Goal: Task Accomplishment & Management: Manage account settings

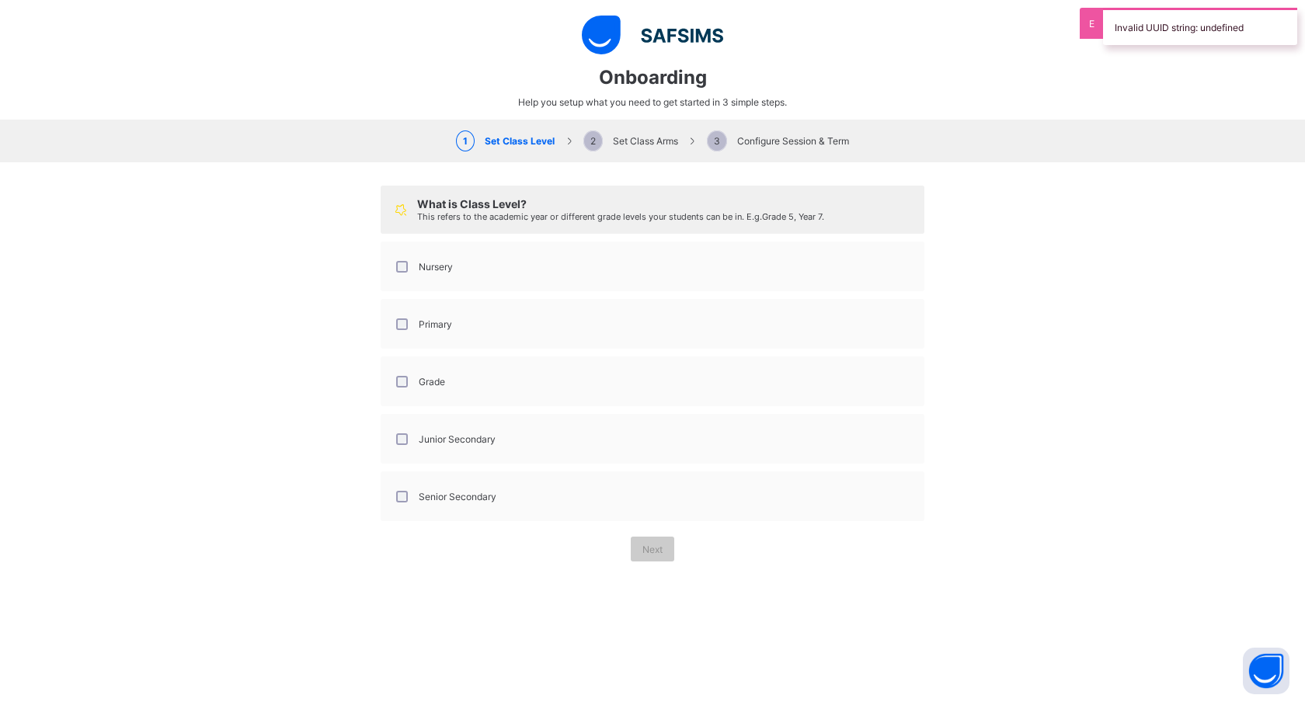
select select "**"
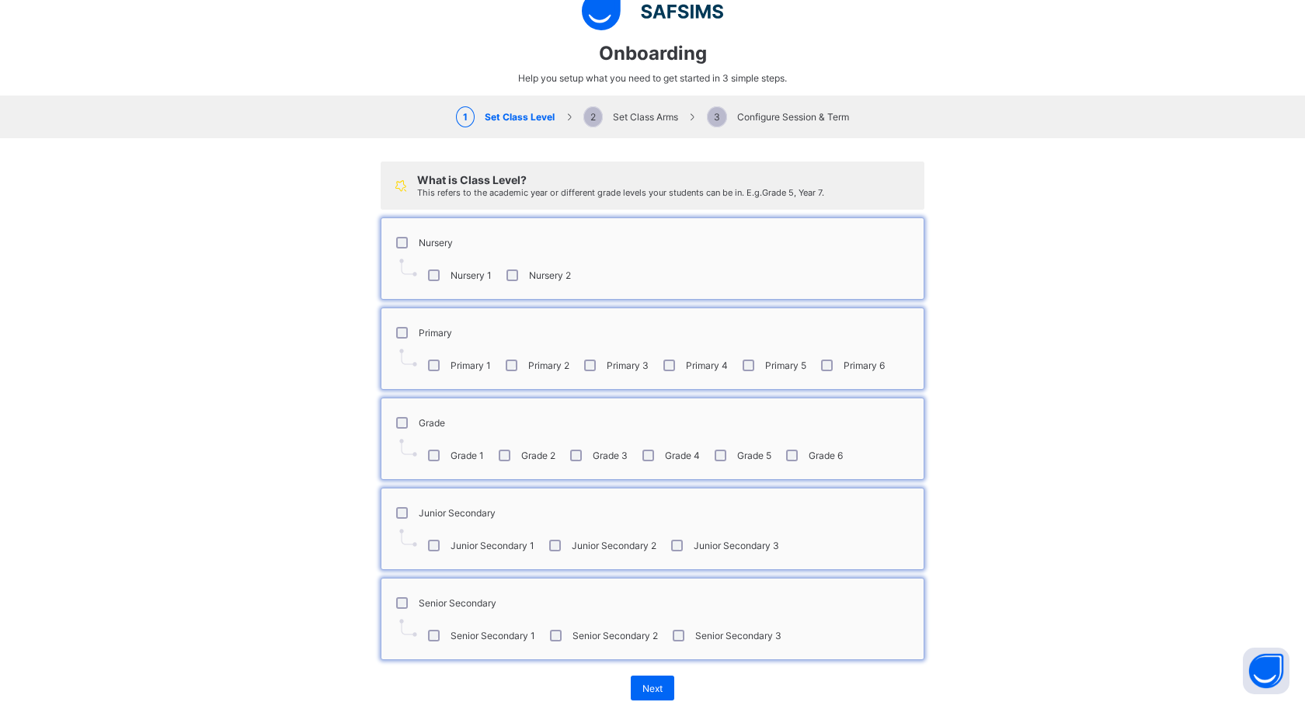
scroll to position [57, 0]
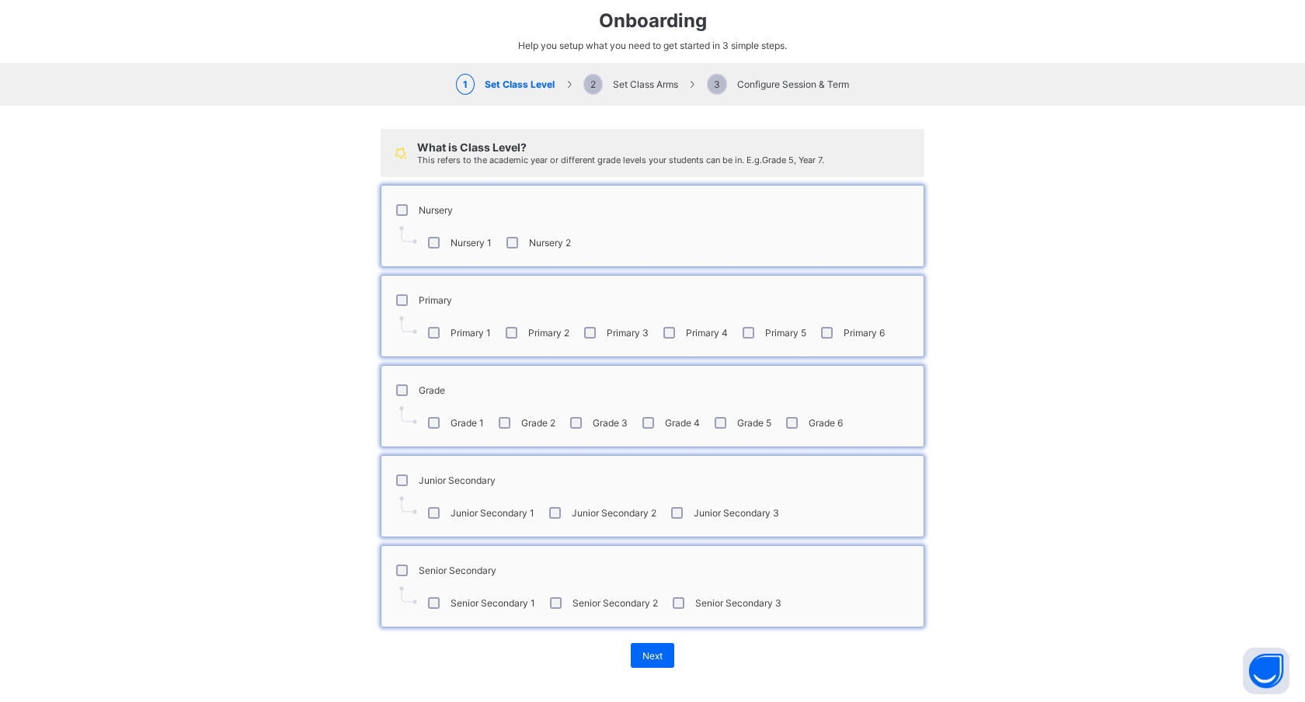
click at [310, 513] on div "What is Class Level? This refers to the academic year or different grade levels…" at bounding box center [652, 399] width 1305 height 586
click at [654, 650] on span "Next" at bounding box center [652, 656] width 20 height 12
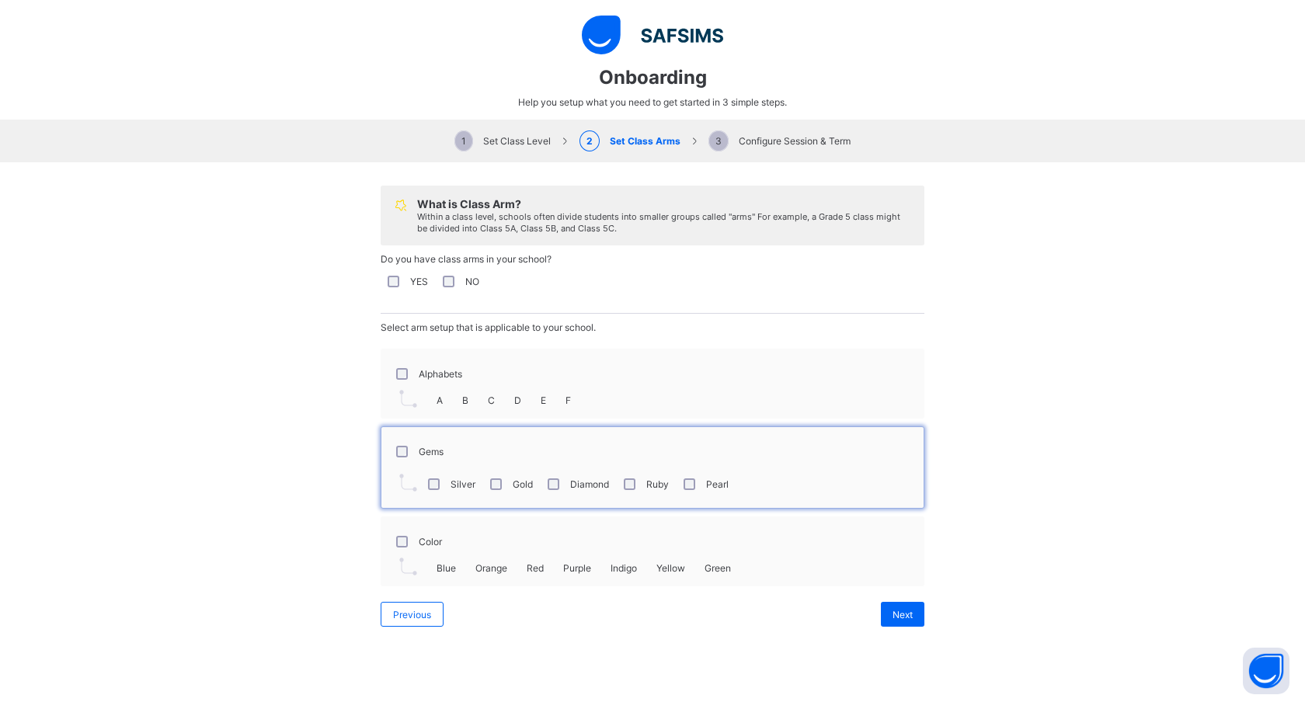
scroll to position [309, 0]
click at [468, 373] on div "Alphabets" at bounding box center [652, 373] width 527 height 33
click at [904, 609] on span "Next" at bounding box center [903, 615] width 20 height 12
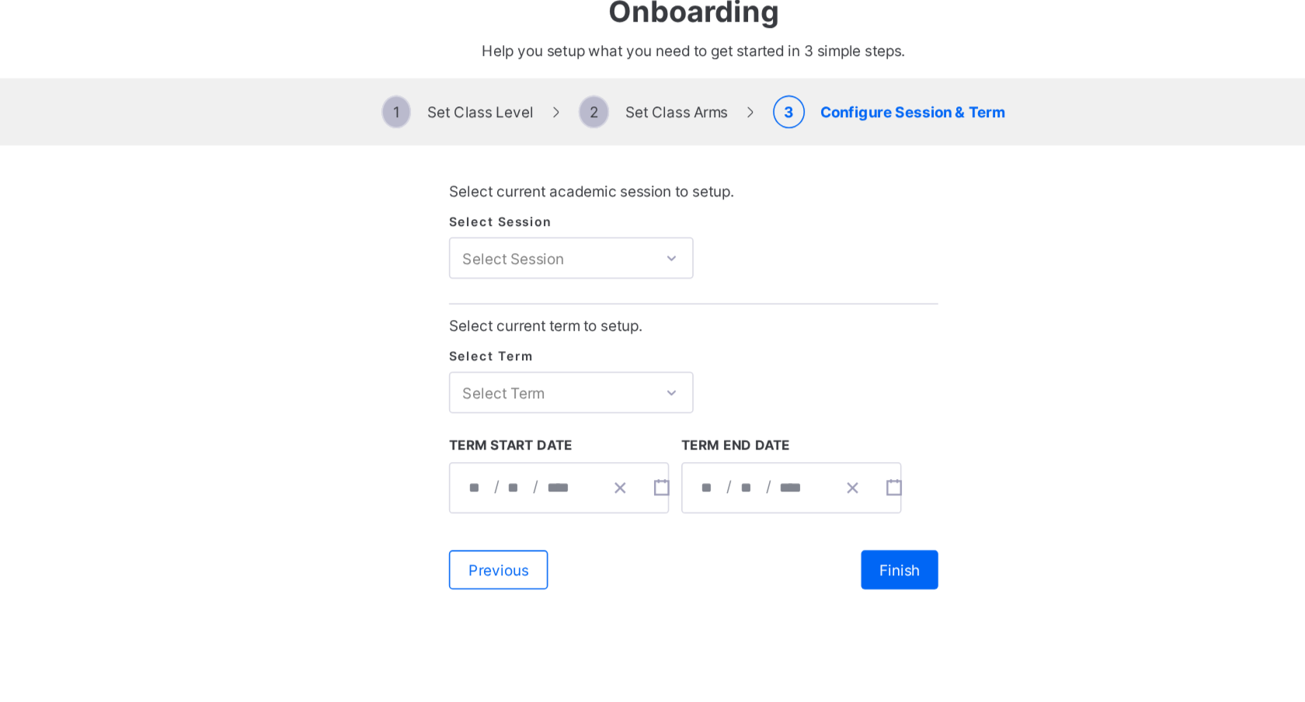
click at [586, 230] on div "Select Session" at bounding box center [561, 234] width 127 height 22
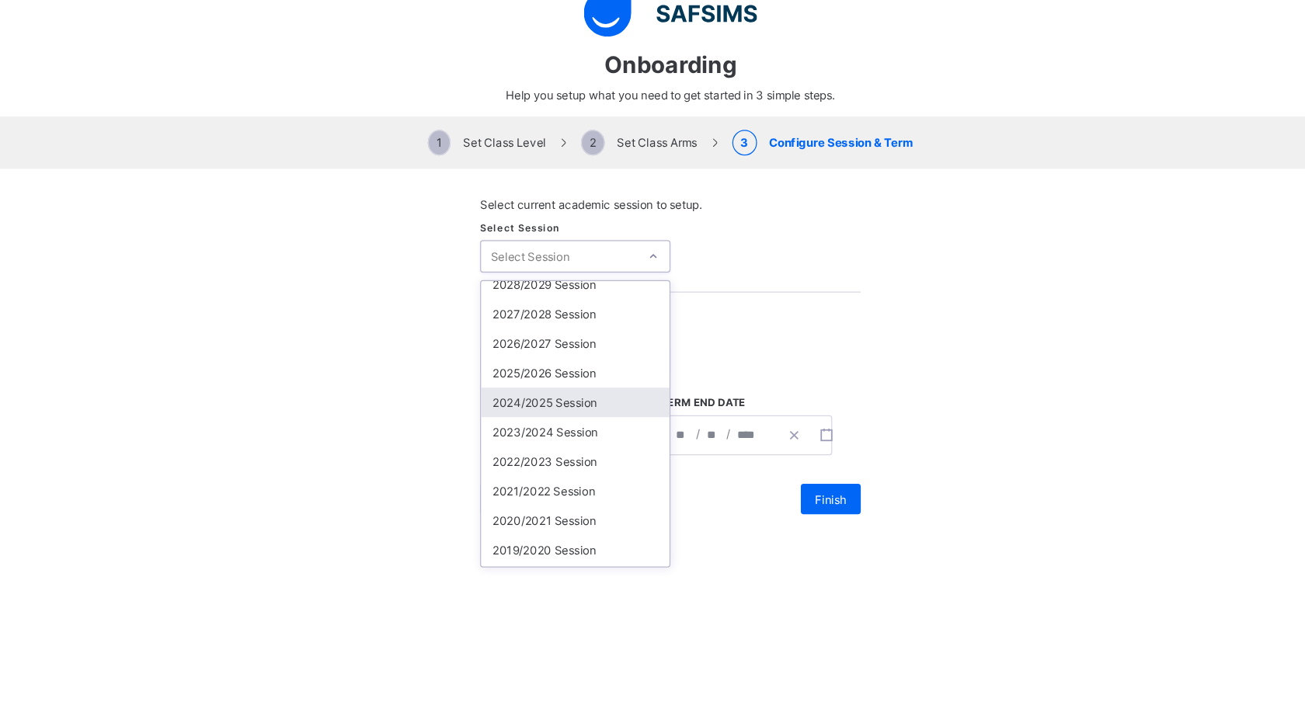
scroll to position [4, 0]
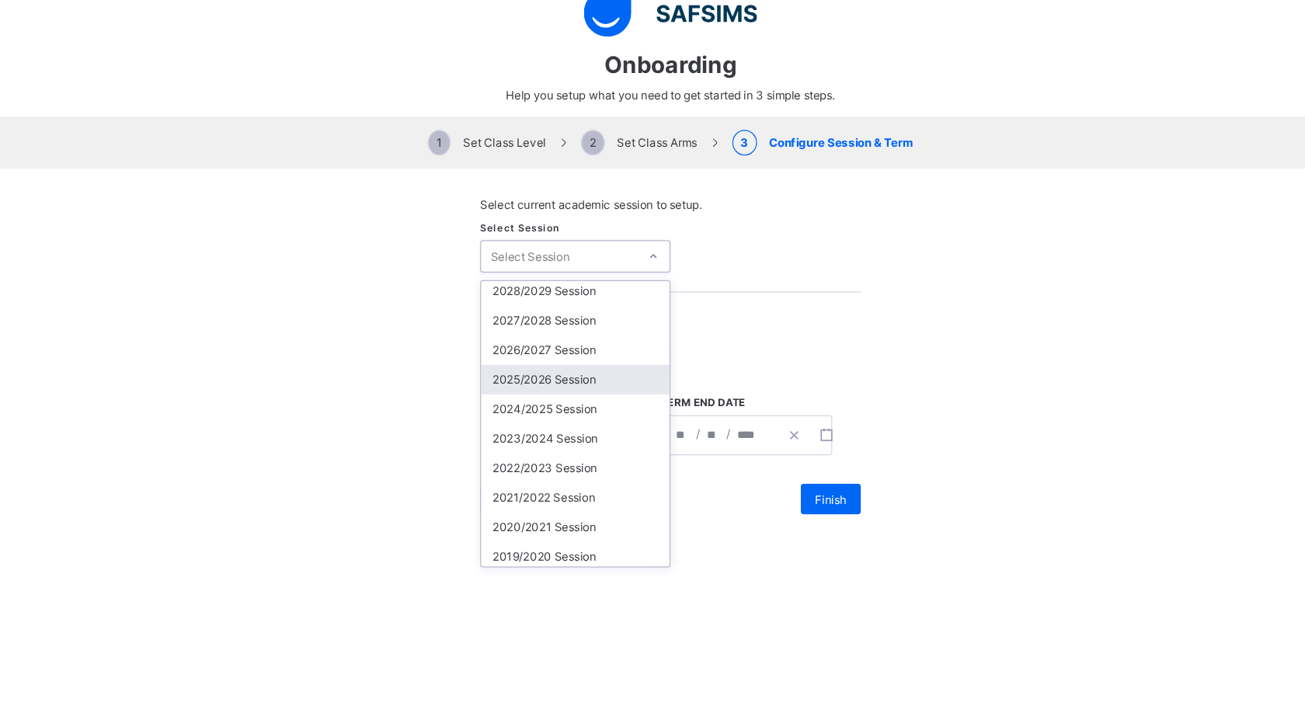
click at [558, 329] on div "2025/2026 Session" at bounding box center [575, 334] width 154 height 24
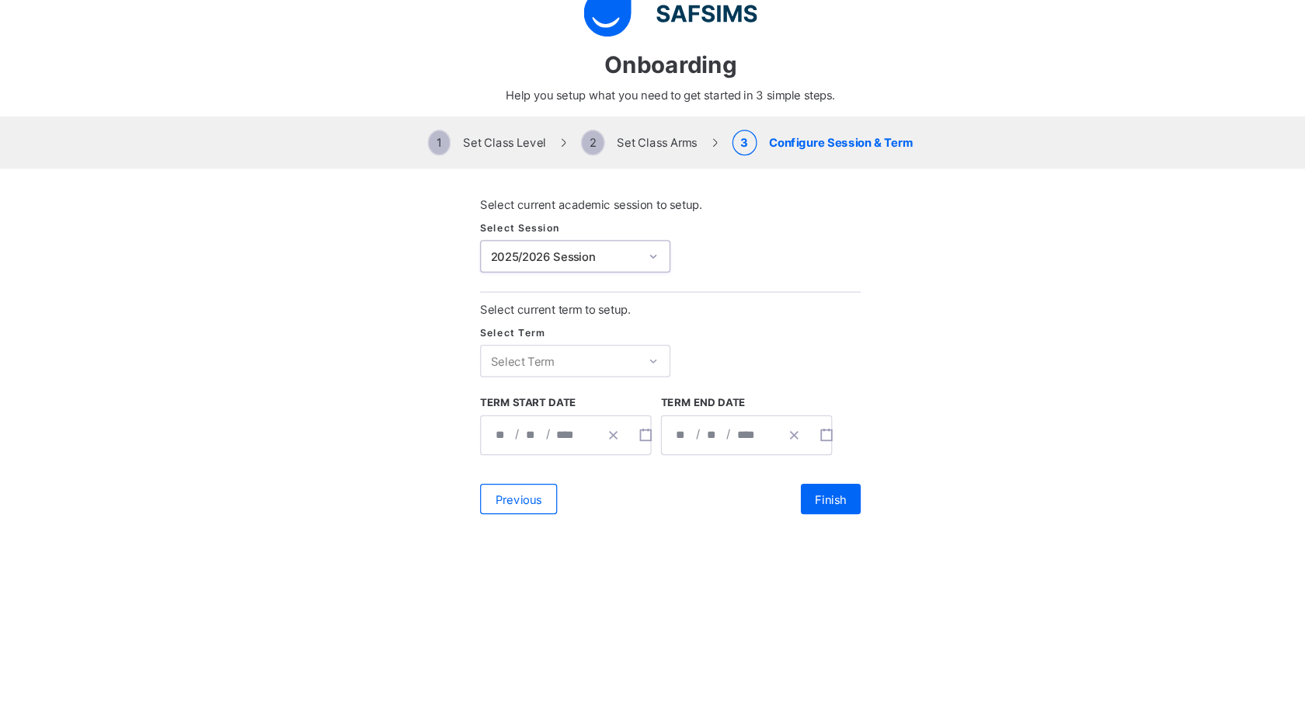
click at [573, 315] on div "Select Term" at bounding box center [561, 319] width 127 height 22
click at [552, 344] on div "First Term" at bounding box center [575, 351] width 154 height 24
click at [514, 378] on div "**********" at bounding box center [567, 380] width 140 height 33
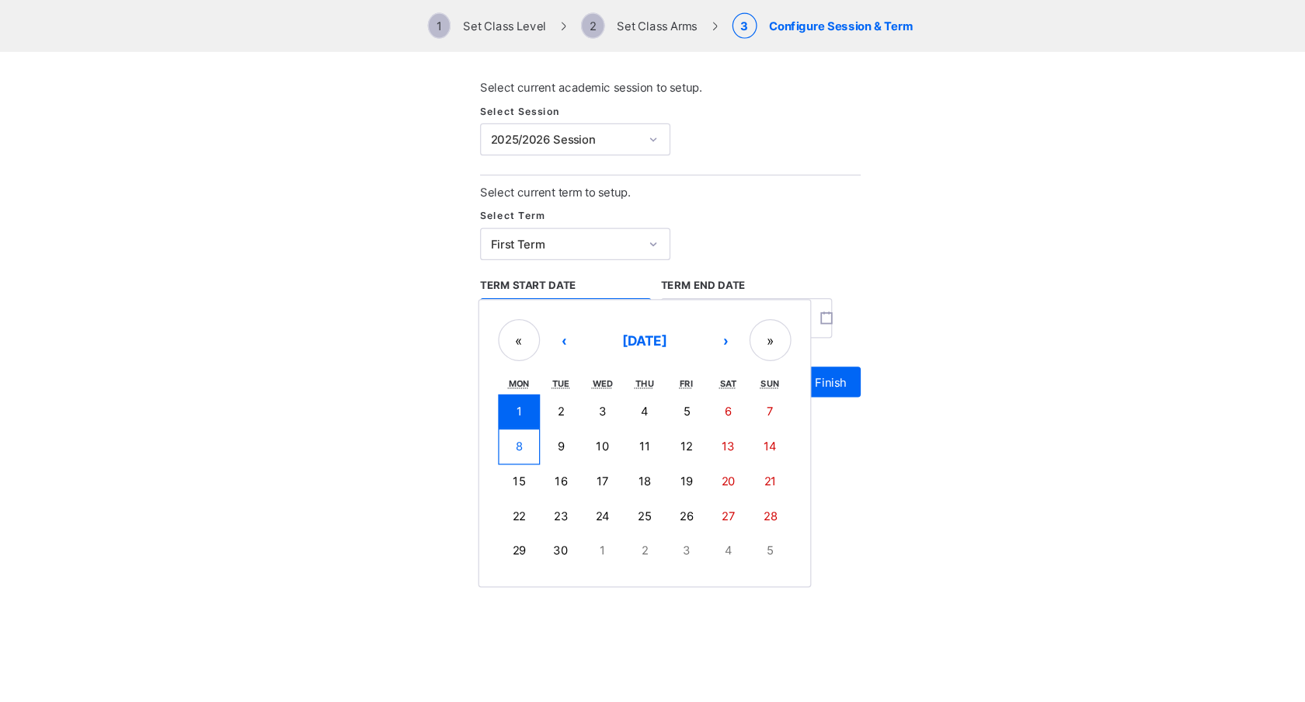
click at [527, 516] on abbr "15" at bounding box center [529, 513] width 10 height 12
type input "**********"
type input "**"
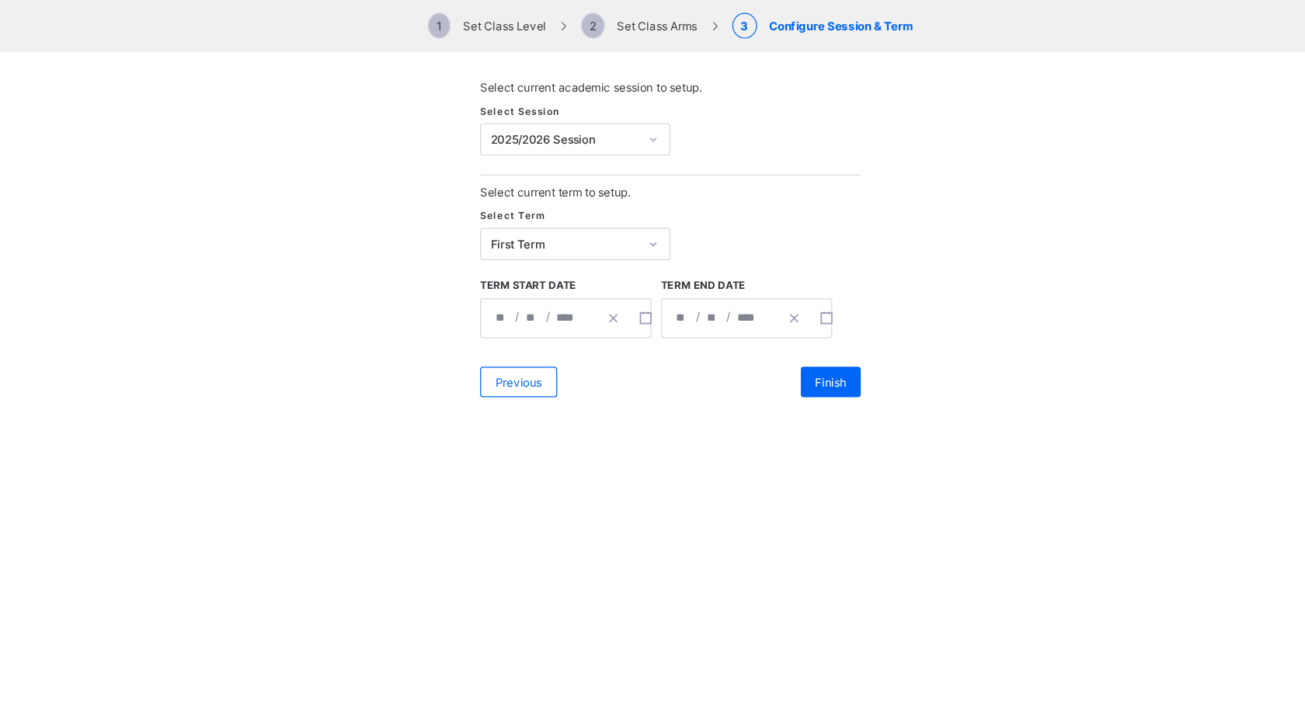
click at [661, 378] on div "**********" at bounding box center [715, 380] width 140 height 33
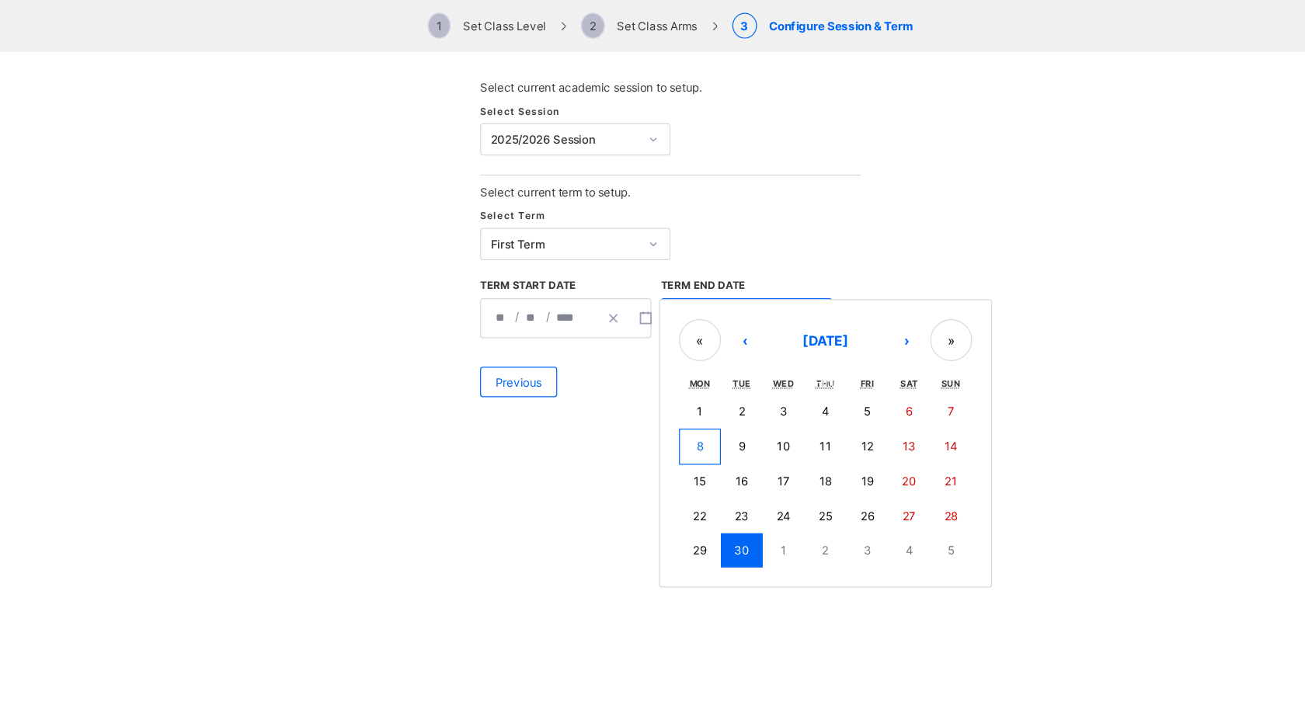
scroll to position [452, 0]
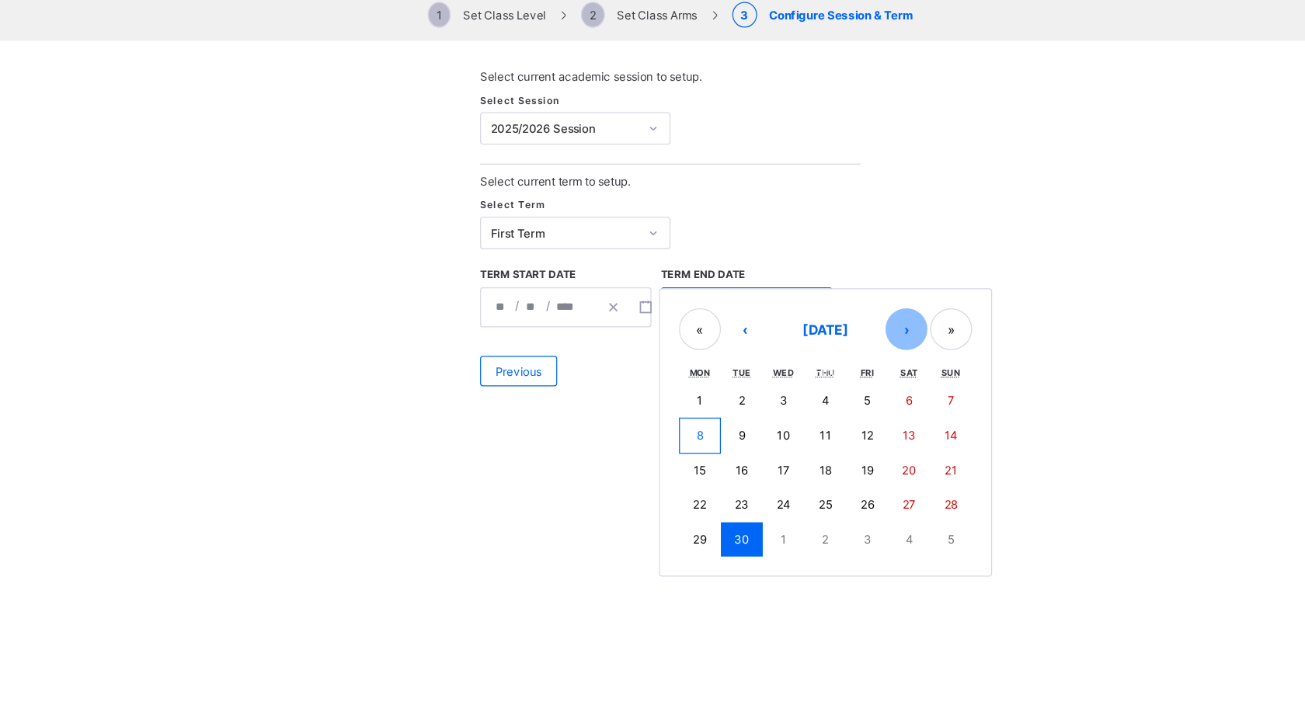
click at [836, 394] on button "›" at bounding box center [845, 398] width 34 height 34
click at [836, 395] on button "›" at bounding box center [845, 398] width 34 height 34
click at [786, 529] on button "25" at bounding box center [779, 540] width 34 height 28
type input "**********"
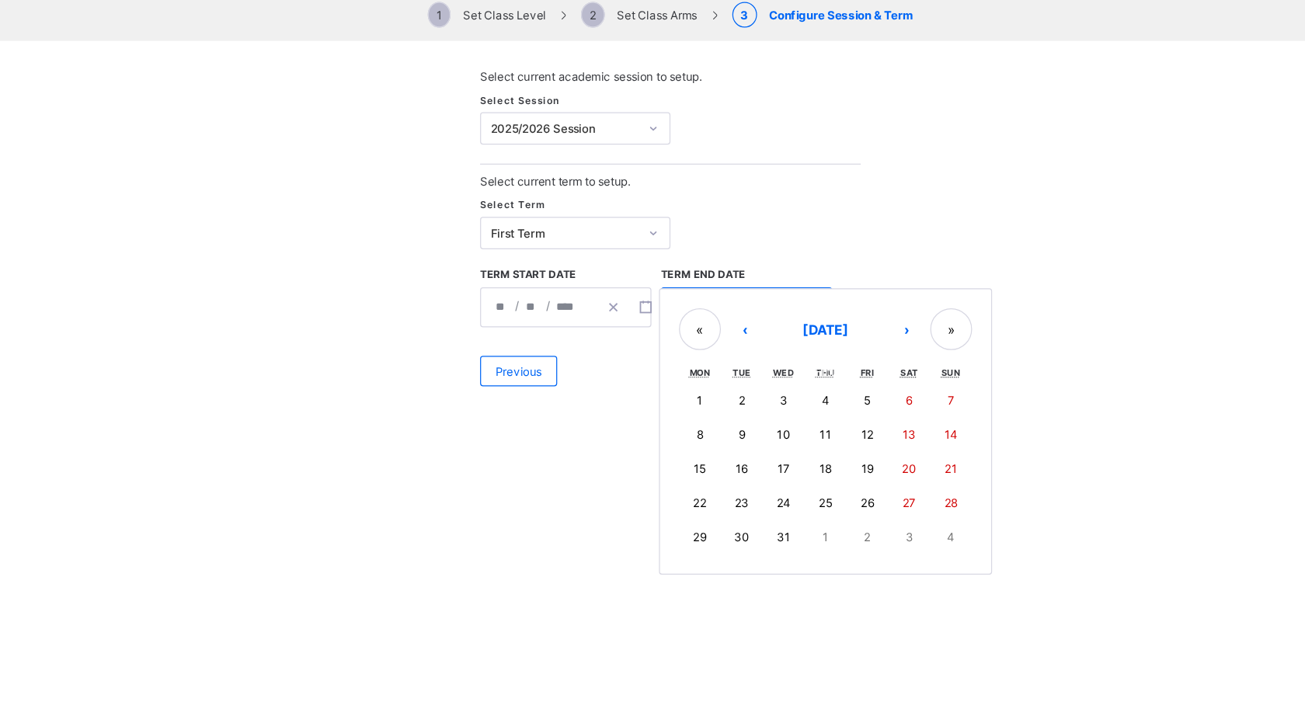
type input "**"
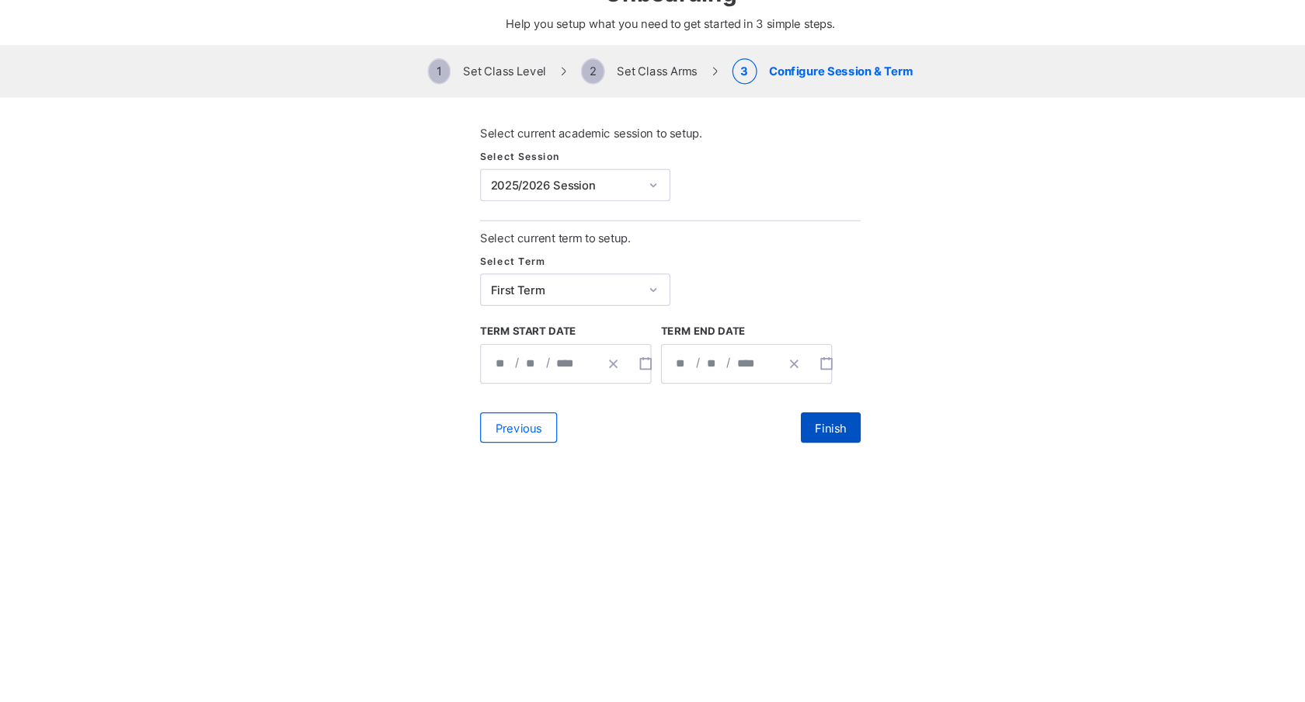
click at [783, 427] on span "Finish" at bounding box center [784, 432] width 26 height 12
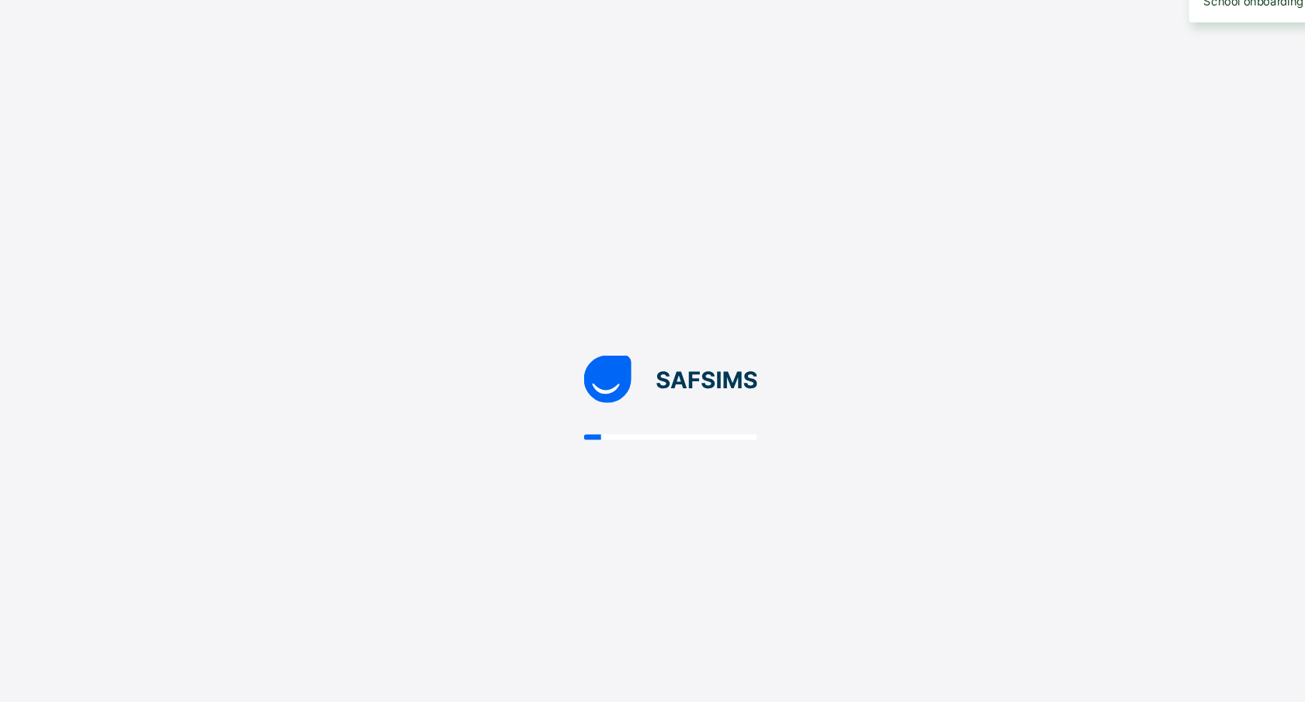
scroll to position [0, 0]
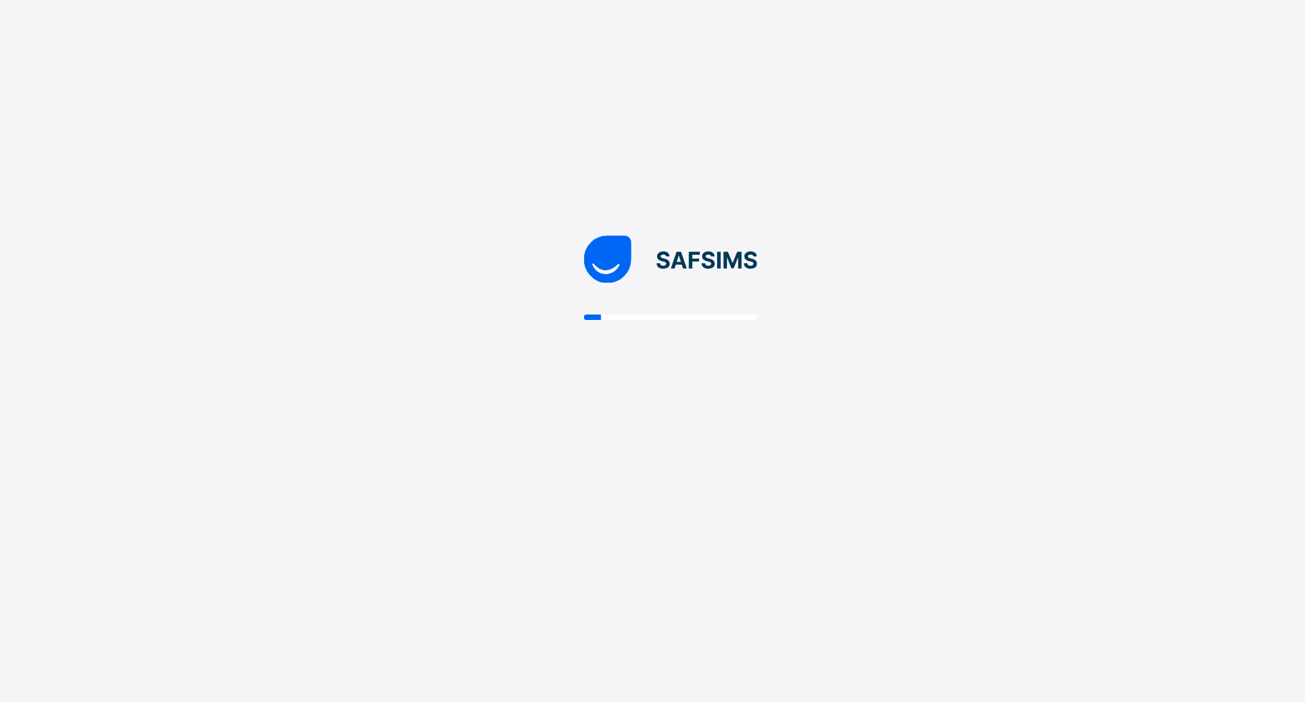
select select "**"
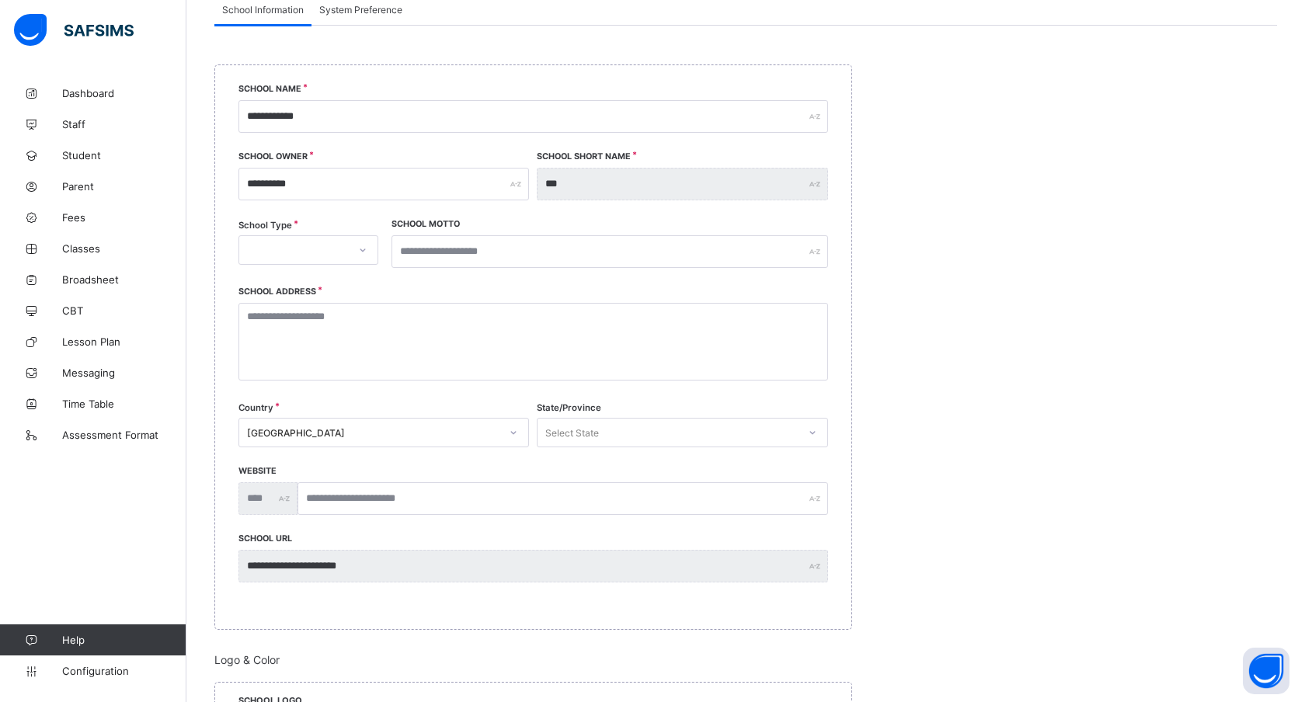
scroll to position [160, 0]
click at [308, 247] on div at bounding box center [293, 248] width 109 height 22
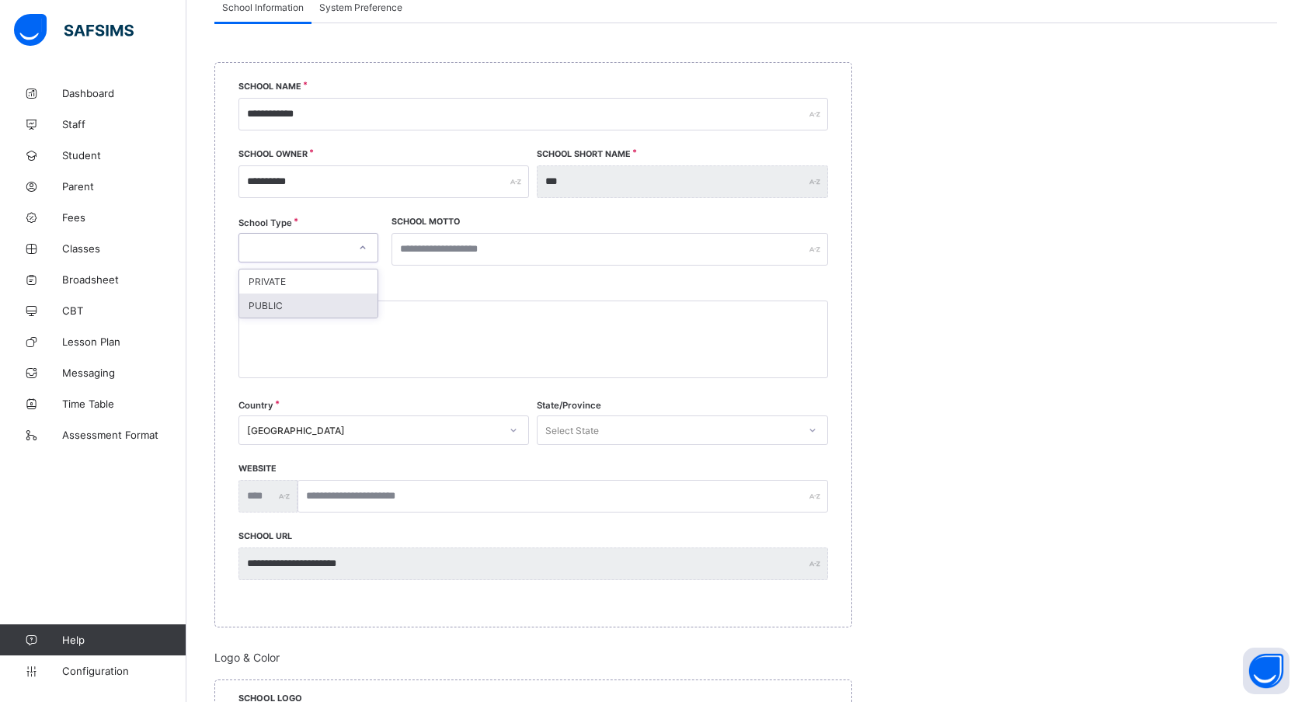
click at [299, 301] on div "PUBLIC" at bounding box center [308, 306] width 138 height 24
click at [312, 258] on div "PUBLIC" at bounding box center [308, 248] width 140 height 30
click at [315, 279] on div "PRIVATE" at bounding box center [308, 282] width 138 height 24
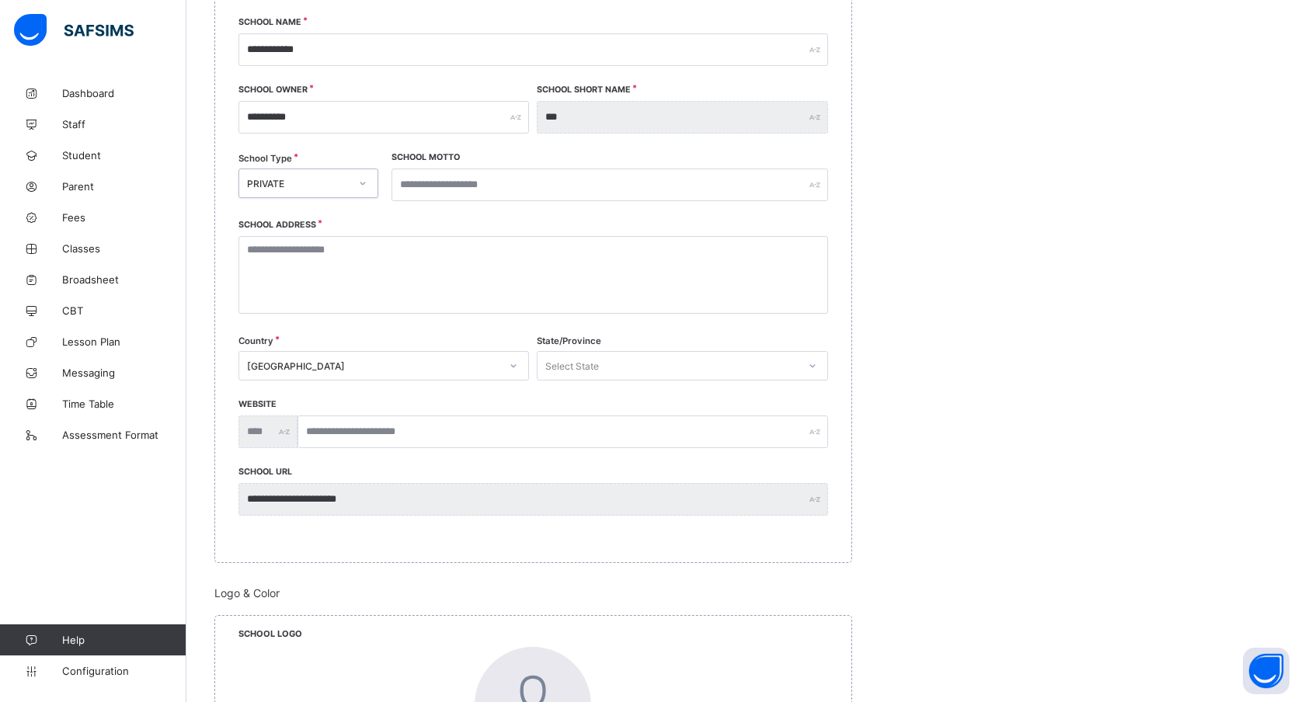
scroll to position [252, 0]
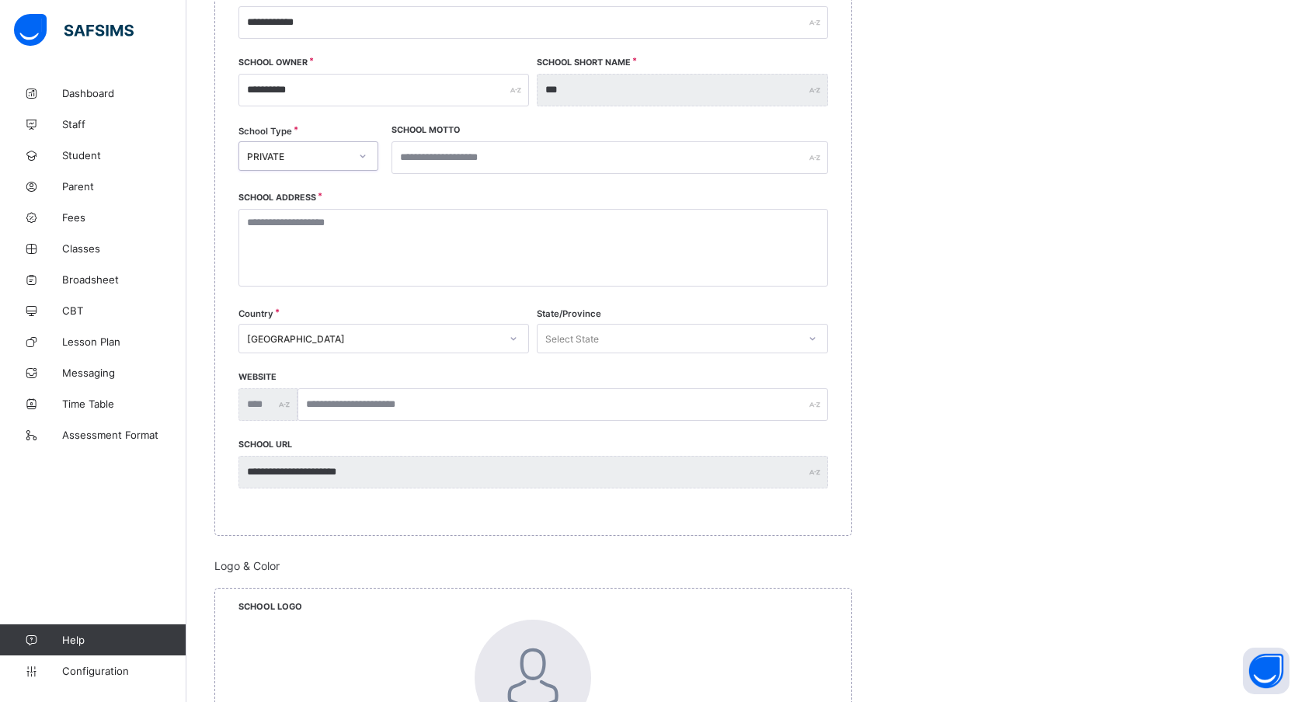
click at [581, 336] on div "Select State" at bounding box center [572, 339] width 54 height 30
type input "***"
click at [678, 376] on div "Lagos" at bounding box center [682, 372] width 289 height 24
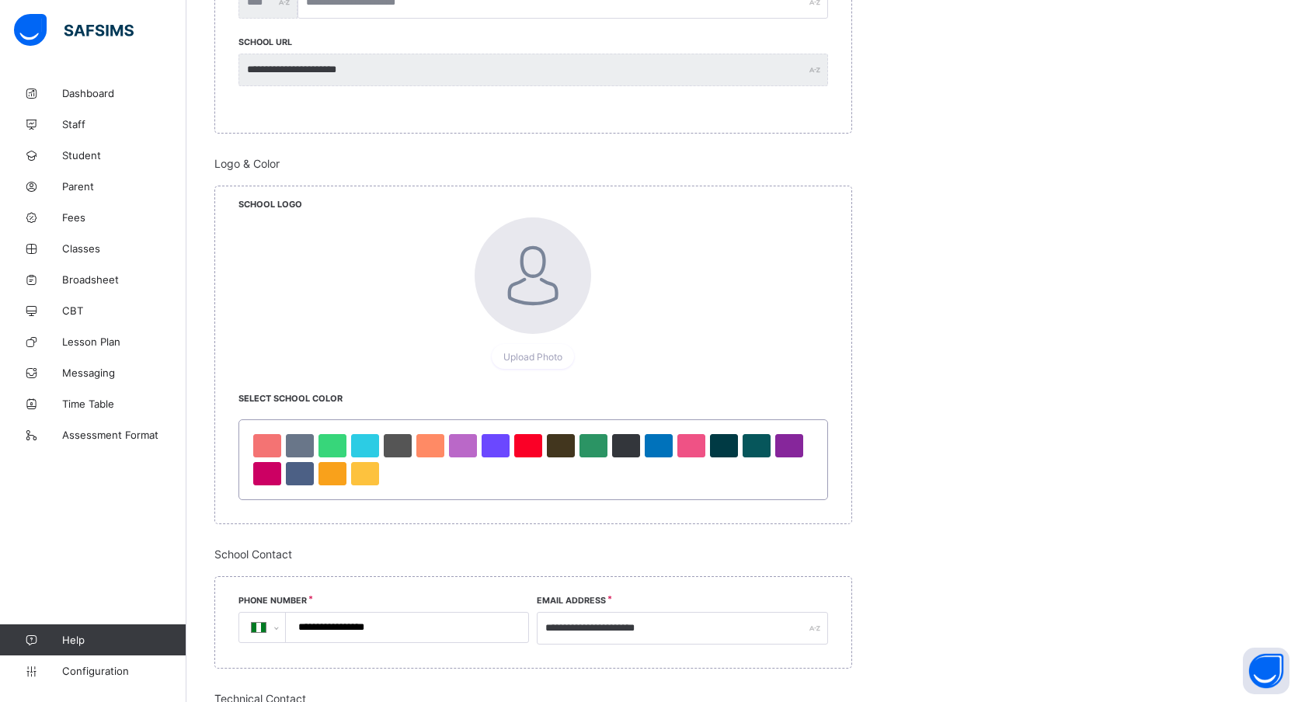
scroll to position [652, 0]
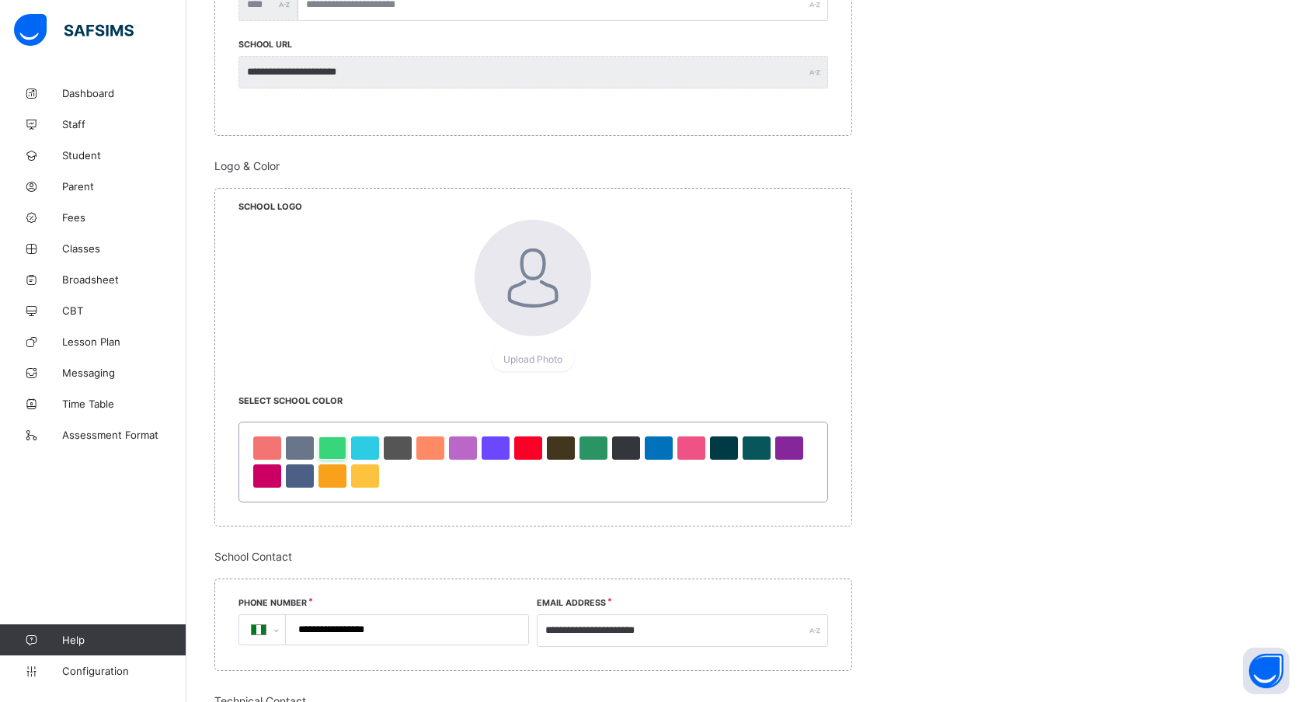
click at [335, 443] on div at bounding box center [333, 448] width 28 height 23
click at [656, 444] on div at bounding box center [659, 448] width 28 height 23
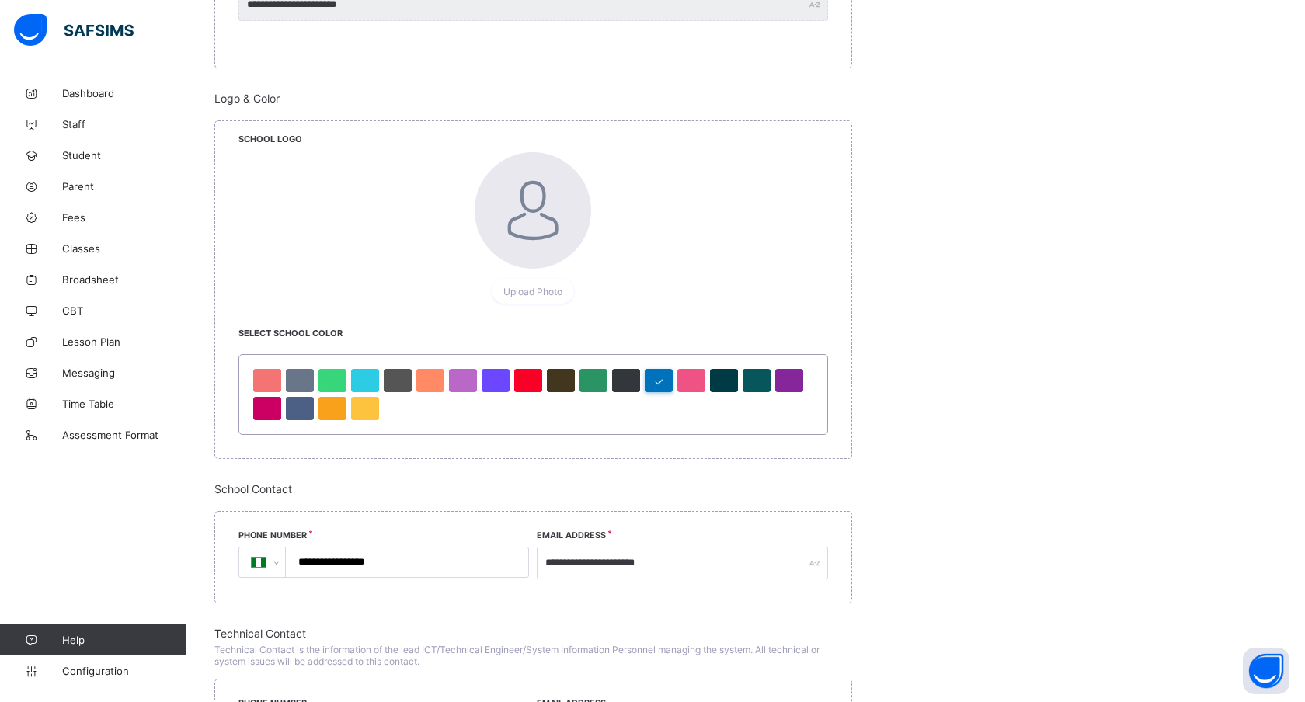
scroll to position [1296, 0]
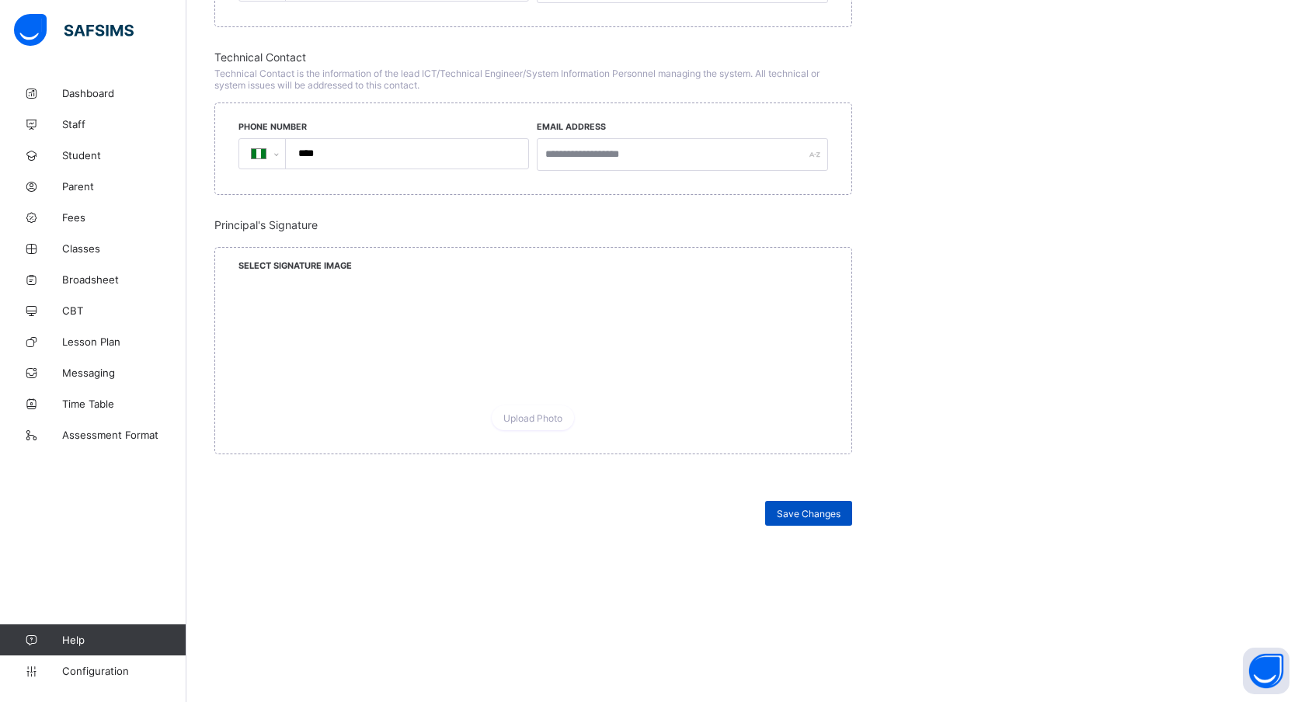
click at [795, 505] on div "Save Changes" at bounding box center [808, 513] width 87 height 25
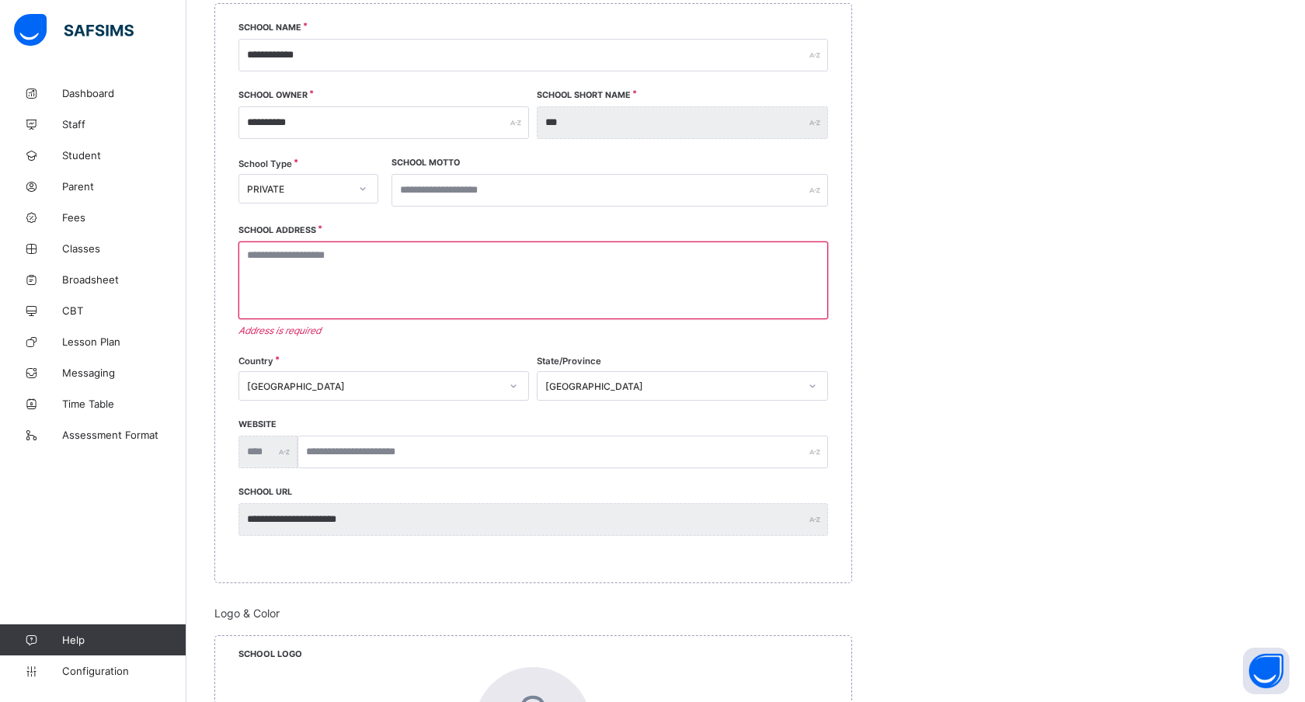
scroll to position [215, 0]
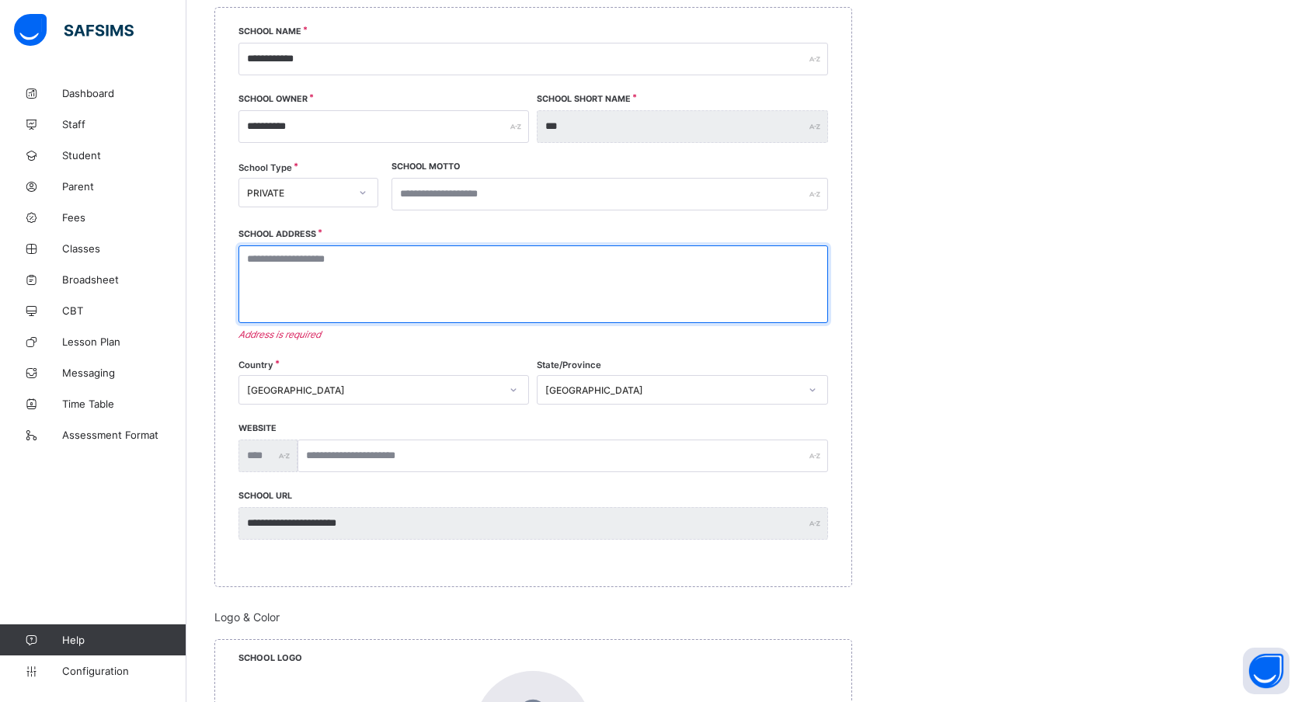
click at [333, 261] on textarea at bounding box center [533, 284] width 590 height 78
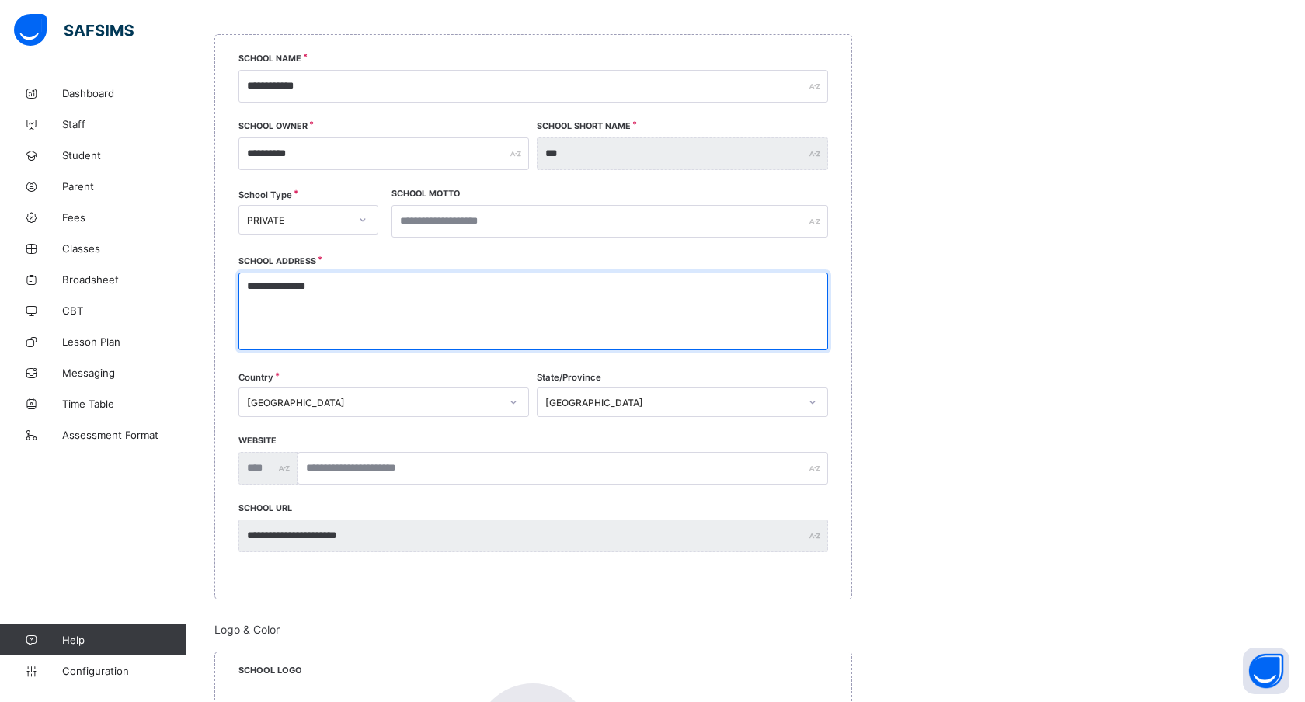
scroll to position [172, 0]
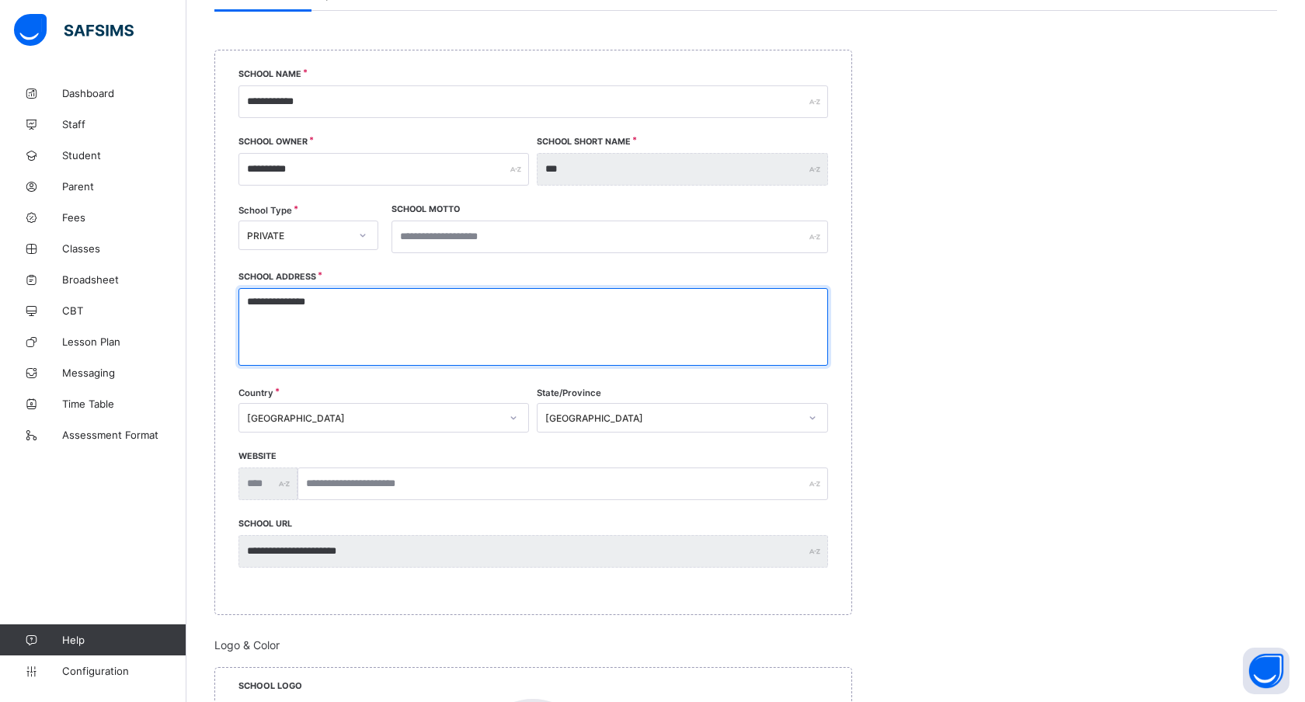
type textarea "**********"
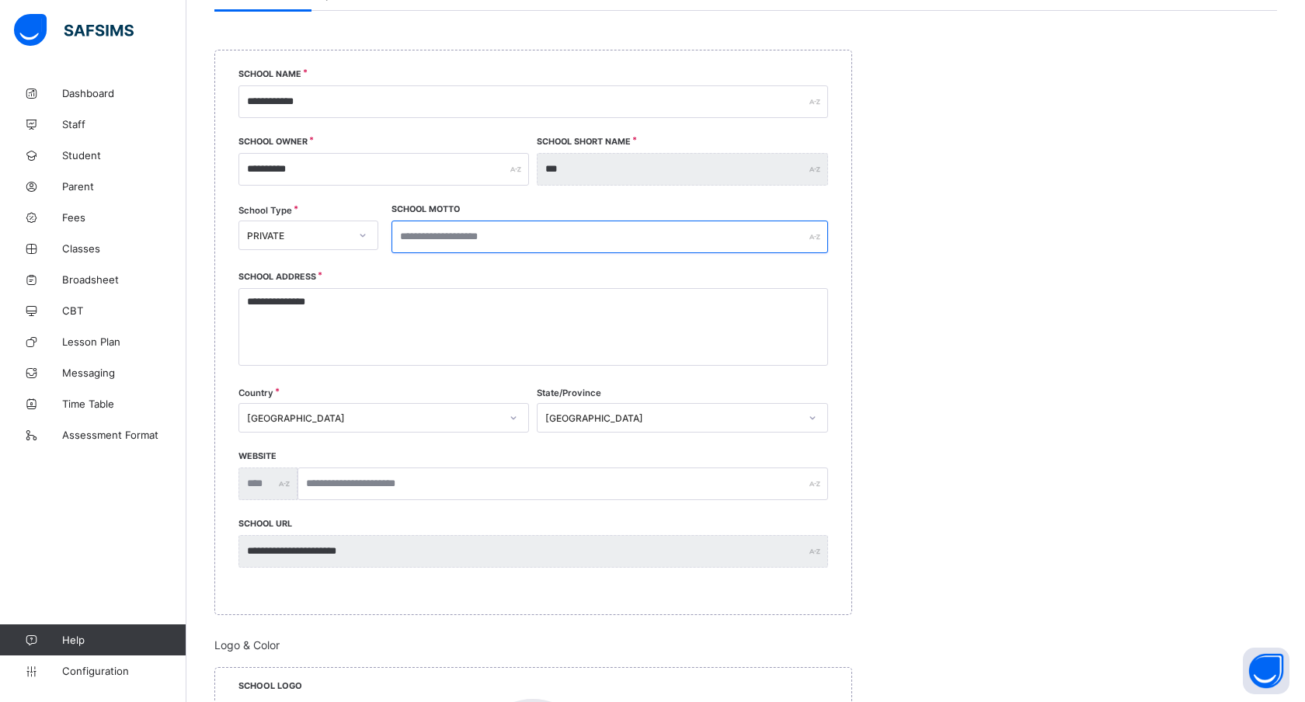
click at [461, 231] on input "text" at bounding box center [610, 237] width 437 height 33
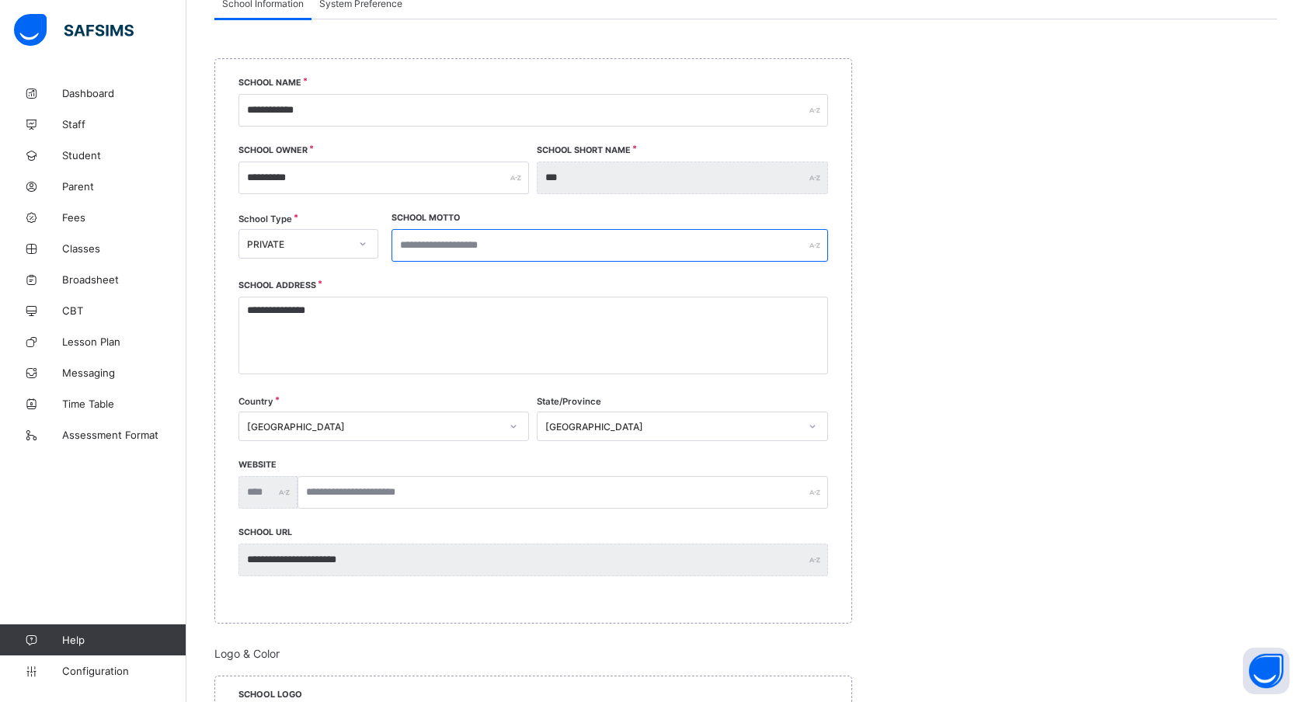
scroll to position [0, 0]
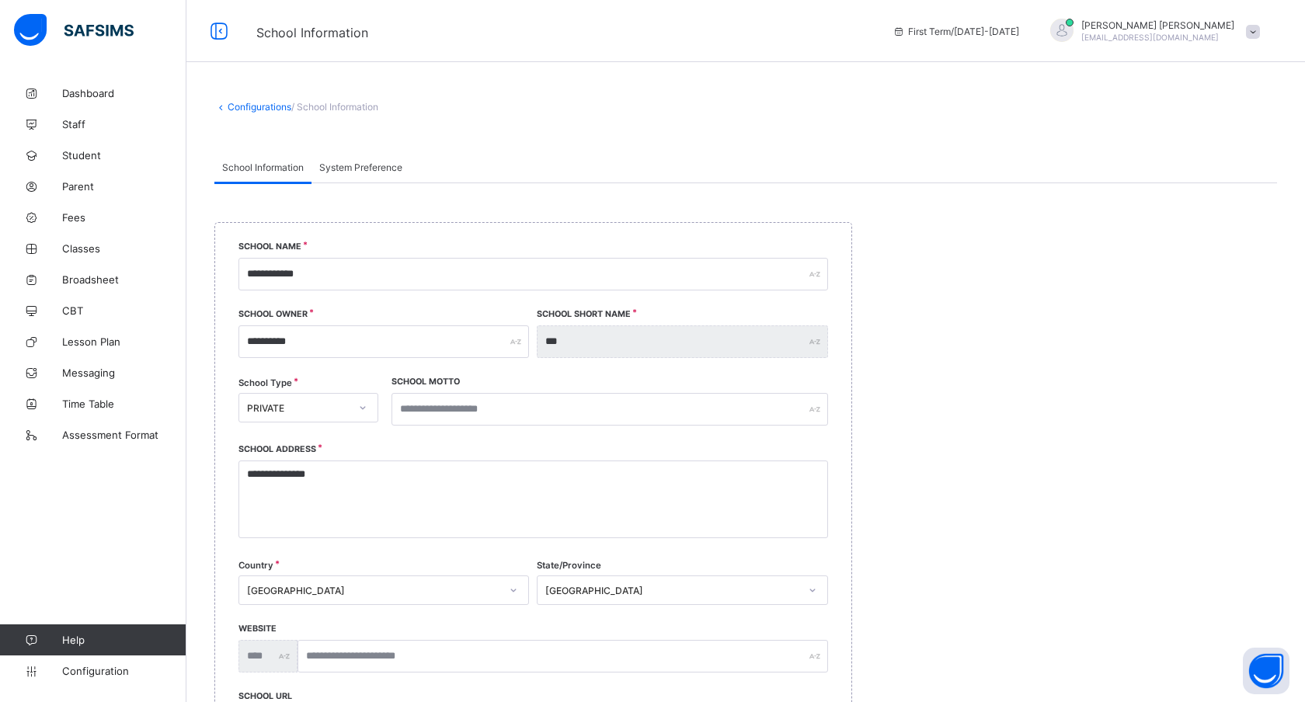
click at [355, 172] on span "System Preference" at bounding box center [360, 168] width 83 height 12
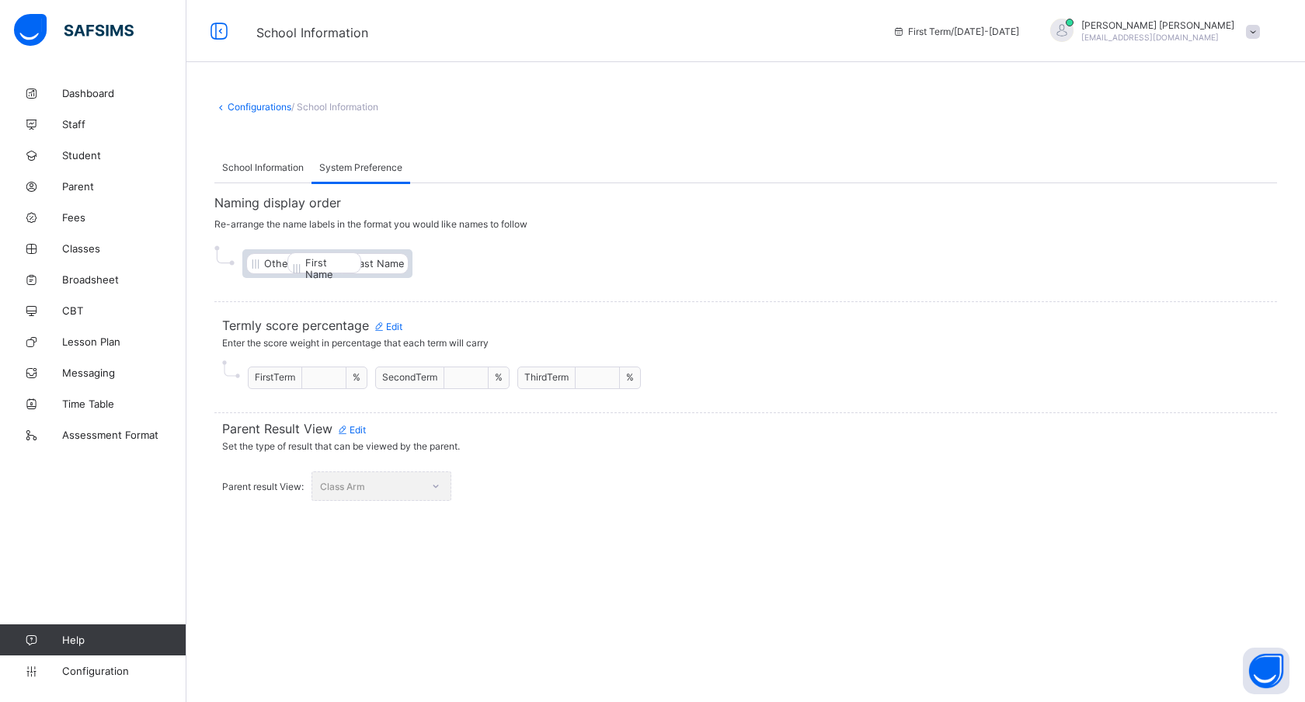
drag, startPoint x: 293, startPoint y: 265, endPoint x: 340, endPoint y: 265, distance: 47.4
click at [340, 265] on div "First Name Other Names Last Name" at bounding box center [327, 263] width 170 height 29
drag, startPoint x: 436, startPoint y: 264, endPoint x: 242, endPoint y: 267, distance: 193.5
click at [242, 267] on div "Other Names Last Name First Name" at bounding box center [327, 263] width 170 height 29
click at [391, 324] on span "Edit" at bounding box center [388, 327] width 30 height 12
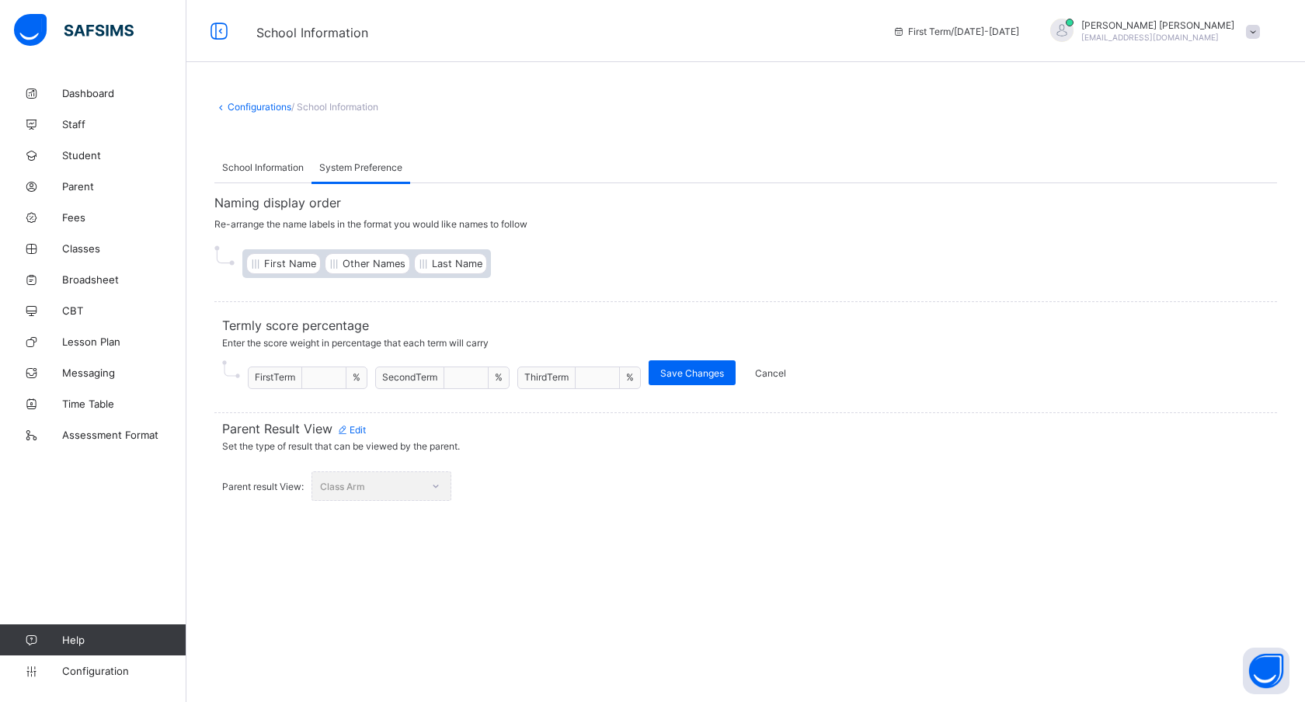
click at [353, 424] on span "Edit" at bounding box center [351, 430] width 30 height 12
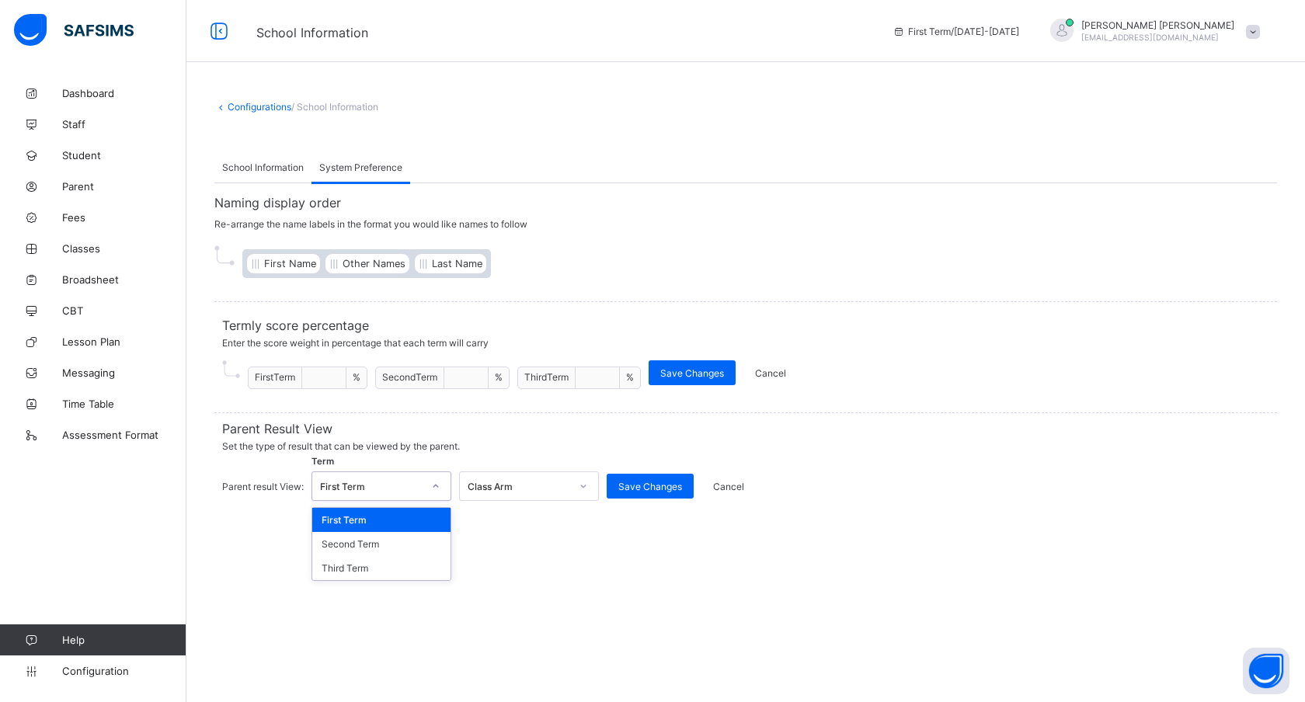
click at [370, 481] on div "First Term" at bounding box center [371, 487] width 103 height 12
click at [368, 482] on div "First Term" at bounding box center [371, 487] width 103 height 12
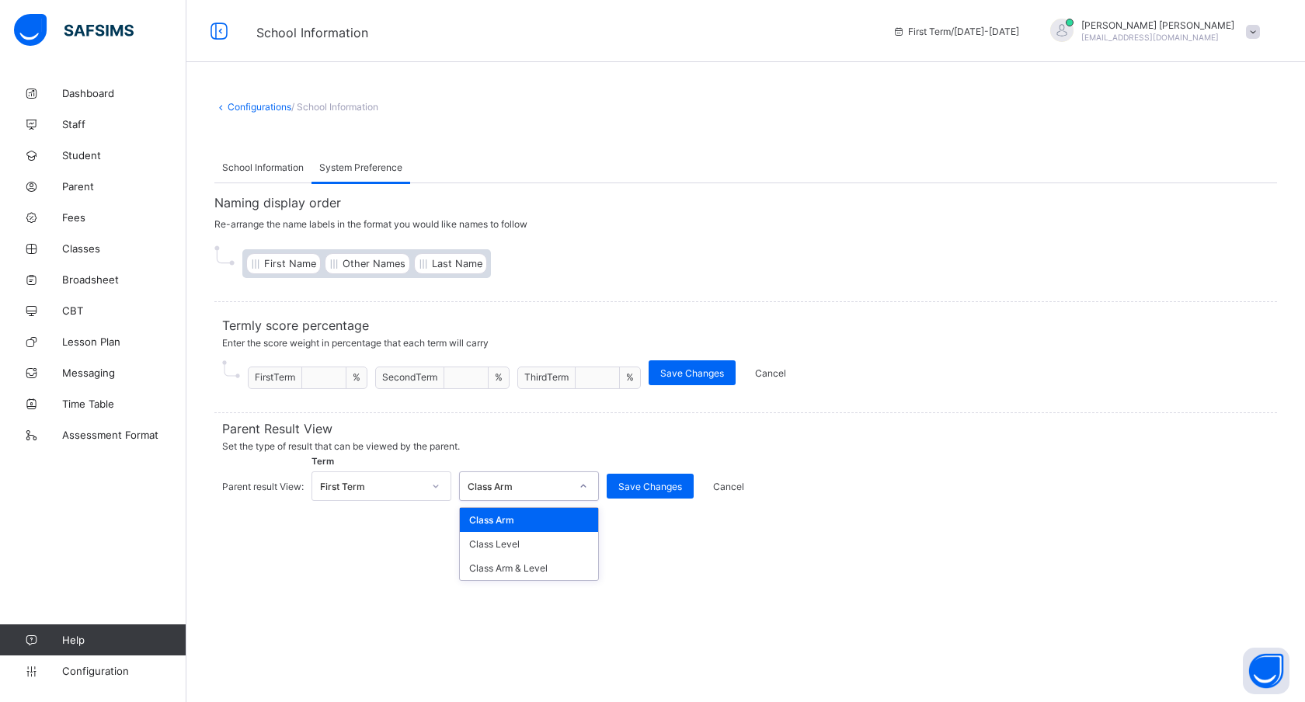
click at [530, 487] on div "Class Arm" at bounding box center [519, 487] width 103 height 12
click at [528, 559] on div "Class Arm & Level" at bounding box center [529, 568] width 138 height 24
click at [654, 485] on span "Save Changes" at bounding box center [650, 487] width 64 height 12
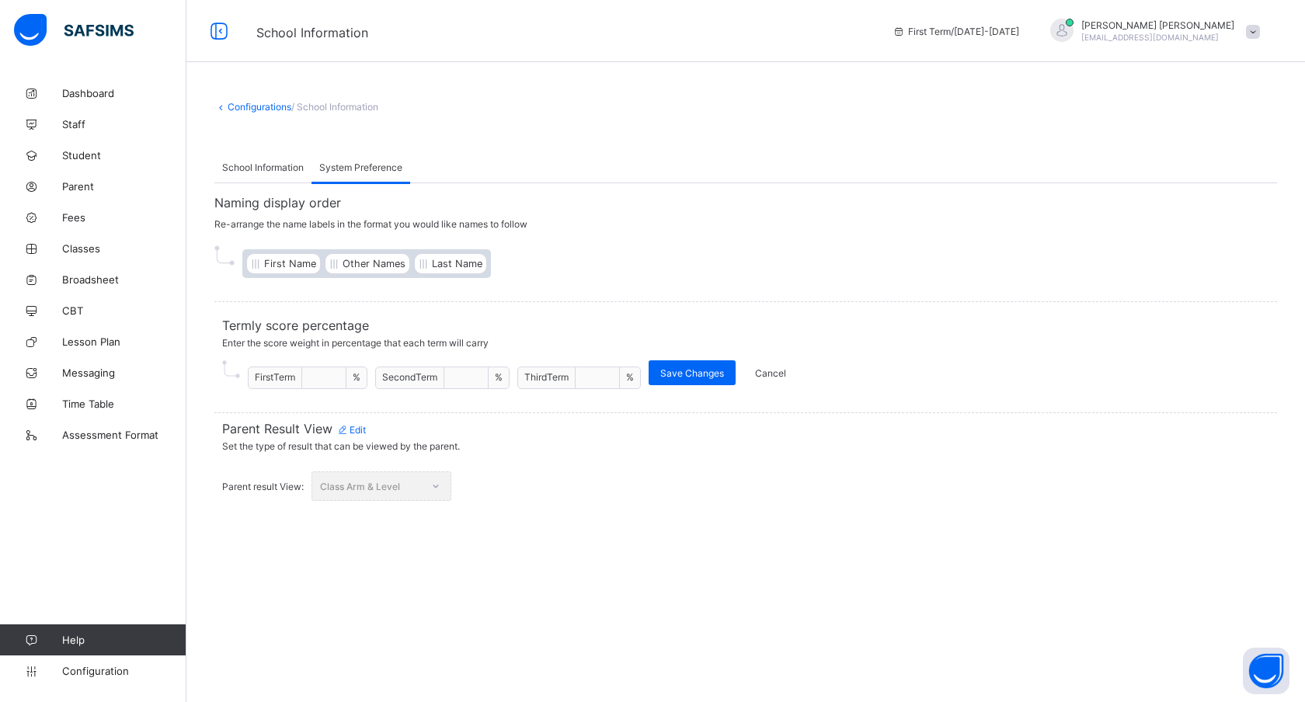
click at [242, 164] on span "School Information" at bounding box center [263, 168] width 82 height 12
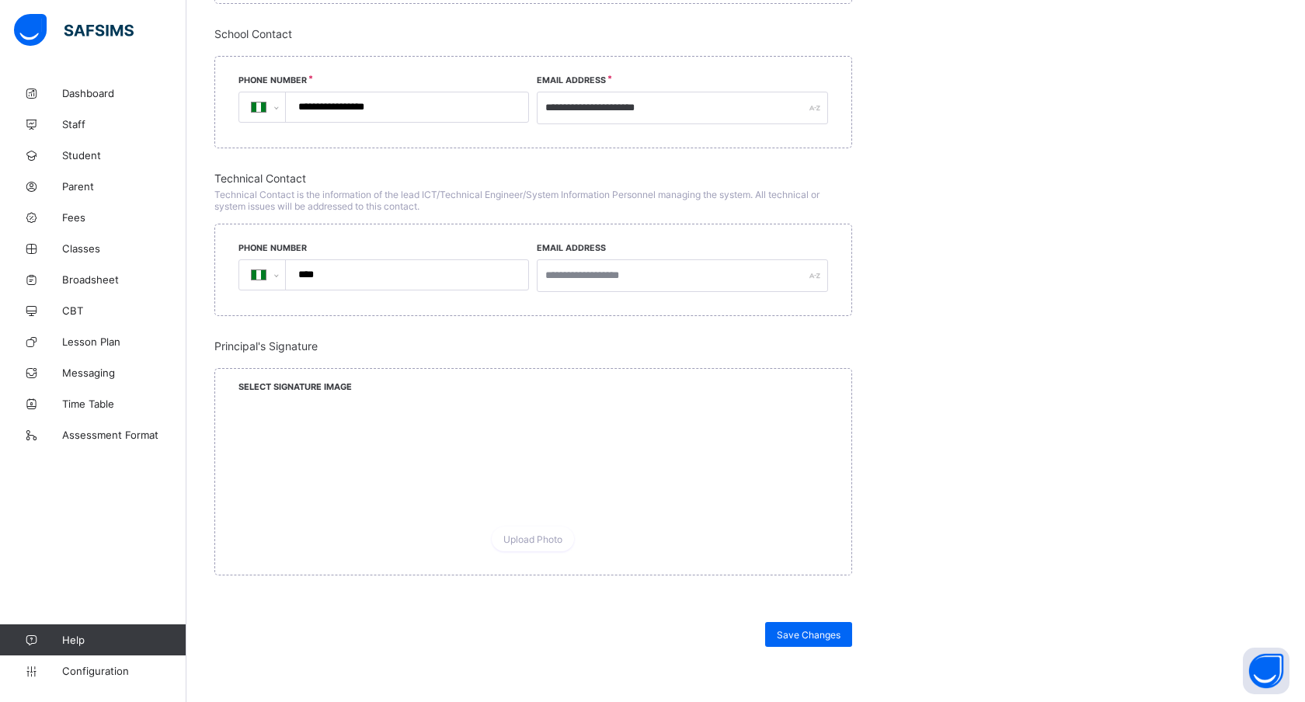
scroll to position [1296, 0]
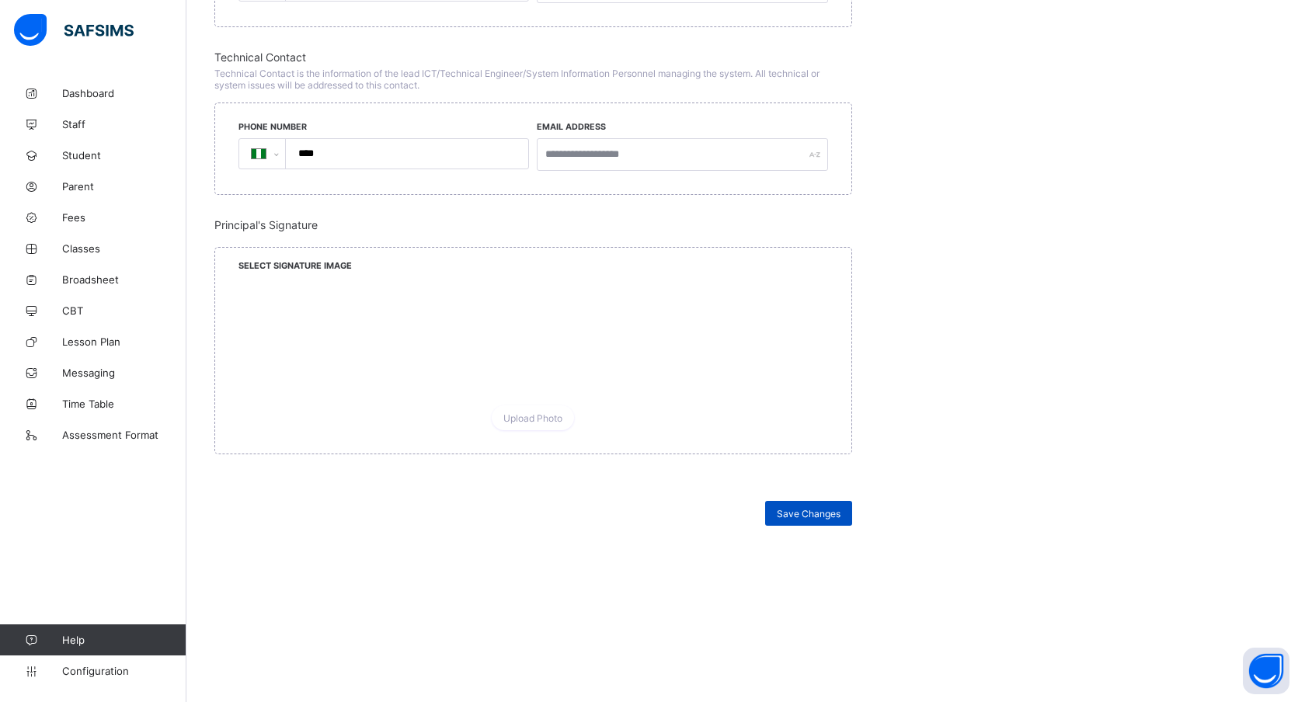
click at [807, 510] on span "Save Changes" at bounding box center [809, 514] width 64 height 12
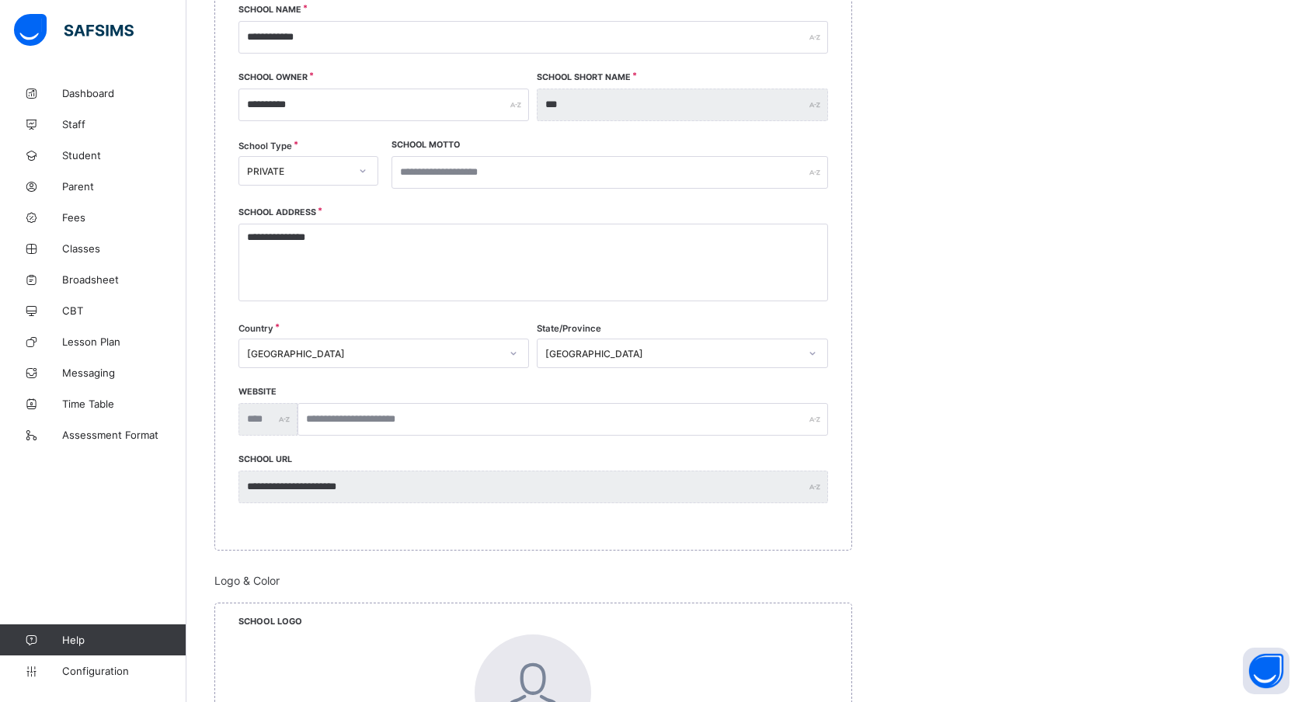
scroll to position [0, 0]
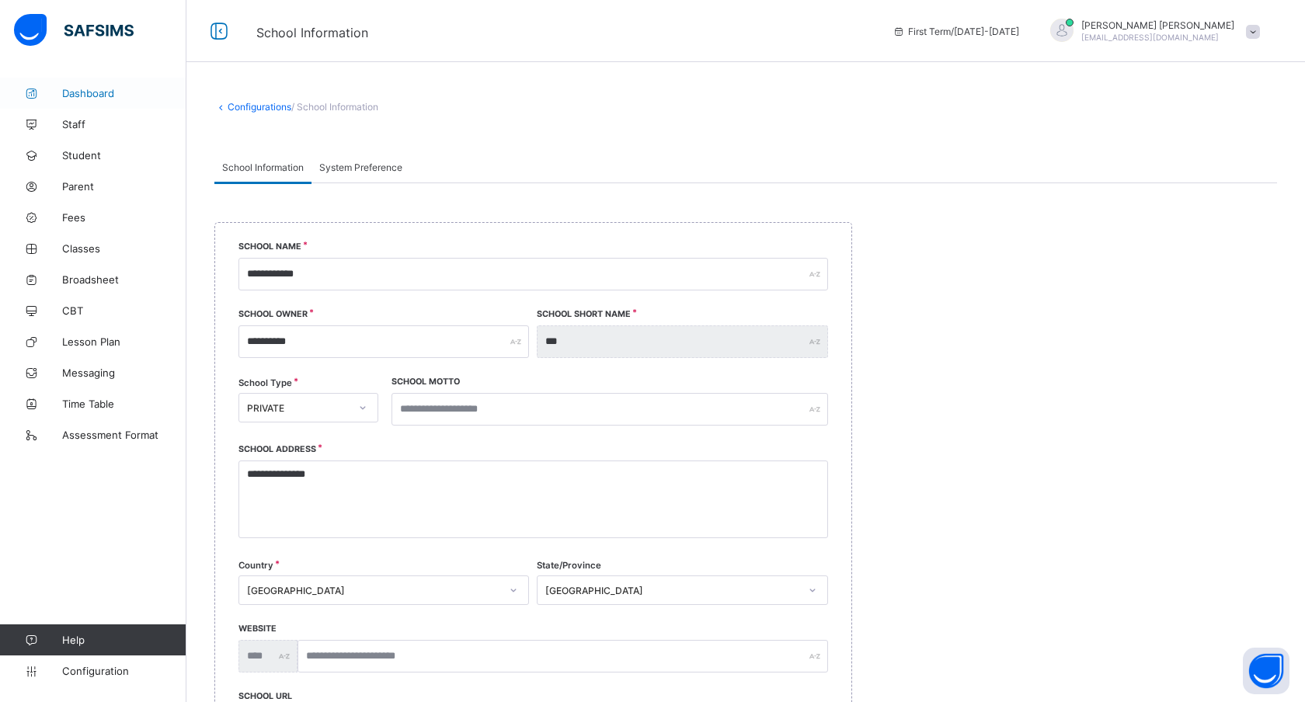
click at [86, 87] on span "Dashboard" at bounding box center [124, 93] width 124 height 12
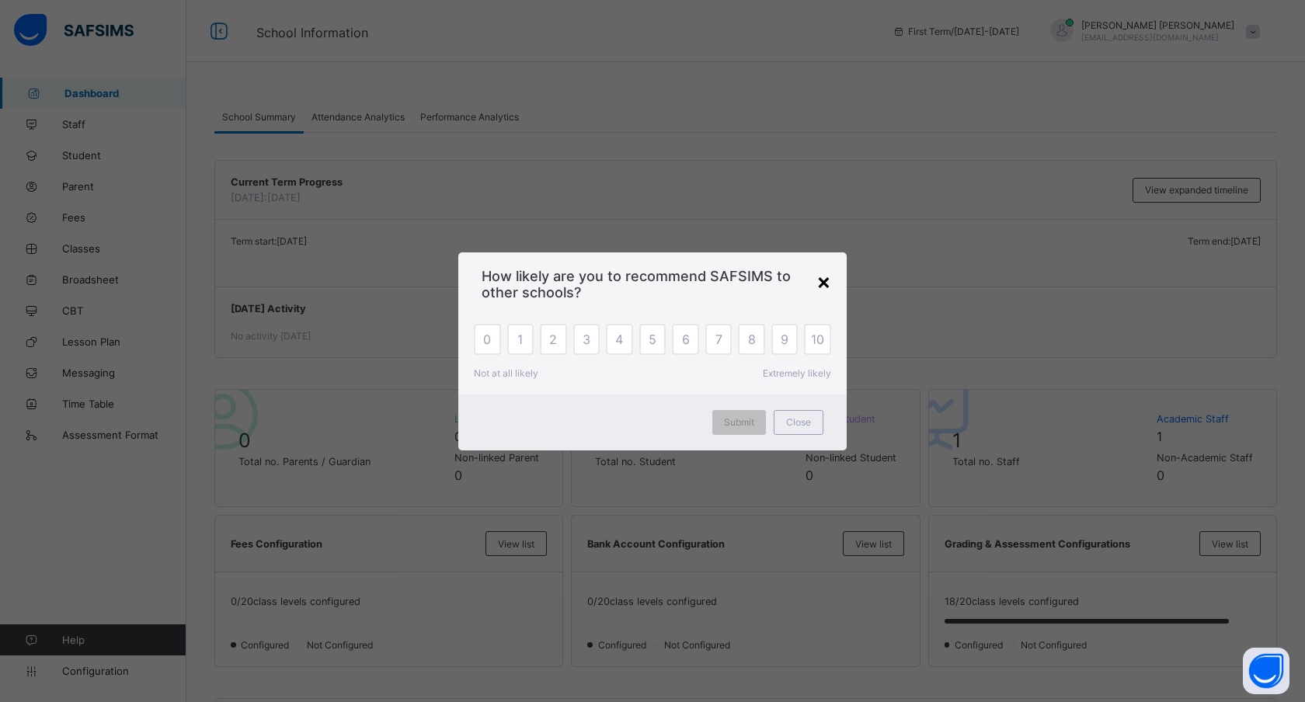
click at [823, 287] on div "×" at bounding box center [823, 281] width 15 height 26
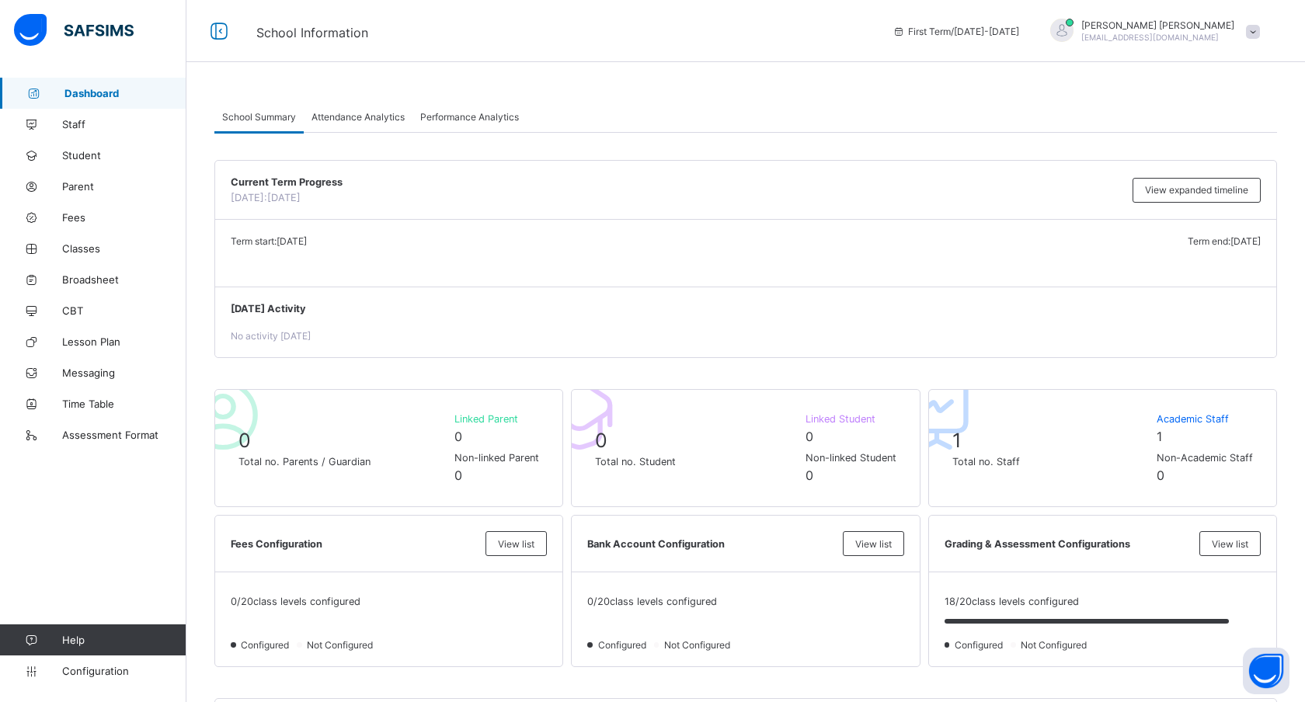
click at [346, 115] on span "Attendance Analytics" at bounding box center [358, 117] width 93 height 12
click at [336, 120] on span "Attendance Analytics" at bounding box center [358, 117] width 93 height 12
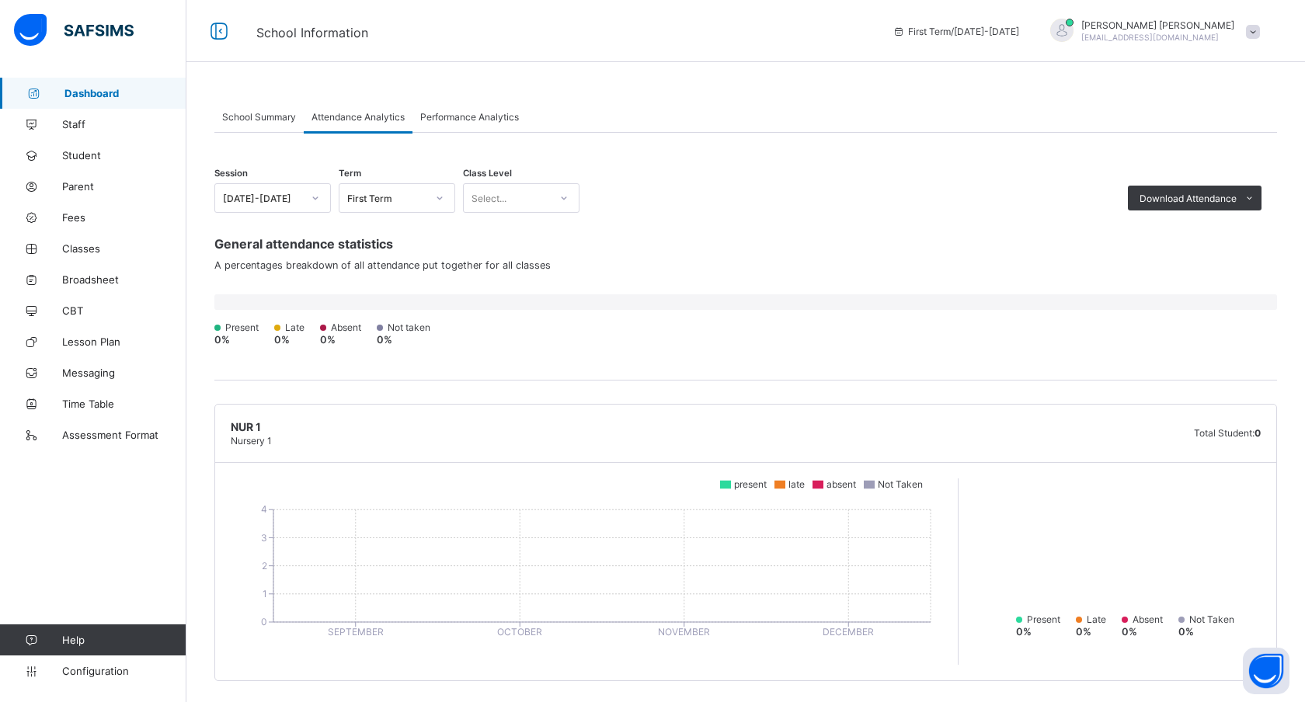
click at [460, 117] on span "Performance Analytics" at bounding box center [469, 117] width 99 height 12
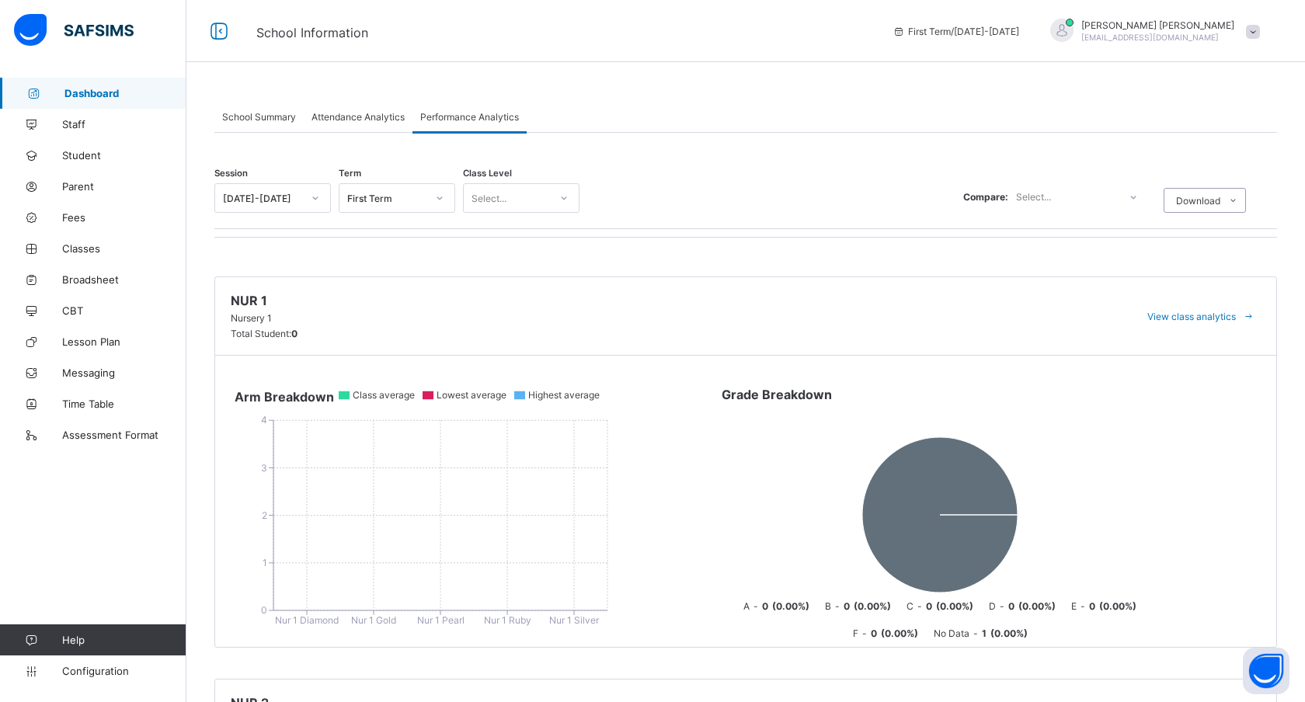
click at [1253, 30] on span at bounding box center [1253, 32] width 14 height 14
click at [982, 38] on div "First Term / 2025-2026" at bounding box center [956, 31] width 142 height 62
click at [90, 126] on span "Staff" at bounding box center [124, 124] width 124 height 12
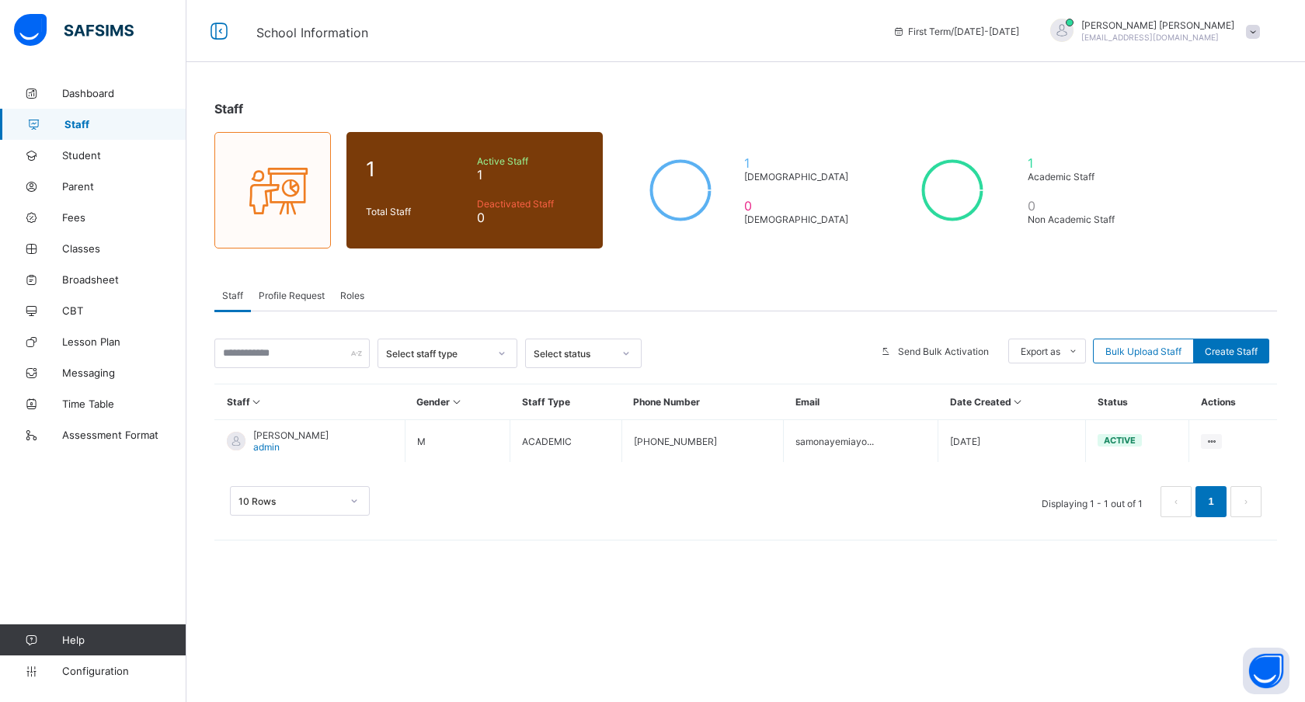
click at [426, 350] on div "Select staff type" at bounding box center [437, 354] width 103 height 12
click at [694, 349] on div at bounding box center [757, 354] width 216 height 30
click at [601, 357] on div "Select status" at bounding box center [573, 354] width 79 height 12
click at [702, 346] on div at bounding box center [757, 354] width 216 height 30
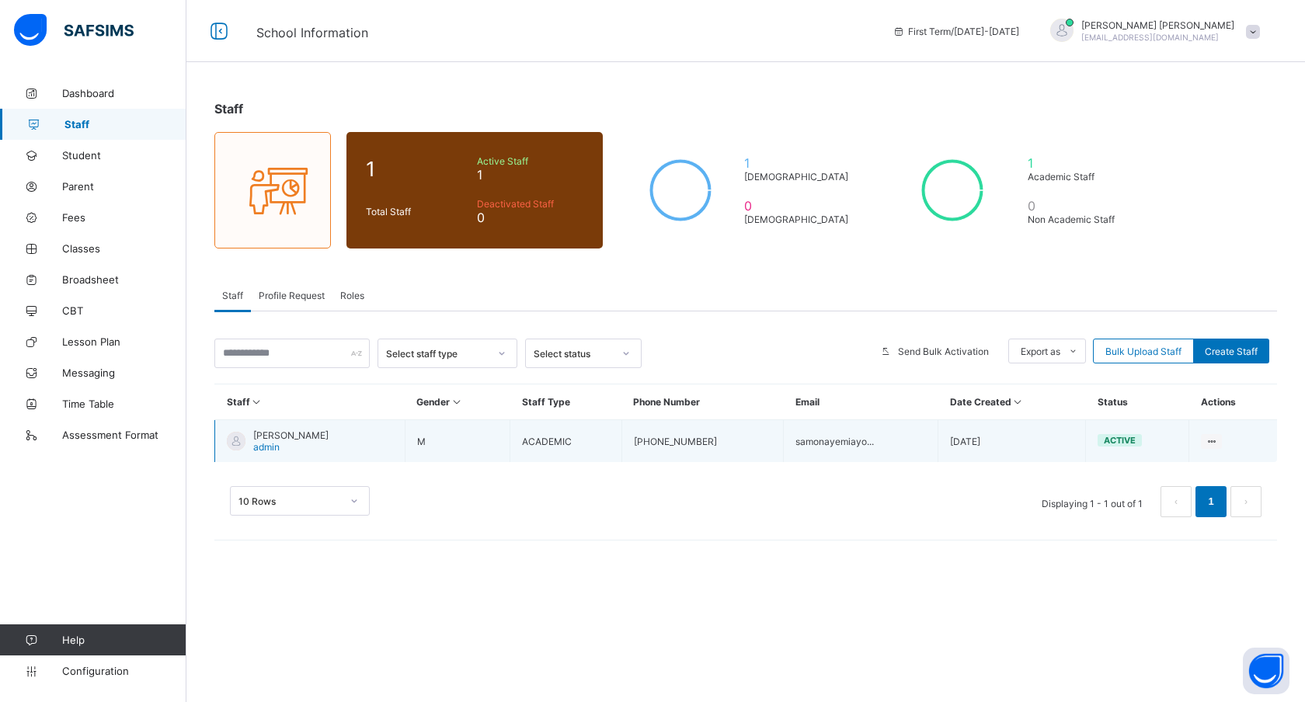
click at [1041, 448] on td "2025-09-08" at bounding box center [1012, 441] width 148 height 43
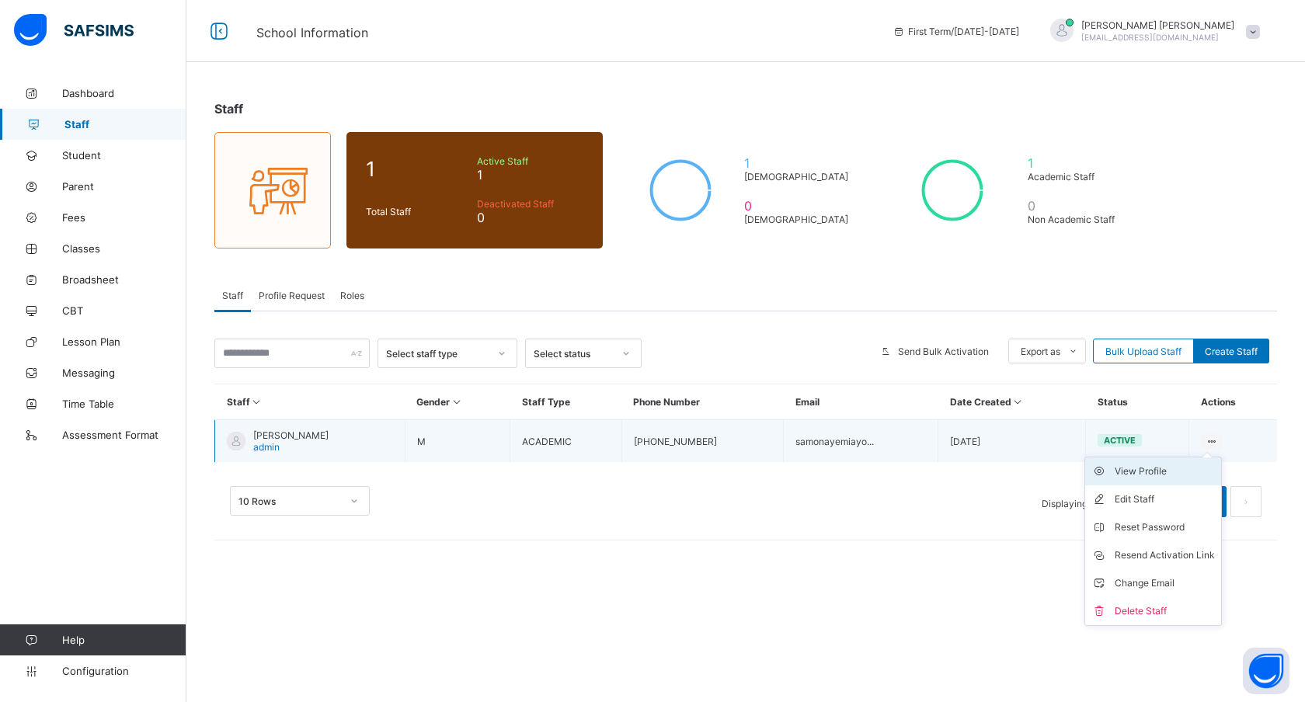
click at [1109, 468] on icon at bounding box center [1102, 472] width 23 height 16
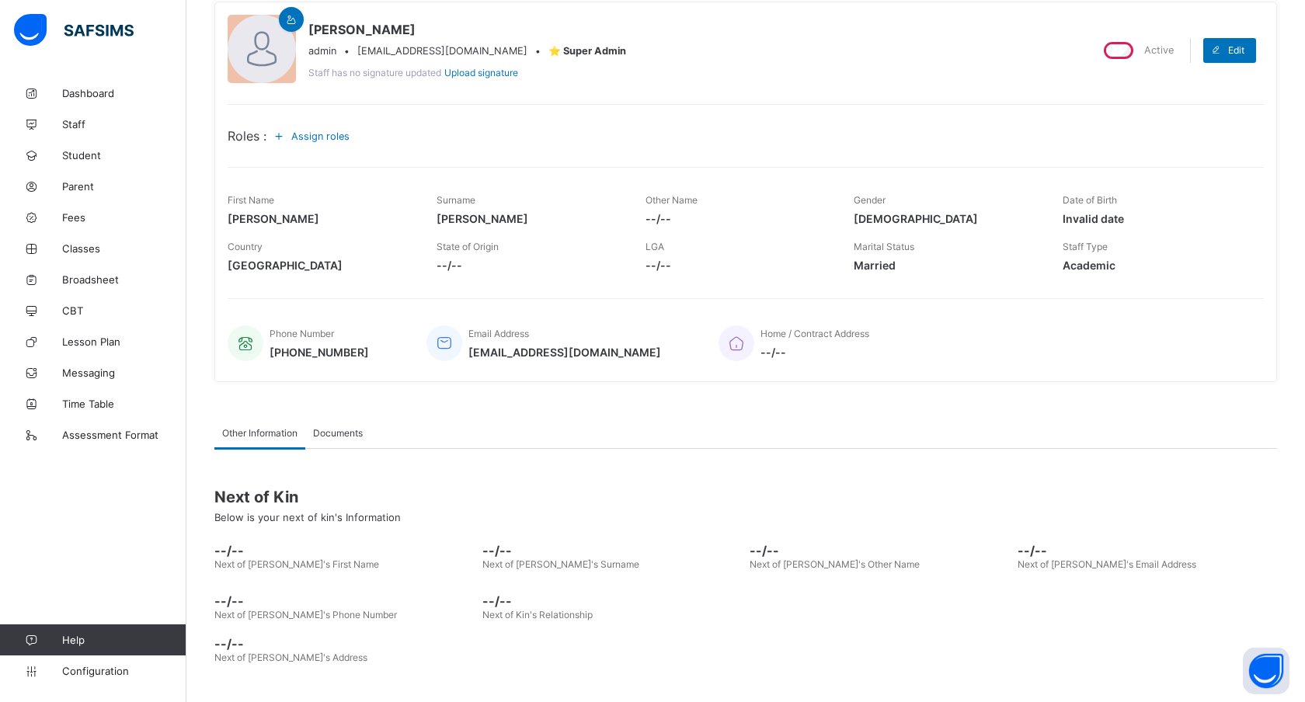
scroll to position [150, 0]
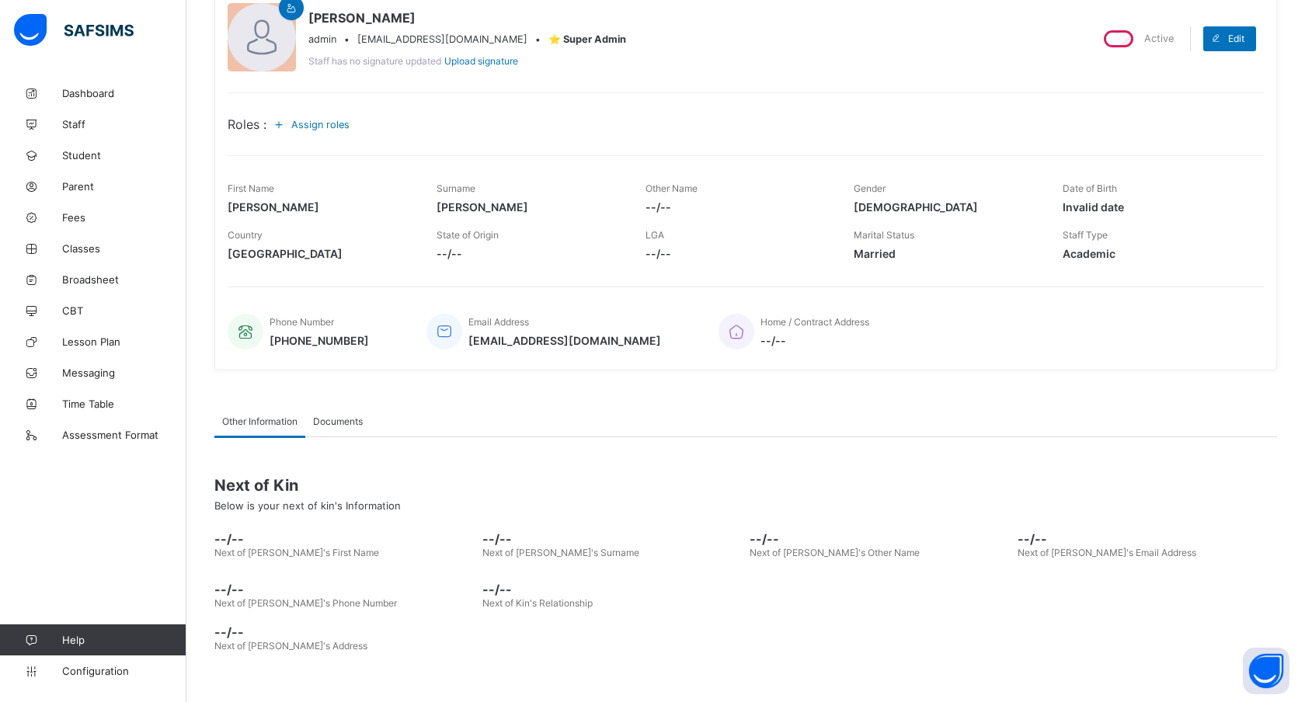
click at [329, 419] on span "Documents" at bounding box center [338, 422] width 50 height 12
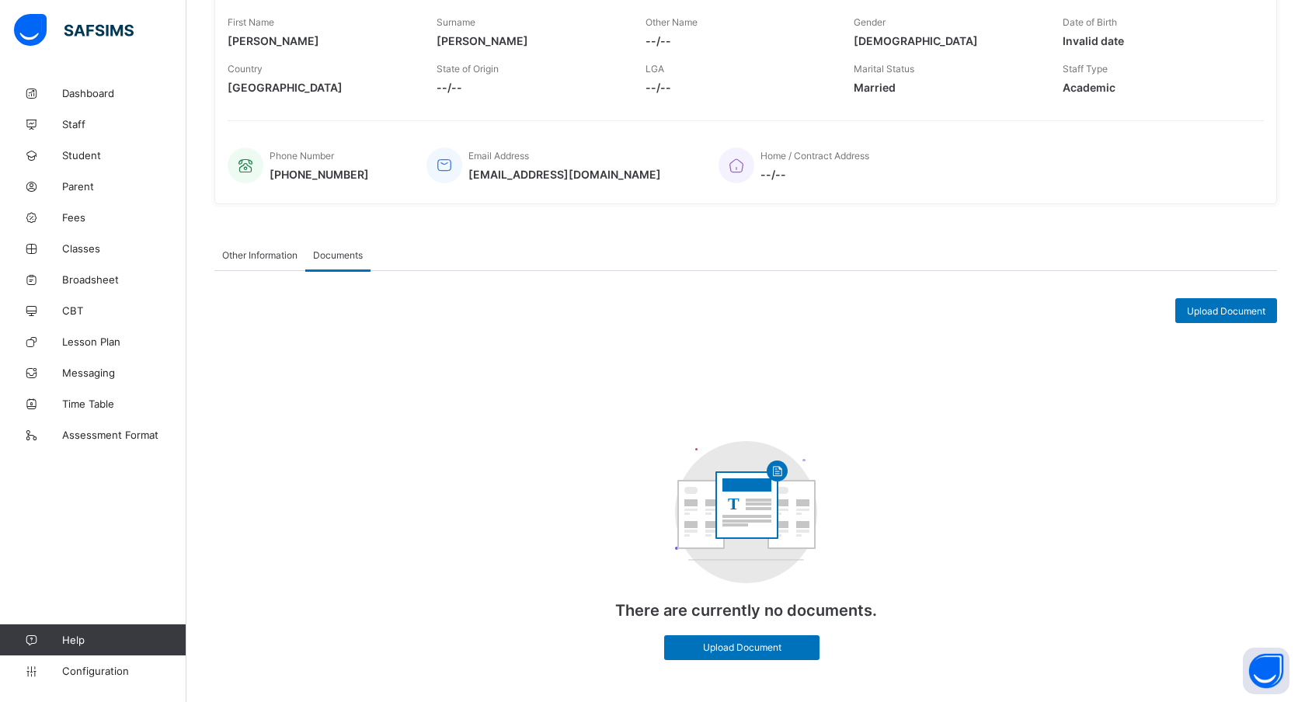
scroll to position [313, 0]
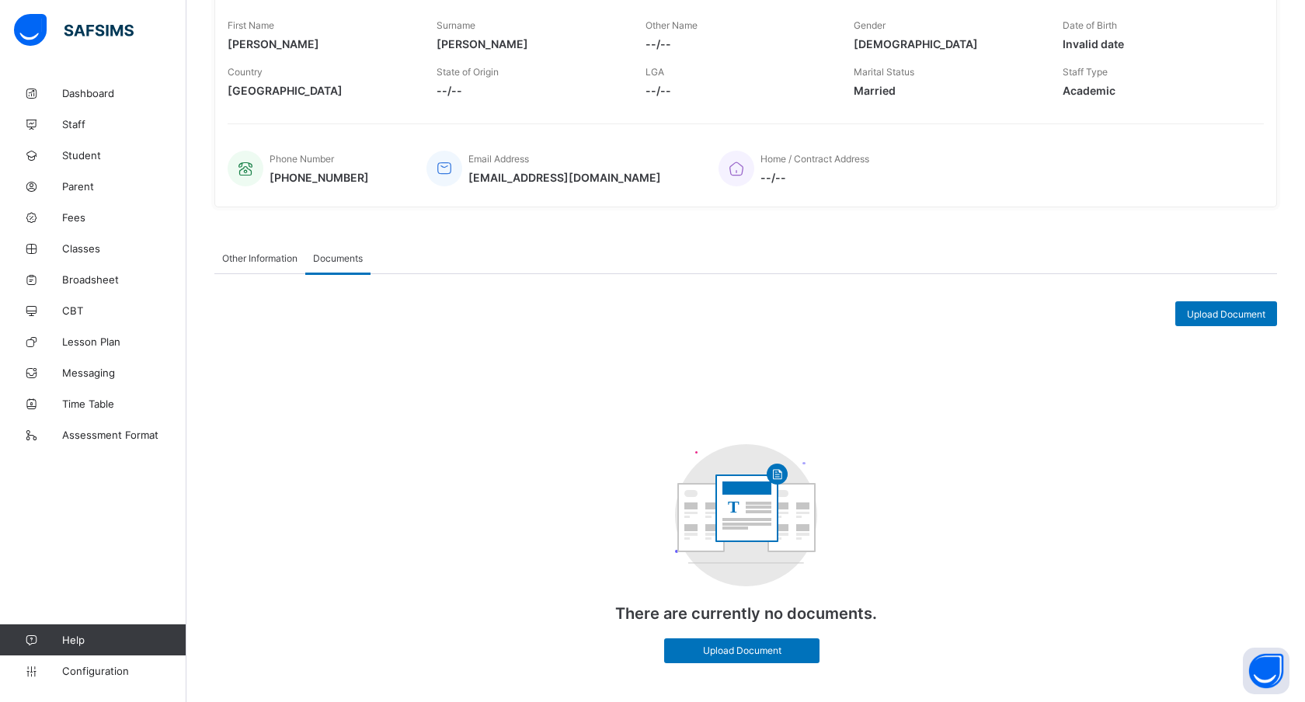
click at [259, 257] on span "Other Information" at bounding box center [259, 258] width 75 height 12
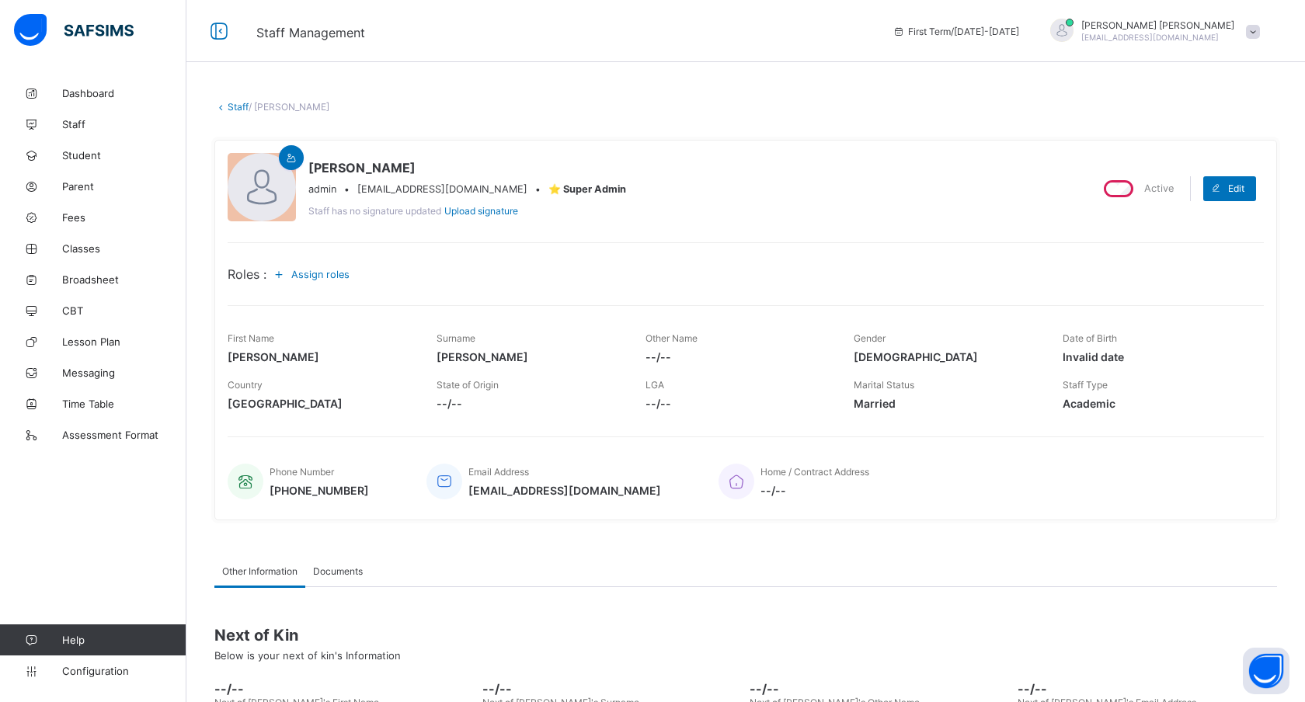
scroll to position [0, 0]
click at [1219, 187] on icon at bounding box center [1216, 188] width 12 height 10
select select "**"
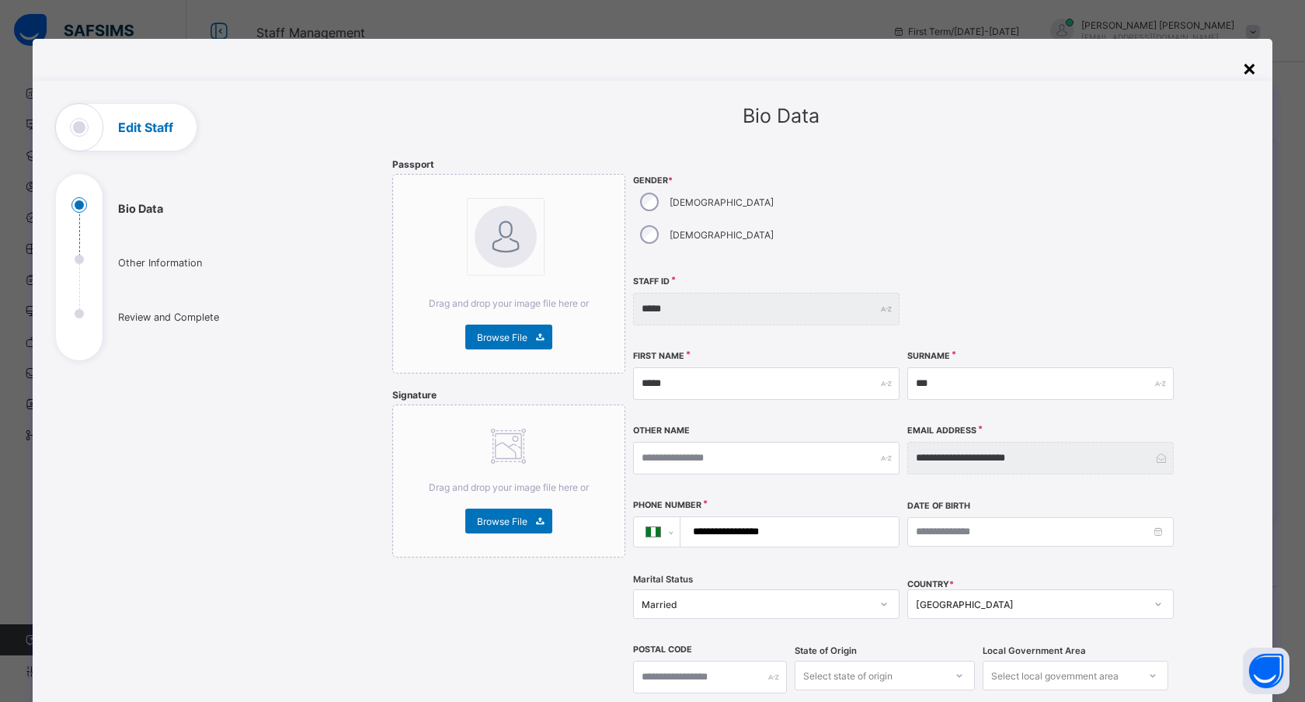
click at [1243, 68] on div "×" at bounding box center [1249, 67] width 15 height 26
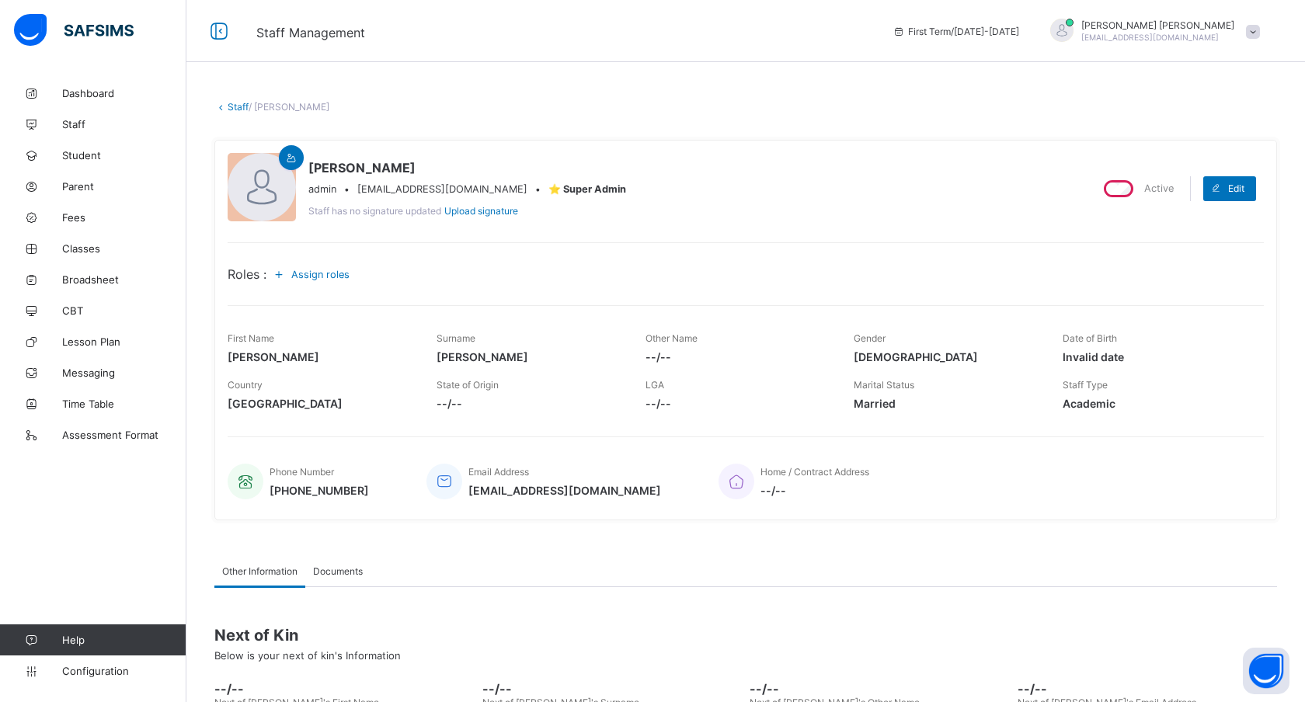
click at [225, 106] on icon at bounding box center [220, 107] width 13 height 12
click at [219, 105] on icon at bounding box center [220, 107] width 13 height 12
click at [226, 106] on icon at bounding box center [220, 107] width 13 height 12
click at [222, 28] on icon at bounding box center [219, 31] width 26 height 23
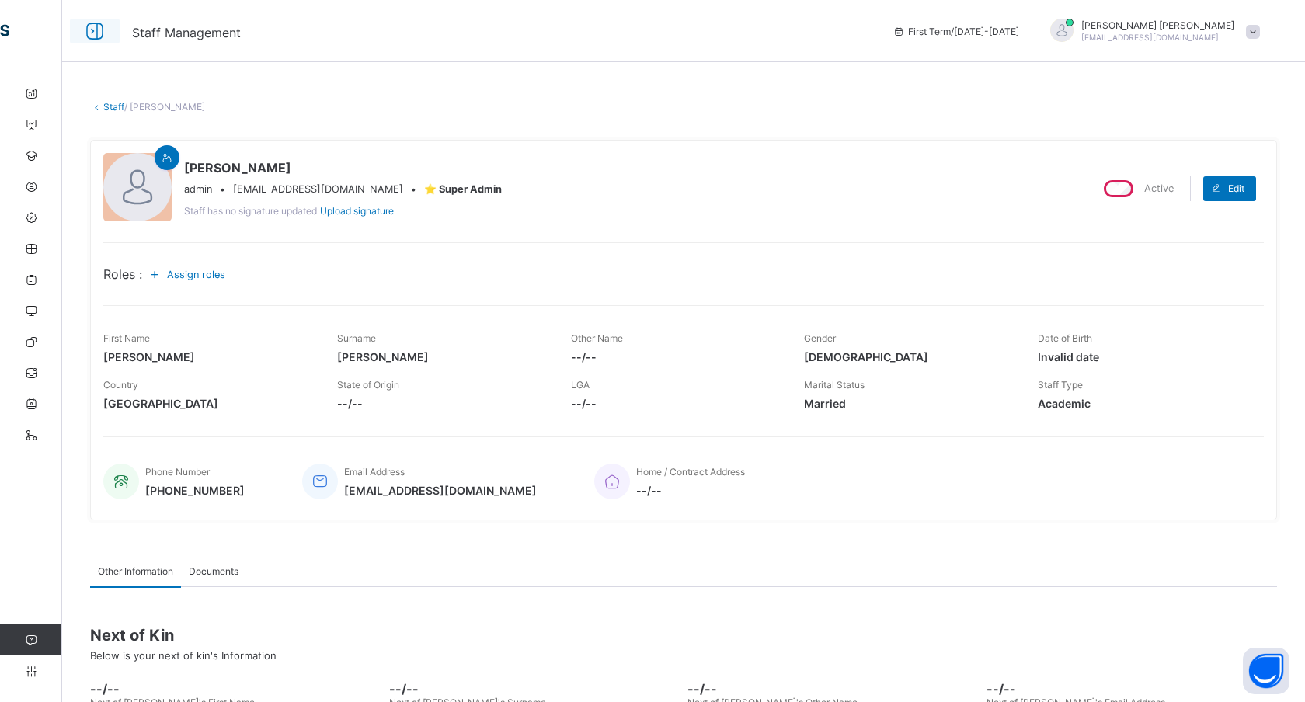
click at [99, 32] on icon at bounding box center [95, 31] width 26 height 23
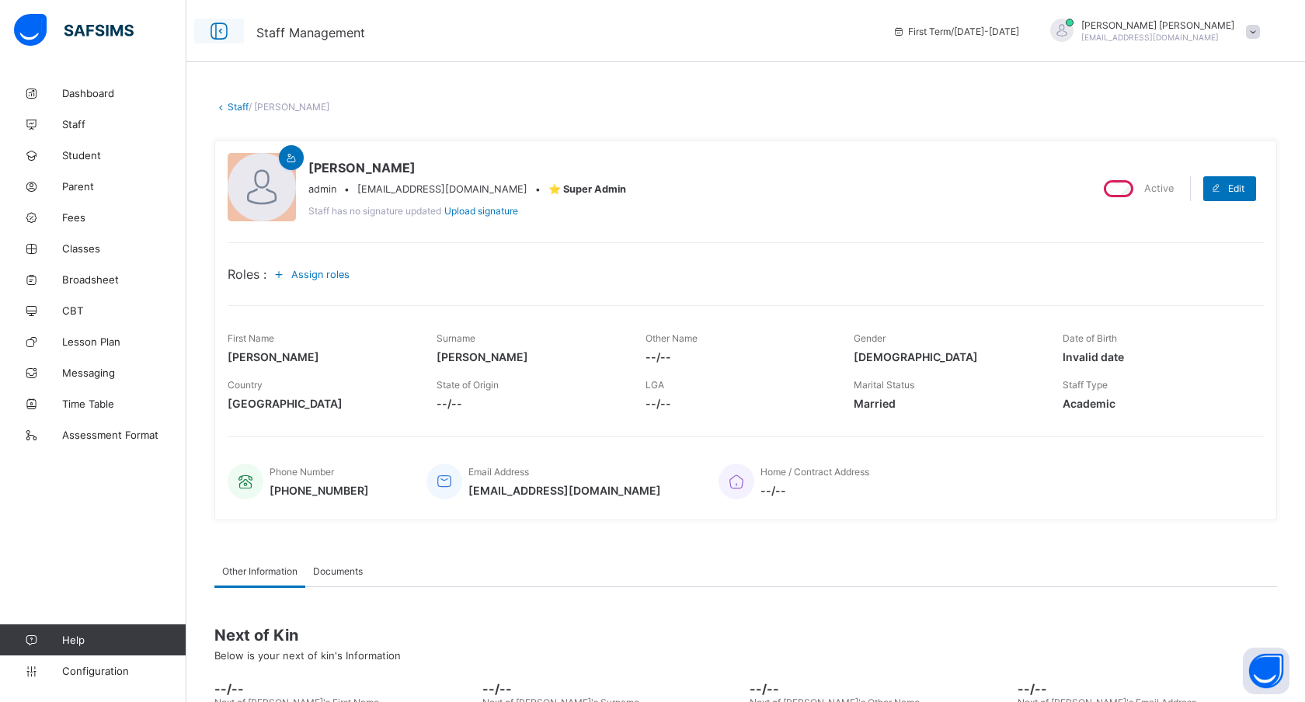
click at [221, 33] on icon at bounding box center [219, 31] width 26 height 23
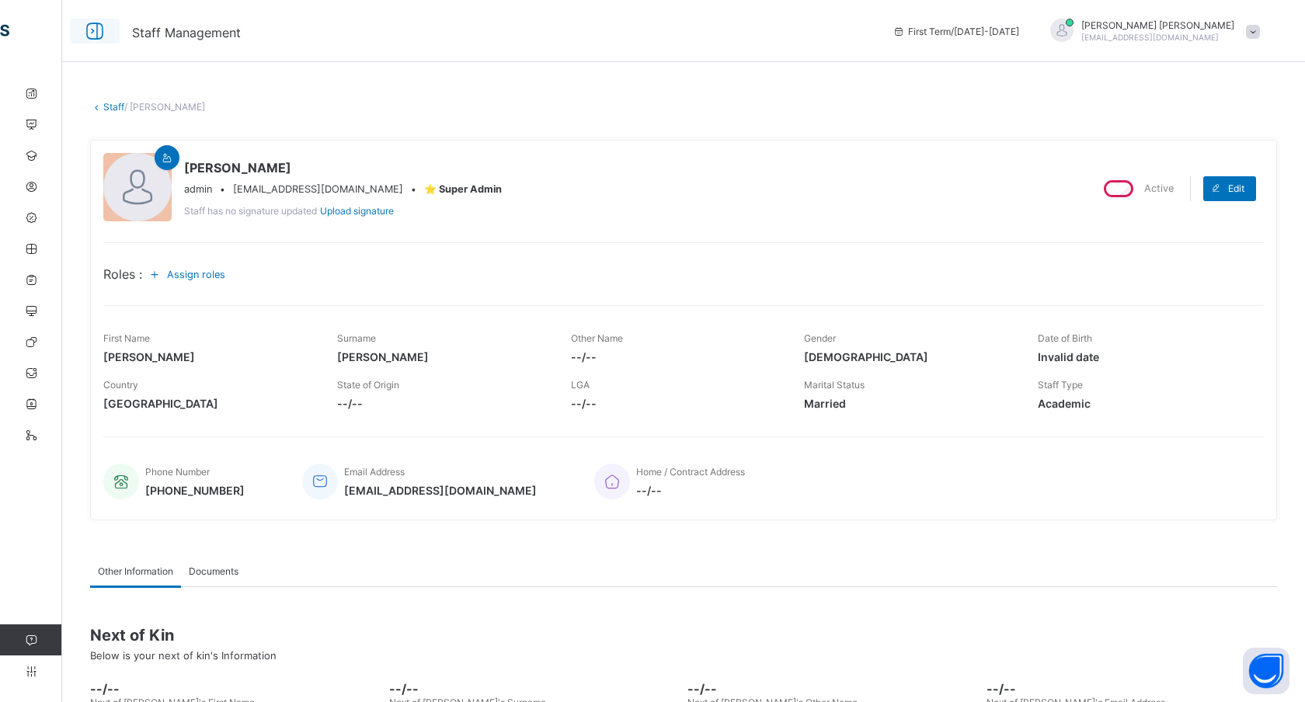
click at [92, 28] on icon at bounding box center [95, 31] width 26 height 23
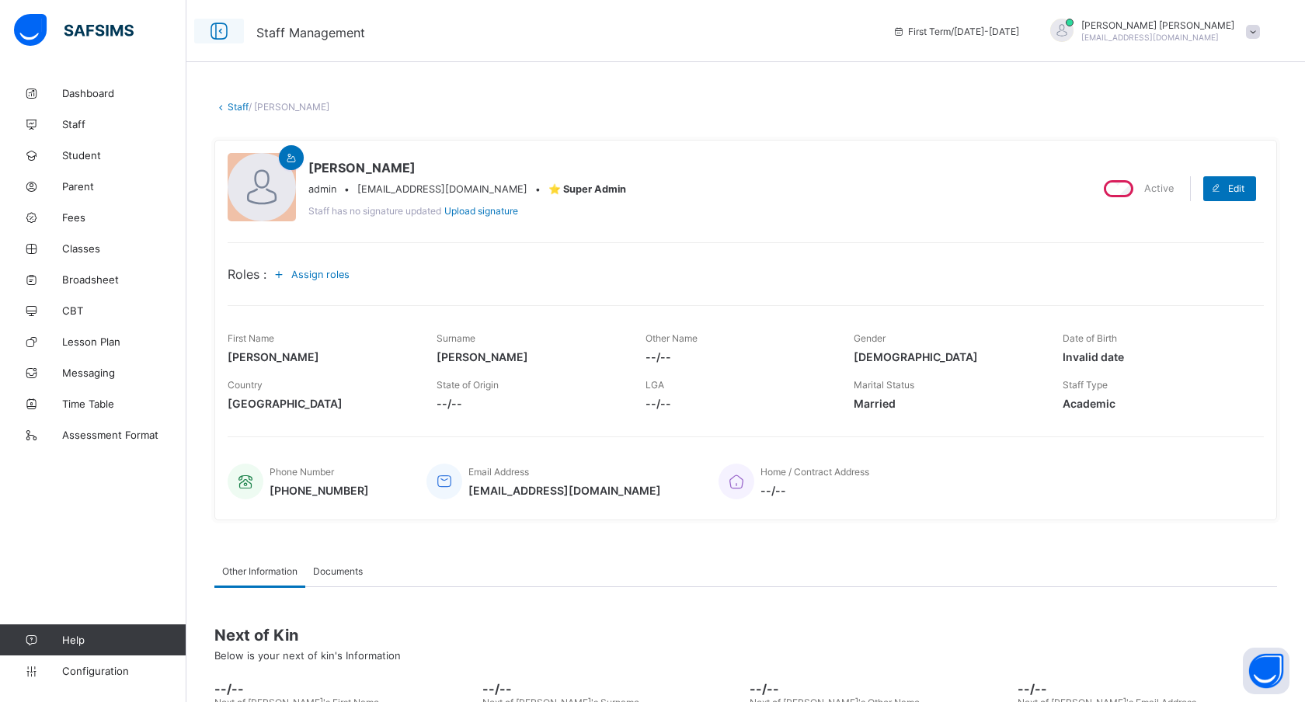
click at [216, 32] on icon at bounding box center [219, 31] width 26 height 23
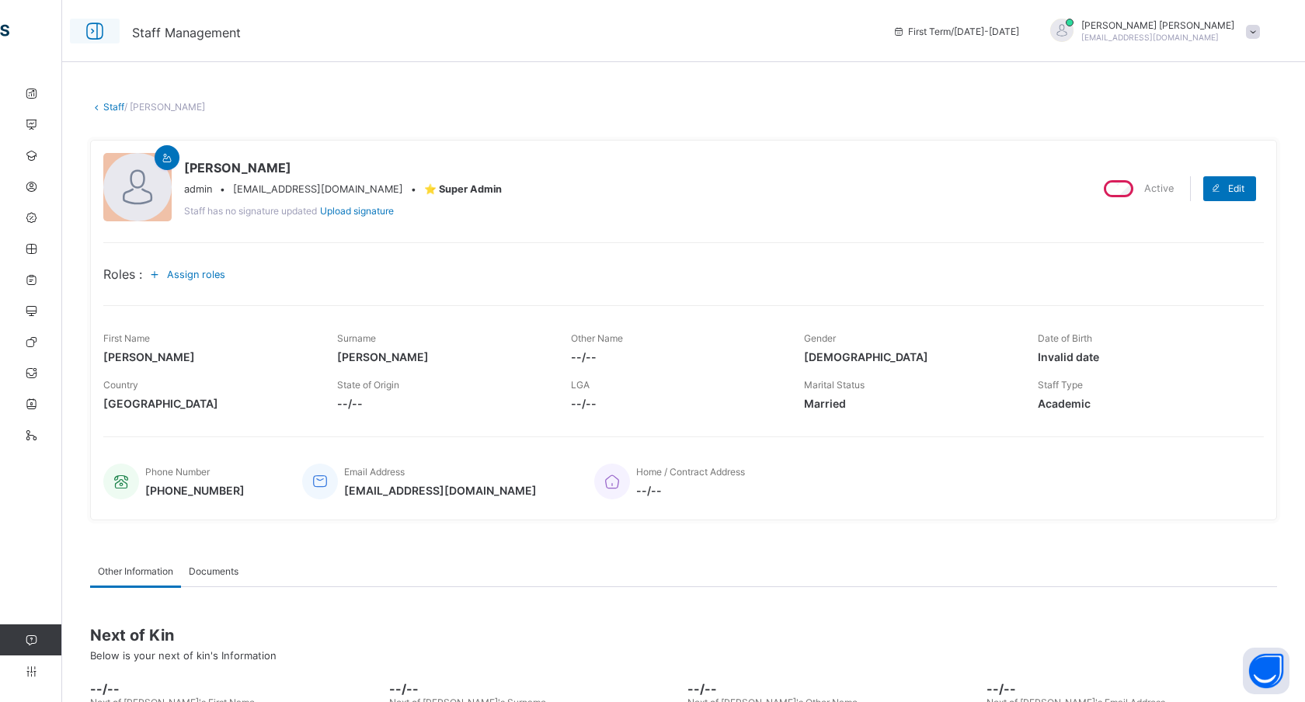
click at [92, 33] on icon at bounding box center [95, 31] width 26 height 23
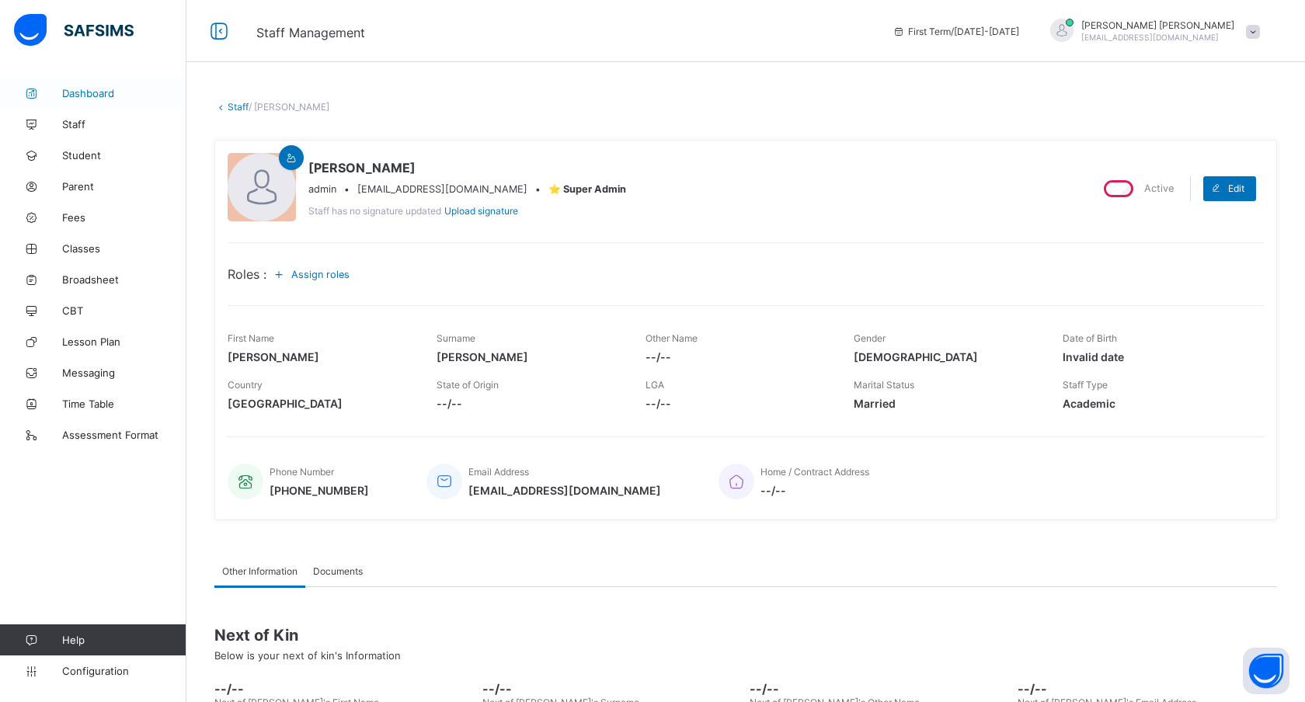
click at [96, 85] on link "Dashboard" at bounding box center [93, 93] width 186 height 31
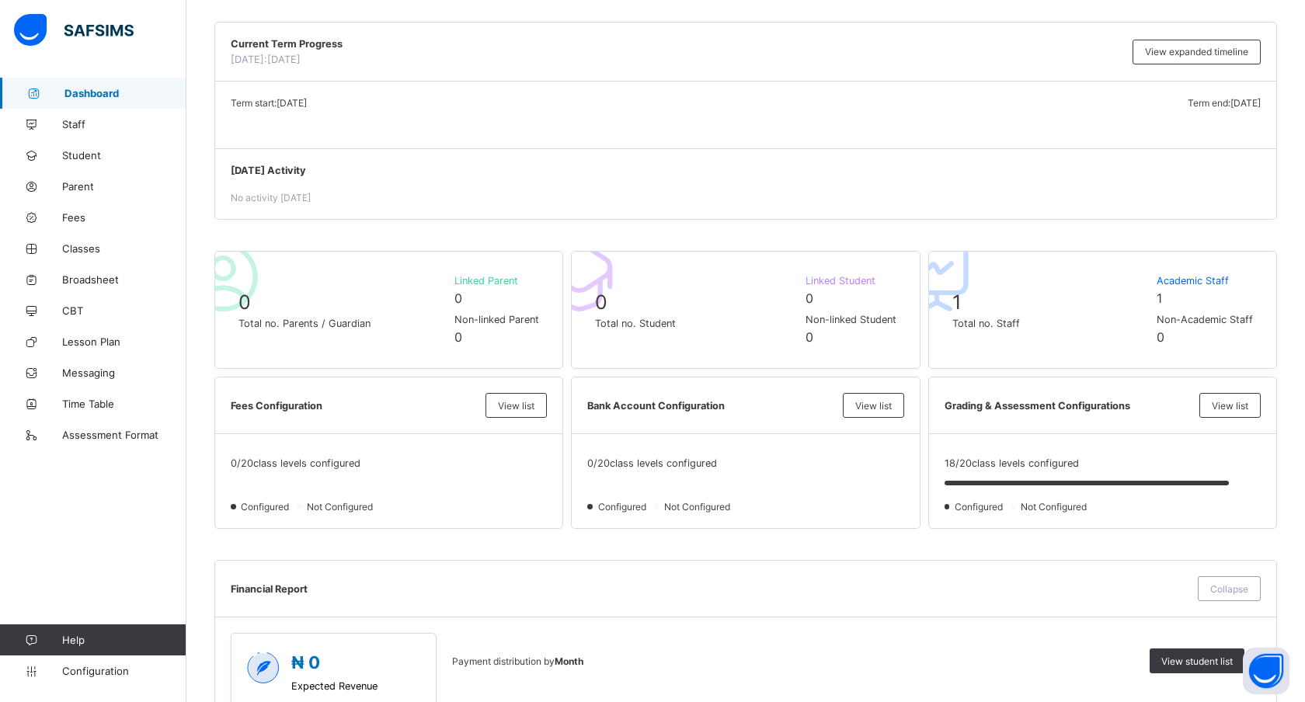
scroll to position [140, 0]
click at [81, 124] on span "Staff" at bounding box center [124, 124] width 124 height 12
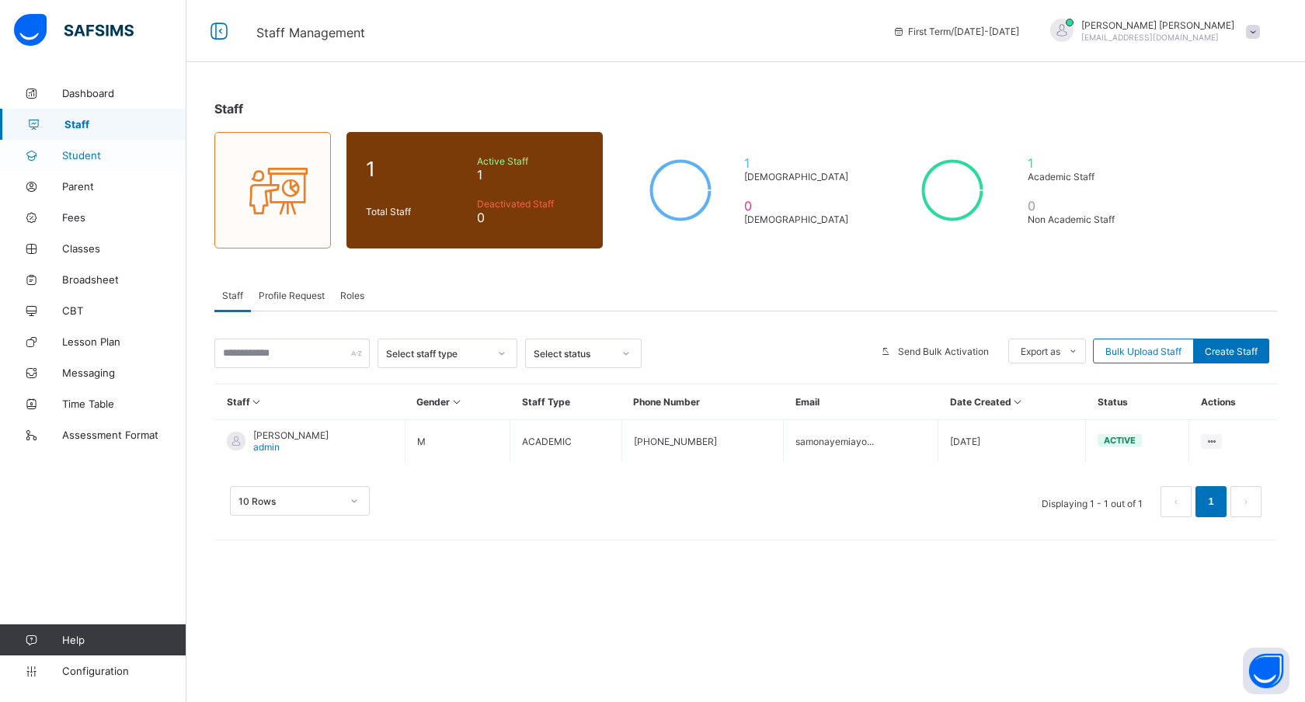
click at [93, 162] on link "Student" at bounding box center [93, 155] width 186 height 31
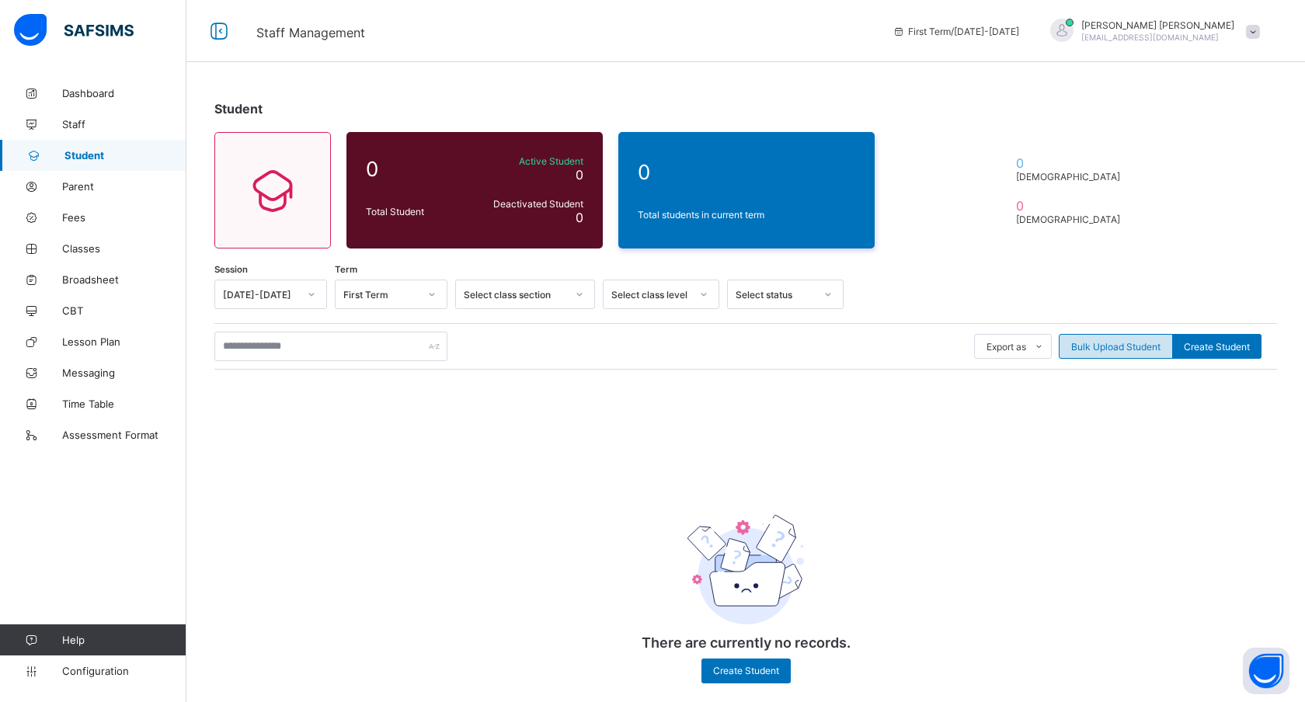
click at [1105, 343] on span "Bulk Upload Student" at bounding box center [1115, 347] width 89 height 12
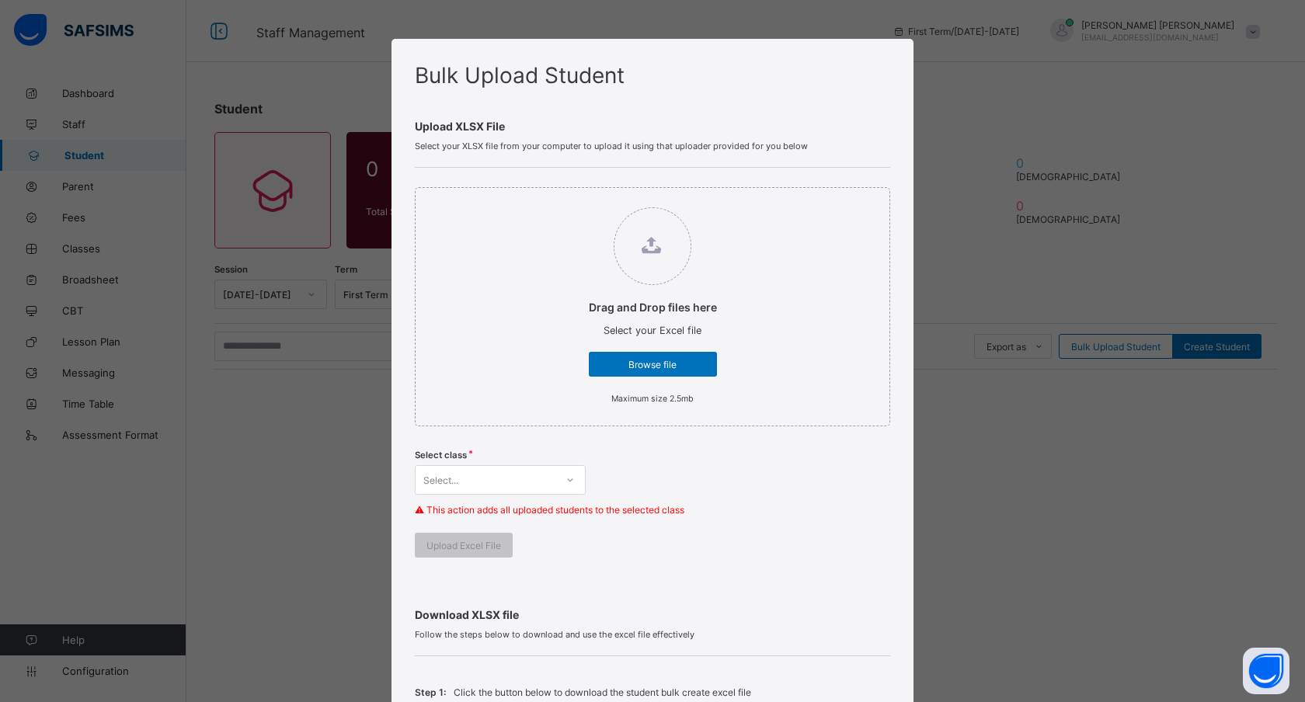
scroll to position [7, 0]
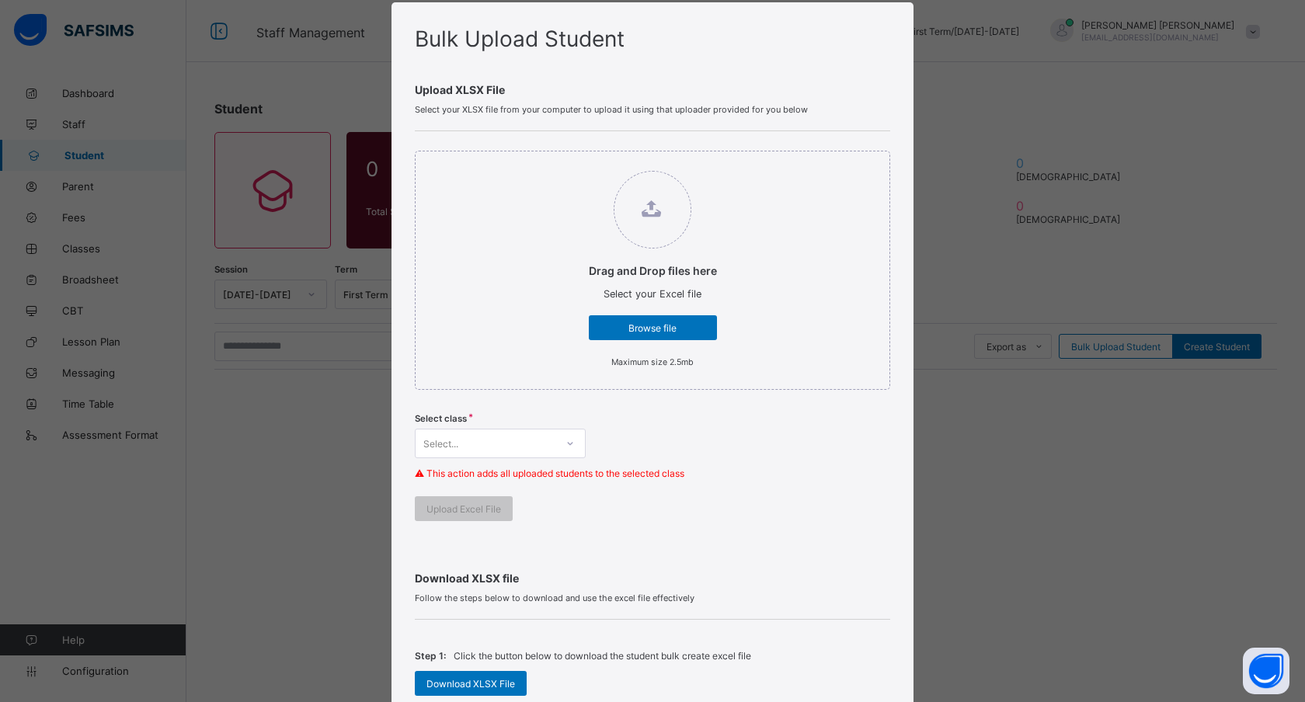
click at [506, 458] on div "Select..." at bounding box center [500, 444] width 171 height 30
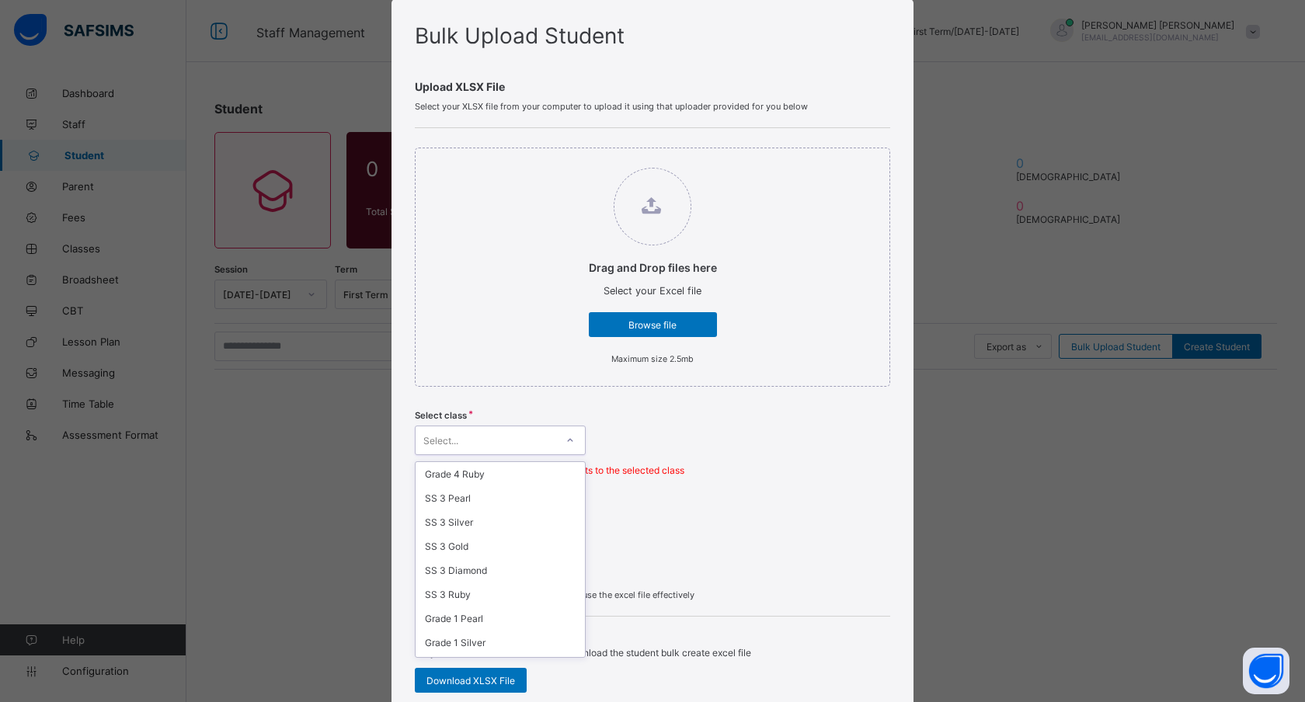
scroll to position [0, 0]
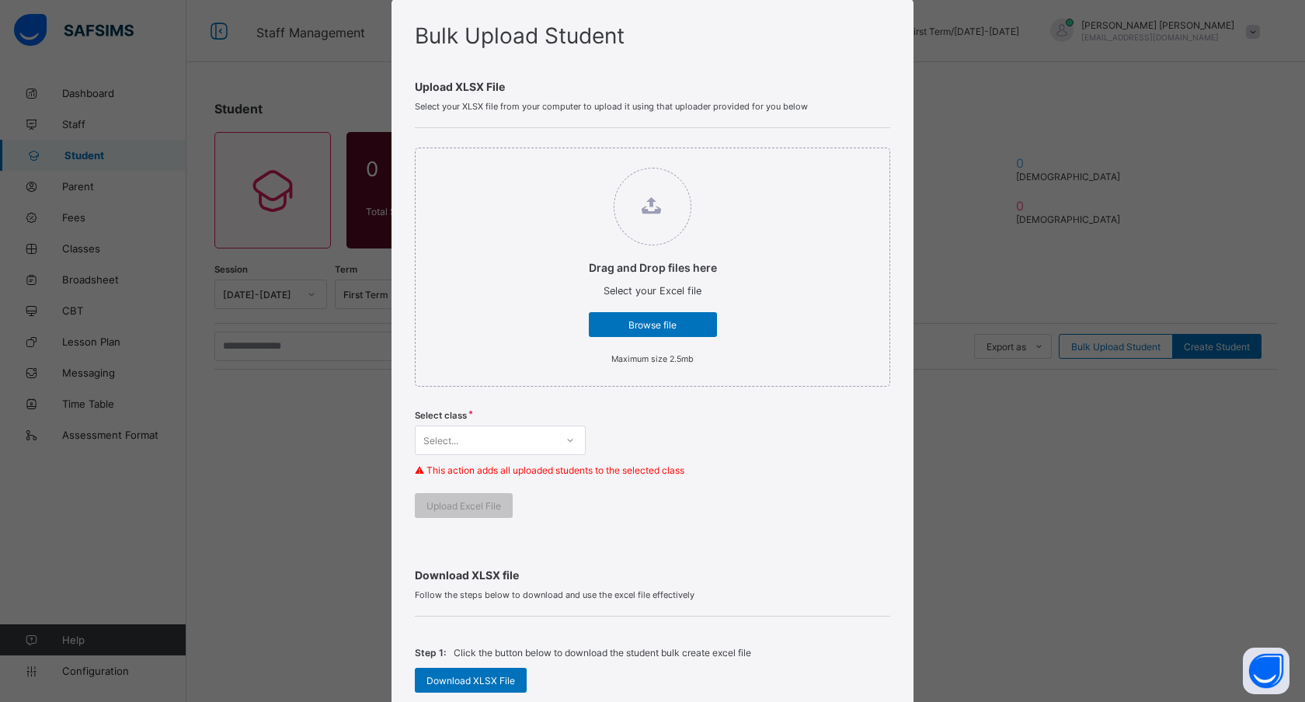
click at [673, 436] on div "Select class Select... ⚠ This action adds all uploaded students to the selected…" at bounding box center [652, 447] width 475 height 91
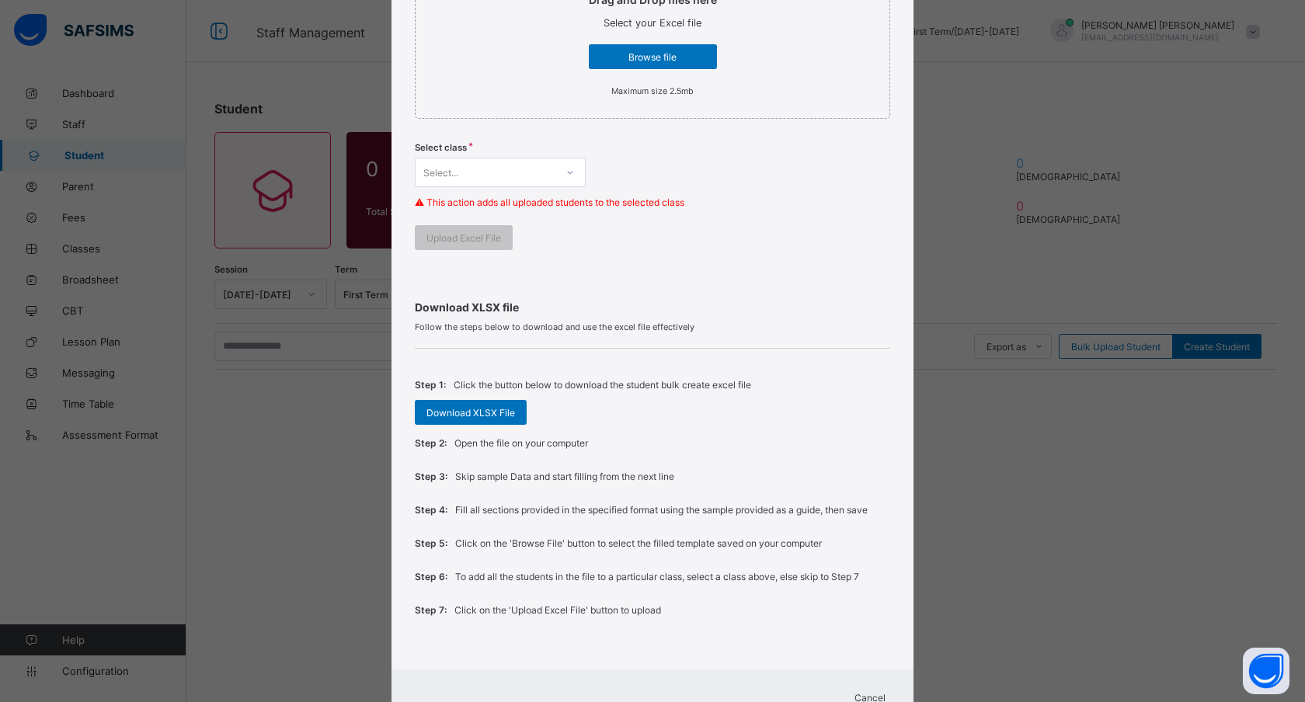
scroll to position [366, 0]
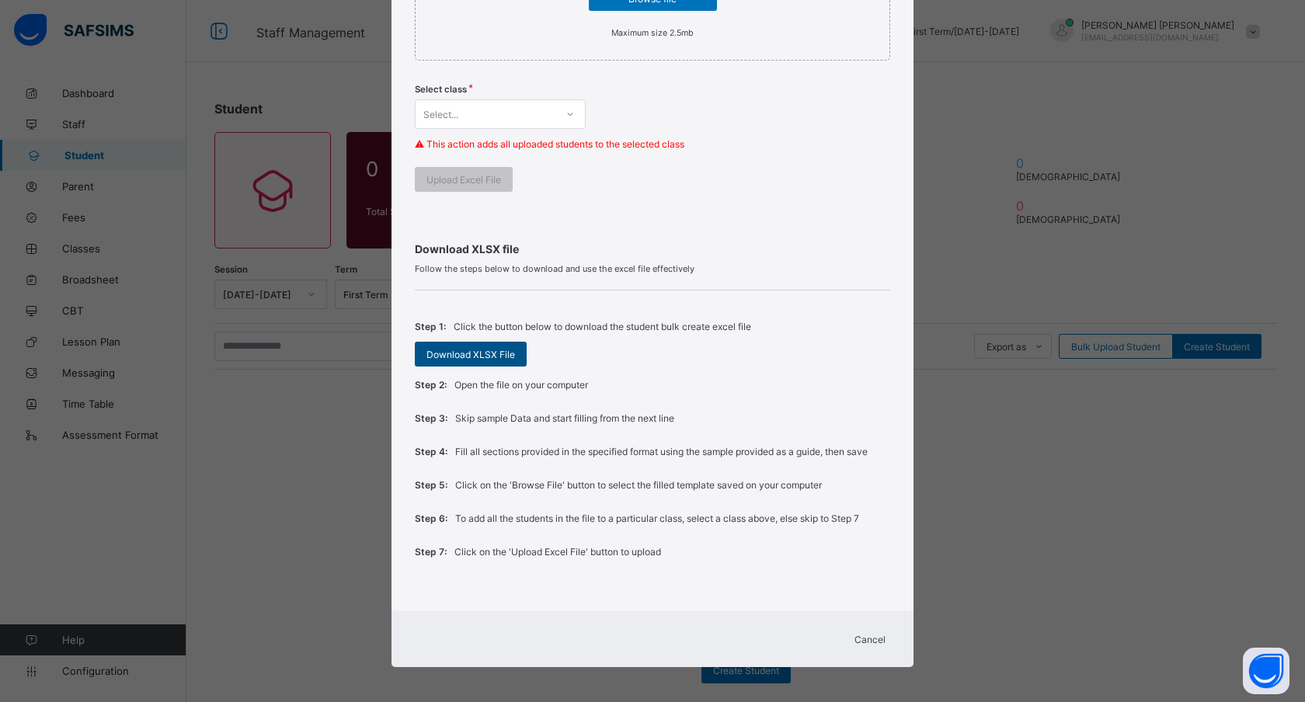
click at [485, 357] on span "Download XLSX File" at bounding box center [470, 355] width 89 height 12
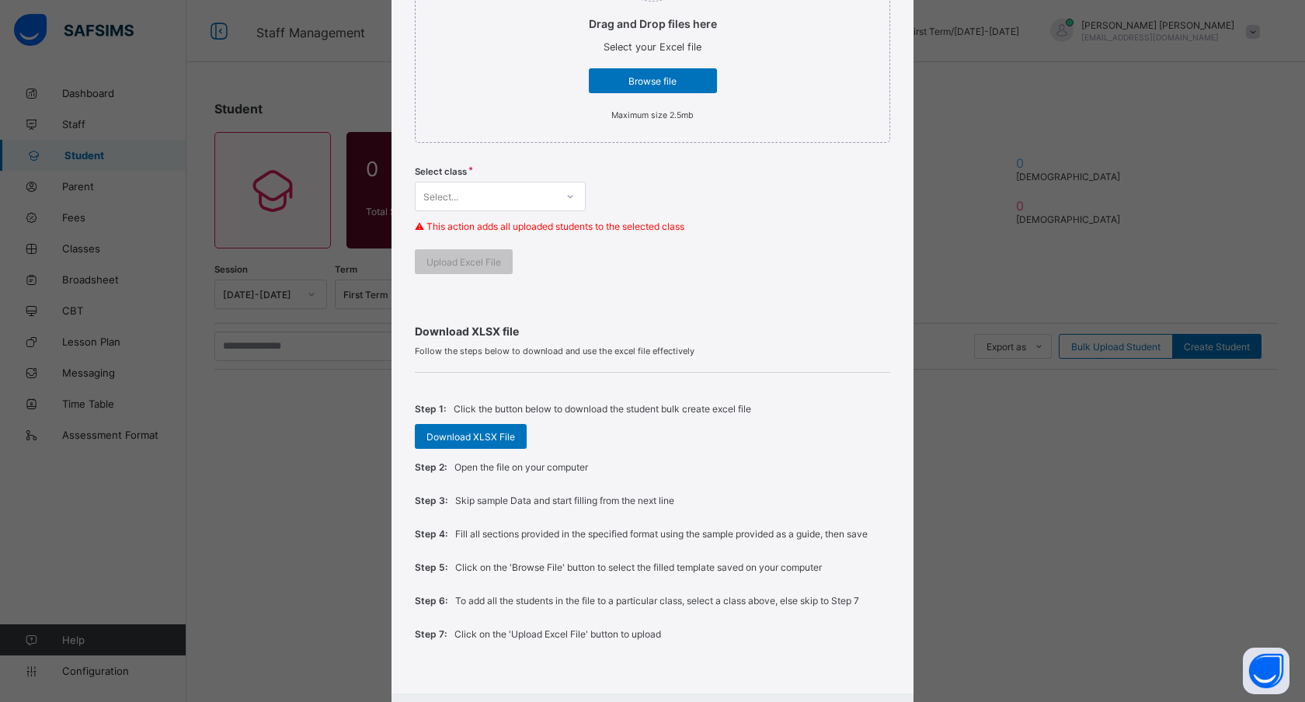
scroll to position [0, 0]
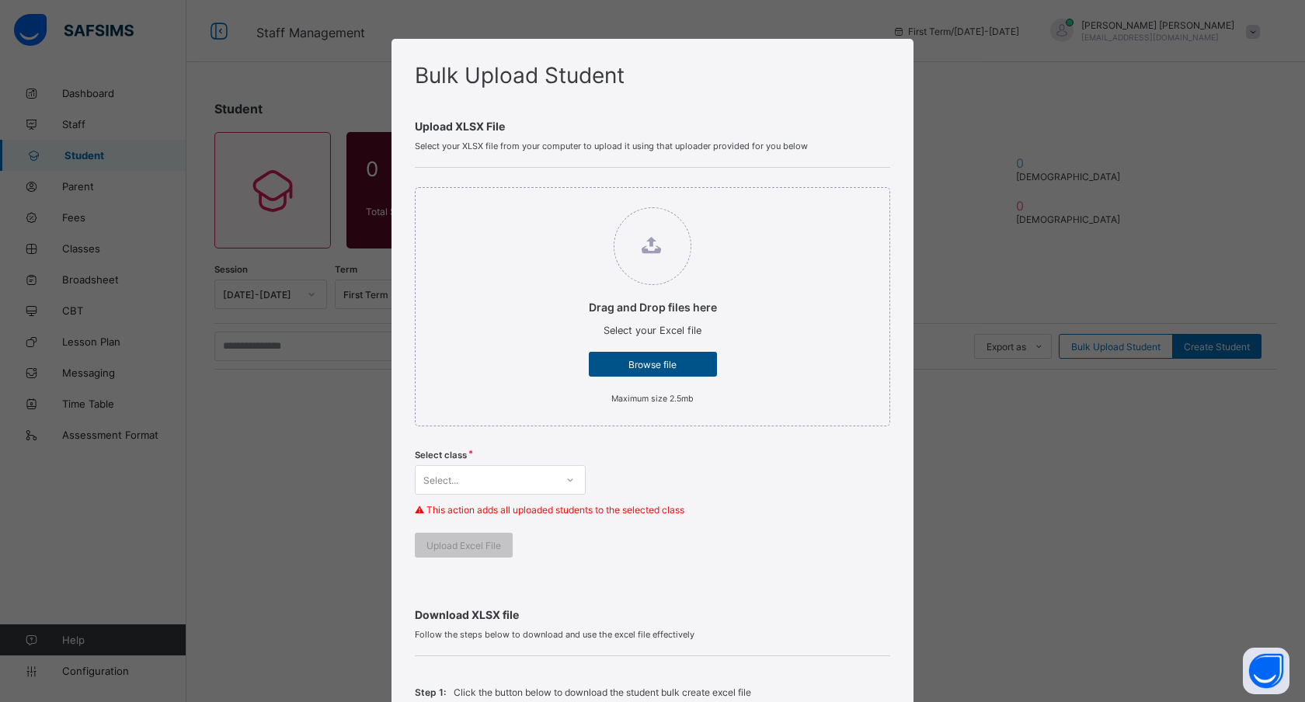
click at [670, 361] on span "Browse file" at bounding box center [653, 365] width 105 height 12
click at [573, 200] on input "Drag and Drop files here Select your Excel file Browse file Maximum size 2.5mb" at bounding box center [573, 200] width 0 height 0
type input "**********"
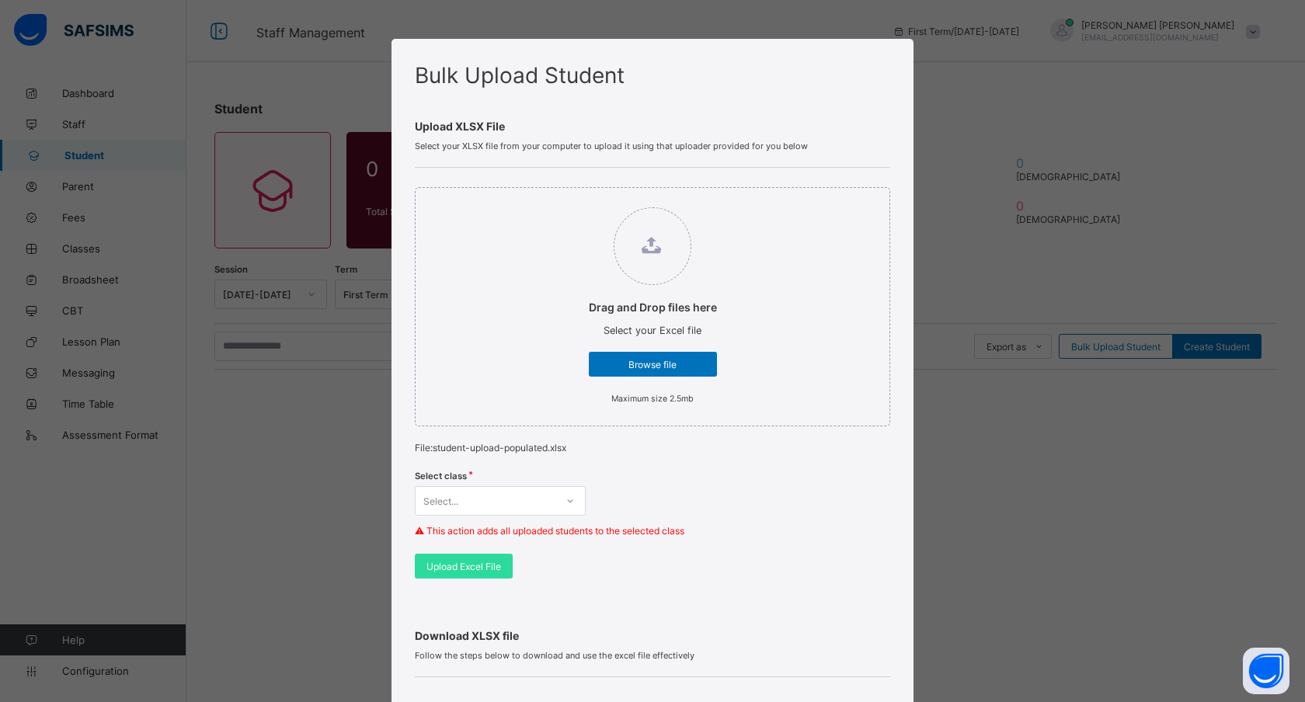
click at [524, 498] on div "Select..." at bounding box center [500, 501] width 171 height 30
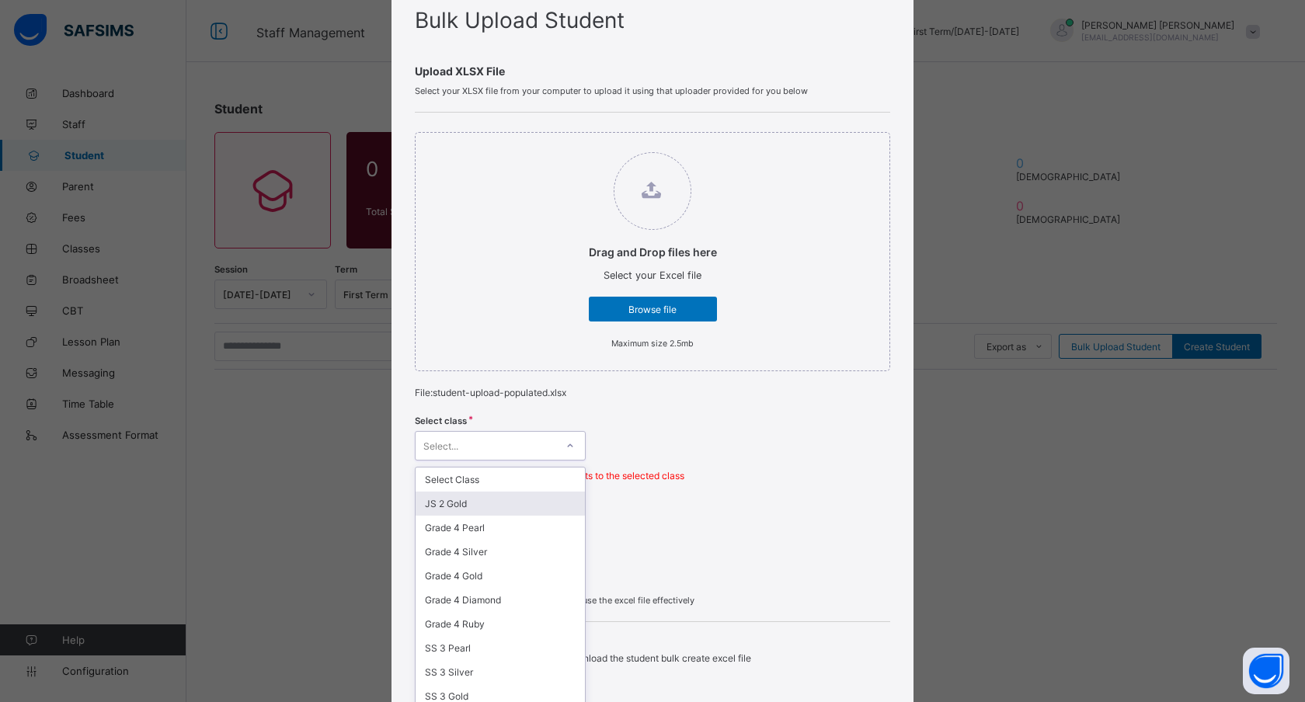
scroll to position [60, 0]
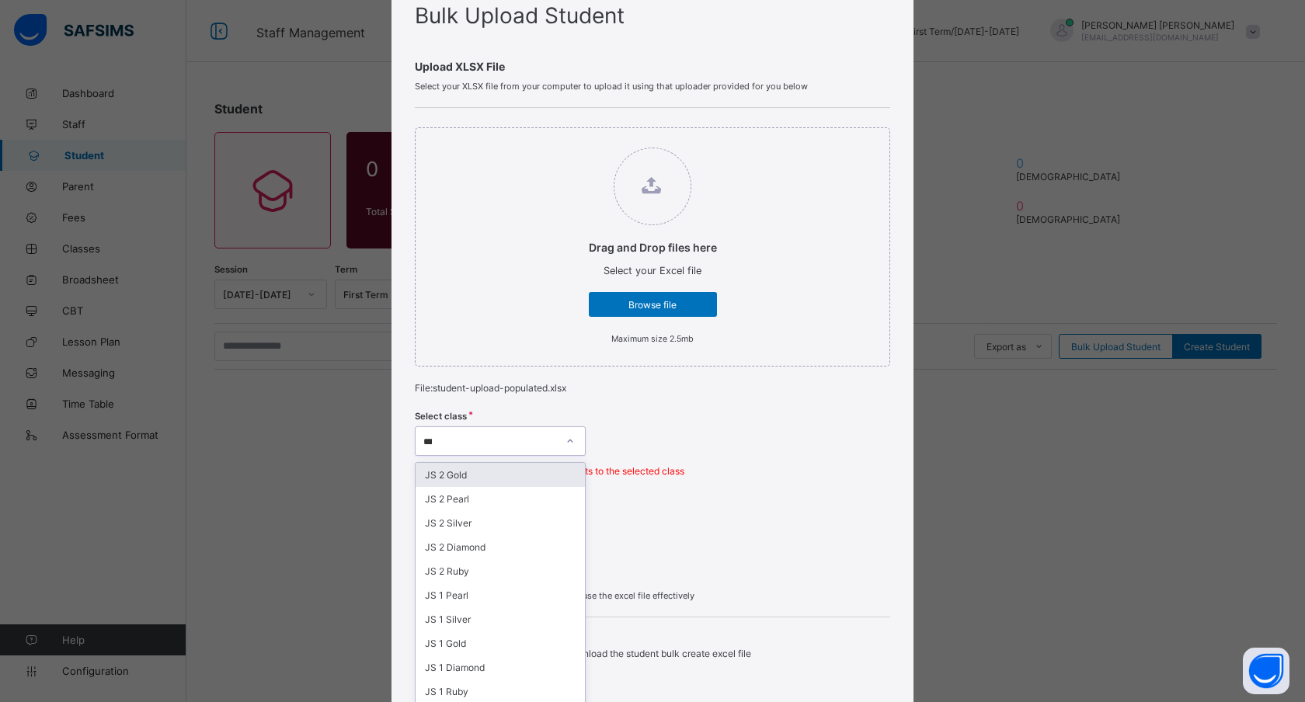
type input "****"
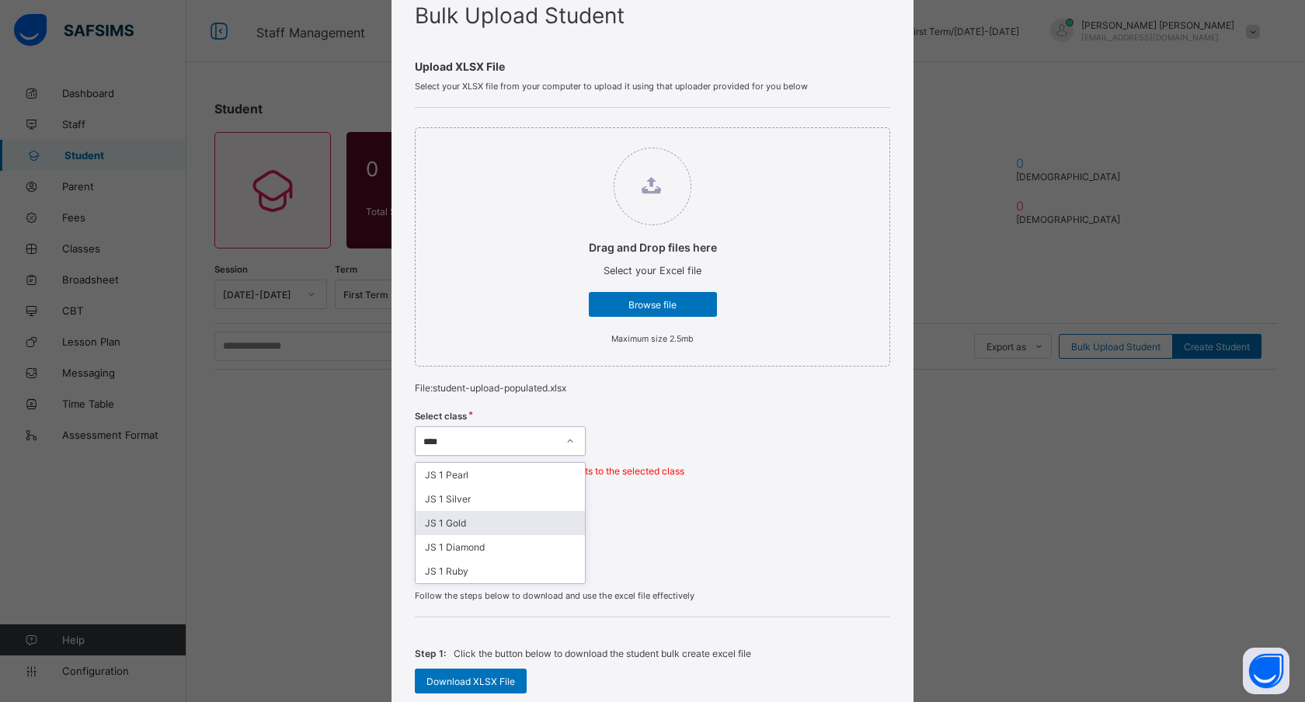
click at [474, 520] on div "JS 1 Gold" at bounding box center [500, 523] width 169 height 24
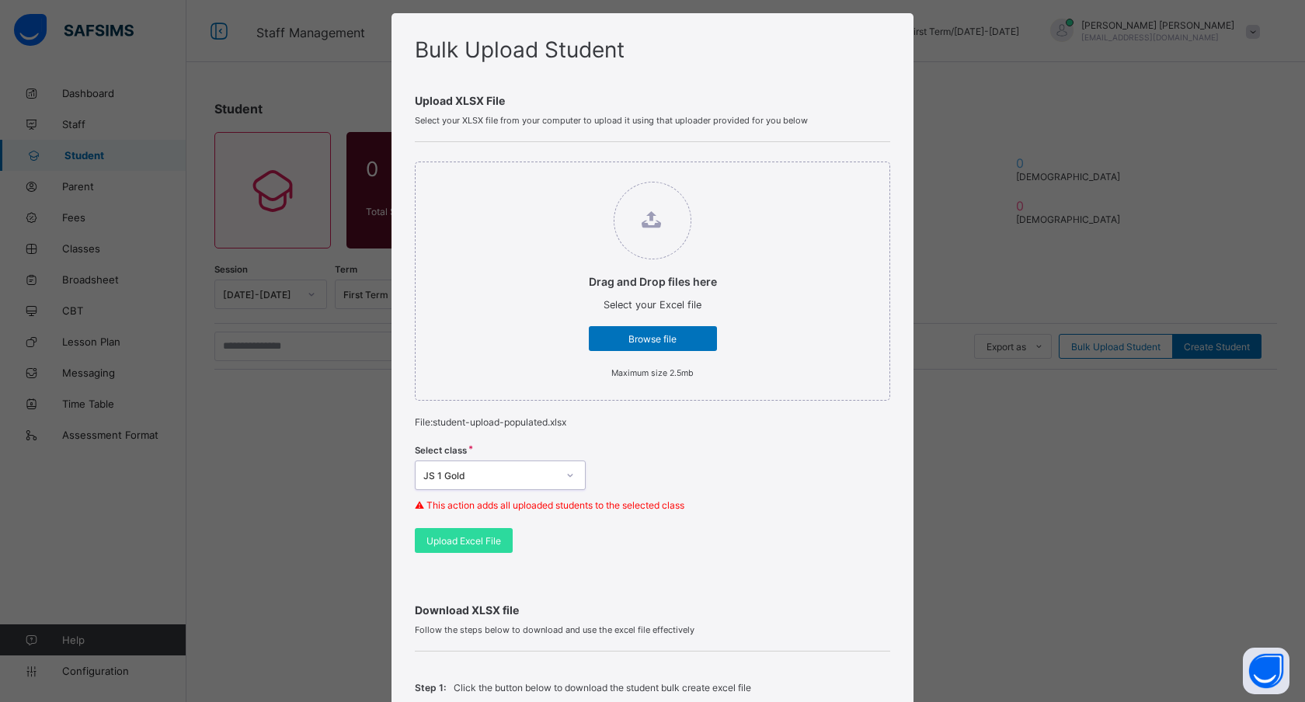
scroll to position [30, 0]
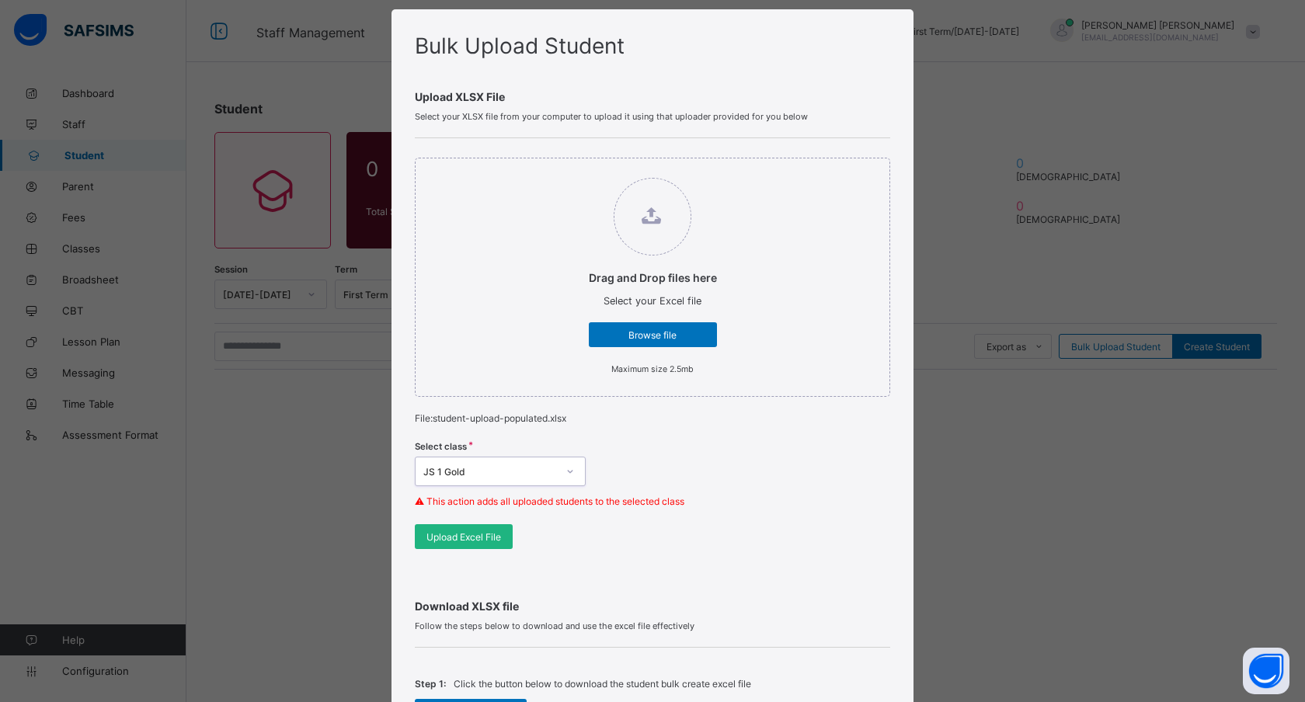
click at [480, 532] on span "Upload Excel File" at bounding box center [463, 537] width 75 height 12
click at [454, 533] on span "Upload Excel File" at bounding box center [463, 537] width 75 height 12
click at [619, 328] on div "Browse file" at bounding box center [653, 334] width 128 height 25
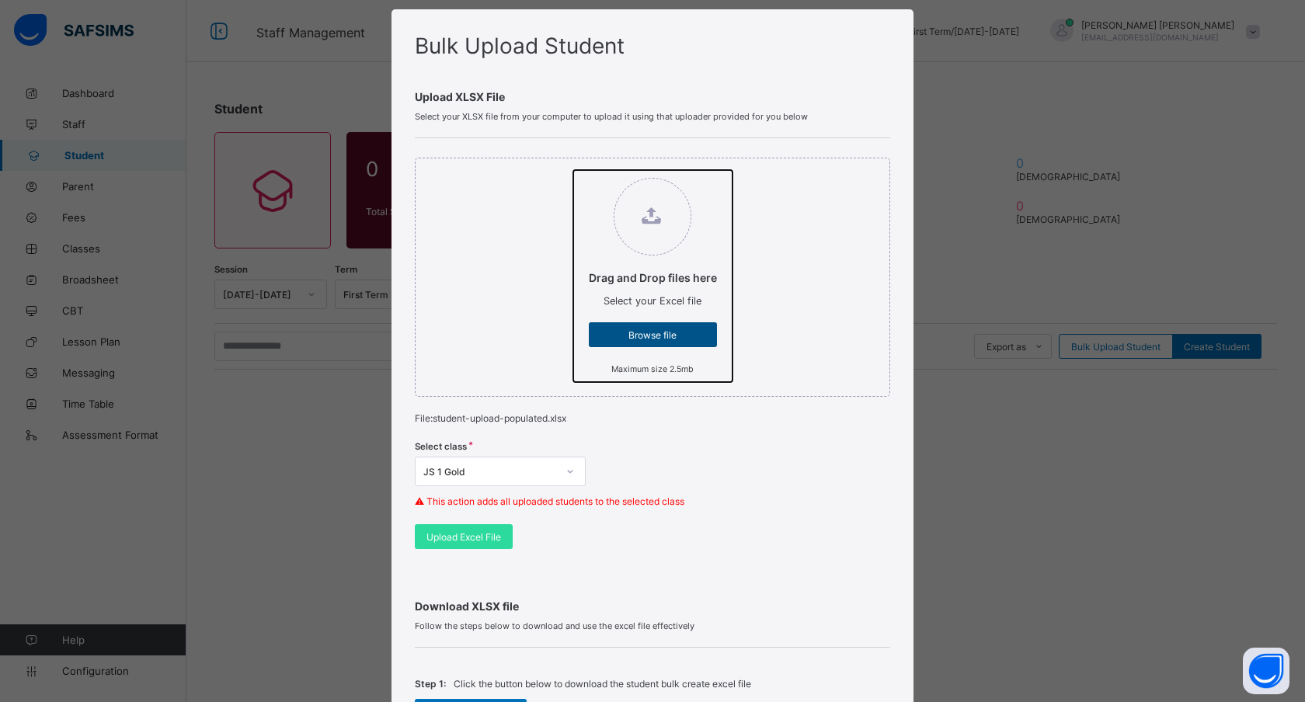
click at [573, 170] on input "Drag and Drop files here Select your Excel file Browse file Maximum size 2.5mb" at bounding box center [573, 170] width 0 height 0
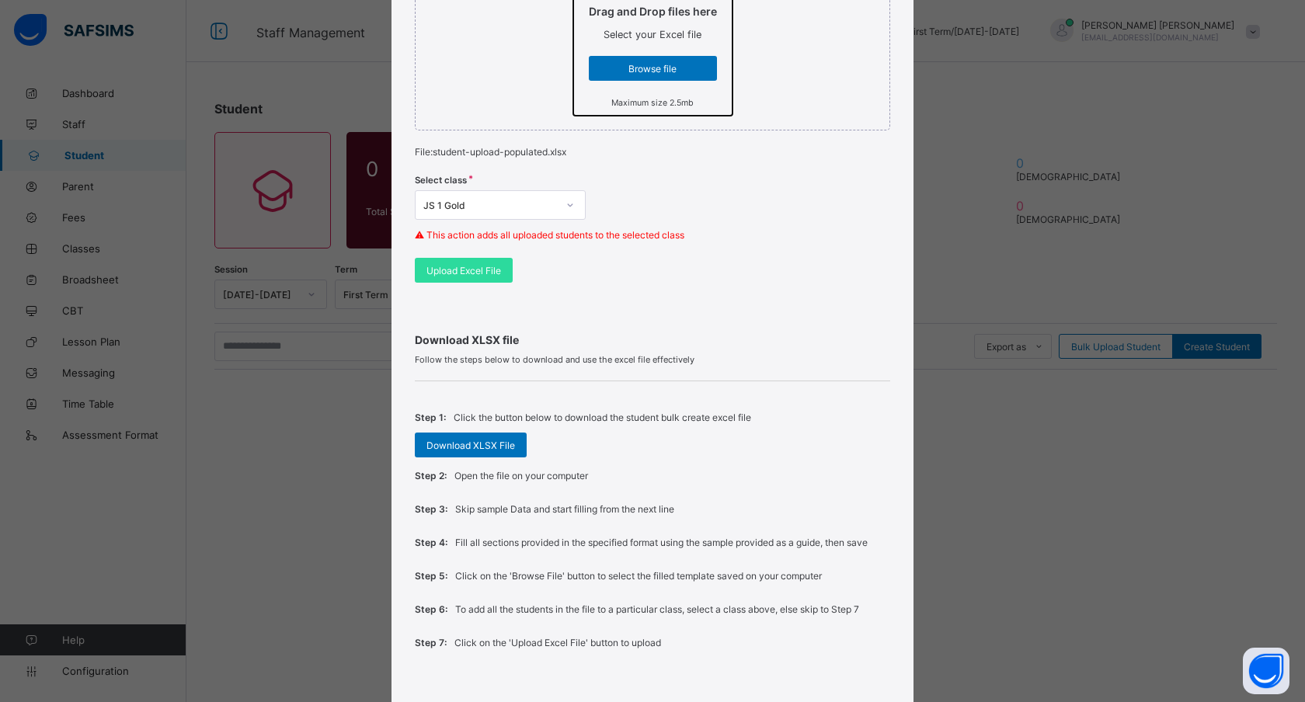
scroll to position [302, 0]
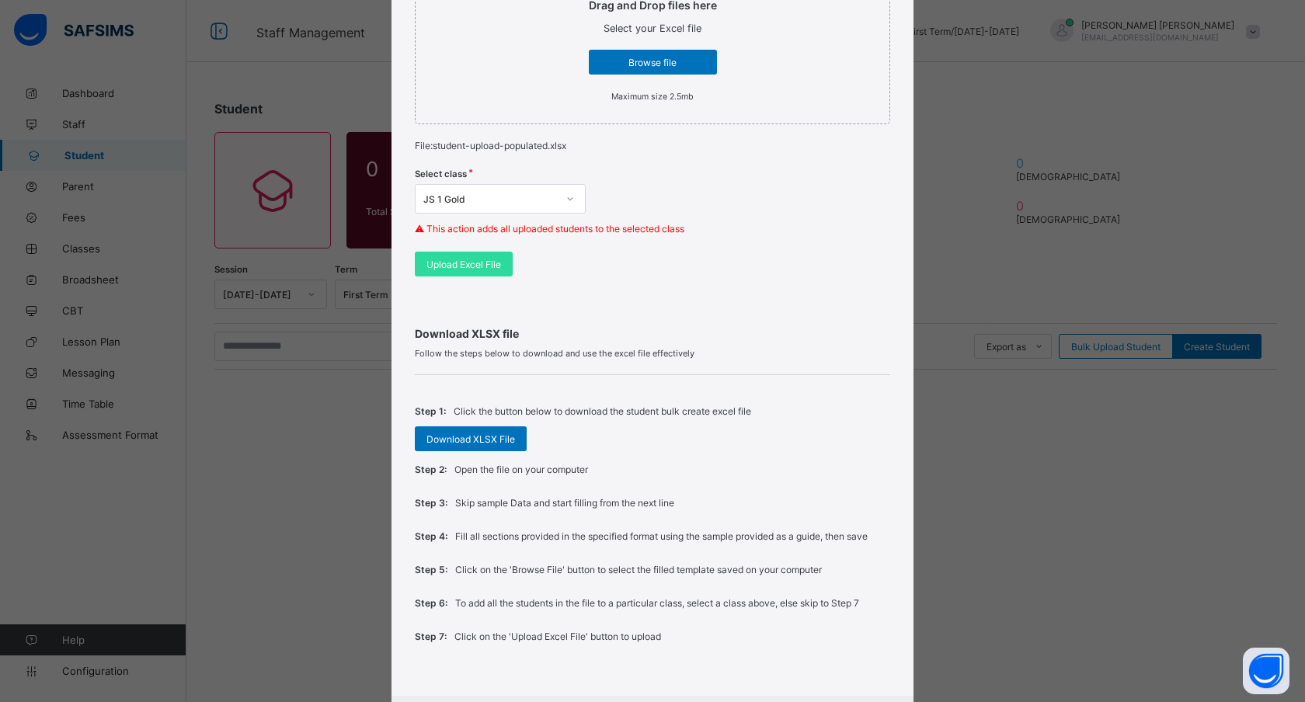
click at [629, 360] on div "Download XLSX file Follow the steps below to download and use the excel file ef…" at bounding box center [652, 484] width 475 height 377
click at [496, 433] on span "Download XLSX File" at bounding box center [470, 439] width 89 height 12
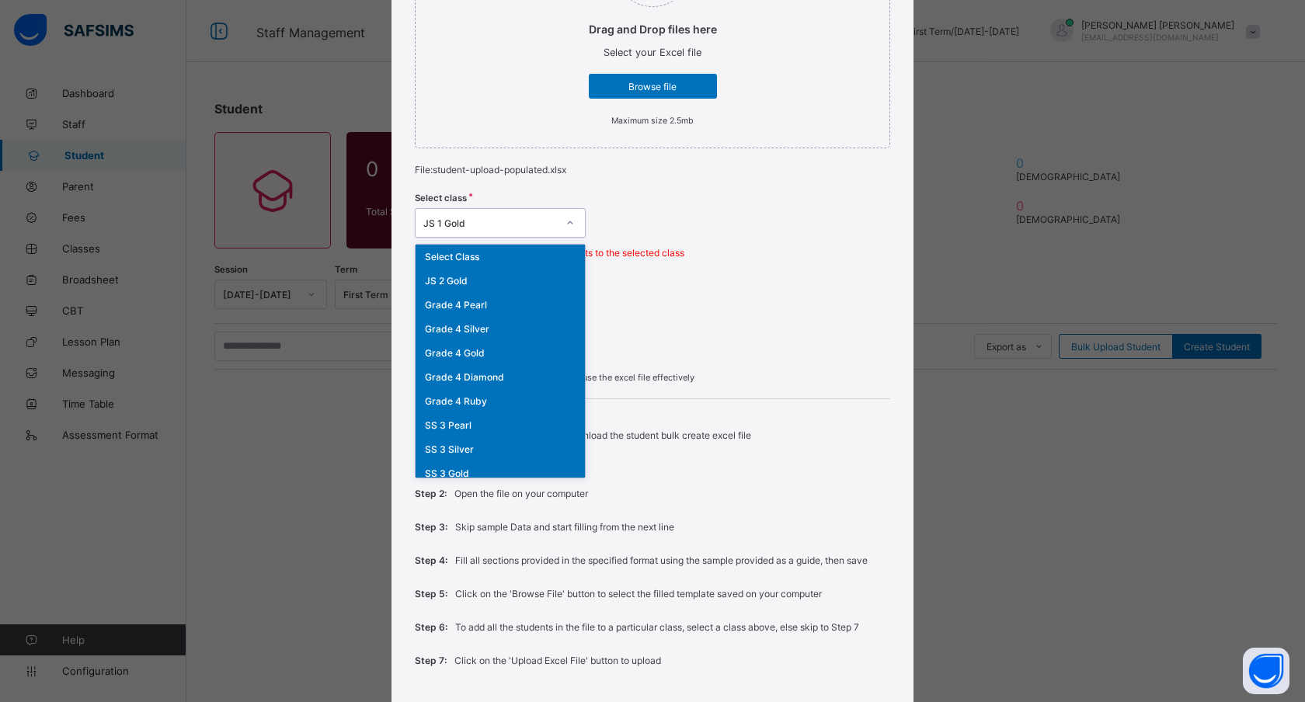
click at [500, 224] on div "JS 1 Gold" at bounding box center [490, 224] width 134 height 12
click at [465, 351] on div "Grade 4 Gold" at bounding box center [500, 353] width 169 height 24
click at [470, 219] on div "Grade 4 Gold" at bounding box center [490, 224] width 134 height 12
click at [454, 326] on div "SS 3 Ruby" at bounding box center [500, 334] width 169 height 24
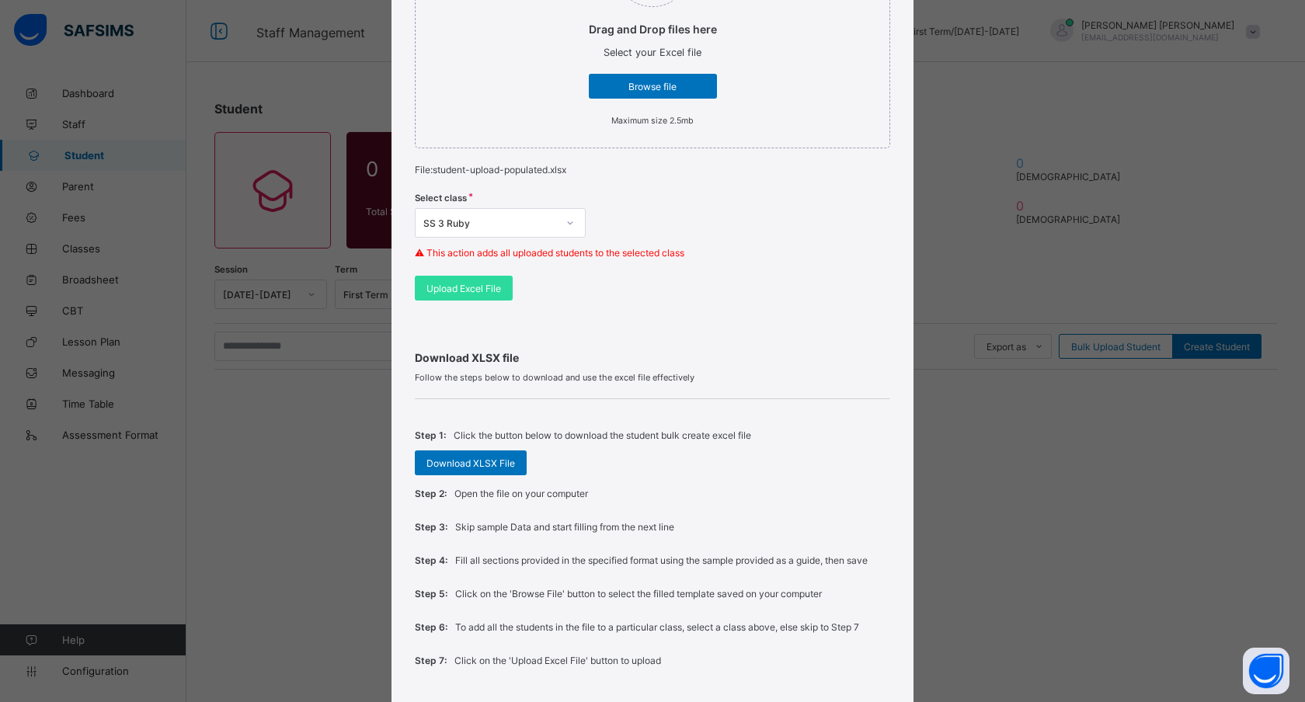
click at [542, 280] on div "Drag and Drop files here Select your Excel file Browse file Maximum size 2.5mb …" at bounding box center [652, 105] width 475 height 430
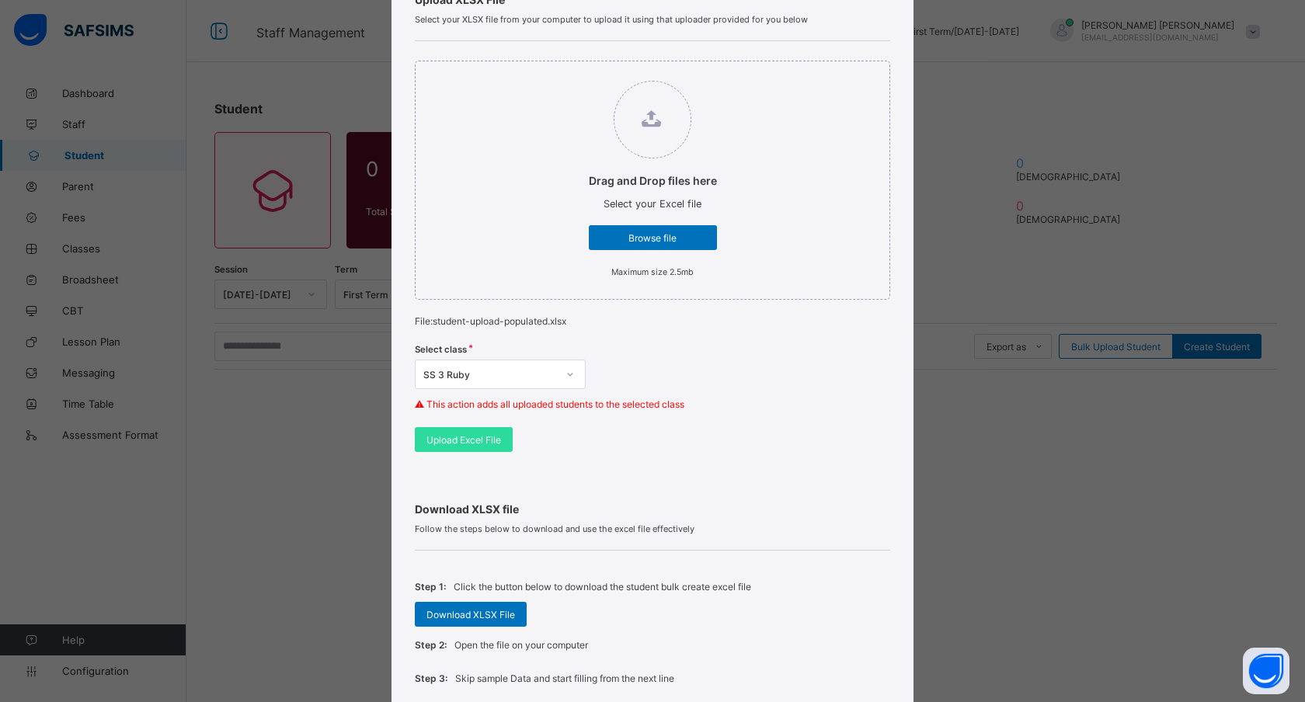
scroll to position [0, 0]
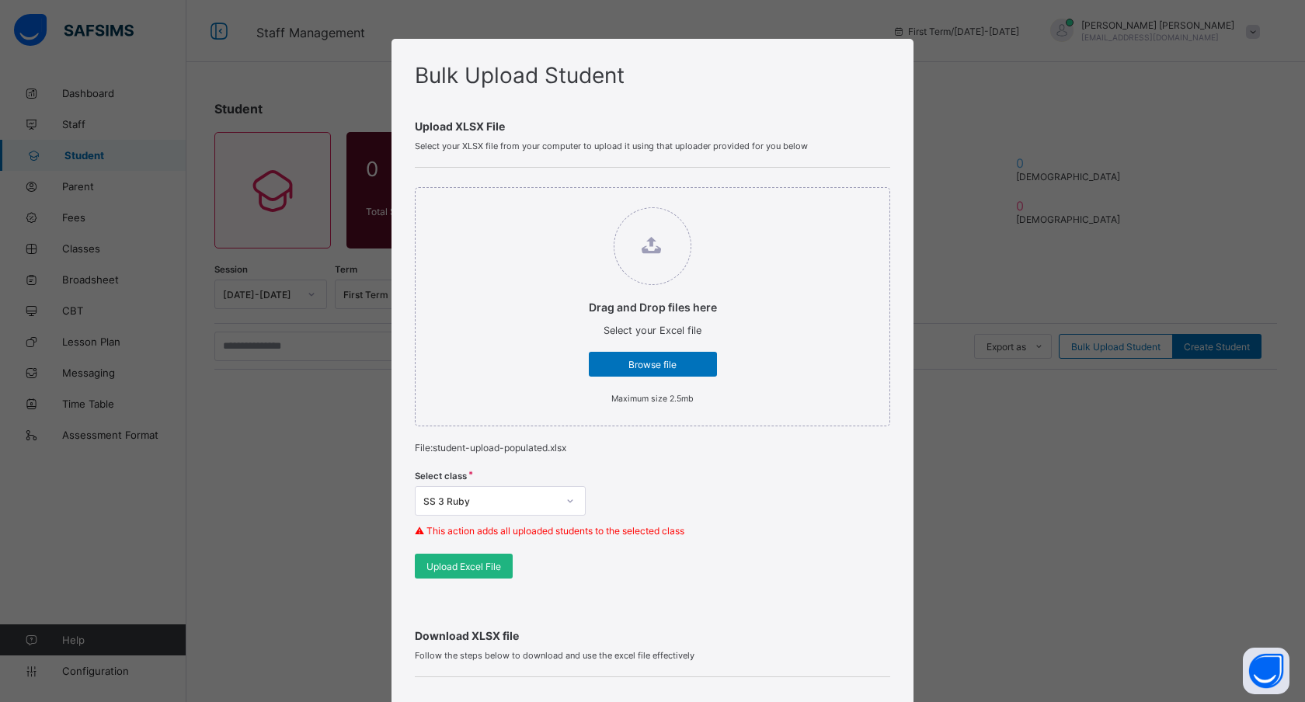
click at [458, 563] on span "Upload Excel File" at bounding box center [463, 567] width 75 height 12
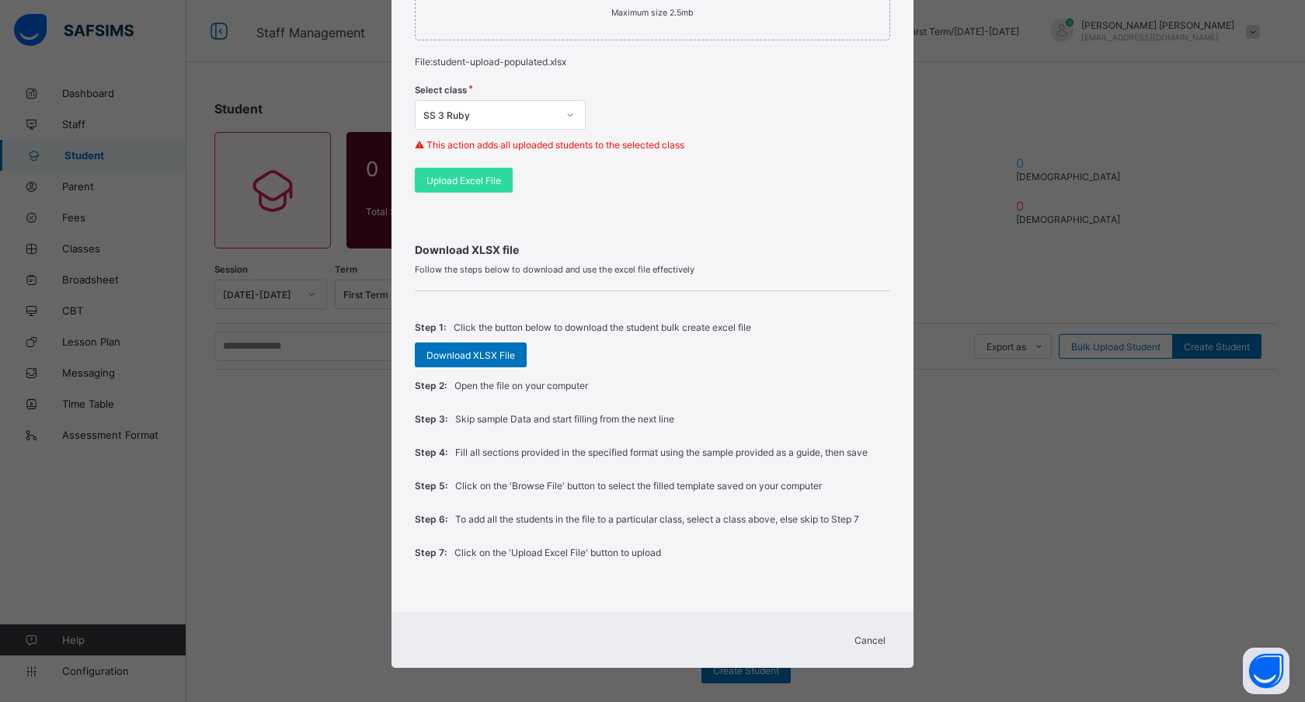
click at [865, 636] on span "Cancel" at bounding box center [870, 641] width 31 height 12
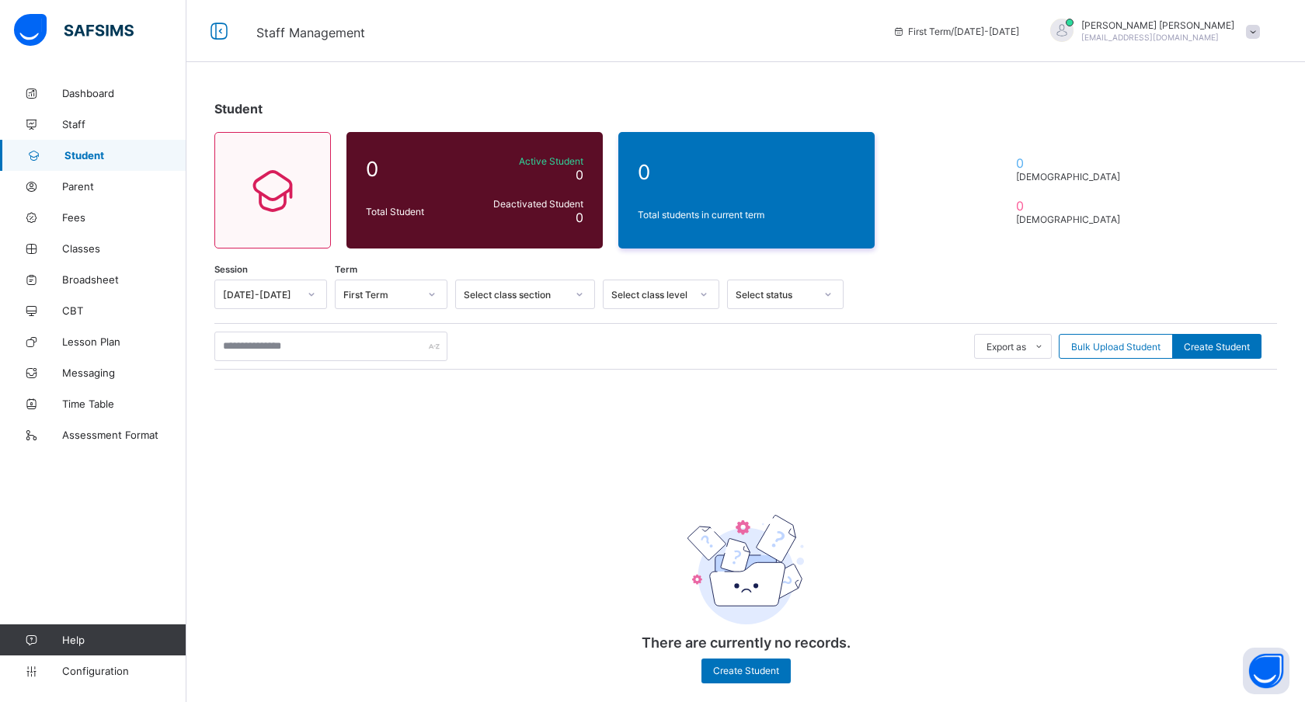
click at [458, 480] on div "Session 2025-2026 Term First Term Select class section Select class level Selec…" at bounding box center [745, 489] width 1063 height 419
click at [1217, 346] on span "Create Student" at bounding box center [1217, 347] width 66 height 12
select select "**"
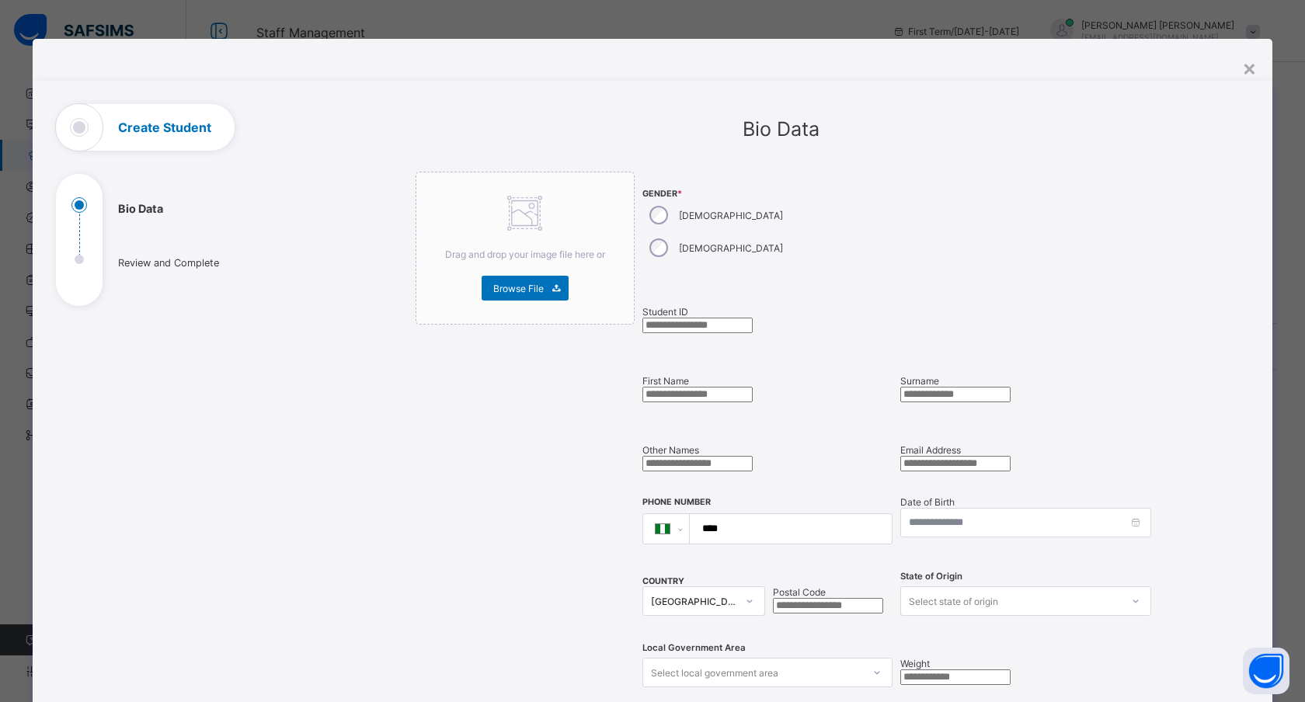
click at [687, 318] on input "text" at bounding box center [697, 326] width 110 height 16
type input "*"
type input "***"
click at [699, 387] on input "text" at bounding box center [697, 395] width 110 height 16
type input "*"
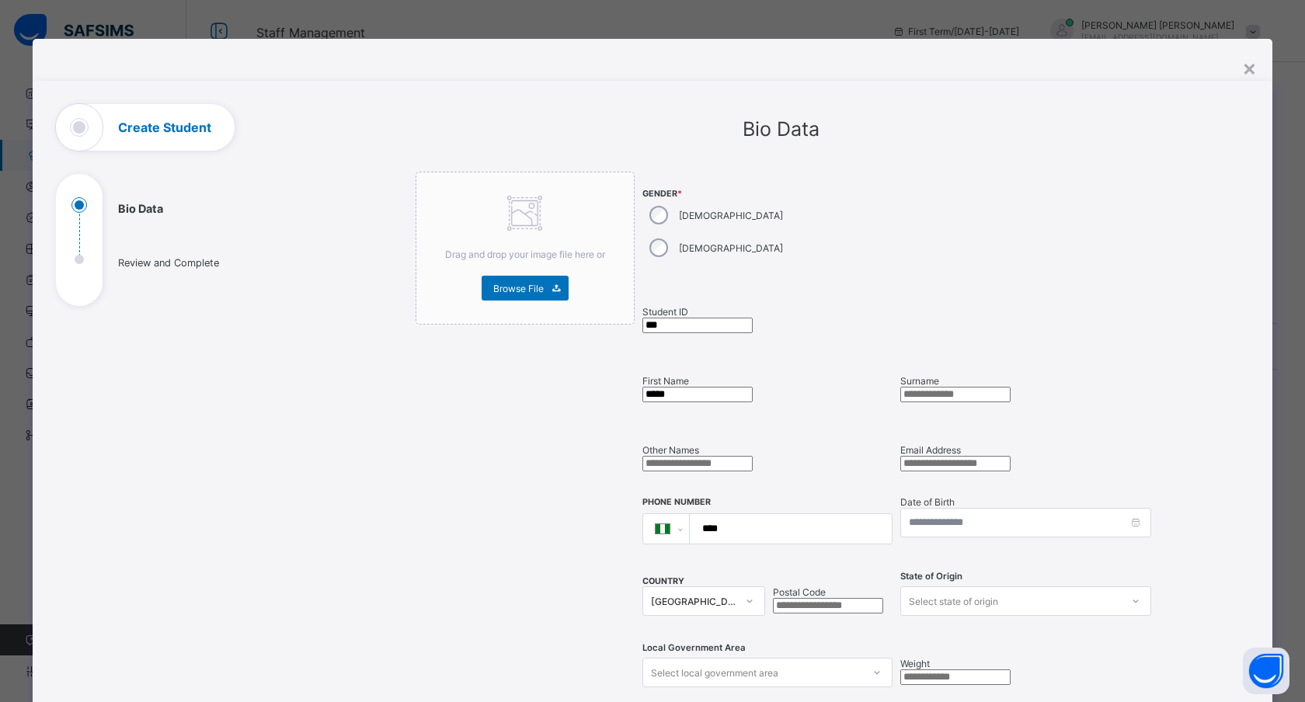
type input "*****"
click at [943, 387] on input "text" at bounding box center [955, 395] width 110 height 16
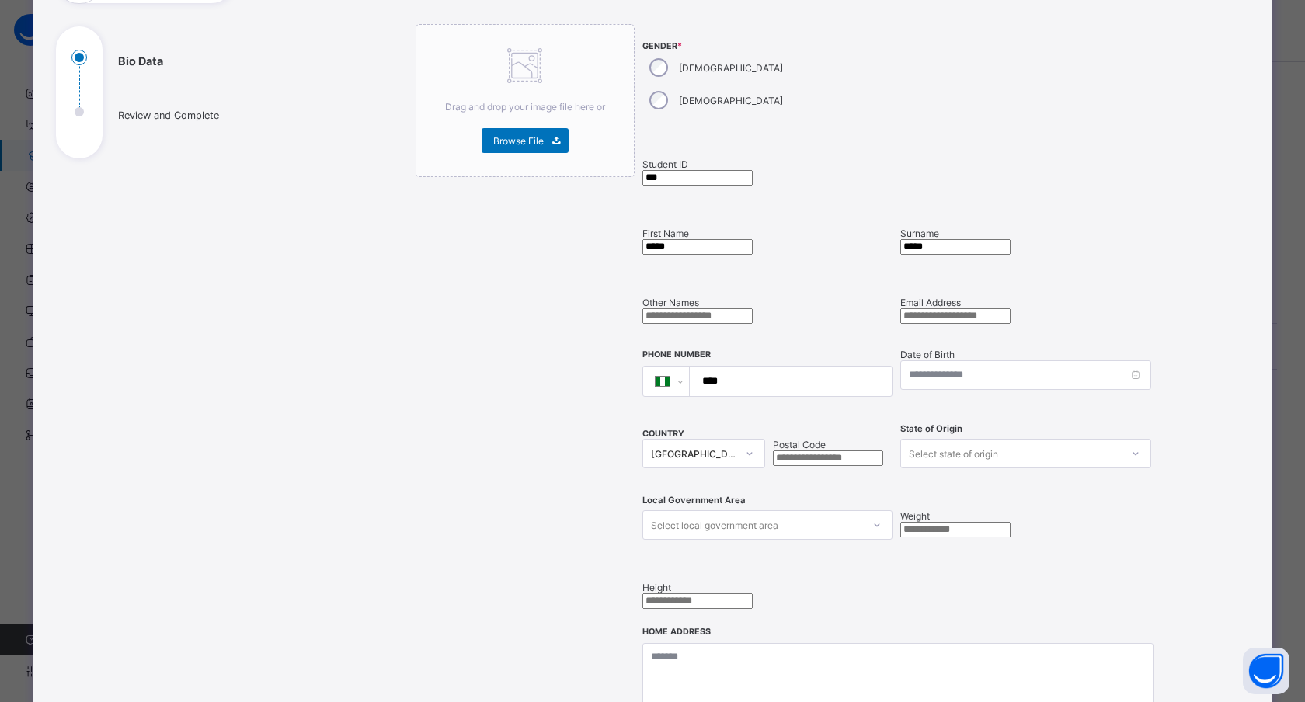
scroll to position [148, 0]
type input "*****"
click at [967, 360] on input at bounding box center [1025, 375] width 250 height 30
click at [916, 388] on link at bounding box center [912, 387] width 15 height 26
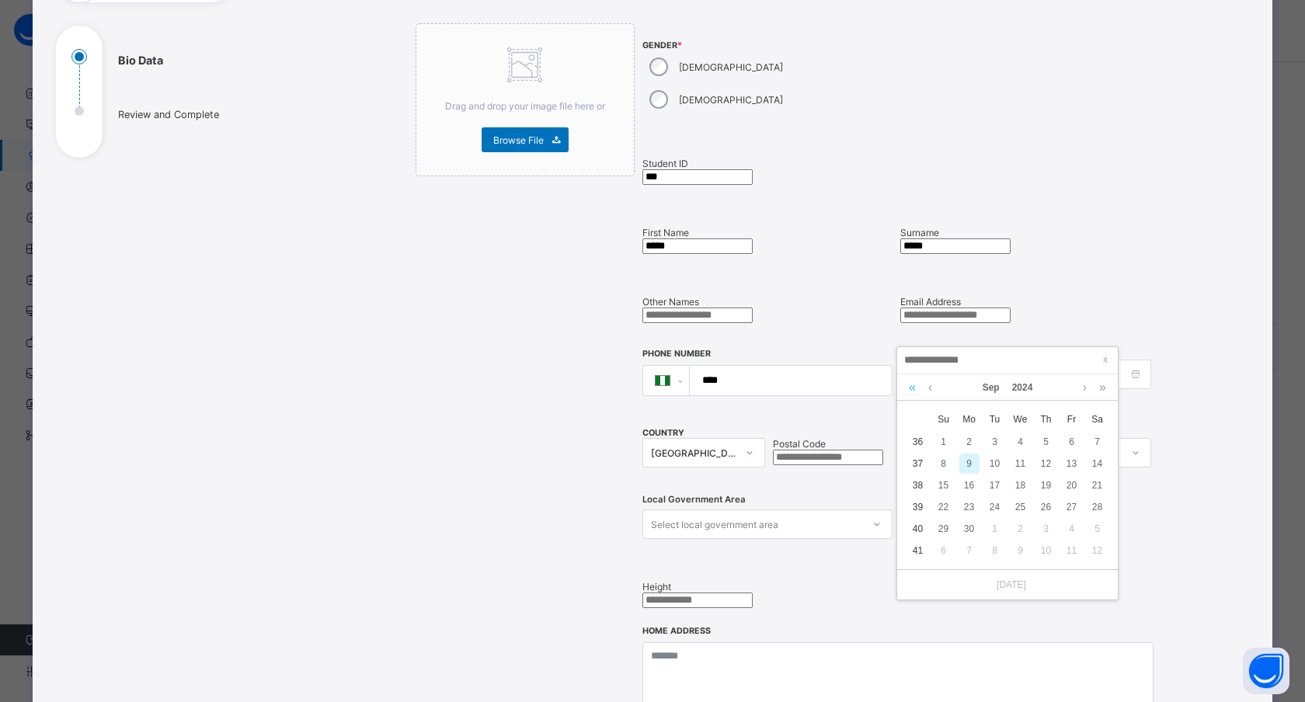
click at [916, 388] on link at bounding box center [912, 387] width 15 height 26
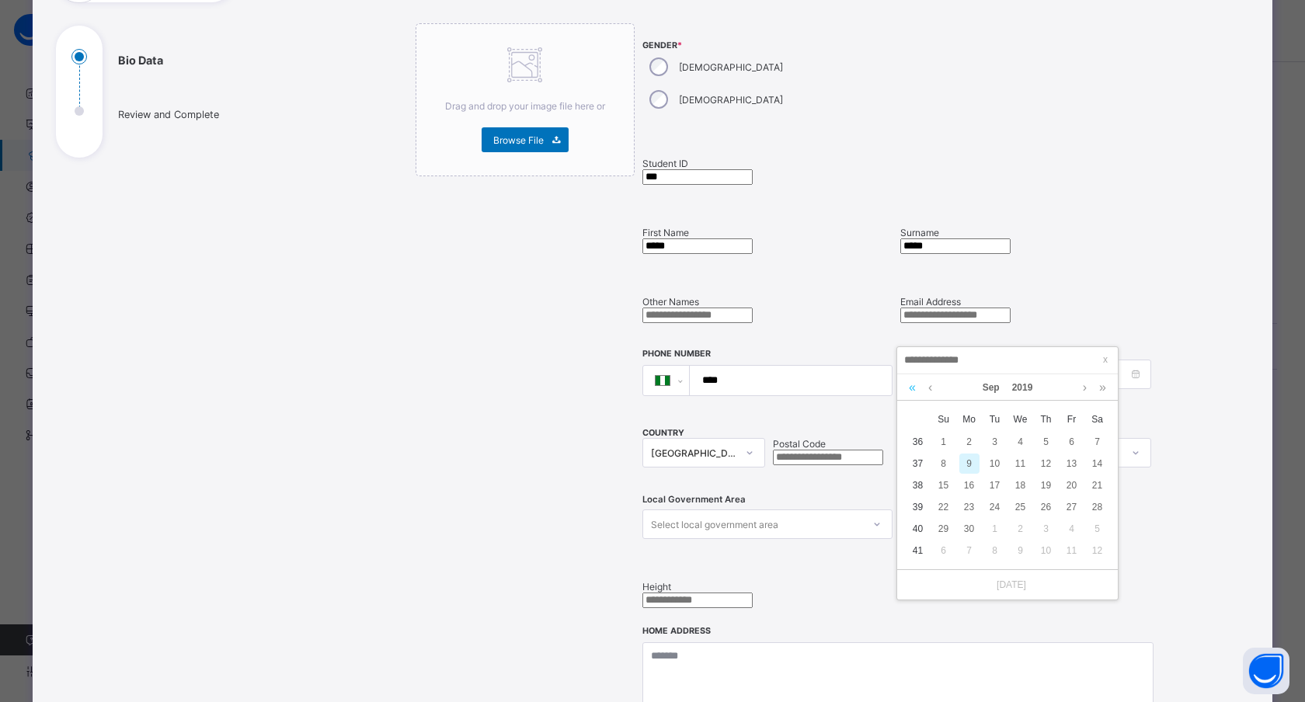
click at [916, 388] on link at bounding box center [912, 387] width 15 height 26
click at [970, 458] on div "4" at bounding box center [969, 464] width 20 height 20
type input "**********"
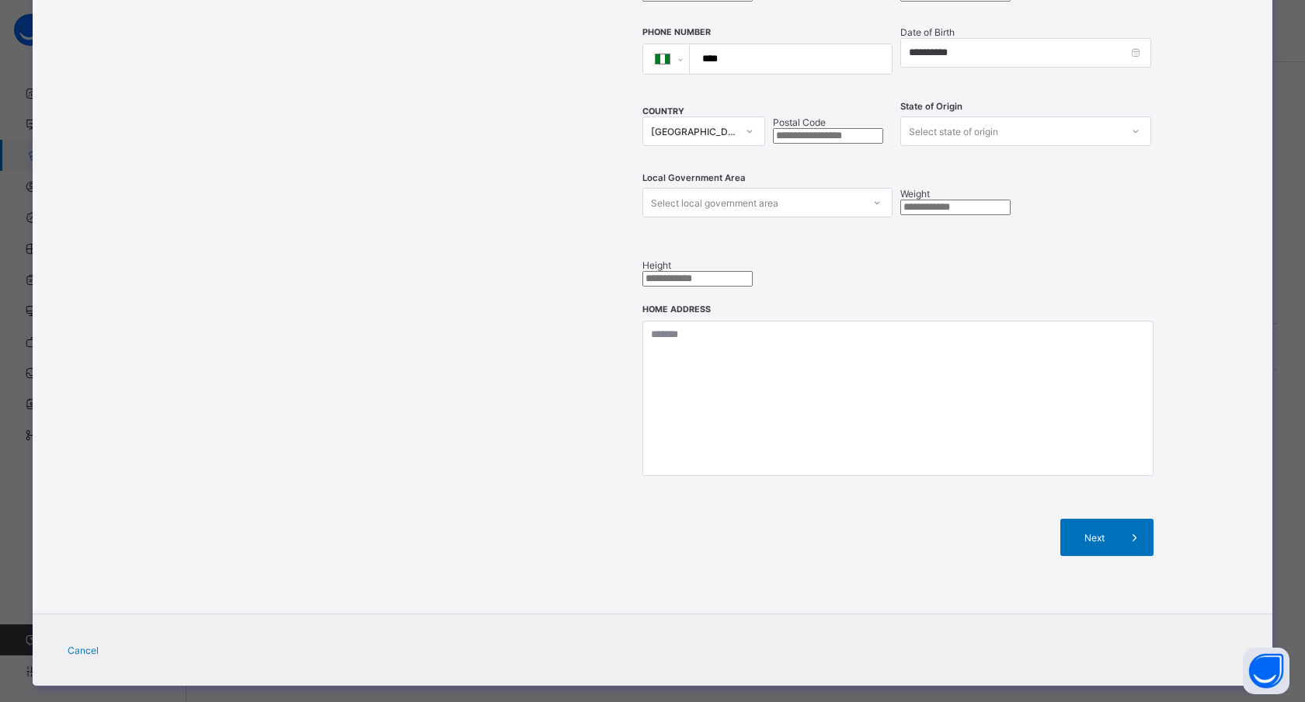
scroll to position [20, 0]
click at [1105, 532] on span "Next" at bounding box center [1094, 538] width 44 height 12
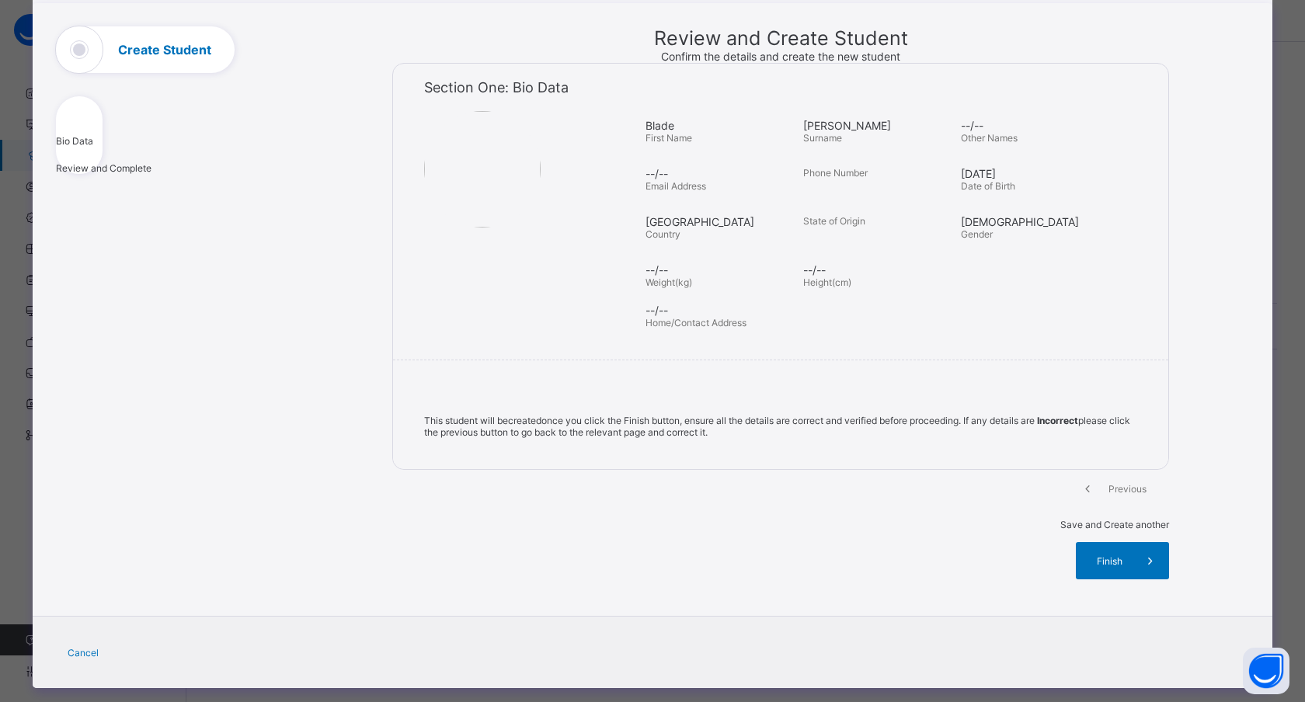
scroll to position [79, 0]
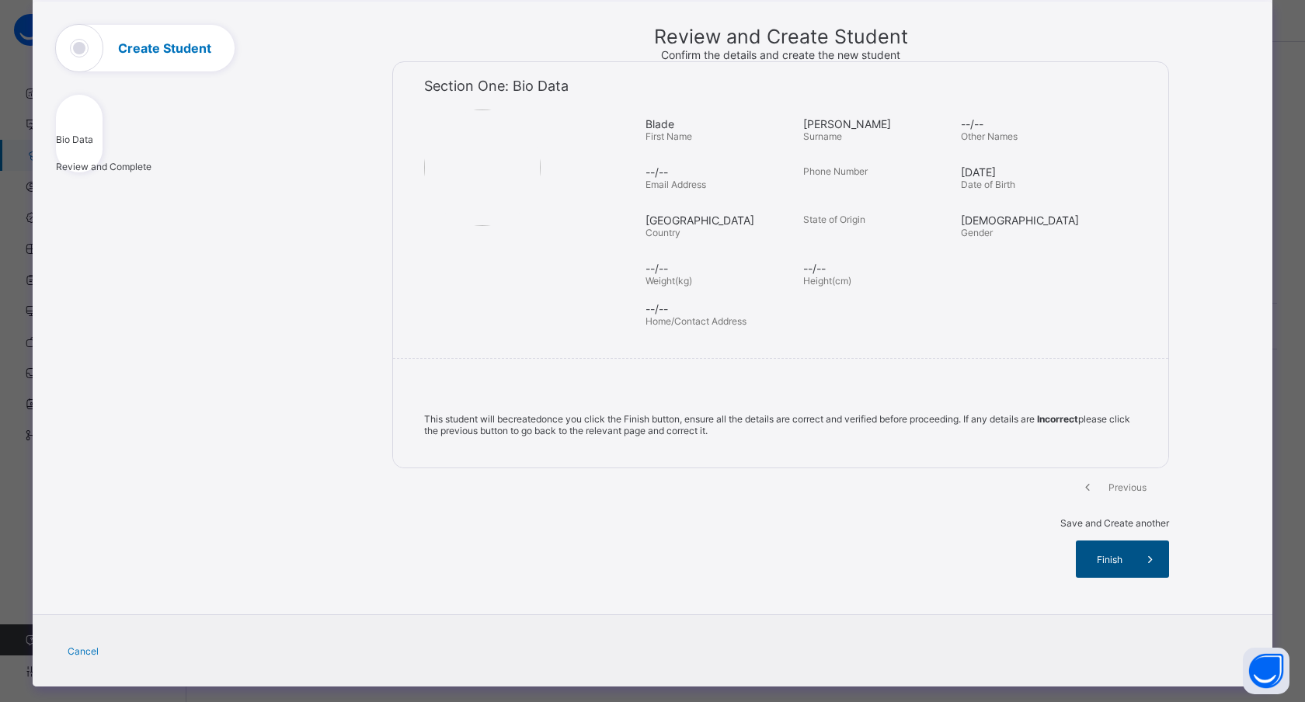
click at [1107, 554] on span "Finish" at bounding box center [1110, 560] width 44 height 12
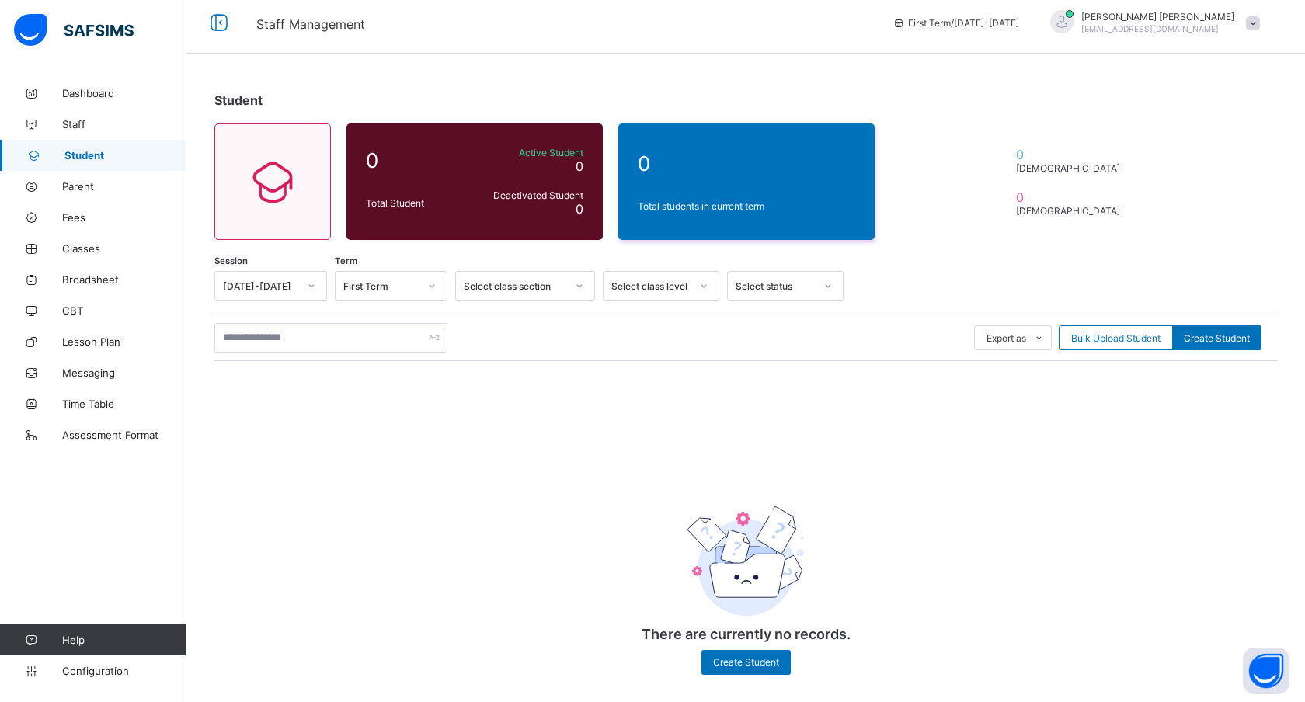
scroll to position [0, 0]
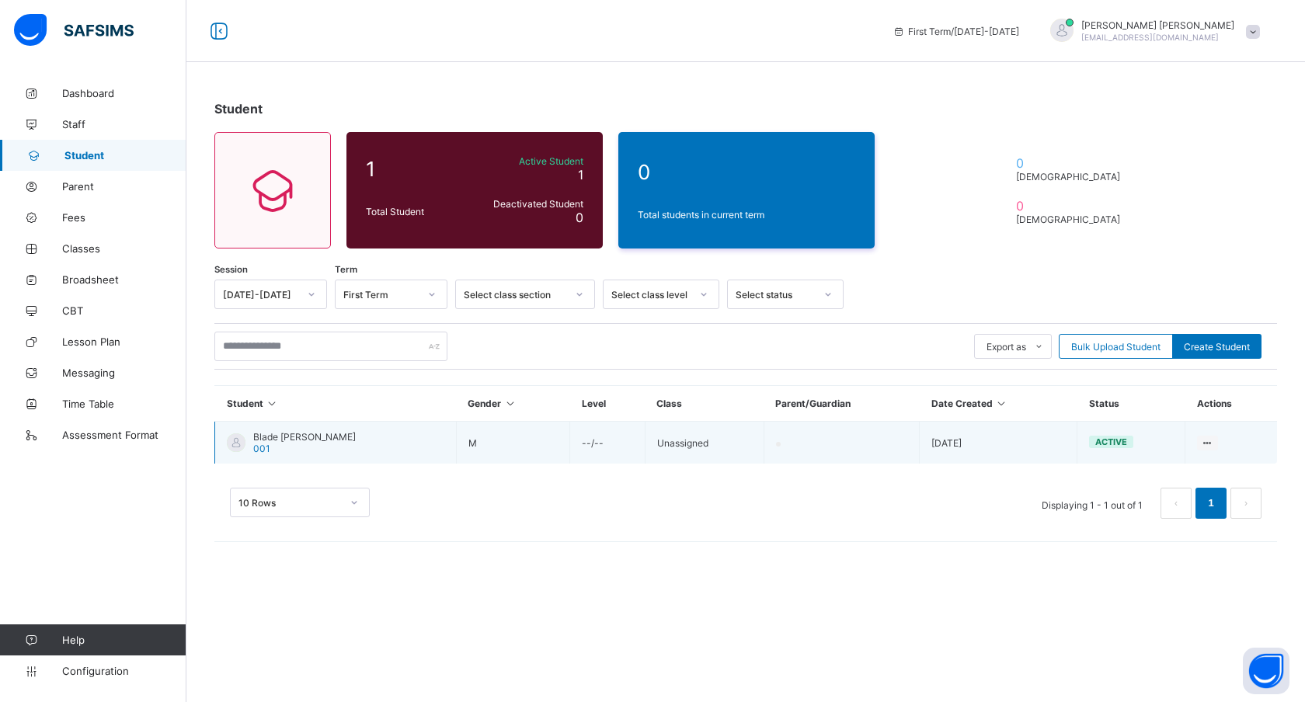
click at [809, 445] on td at bounding box center [841, 443] width 155 height 43
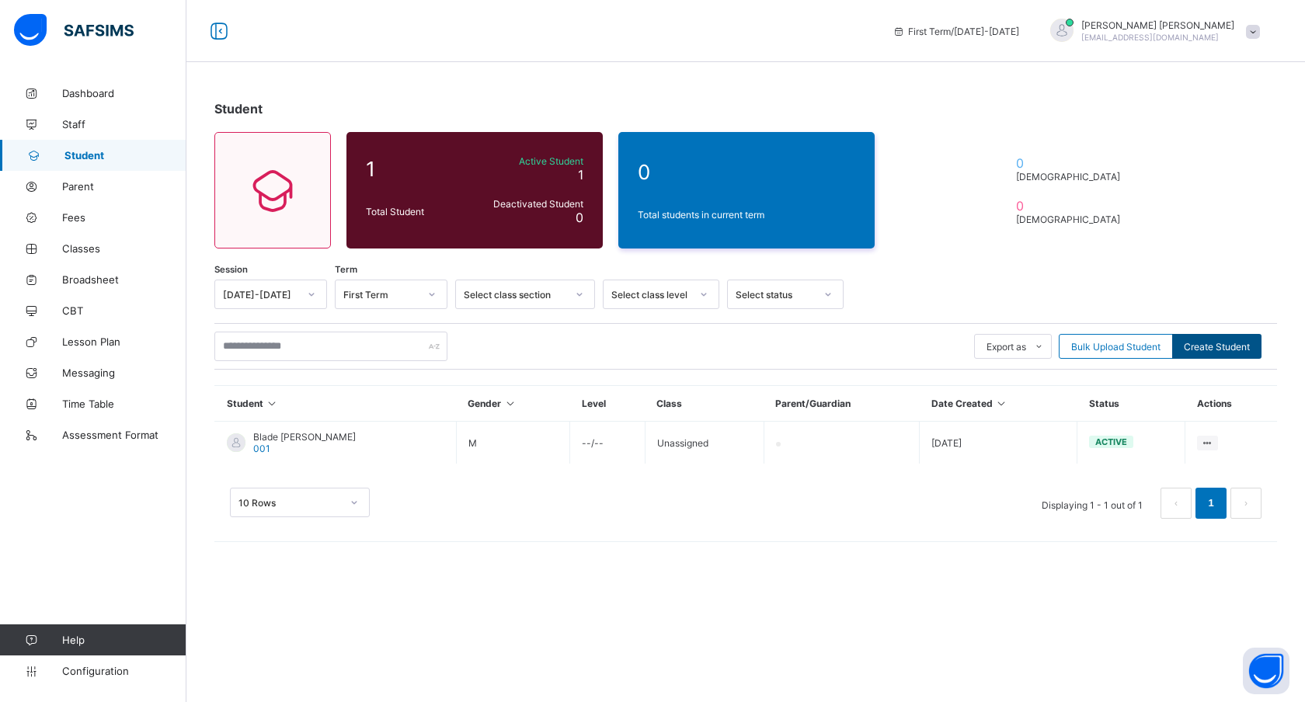
click at [1208, 349] on span "Create Student" at bounding box center [1217, 347] width 66 height 12
select select "**"
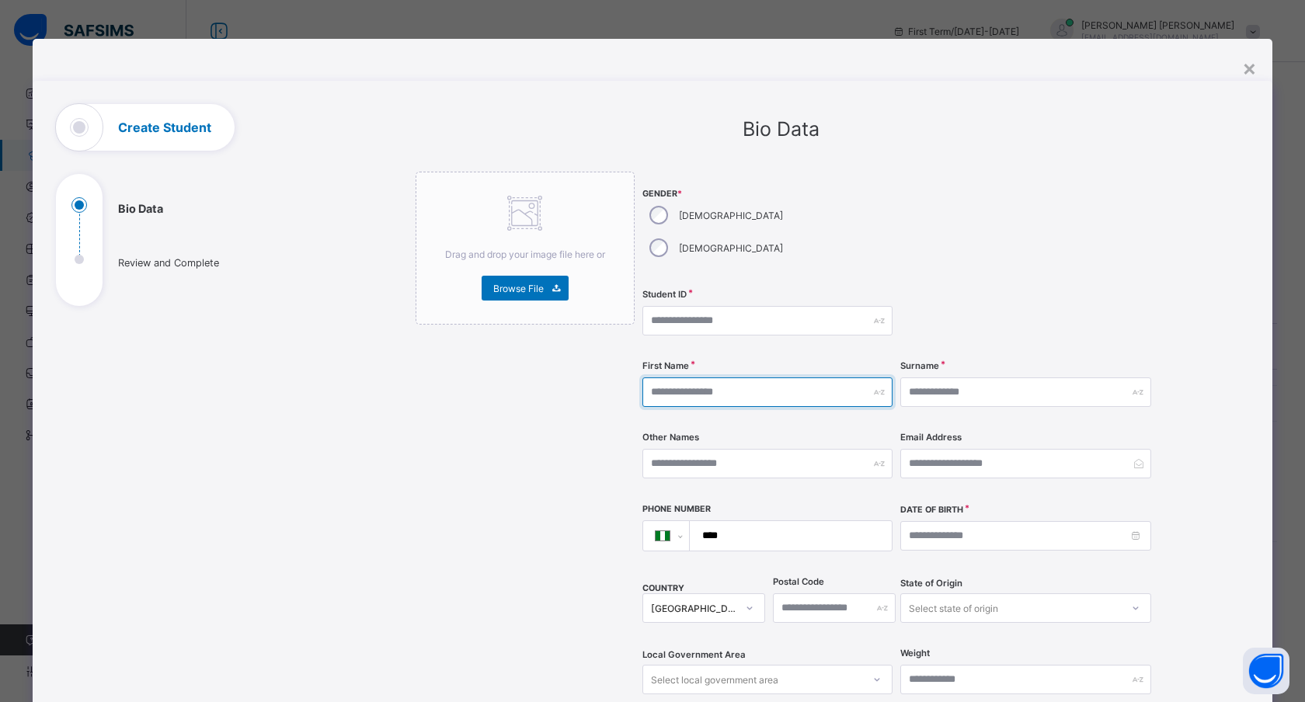
click at [698, 378] on input "text" at bounding box center [767, 393] width 250 height 30
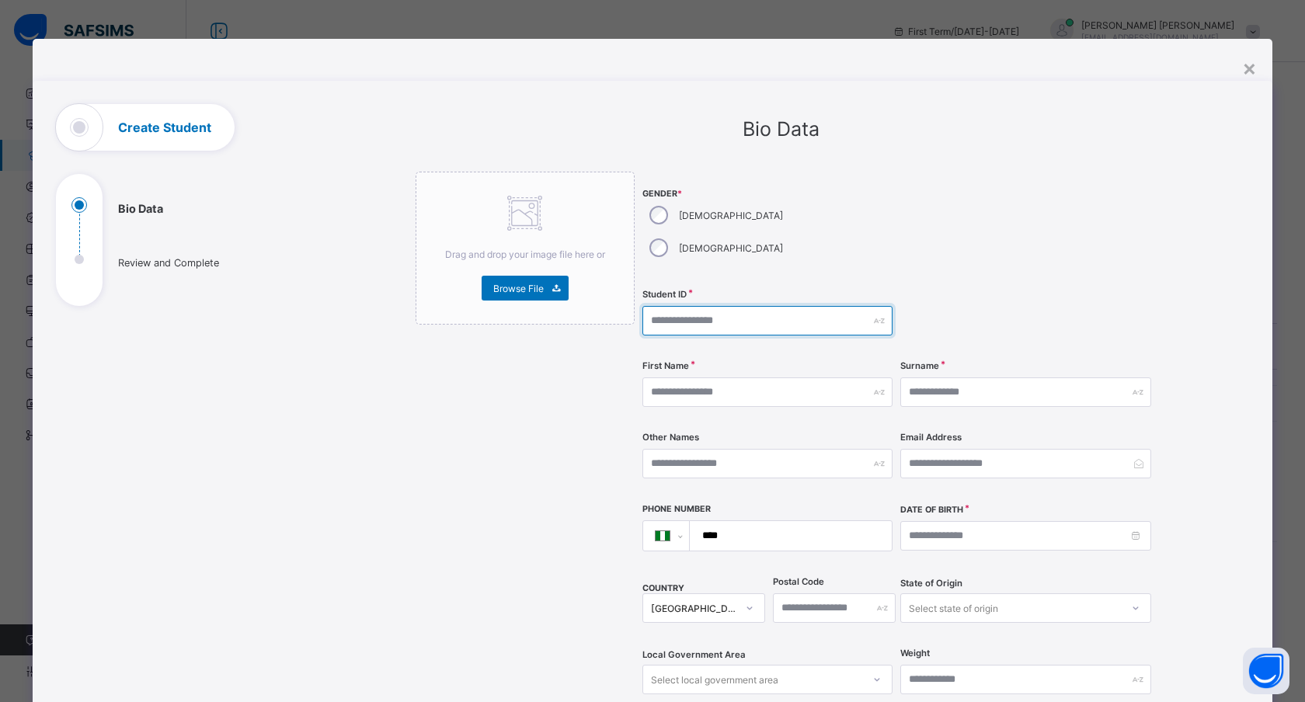
click at [706, 306] on input "text" at bounding box center [767, 321] width 250 height 30
type input "***"
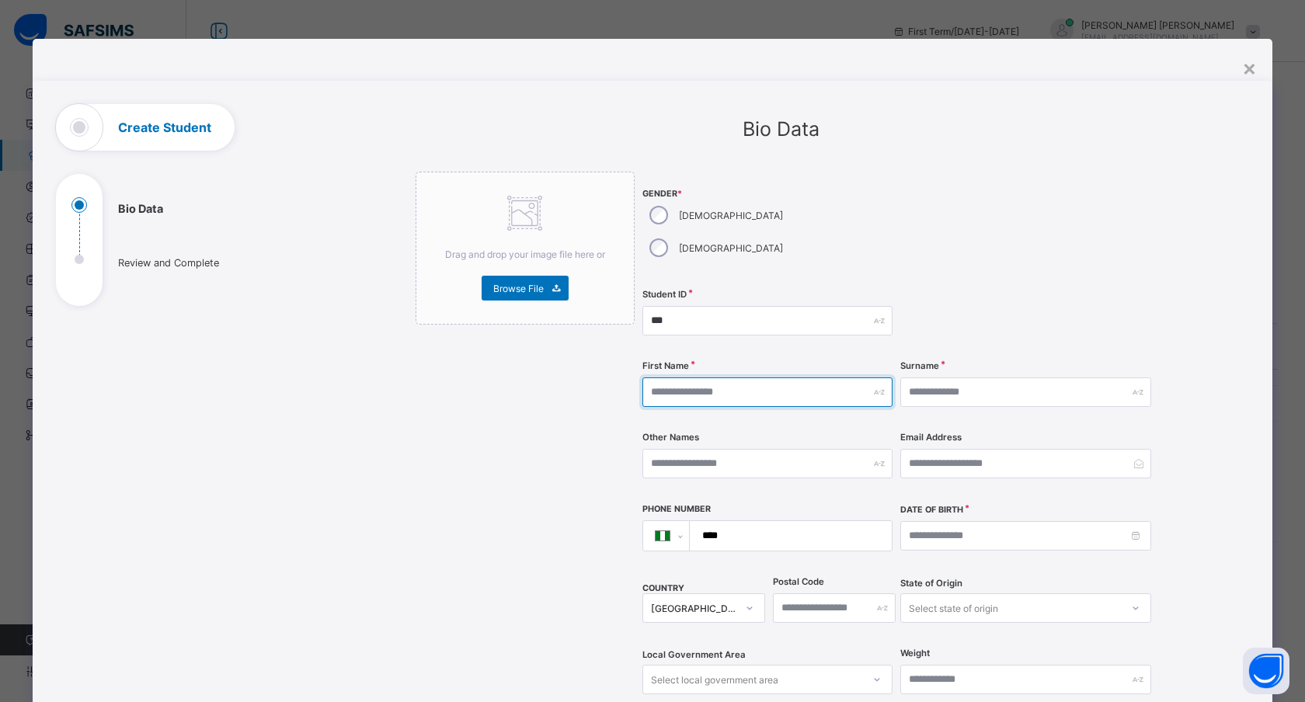
click at [693, 378] on input "text" at bounding box center [767, 393] width 250 height 30
type input "******"
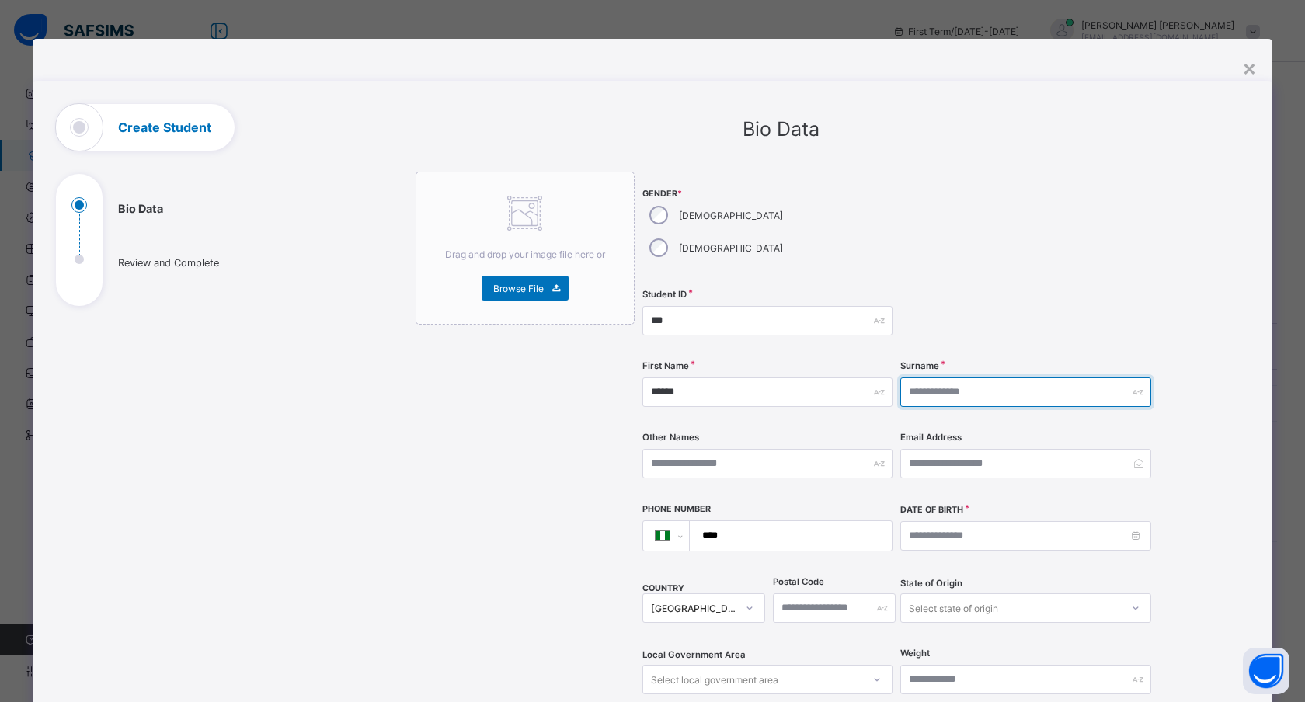
click at [928, 378] on input "text" at bounding box center [1025, 393] width 250 height 30
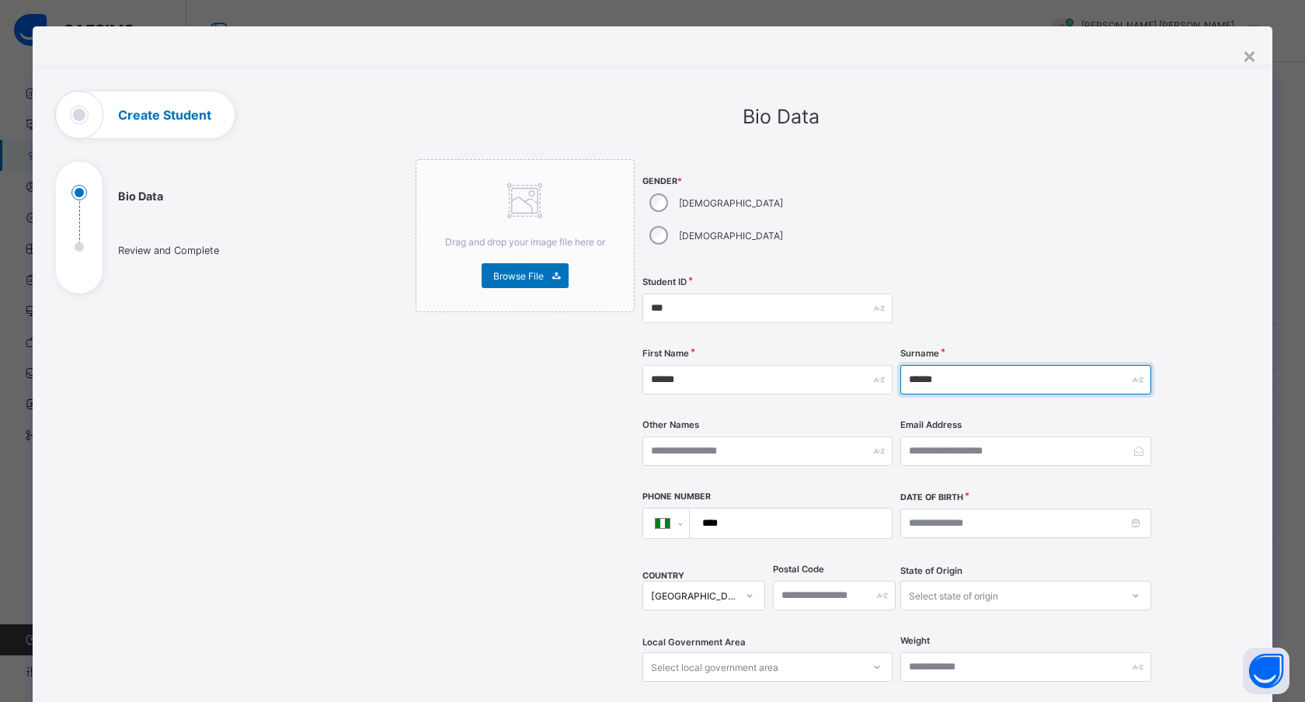
scroll to position [10, 0]
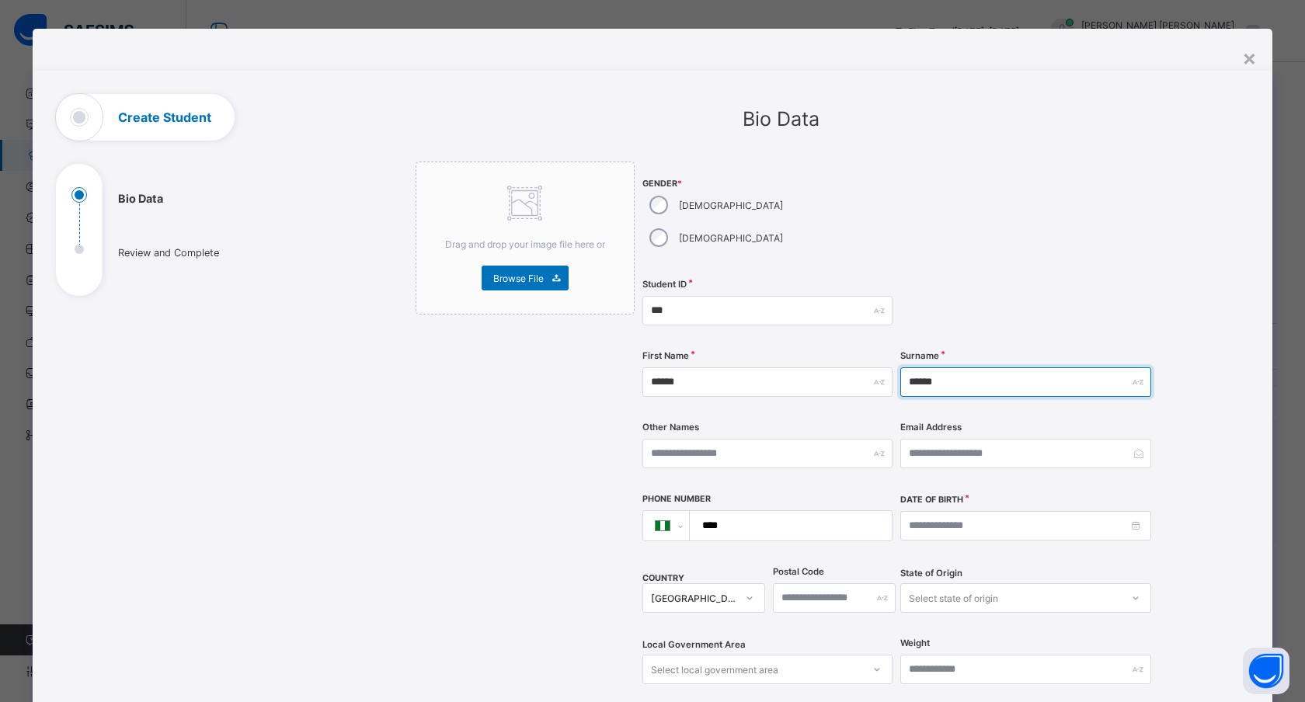
type input "******"
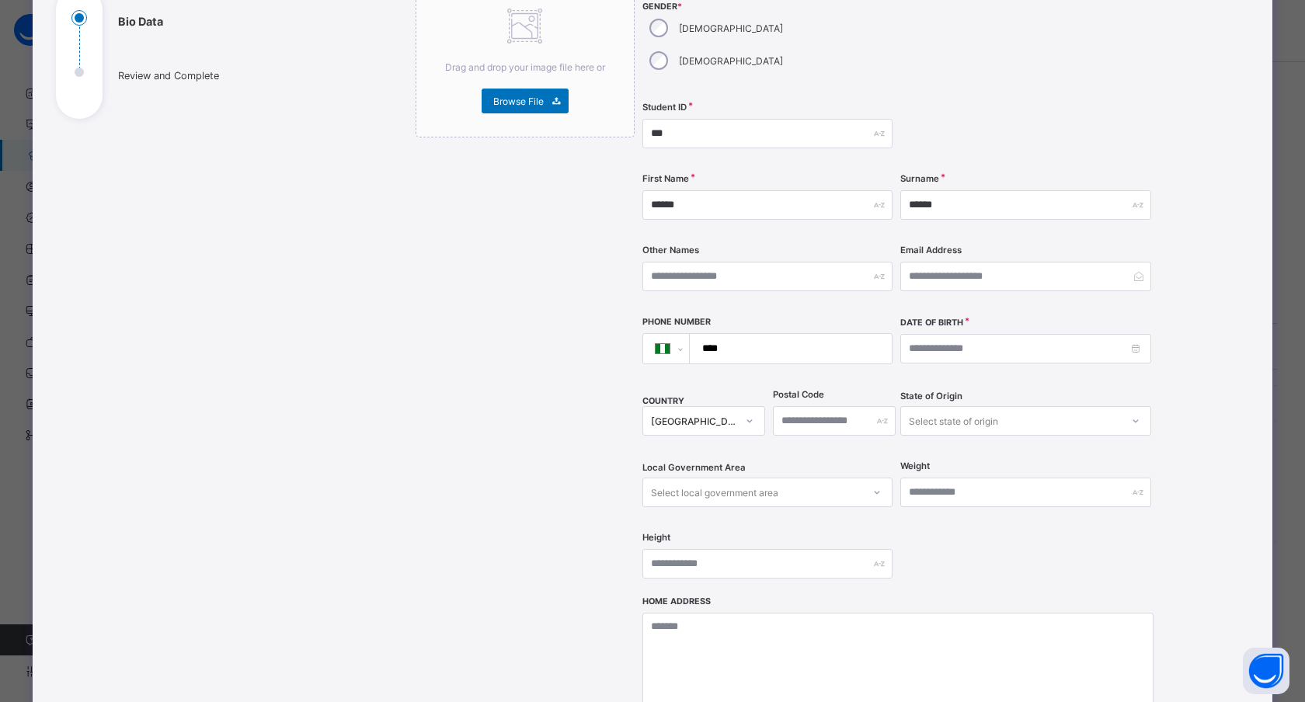
scroll to position [190, 0]
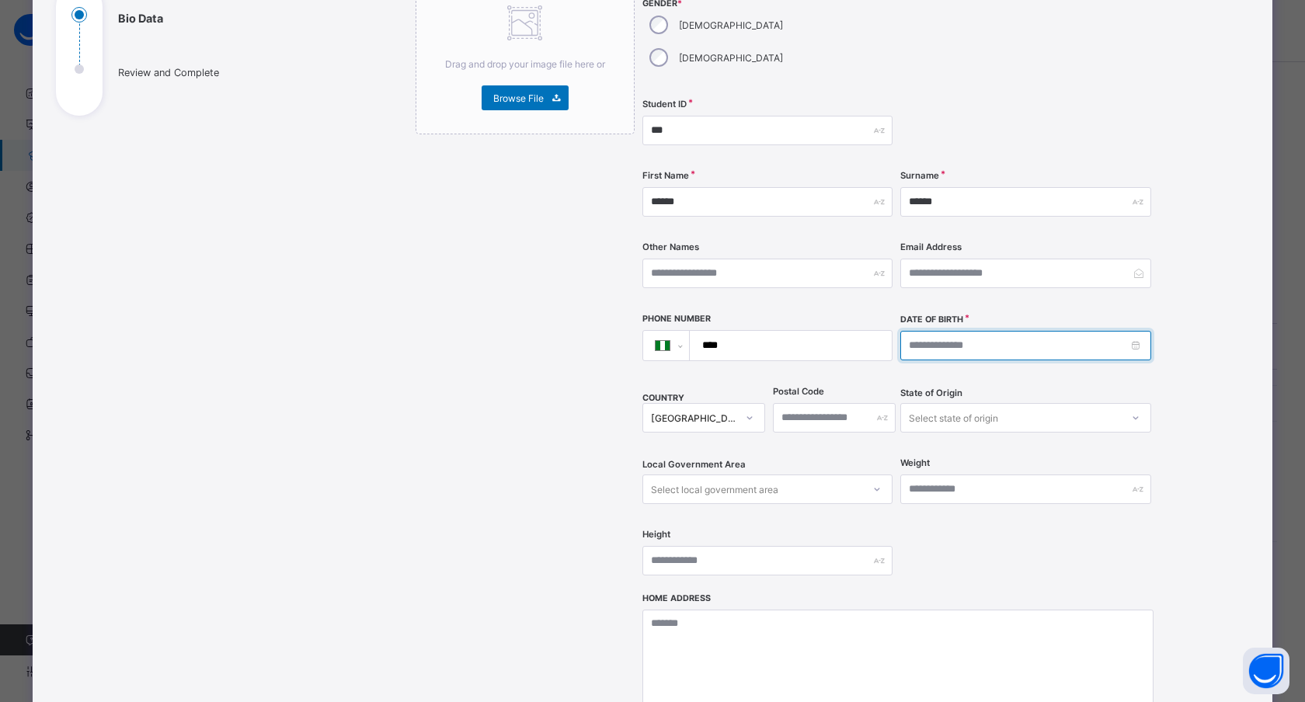
click at [917, 331] on input at bounding box center [1025, 346] width 250 height 30
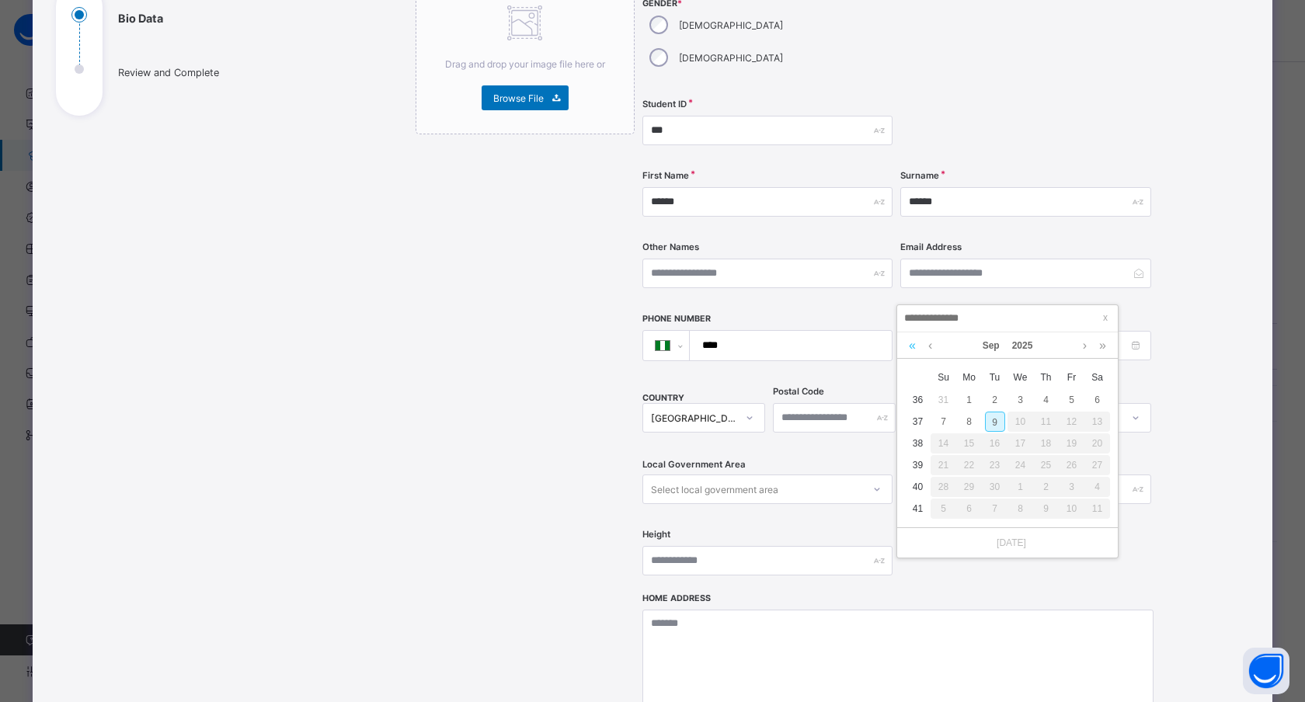
click at [911, 346] on link at bounding box center [912, 345] width 15 height 26
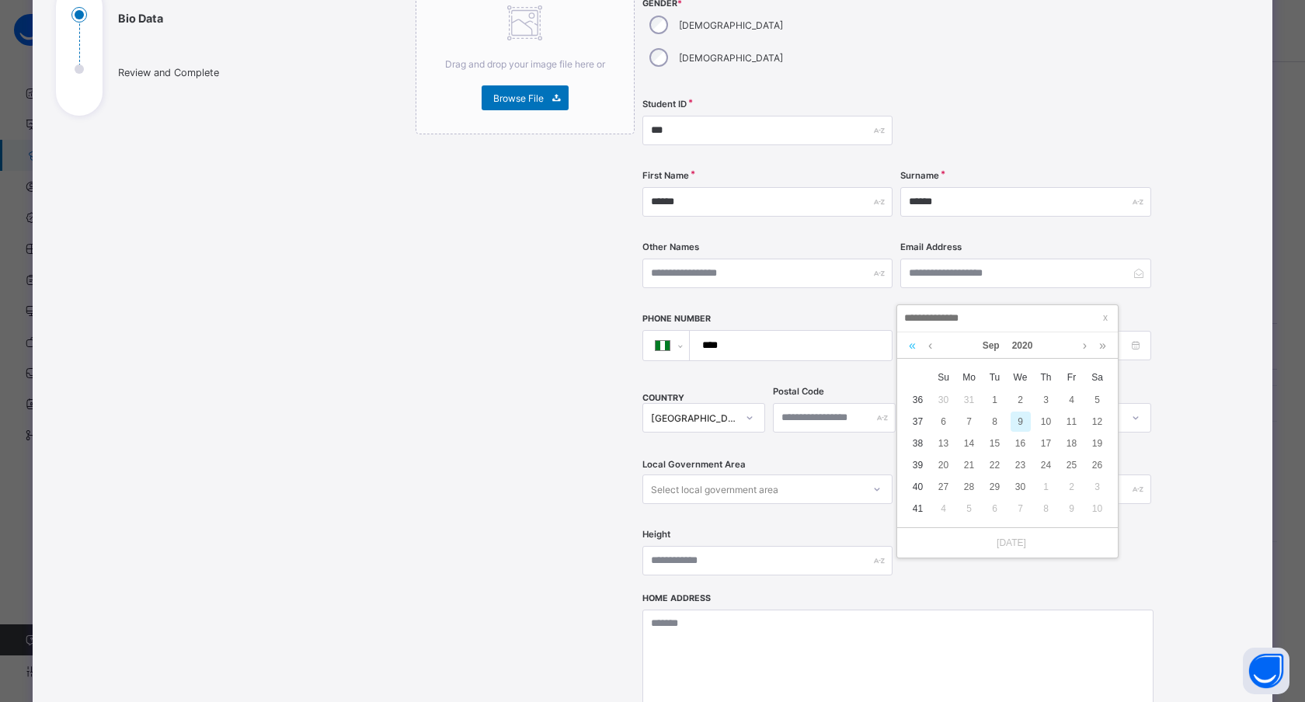
click at [911, 346] on link at bounding box center [912, 345] width 15 height 26
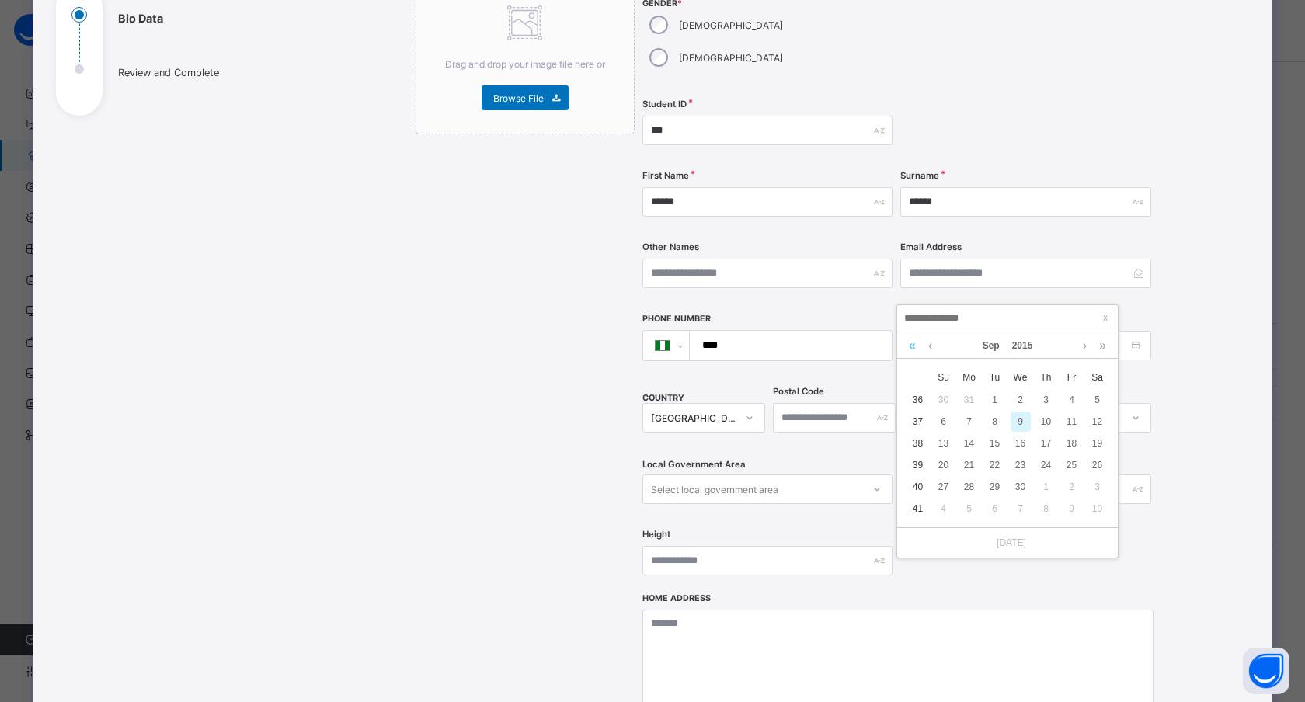
click at [911, 346] on link at bounding box center [912, 345] width 15 height 26
click at [958, 438] on td "15" at bounding box center [969, 444] width 26 height 22
type input "**********"
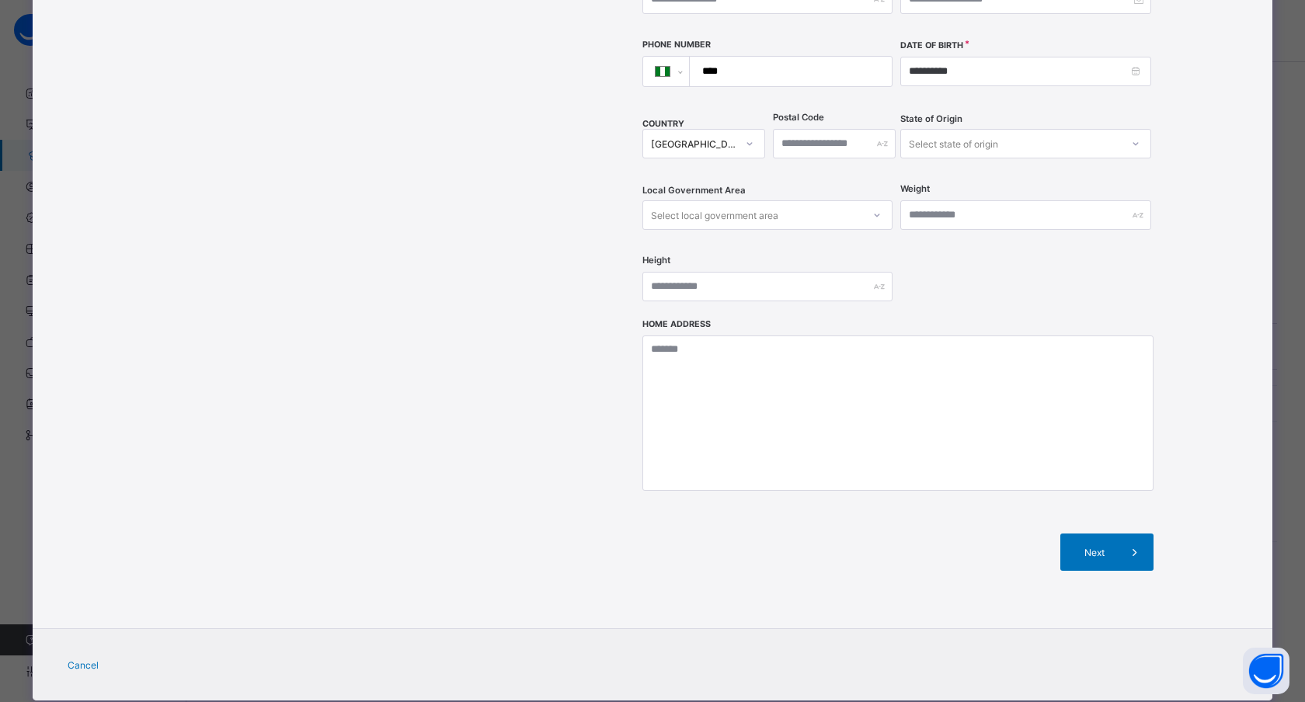
scroll to position [467, 0]
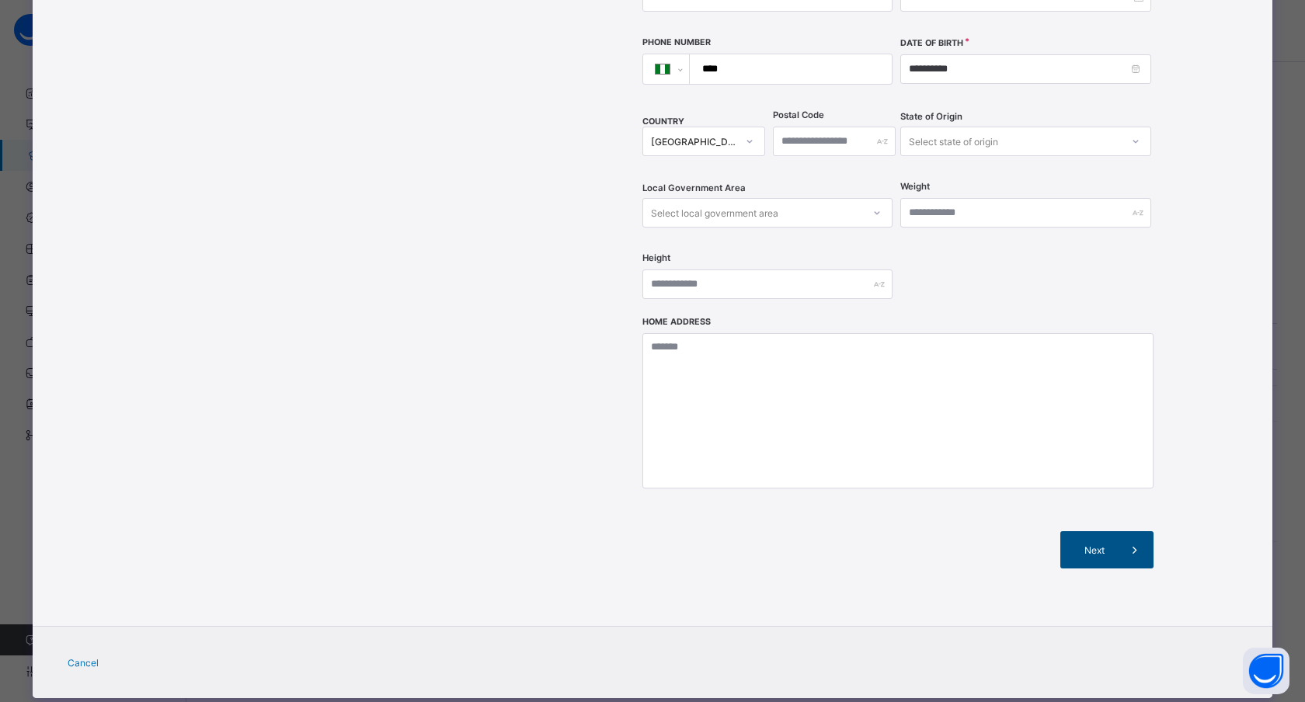
click at [1082, 545] on span "Next" at bounding box center [1094, 551] width 44 height 12
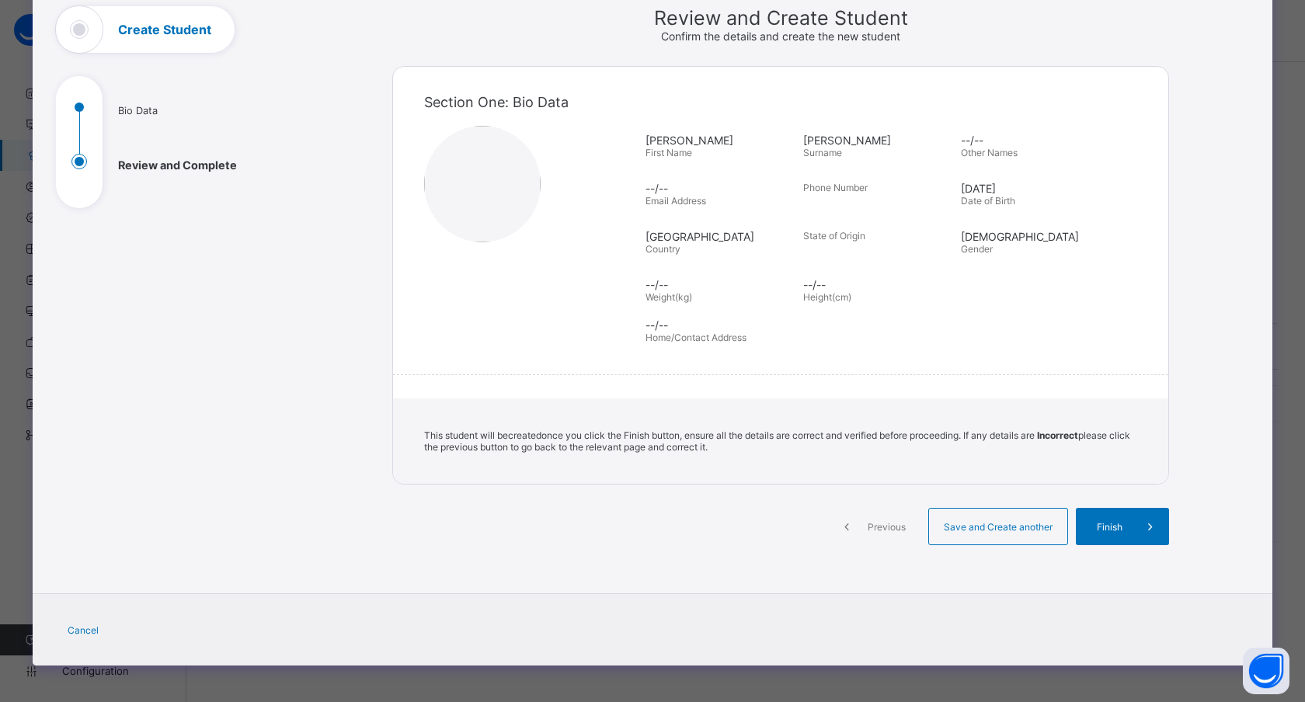
scroll to position [42, 0]
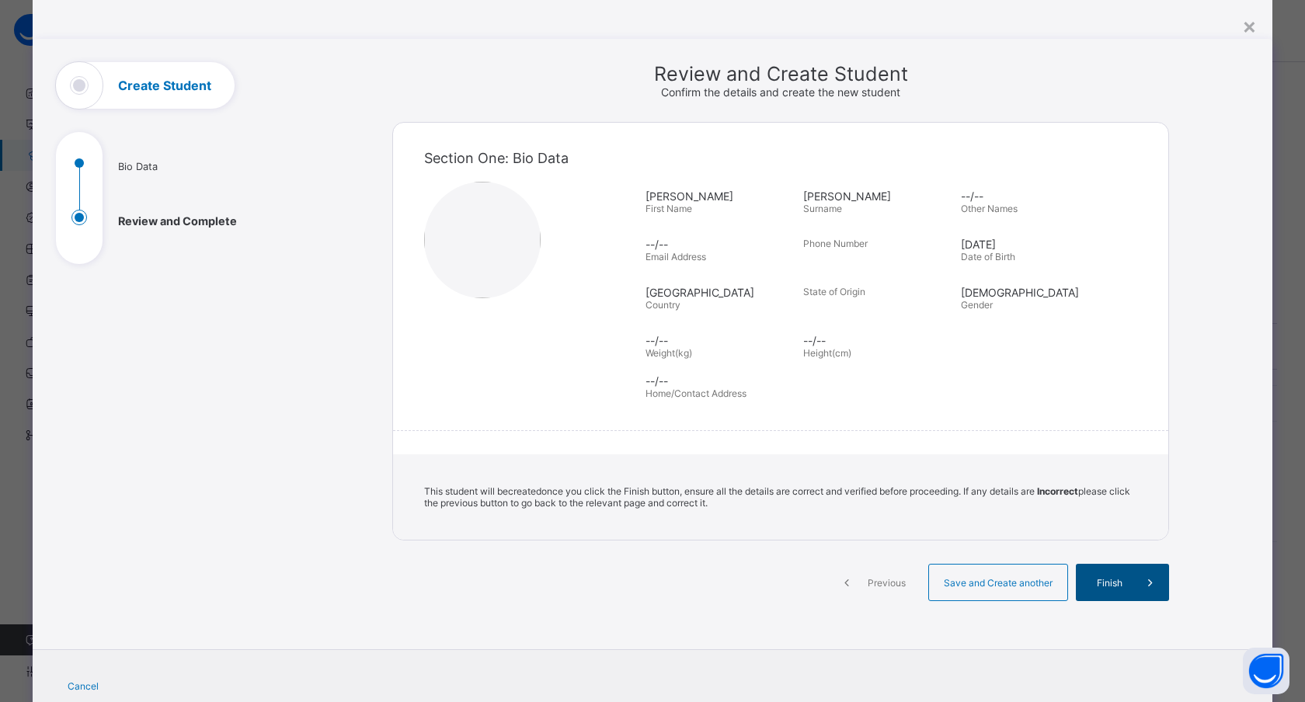
click at [1126, 569] on div "Finish" at bounding box center [1122, 582] width 93 height 37
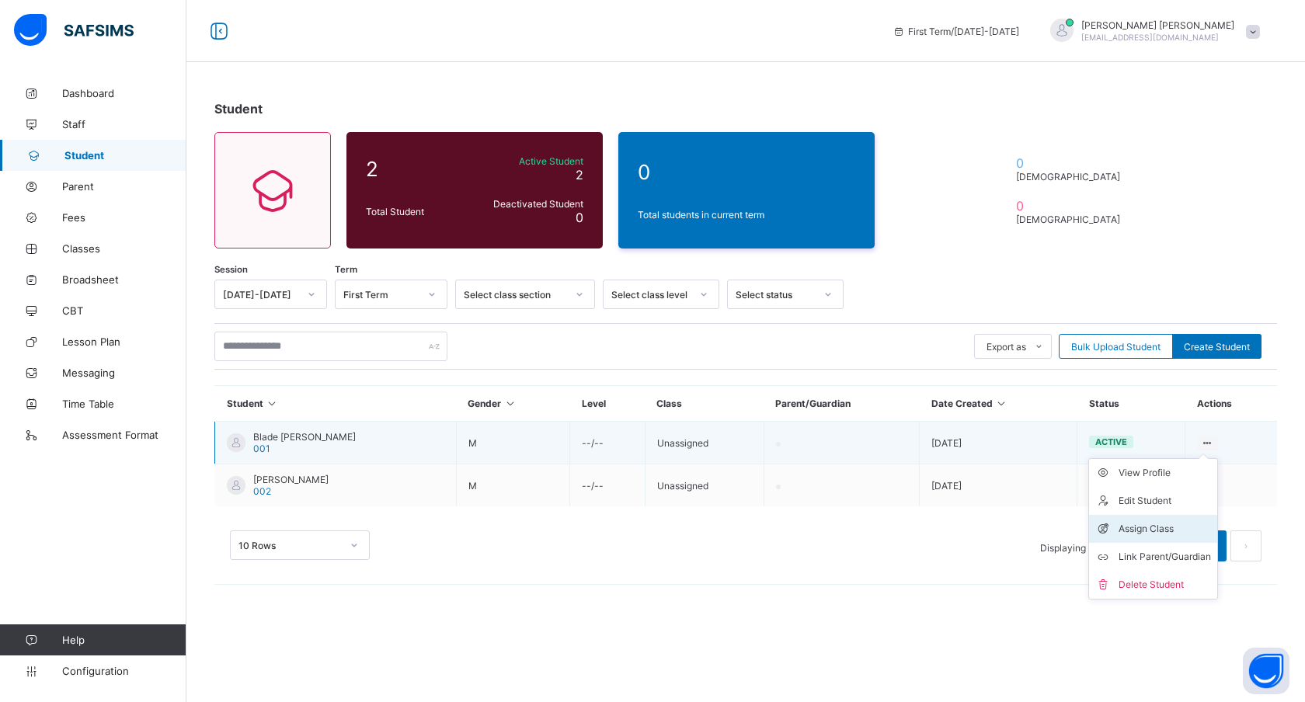
click at [1133, 528] on div "Assign Class" at bounding box center [1165, 529] width 92 height 16
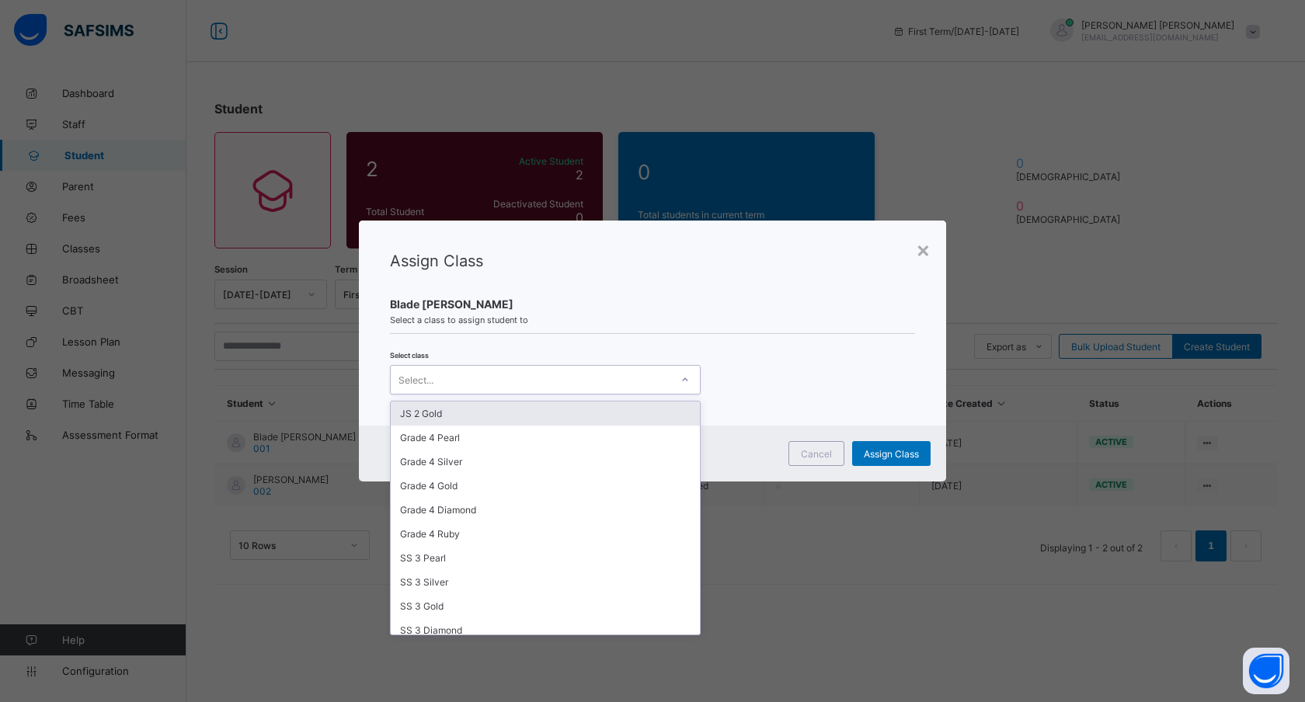
click at [497, 379] on div "Select..." at bounding box center [531, 380] width 280 height 22
click at [435, 413] on div "JS 2 Gold" at bounding box center [545, 414] width 309 height 24
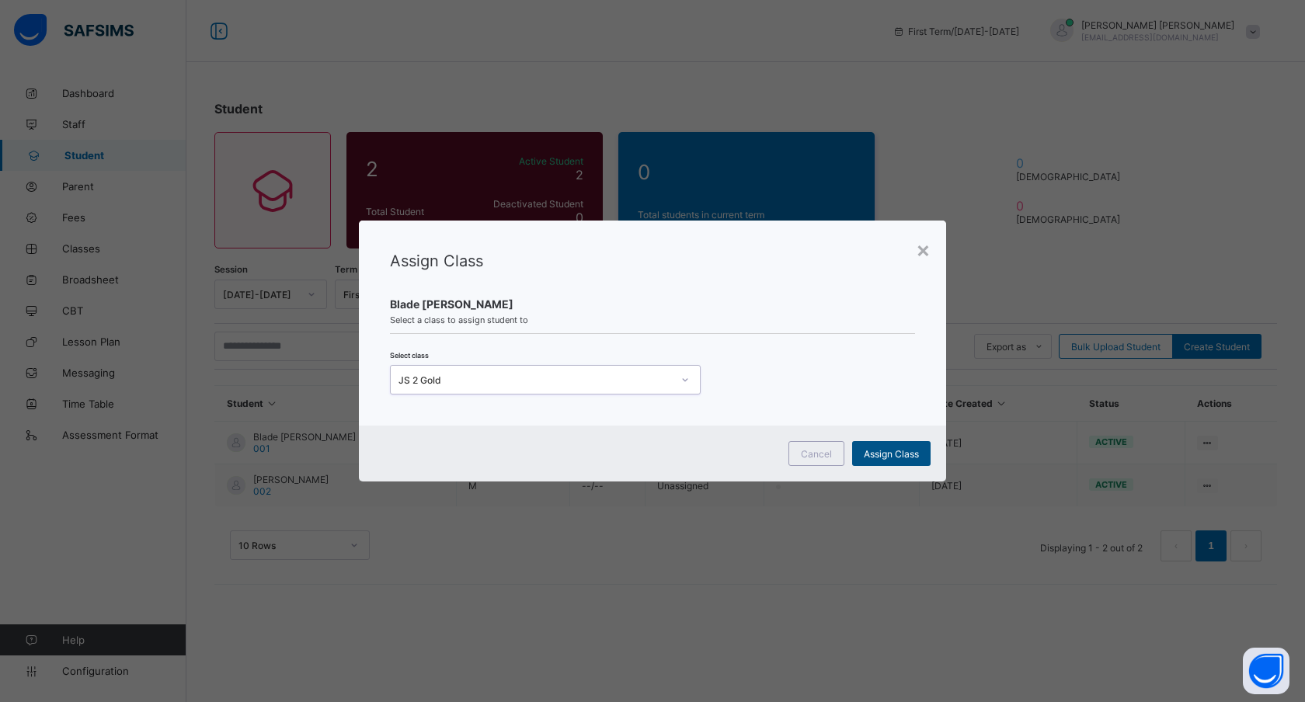
click at [897, 451] on span "Assign Class" at bounding box center [891, 454] width 55 height 12
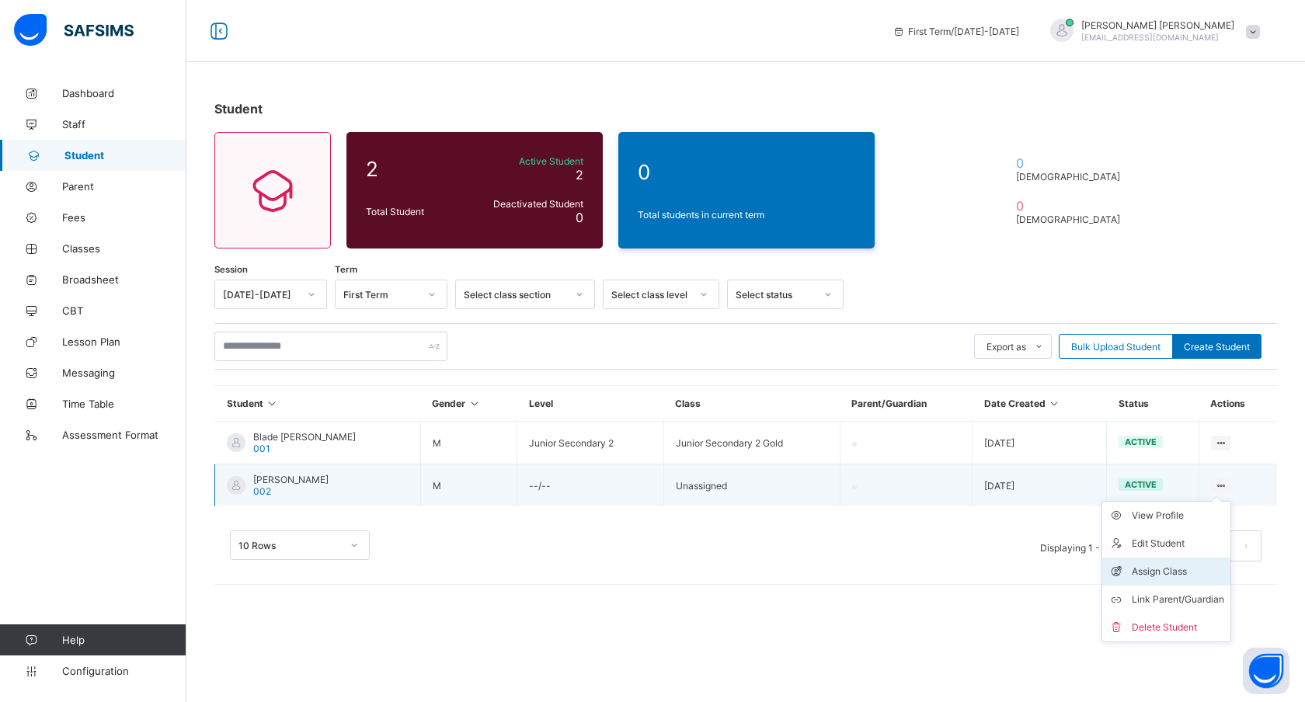
click at [1133, 570] on div "Assign Class" at bounding box center [1178, 572] width 92 height 16
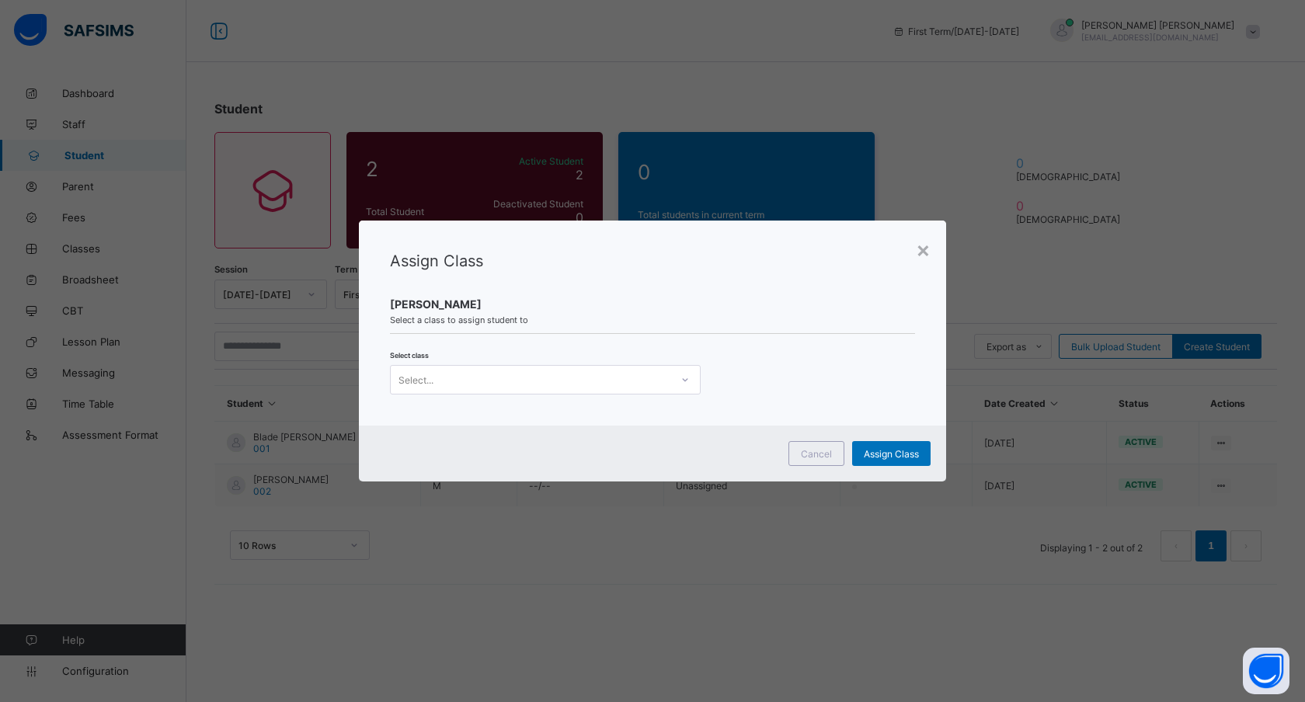
click at [451, 383] on div "Select..." at bounding box center [531, 380] width 280 height 22
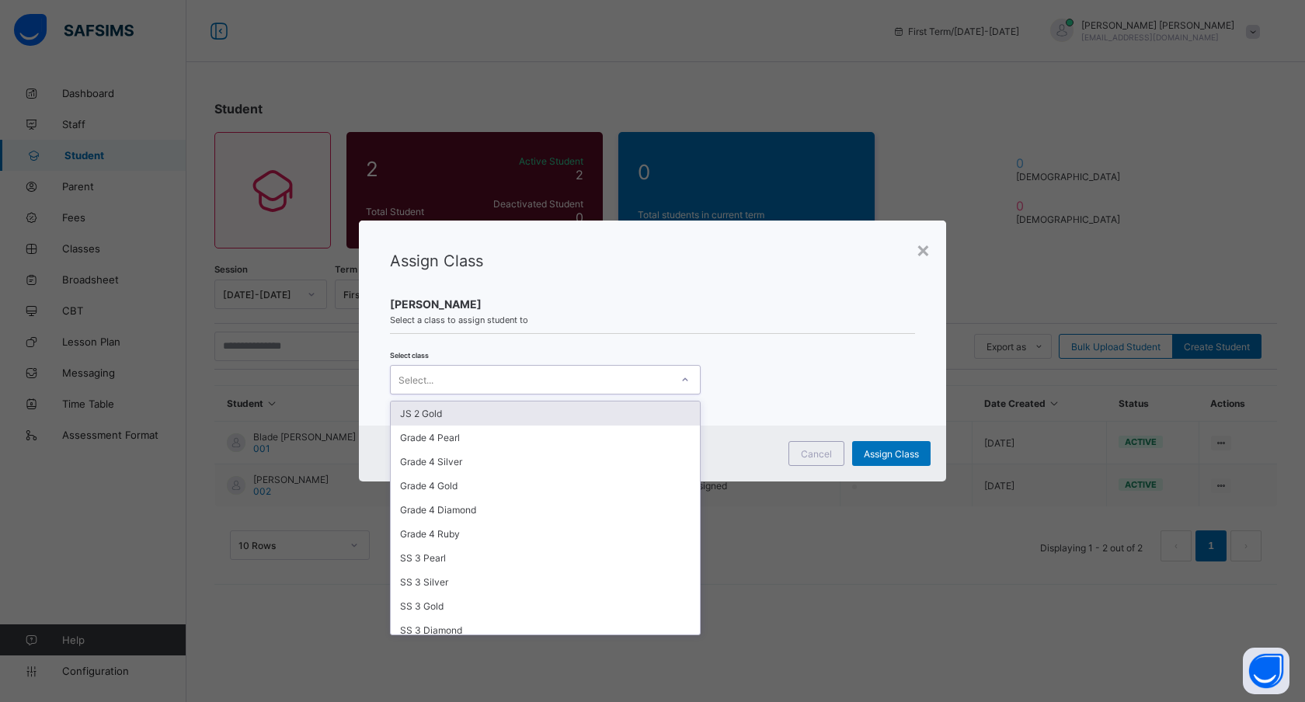
click at [433, 418] on div "JS 2 Gold" at bounding box center [545, 414] width 309 height 24
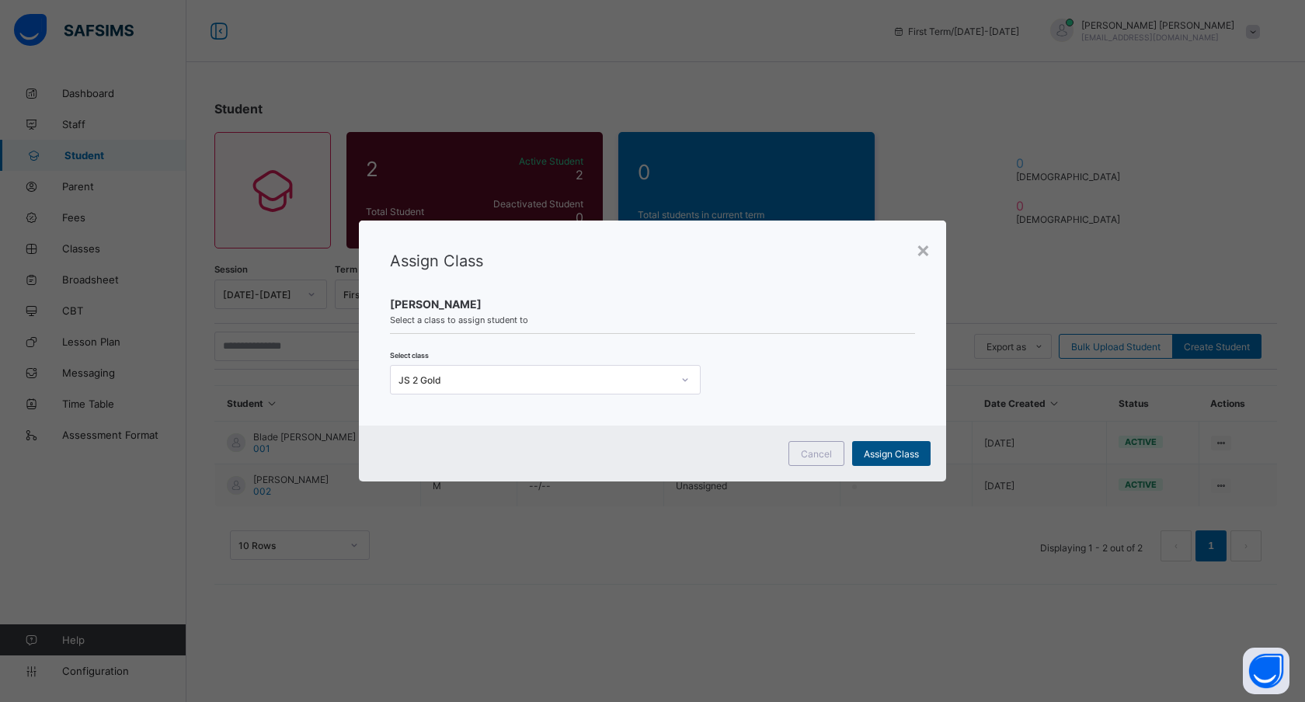
click at [877, 451] on span "Assign Class" at bounding box center [891, 454] width 55 height 12
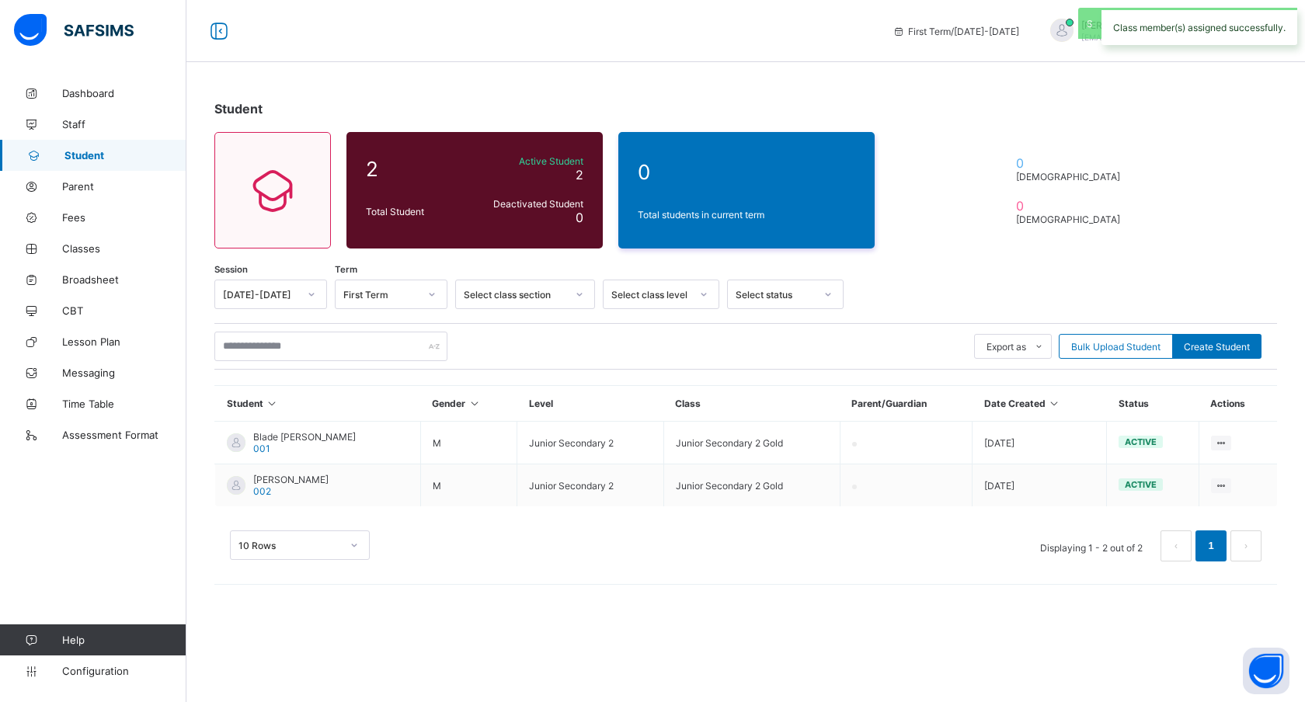
click at [552, 548] on div "10 Rows Displaying 1 - 2 out of 2 1" at bounding box center [746, 546] width 1032 height 31
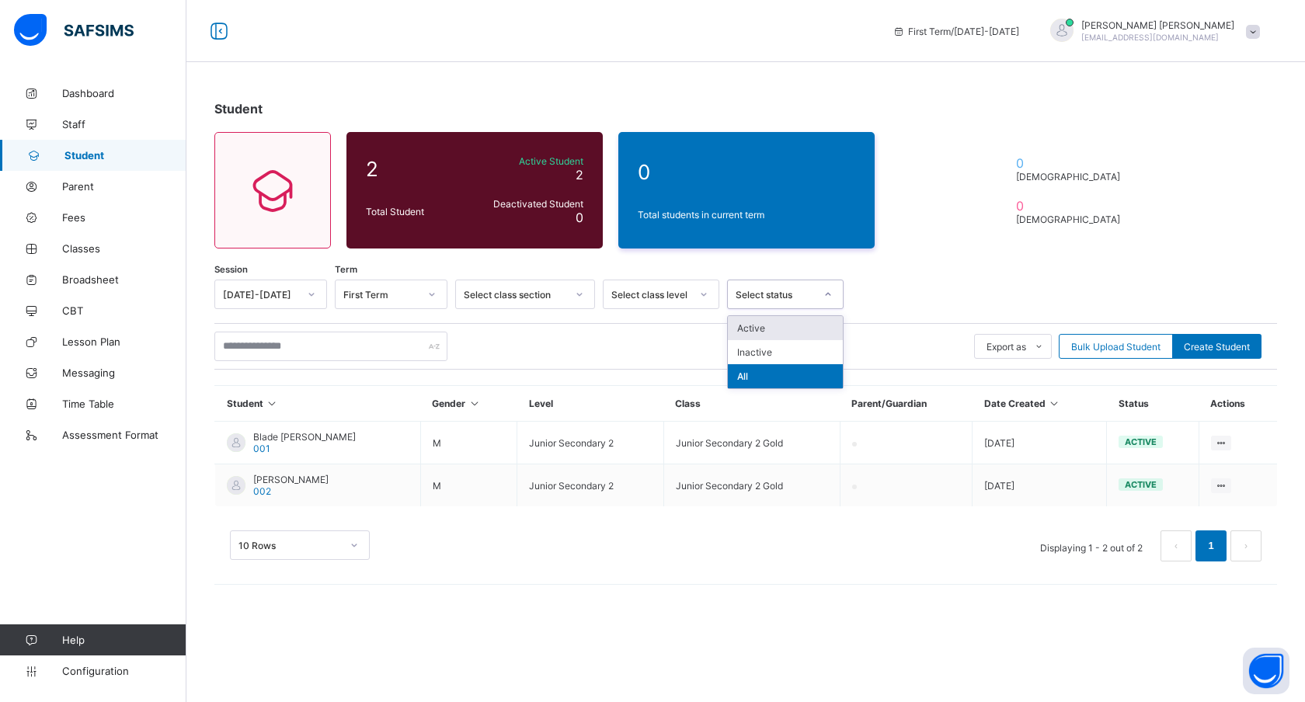
click at [763, 291] on div "Select status" at bounding box center [775, 295] width 79 height 12
click at [763, 292] on div "Select status" at bounding box center [775, 295] width 79 height 12
click at [81, 183] on span "Parent" at bounding box center [124, 186] width 124 height 12
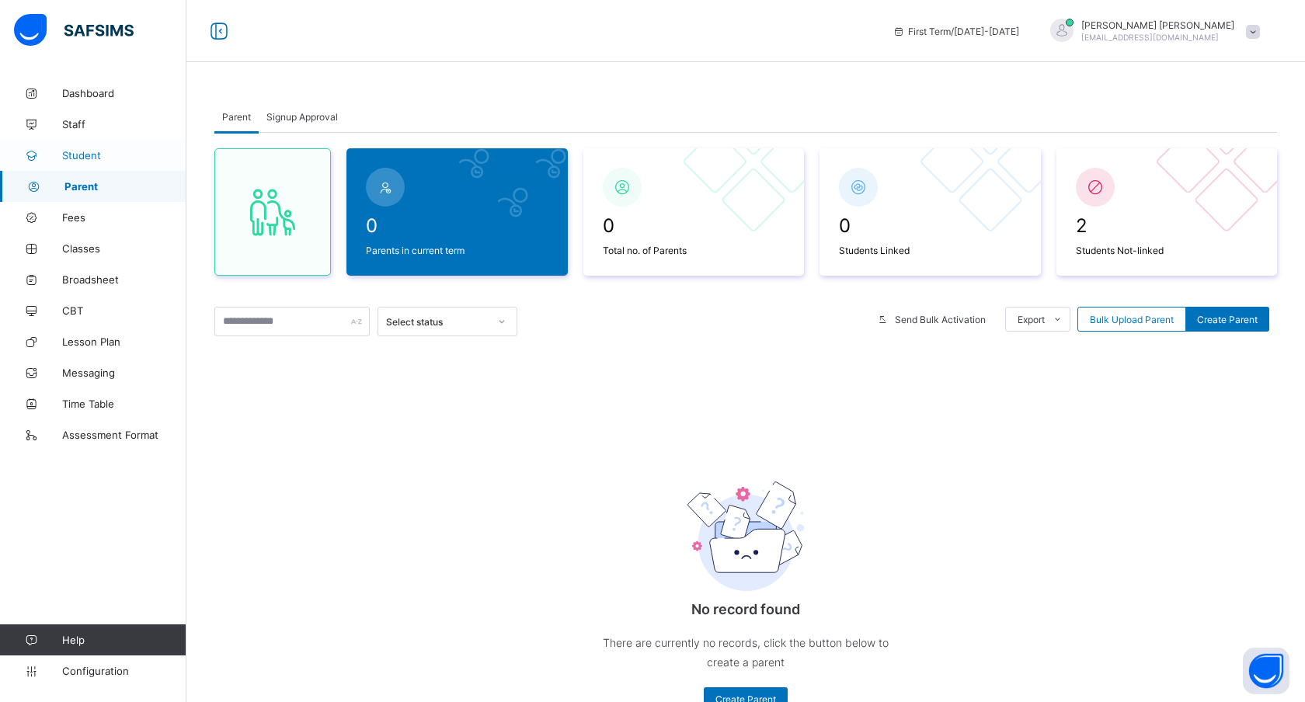
click at [80, 145] on link "Student" at bounding box center [93, 155] width 186 height 31
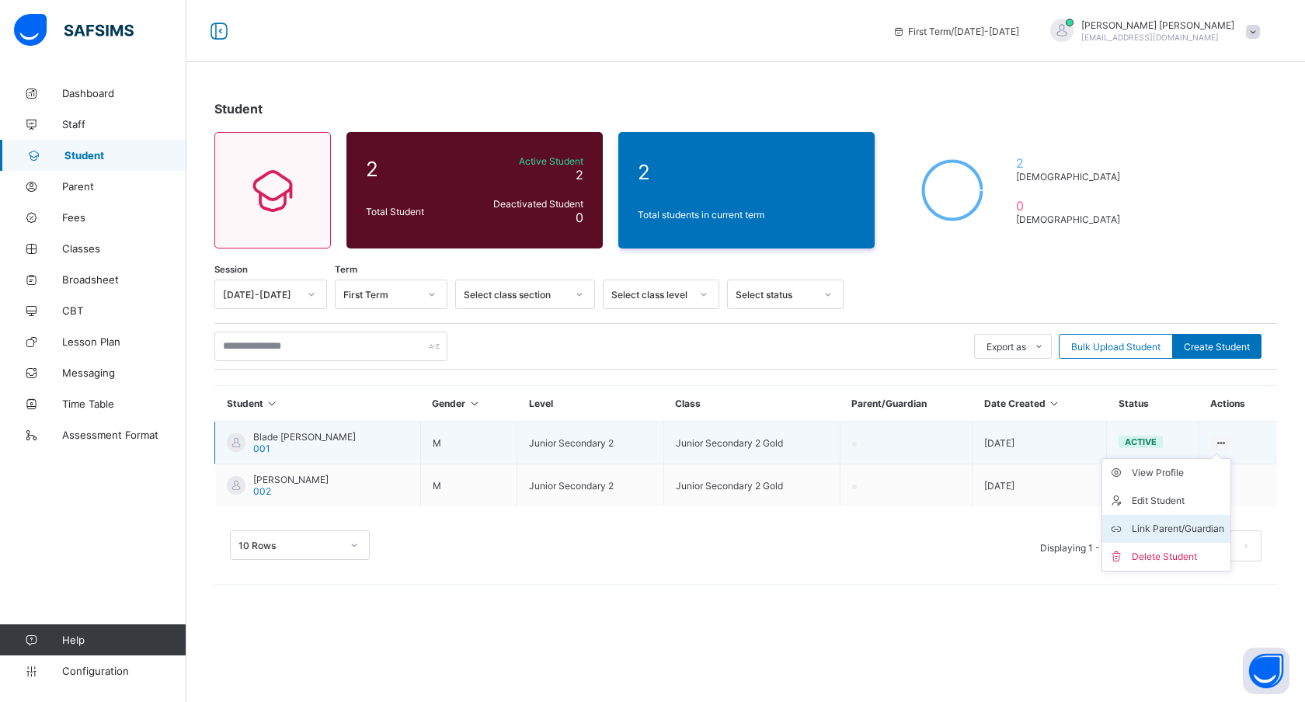
click at [1159, 518] on li "Link Parent/Guardian" at bounding box center [1166, 529] width 128 height 28
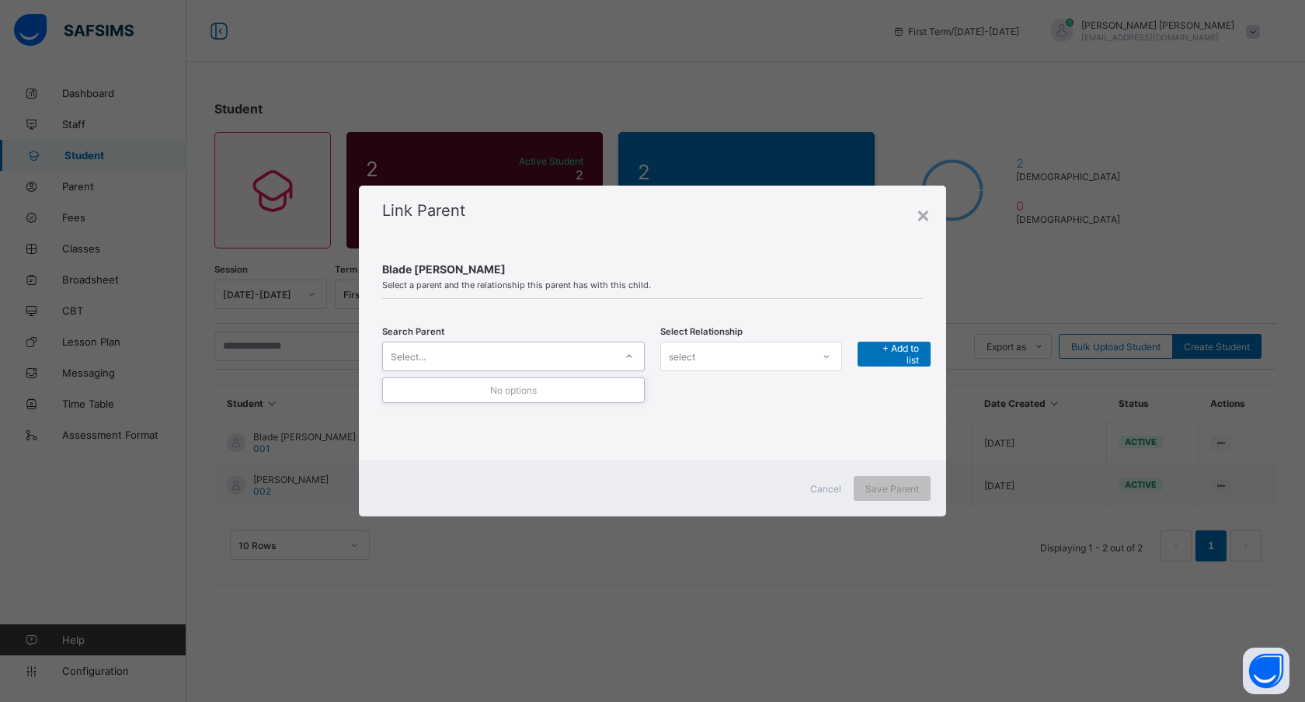
click at [468, 359] on div "Select..." at bounding box center [498, 357] width 231 height 22
click at [775, 357] on div "select" at bounding box center [736, 357] width 151 height 22
click at [882, 411] on div "Blade Peter Select a parent and the relationship this parent has with this chil…" at bounding box center [652, 352] width 587 height 218
click at [878, 353] on span "+ Add to list" at bounding box center [894, 354] width 50 height 23
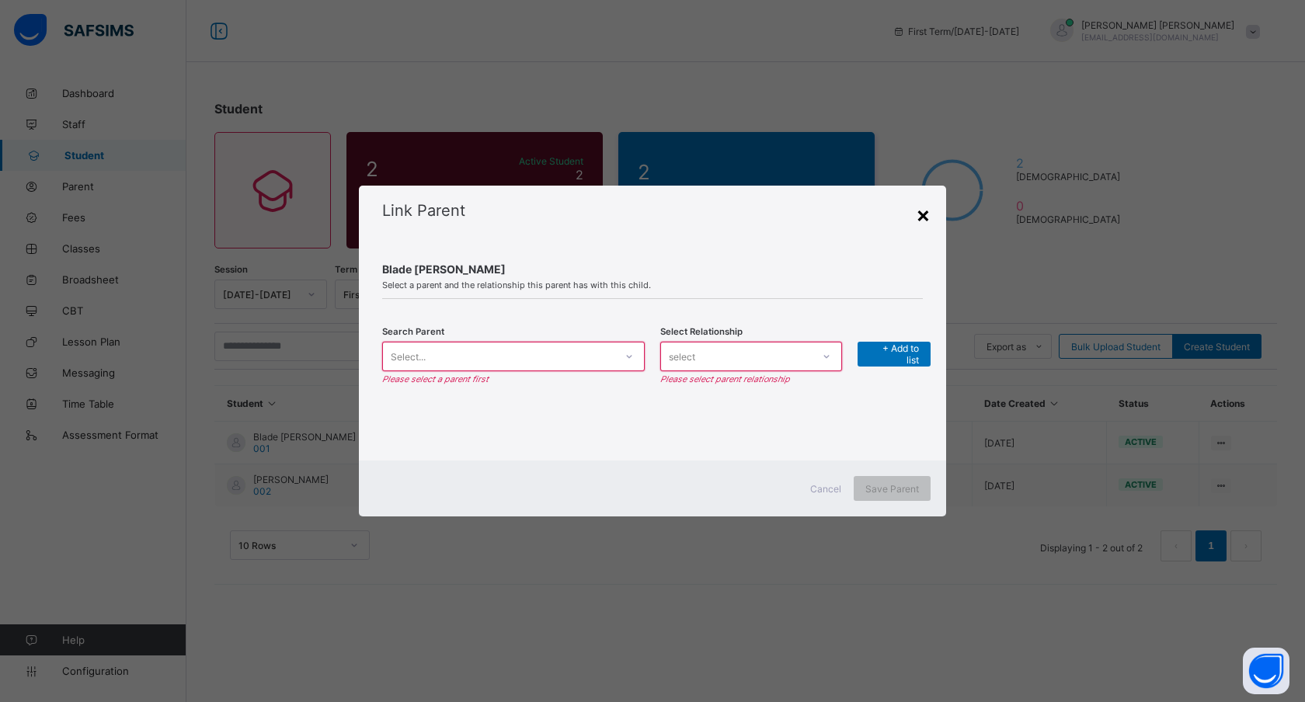
click at [923, 212] on div "×" at bounding box center [923, 214] width 15 height 26
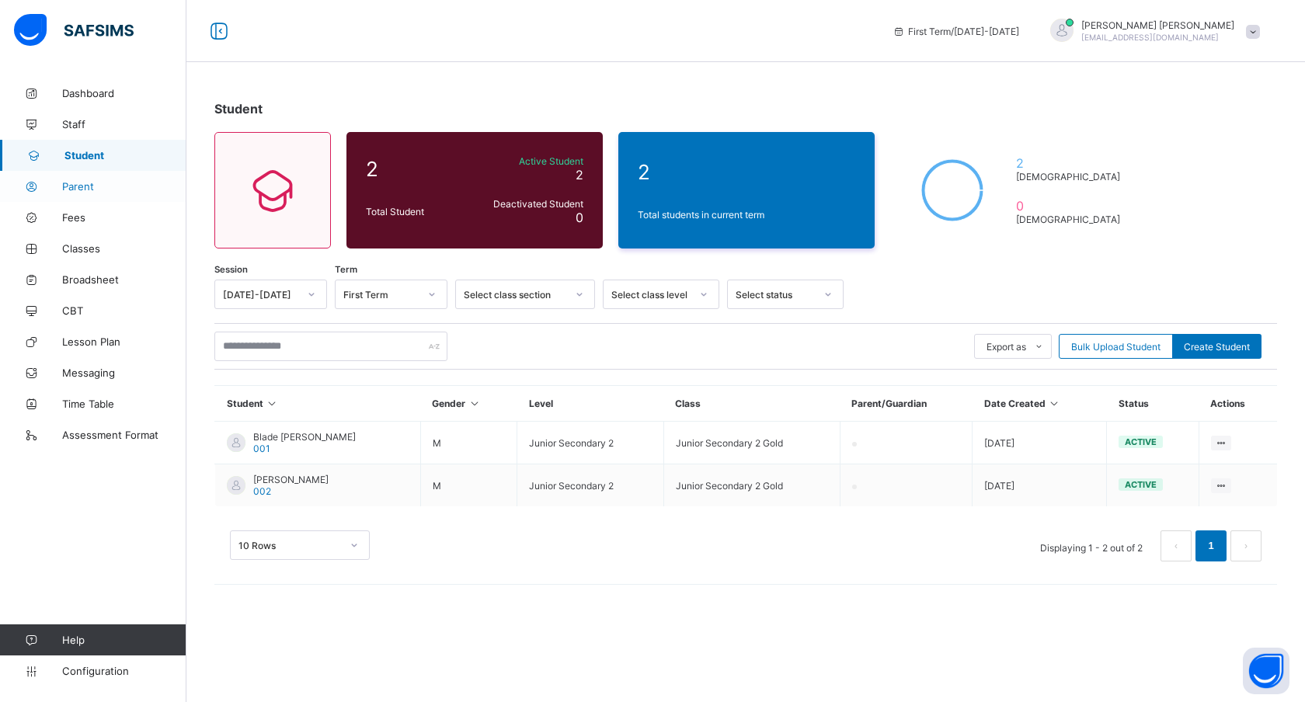
click at [78, 186] on span "Parent" at bounding box center [124, 186] width 124 height 12
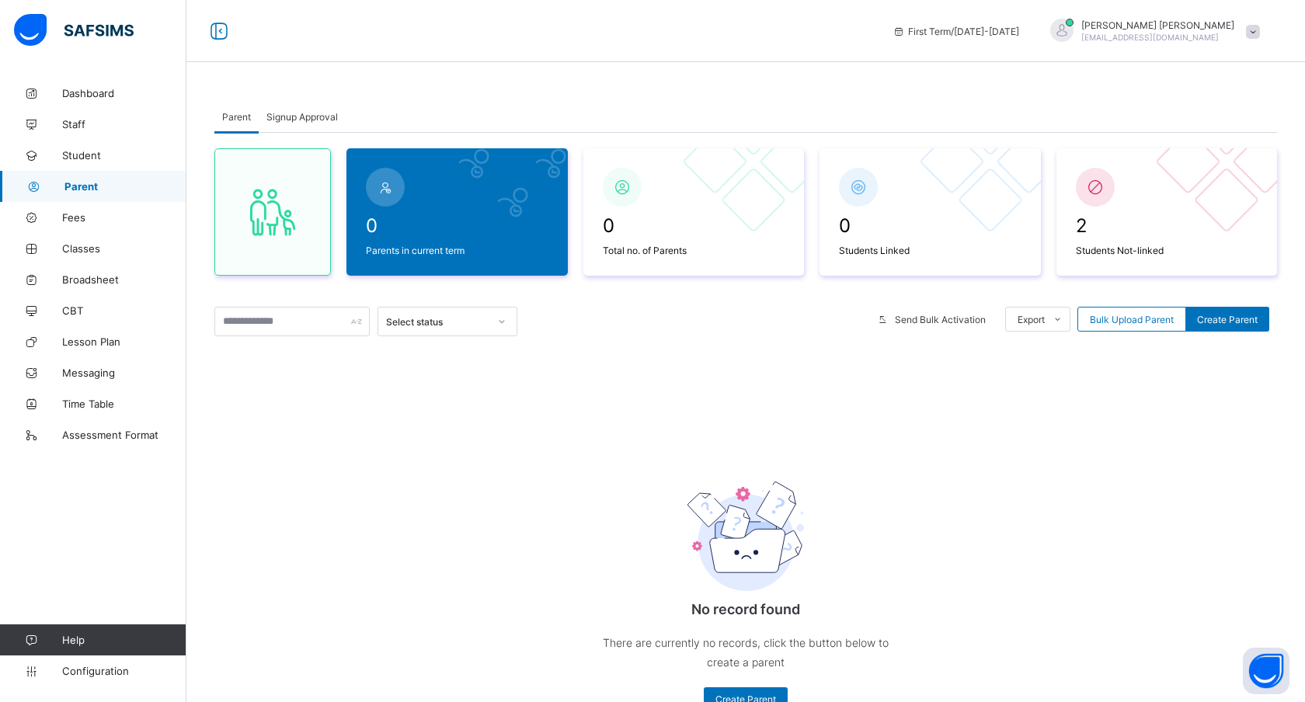
click at [1107, 404] on div "0 Parents in current term 0 Total no. of Parents 0 Students Linked 2 Students N…" at bounding box center [745, 438] width 1063 height 611
click at [1108, 318] on span "Bulk Upload Parent" at bounding box center [1132, 320] width 84 height 12
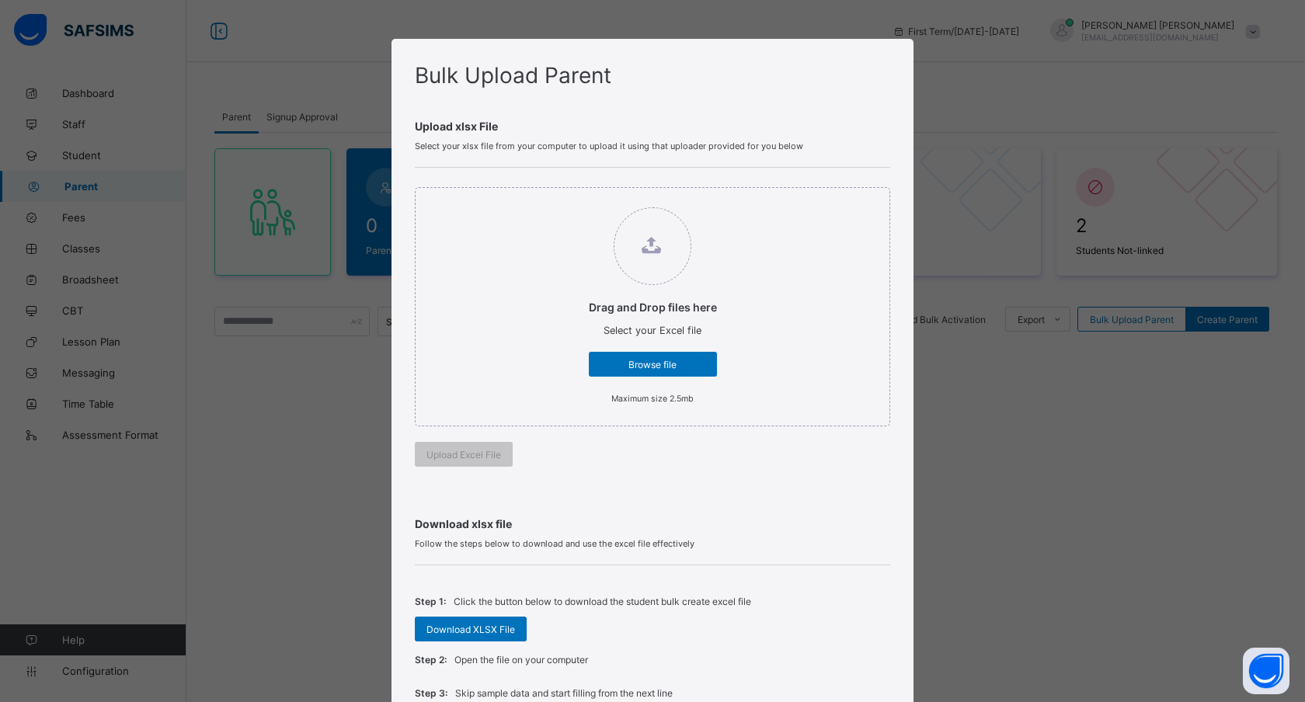
scroll to position [242, 0]
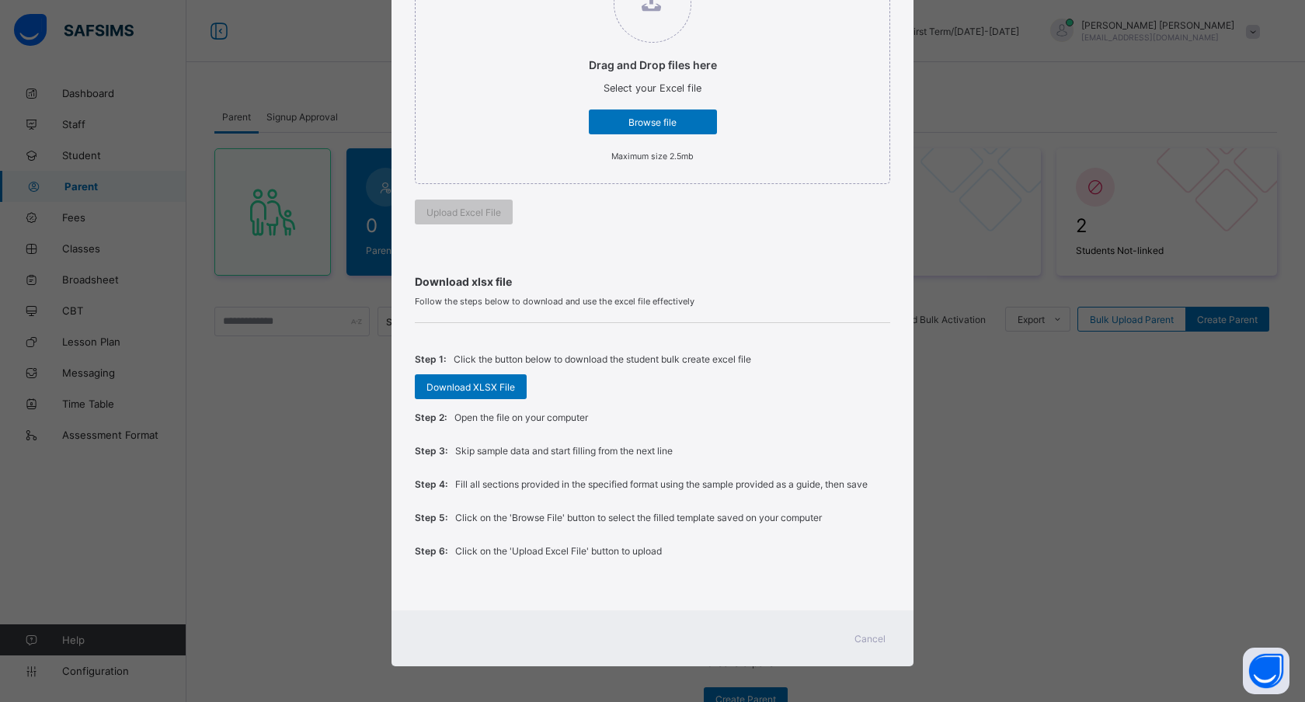
click at [874, 633] on span "Cancel" at bounding box center [870, 639] width 31 height 12
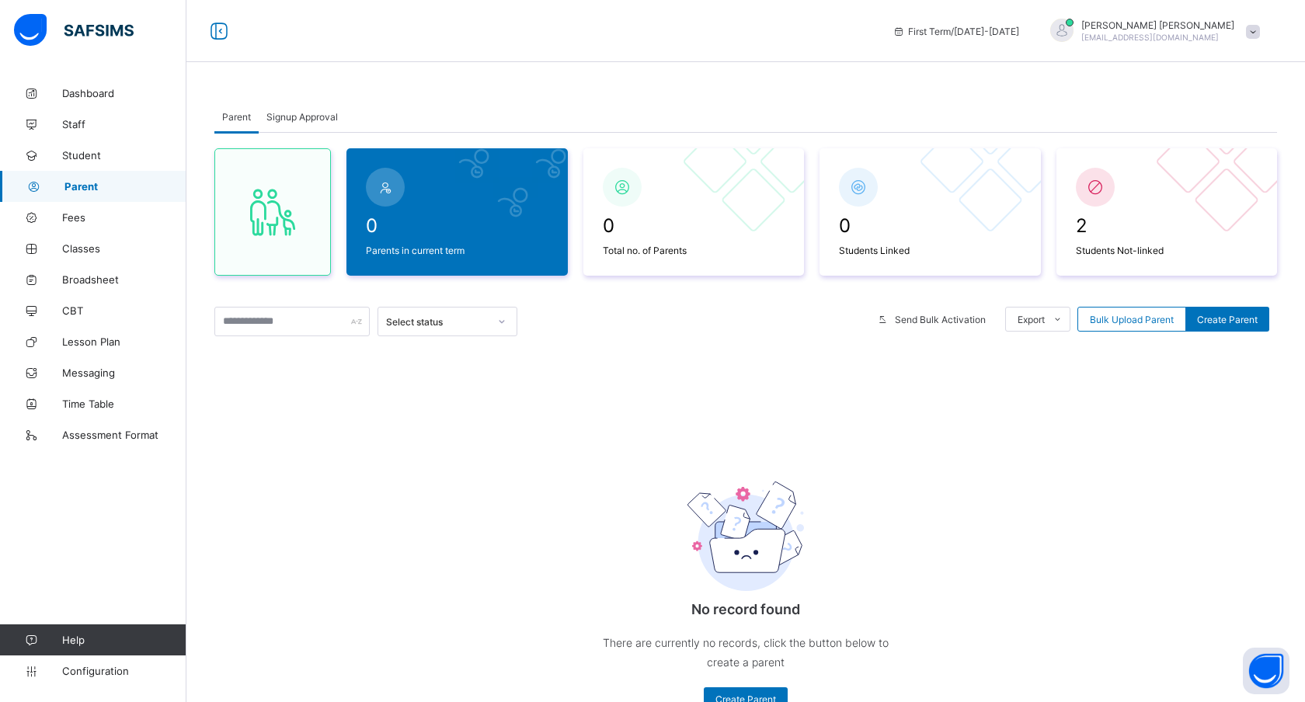
scroll to position [8, 0]
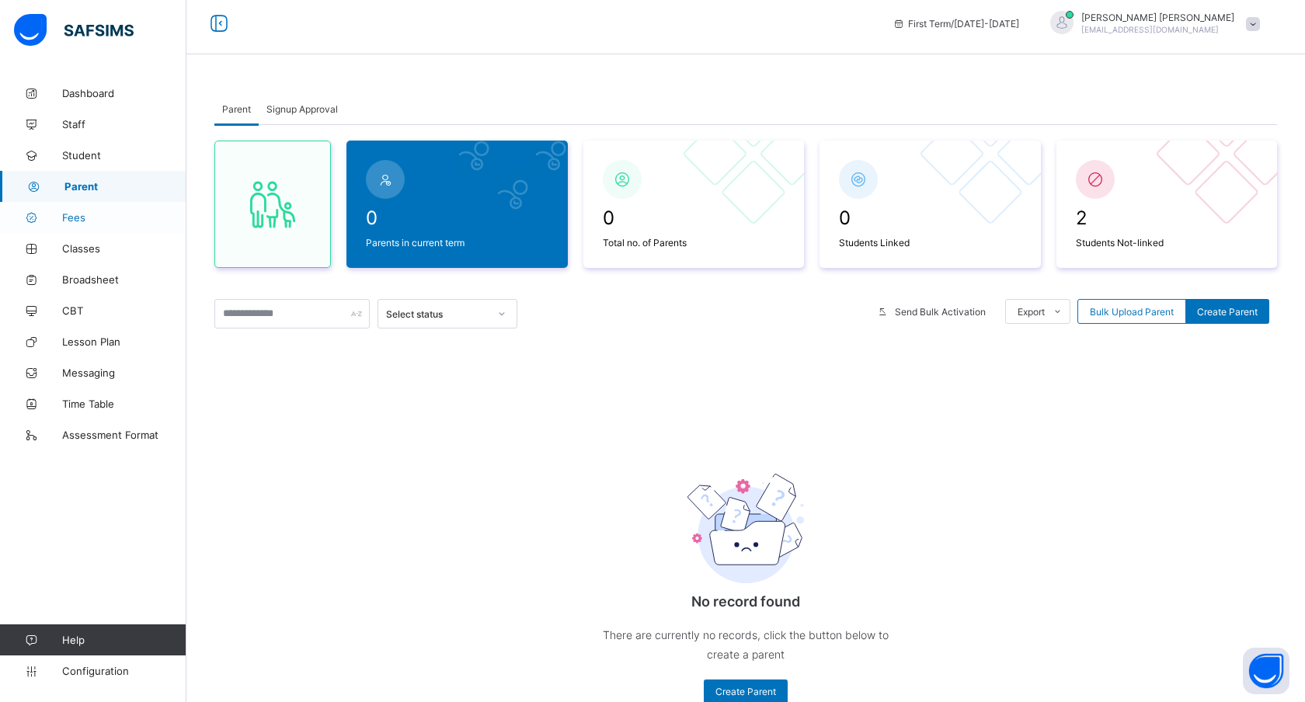
click at [71, 220] on span "Fees" at bounding box center [124, 217] width 124 height 12
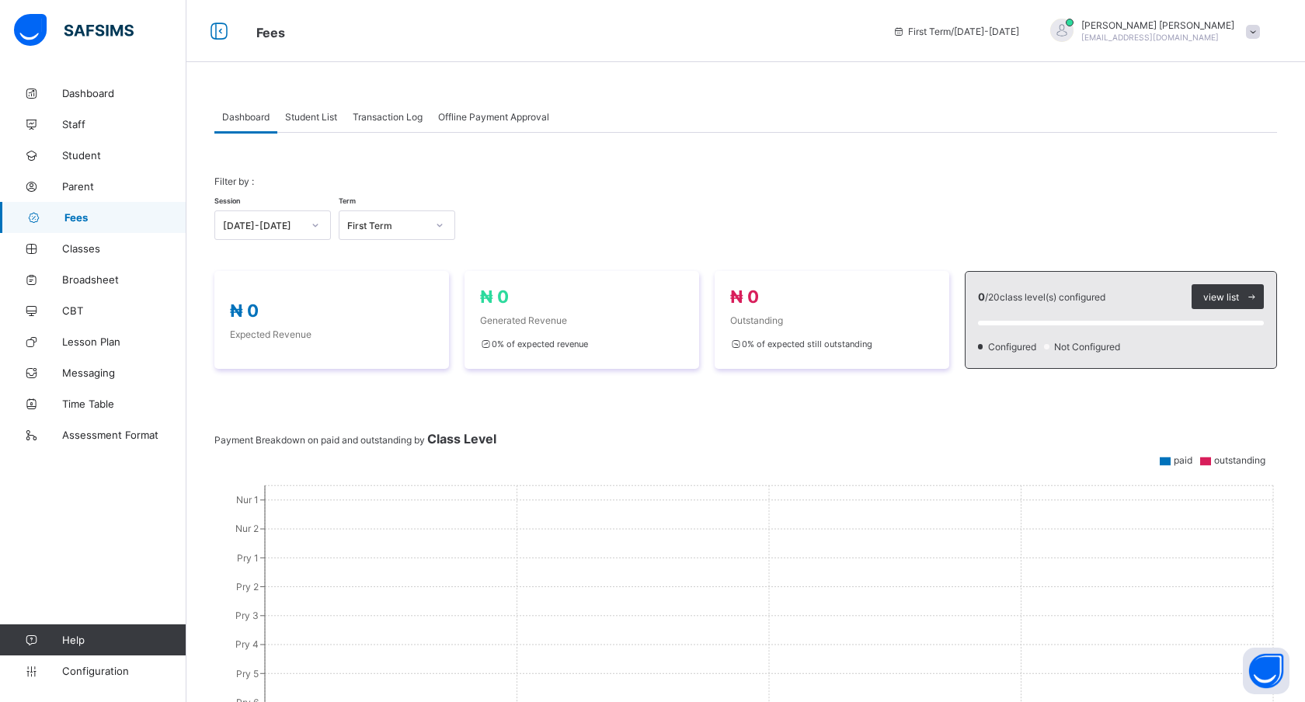
click at [312, 119] on span "Student List" at bounding box center [311, 117] width 52 height 12
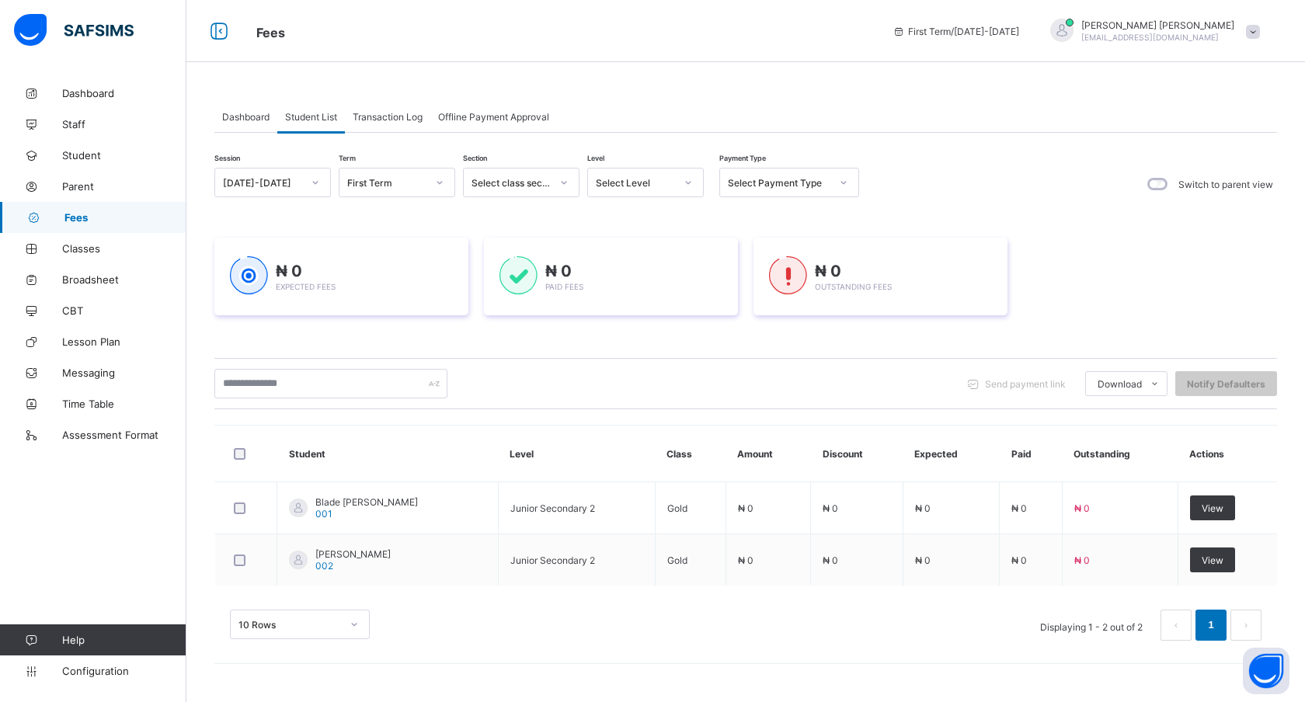
click at [404, 117] on span "Transaction Log" at bounding box center [388, 117] width 70 height 12
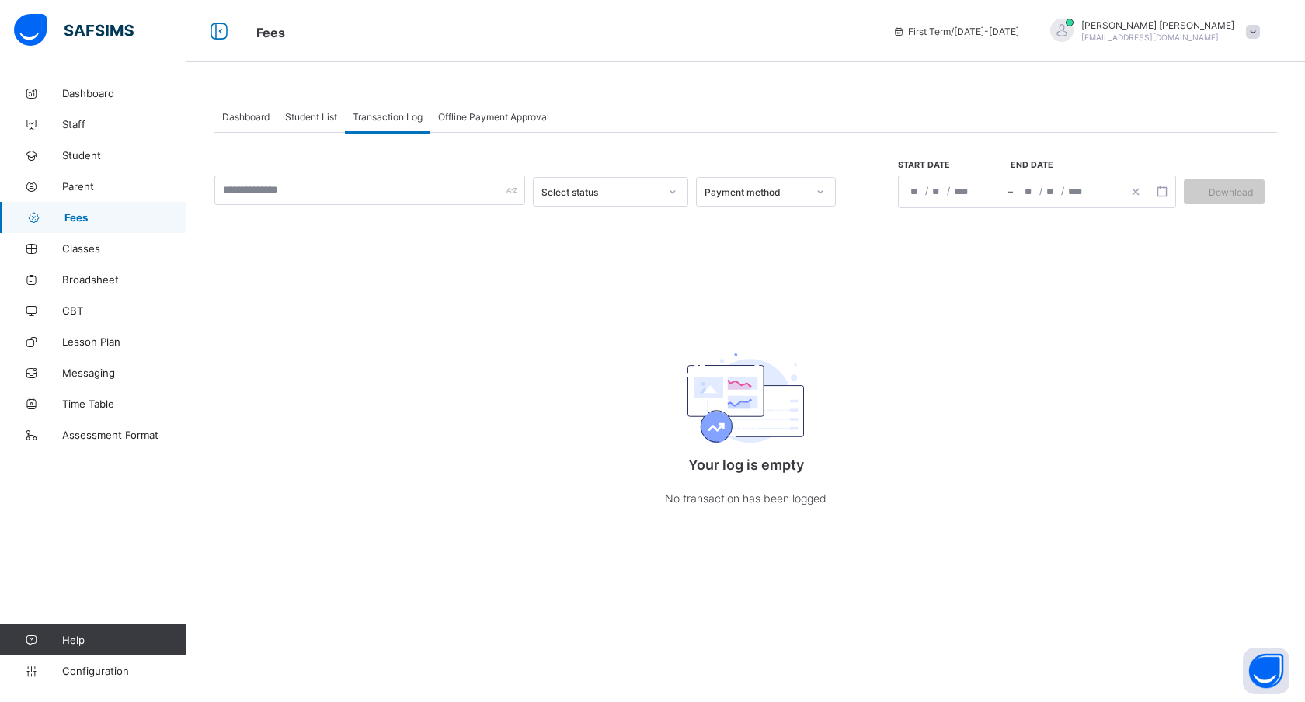
click at [500, 124] on div "Offline Payment Approval" at bounding box center [493, 116] width 127 height 31
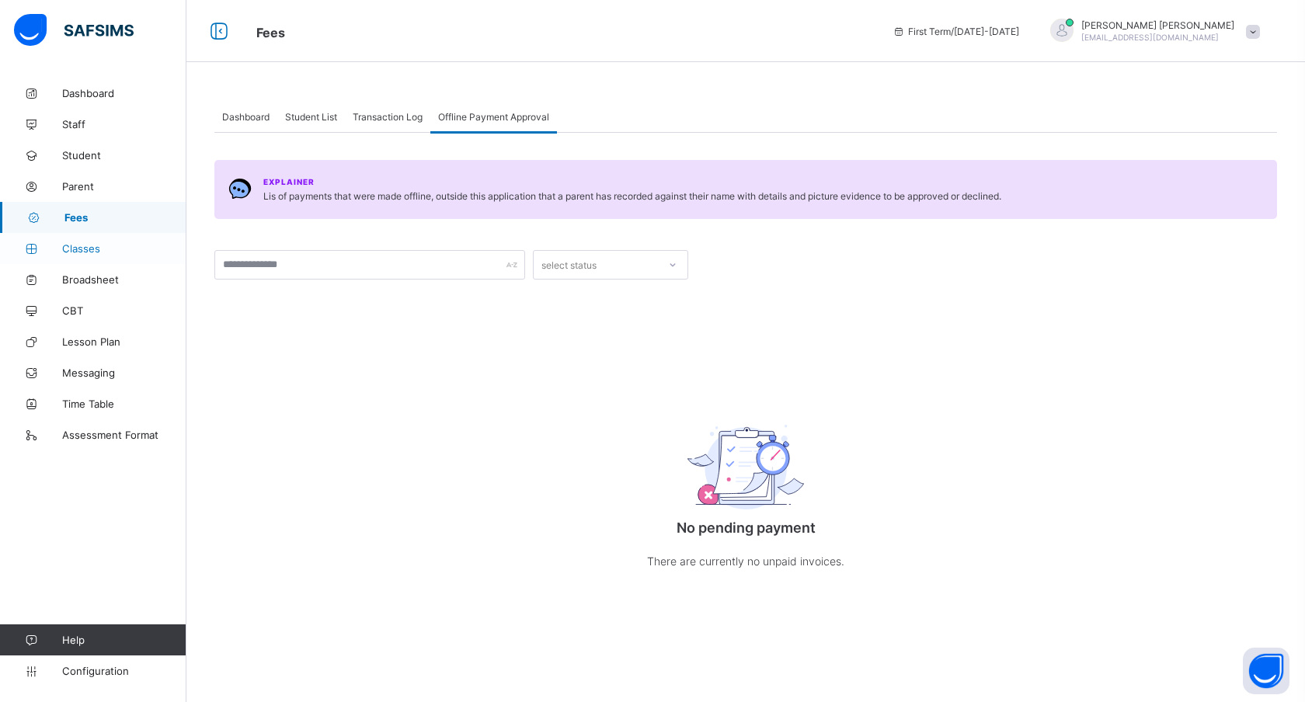
click at [84, 244] on span "Classes" at bounding box center [124, 248] width 124 height 12
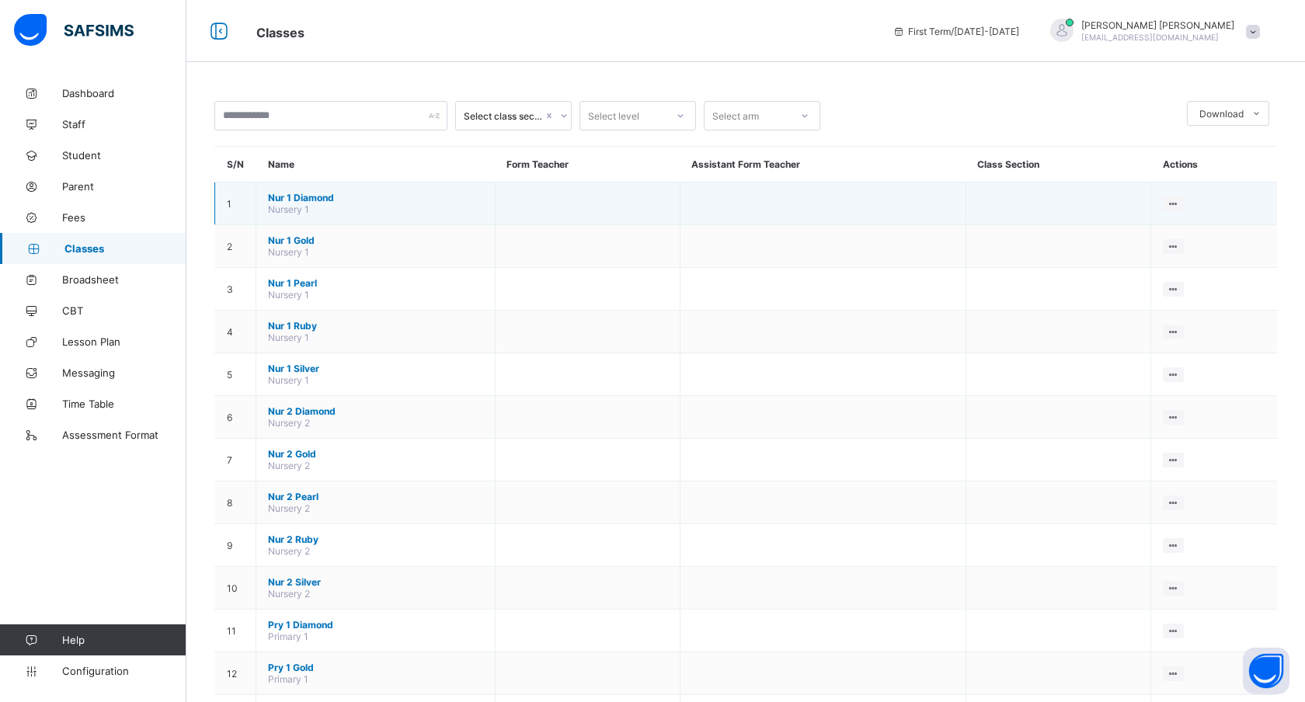
click at [280, 200] on span "Nur 1 Diamond" at bounding box center [375, 198] width 215 height 12
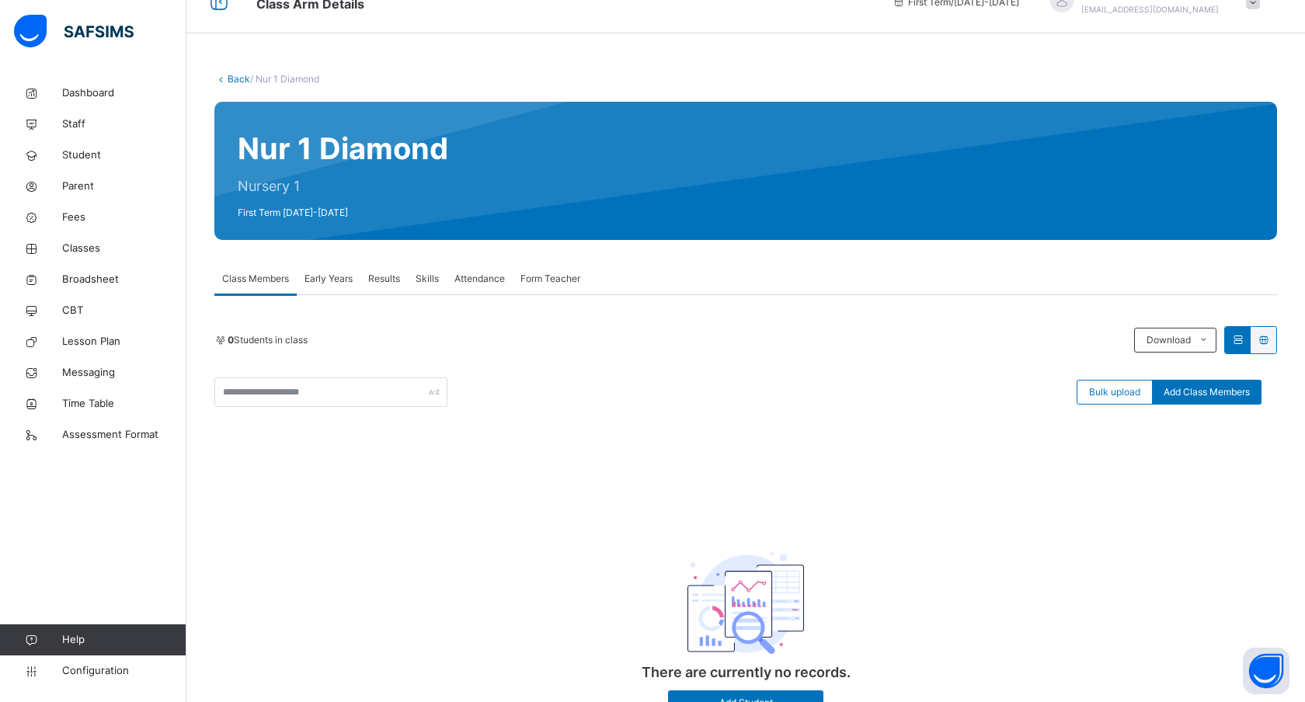
scroll to position [26, 0]
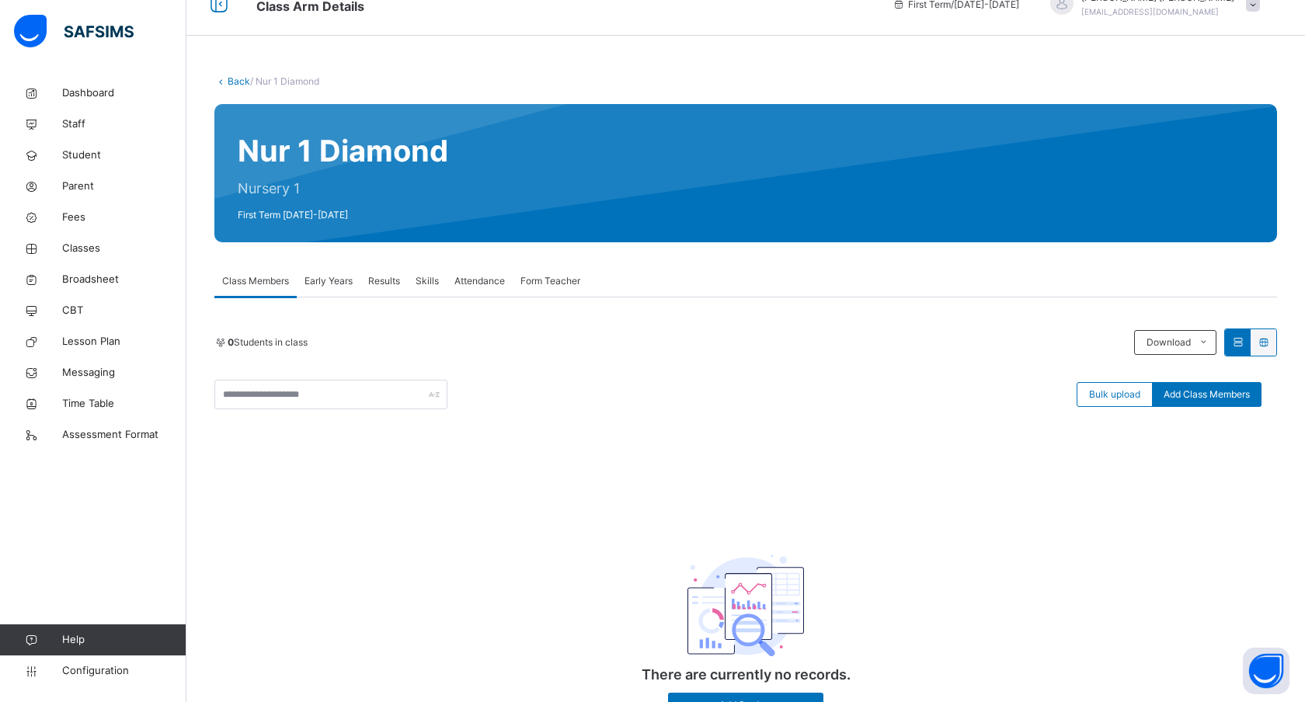
click at [229, 77] on link "Back" at bounding box center [239, 81] width 23 height 12
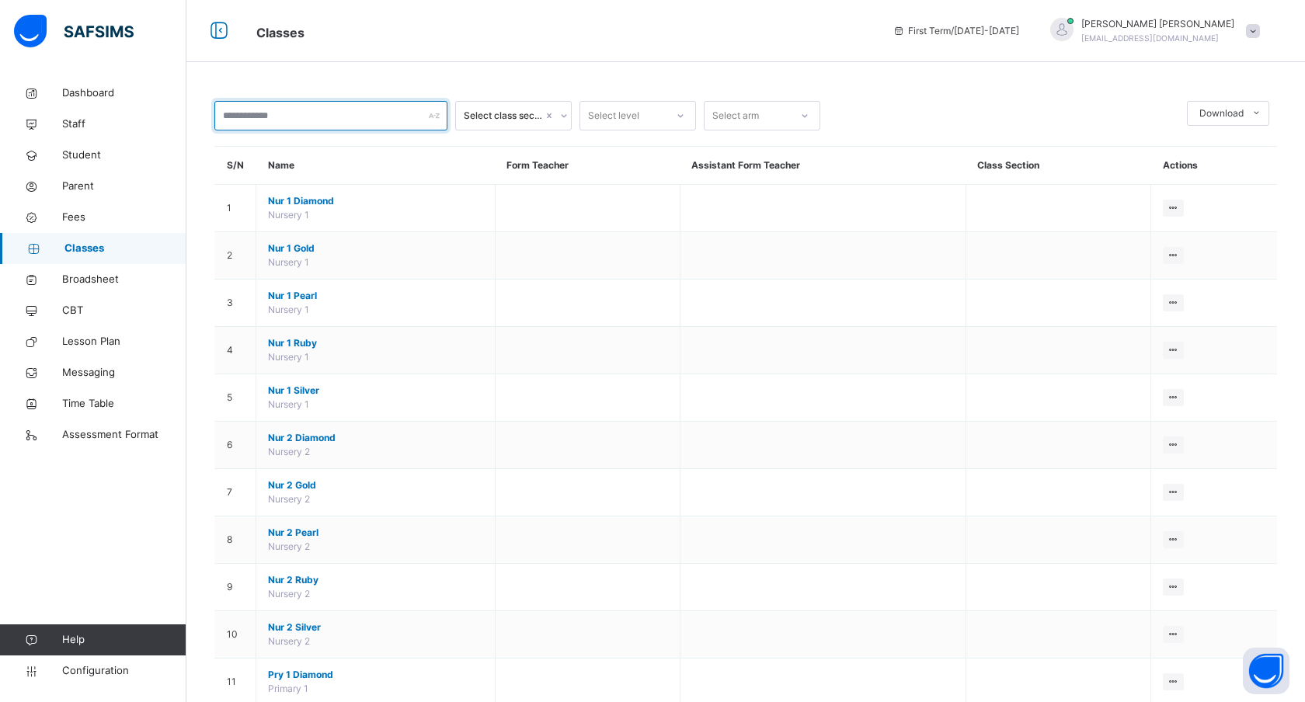
click at [291, 123] on input "text" at bounding box center [330, 116] width 233 height 30
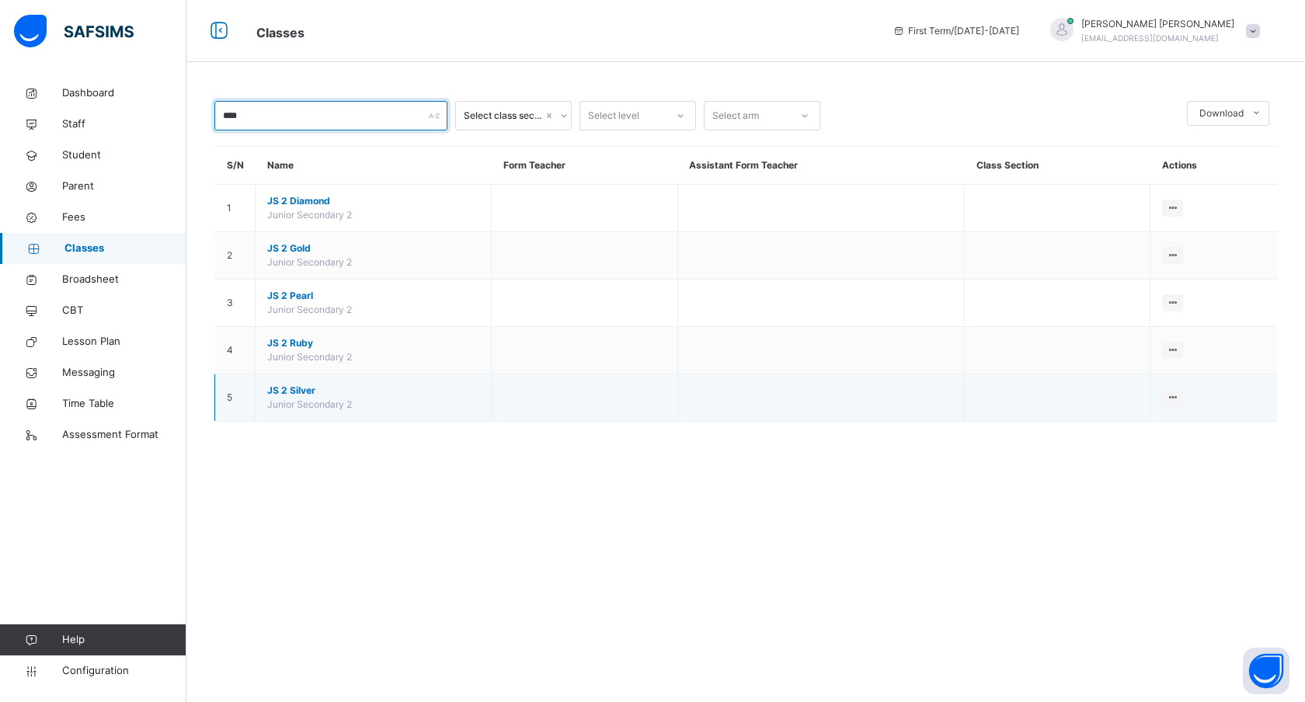
type input "****"
click at [317, 397] on td "JS 2 Silver Junior Secondary 2" at bounding box center [374, 397] width 236 height 47
click at [296, 387] on span "JS 2 Silver" at bounding box center [373, 391] width 212 height 14
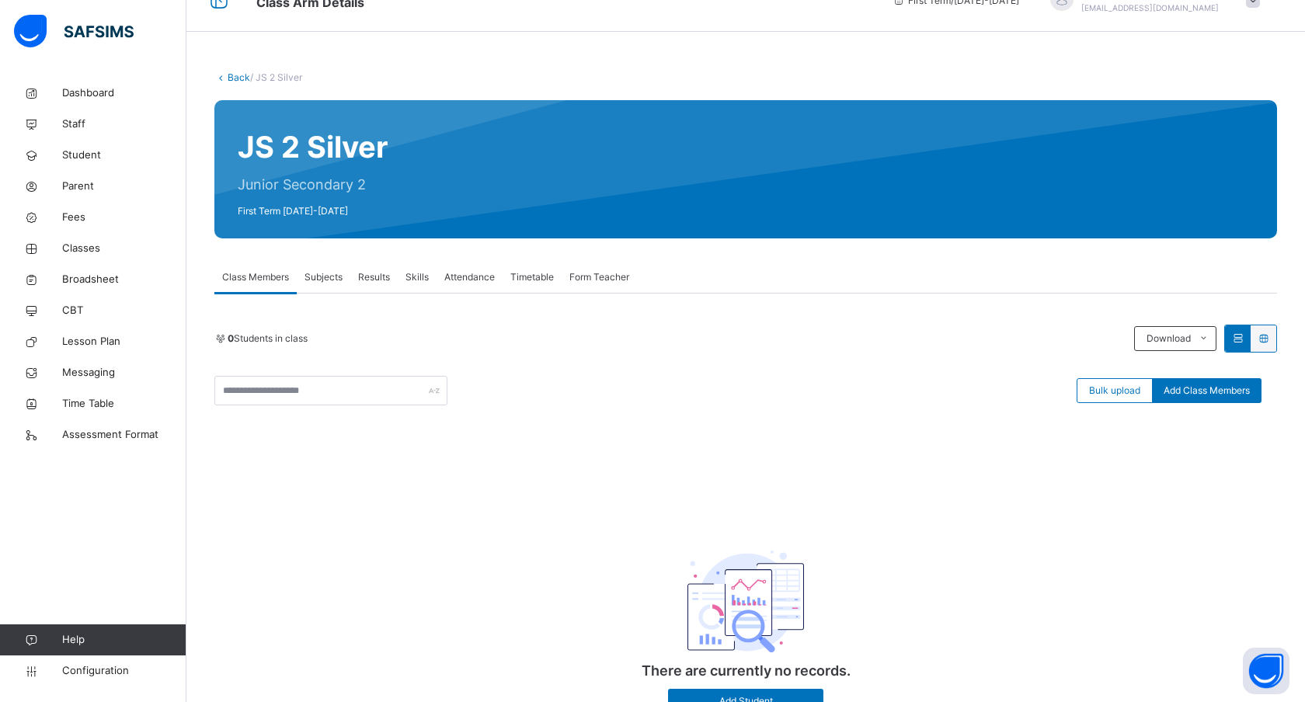
scroll to position [33, 0]
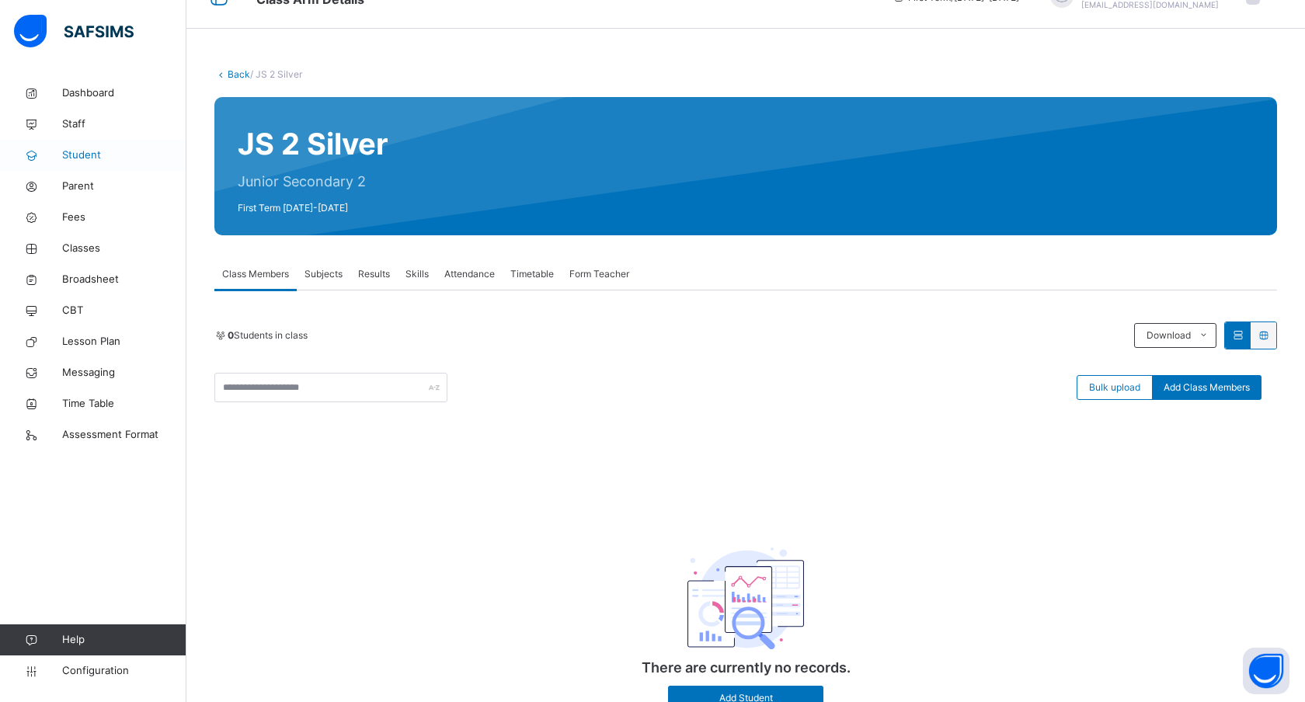
click at [80, 159] on span "Student" at bounding box center [124, 156] width 124 height 16
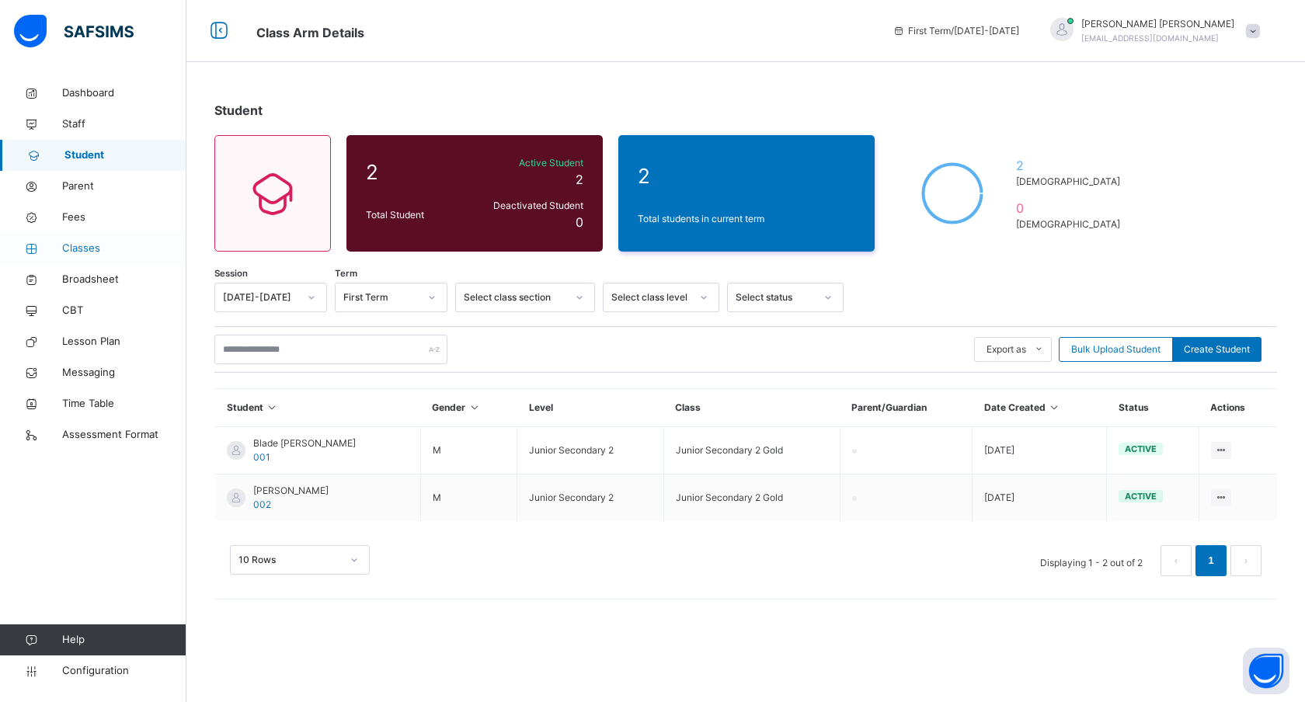
click at [89, 245] on span "Classes" at bounding box center [124, 249] width 124 height 16
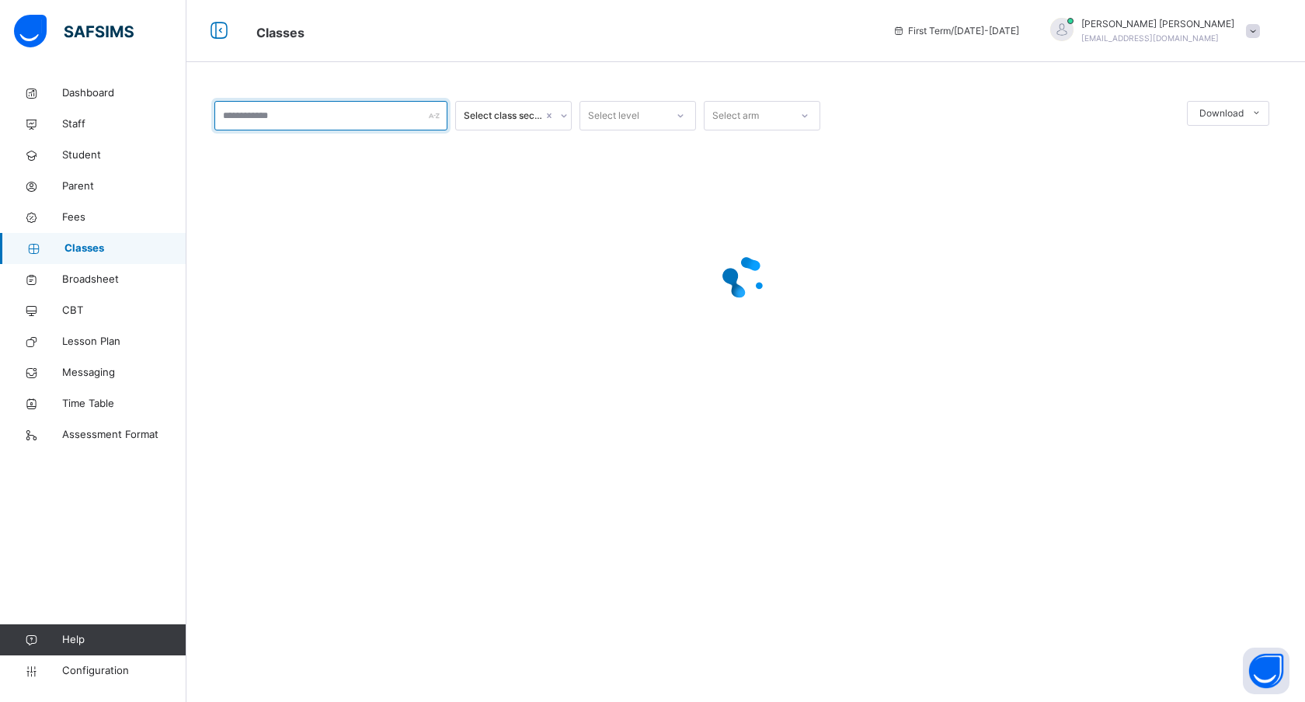
click at [343, 120] on input "text" at bounding box center [330, 116] width 233 height 30
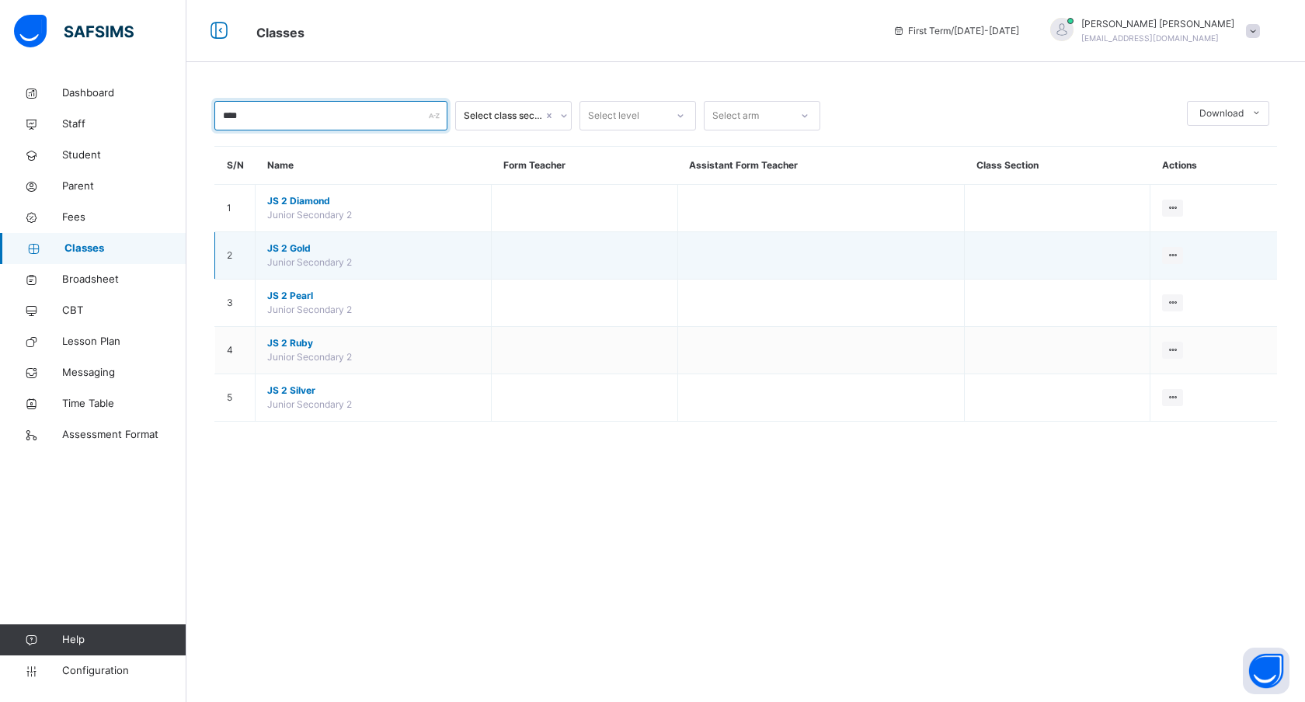
type input "****"
click at [285, 248] on span "JS 2 Gold" at bounding box center [373, 249] width 212 height 14
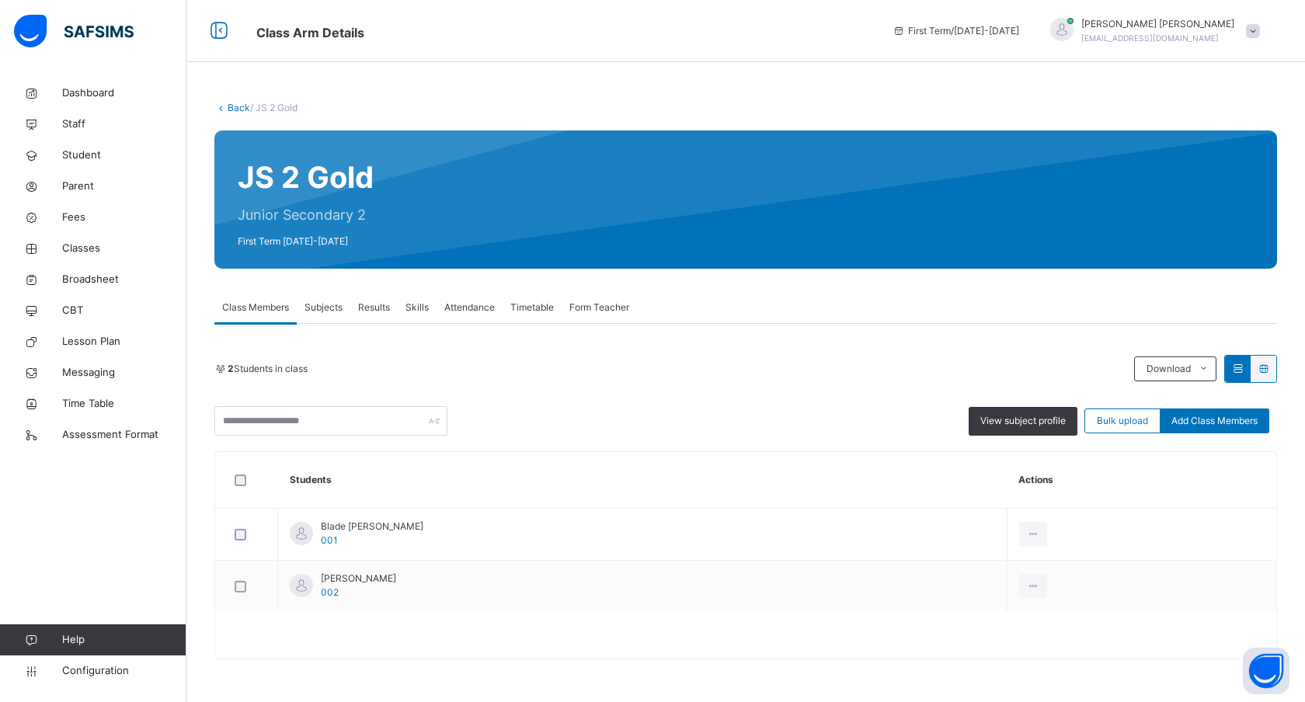
click at [1264, 367] on icon at bounding box center [1263, 369] width 13 height 12
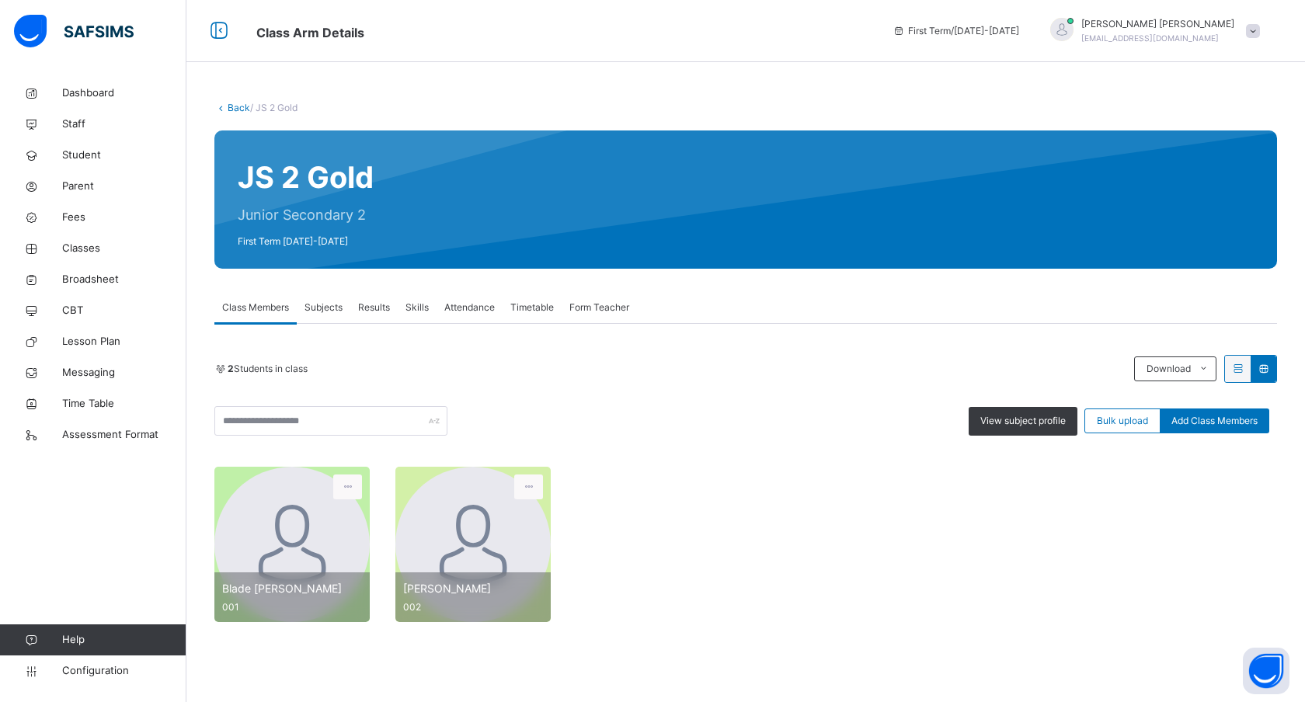
click at [1231, 368] on div at bounding box center [1238, 369] width 26 height 26
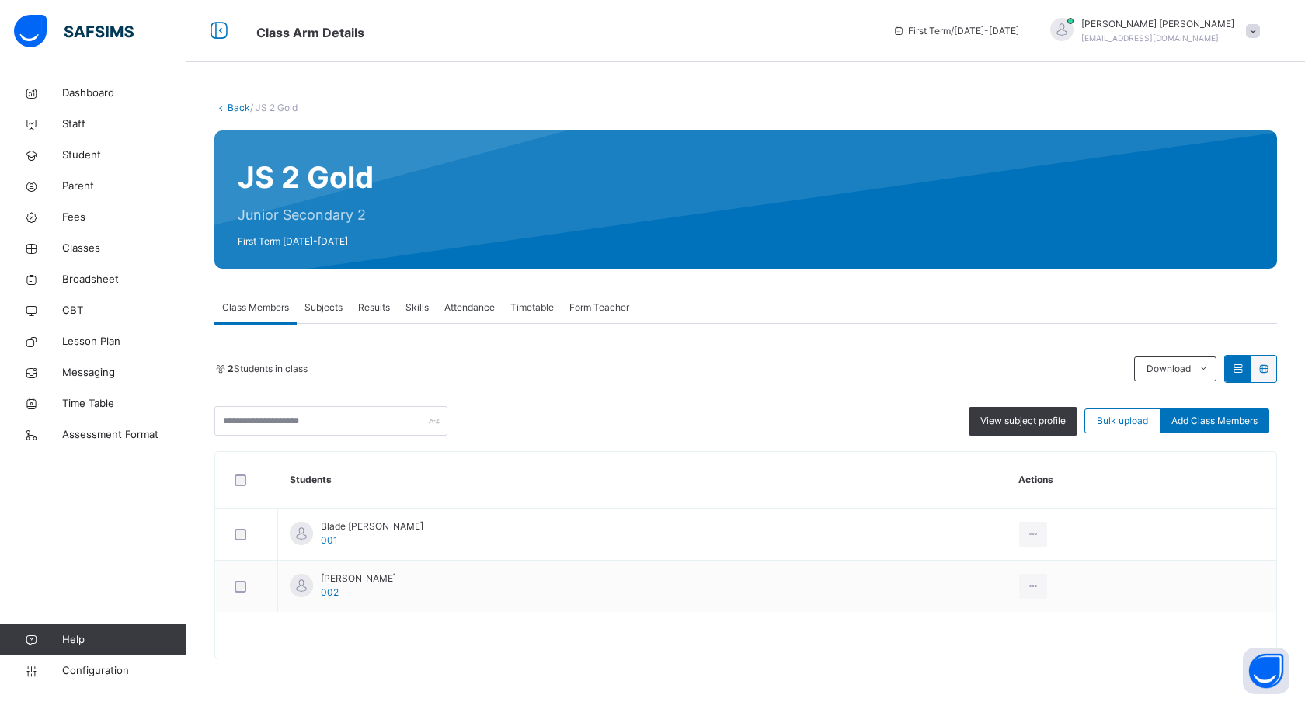
click at [1269, 368] on icon at bounding box center [1263, 369] width 13 height 12
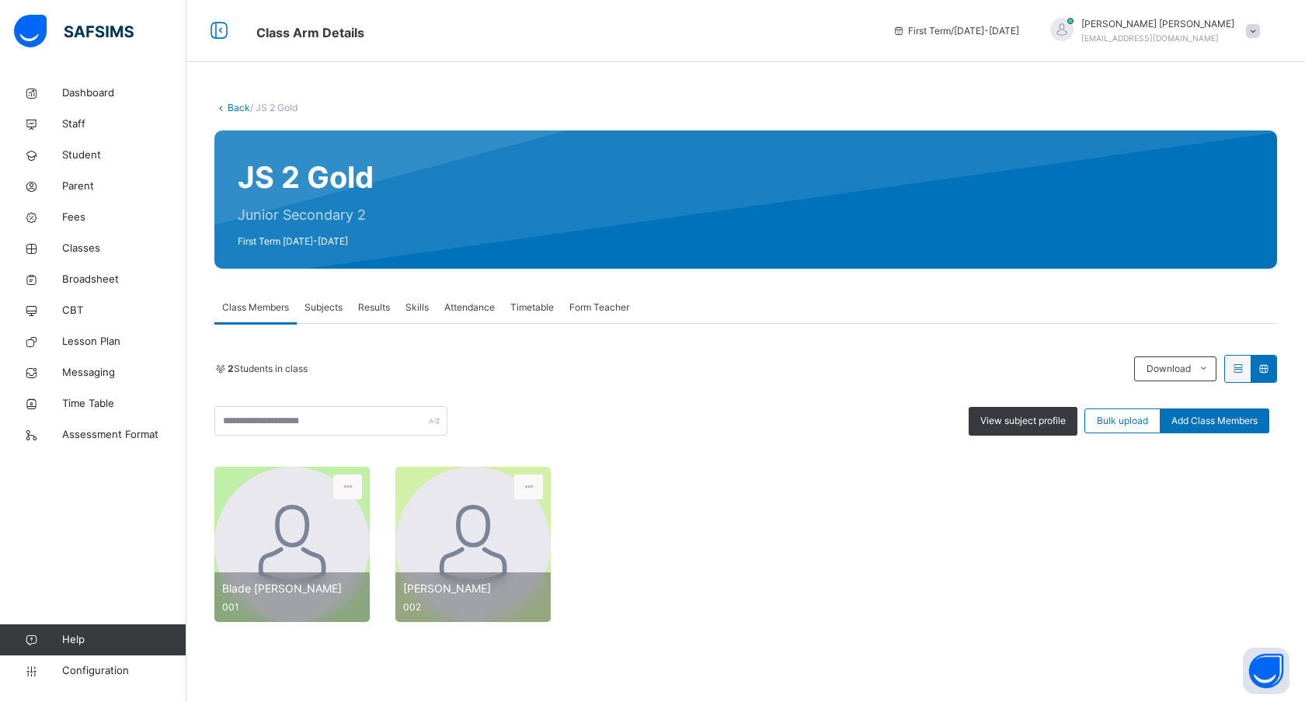
click at [1238, 368] on icon at bounding box center [1237, 369] width 13 height 12
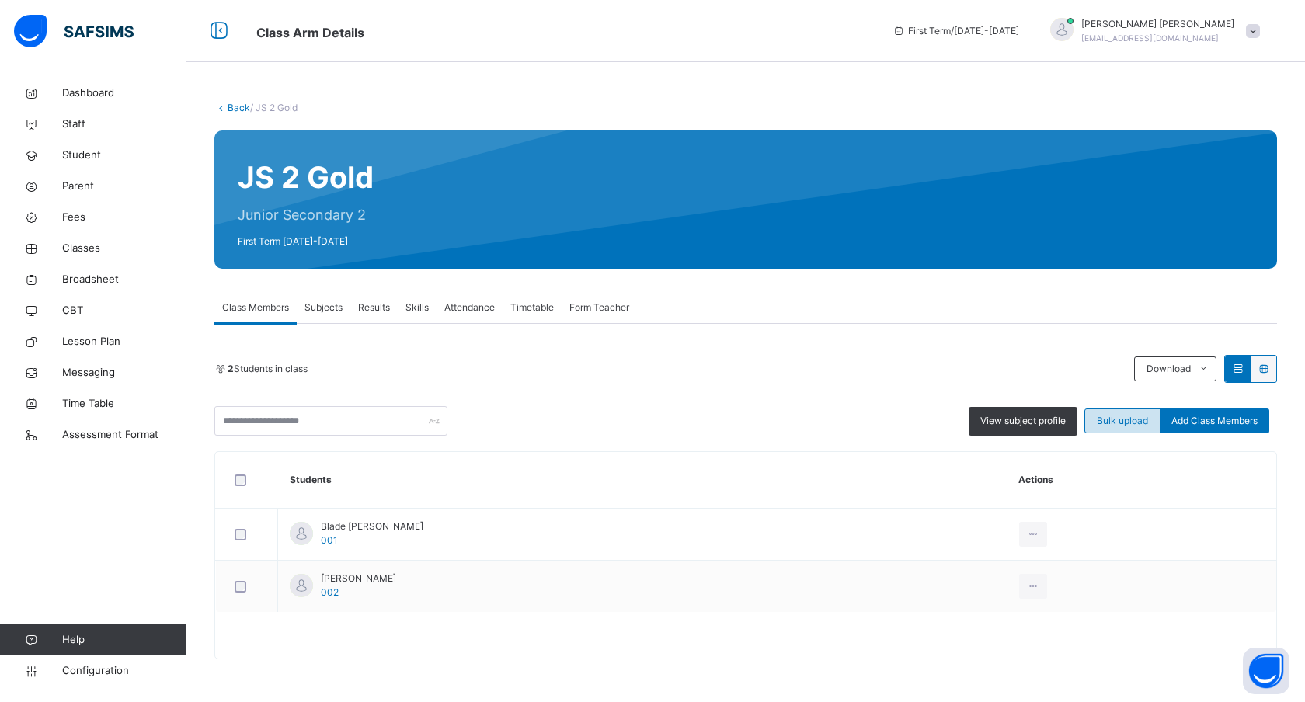
click at [1130, 421] on span "Bulk upload" at bounding box center [1122, 421] width 51 height 14
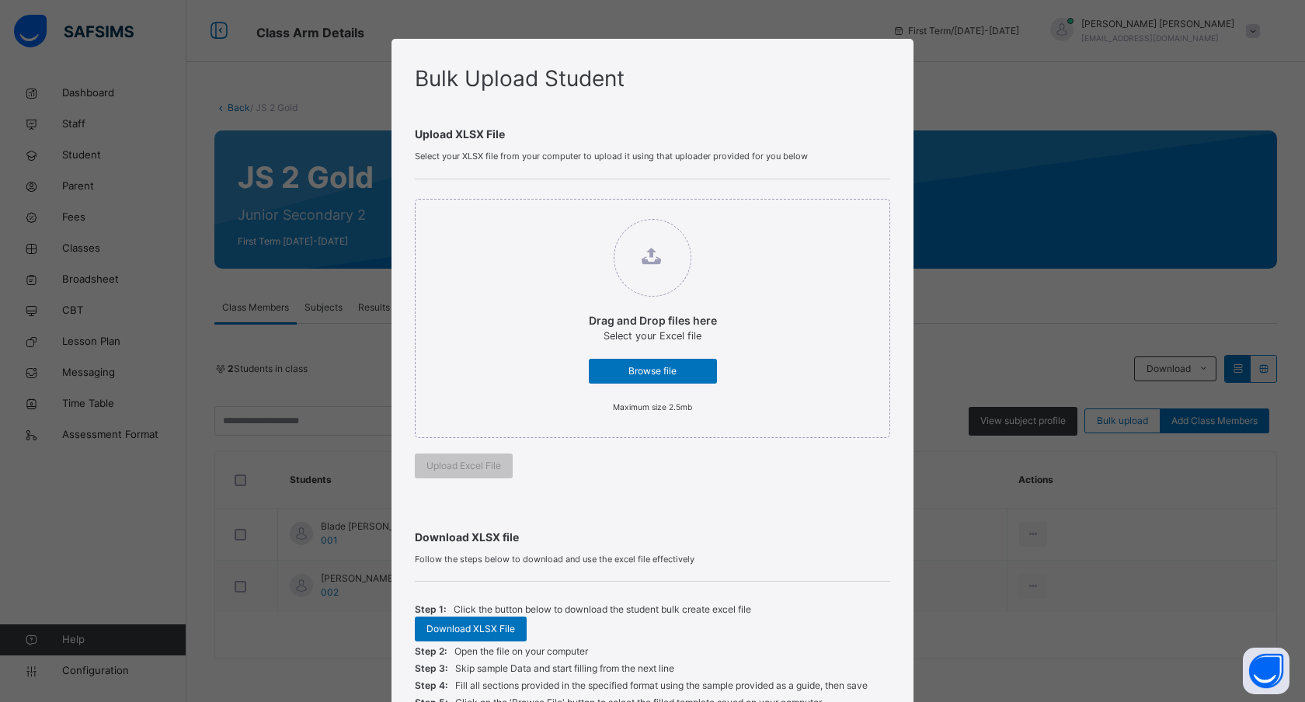
click at [1053, 104] on div "Bulk Upload Student Upload XLSX File Select your XLSX file from your computer t…" at bounding box center [652, 351] width 1305 height 702
click at [990, 442] on div "Bulk Upload Student Upload XLSX File Select your XLSX file from your computer t…" at bounding box center [652, 351] width 1305 height 702
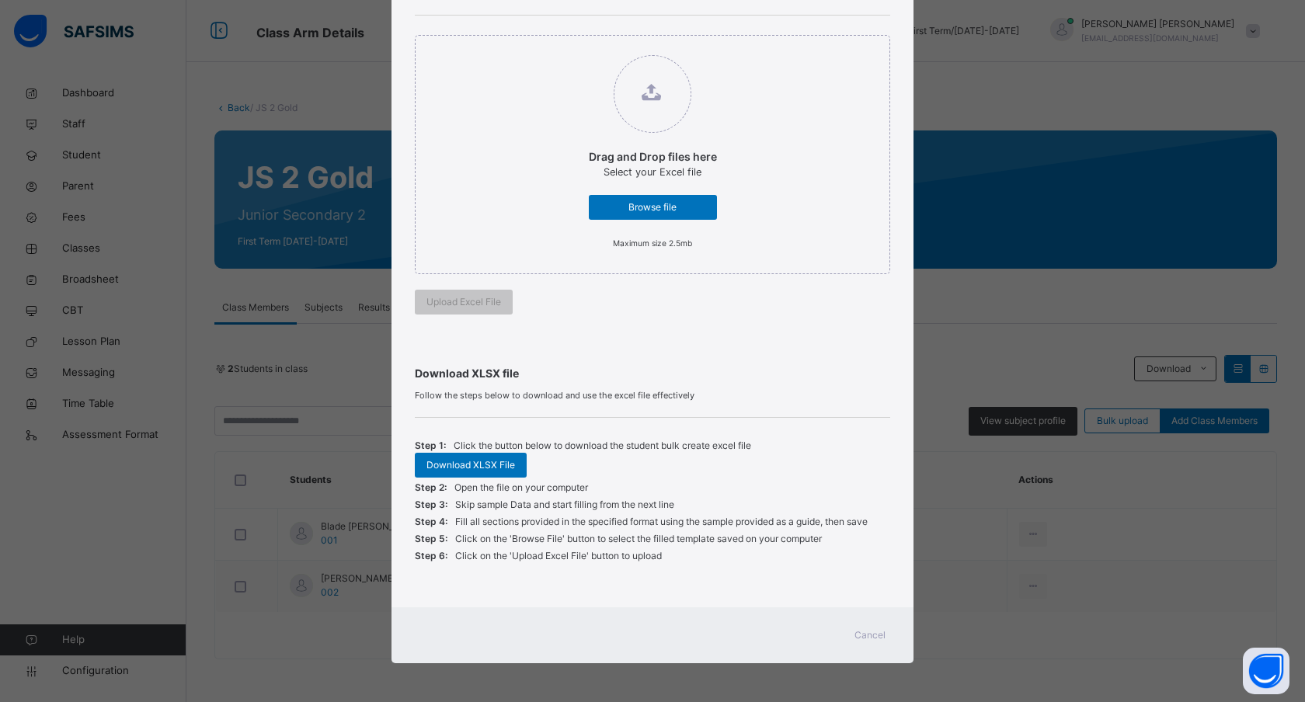
click at [869, 632] on span "Cancel" at bounding box center [870, 635] width 31 height 14
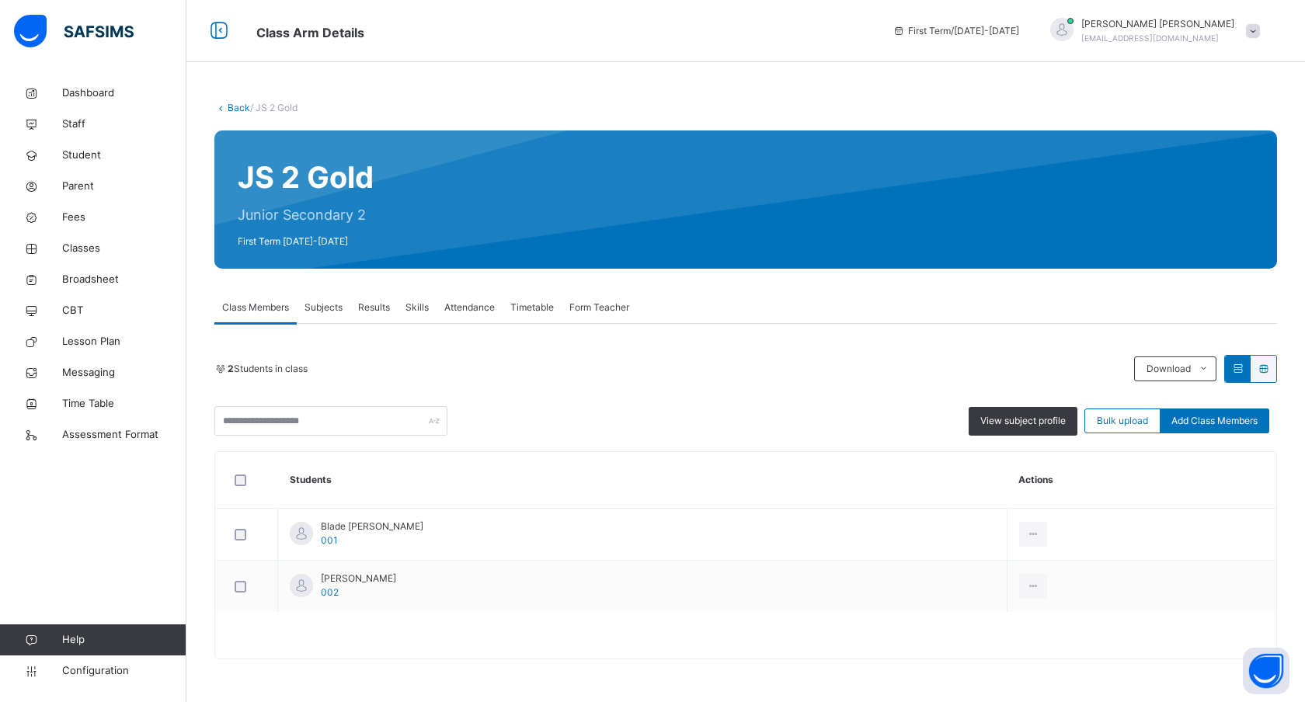
click at [332, 307] on span "Subjects" at bounding box center [324, 308] width 38 height 14
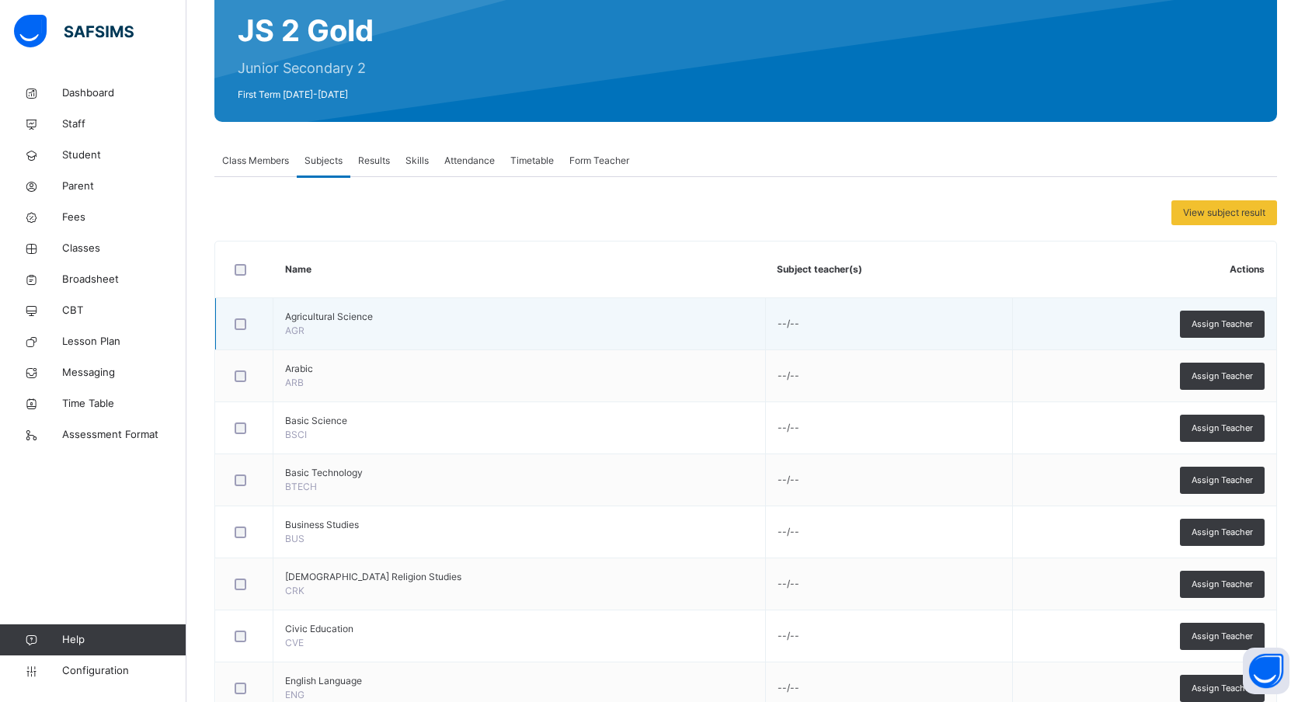
scroll to position [148, 0]
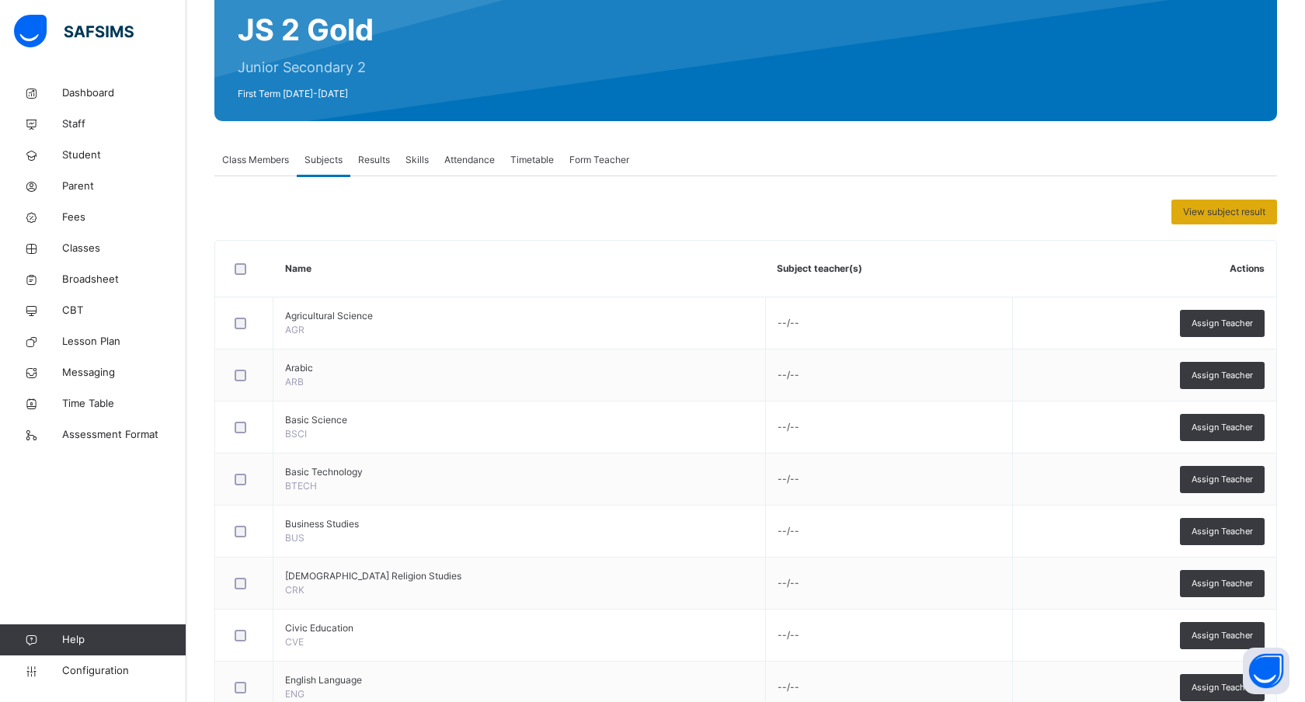
click at [1220, 205] on span "View subject result" at bounding box center [1224, 212] width 82 height 14
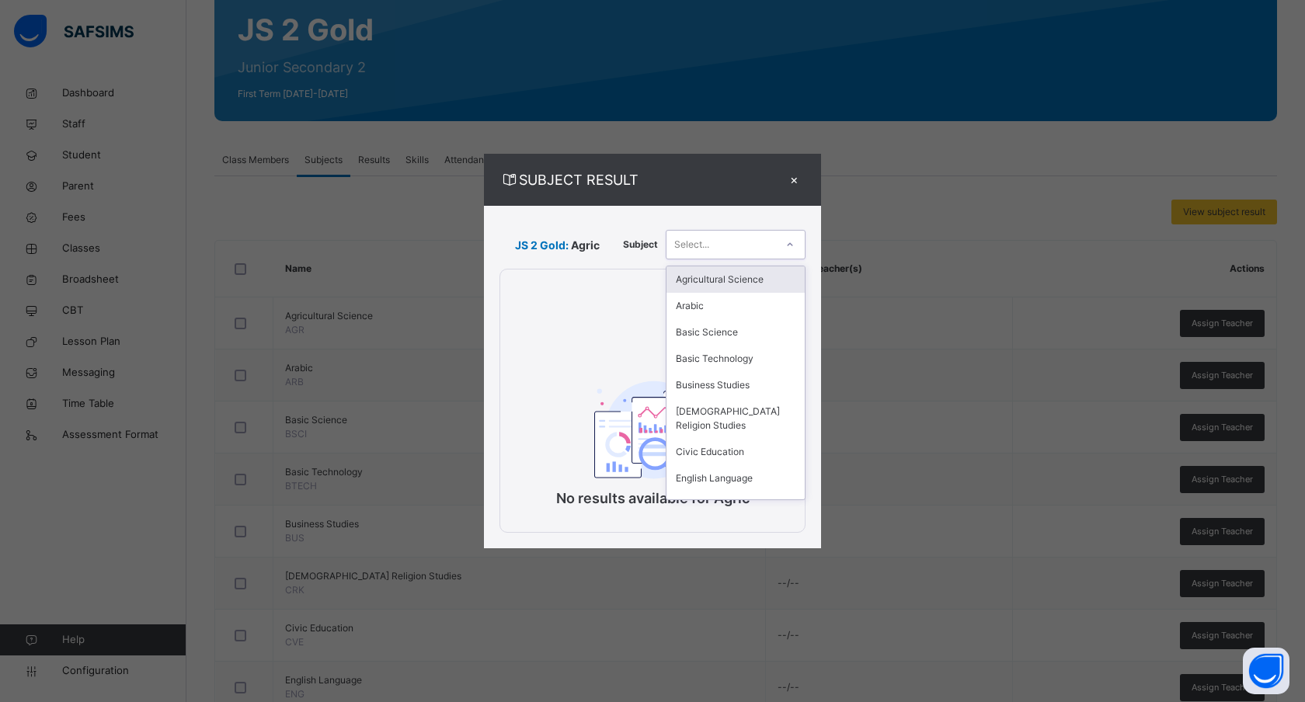
click at [712, 249] on div "Select..." at bounding box center [721, 245] width 109 height 24
click at [702, 304] on div "Arabic" at bounding box center [736, 306] width 138 height 26
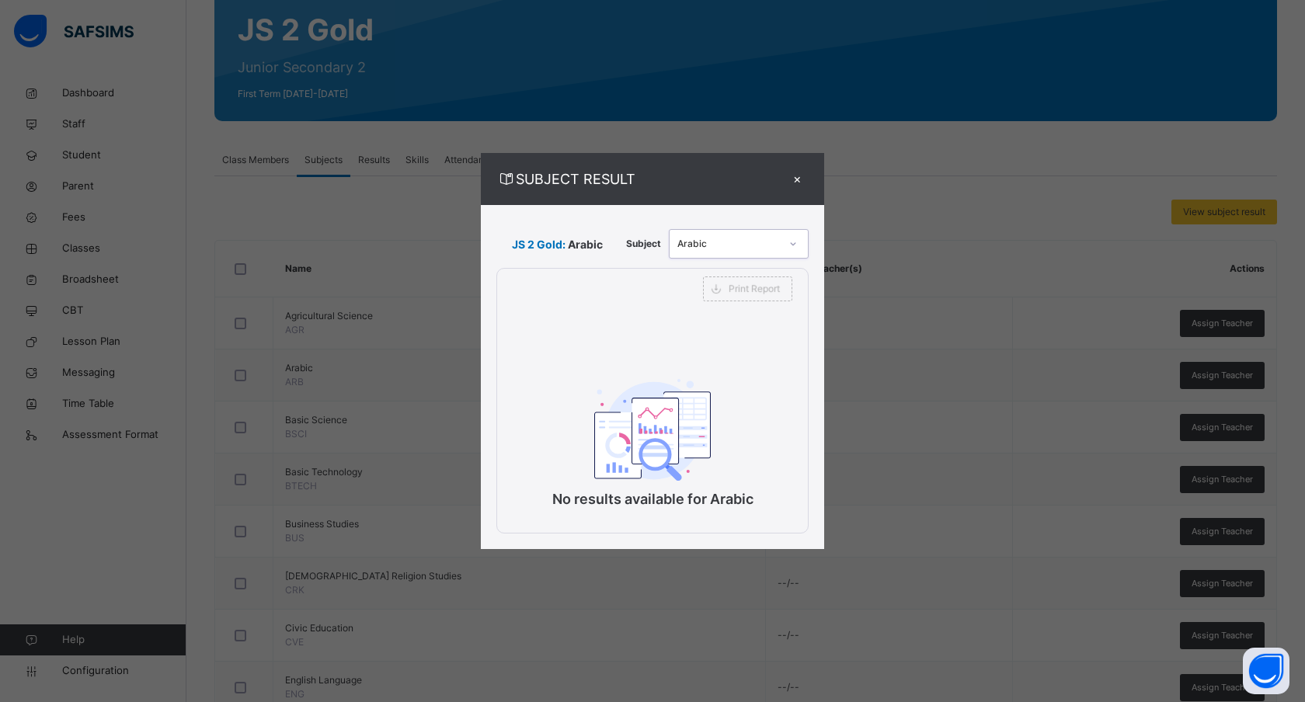
click at [740, 286] on span "Print Report" at bounding box center [754, 289] width 51 height 14
click at [800, 181] on div "×" at bounding box center [796, 179] width 23 height 21
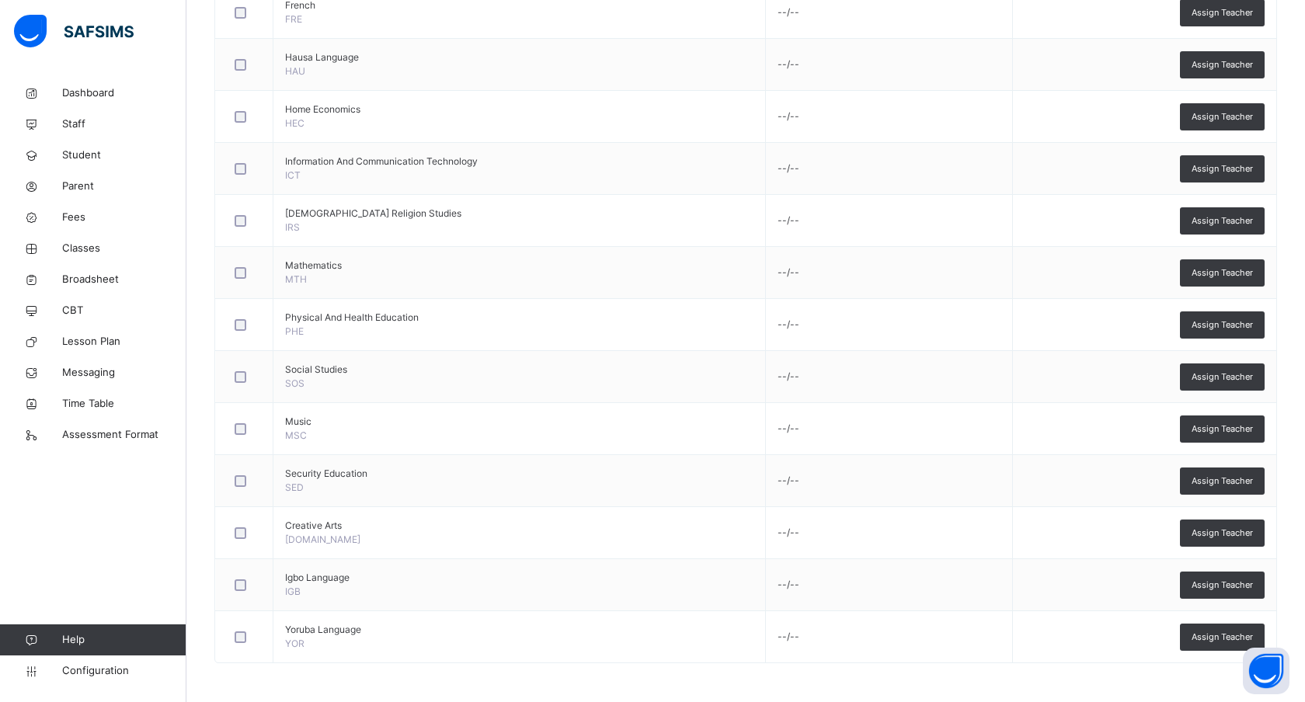
scroll to position [0, 0]
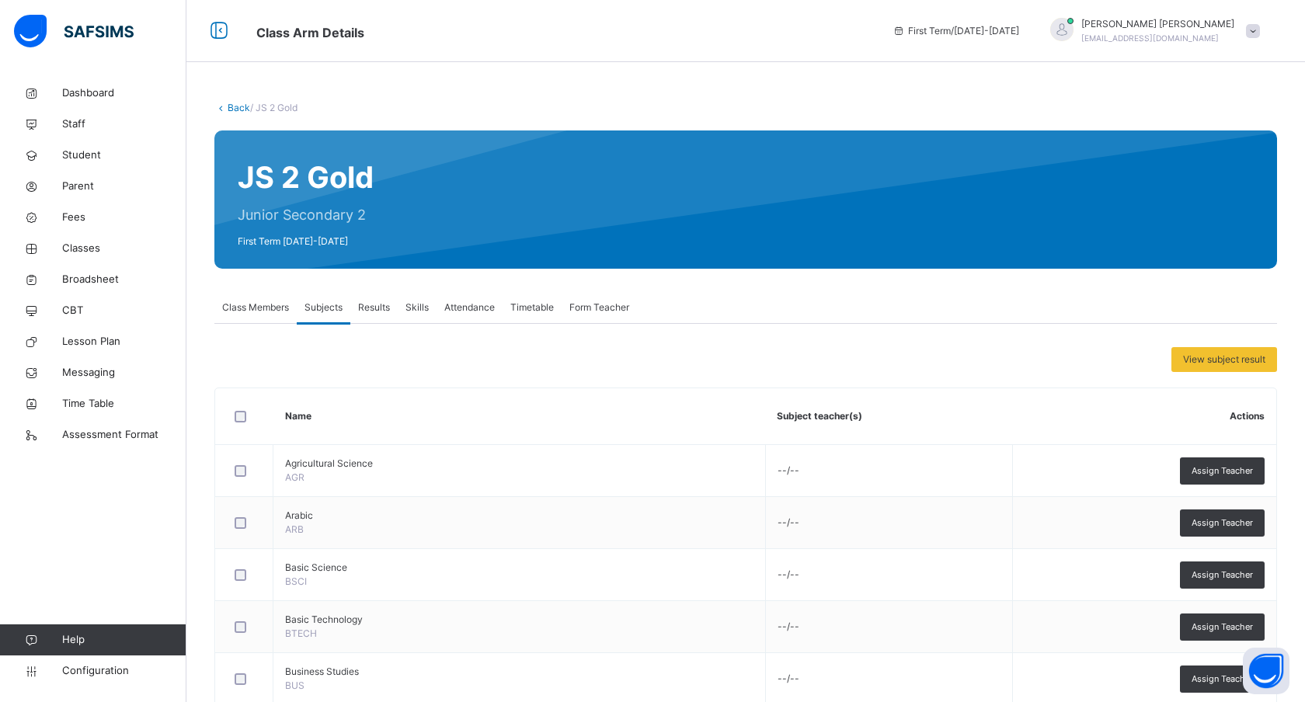
click at [370, 303] on span "Results" at bounding box center [374, 308] width 32 height 14
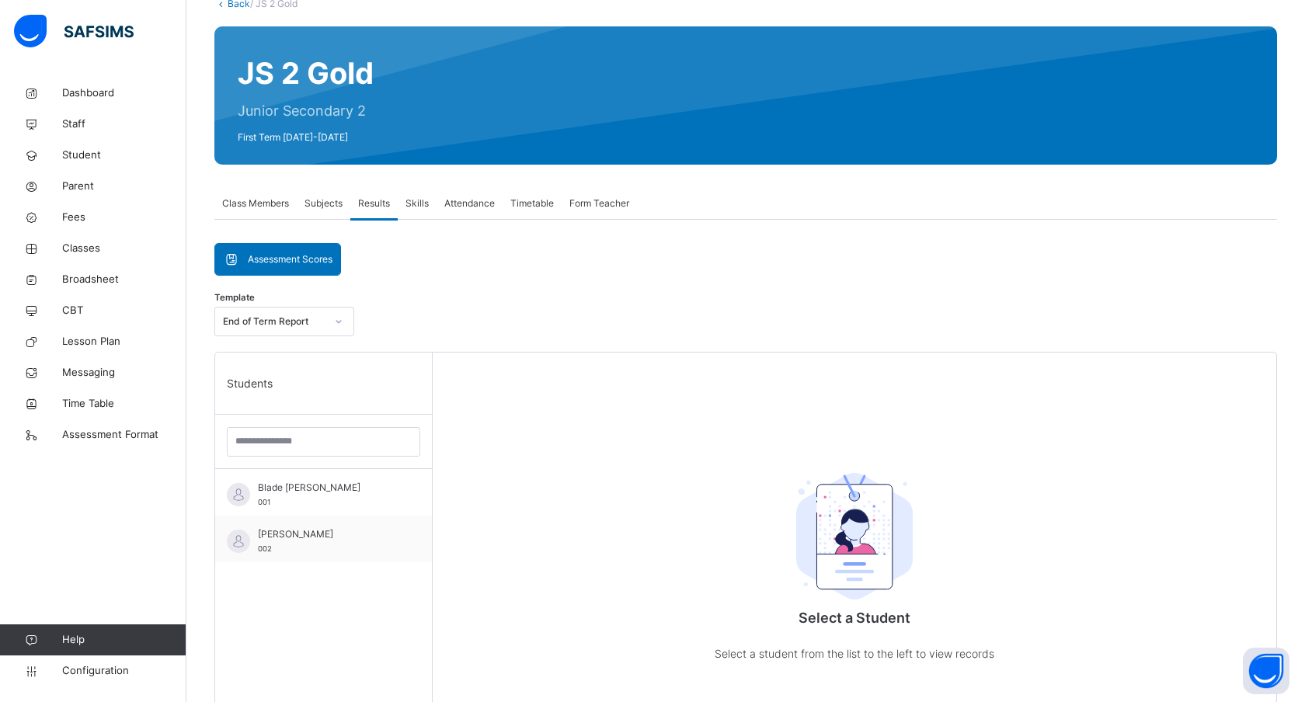
scroll to position [108, 0]
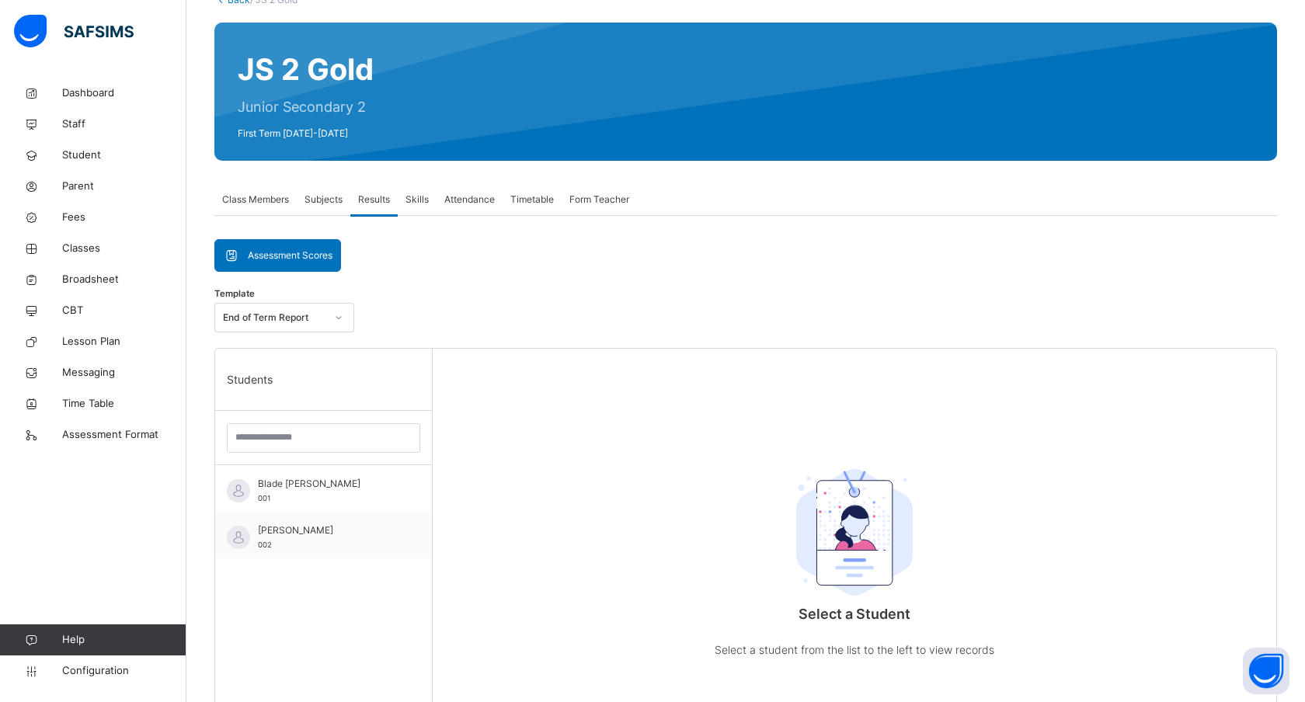
click at [412, 204] on span "Skills" at bounding box center [417, 200] width 23 height 14
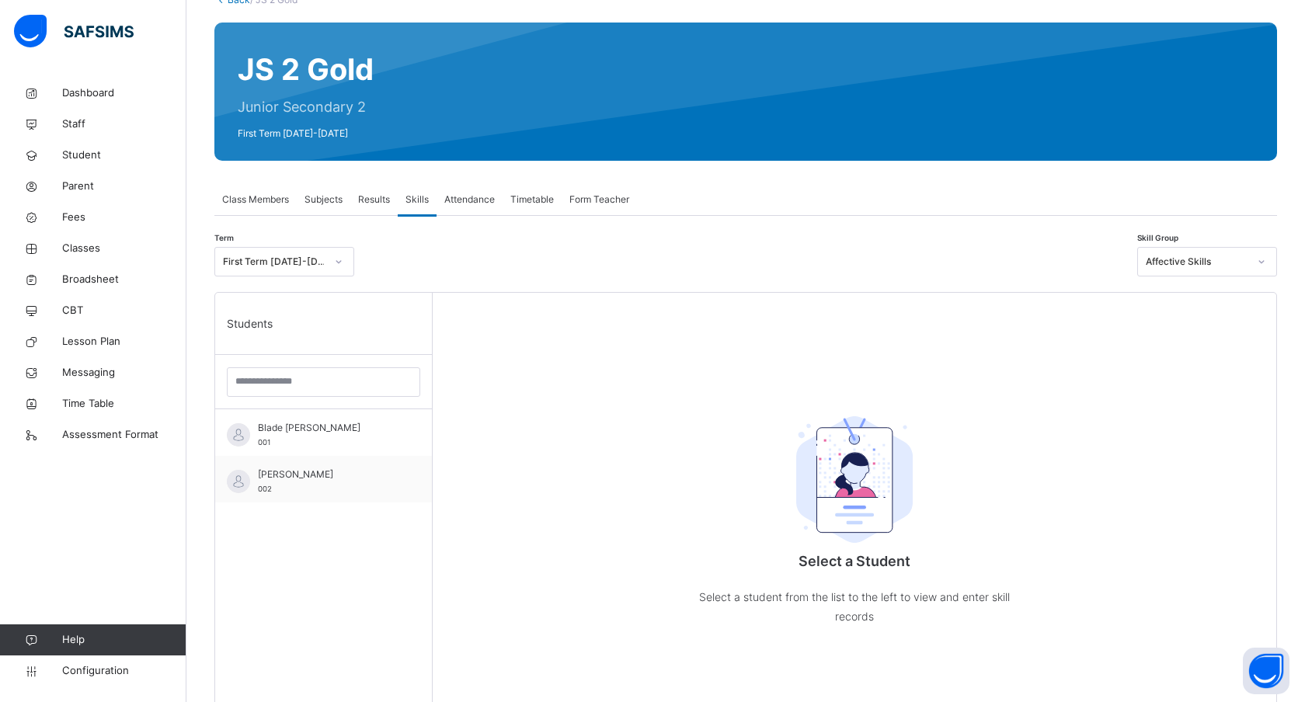
click at [486, 201] on span "Attendance" at bounding box center [469, 200] width 50 height 14
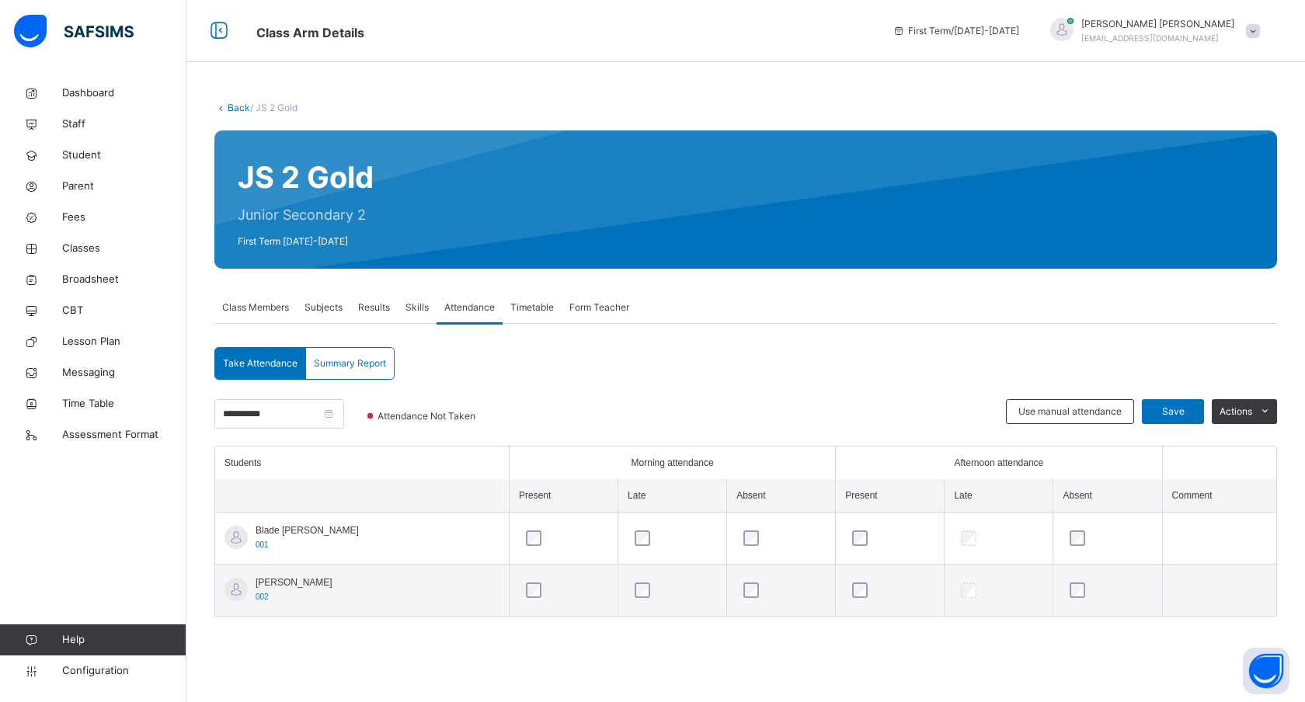
scroll to position [0, 0]
click at [539, 301] on span "Timetable" at bounding box center [532, 308] width 44 height 14
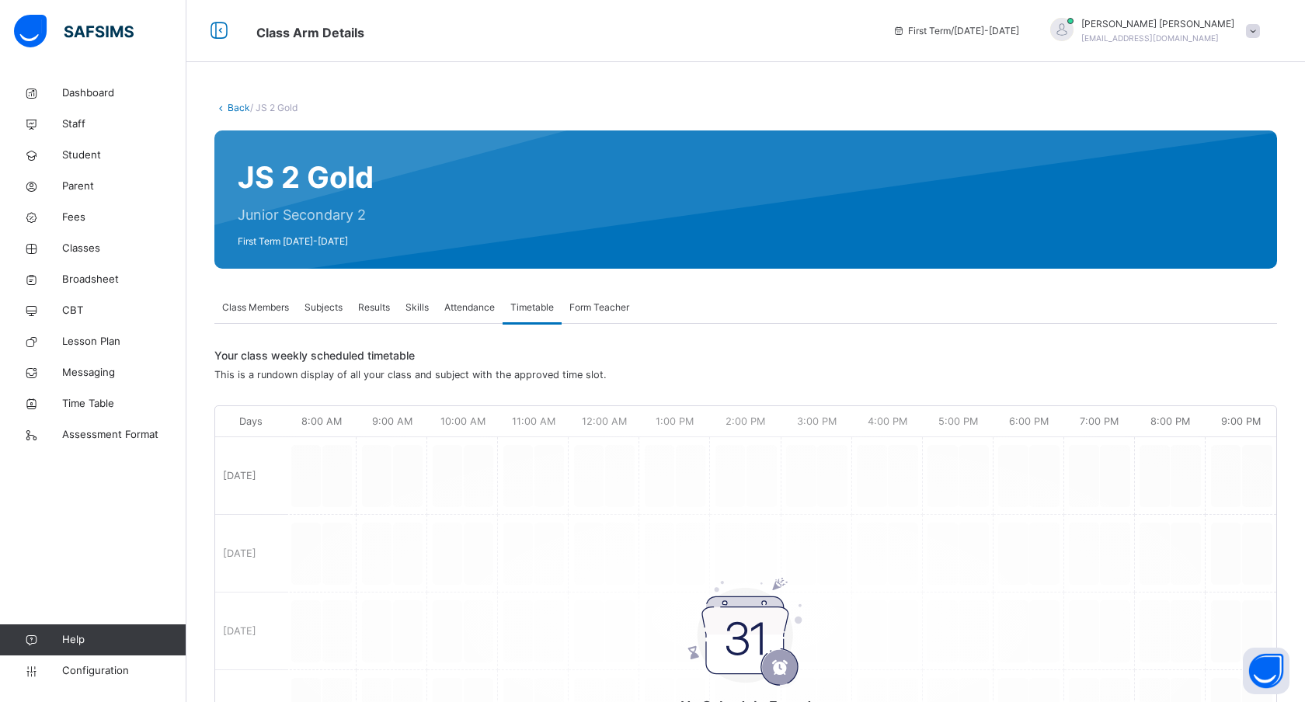
click at [464, 305] on span "Attendance" at bounding box center [469, 308] width 50 height 14
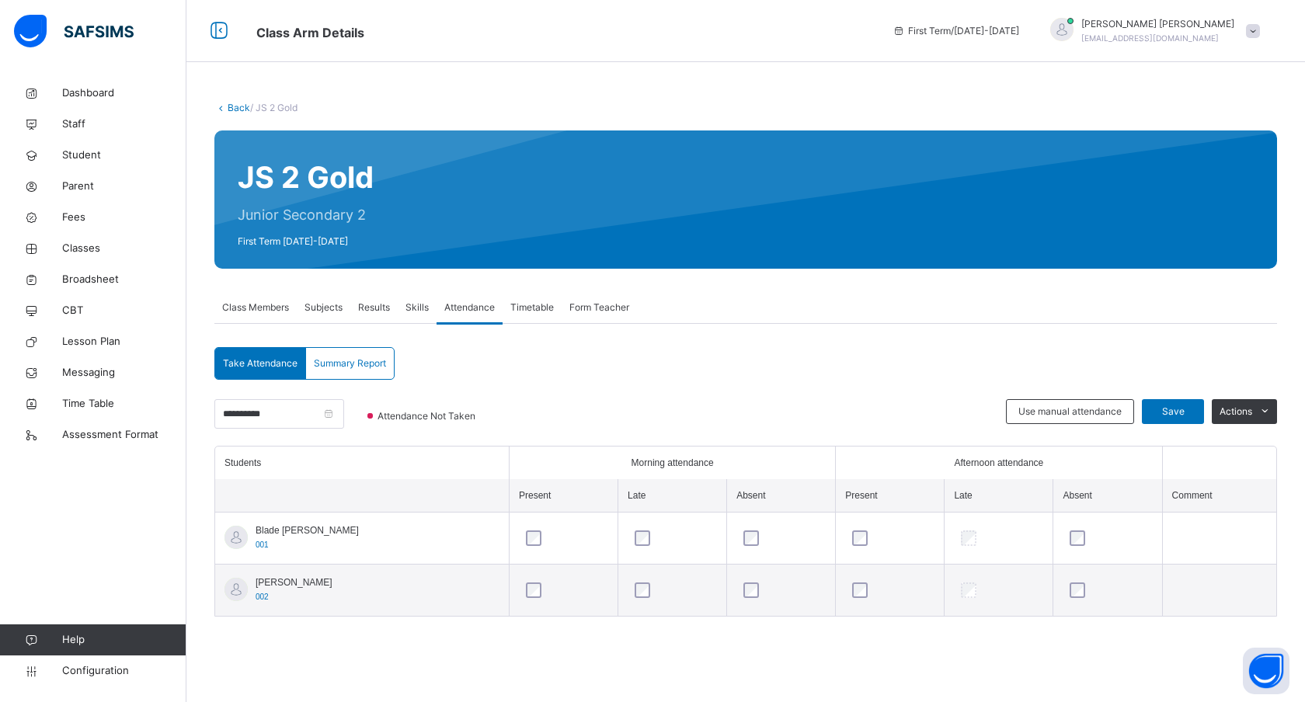
click at [405, 304] on div "Skills" at bounding box center [417, 307] width 39 height 31
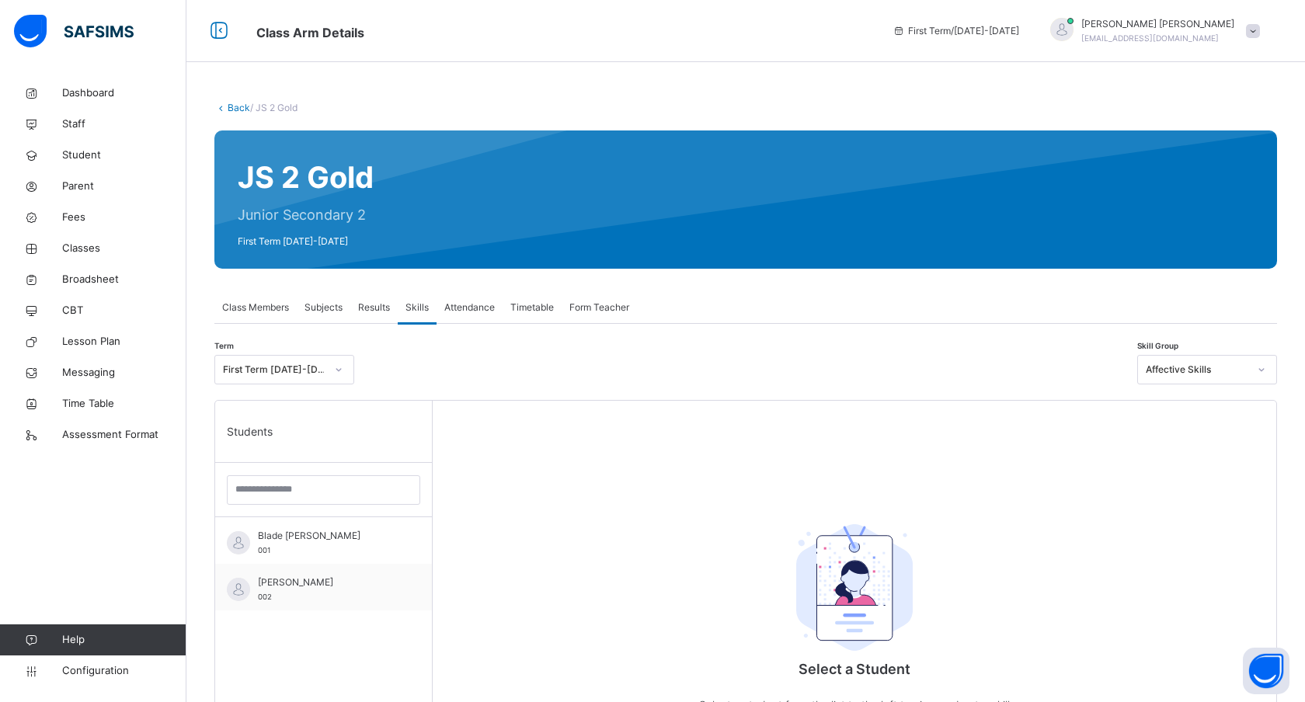
click at [366, 306] on span "Results" at bounding box center [374, 308] width 32 height 14
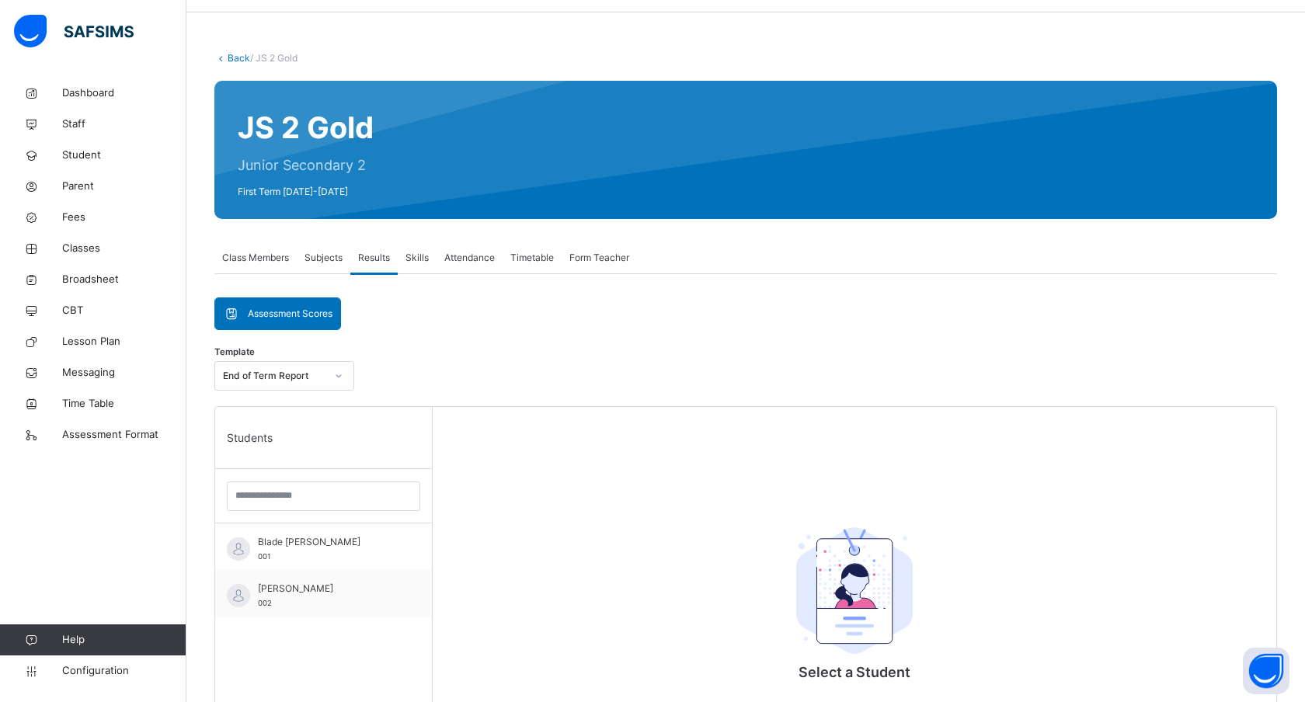
scroll to position [71, 0]
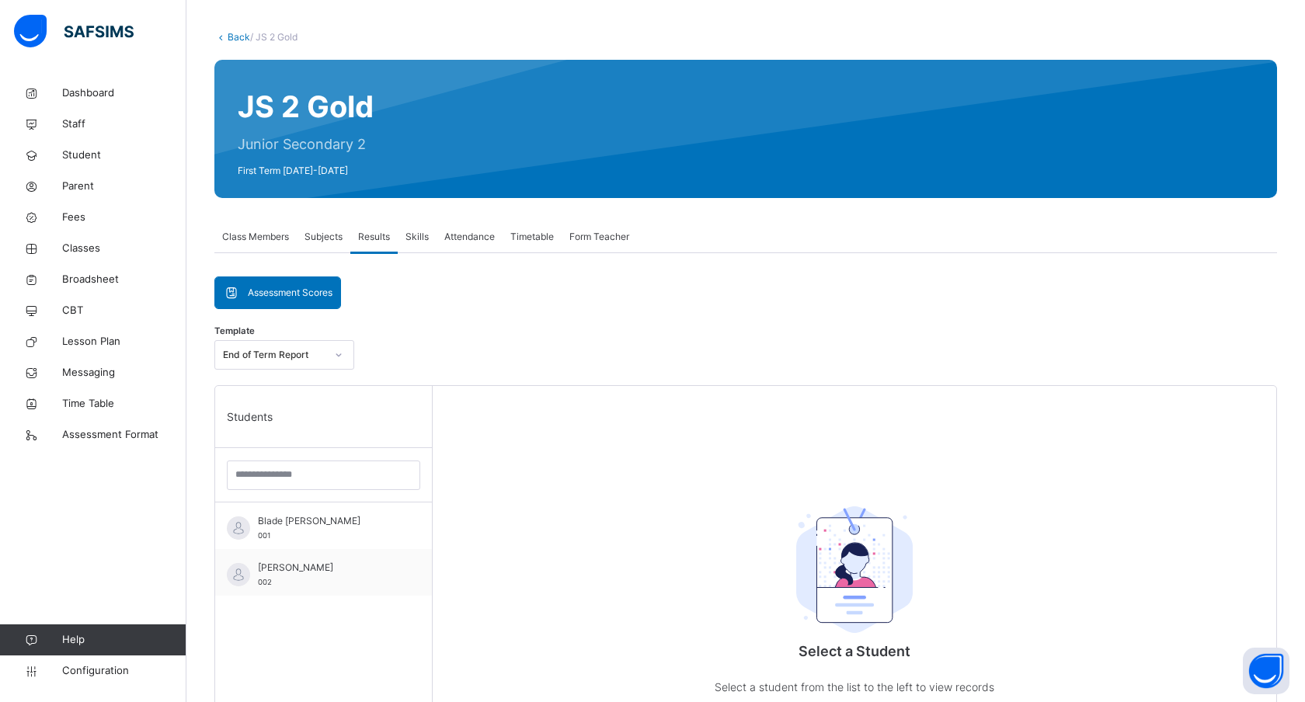
click at [284, 300] on div "Assessment Scores" at bounding box center [277, 292] width 125 height 31
click at [423, 297] on div "Assessment Scores Assessment Scores Template End of Term Report Students Blade …" at bounding box center [745, 687] width 1063 height 820
click at [305, 291] on span "Assessment Scores" at bounding box center [290, 293] width 85 height 14
click at [455, 312] on div "Assessment Scores Assessment Scores Template End of Term Report Students Blade …" at bounding box center [745, 687] width 1063 height 820
click at [322, 531] on div "Blade [PERSON_NAME] 001" at bounding box center [327, 528] width 139 height 28
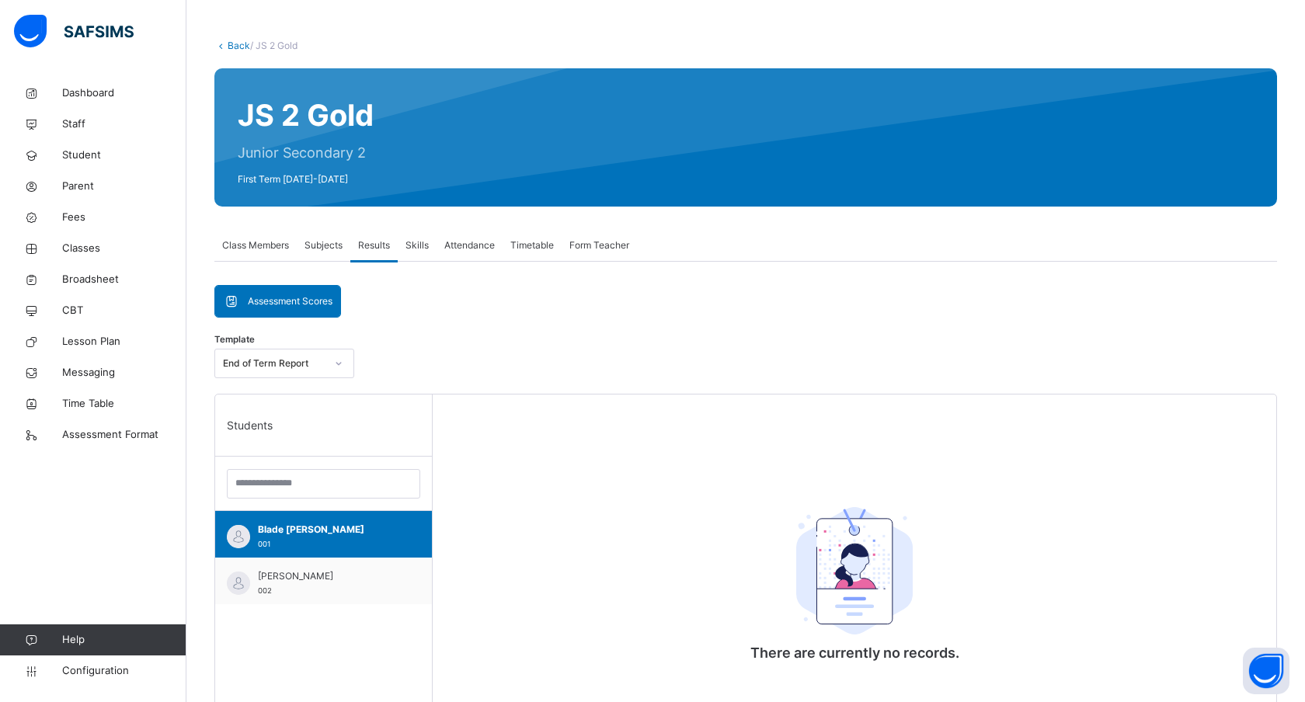
scroll to position [64, 0]
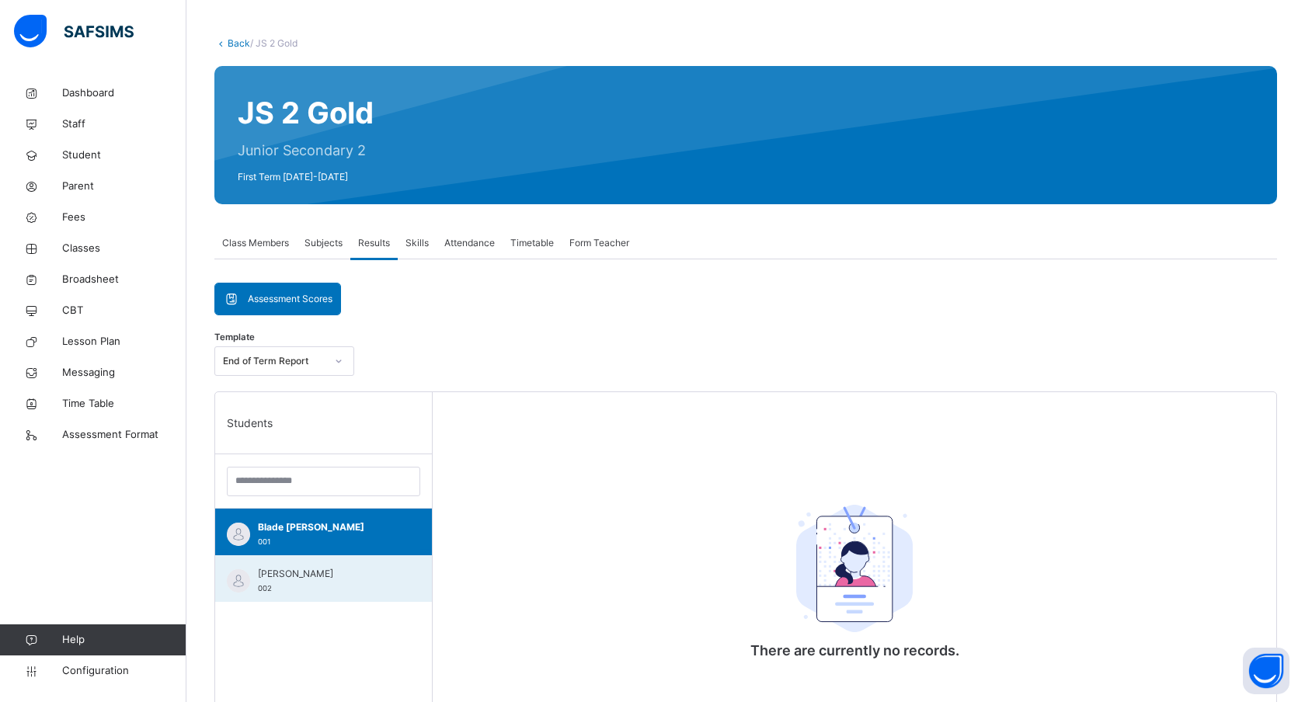
click at [301, 569] on span "[PERSON_NAME]" at bounding box center [327, 574] width 139 height 14
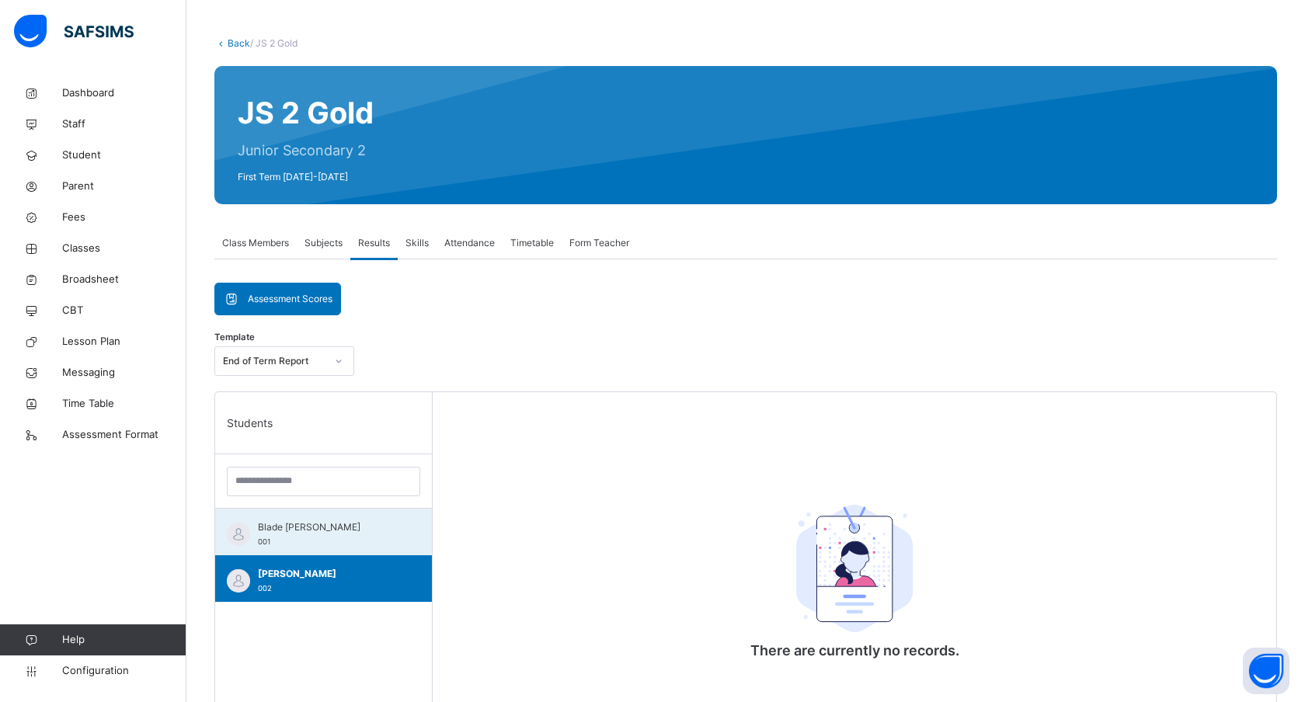
click at [308, 527] on span "Blade [PERSON_NAME]" at bounding box center [327, 527] width 139 height 14
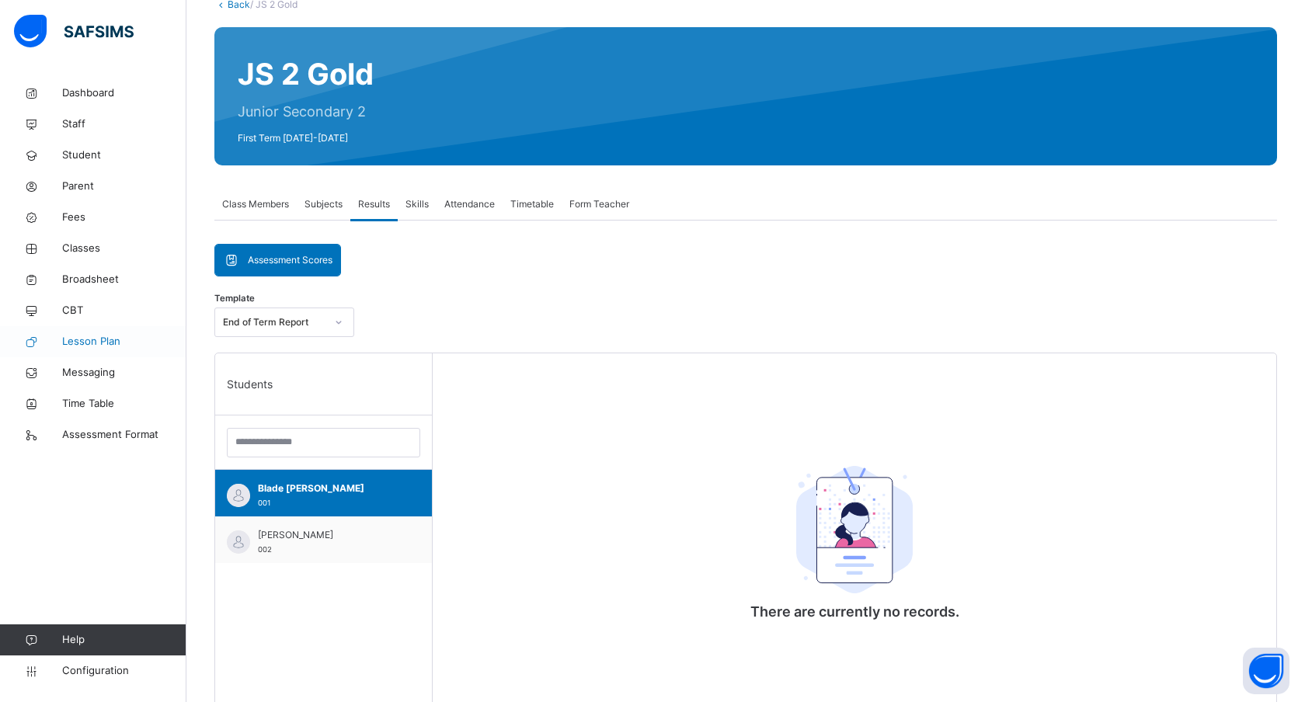
scroll to position [107, 0]
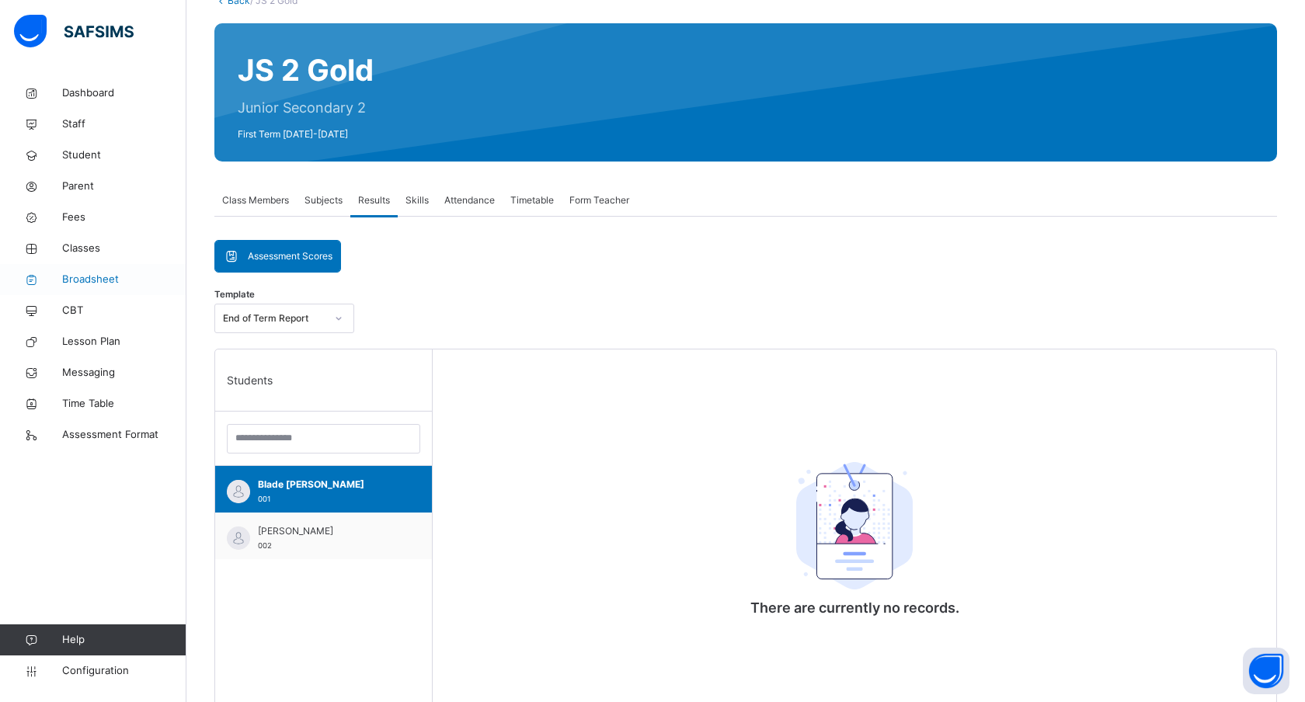
click at [102, 280] on span "Broadsheet" at bounding box center [124, 280] width 124 height 16
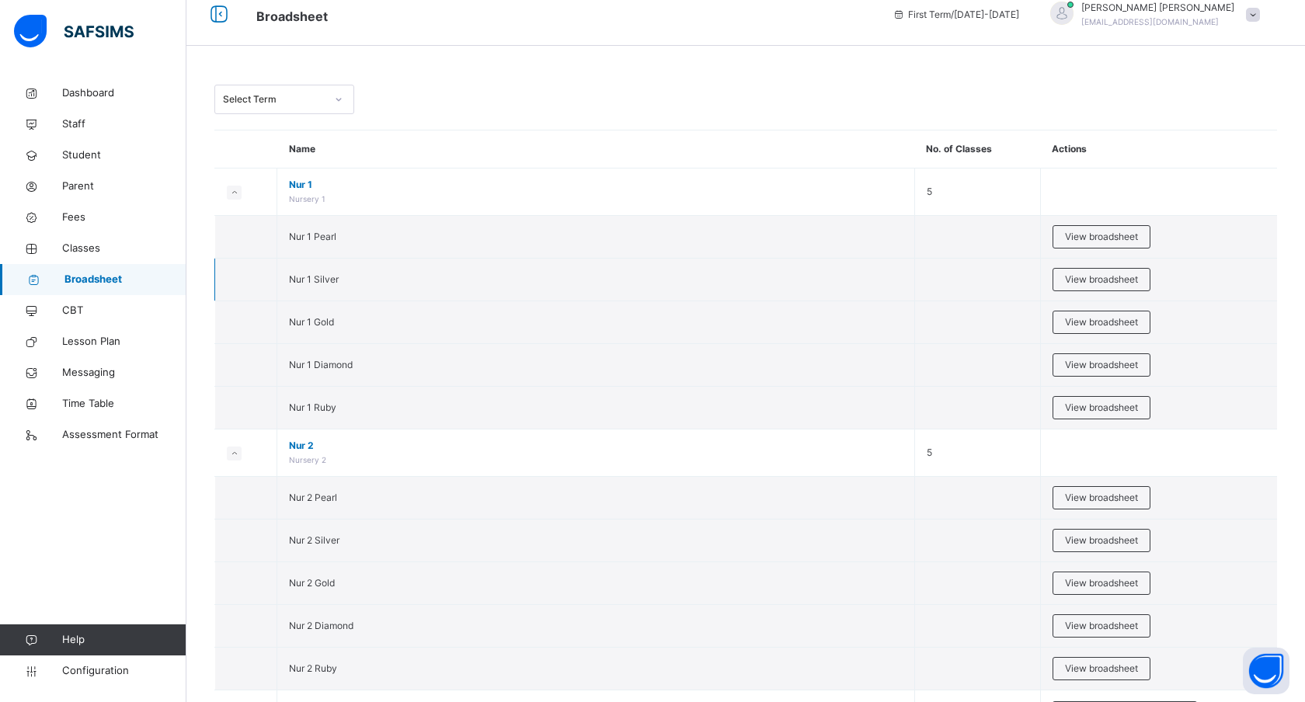
scroll to position [9, 0]
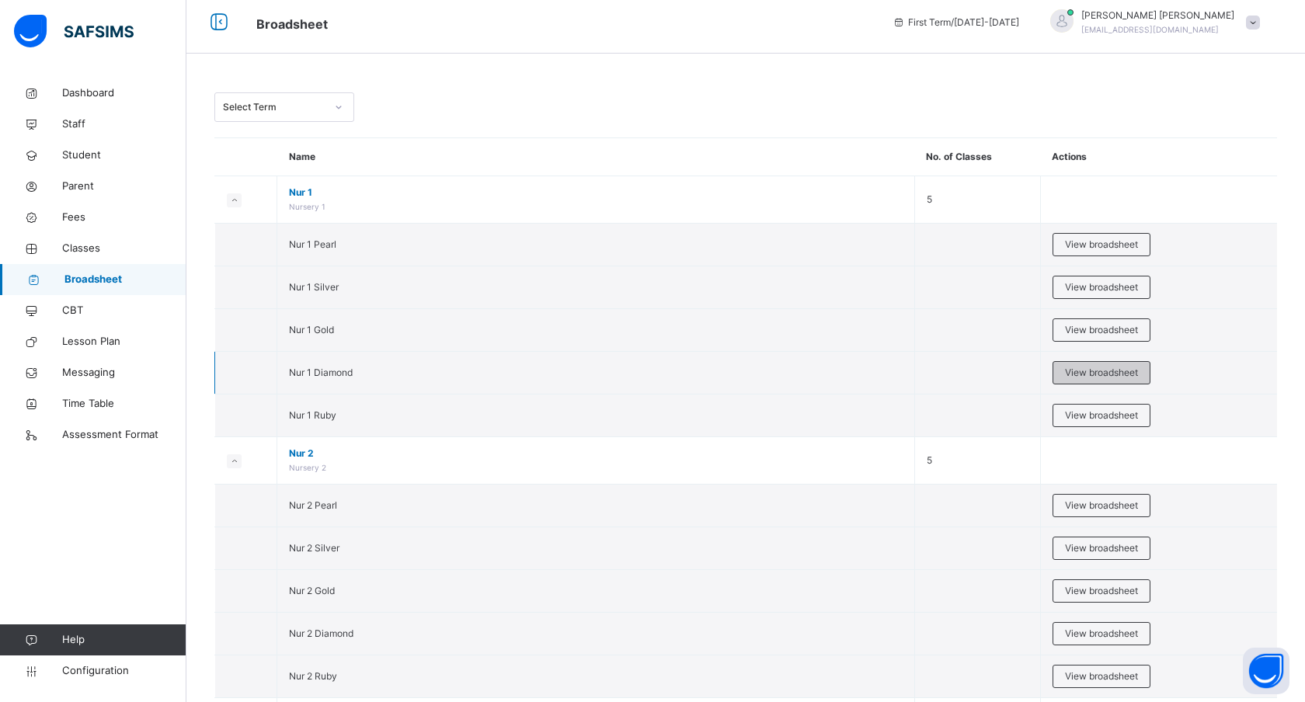
click at [1083, 368] on span "View broadsheet" at bounding box center [1101, 373] width 73 height 14
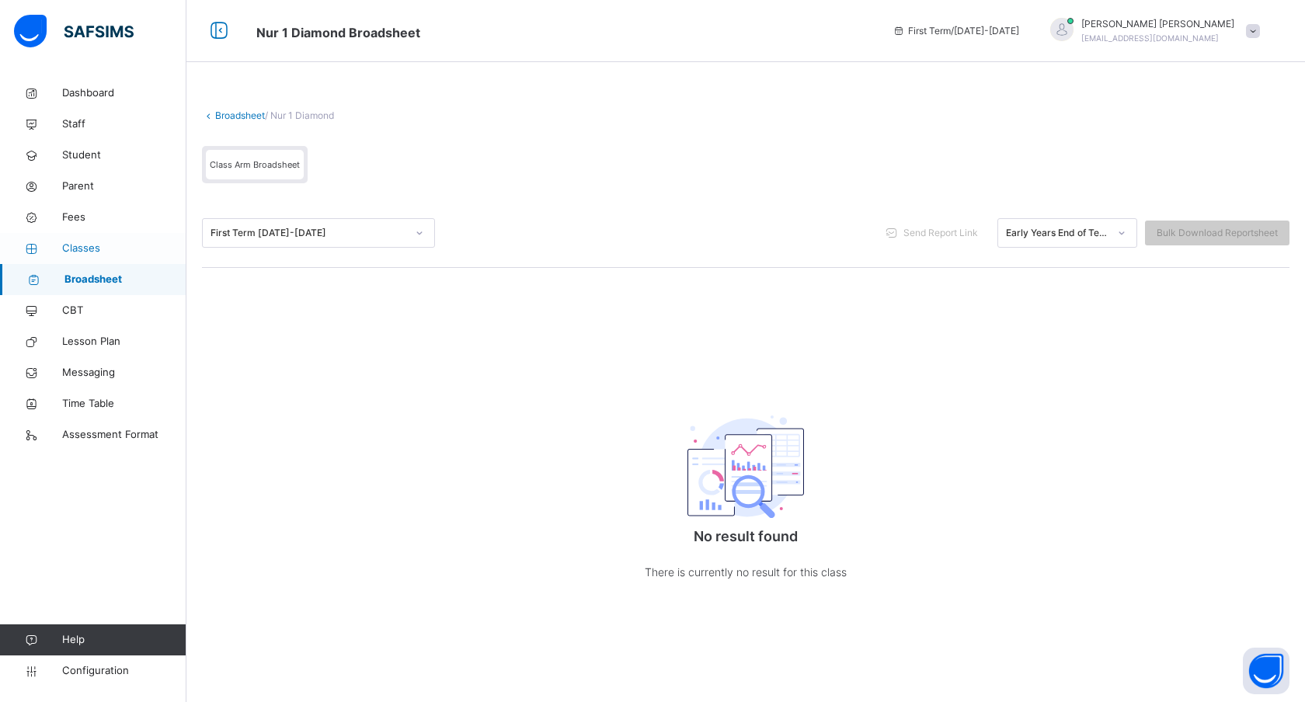
click at [84, 243] on span "Classes" at bounding box center [124, 249] width 124 height 16
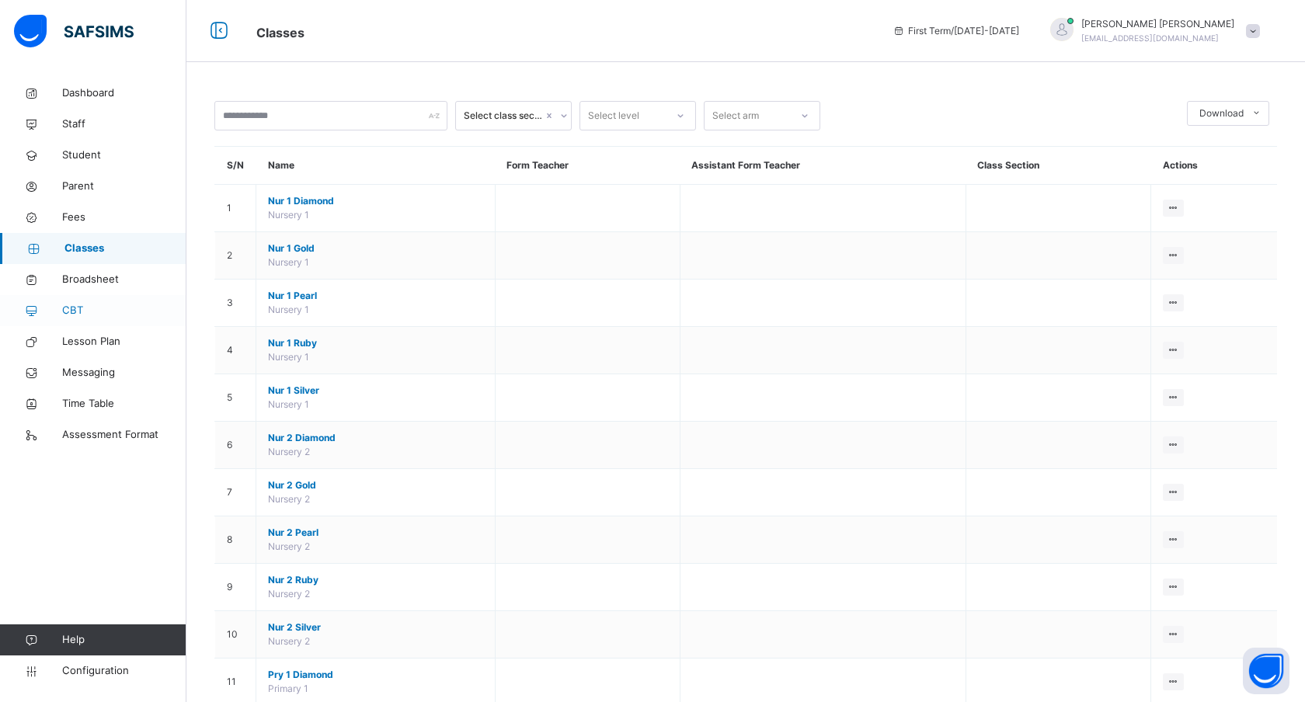
click at [96, 307] on span "CBT" at bounding box center [124, 311] width 124 height 16
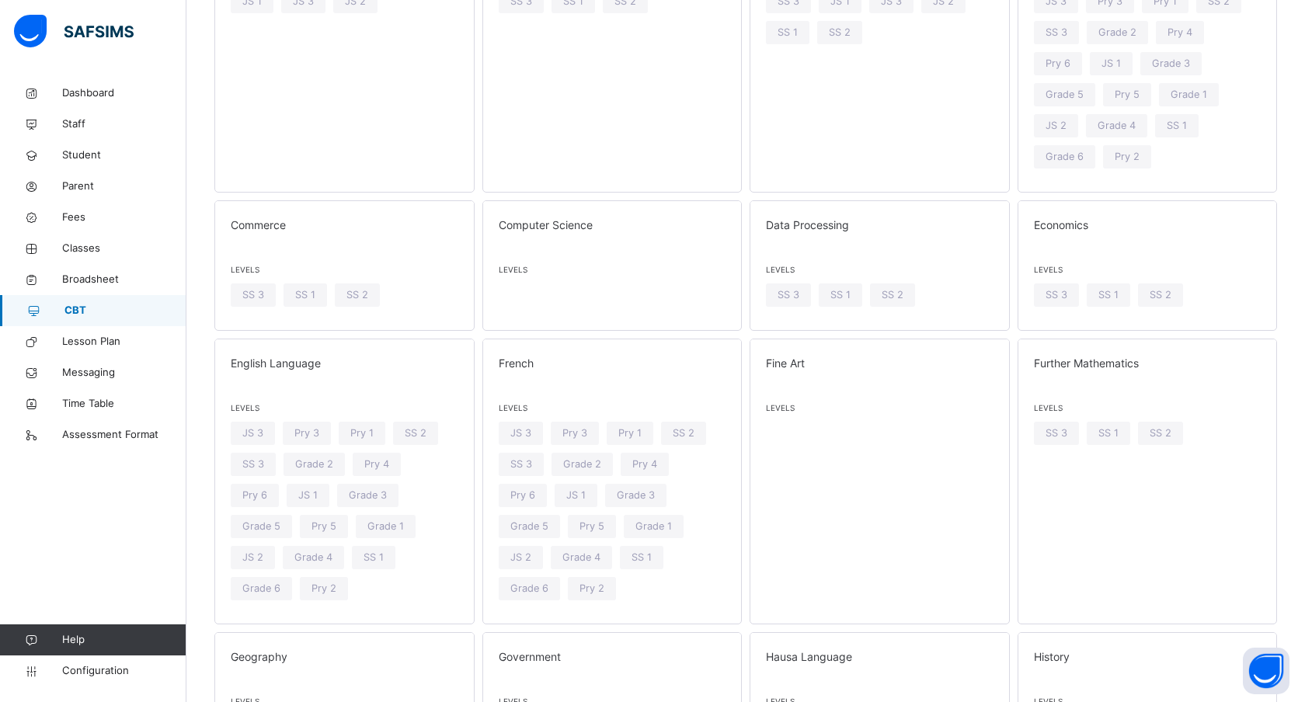
scroll to position [960, 0]
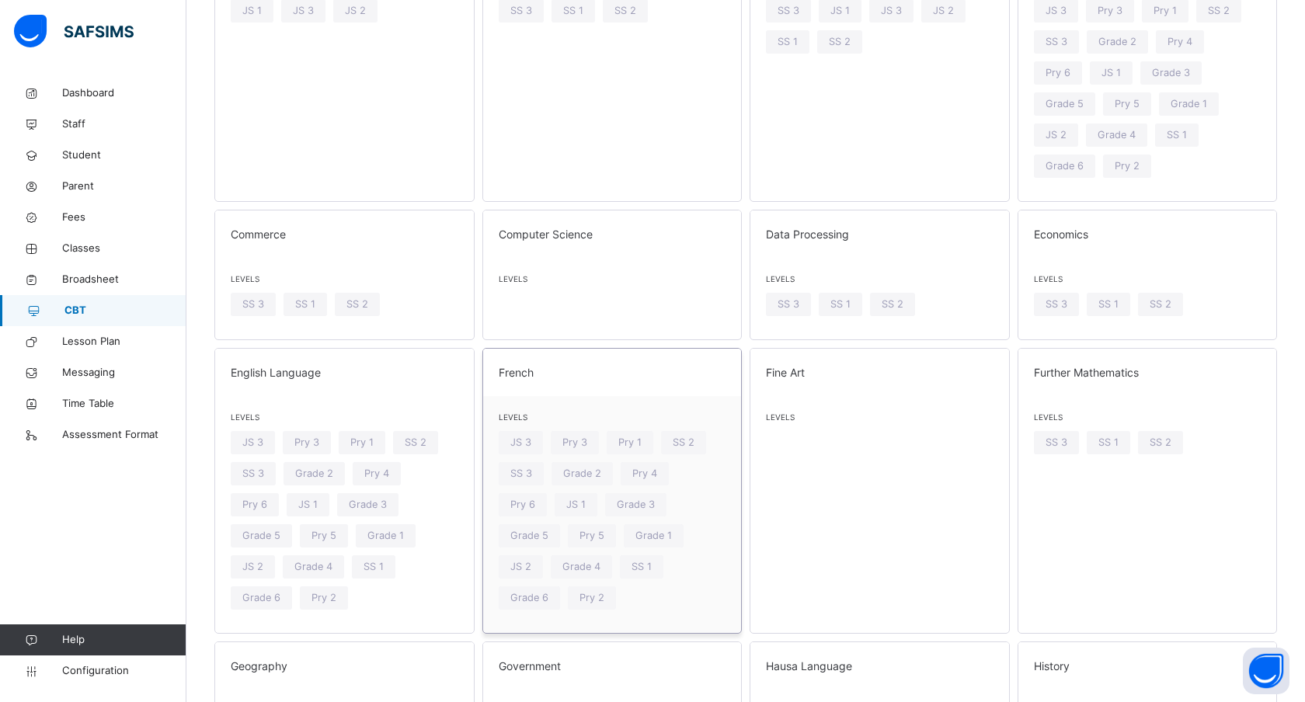
click at [545, 465] on div "Levels JS 3 Pry 3 Pry 1 SS 2 SS 3 Grade 2 Pry 4 Pry 6 JS 1 Grade 3 Grade 5 Pry …" at bounding box center [612, 514] width 259 height 237
click at [89, 371] on span "Messaging" at bounding box center [124, 373] width 124 height 16
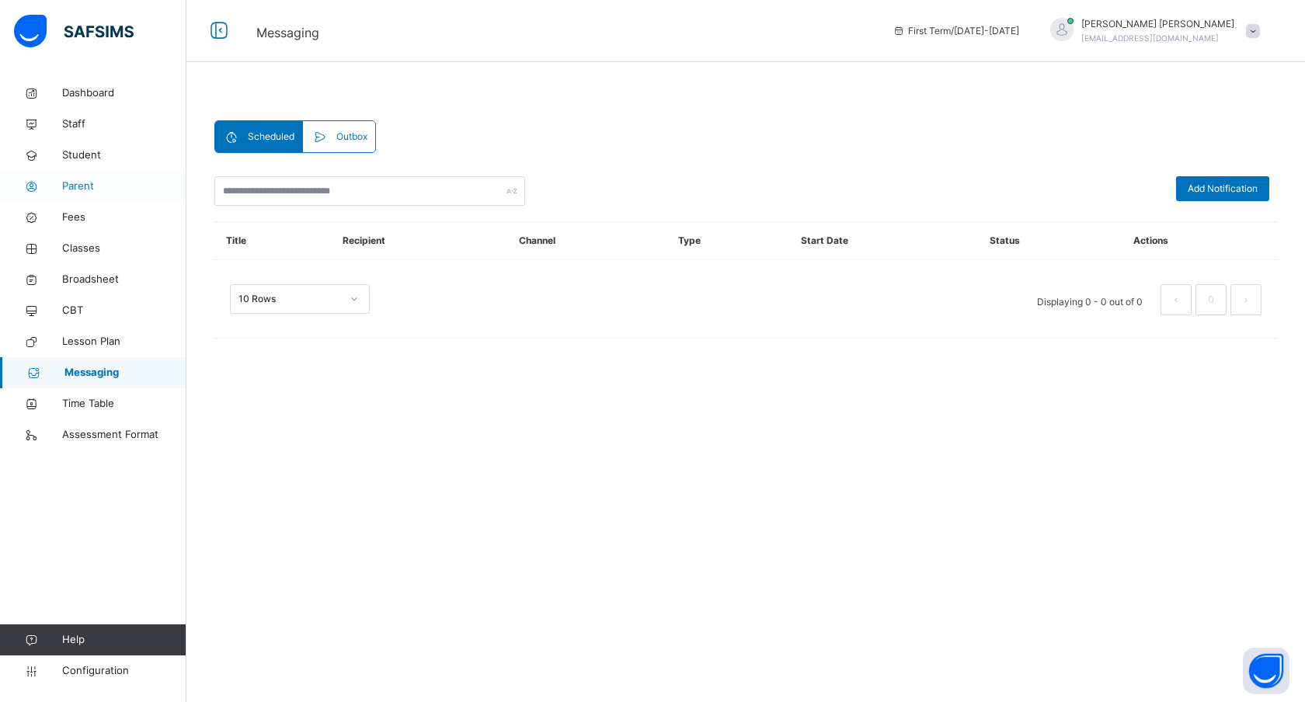
click at [96, 183] on span "Parent" at bounding box center [124, 187] width 124 height 16
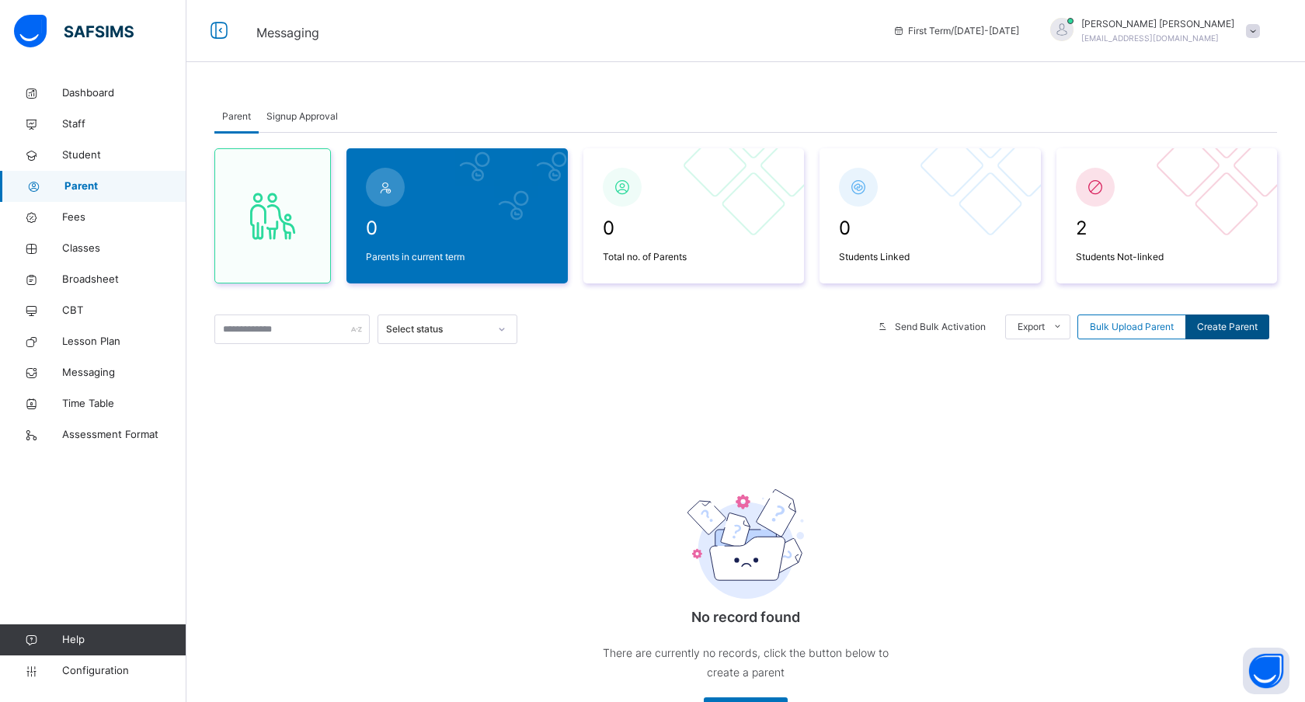
click at [1217, 329] on span "Create Parent" at bounding box center [1227, 327] width 61 height 14
select select "**"
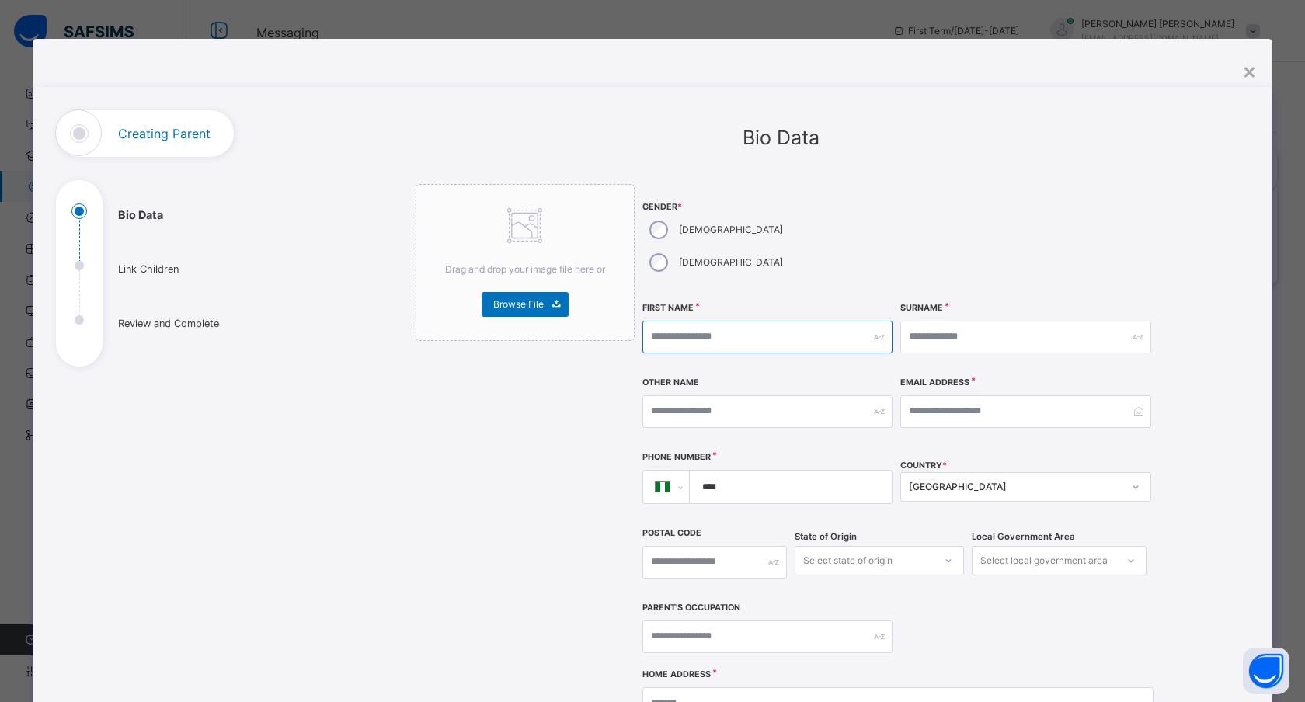
click at [705, 321] on input "text" at bounding box center [767, 337] width 250 height 33
type input "*******"
click at [937, 321] on input "text" at bounding box center [1025, 337] width 250 height 33
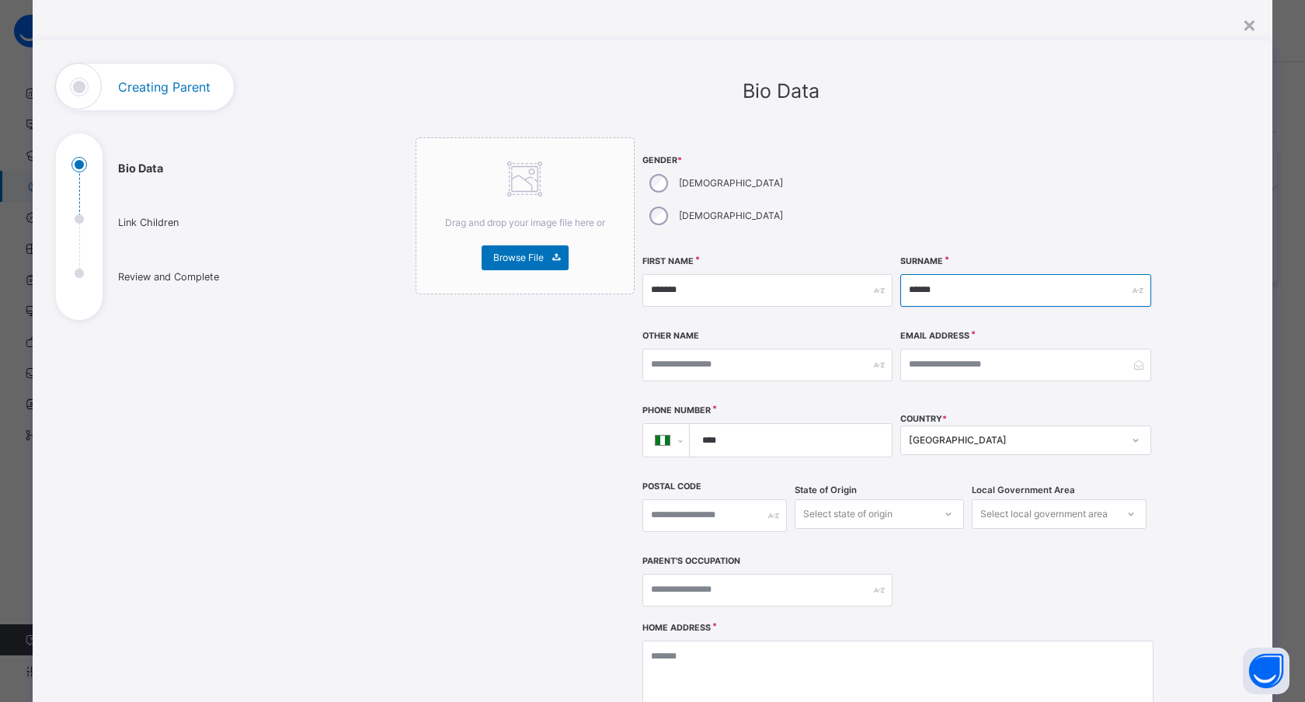
scroll to position [61, 0]
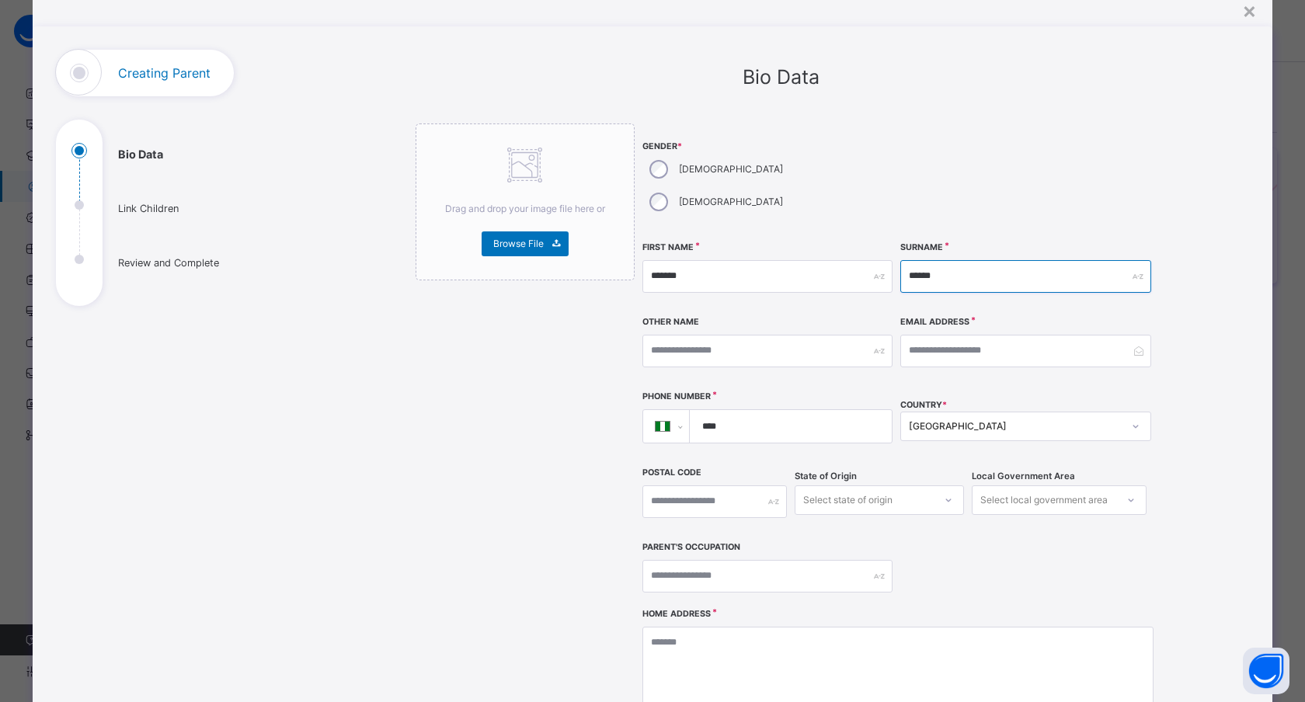
type input "******"
click at [952, 335] on input "email" at bounding box center [1025, 351] width 250 height 33
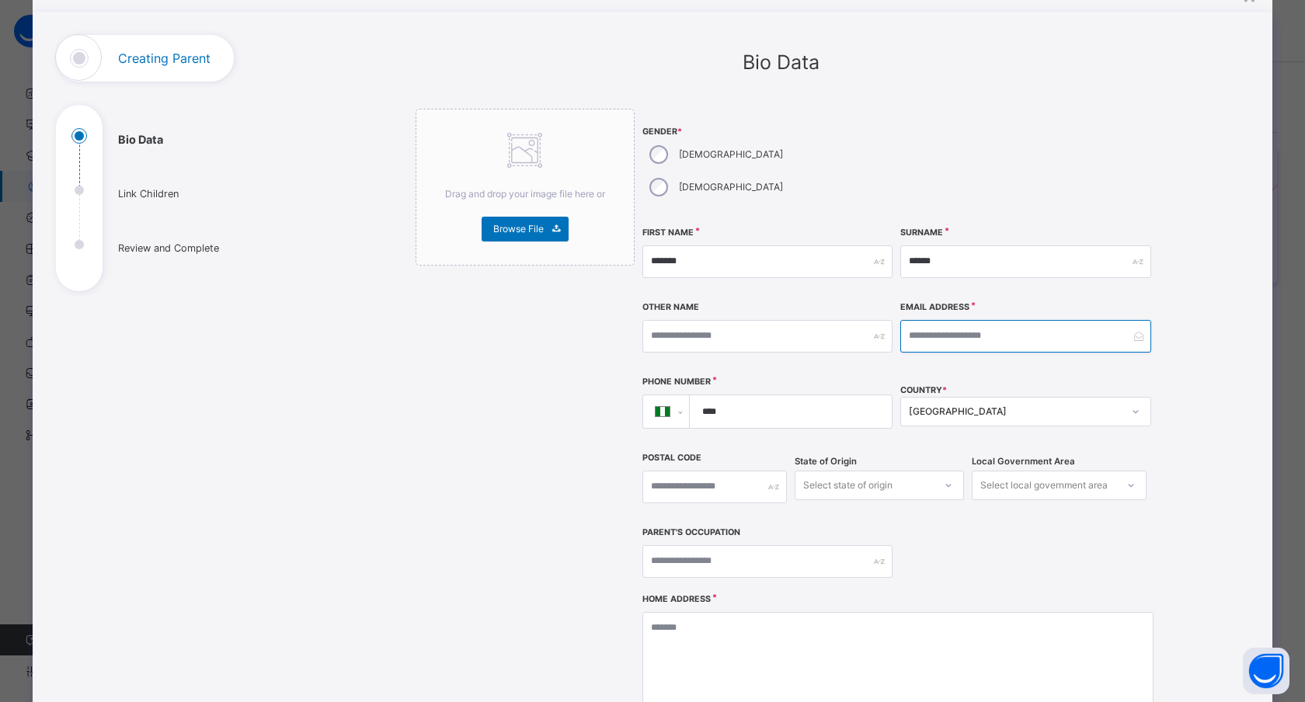
scroll to position [109, 0]
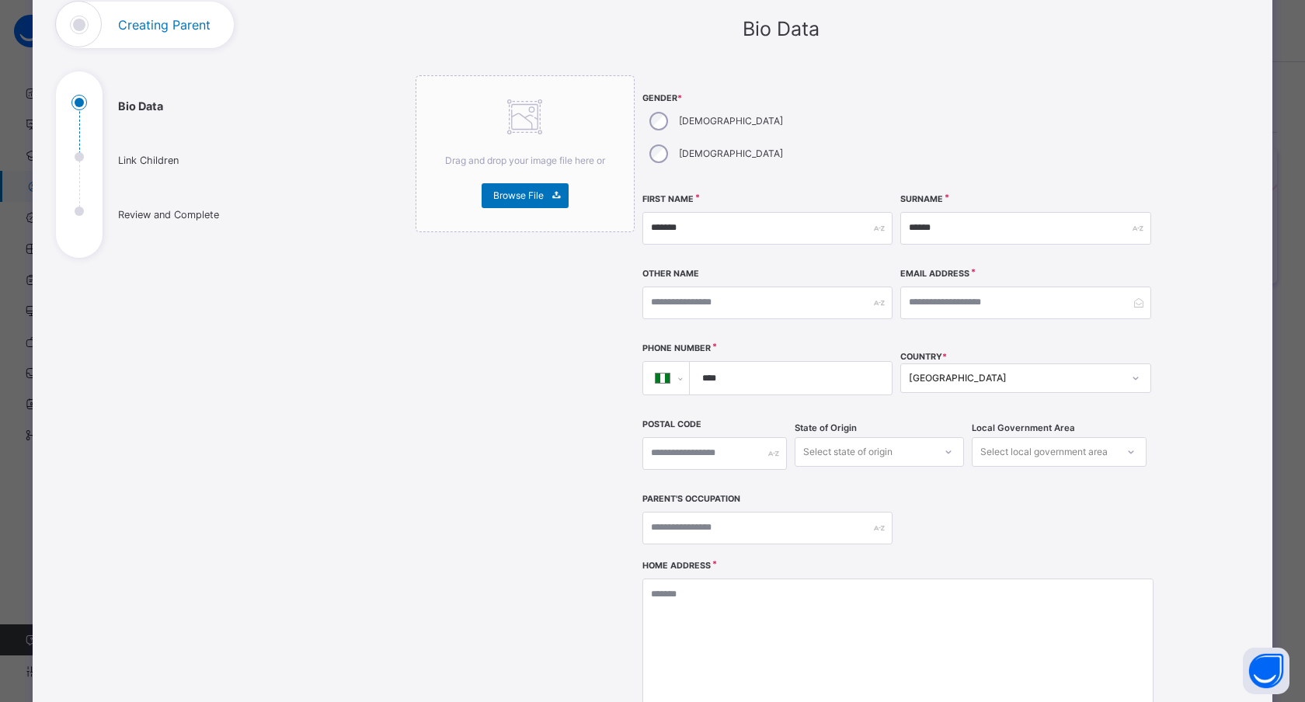
click at [910, 371] on div "Nigeria" at bounding box center [1015, 378] width 213 height 14
click at [749, 381] on div "**********" at bounding box center [897, 318] width 511 height 486
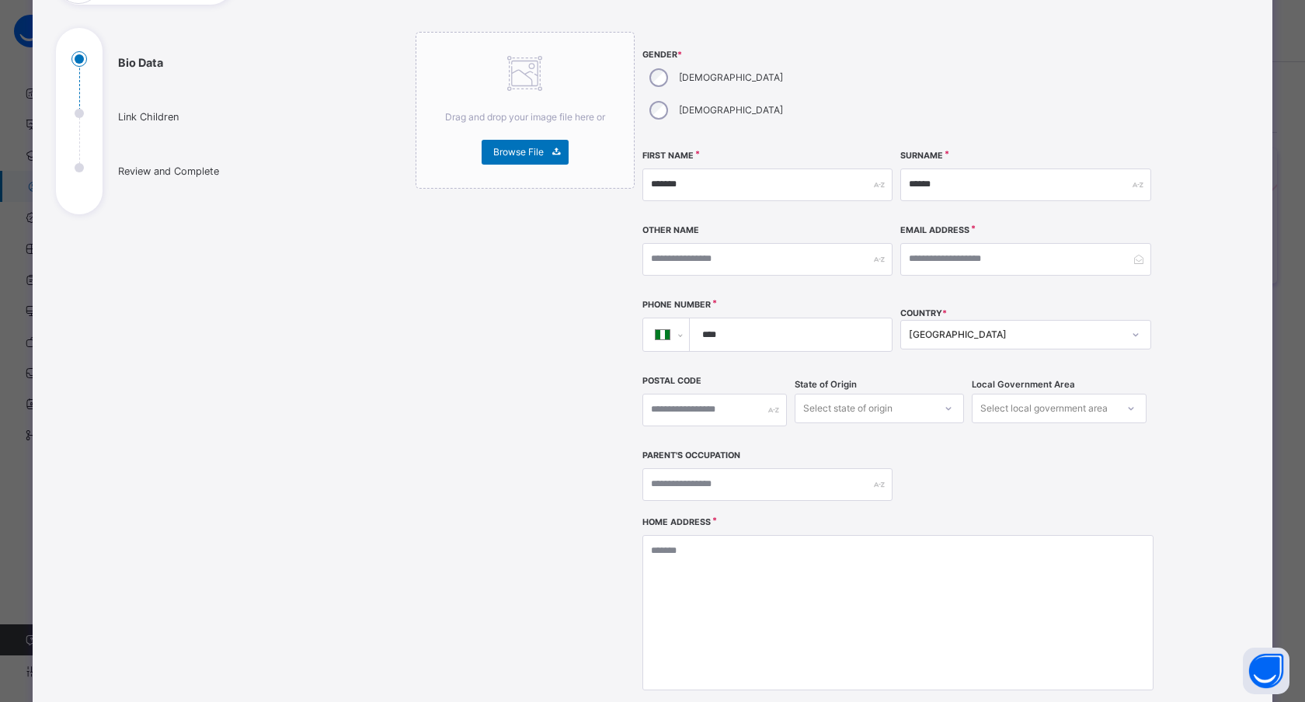
scroll to position [169, 0]
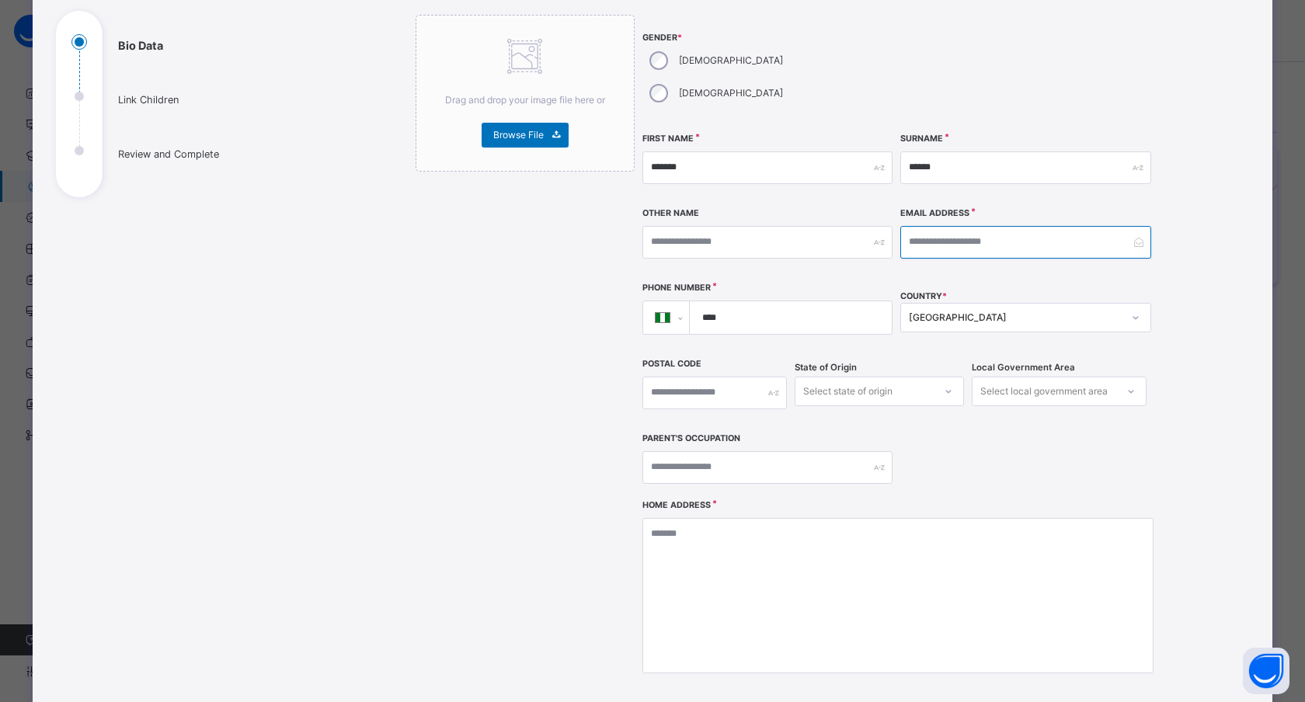
click at [931, 226] on input "email" at bounding box center [1025, 242] width 250 height 33
click at [1018, 170] on div "**********" at bounding box center [897, 258] width 511 height 486
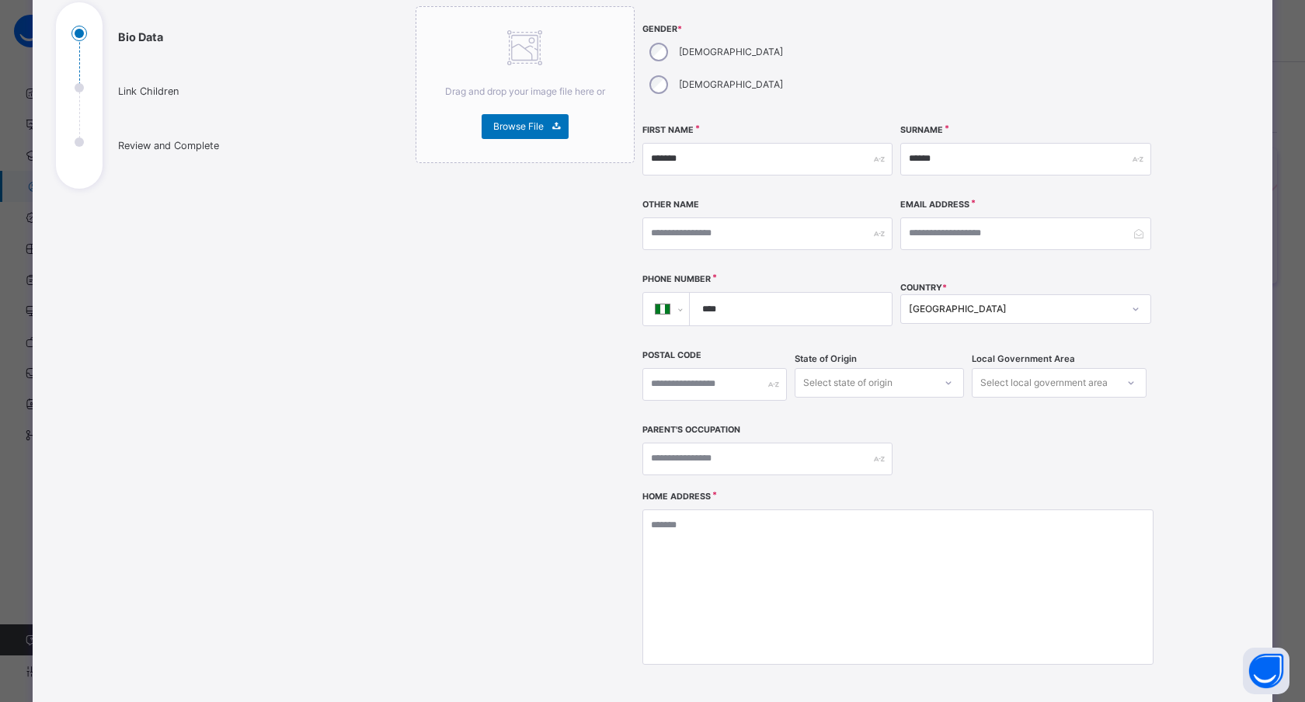
scroll to position [164, 0]
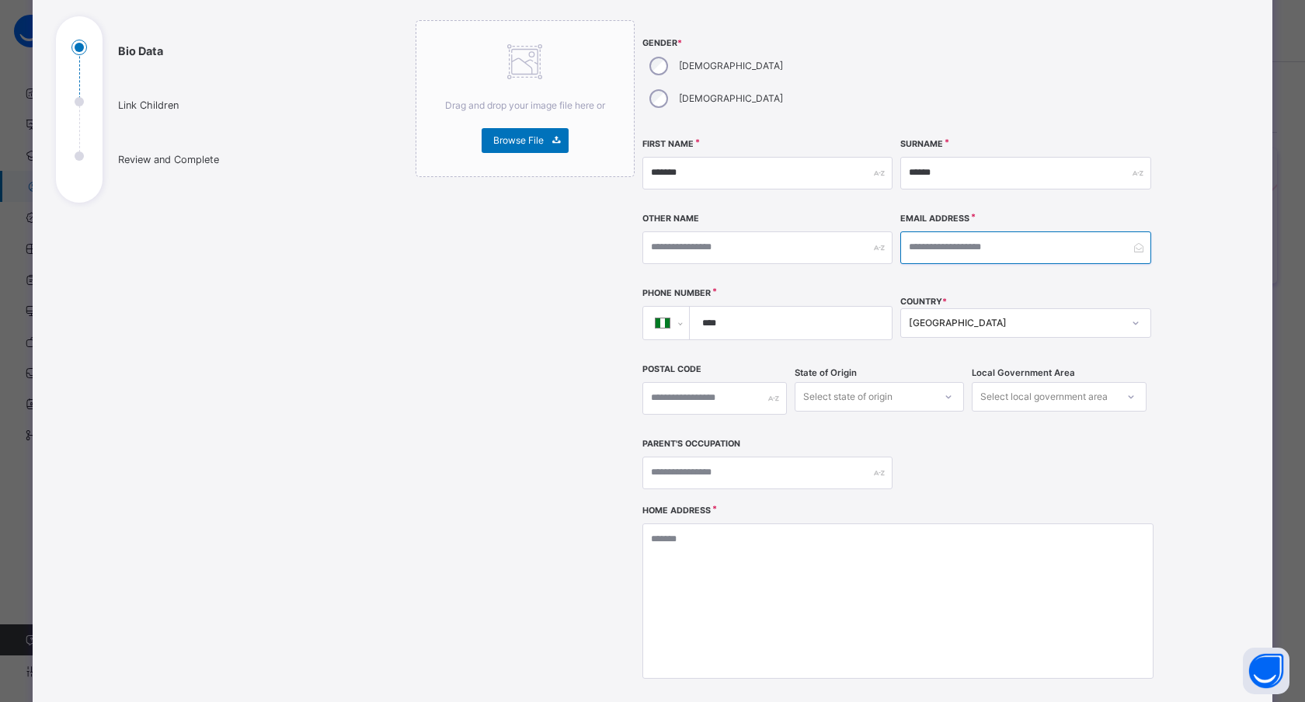
click at [959, 231] on input "email" at bounding box center [1025, 247] width 250 height 33
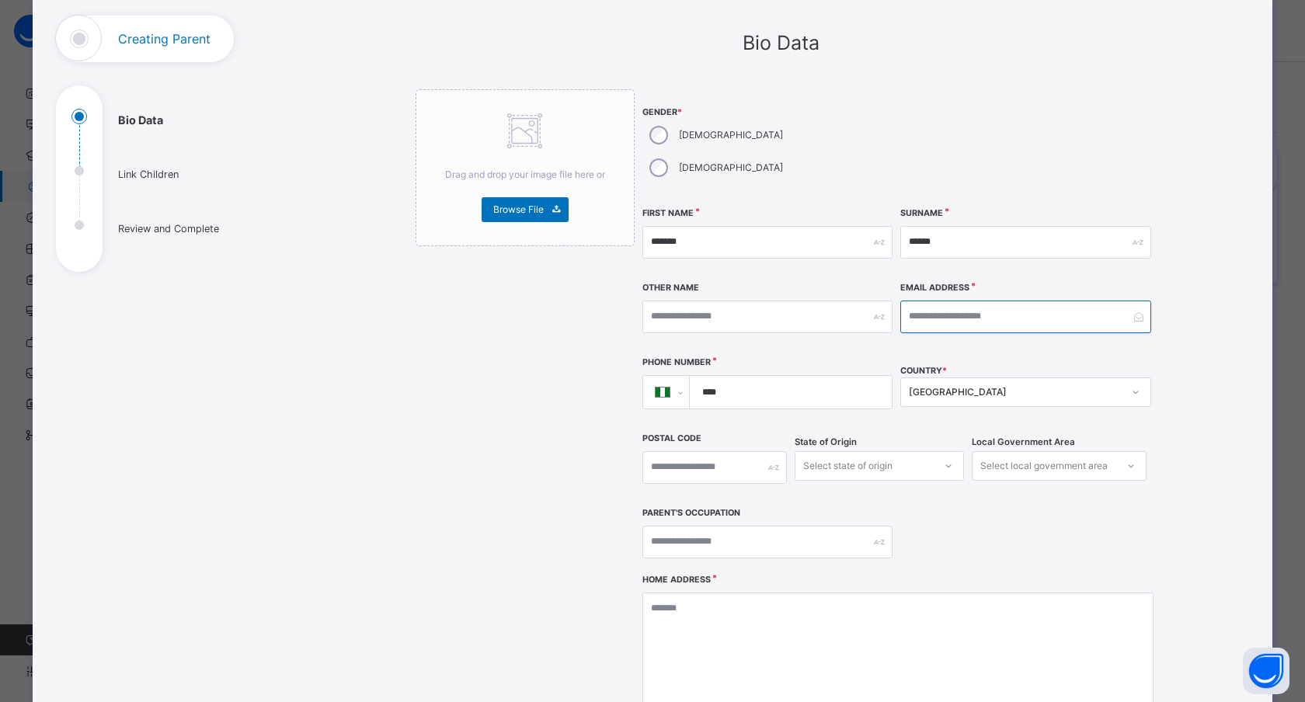
scroll to position [96, 0]
click at [929, 299] on input "email" at bounding box center [1025, 315] width 250 height 33
click at [1098, 244] on div "**********" at bounding box center [897, 331] width 511 height 486
click at [944, 299] on input "email" at bounding box center [1025, 315] width 250 height 33
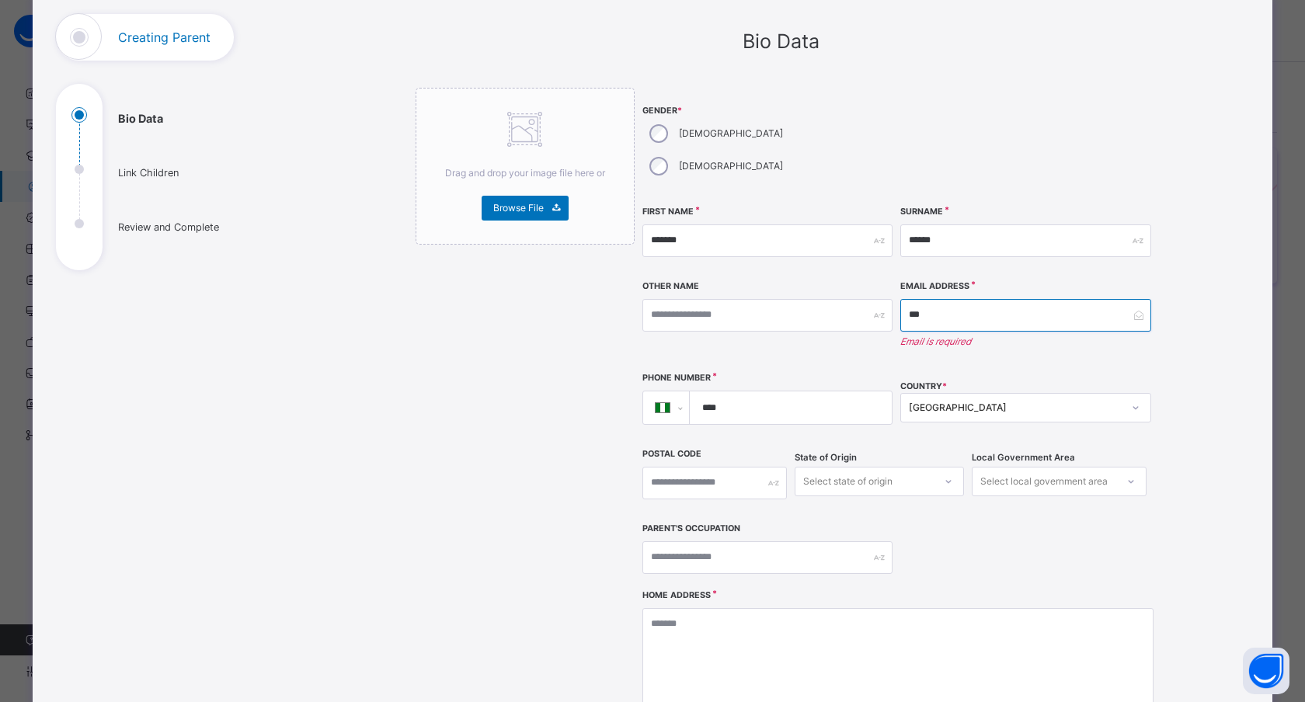
type input "**********"
select select "**"
type input "**"
type input "*****"
type input "**"
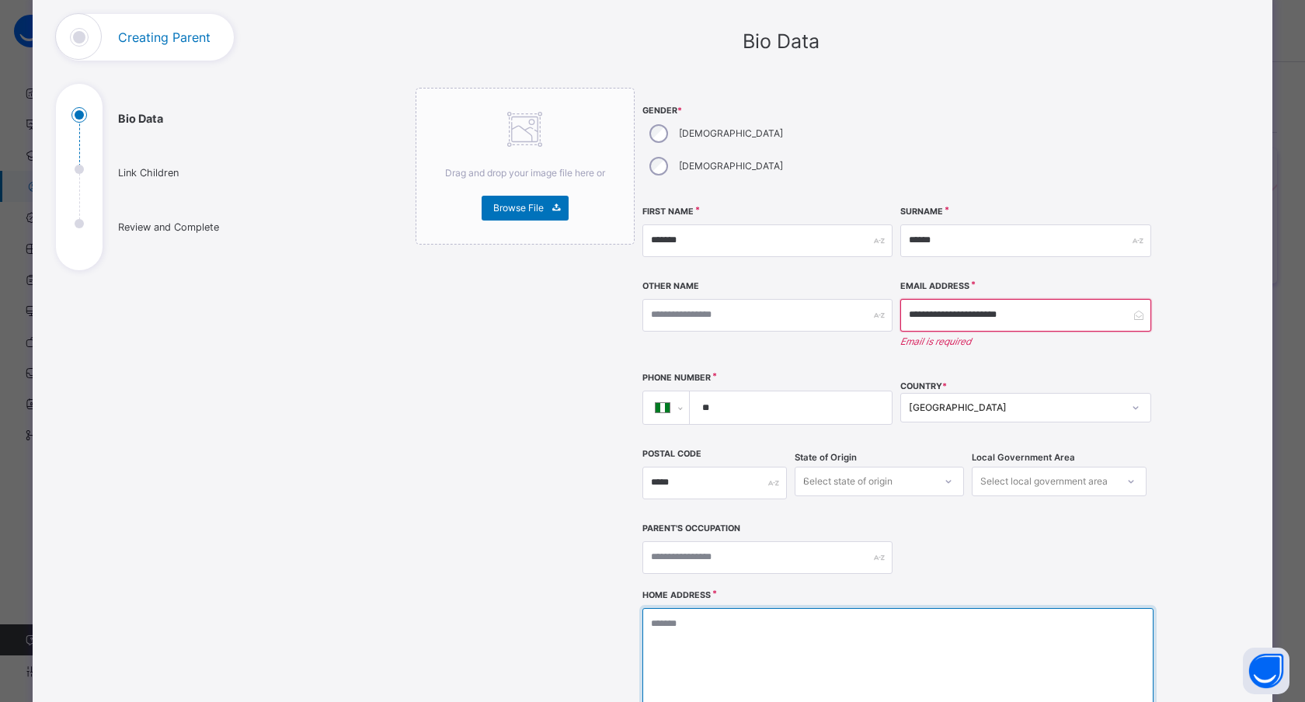
type textarea "**********"
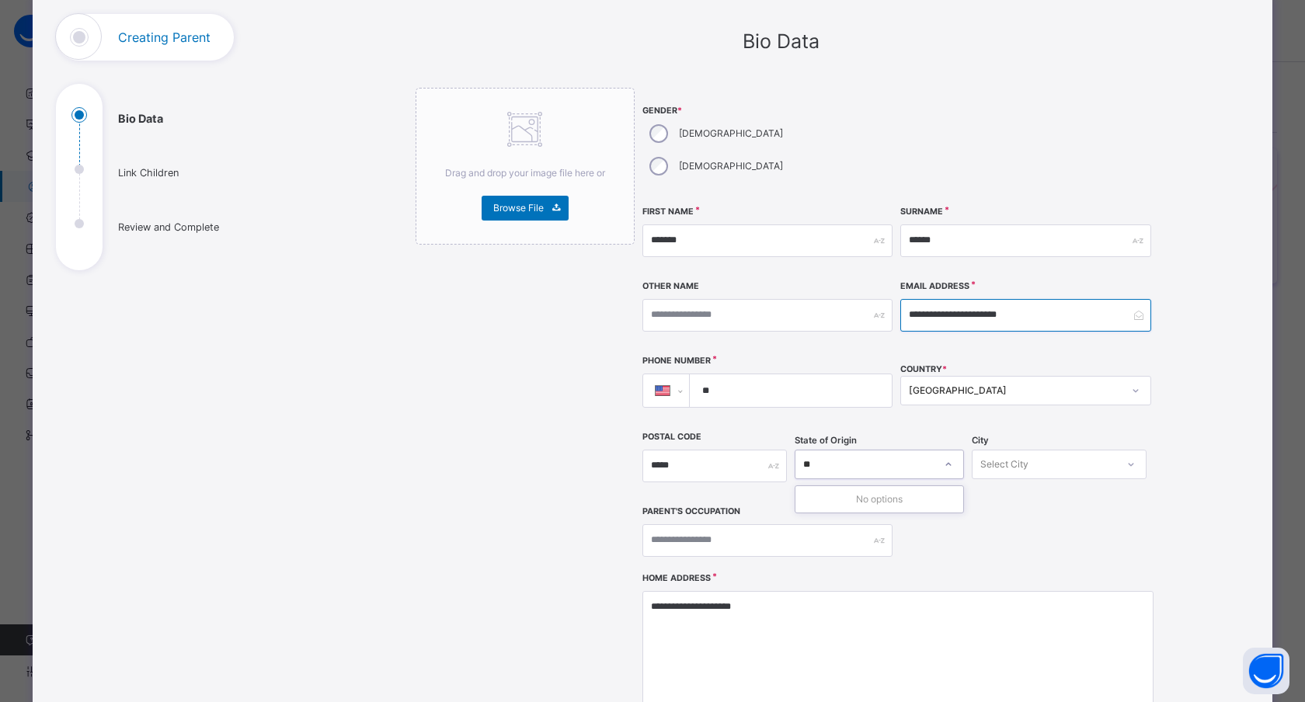
scroll to position [0, 0]
type input "**********"
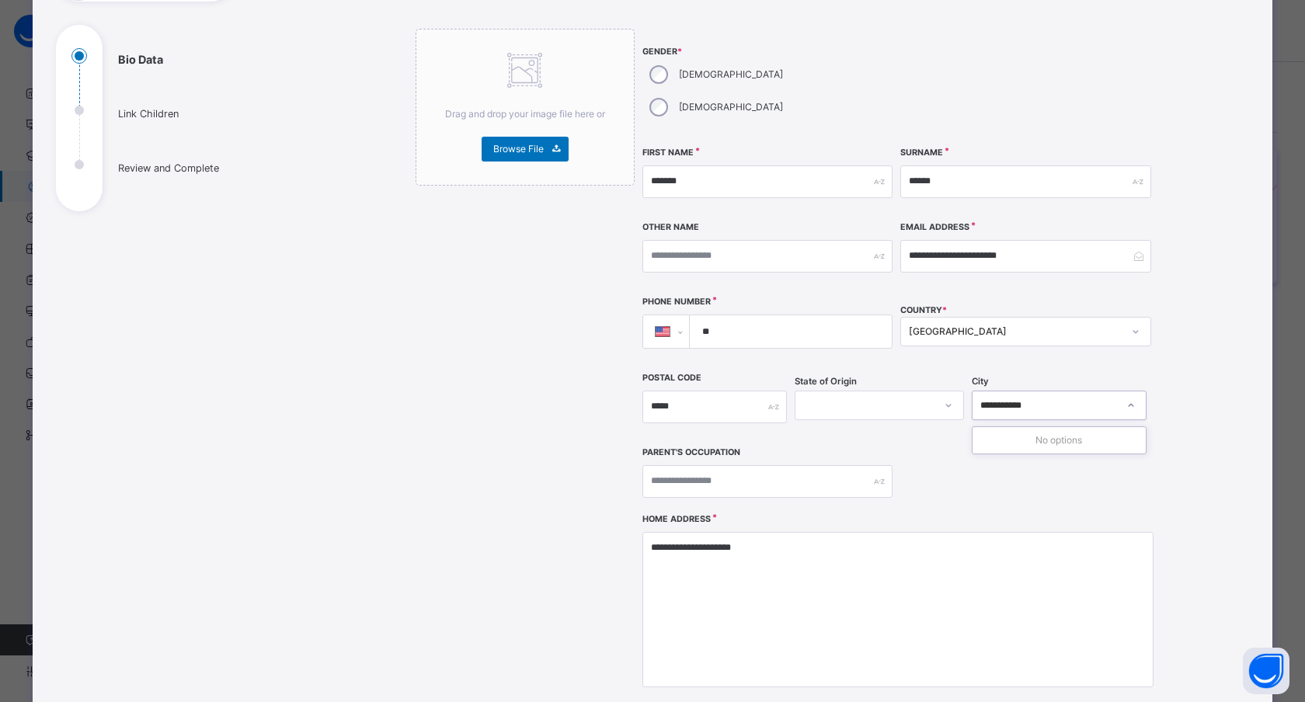
scroll to position [157, 0]
click at [671, 314] on select "**********" at bounding box center [672, 330] width 33 height 33
select select "**"
click at [656, 314] on select "**********" at bounding box center [672, 330] width 33 height 33
type input "****"
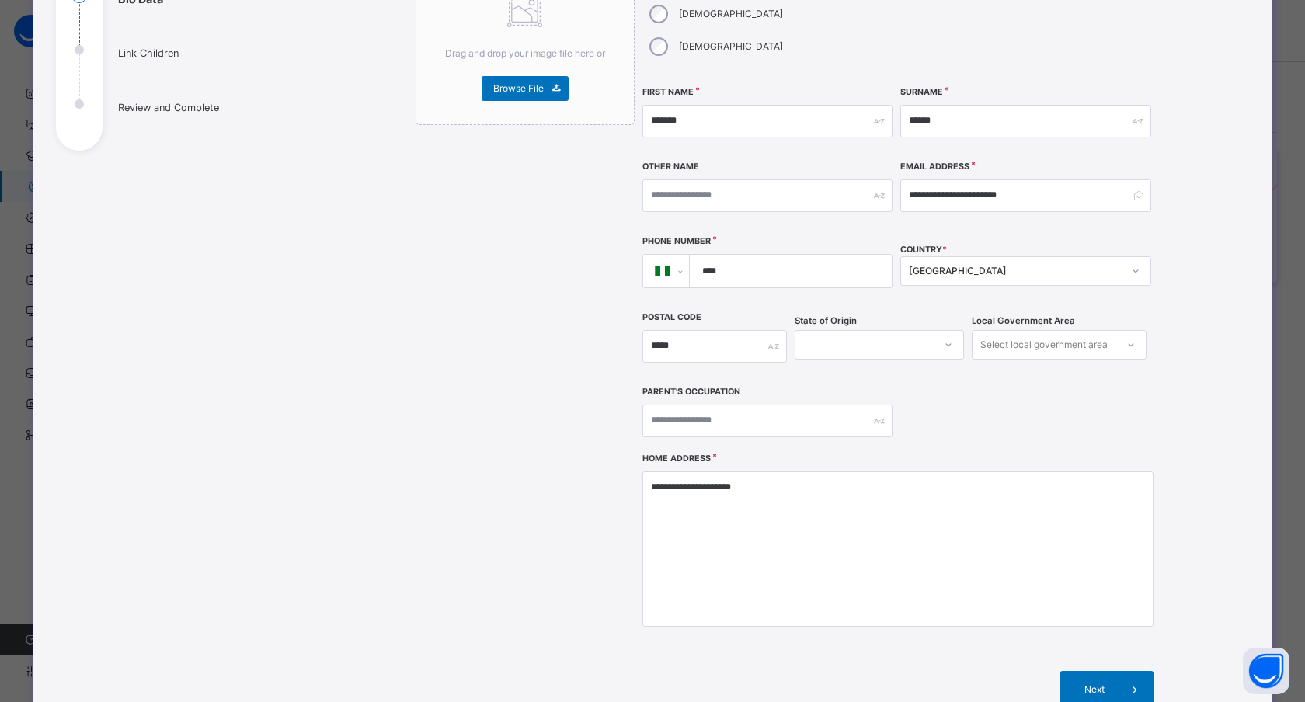
scroll to position [217, 0]
click at [704, 329] on input "*****" at bounding box center [714, 345] width 144 height 33
type input "*"
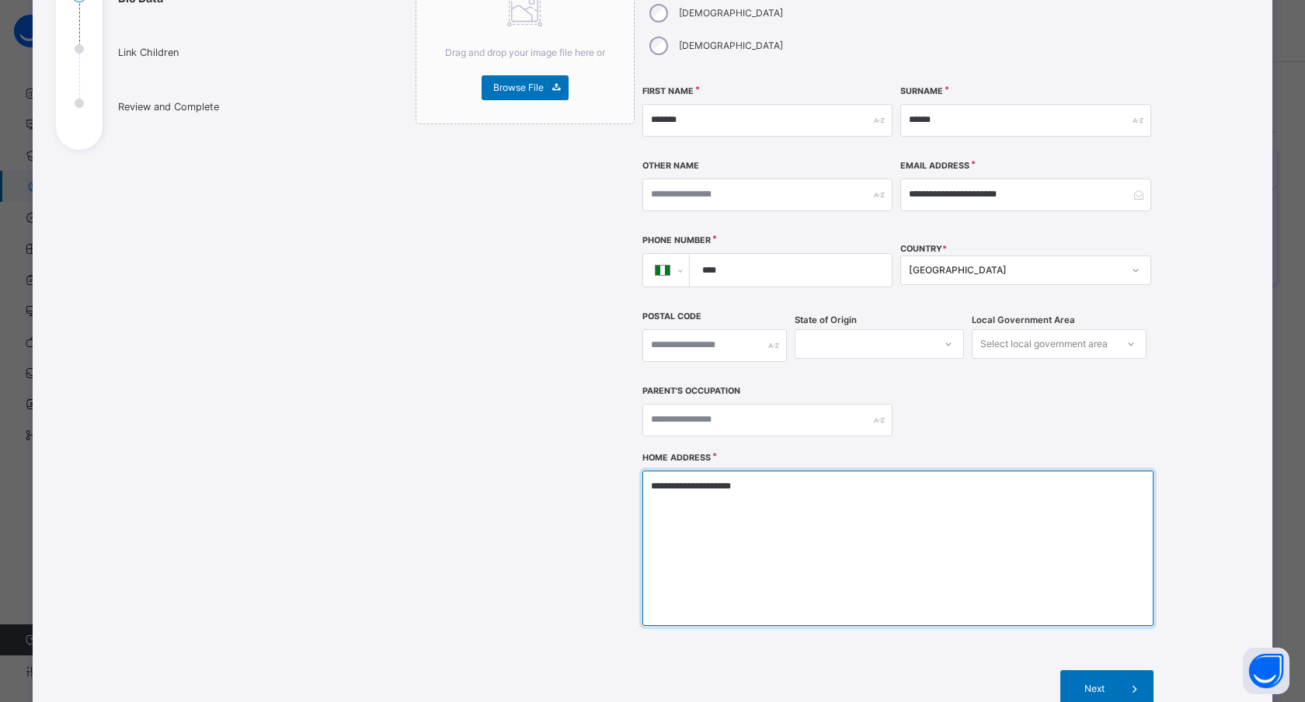
click at [727, 473] on textarea "**********" at bounding box center [897, 548] width 511 height 155
drag, startPoint x: 767, startPoint y: 461, endPoint x: 590, endPoint y: 457, distance: 177.2
click at [590, 460] on div "**********" at bounding box center [781, 349] width 730 height 764
click at [717, 471] on textarea "**********" at bounding box center [897, 548] width 511 height 155
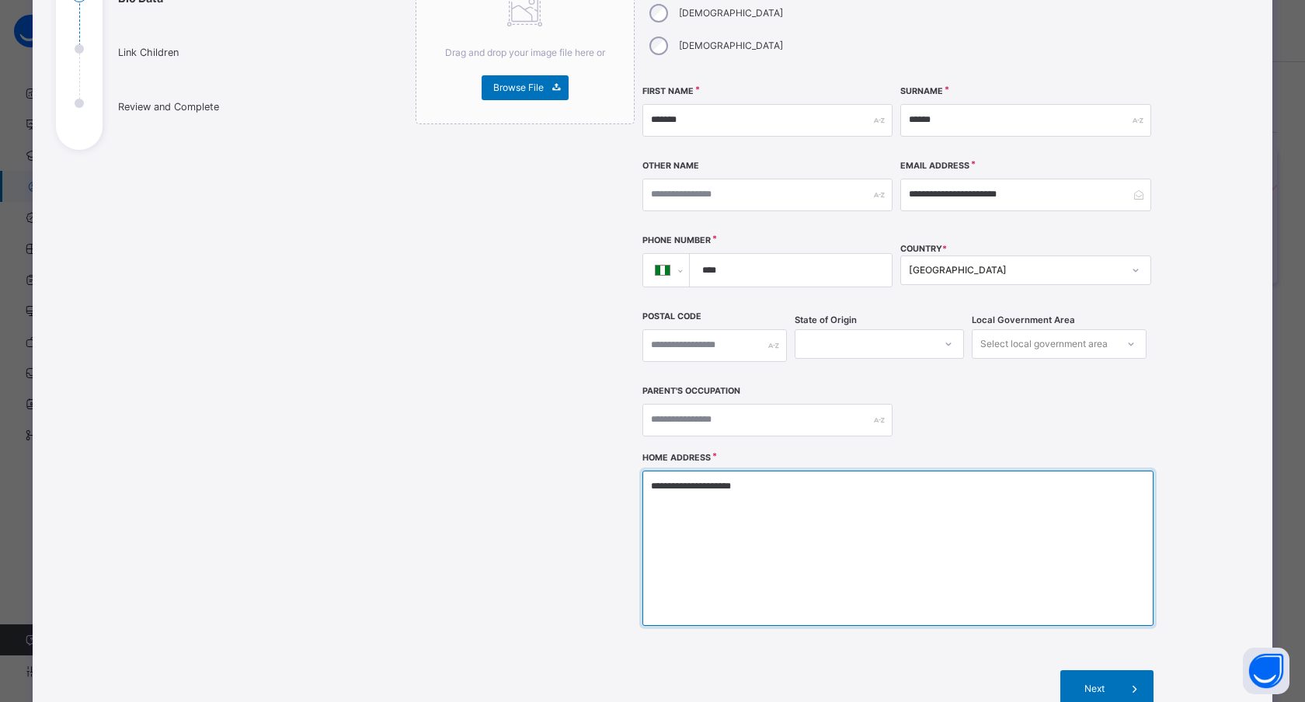
click at [717, 471] on textarea "**********" at bounding box center [897, 548] width 511 height 155
type textarea "**********"
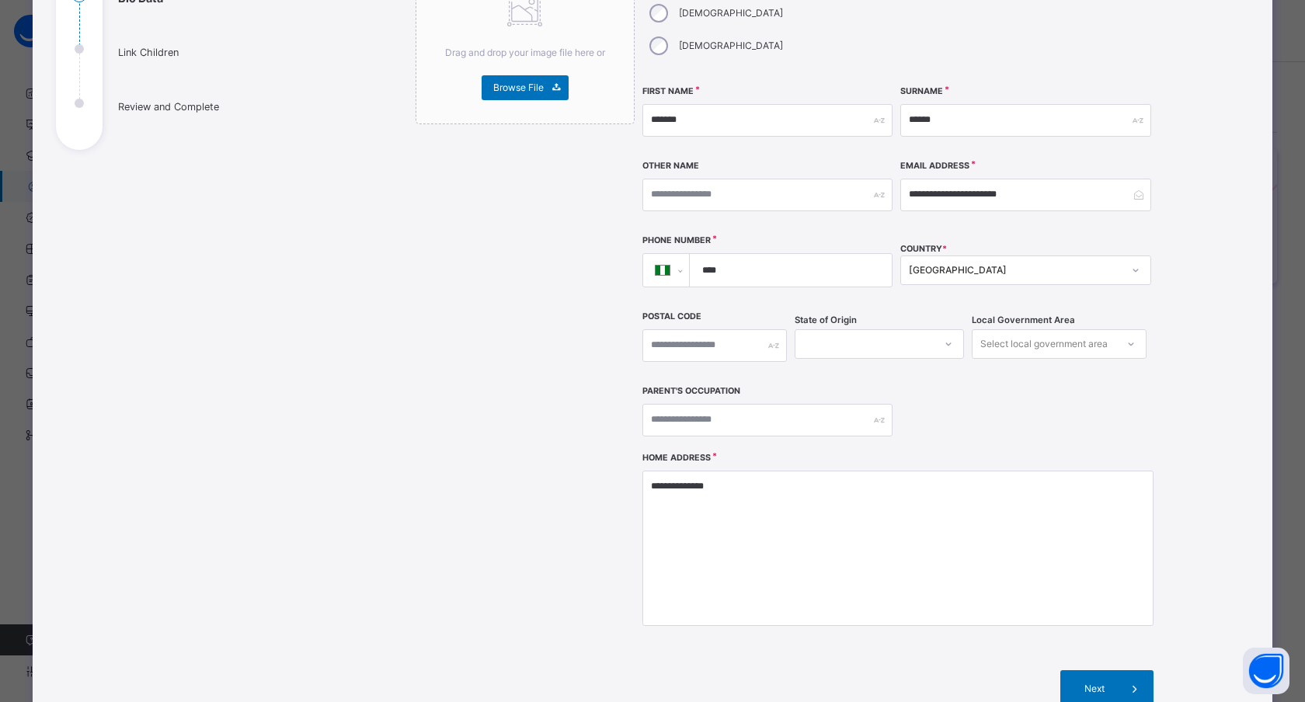
click at [489, 539] on div "Drag and drop your image file here or Browse File" at bounding box center [525, 349] width 219 height 764
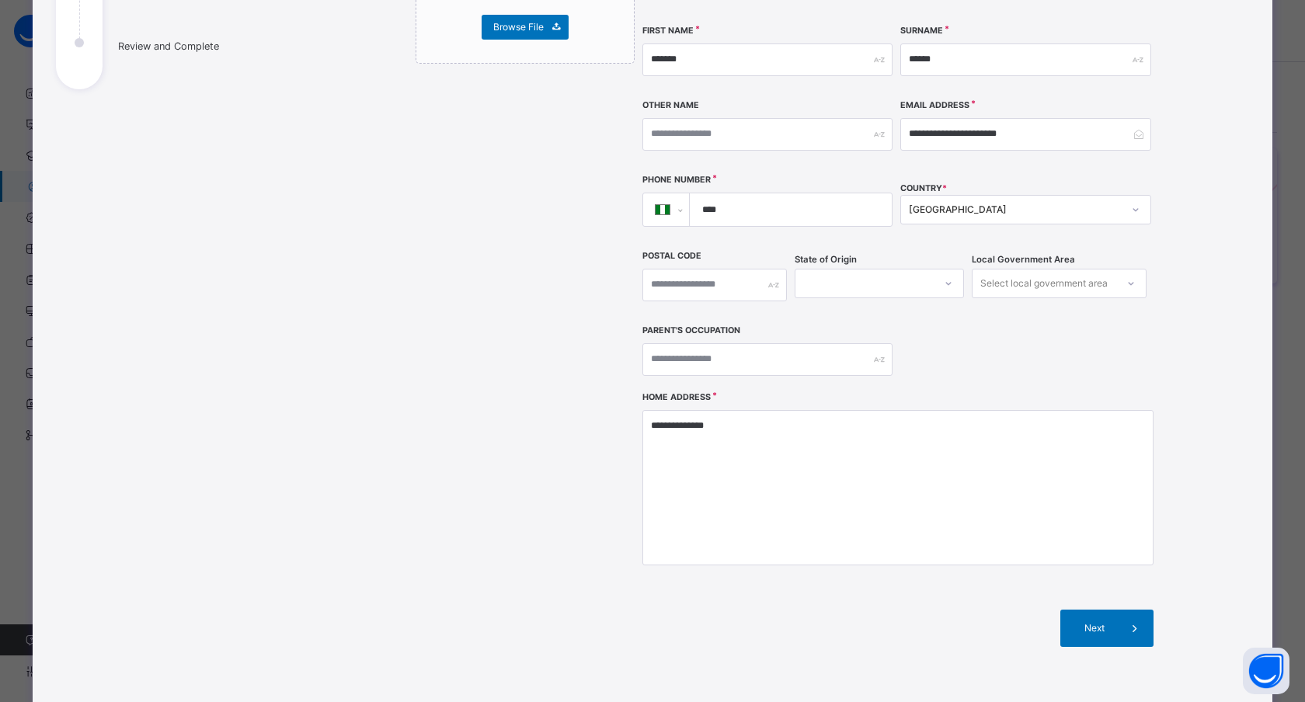
scroll to position [357, 0]
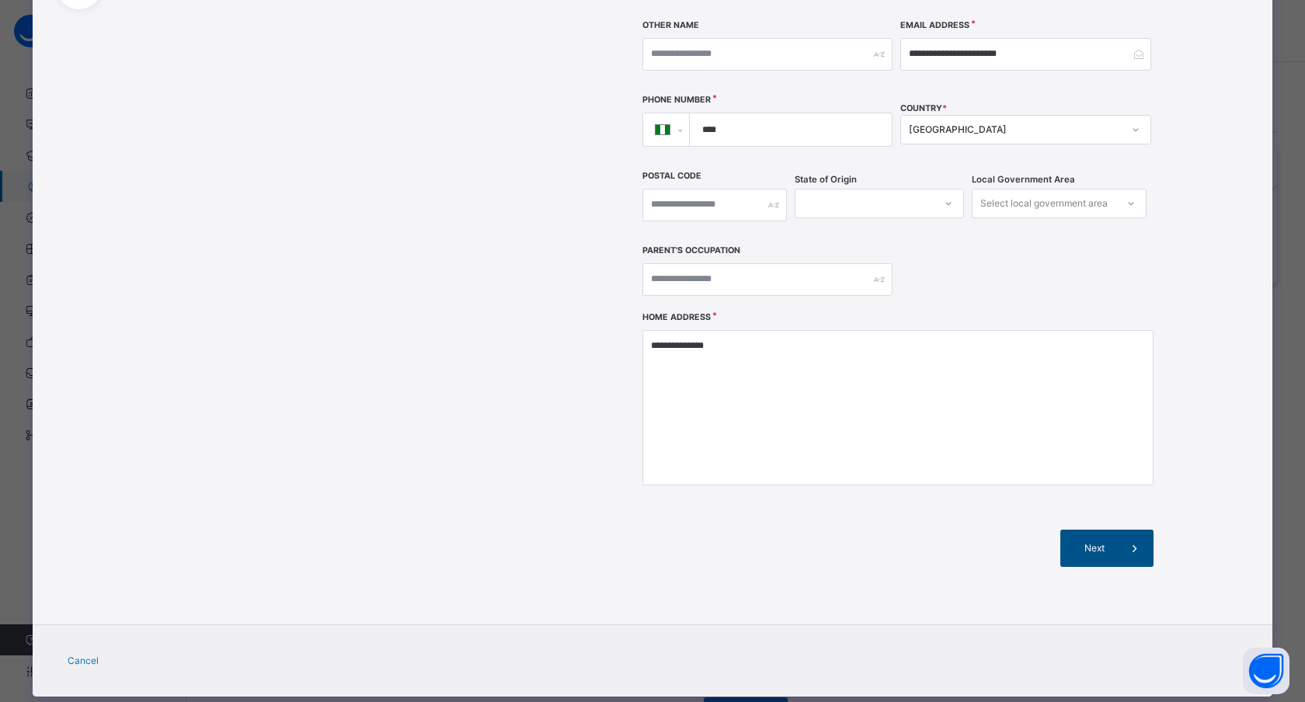
click at [1066, 530] on div "Next" at bounding box center [1106, 548] width 93 height 37
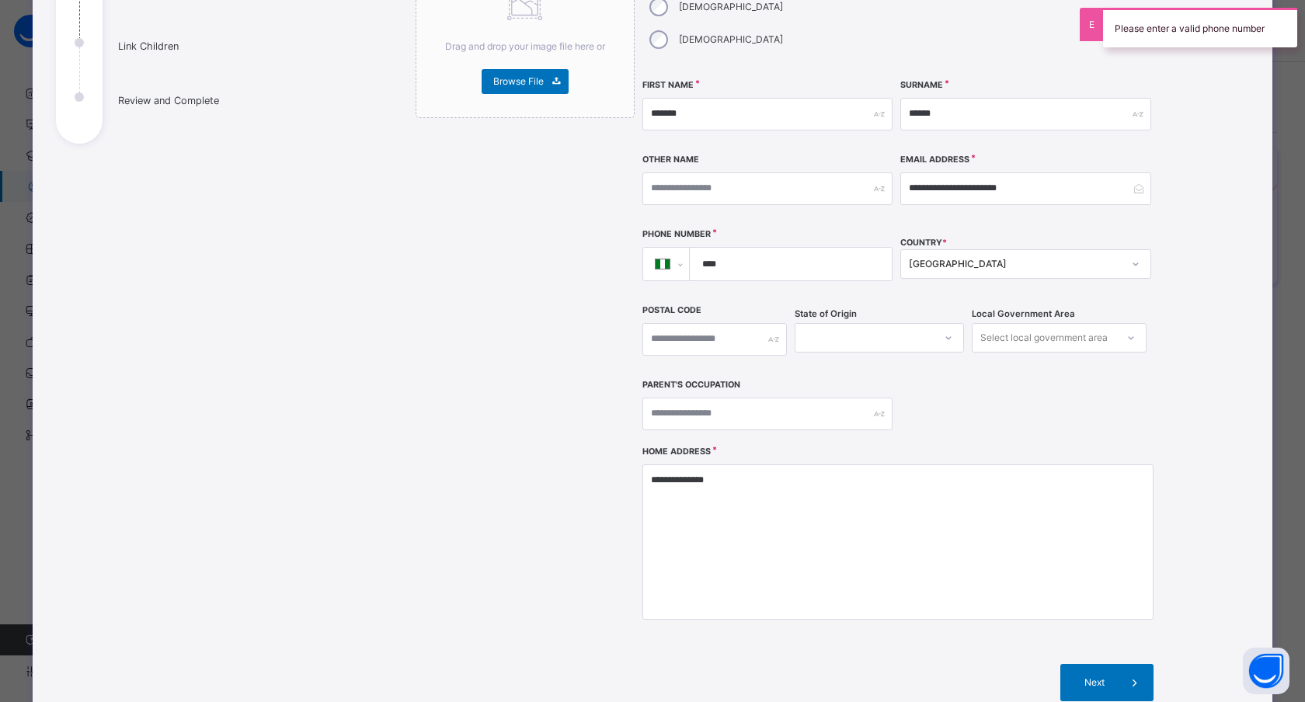
scroll to position [159, 0]
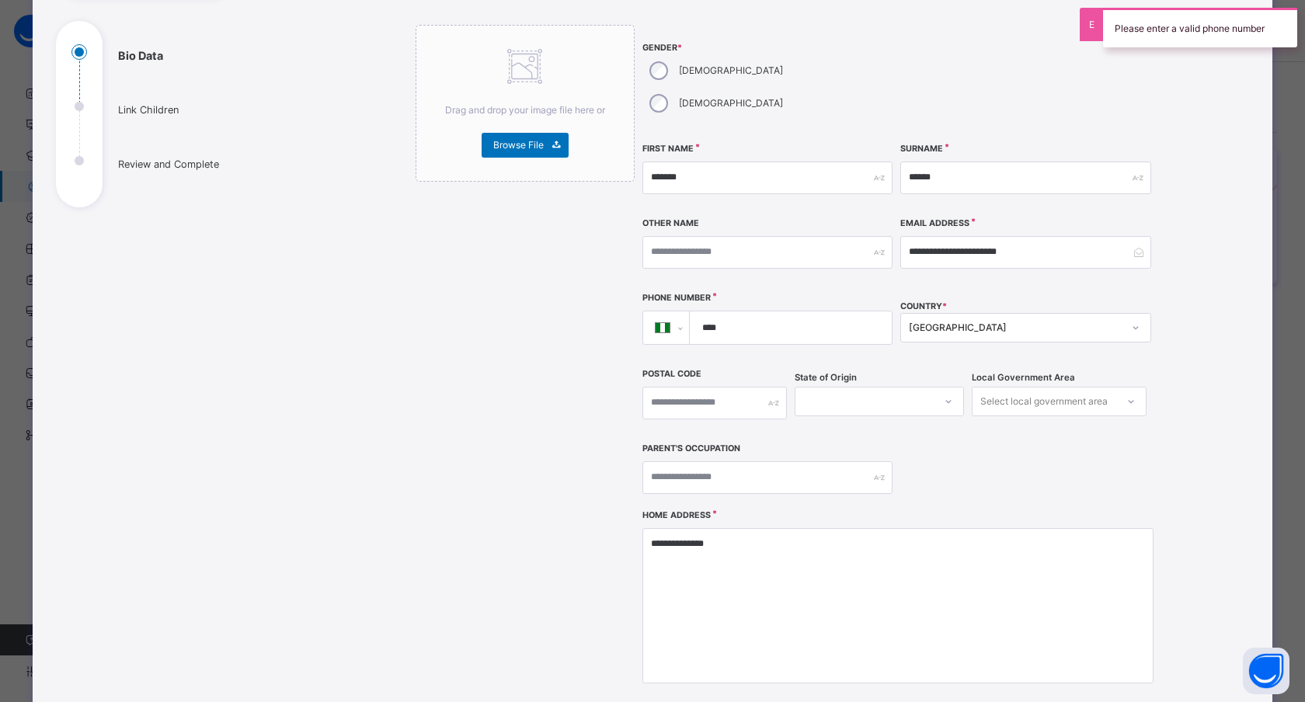
click at [925, 321] on div "[GEOGRAPHIC_DATA]" at bounding box center [1015, 328] width 213 height 14
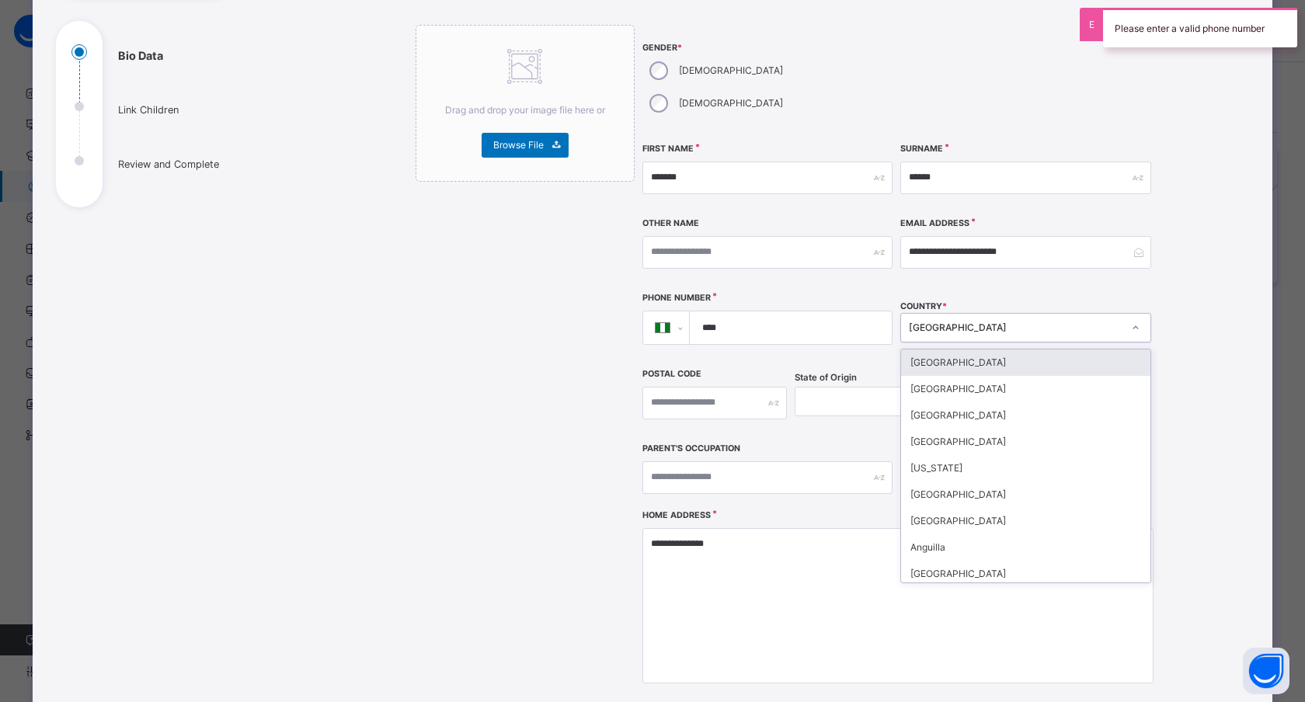
click at [784, 332] on div "**********" at bounding box center [897, 268] width 511 height 486
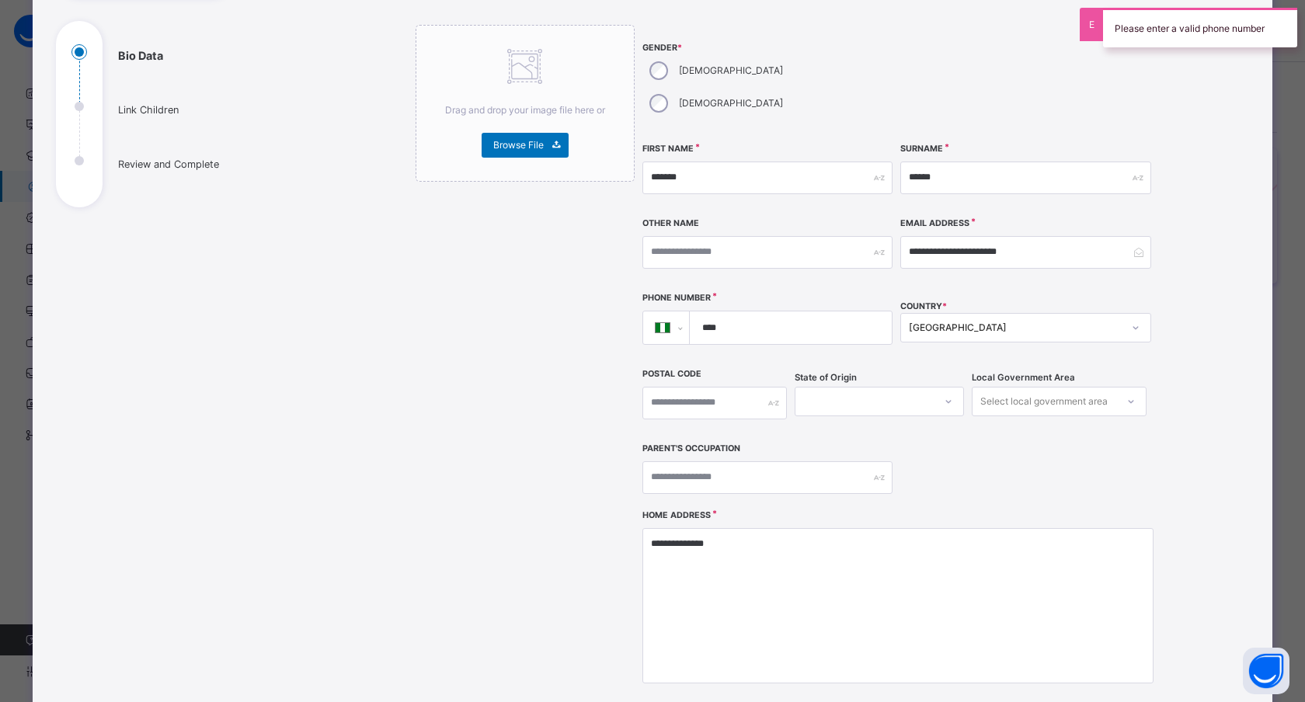
click at [764, 312] on input "****" at bounding box center [788, 328] width 190 height 33
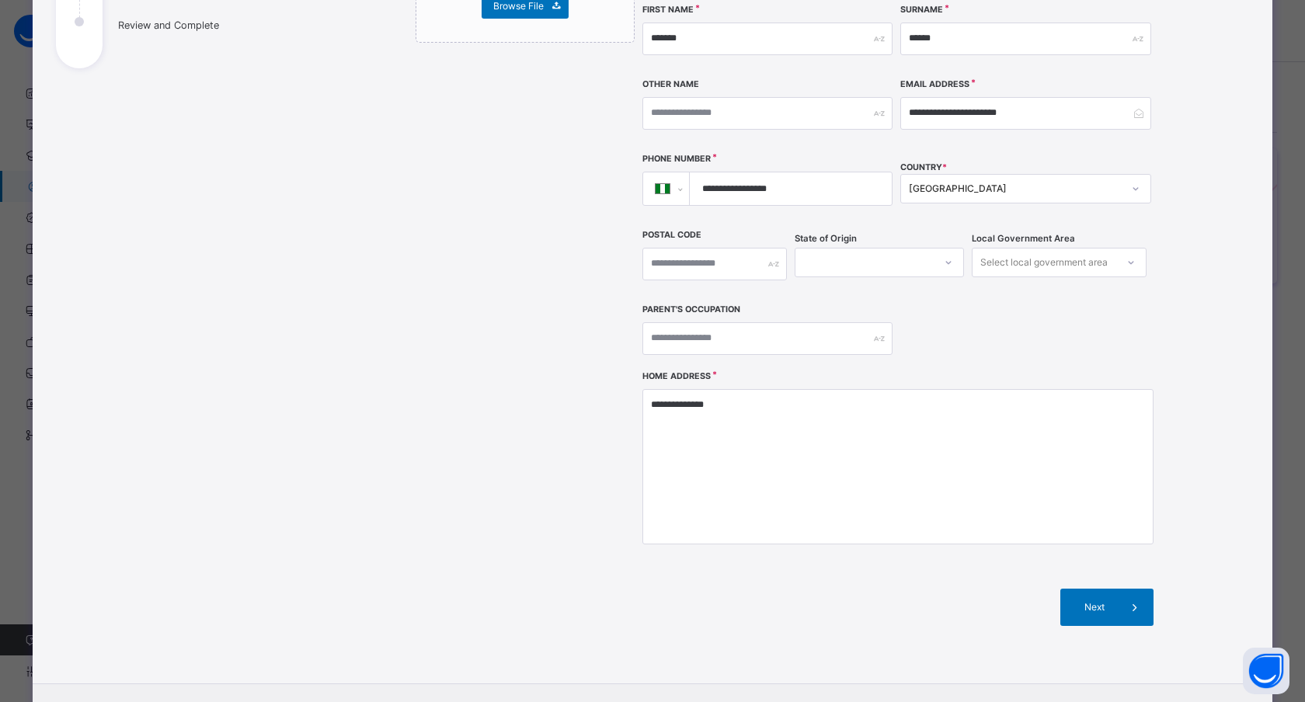
scroll to position [357, 0]
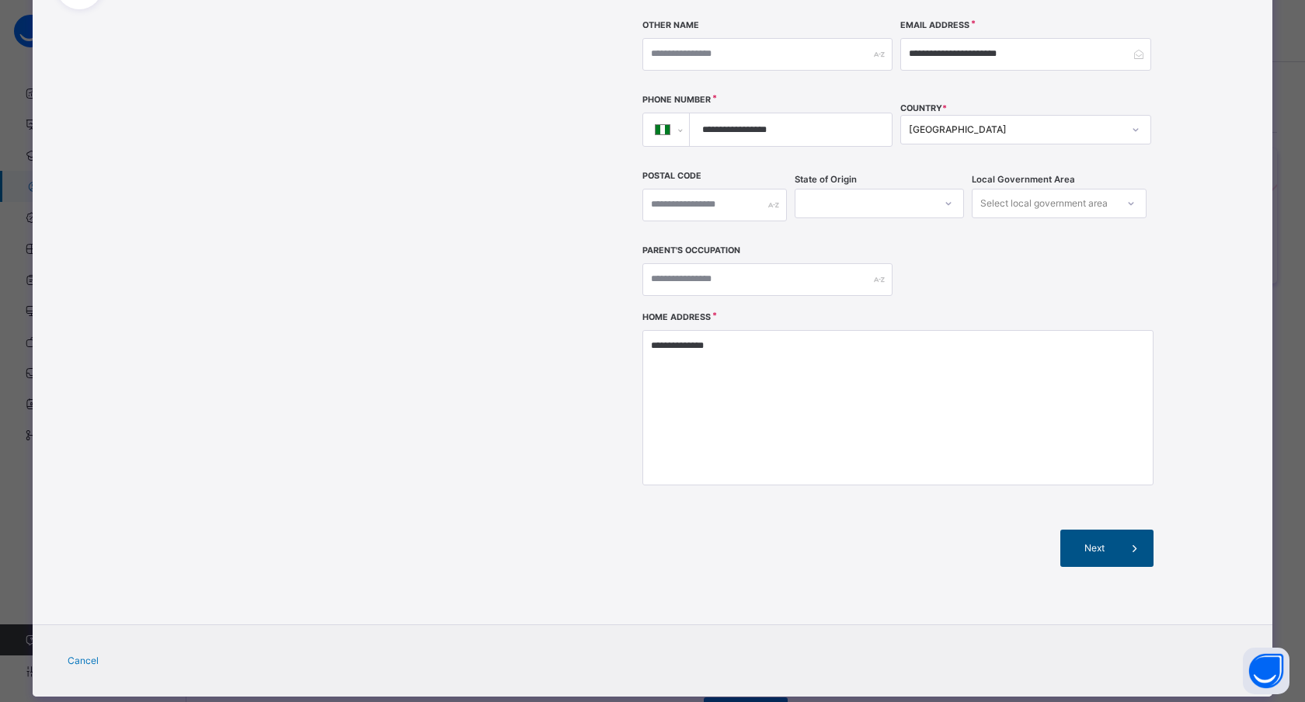
type input "**********"
click at [1092, 530] on div "Next" at bounding box center [1106, 548] width 93 height 37
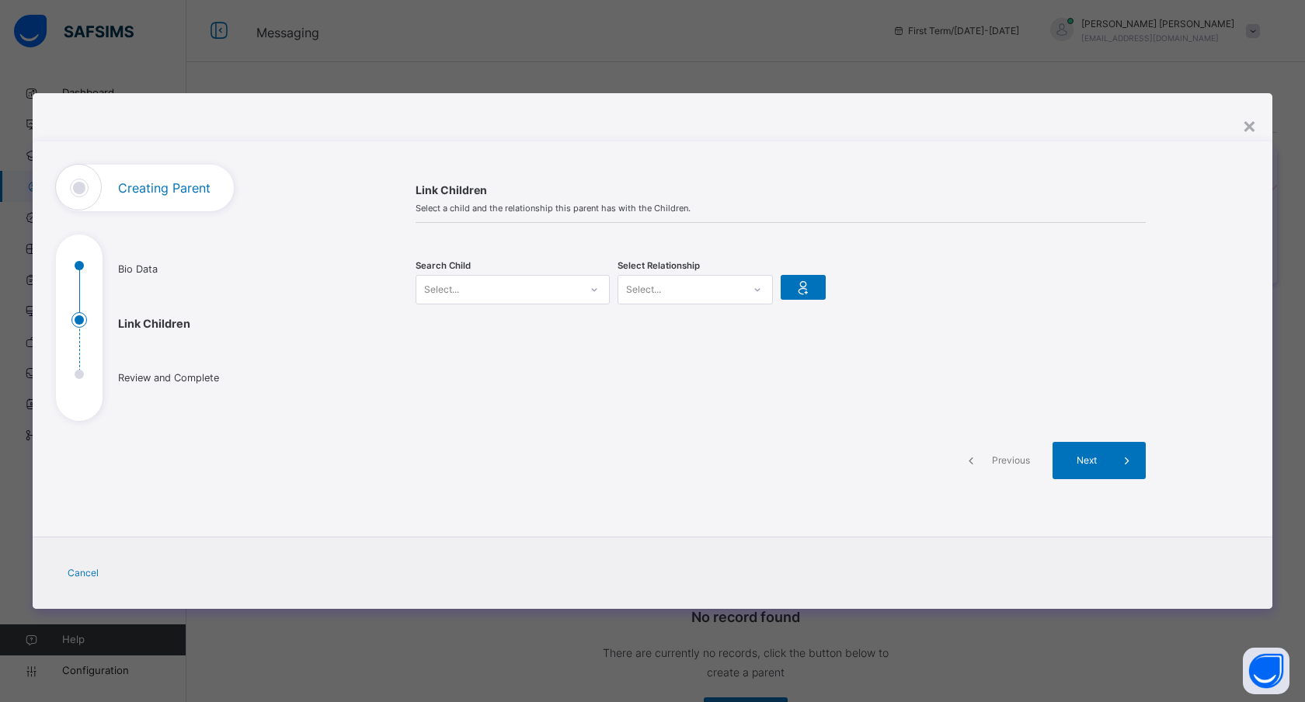
scroll to position [0, 0]
click at [454, 286] on div "Select..." at bounding box center [441, 290] width 35 height 30
click at [336, 328] on div "**********" at bounding box center [780, 341] width 937 height 352
click at [476, 284] on div "Select..." at bounding box center [497, 290] width 163 height 24
click at [482, 365] on div "Rodney Barney" at bounding box center [513, 365] width 174 height 16
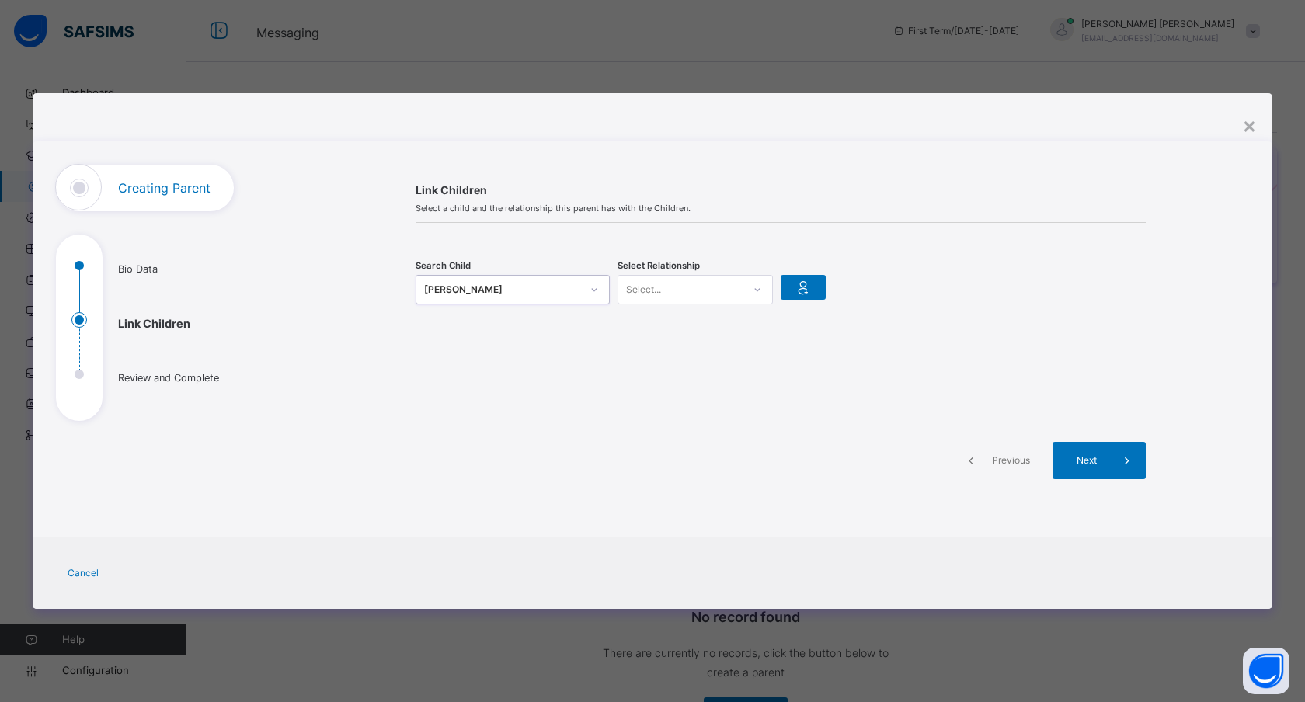
click at [667, 290] on div "Select..." at bounding box center [680, 290] width 124 height 24
click at [666, 378] on div "Guardian" at bounding box center [695, 377] width 154 height 26
click at [808, 292] on icon at bounding box center [803, 287] width 22 height 23
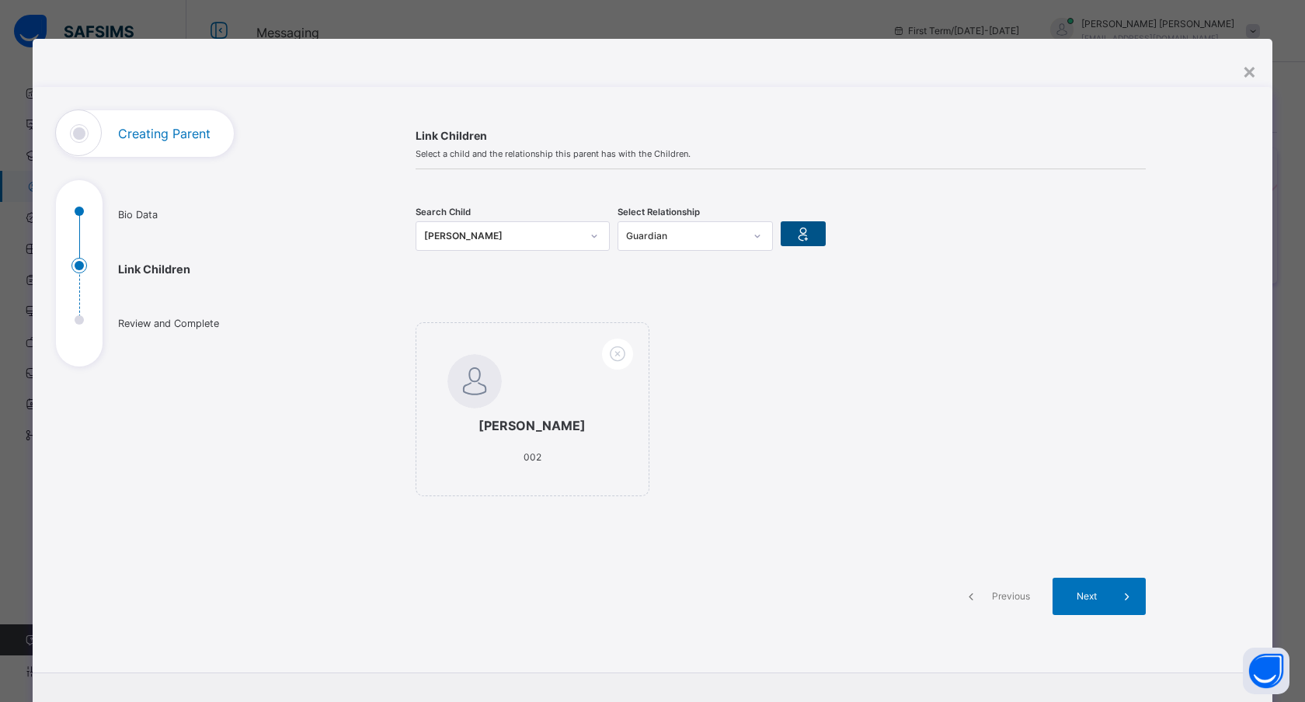
click at [805, 238] on icon at bounding box center [803, 233] width 22 height 23
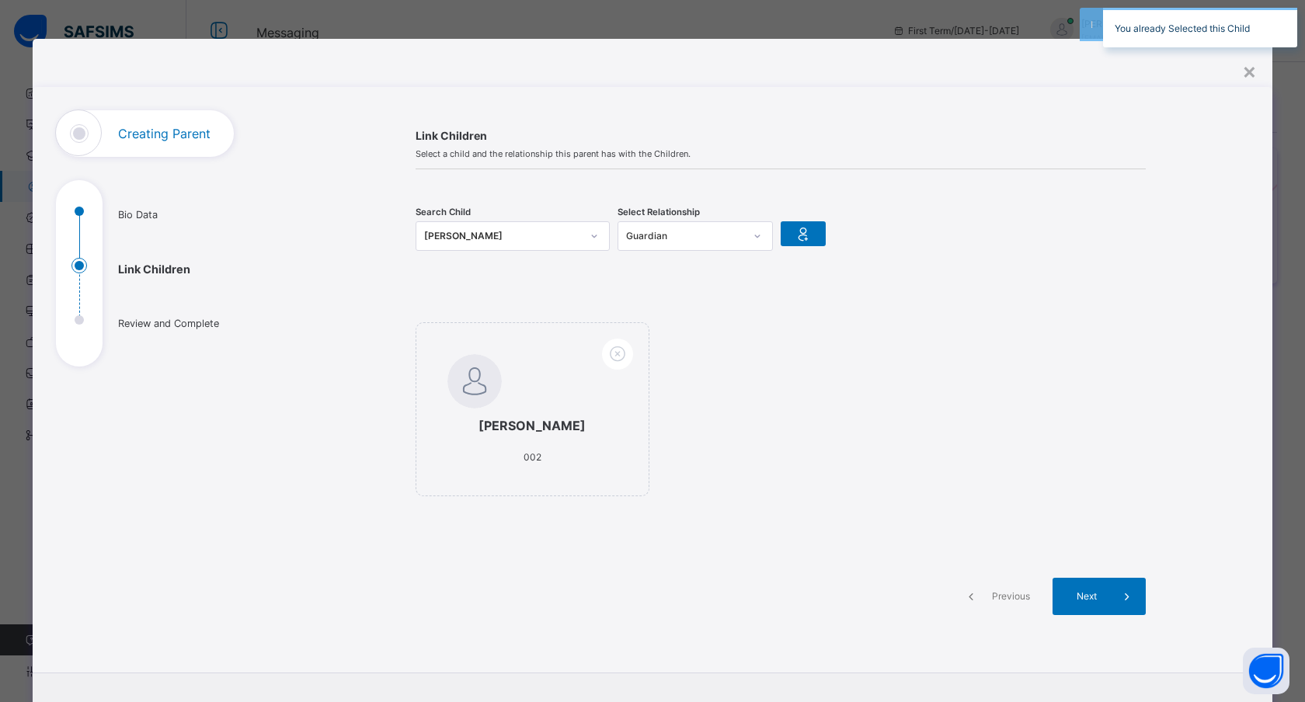
click at [789, 308] on div "Rodney Barney 002" at bounding box center [781, 417] width 730 height 228
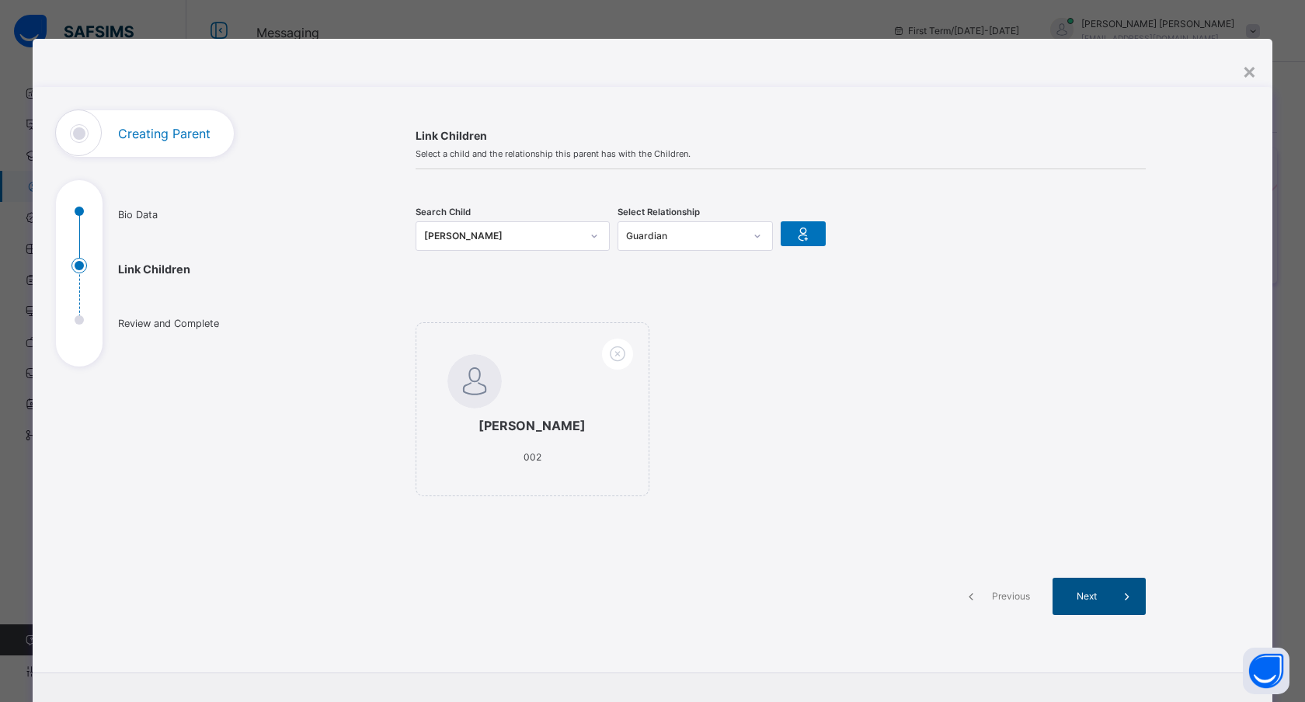
click at [1112, 607] on span at bounding box center [1127, 596] width 37 height 37
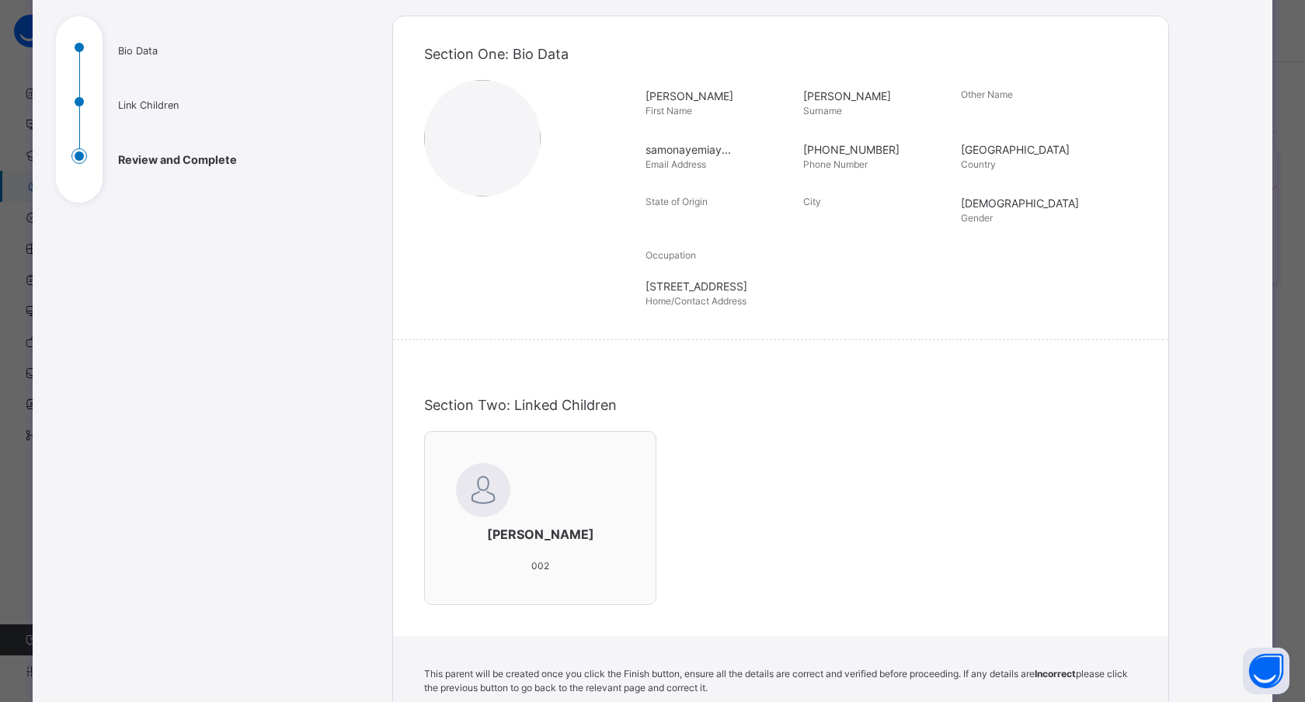
scroll to position [408, 0]
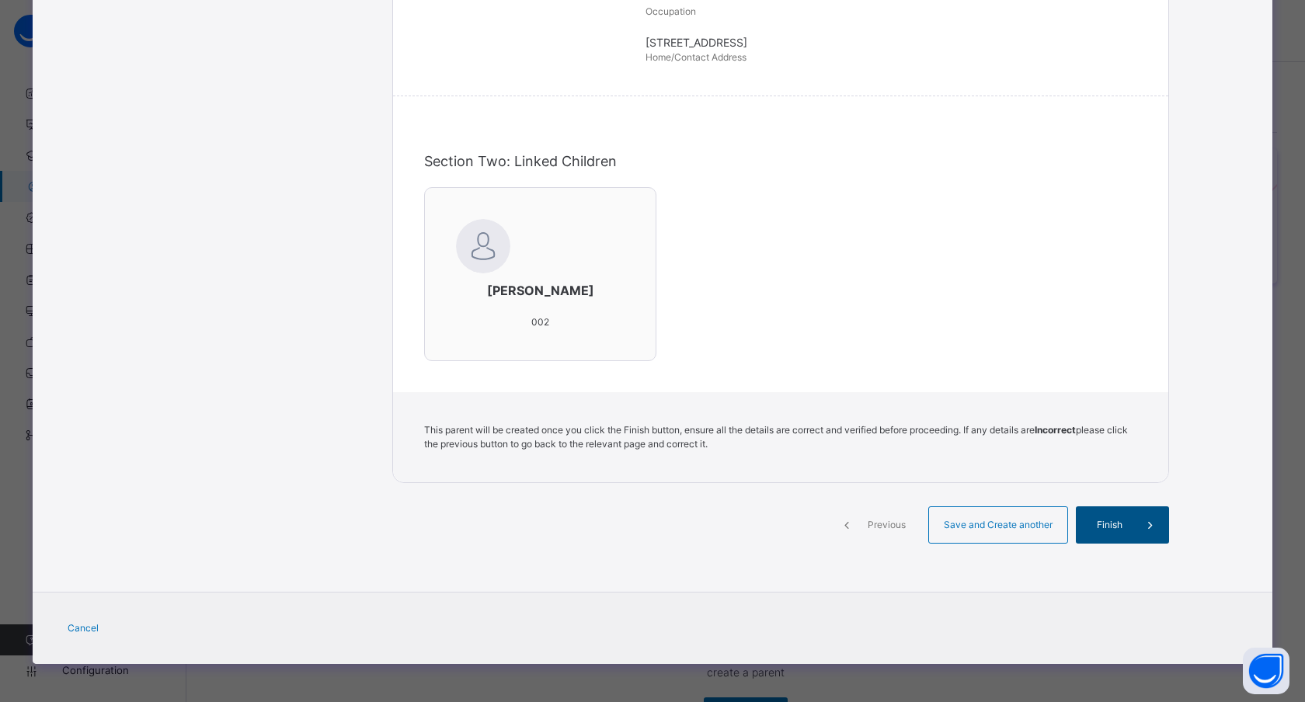
click at [1098, 530] on span "Finish" at bounding box center [1110, 525] width 44 height 14
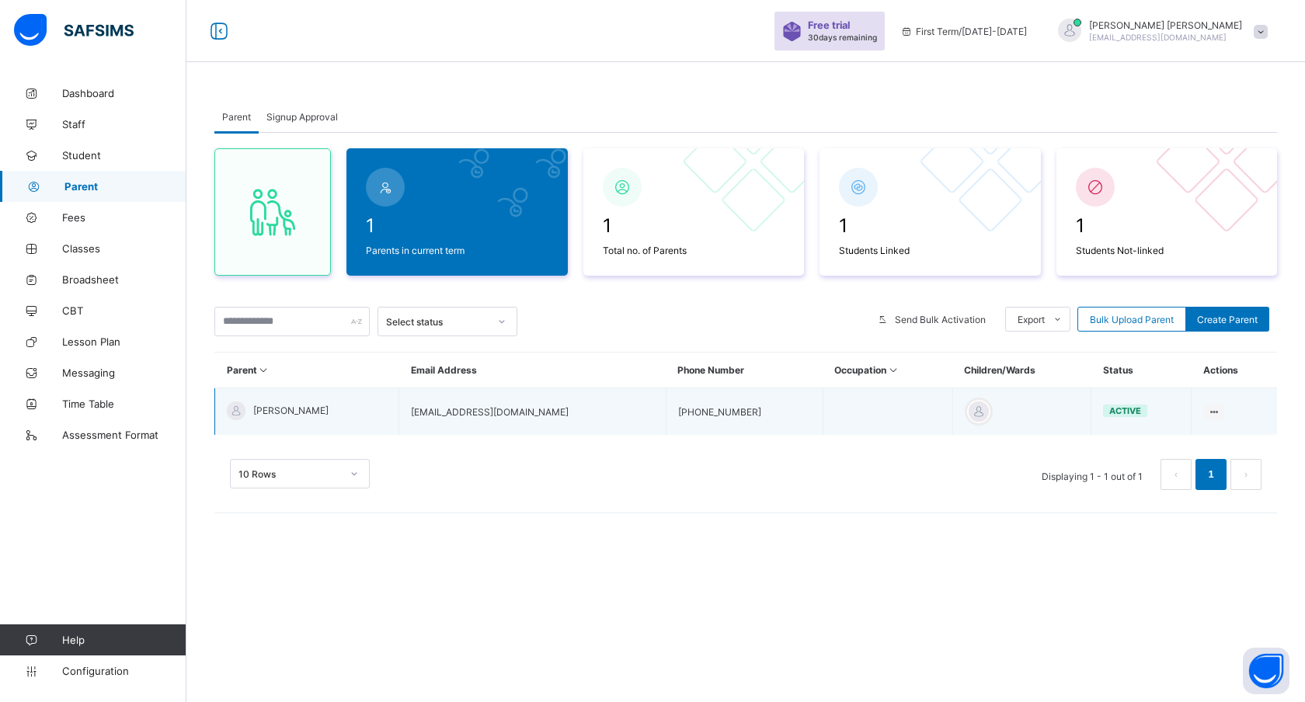
click at [846, 412] on td at bounding box center [888, 411] width 130 height 47
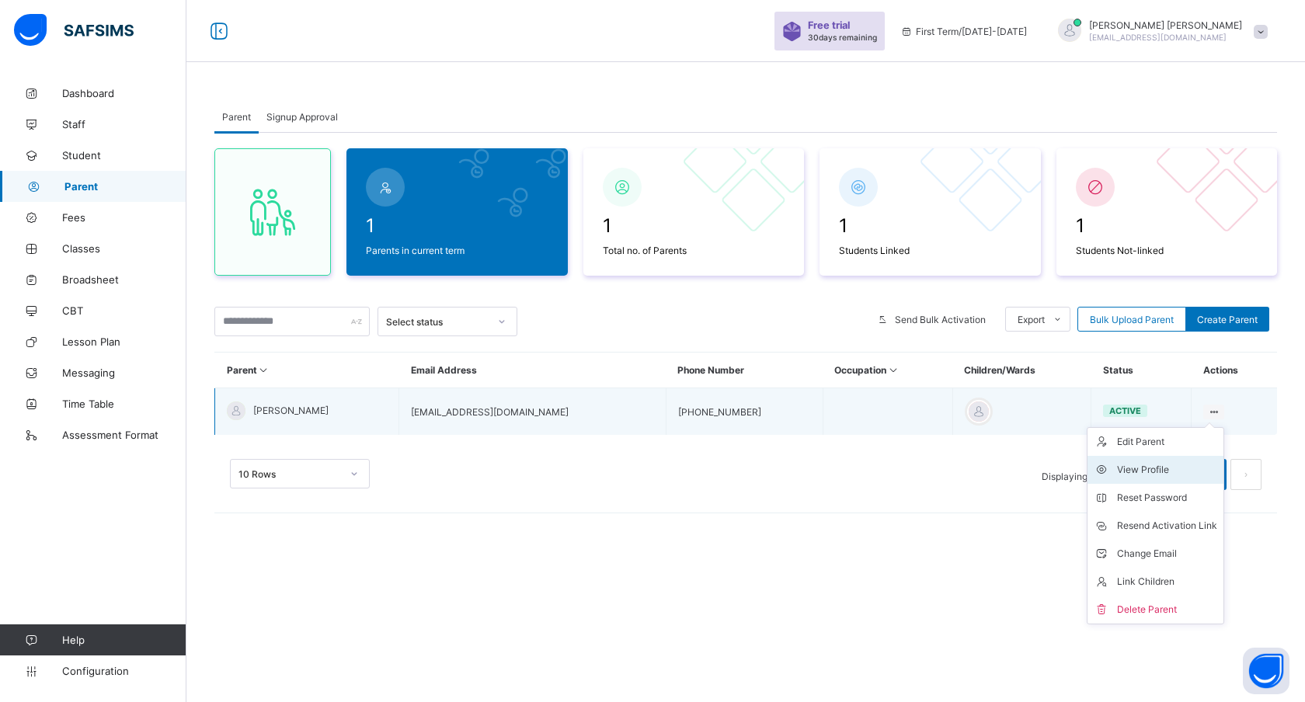
click at [1152, 467] on div "View Profile" at bounding box center [1167, 470] width 100 height 16
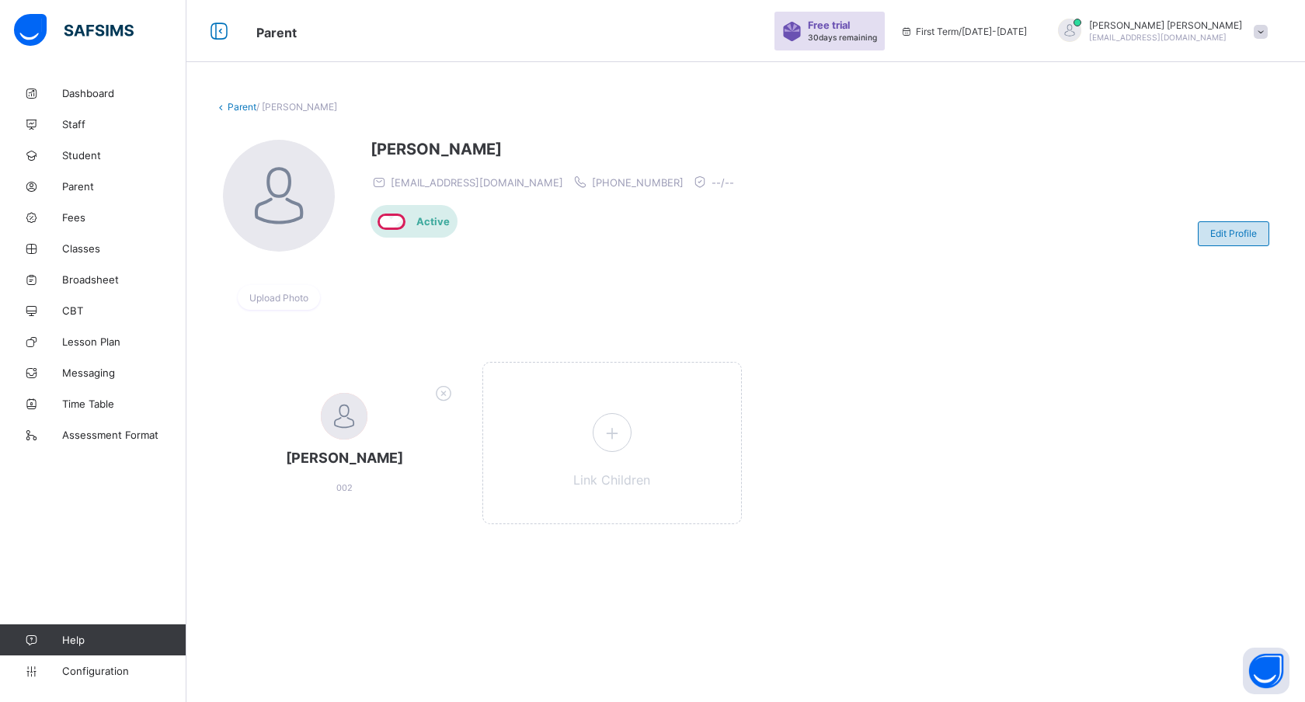
click at [1214, 228] on span "Edit Profile" at bounding box center [1233, 234] width 47 height 12
select select "**"
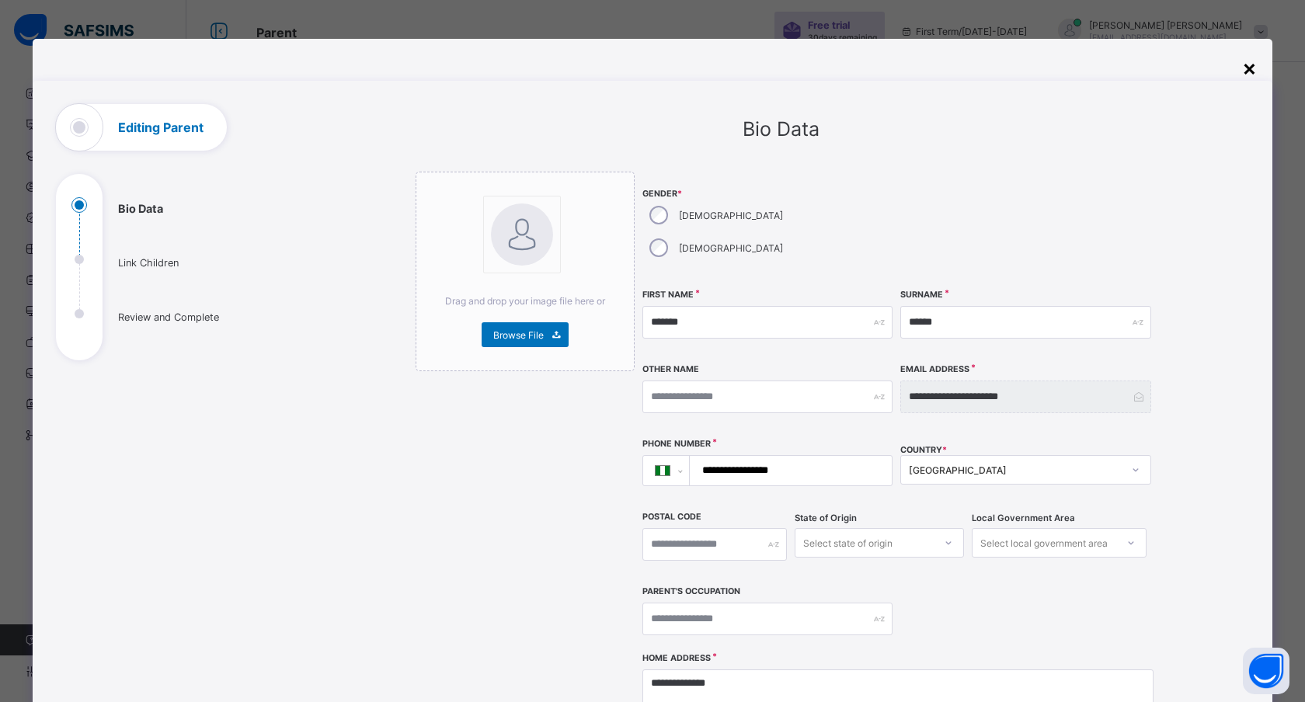
click at [1242, 67] on div "×" at bounding box center [1249, 67] width 15 height 26
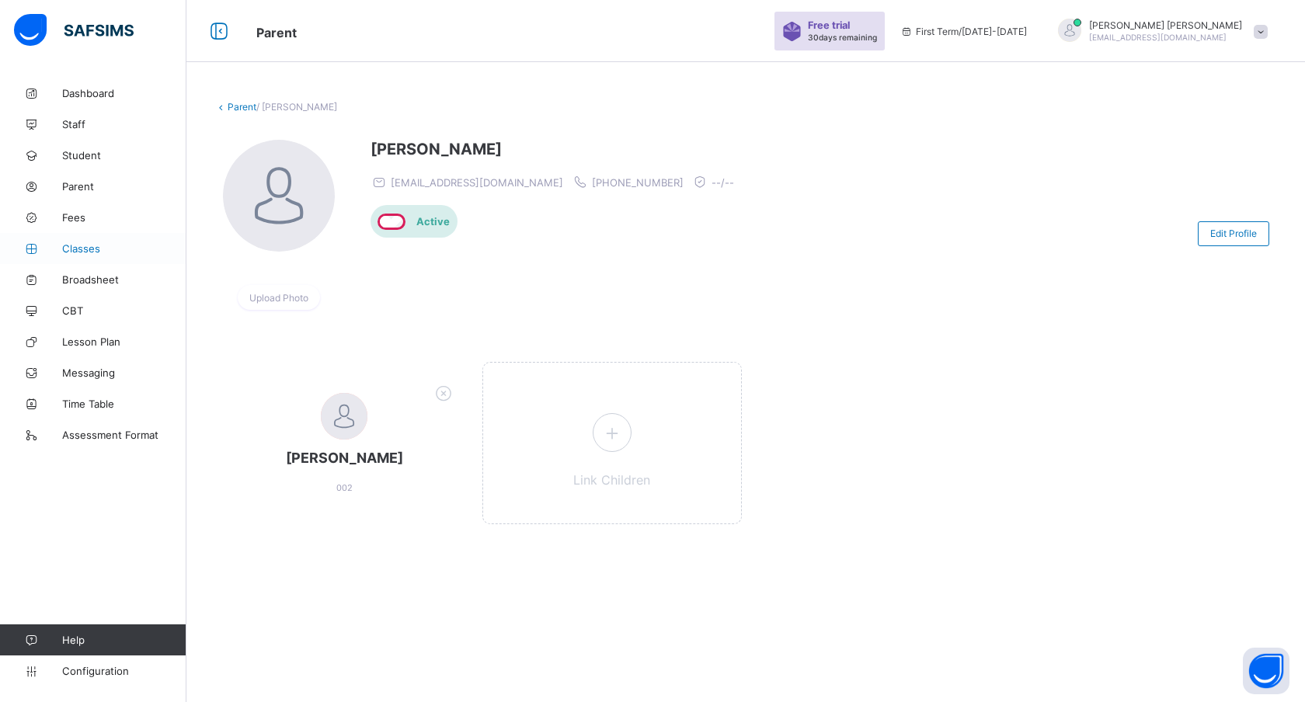
click at [79, 258] on link "Classes" at bounding box center [93, 248] width 186 height 31
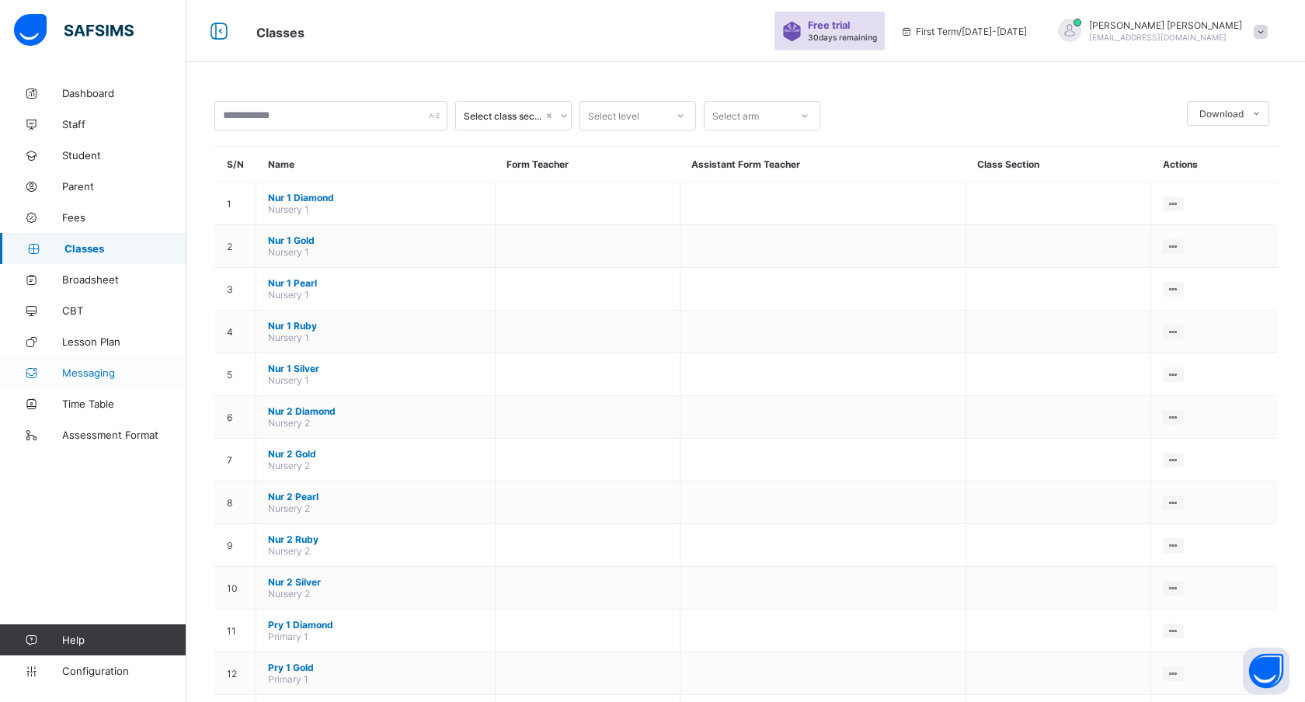
click at [97, 367] on span "Messaging" at bounding box center [124, 373] width 124 height 12
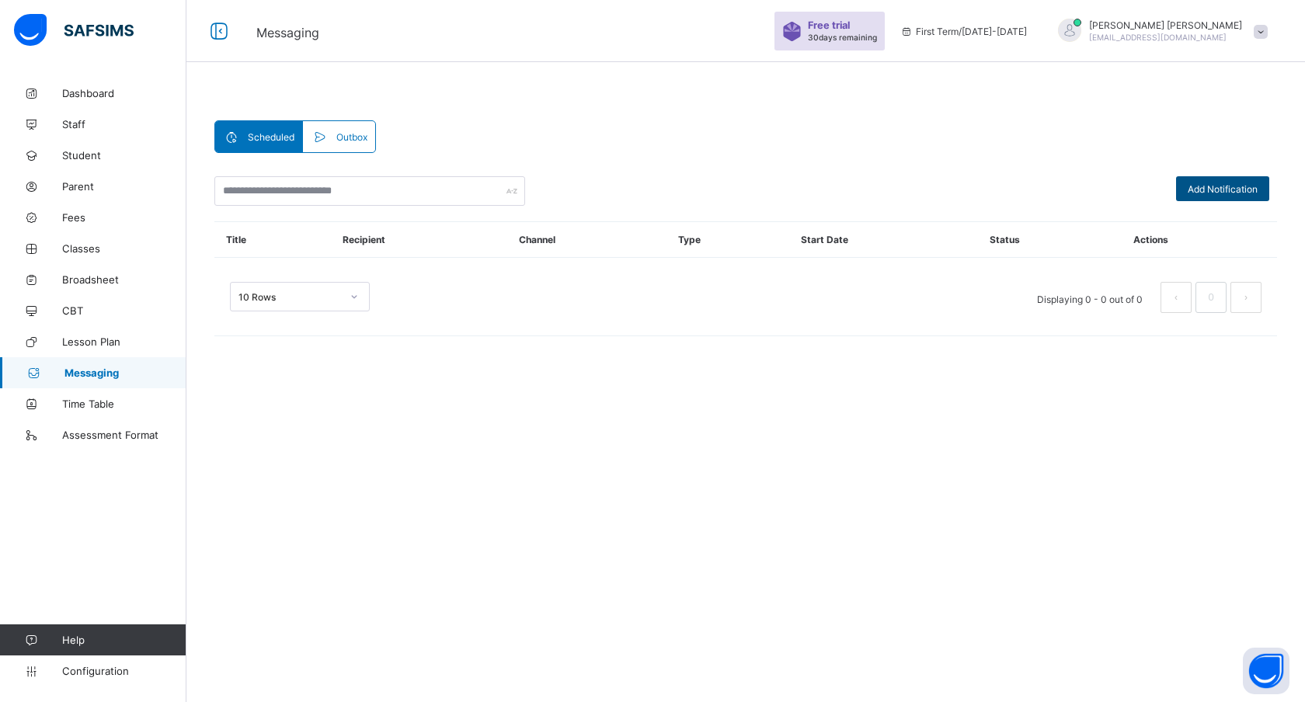
click at [1198, 191] on span "Add Notification" at bounding box center [1223, 189] width 70 height 12
select select "*"
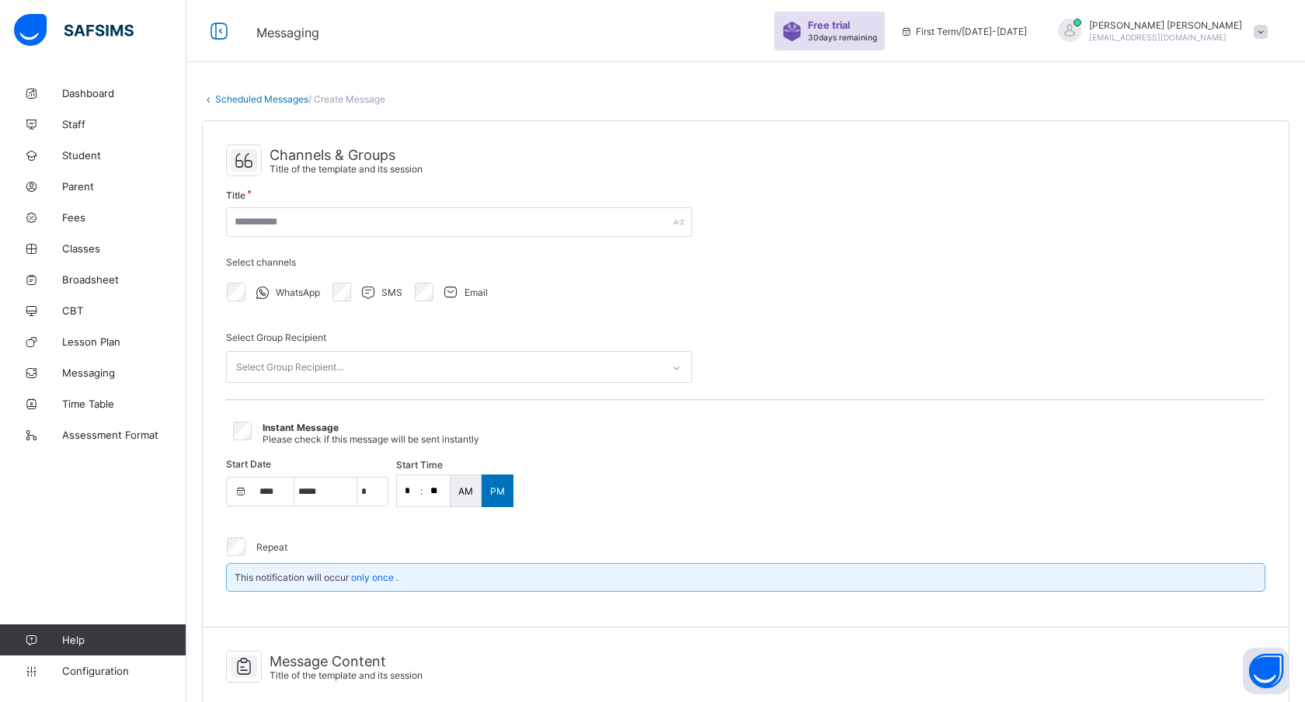
select select "****"
select select "*"
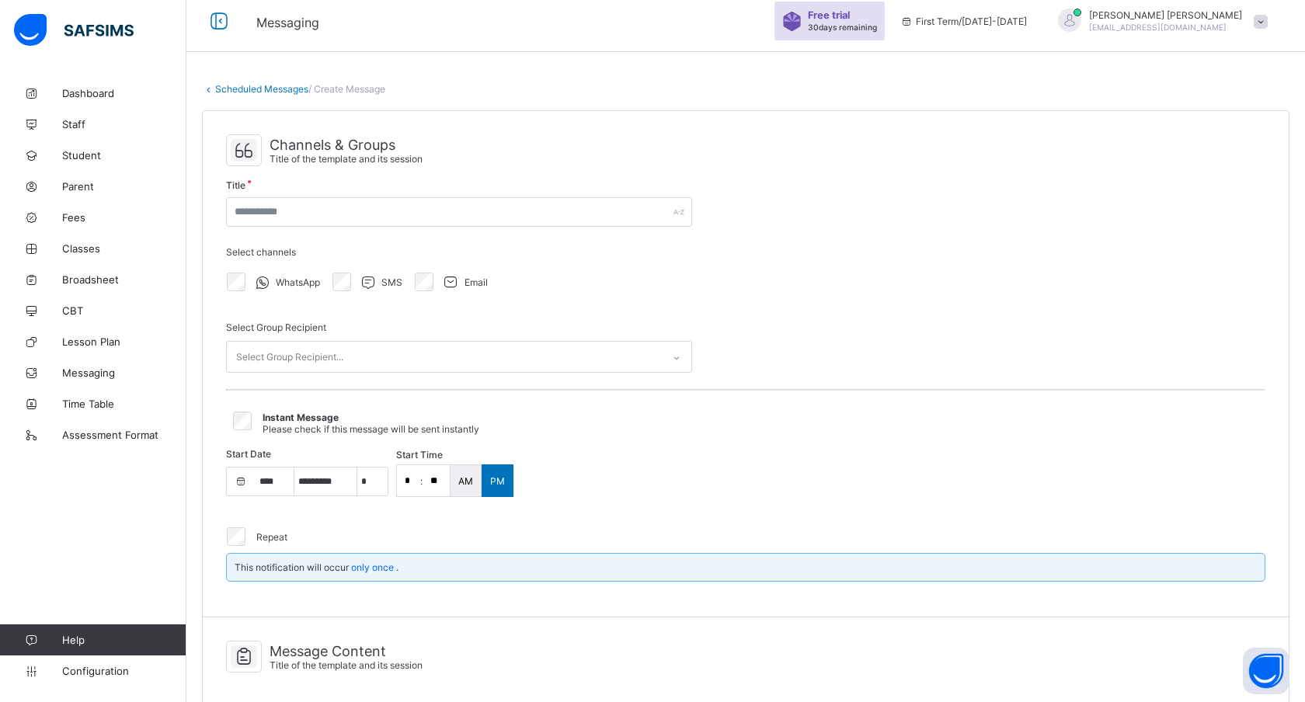
scroll to position [9, 0]
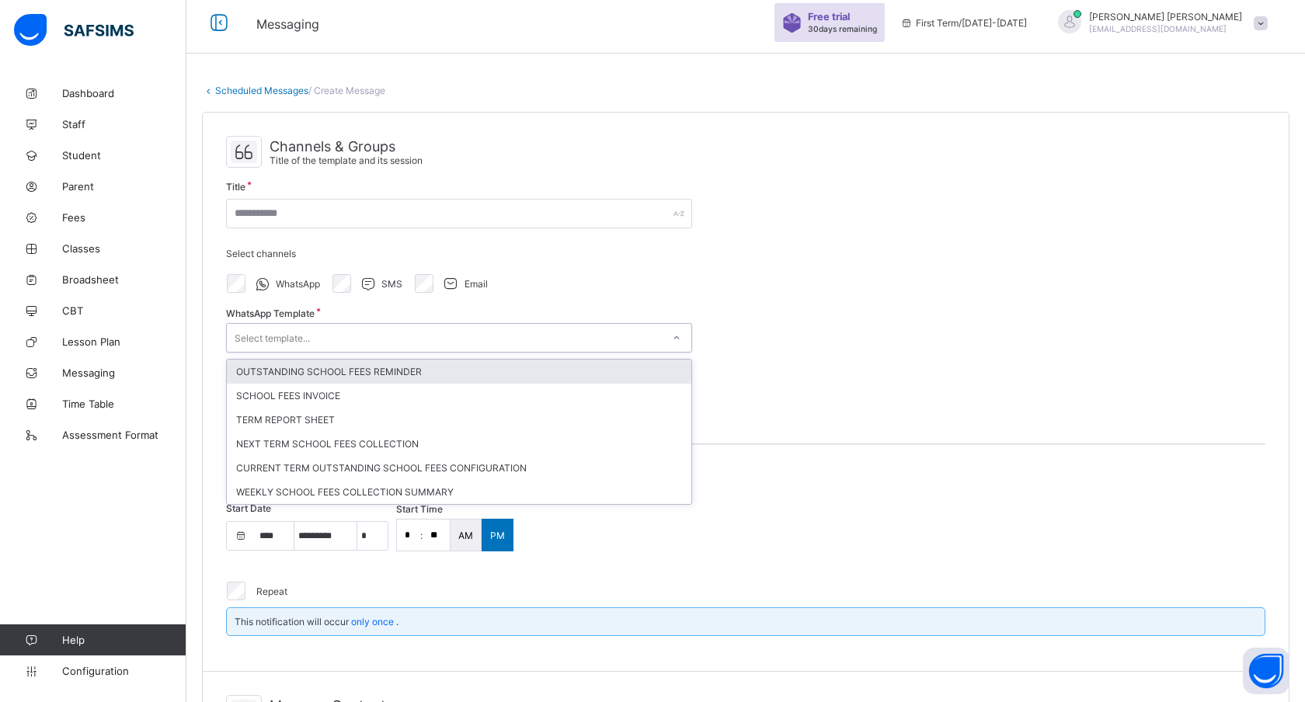
click at [280, 332] on div "Select template..." at bounding box center [272, 338] width 75 height 30
click at [308, 368] on div "OUTSTANDING SCHOOL FEES REMINDER" at bounding box center [459, 372] width 465 height 24
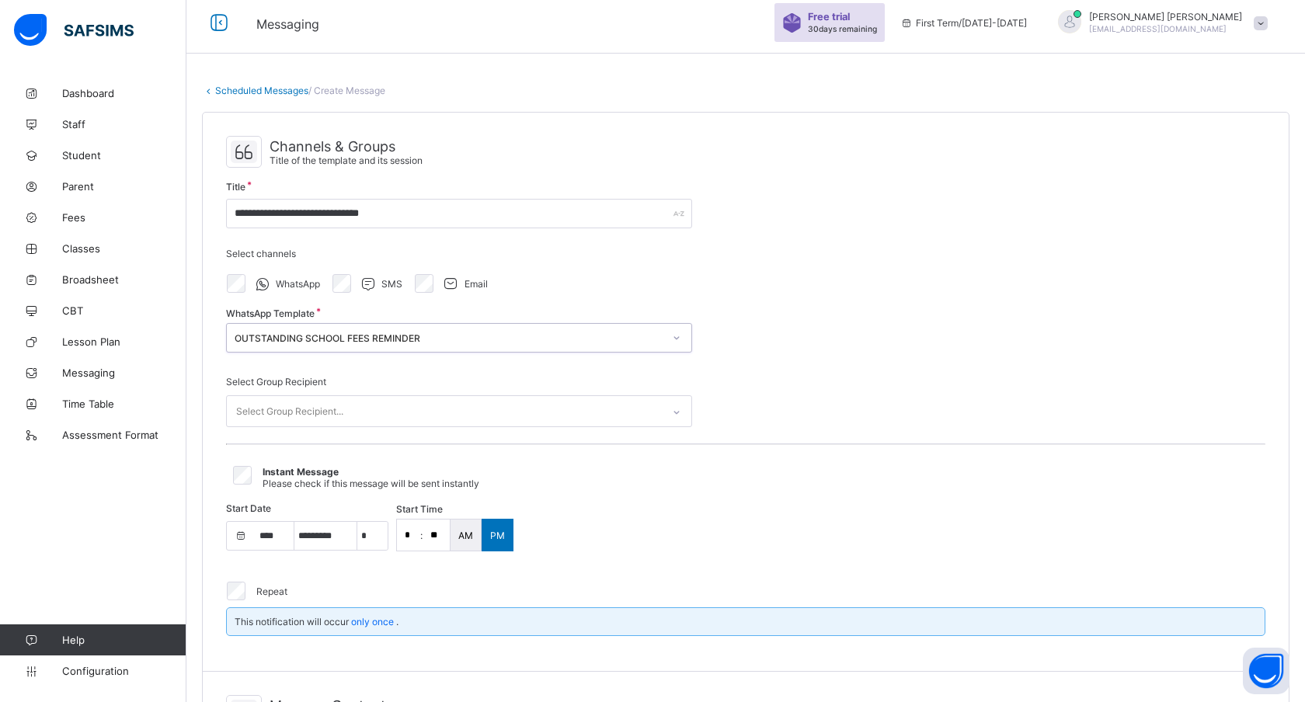
click at [343, 330] on div "OUTSTANDING SCHOOL FEES REMINDER" at bounding box center [444, 338] width 435 height 22
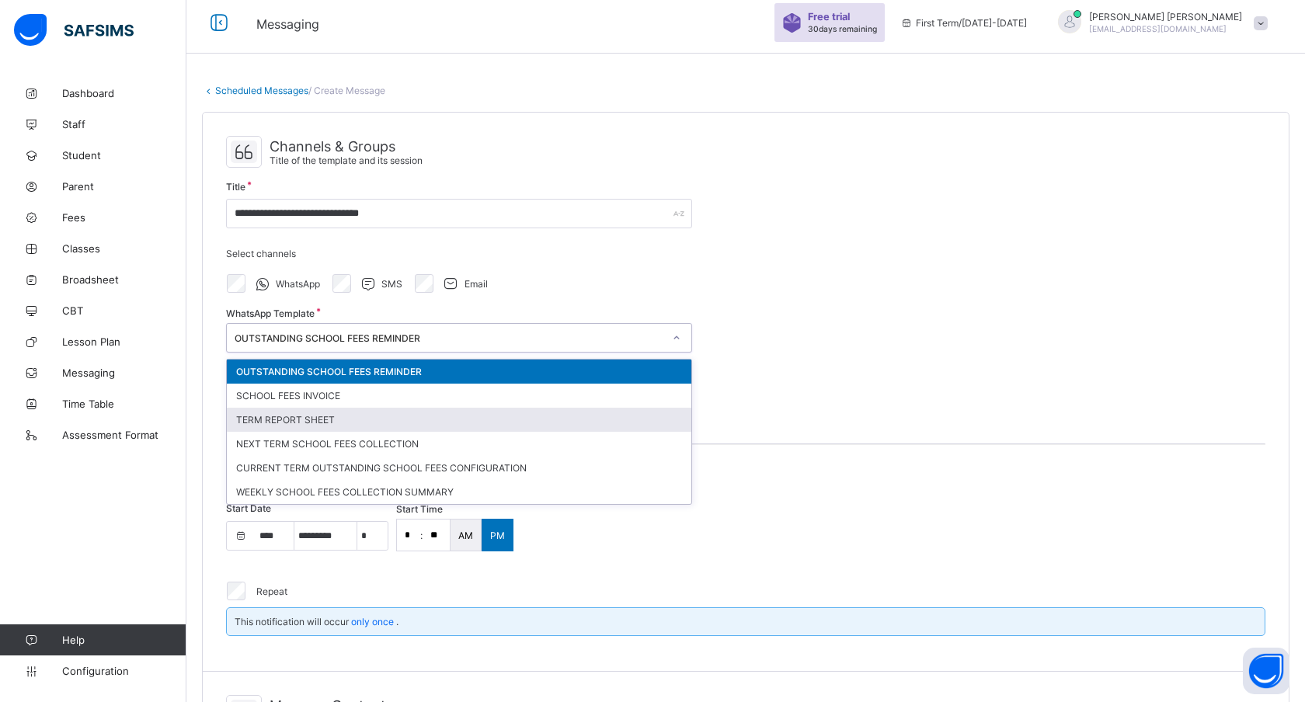
click at [332, 411] on div "TERM REPORT SHEET" at bounding box center [459, 420] width 465 height 24
type input "**********"
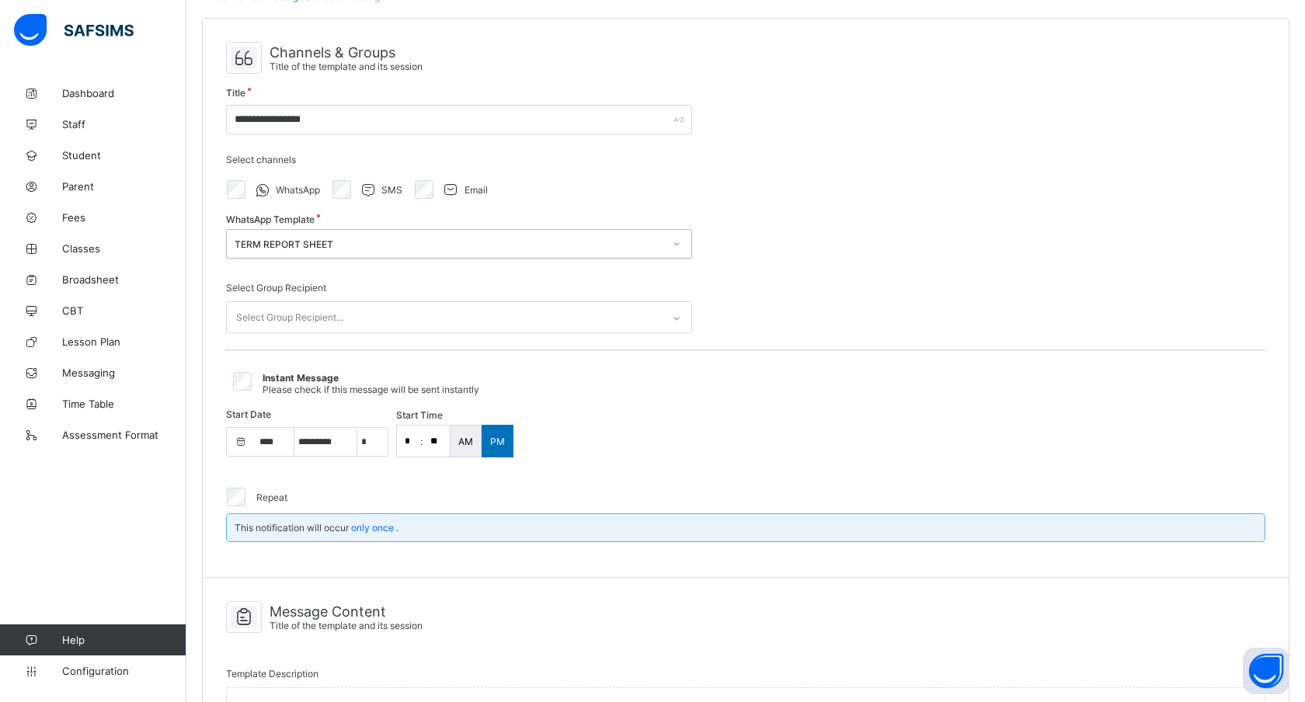
scroll to position [106, 0]
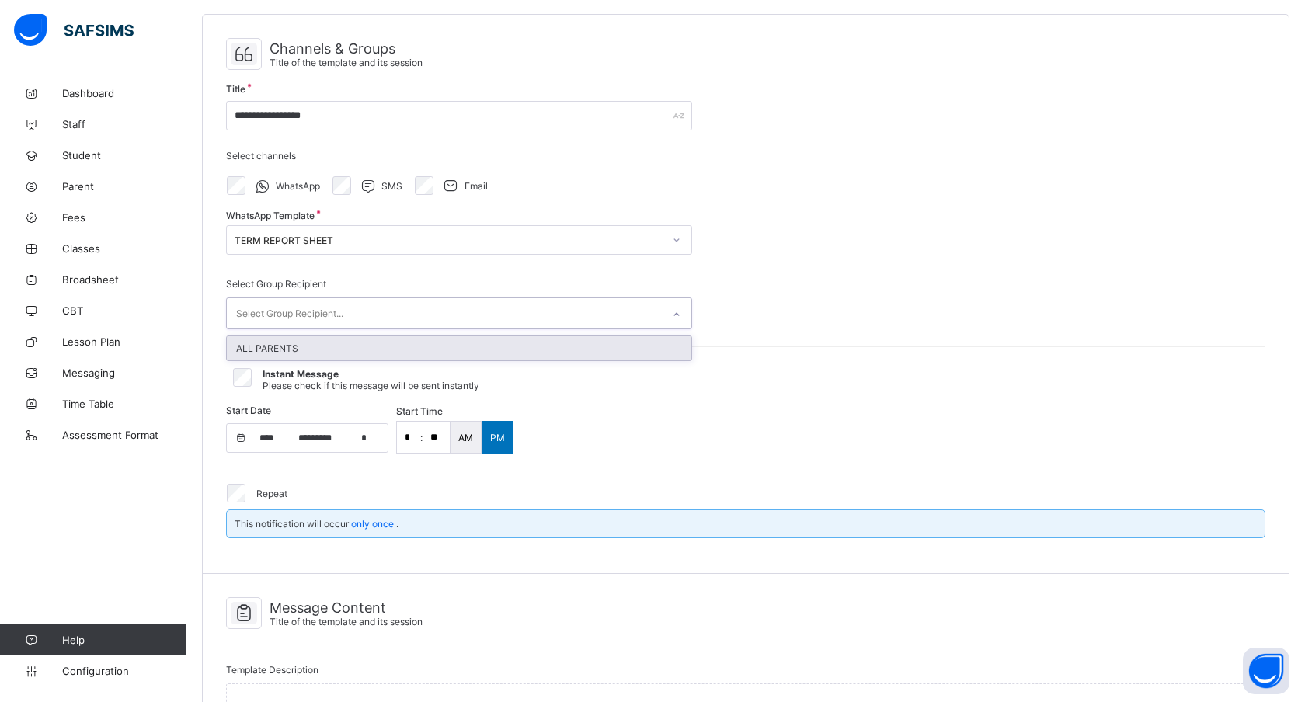
click at [354, 308] on div "Select Group Recipient..." at bounding box center [444, 313] width 435 height 30
click at [329, 349] on div "ALL PARENTS" at bounding box center [459, 348] width 465 height 24
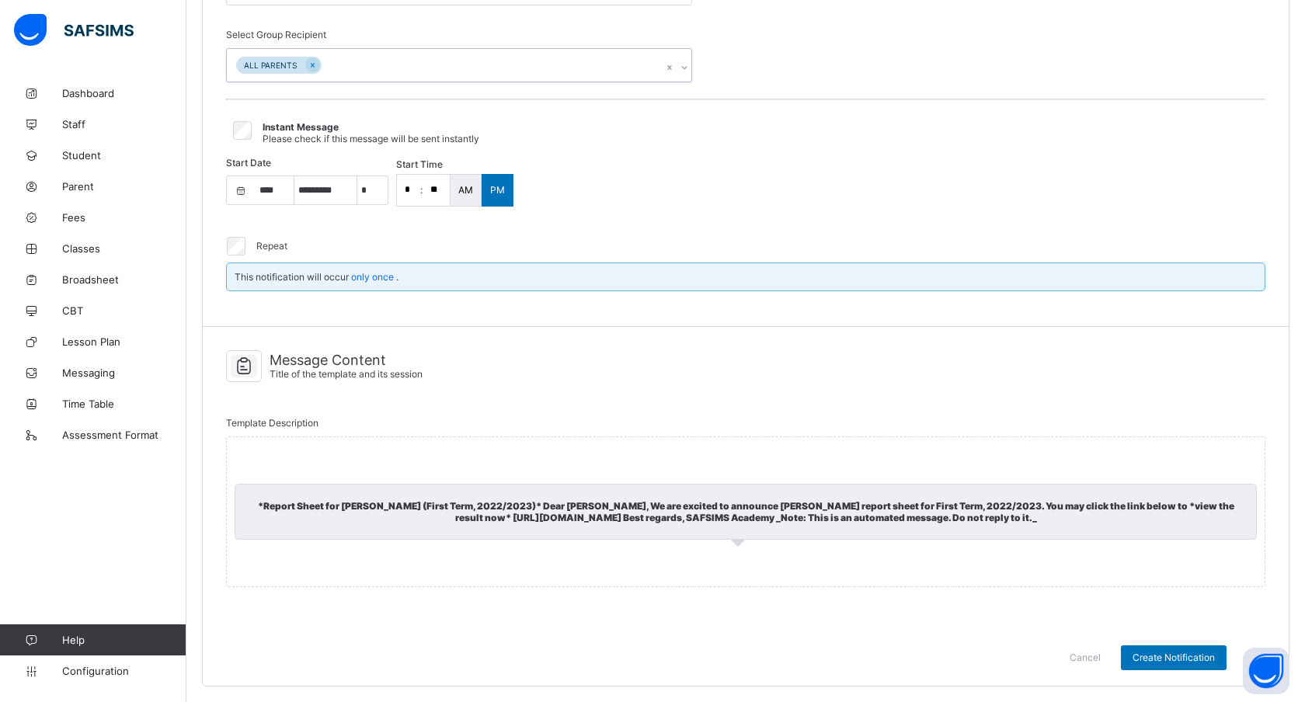
scroll to position [360, 0]
click at [387, 437] on div "*Report Sheet for Jane Doe (First Term, 2022/2023)* Dear John Doe, We are excit…" at bounding box center [745, 512] width 1039 height 151
click at [342, 457] on div "*Report Sheet for Jane Doe (First Term, 2022/2023)* Dear John Doe, We are excit…" at bounding box center [745, 512] width 1039 height 151
click at [342, 507] on div "*Report Sheet for Jane Doe (First Term, 2022/2023)* Dear John Doe, We are excit…" at bounding box center [746, 512] width 1022 height 56
click at [357, 499] on div "*Report Sheet for Jane Doe (First Term, 2022/2023)* Dear John Doe, We are excit…" at bounding box center [746, 512] width 1022 height 56
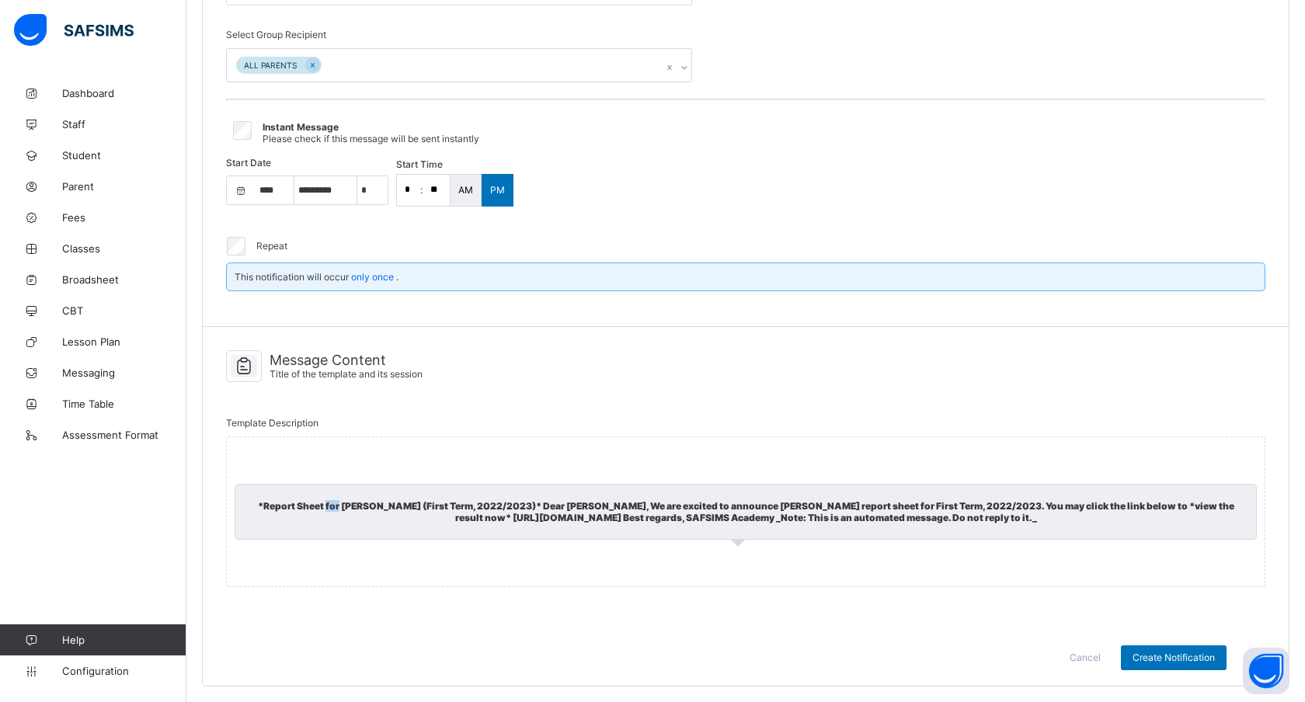
click at [357, 499] on div "*Report Sheet for Jane Doe (First Term, 2022/2023)* Dear John Doe, We are excit…" at bounding box center [746, 512] width 1022 height 56
click at [406, 512] on div "*Report Sheet for Jane Doe (First Term, 2022/2023)* Dear John Doe, We are excit…" at bounding box center [746, 512] width 1022 height 56
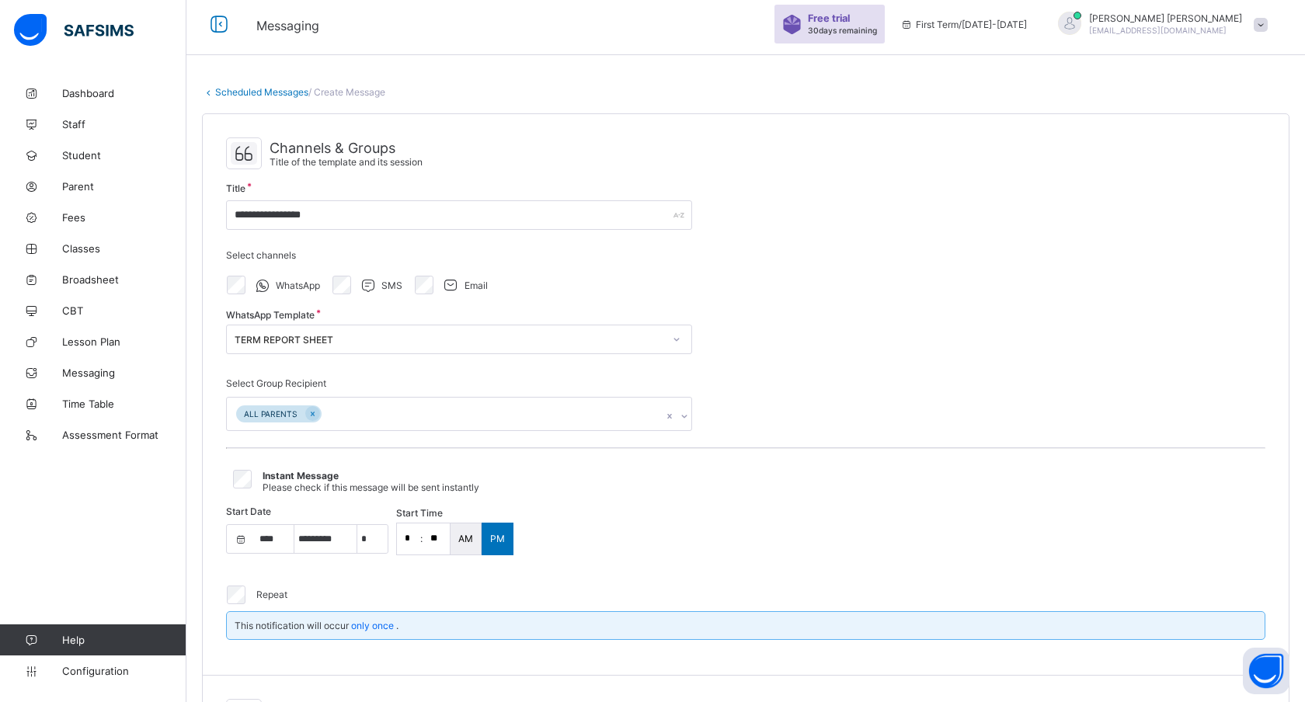
scroll to position [0, 0]
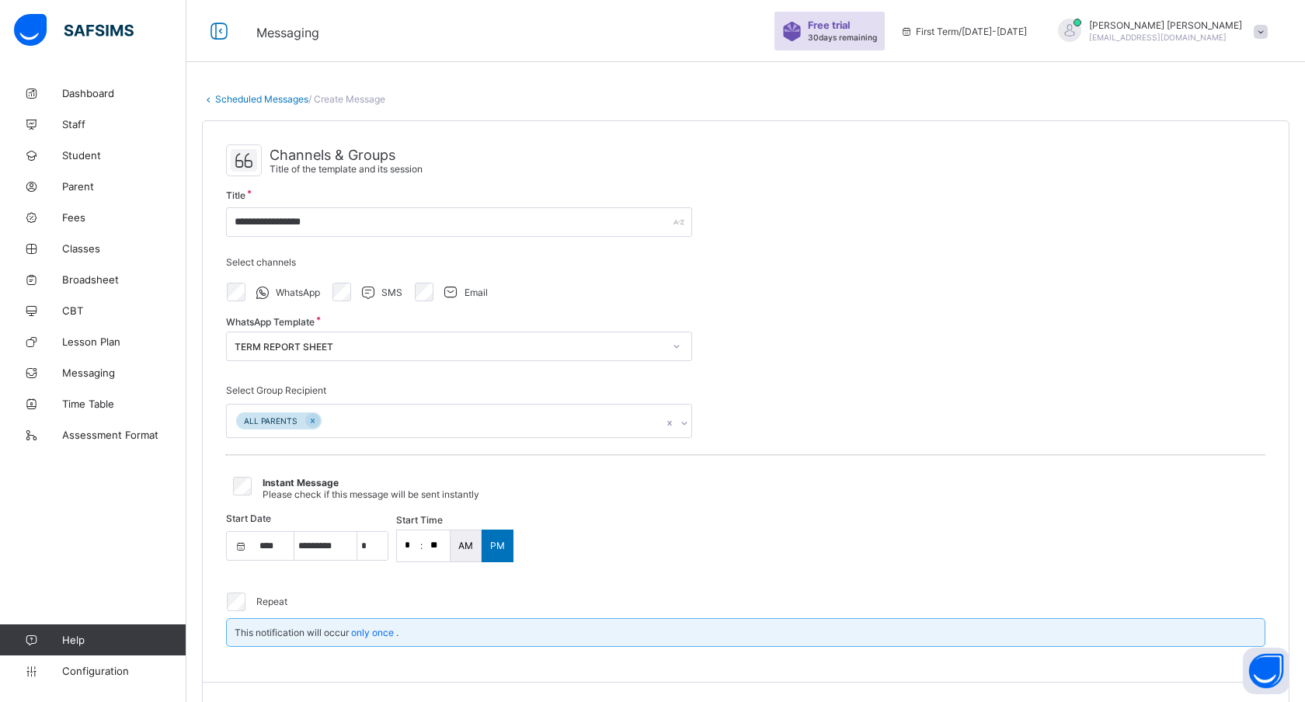
select select "**"
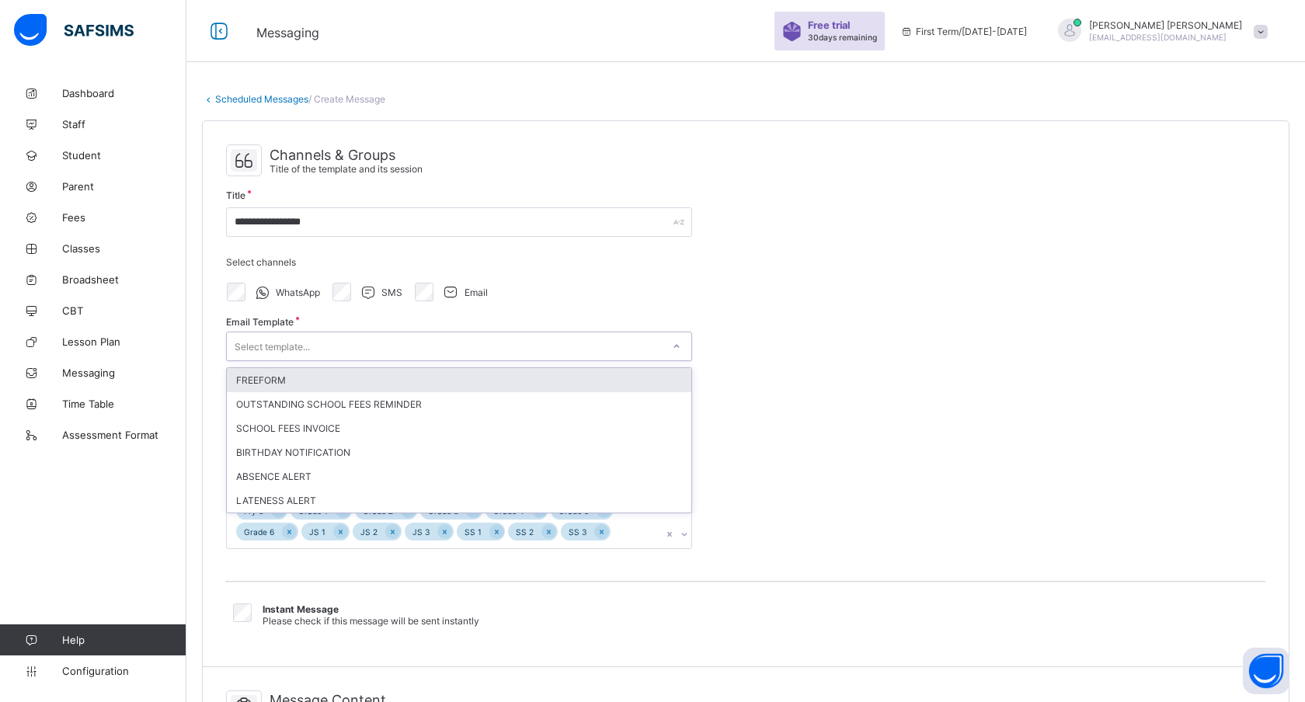
click at [360, 339] on div "Select template..." at bounding box center [444, 347] width 435 height 22
click at [312, 382] on div "FREEFORM" at bounding box center [459, 380] width 465 height 24
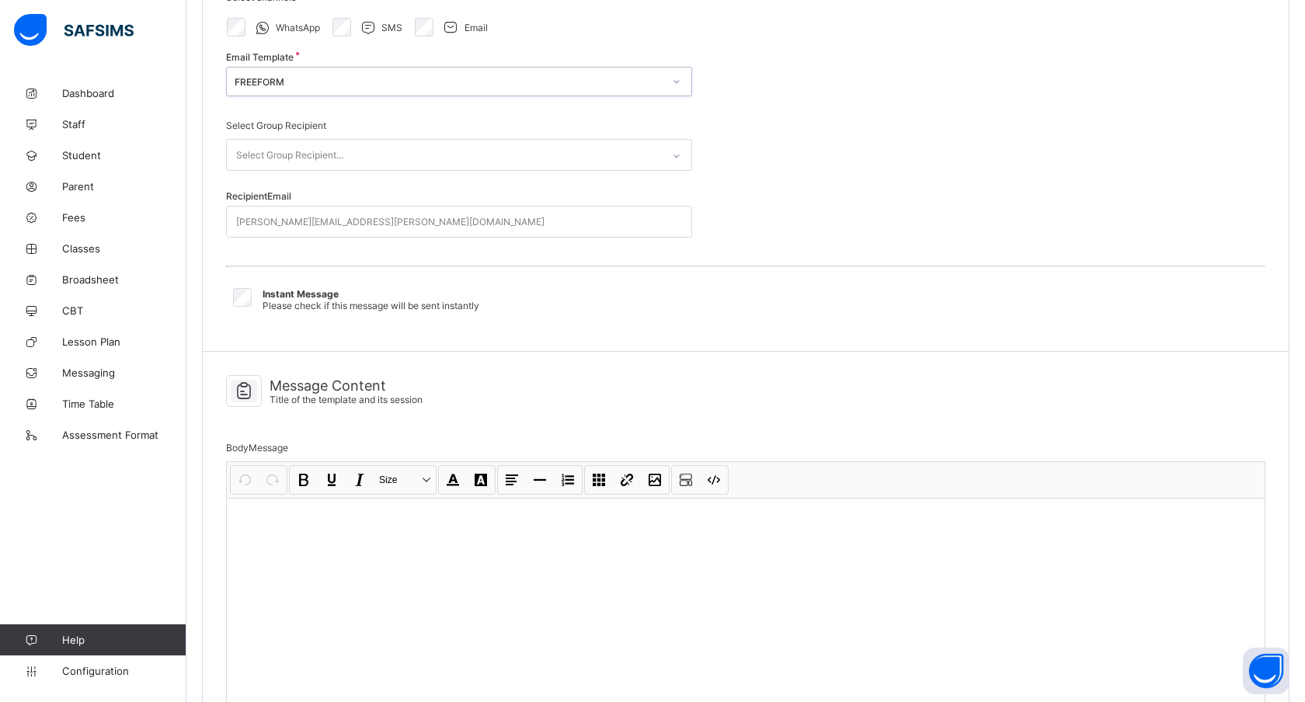
scroll to position [326, 0]
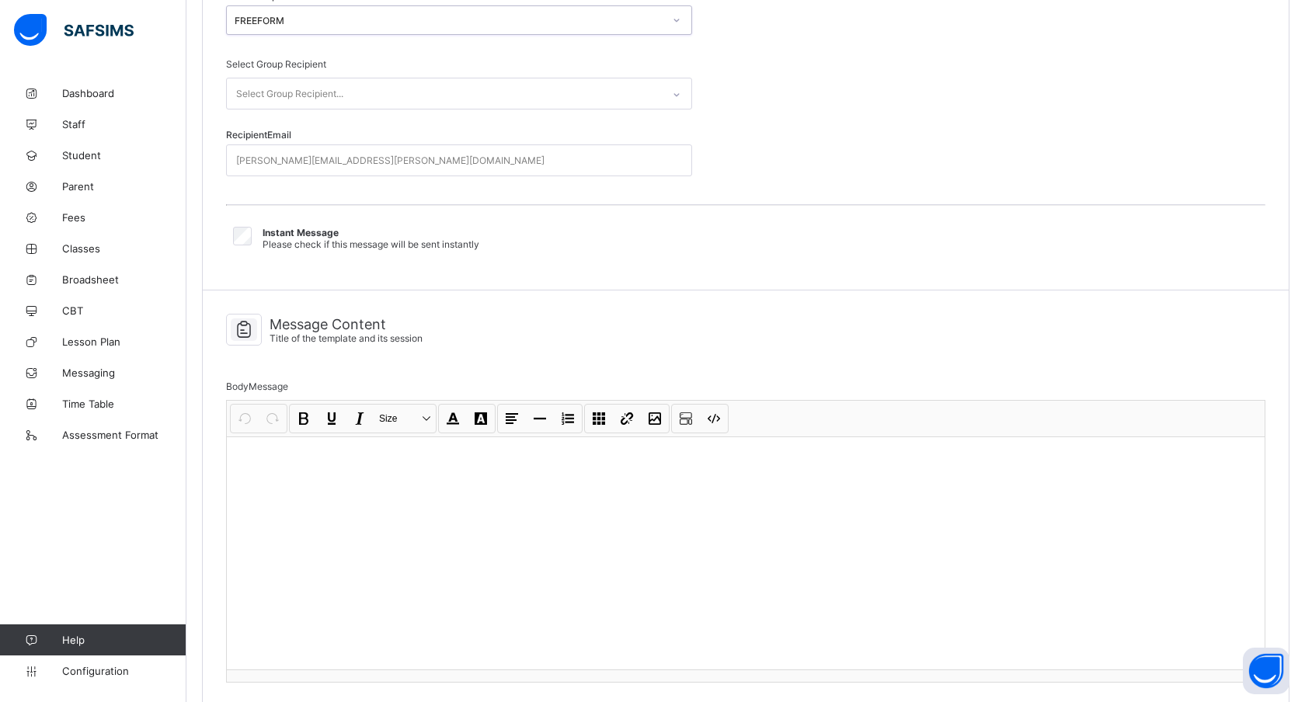
click at [346, 517] on div at bounding box center [746, 553] width 1038 height 233
click at [719, 411] on button "Code view" at bounding box center [714, 419] width 26 height 26
type textarea "******* ****"
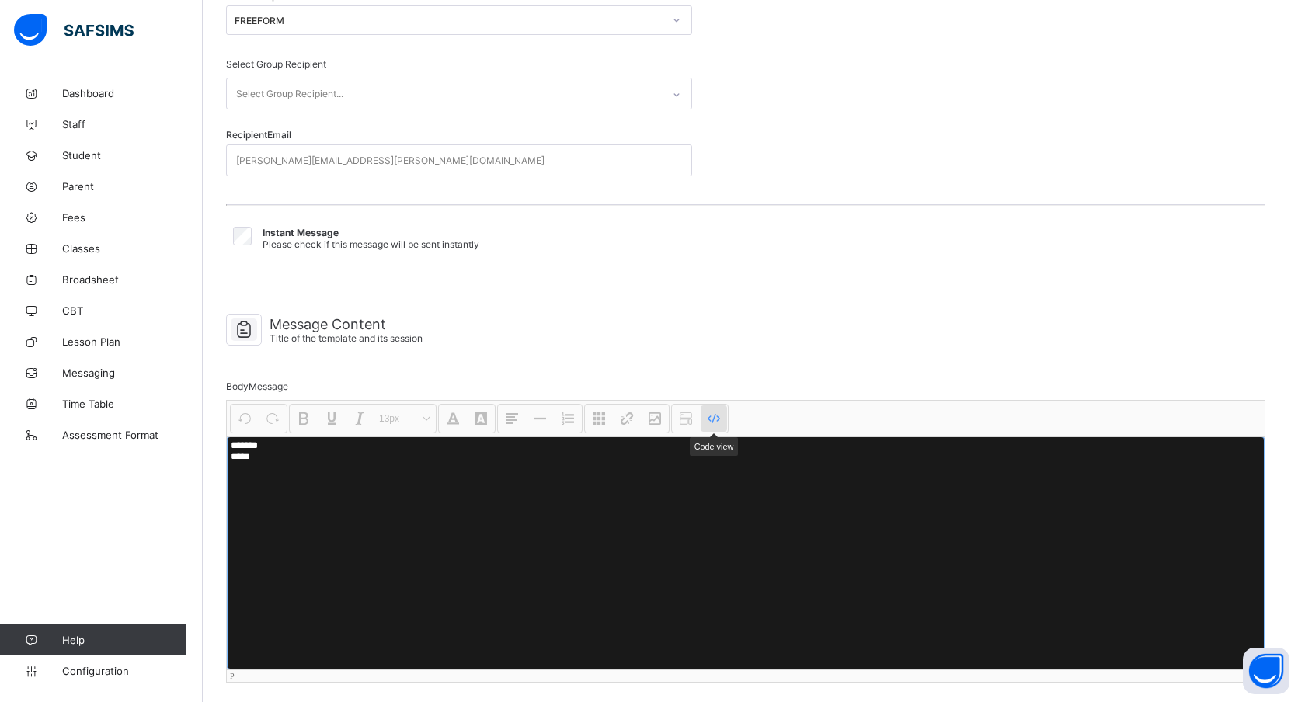
click at [719, 411] on button "Code view" at bounding box center [714, 419] width 26 height 26
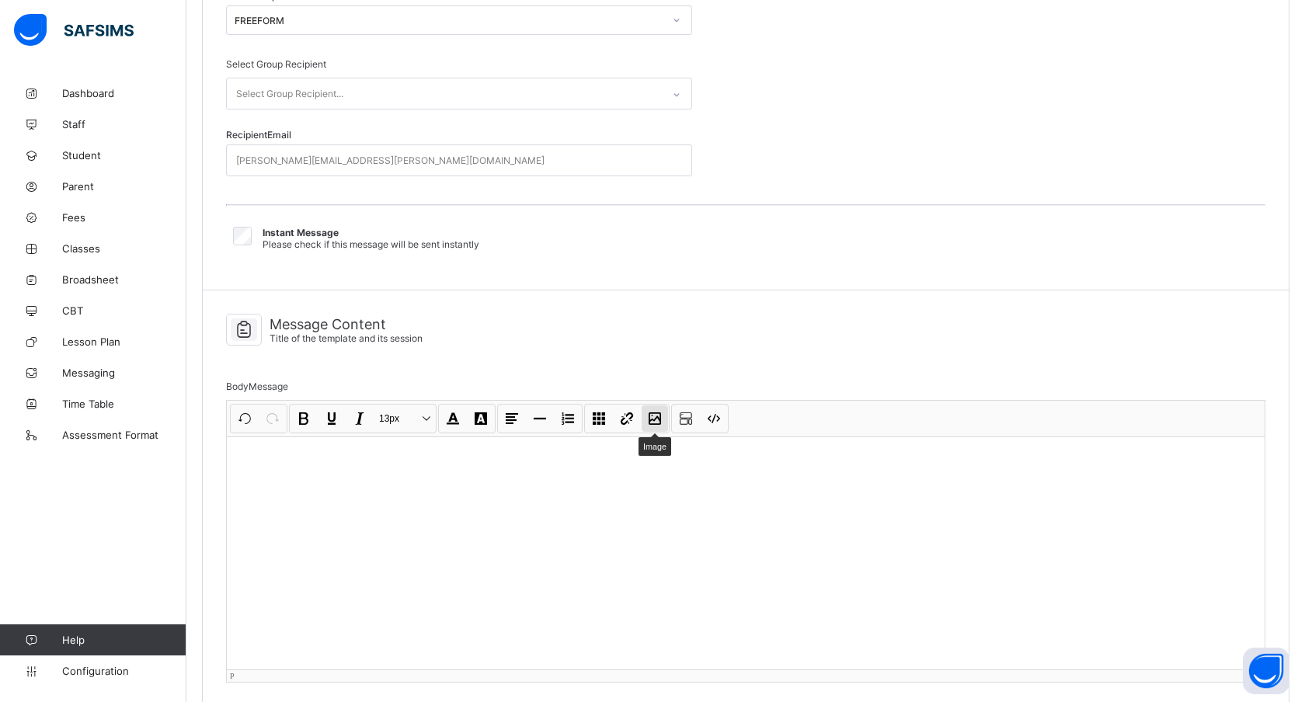
click at [647, 413] on button "Image" at bounding box center [655, 419] width 26 height 26
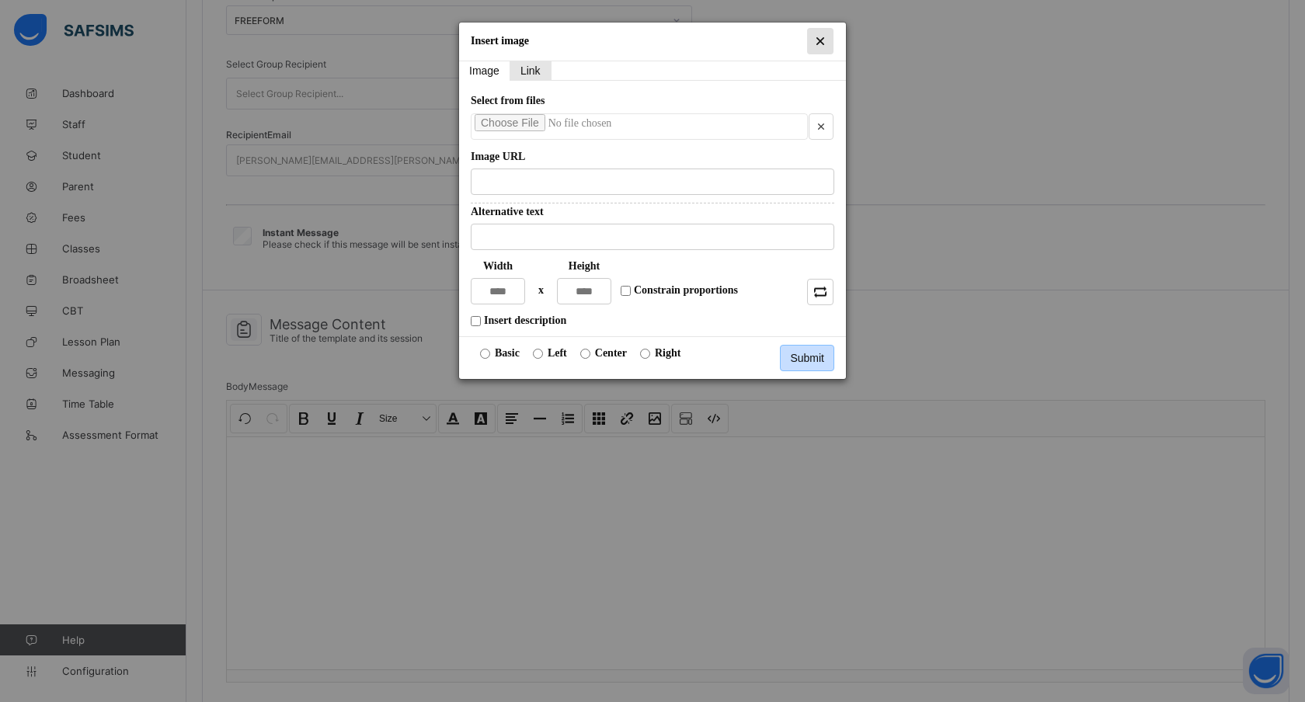
click at [823, 34] on button "Close" at bounding box center [820, 41] width 26 height 26
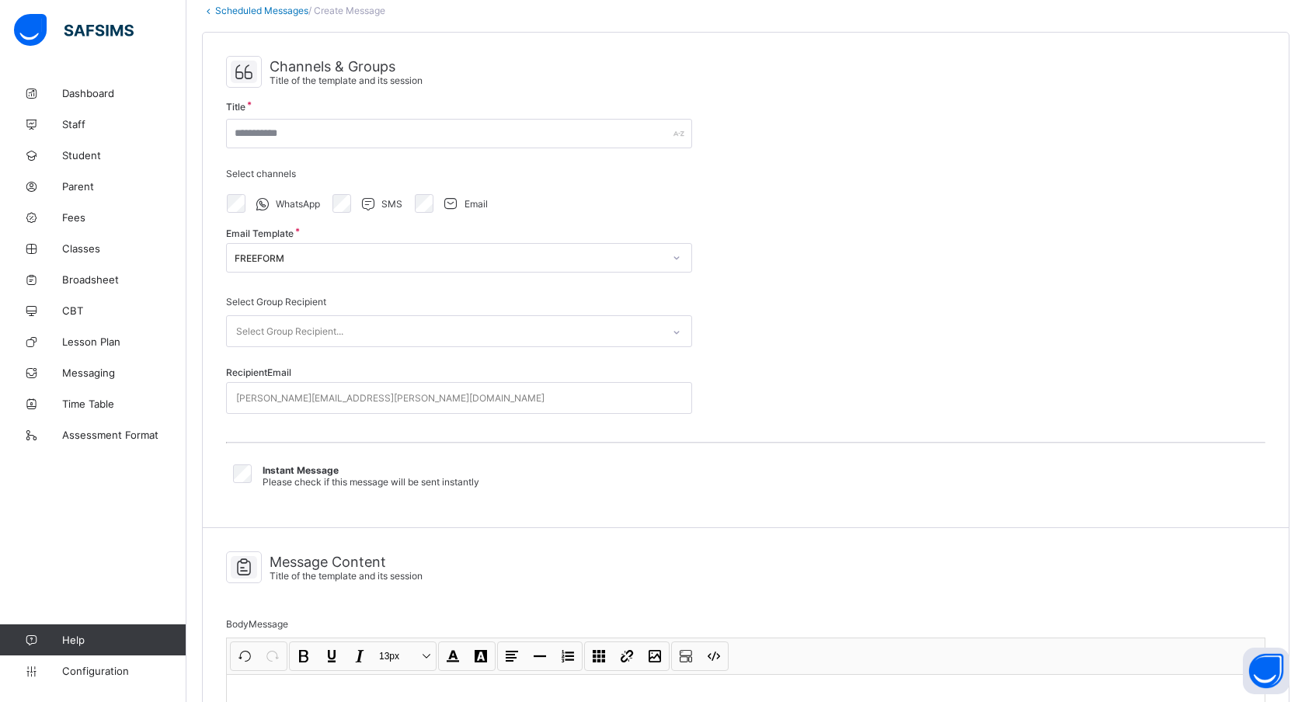
scroll to position [85, 0]
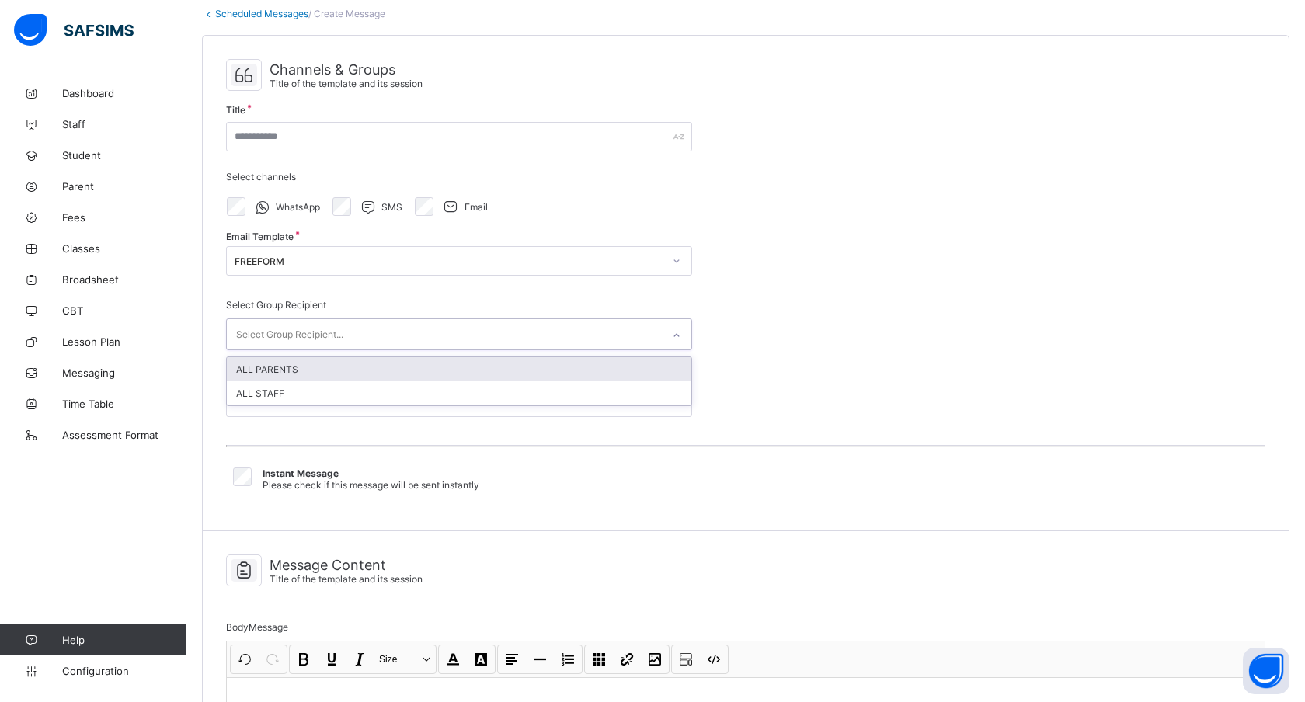
click at [313, 325] on div "Select Group Recipient..." at bounding box center [289, 335] width 107 height 30
click at [305, 364] on div "ALL PARENTS" at bounding box center [459, 369] width 465 height 24
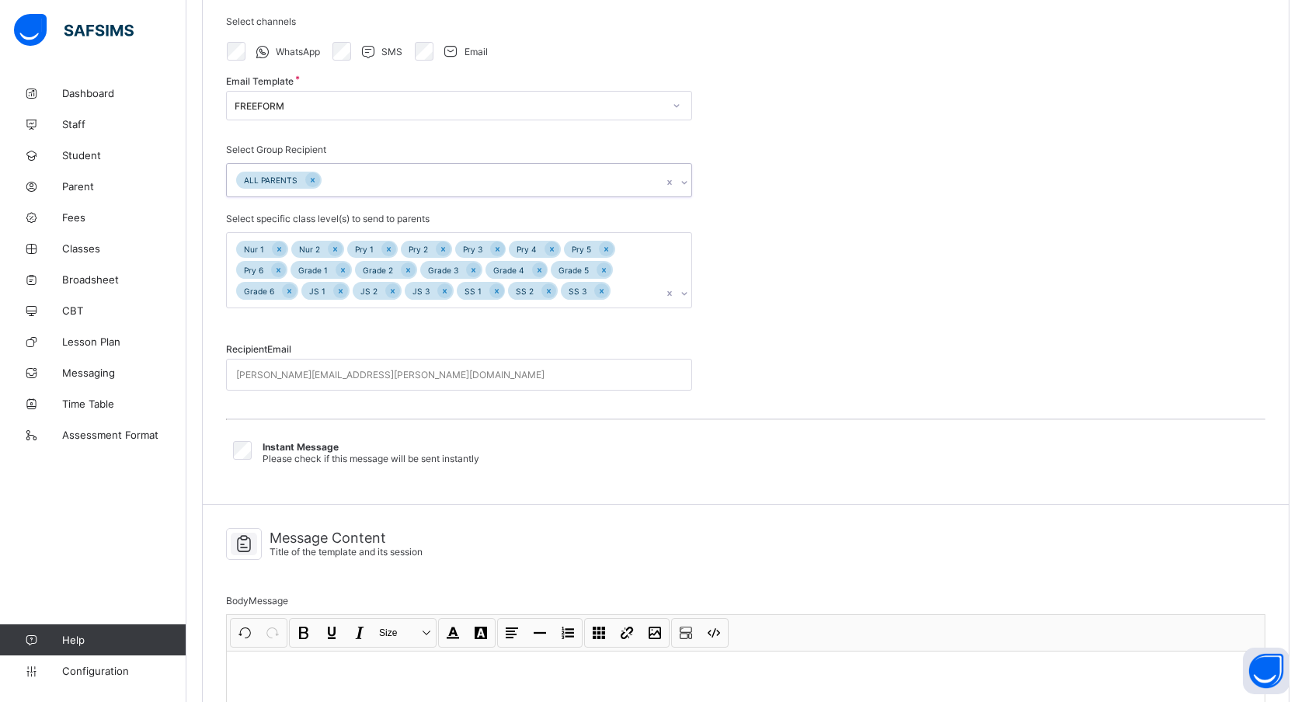
scroll to position [235, 0]
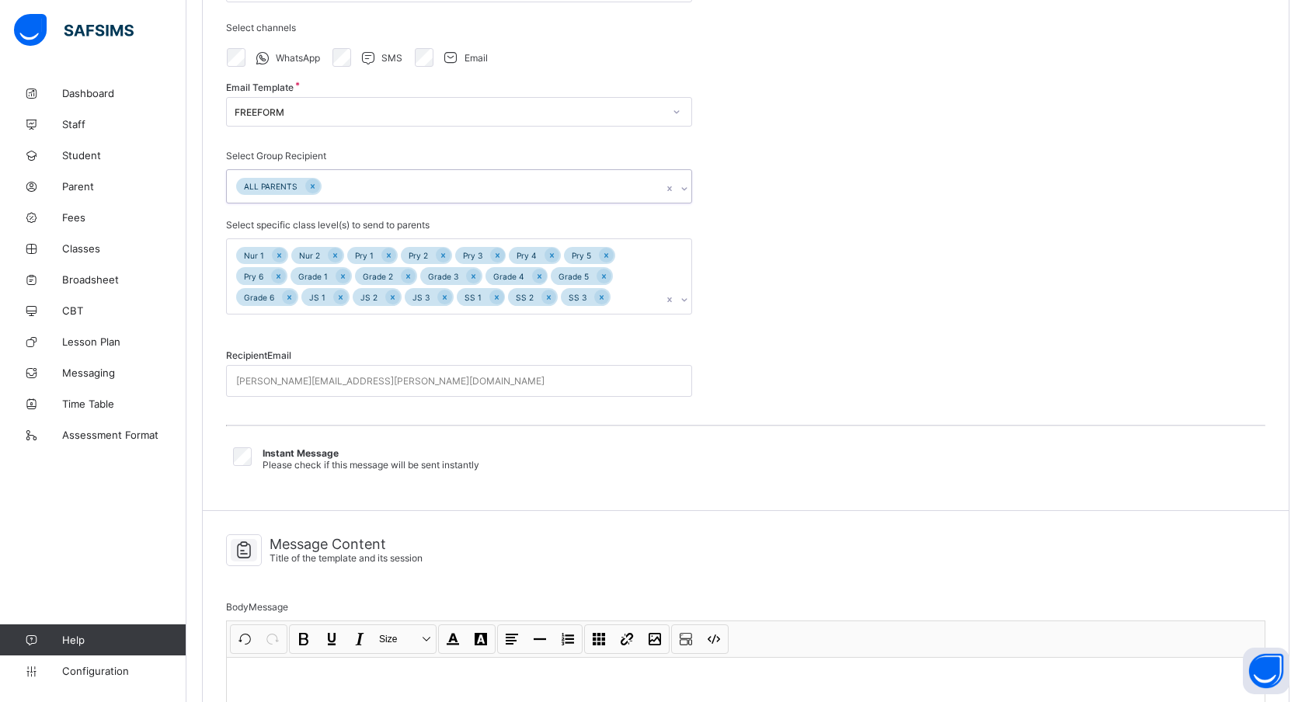
click at [349, 377] on div "john.doe@flexisaf.com" at bounding box center [444, 381] width 435 height 30
click at [498, 377] on div "john.doe@flexisaf.com" at bounding box center [444, 381] width 435 height 30
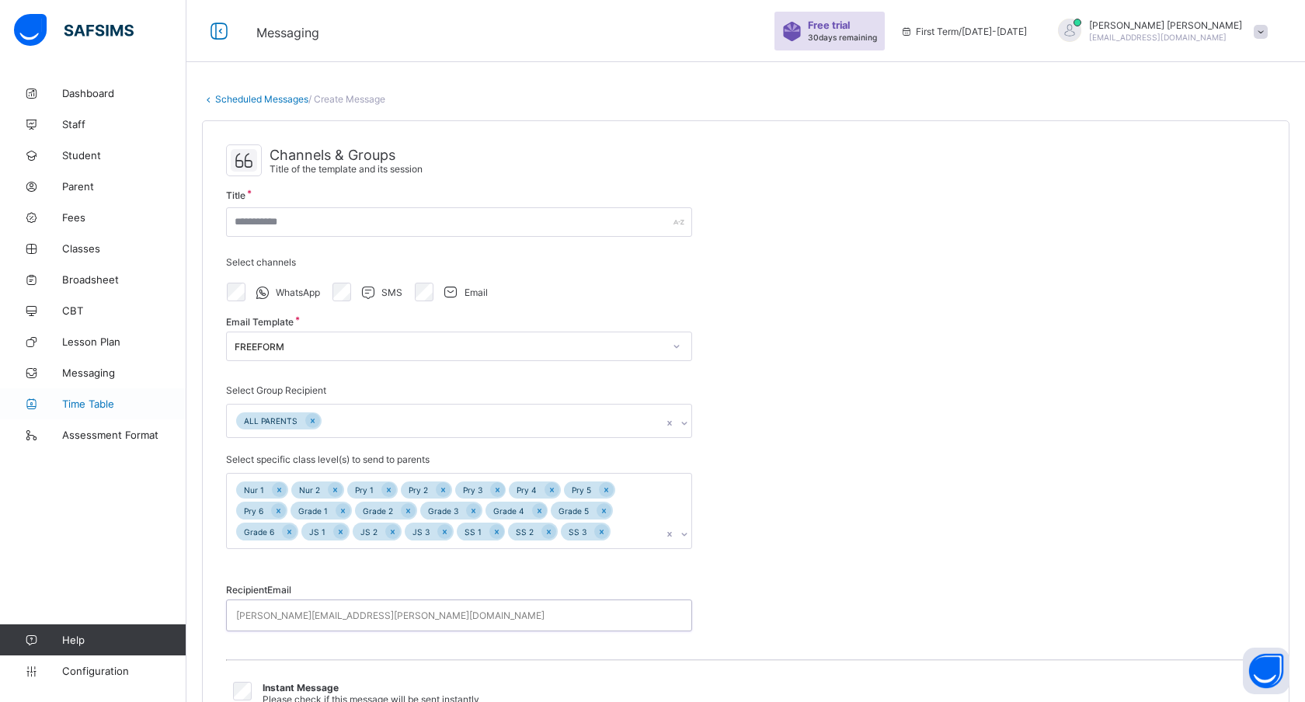
scroll to position [17, 0]
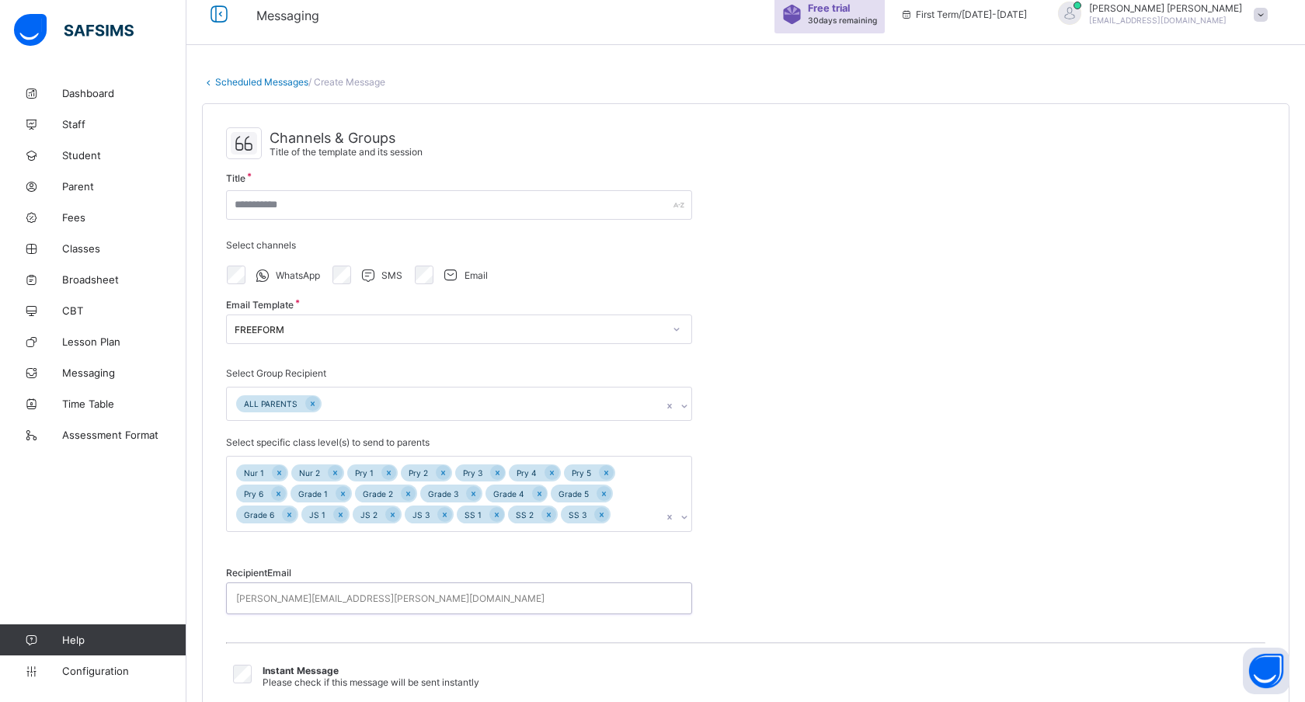
click at [79, 492] on div "Dashboard Staff Student Parent Fees Classes Broadsheet CBT Lesson Plan Messagin…" at bounding box center [93, 382] width 186 height 640
click at [101, 675] on span "Configuration" at bounding box center [124, 671] width 124 height 12
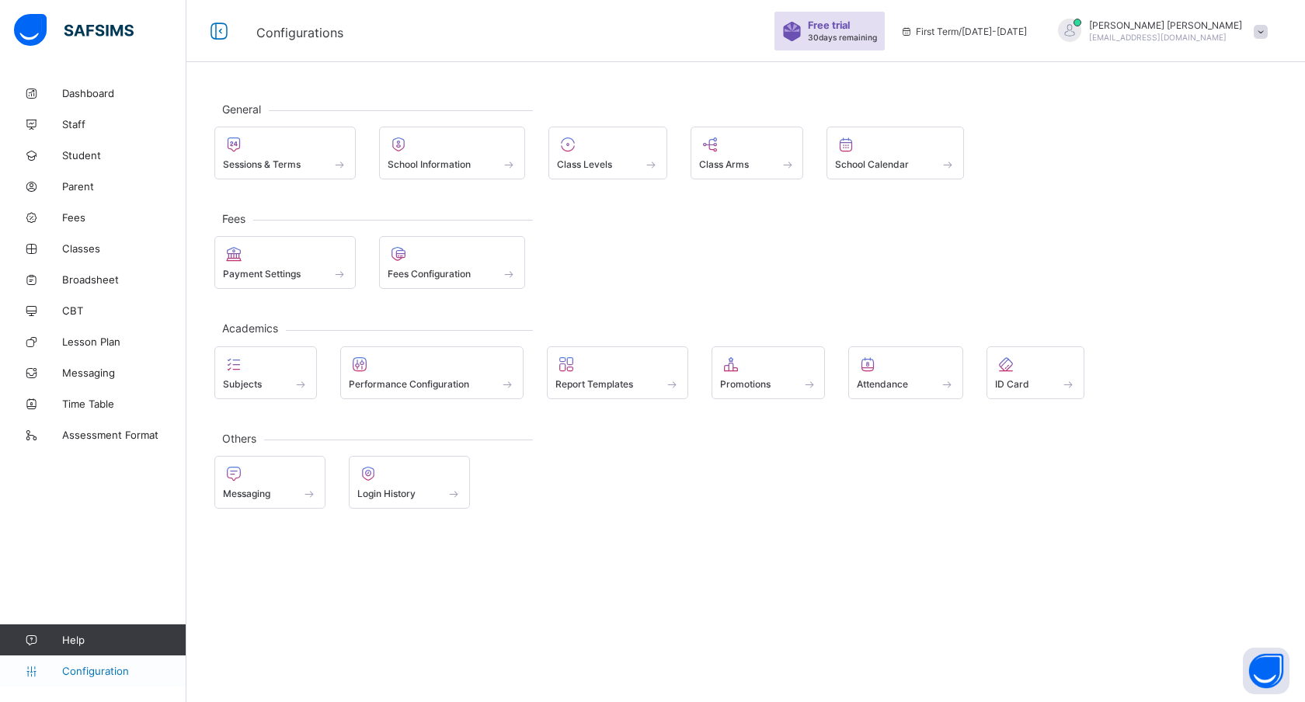
click at [101, 672] on span "Configuration" at bounding box center [124, 671] width 124 height 12
click at [291, 155] on span at bounding box center [285, 156] width 124 height 4
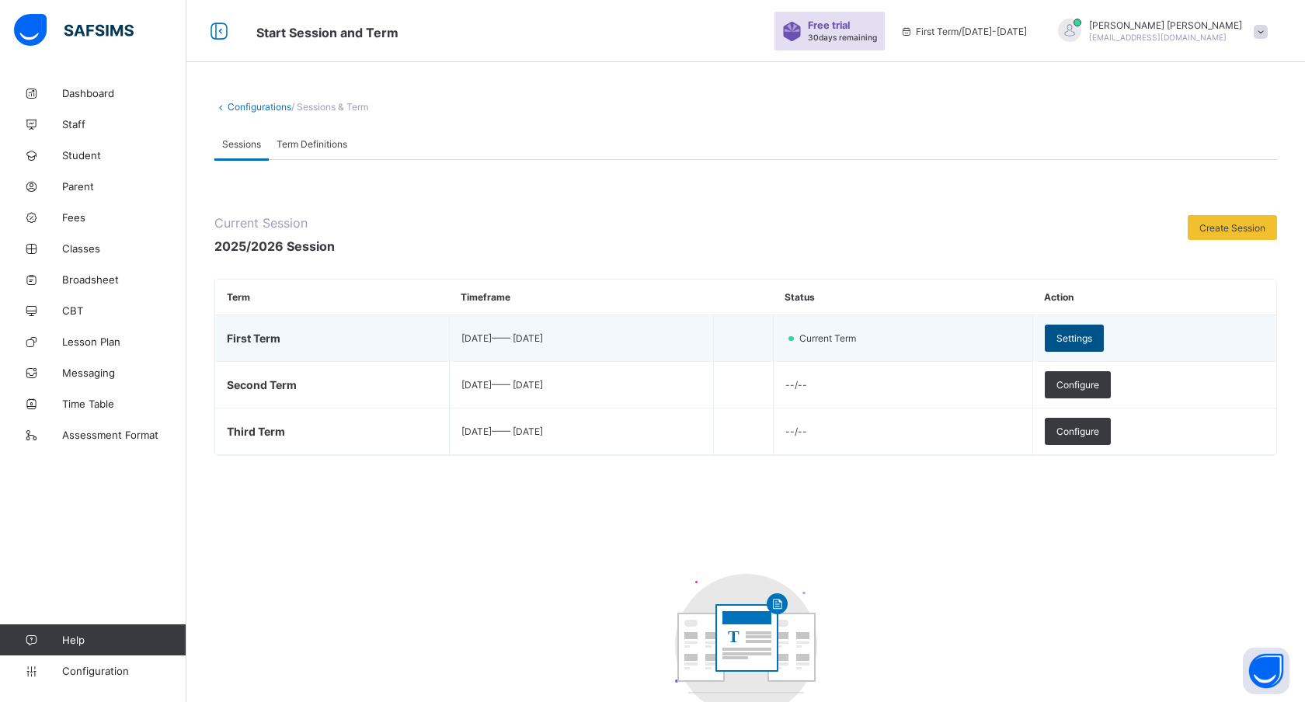
click at [1083, 335] on span "Settings" at bounding box center [1075, 338] width 36 height 12
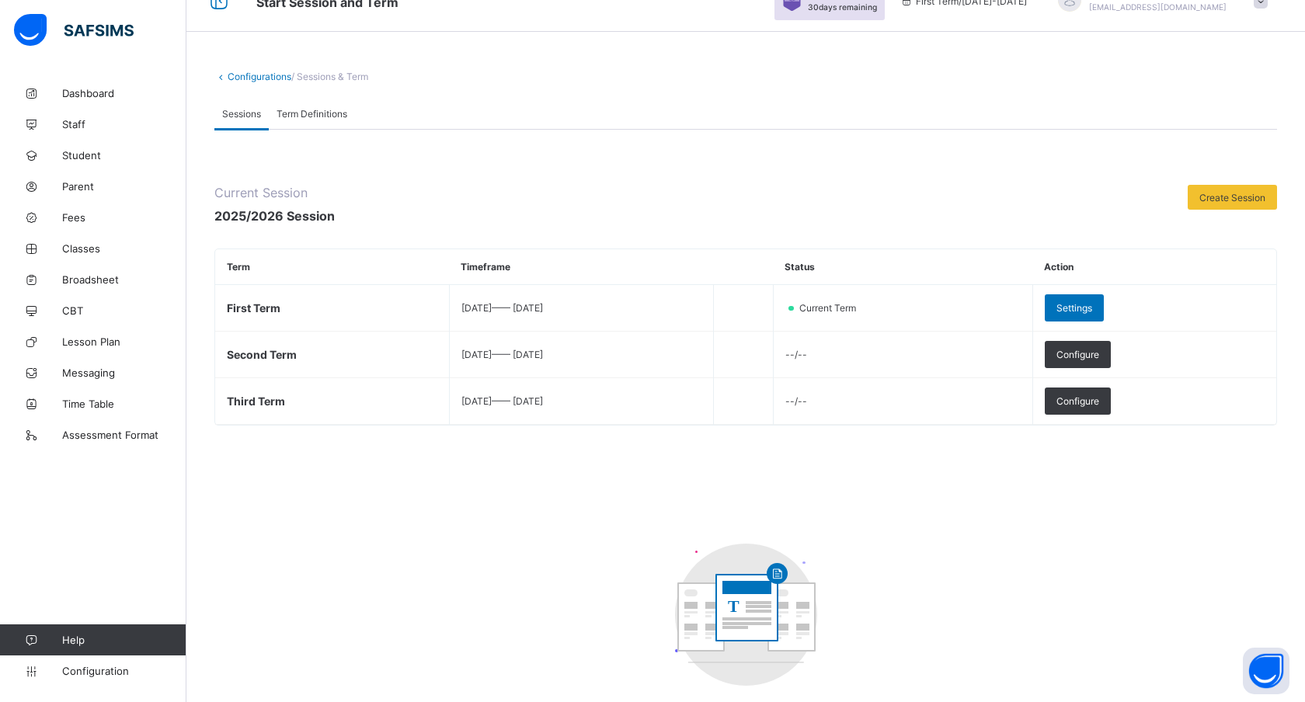
scroll to position [24, 0]
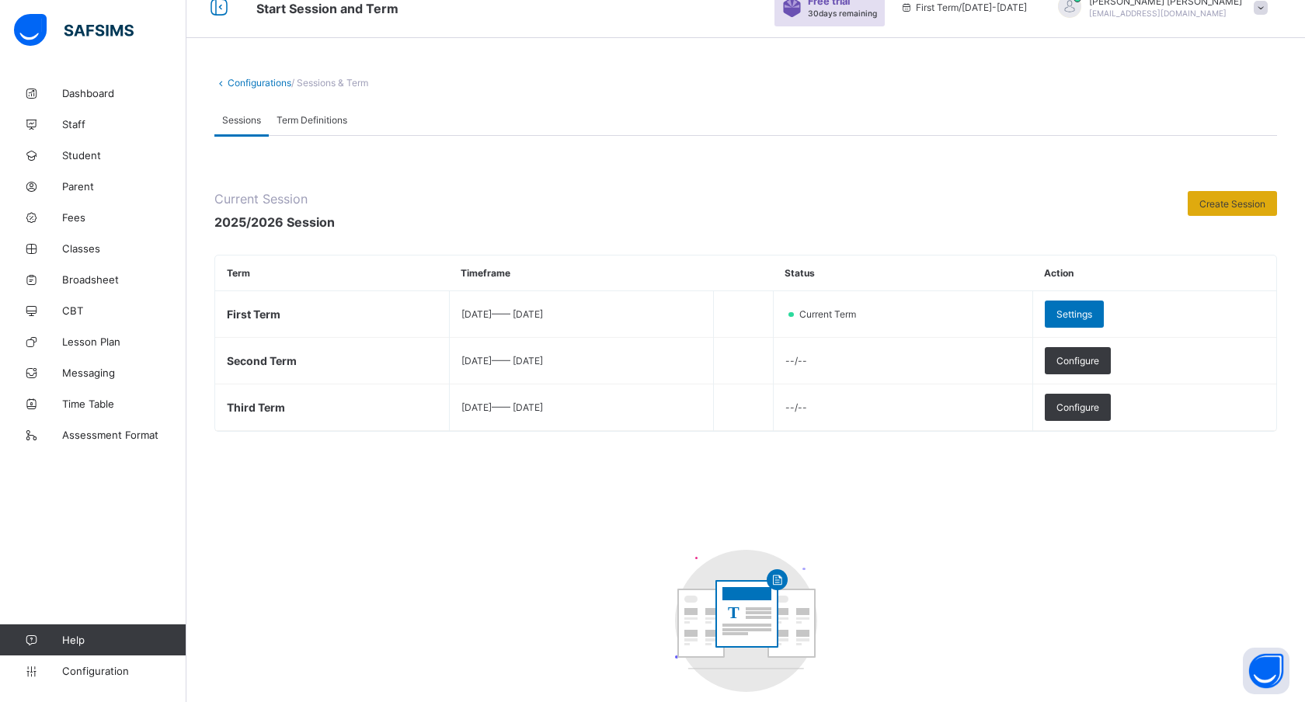
click at [1231, 207] on span "Create Session" at bounding box center [1232, 204] width 66 height 12
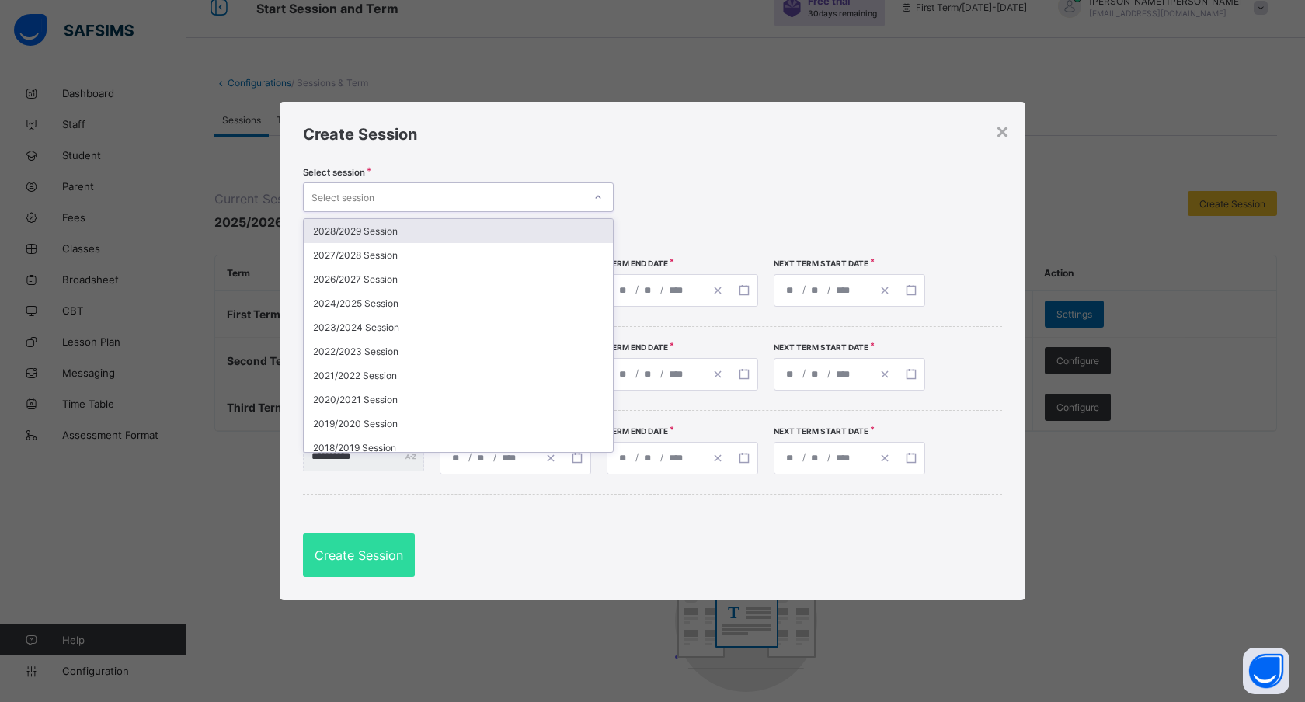
click at [382, 193] on div "Select session" at bounding box center [444, 197] width 280 height 22
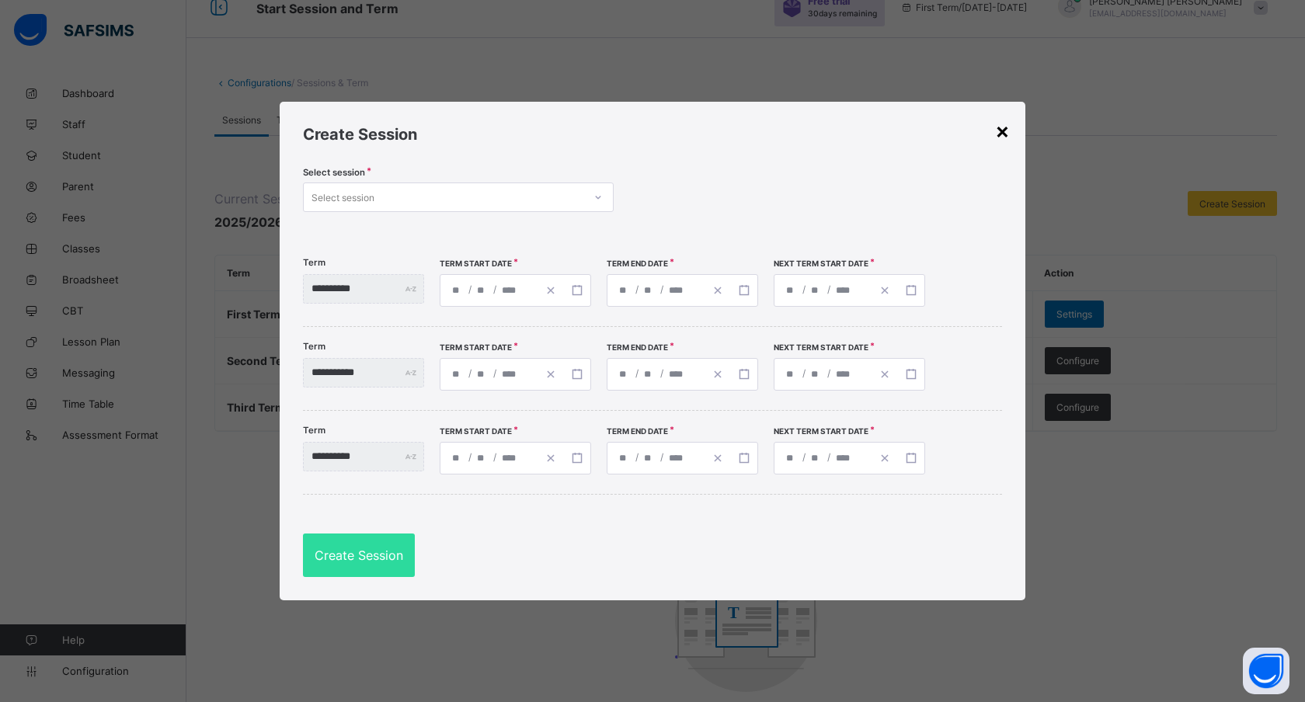
click at [1004, 131] on div "×" at bounding box center [1002, 130] width 15 height 26
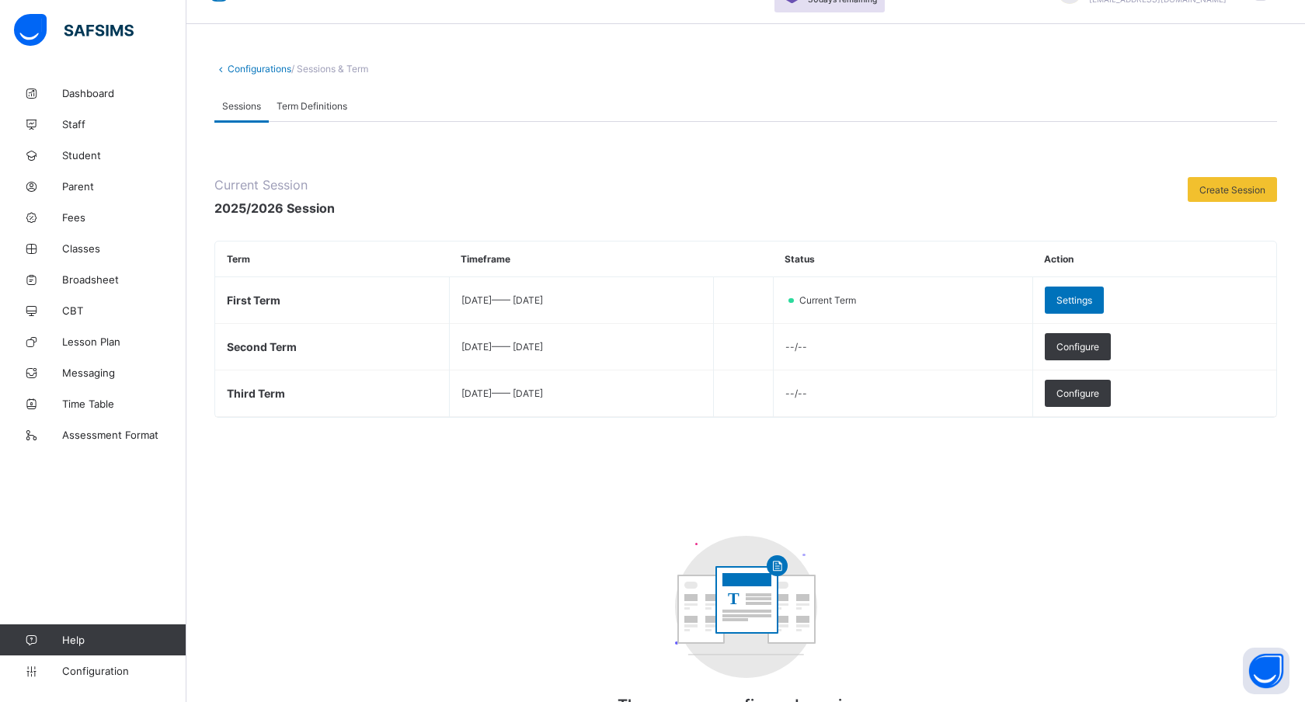
scroll to position [45, 0]
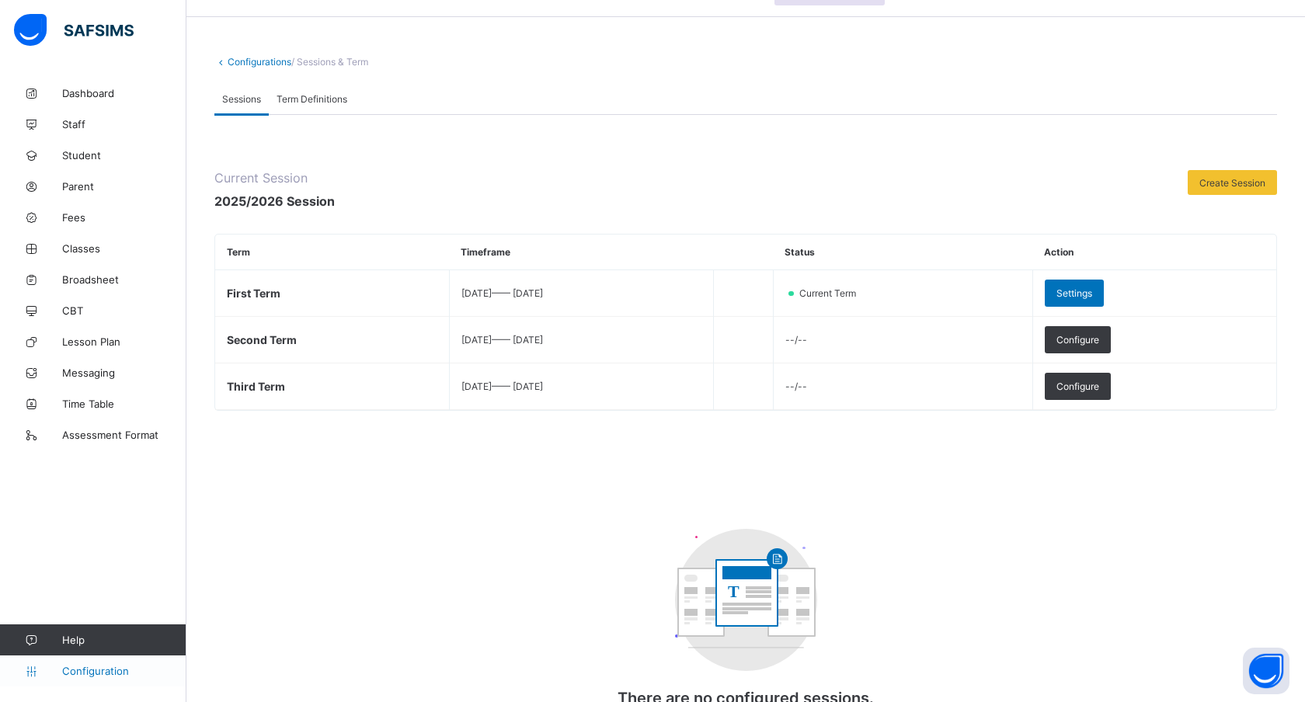
click at [100, 667] on span "Configuration" at bounding box center [124, 671] width 124 height 12
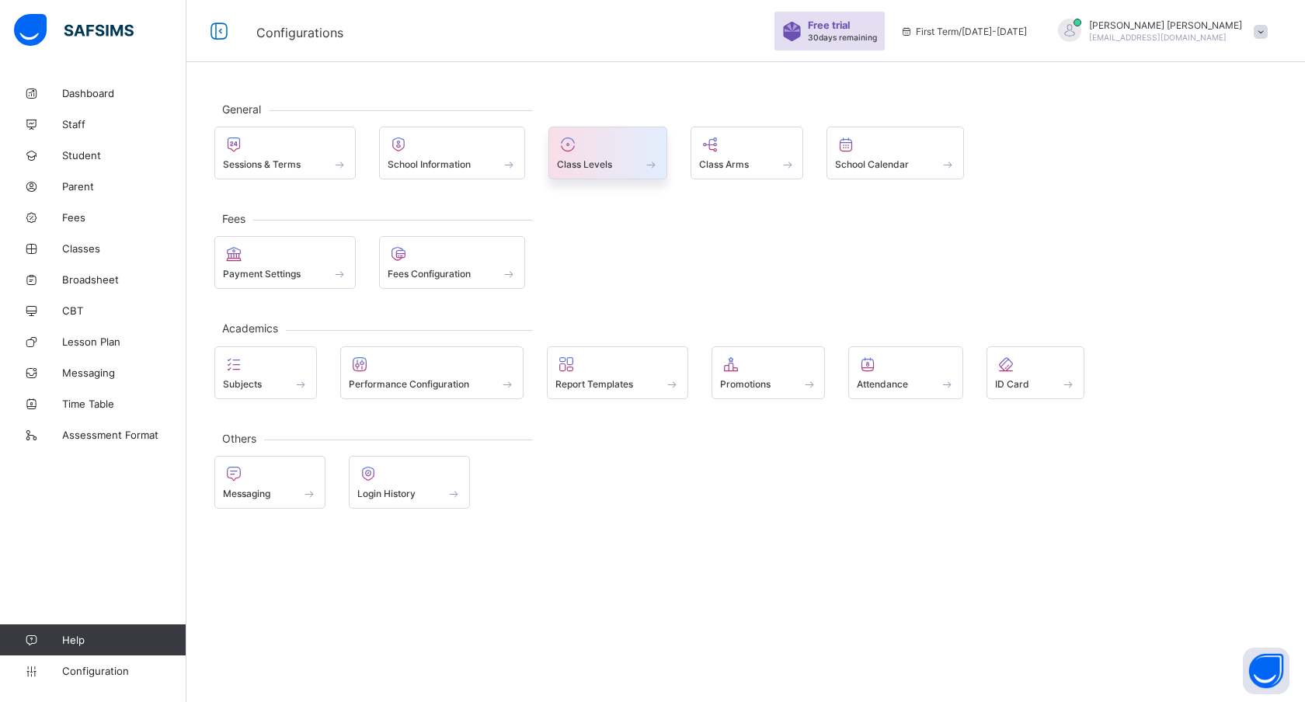
click at [616, 157] on span at bounding box center [608, 156] width 102 height 4
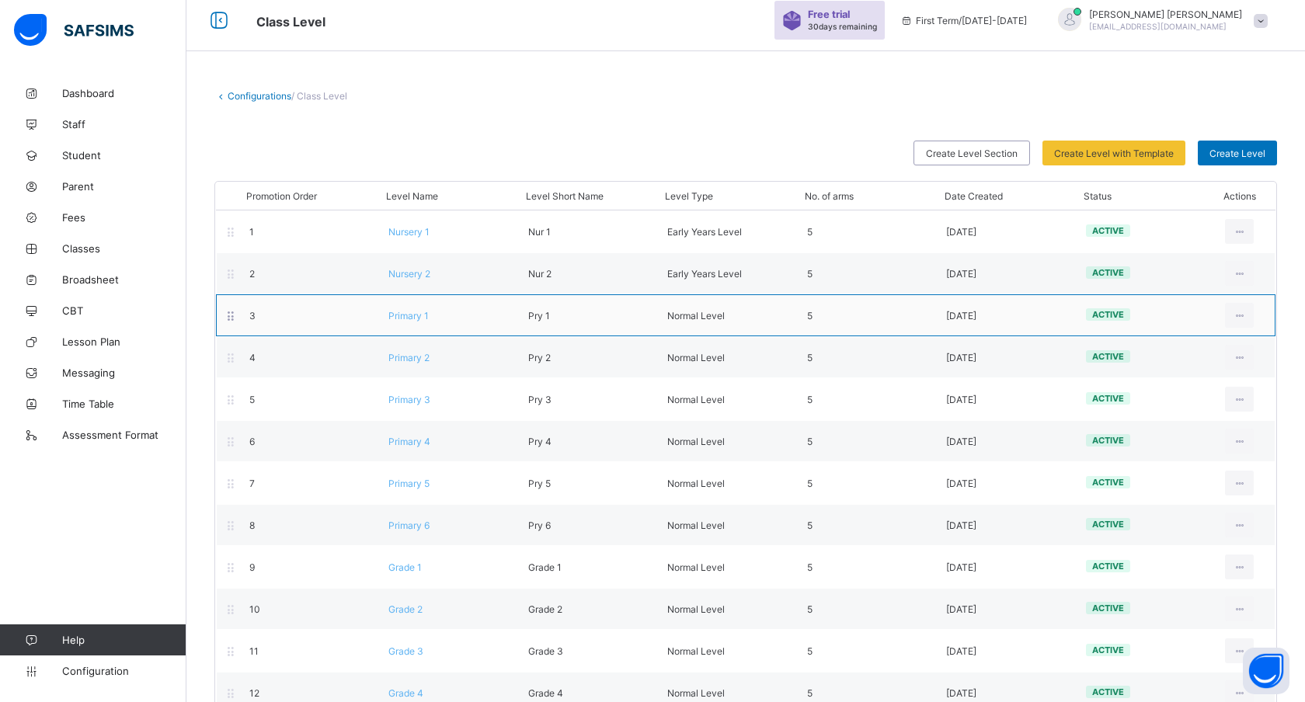
scroll to position [15, 0]
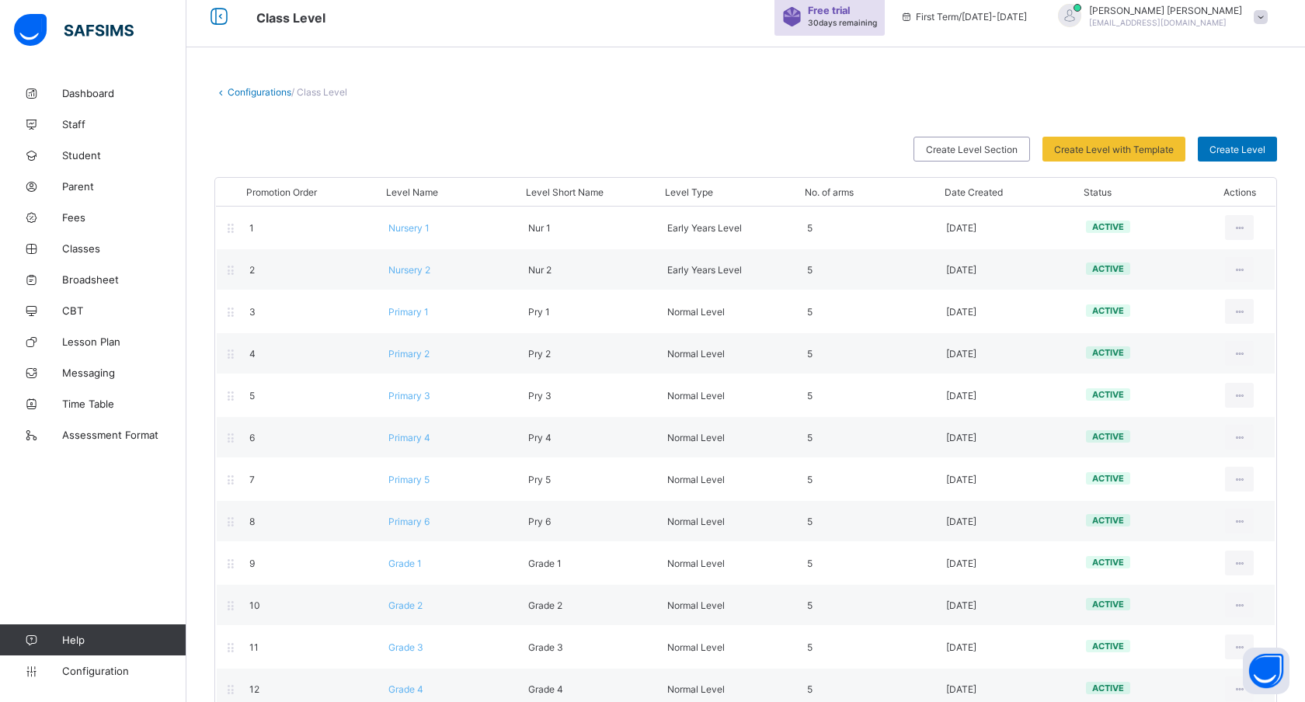
click at [213, 92] on div "Configurations / Class Level Create Level Section Create Level with Template Se…" at bounding box center [745, 566] width 1119 height 1007
click at [221, 92] on icon at bounding box center [220, 92] width 13 height 12
click at [226, 90] on icon at bounding box center [220, 92] width 13 height 12
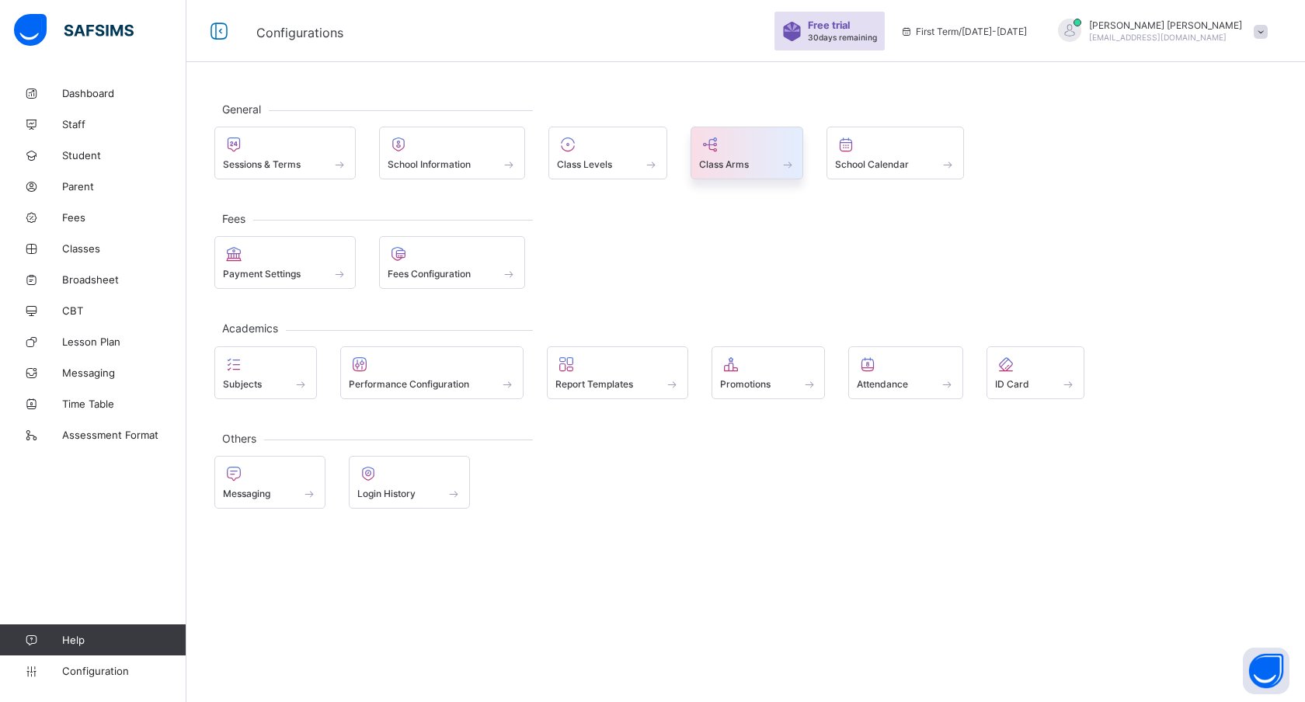
click at [749, 156] on span at bounding box center [747, 156] width 96 height 4
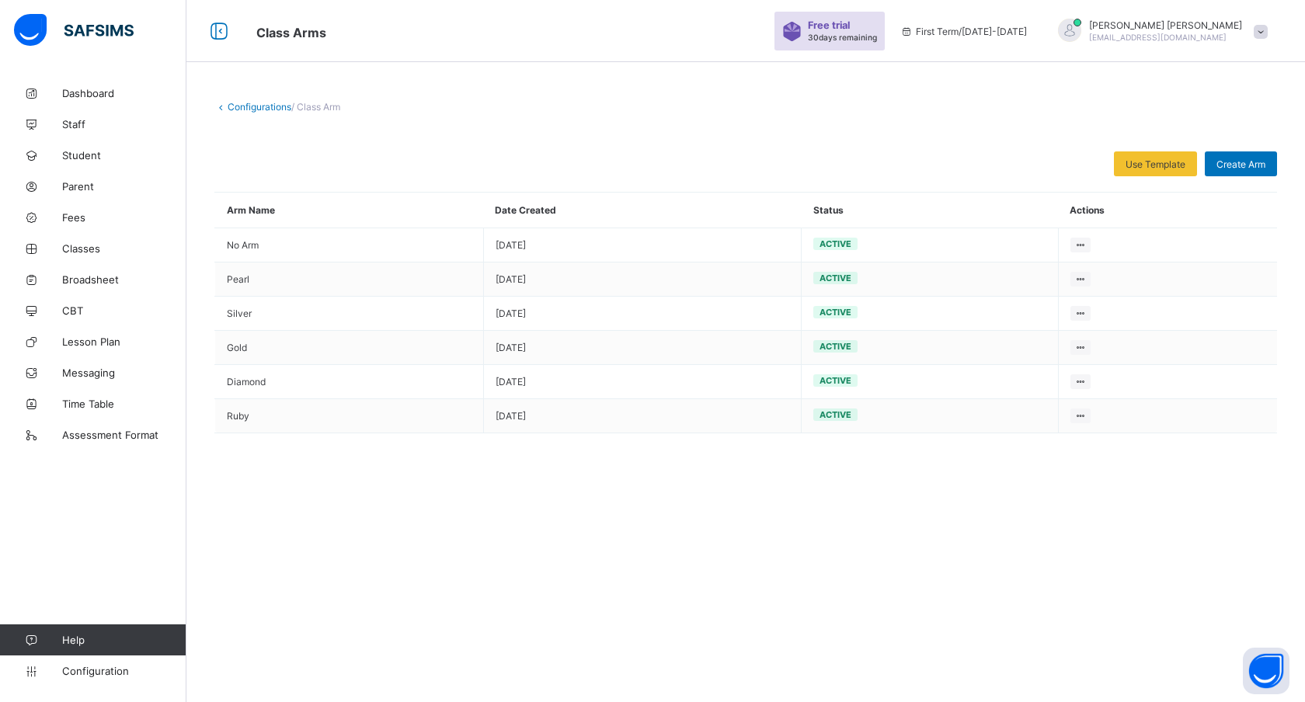
click at [231, 106] on link "Configurations" at bounding box center [260, 107] width 64 height 12
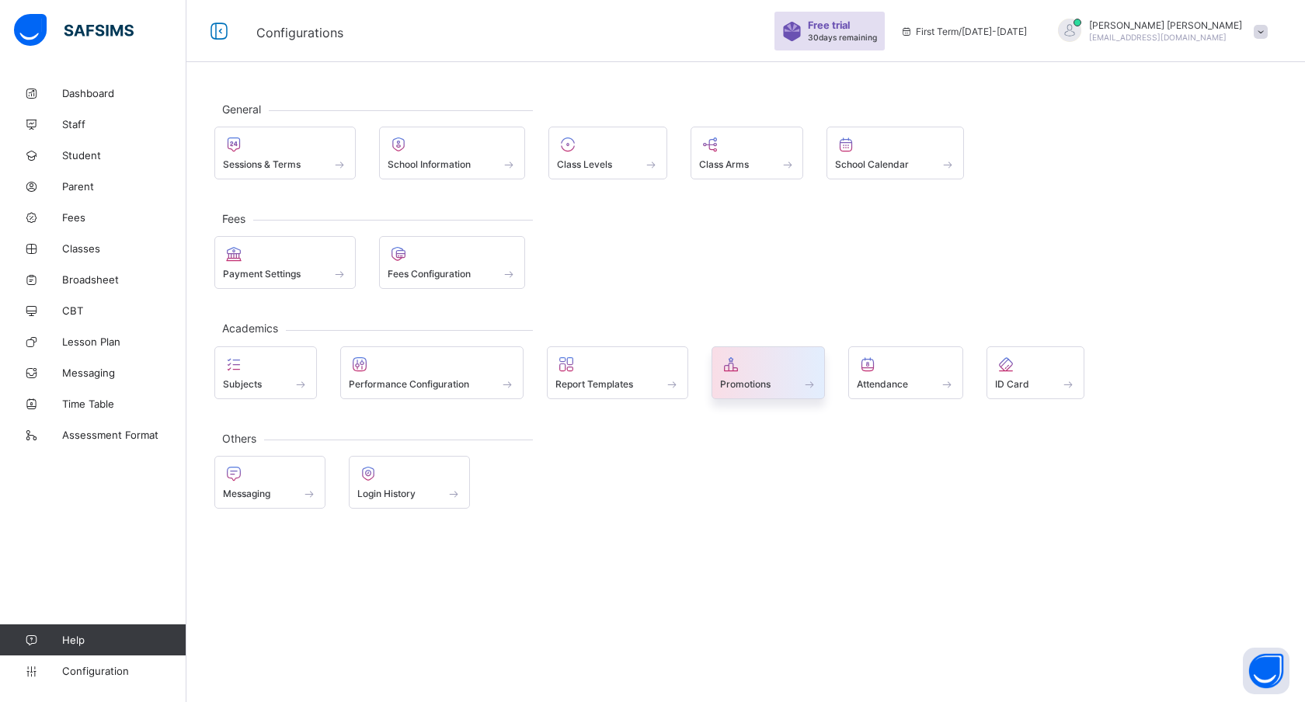
click at [773, 374] on div at bounding box center [768, 364] width 97 height 19
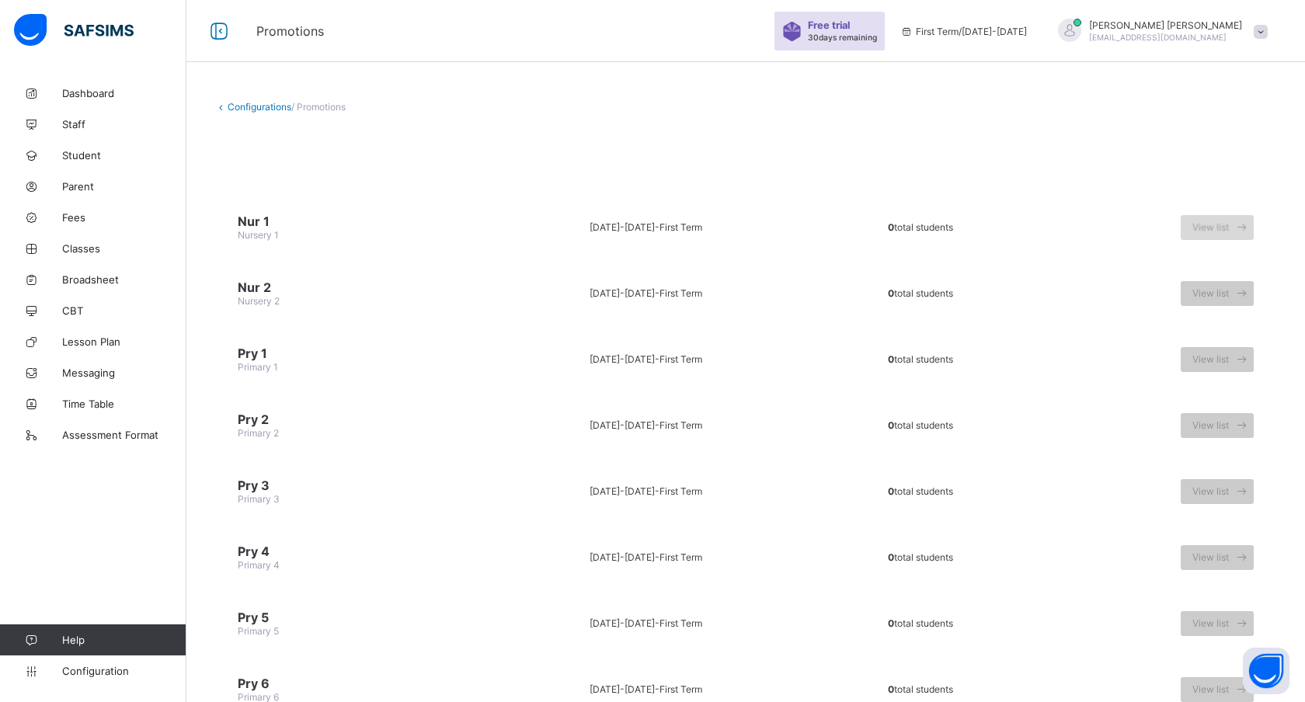
click at [1216, 228] on span "View list" at bounding box center [1210, 227] width 37 height 12
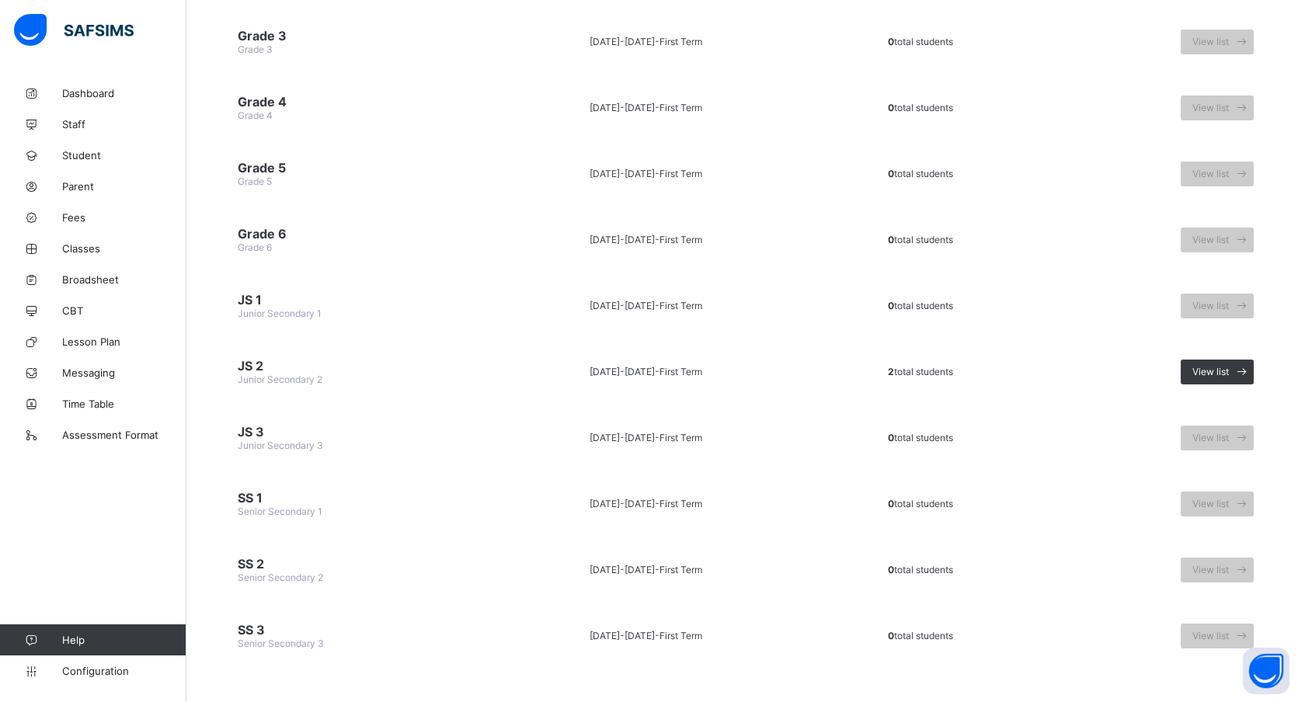
scroll to position [847, 0]
click at [1206, 365] on span "View list" at bounding box center [1210, 371] width 37 height 12
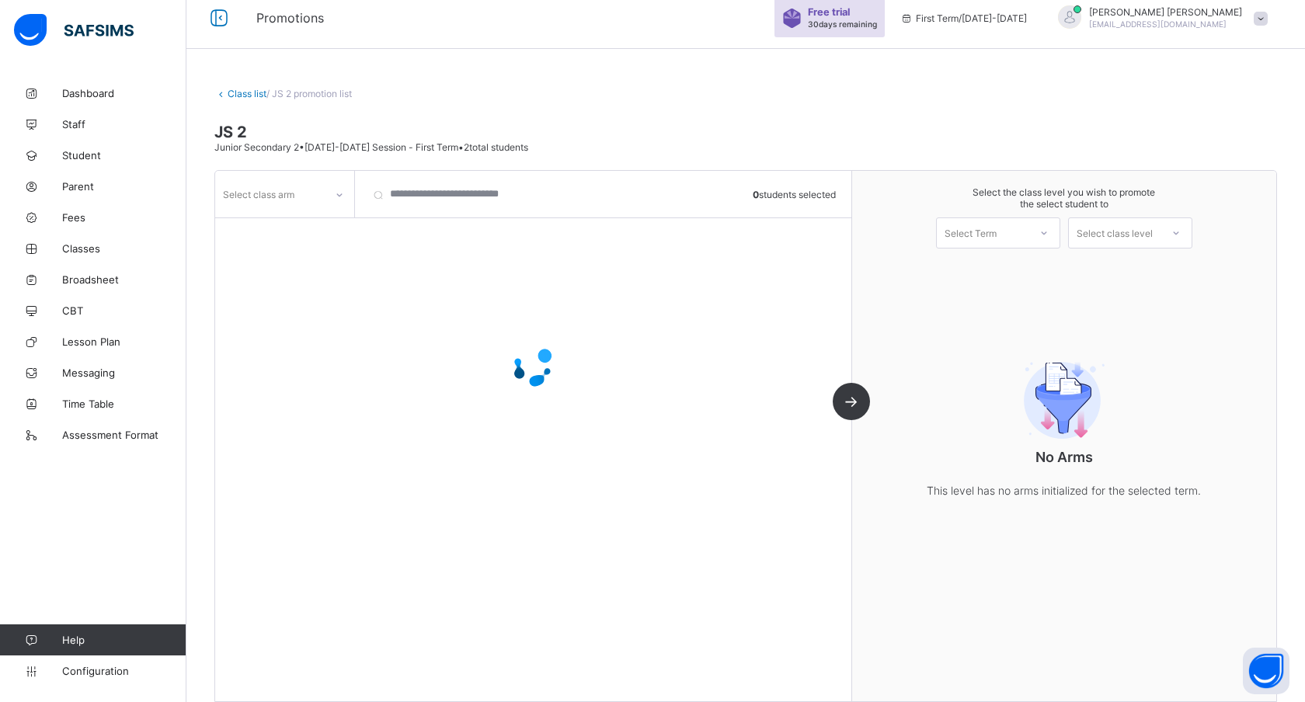
scroll to position [33, 0]
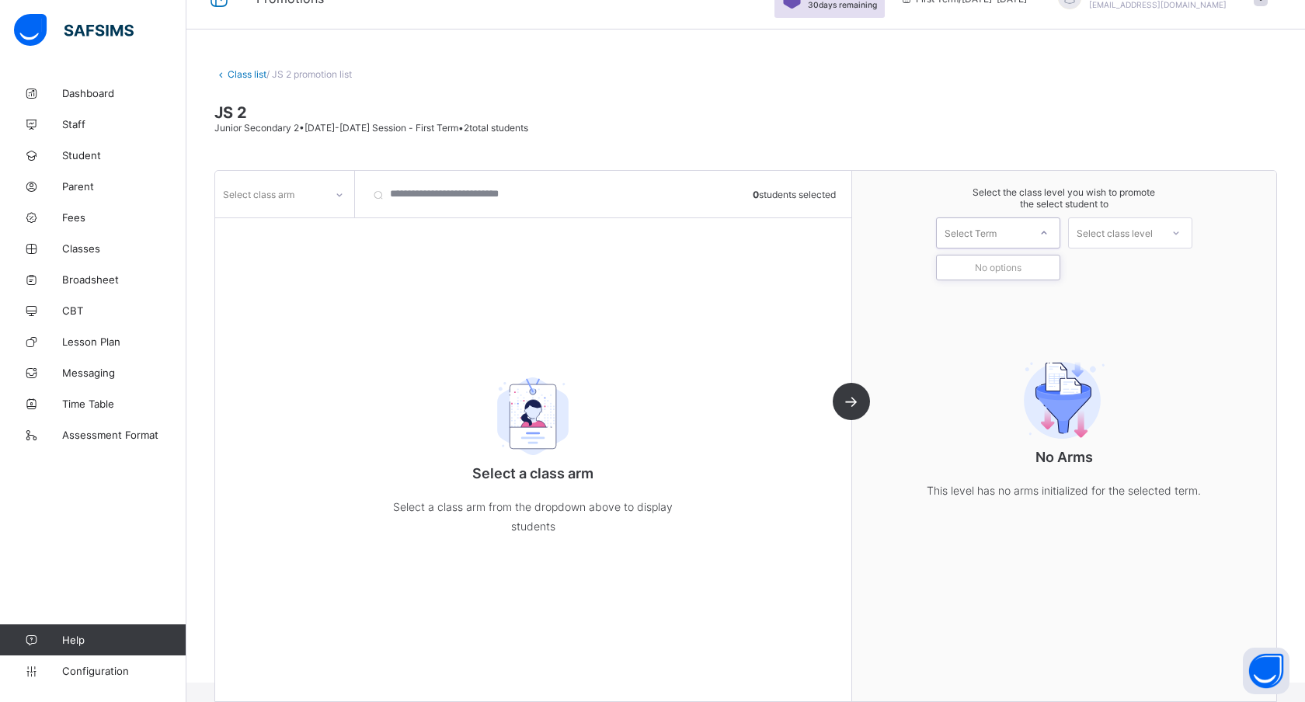
click at [1005, 231] on div "Select Term" at bounding box center [983, 233] width 92 height 22
click at [1091, 236] on div "Select class level" at bounding box center [1115, 233] width 76 height 31
click at [1115, 266] on div "Junior Secondary 3" at bounding box center [1130, 268] width 123 height 25
click at [1008, 226] on div "Select Term" at bounding box center [983, 233] width 92 height 22
click at [1011, 312] on div "Select the class level you wish to promote the select student to 0 results avai…" at bounding box center [1064, 436] width 424 height 531
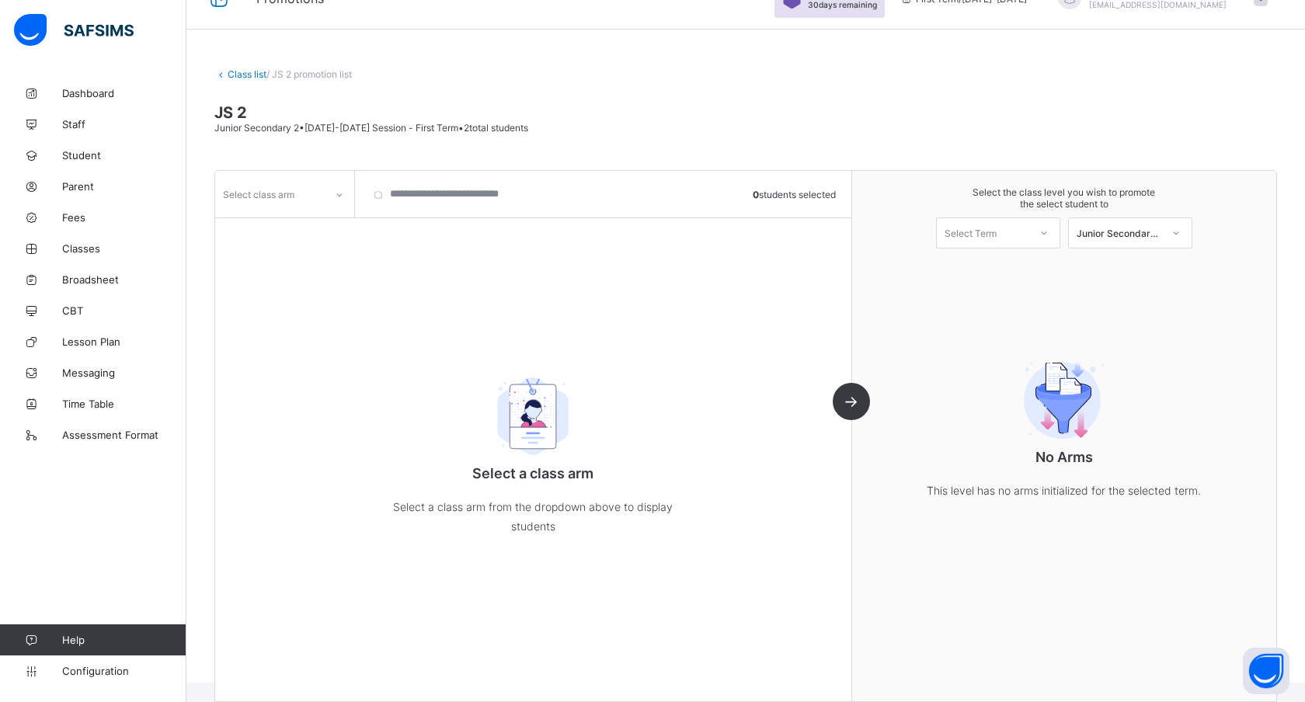
click at [852, 399] on div "Select class arm 0 students selected Select a class arm Select a class arm from…" at bounding box center [533, 436] width 637 height 531
click at [392, 193] on input "search" at bounding box center [448, 194] width 171 height 47
click at [304, 189] on div "Select class arm" at bounding box center [270, 194] width 110 height 22
click at [250, 252] on div "Gold" at bounding box center [285, 252] width 138 height 24
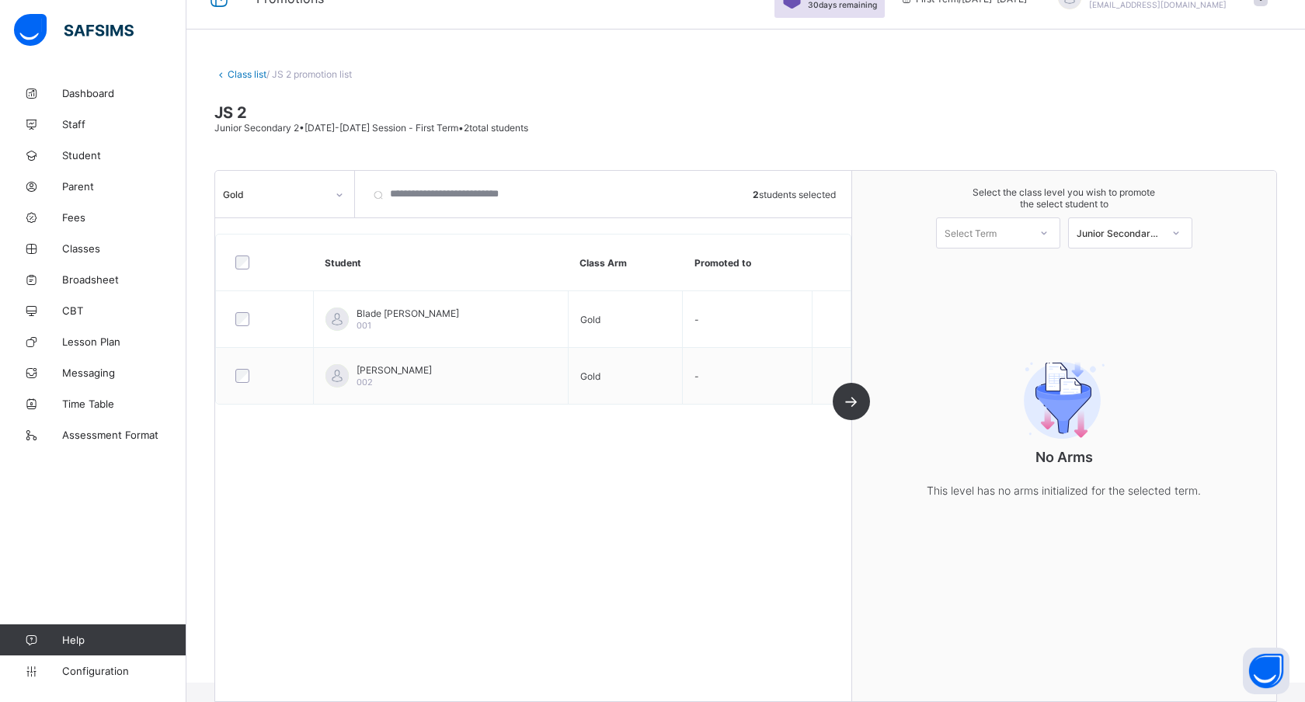
click at [968, 237] on div "Select Term" at bounding box center [971, 233] width 52 height 31
click at [1015, 320] on div "No Arms This level has no arms initialized for the selected term." at bounding box center [1064, 425] width 311 height 213
click at [852, 401] on div "Gold 2 students selected Student Class Arm Promoted to Blade Peter 001 Gold - R…" at bounding box center [533, 436] width 637 height 531
click at [221, 68] on icon at bounding box center [220, 74] width 13 height 12
click at [222, 75] on icon at bounding box center [220, 74] width 13 height 12
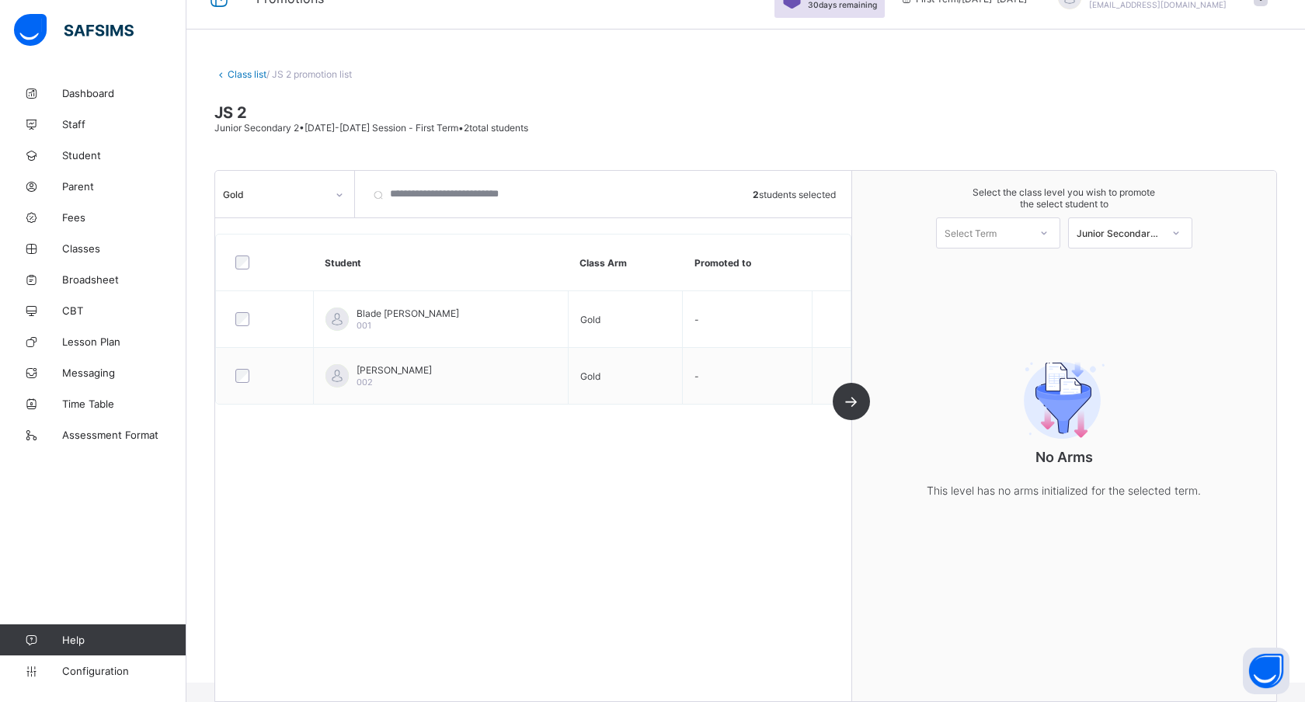
scroll to position [0, 0]
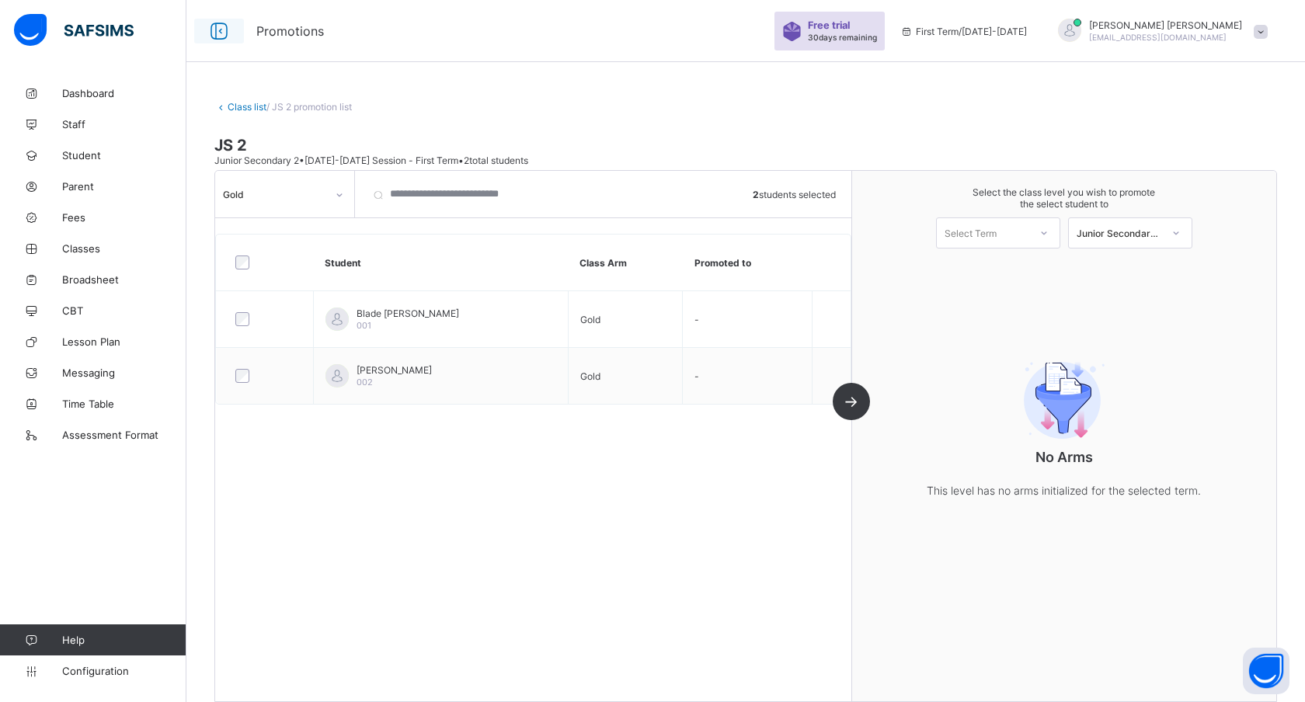
click at [218, 23] on icon at bounding box center [219, 31] width 26 height 23
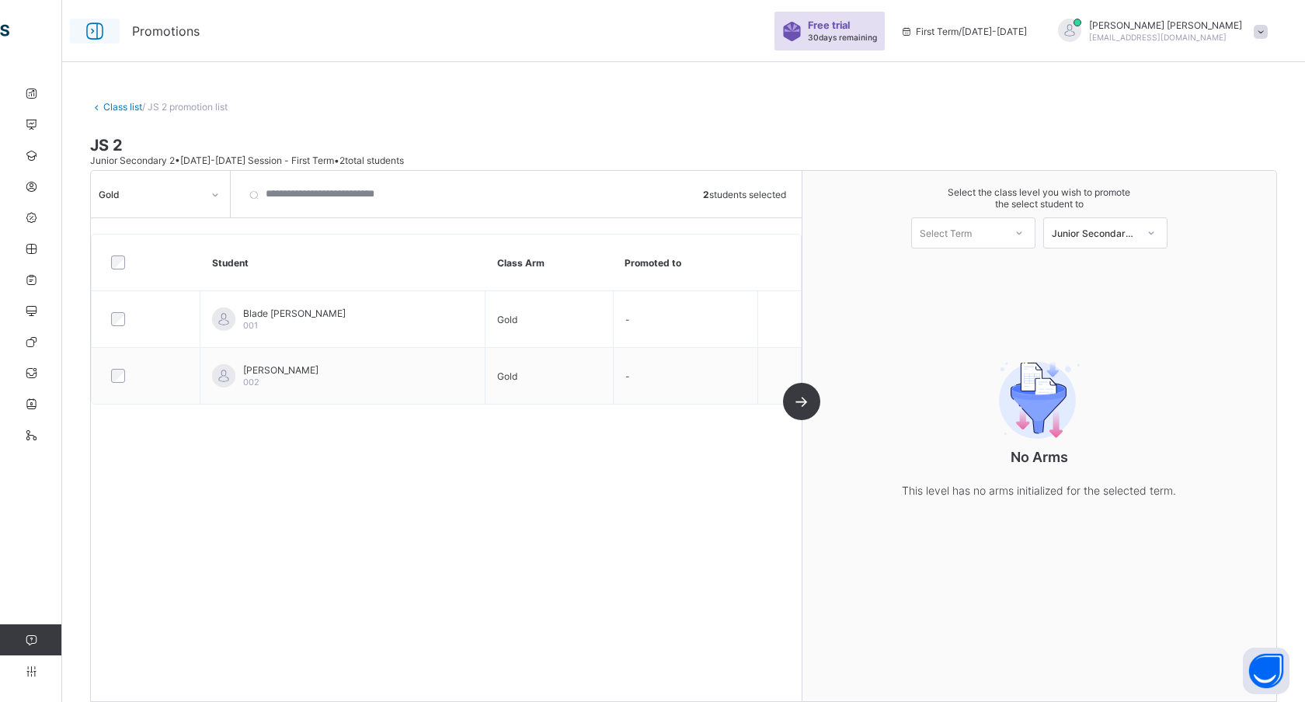
click at [99, 39] on icon at bounding box center [95, 31] width 26 height 23
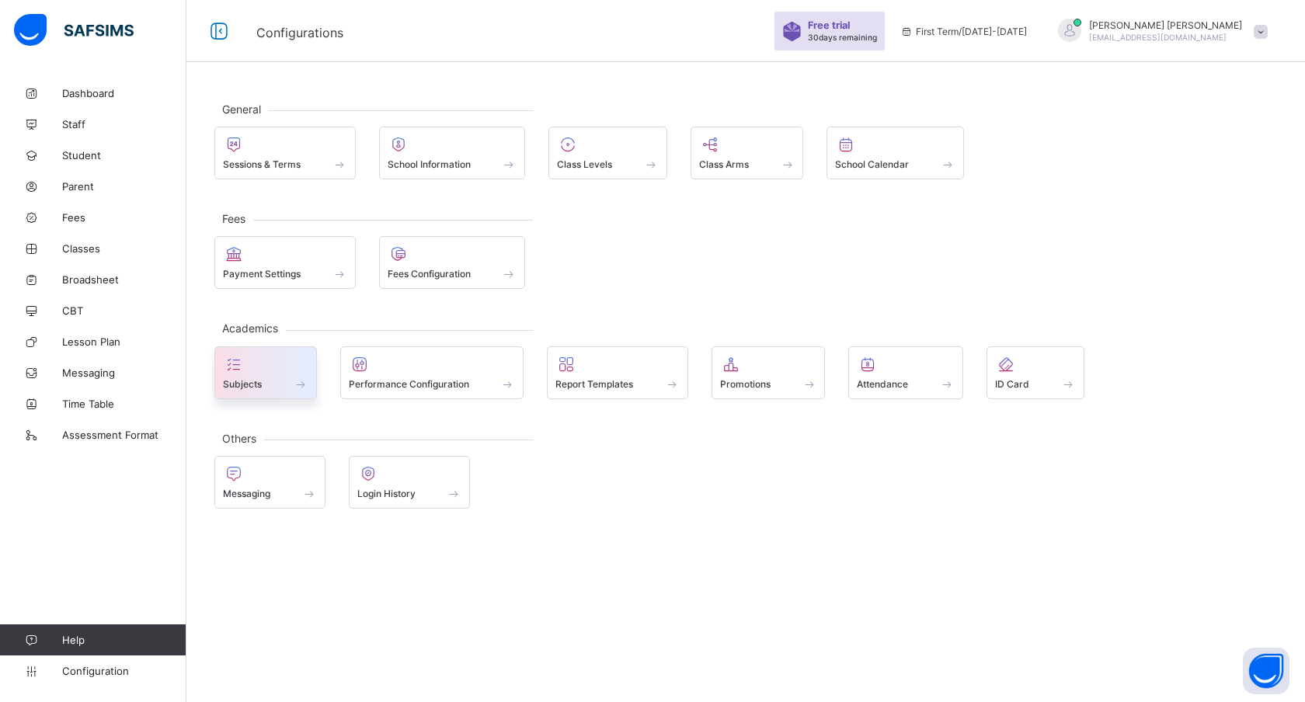
click at [280, 374] on span at bounding box center [265, 376] width 85 height 4
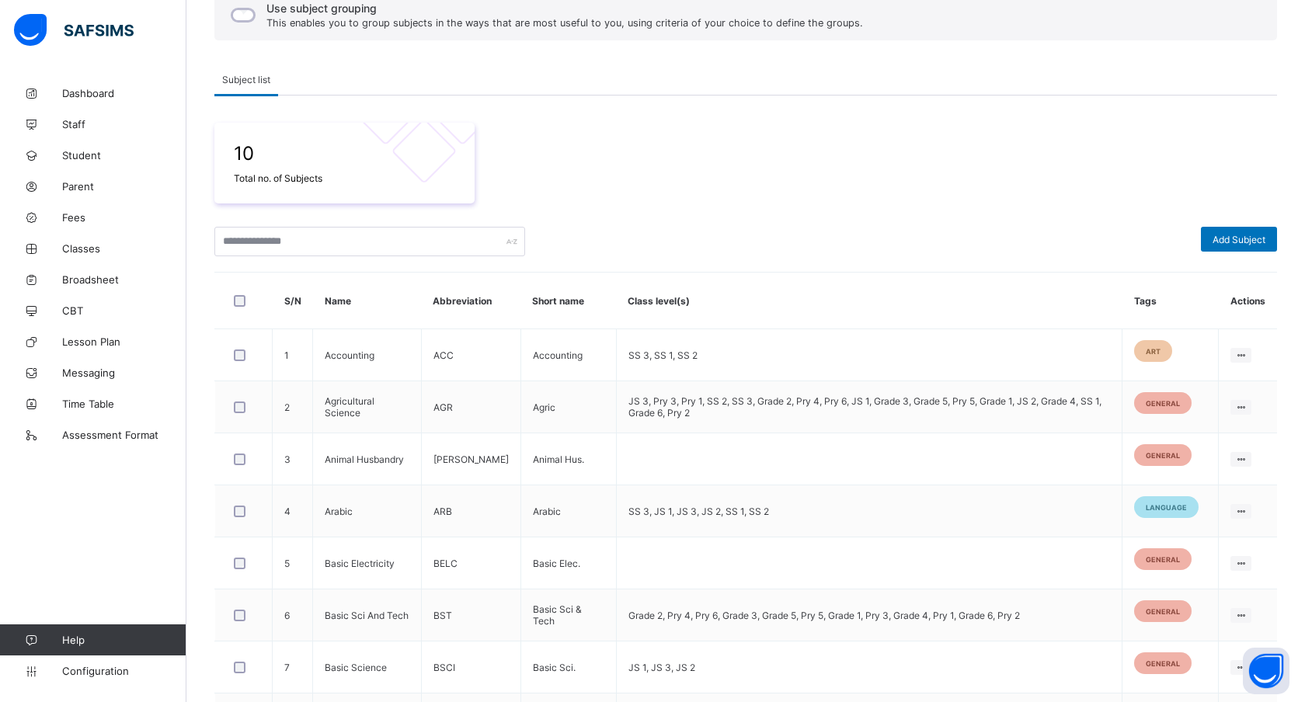
scroll to position [162, 0]
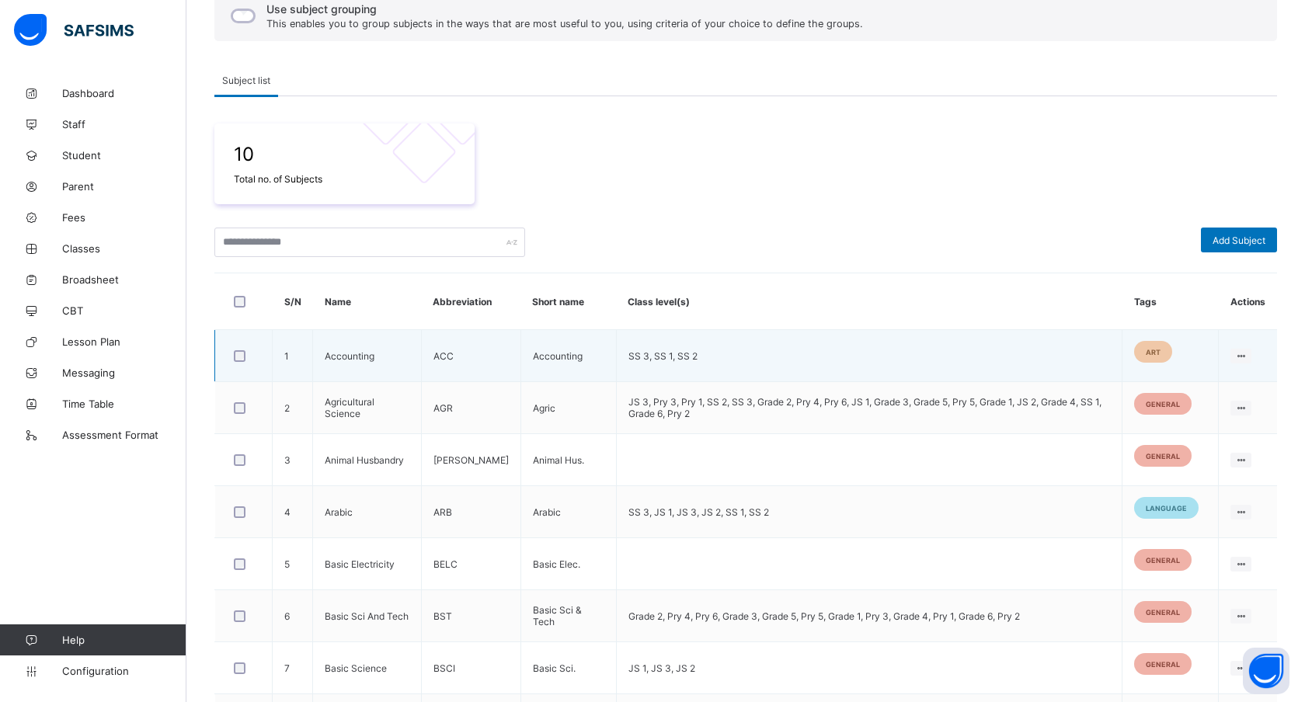
click at [555, 354] on td "Accounting" at bounding box center [568, 356] width 96 height 52
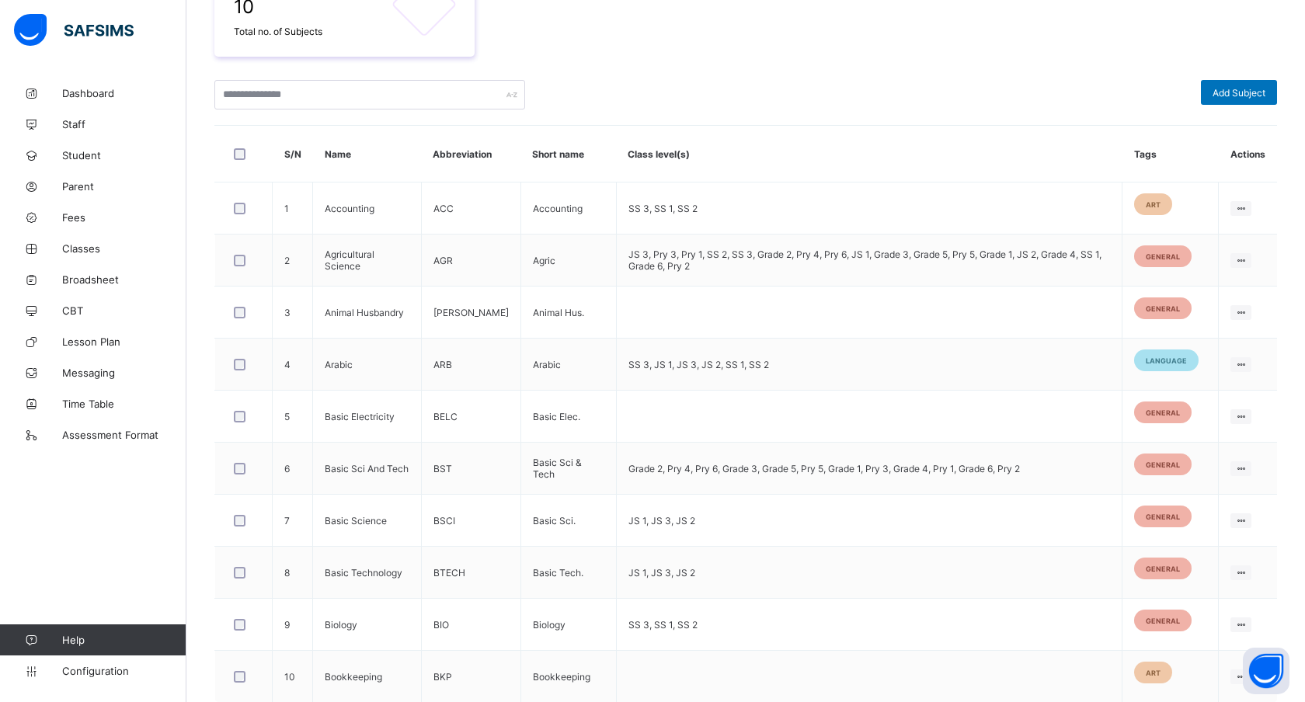
scroll to position [379, 0]
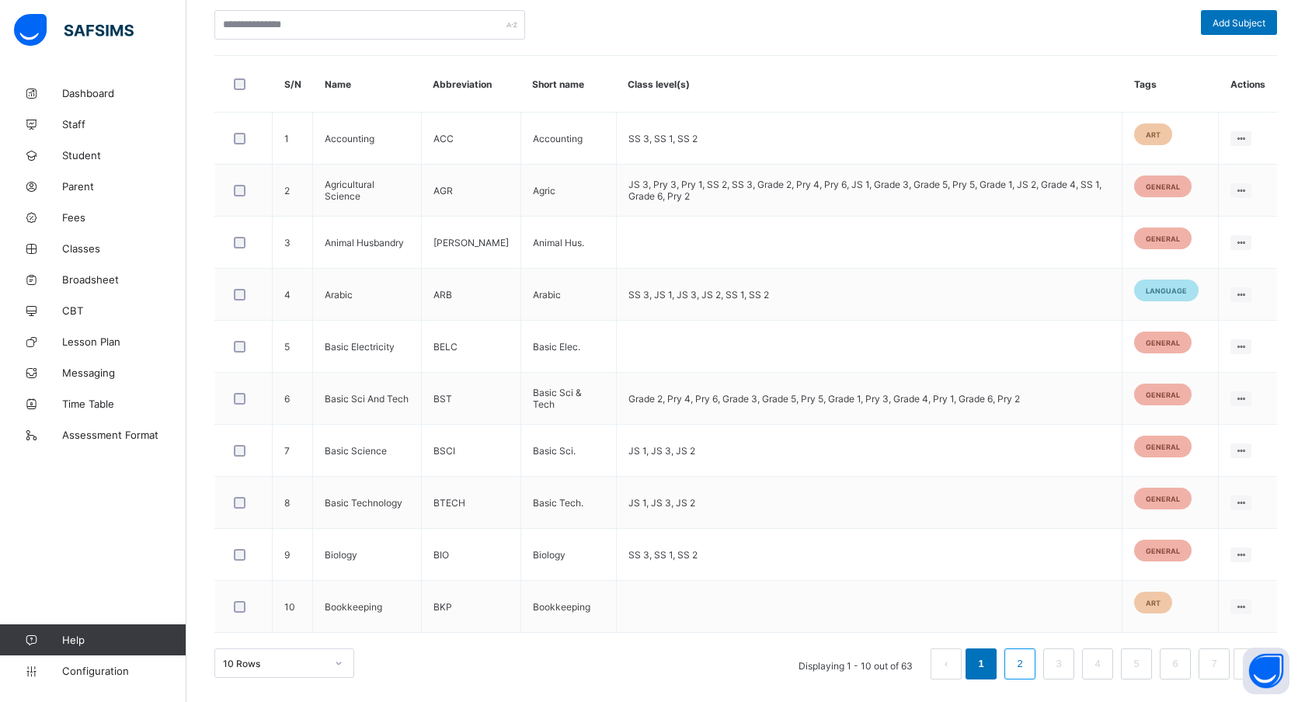
click at [1025, 661] on link "2" at bounding box center [1019, 664] width 15 height 20
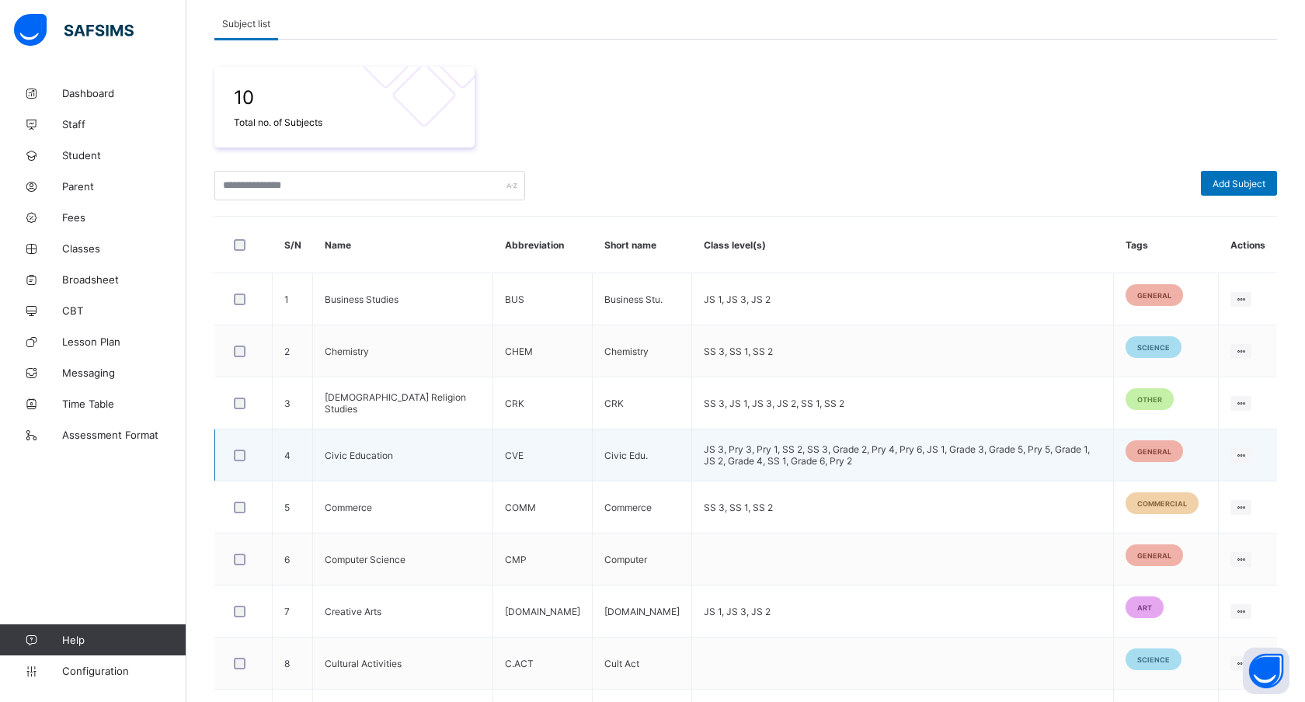
scroll to position [0, 0]
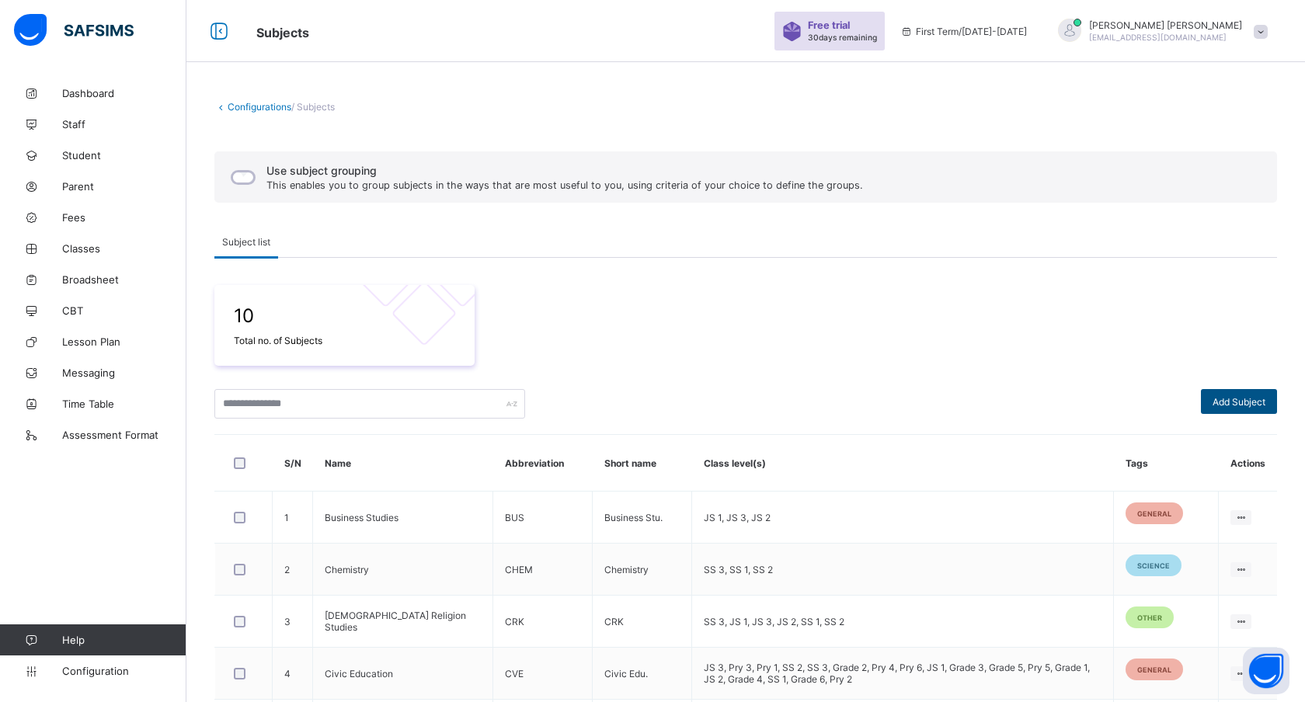
click at [1220, 398] on span "Add Subject" at bounding box center [1239, 402] width 53 height 12
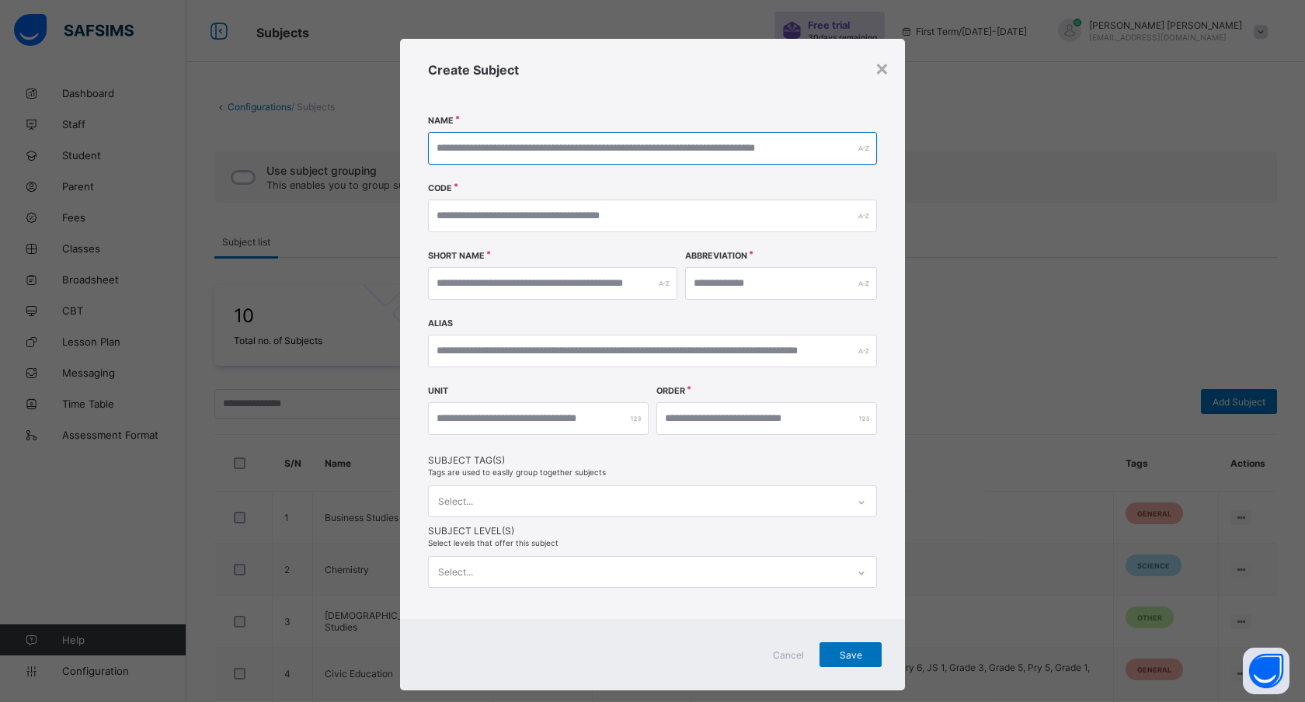
click at [531, 149] on input "text" at bounding box center [652, 148] width 449 height 33
click at [515, 214] on input "text" at bounding box center [652, 216] width 449 height 33
click at [512, 312] on div "Short Name Abbreviation" at bounding box center [652, 286] width 449 height 68
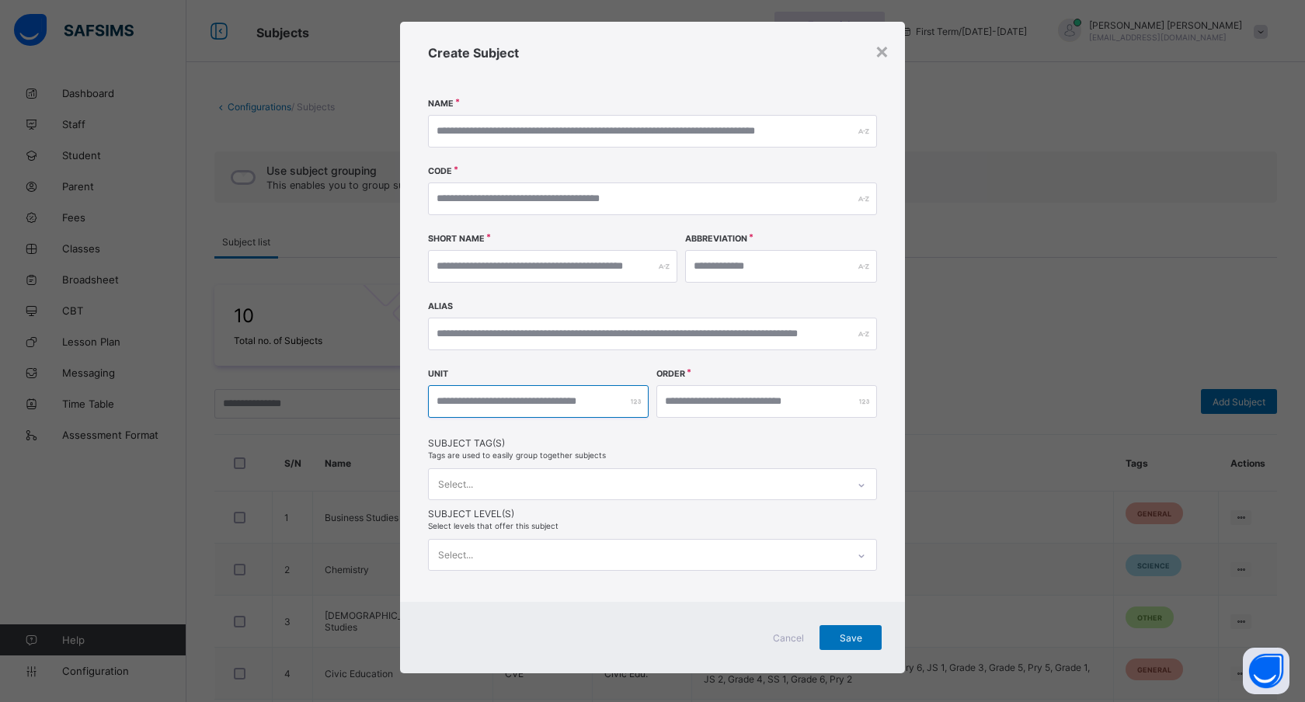
click at [515, 407] on input "number" at bounding box center [538, 401] width 221 height 33
click at [630, 398] on div at bounding box center [538, 401] width 221 height 33
click at [703, 409] on input "number" at bounding box center [766, 401] width 221 height 33
click at [702, 446] on span "Subject Tag(s)" at bounding box center [652, 443] width 449 height 12
click at [599, 482] on div "Select..." at bounding box center [638, 484] width 418 height 30
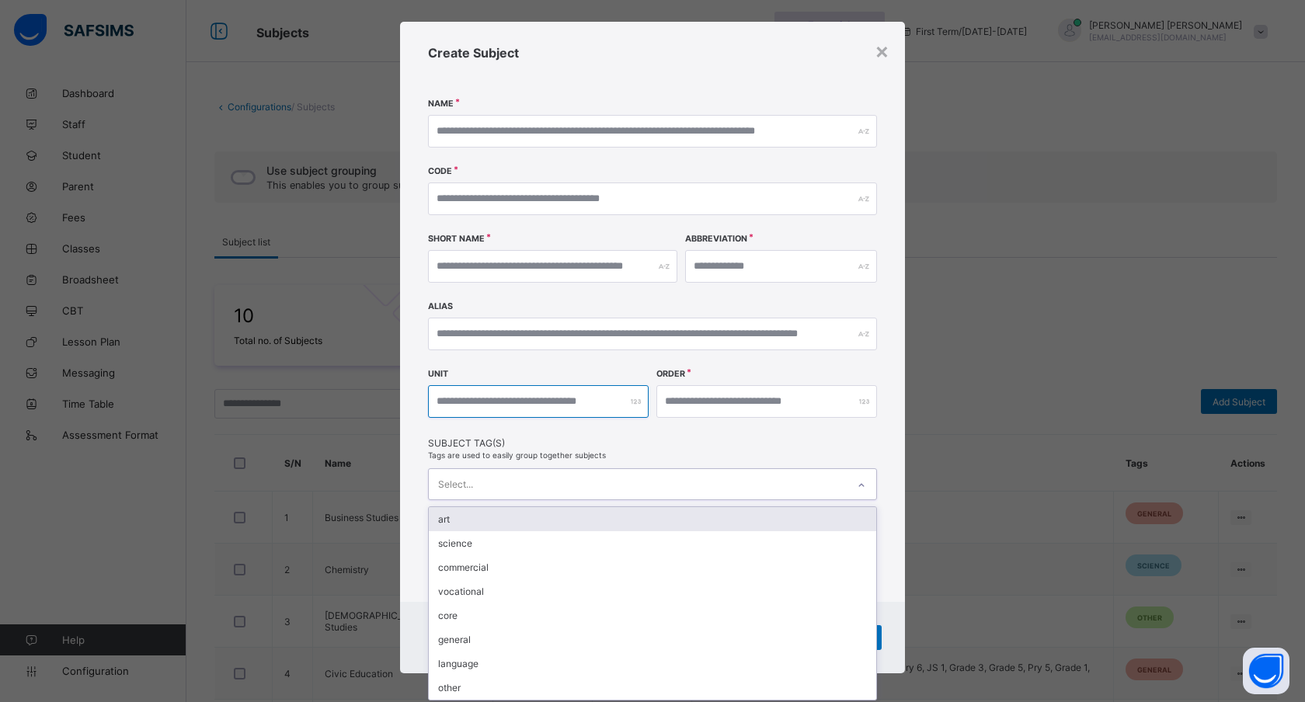
click at [614, 419] on div "Unit Order" at bounding box center [652, 404] width 449 height 68
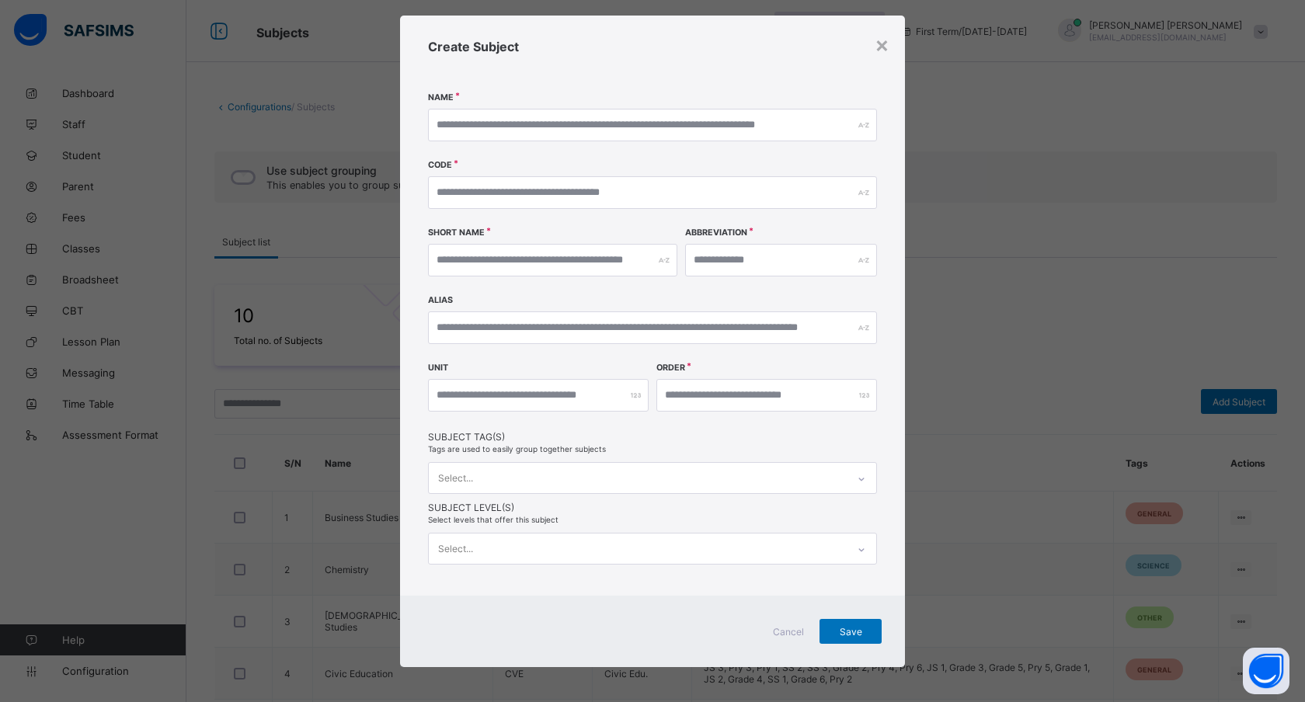
click at [545, 541] on div "Select..." at bounding box center [638, 549] width 418 height 30
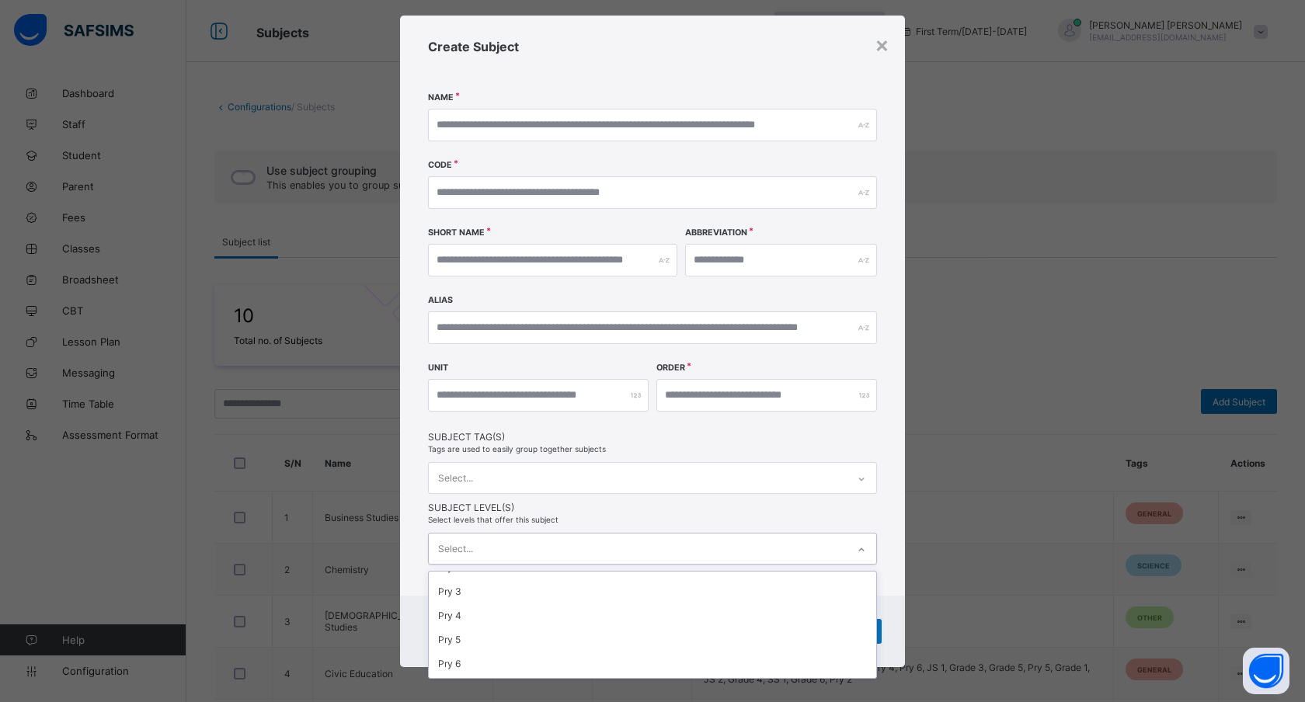
scroll to position [0, 0]
click at [579, 502] on span "Subject Level(s)" at bounding box center [652, 508] width 449 height 12
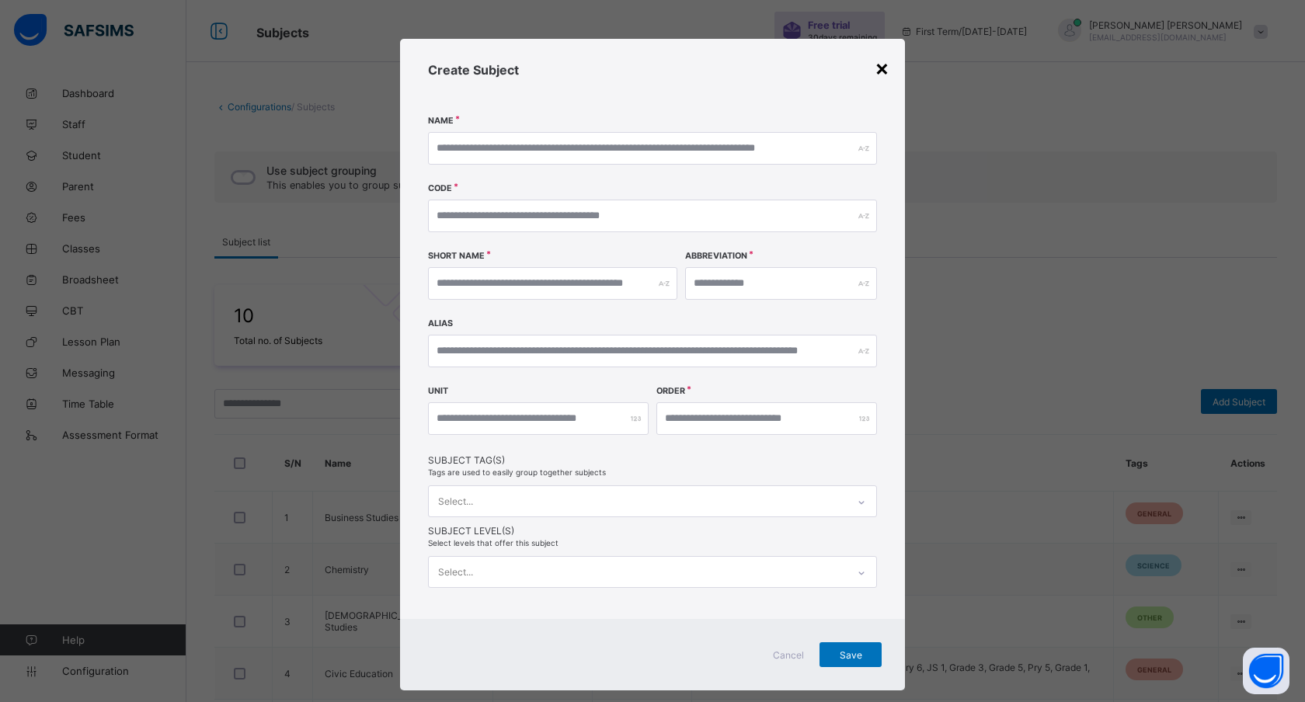
click at [879, 68] on div "×" at bounding box center [882, 67] width 15 height 26
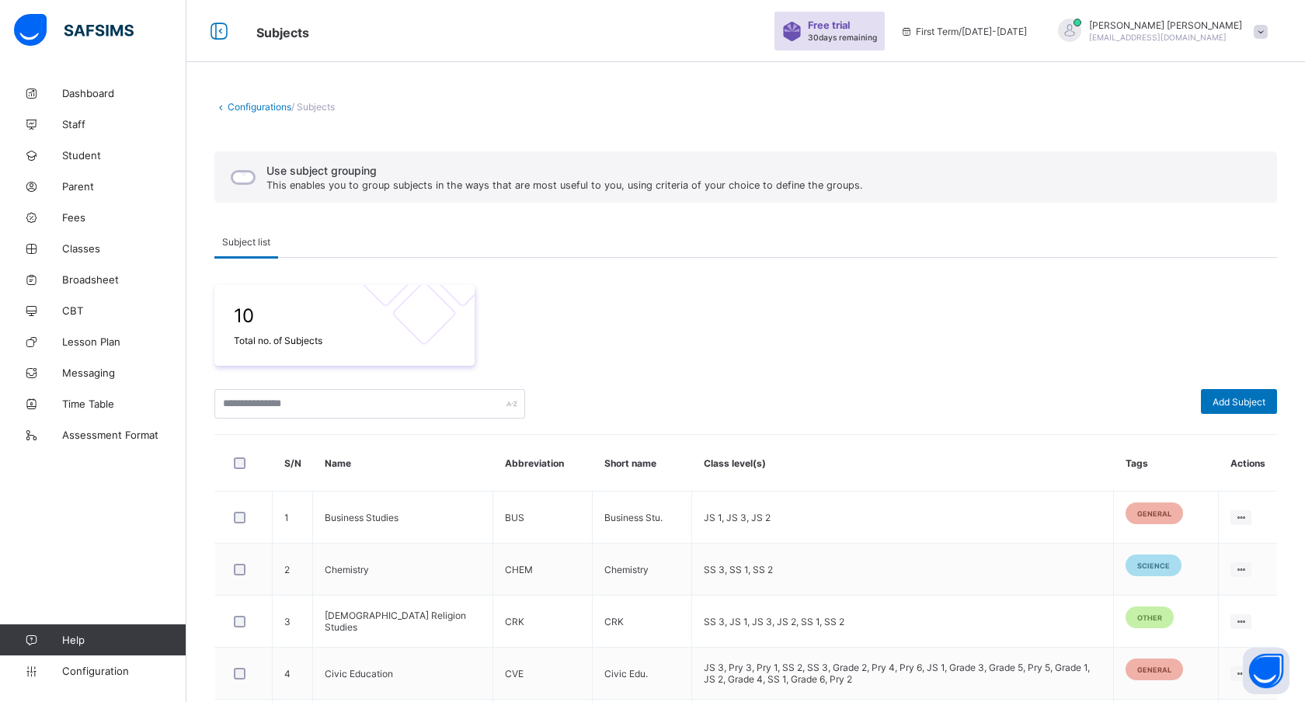
click at [223, 101] on icon at bounding box center [220, 107] width 13 height 12
click at [221, 107] on icon at bounding box center [220, 107] width 13 height 12
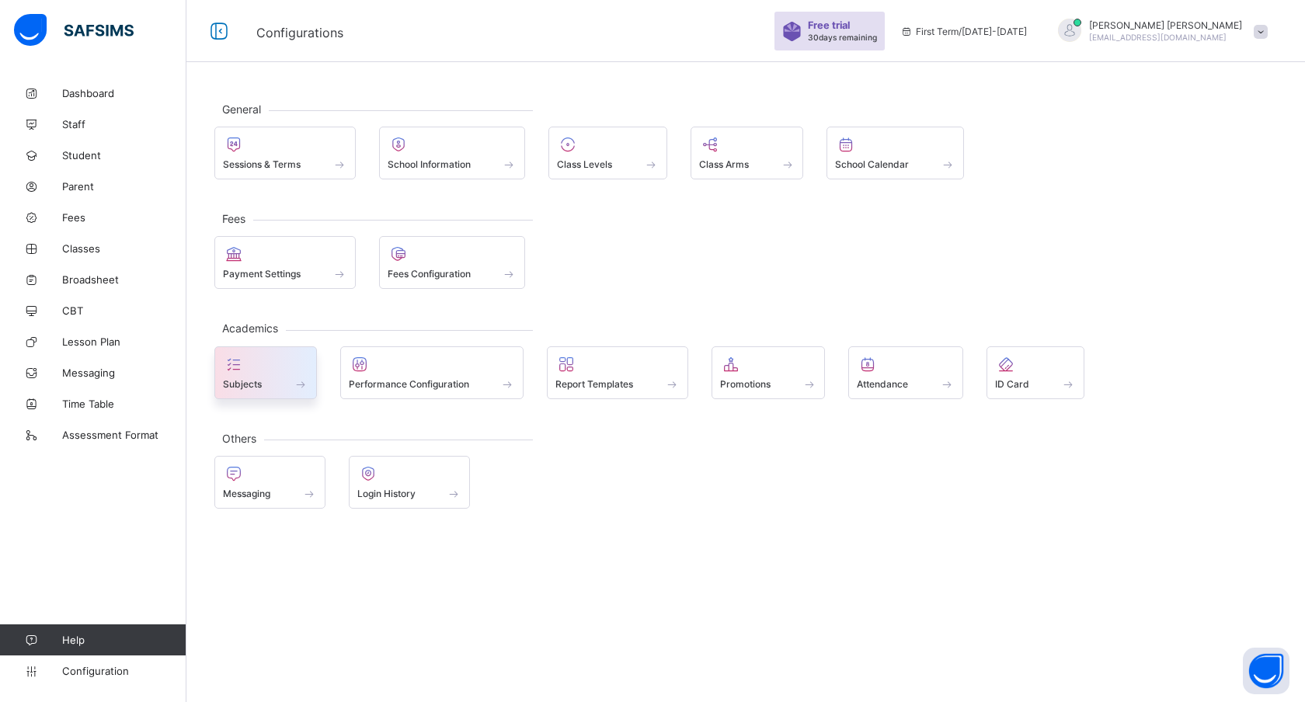
click at [273, 374] on span at bounding box center [265, 376] width 85 height 4
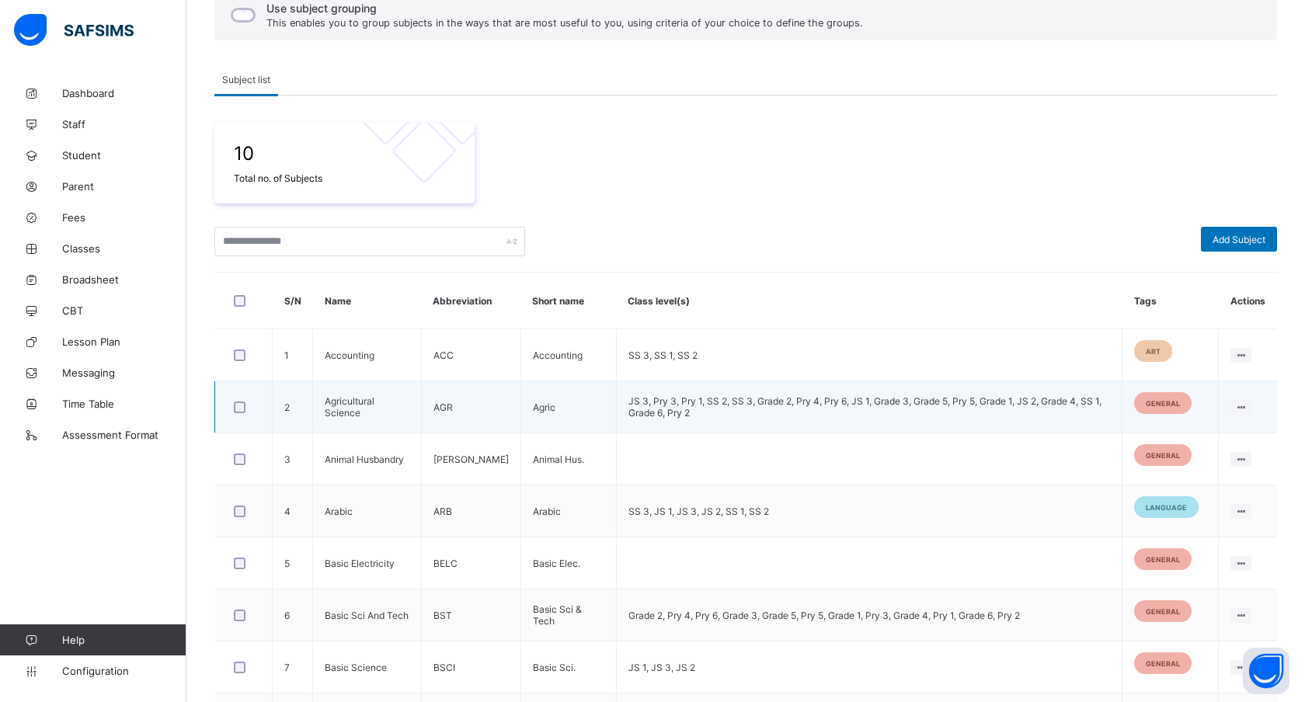
scroll to position [193, 0]
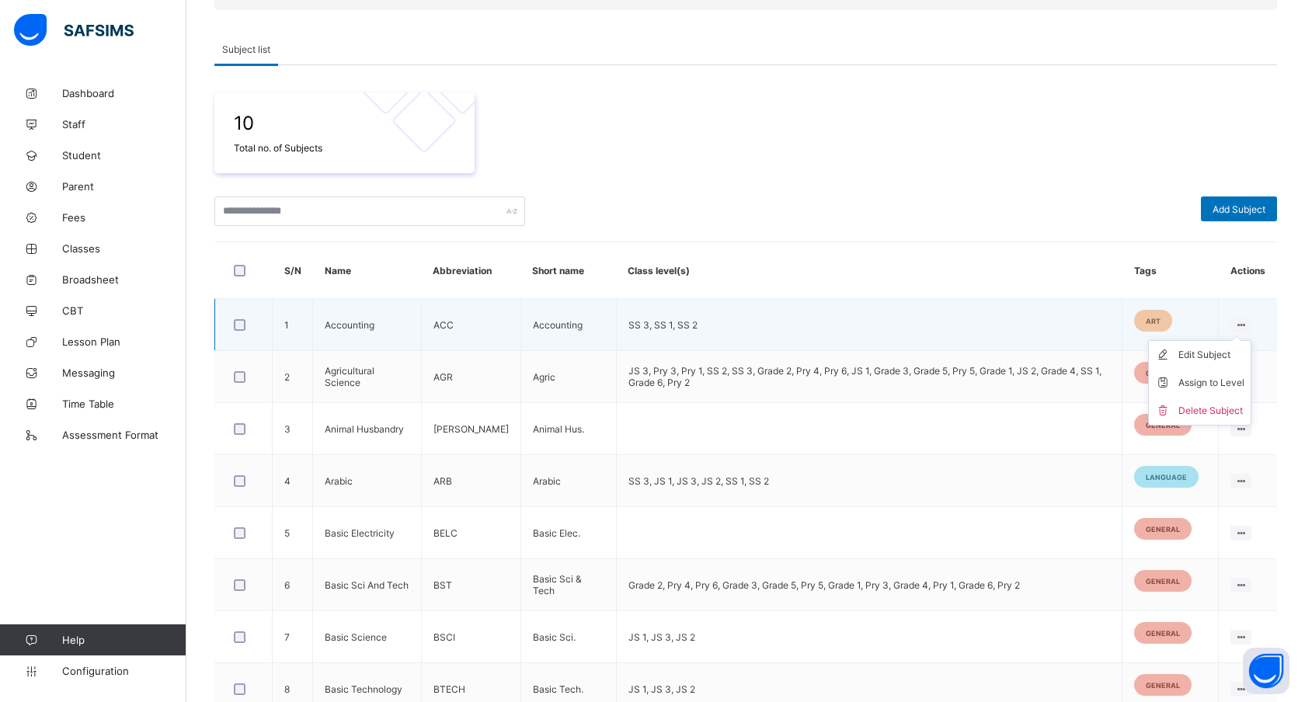
click at [1244, 319] on icon at bounding box center [1240, 325] width 13 height 12
click at [1197, 351] on div "Edit Subject" at bounding box center [1211, 355] width 66 height 16
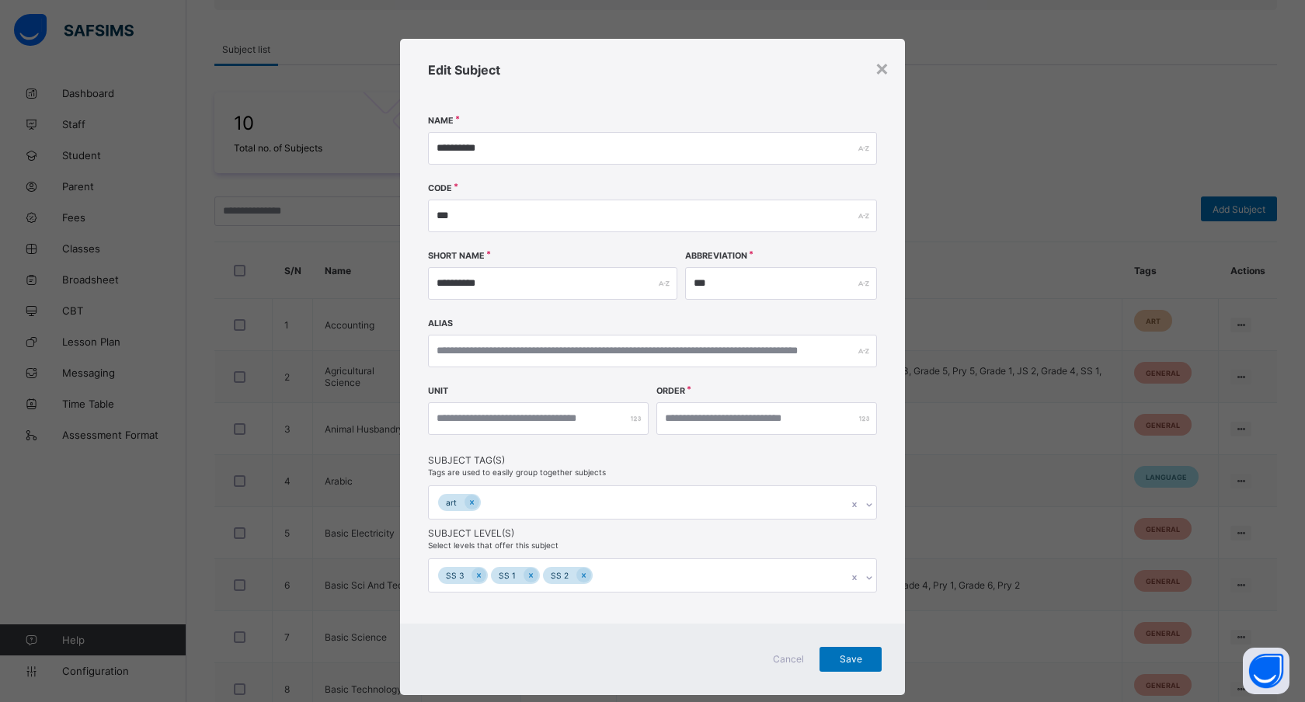
scroll to position [30, 0]
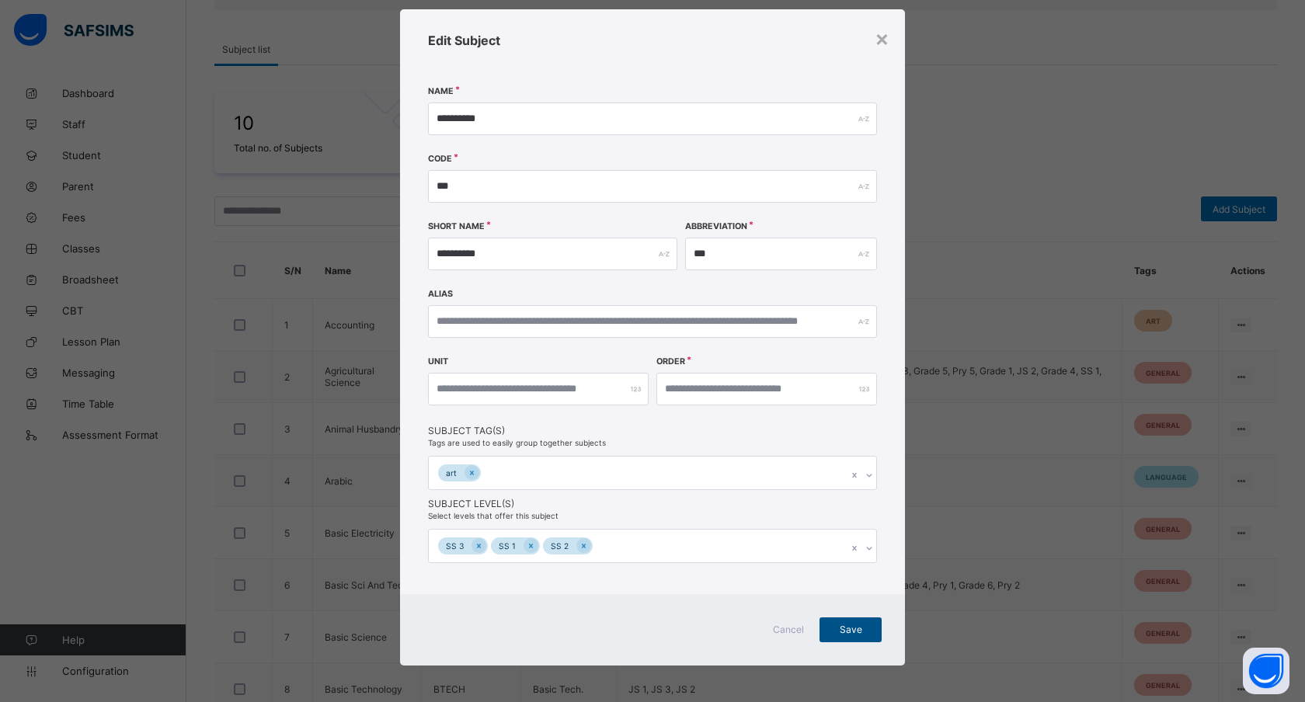
click at [857, 625] on span "Save" at bounding box center [850, 630] width 39 height 12
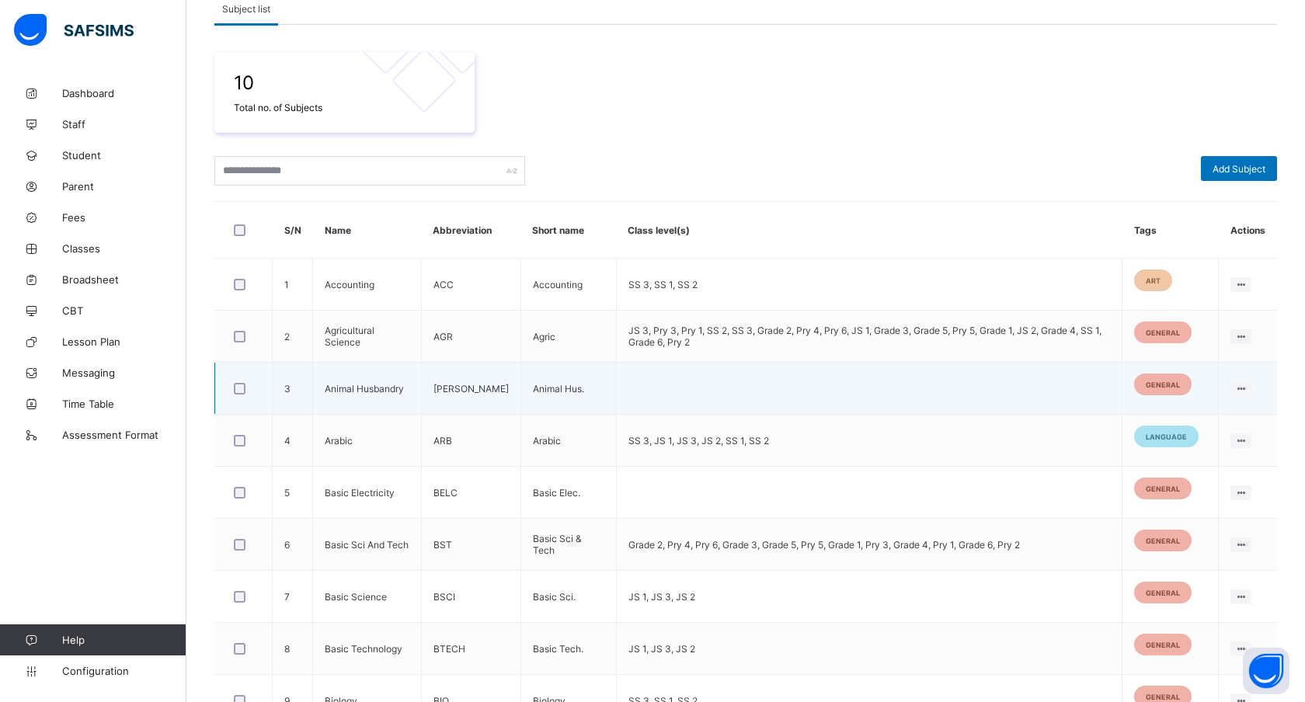
scroll to position [379, 0]
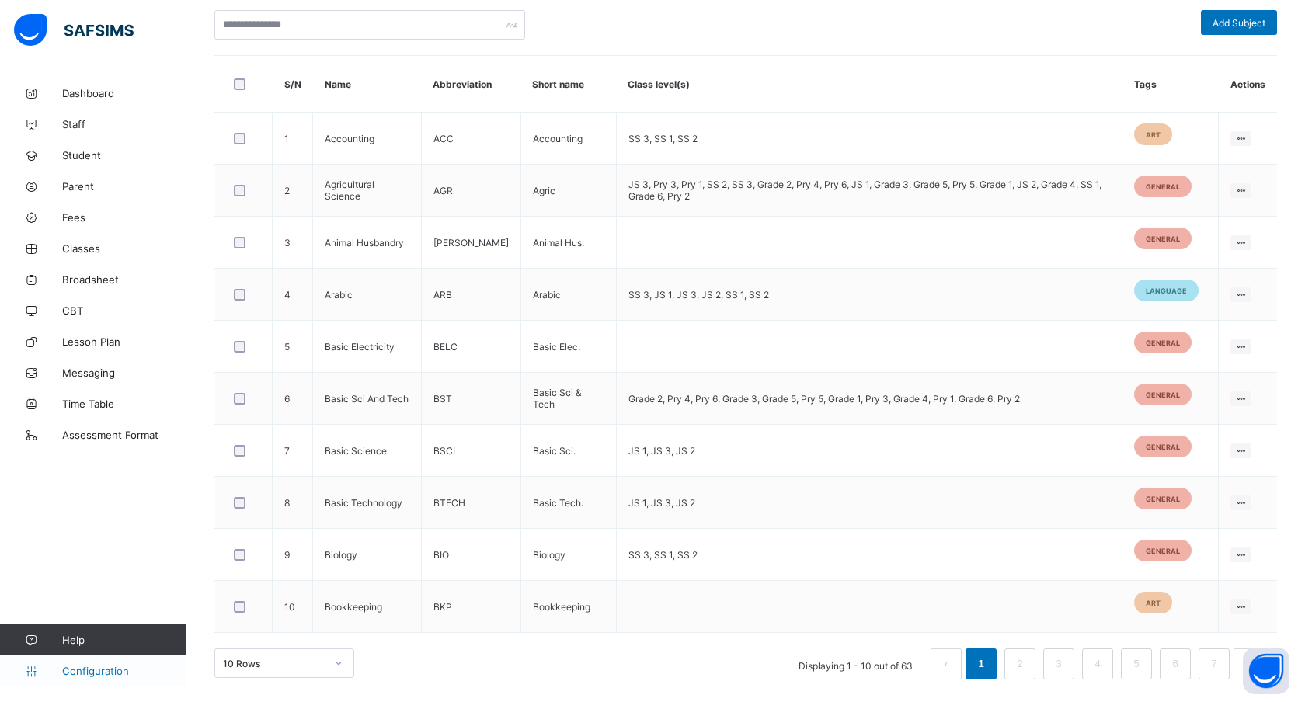
click at [87, 667] on span "Configuration" at bounding box center [124, 671] width 124 height 12
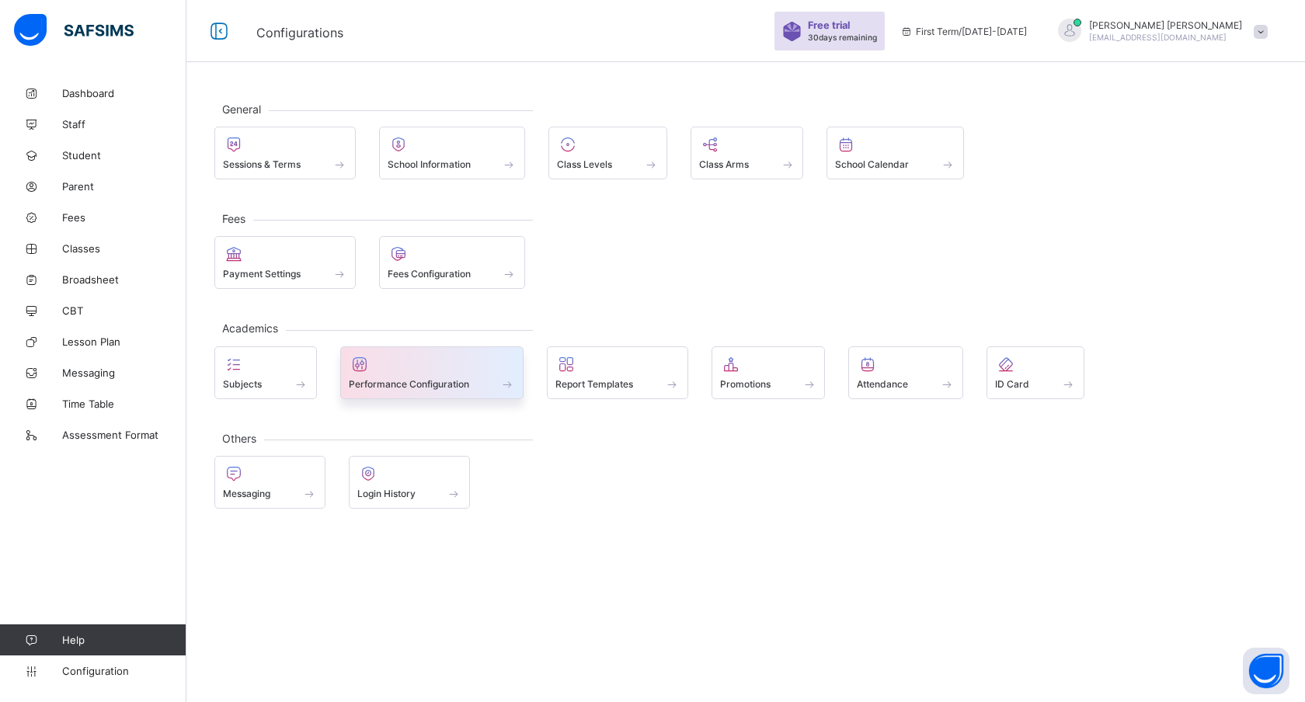
click at [440, 379] on span "Performance Configuration" at bounding box center [409, 384] width 120 height 12
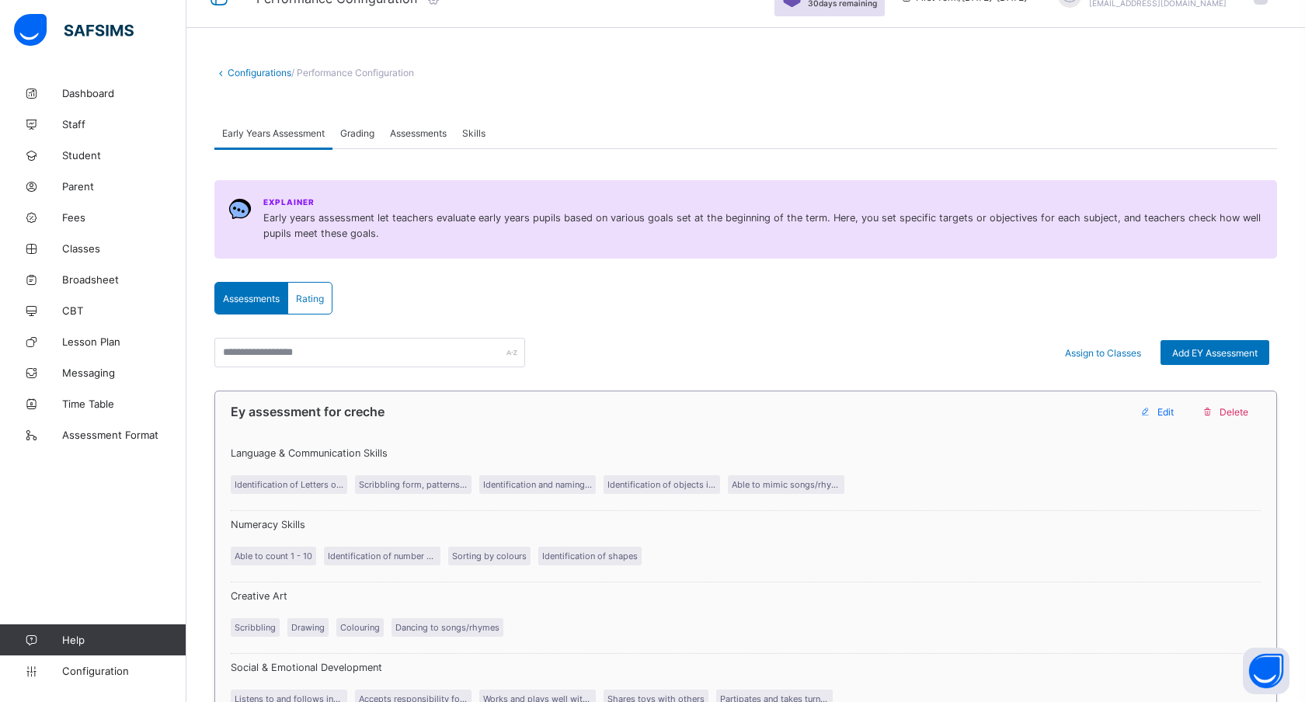
scroll to position [37, 0]
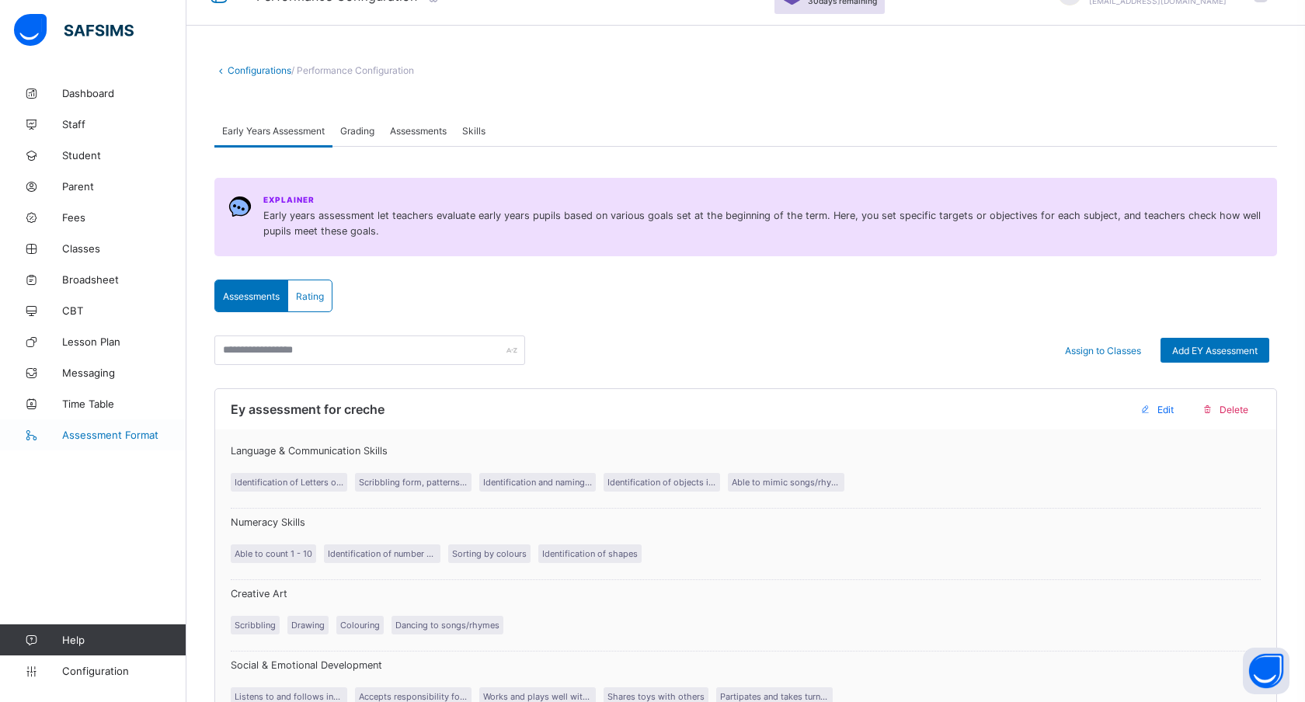
click at [97, 429] on span "Assessment Format" at bounding box center [124, 435] width 124 height 12
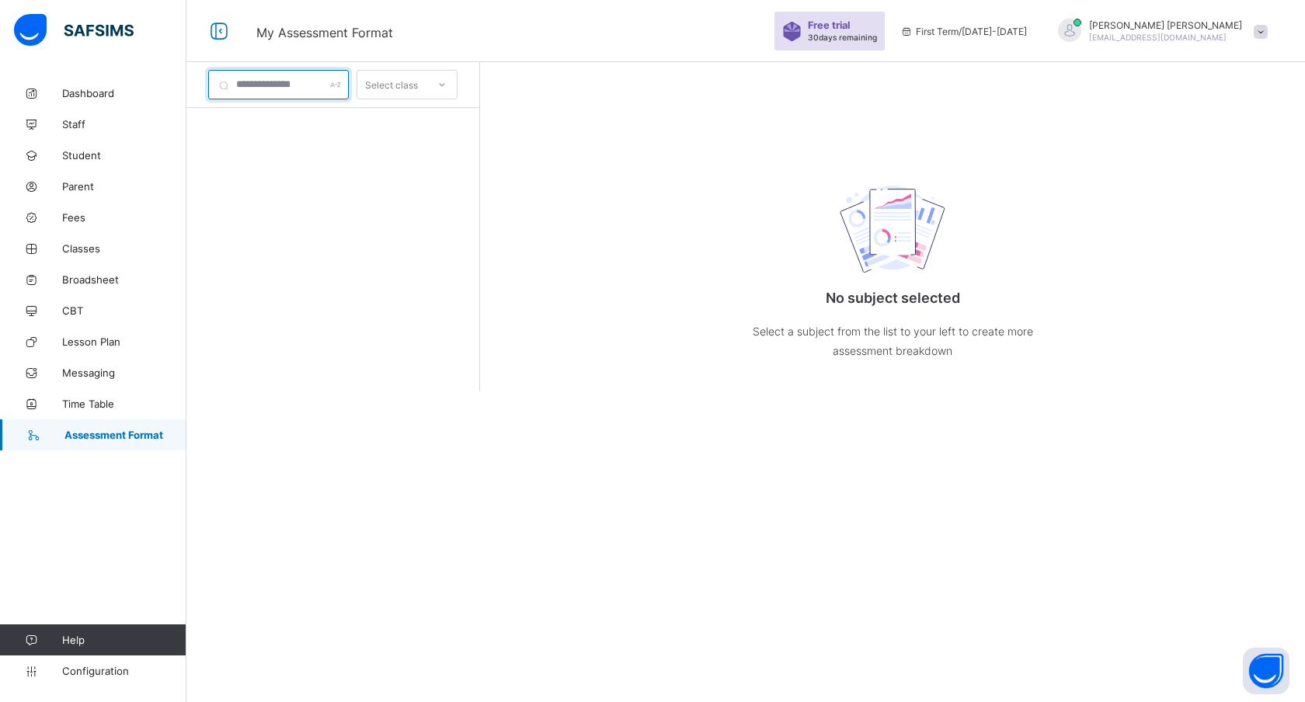
click at [281, 82] on input "text" at bounding box center [278, 85] width 141 height 30
click at [405, 98] on div "Select class" at bounding box center [407, 85] width 101 height 30
click at [388, 237] on div at bounding box center [332, 272] width 293 height 329
click at [85, 665] on span "Configuration" at bounding box center [124, 671] width 124 height 12
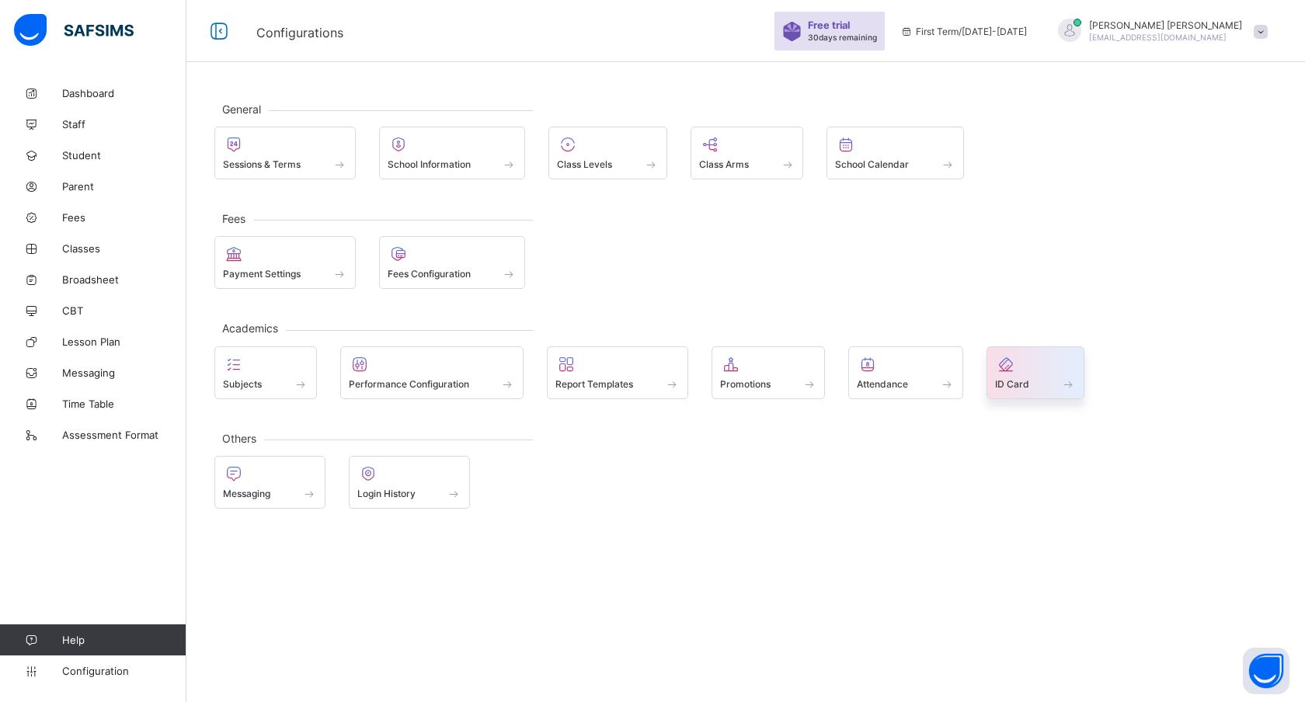
click at [1032, 362] on div at bounding box center [1035, 364] width 81 height 19
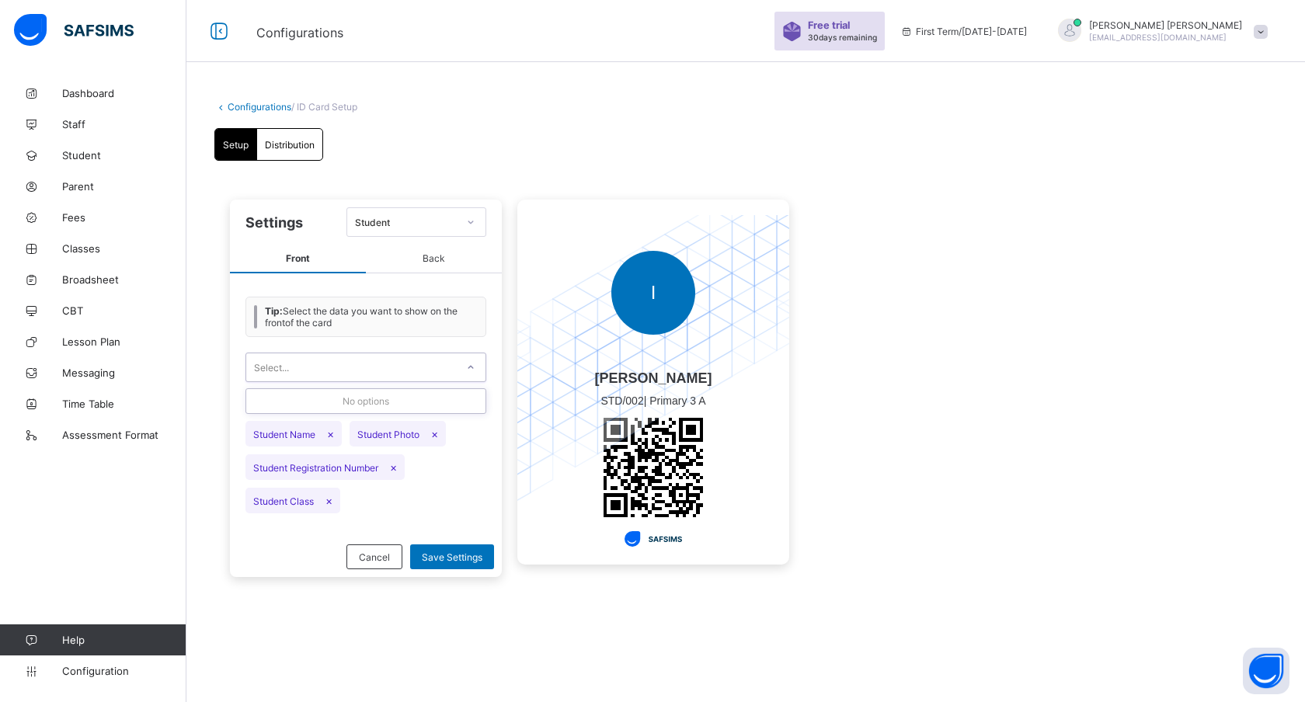
click at [410, 367] on div "Select..." at bounding box center [351, 368] width 210 height 22
click at [410, 370] on div "Select..." at bounding box center [351, 368] width 210 height 22
click at [291, 431] on span "Student Name ×" at bounding box center [293, 434] width 96 height 26
click at [330, 432] on span "×" at bounding box center [330, 433] width 7 height 13
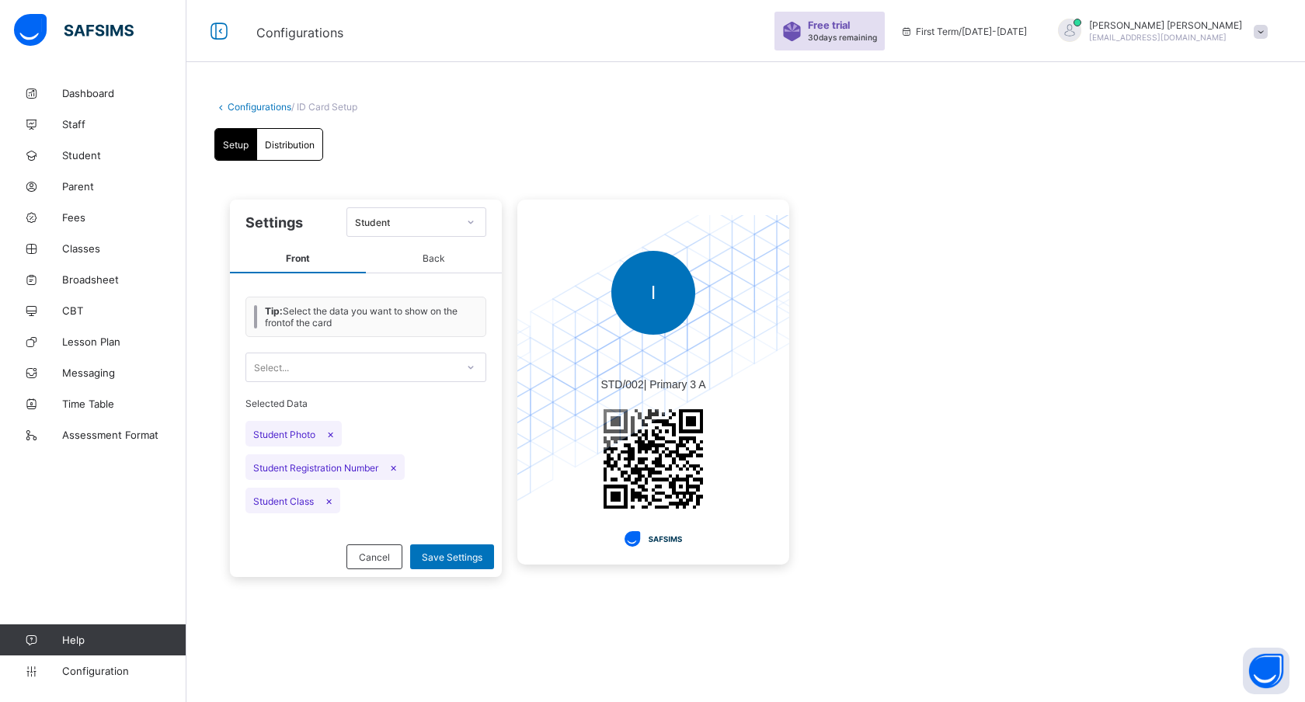
click at [330, 432] on span "×" at bounding box center [330, 433] width 7 height 13
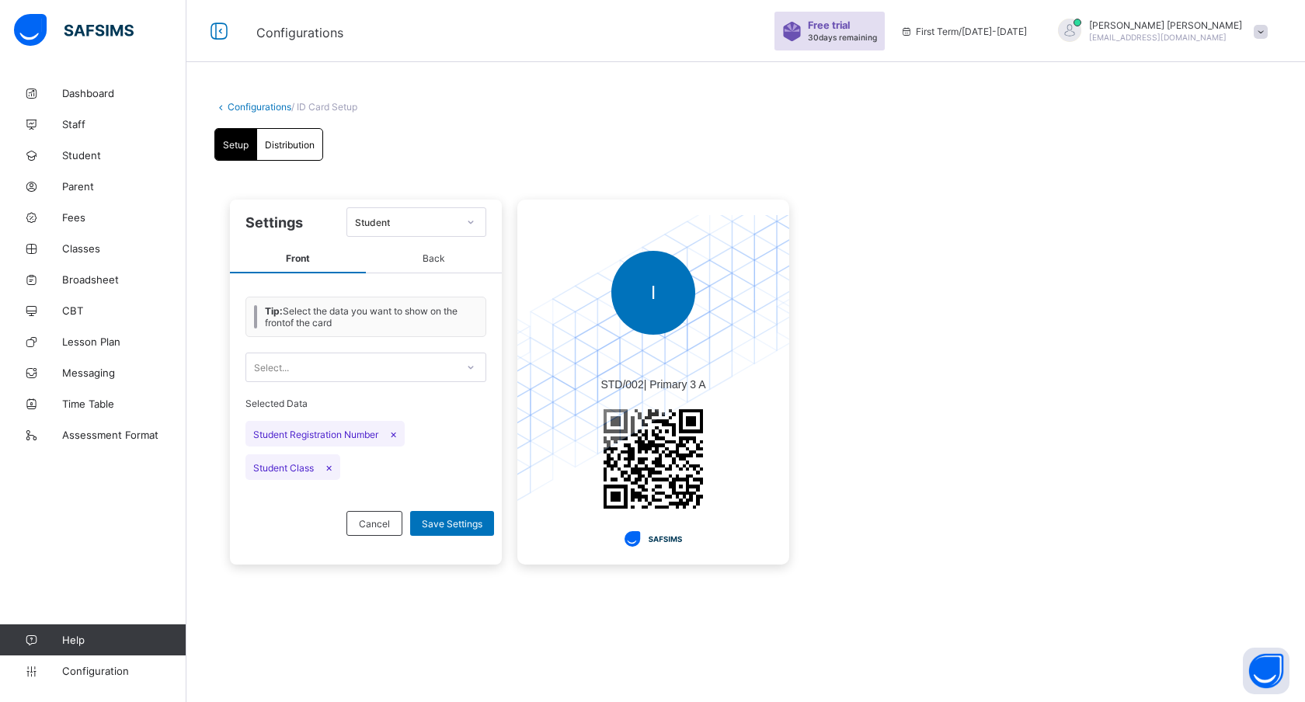
click at [396, 431] on span "×" at bounding box center [393, 433] width 7 height 13
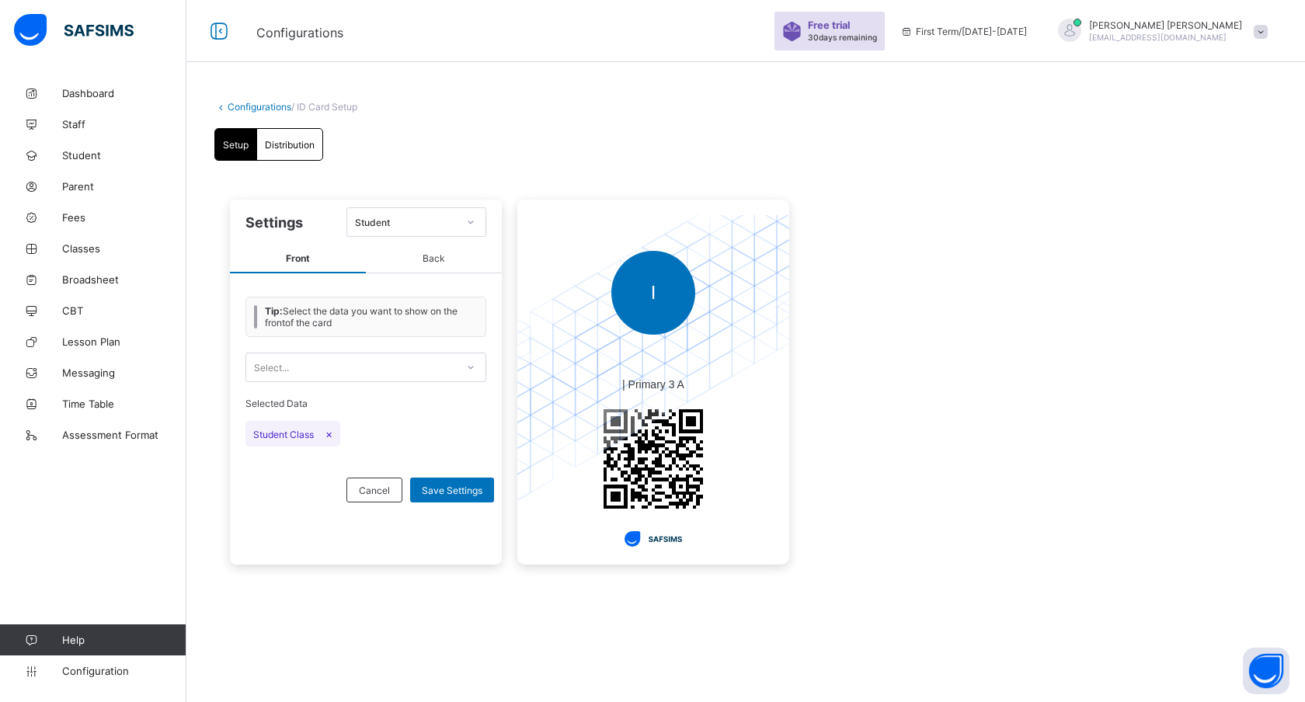
click at [332, 427] on span "×" at bounding box center [328, 433] width 7 height 13
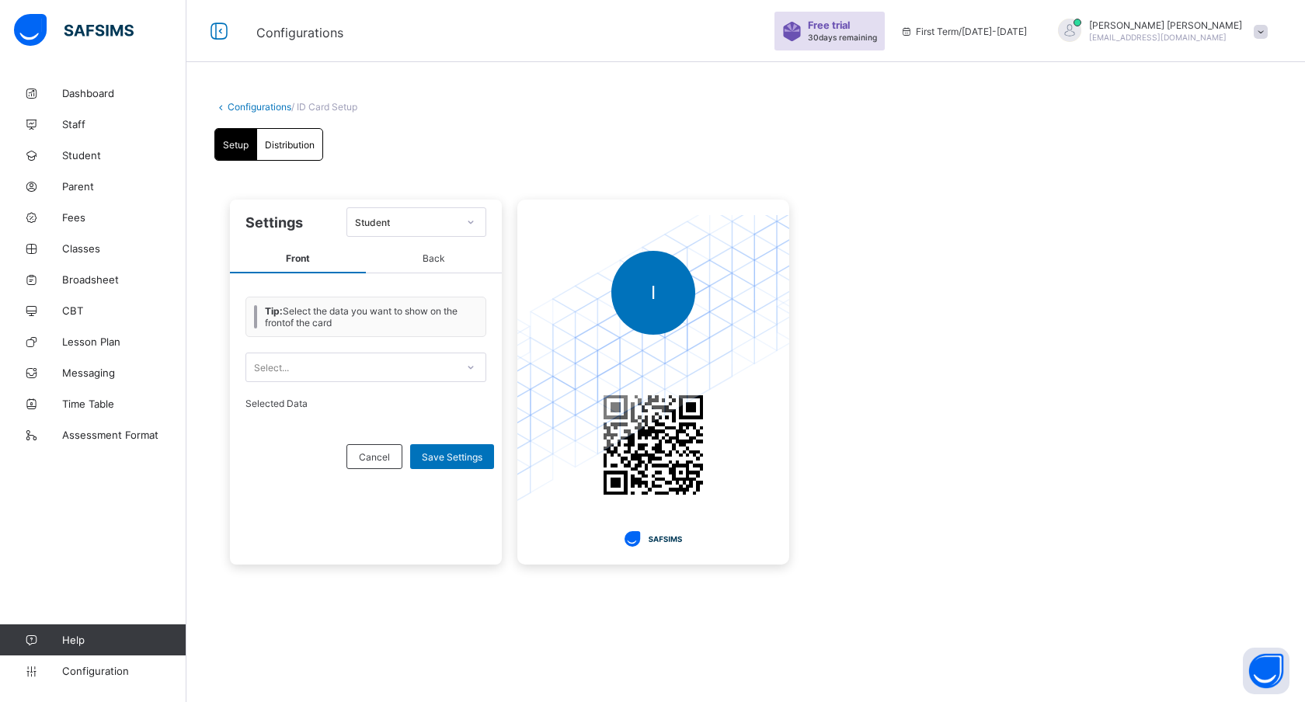
click at [365, 308] on span "Tip: Select the data you want to show on the front of the card" at bounding box center [371, 316] width 213 height 23
click at [437, 252] on span "Back" at bounding box center [434, 259] width 136 height 29
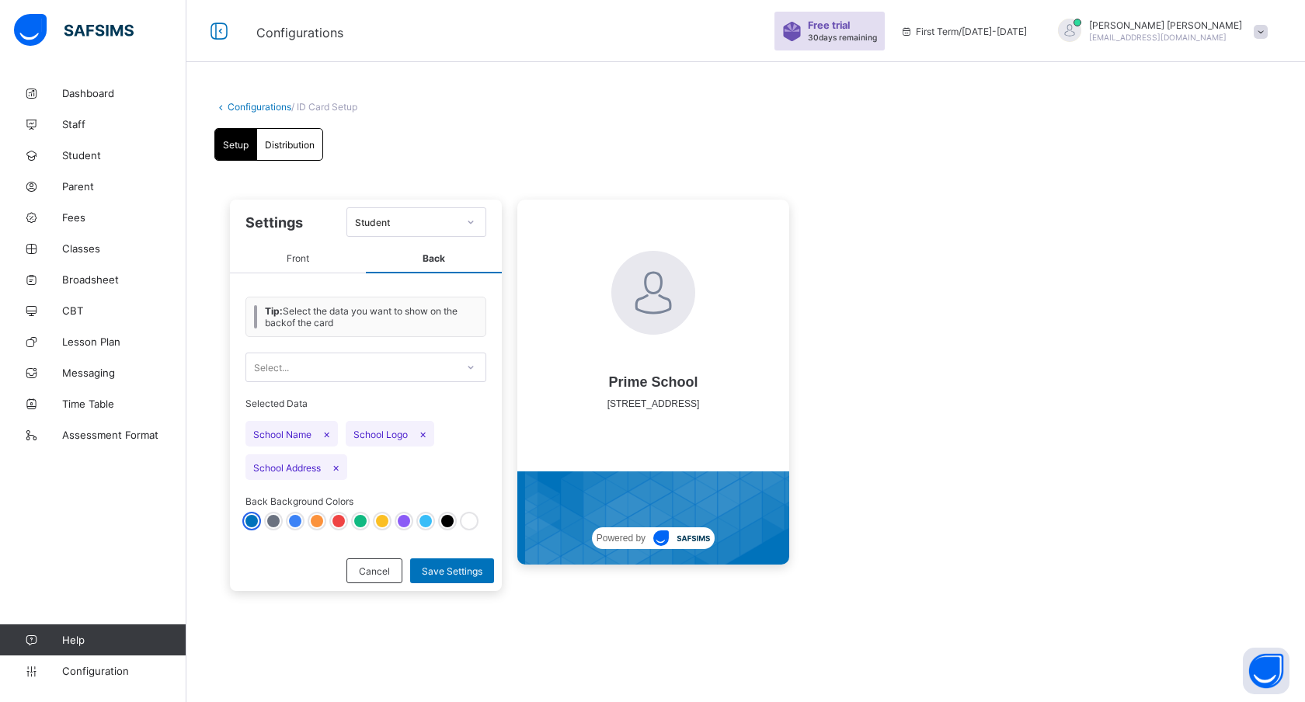
click at [286, 255] on span "Front" at bounding box center [298, 259] width 136 height 29
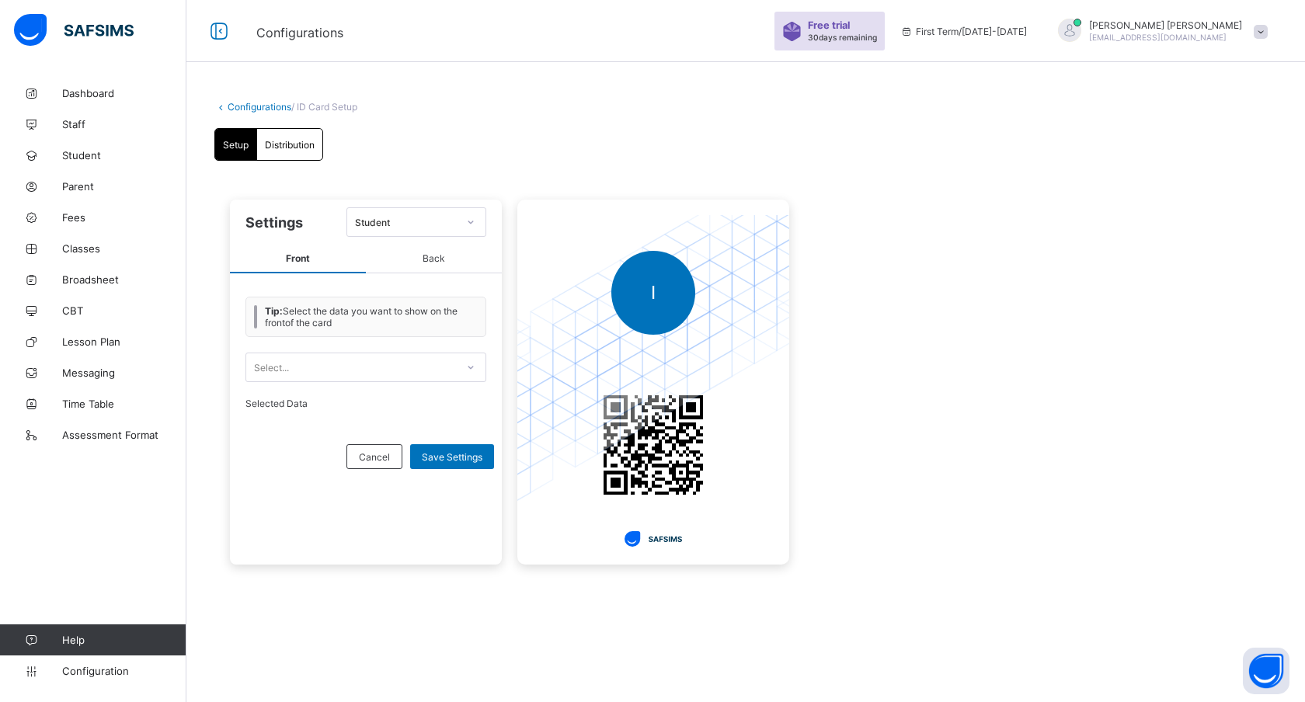
click at [439, 255] on span "Back" at bounding box center [434, 259] width 136 height 29
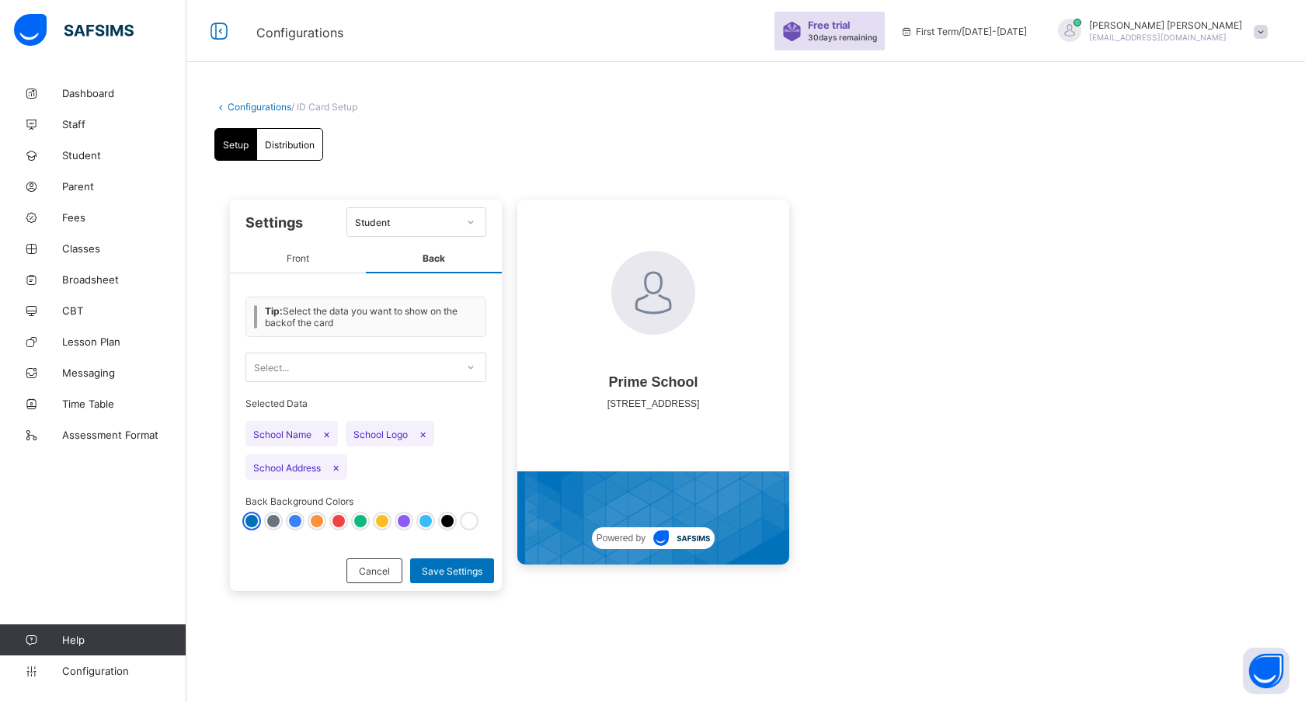
click at [303, 252] on span "Front" at bounding box center [298, 259] width 136 height 29
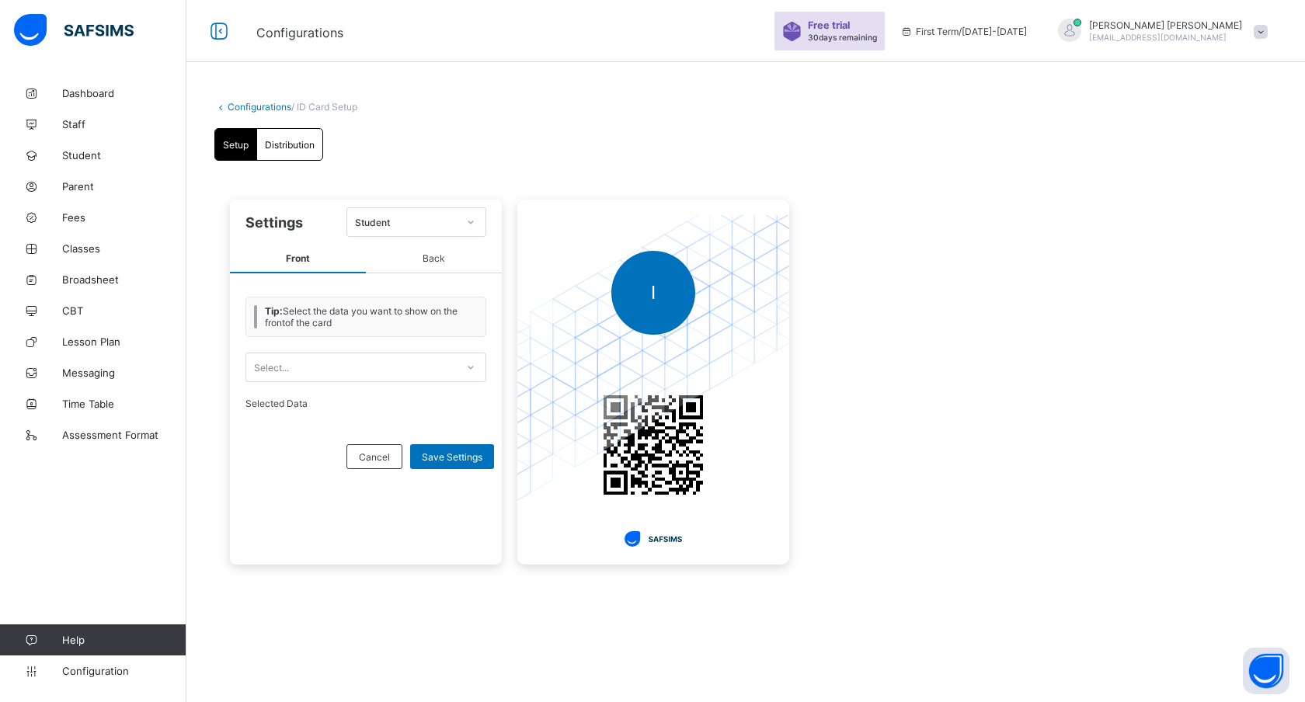
click at [423, 262] on span "Back" at bounding box center [434, 259] width 136 height 29
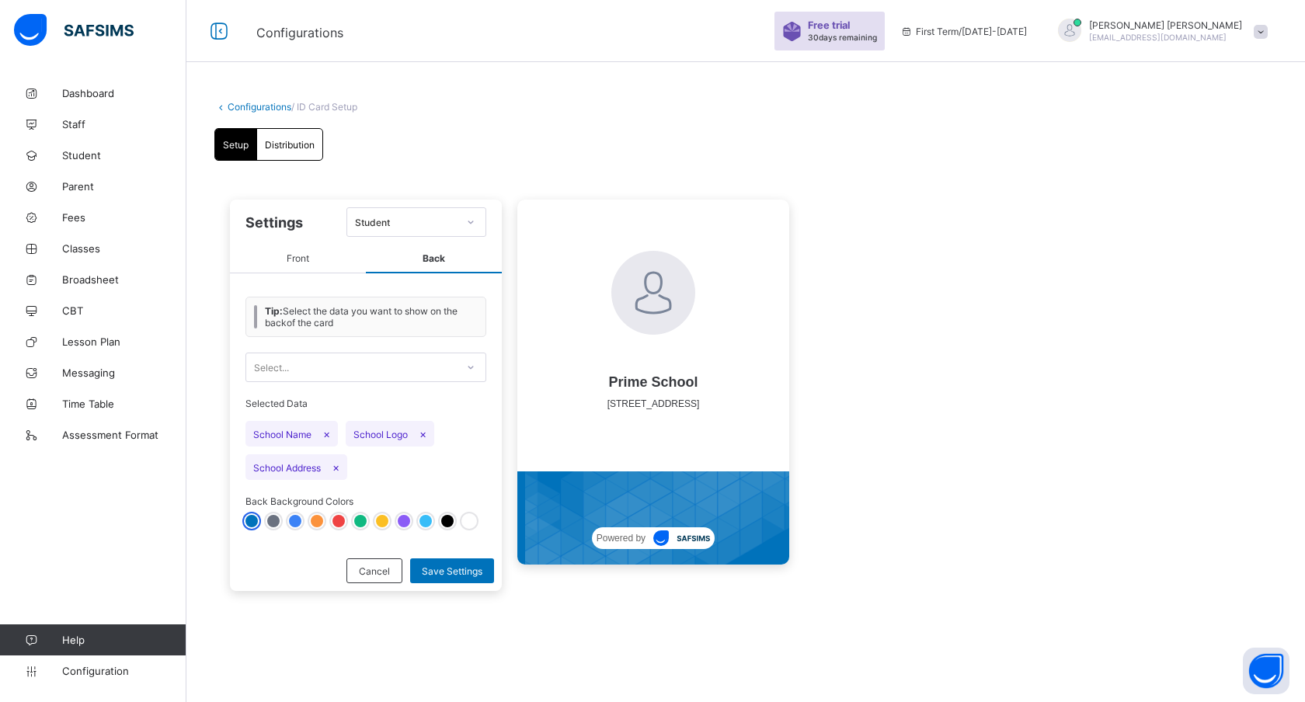
click at [310, 260] on span "Front" at bounding box center [298, 259] width 136 height 29
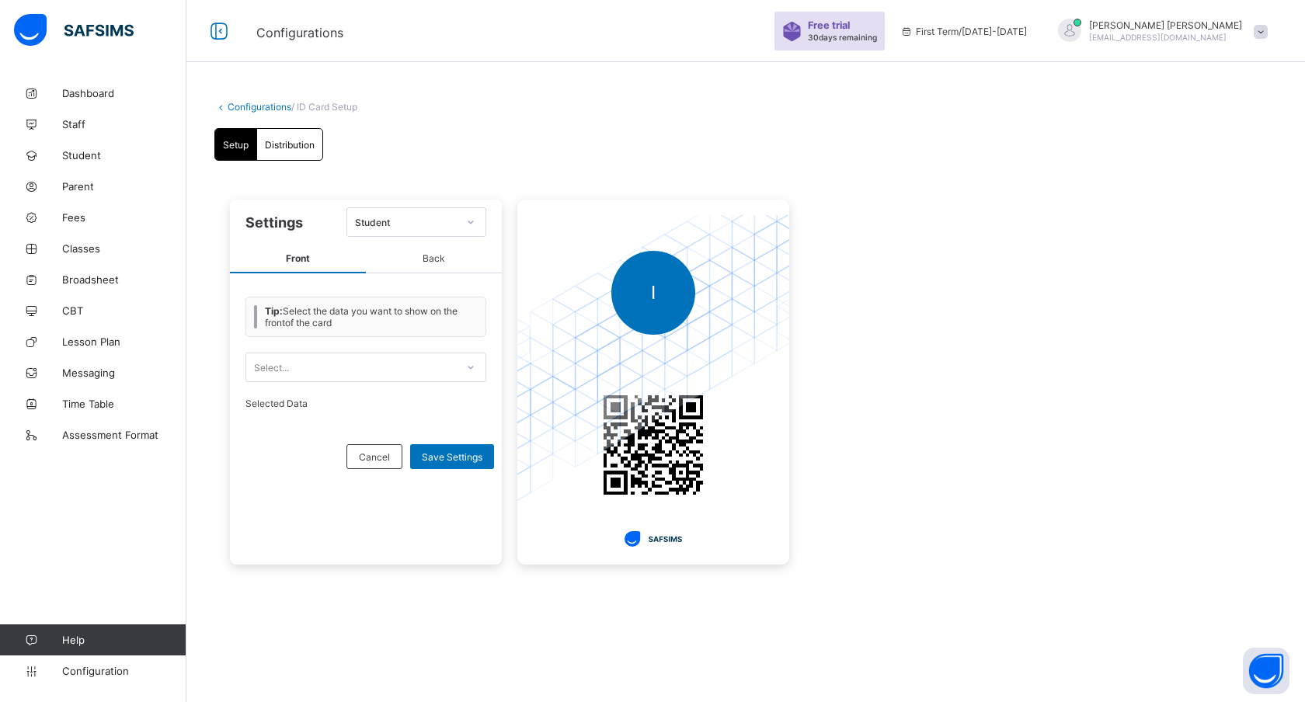
click at [284, 146] on span "Distribution" at bounding box center [290, 145] width 50 height 12
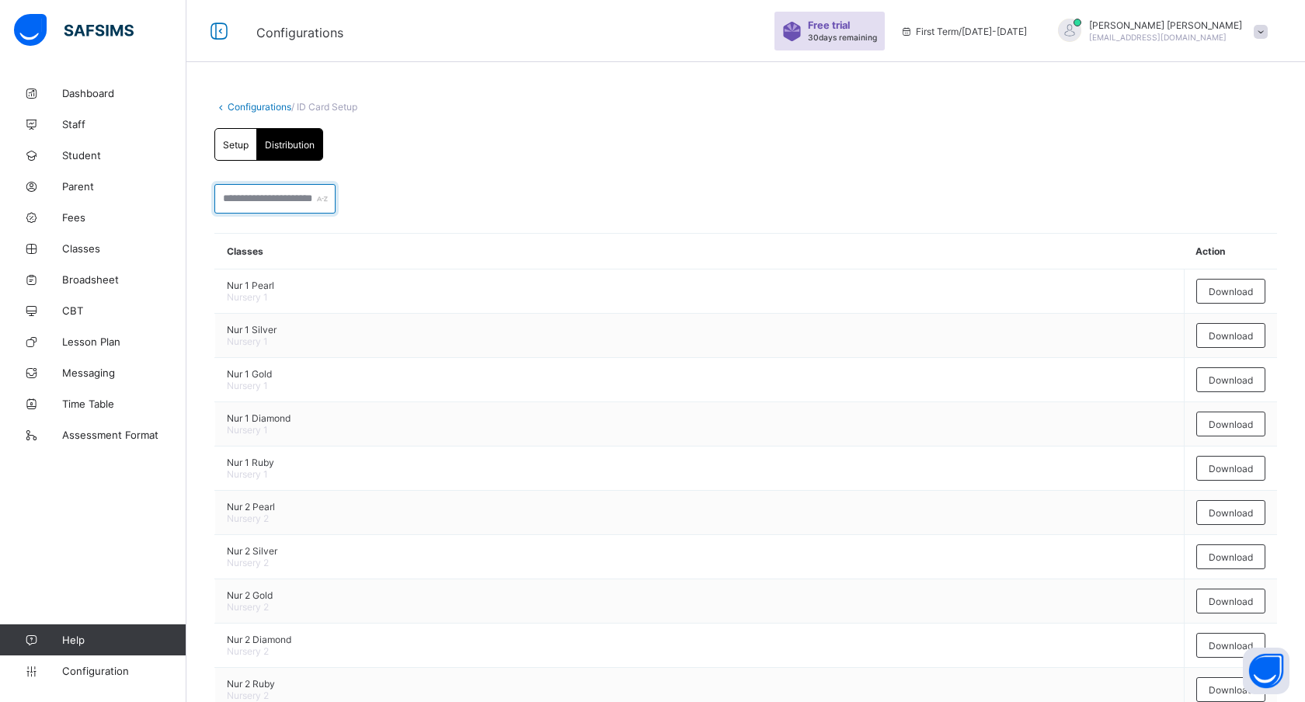
click at [309, 197] on input "text" at bounding box center [274, 199] width 121 height 30
click at [426, 197] on div at bounding box center [745, 199] width 1063 height 30
click at [96, 668] on span "Configuration" at bounding box center [124, 671] width 124 height 12
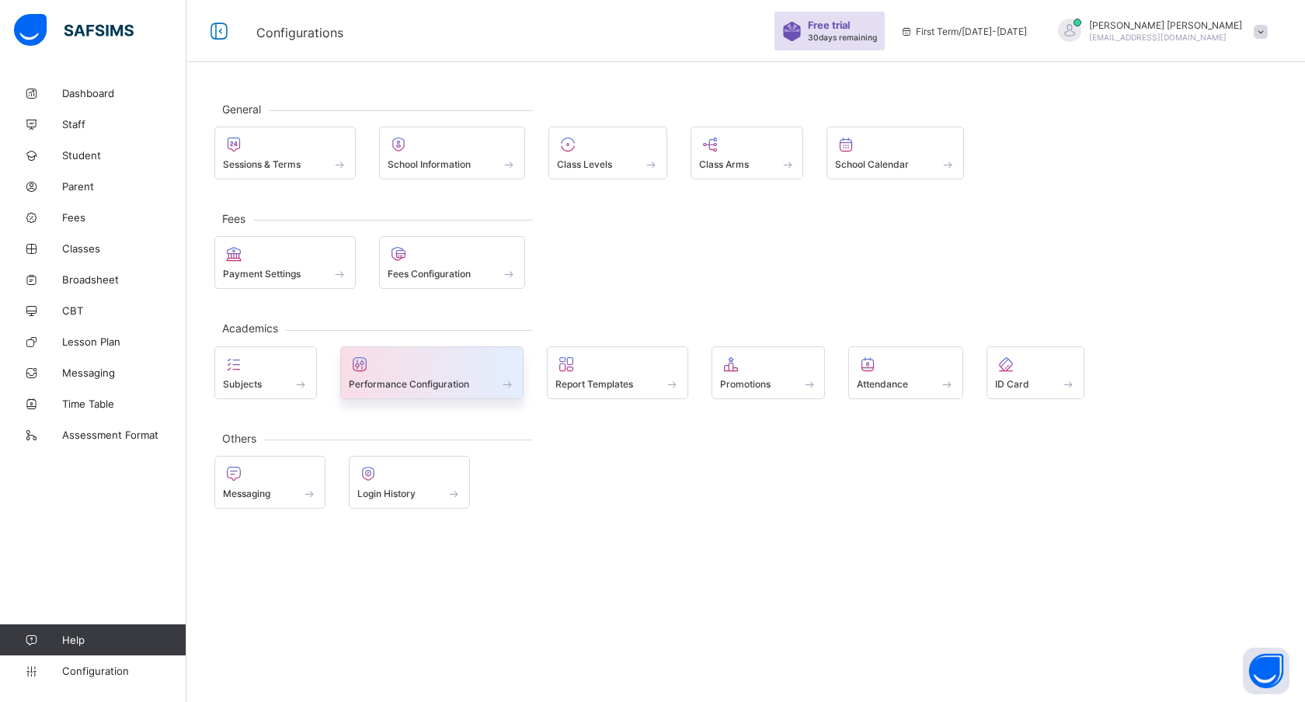
click at [421, 375] on span at bounding box center [432, 376] width 167 height 4
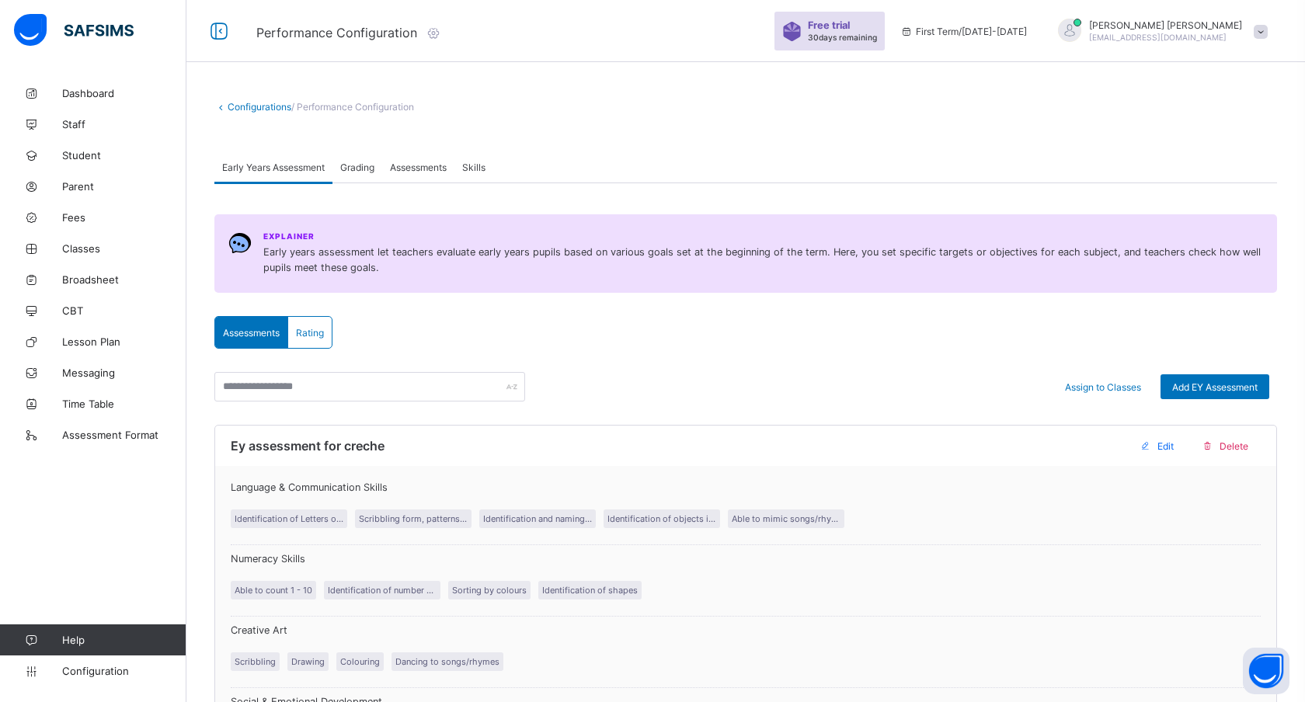
click at [364, 163] on span "Grading" at bounding box center [357, 168] width 34 height 12
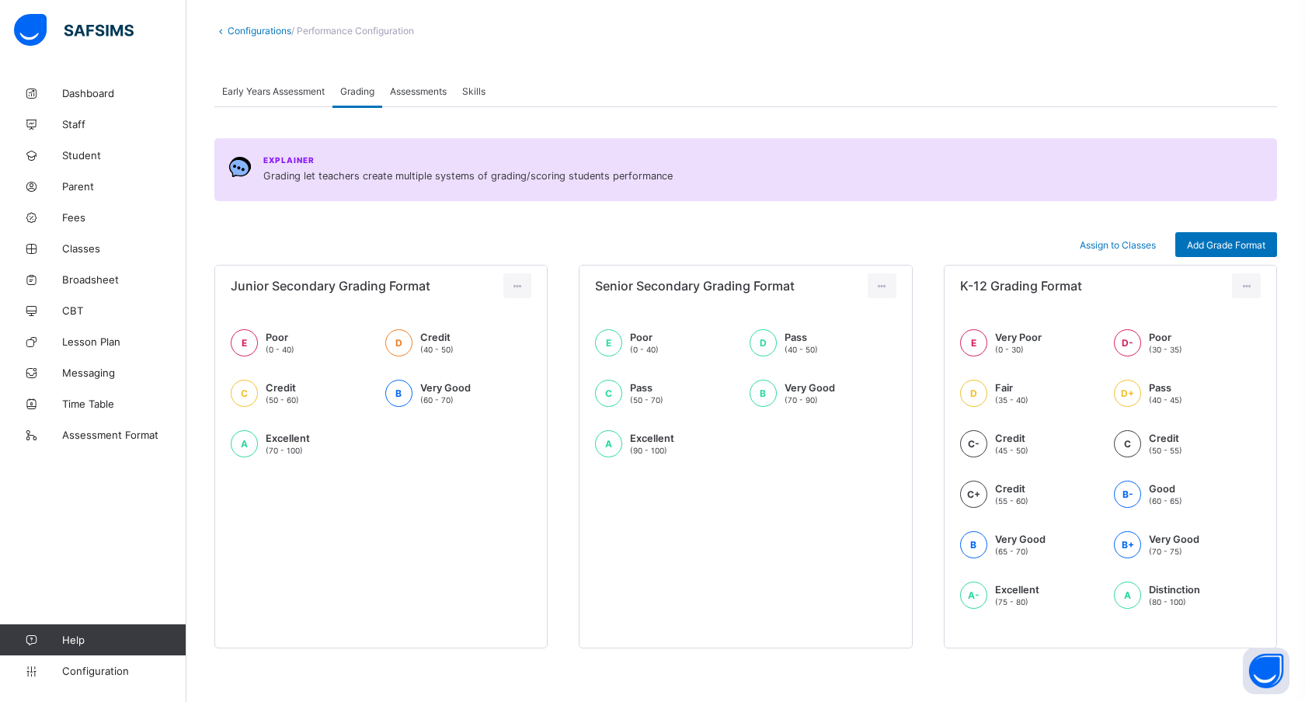
scroll to position [76, 0]
click at [516, 284] on icon at bounding box center [517, 286] width 13 height 12
click at [815, 212] on span at bounding box center [745, 212] width 1063 height 23
click at [1204, 248] on span "Add Grade Format" at bounding box center [1226, 245] width 78 height 12
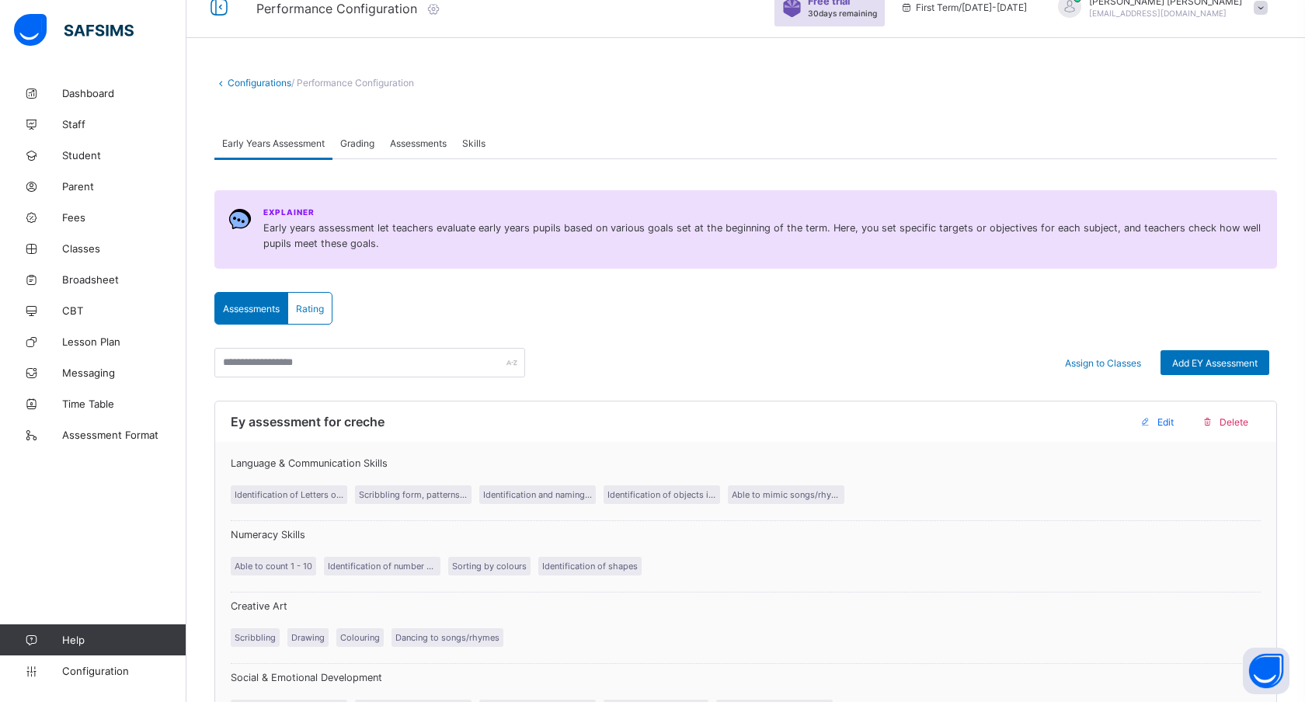
scroll to position [19, 0]
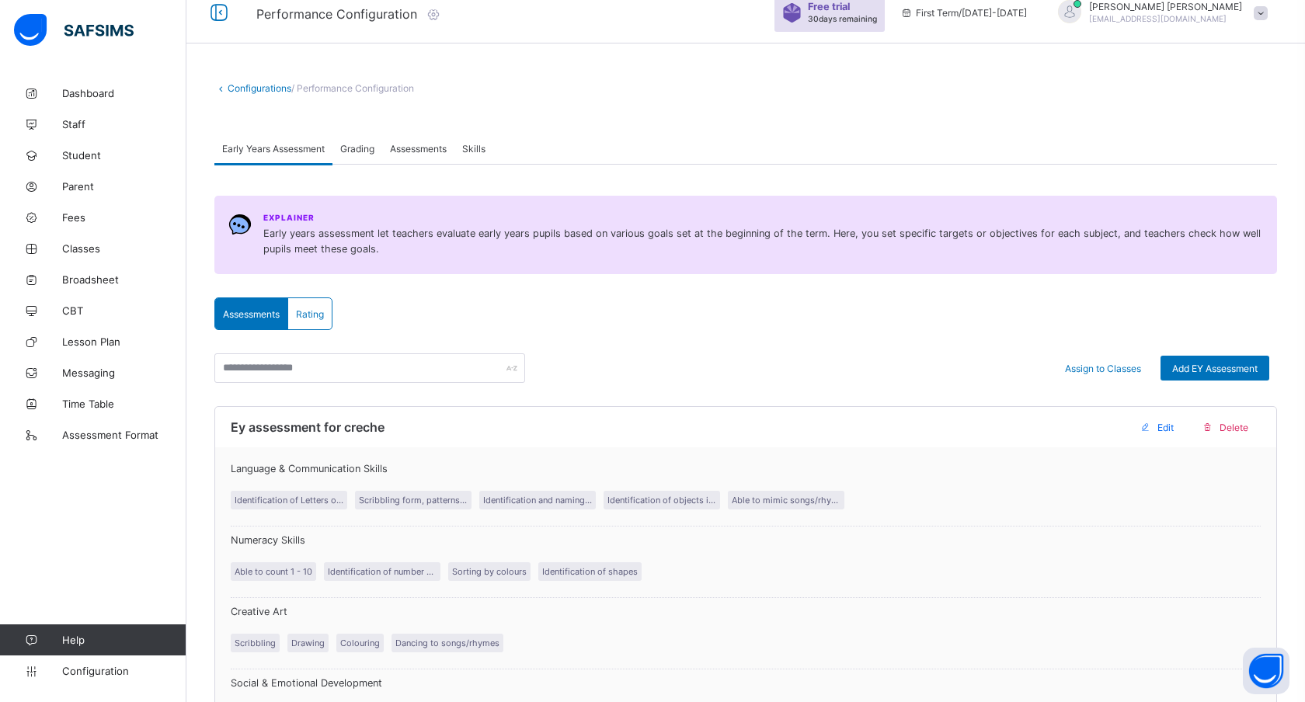
click at [420, 147] on span "Assessments" at bounding box center [418, 149] width 57 height 12
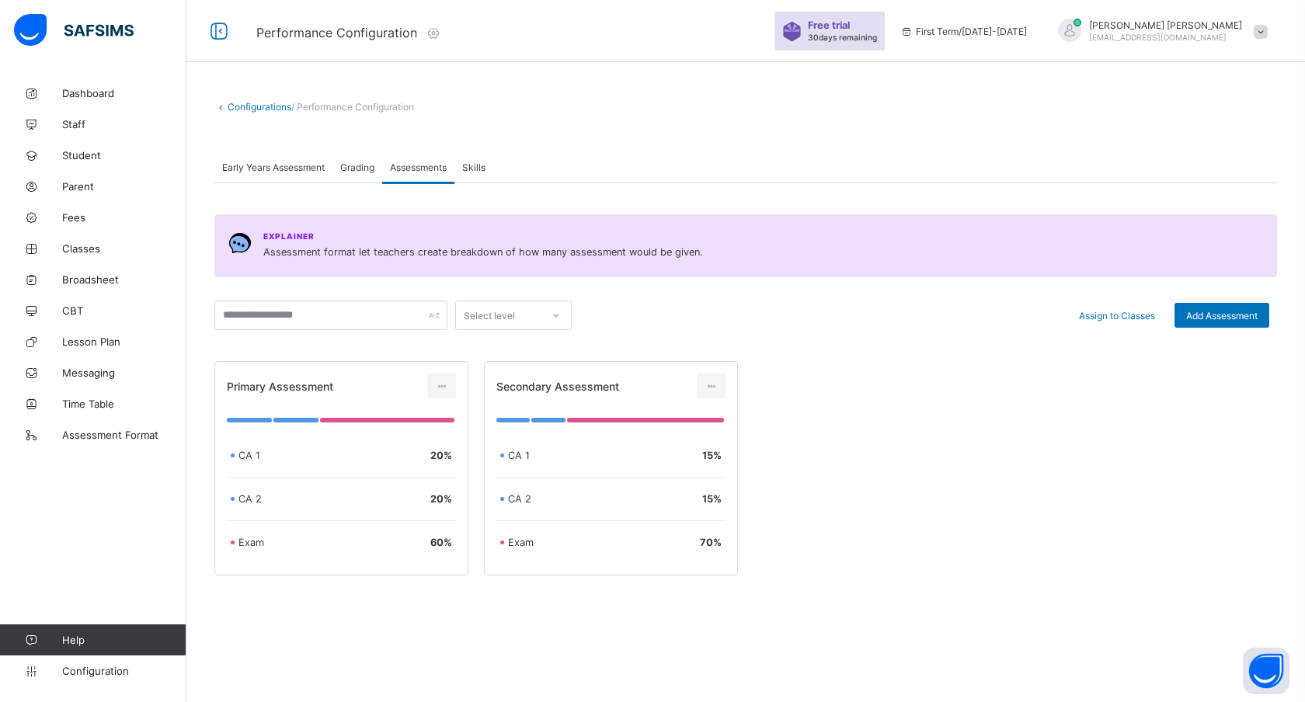
click at [482, 165] on span "Skills" at bounding box center [473, 168] width 23 height 12
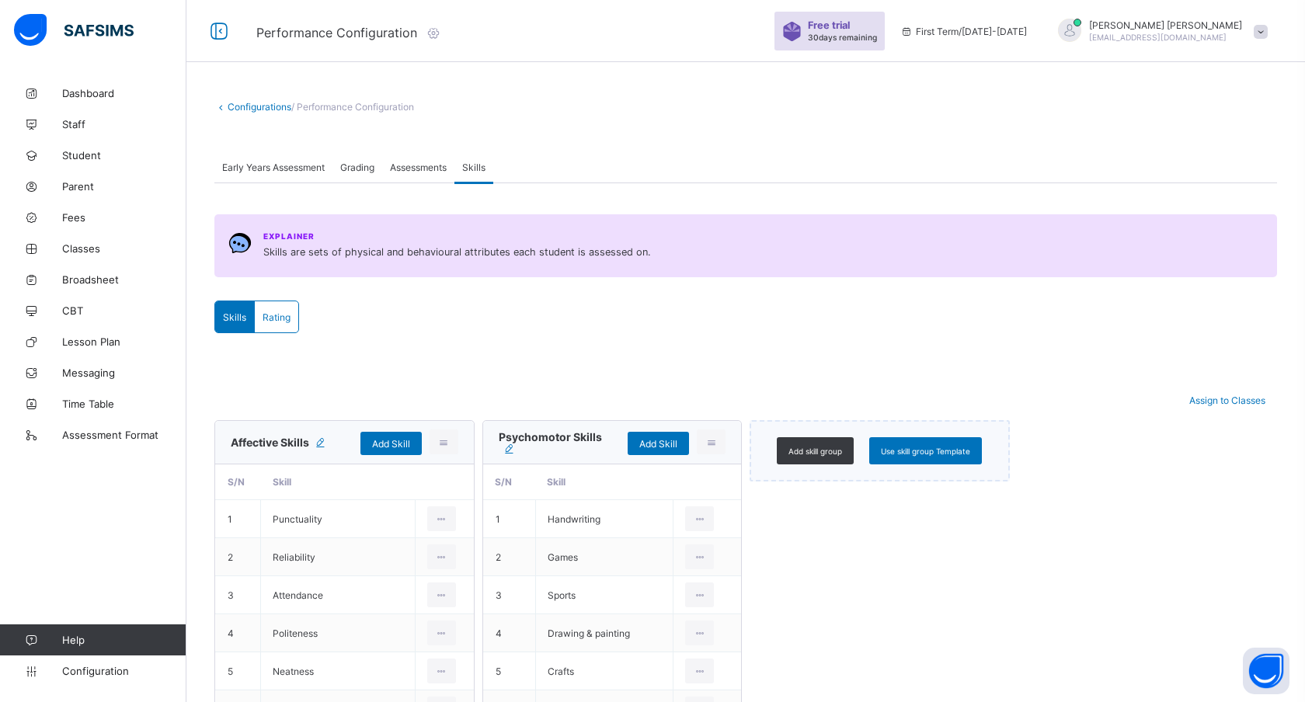
click at [429, 166] on span "Assessments" at bounding box center [418, 168] width 57 height 12
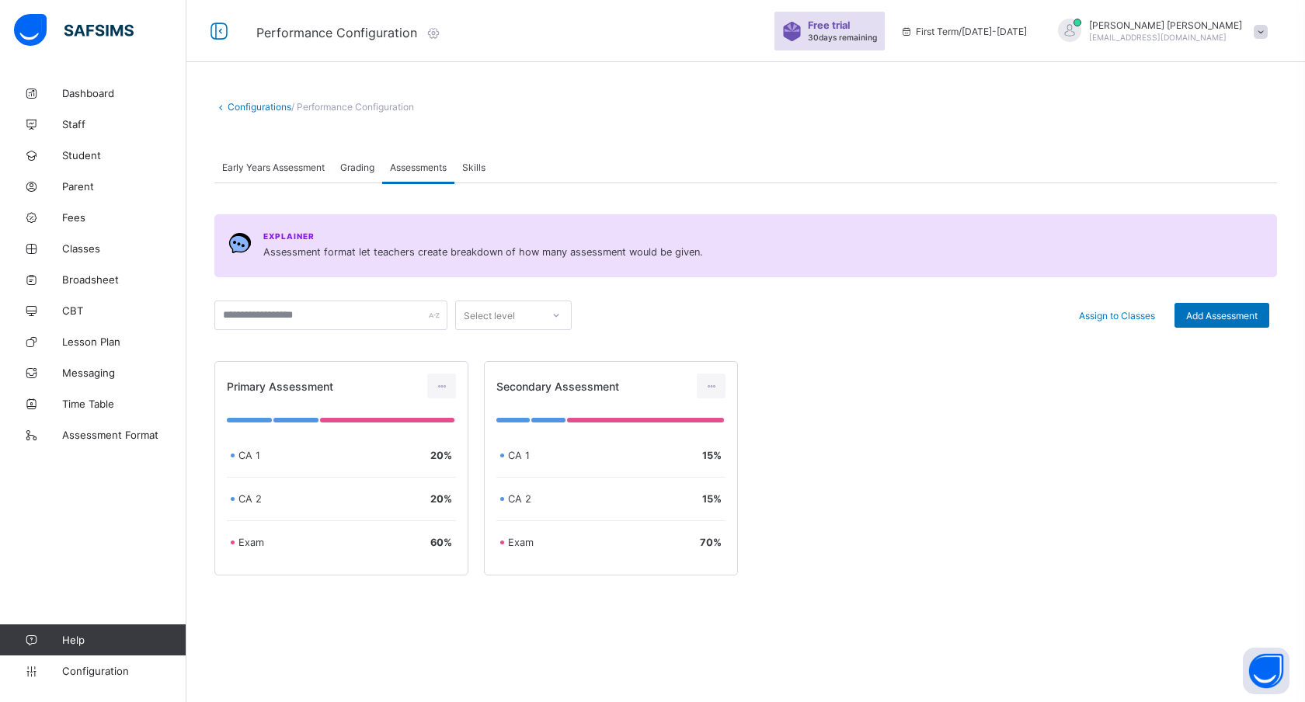
click at [577, 627] on div at bounding box center [745, 622] width 1063 height 31
click at [1214, 315] on span "Add Assessment" at bounding box center [1221, 316] width 71 height 12
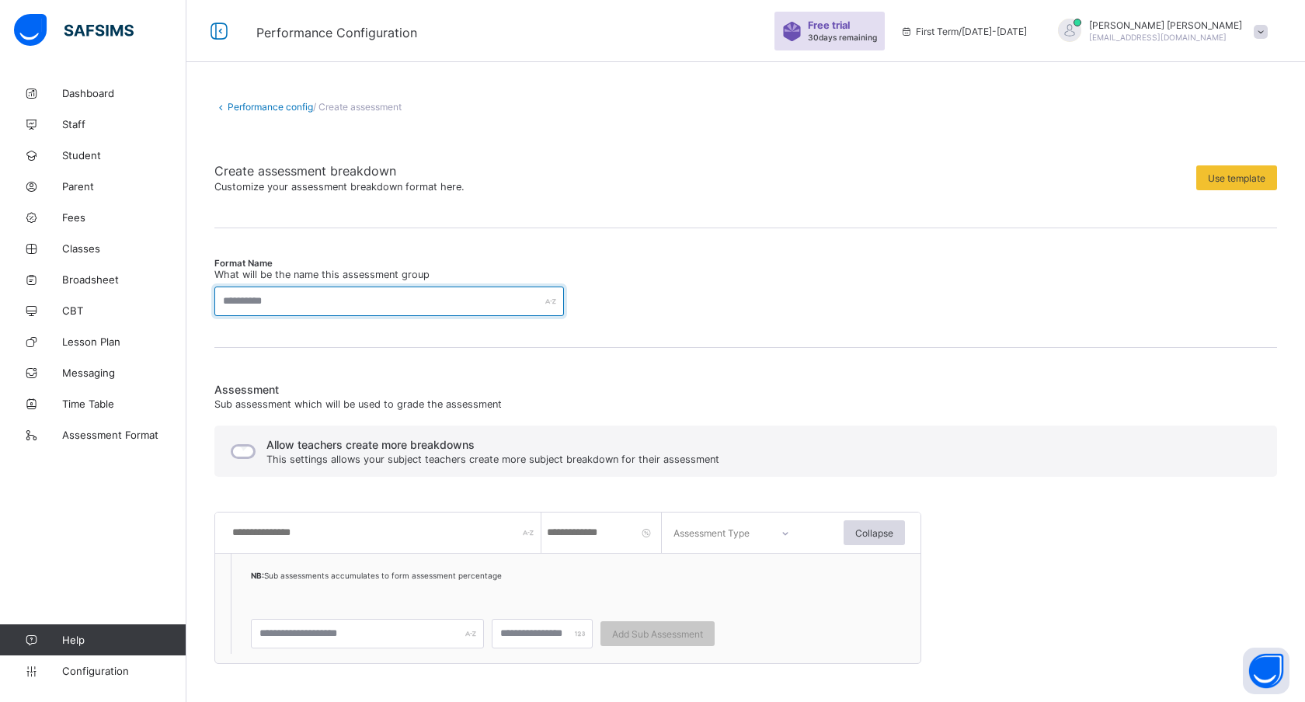
click at [313, 304] on input "text" at bounding box center [389, 302] width 350 height 30
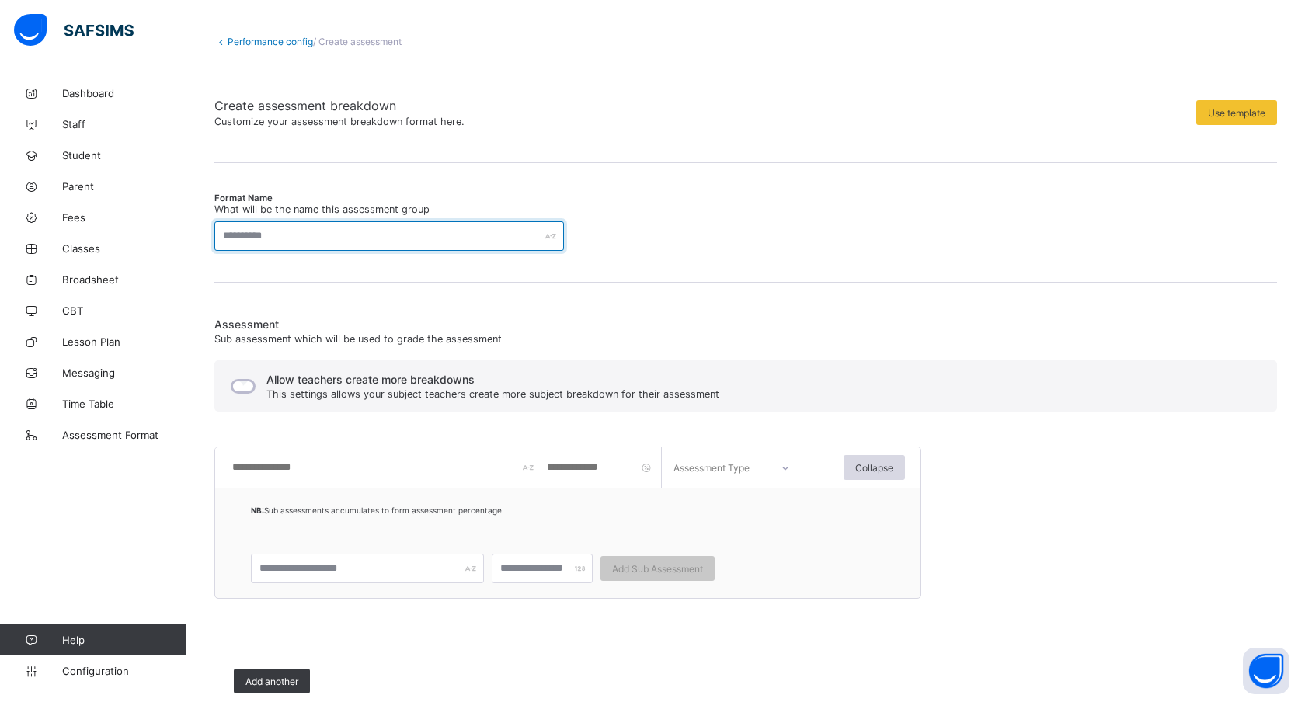
scroll to position [94, 0]
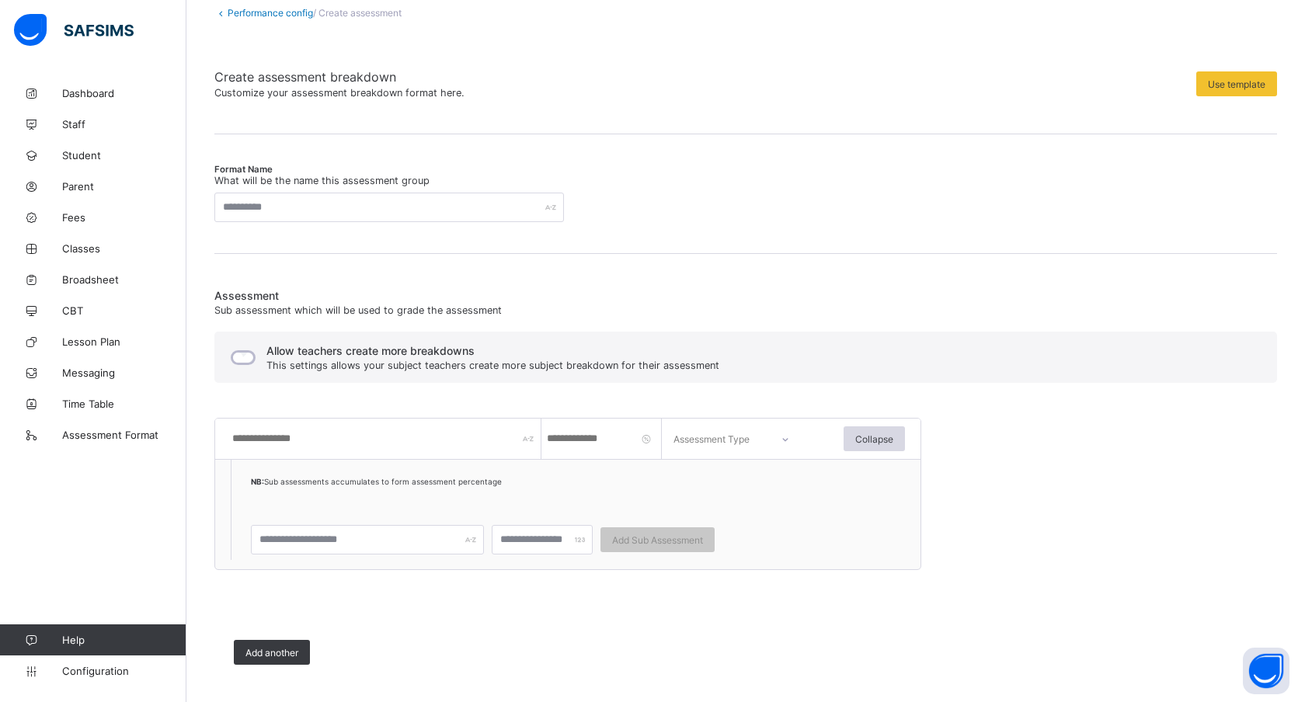
click at [371, 390] on div "Assessment Sub assessment which will be used to grade the assessment Allow teac…" at bounding box center [745, 486] width 1063 height 395
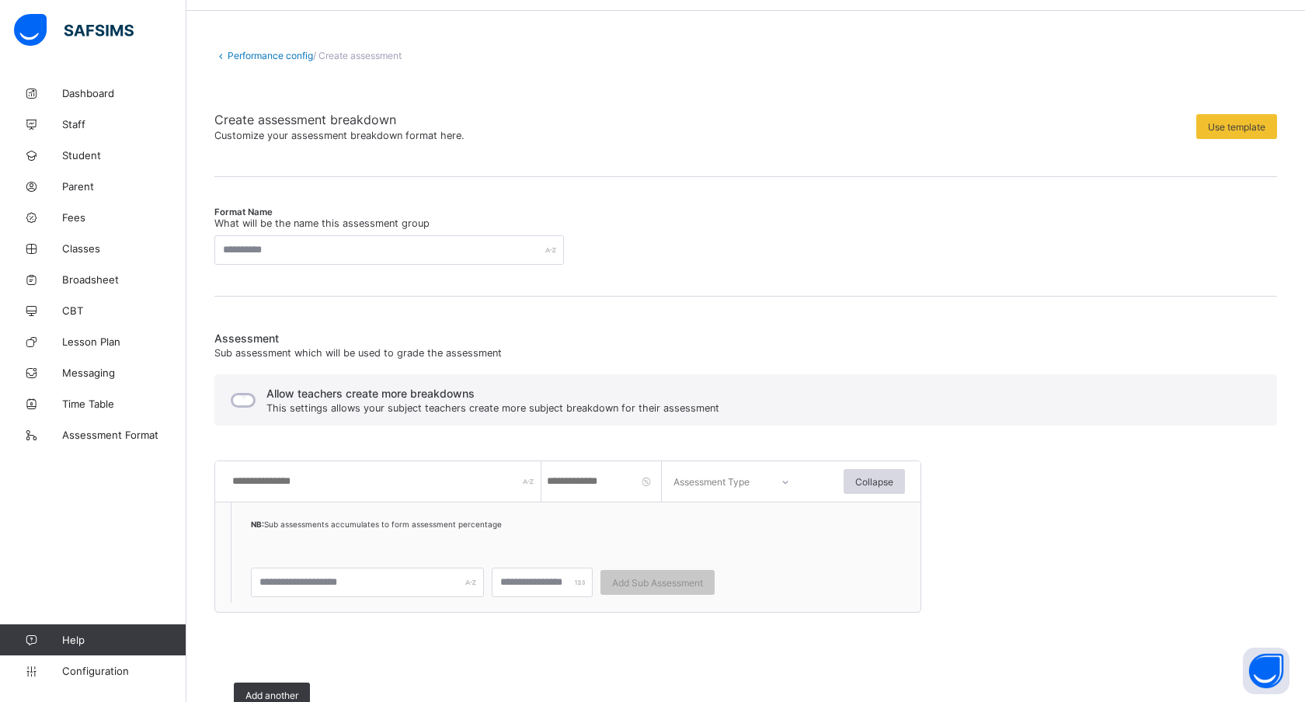
scroll to position [0, 0]
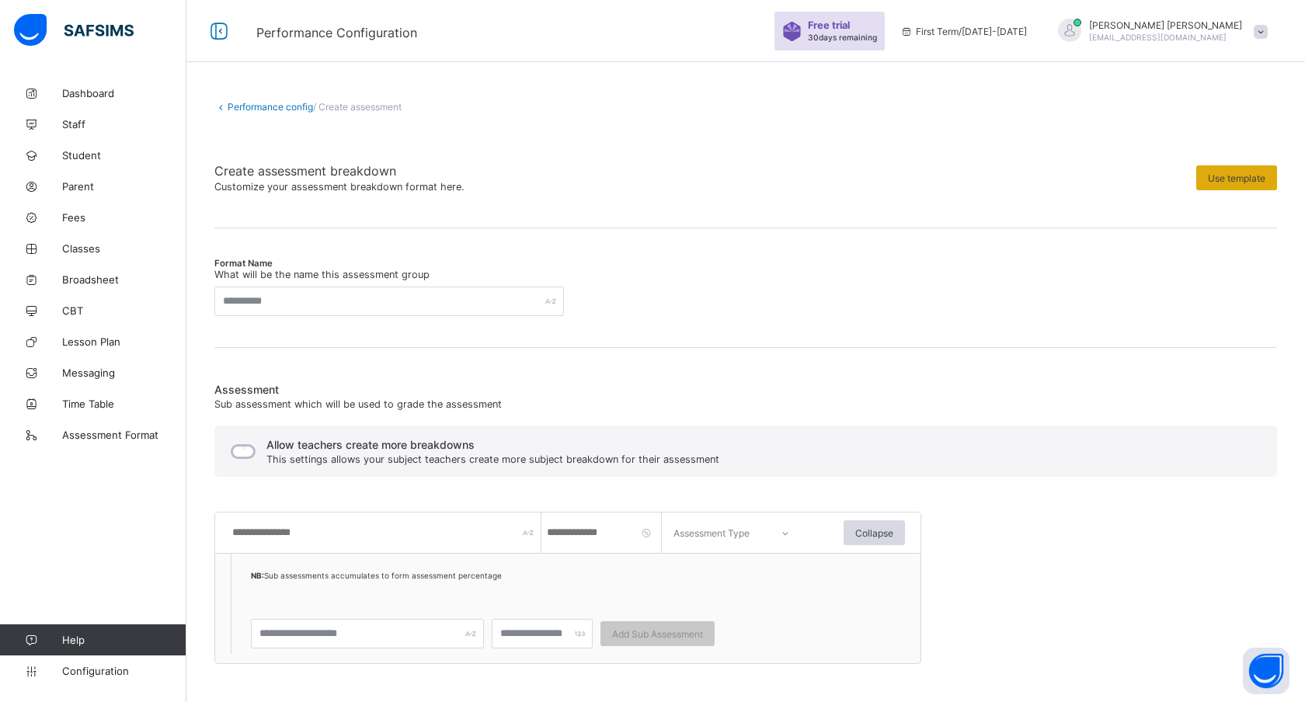
click at [1255, 179] on span "Use template" at bounding box center [1236, 178] width 57 height 12
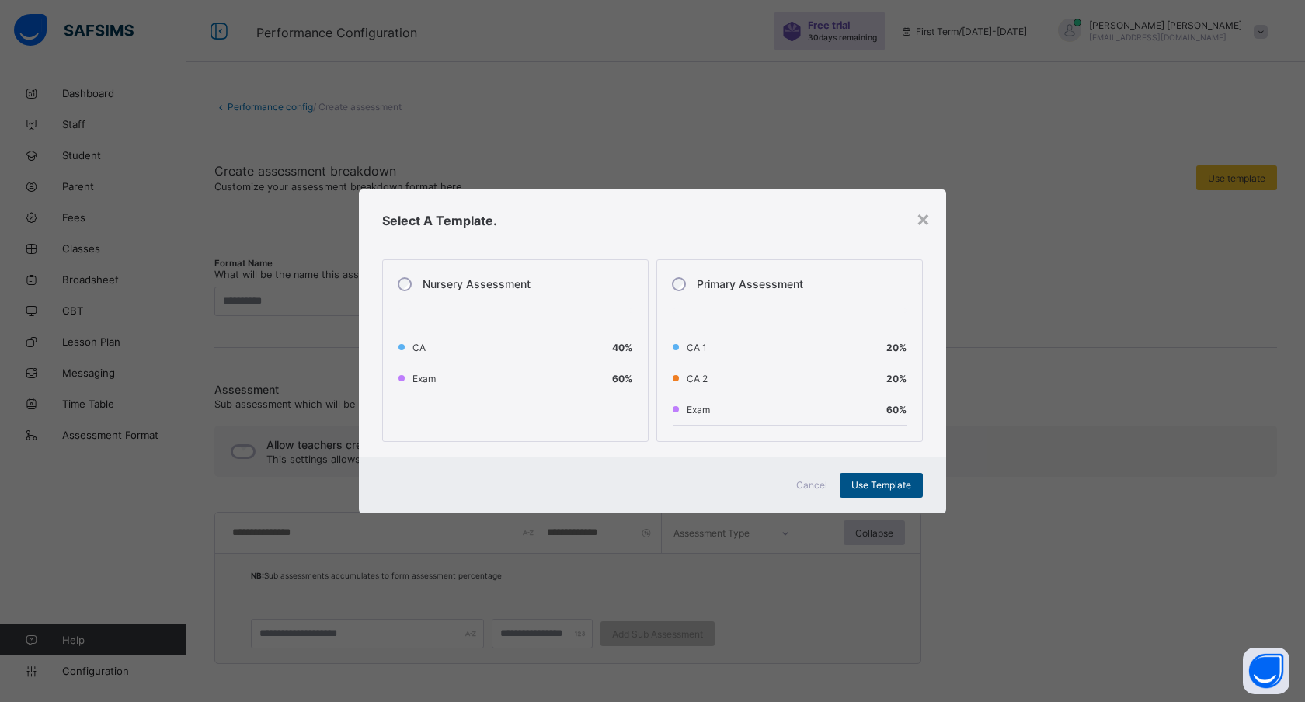
click at [877, 484] on span "Use Template" at bounding box center [881, 485] width 60 height 12
type input "**********"
type input "****"
type input "**"
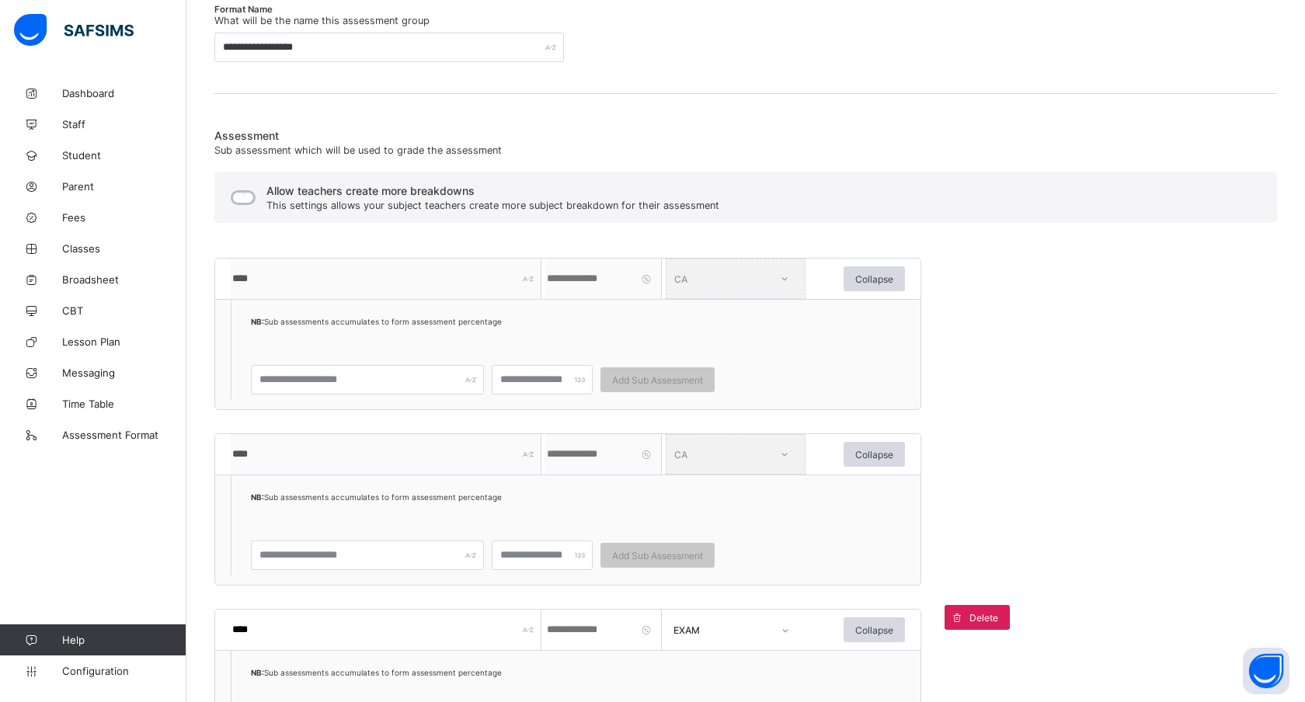
scroll to position [260, 0]
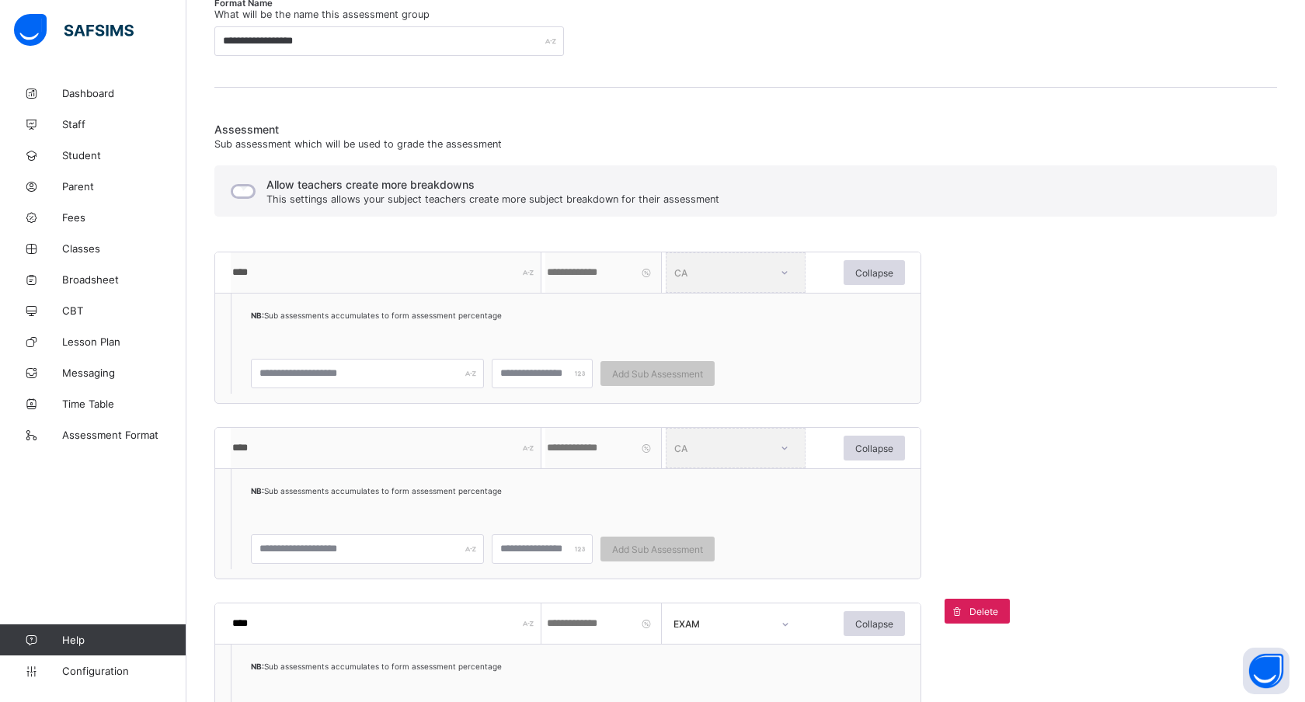
click at [397, 296] on ol "NB: Sub assessments accumulates to form assessment percentage Add Sub Assessment" at bounding box center [503, 344] width 544 height 100
click at [875, 274] on span "Collapse" at bounding box center [874, 273] width 38 height 12
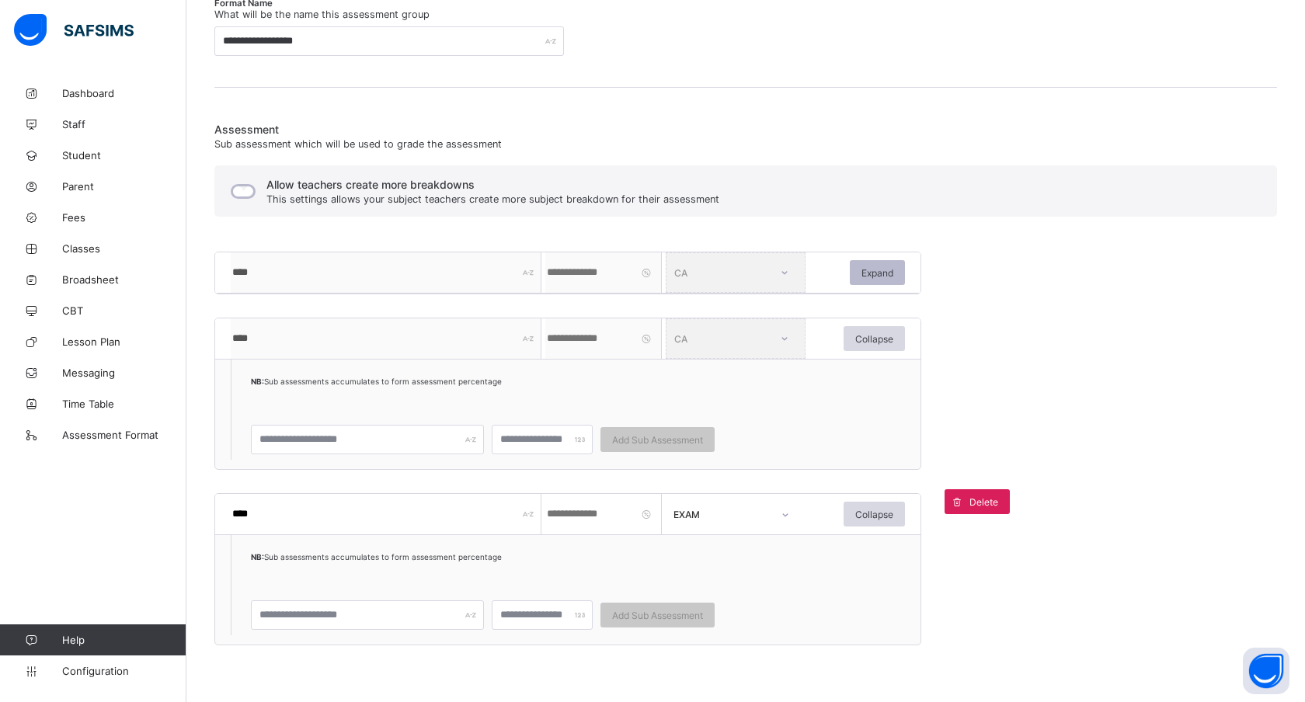
click at [874, 274] on span "Expand" at bounding box center [878, 273] width 32 height 12
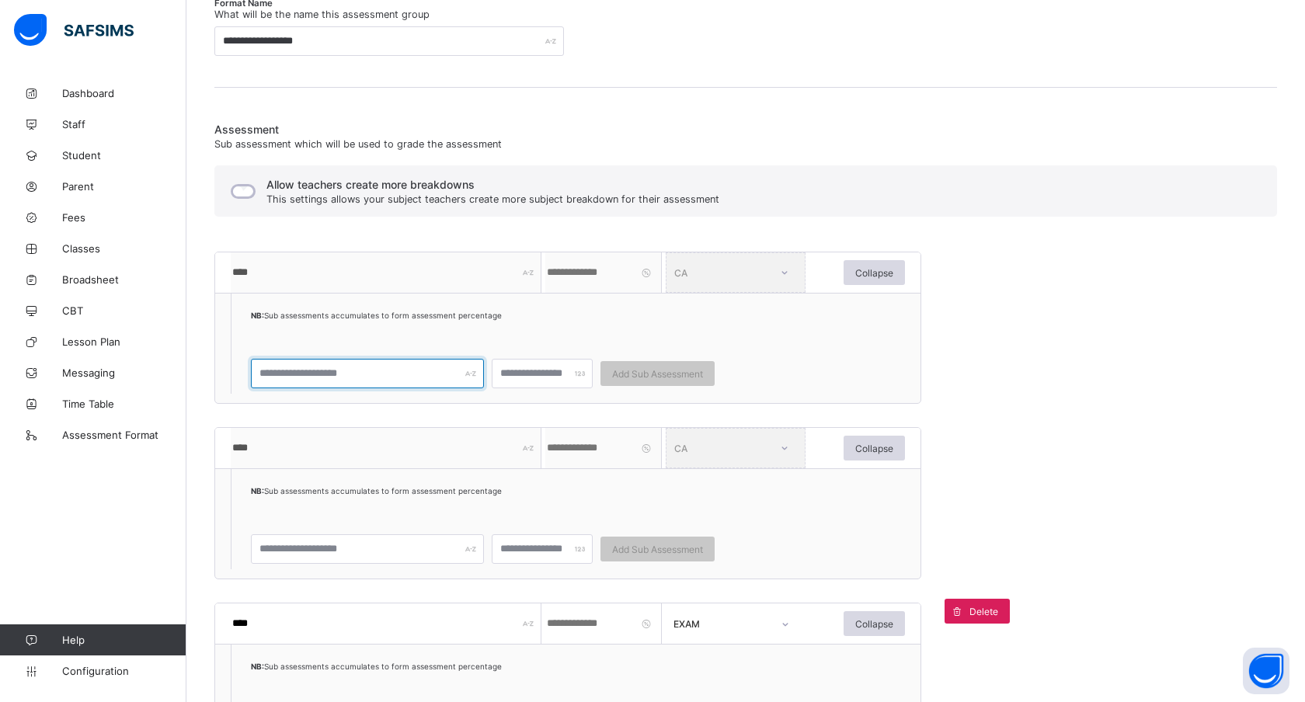
click at [368, 377] on input "text" at bounding box center [367, 374] width 233 height 30
click at [406, 321] on div "NB: Sub assessments accumulates to form assessment percentage" at bounding box center [510, 324] width 518 height 31
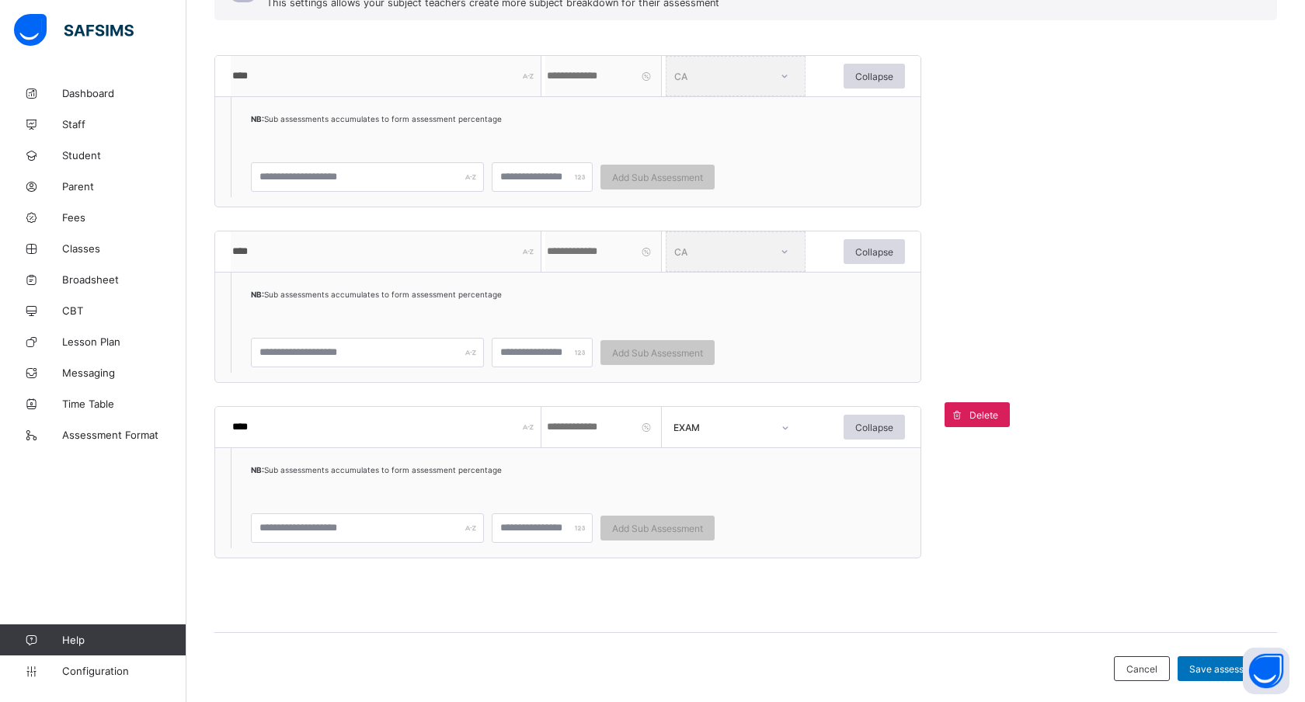
scroll to position [459, 0]
click at [973, 412] on span "Delete" at bounding box center [984, 413] width 29 height 12
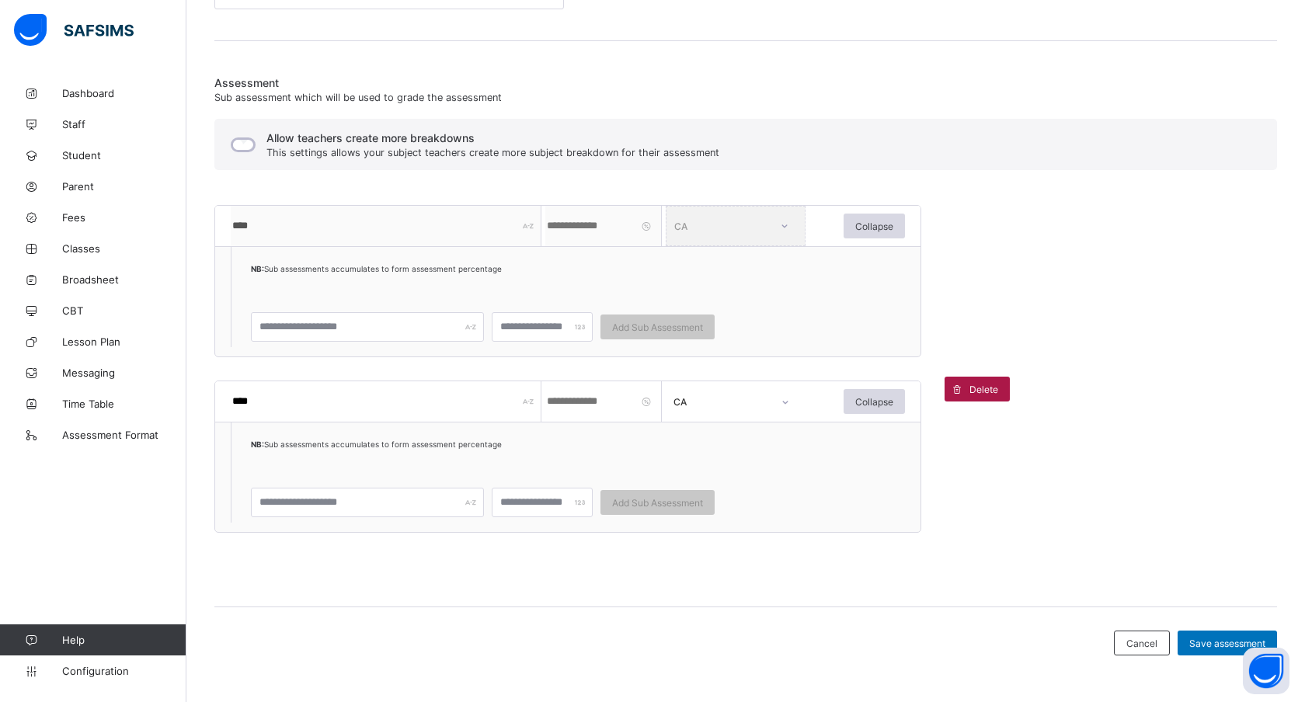
click at [980, 378] on div "Delete" at bounding box center [977, 389] width 65 height 25
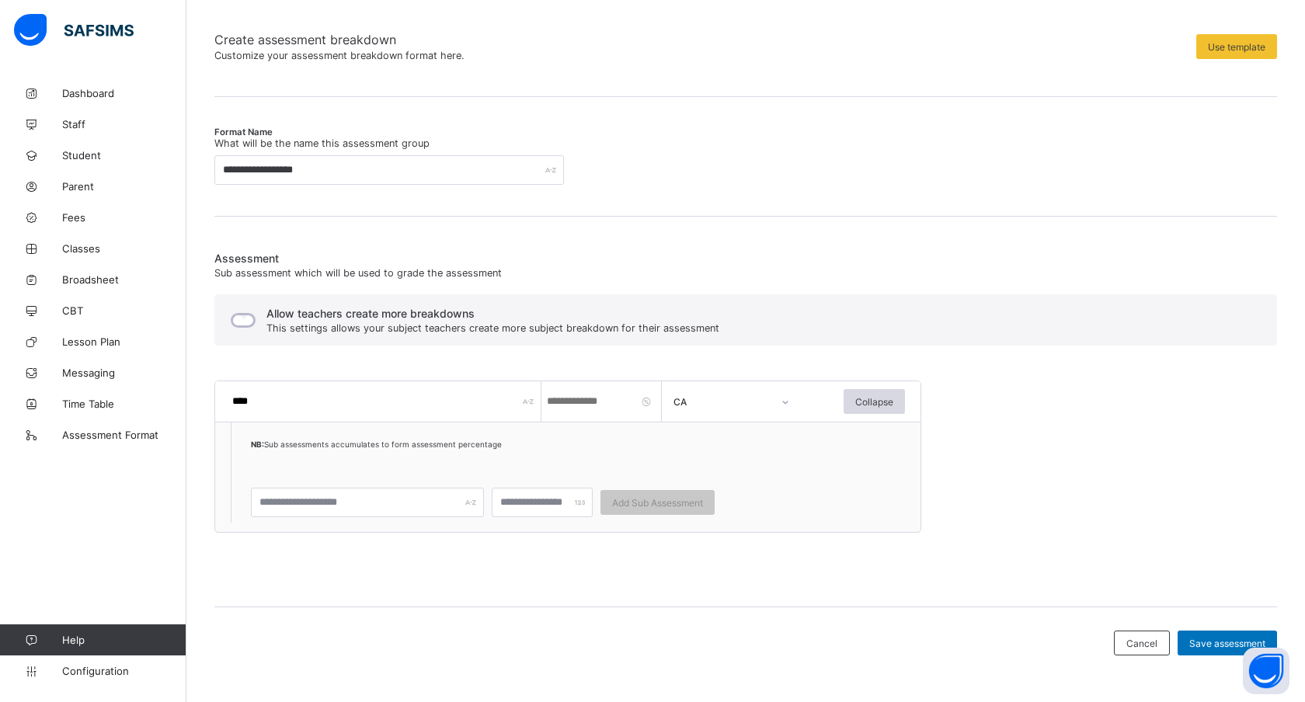
click at [976, 435] on div "Assessment Sub assessment which will be used to grade the assessment Allow teac…" at bounding box center [745, 418] width 1063 height 332
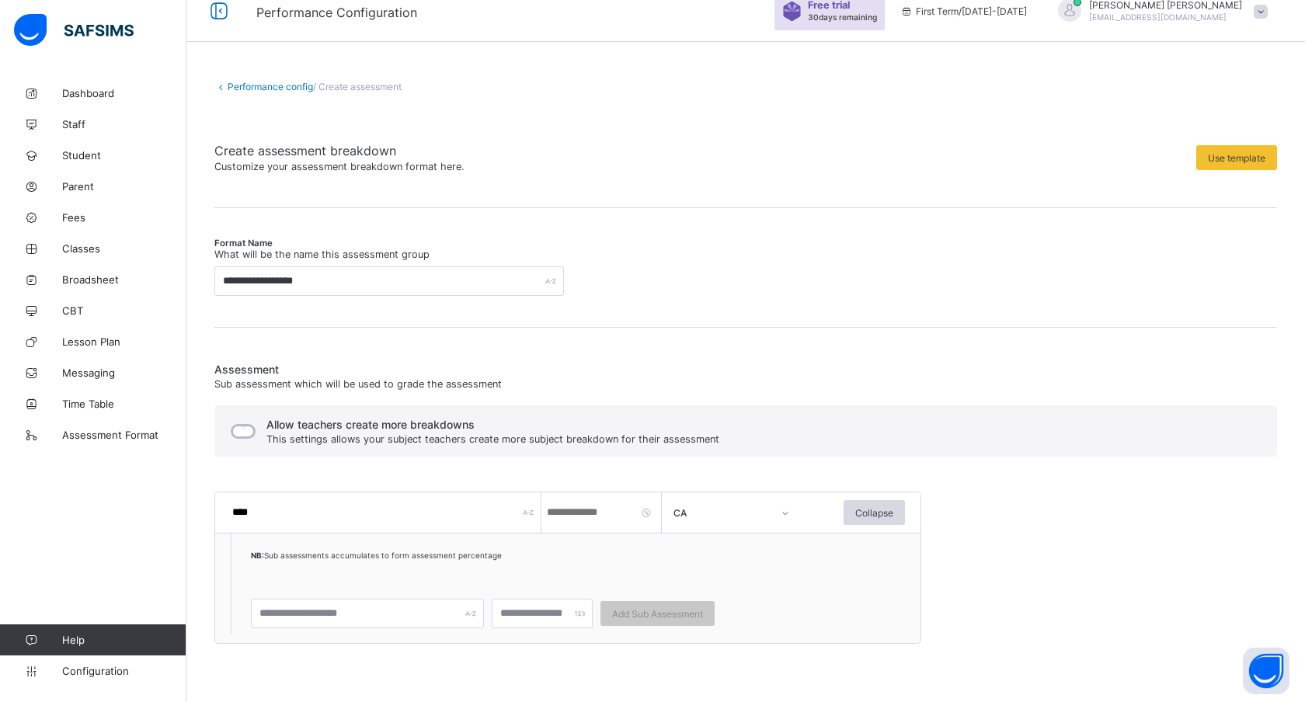
scroll to position [0, 0]
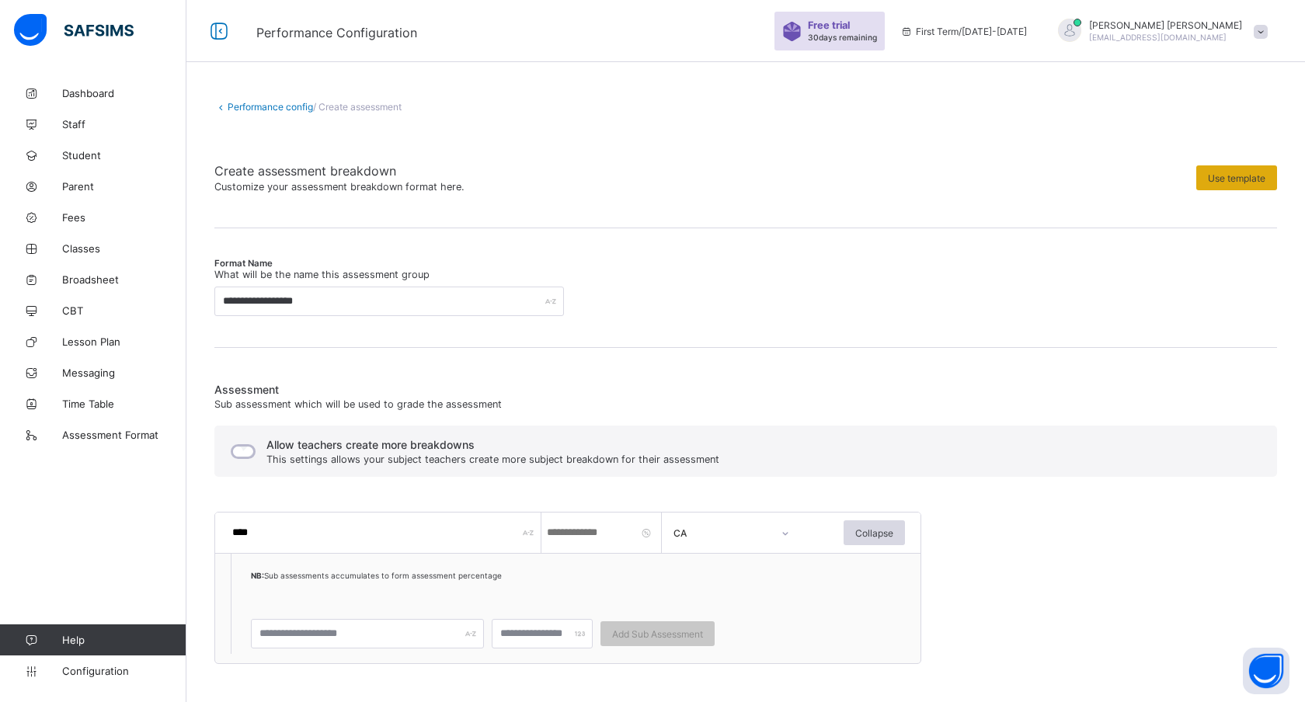
click at [1220, 174] on span "Use template" at bounding box center [1236, 178] width 57 height 12
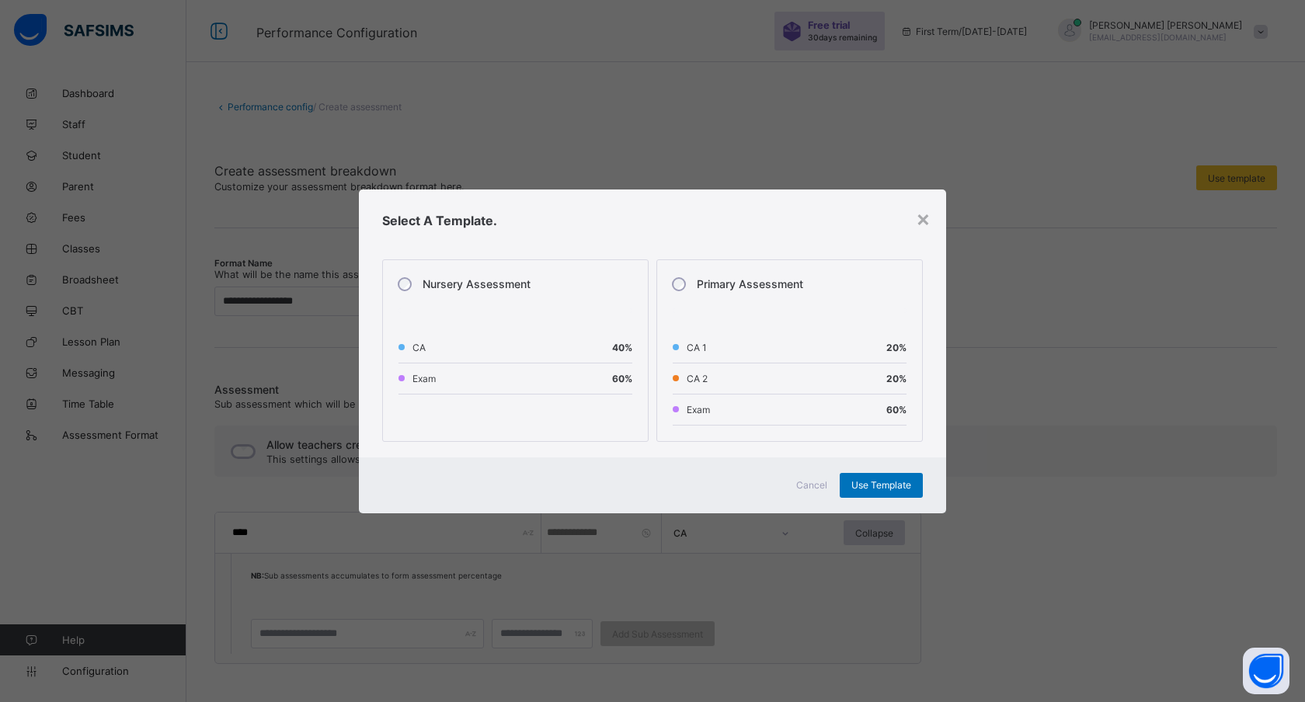
click at [565, 295] on div "Nursery Assessment" at bounding box center [516, 288] width 234 height 25
click at [901, 482] on span "Use Template" at bounding box center [881, 485] width 60 height 12
type input "**********"
type input "**"
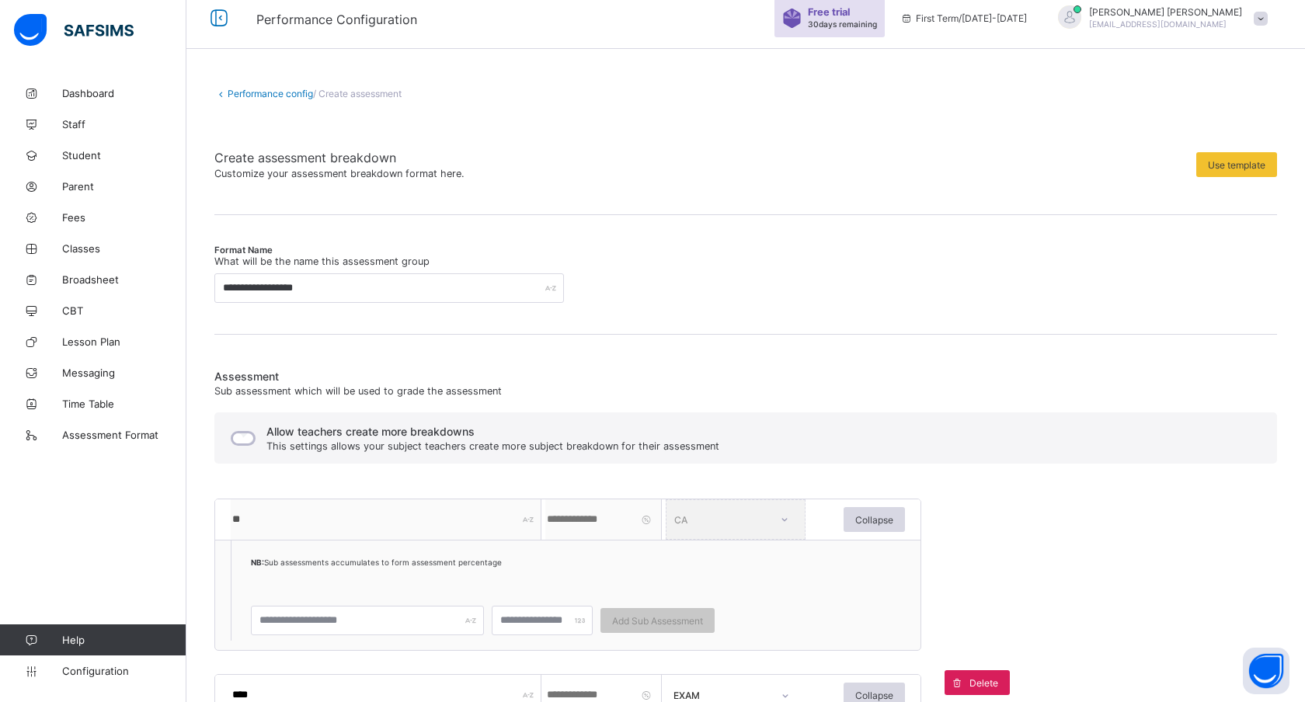
scroll to position [10, 0]
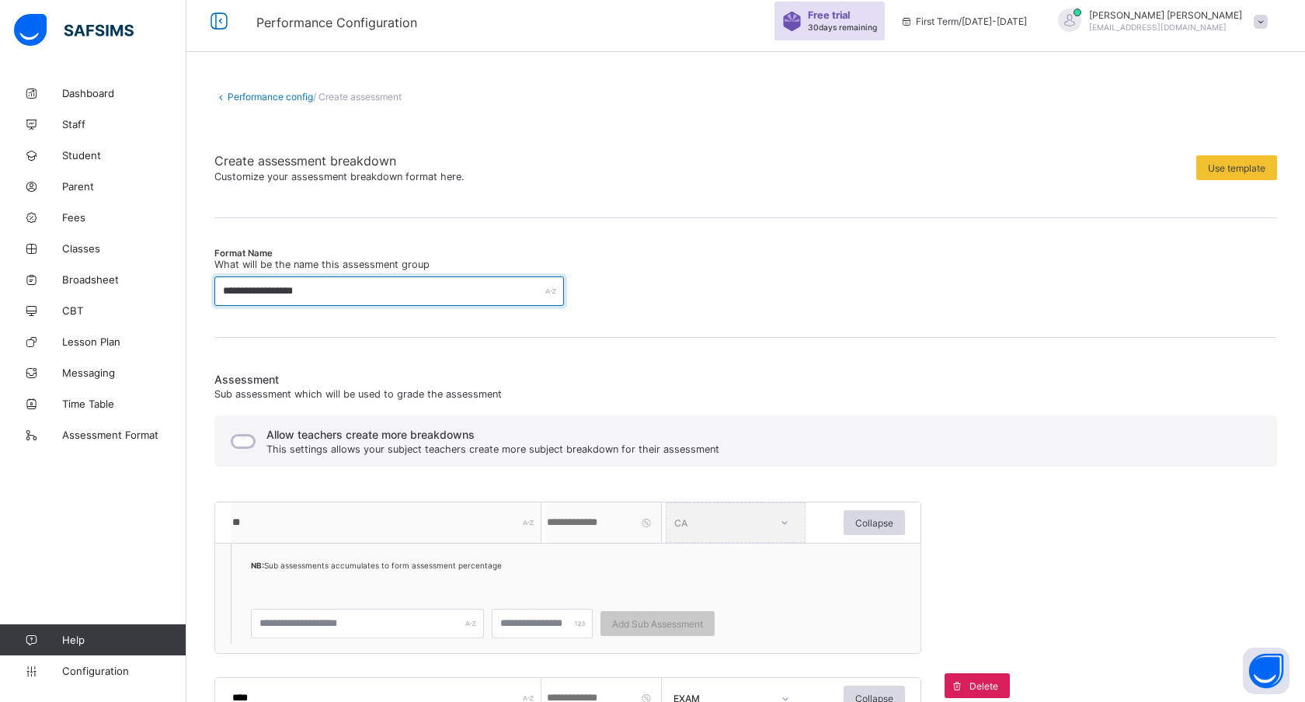
click at [340, 292] on input "**********" at bounding box center [389, 292] width 350 height 30
click at [350, 319] on div "**********" at bounding box center [745, 573] width 1063 height 662
click at [345, 291] on input "**********" at bounding box center [389, 292] width 350 height 30
type input "**********"
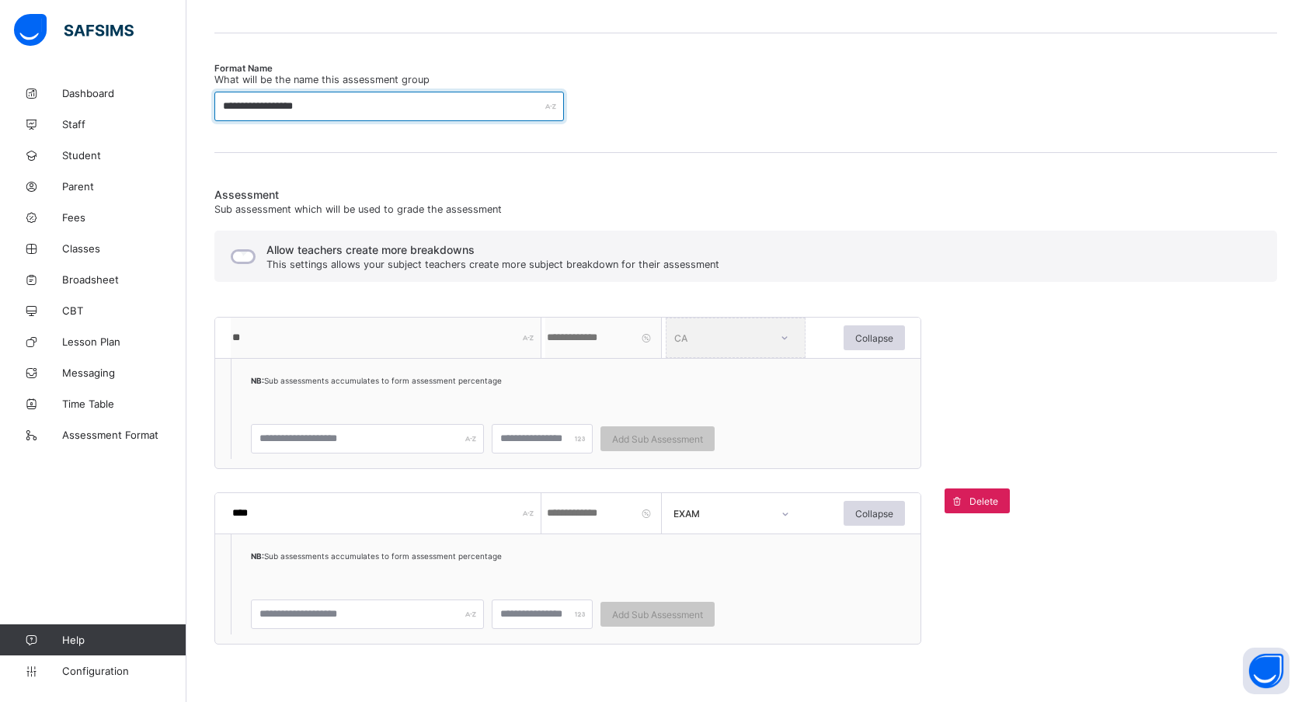
scroll to position [307, 0]
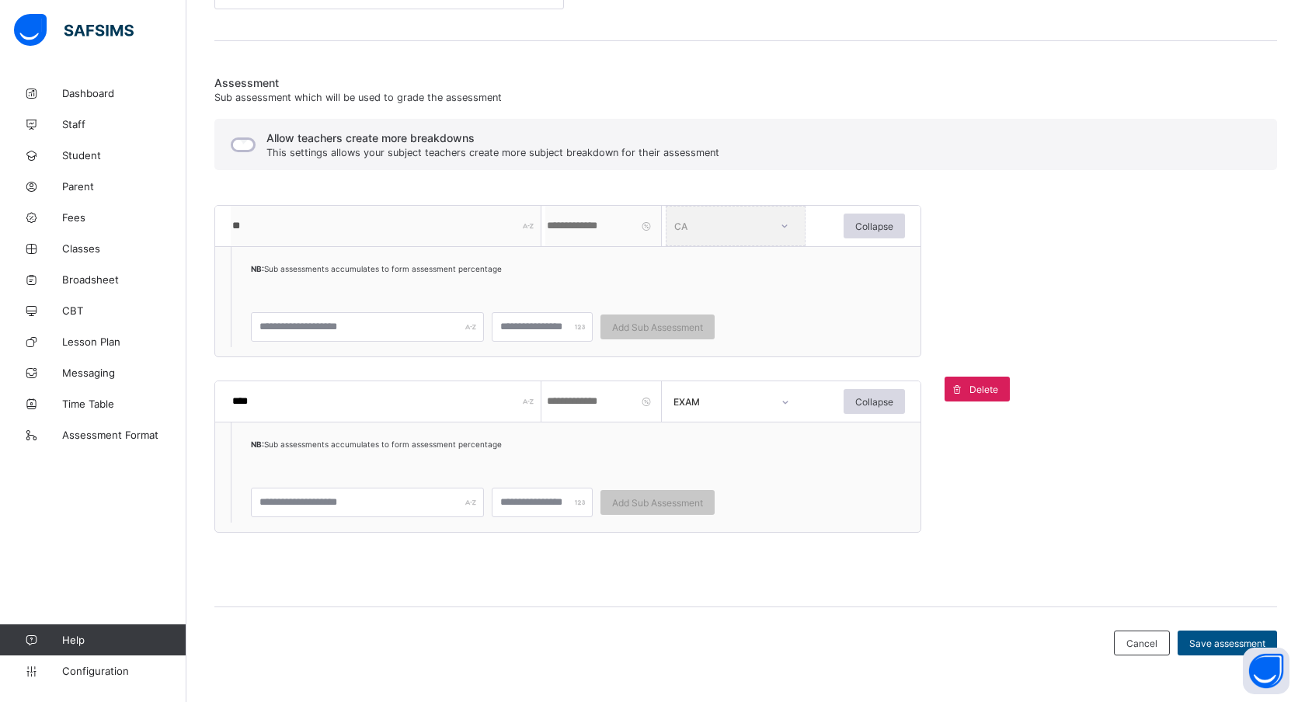
click at [1224, 640] on span "Save assessment" at bounding box center [1227, 644] width 76 height 12
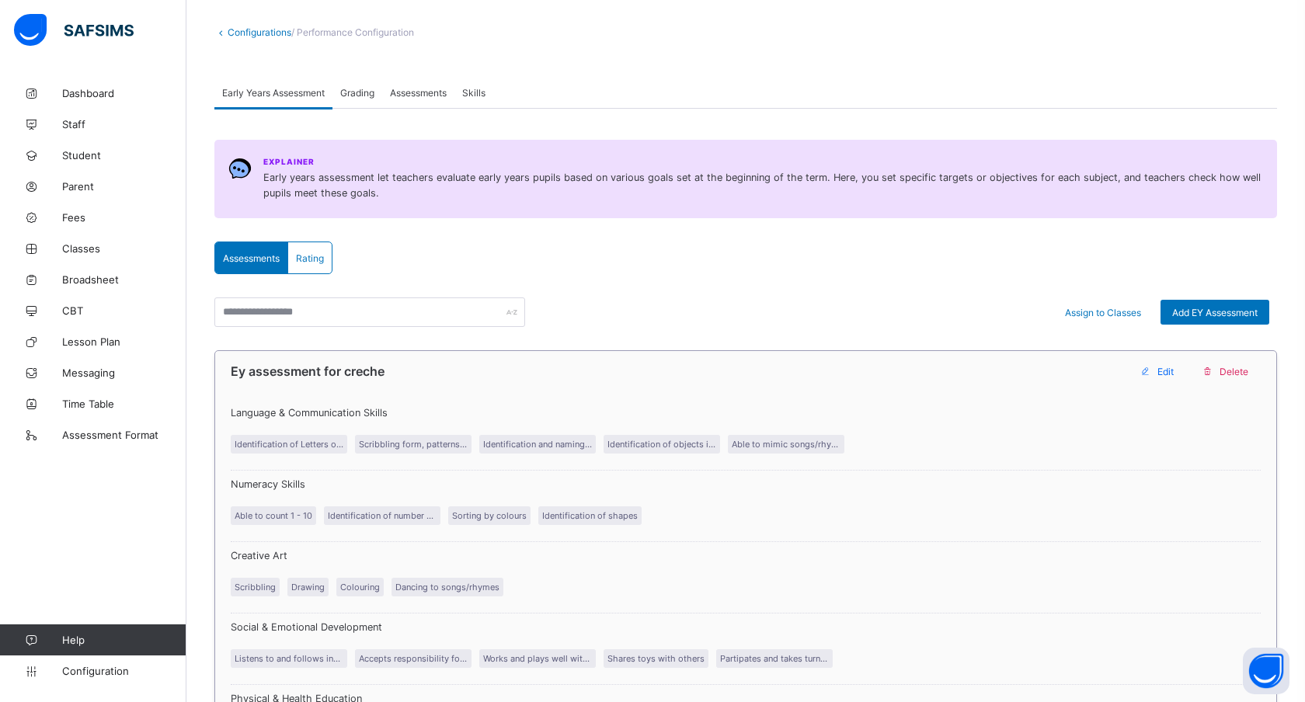
scroll to position [72, 0]
click at [417, 89] on span "Assessments" at bounding box center [418, 95] width 57 height 12
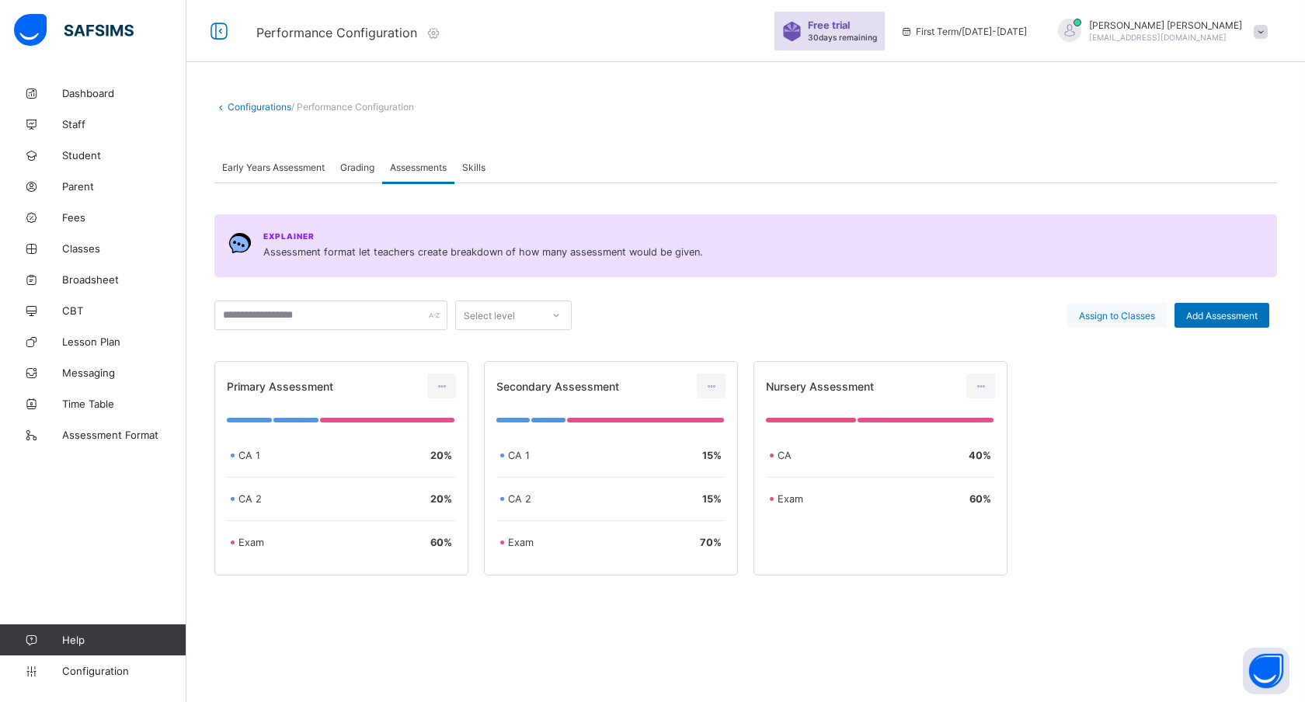
click at [1130, 314] on span "Assign to Classes" at bounding box center [1117, 316] width 76 height 12
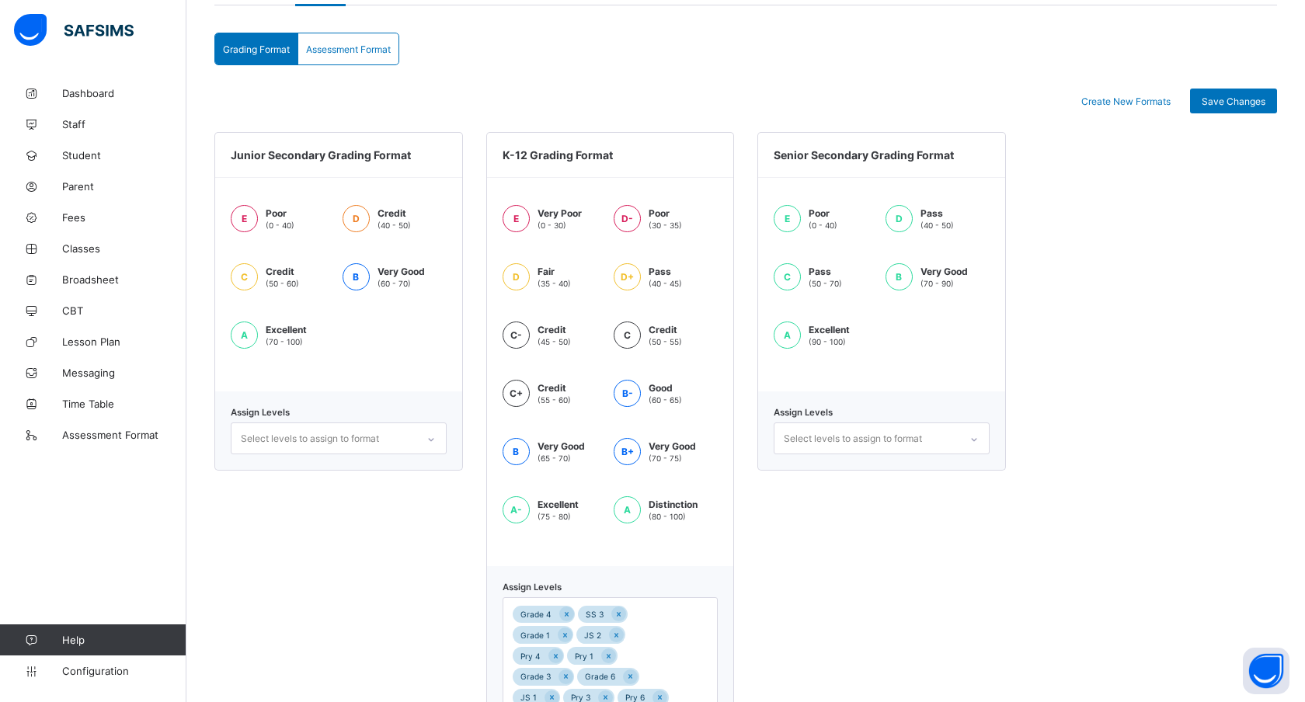
scroll to position [352, 0]
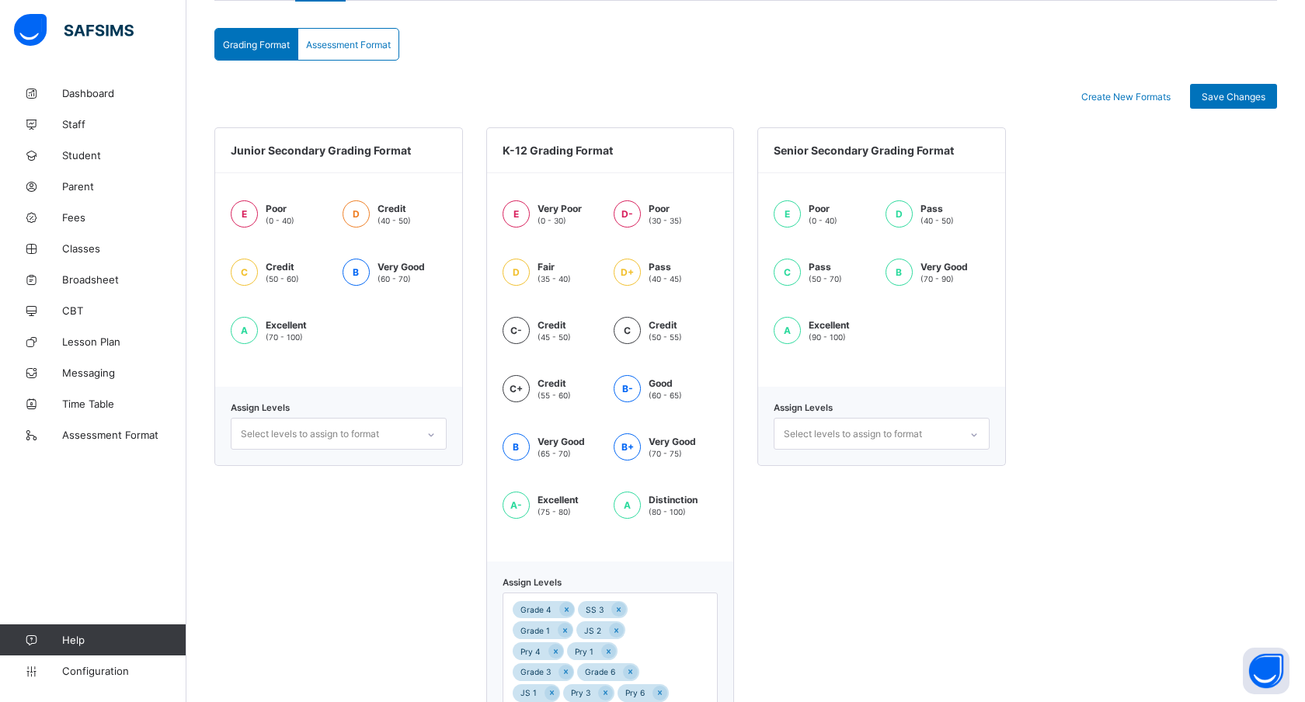
click at [308, 430] on div "Select levels to assign to format" at bounding box center [310, 434] width 138 height 30
click at [331, 517] on div "Junior Secondary Grading Format E Poor (0 - 40) D Credit (40 - 50) C Credit (50…" at bounding box center [338, 458] width 249 height 662
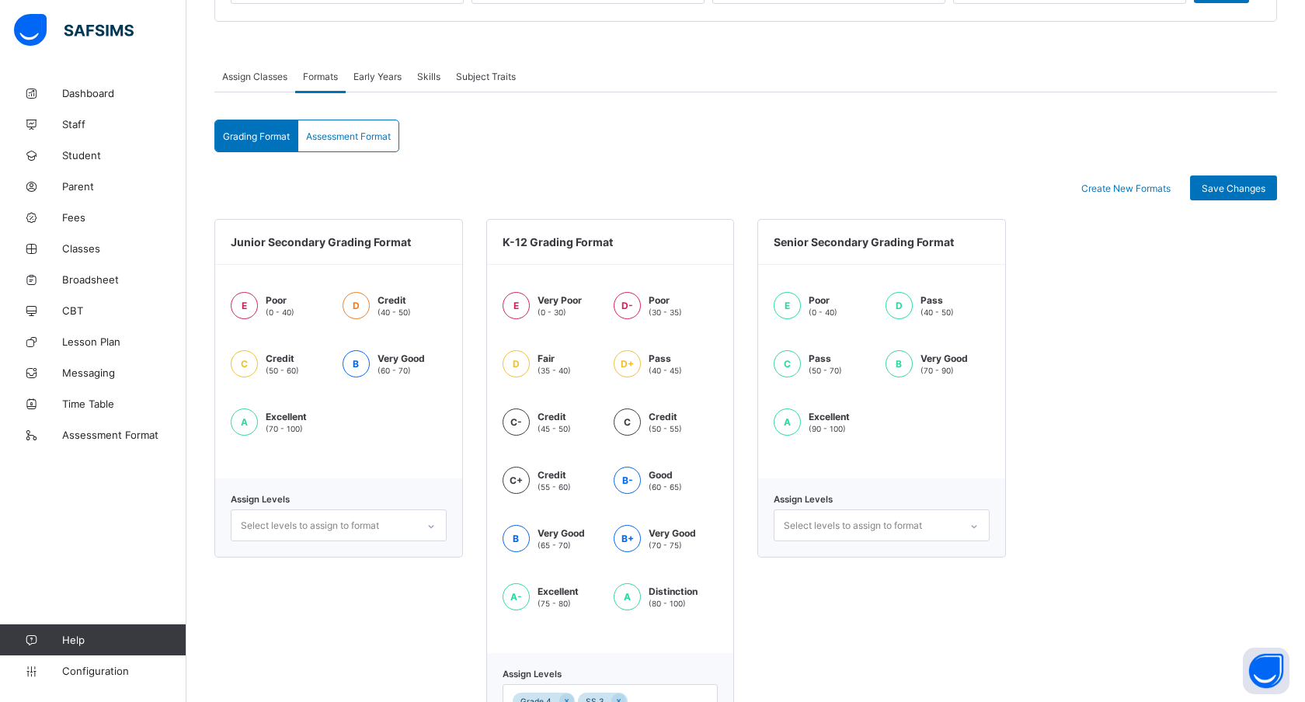
scroll to position [242, 0]
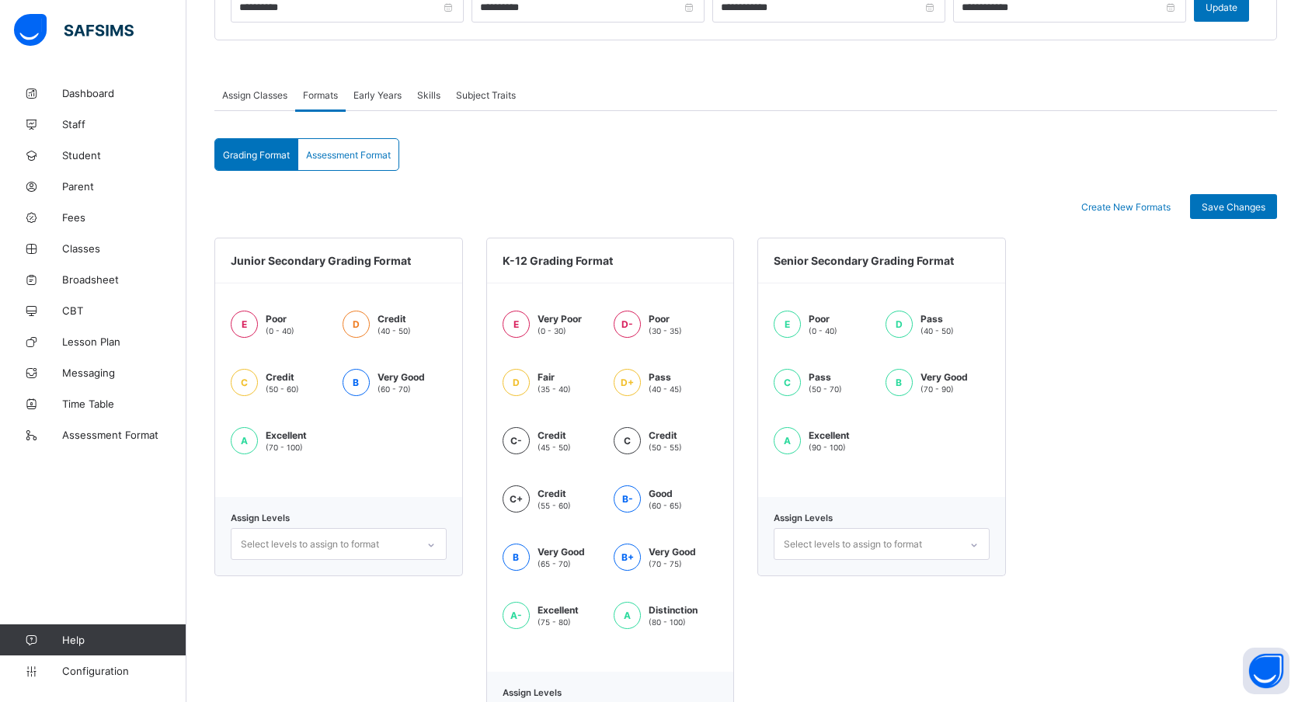
click at [1114, 408] on div "Junior Secondary Grading Format E Poor (0 - 40) D Credit (40 - 50) C Credit (50…" at bounding box center [745, 569] width 1063 height 662
click at [291, 544] on div "Select levels to assign to format" at bounding box center [310, 545] width 138 height 30
click at [316, 620] on div "Junior Secondary Grading Format E Poor (0 - 40) D Credit (40 - 50) C Credit (50…" at bounding box center [338, 569] width 249 height 662
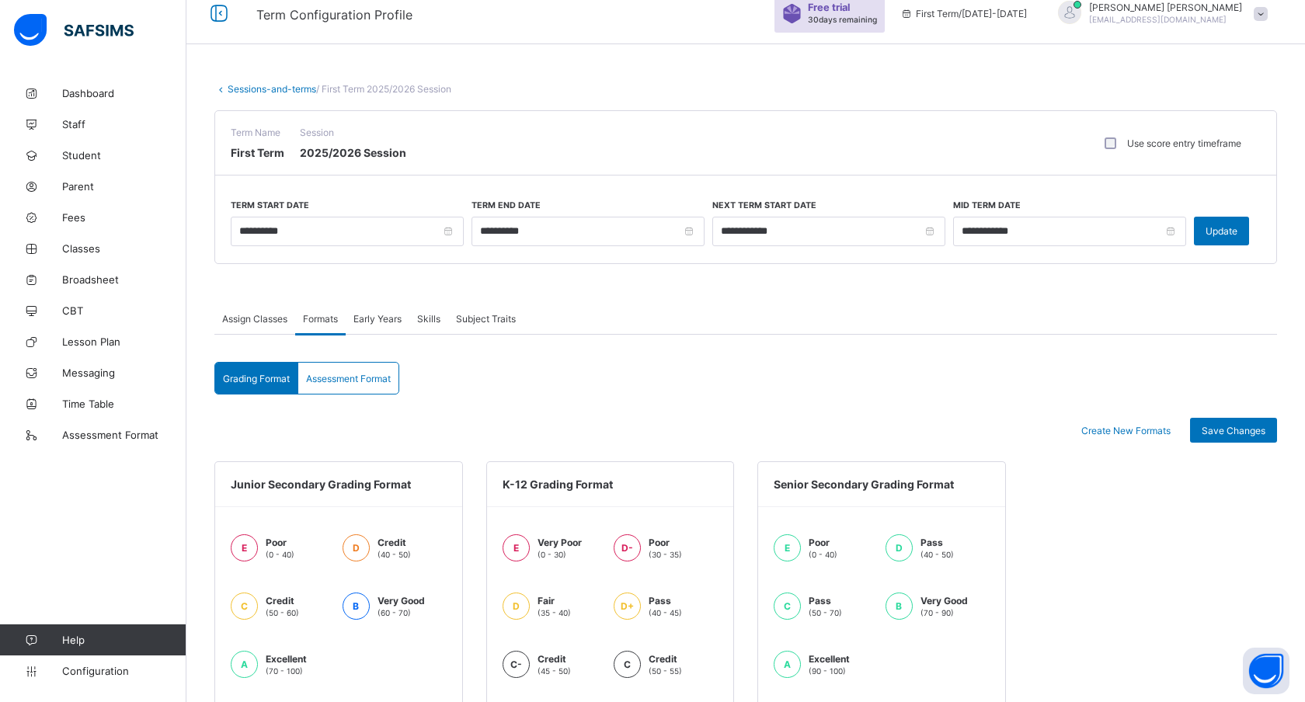
scroll to position [19, 0]
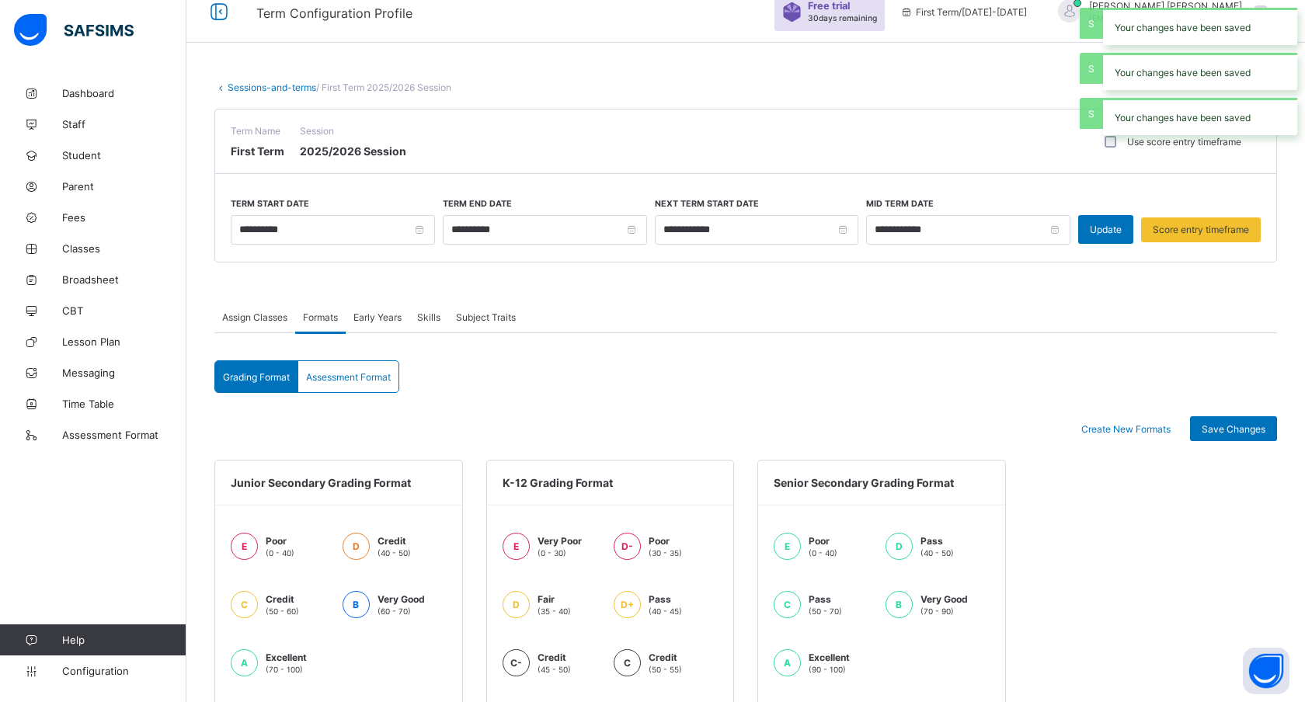
click at [1109, 138] on div "Your changes have been saved Your changes have been saved Your changes have bee…" at bounding box center [1200, 71] width 210 height 143
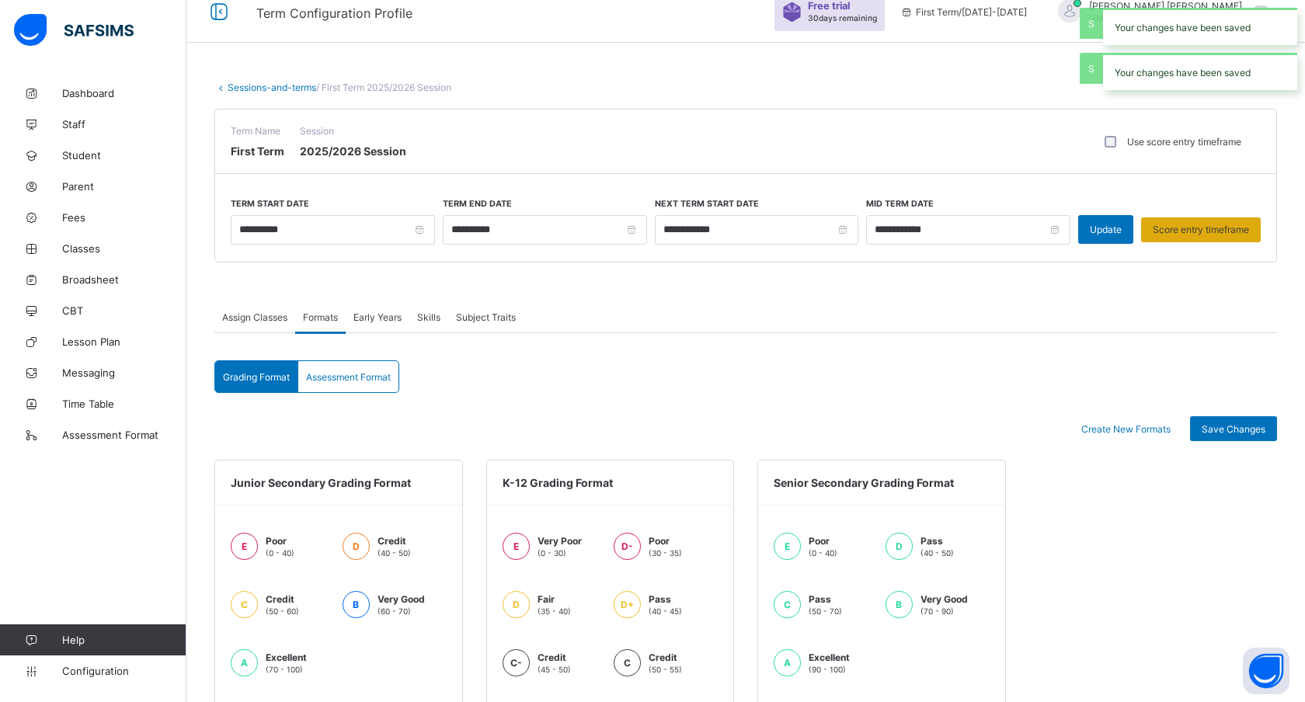
click at [1174, 231] on span "Score entry timeframe" at bounding box center [1201, 230] width 96 height 12
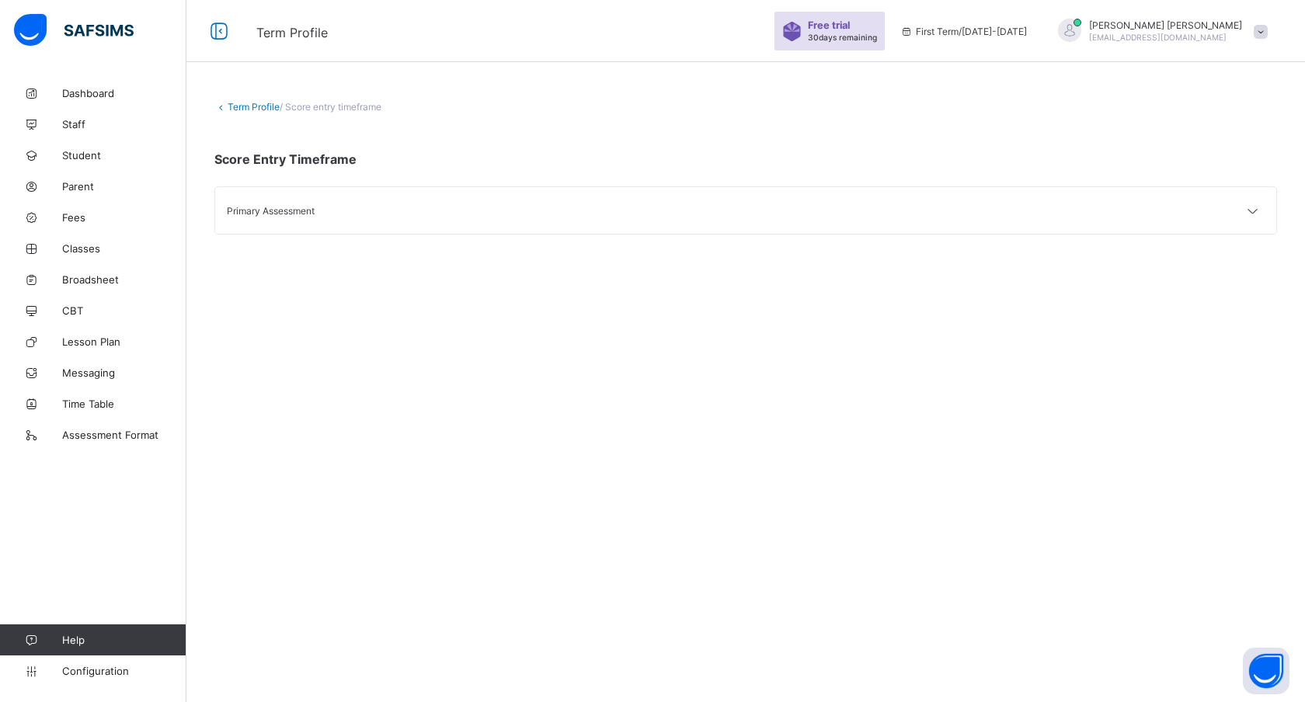
click at [511, 275] on div "Term Profile / Score entry timeframe Score Entry Timeframe Primary Assessment" at bounding box center [745, 351] width 1119 height 702
click at [1081, 31] on div at bounding box center [1069, 30] width 23 height 23
click at [1203, 64] on span "online" at bounding box center [1197, 66] width 39 height 12
click at [91, 665] on span "Configuration" at bounding box center [124, 671] width 124 height 12
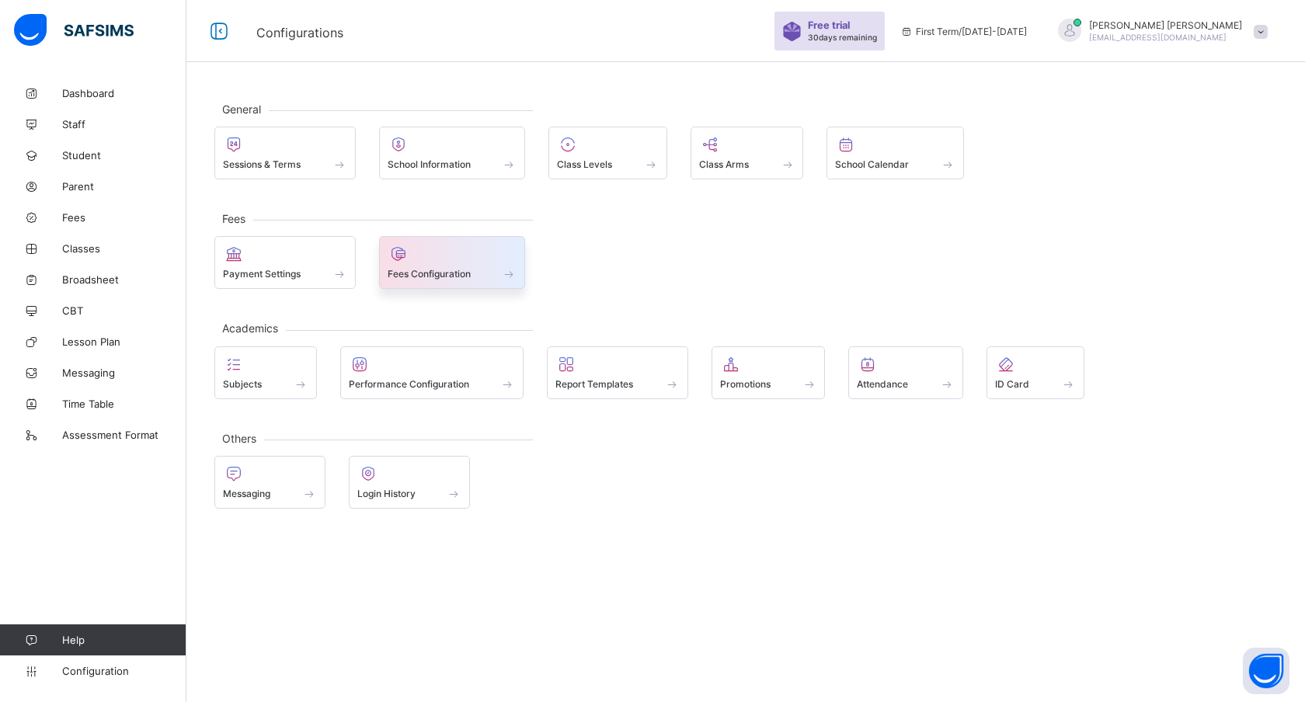
click at [441, 270] on span "Fees Configuration" at bounding box center [429, 274] width 83 height 12
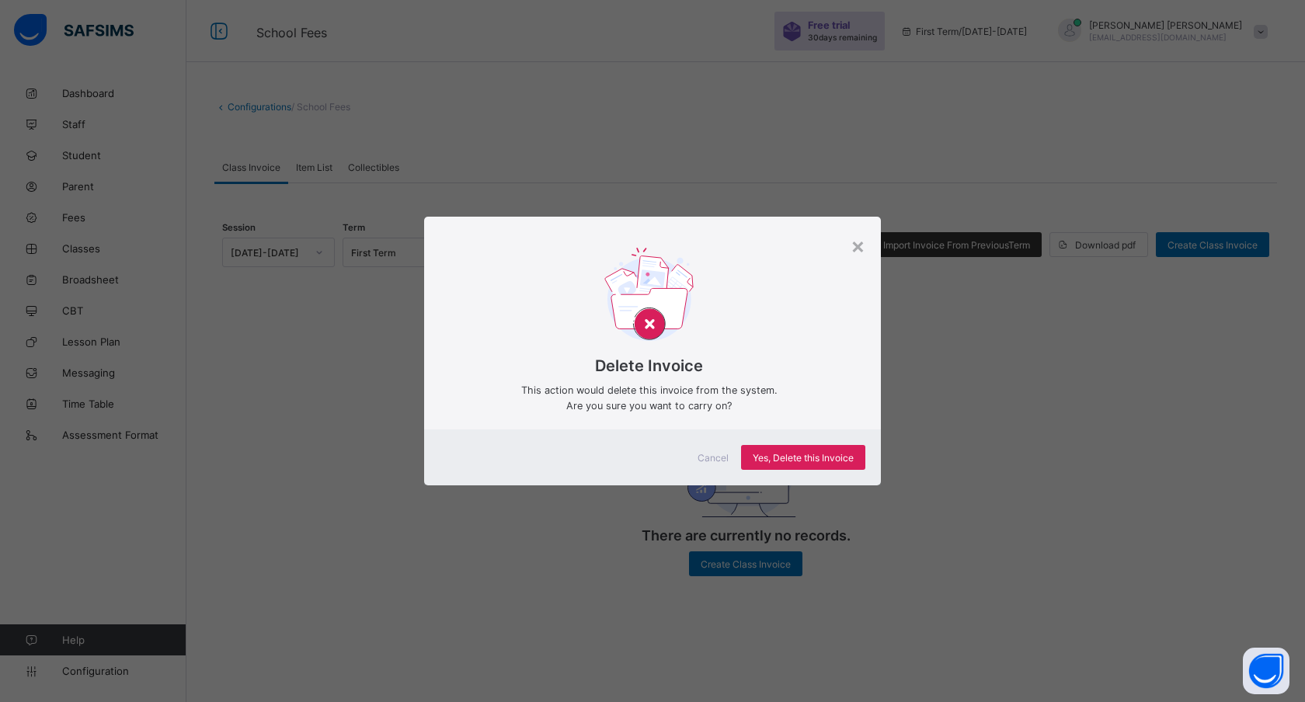
click at [720, 458] on span "Cancel" at bounding box center [713, 458] width 31 height 12
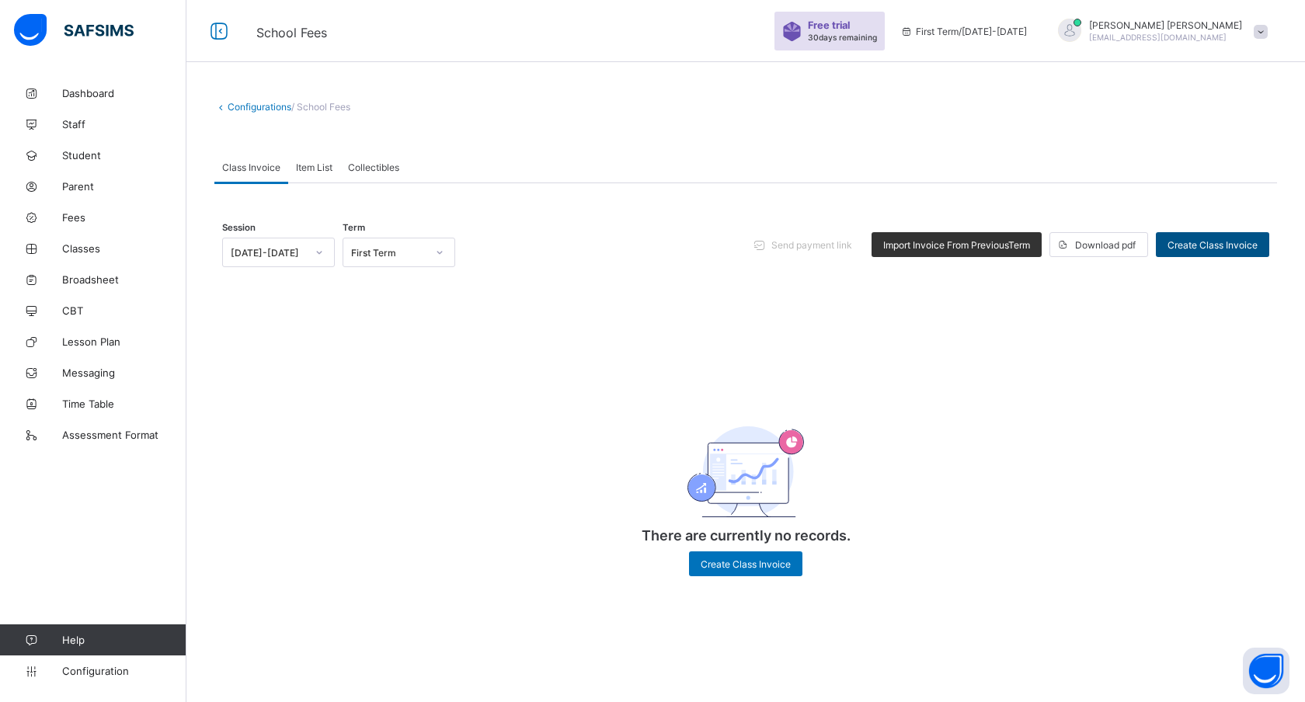
click at [1233, 248] on span "Create Class Invoice" at bounding box center [1213, 245] width 90 height 12
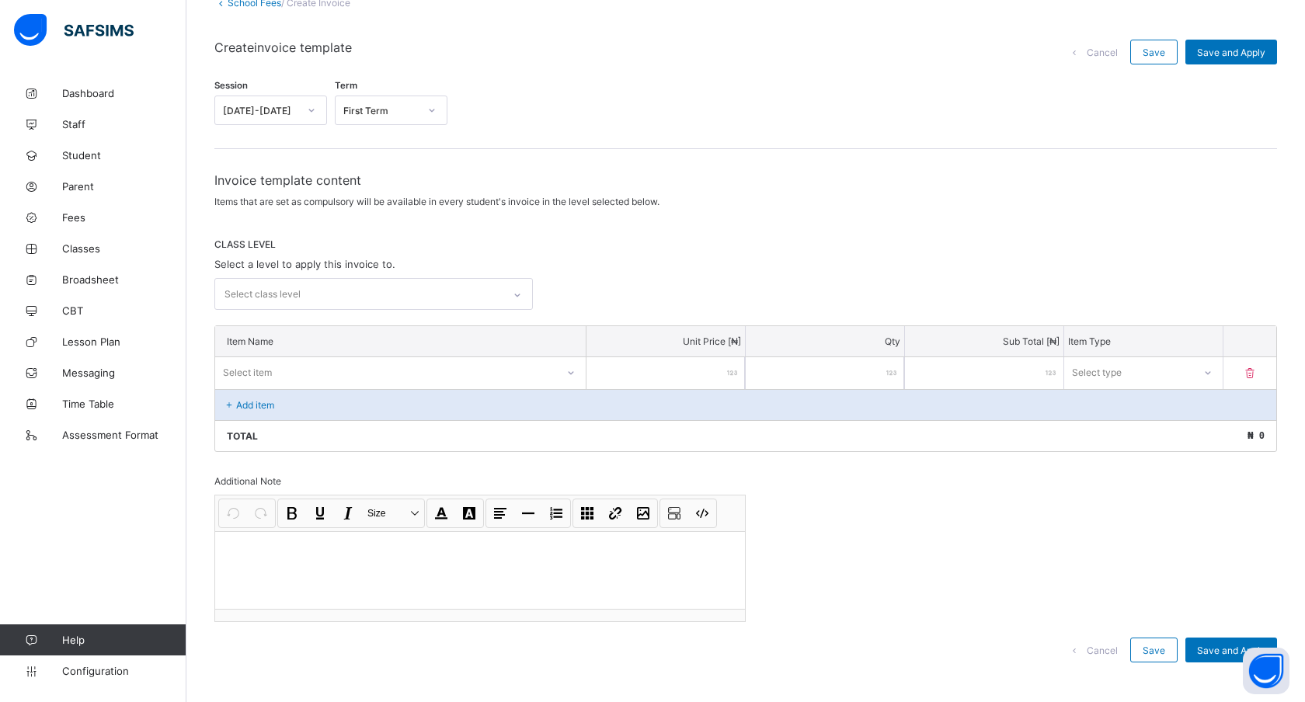
scroll to position [106, 0]
click at [437, 366] on div "Select item" at bounding box center [385, 370] width 341 height 22
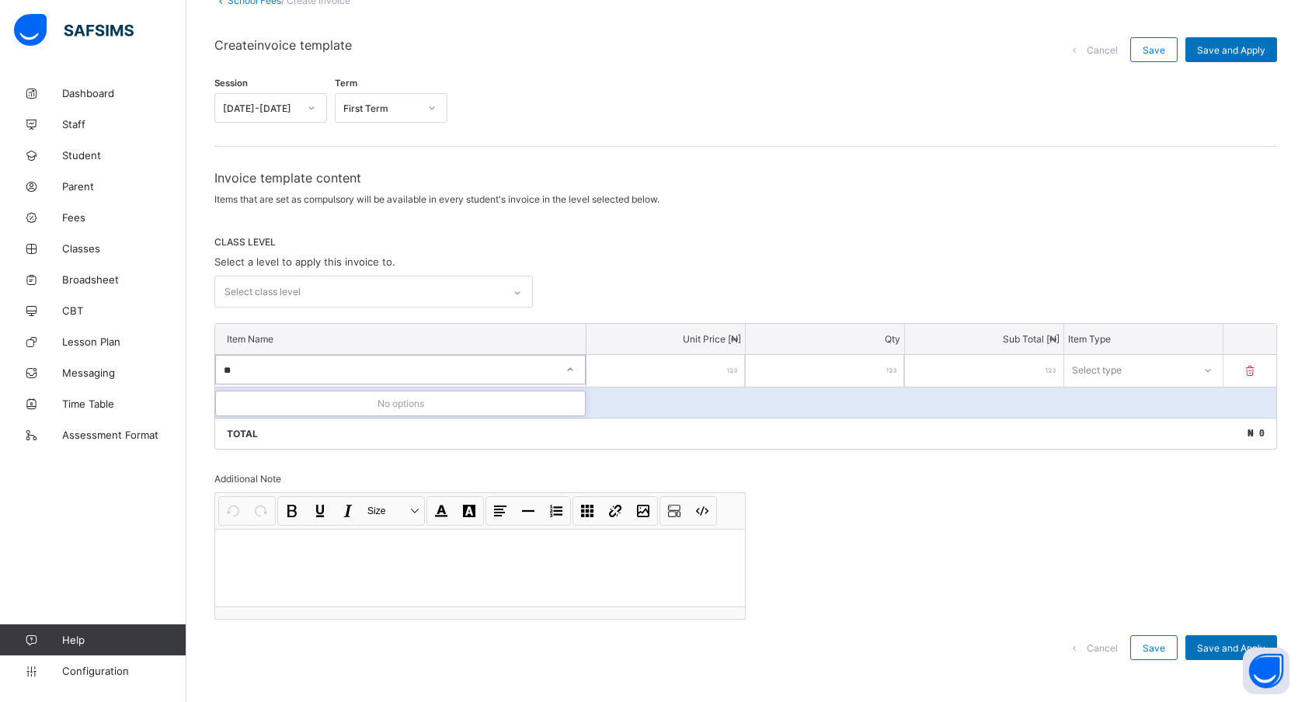
type input "*"
type input "**********"
click at [688, 369] on input "number" at bounding box center [666, 371] width 158 height 32
type input "*"
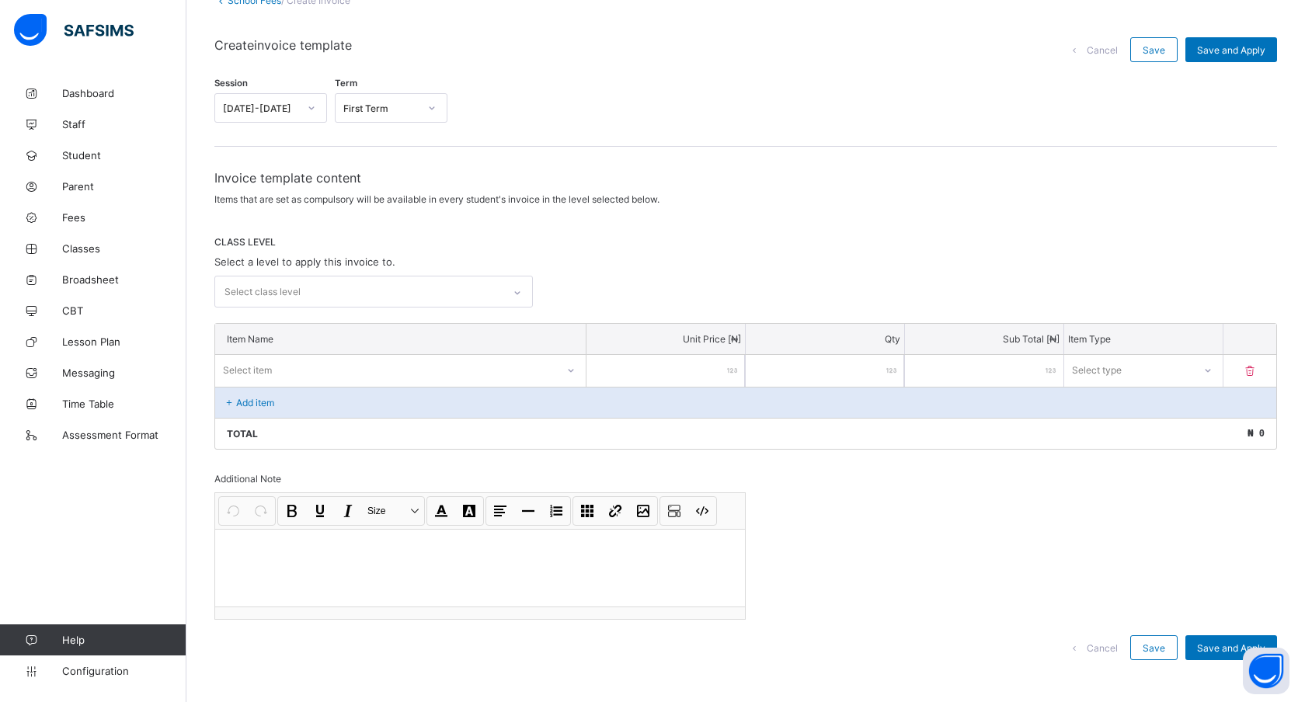
type input "**"
type input "***"
type input "****"
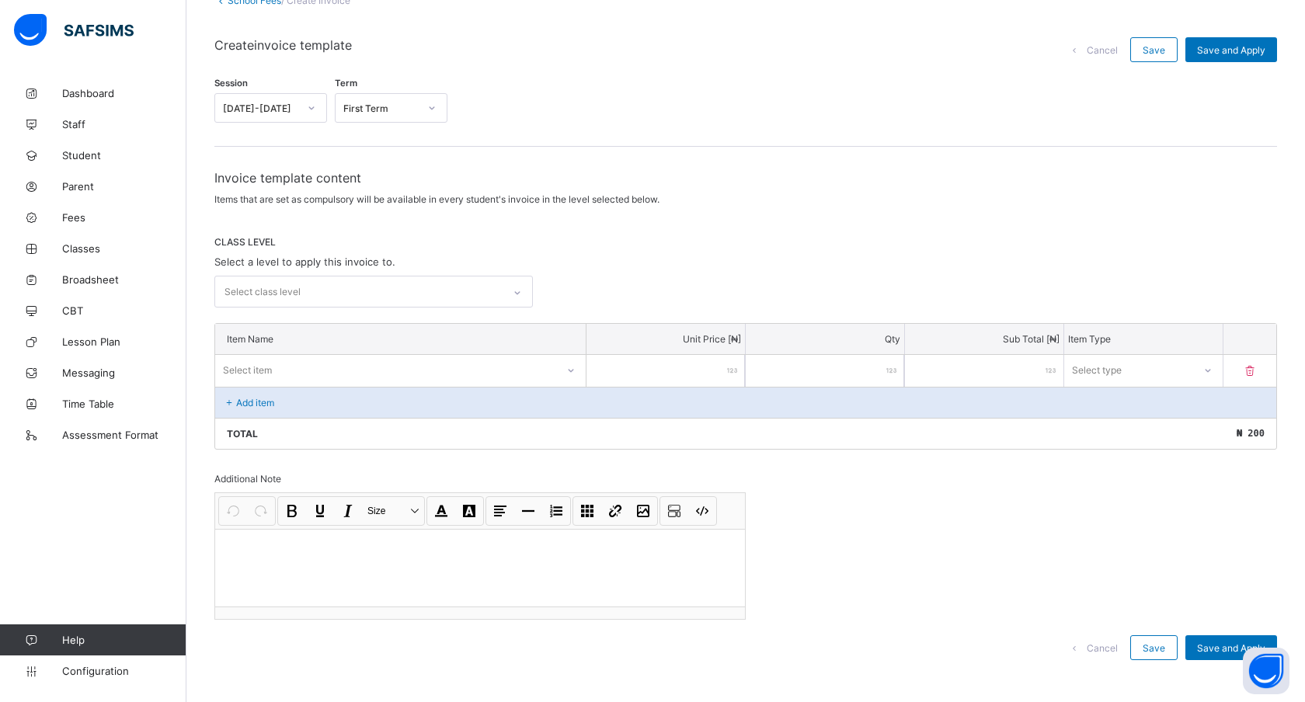
type input "****"
type input "*****"
click at [868, 418] on div "Total ₦ 20,000" at bounding box center [745, 433] width 1061 height 31
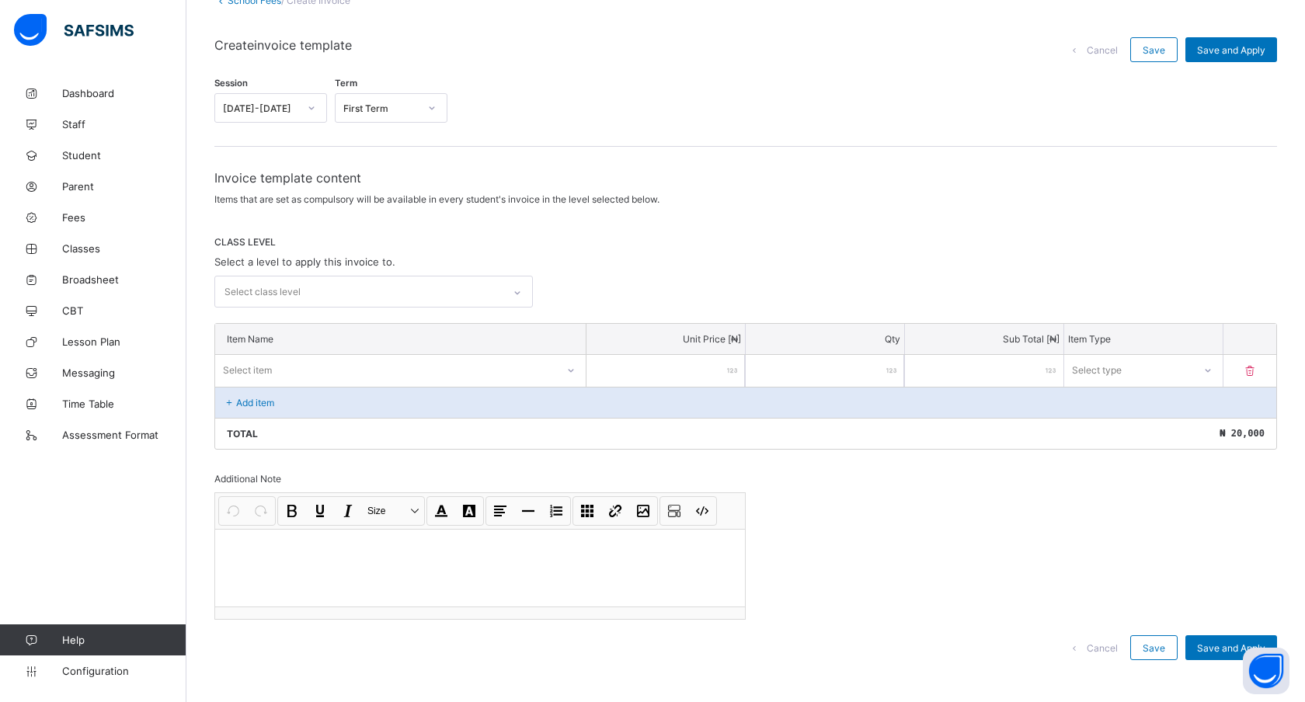
click at [1135, 361] on div "Select type" at bounding box center [1128, 370] width 129 height 22
click at [1100, 401] on div "Compulsory" at bounding box center [1143, 404] width 157 height 24
click at [1148, 367] on div "Compulsory" at bounding box center [1133, 370] width 121 height 12
click at [1106, 417] on div "Optional" at bounding box center [1143, 428] width 157 height 24
click at [1106, 370] on div "Optional" at bounding box center [1133, 370] width 121 height 12
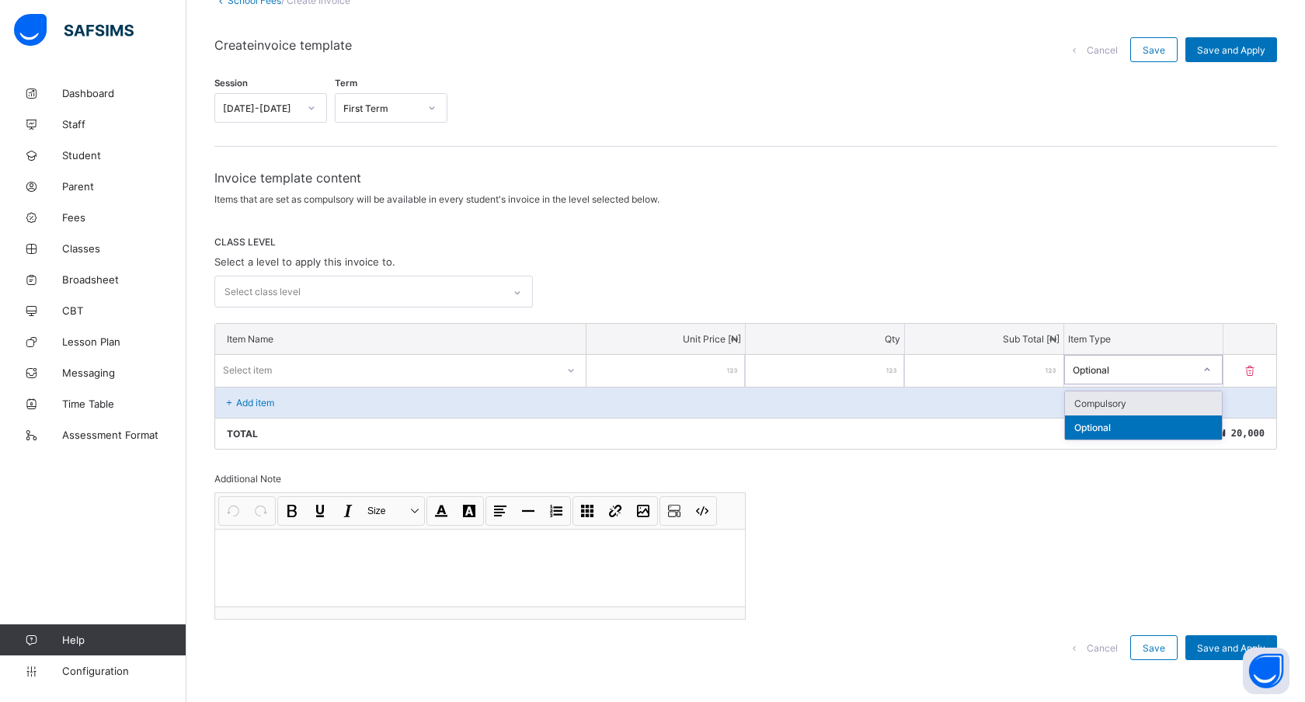
click at [1102, 398] on div "Compulsory" at bounding box center [1143, 404] width 157 height 24
click at [1075, 482] on div "Invoice template content Items that are set as compulsory will be available in …" at bounding box center [745, 423] width 1063 height 506
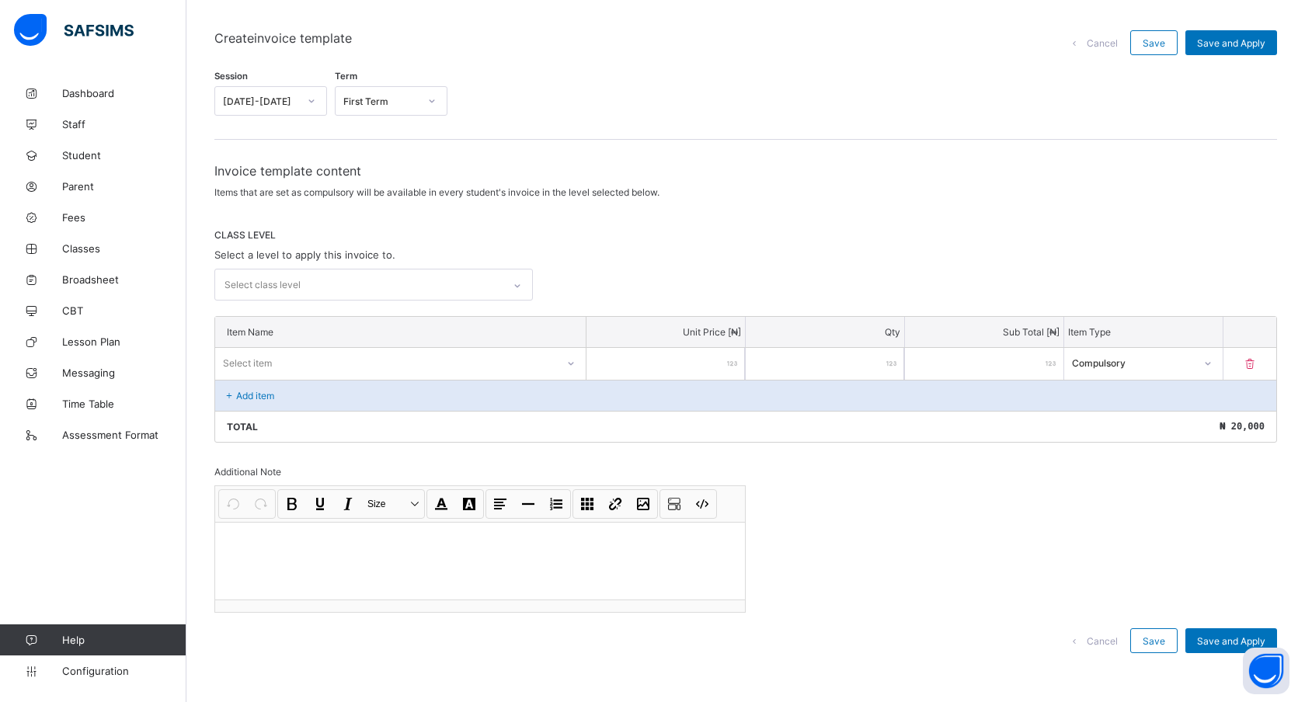
click at [343, 278] on div "Select class level" at bounding box center [358, 285] width 287 height 30
type input "**"
click at [287, 338] on div "JS 2" at bounding box center [373, 344] width 317 height 24
click at [615, 226] on div "Invoice template content Items that are set as compulsory will be available in …" at bounding box center [745, 417] width 1063 height 508
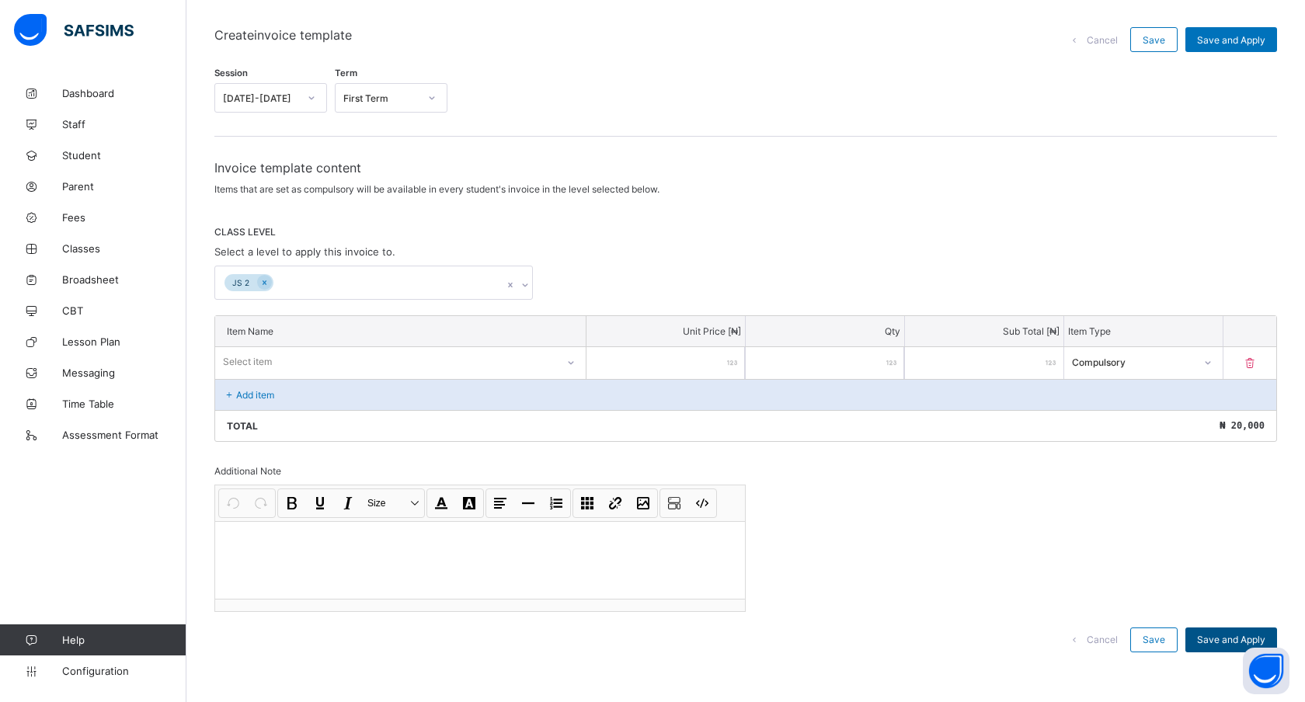
click at [1220, 636] on span "Save and Apply" at bounding box center [1231, 640] width 68 height 12
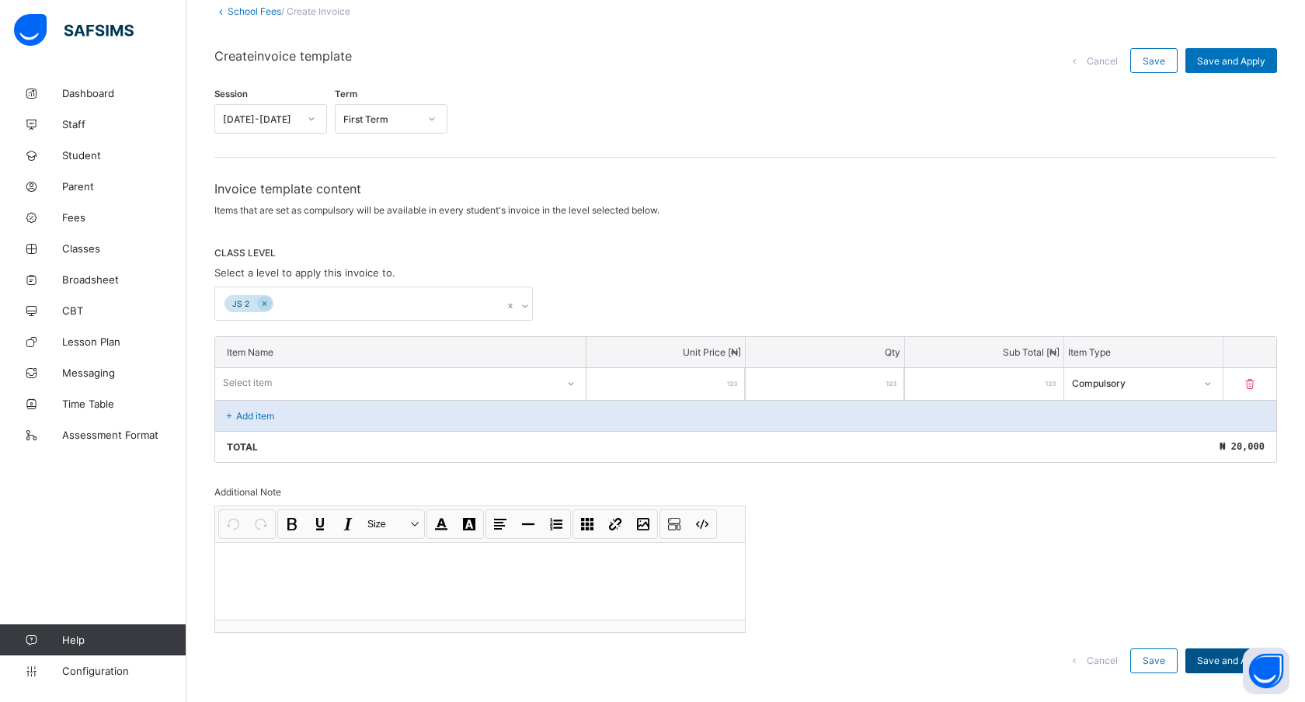
click at [1210, 655] on span "Save and Apply" at bounding box center [1231, 661] width 68 height 12
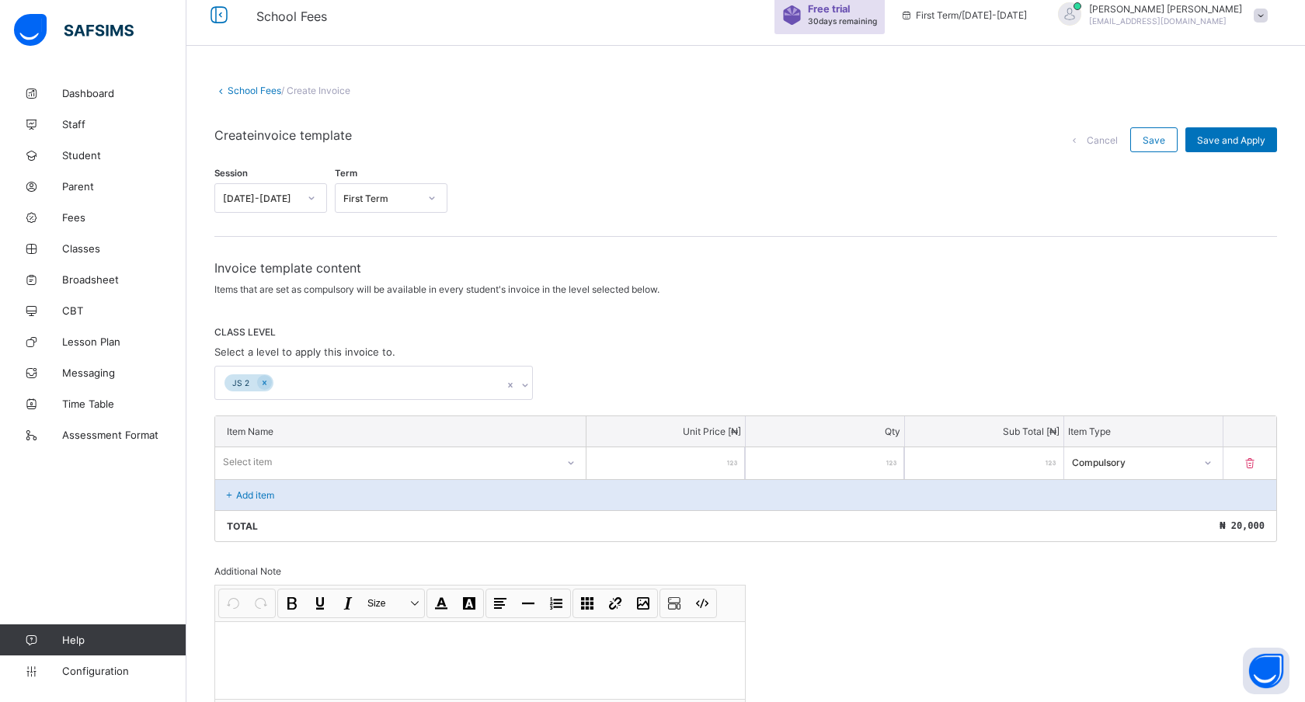
scroll to position [0, 0]
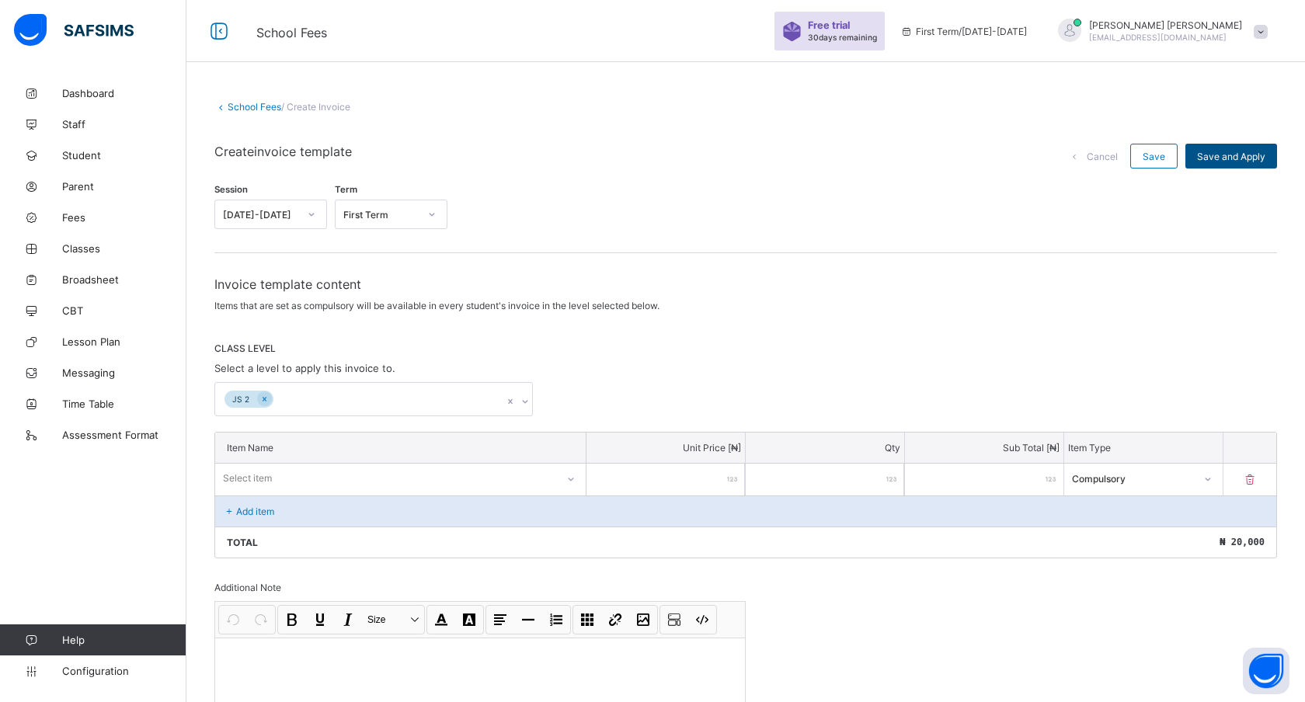
click at [1260, 159] on span "Save and Apply" at bounding box center [1231, 157] width 68 height 12
click at [1259, 155] on span "Save and Apply" at bounding box center [1231, 157] width 68 height 12
click at [1091, 256] on div "Session 2025-2026 Term First Term Invoice template content Items that are set a…" at bounding box center [745, 484] width 1063 height 601
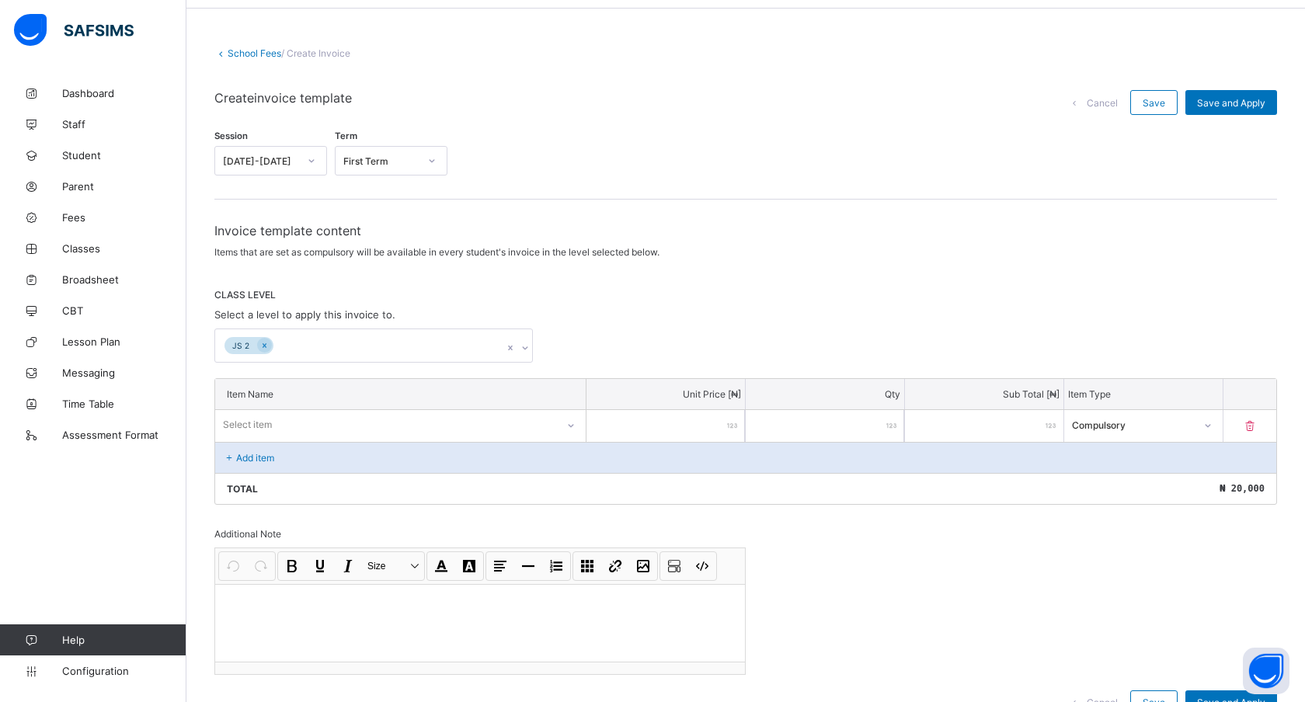
scroll to position [53, 0]
click at [1231, 99] on span "Save and Apply" at bounding box center [1231, 104] width 68 height 12
click at [295, 426] on div "Select item" at bounding box center [385, 426] width 339 height 22
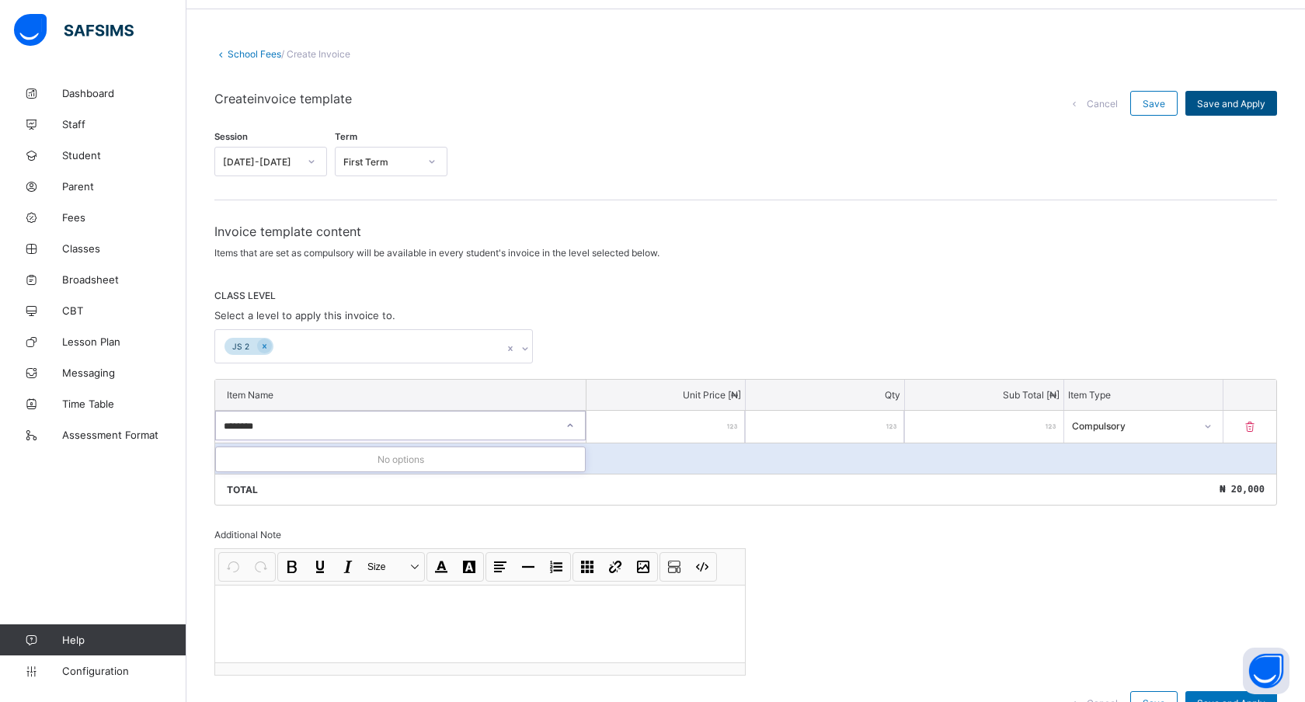
type input "*******"
click at [1236, 102] on span "Save and Apply" at bounding box center [1231, 104] width 68 height 12
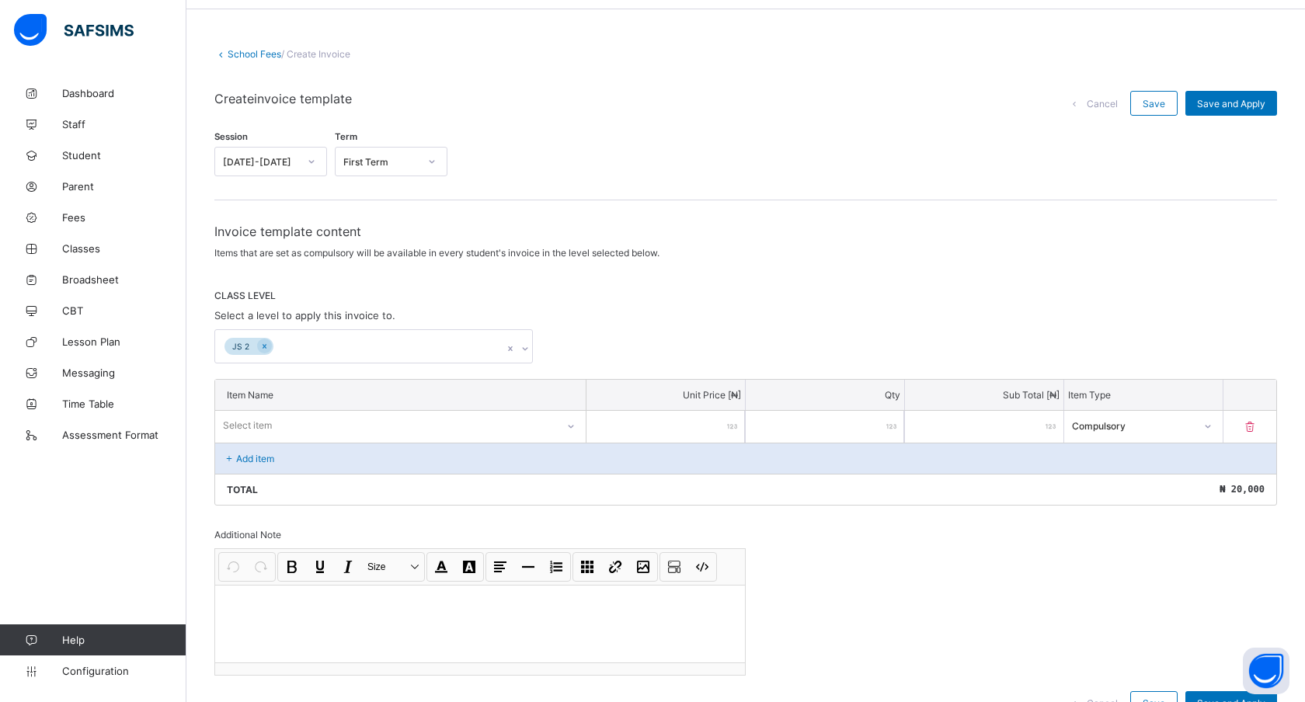
click at [403, 411] on div "Select item" at bounding box center [400, 426] width 371 height 30
type input "*******"
click at [479, 474] on div "Total ₦ 20,000" at bounding box center [745, 489] width 1061 height 31
click at [269, 457] on p "Add item" at bounding box center [255, 459] width 38 height 12
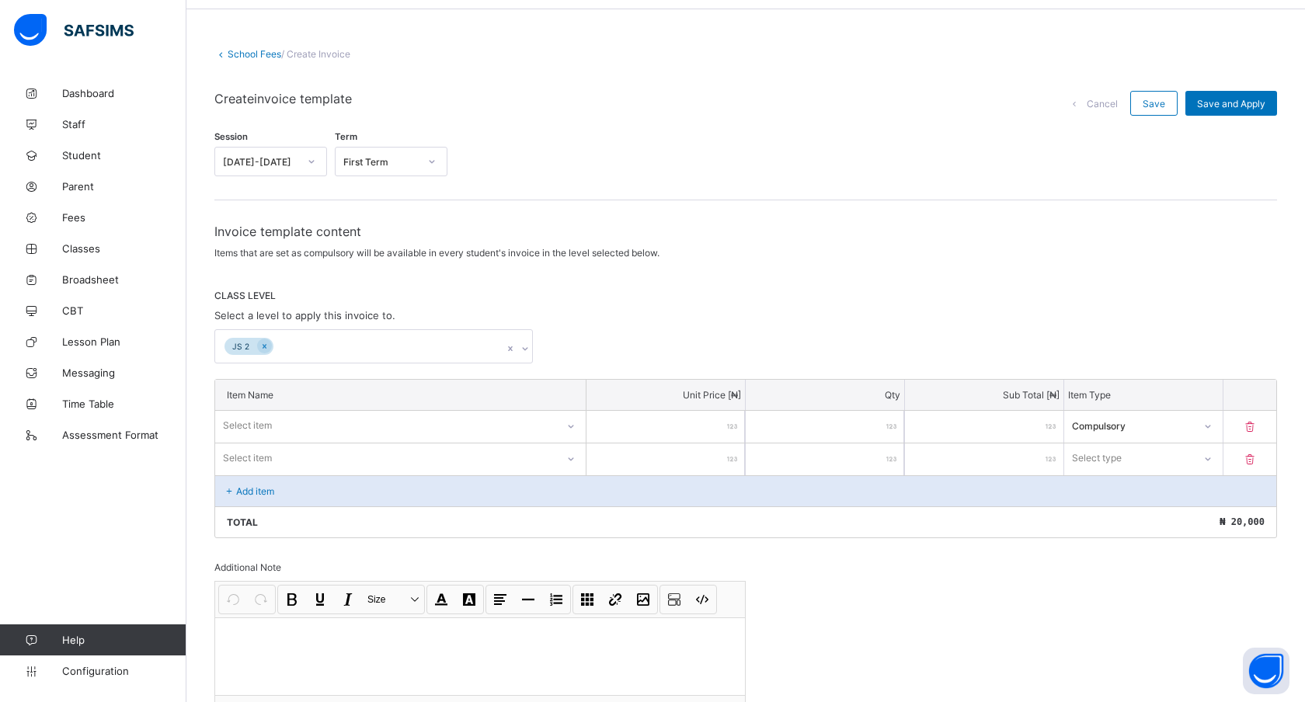
scroll to position [149, 0]
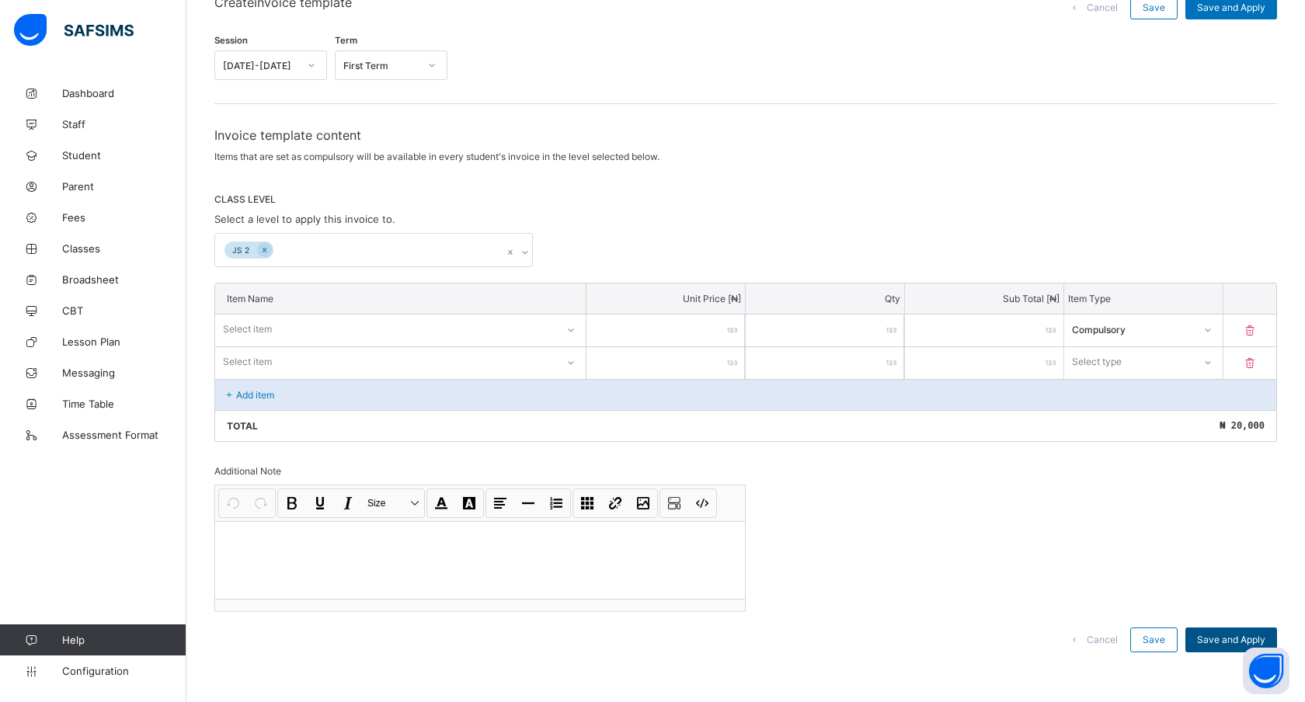
click at [1203, 628] on div "Save and Apply" at bounding box center [1231, 640] width 92 height 25
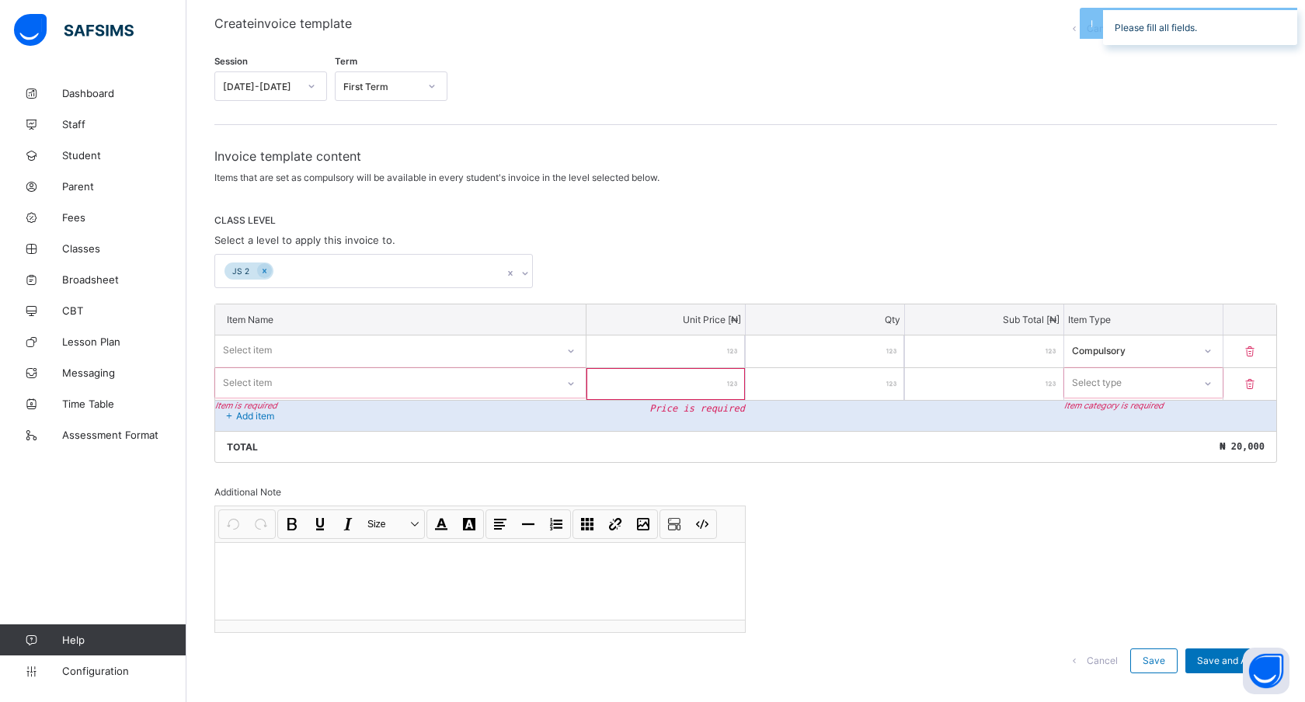
scroll to position [0, 0]
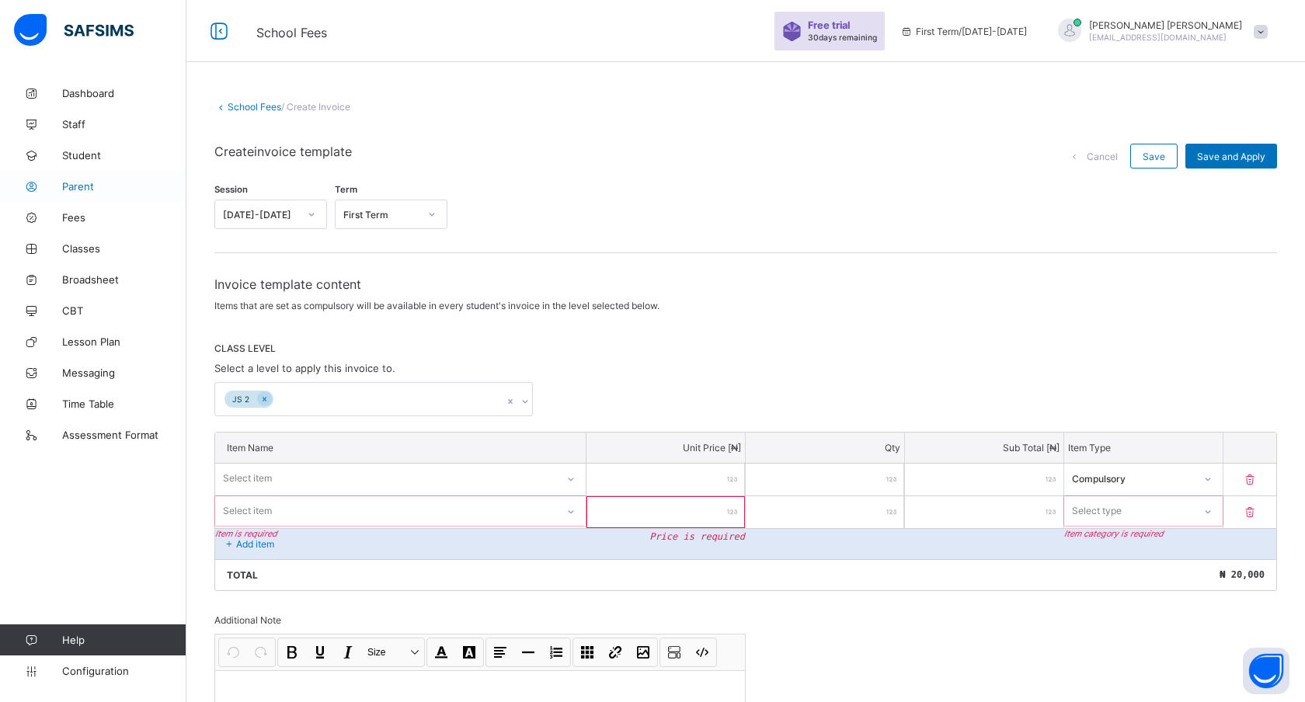
click at [75, 183] on span "Parent" at bounding box center [124, 186] width 124 height 12
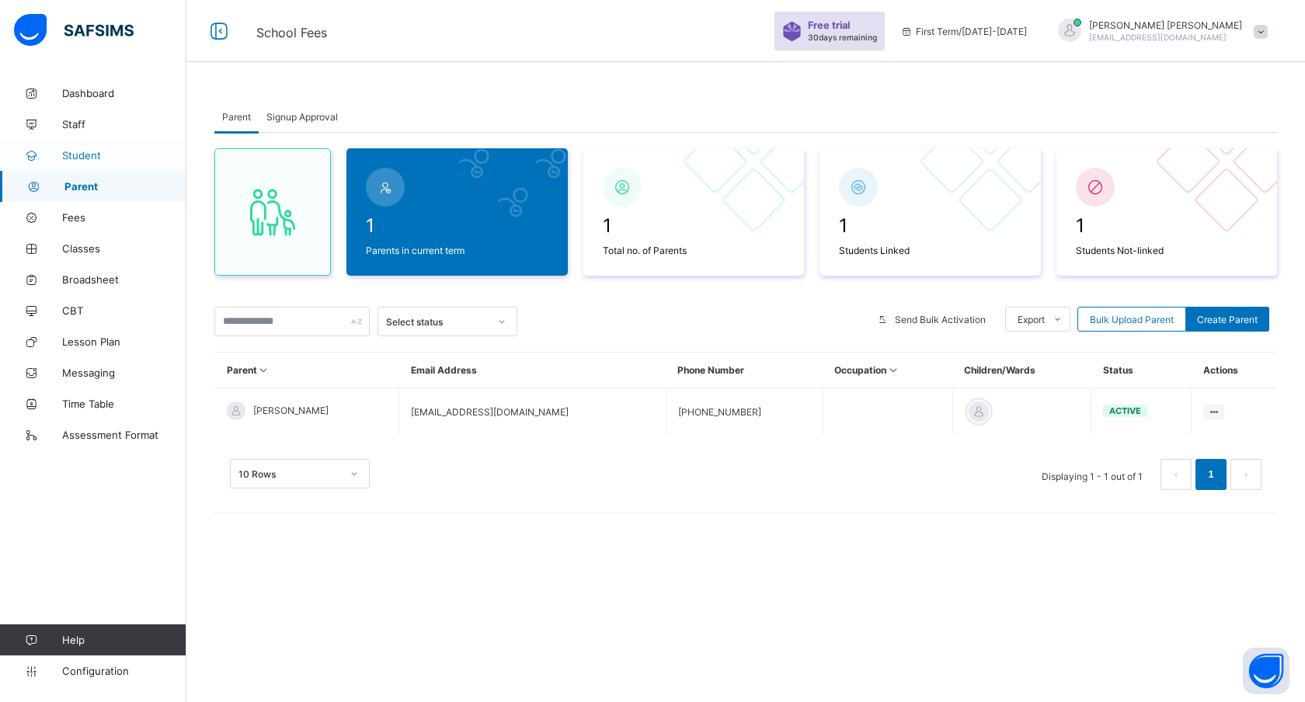
click at [84, 147] on link "Student" at bounding box center [93, 155] width 186 height 31
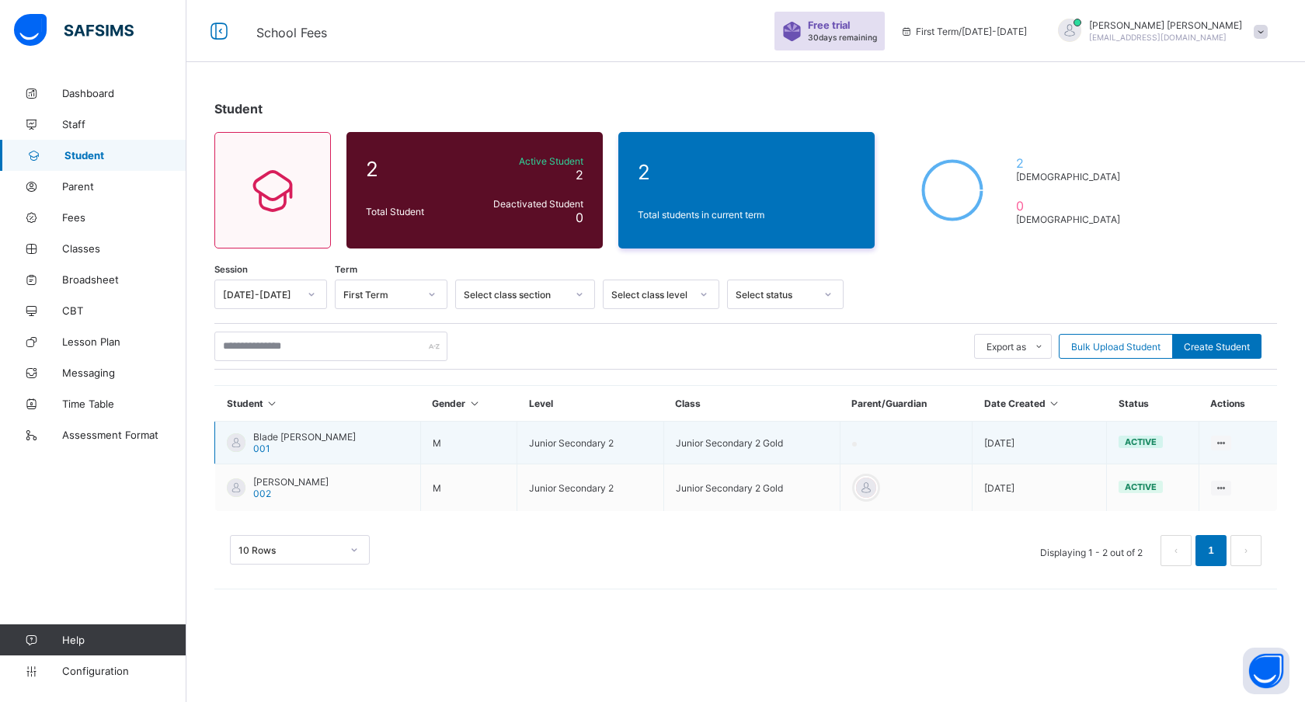
click at [620, 448] on td "Junior Secondary 2" at bounding box center [590, 443] width 146 height 43
click at [1221, 458] on ul "View Profile Edit Student Link Parent/Guardian Delete Student" at bounding box center [1167, 514] width 130 height 113
click at [1156, 468] on div "View Profile" at bounding box center [1178, 473] width 92 height 16
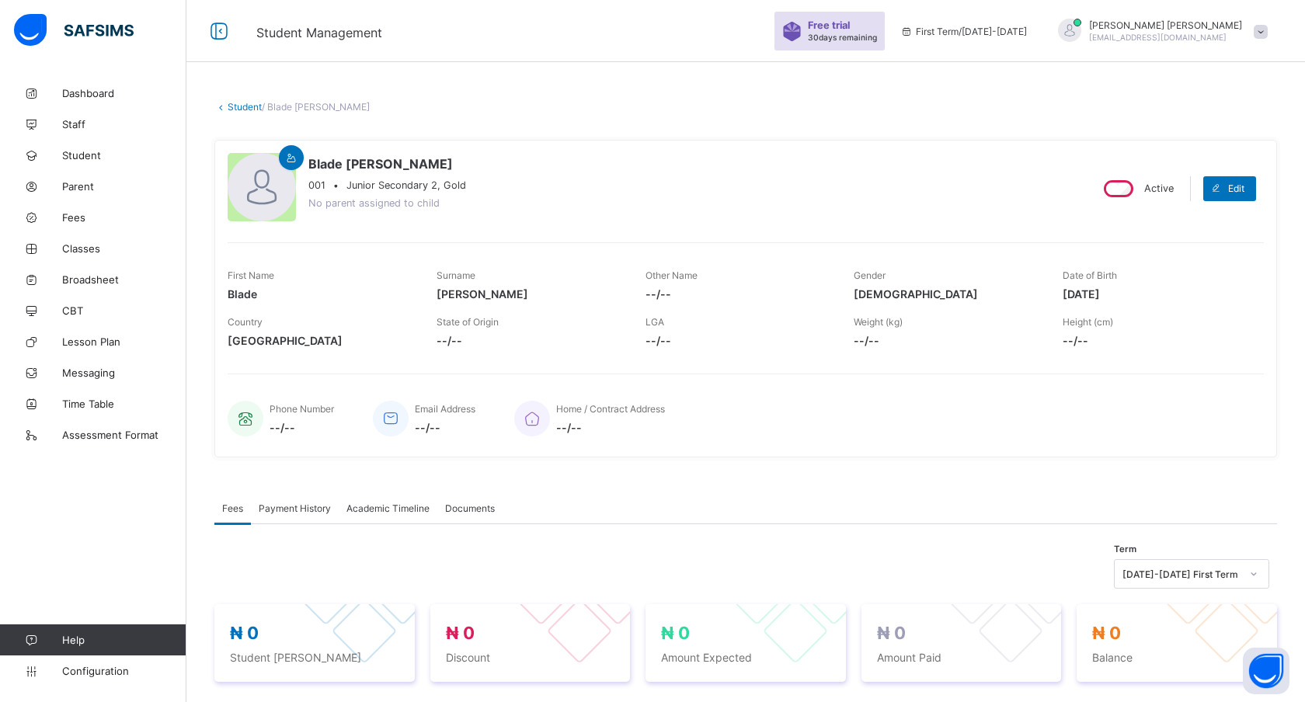
scroll to position [32, 0]
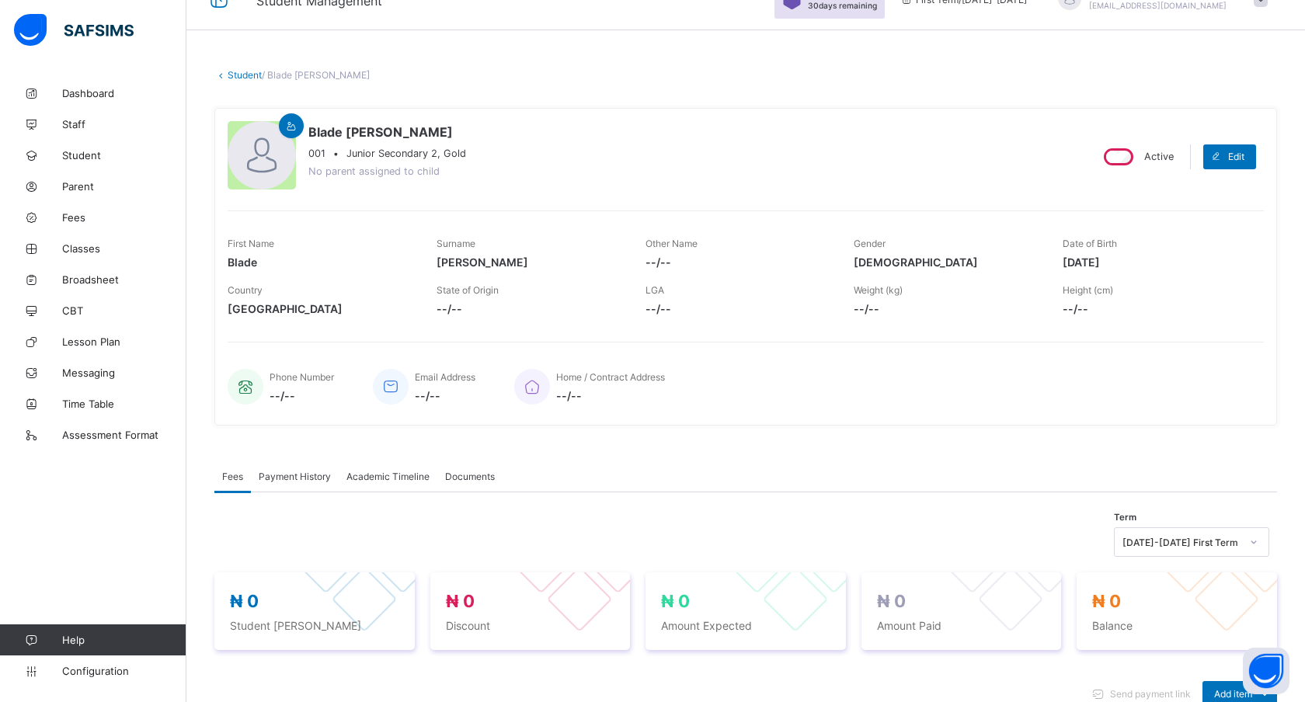
click at [385, 471] on span "Academic Timeline" at bounding box center [387, 477] width 83 height 12
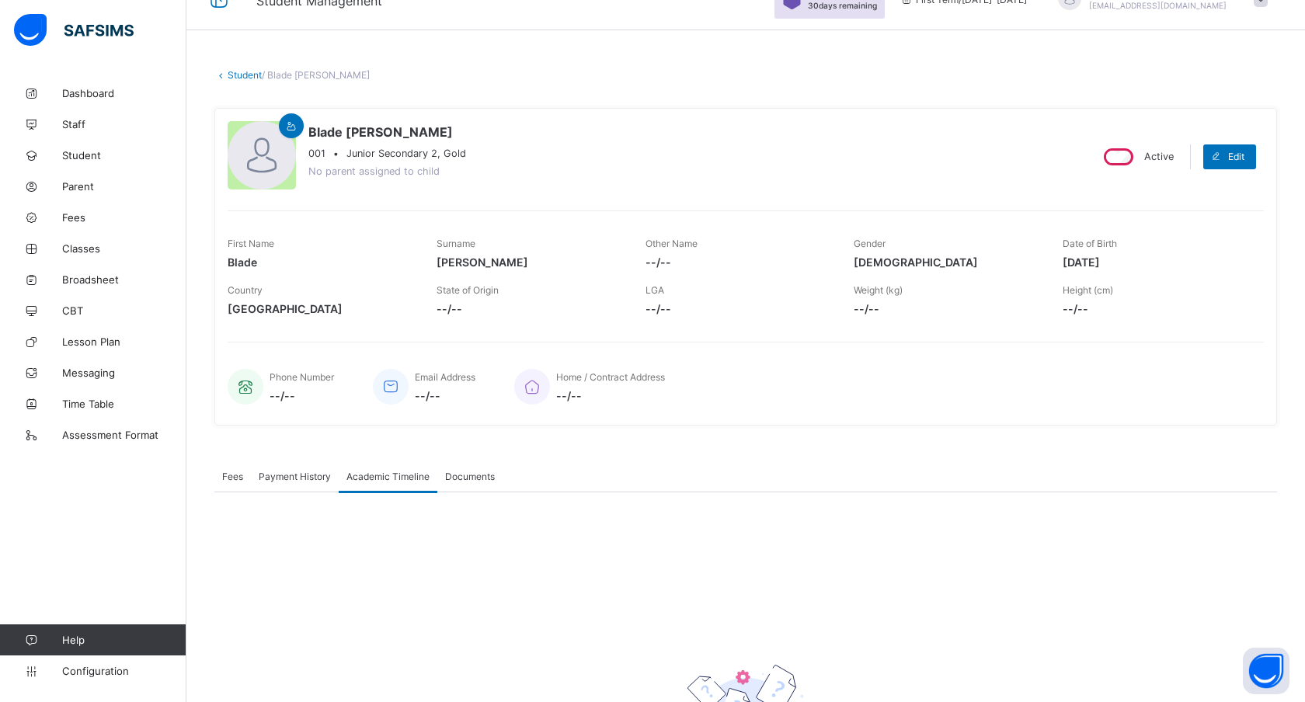
click at [458, 471] on span "Documents" at bounding box center [470, 477] width 50 height 12
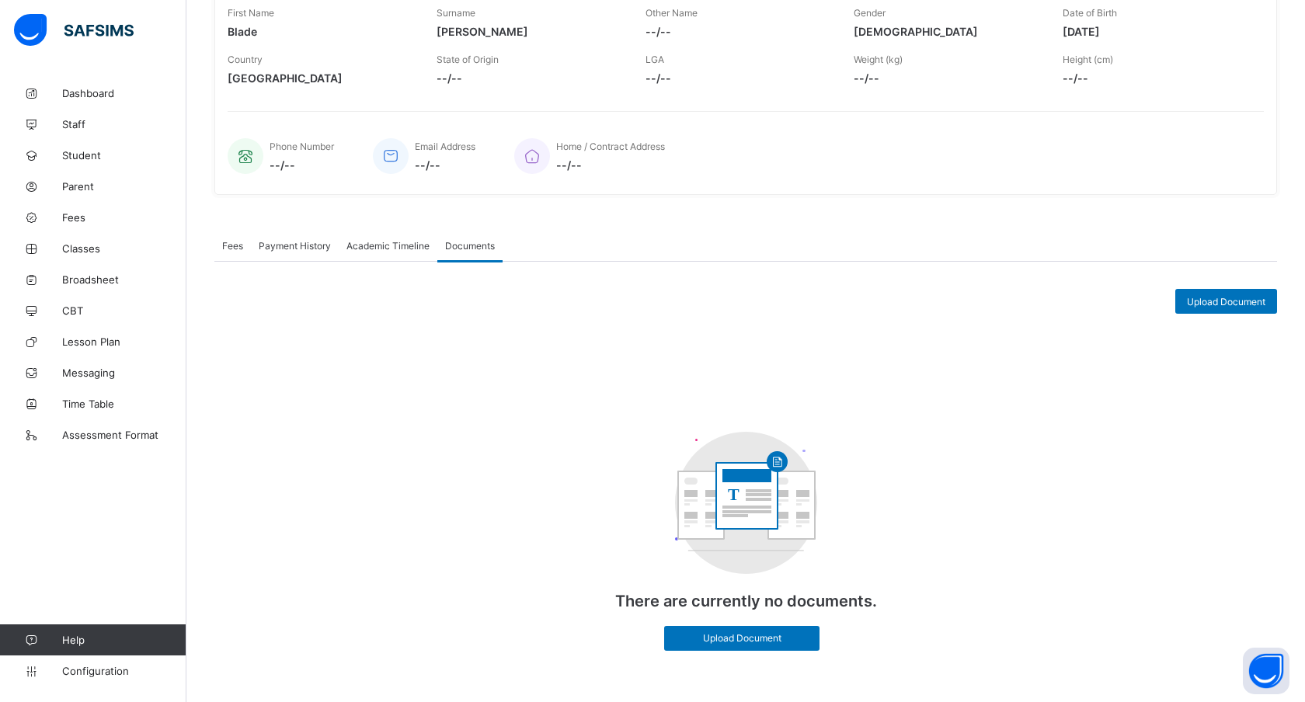
click at [378, 249] on span "Academic Timeline" at bounding box center [387, 246] width 83 height 12
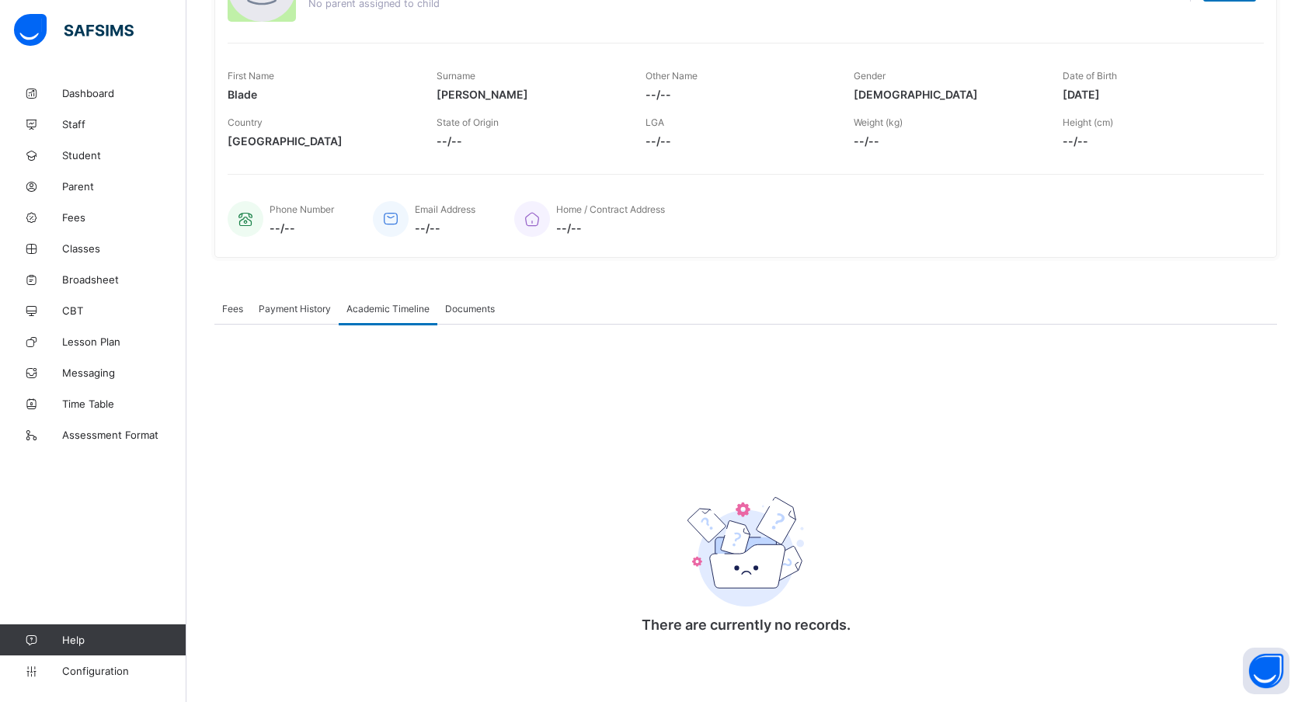
click at [284, 305] on span "Payment History" at bounding box center [295, 309] width 72 height 12
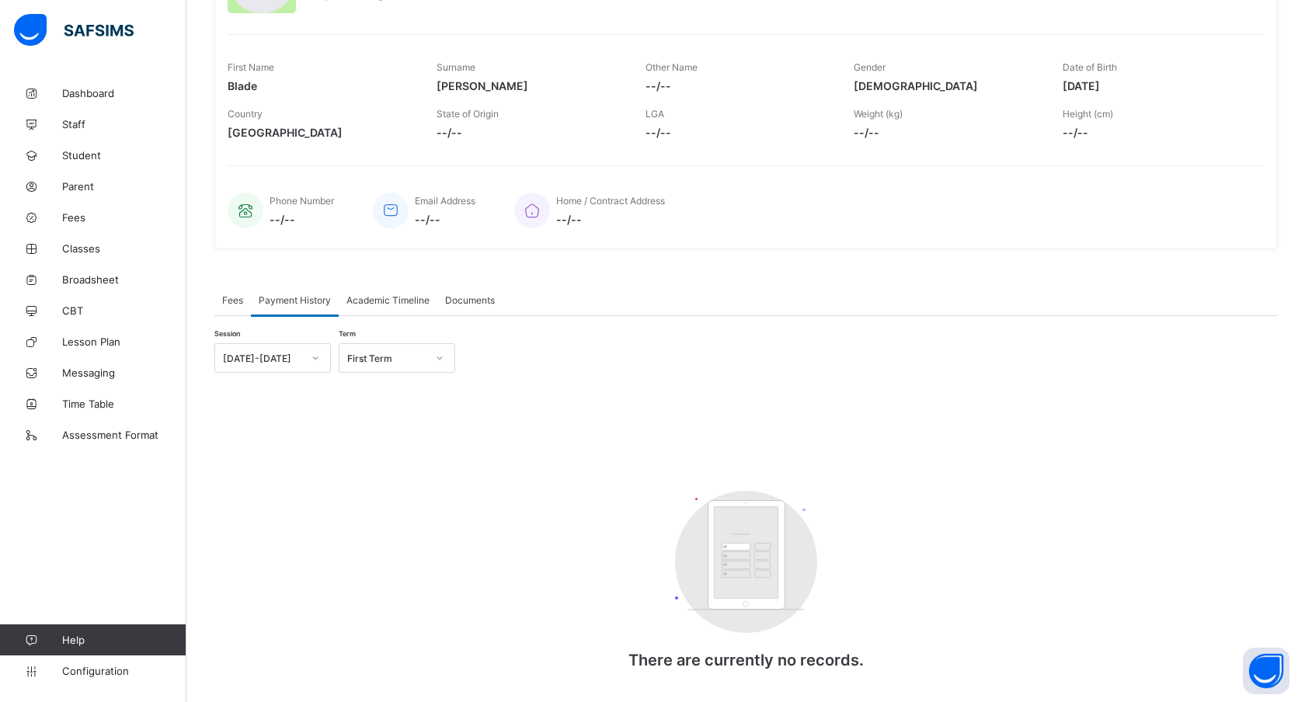
scroll to position [127, 0]
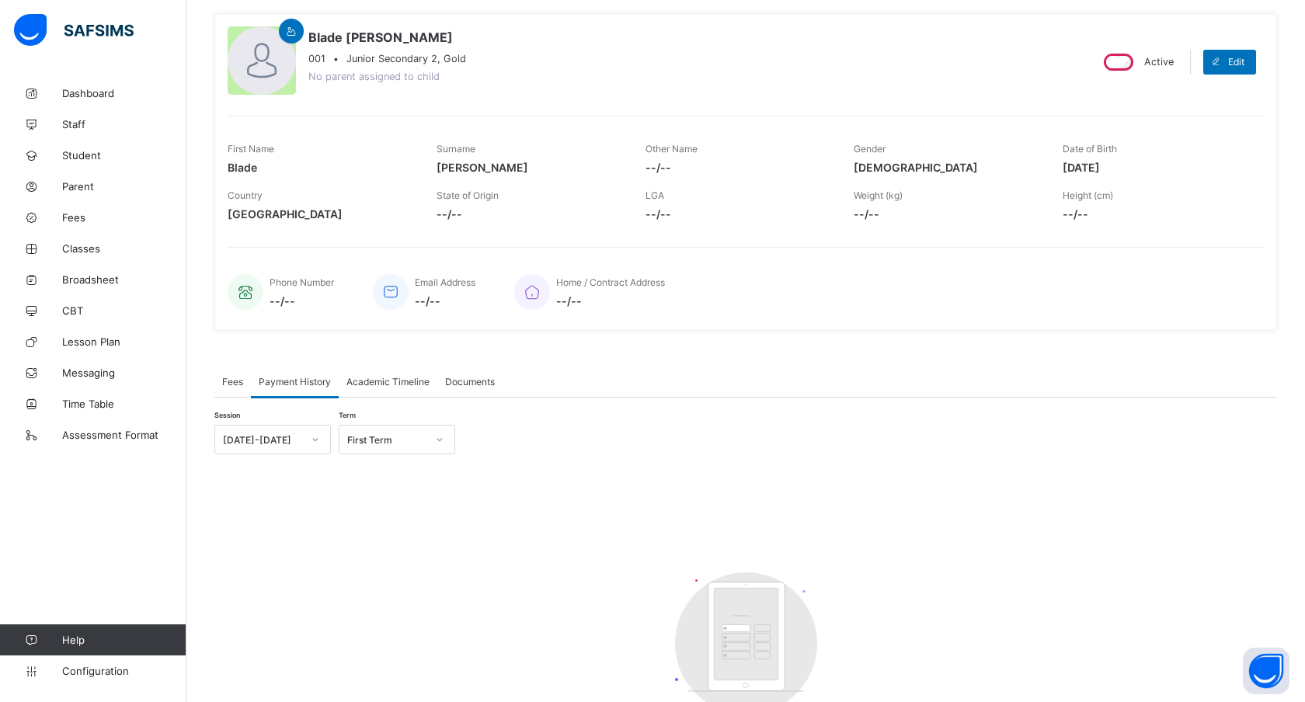
click at [225, 392] on div "Fees" at bounding box center [232, 381] width 37 height 31
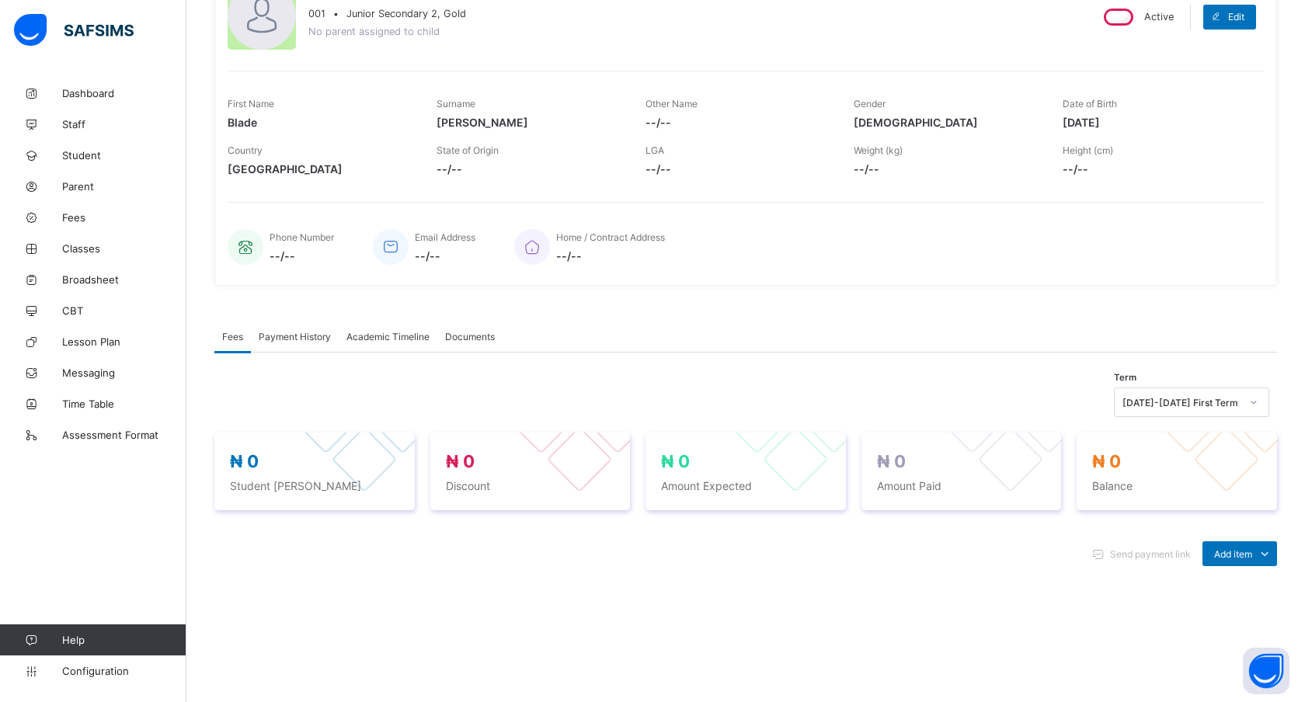
scroll to position [0, 0]
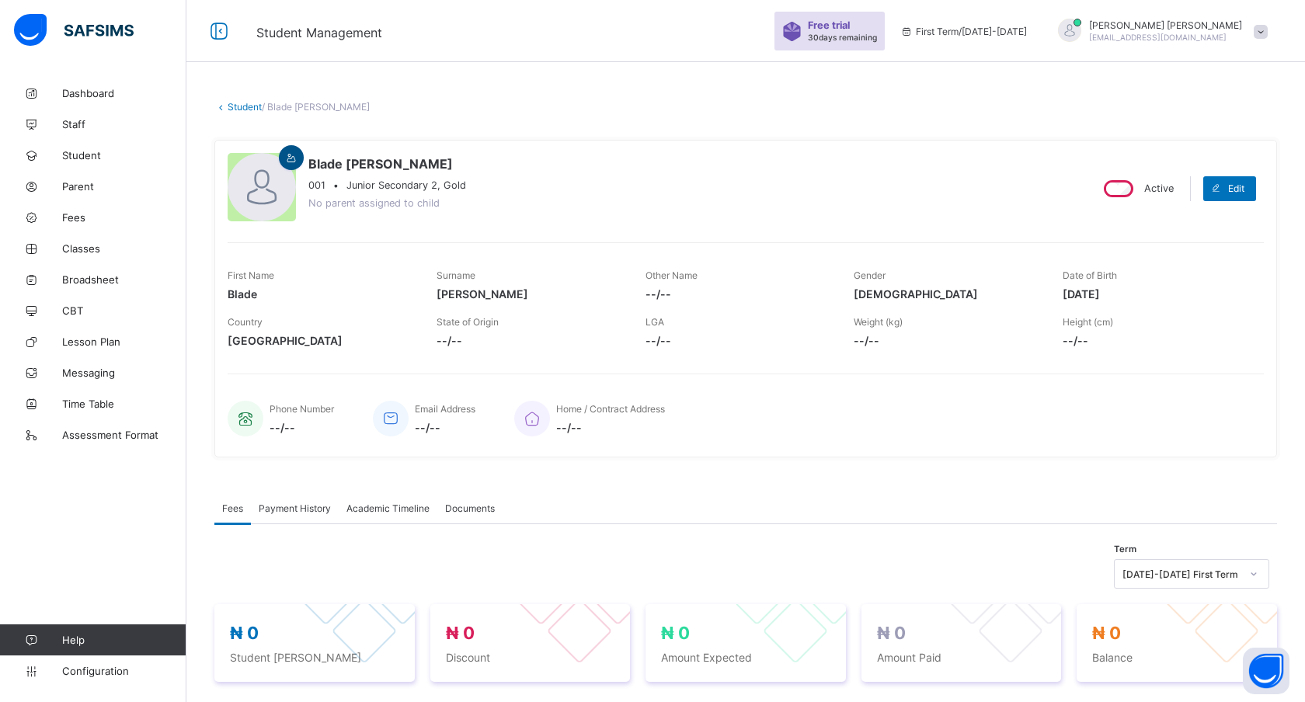
click at [295, 155] on icon at bounding box center [291, 158] width 13 height 12
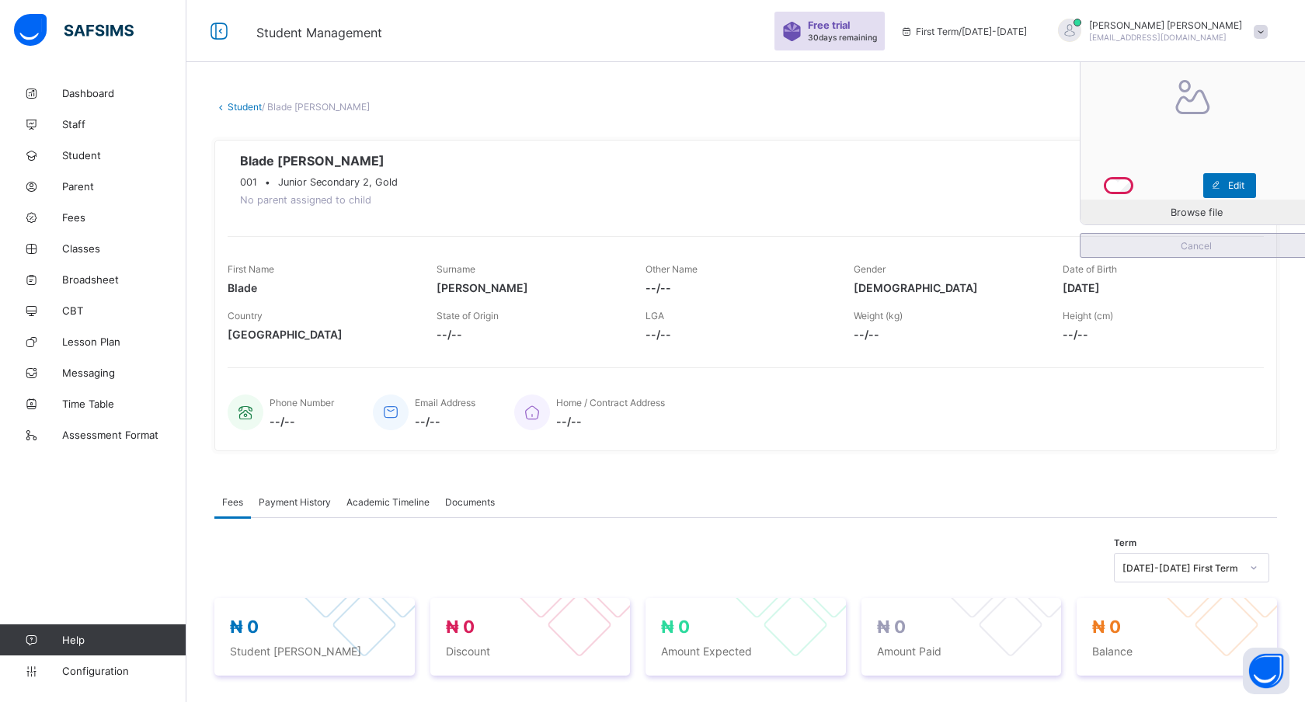
click at [1161, 255] on div "Cancel" at bounding box center [1196, 245] width 233 height 25
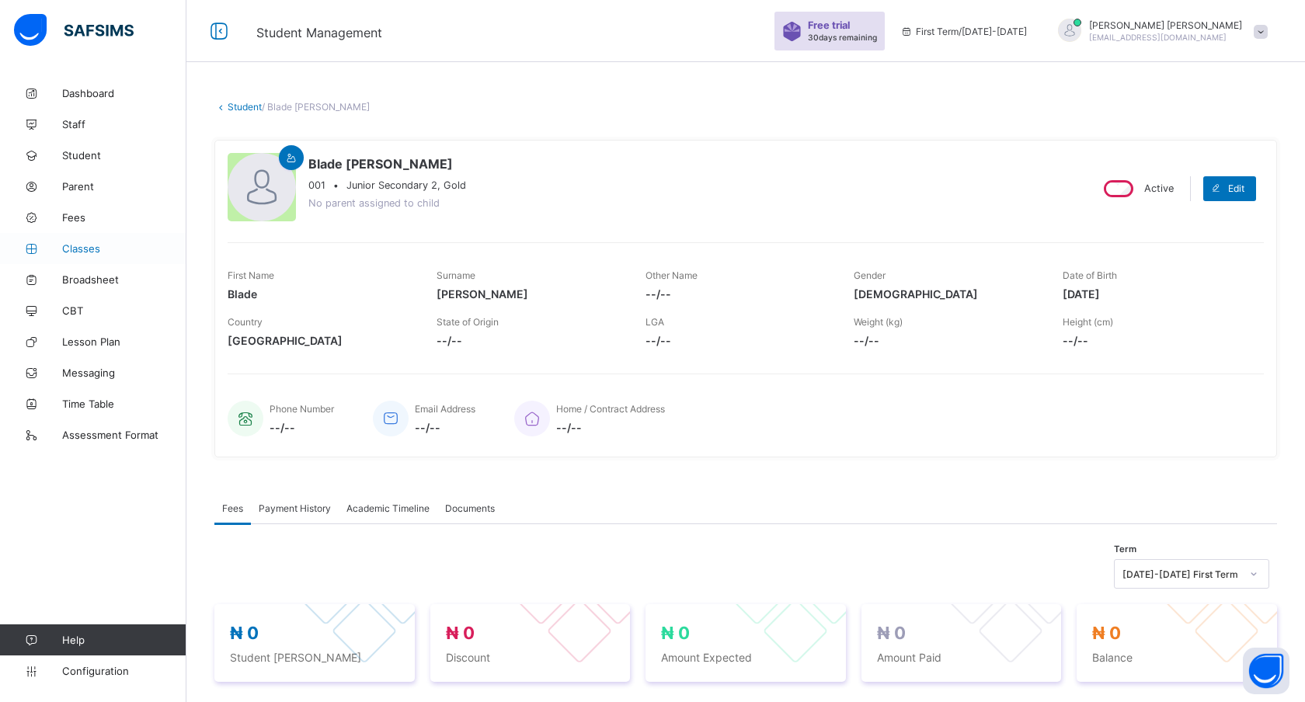
click at [91, 244] on span "Classes" at bounding box center [124, 248] width 124 height 12
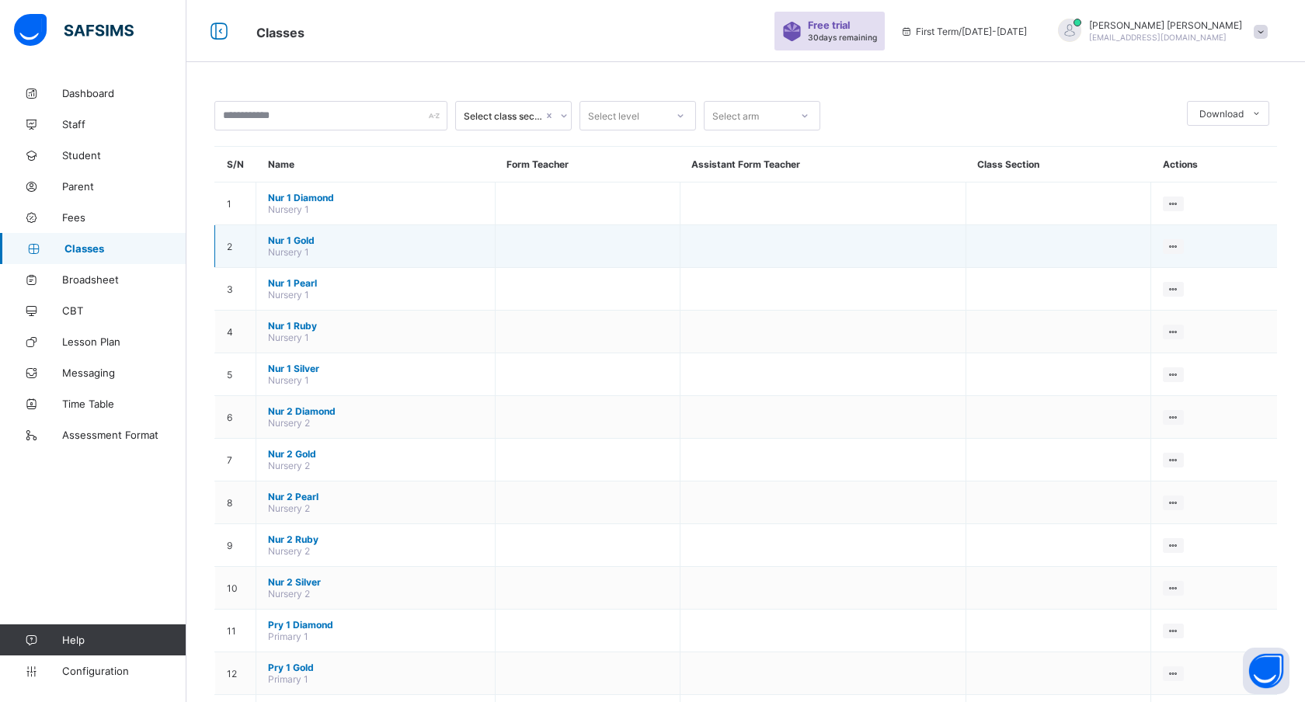
click at [718, 225] on td at bounding box center [823, 246] width 286 height 43
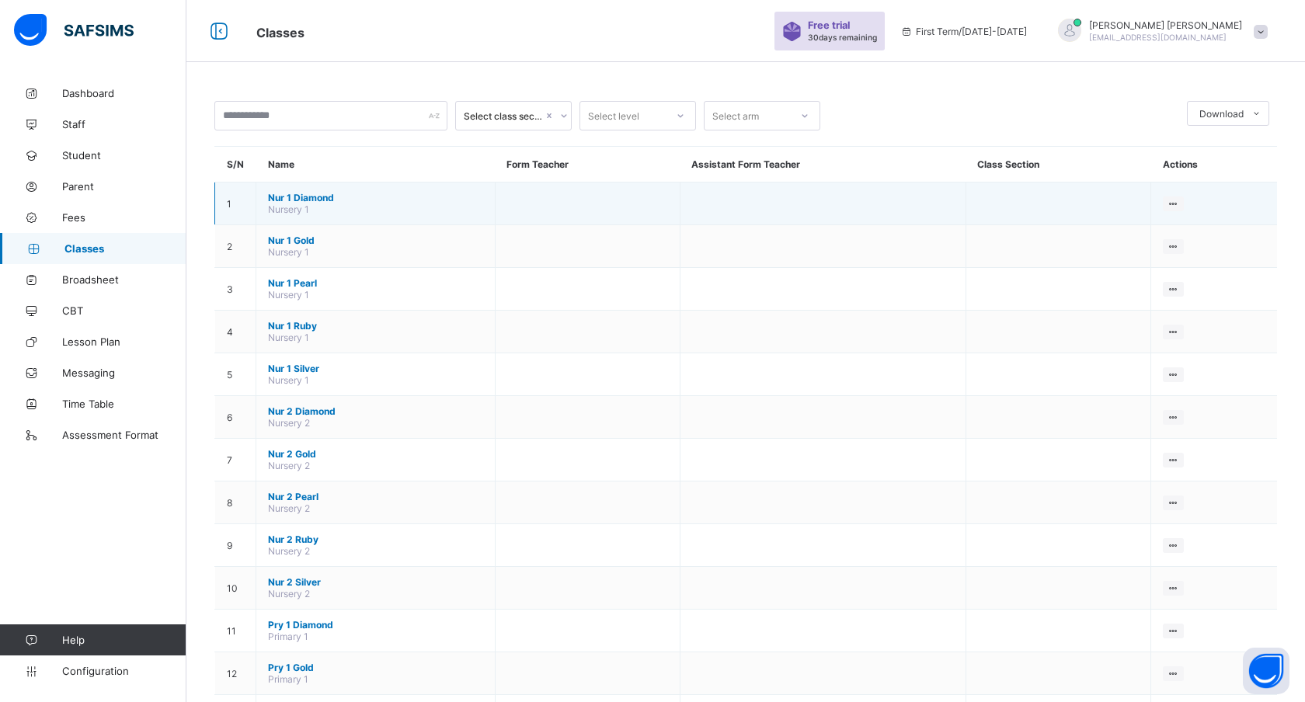
click at [718, 204] on td at bounding box center [823, 204] width 286 height 43
click at [1126, 260] on div "Assign form Teacher" at bounding box center [1132, 262] width 89 height 16
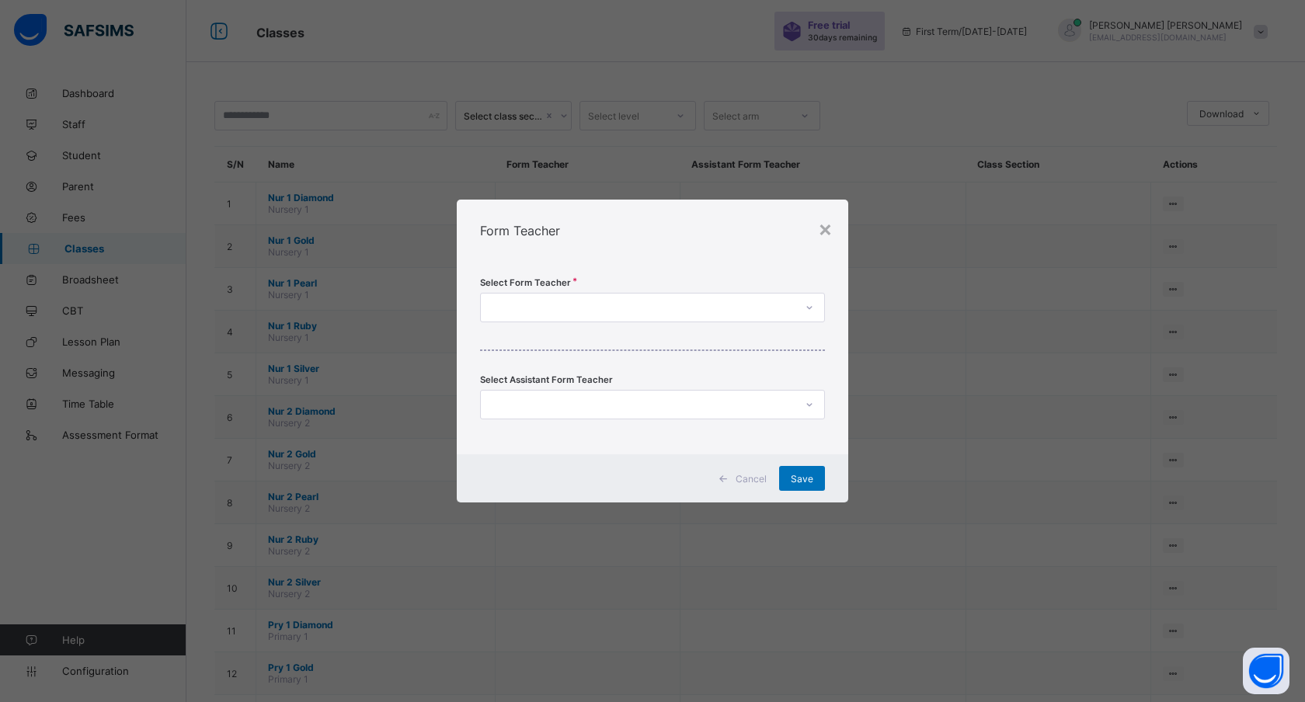
click at [555, 308] on div at bounding box center [638, 308] width 314 height 22
click at [573, 342] on div "David Sam" at bounding box center [652, 341] width 343 height 24
click at [626, 408] on div at bounding box center [638, 405] width 314 height 22
click at [806, 477] on span "Save" at bounding box center [802, 479] width 23 height 12
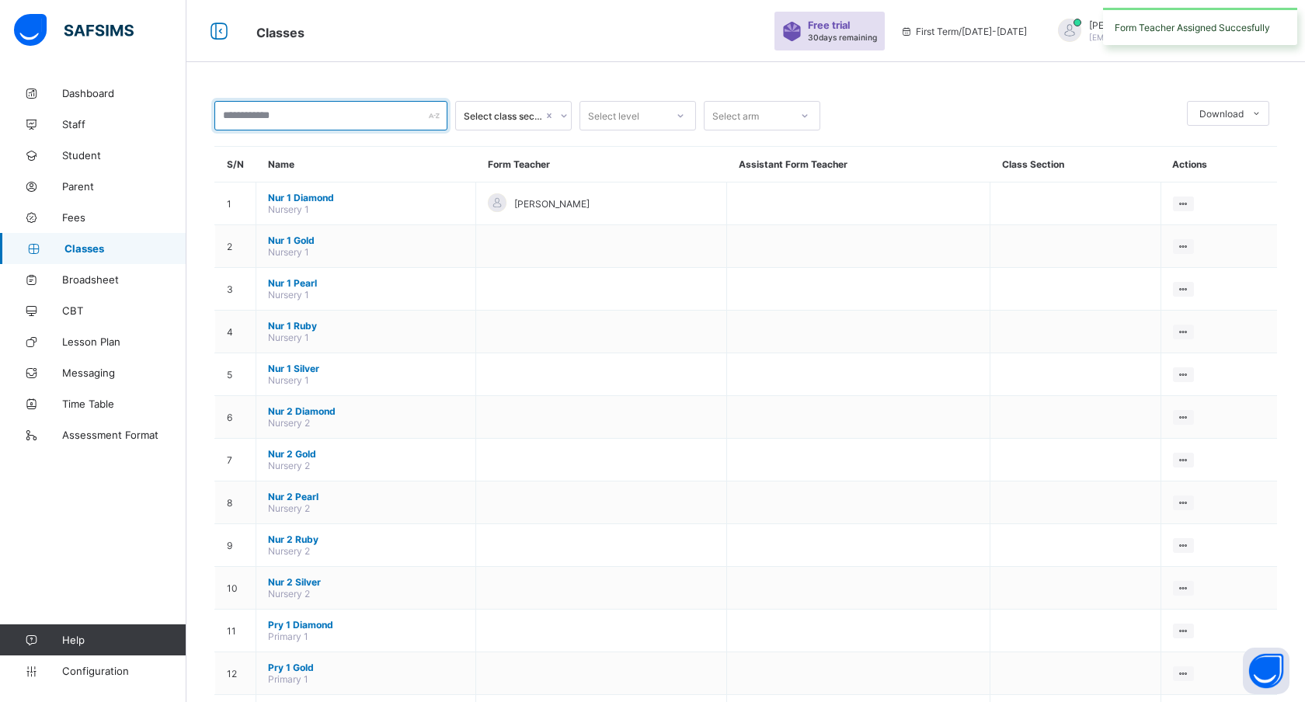
click at [262, 115] on input "text" at bounding box center [330, 116] width 233 height 30
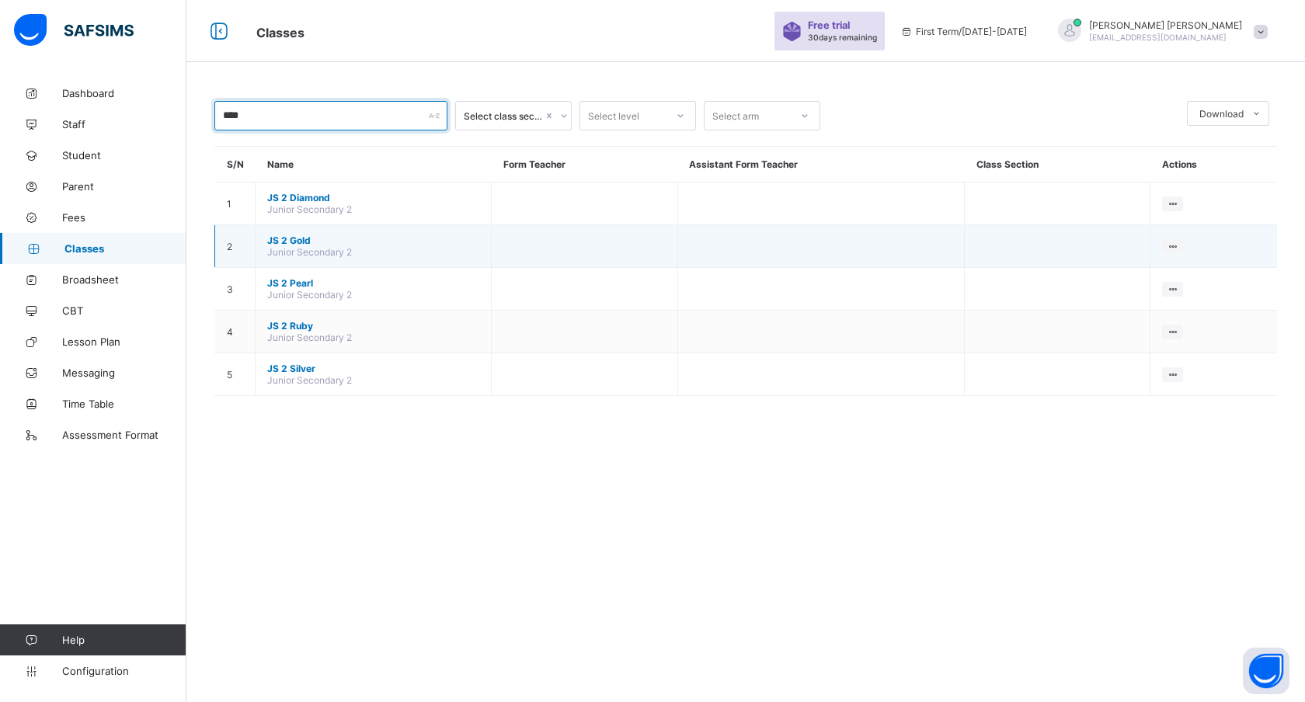
type input "****"
click at [329, 241] on span "JS 2 Gold" at bounding box center [373, 241] width 212 height 12
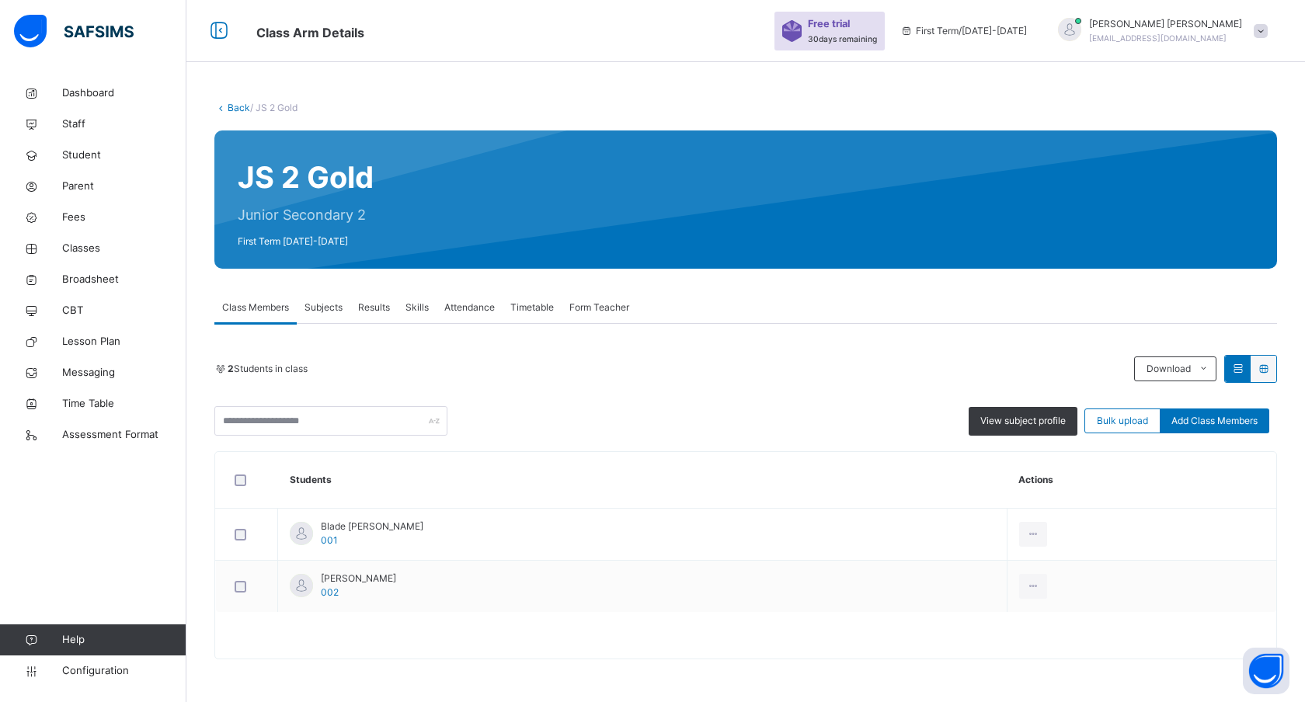
click at [336, 311] on span "Subjects" at bounding box center [324, 308] width 38 height 14
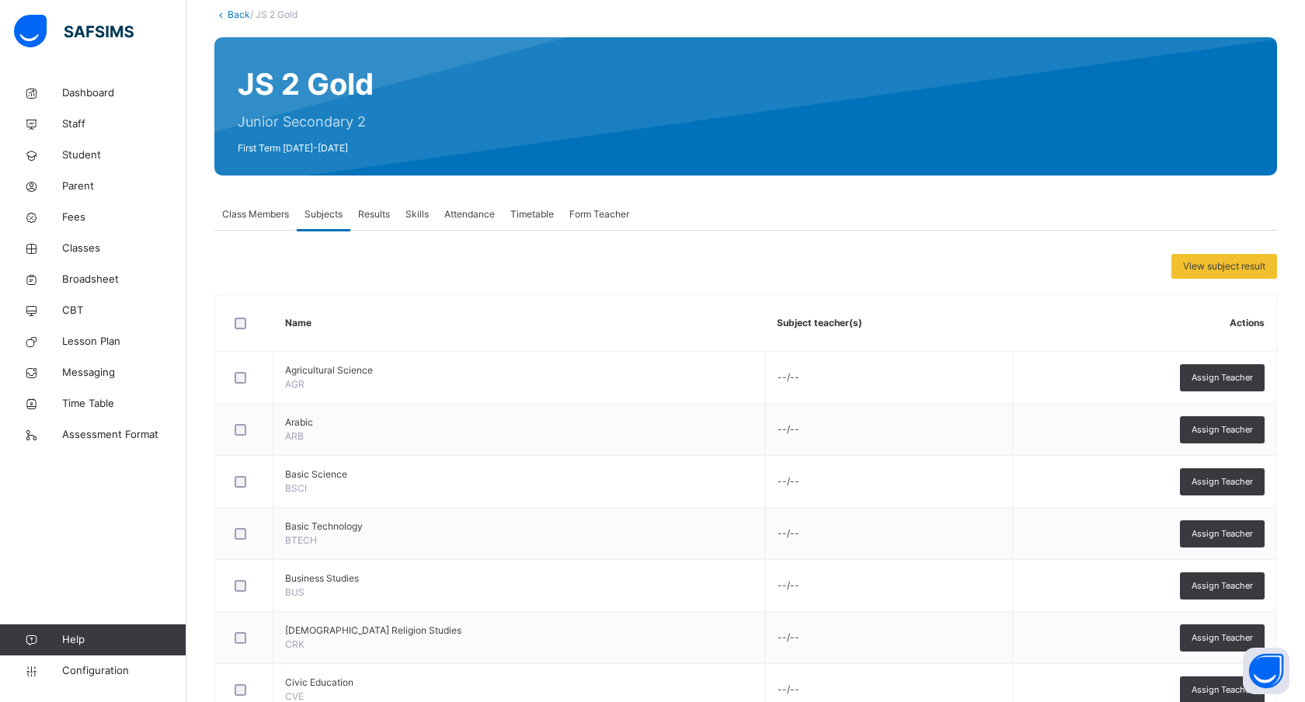
scroll to position [95, 0]
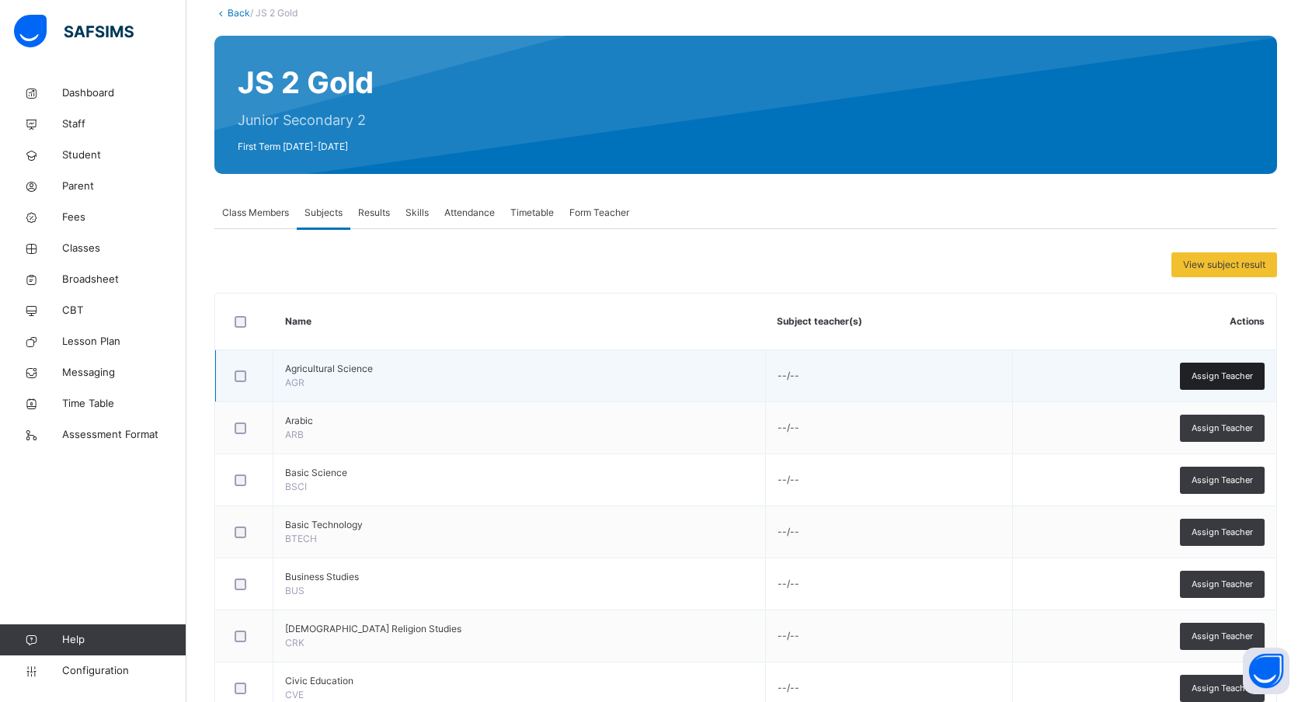
click at [1204, 377] on span "Assign Teacher" at bounding box center [1222, 376] width 61 height 13
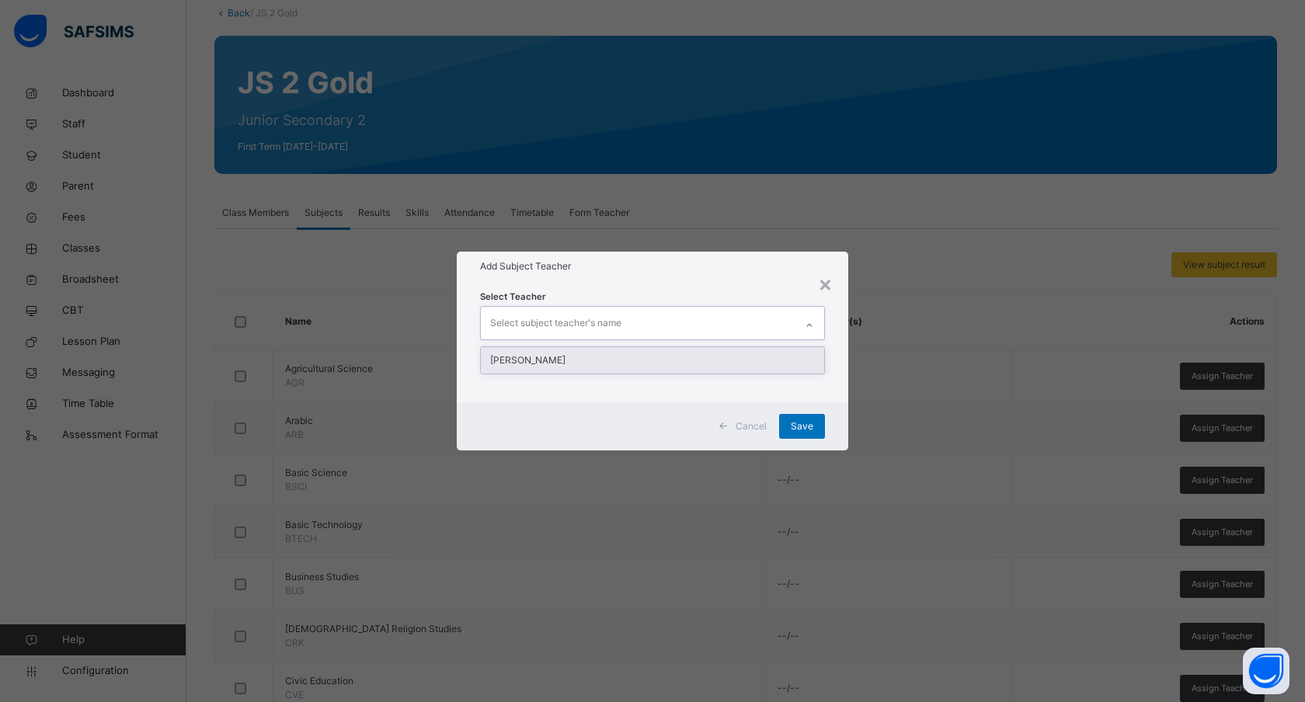
click at [637, 315] on div "Select subject teacher's name" at bounding box center [638, 323] width 314 height 33
click at [564, 365] on div "David Sam" at bounding box center [652, 360] width 343 height 26
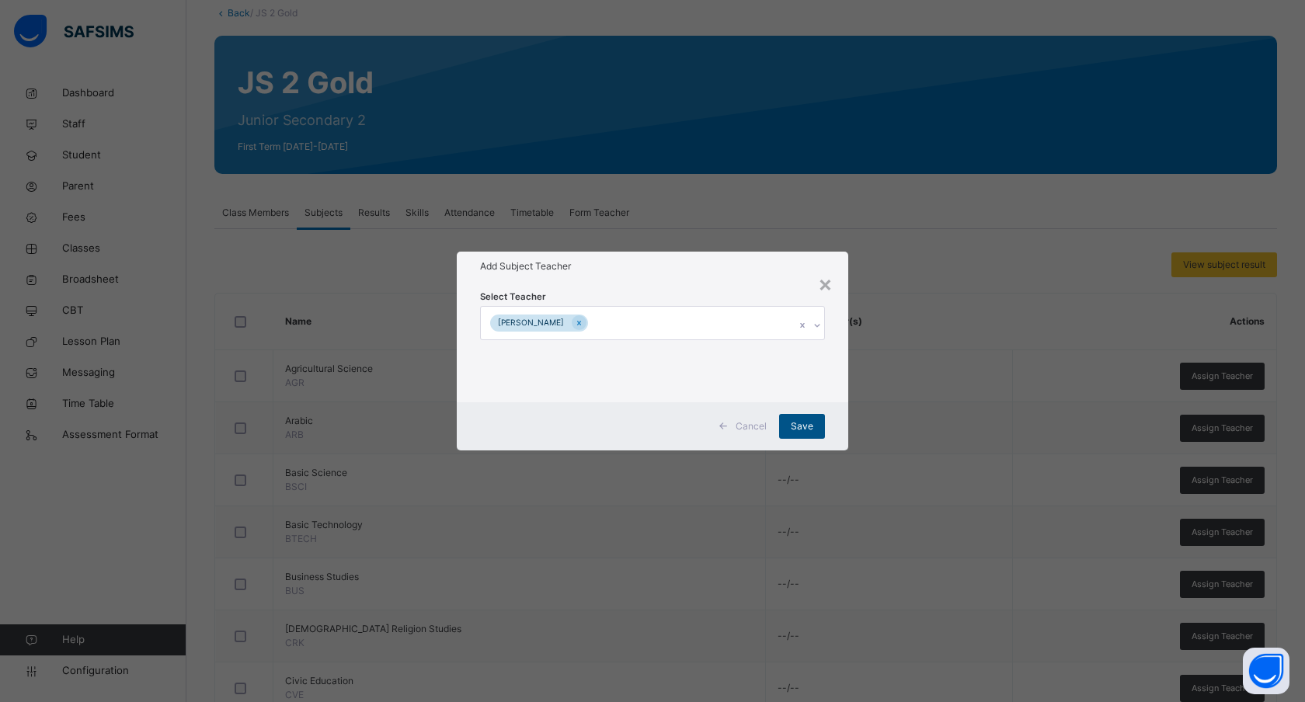
click at [804, 426] on span "Save" at bounding box center [802, 426] width 23 height 14
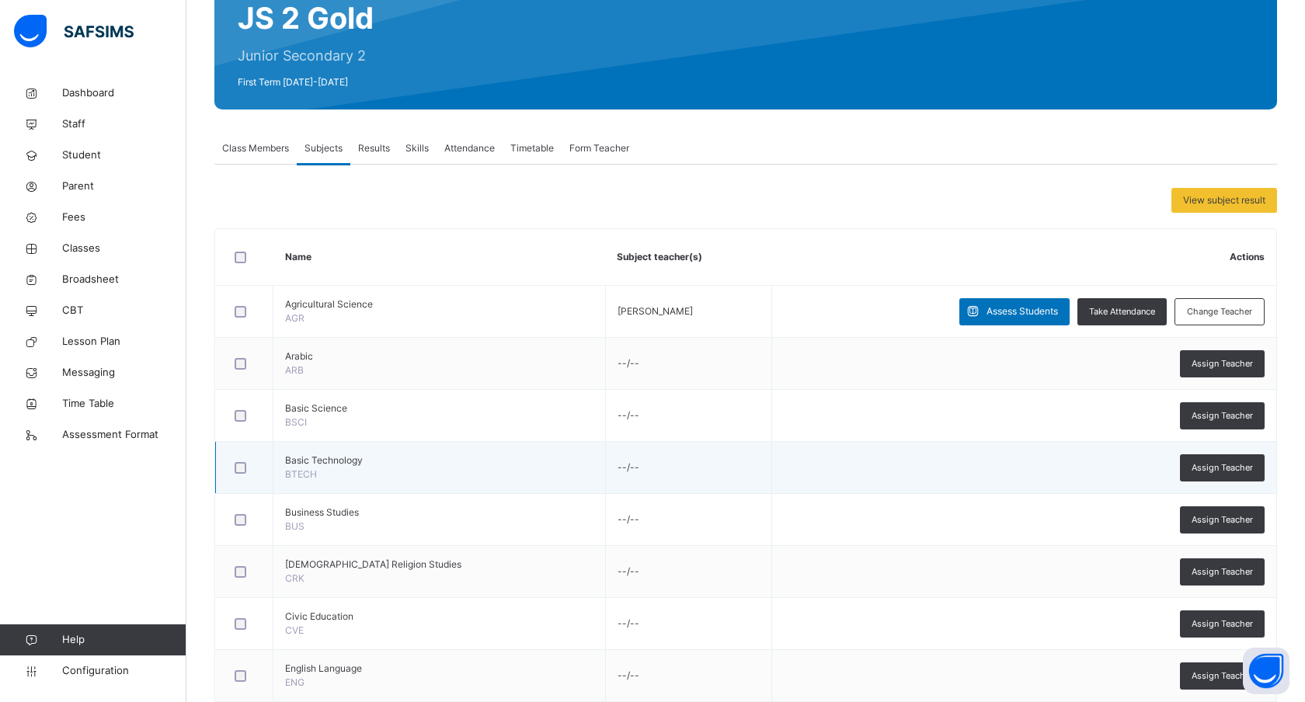
scroll to position [162, 0]
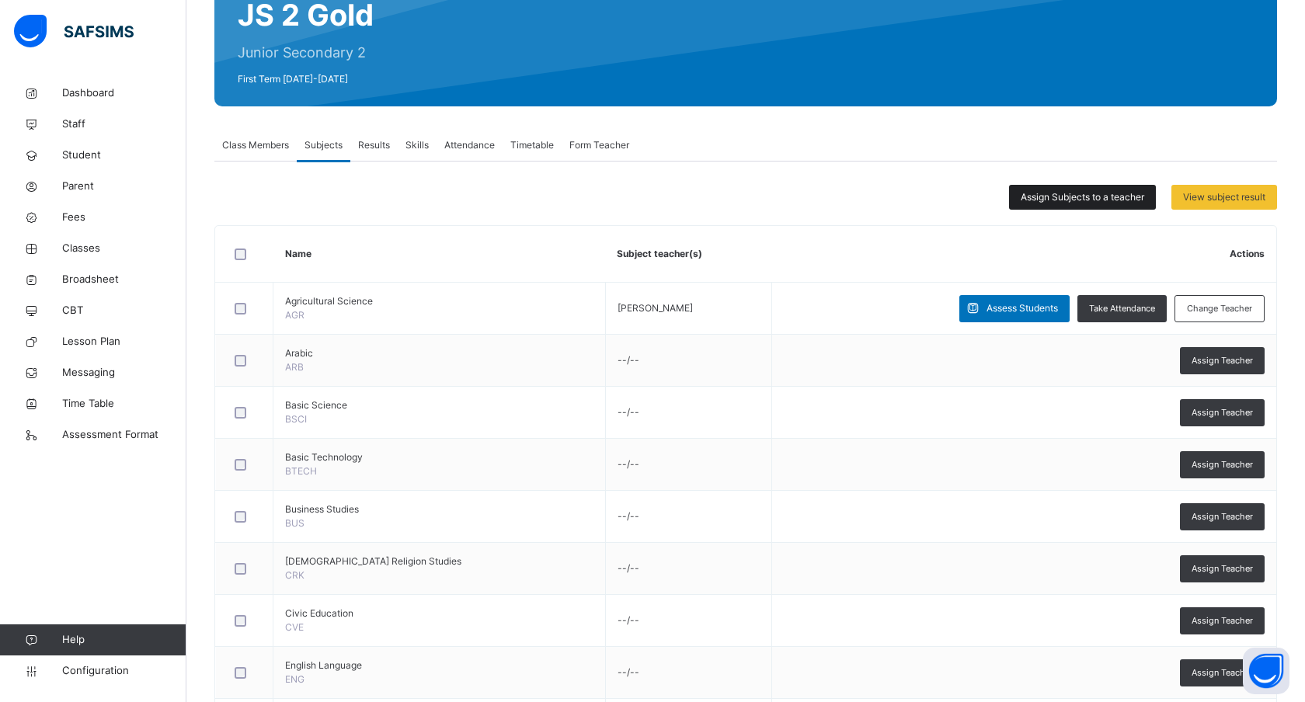
click at [1083, 195] on span "Assign Subjects to a teacher" at bounding box center [1083, 197] width 124 height 14
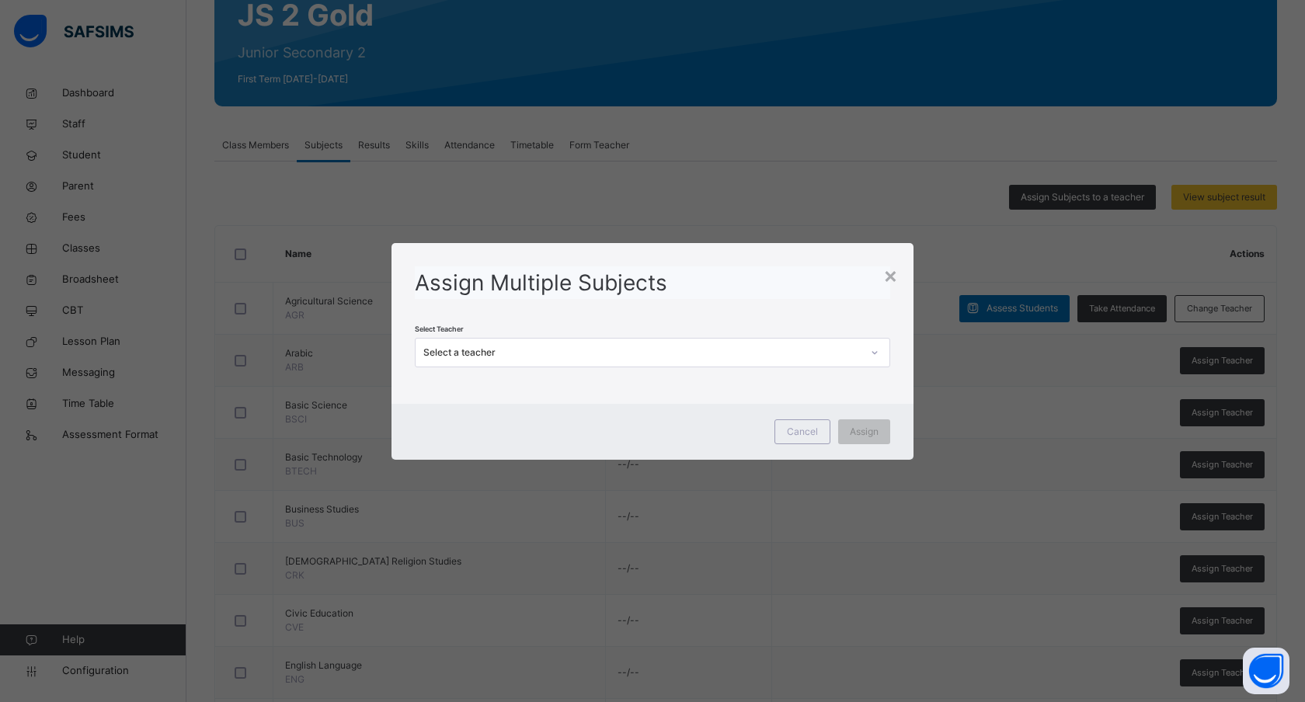
click at [559, 356] on div "Select a teacher" at bounding box center [642, 353] width 438 height 14
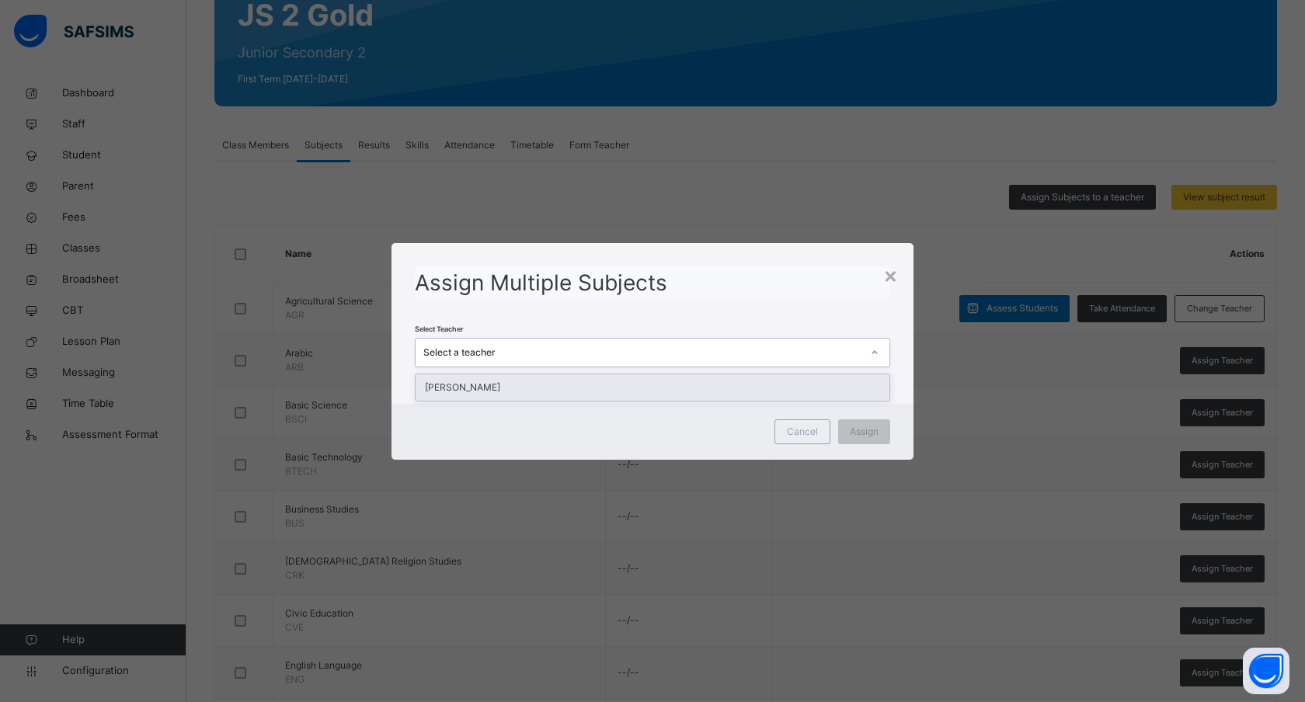
click at [537, 387] on div "David Sam" at bounding box center [653, 387] width 474 height 26
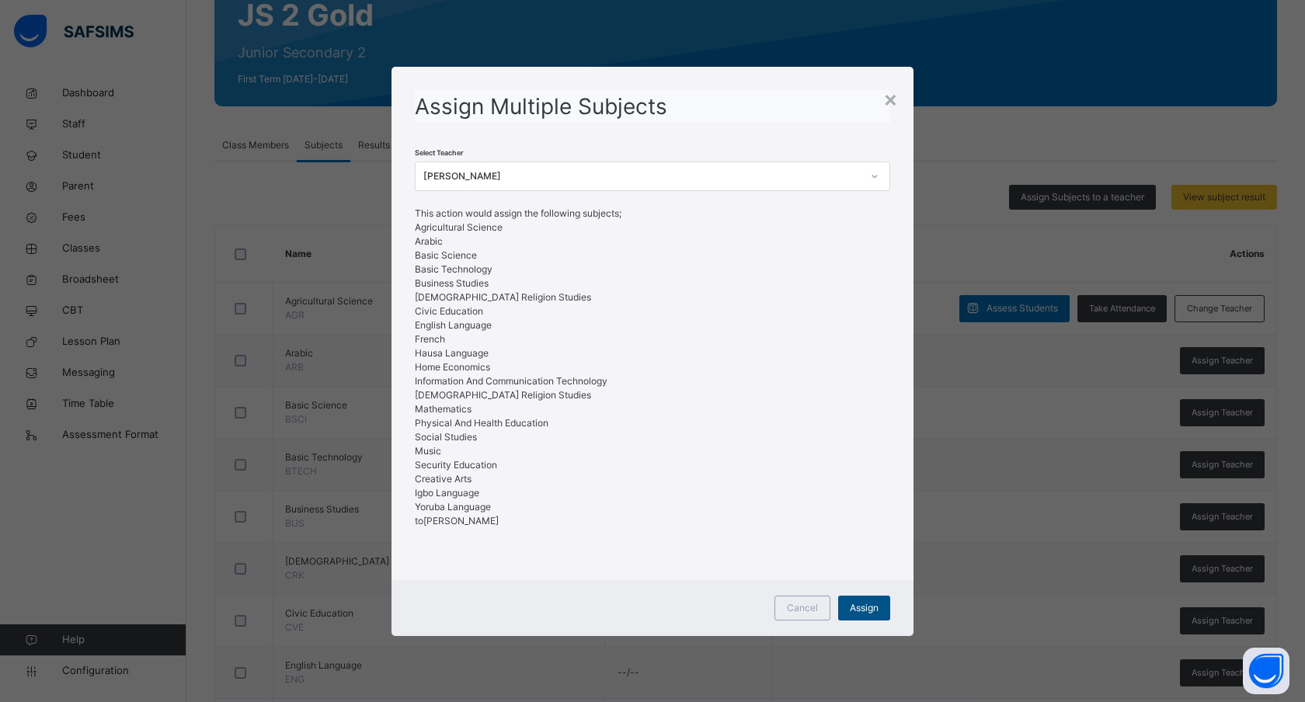
click at [866, 609] on span "Assign" at bounding box center [864, 608] width 29 height 14
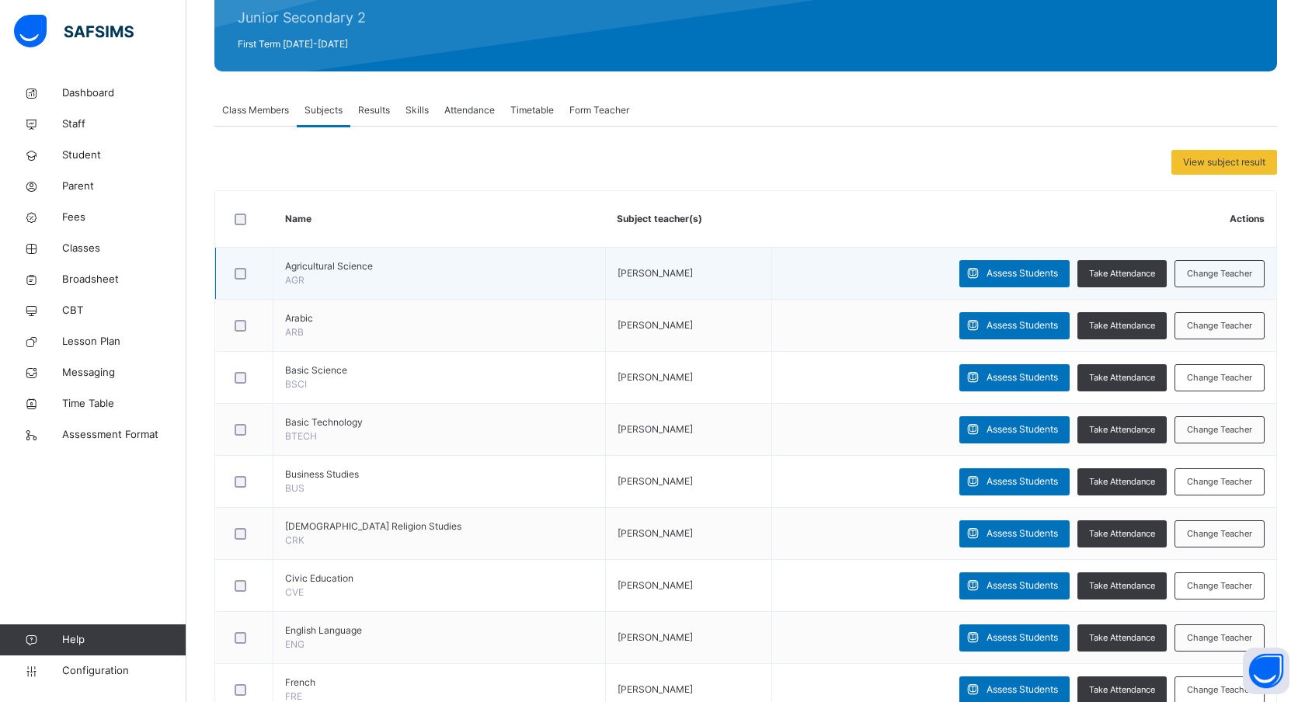
scroll to position [190, 0]
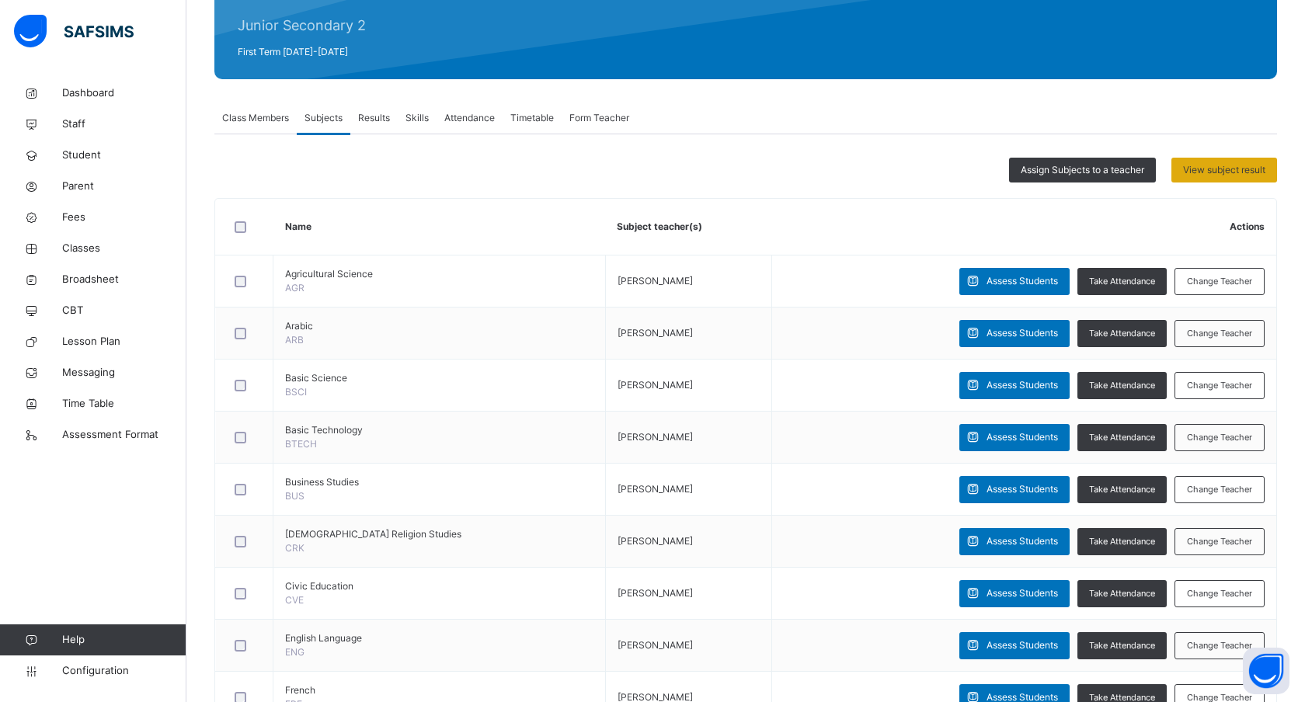
click at [1229, 165] on span "View subject result" at bounding box center [1224, 170] width 82 height 14
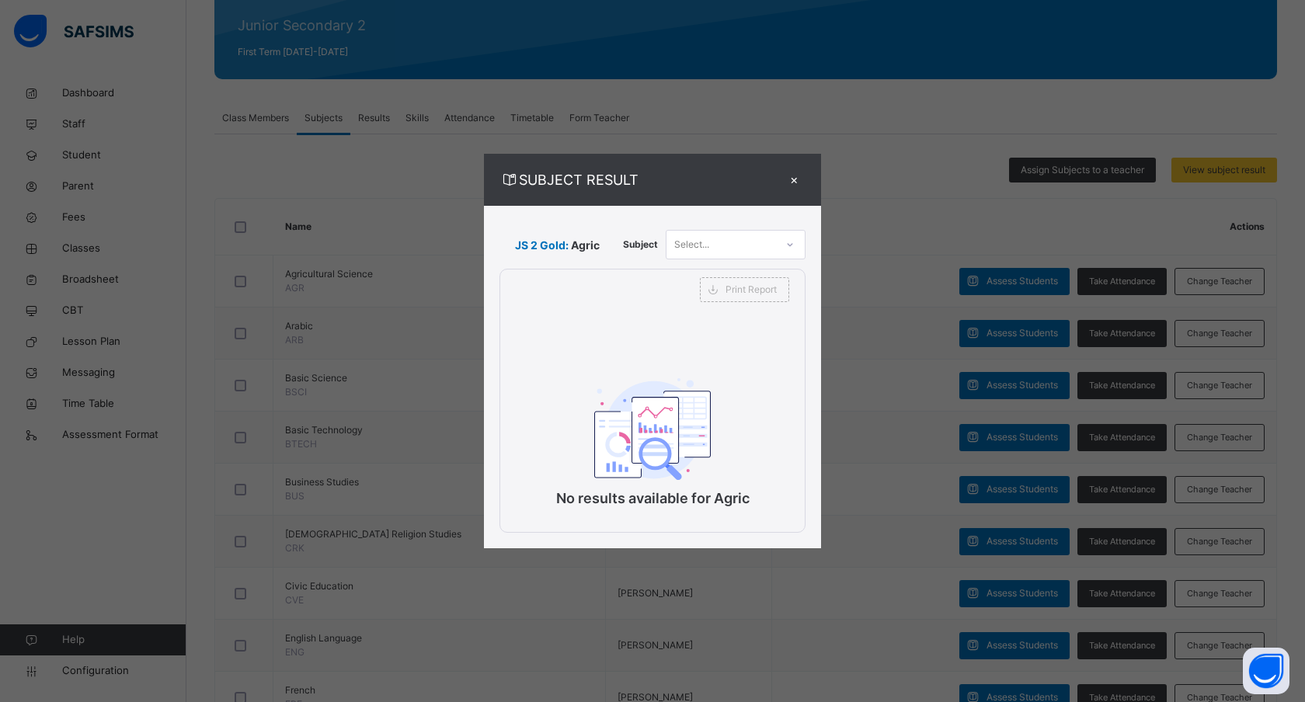
click at [701, 233] on div "Select..." at bounding box center [691, 245] width 35 height 30
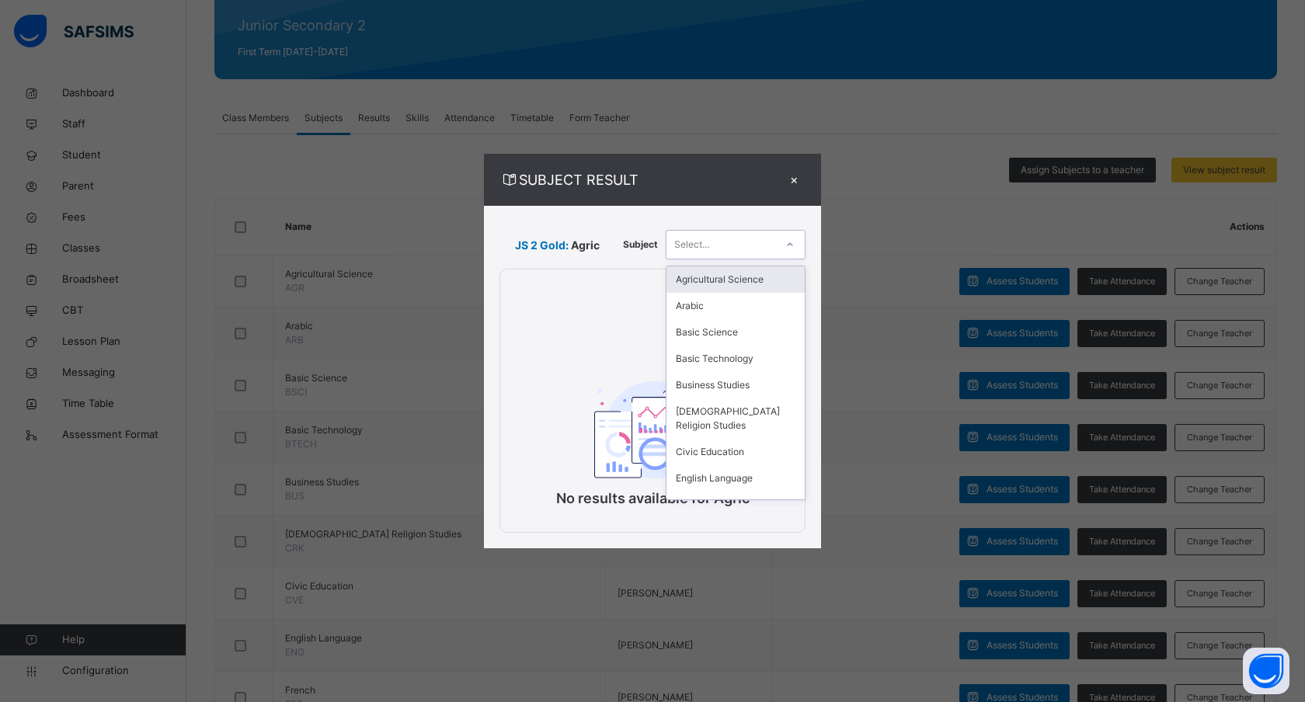
click at [711, 290] on div "Agricultural Science" at bounding box center [736, 279] width 138 height 26
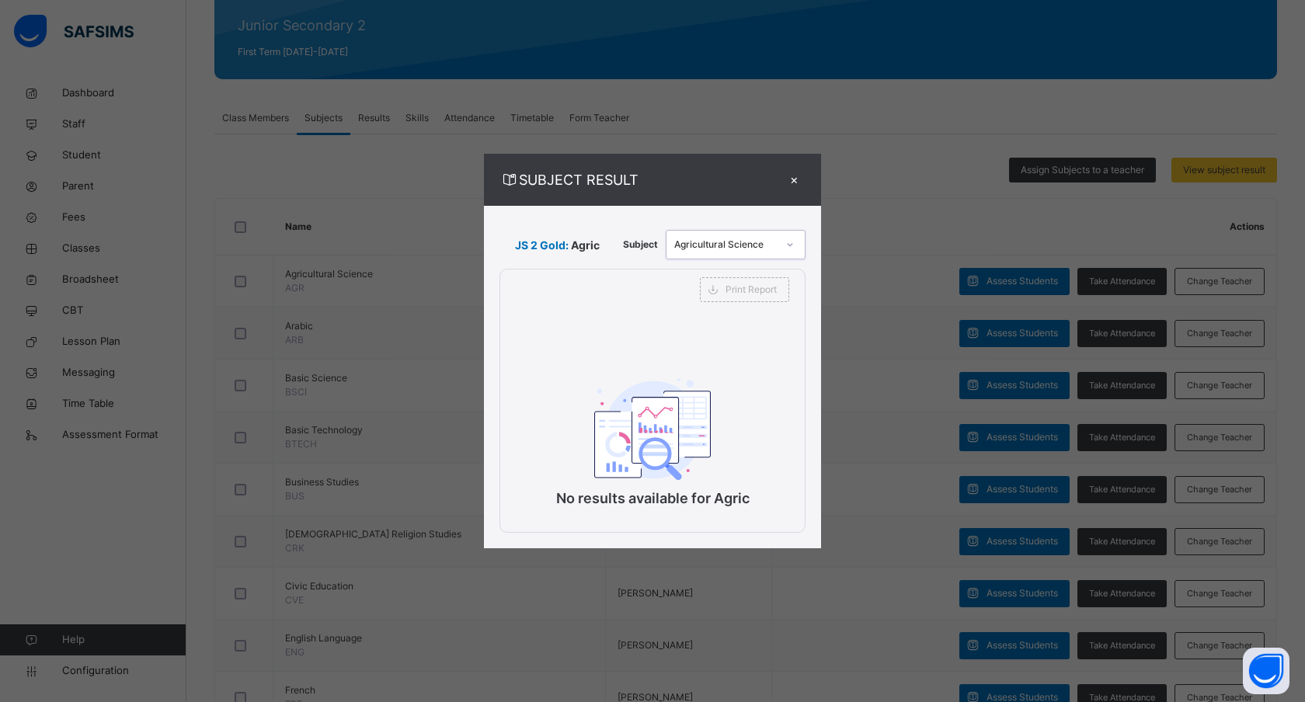
click at [793, 180] on div "×" at bounding box center [793, 179] width 23 height 21
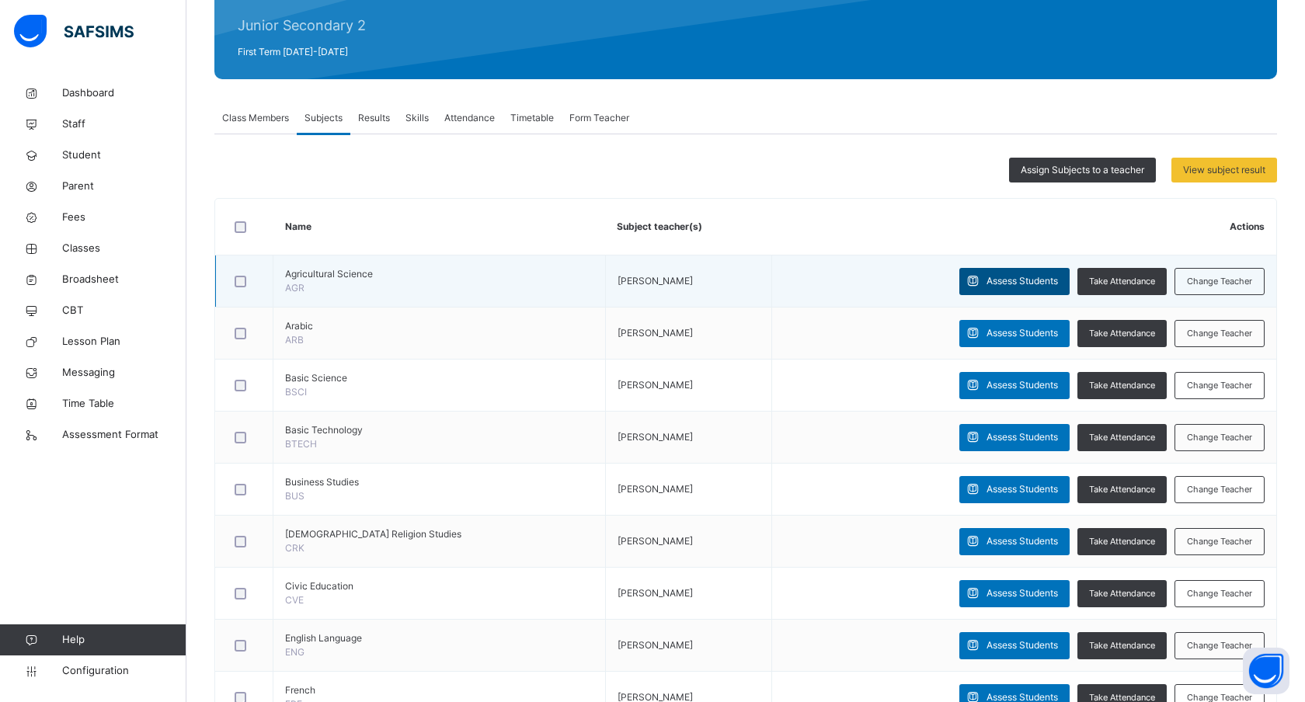
click at [1020, 280] on span "Assess Students" at bounding box center [1022, 281] width 71 height 14
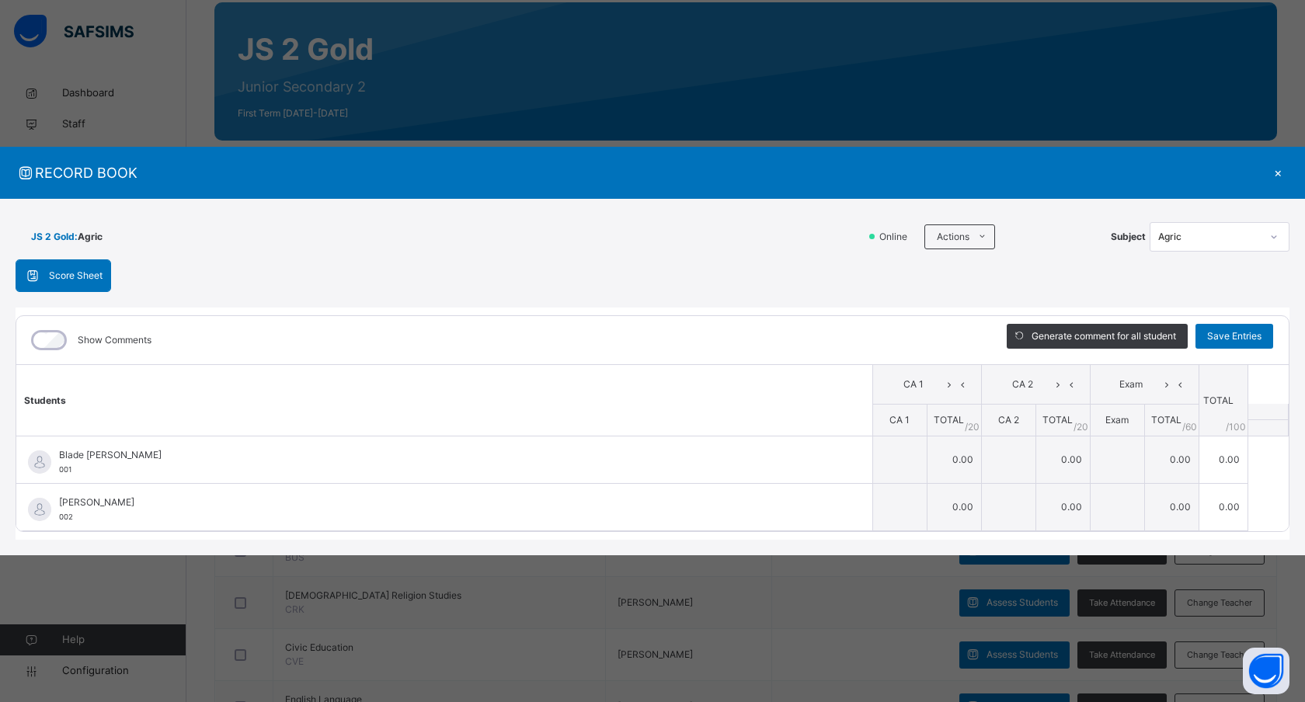
scroll to position [130, 0]
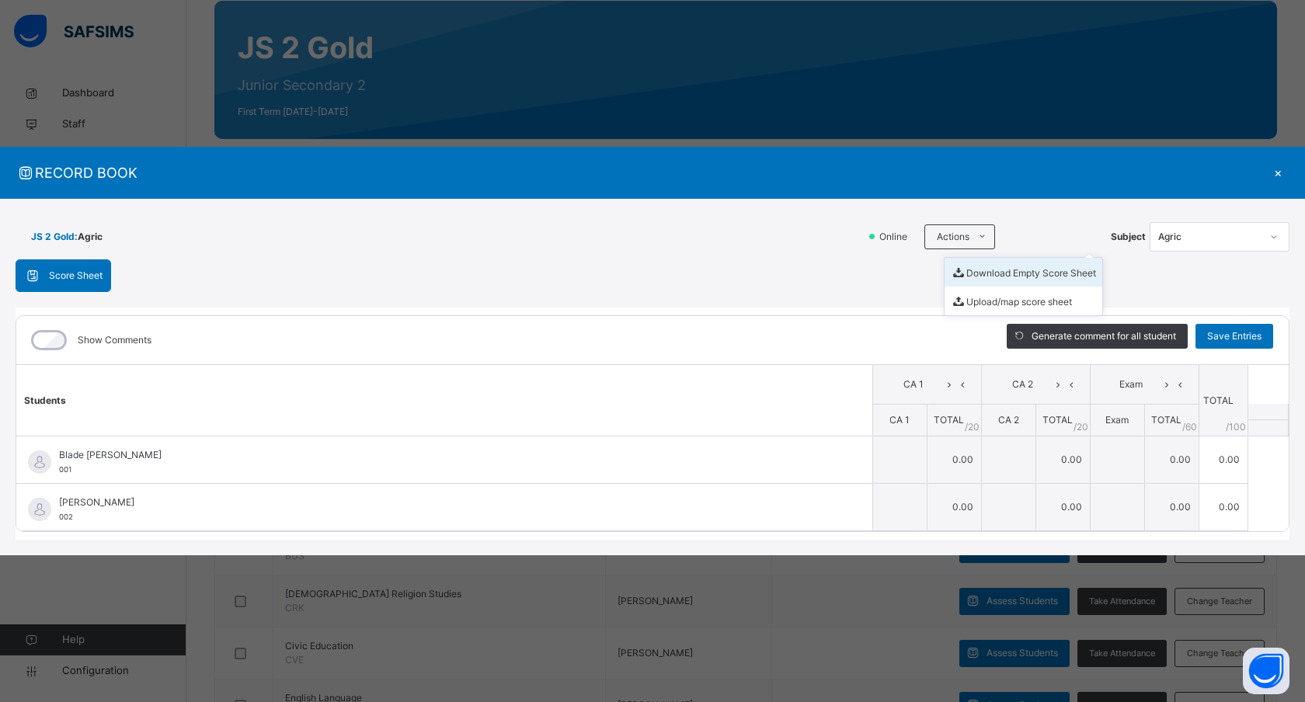
click at [989, 270] on li "Download Empty Score Sheet" at bounding box center [1024, 272] width 158 height 29
click at [977, 303] on li "Upload/map score sheet" at bounding box center [1024, 301] width 158 height 29
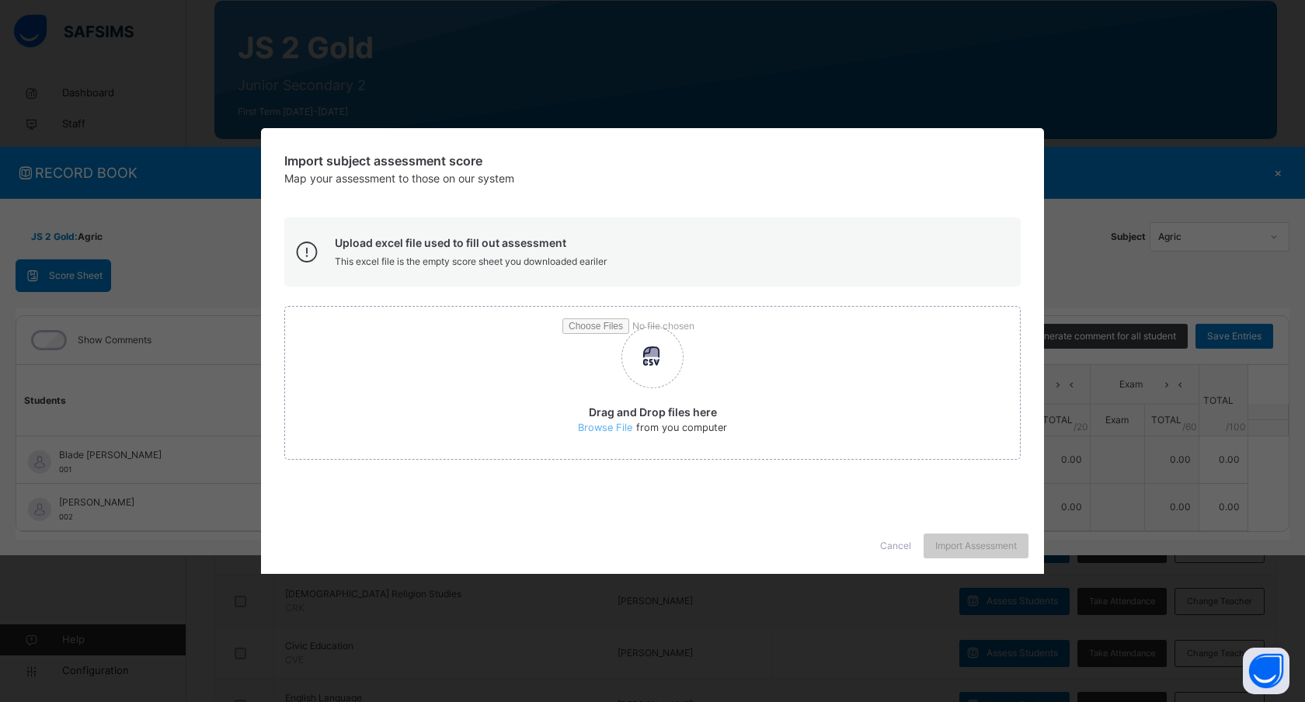
click at [894, 544] on span "Cancel" at bounding box center [895, 546] width 31 height 14
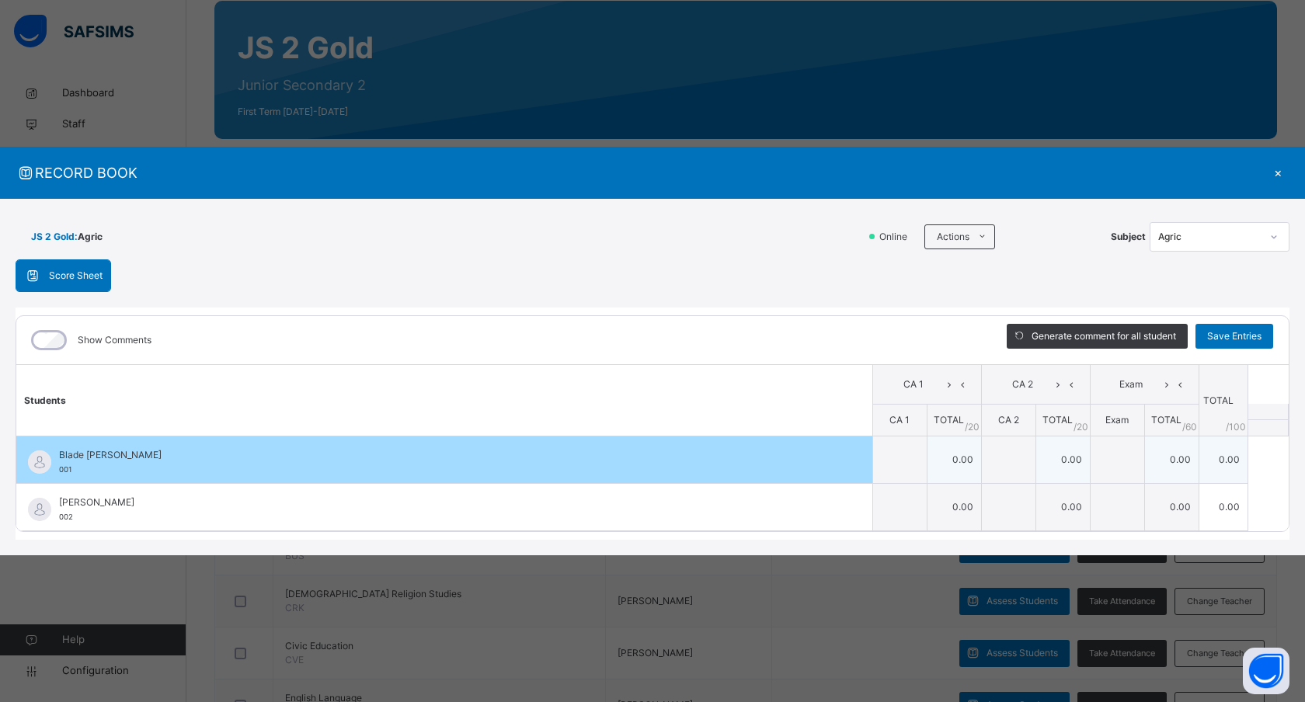
click at [947, 448] on td "0.00" at bounding box center [954, 460] width 54 height 47
click at [959, 457] on td "0.00" at bounding box center [954, 460] width 54 height 47
click at [959, 460] on td "0.00" at bounding box center [954, 460] width 54 height 47
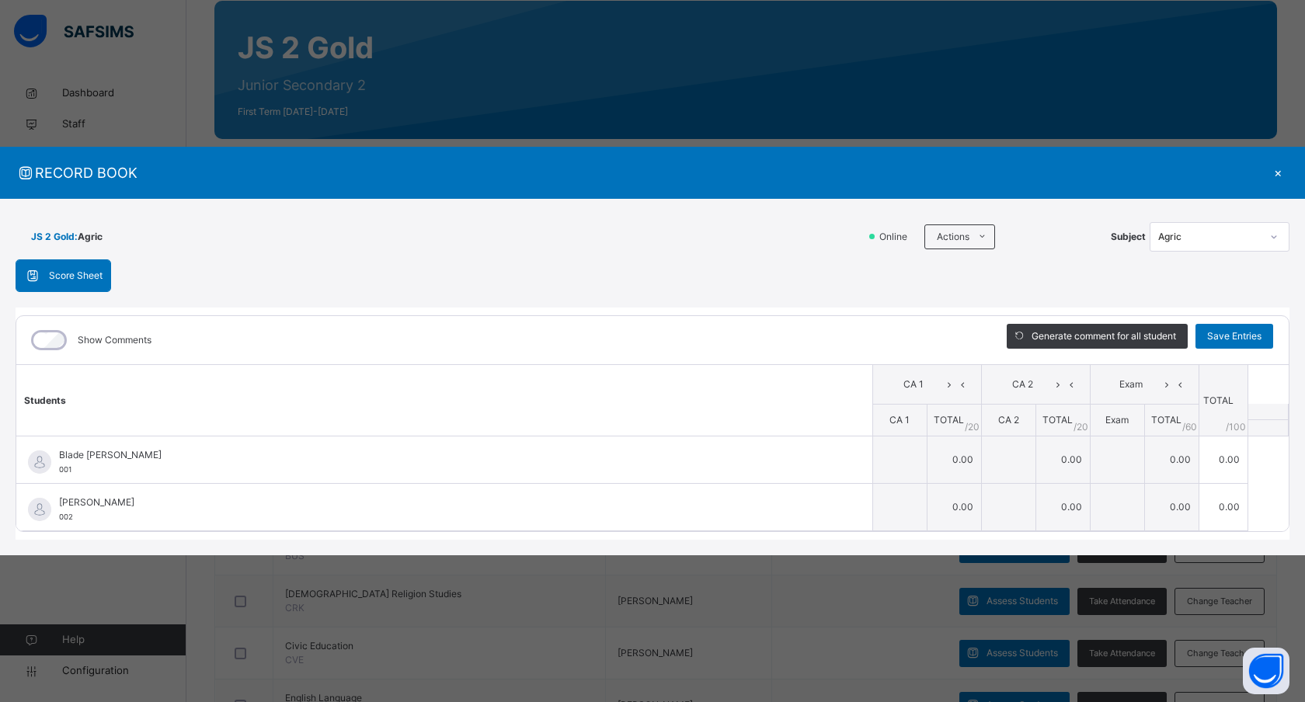
click at [1008, 398] on th "CA 2" at bounding box center [1035, 384] width 109 height 40
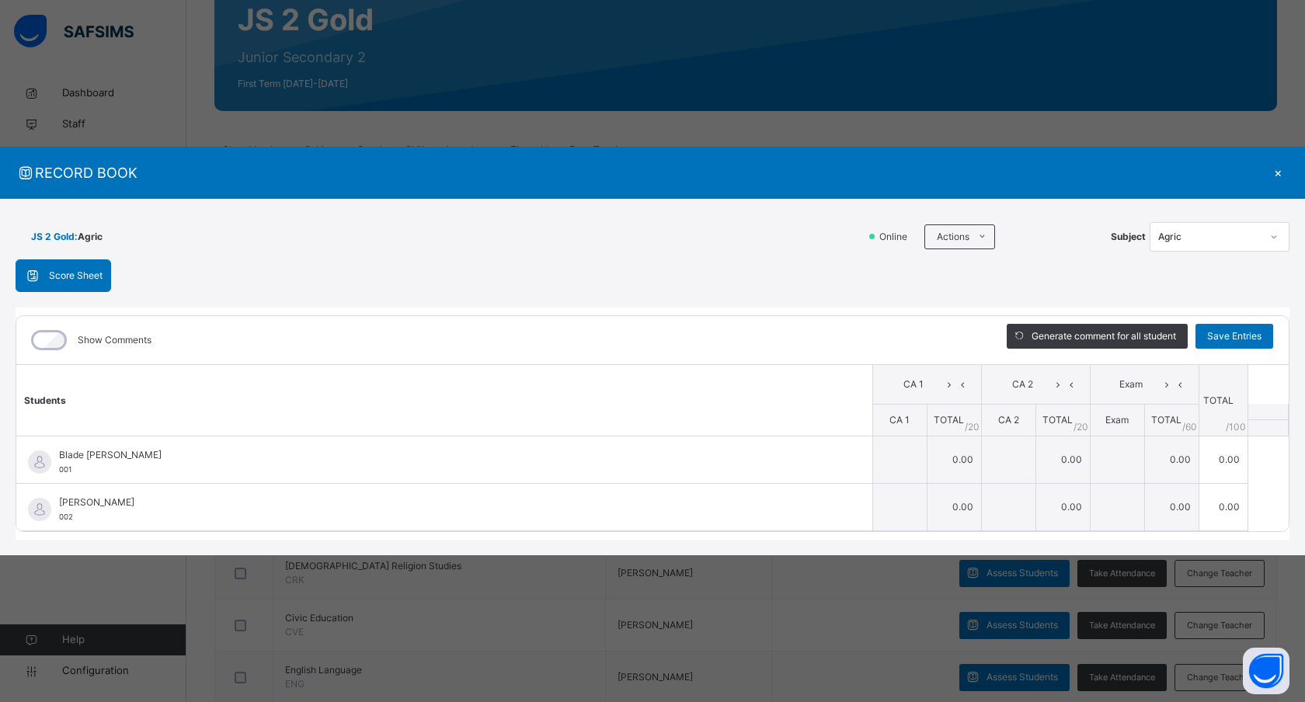
scroll to position [151, 0]
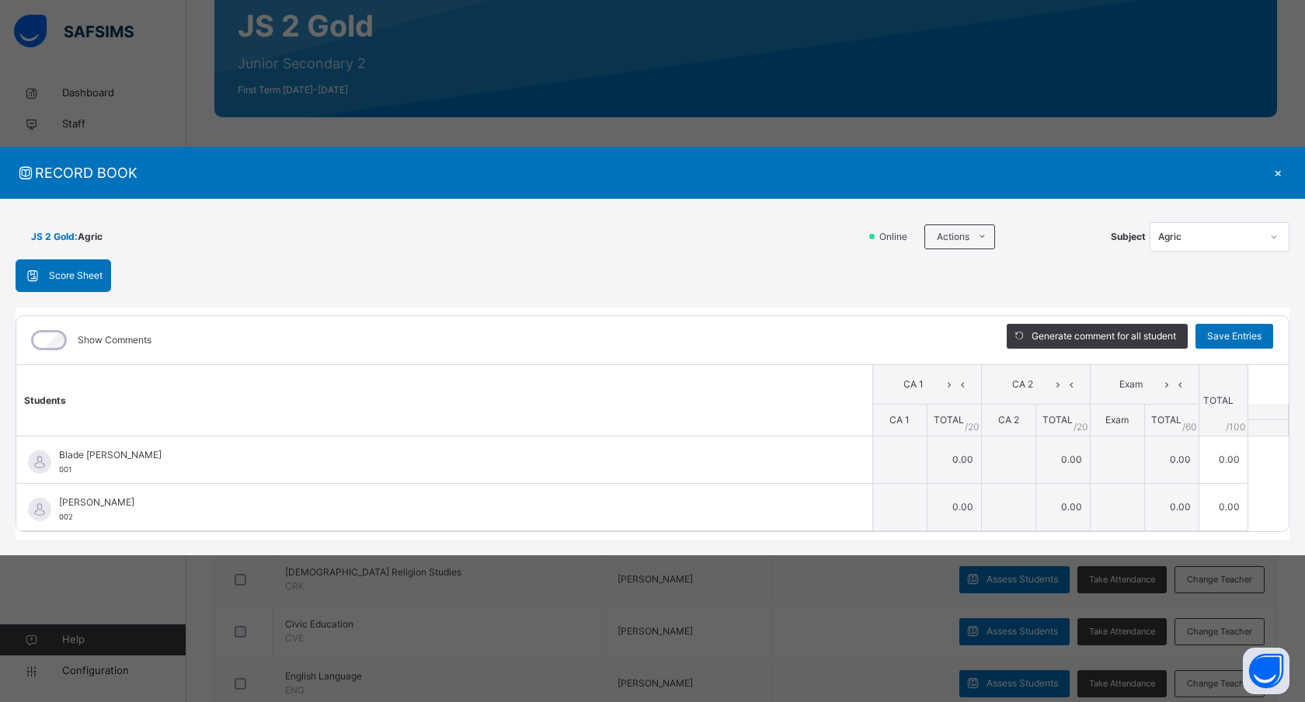
click at [1185, 240] on div "Agric" at bounding box center [1209, 237] width 103 height 14
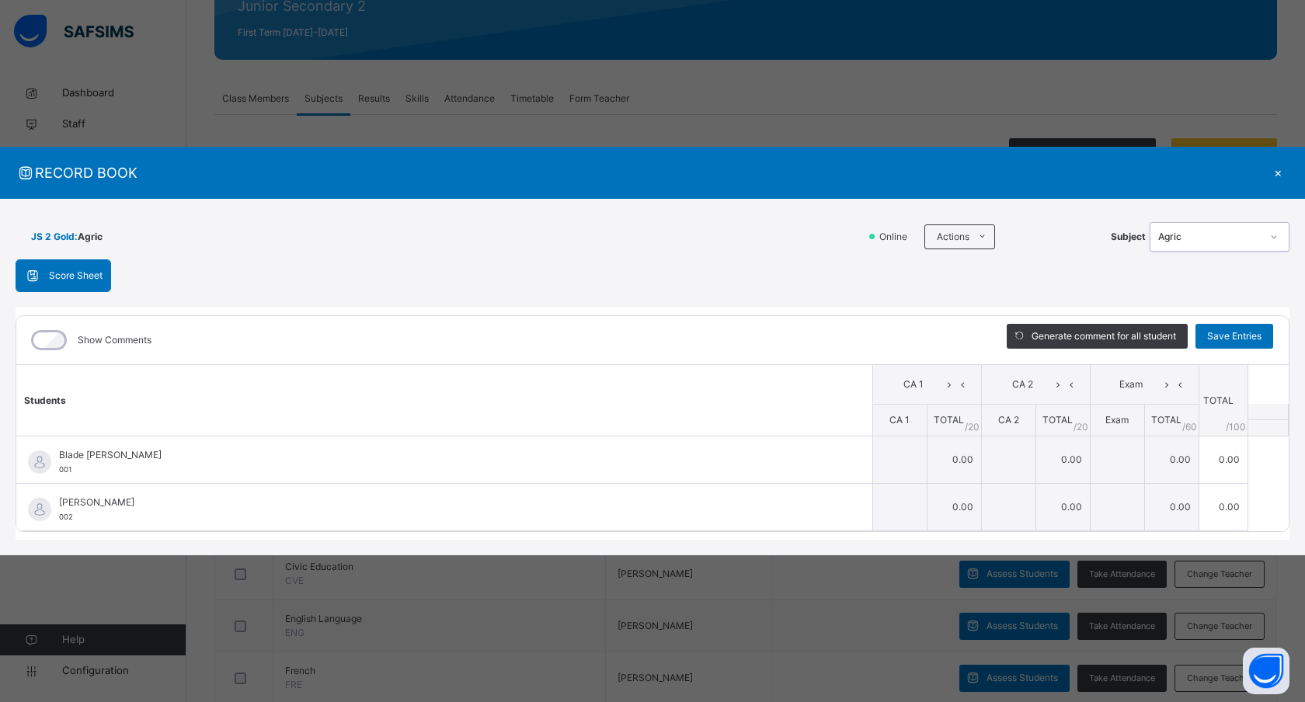
scroll to position [214, 0]
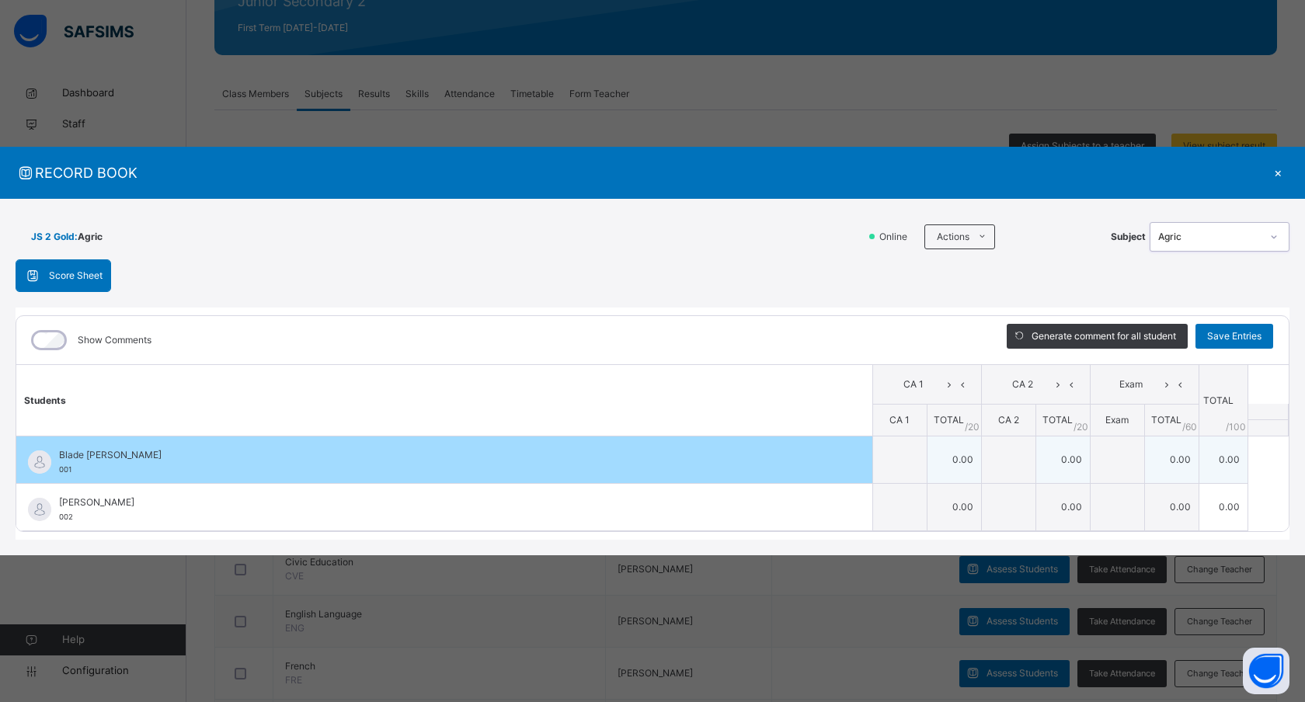
click at [1150, 475] on td "0.00" at bounding box center [1171, 460] width 54 height 47
click at [1157, 465] on td "0.00" at bounding box center [1171, 460] width 54 height 47
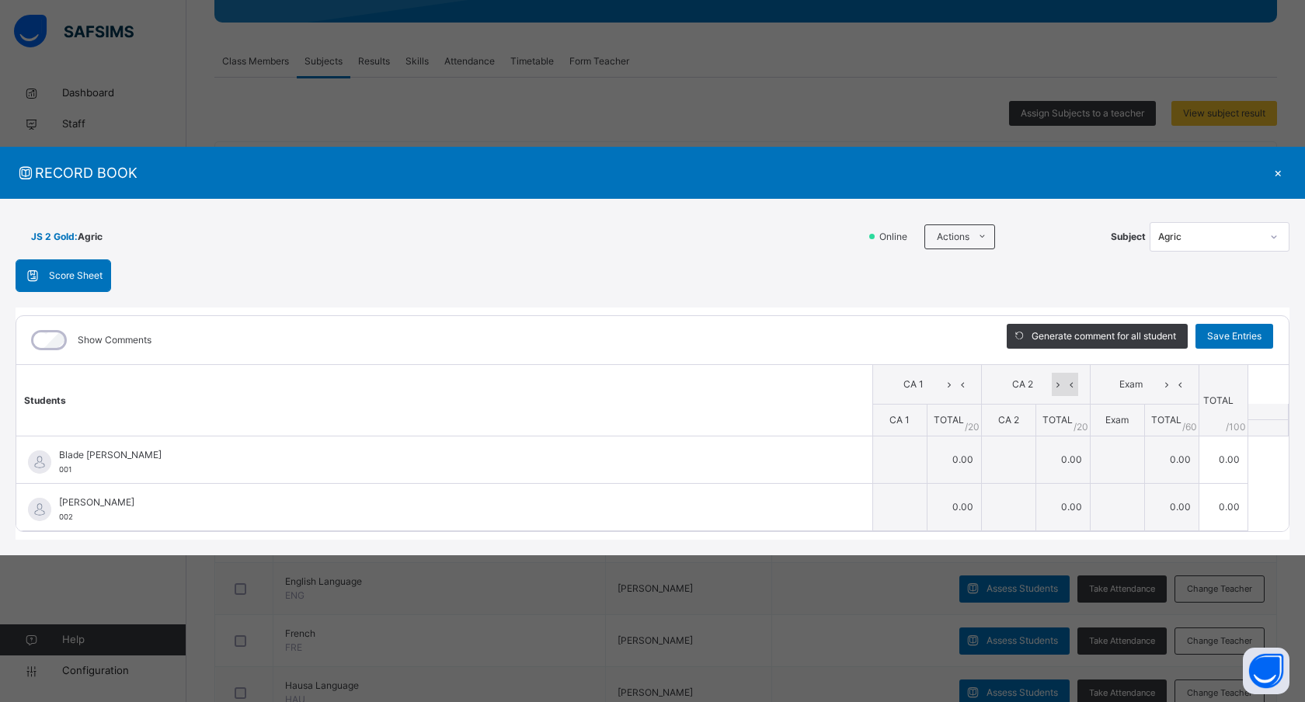
scroll to position [248, 0]
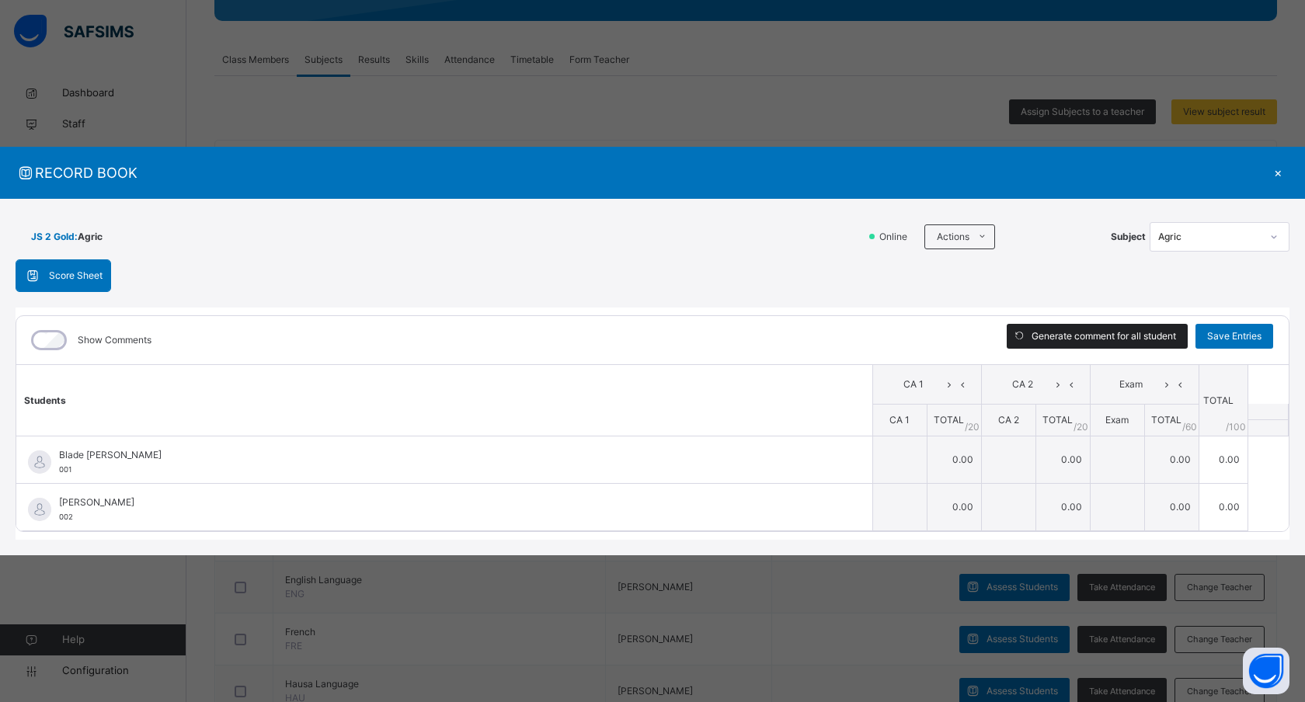
click at [1076, 336] on span "Generate comment for all student" at bounding box center [1104, 336] width 144 height 14
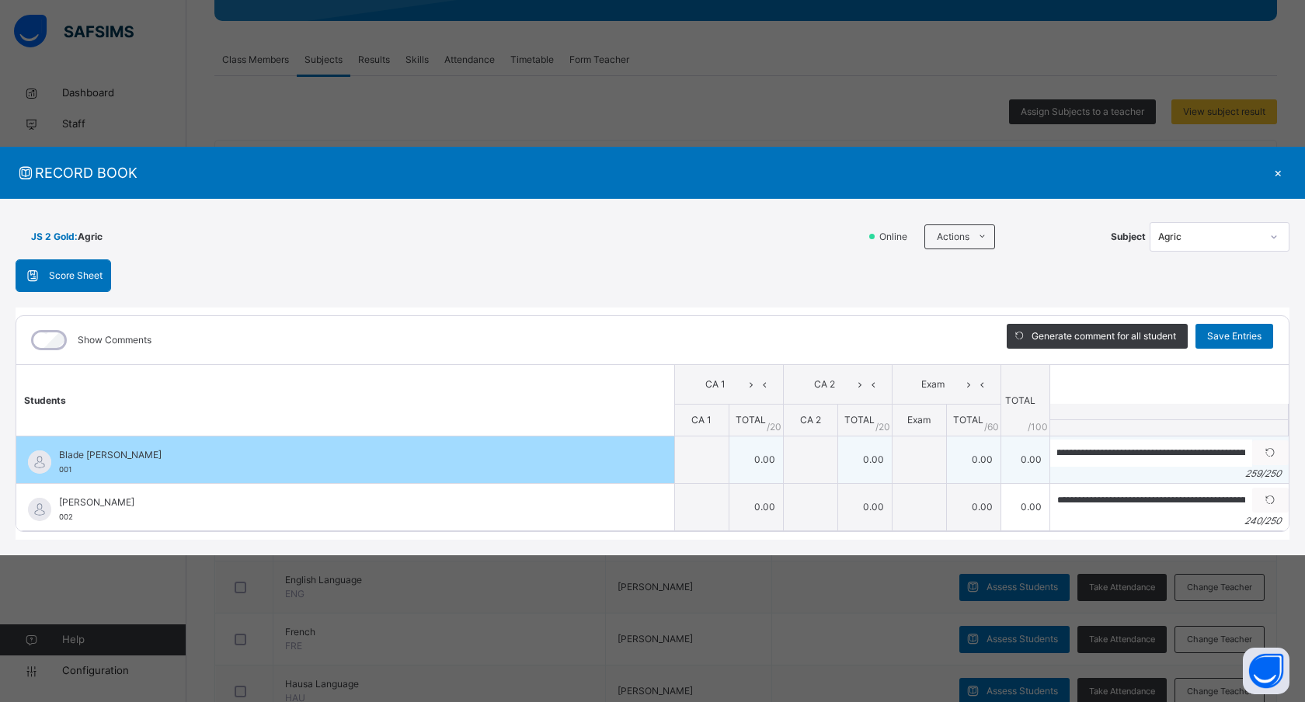
scroll to position [0, 945]
click at [1271, 455] on icon at bounding box center [1270, 453] width 13 height 14
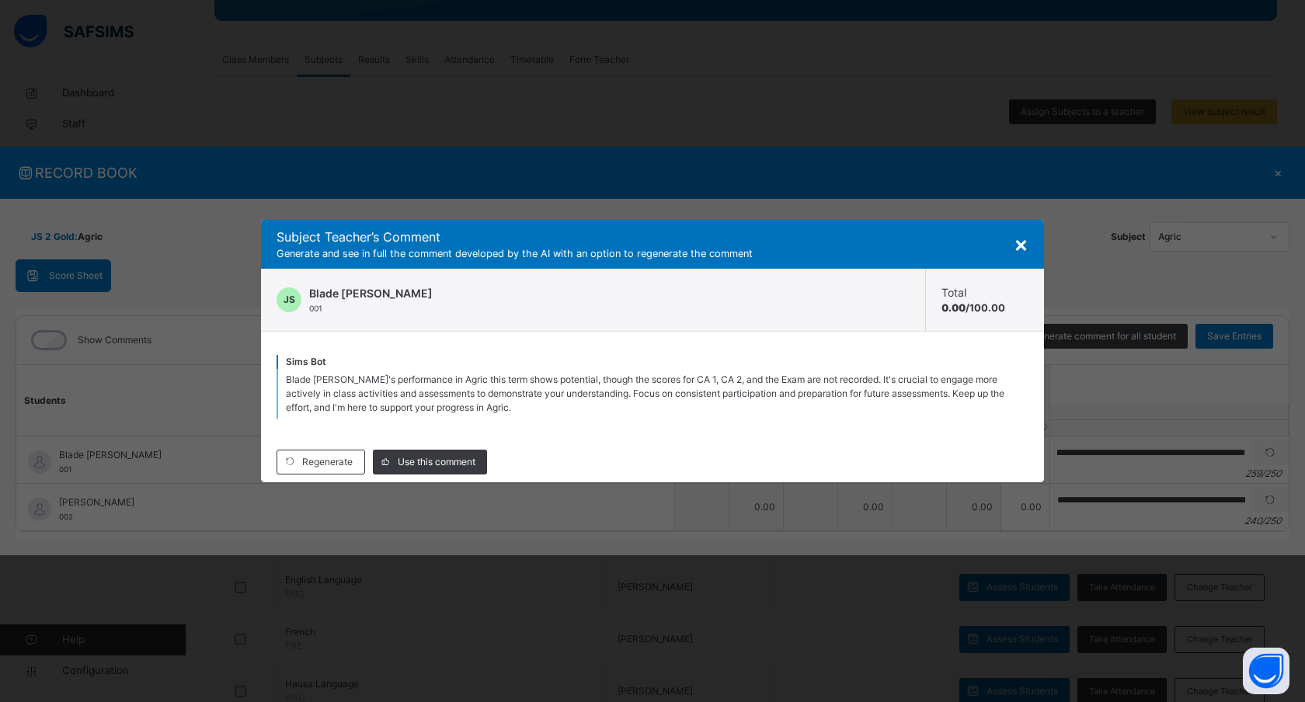
click at [1023, 237] on span "×" at bounding box center [1021, 244] width 15 height 26
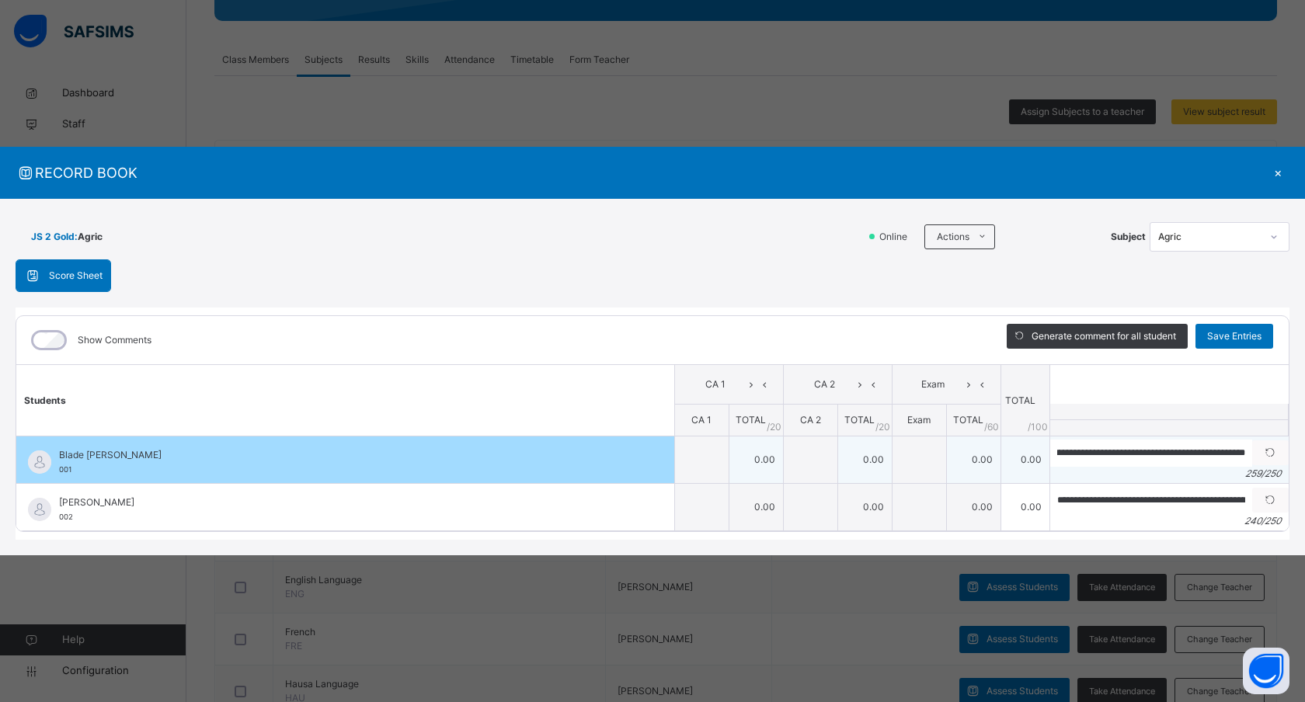
click at [868, 458] on td "0.00" at bounding box center [864, 460] width 54 height 47
click at [871, 458] on td "0.00" at bounding box center [864, 460] width 54 height 47
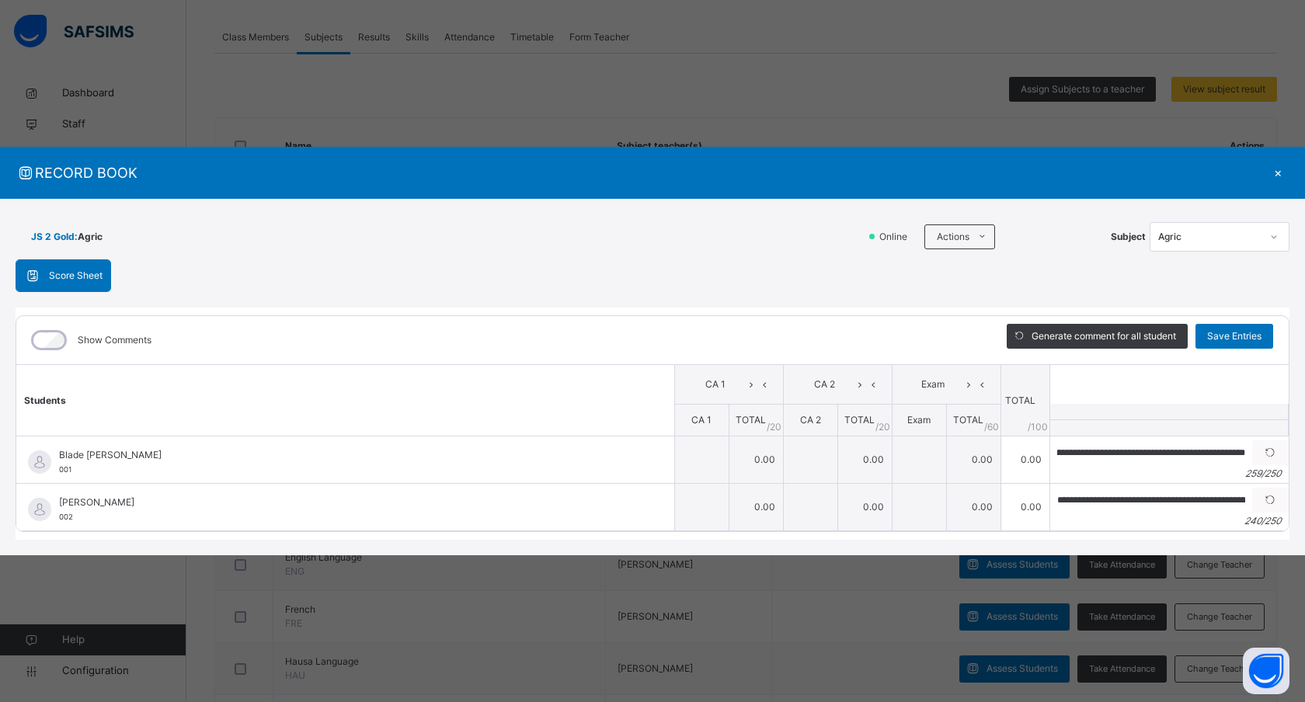
scroll to position [271, 0]
click at [58, 277] on span "Score Sheet" at bounding box center [76, 276] width 54 height 14
click at [86, 275] on span "Score Sheet" at bounding box center [76, 276] width 54 height 14
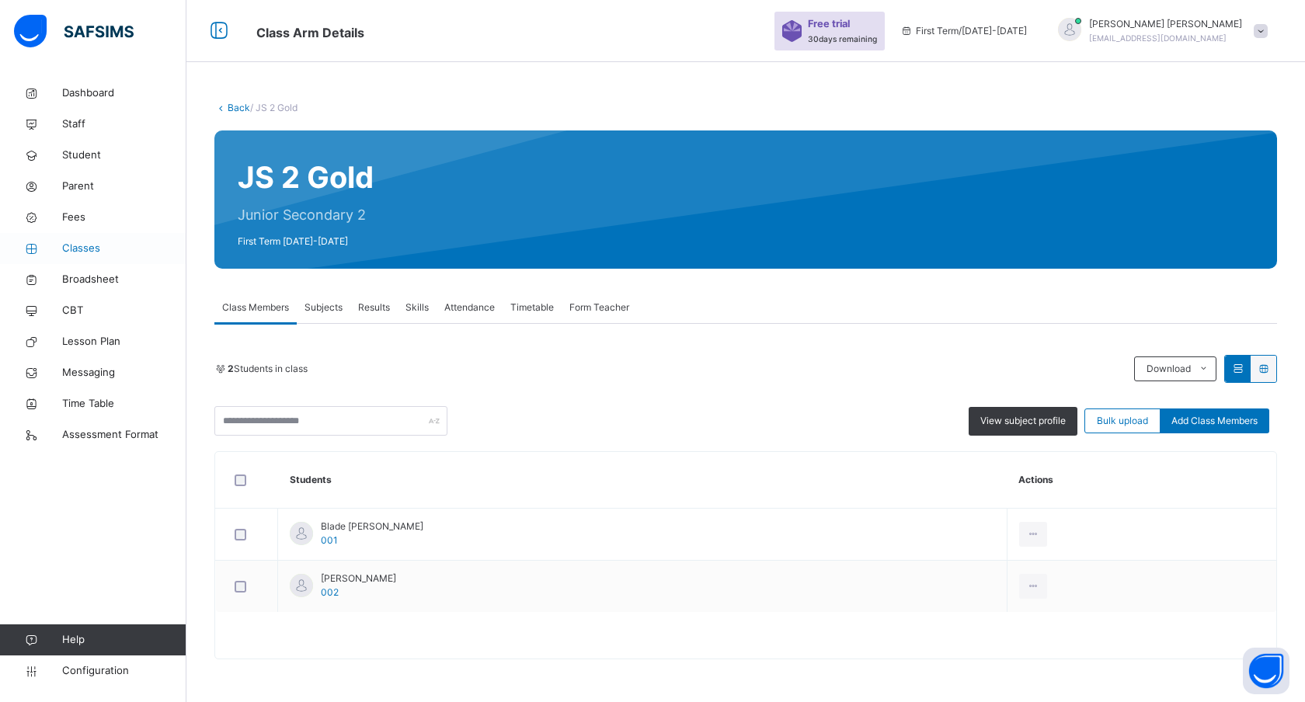
click at [87, 253] on span "Classes" at bounding box center [124, 249] width 124 height 16
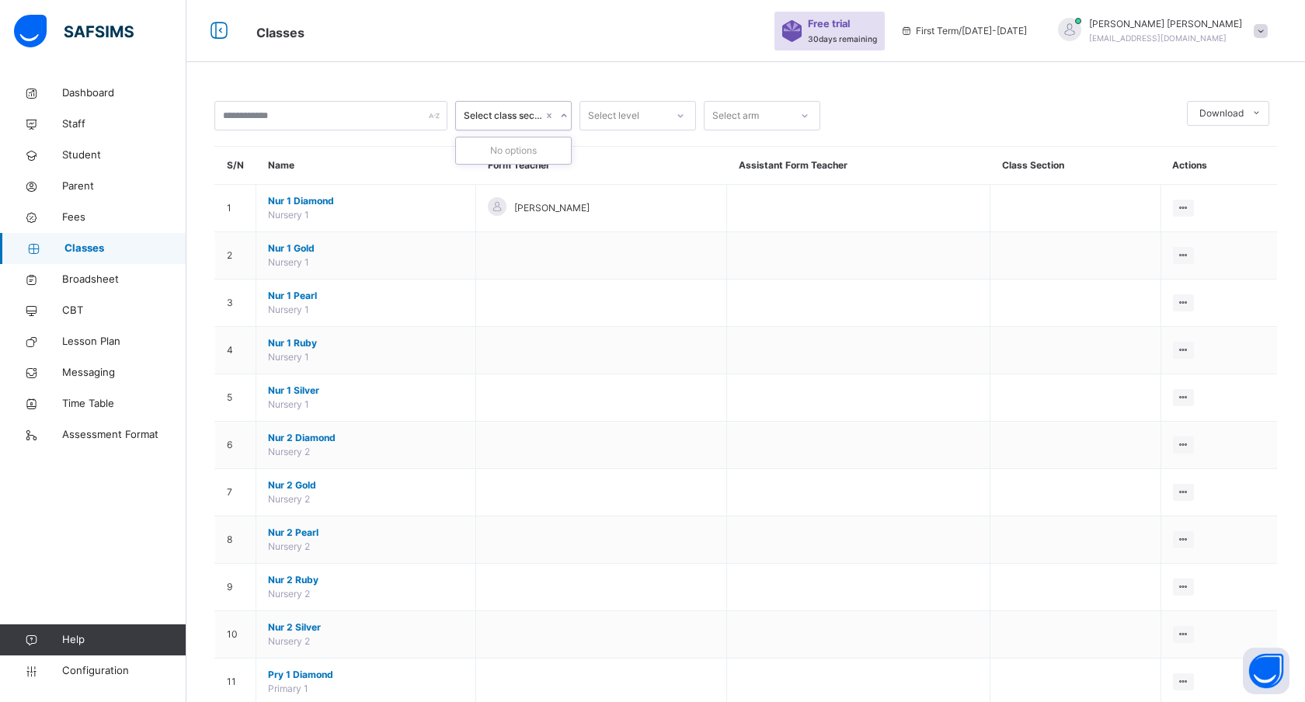
click at [503, 116] on div "Select class section" at bounding box center [503, 116] width 79 height 14
click at [322, 117] on input "text" at bounding box center [330, 116] width 233 height 30
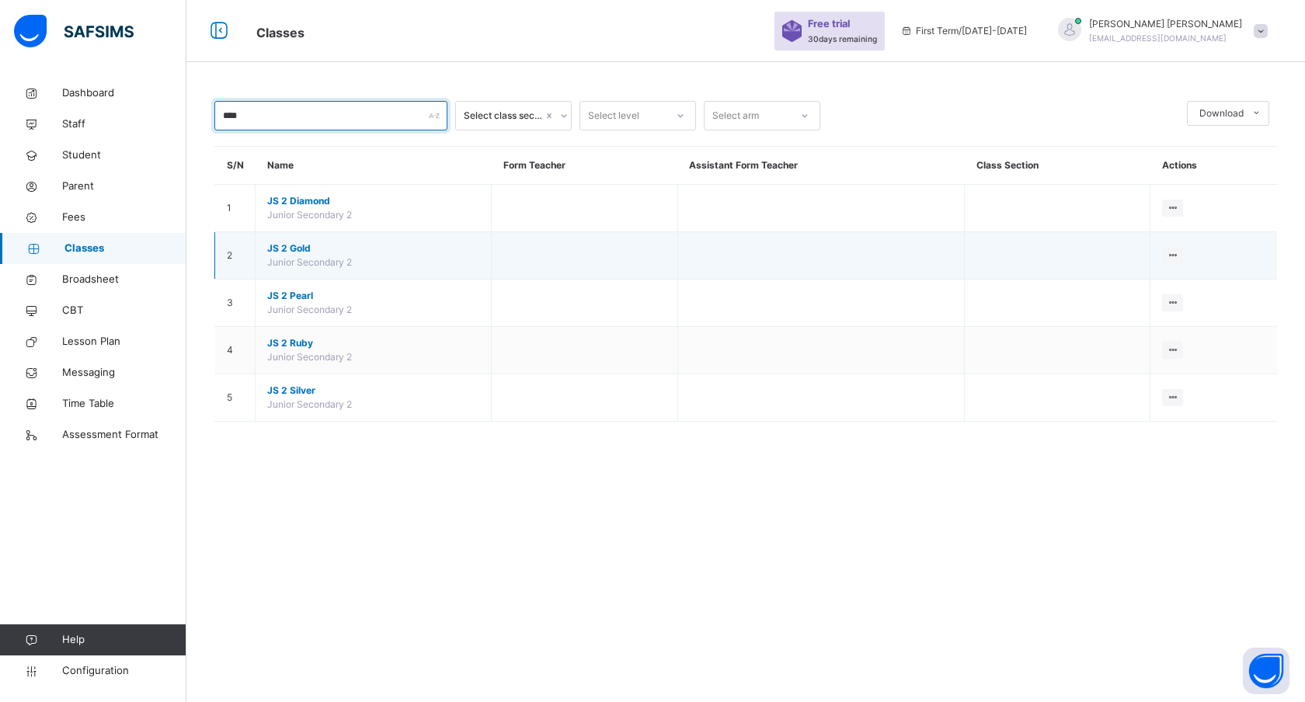
type input "****"
click at [293, 252] on span "JS 2 Gold" at bounding box center [373, 249] width 212 height 14
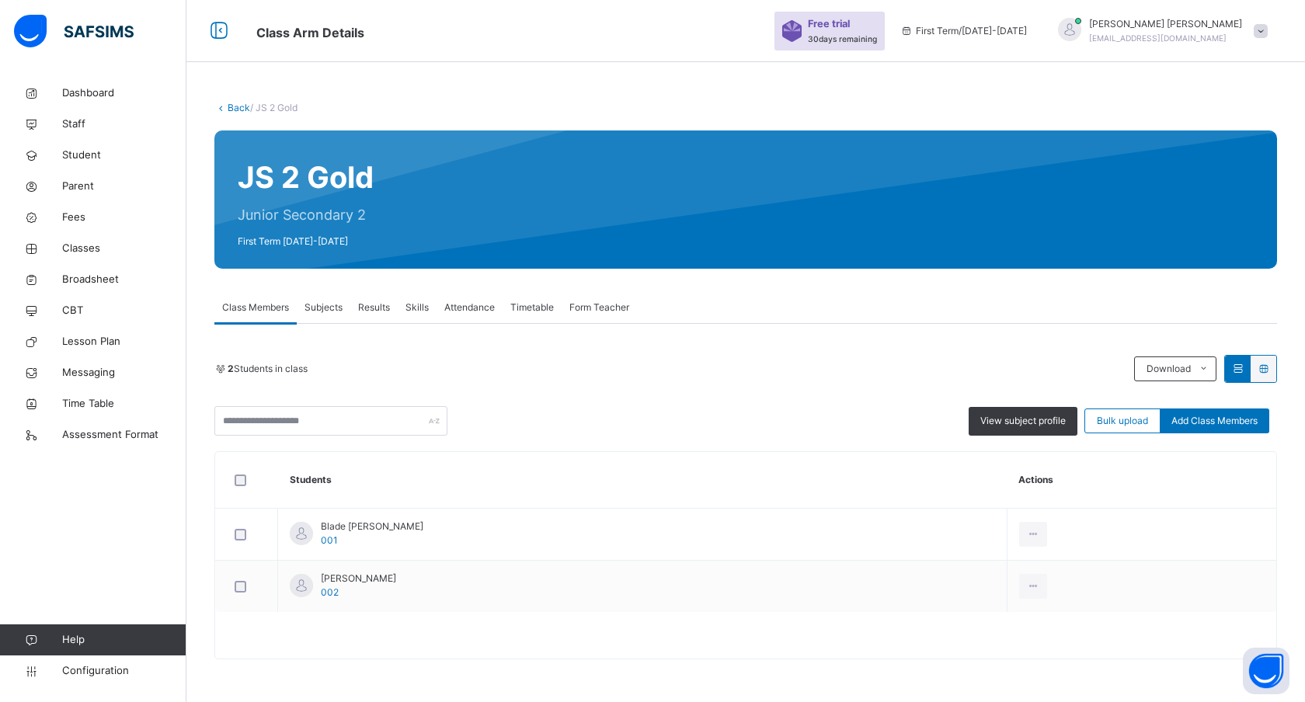
click at [371, 308] on span "Results" at bounding box center [374, 308] width 32 height 14
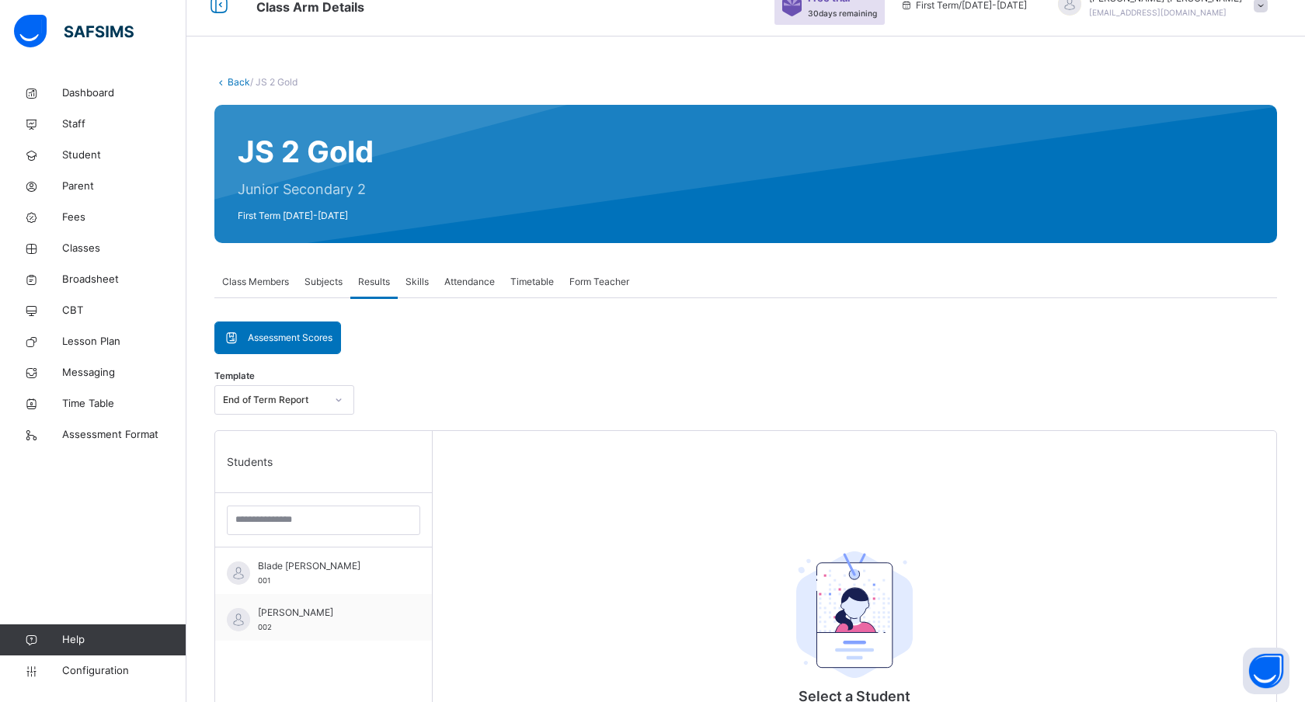
scroll to position [40, 0]
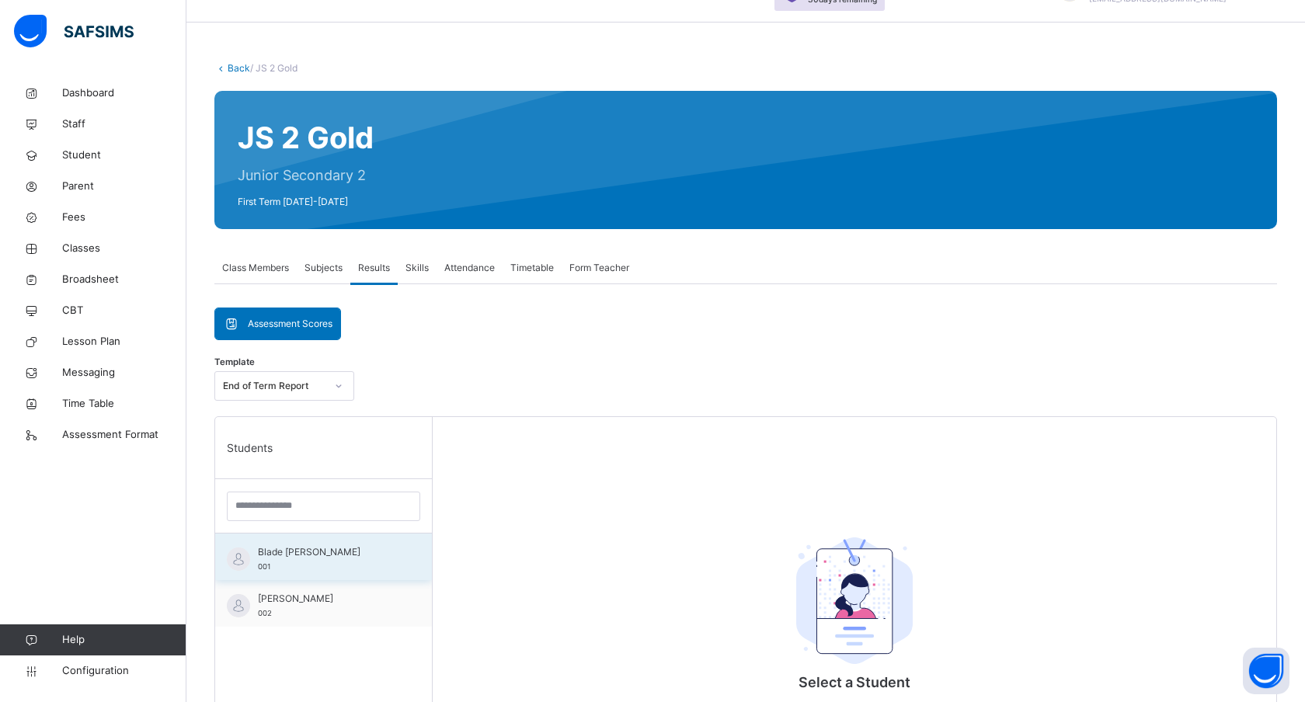
click at [270, 555] on span "Blade [PERSON_NAME]" at bounding box center [327, 552] width 139 height 14
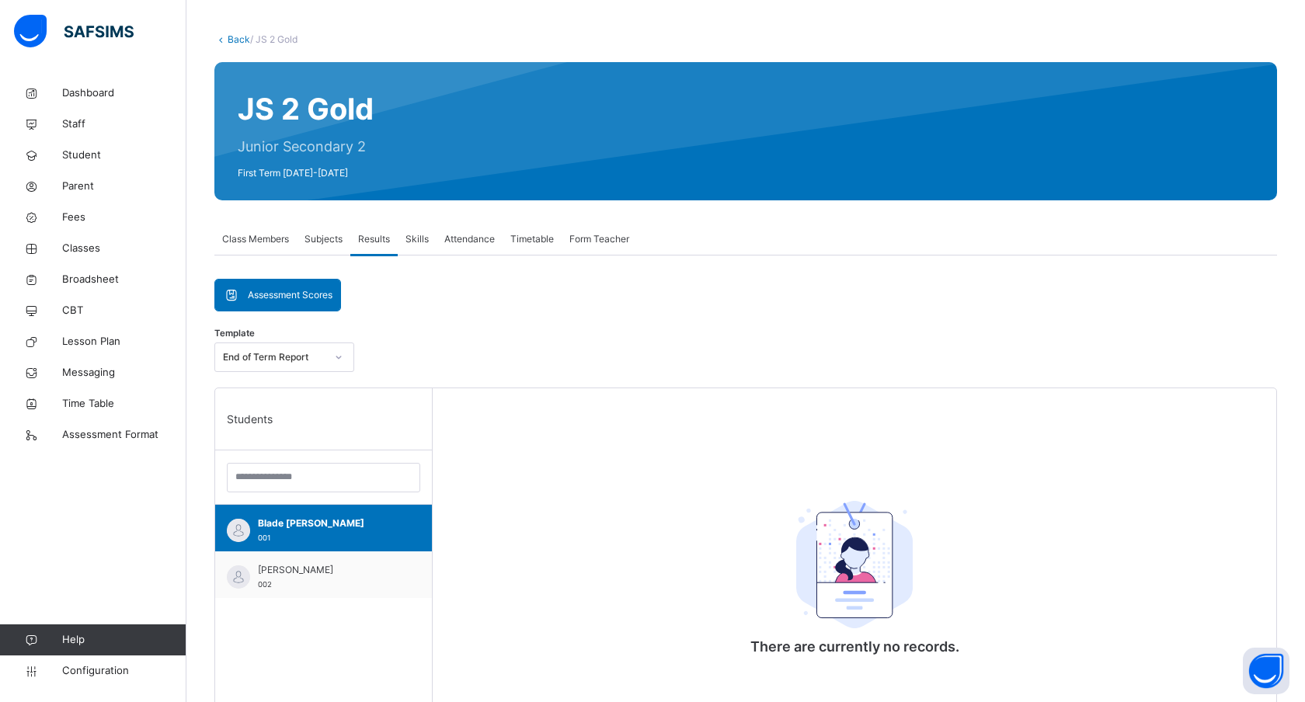
scroll to position [73, 0]
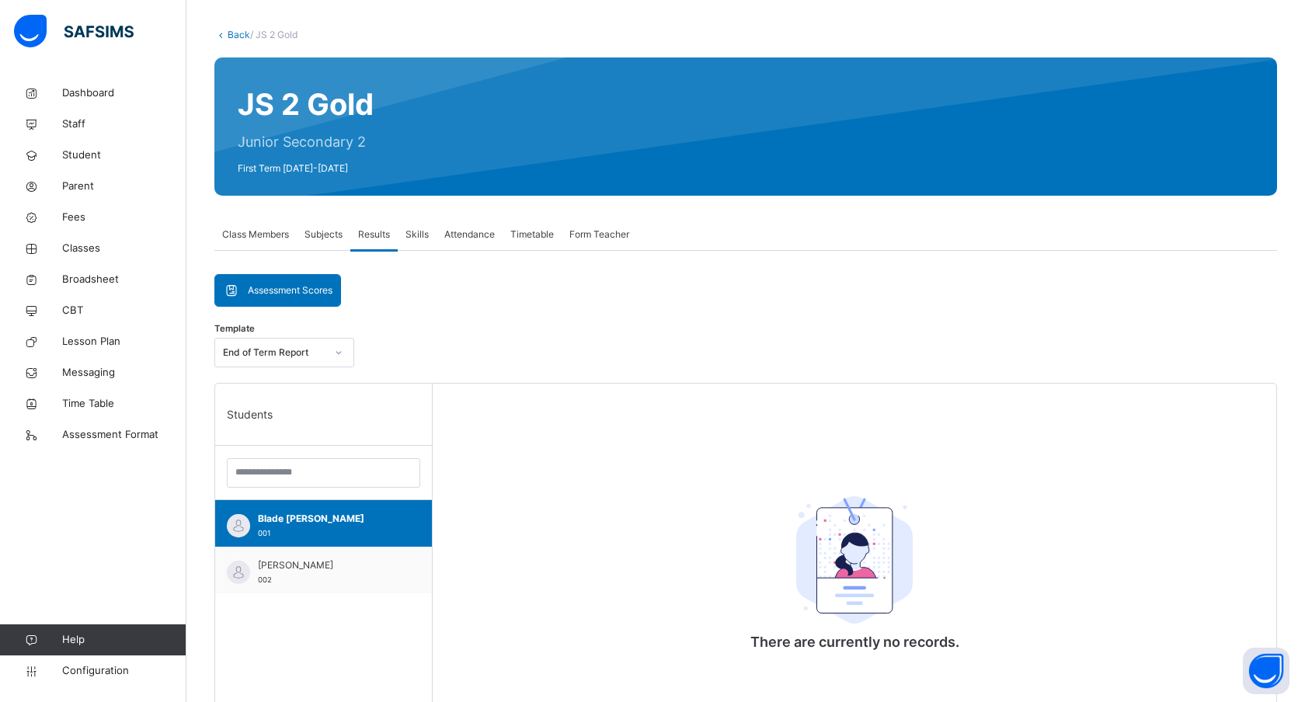
click at [291, 292] on span "Assessment Scores" at bounding box center [290, 291] width 85 height 14
click at [456, 299] on div "Assessment Scores Assessment Scores Template End of Term Report Students Blade …" at bounding box center [745, 684] width 1063 height 820
click at [277, 361] on div "End of Term Report" at bounding box center [269, 353] width 109 height 24
click at [278, 395] on div "End of Term Report" at bounding box center [284, 387] width 138 height 26
click at [283, 285] on span "Assessment Scores" at bounding box center [290, 291] width 85 height 14
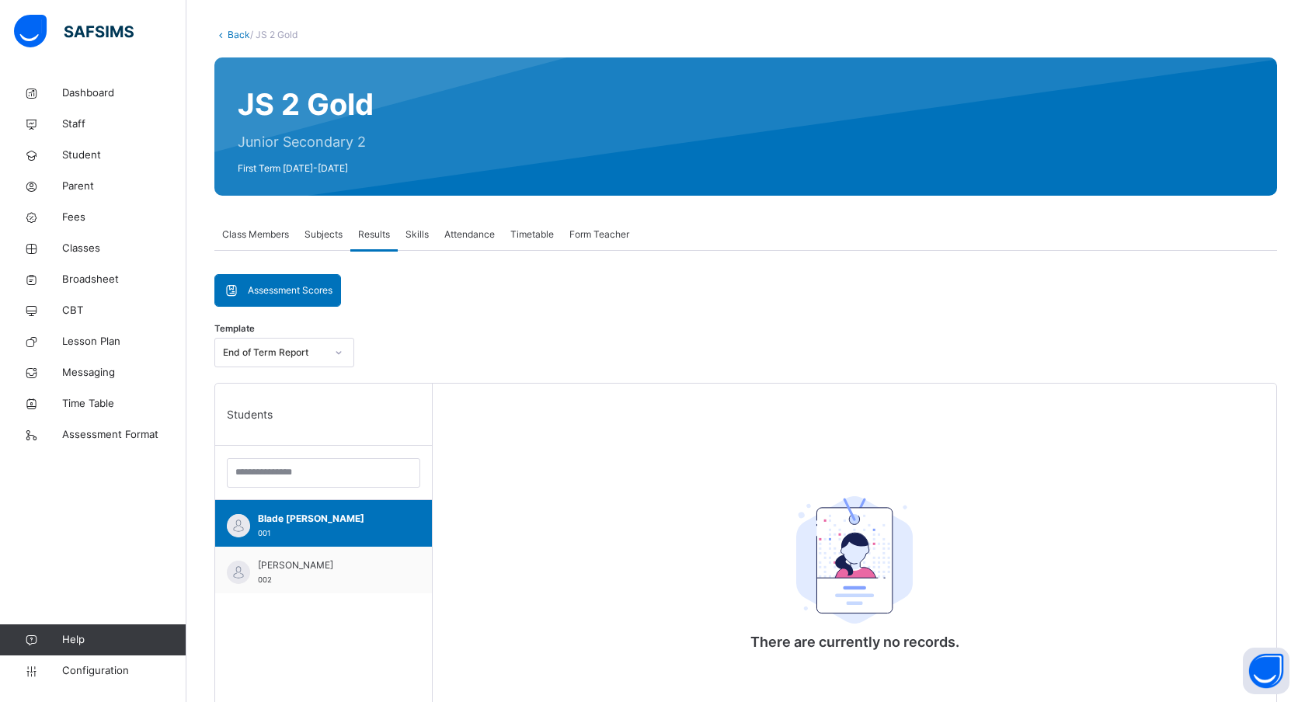
click at [283, 285] on span "Assessment Scores" at bounding box center [290, 291] width 85 height 14
click at [461, 227] on div "Attendance" at bounding box center [470, 234] width 66 height 31
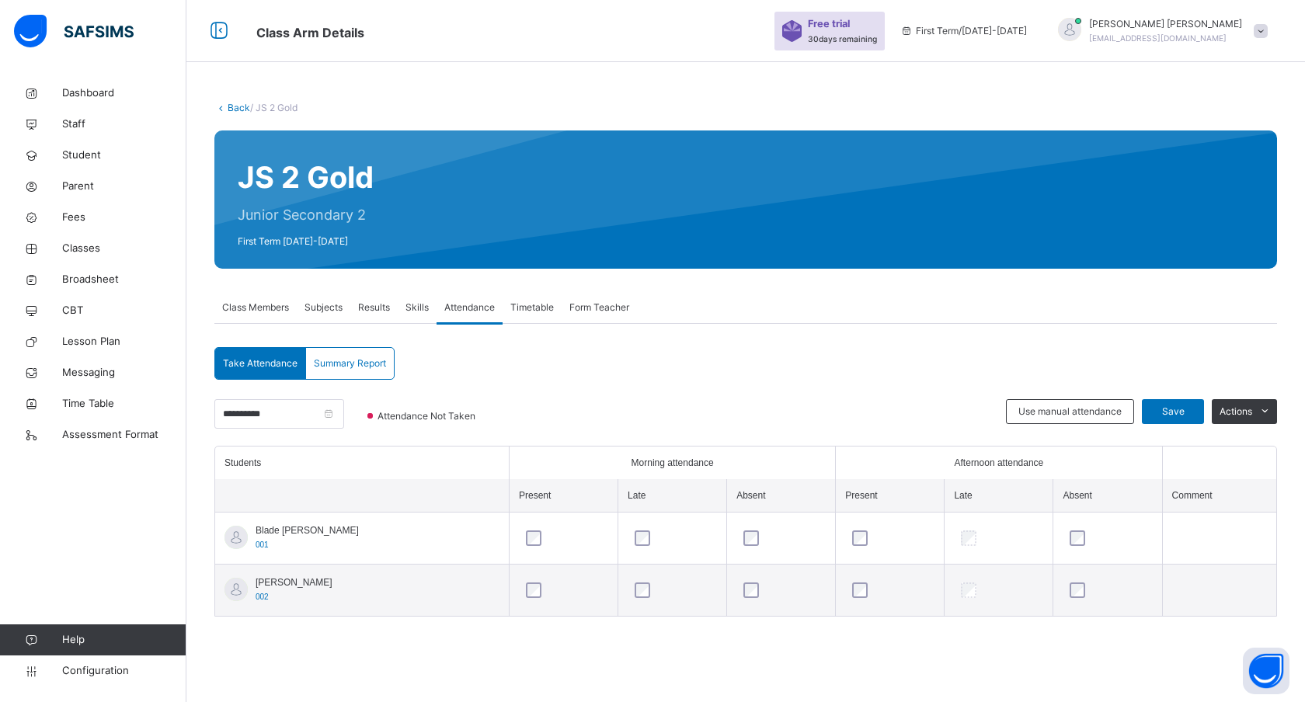
click at [378, 304] on span "Results" at bounding box center [374, 308] width 32 height 14
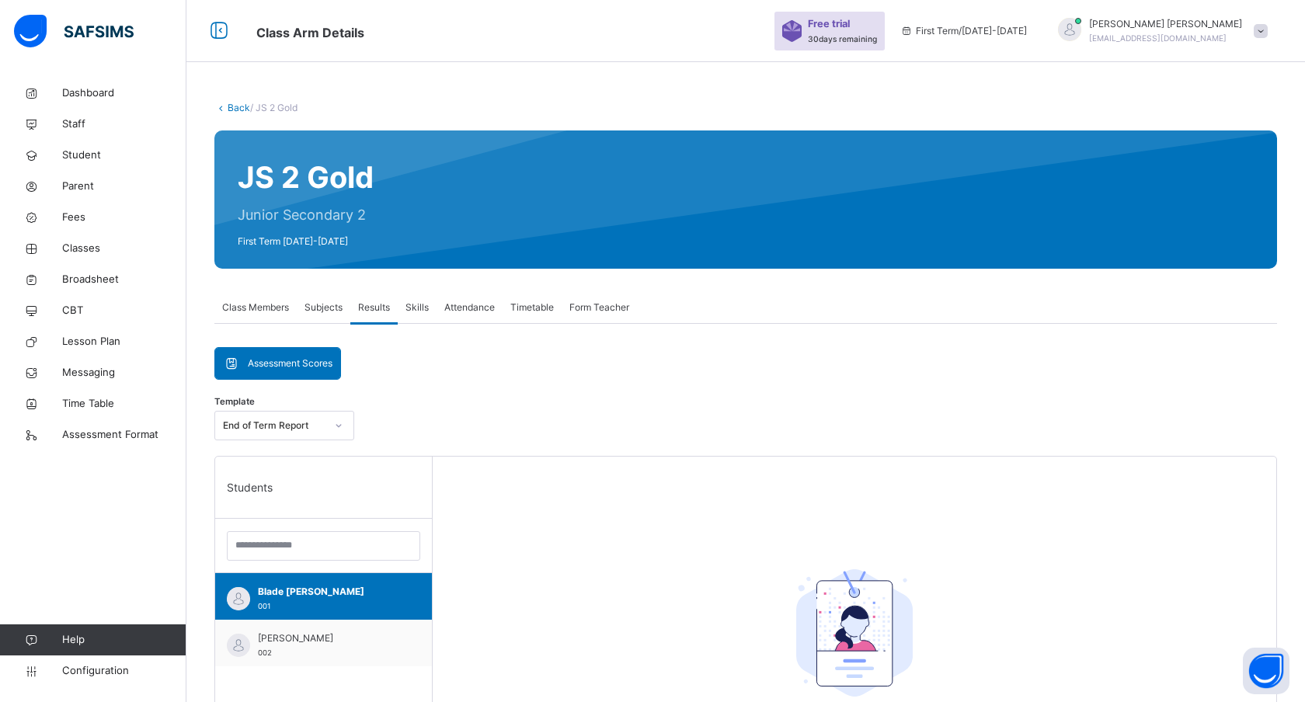
click at [322, 308] on span "Subjects" at bounding box center [324, 308] width 38 height 14
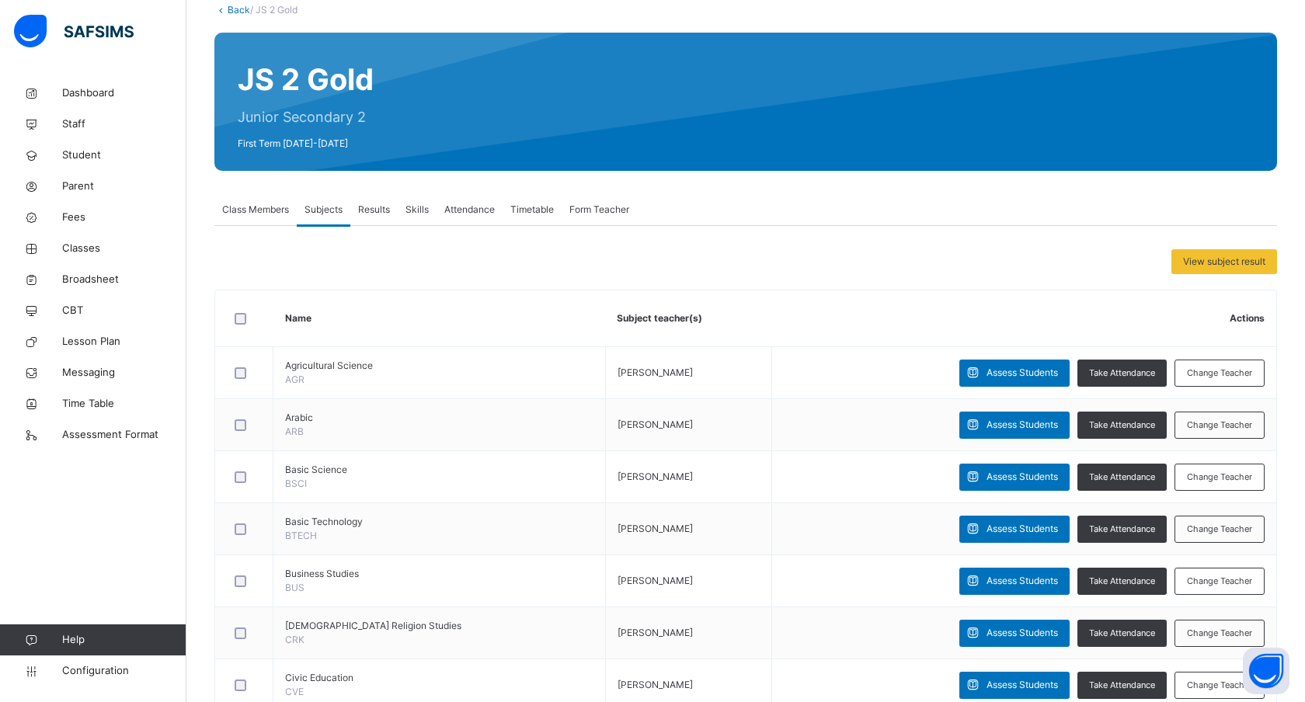
scroll to position [99, 0]
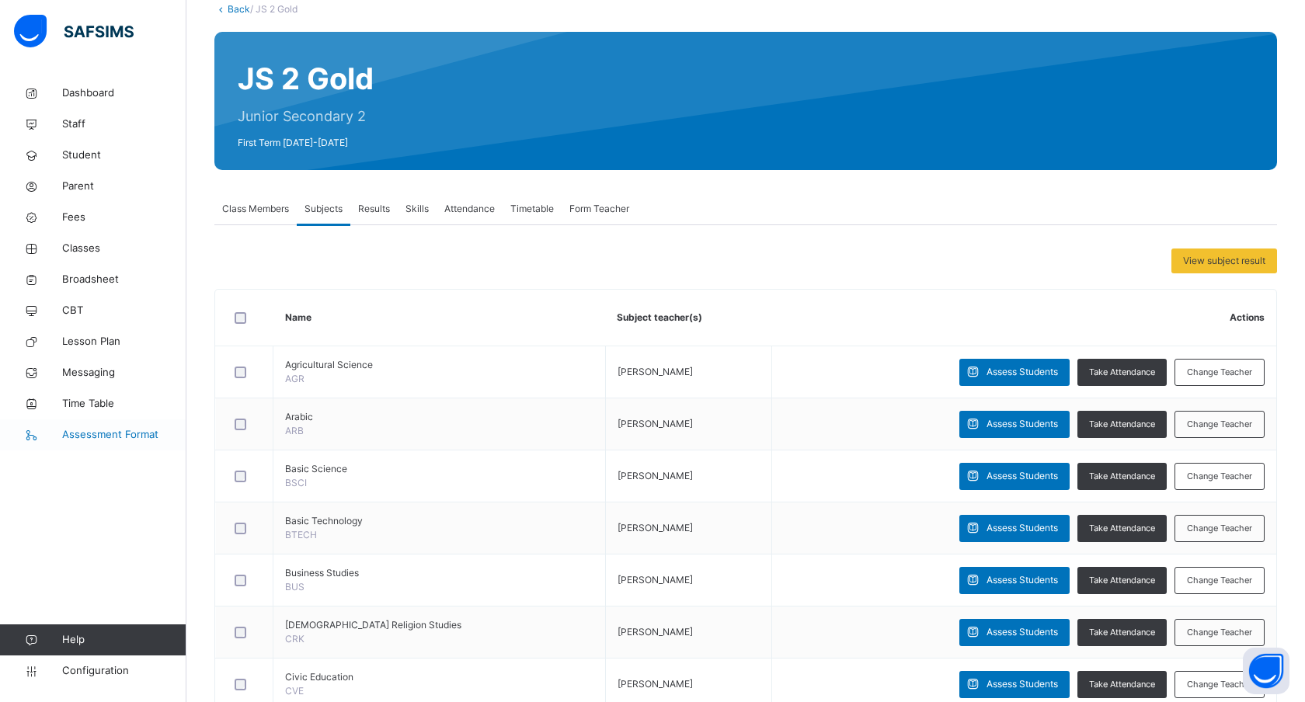
click at [103, 431] on span "Assessment Format" at bounding box center [124, 435] width 124 height 16
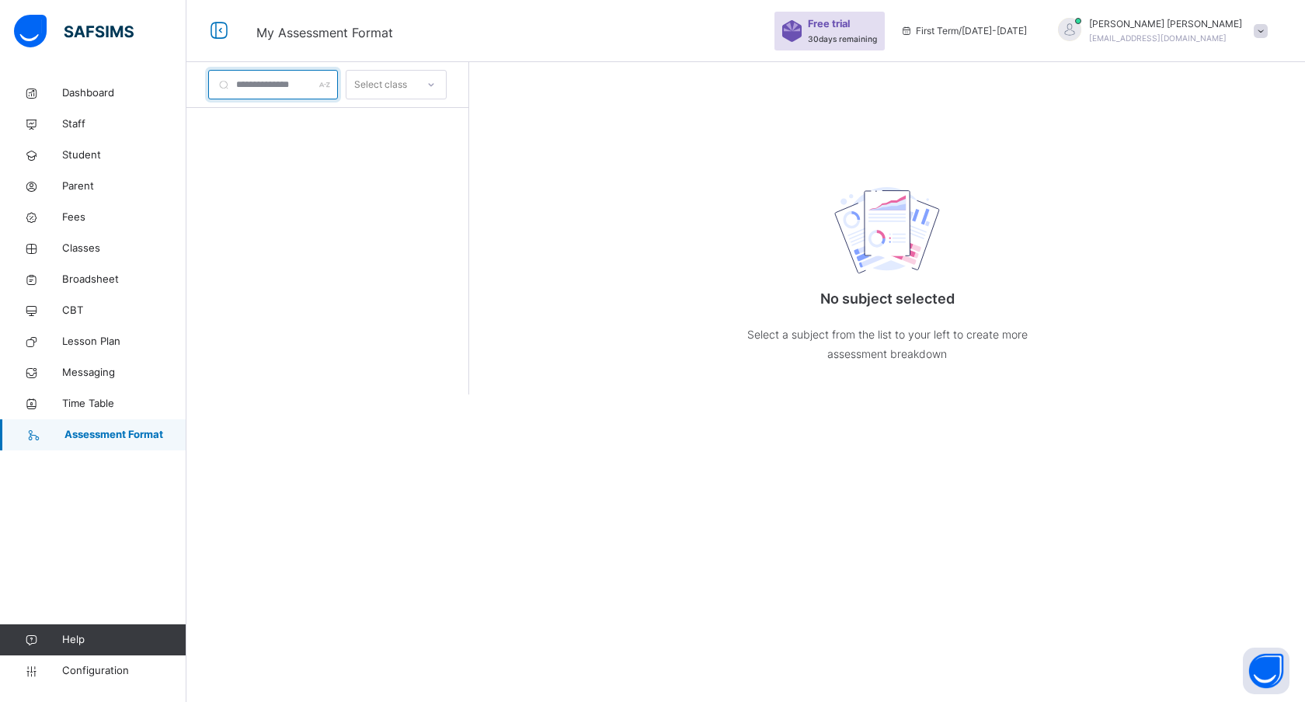
click at [297, 82] on input "text" at bounding box center [273, 85] width 130 height 30
click at [393, 85] on div "Select class" at bounding box center [380, 85] width 53 height 30
click at [393, 87] on div "Select class" at bounding box center [380, 85] width 53 height 30
click at [91, 243] on span "Classes" at bounding box center [124, 249] width 124 height 16
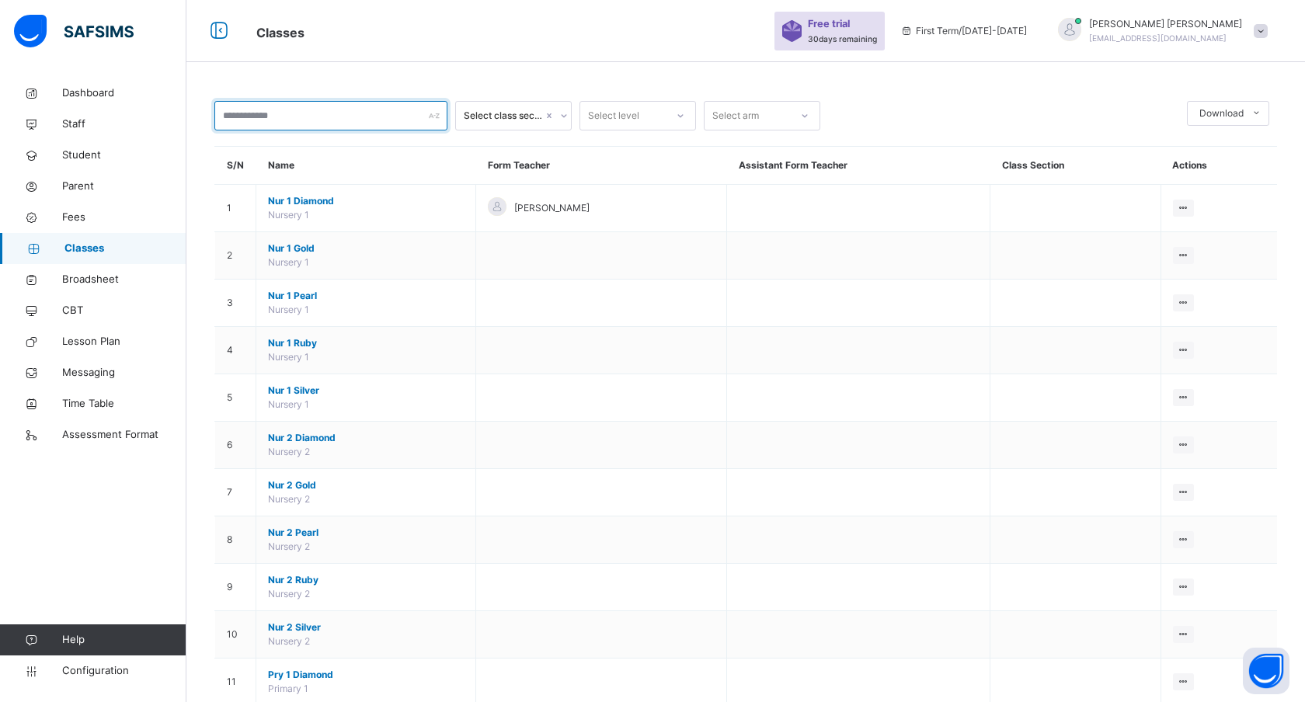
click at [297, 114] on input "text" at bounding box center [330, 116] width 233 height 30
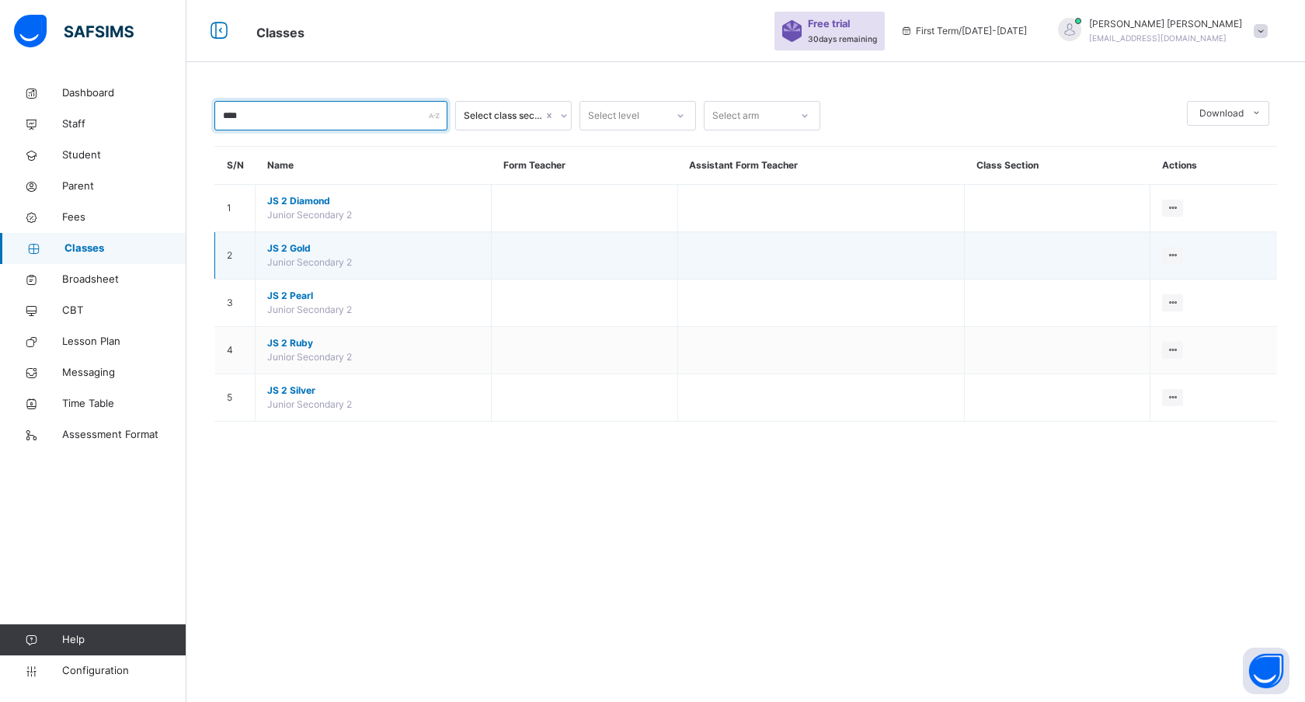
type input "****"
click at [287, 247] on span "JS 2 Gold" at bounding box center [373, 249] width 212 height 14
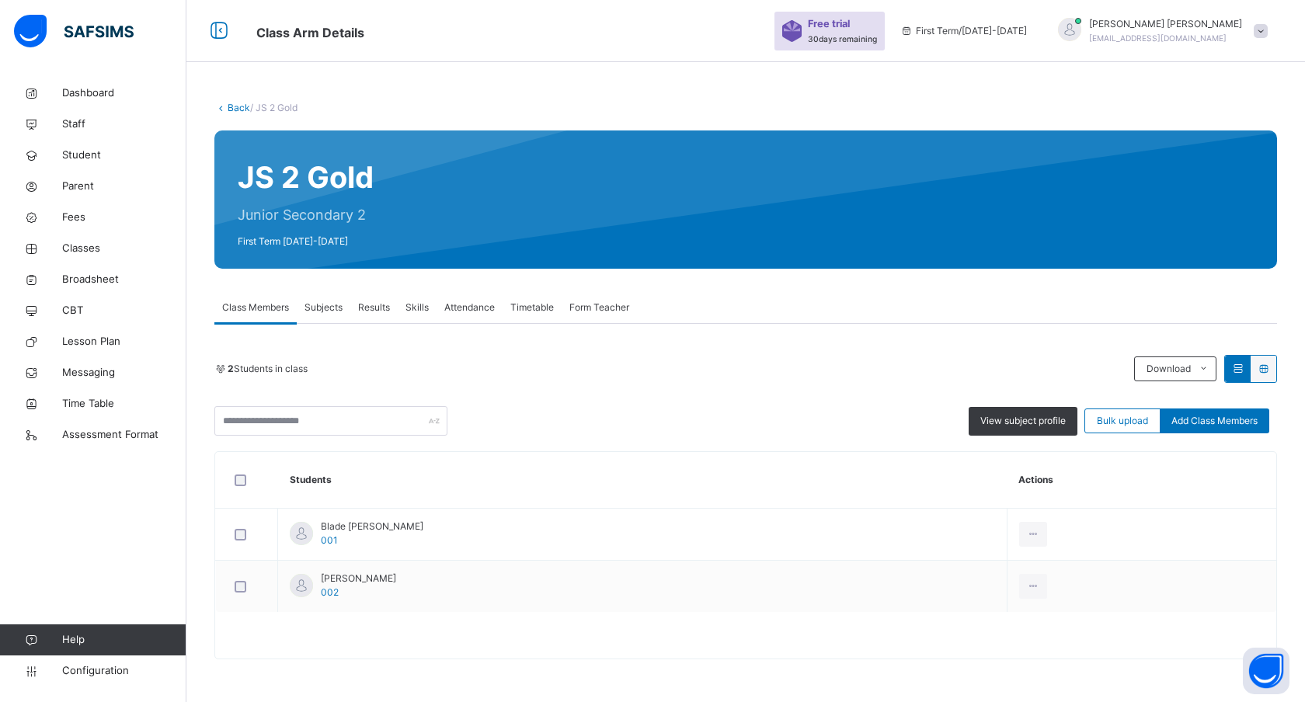
click at [329, 311] on span "Subjects" at bounding box center [324, 308] width 38 height 14
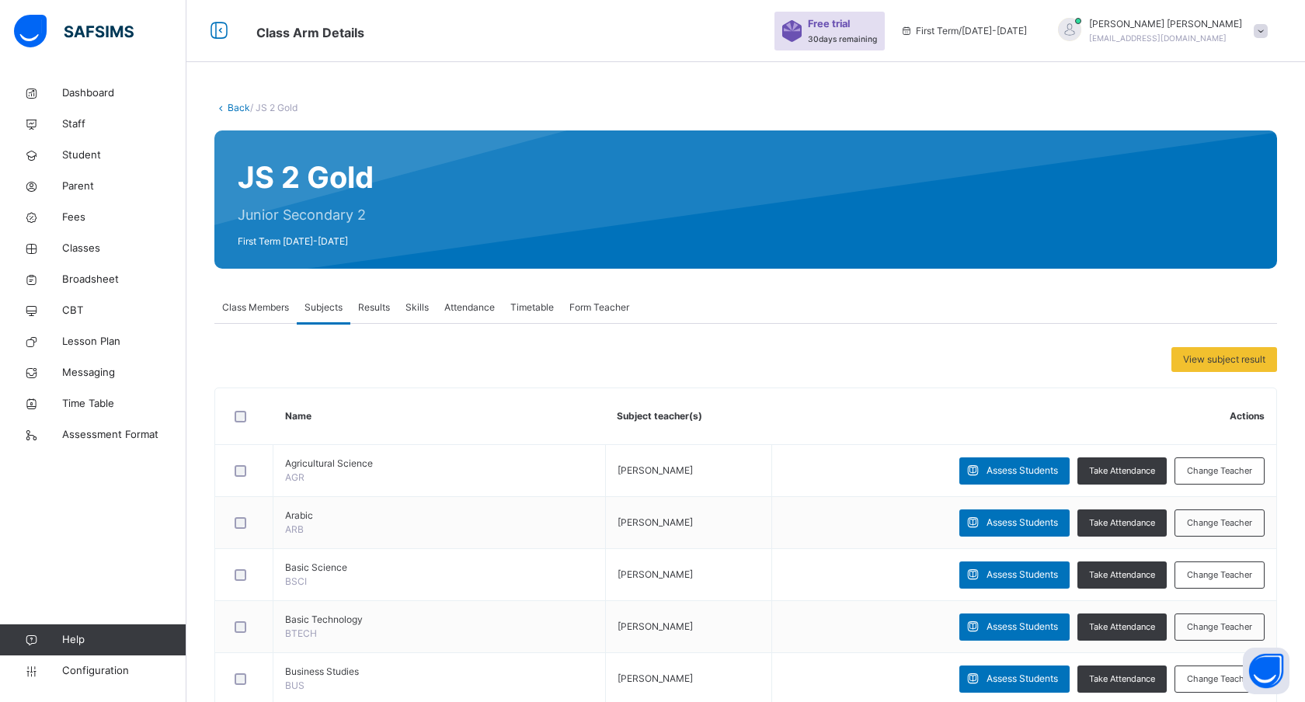
click at [256, 305] on span "Class Members" at bounding box center [255, 308] width 67 height 14
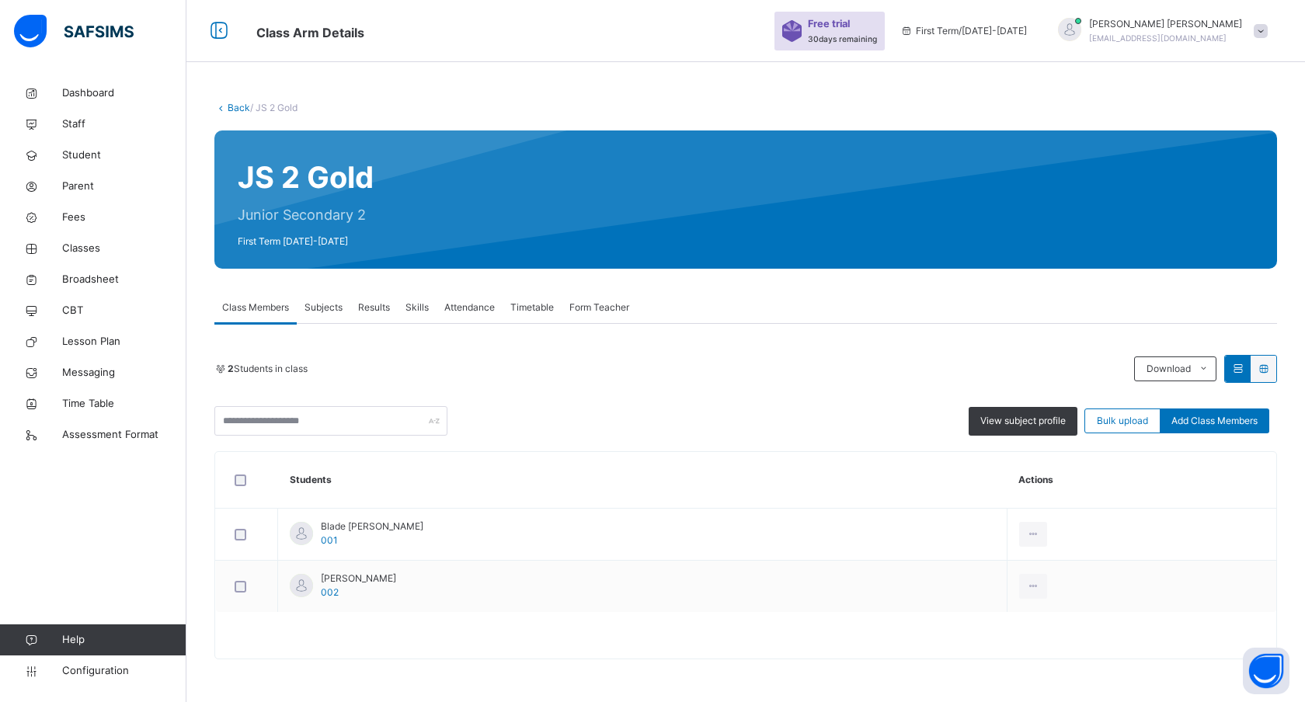
click at [323, 307] on span "Subjects" at bounding box center [324, 308] width 38 height 14
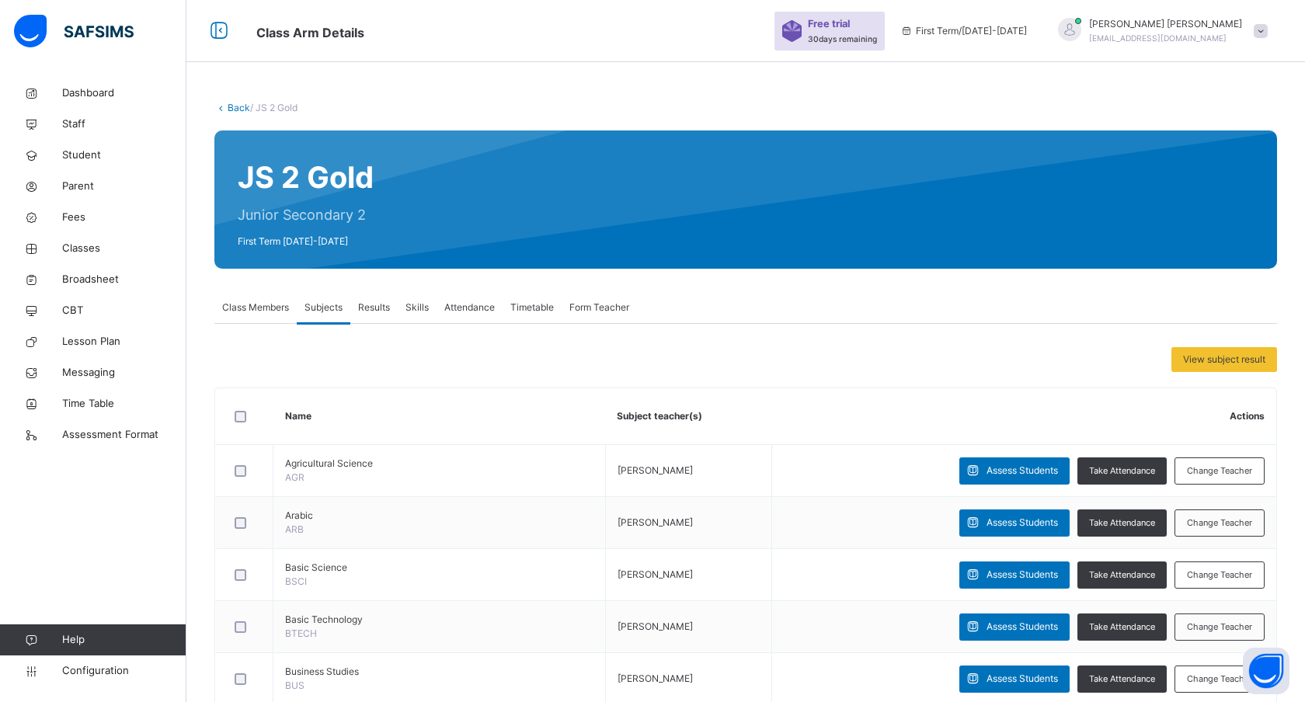
click at [371, 308] on span "Results" at bounding box center [374, 308] width 32 height 14
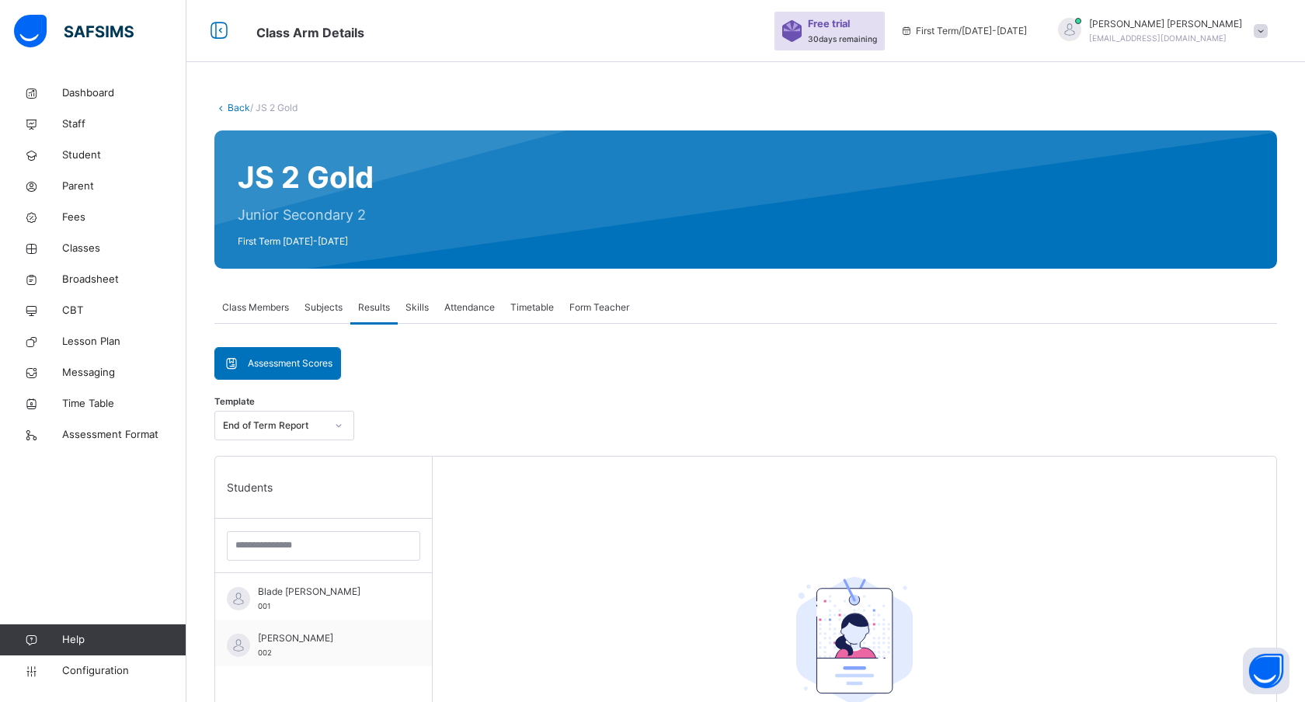
click at [319, 315] on div "Subjects" at bounding box center [324, 307] width 54 height 31
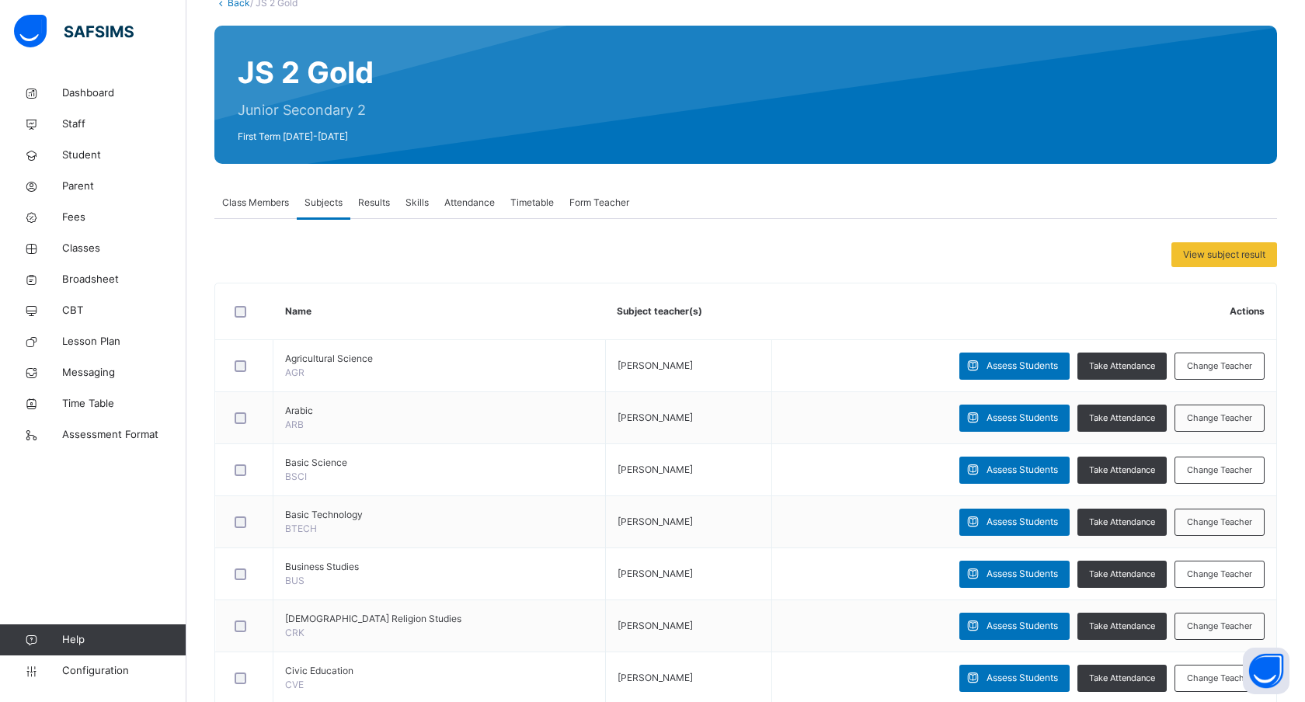
scroll to position [108, 0]
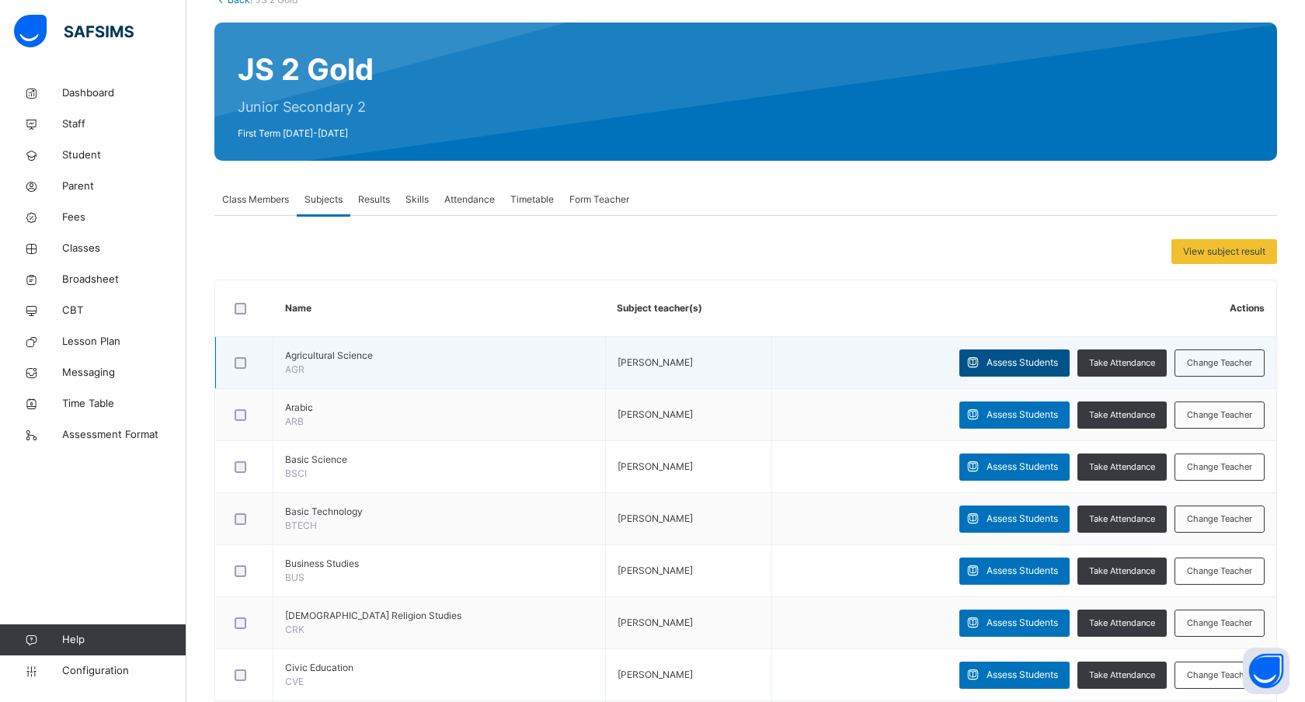
click at [1007, 359] on span "Assess Students" at bounding box center [1022, 363] width 71 height 14
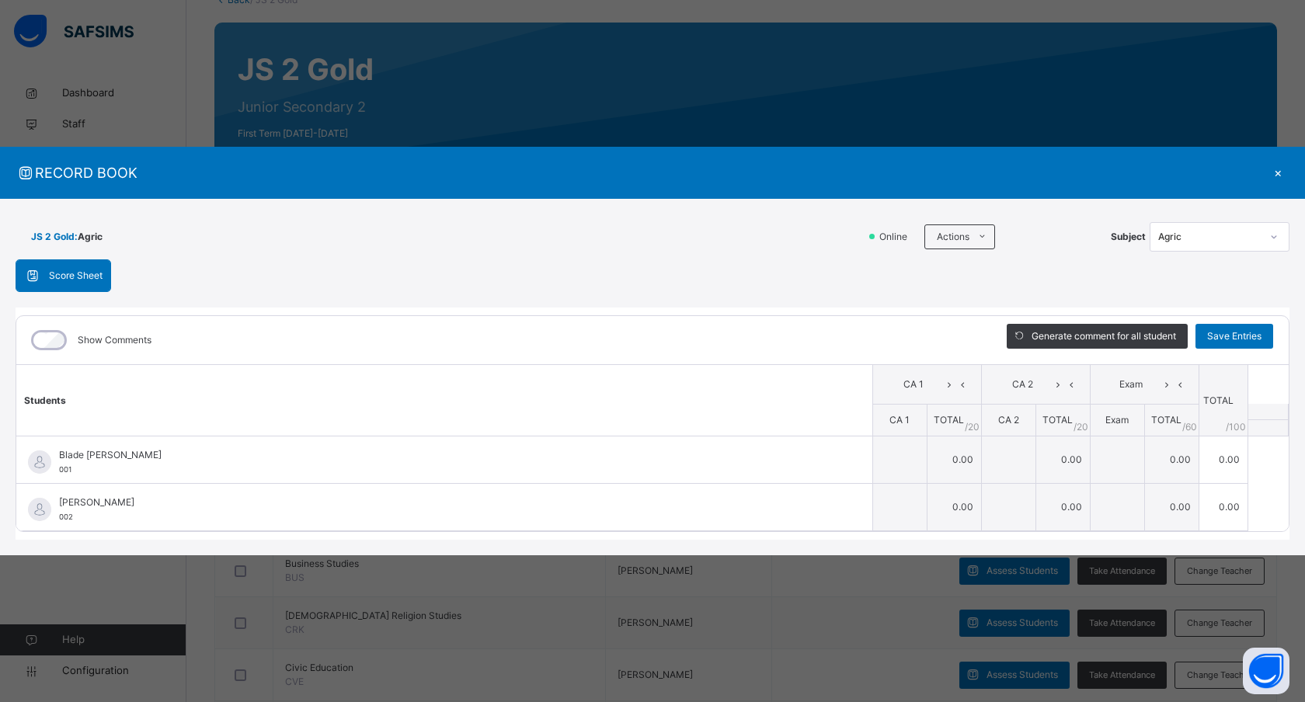
click at [1279, 171] on div "×" at bounding box center [1277, 172] width 23 height 21
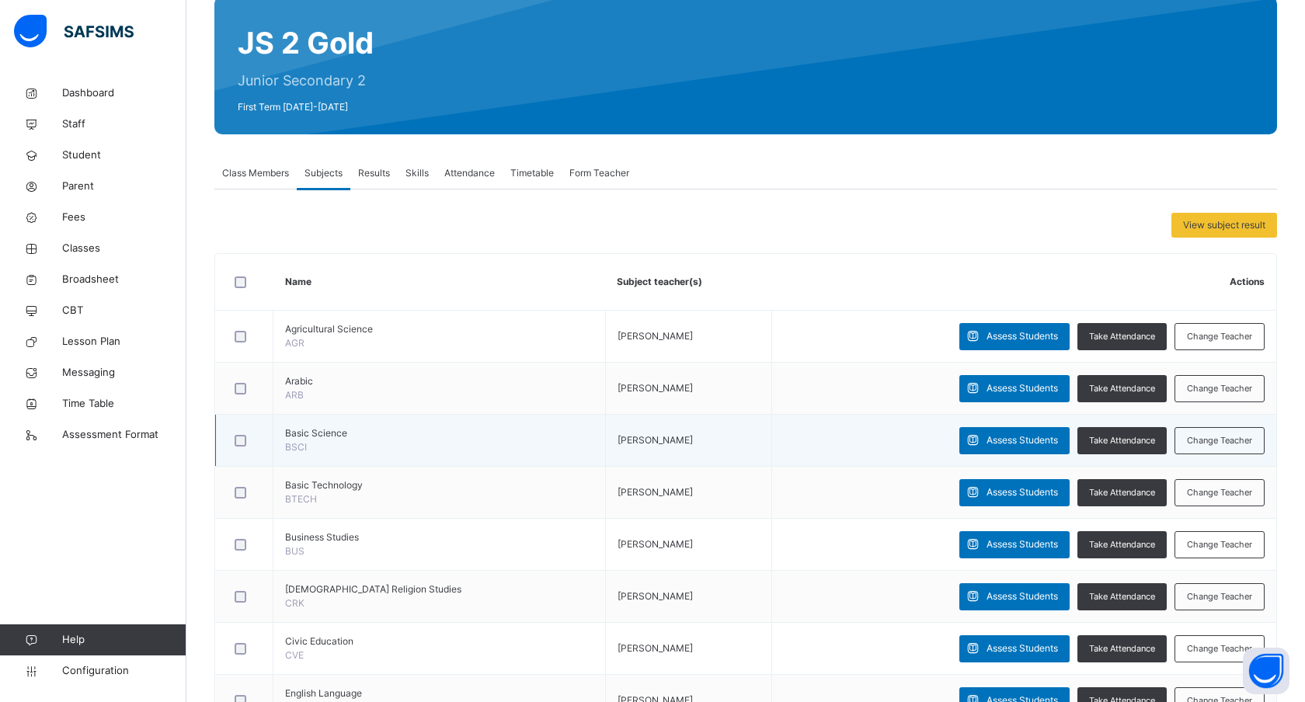
scroll to position [0, 0]
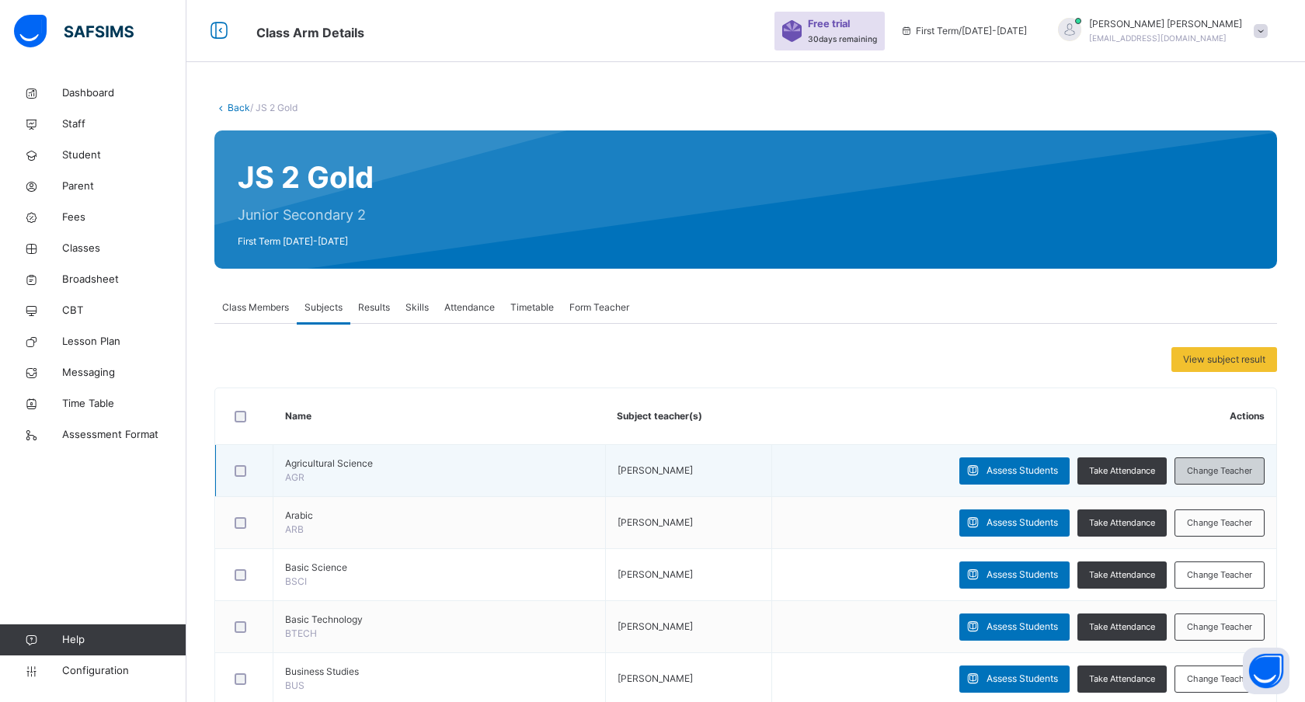
click at [1223, 475] on span "Change Teacher" at bounding box center [1219, 471] width 65 height 13
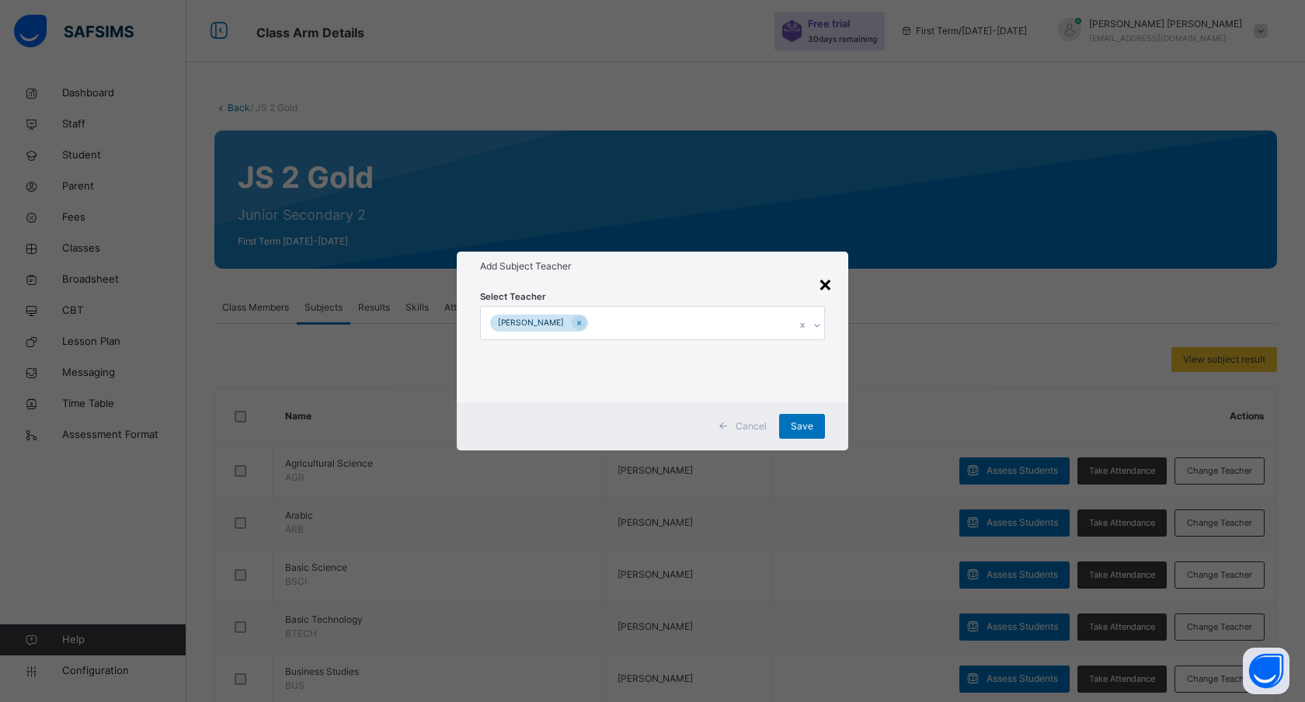
click at [827, 285] on div "×" at bounding box center [825, 283] width 15 height 33
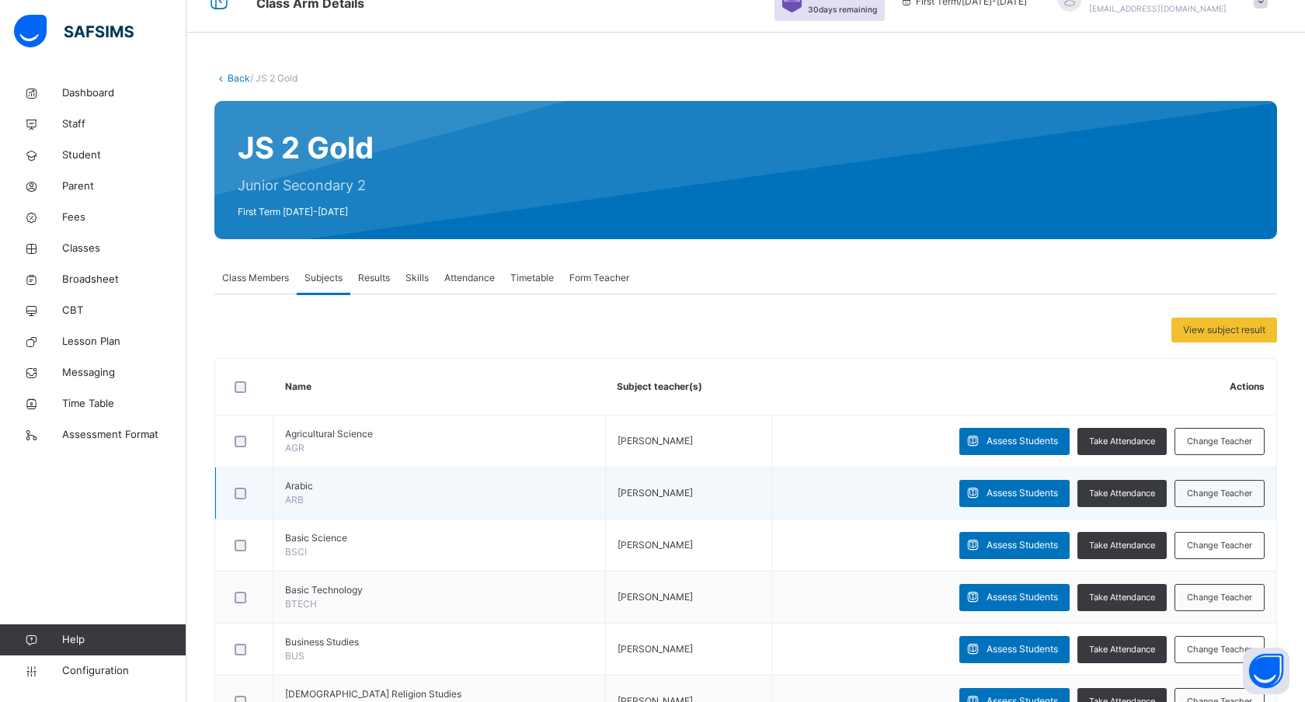
scroll to position [33, 0]
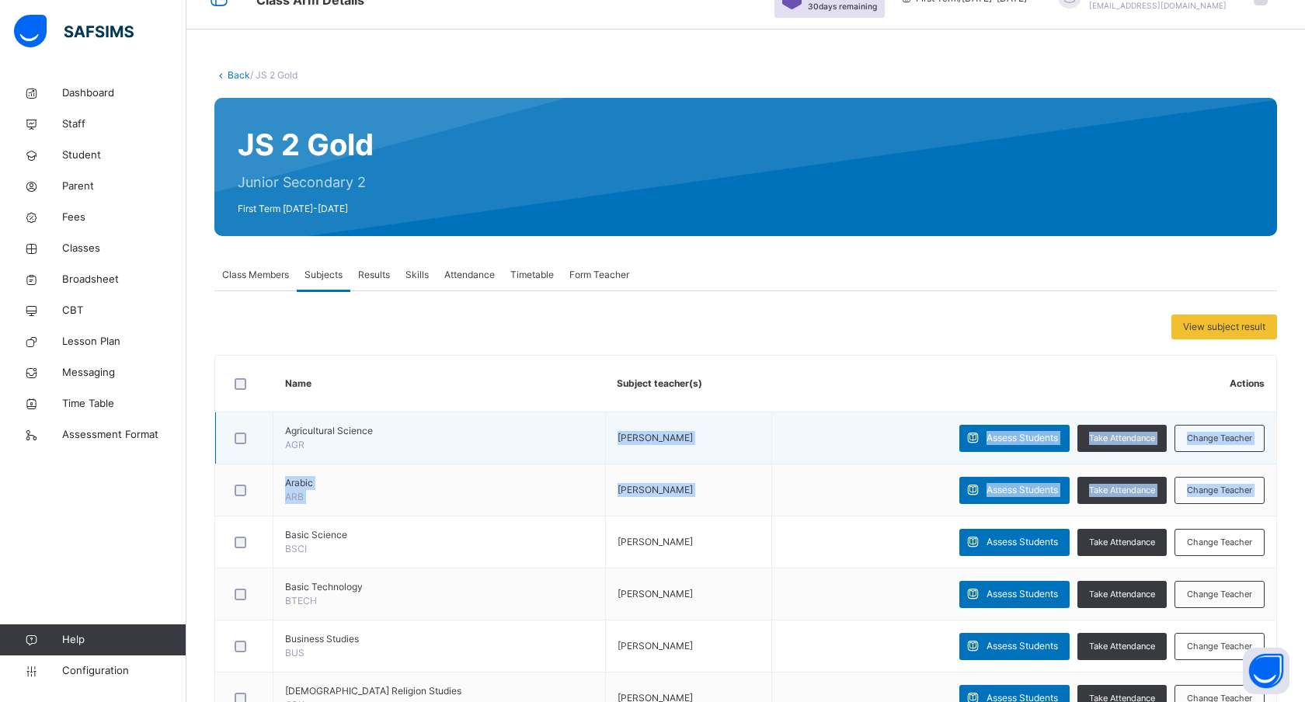
drag, startPoint x: 560, startPoint y: 514, endPoint x: 364, endPoint y: 458, distance: 204.6
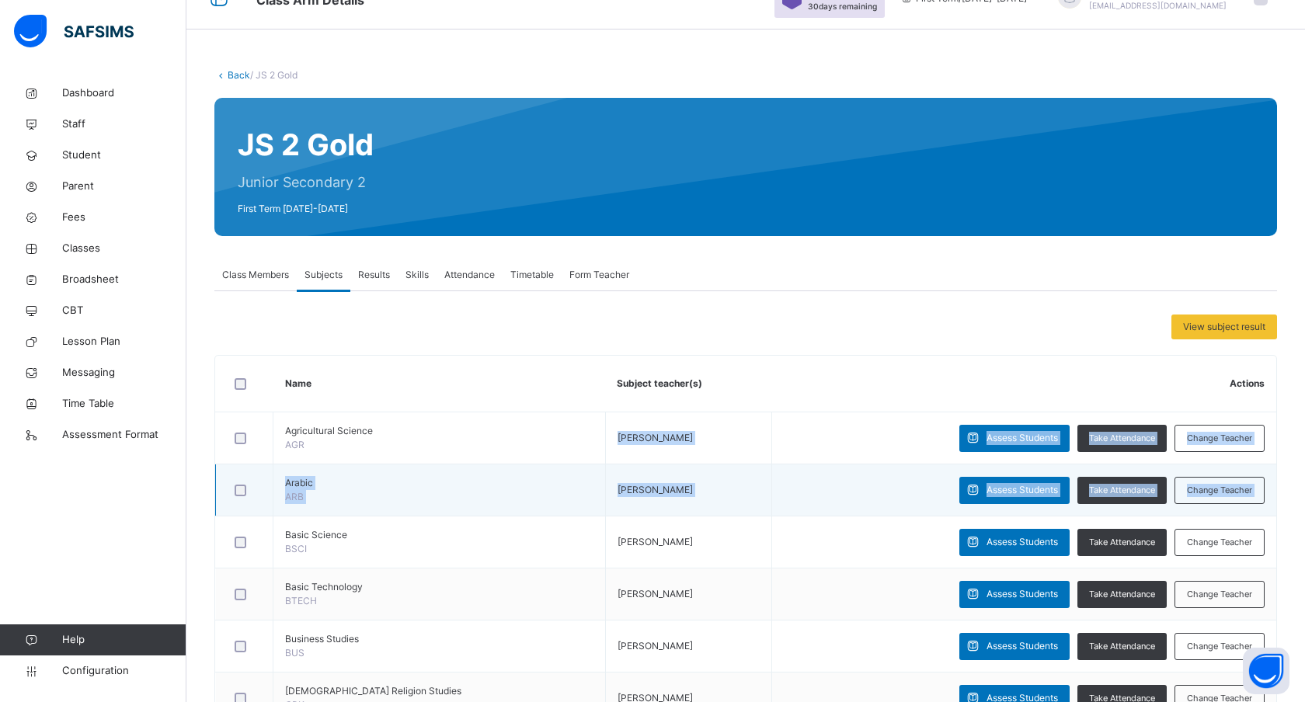
click at [531, 489] on td "Arabic ARB" at bounding box center [439, 491] width 332 height 52
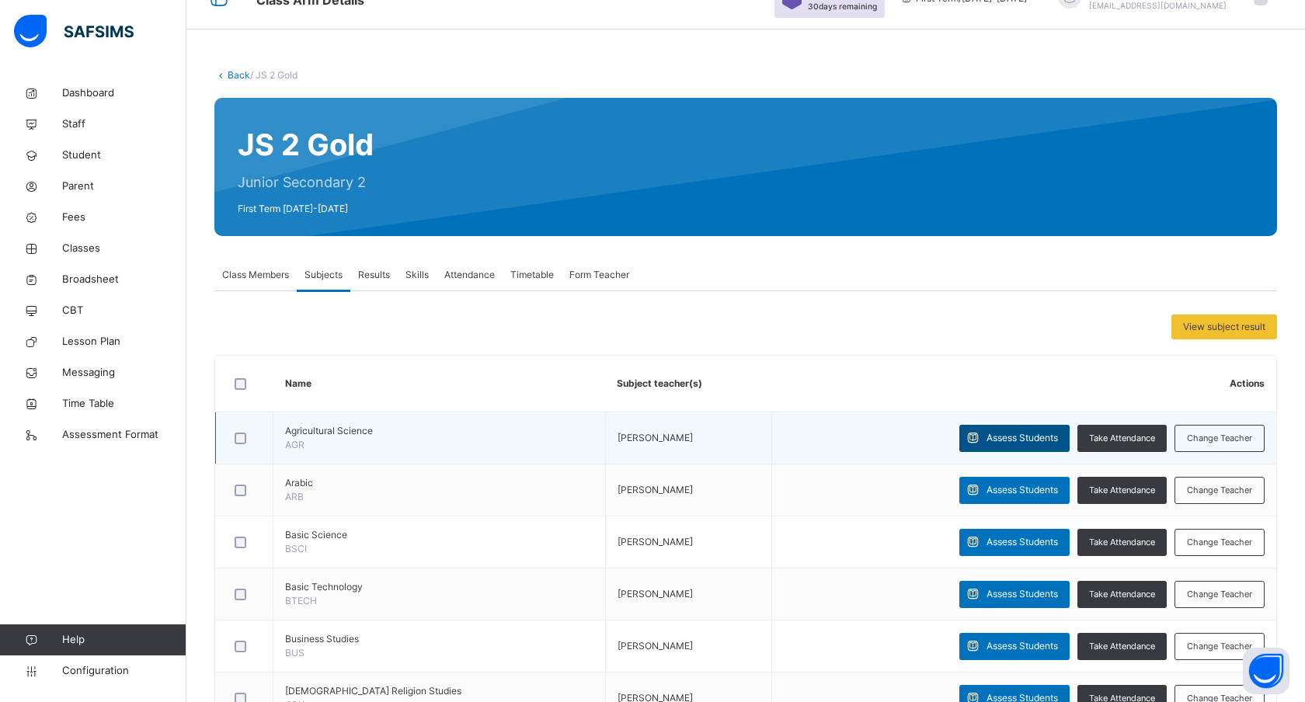
click at [987, 433] on span "Assess Students" at bounding box center [1022, 438] width 71 height 14
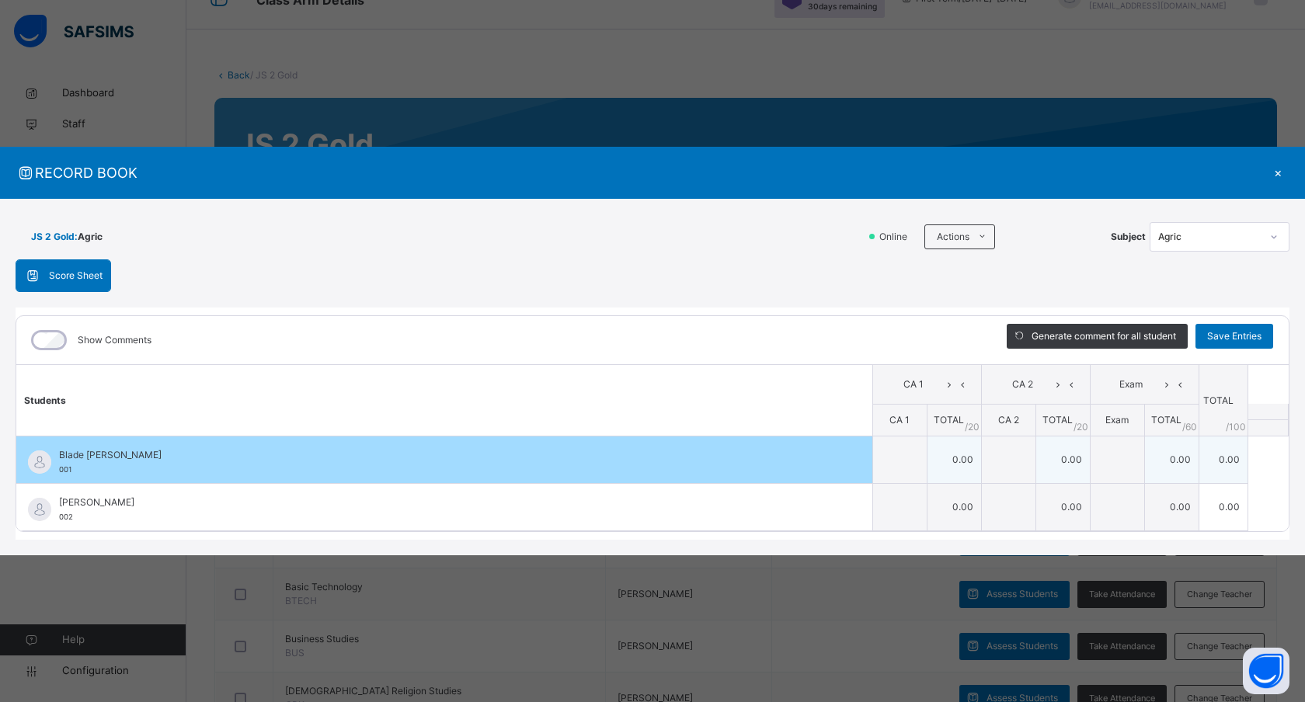
click at [174, 467] on div "Blade Peter 001" at bounding box center [448, 462] width 778 height 28
click at [726, 462] on div "Blade Peter 001" at bounding box center [448, 462] width 778 height 28
click at [952, 458] on td "0.00" at bounding box center [954, 460] width 54 height 47
click at [959, 457] on td "0.00" at bounding box center [954, 460] width 54 height 47
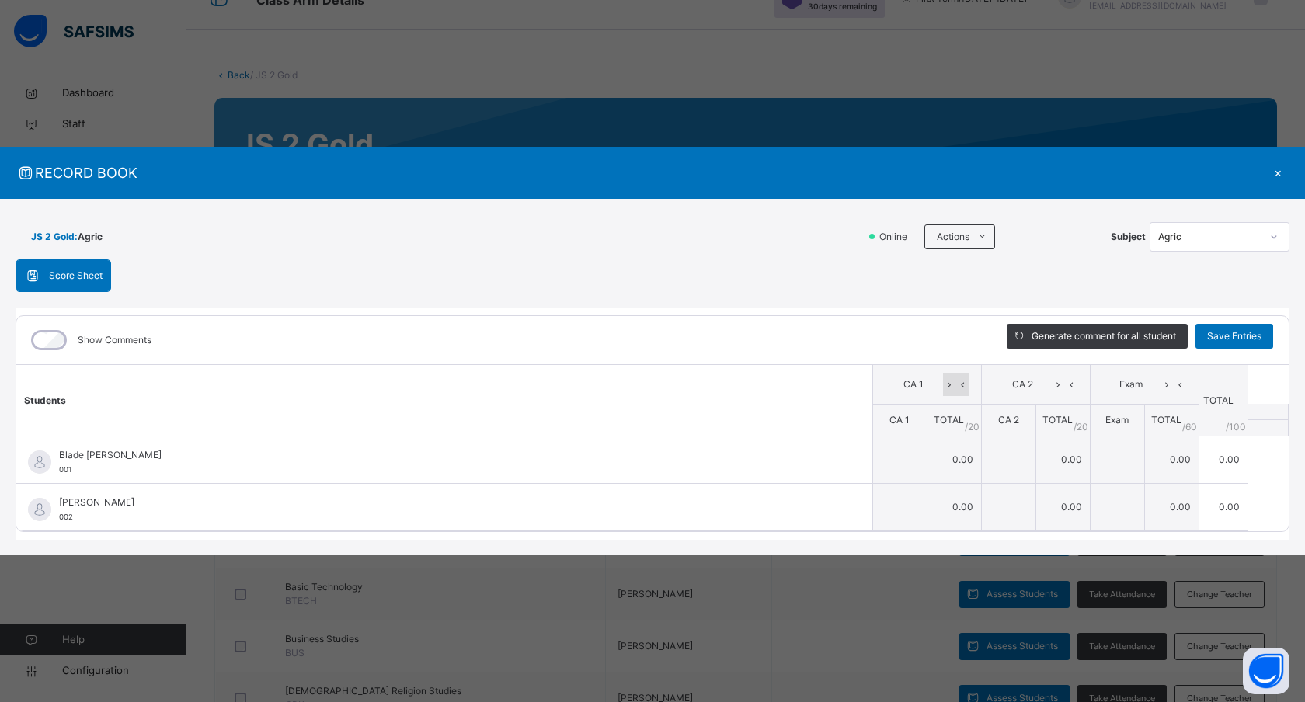
click at [943, 389] on icon at bounding box center [949, 384] width 13 height 23
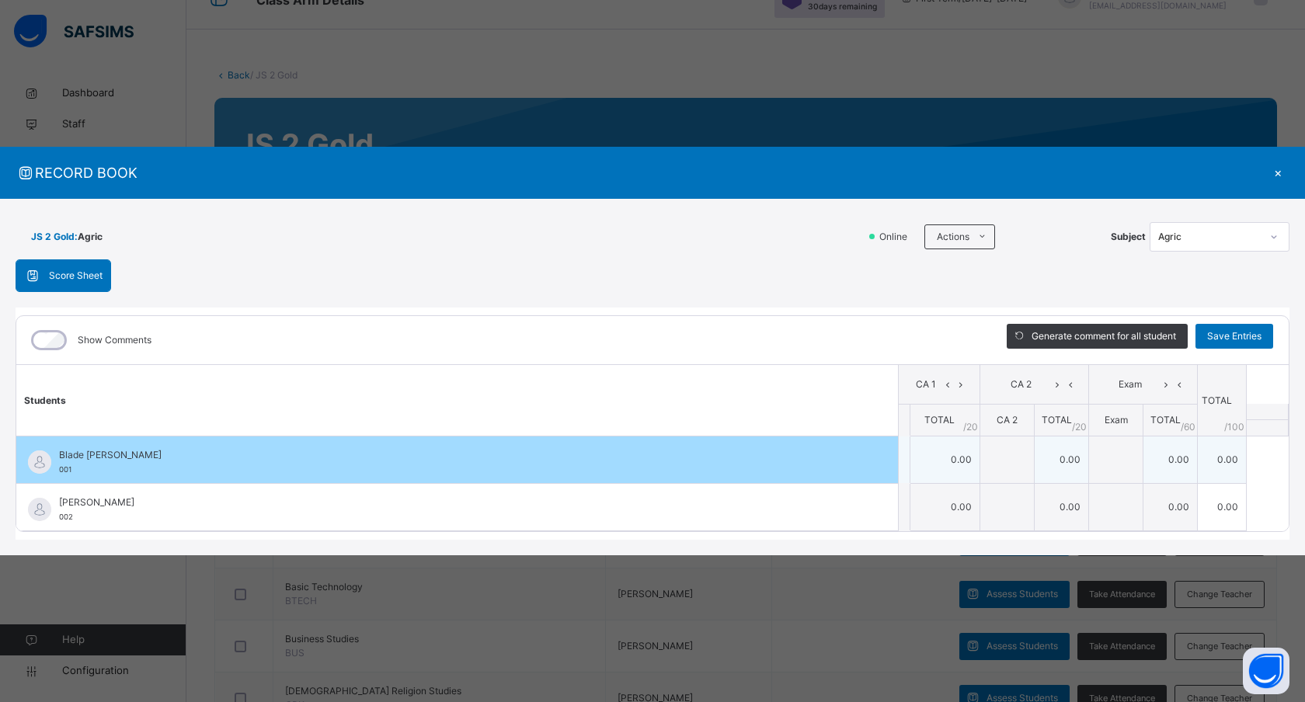
click at [937, 453] on td "0.00" at bounding box center [945, 460] width 71 height 47
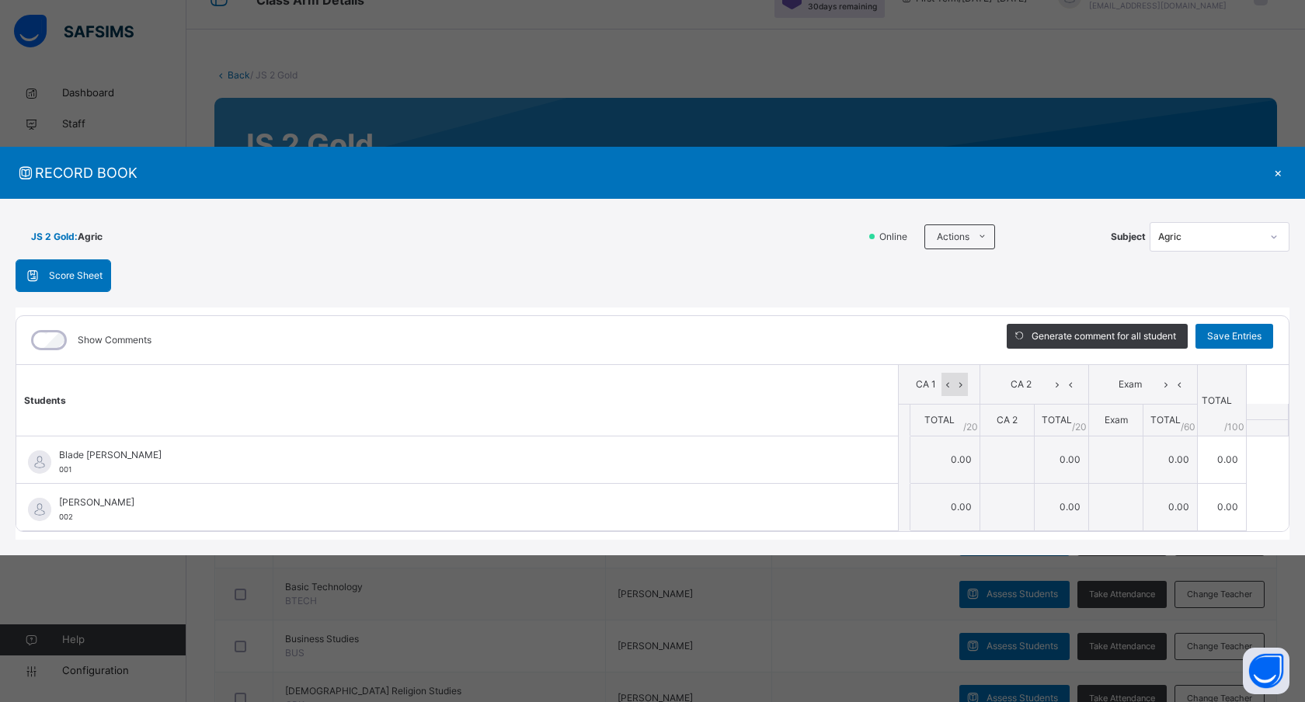
click at [945, 378] on icon at bounding box center [948, 384] width 13 height 23
click at [945, 378] on icon at bounding box center [949, 384] width 13 height 23
click at [945, 379] on icon at bounding box center [948, 384] width 13 height 23
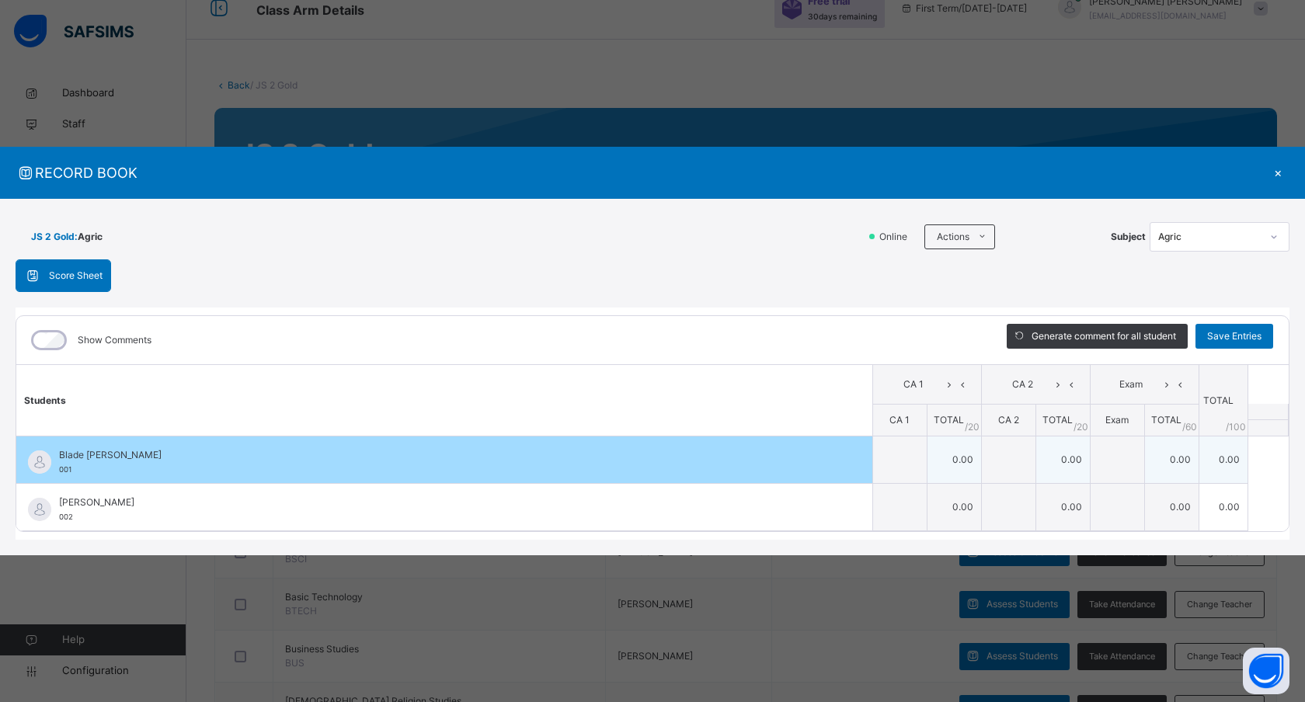
scroll to position [0, 0]
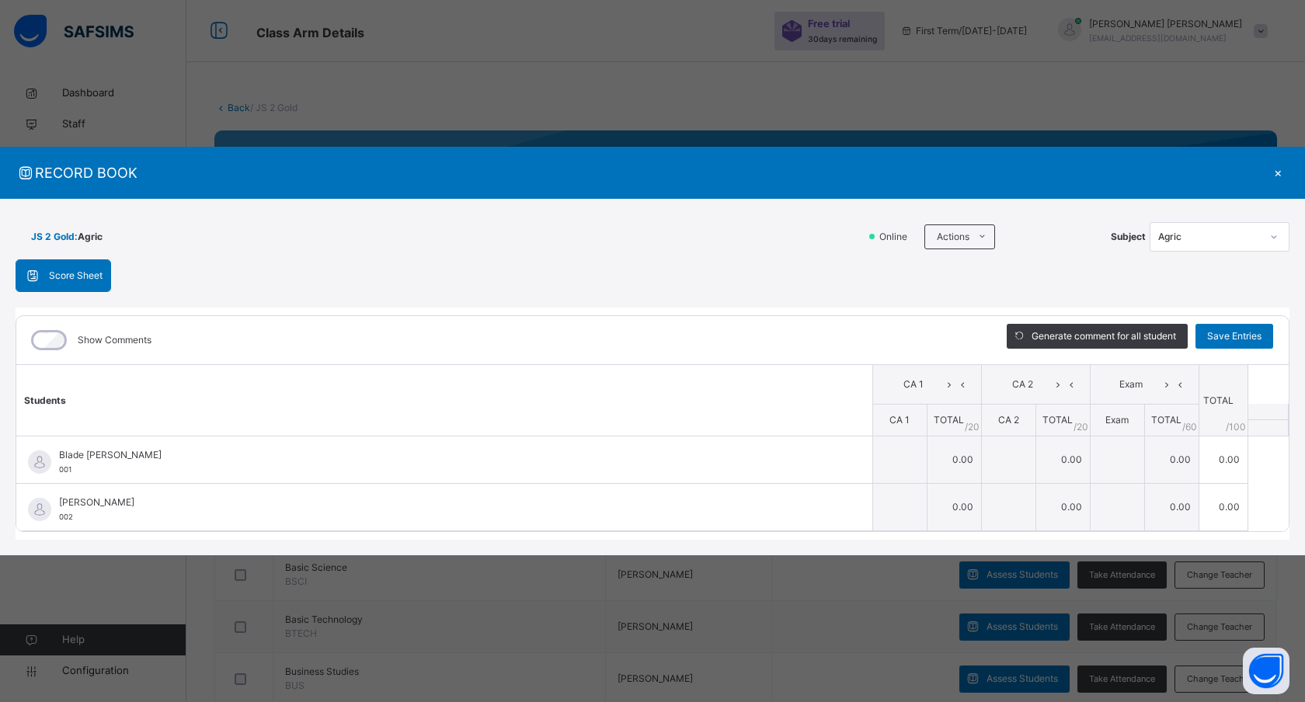
click at [40, 274] on icon at bounding box center [32, 276] width 17 height 16
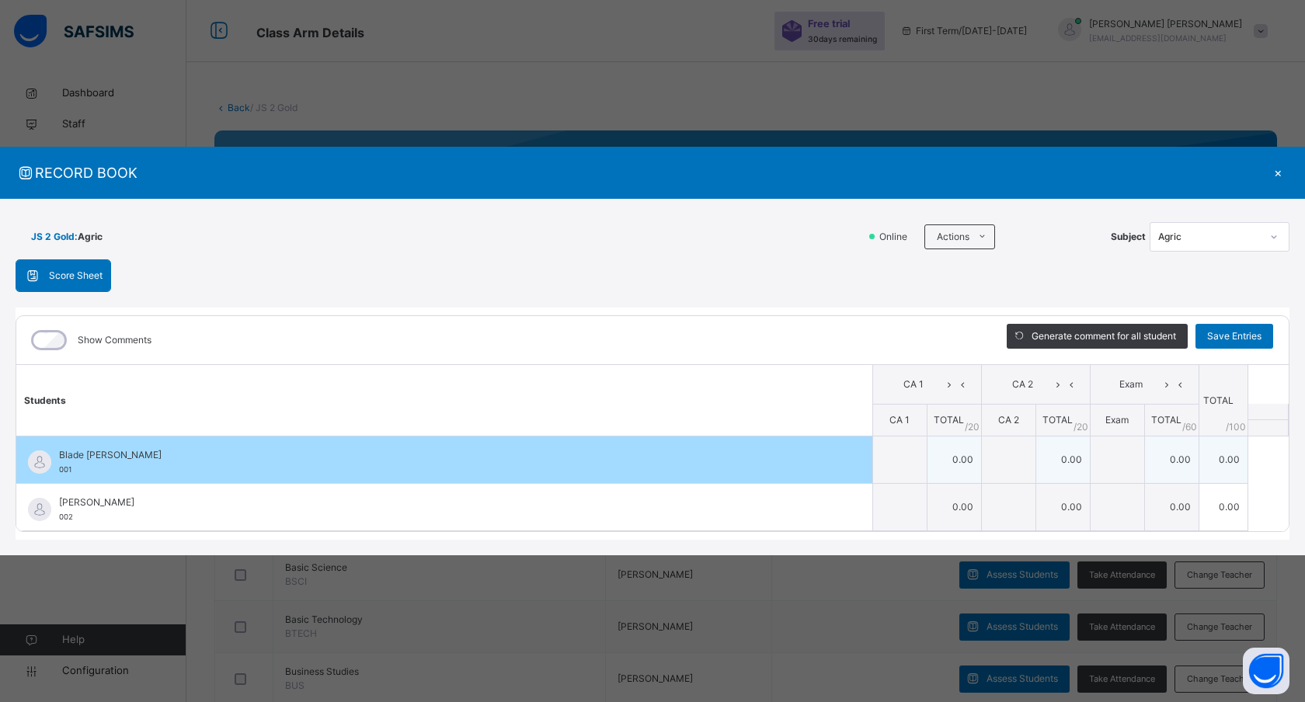
click at [110, 475] on div "Blade Peter 001" at bounding box center [448, 462] width 778 height 28
click at [959, 461] on td "0.00" at bounding box center [954, 460] width 54 height 47
click at [1056, 475] on td "0.00" at bounding box center [1063, 460] width 54 height 47
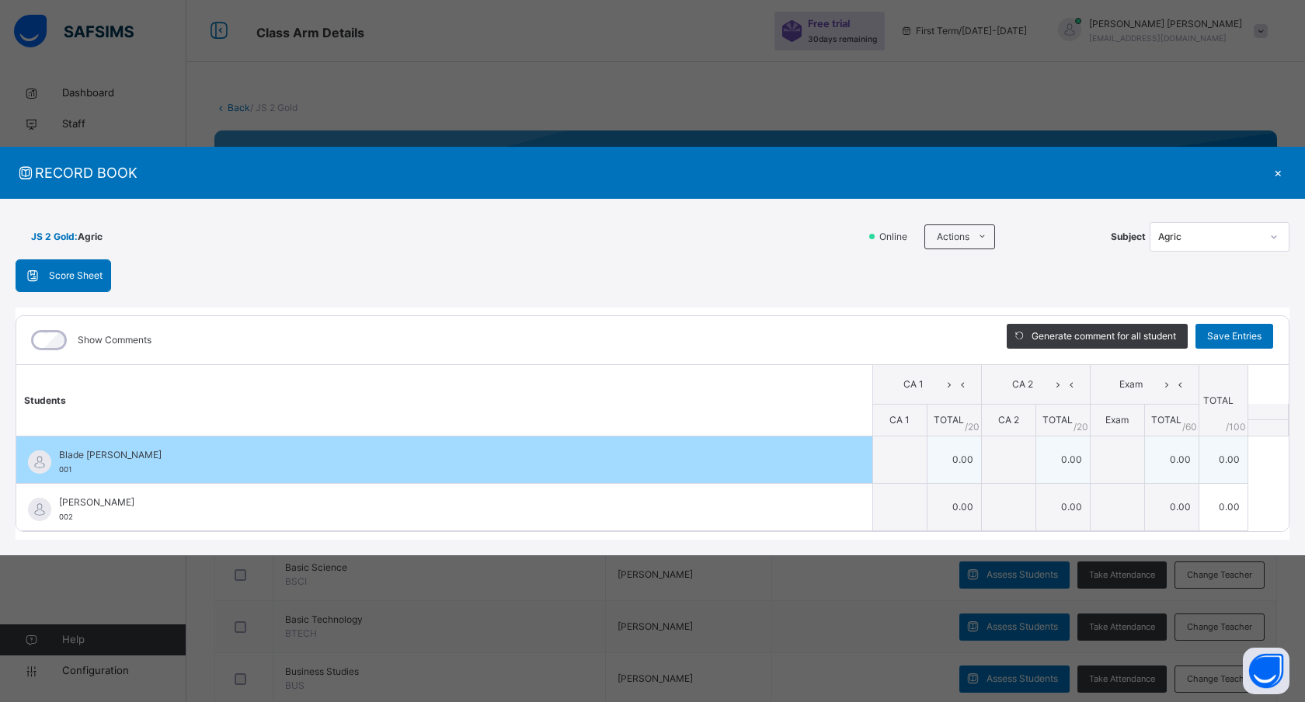
click at [1060, 467] on td "0.00" at bounding box center [1063, 460] width 54 height 47
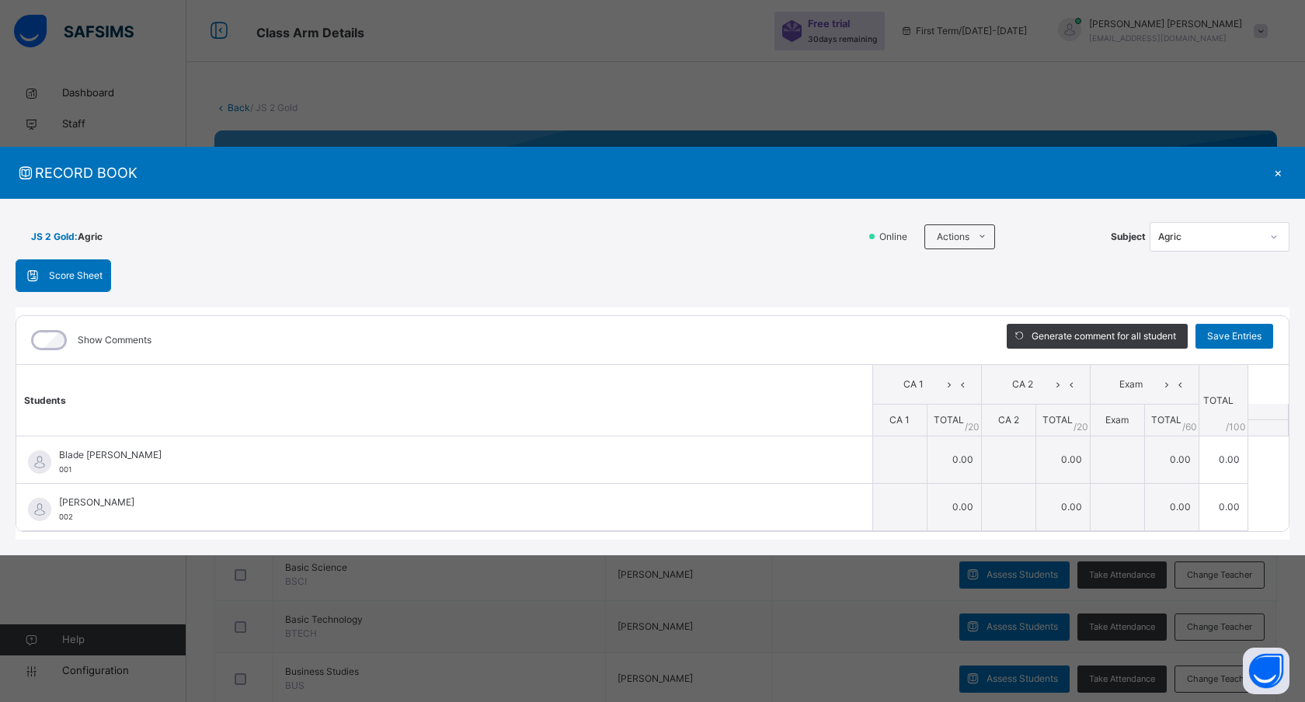
click at [49, 269] on span "Score Sheet" at bounding box center [76, 276] width 54 height 14
click at [50, 269] on span "Score Sheet" at bounding box center [76, 276] width 54 height 14
click at [1192, 236] on div "Agric" at bounding box center [1209, 237] width 103 height 14
click at [973, 257] on ul "Download Empty Score Sheet Upload/map score sheet" at bounding box center [1023, 286] width 159 height 59
click at [1006, 268] on li "Download Empty Score Sheet" at bounding box center [1024, 272] width 158 height 29
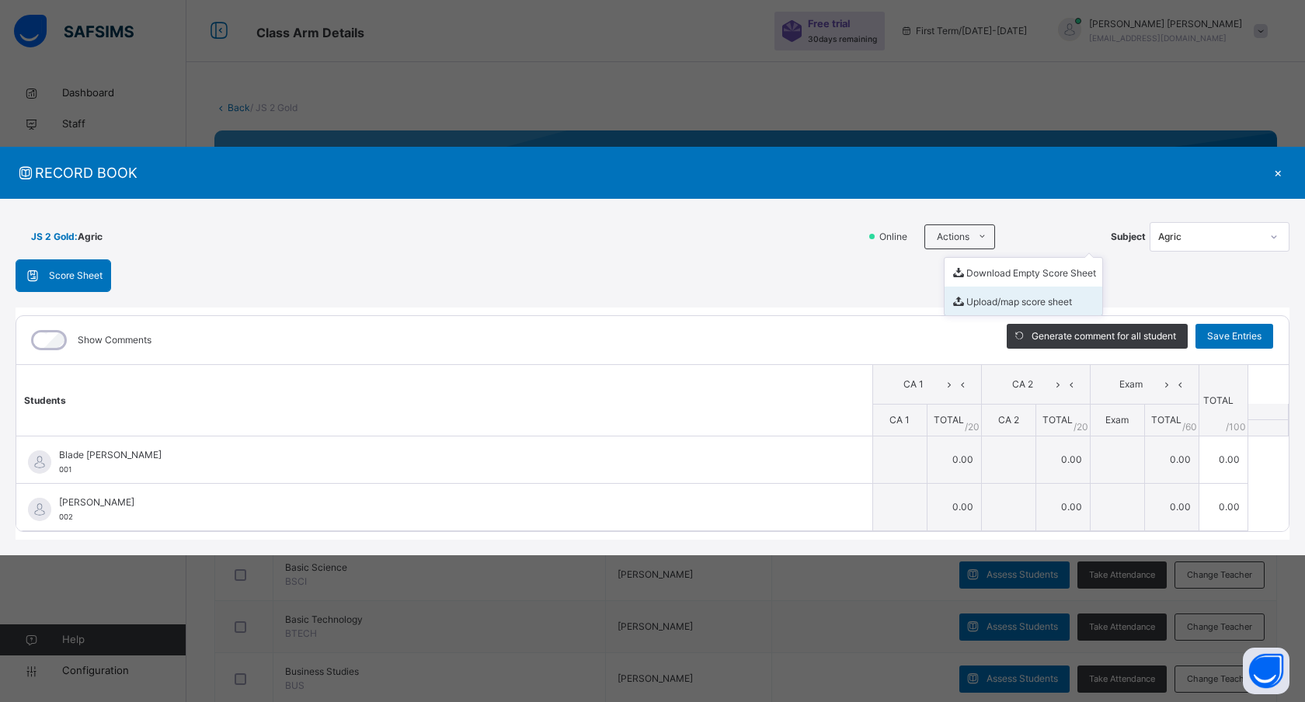
click at [987, 301] on li "Upload/map score sheet" at bounding box center [1024, 301] width 158 height 29
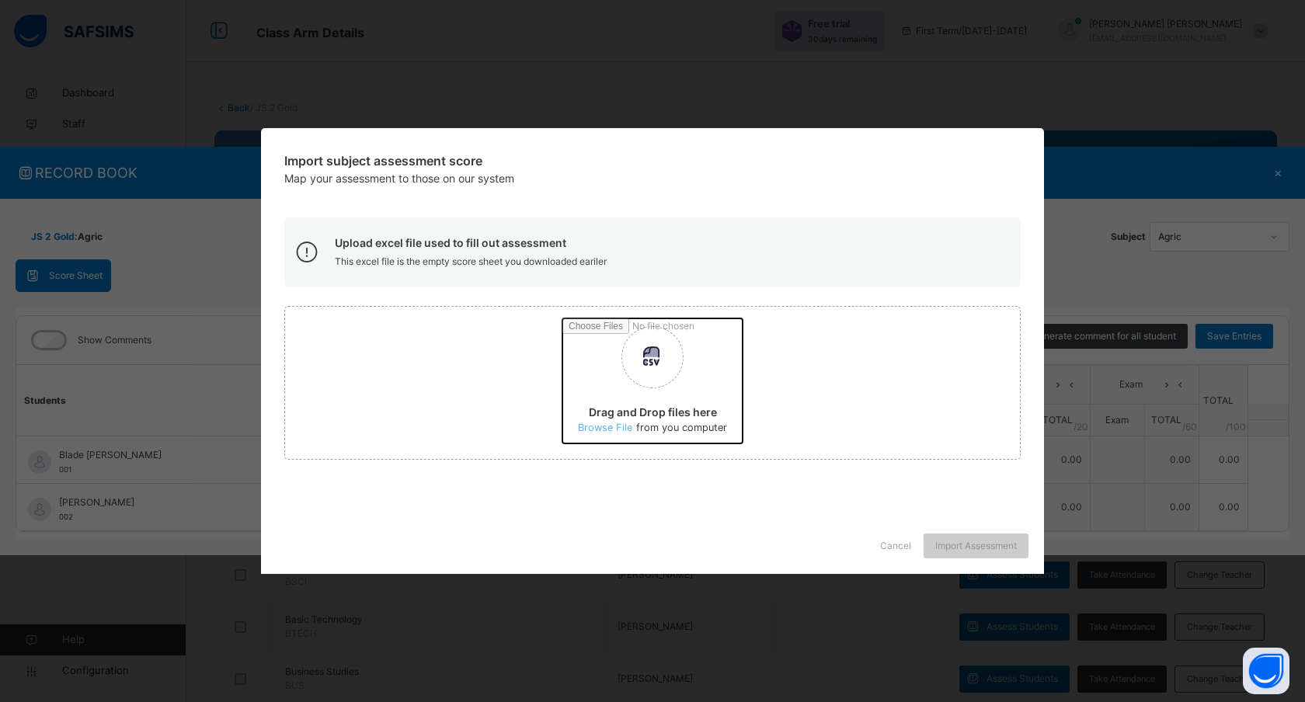
click at [598, 423] on input "Drag and Drop files here Select your Excel file Browse file Maximum size 2.5mb" at bounding box center [929, 387] width 735 height 136
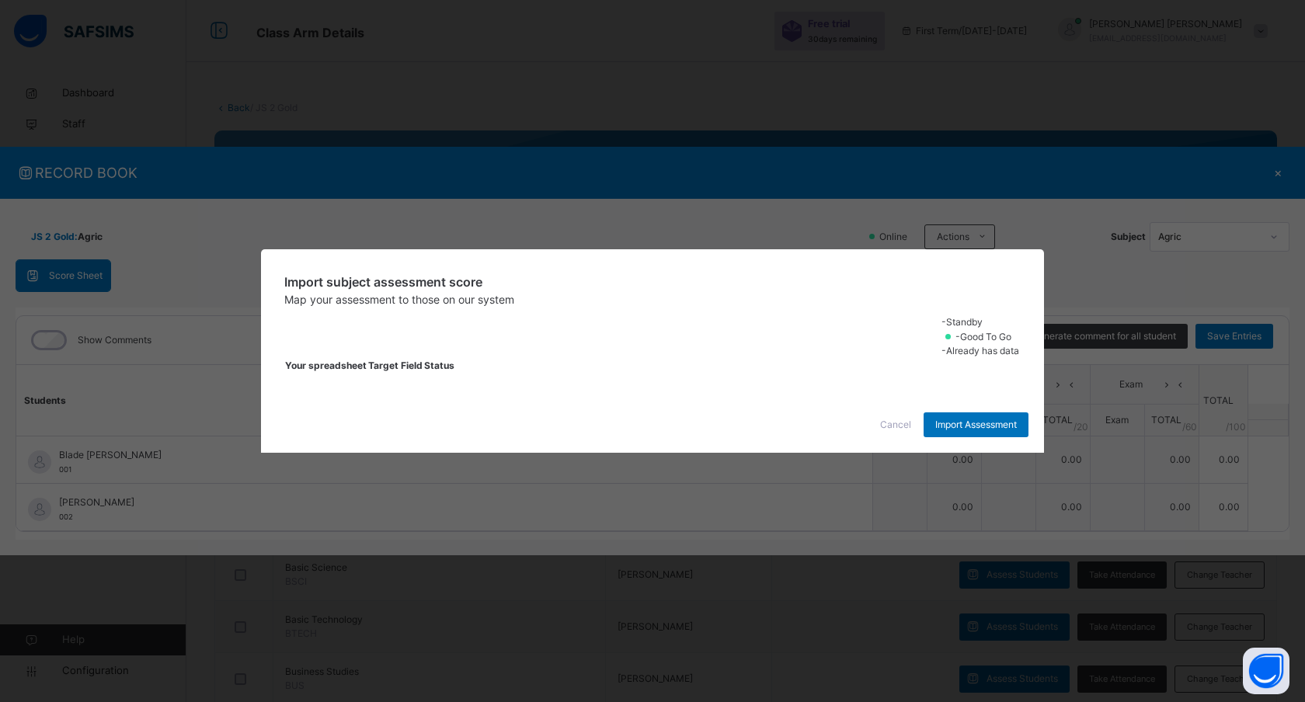
click at [777, 396] on div "Import subject assessment score Map your assessment to those on our system -Sta…" at bounding box center [652, 323] width 783 height 148
click at [952, 432] on span "Import Assessment" at bounding box center [976, 425] width 82 height 14
click at [1242, 213] on div "Import subject assessment score Map your assessment to those on our system -Sta…" at bounding box center [652, 351] width 1305 height 702
click at [882, 432] on span "Cancel" at bounding box center [895, 425] width 31 height 14
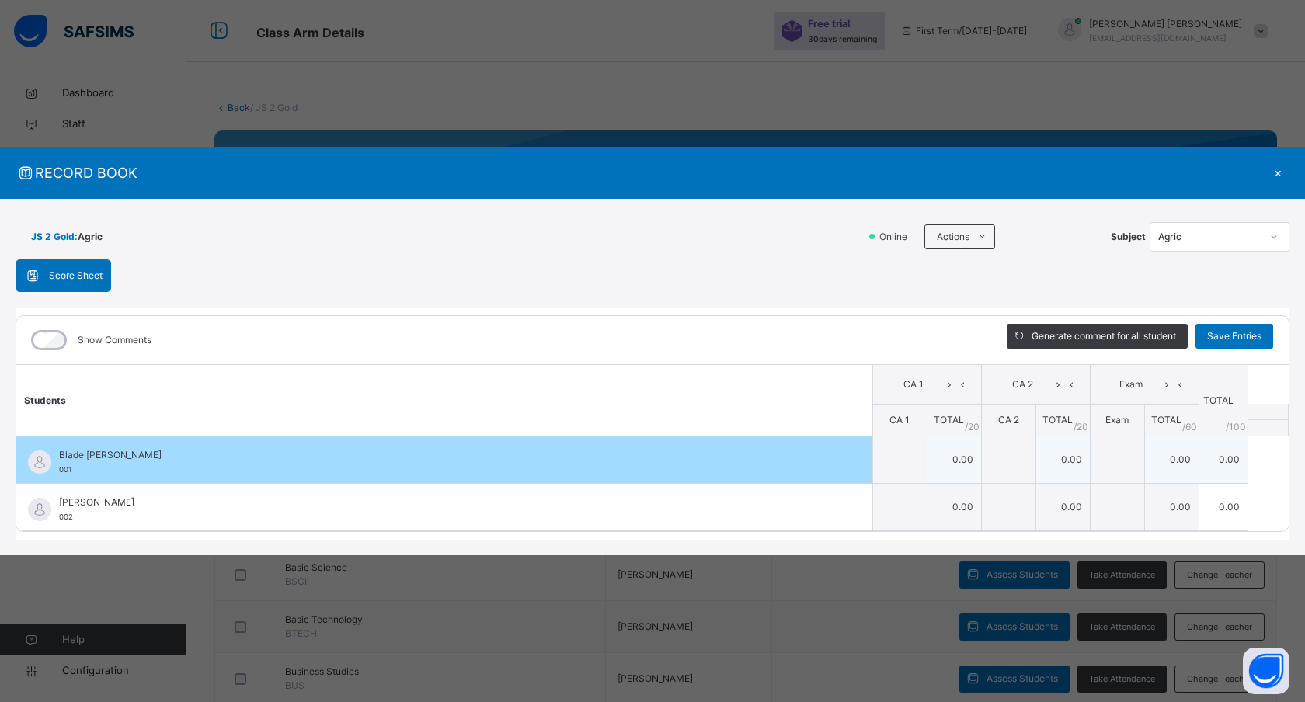
click at [964, 437] on td "0.00" at bounding box center [954, 460] width 54 height 47
click at [956, 453] on td "0.00" at bounding box center [954, 460] width 54 height 47
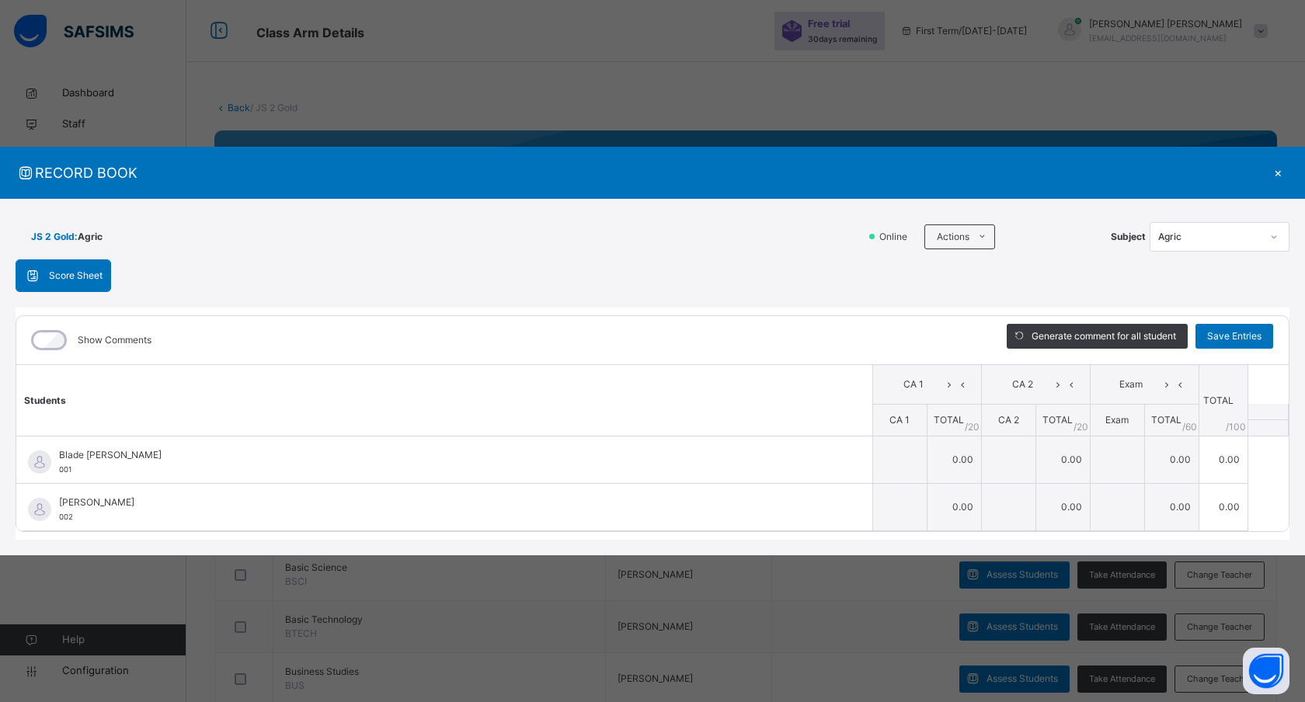
click at [88, 266] on div "Score Sheet" at bounding box center [63, 275] width 94 height 31
click at [89, 272] on span "Score Sheet" at bounding box center [76, 276] width 54 height 14
click at [1279, 172] on div "×" at bounding box center [1277, 172] width 23 height 21
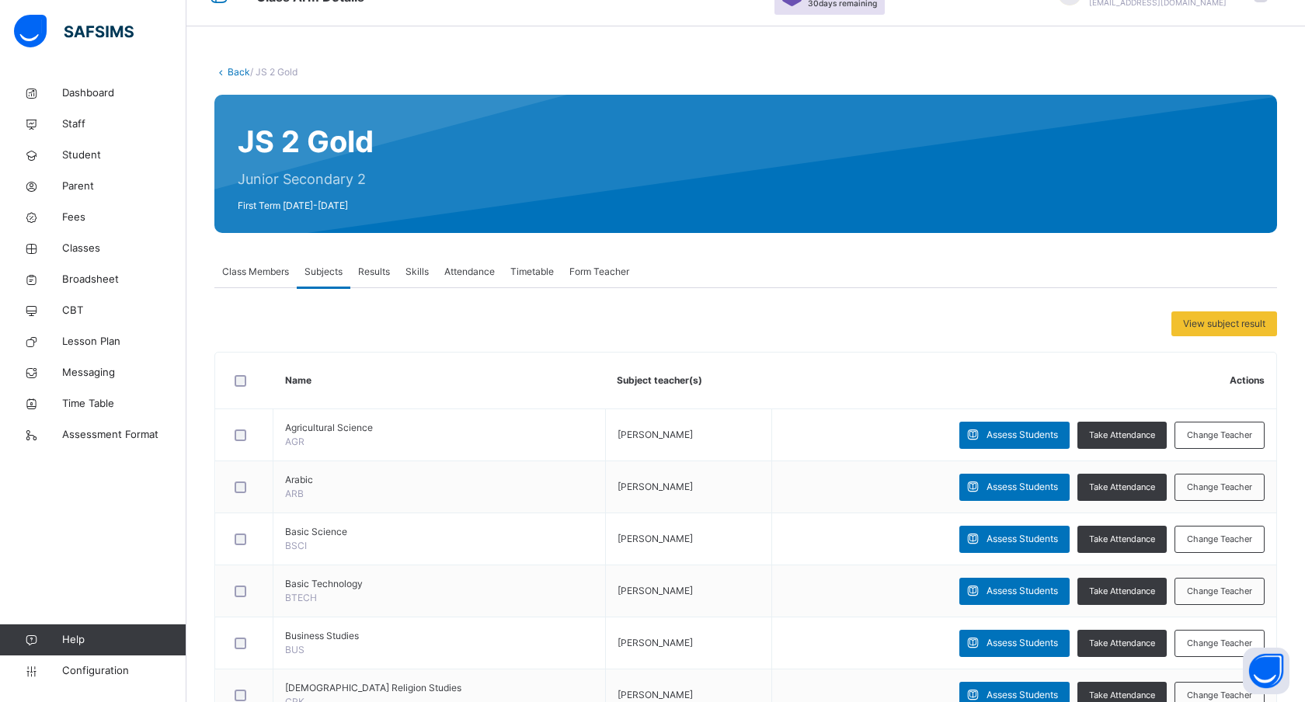
scroll to position [34, 0]
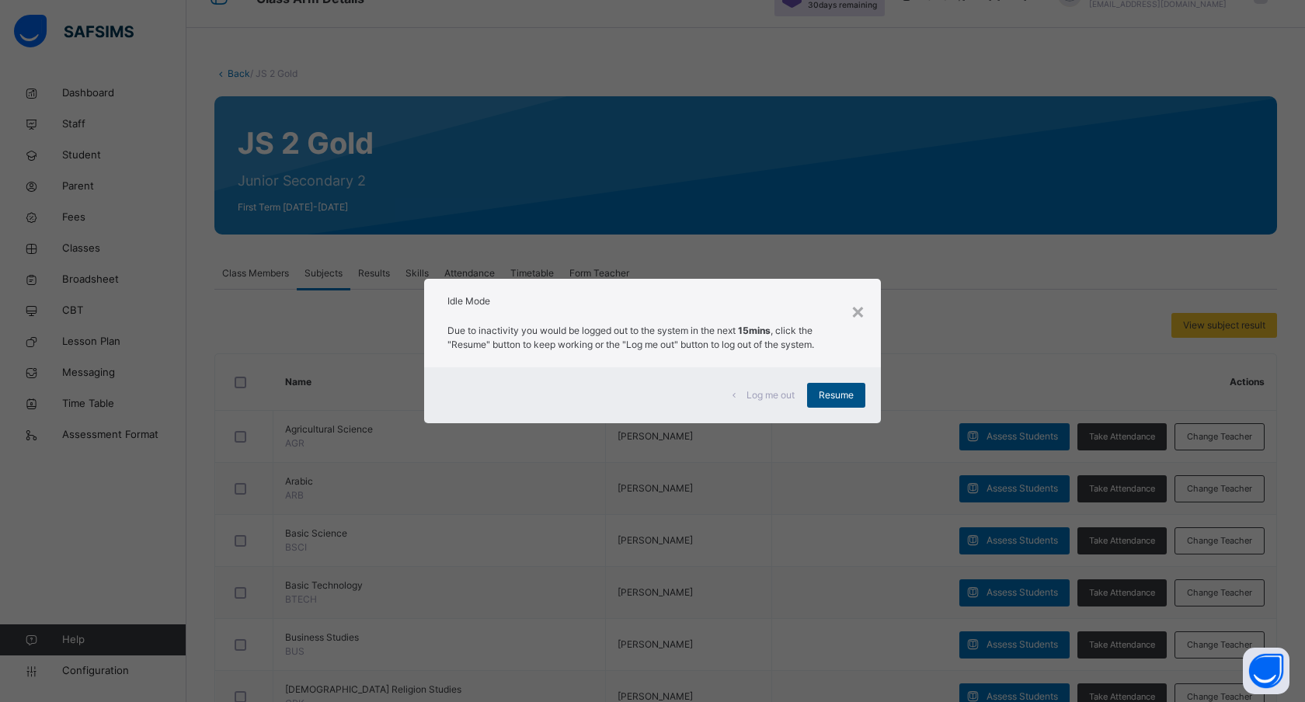
click at [830, 395] on span "Resume" at bounding box center [836, 395] width 35 height 14
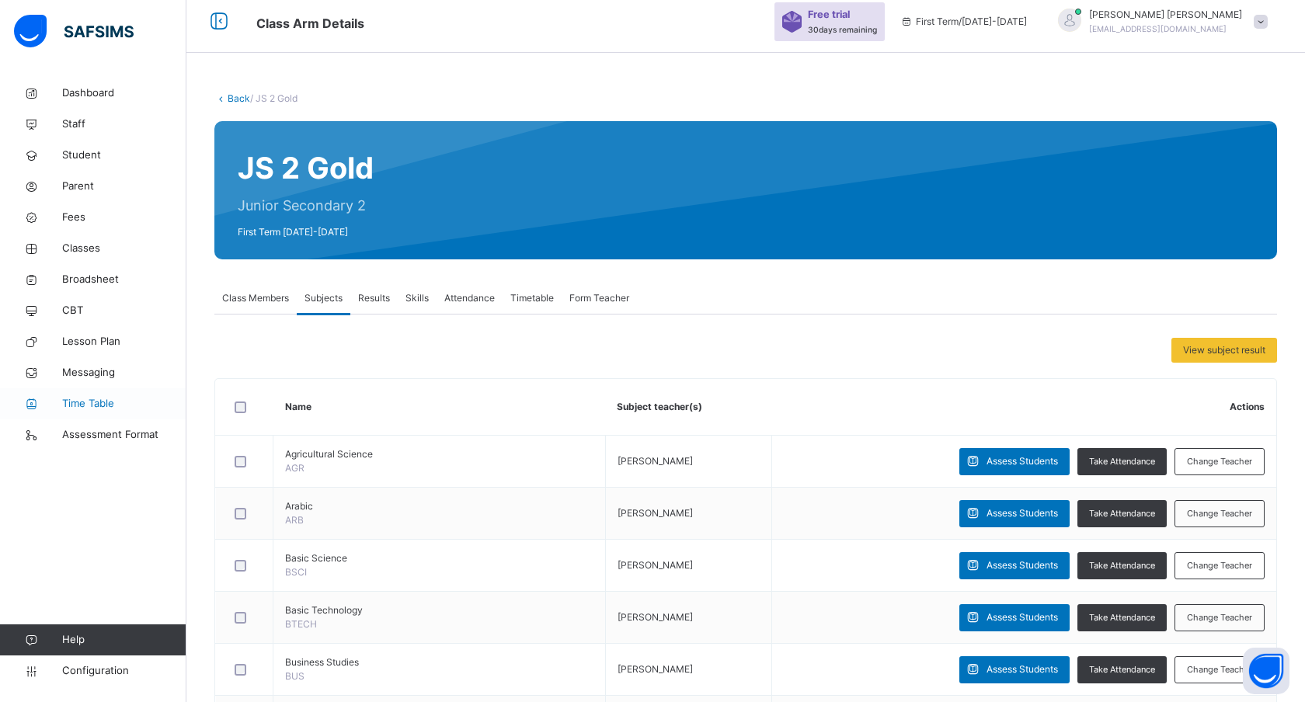
scroll to position [0, 0]
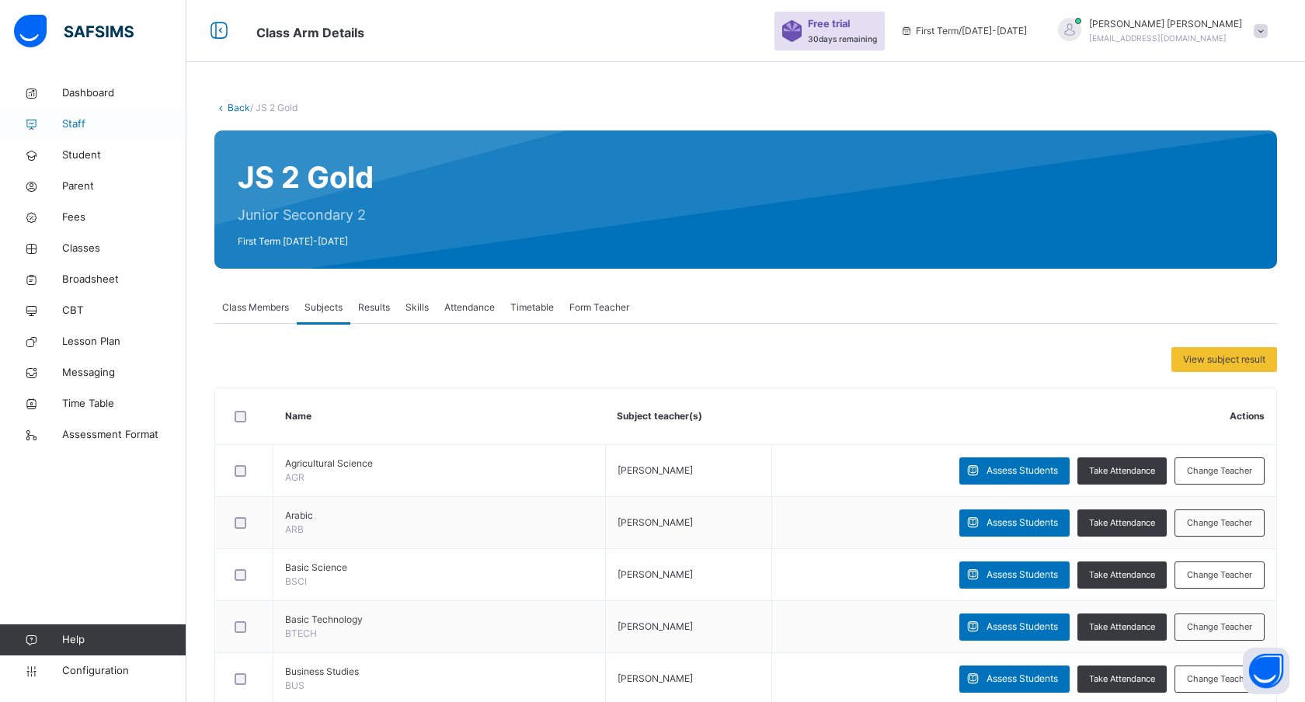
click at [71, 120] on span "Staff" at bounding box center [124, 125] width 124 height 16
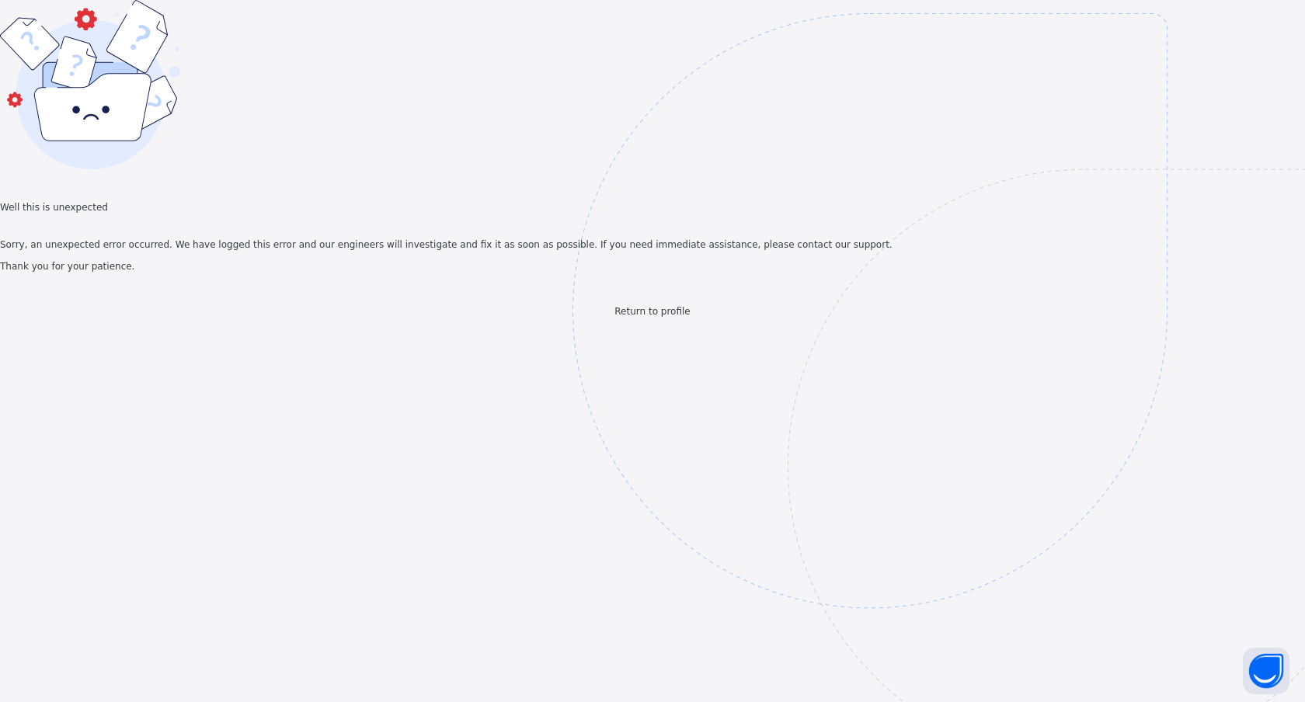
click at [662, 317] on span "Return to profile" at bounding box center [651, 311] width 75 height 11
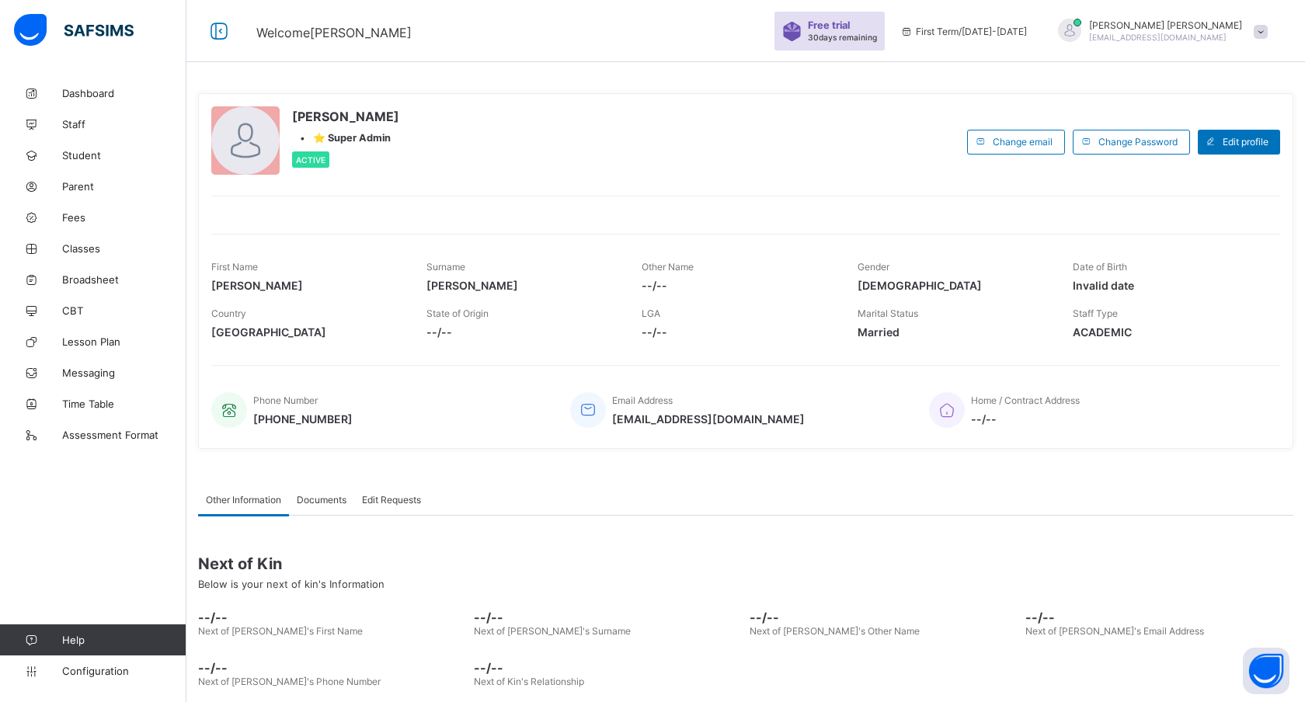
scroll to position [71, 0]
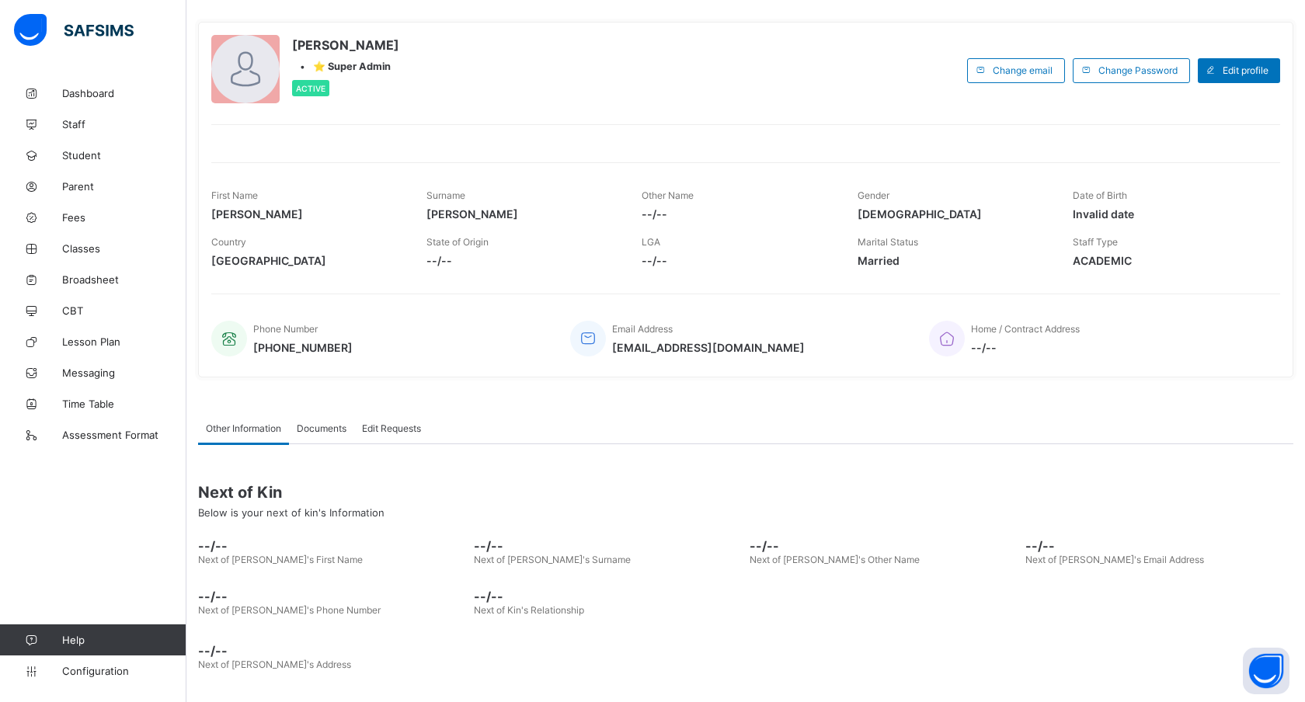
click at [319, 426] on span "Documents" at bounding box center [322, 429] width 50 height 12
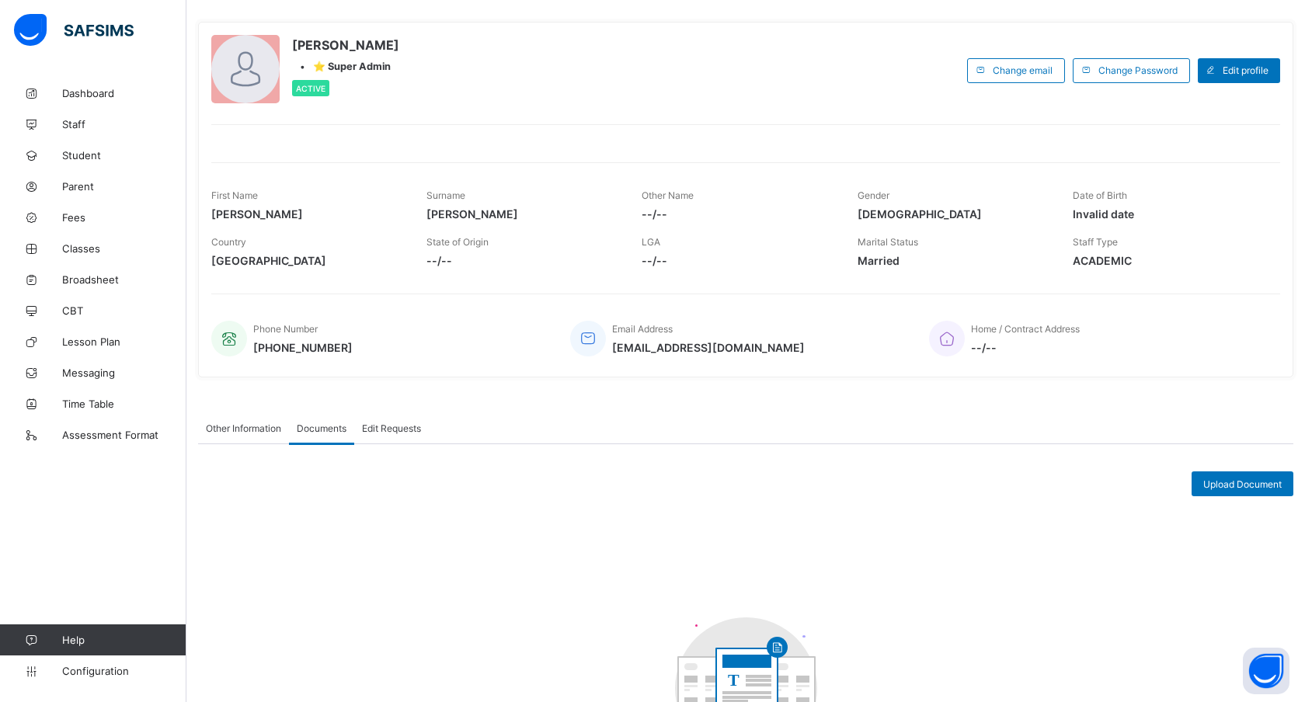
click at [400, 426] on span "Edit Requests" at bounding box center [391, 429] width 59 height 12
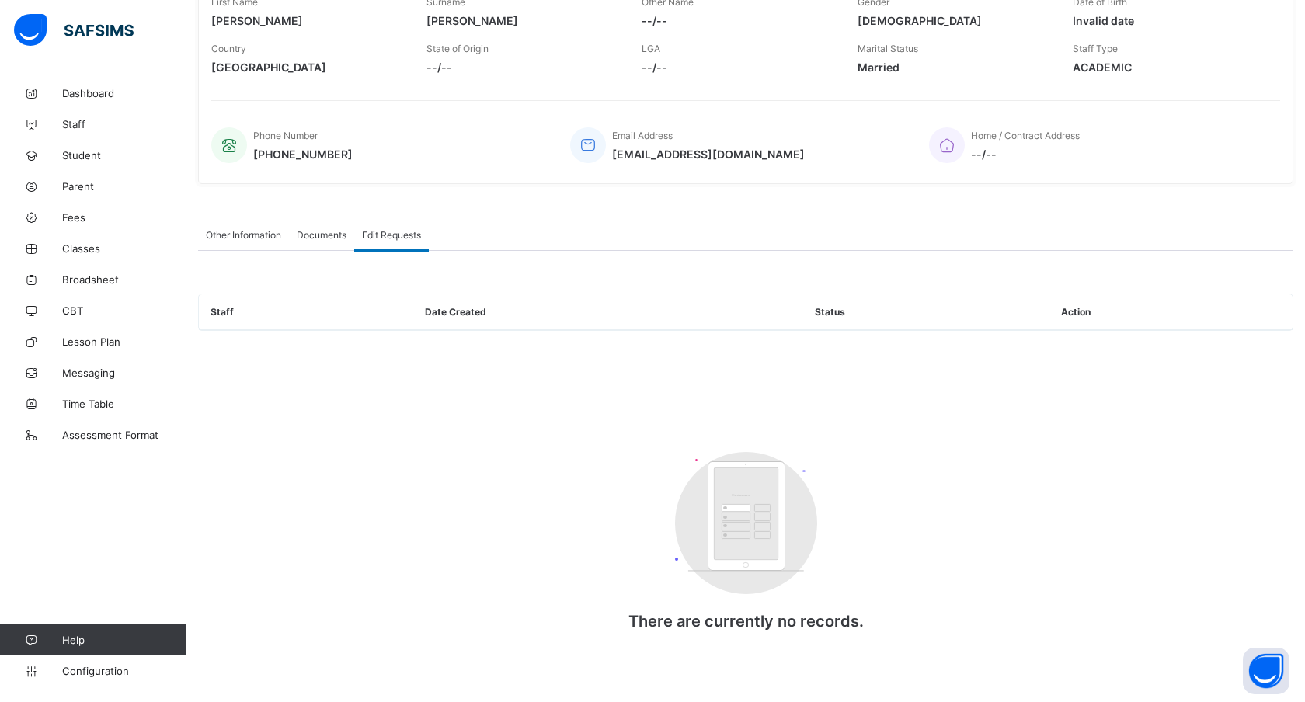
click at [258, 242] on div "Other Information" at bounding box center [243, 234] width 91 height 31
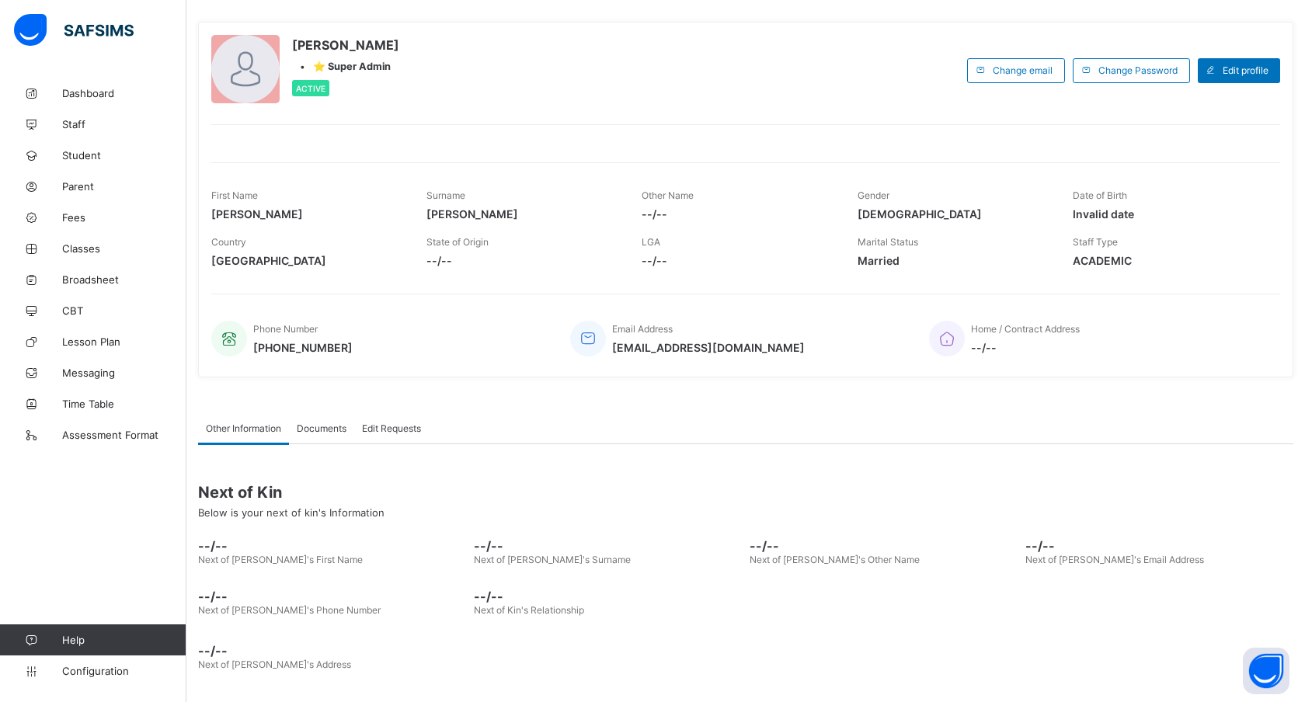
click at [320, 428] on span "Documents" at bounding box center [322, 429] width 50 height 12
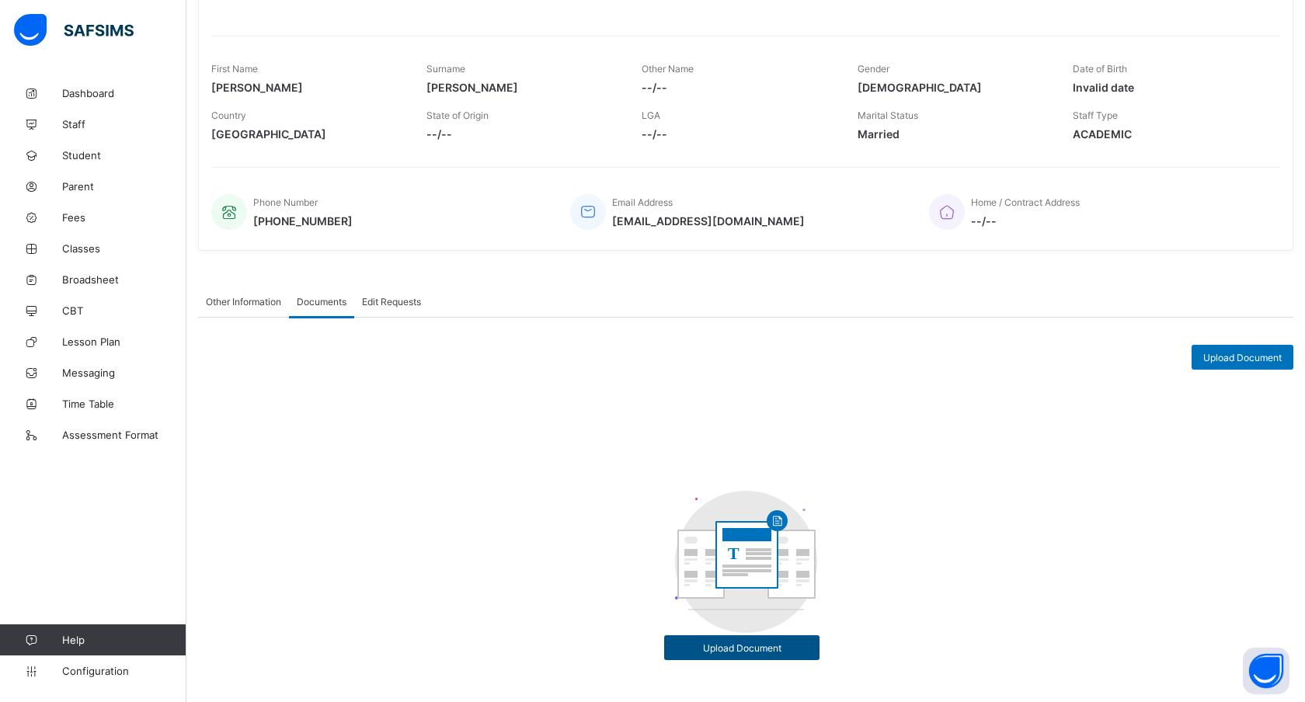
click at [681, 642] on span "Upload Document" at bounding box center [742, 648] width 132 height 12
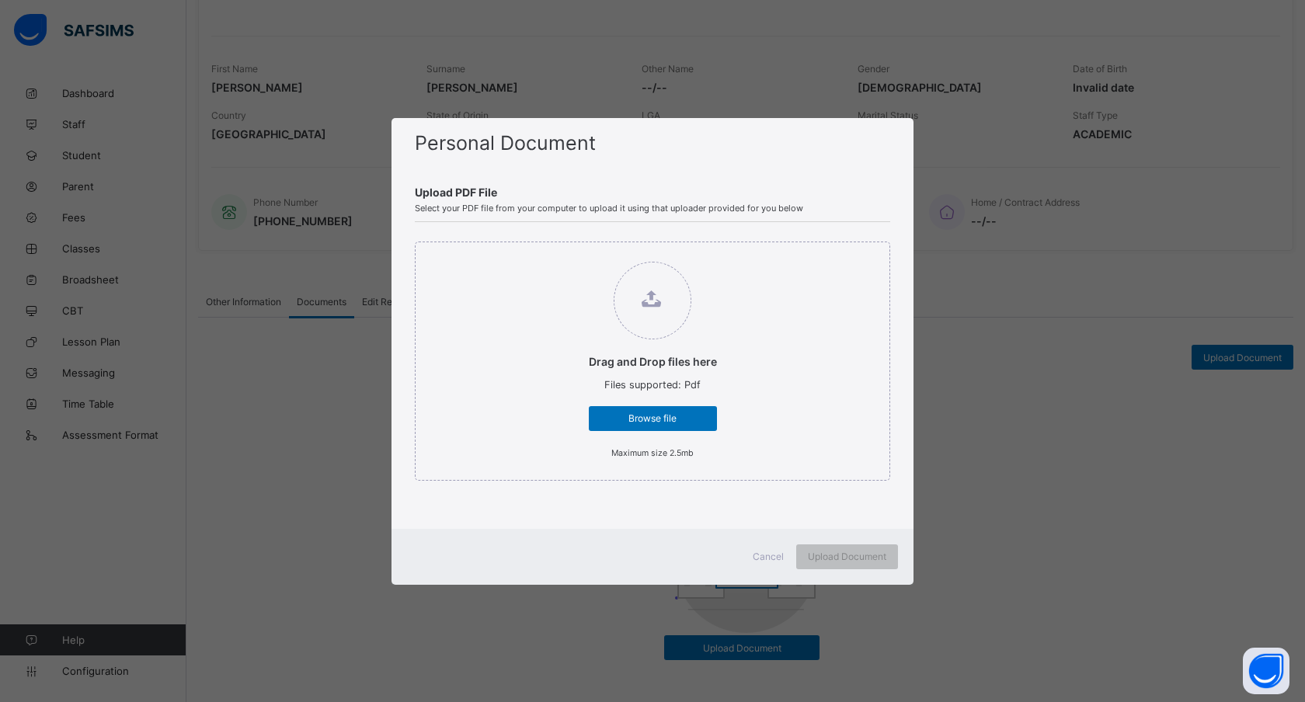
click at [760, 553] on span "Cancel" at bounding box center [768, 557] width 31 height 12
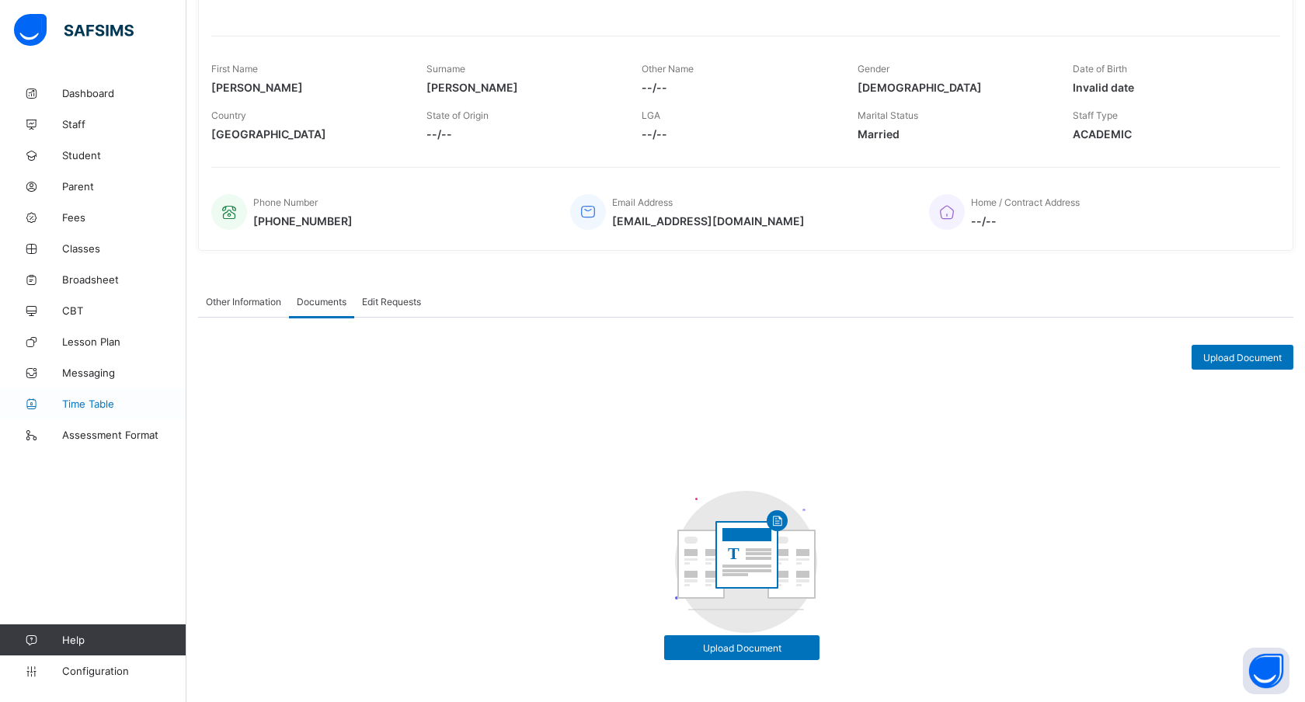
click at [89, 400] on span "Time Table" at bounding box center [124, 404] width 124 height 12
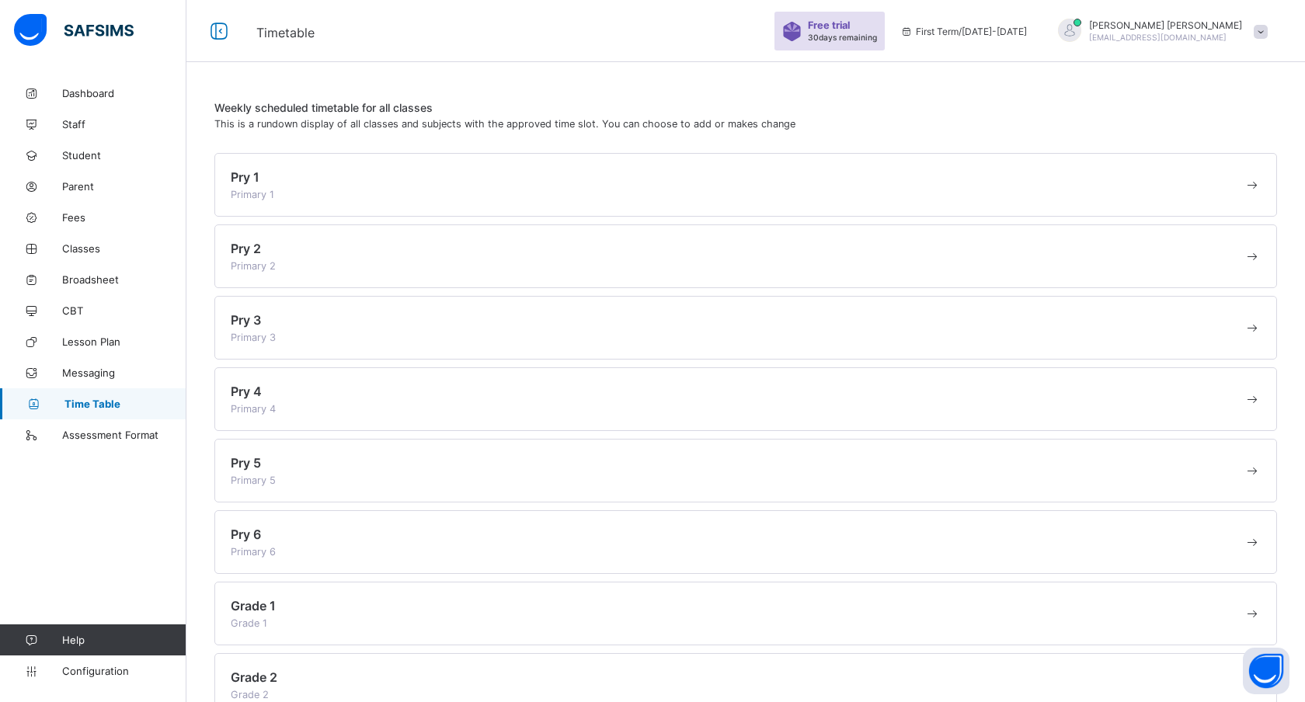
click at [410, 183] on div "Pry 1 Primary 1" at bounding box center [737, 184] width 1013 height 31
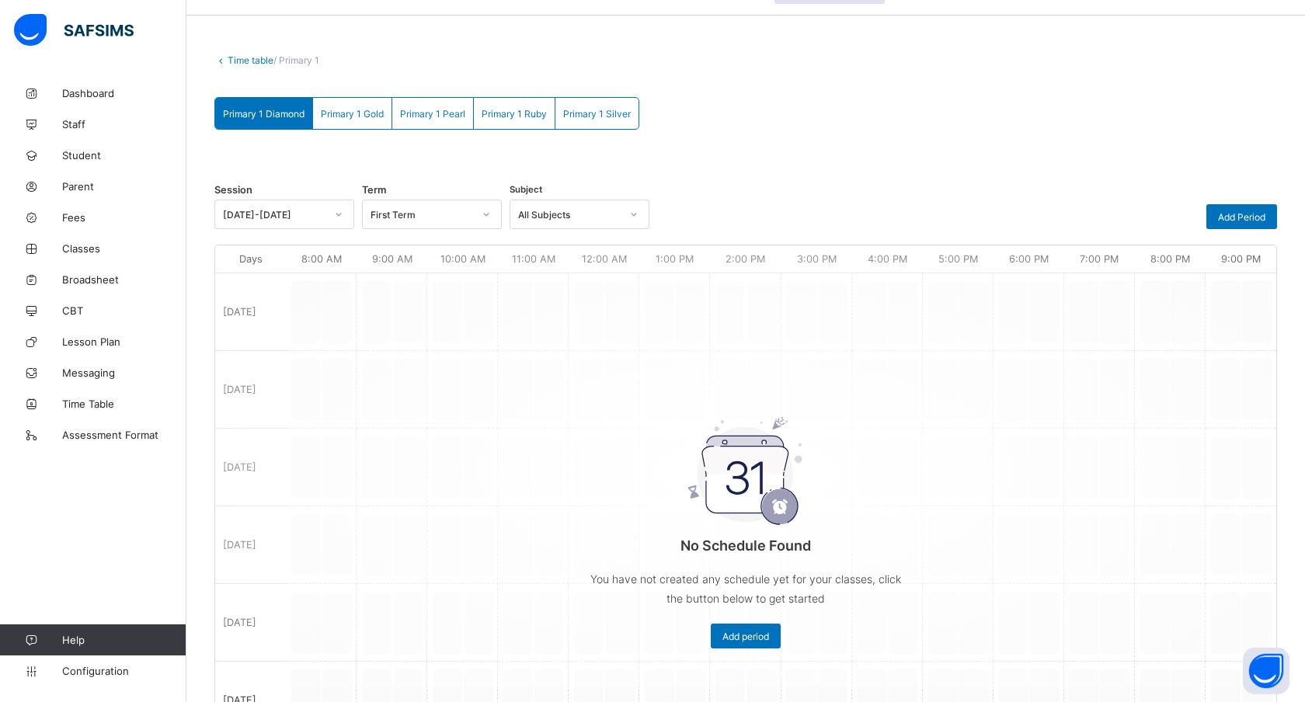
scroll to position [51, 0]
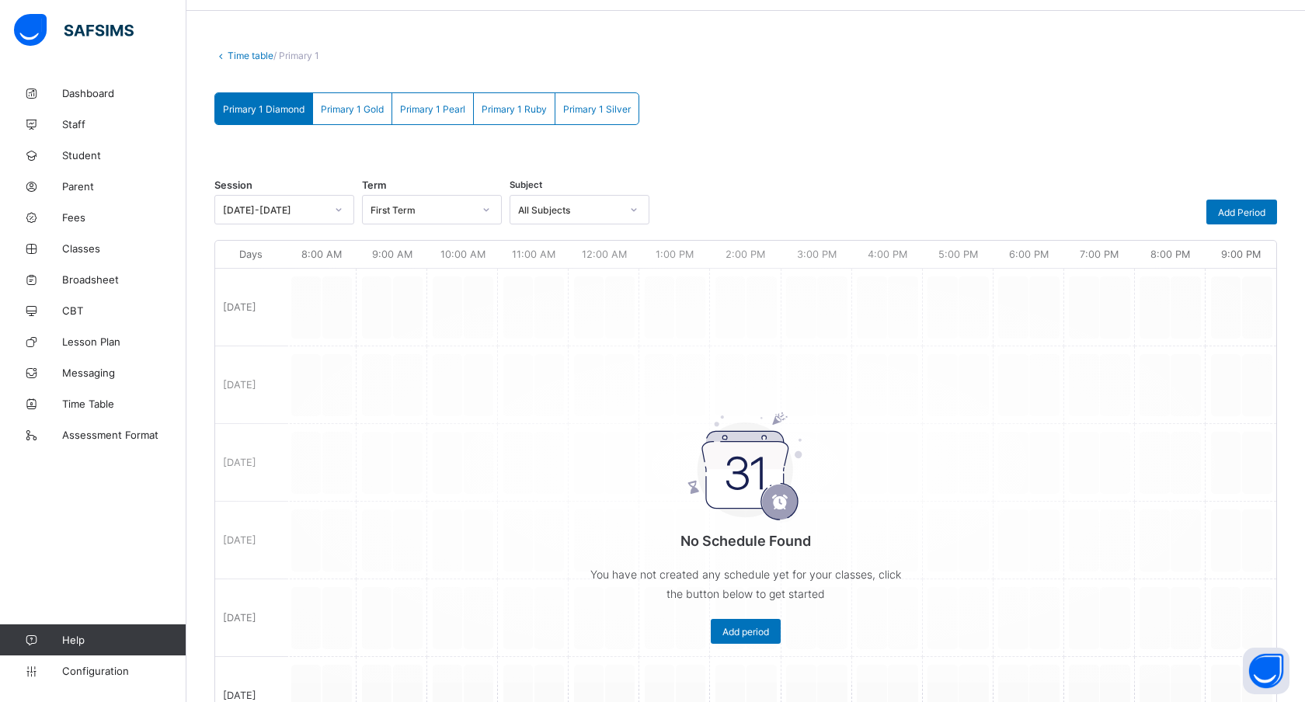
click at [451, 308] on div "No Schedule Found You have not created any schedule yet for your classes, click…" at bounding box center [745, 466] width 1061 height 434
click at [1223, 211] on span "Add Period" at bounding box center [1241, 213] width 47 height 12
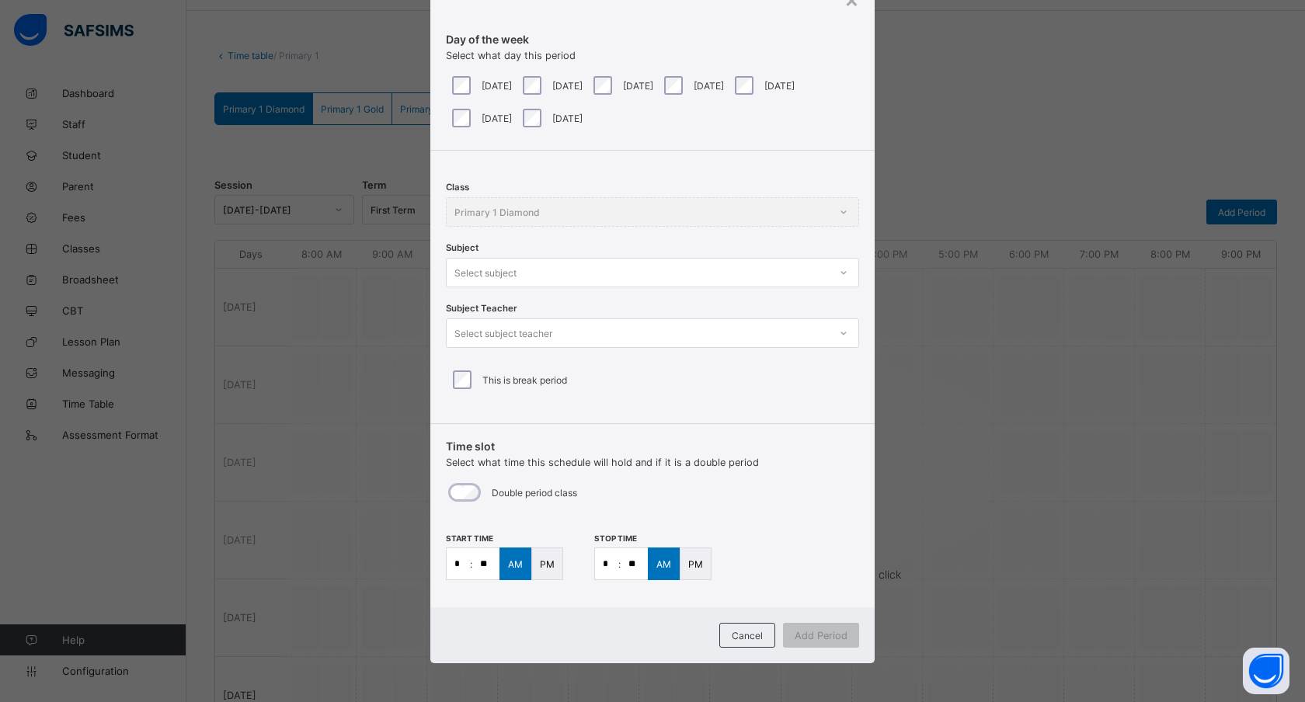
scroll to position [0, 0]
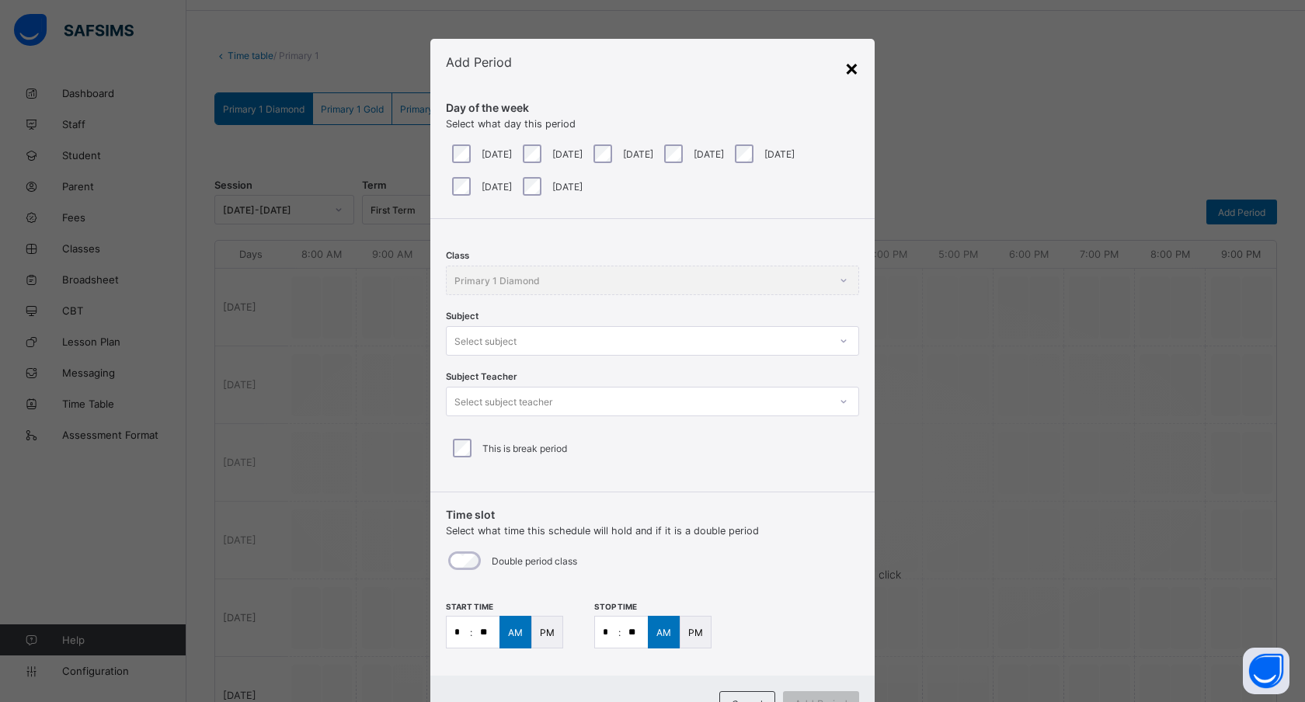
click at [847, 71] on div "×" at bounding box center [851, 67] width 15 height 26
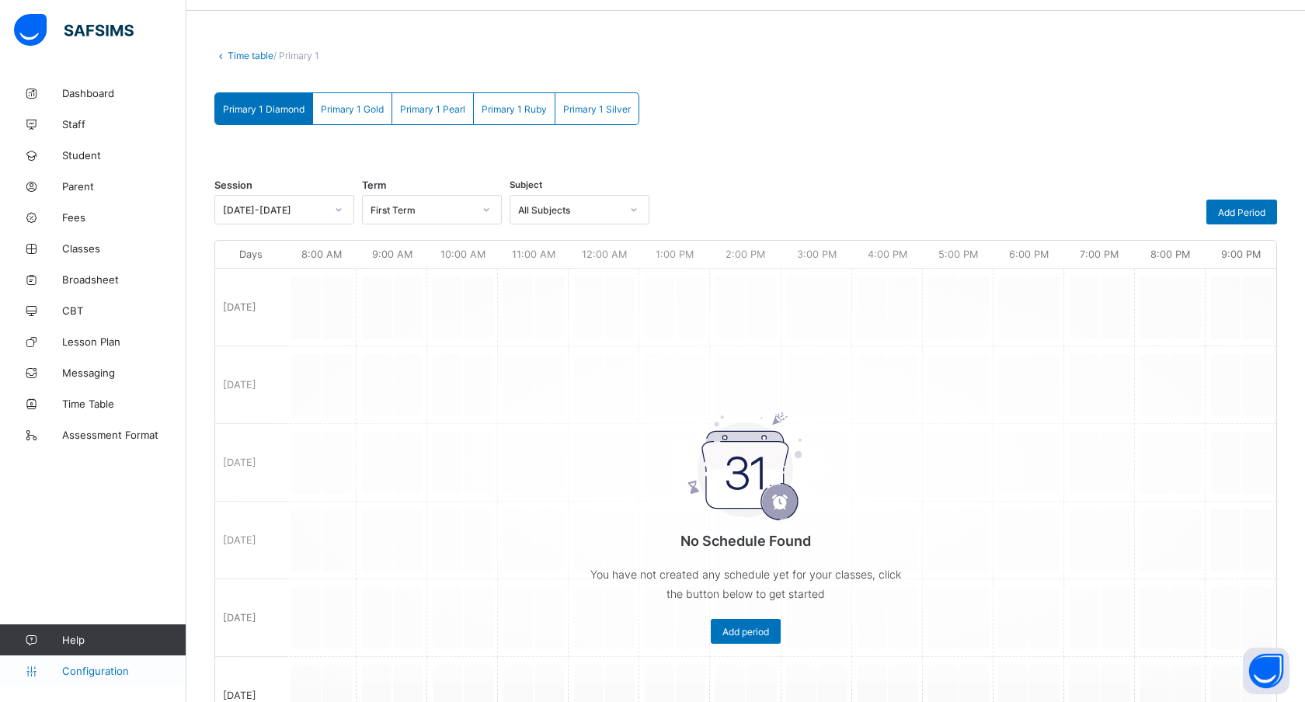
click at [80, 667] on span "Configuration" at bounding box center [124, 671] width 124 height 12
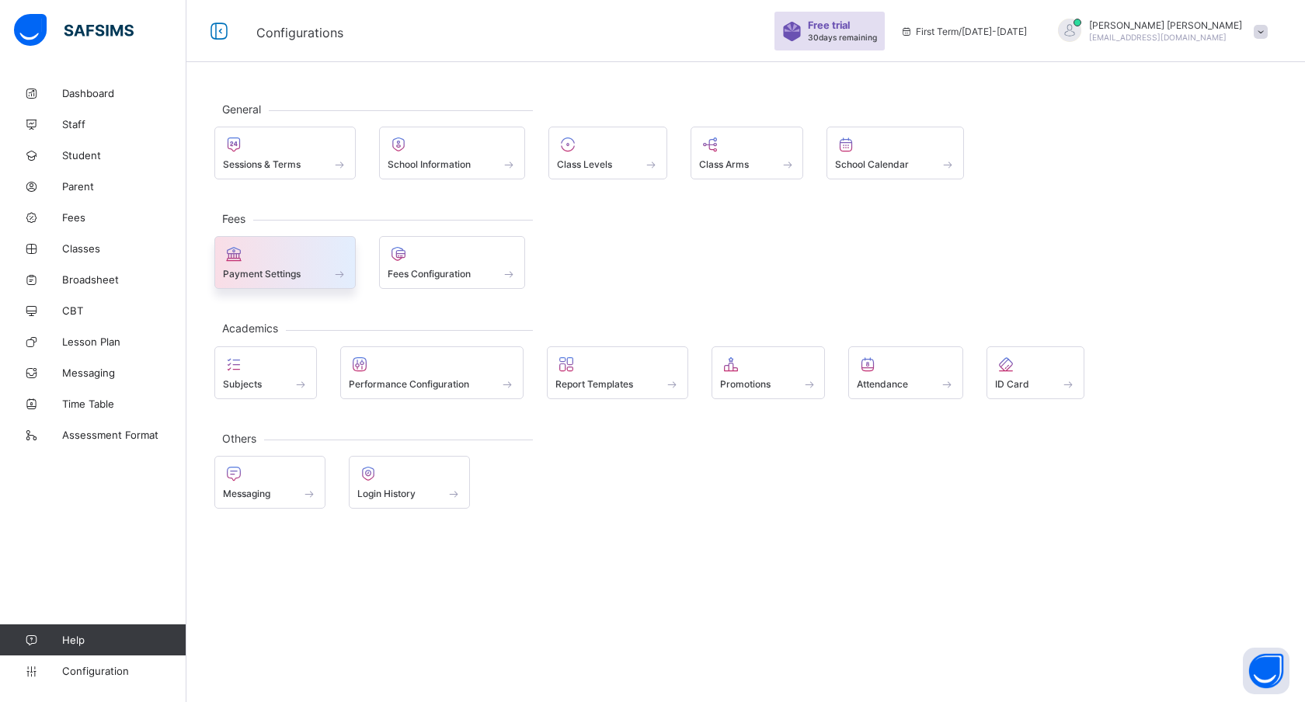
click at [242, 274] on span "Payment Settings" at bounding box center [262, 274] width 78 height 12
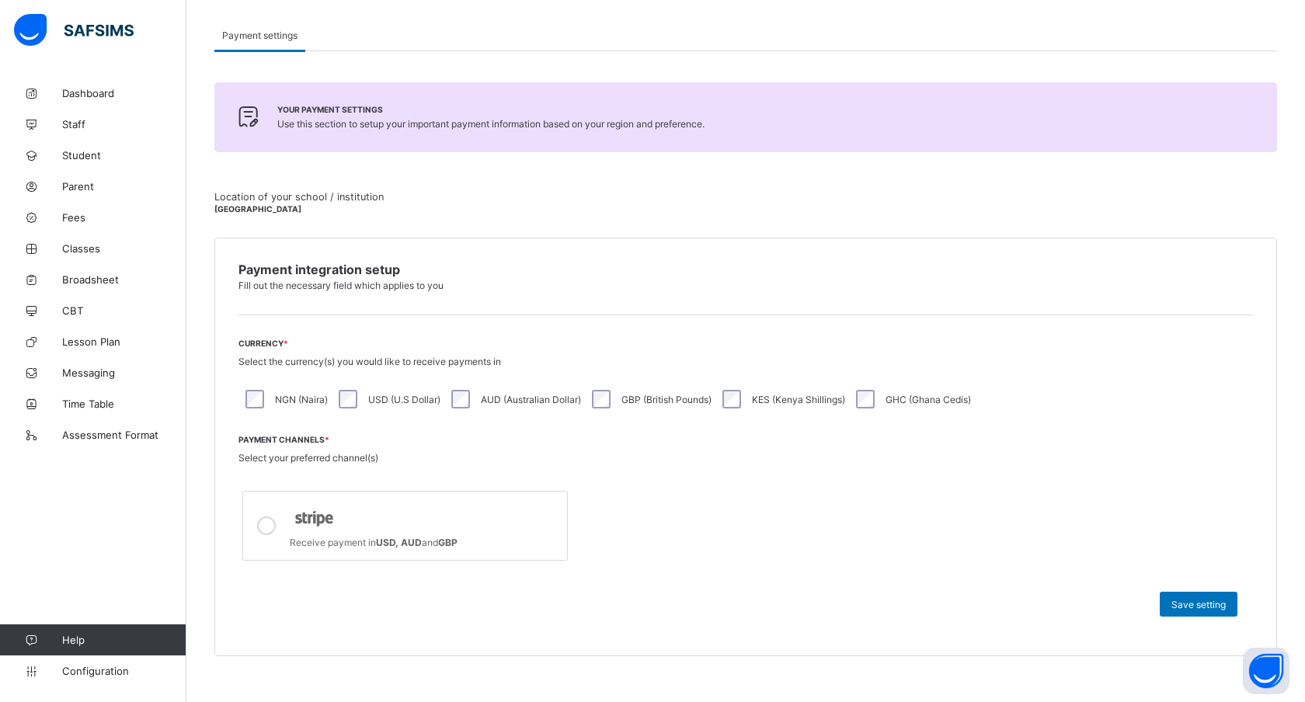
scroll to position [147, 0]
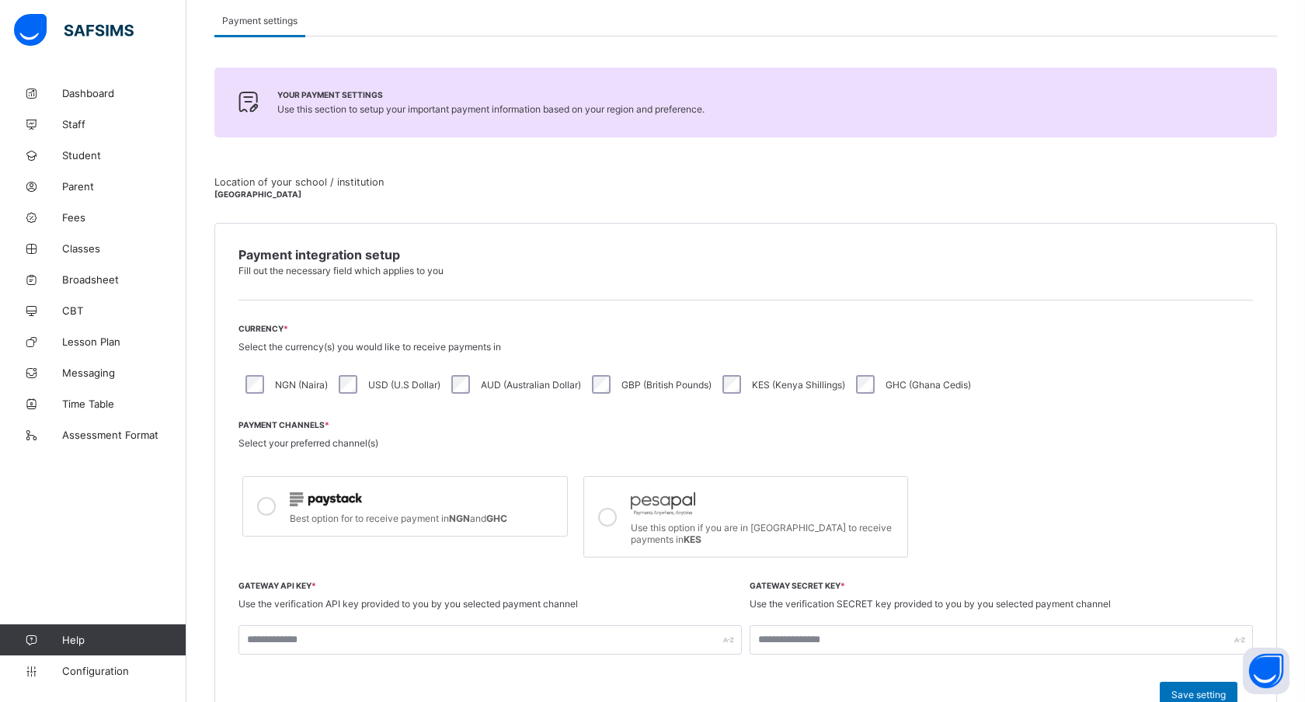
click at [849, 382] on div "KES (Kenya Shillings)" at bounding box center [782, 384] width 134 height 33
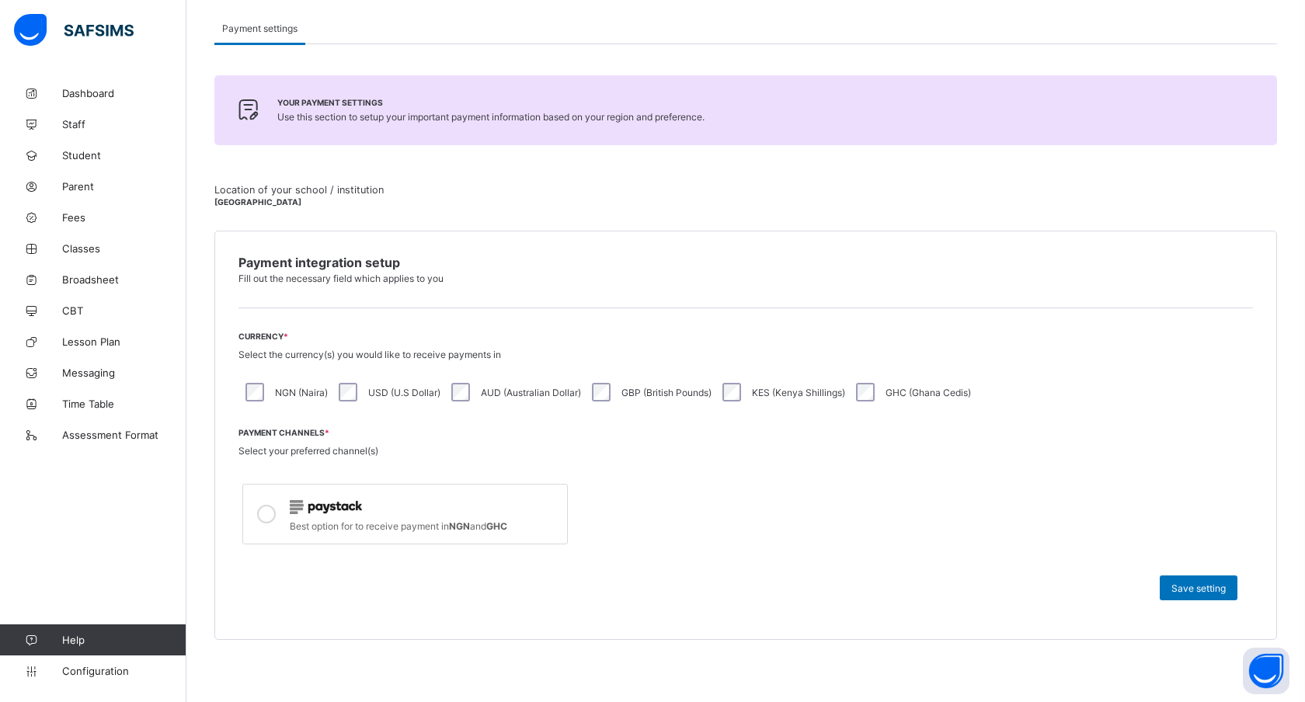
scroll to position [138, 0]
click at [320, 511] on img at bounding box center [314, 513] width 49 height 23
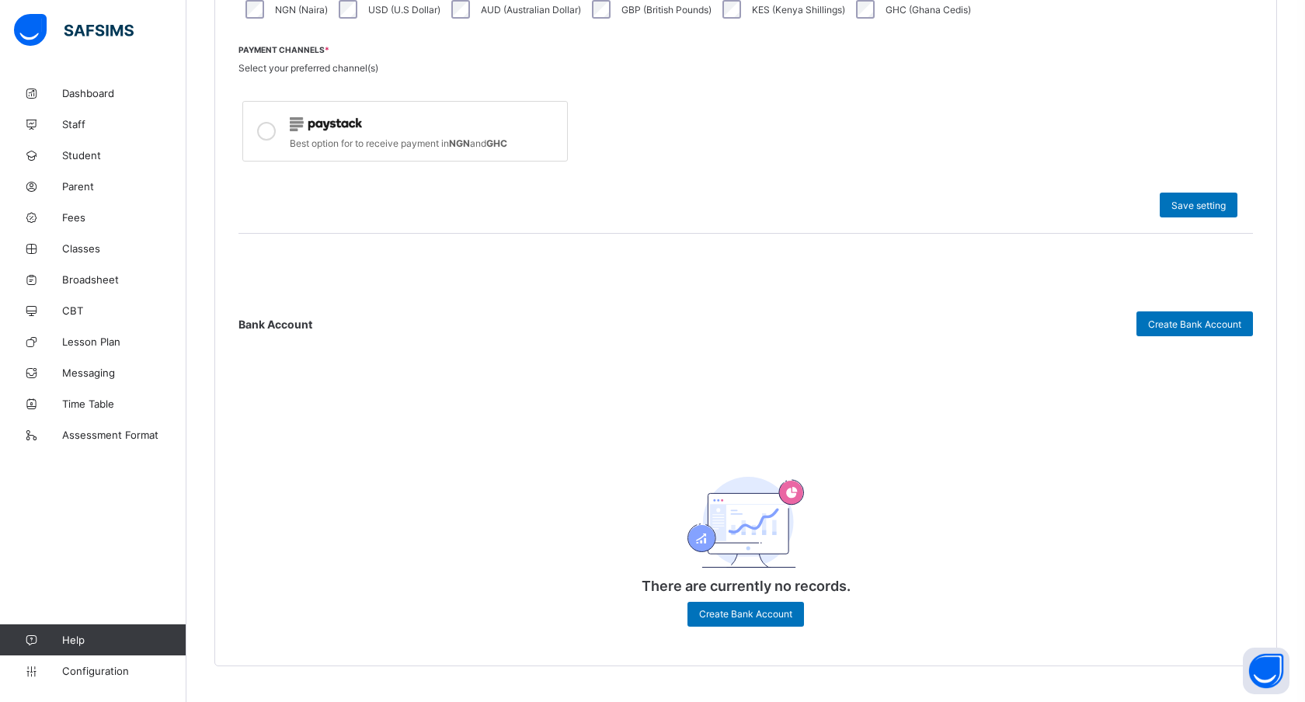
scroll to position [548, 0]
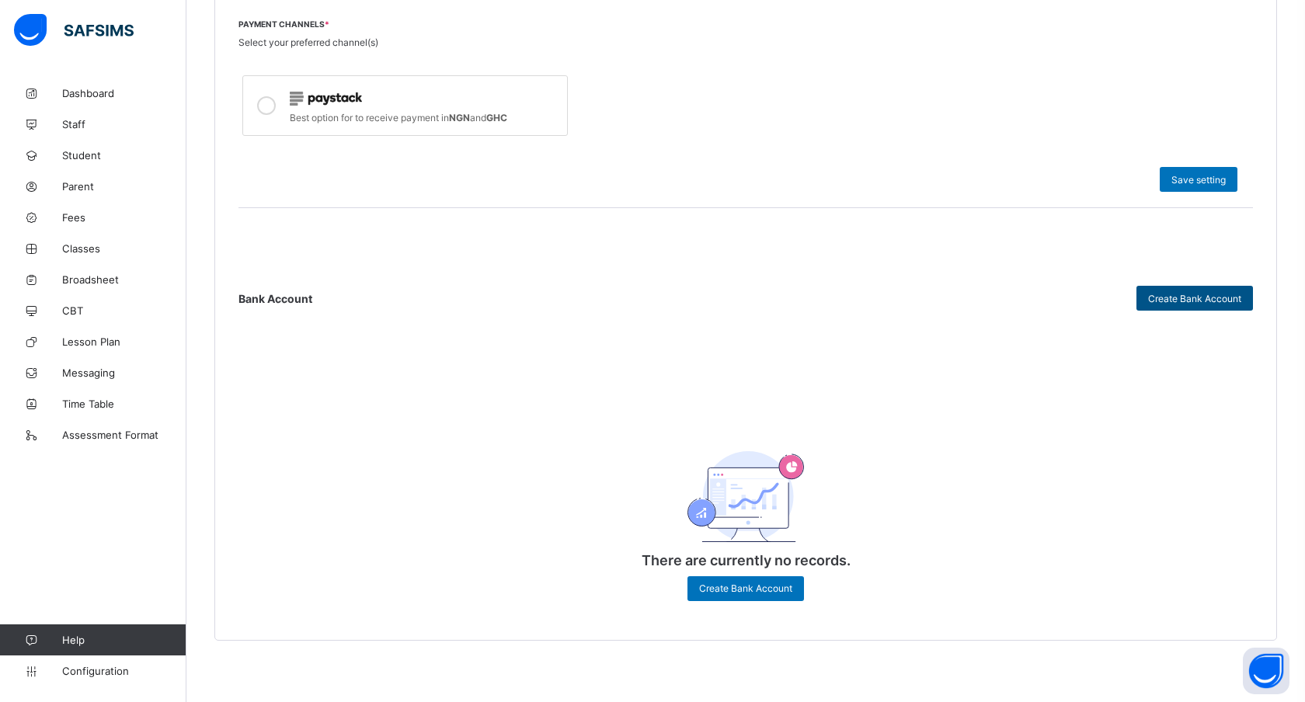
click at [1164, 294] on span "Create Bank Account" at bounding box center [1194, 299] width 93 height 12
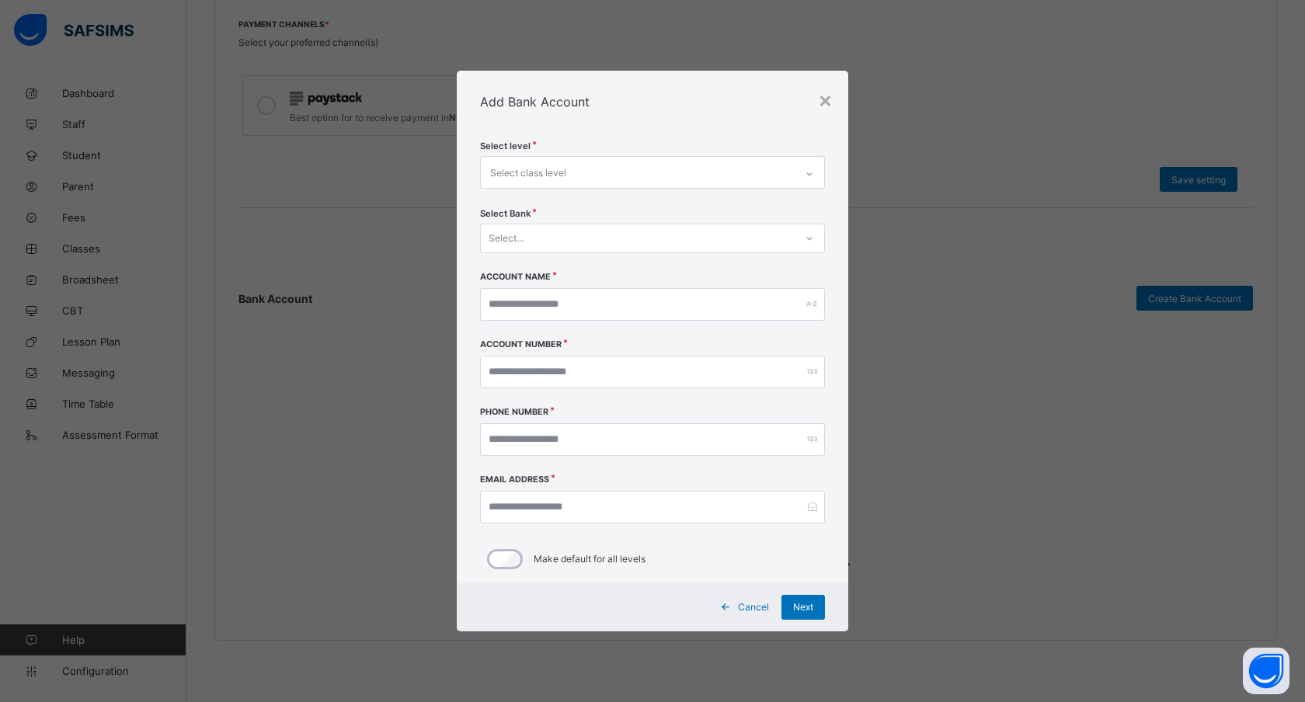
click at [538, 171] on div "Select class level" at bounding box center [528, 173] width 76 height 30
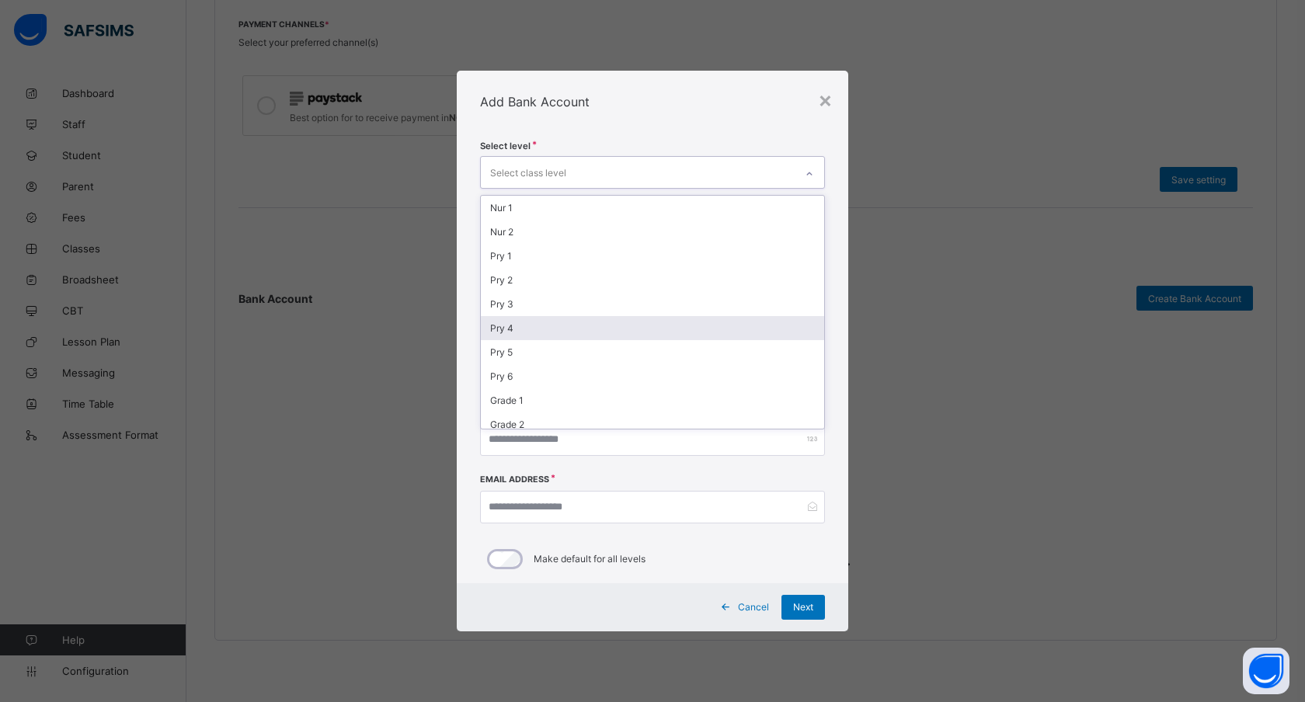
scroll to position [241, 0]
click at [844, 269] on div "Select level option JS 2 focused, 16 of 20. 20 results available. Use Up and Do…" at bounding box center [653, 358] width 392 height 450
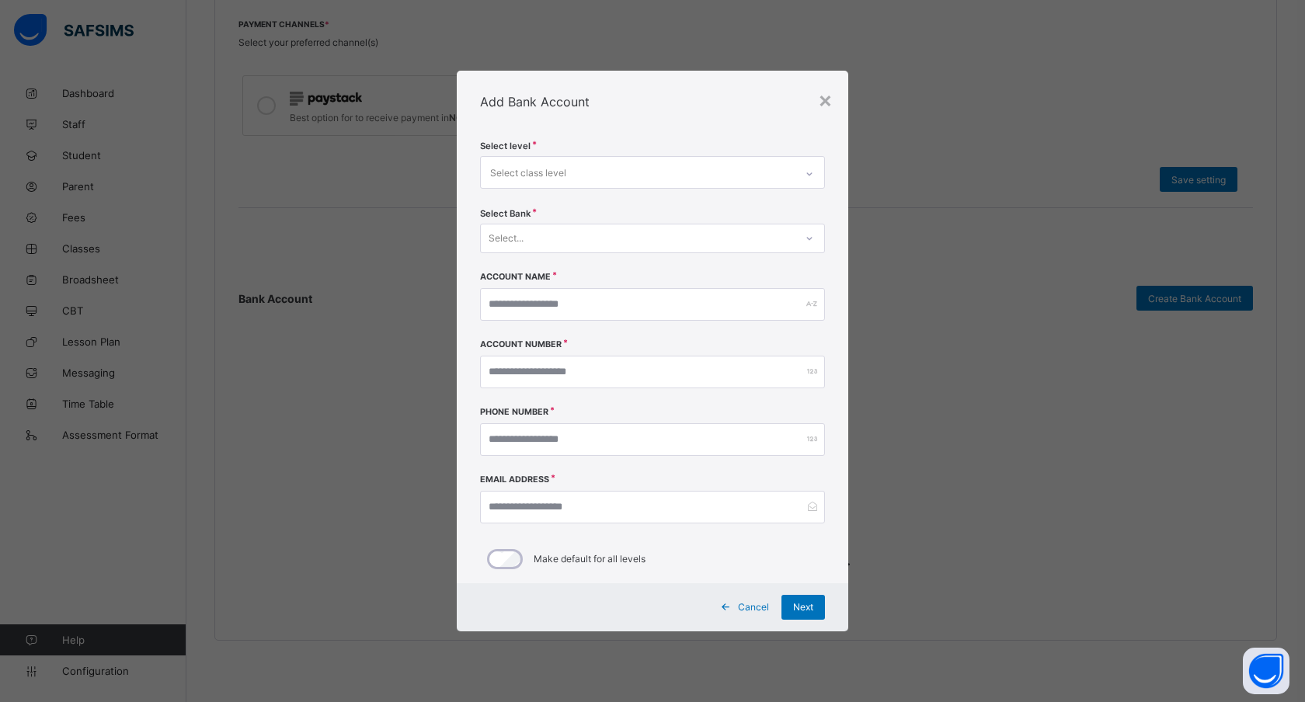
click at [543, 235] on div "Select..." at bounding box center [638, 239] width 314 height 22
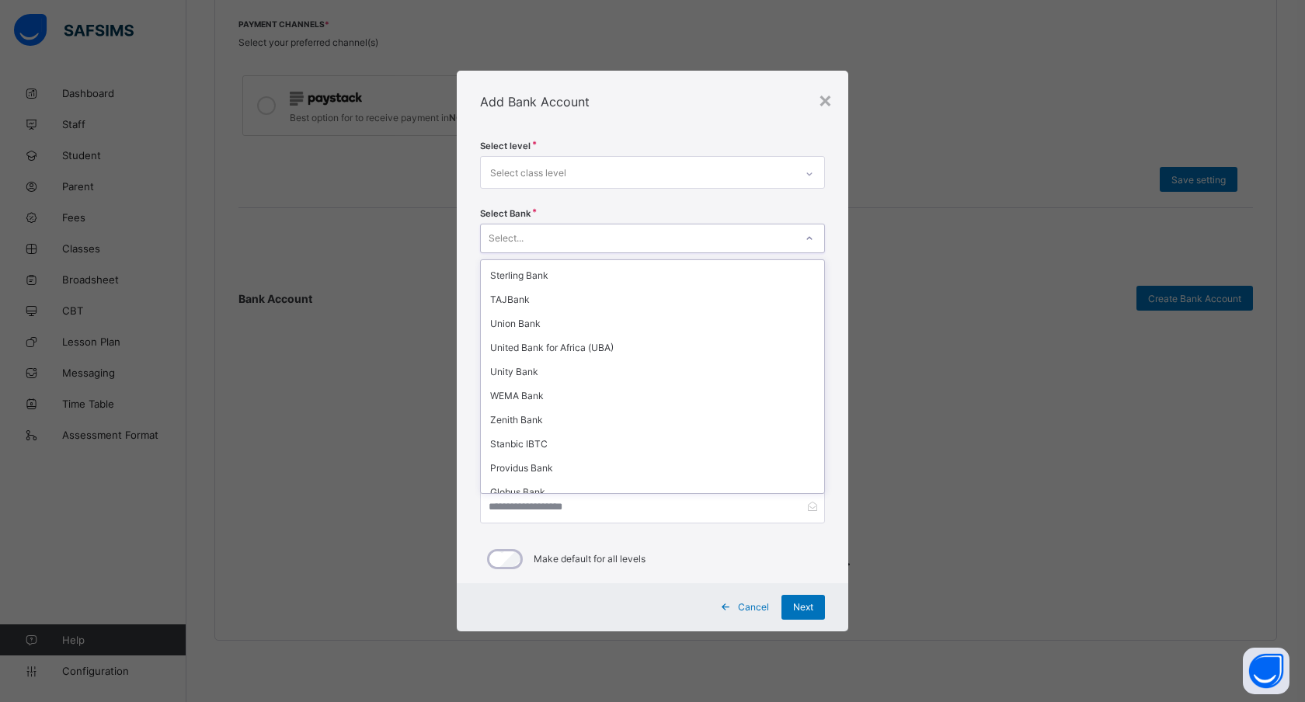
scroll to position [353, 0]
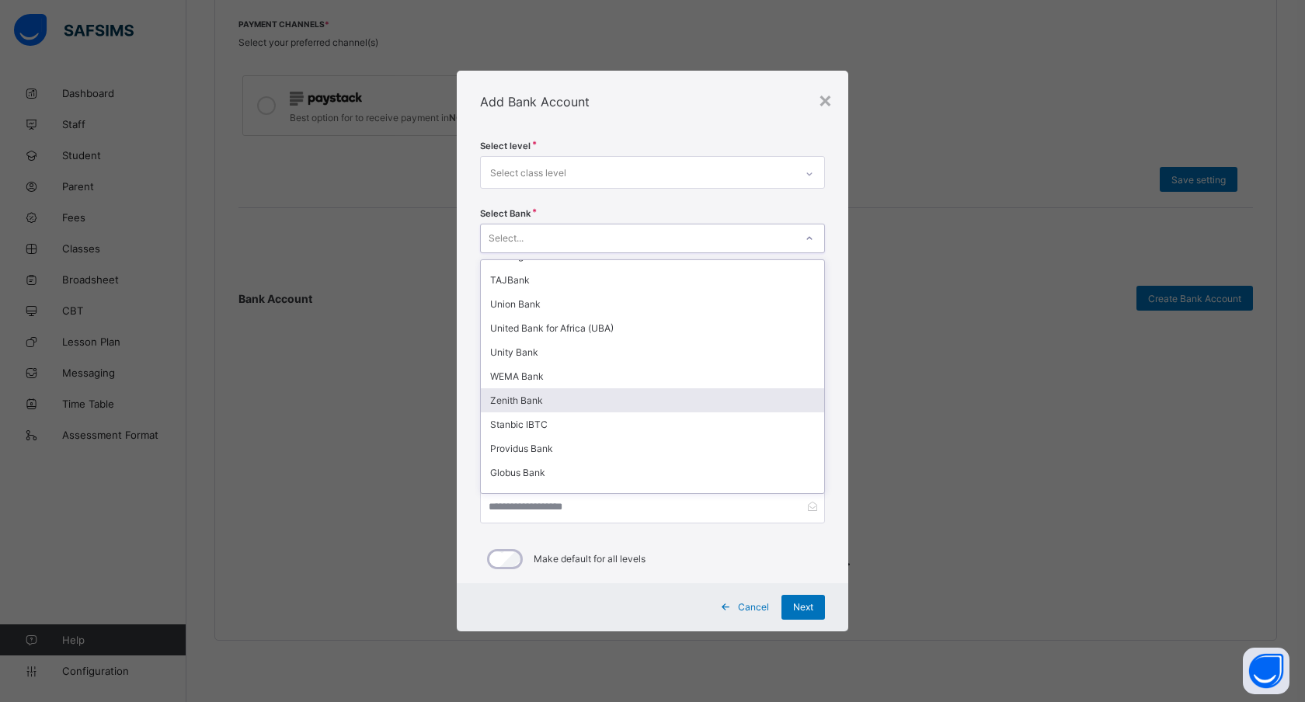
click at [524, 388] on div "Zenith Bank" at bounding box center [652, 400] width 343 height 24
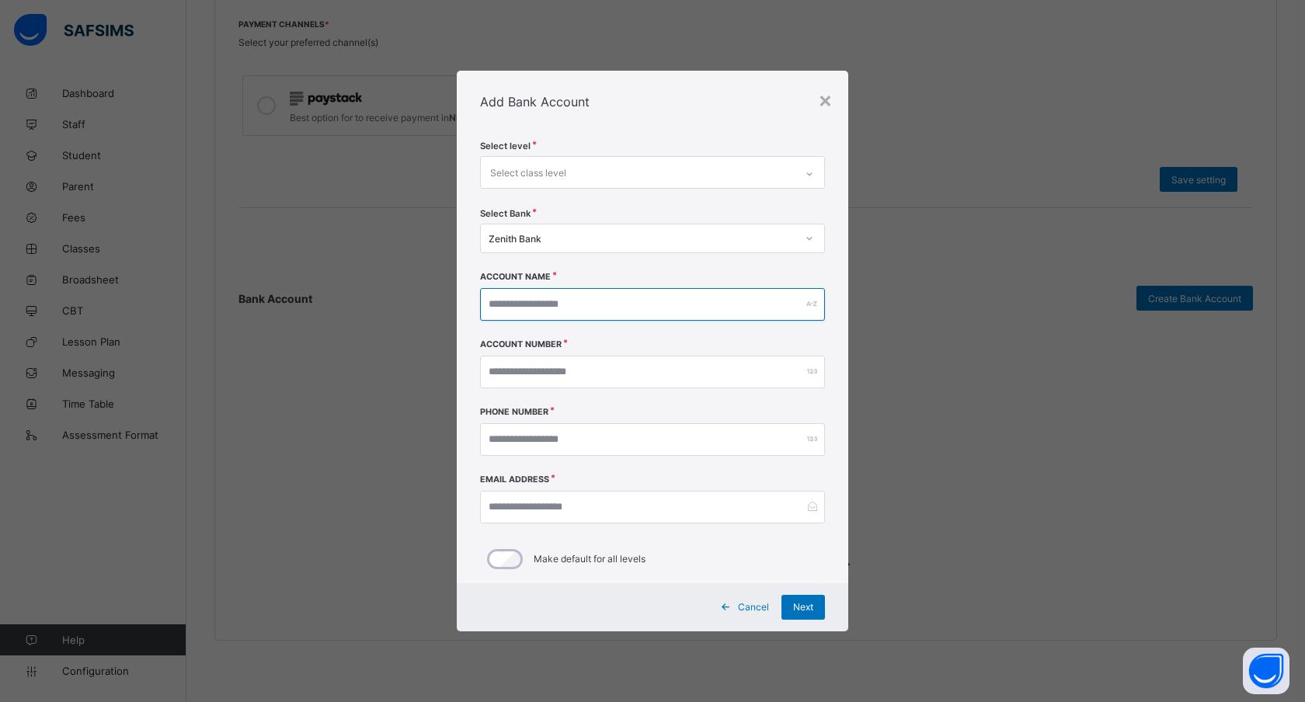
click at [547, 305] on input "text" at bounding box center [652, 304] width 345 height 33
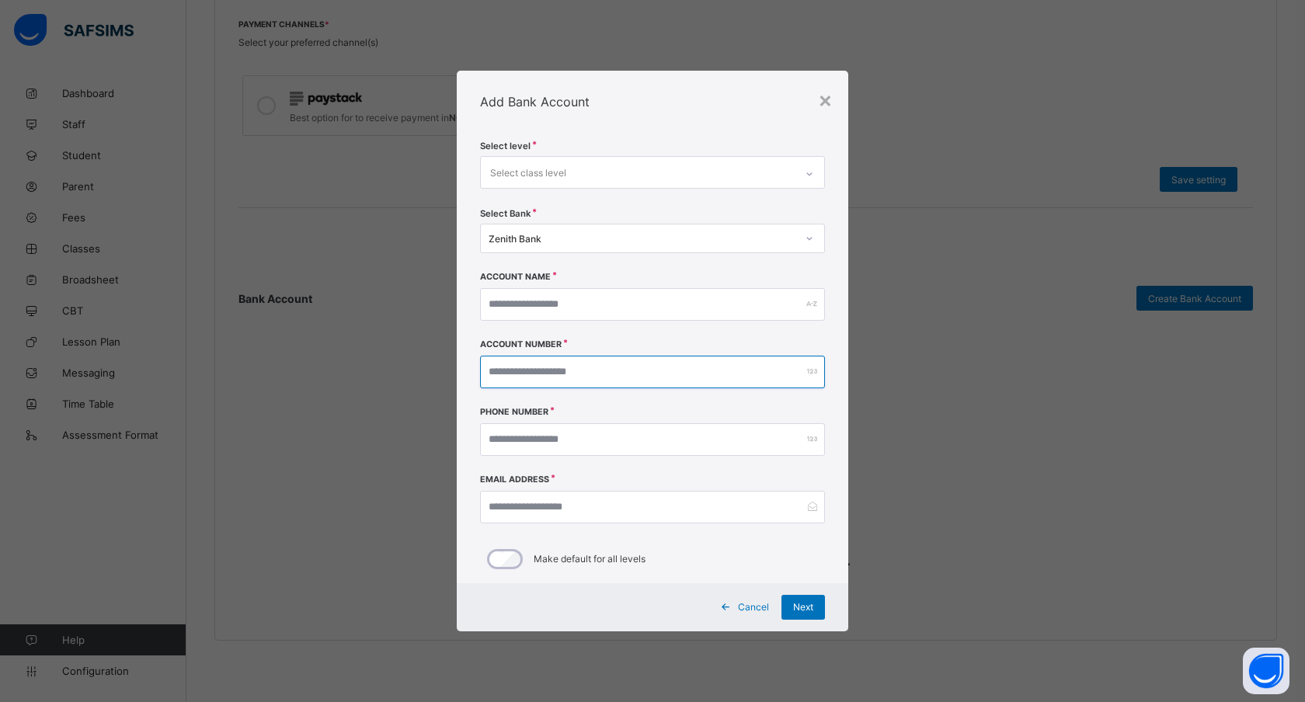
click at [535, 381] on input "number" at bounding box center [652, 372] width 345 height 33
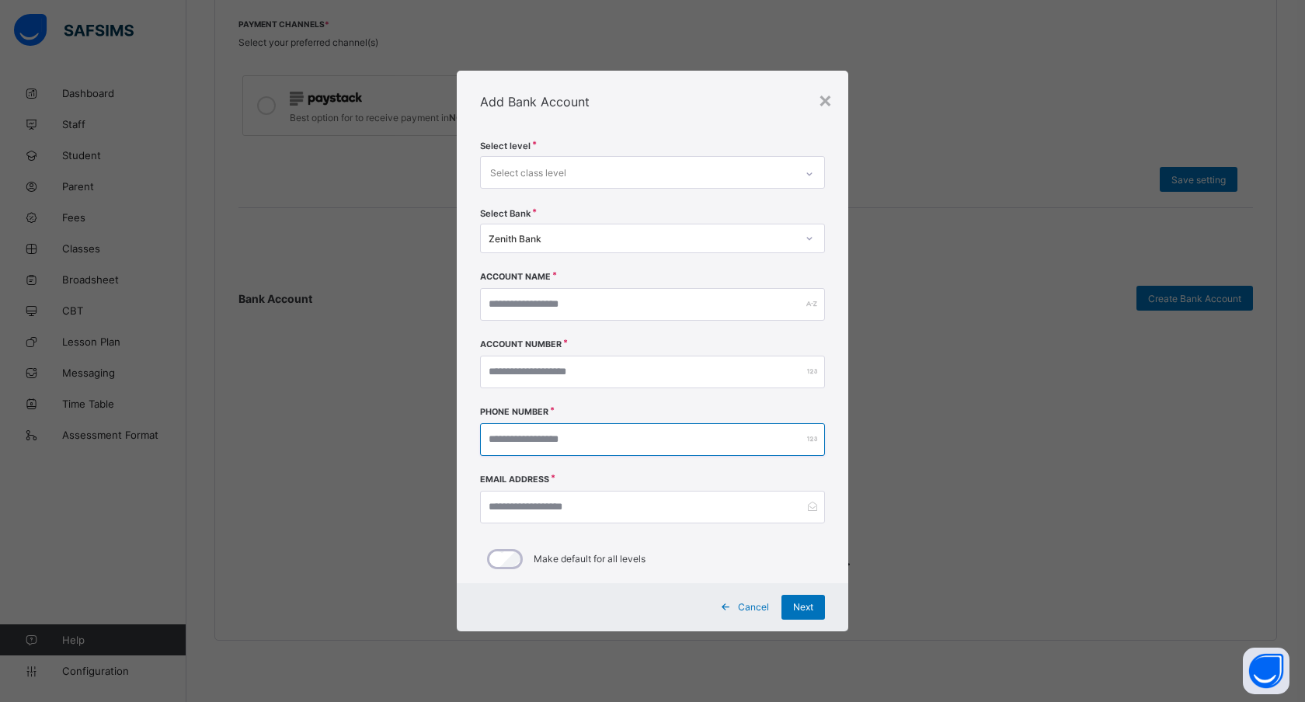
click at [573, 439] on input "number" at bounding box center [652, 439] width 345 height 33
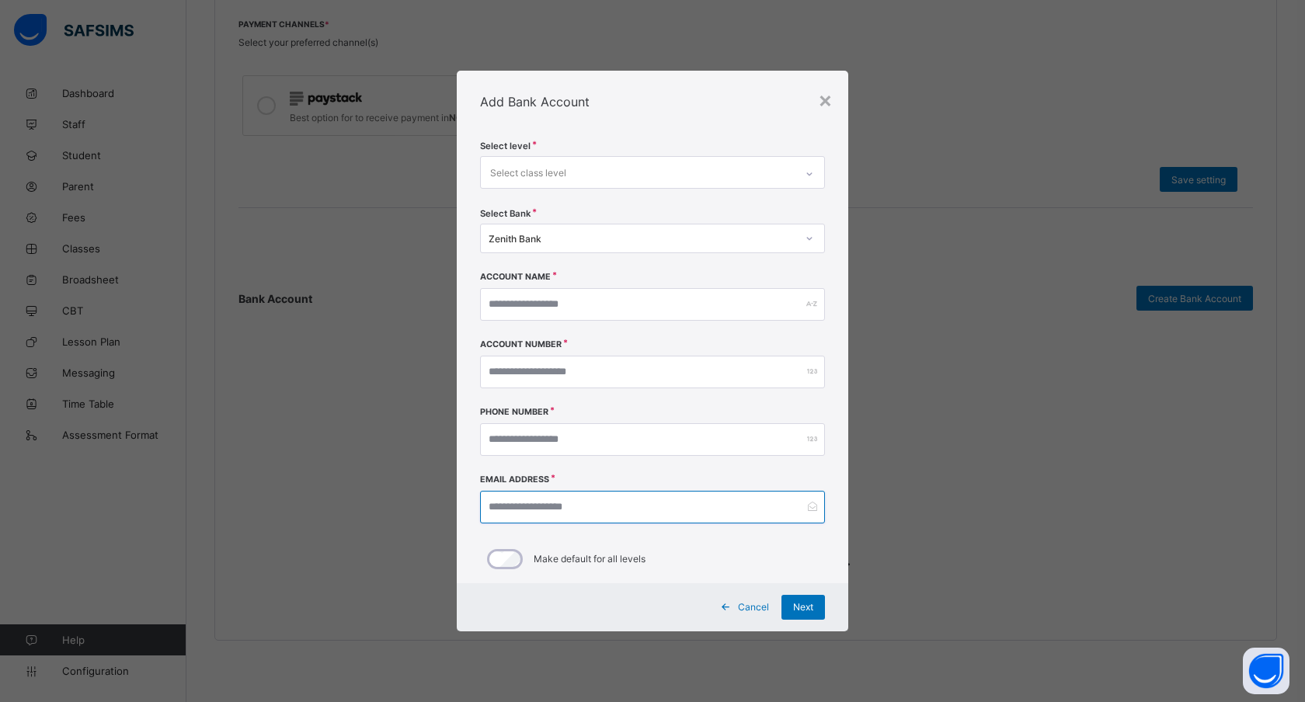
click at [553, 502] on input "email" at bounding box center [652, 507] width 345 height 33
click at [486, 517] on input "email" at bounding box center [652, 507] width 345 height 33
click at [706, 96] on div "Add Bank Account" at bounding box center [653, 102] width 392 height 62
click at [824, 99] on div "×" at bounding box center [825, 99] width 15 height 26
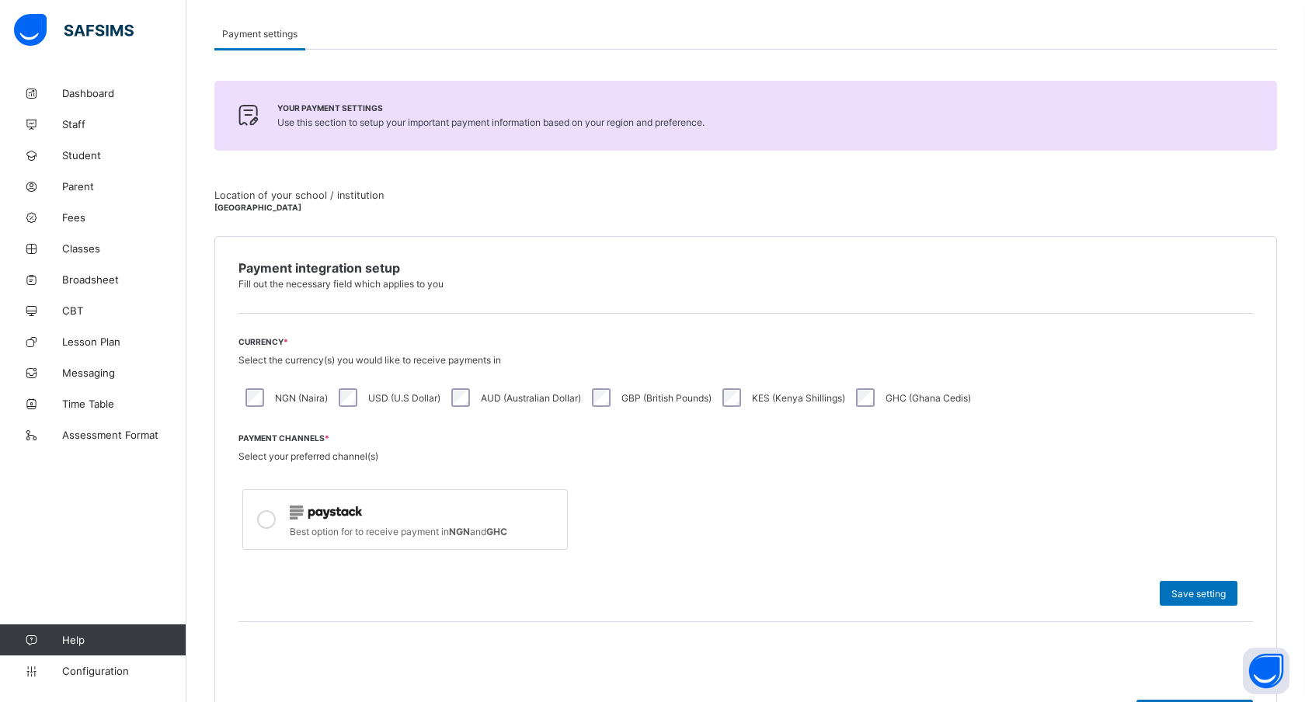
scroll to position [186, 0]
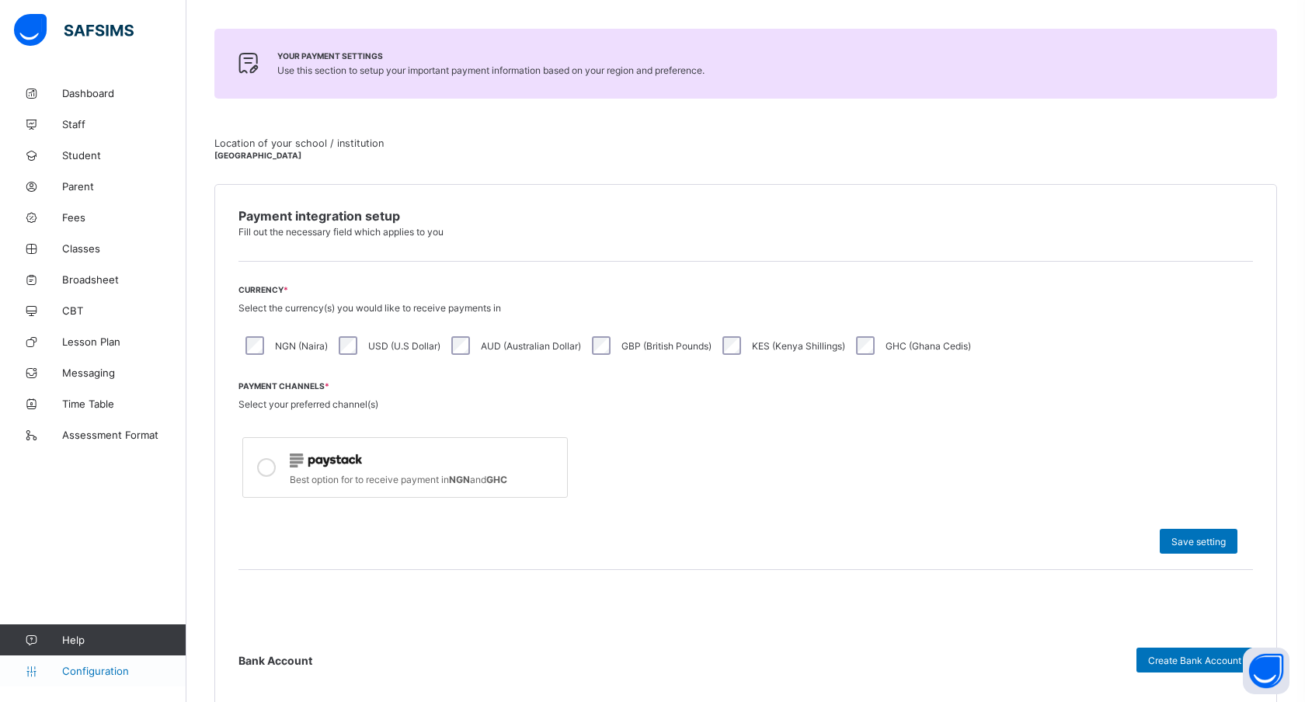
click at [82, 667] on span "Configuration" at bounding box center [124, 671] width 124 height 12
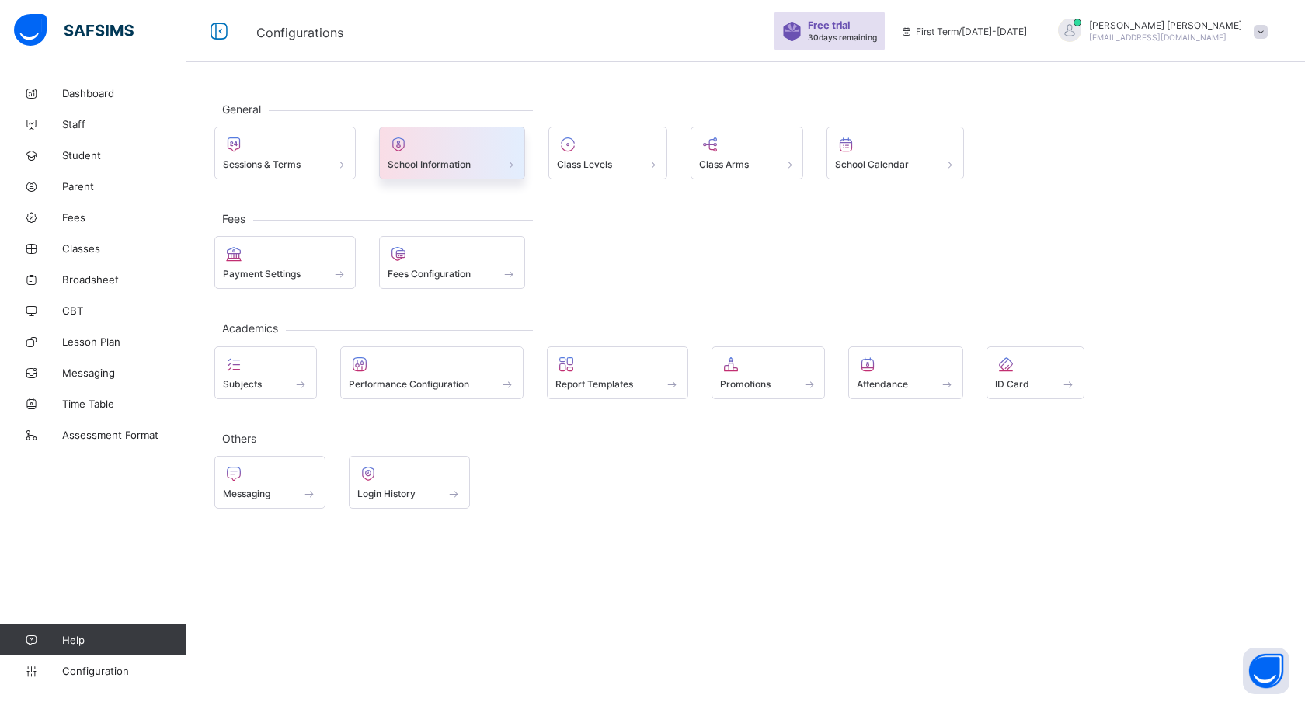
click at [470, 160] on span "School Information" at bounding box center [429, 164] width 83 height 12
select select "**"
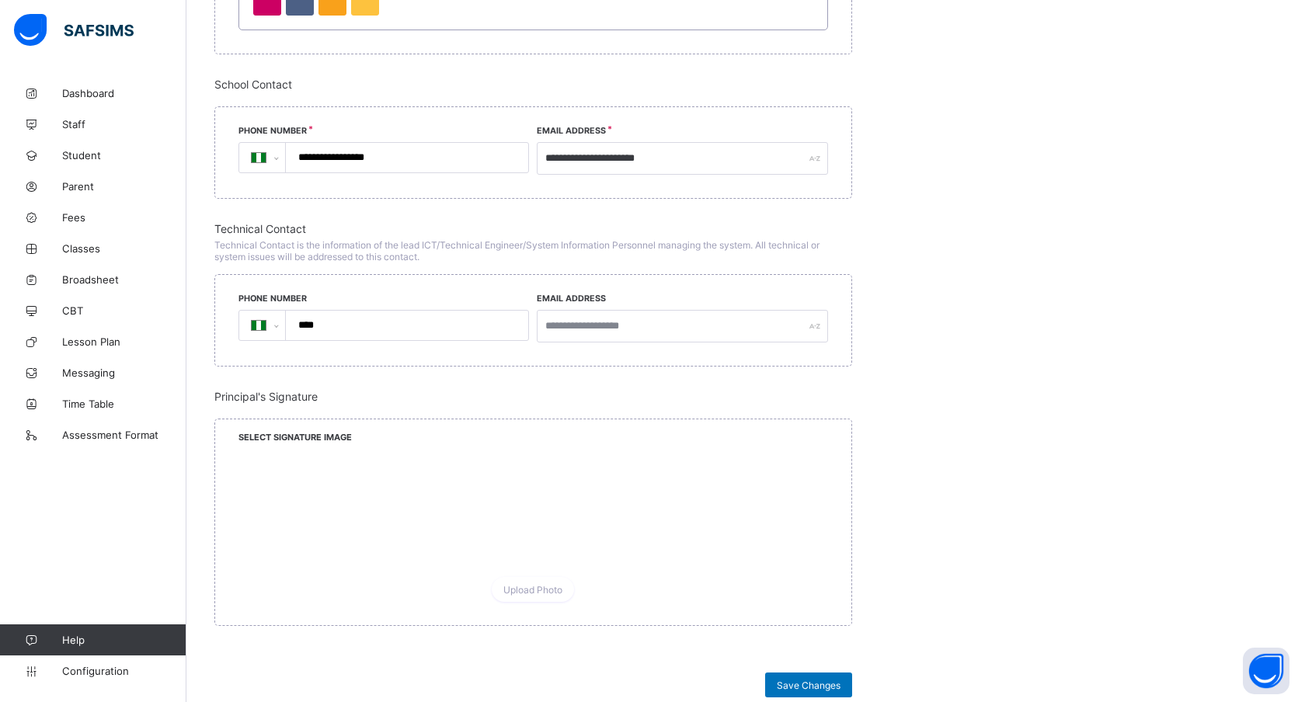
scroll to position [757, 0]
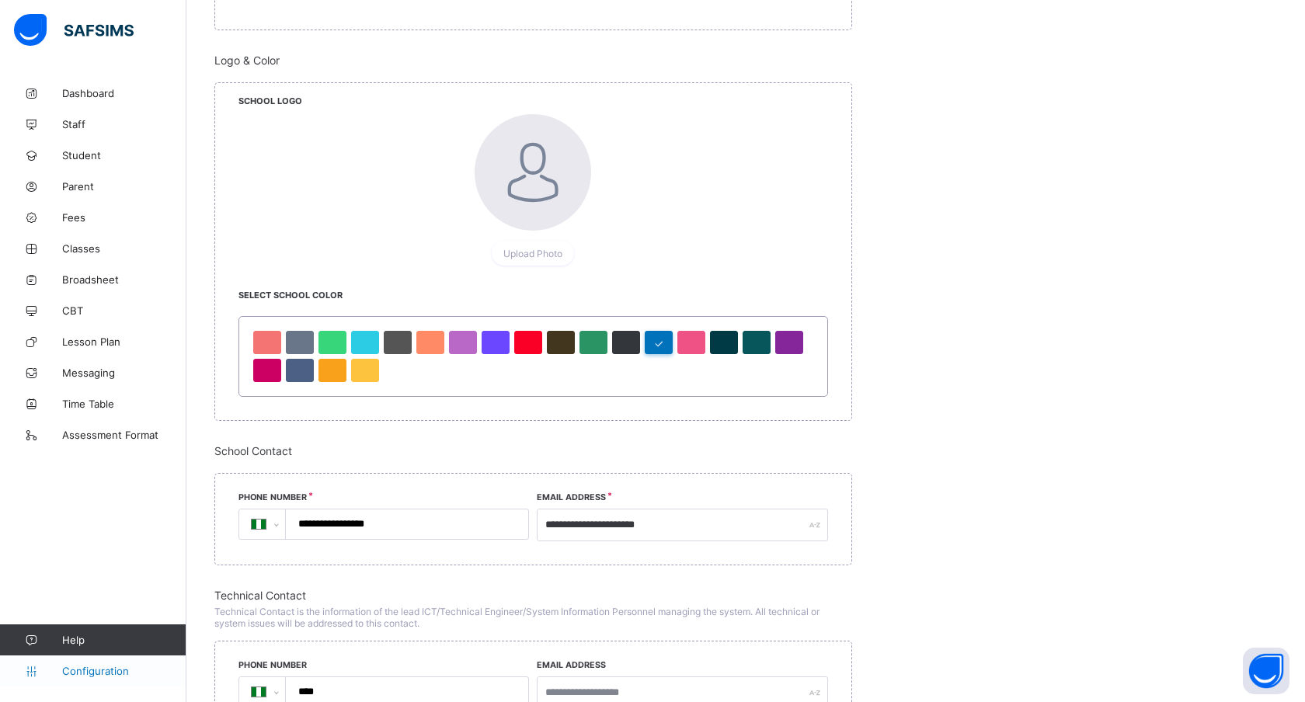
click at [89, 671] on span "Configuration" at bounding box center [124, 671] width 124 height 12
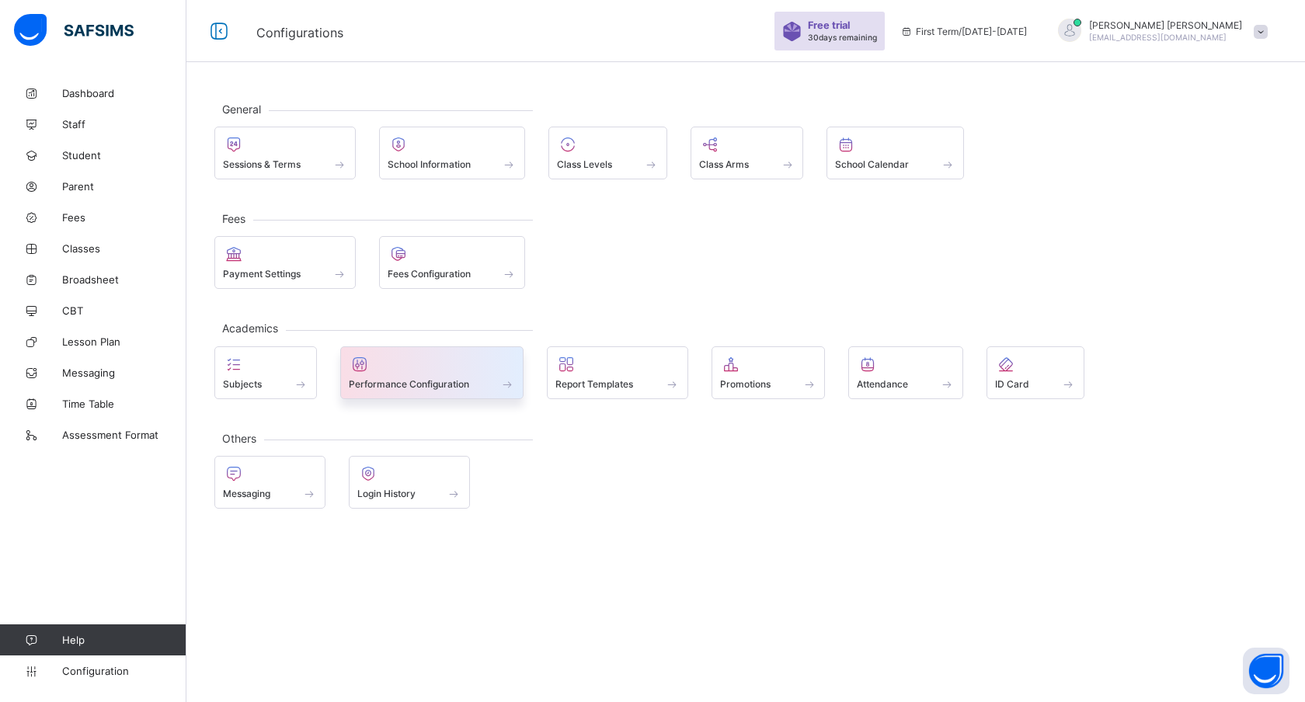
click at [443, 377] on span at bounding box center [432, 376] width 167 height 4
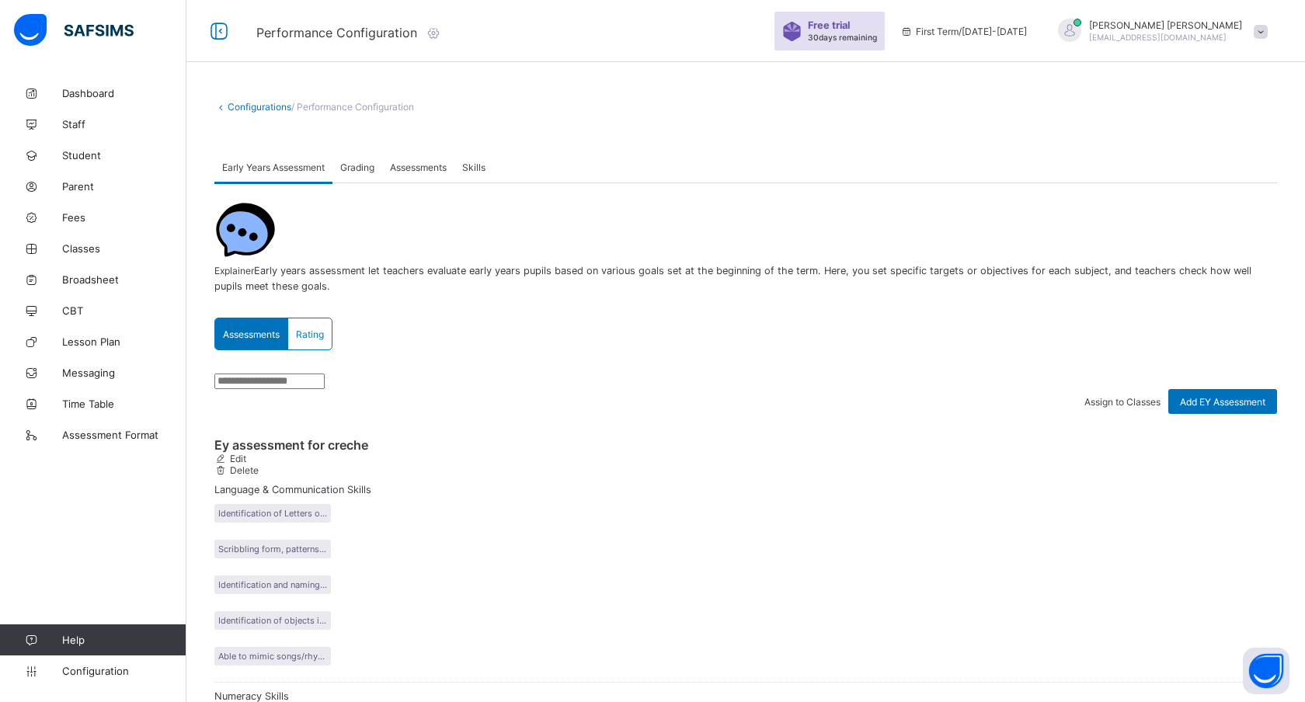
click at [360, 171] on span "Grading" at bounding box center [357, 168] width 34 height 12
click at [428, 167] on span "Assessments" at bounding box center [418, 168] width 57 height 12
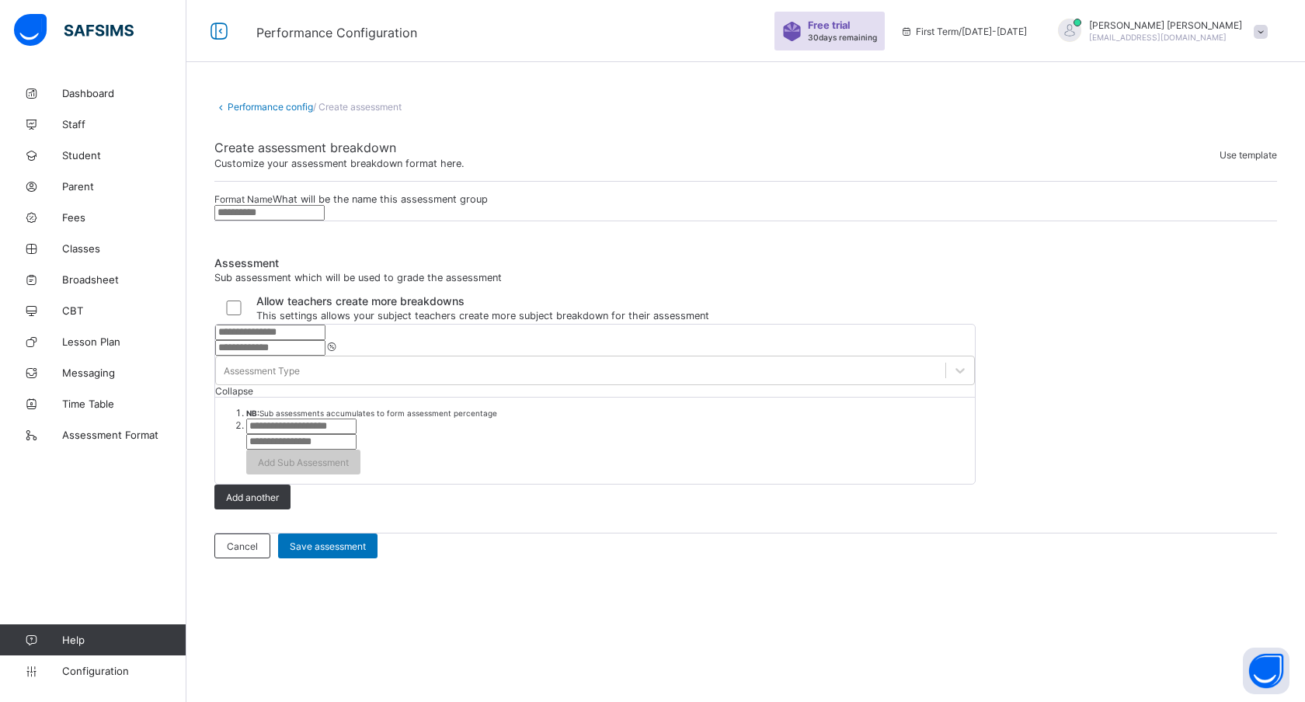
scroll to position [2, 0]
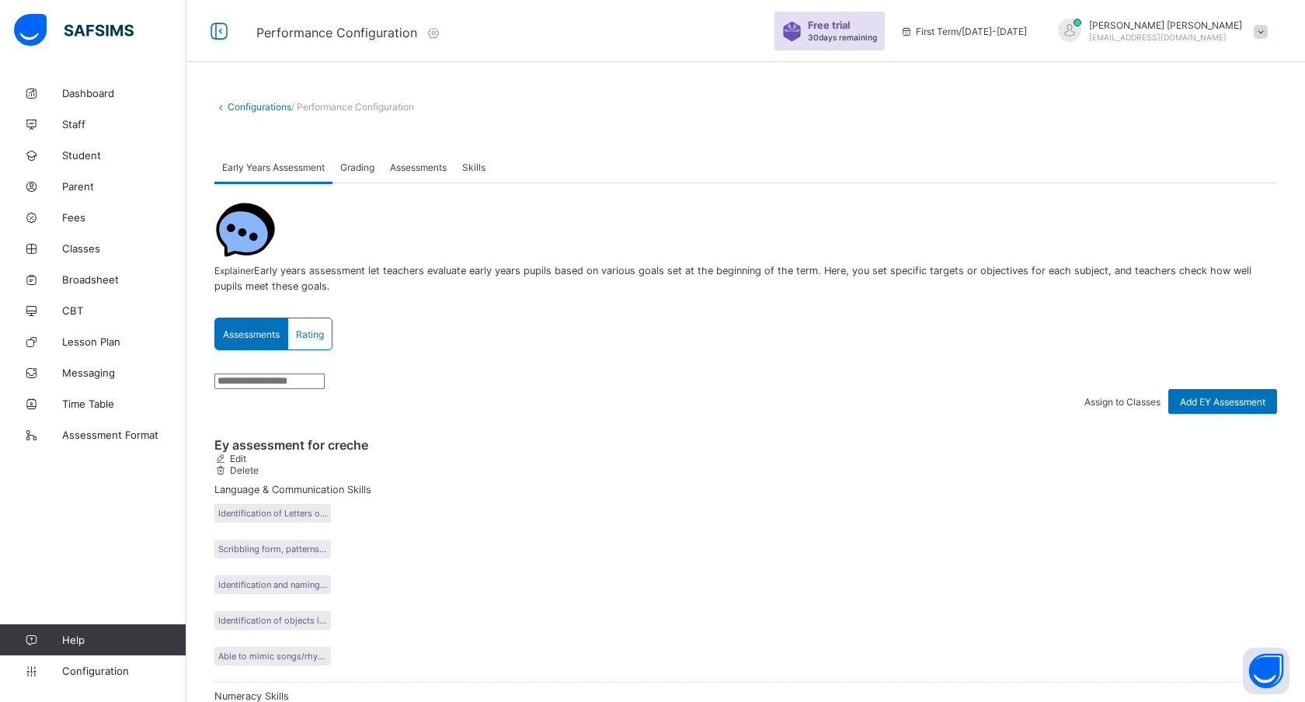
click at [314, 325] on div "Rating" at bounding box center [310, 334] width 44 height 31
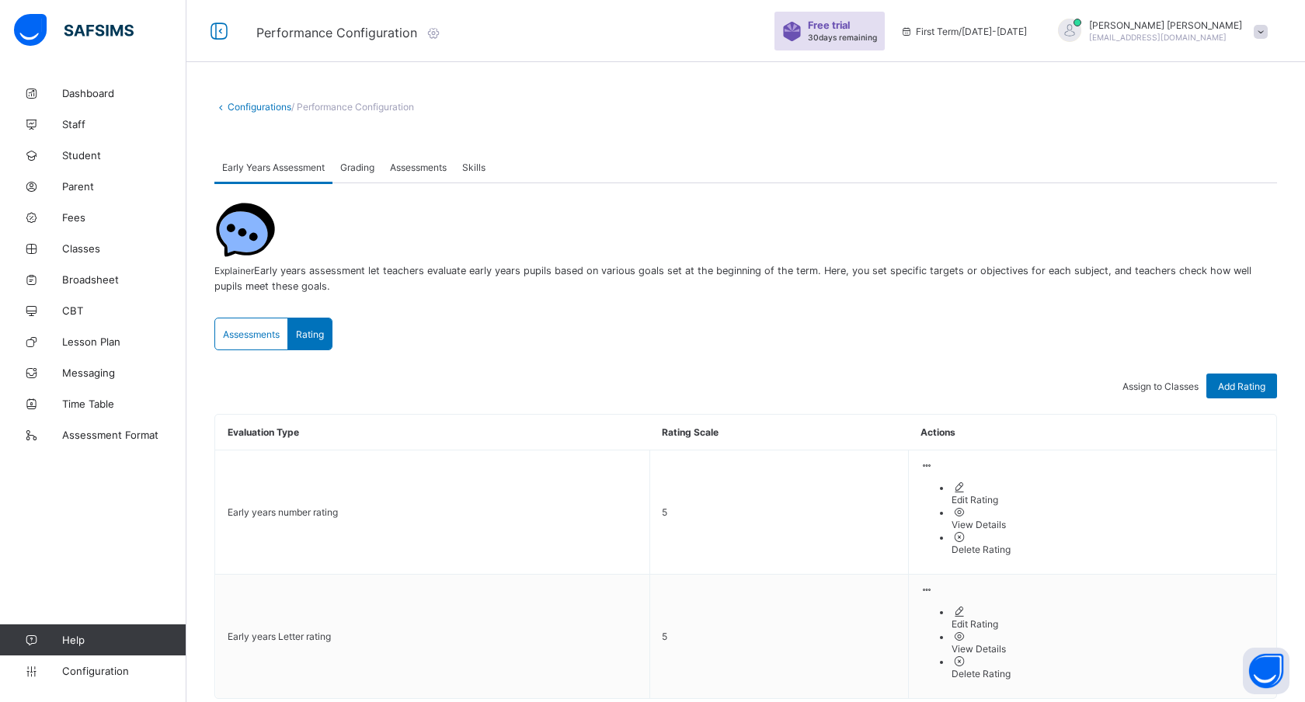
click at [252, 330] on span "Assessments" at bounding box center [251, 335] width 57 height 12
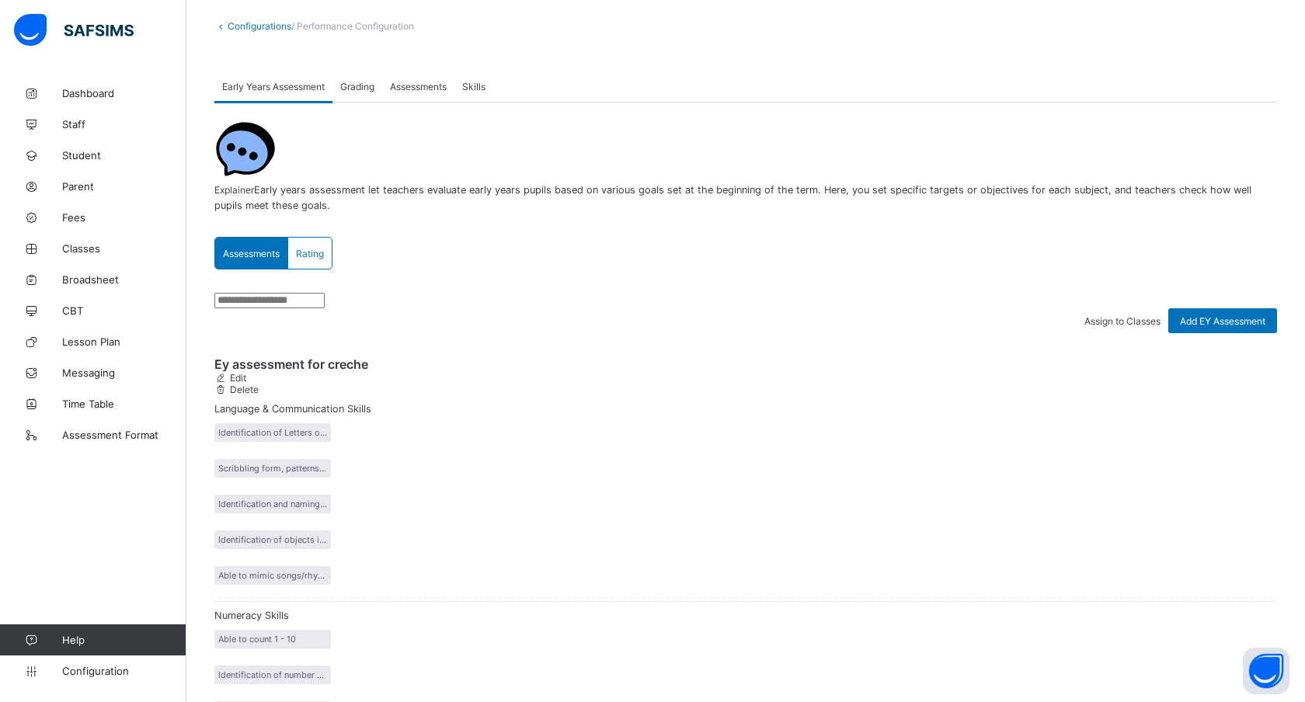
scroll to position [80, 0]
click at [426, 86] on span "Assessments" at bounding box center [418, 88] width 57 height 12
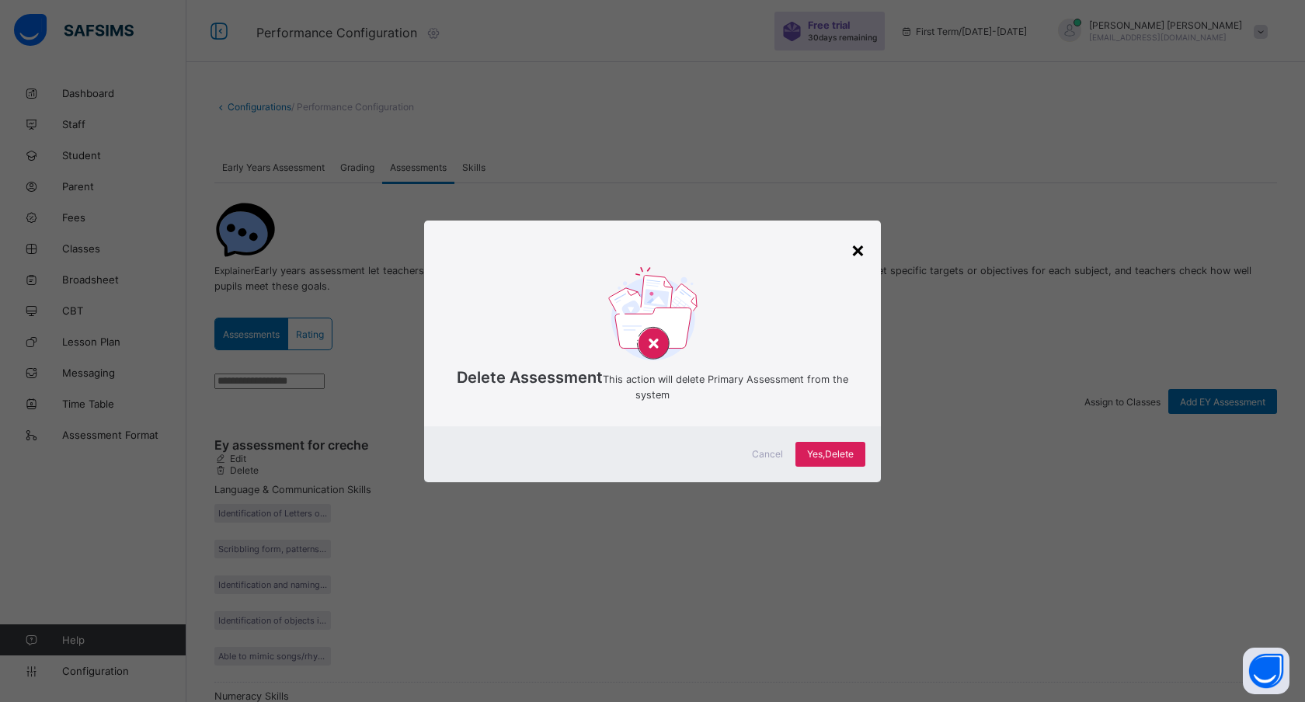
click at [862, 244] on div "×" at bounding box center [858, 249] width 15 height 26
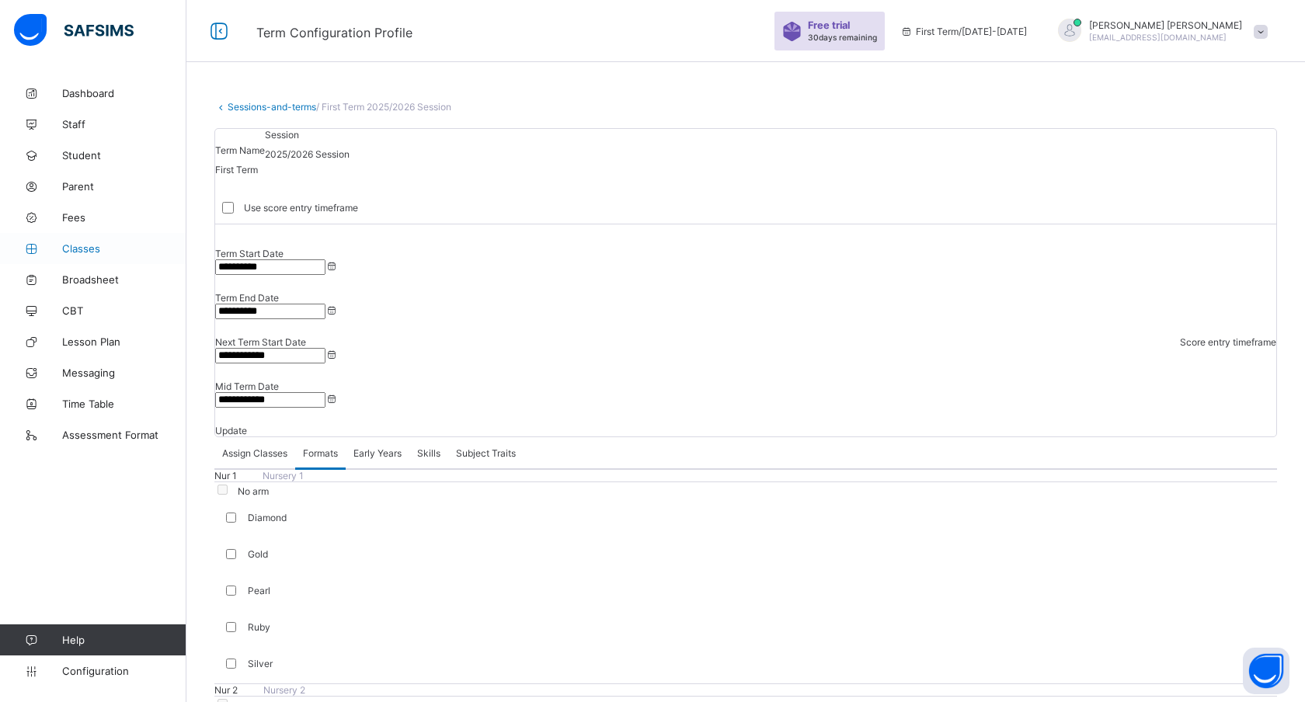
click at [63, 251] on span "Classes" at bounding box center [124, 248] width 124 height 12
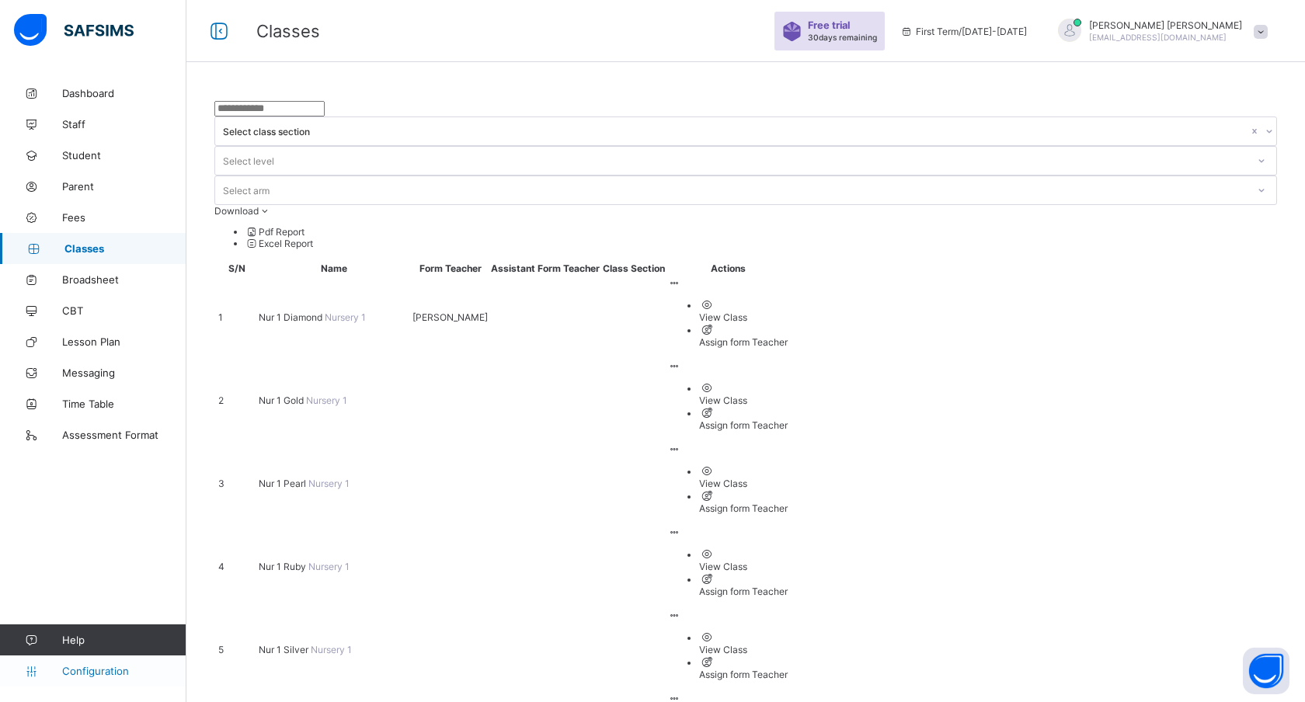
click at [89, 672] on span "Configuration" at bounding box center [124, 671] width 124 height 12
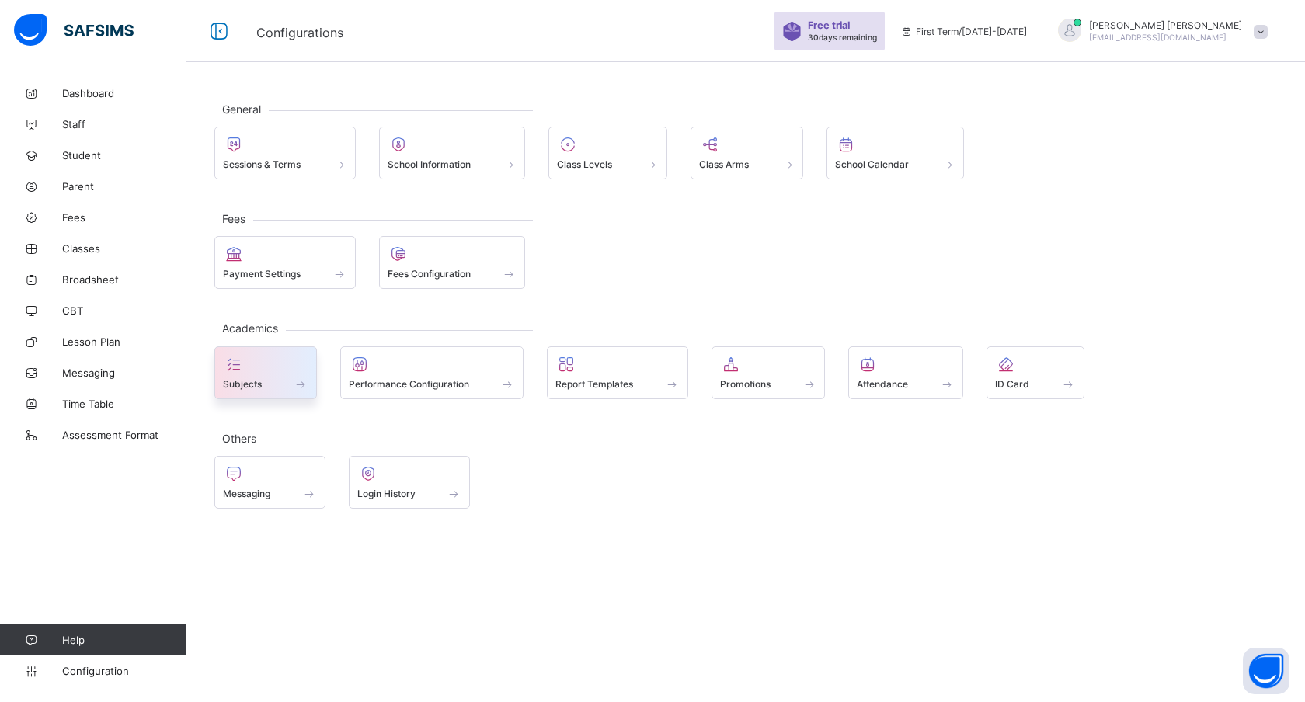
click at [287, 369] on div at bounding box center [265, 364] width 85 height 19
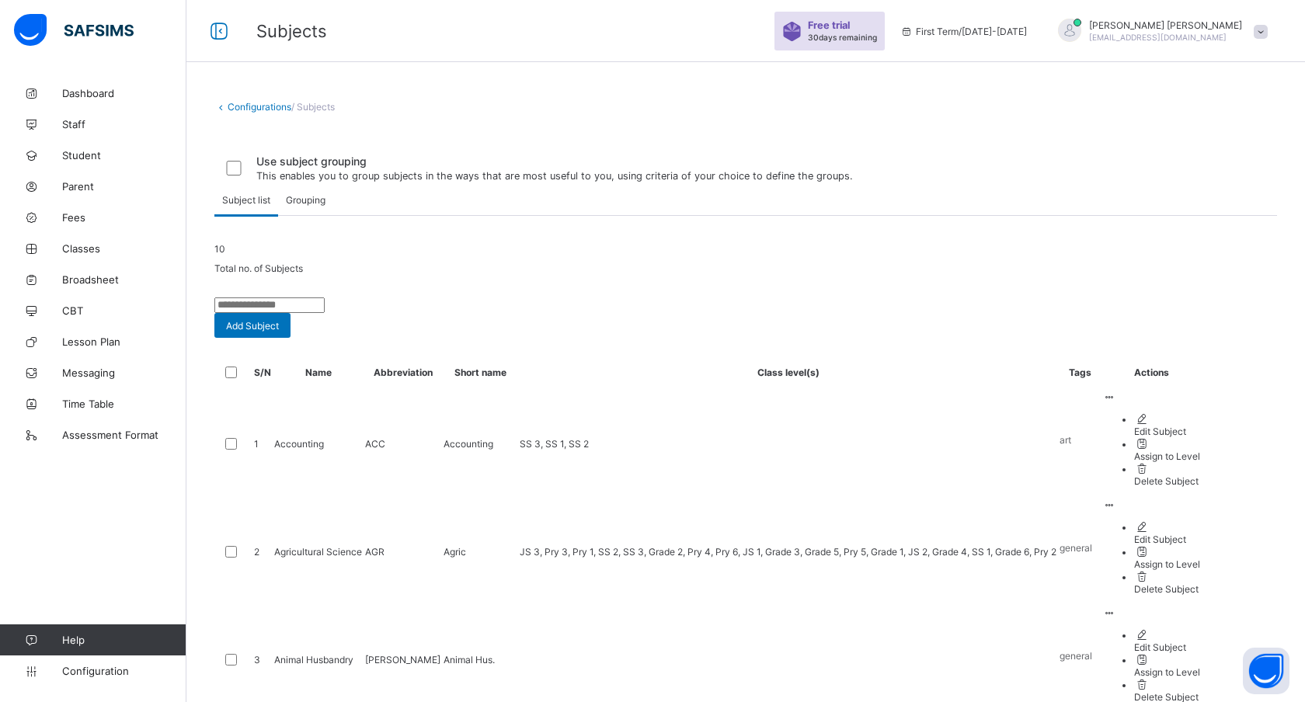
click at [301, 215] on div "Grouping" at bounding box center [305, 199] width 55 height 31
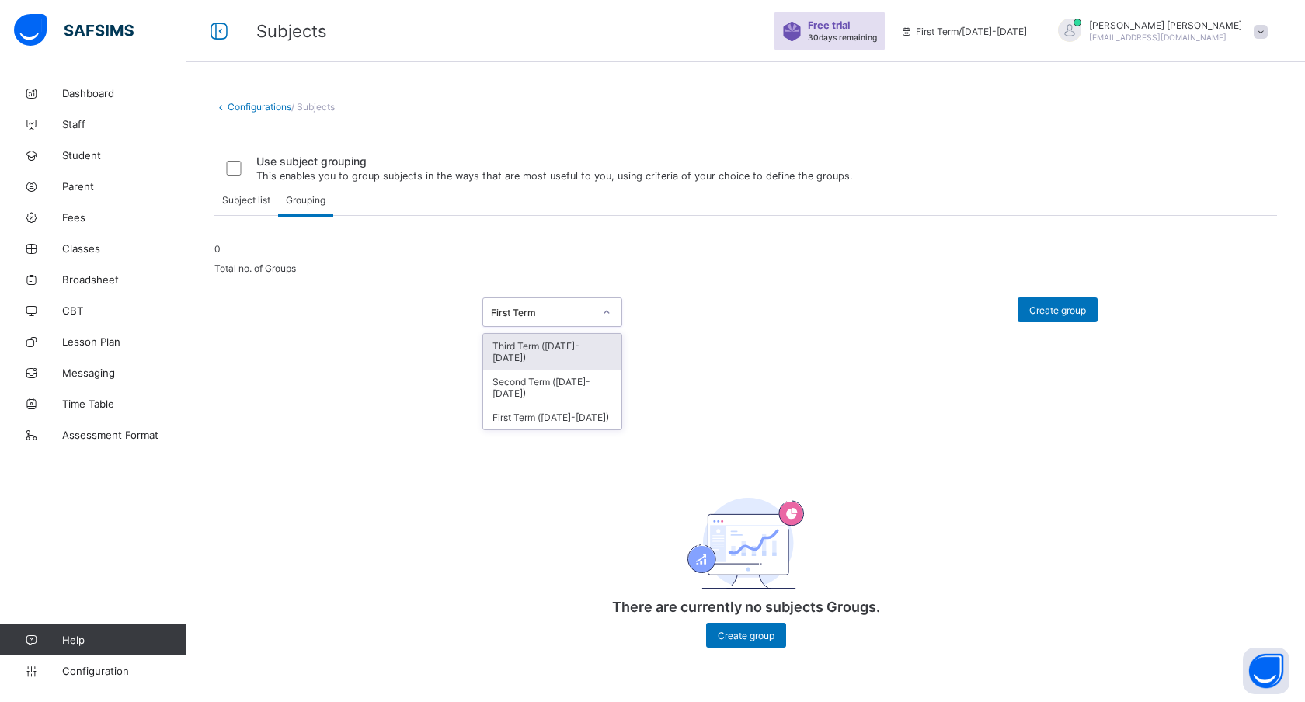
click at [554, 319] on div "First Term" at bounding box center [542, 313] width 103 height 12
click at [751, 298] on span at bounding box center [745, 285] width 1063 height 23
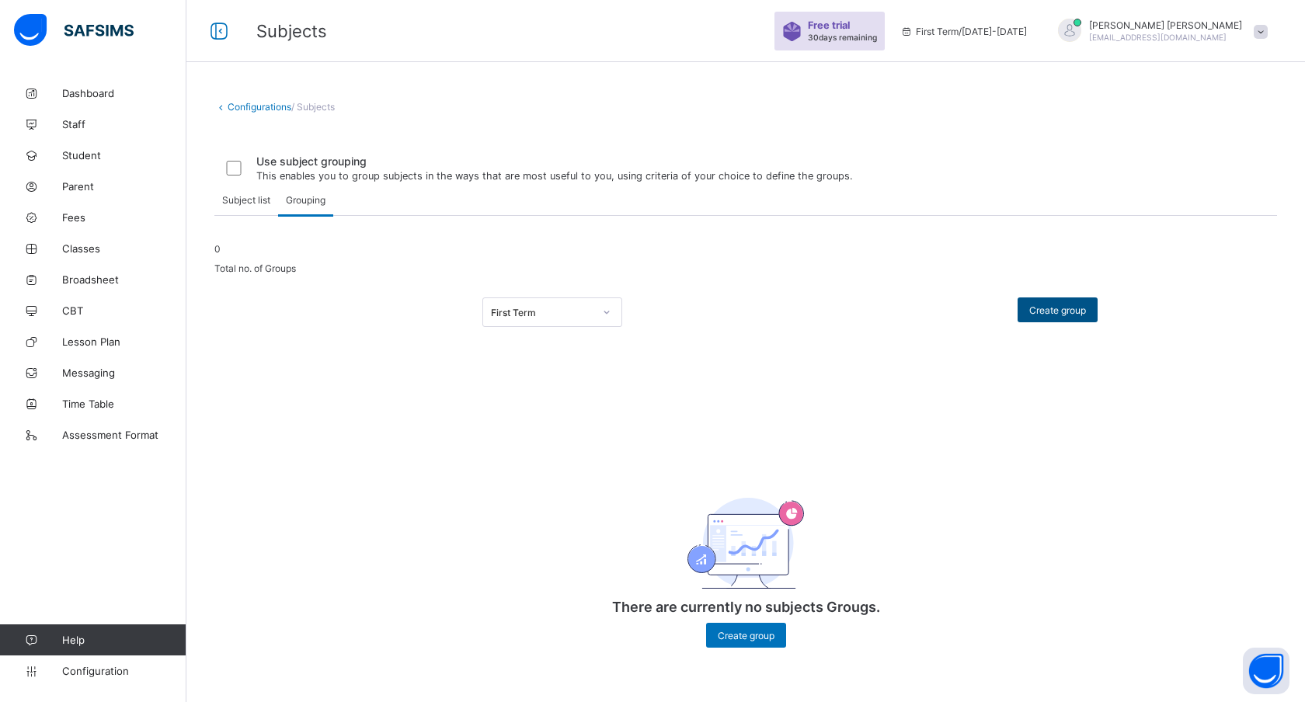
click at [1074, 322] on div "Create group" at bounding box center [1058, 310] width 80 height 25
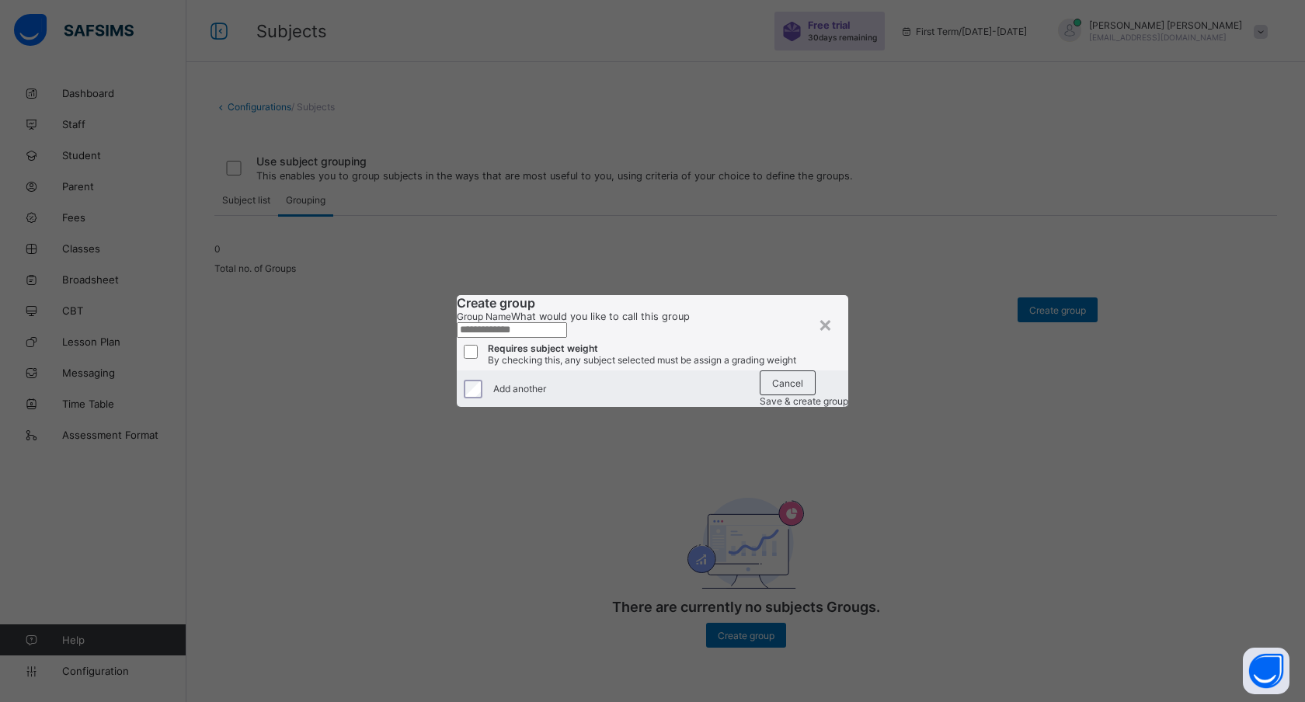
click at [567, 322] on input "text" at bounding box center [512, 330] width 110 height 16
type input "*******"
click at [824, 311] on div "×" at bounding box center [825, 324] width 15 height 26
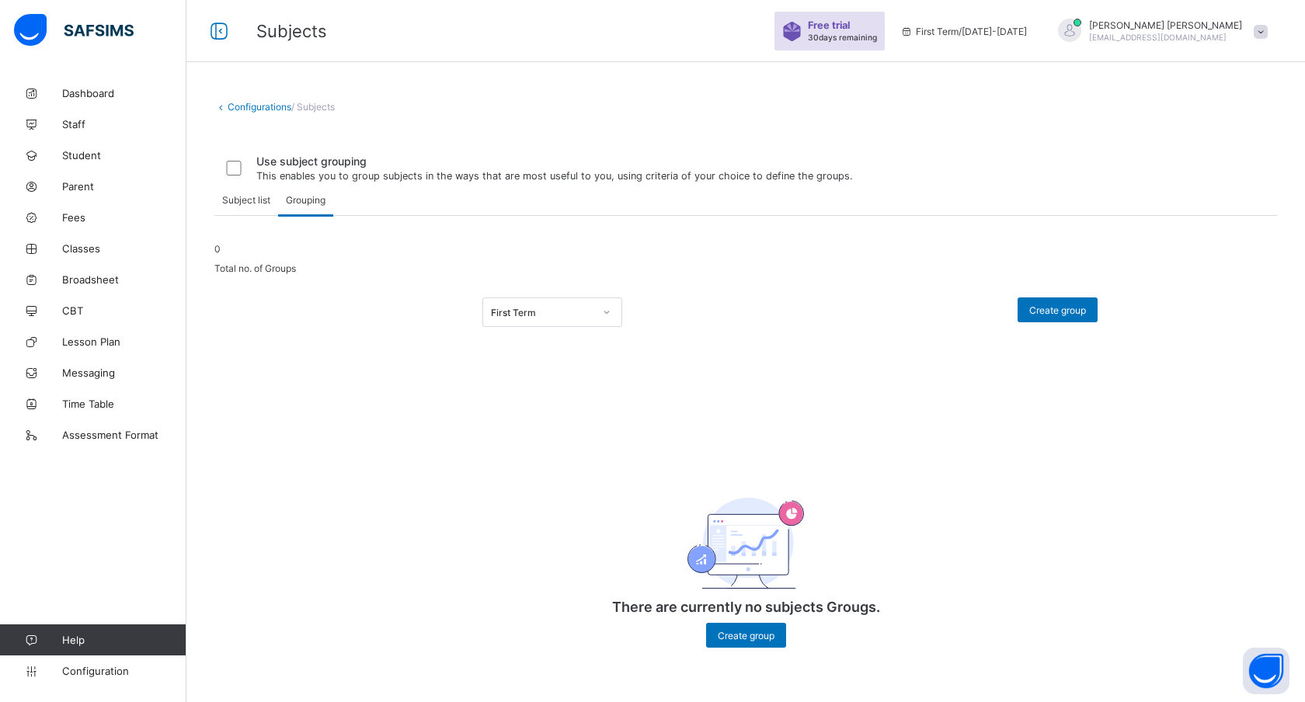
click at [245, 206] on span "Subject list" at bounding box center [246, 200] width 48 height 12
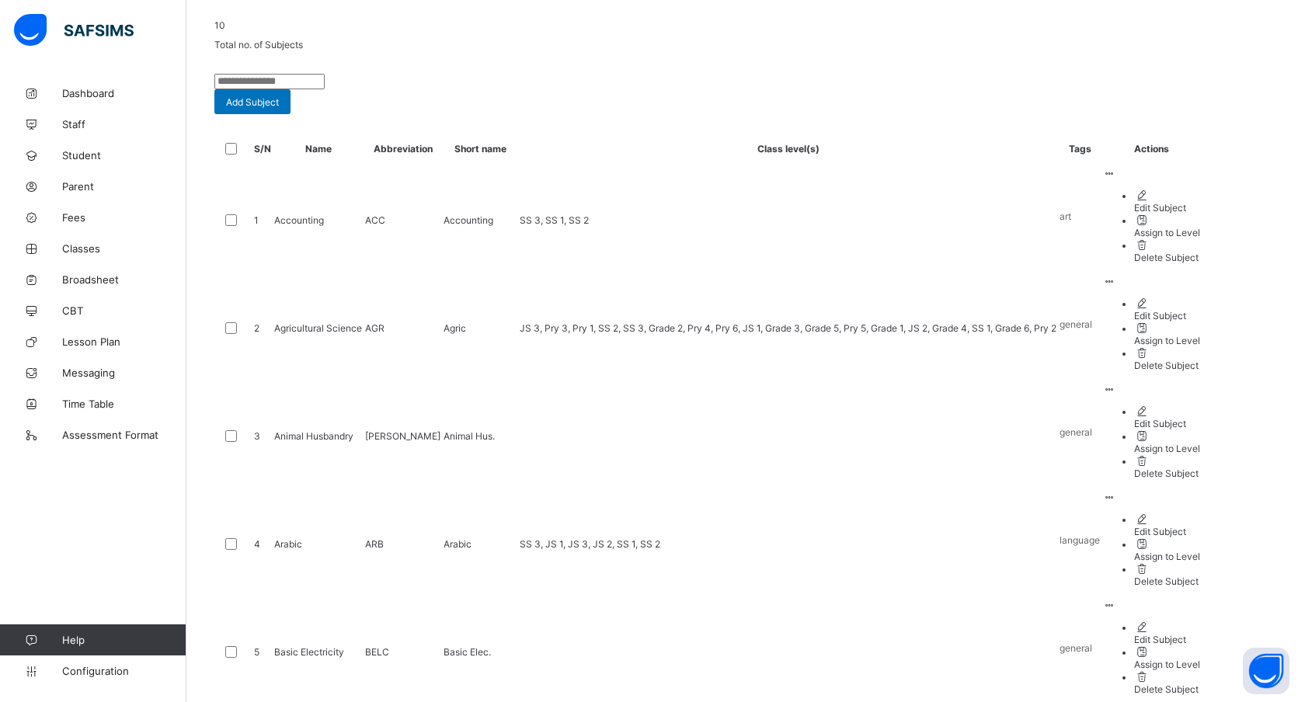
scroll to position [226, 0]
click at [1186, 449] on div "Assign to Level" at bounding box center [1167, 446] width 66 height 12
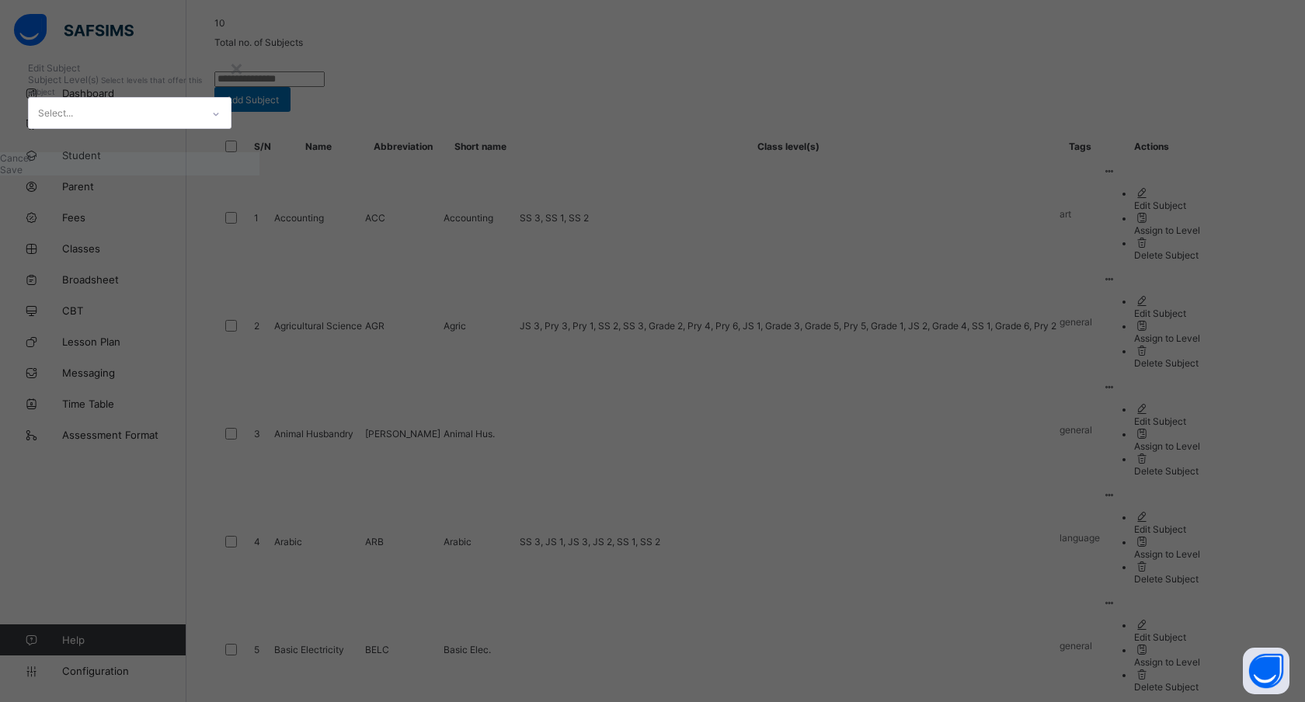
click at [201, 128] on div "Select..." at bounding box center [115, 113] width 172 height 30
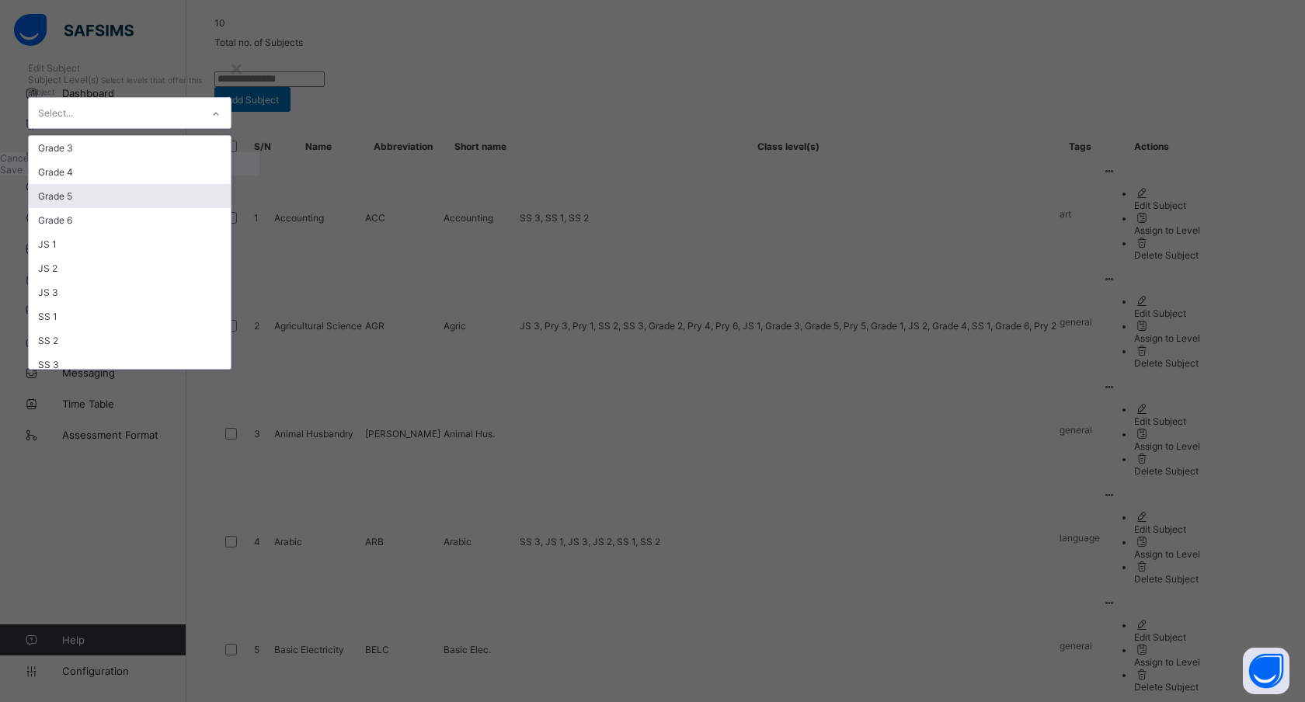
scroll to position [0, 0]
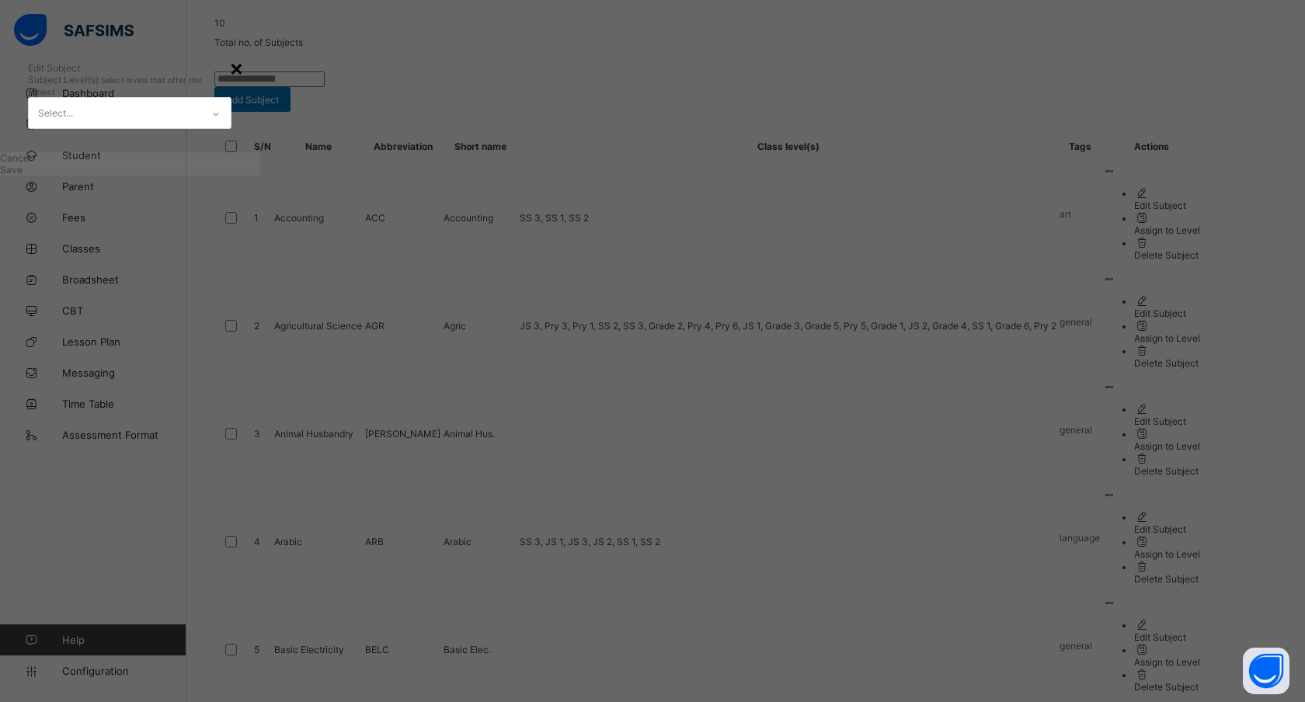
click at [244, 81] on div "×" at bounding box center [236, 67] width 15 height 26
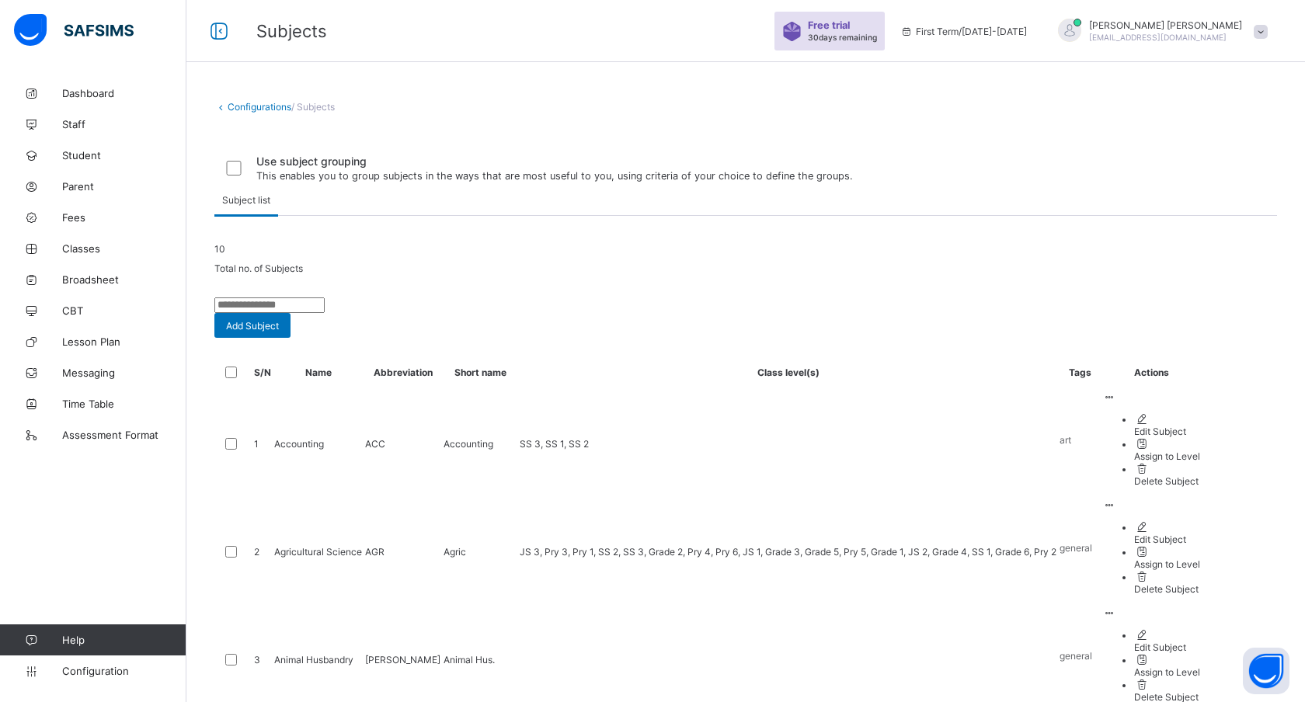
click at [346, 263] on span at bounding box center [745, 259] width 1063 height 8
click at [279, 332] on span "Add Subject" at bounding box center [252, 326] width 53 height 12
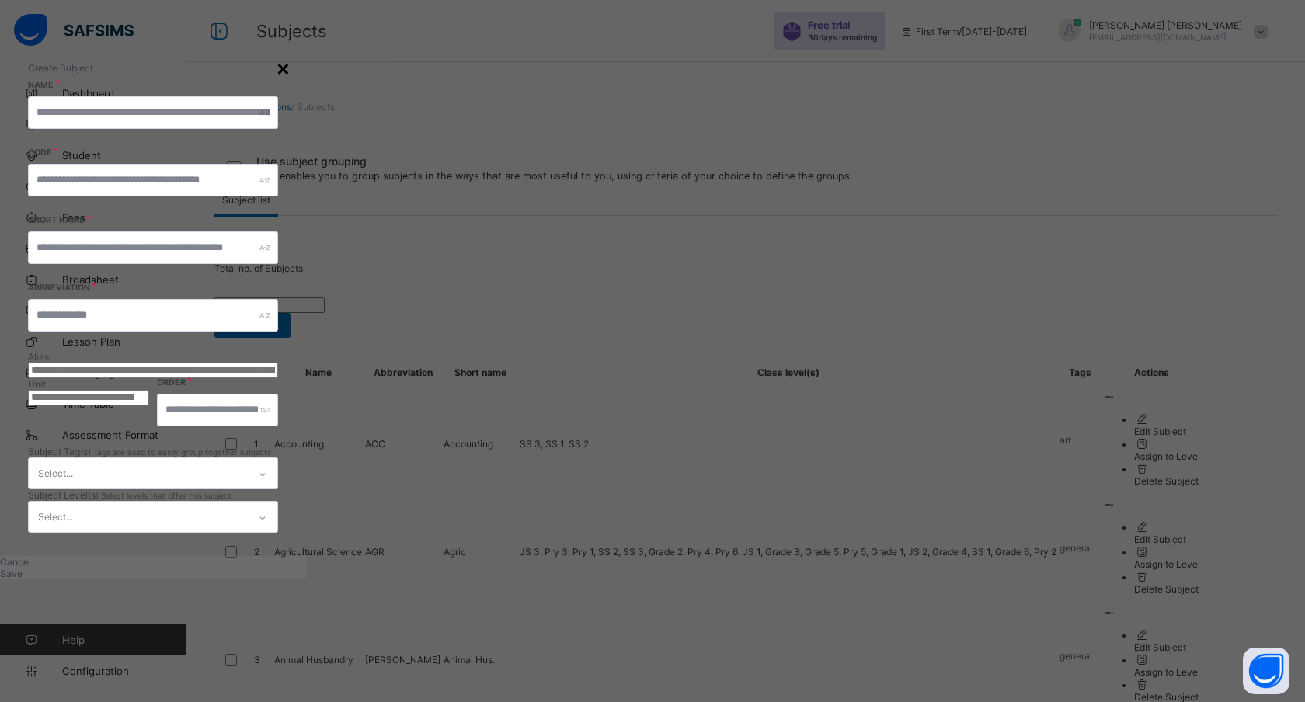
click at [291, 75] on div "×" at bounding box center [283, 67] width 15 height 26
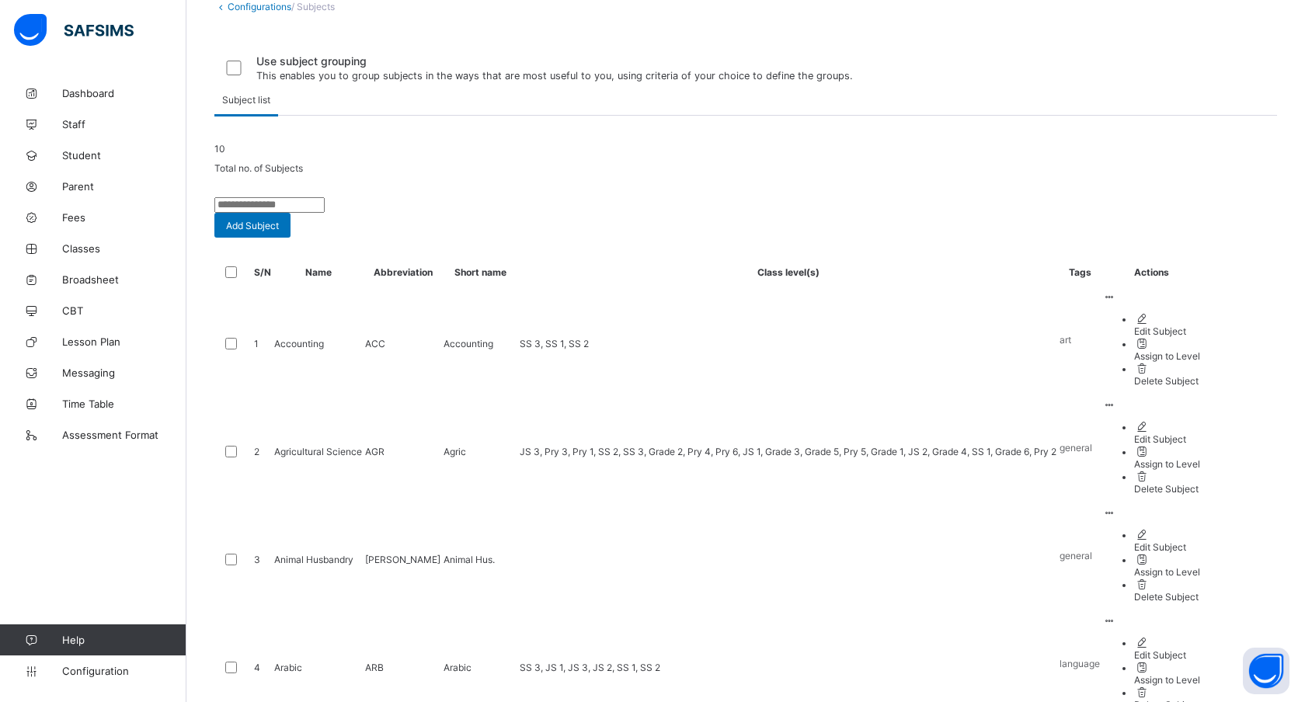
scroll to position [99, 0]
click at [279, 233] on span "Add Subject" at bounding box center [252, 227] width 53 height 12
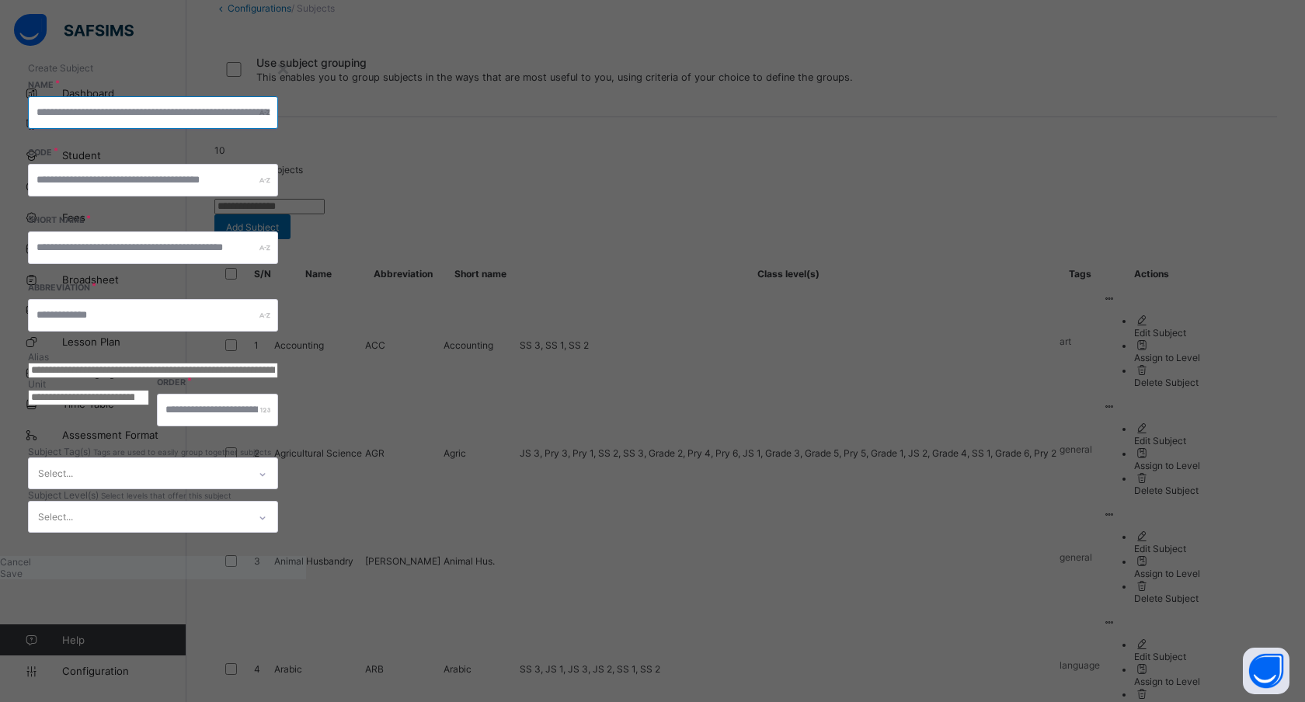
click at [278, 129] on input "text" at bounding box center [153, 112] width 250 height 33
click at [278, 264] on input "text" at bounding box center [153, 247] width 250 height 33
click at [278, 317] on div "Short Name Abbreviation" at bounding box center [153, 283] width 250 height 135
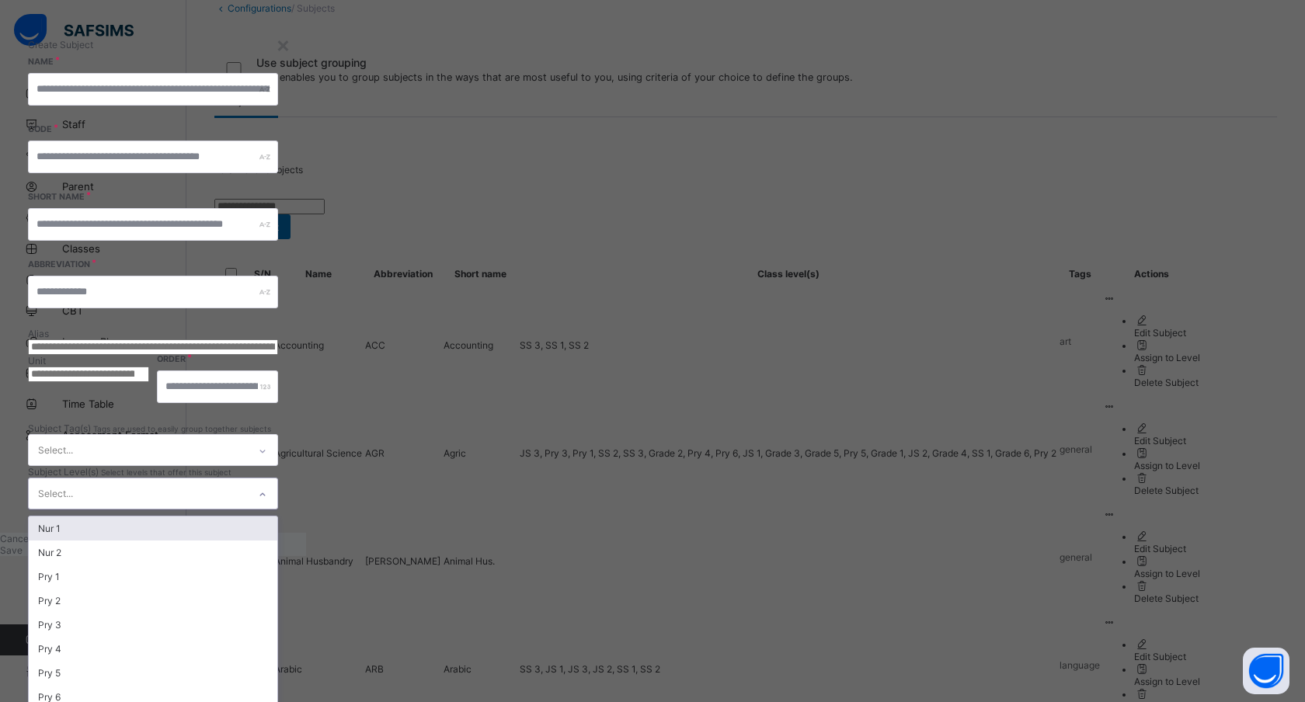
click at [248, 509] on div "Select..." at bounding box center [138, 494] width 219 height 30
click at [101, 478] on span "Subject Level(s)" at bounding box center [64, 472] width 73 height 12
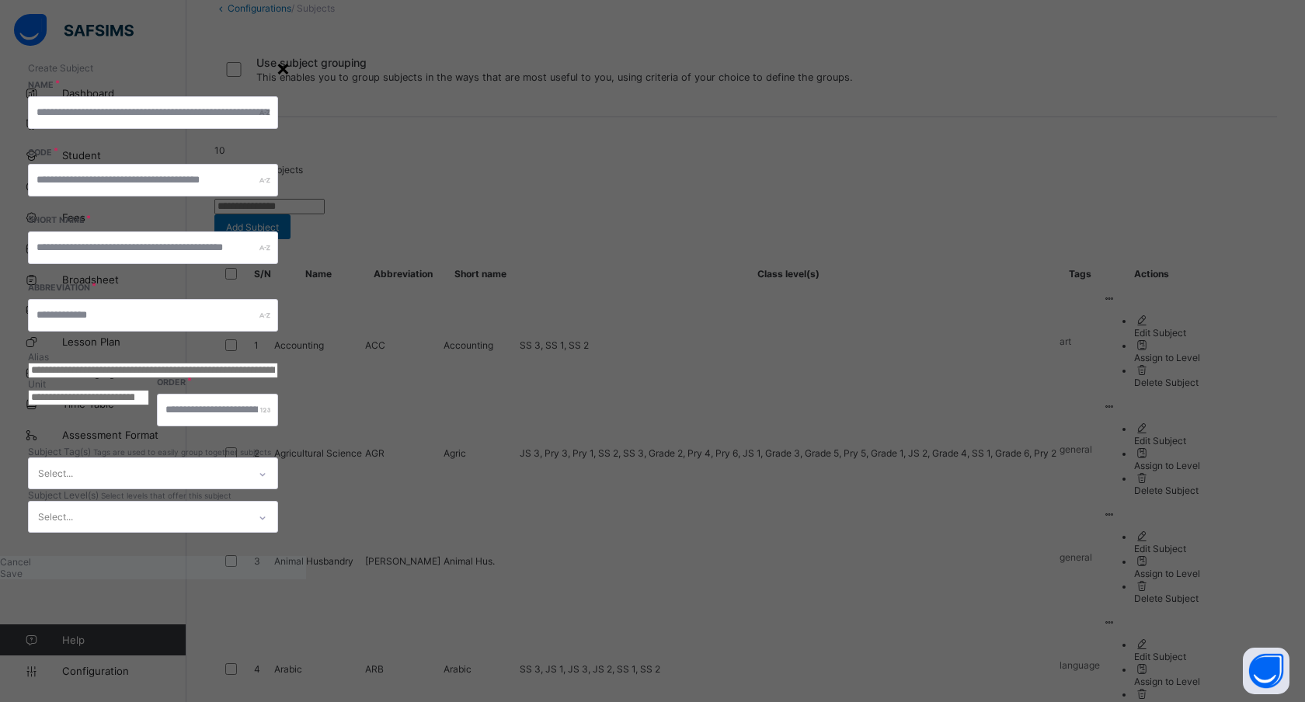
click at [291, 54] on div "×" at bounding box center [283, 67] width 15 height 26
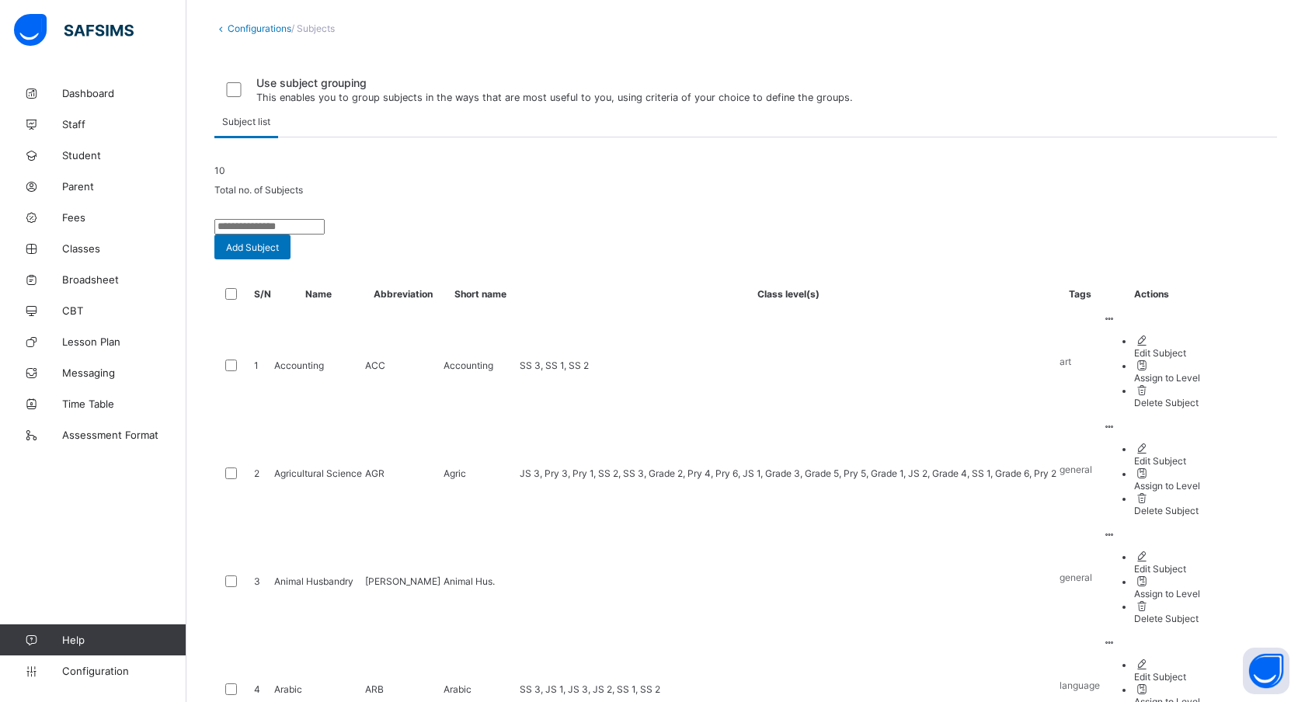
scroll to position [83, 0]
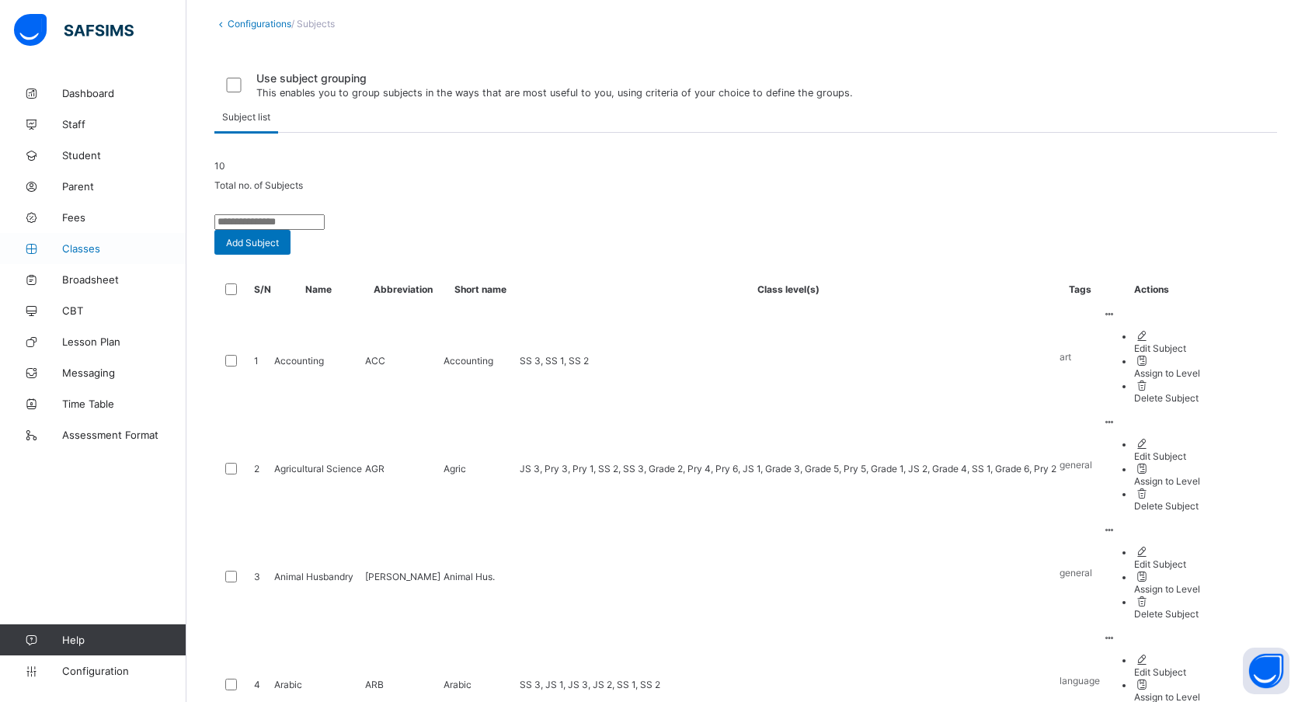
click at [86, 248] on span "Classes" at bounding box center [124, 248] width 124 height 12
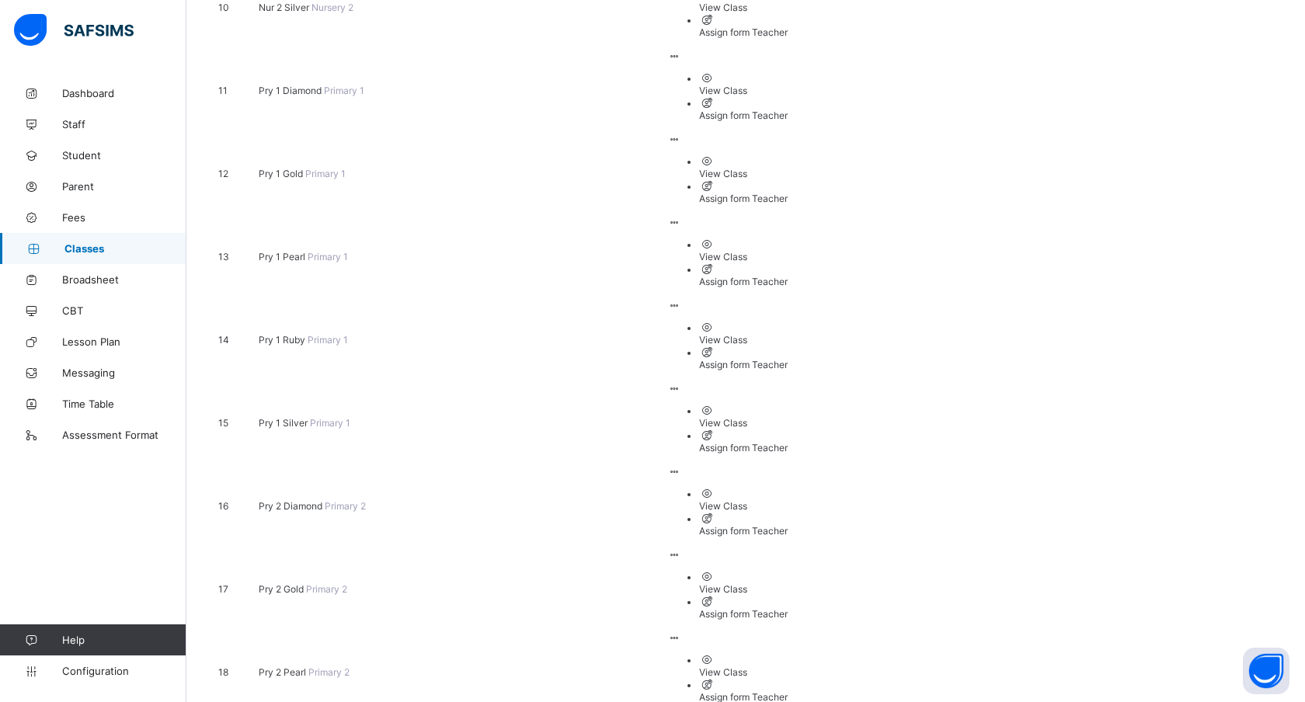
scroll to position [1055, 0]
click at [72, 680] on link "Configuration" at bounding box center [93, 671] width 186 height 31
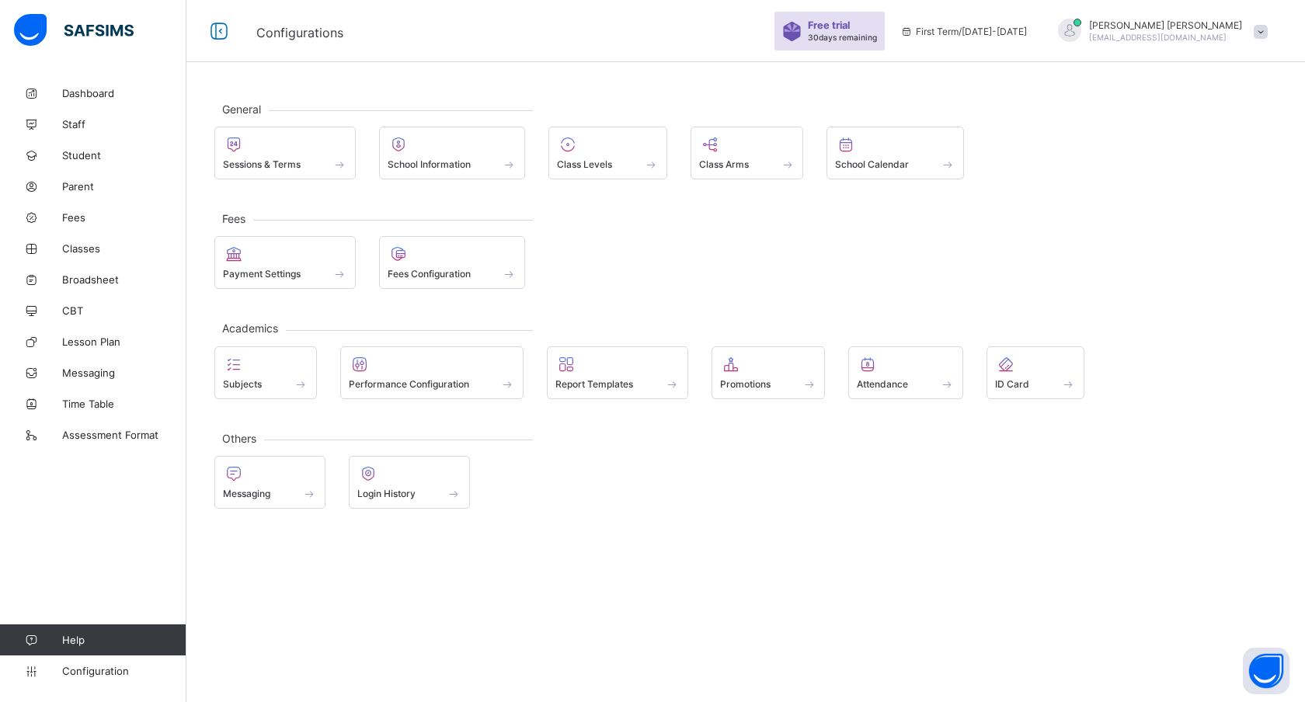
click at [606, 559] on div "General Sessions & Terms School Information Class Levels Class Arms School Cale…" at bounding box center [745, 351] width 1119 height 702
click at [282, 385] on div "Subjects" at bounding box center [265, 384] width 85 height 13
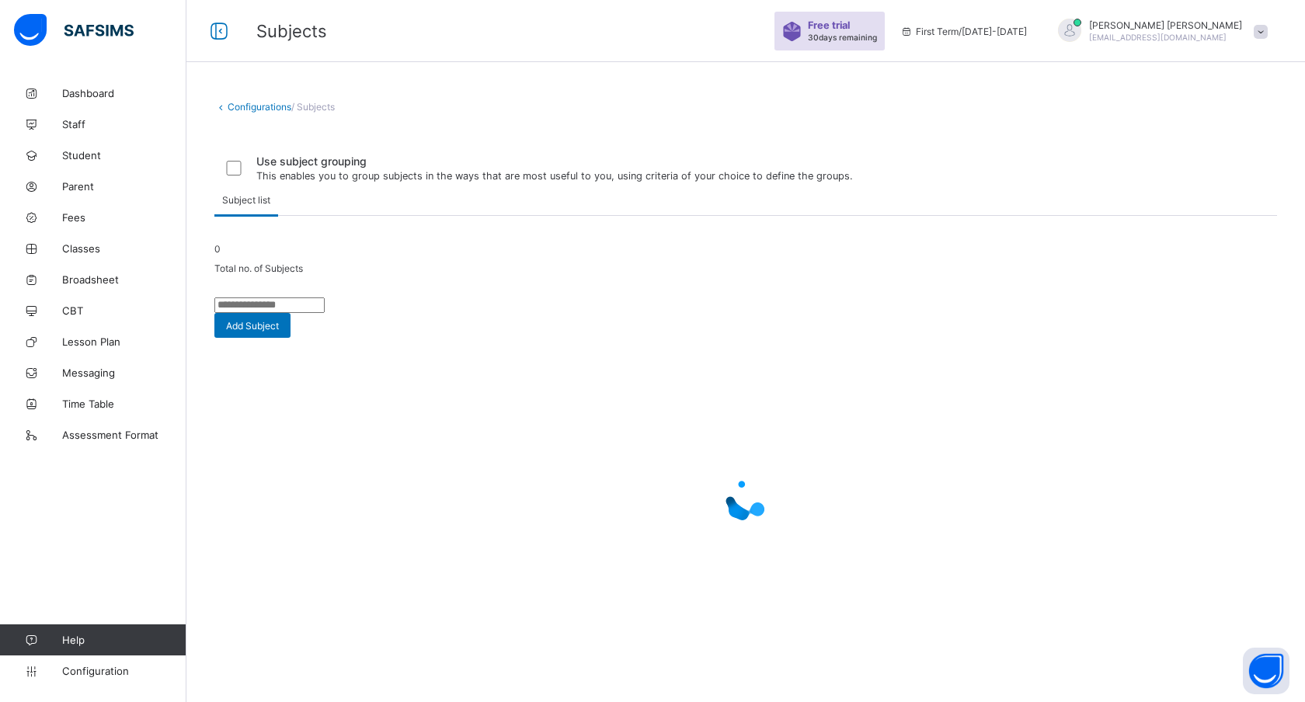
scroll to position [48, 0]
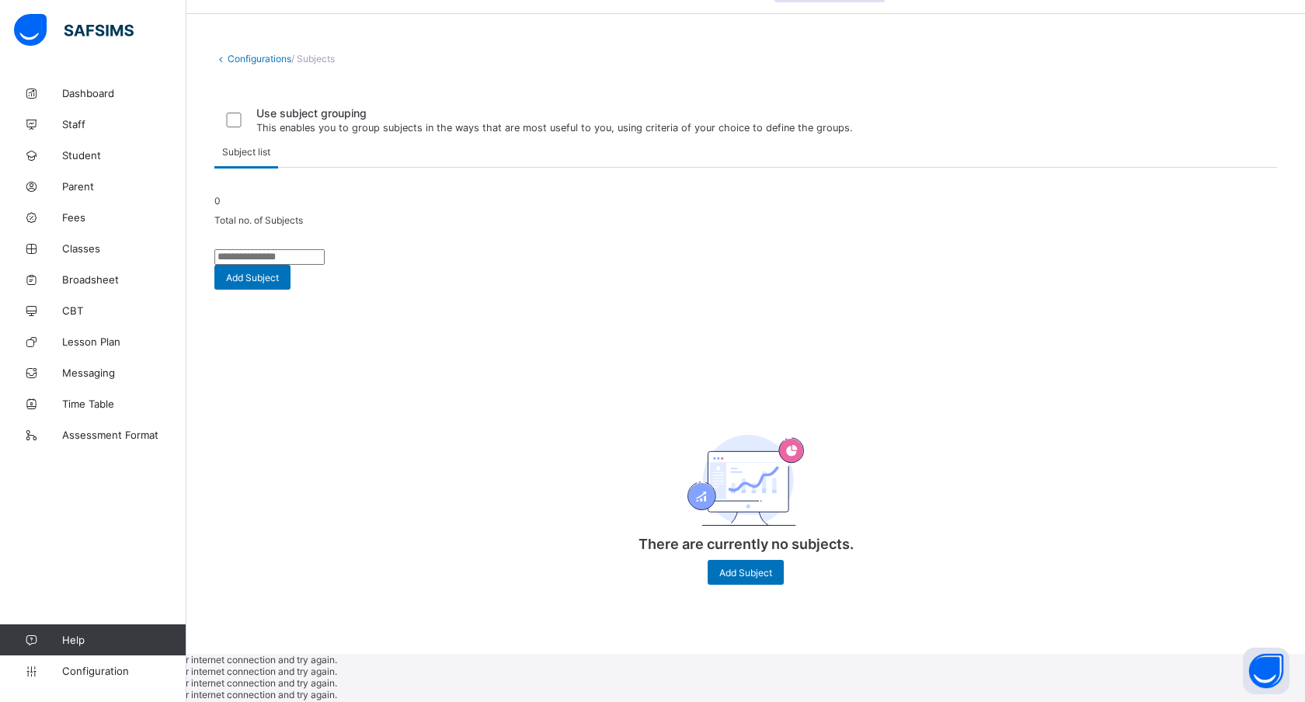
click at [836, 249] on span at bounding box center [745, 237] width 1063 height 23
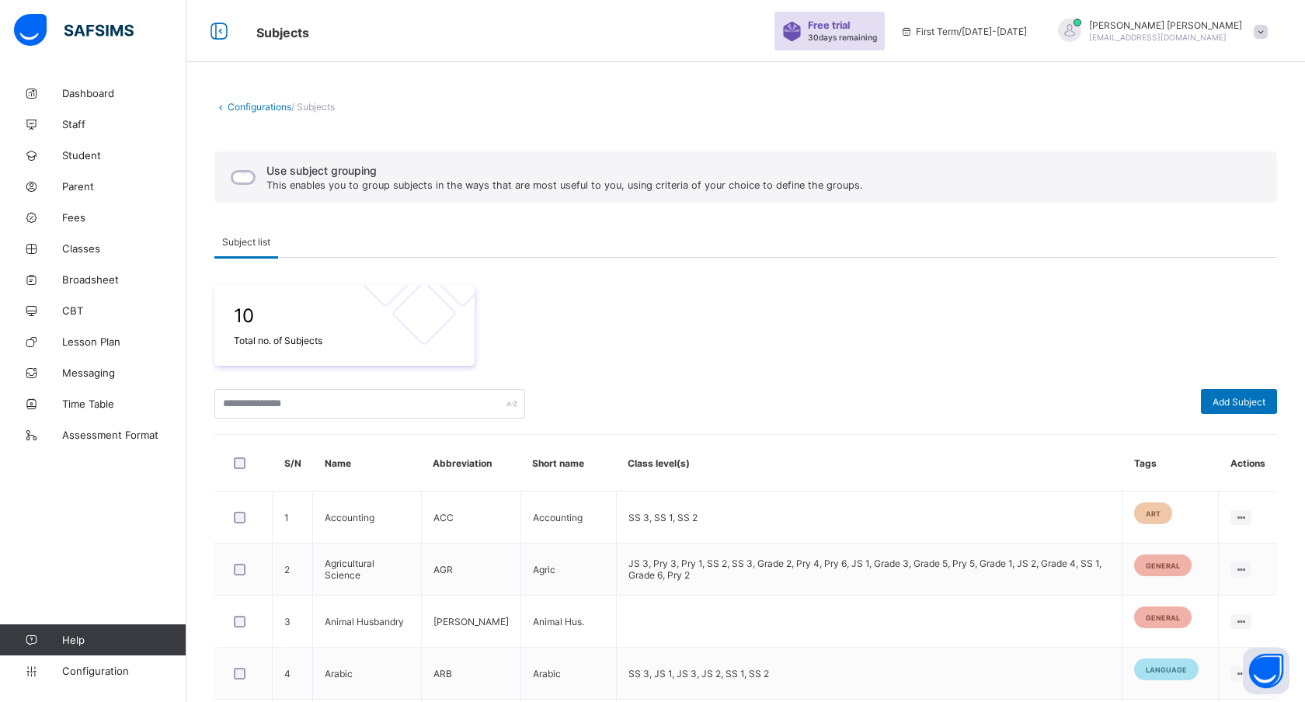
scroll to position [379, 0]
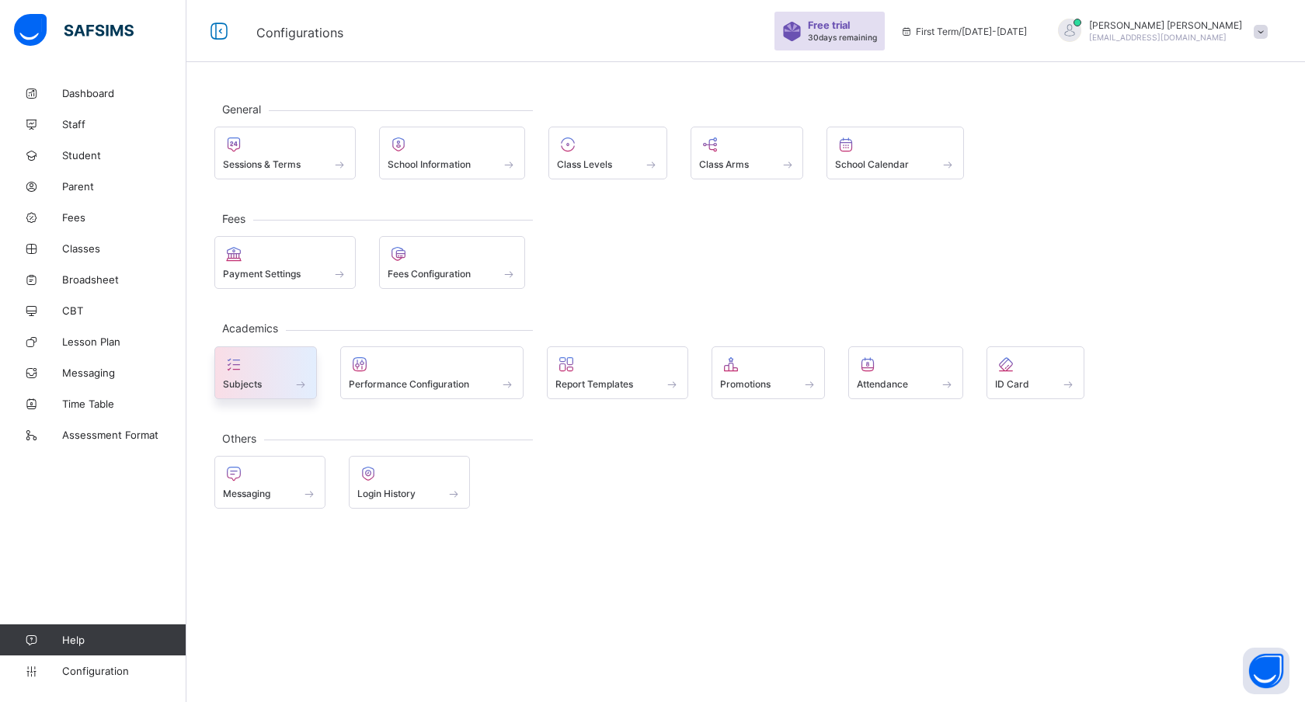
click at [245, 371] on div at bounding box center [265, 364] width 85 height 19
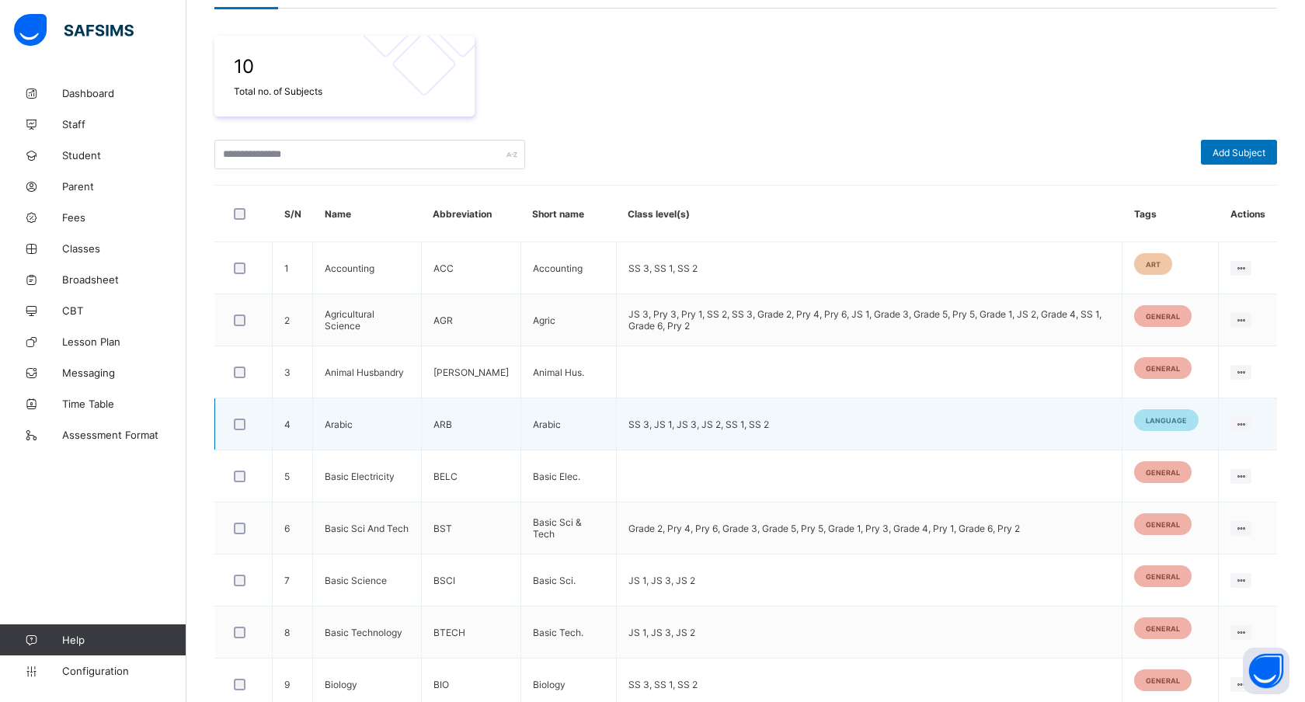
scroll to position [242, 0]
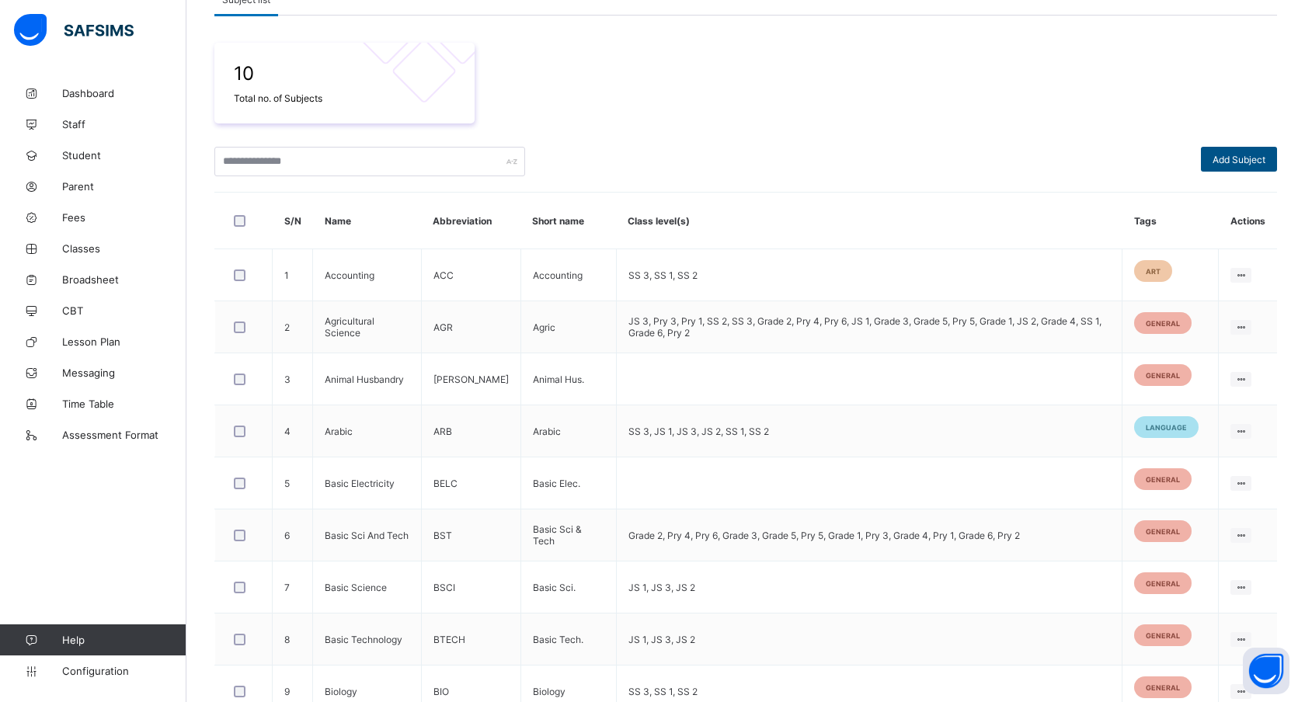
click at [1222, 161] on span "Add Subject" at bounding box center [1239, 160] width 53 height 12
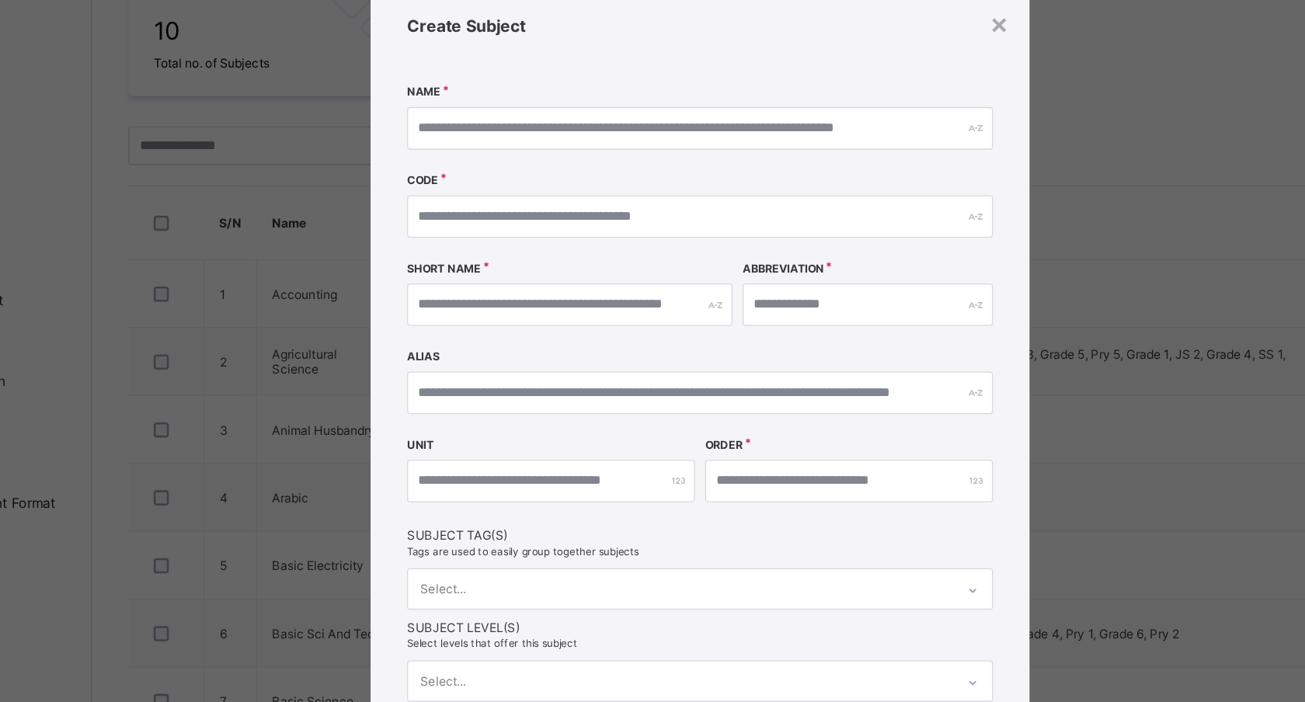
scroll to position [0, 0]
click at [877, 74] on div "×" at bounding box center [882, 67] width 15 height 26
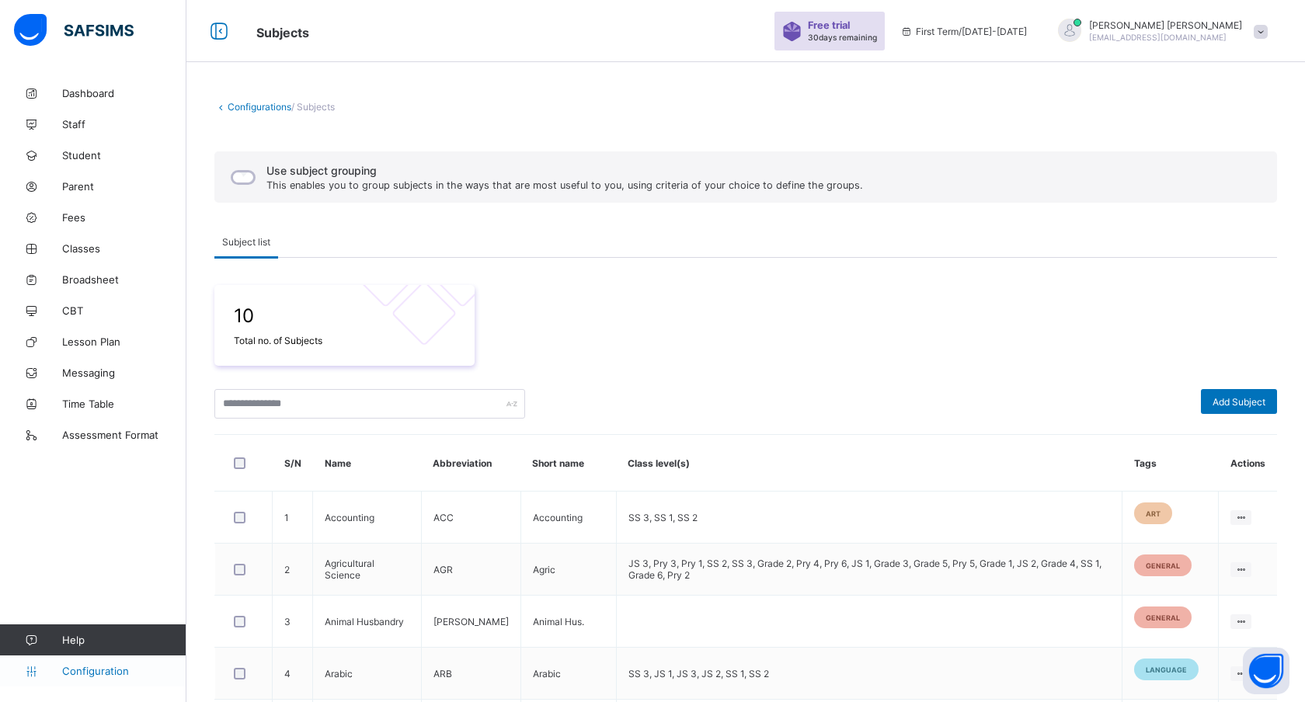
click at [84, 666] on span "Configuration" at bounding box center [124, 671] width 124 height 12
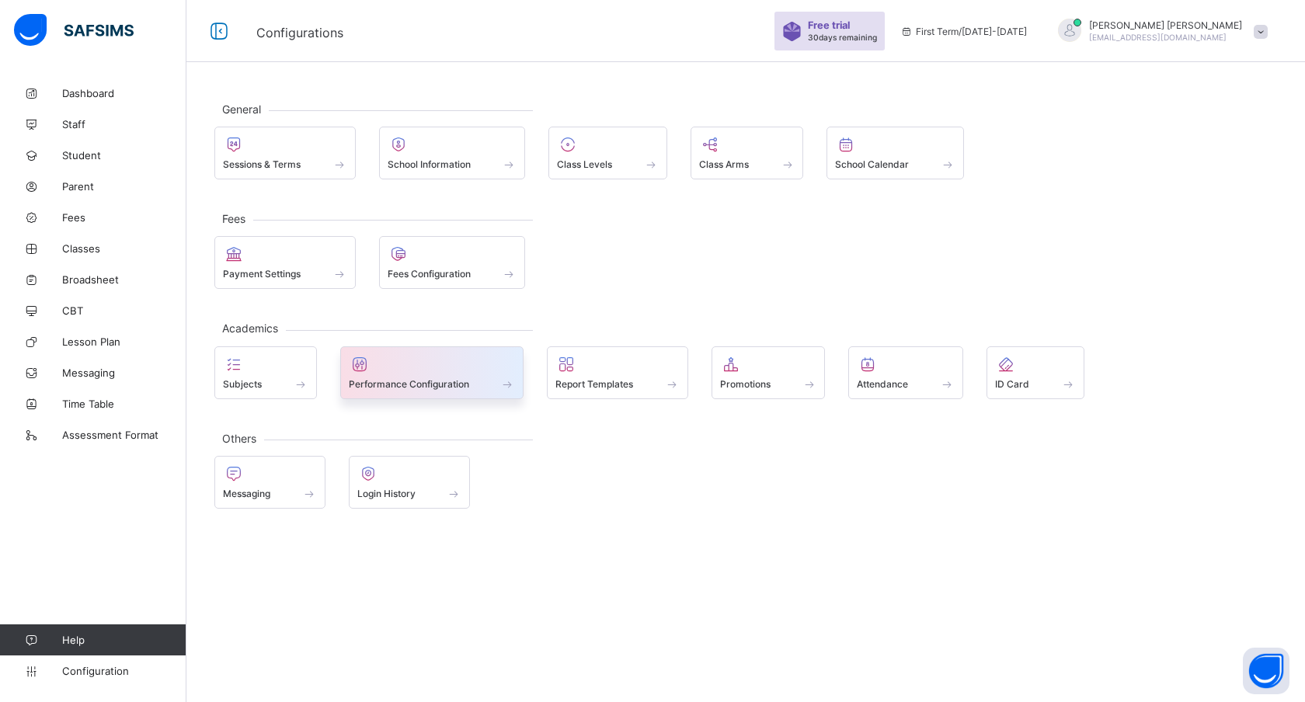
click at [458, 380] on span "Performance Configuration" at bounding box center [409, 384] width 120 height 12
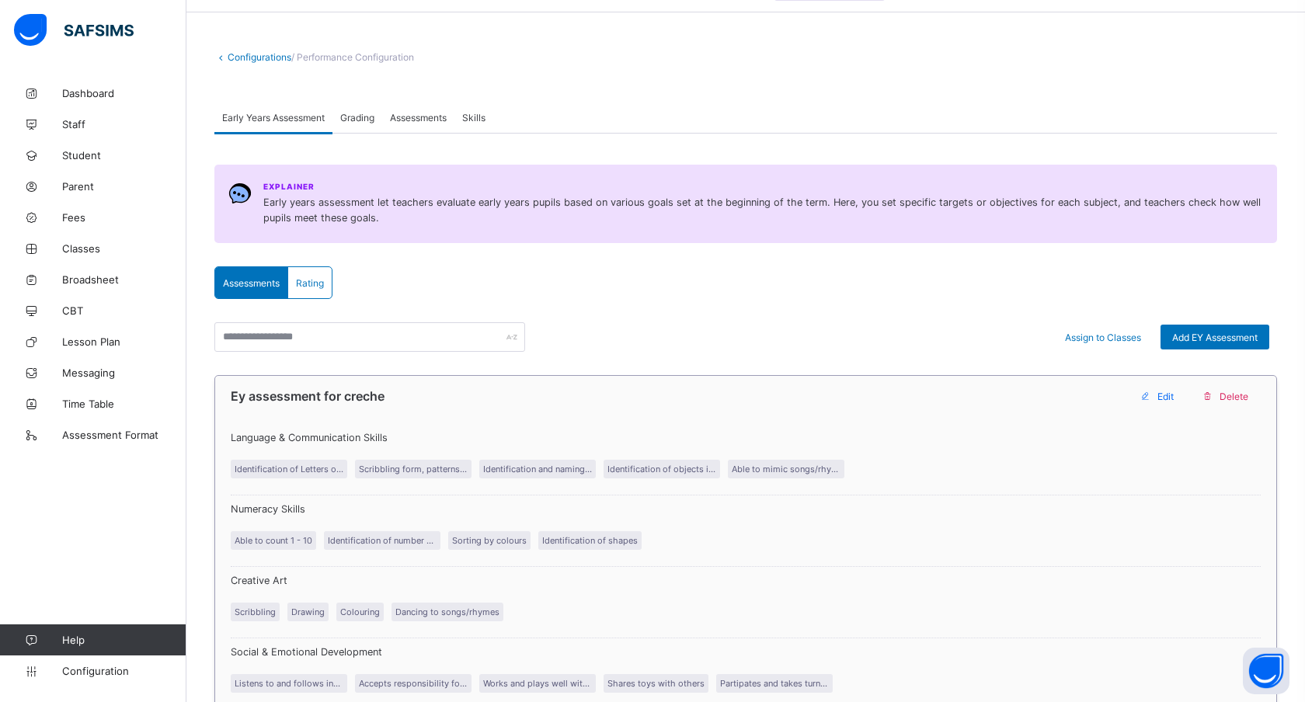
scroll to position [15, 0]
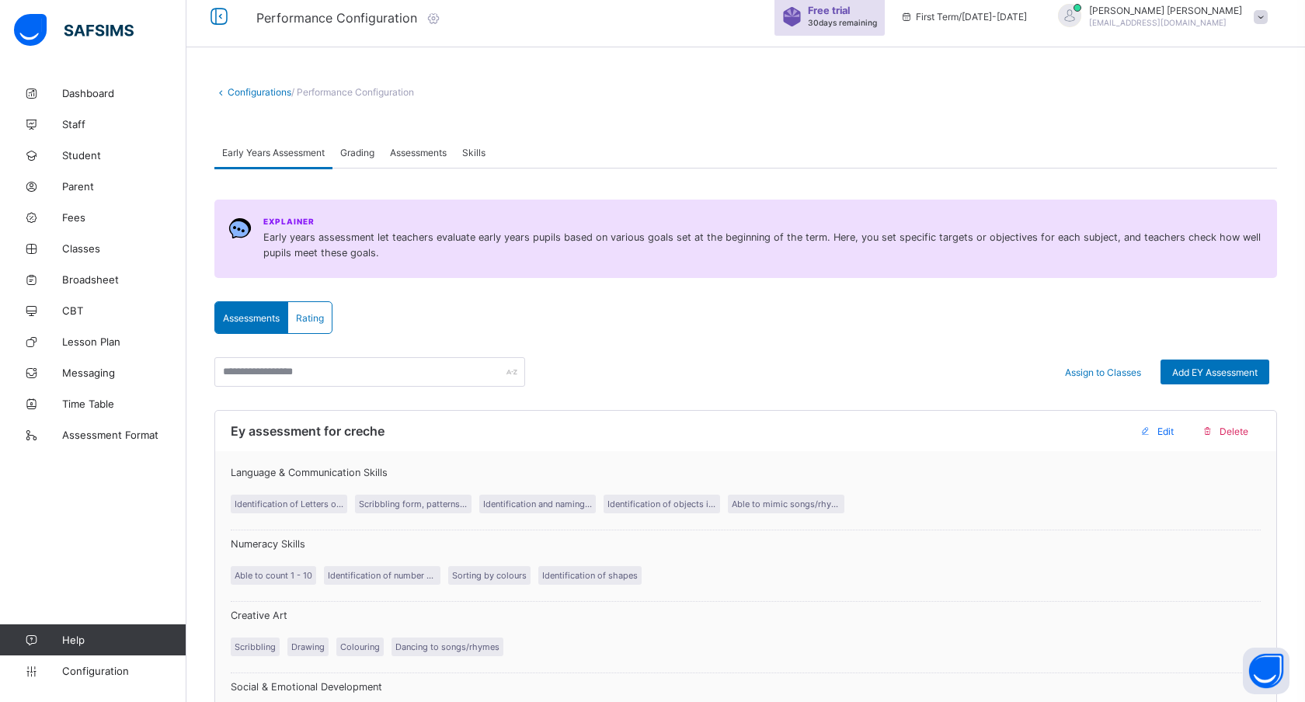
click at [428, 155] on span "Assessments" at bounding box center [418, 153] width 57 height 12
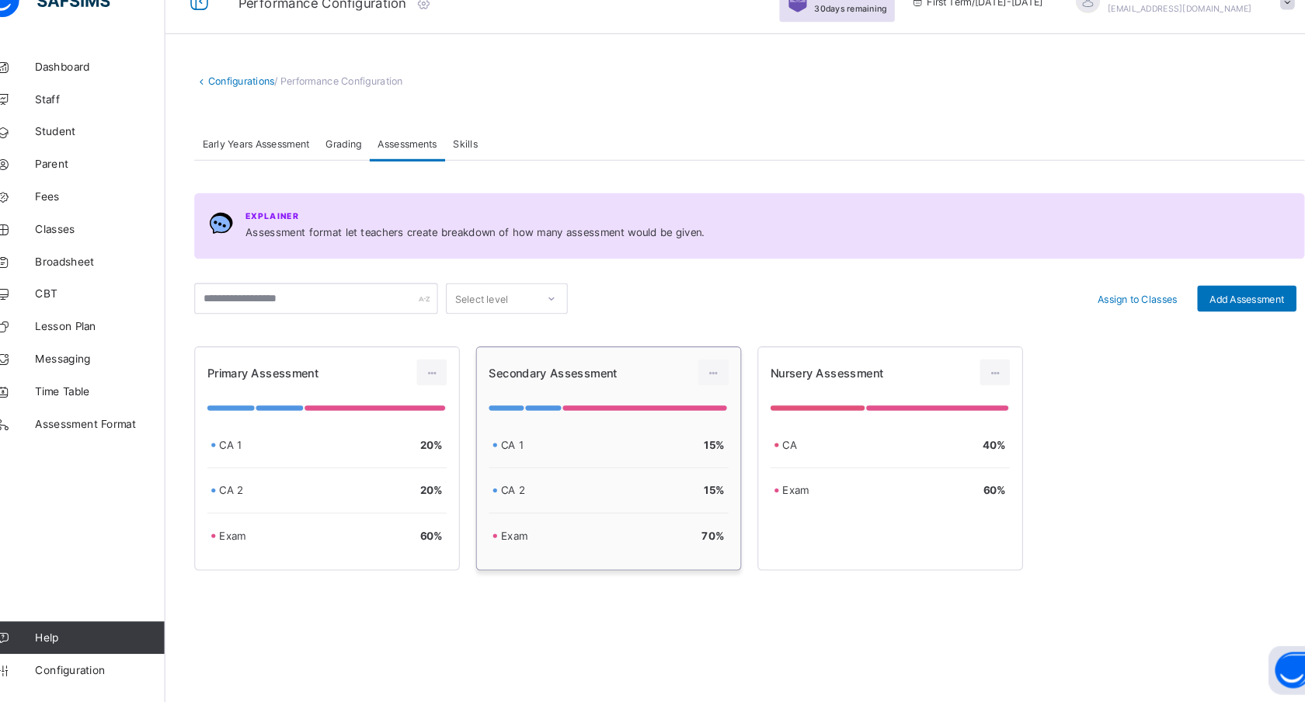
scroll to position [0, 0]
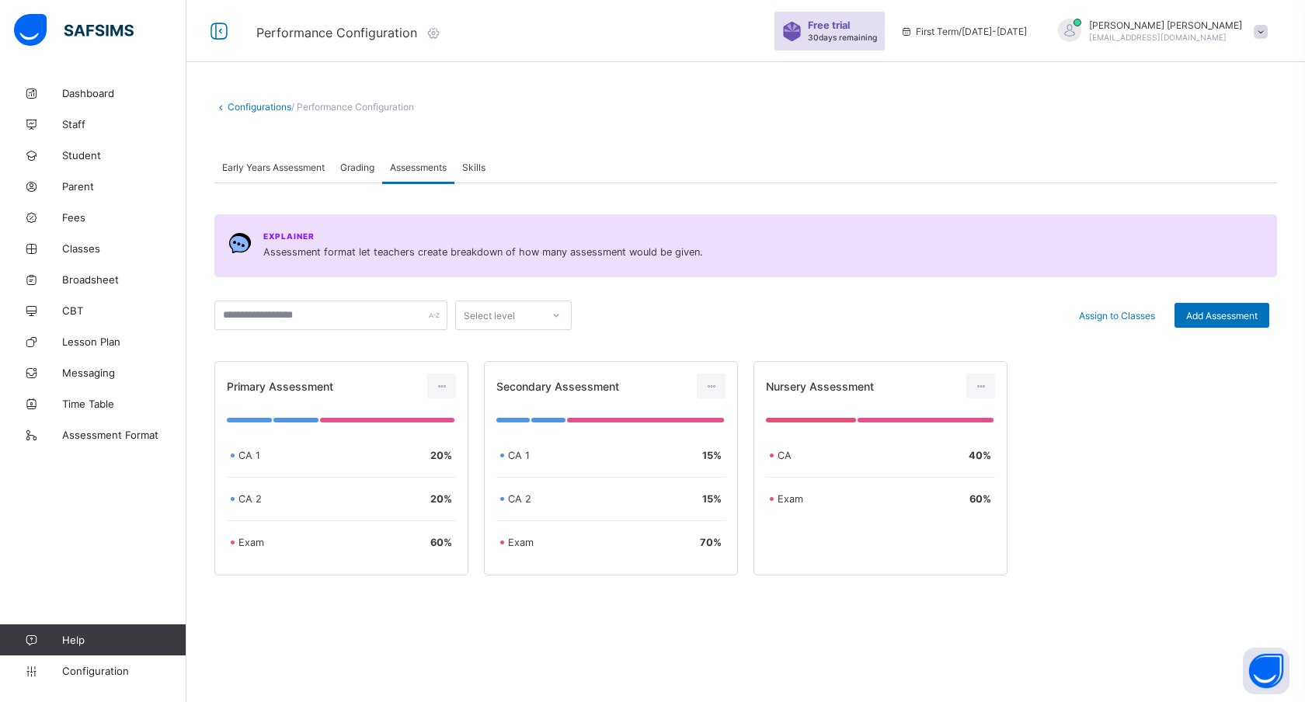
click at [270, 172] on div "Early Years Assessment" at bounding box center [273, 166] width 118 height 31
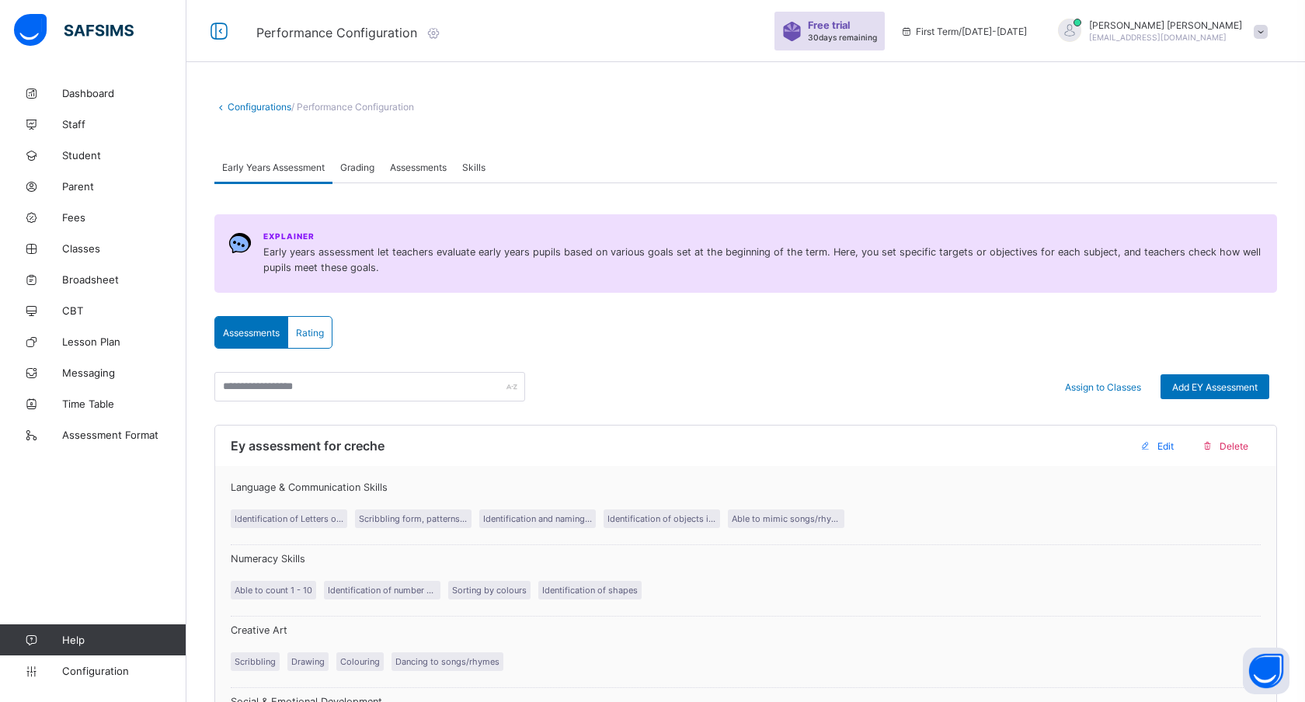
click at [484, 167] on span "Skills" at bounding box center [473, 168] width 23 height 12
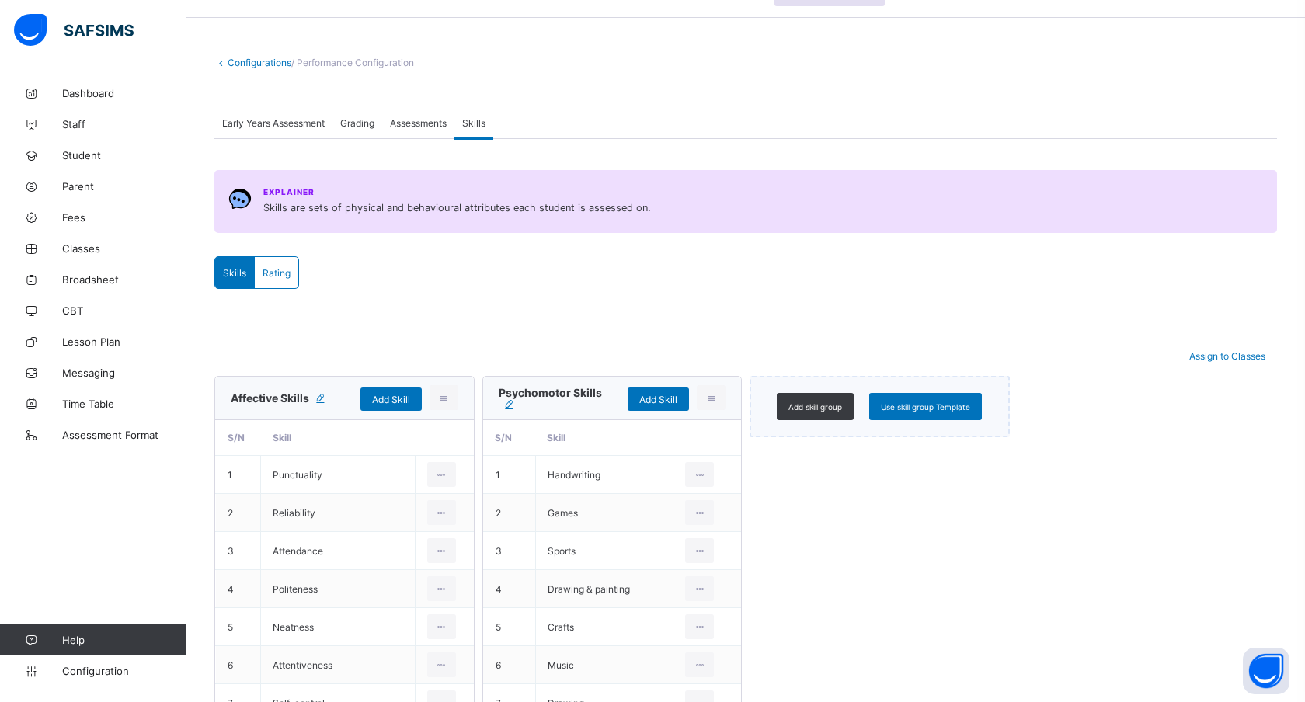
scroll to position [54, 0]
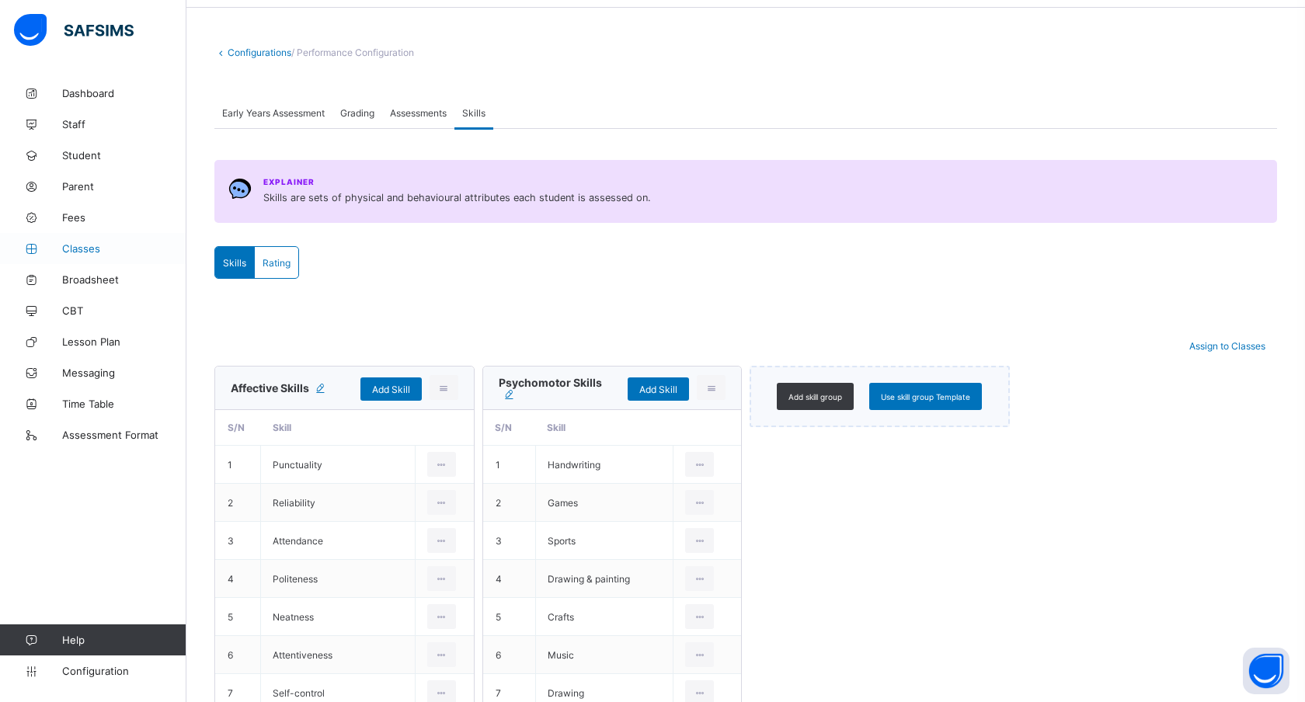
click at [85, 254] on span "Classes" at bounding box center [124, 248] width 124 height 12
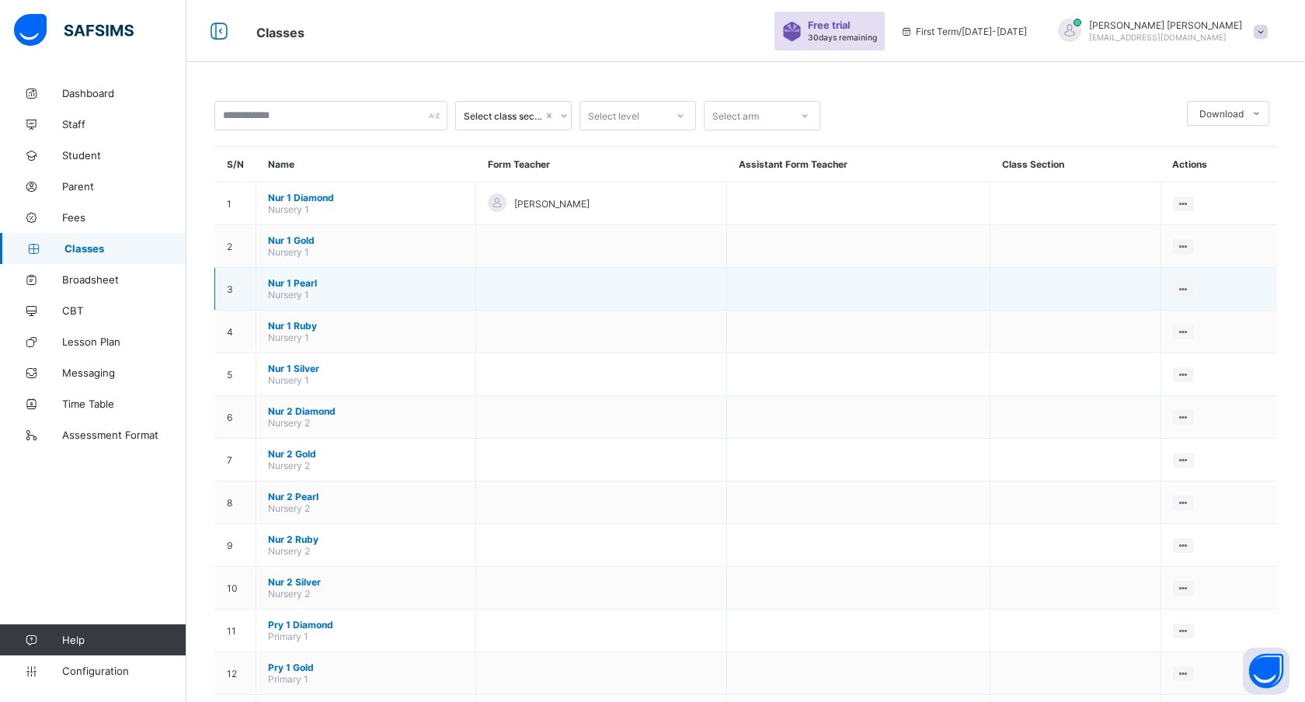
click at [315, 306] on td "Nur 1 Pearl Nursery 1" at bounding box center [366, 289] width 220 height 43
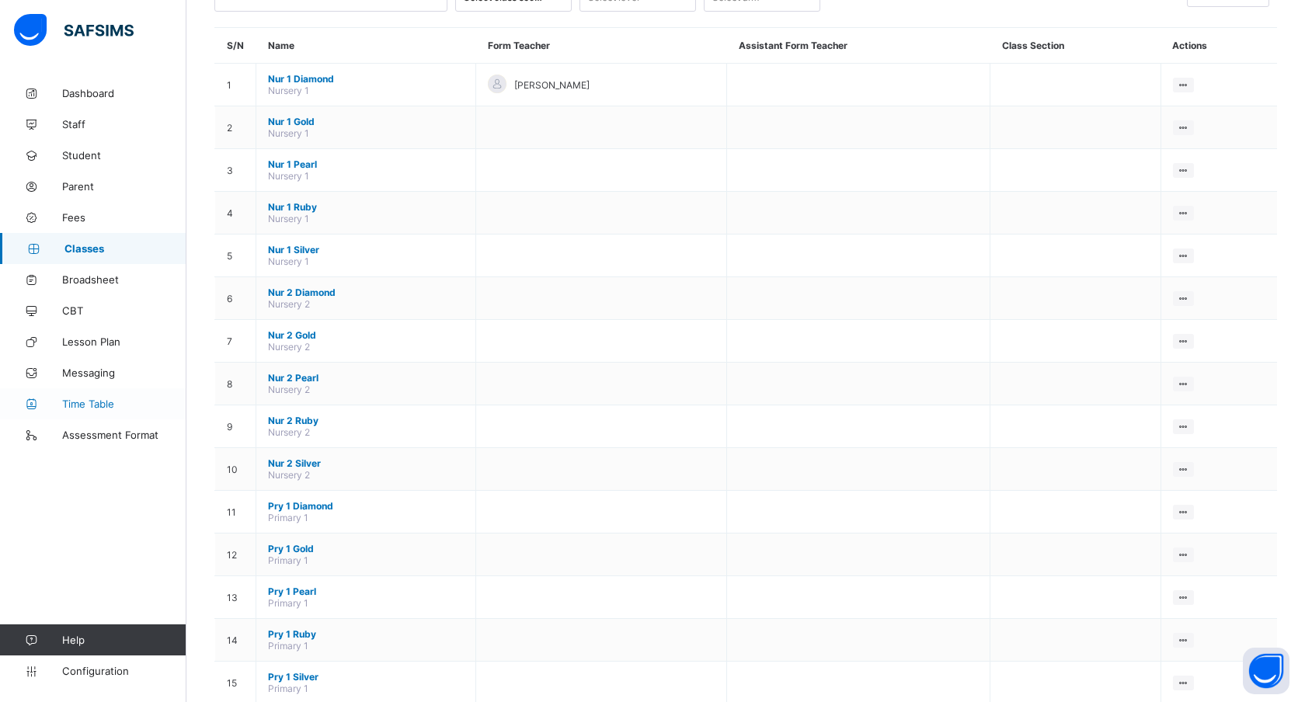
scroll to position [142, 0]
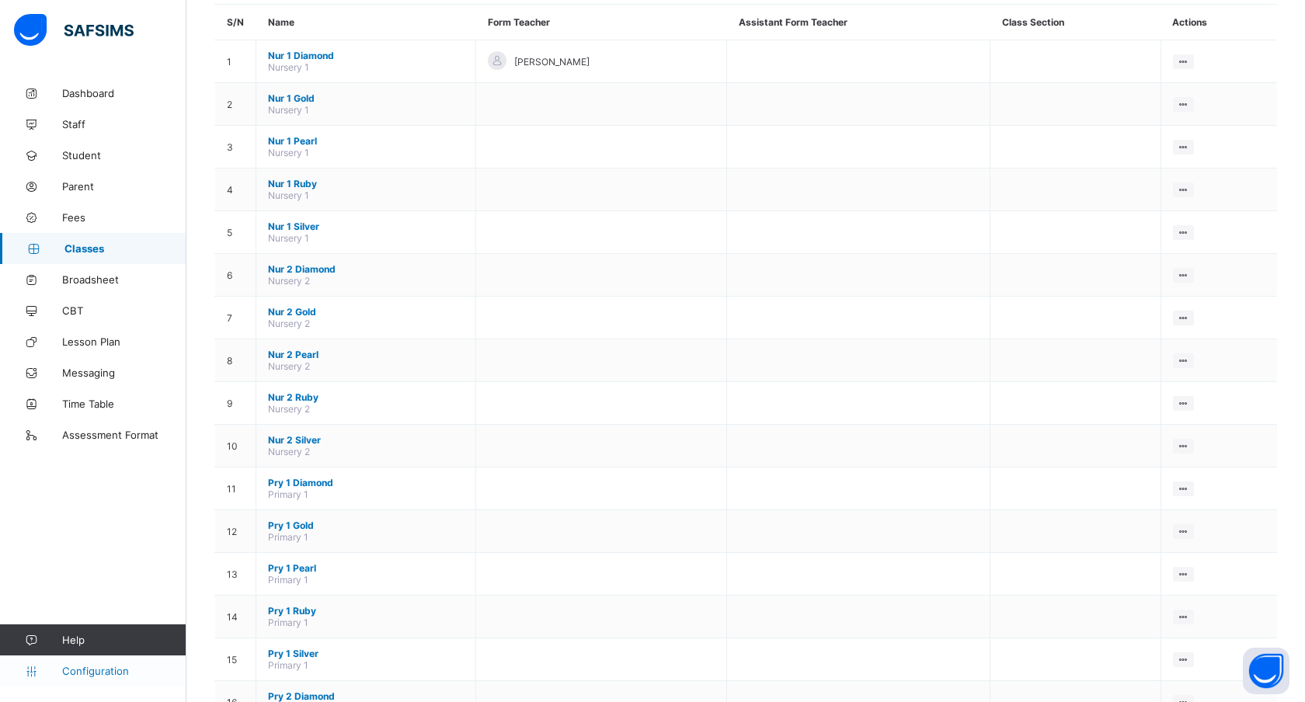
click at [105, 673] on span "Configuration" at bounding box center [124, 671] width 124 height 12
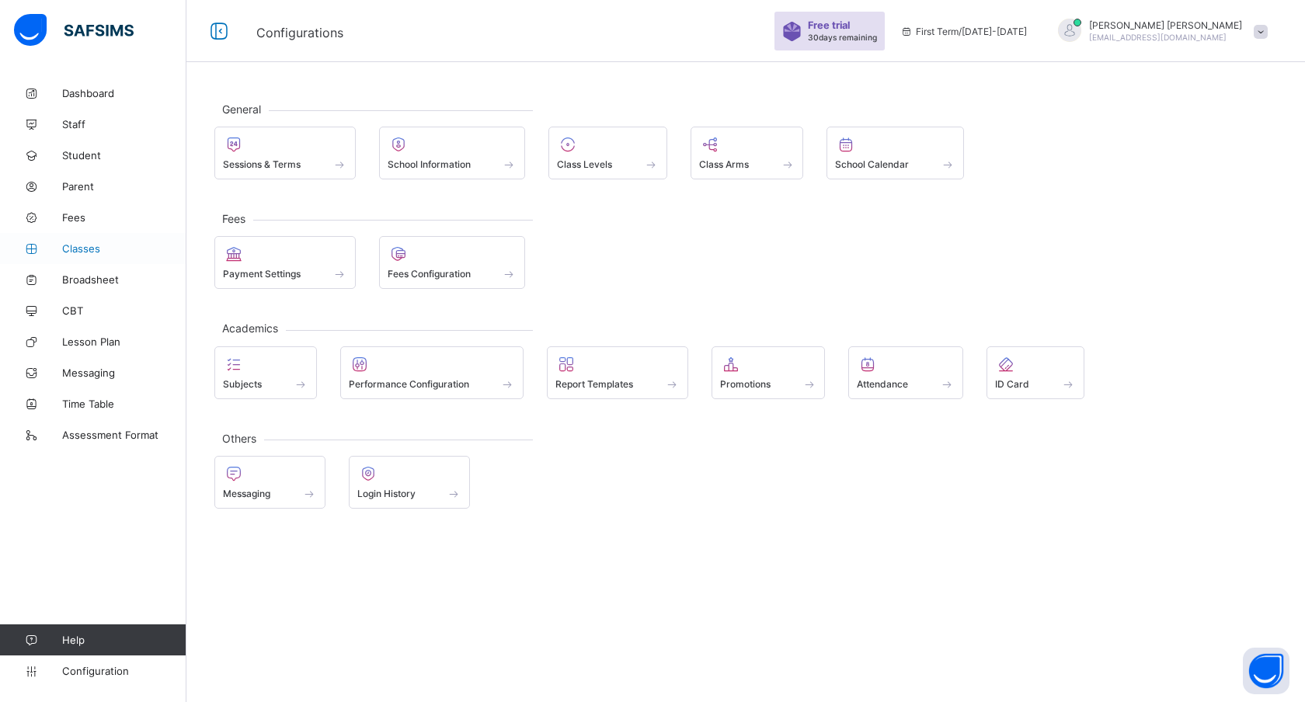
click at [82, 241] on link "Classes" at bounding box center [93, 248] width 186 height 31
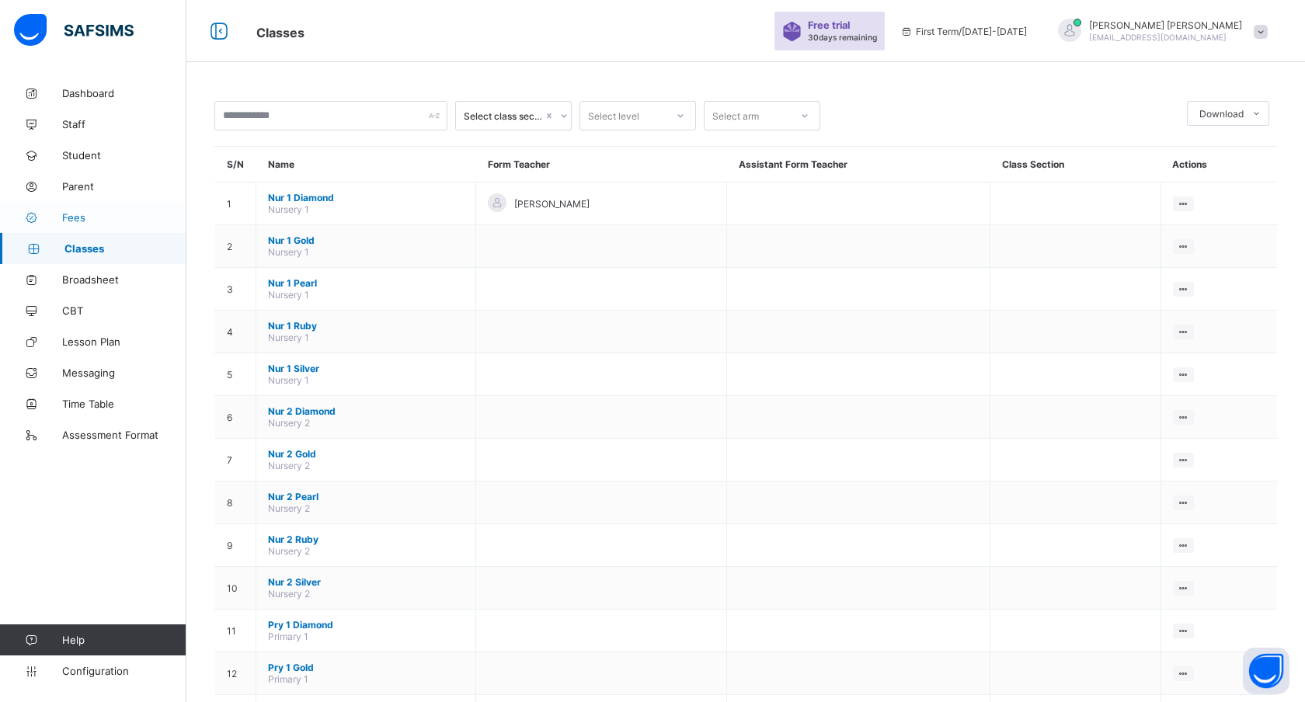
click at [75, 217] on span "Fees" at bounding box center [124, 217] width 124 height 12
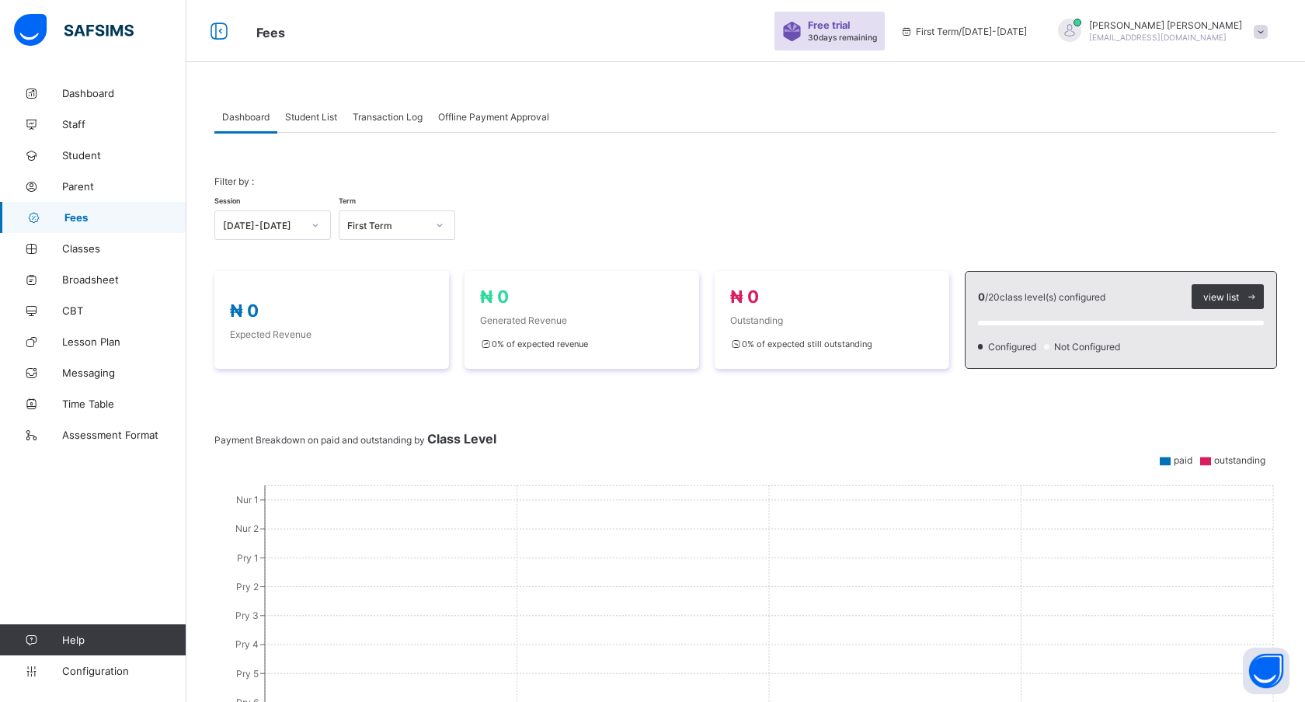
click at [325, 123] on div "Student List" at bounding box center [311, 116] width 68 height 31
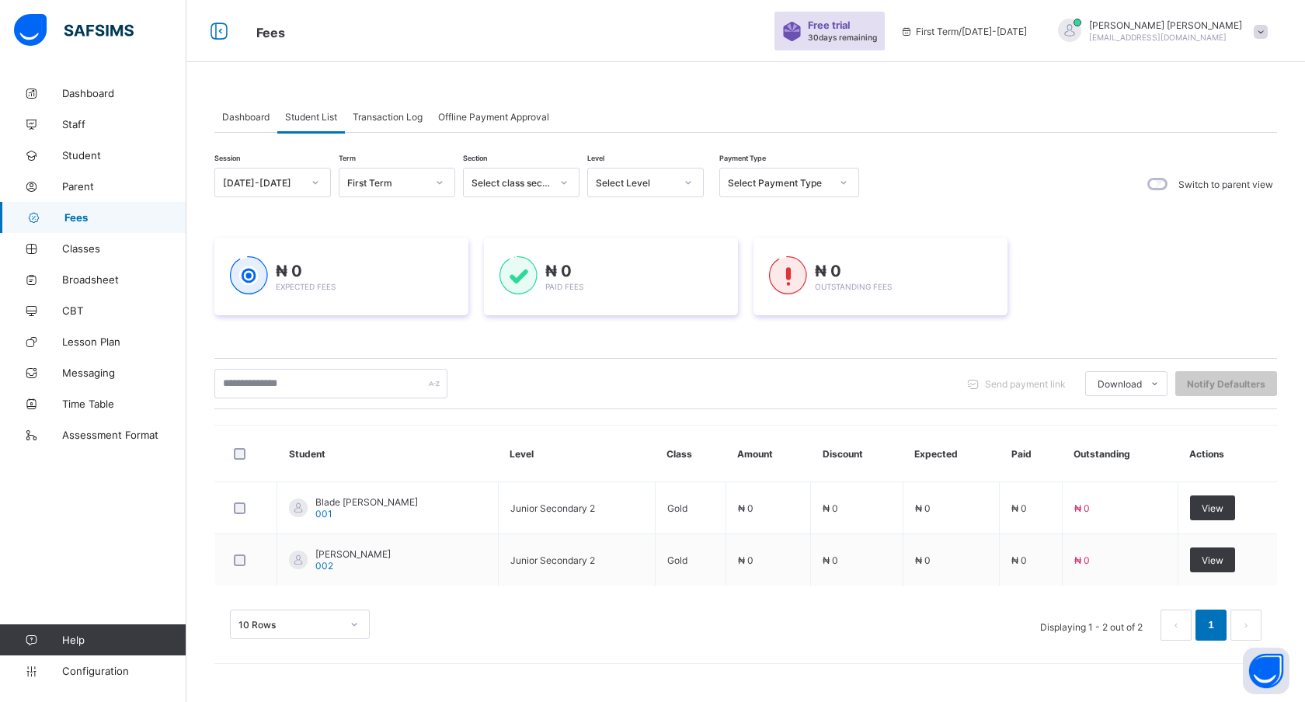
click at [385, 122] on div "Transaction Log" at bounding box center [387, 116] width 85 height 31
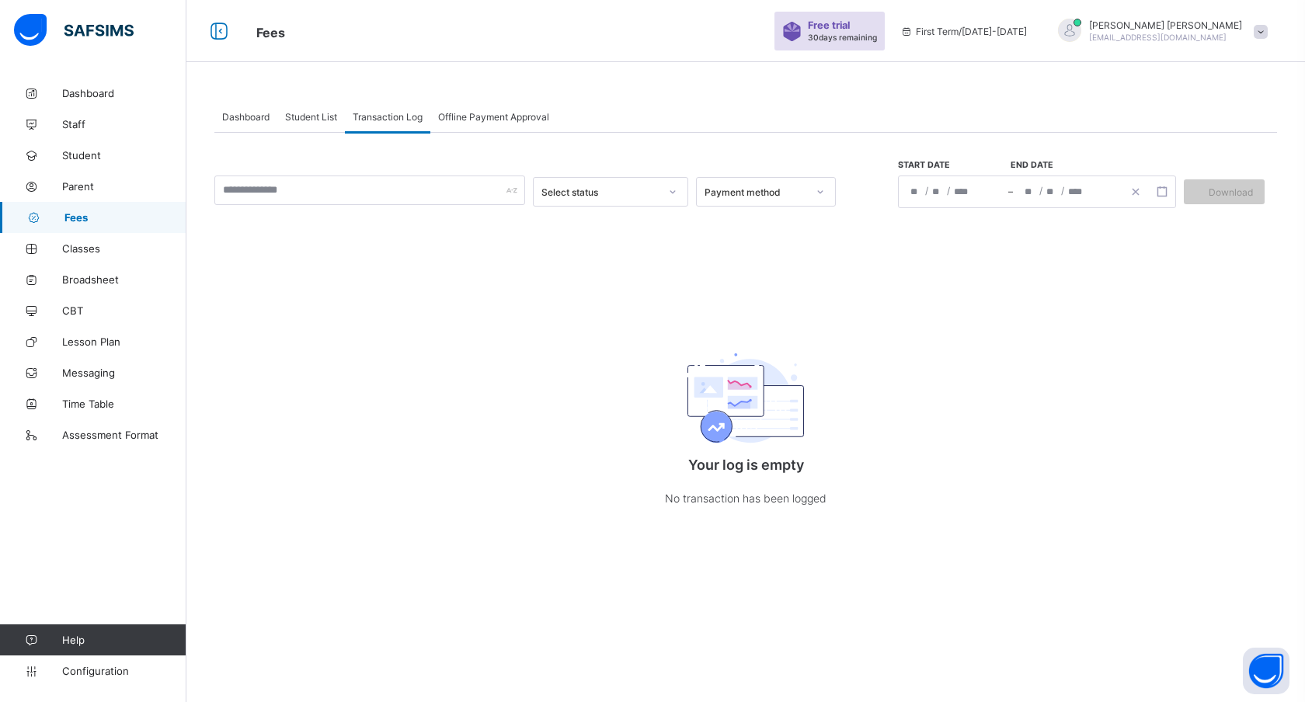
click at [504, 120] on span "Offline Payment Approval" at bounding box center [493, 117] width 111 height 12
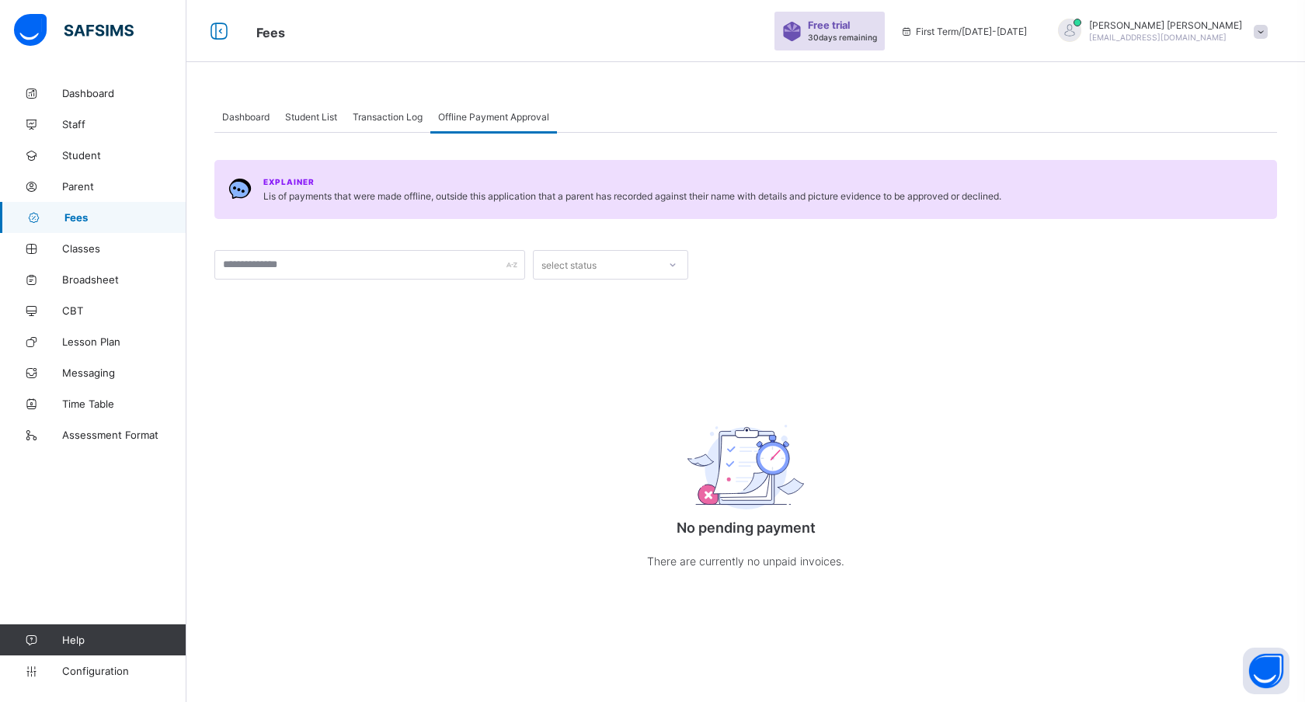
click at [245, 120] on span "Dashboard" at bounding box center [245, 117] width 47 height 12
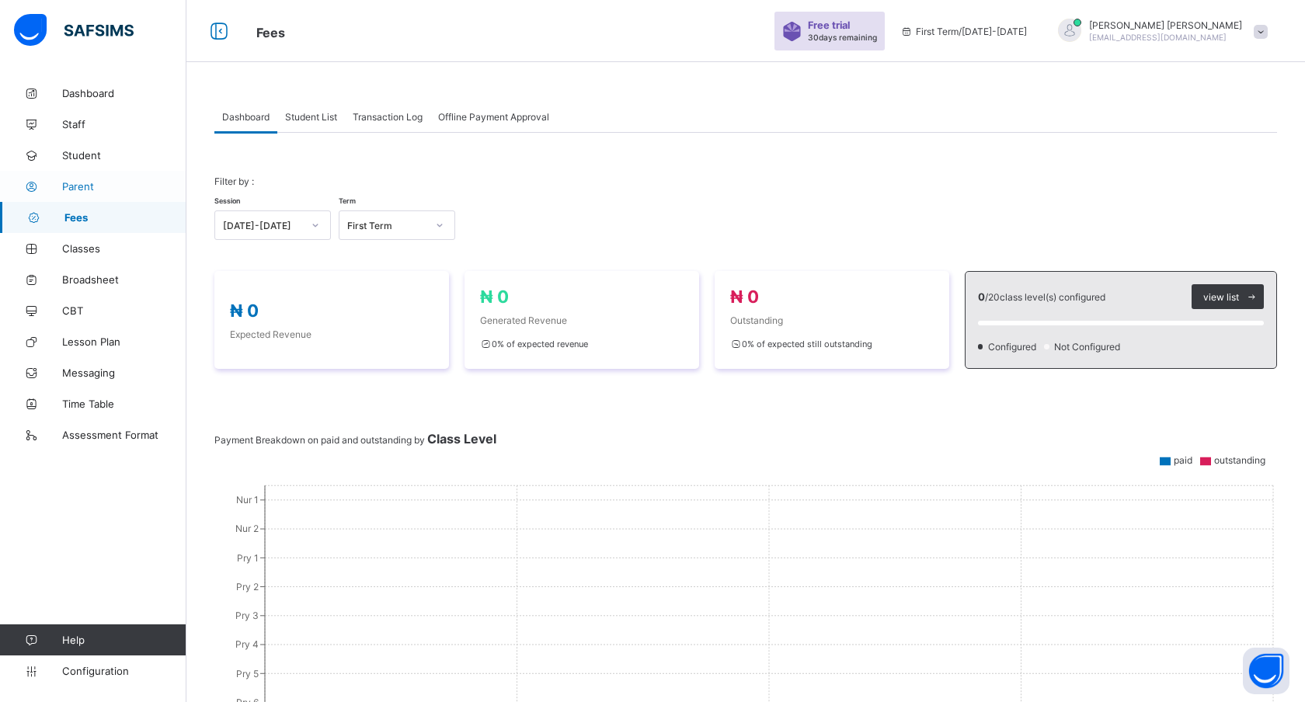
click at [85, 185] on span "Parent" at bounding box center [124, 186] width 124 height 12
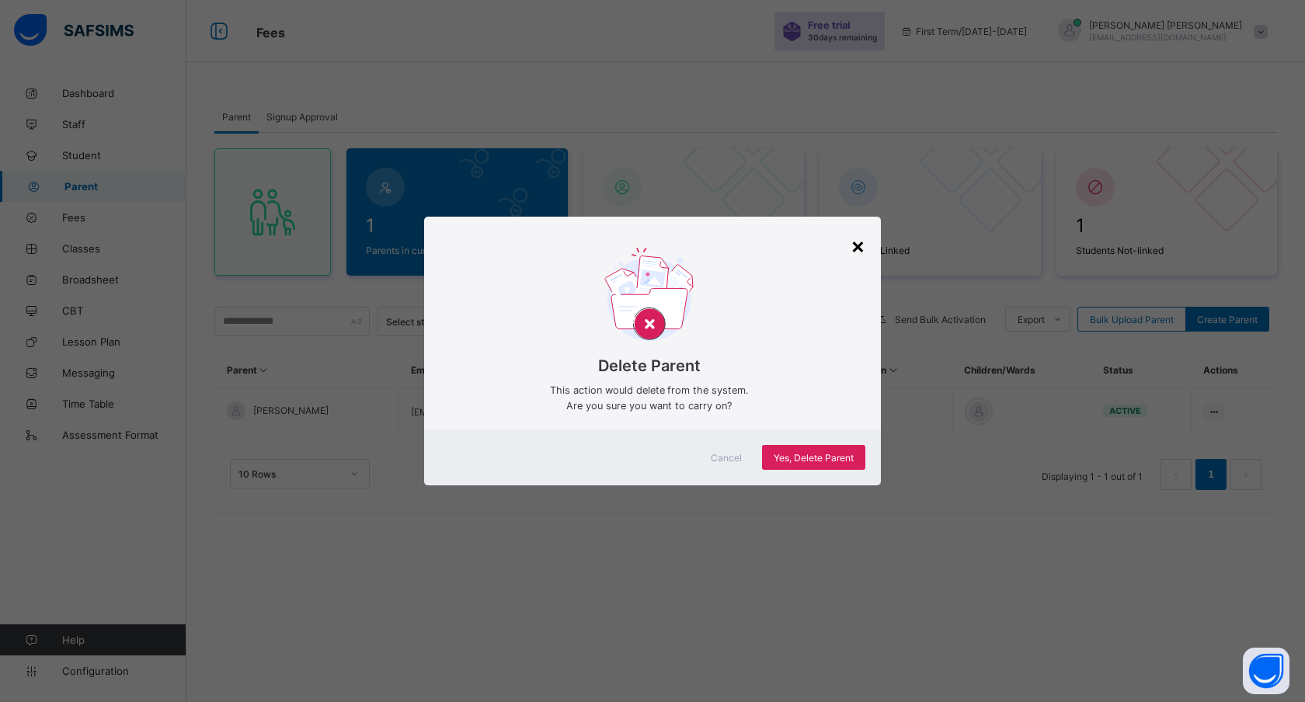
click at [858, 247] on div "×" at bounding box center [858, 245] width 15 height 26
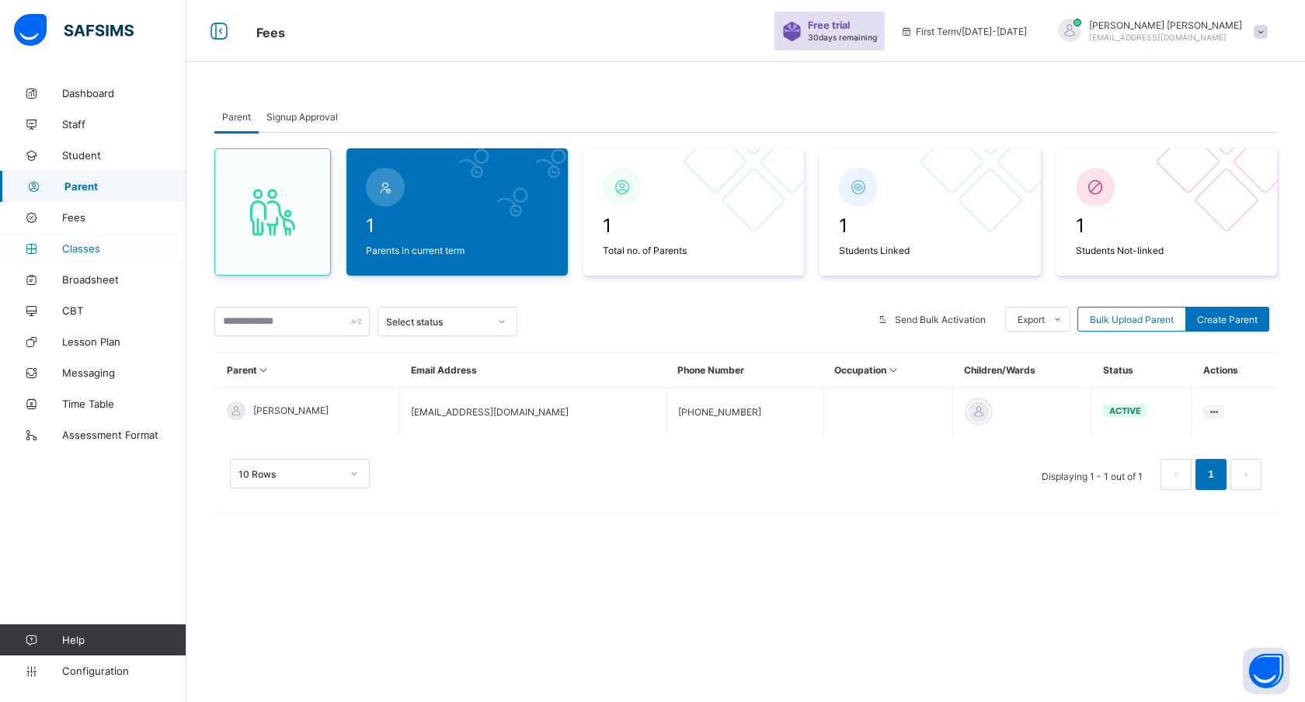
click at [78, 242] on span "Classes" at bounding box center [124, 248] width 124 height 12
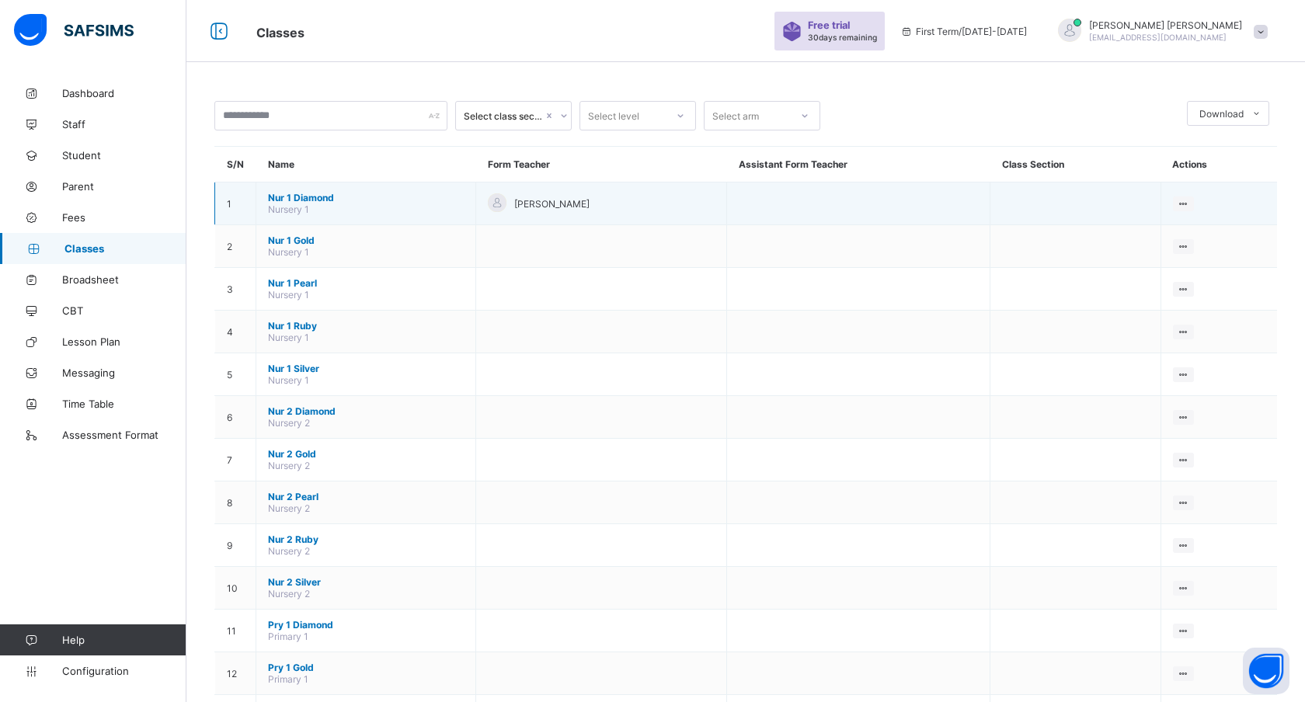
click at [323, 200] on span "Nur 1 Diamond" at bounding box center [366, 198] width 196 height 12
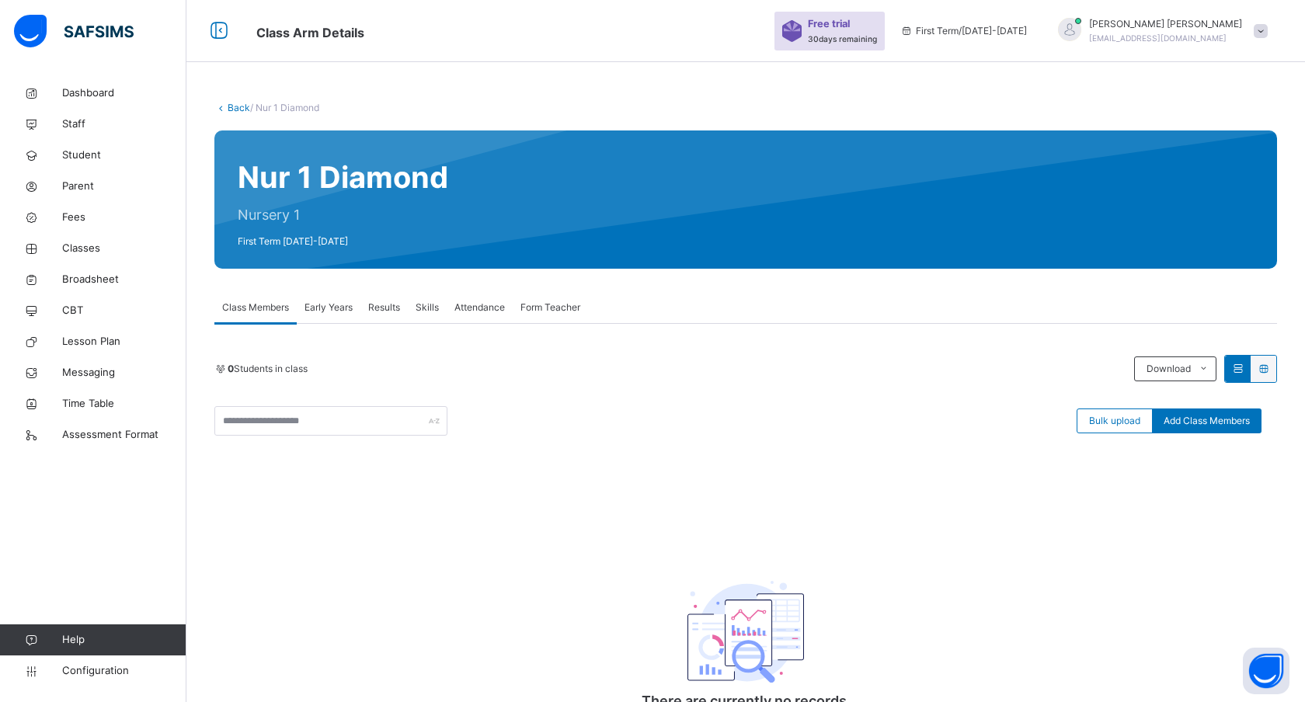
click at [390, 308] on span "Results" at bounding box center [384, 308] width 32 height 14
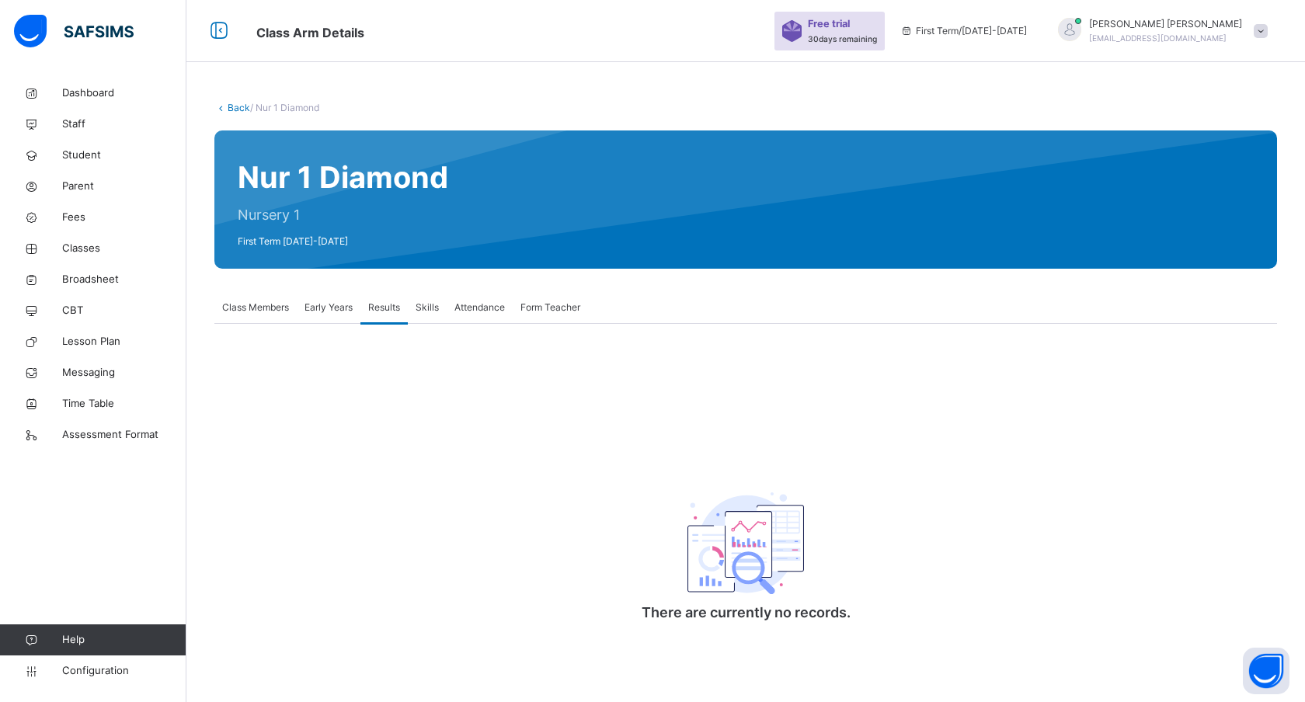
click at [273, 305] on span "Class Members" at bounding box center [255, 308] width 67 height 14
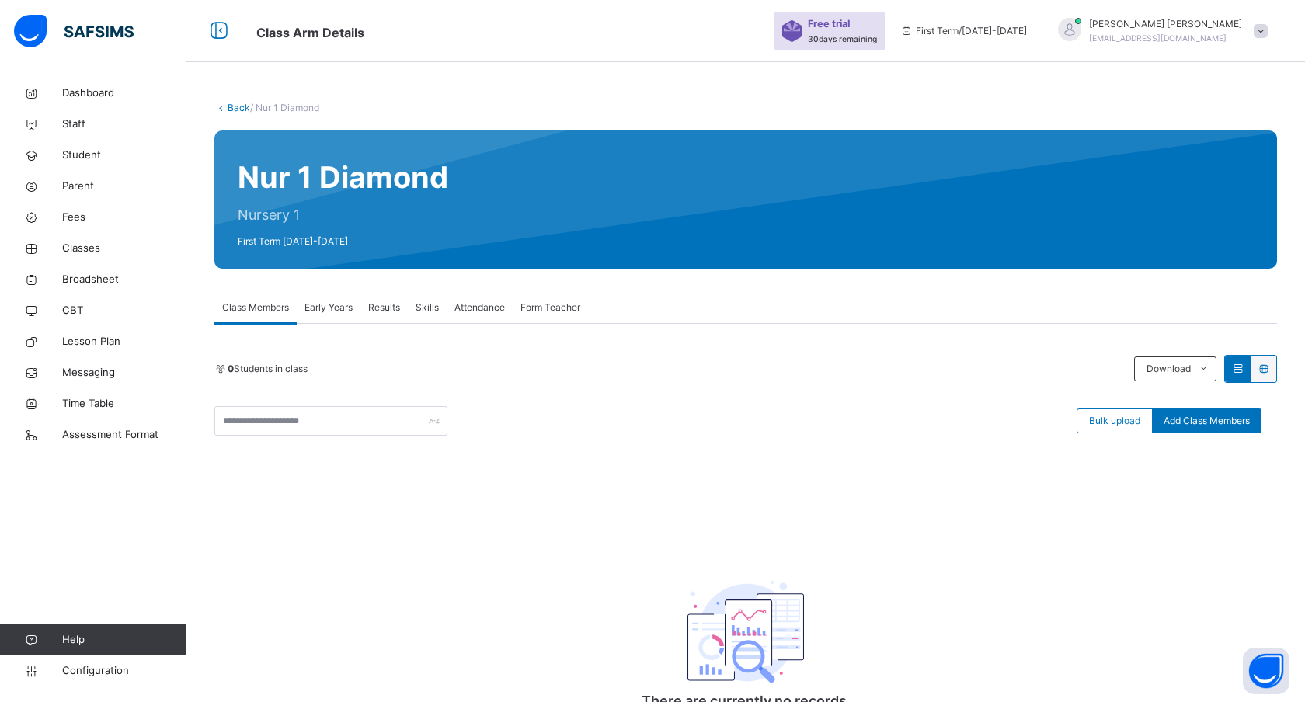
click at [221, 114] on div "Back / Nur 1 Diamond" at bounding box center [745, 108] width 1063 height 14
click at [222, 107] on icon at bounding box center [220, 108] width 13 height 12
click at [226, 106] on icon at bounding box center [220, 108] width 13 height 12
click at [222, 106] on icon at bounding box center [220, 108] width 13 height 12
click at [221, 106] on icon at bounding box center [220, 108] width 13 height 12
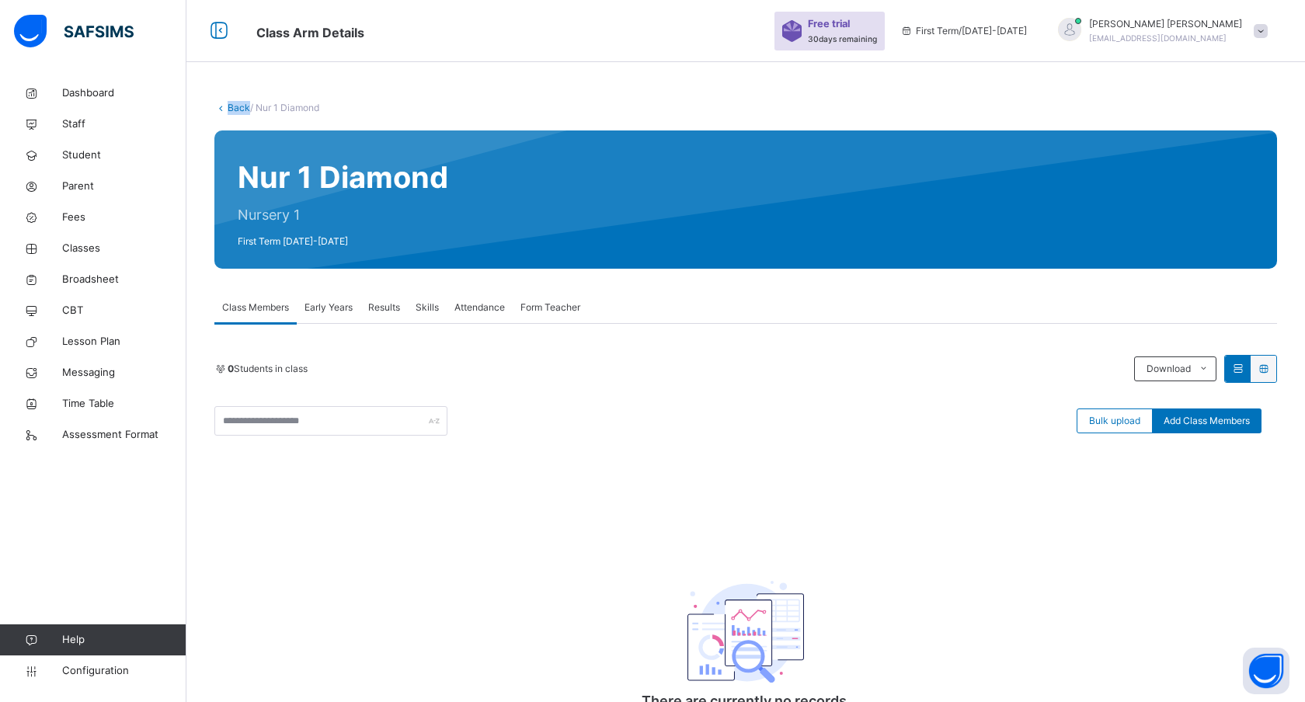
click at [235, 106] on link "Back" at bounding box center [239, 108] width 23 height 12
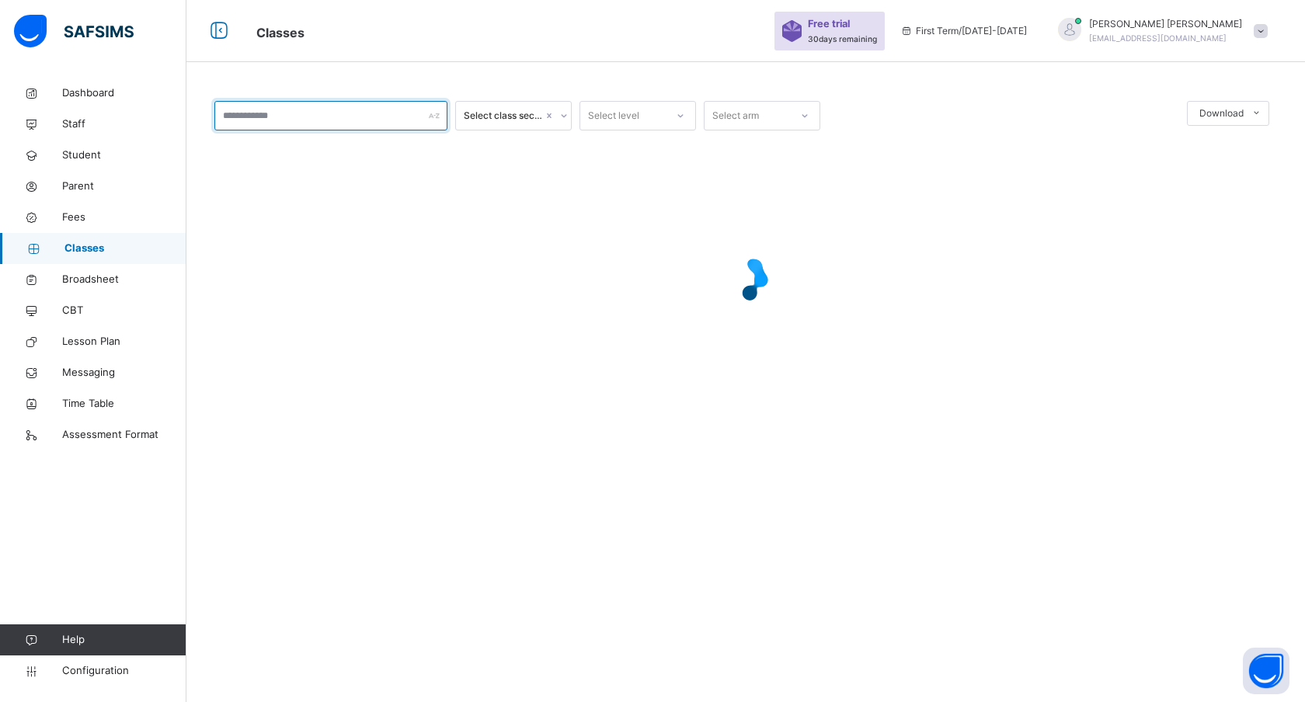
click at [324, 118] on input "text" at bounding box center [330, 116] width 233 height 30
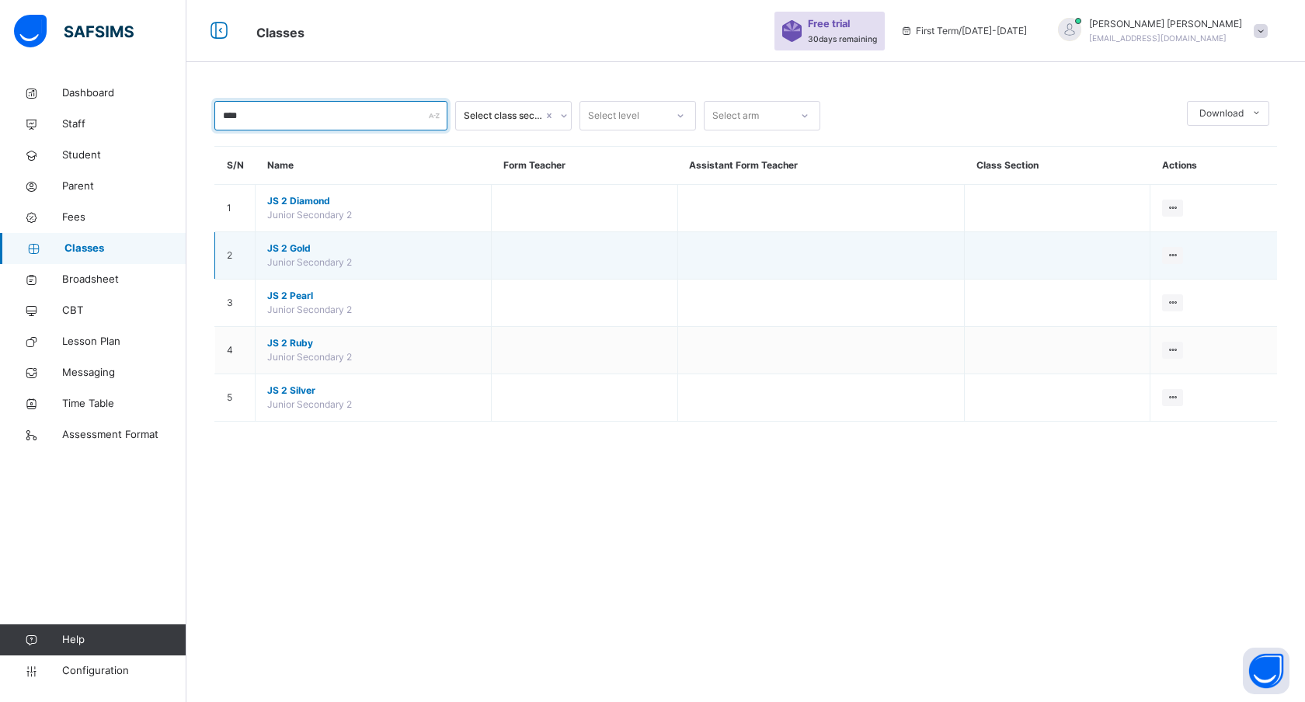
type input "****"
click at [298, 247] on span "JS 2 Gold" at bounding box center [373, 249] width 212 height 14
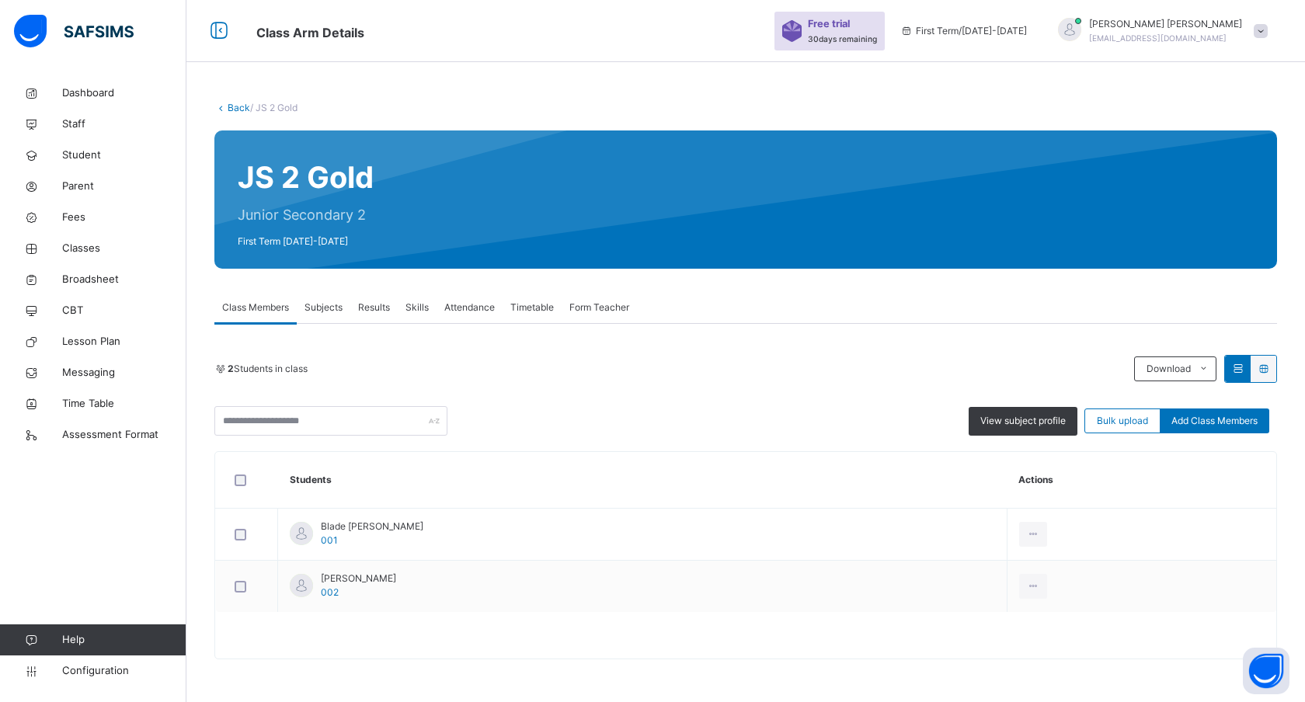
click at [371, 309] on span "Results" at bounding box center [374, 308] width 32 height 14
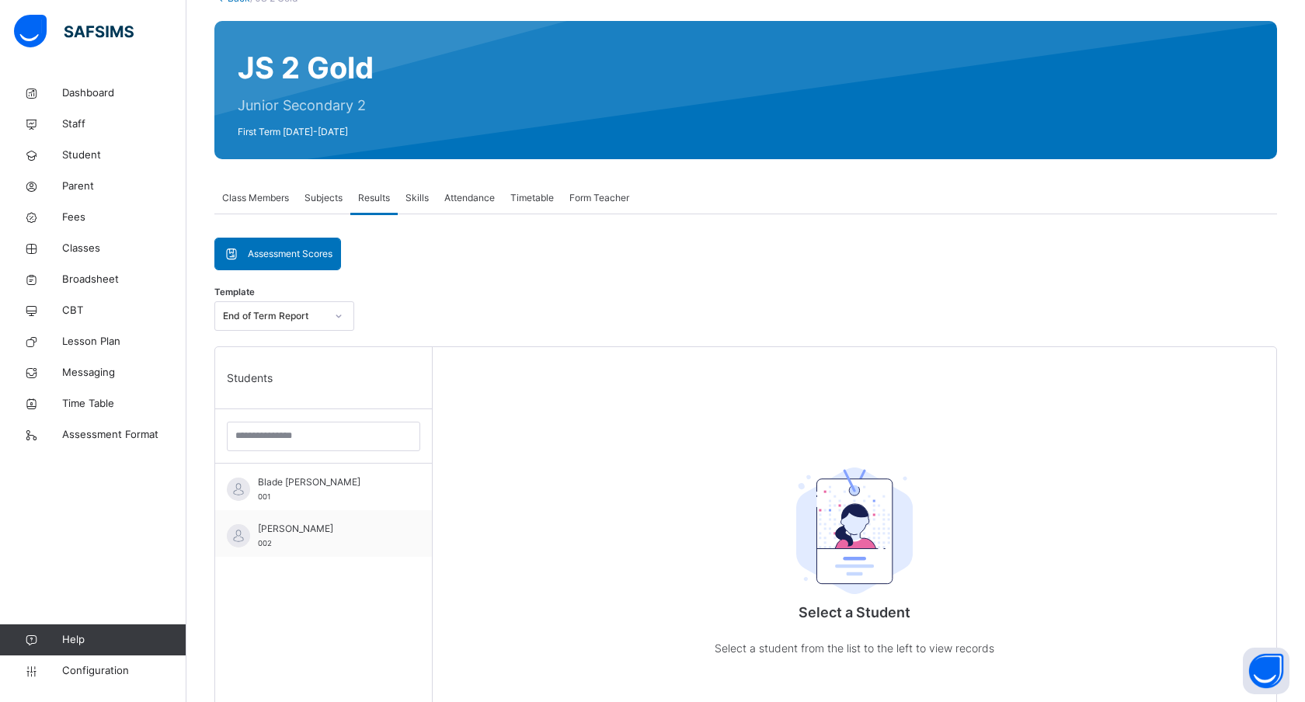
scroll to position [108, 0]
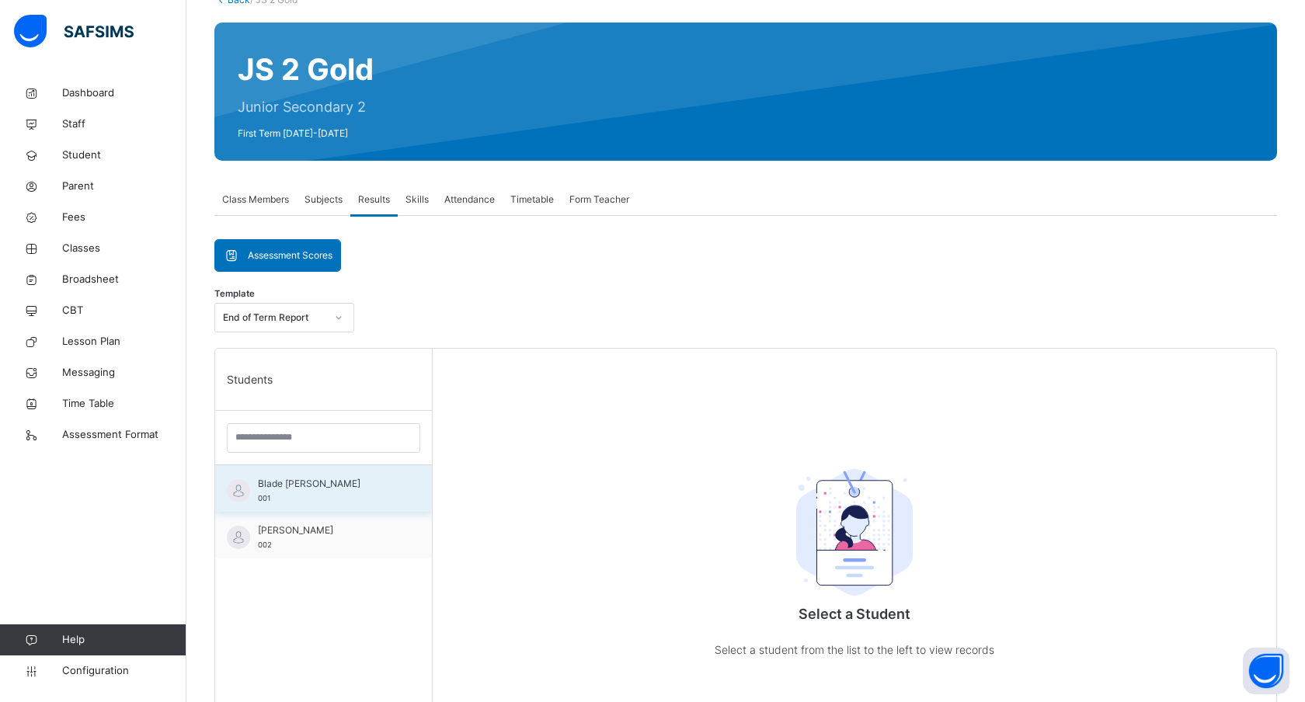
click at [308, 486] on span "Blade [PERSON_NAME]" at bounding box center [327, 484] width 139 height 14
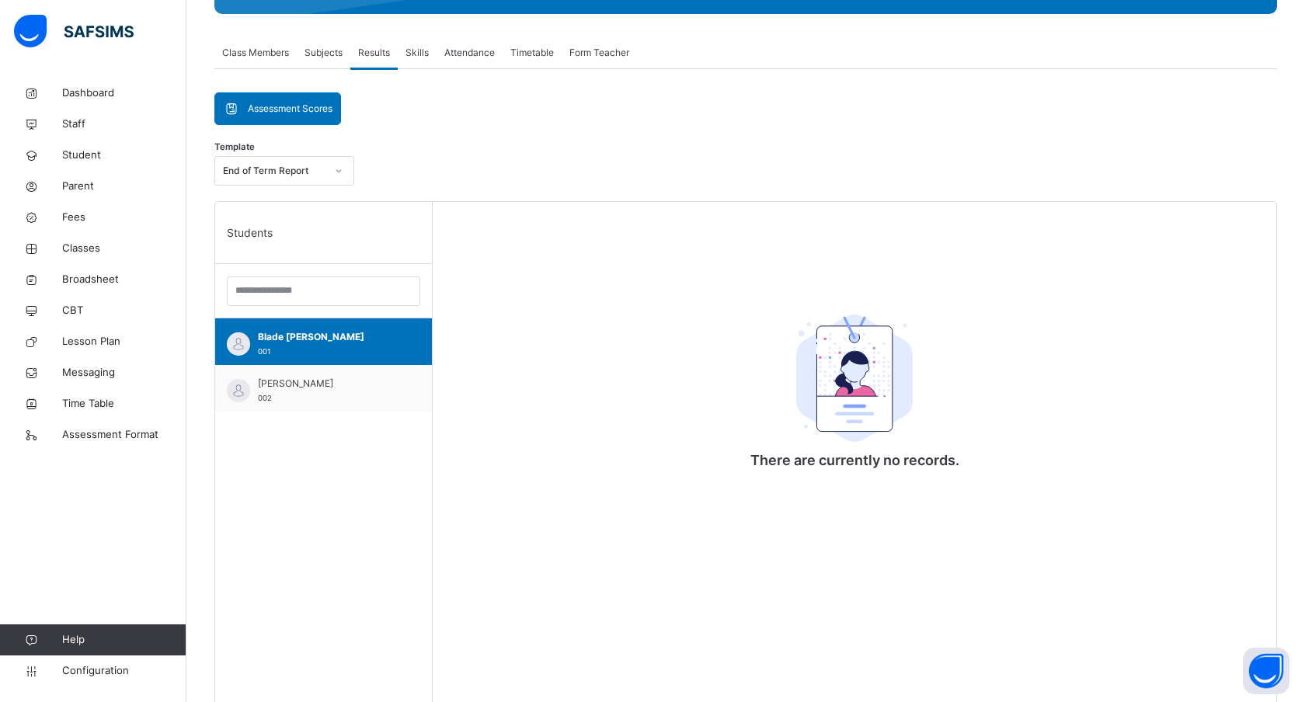
scroll to position [0, 0]
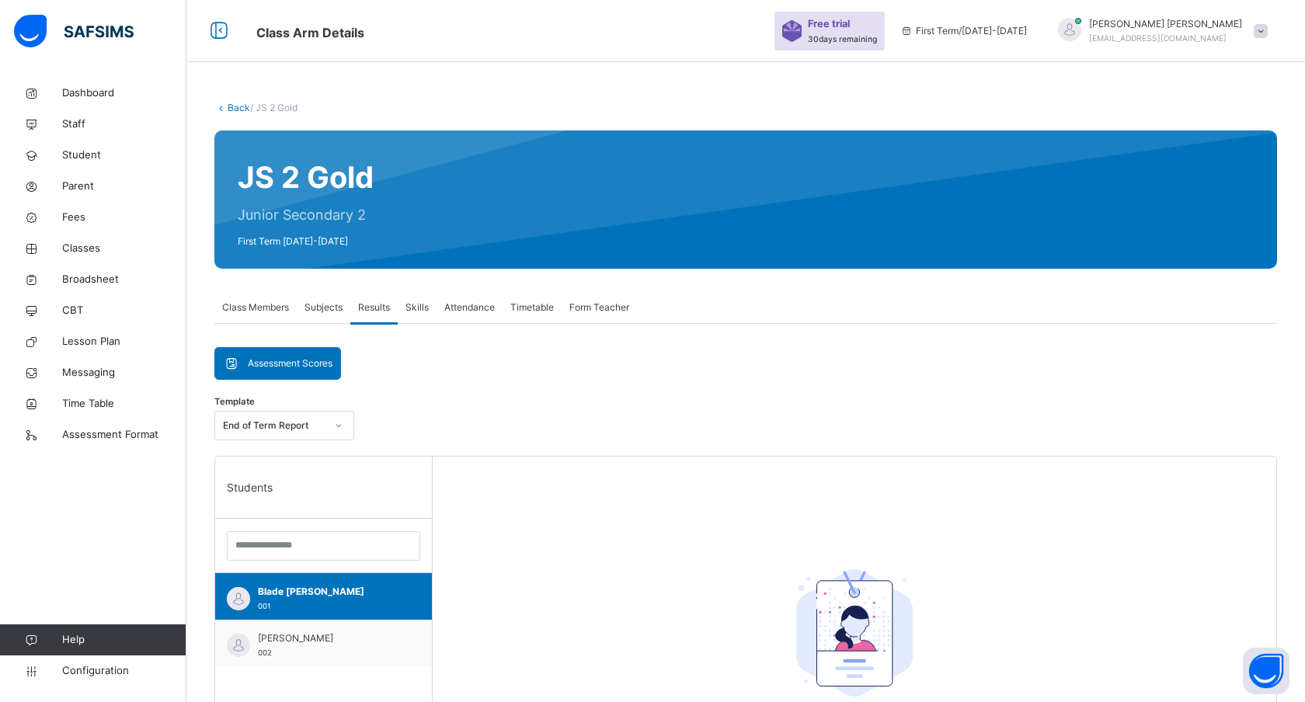
click at [331, 309] on span "Subjects" at bounding box center [324, 308] width 38 height 14
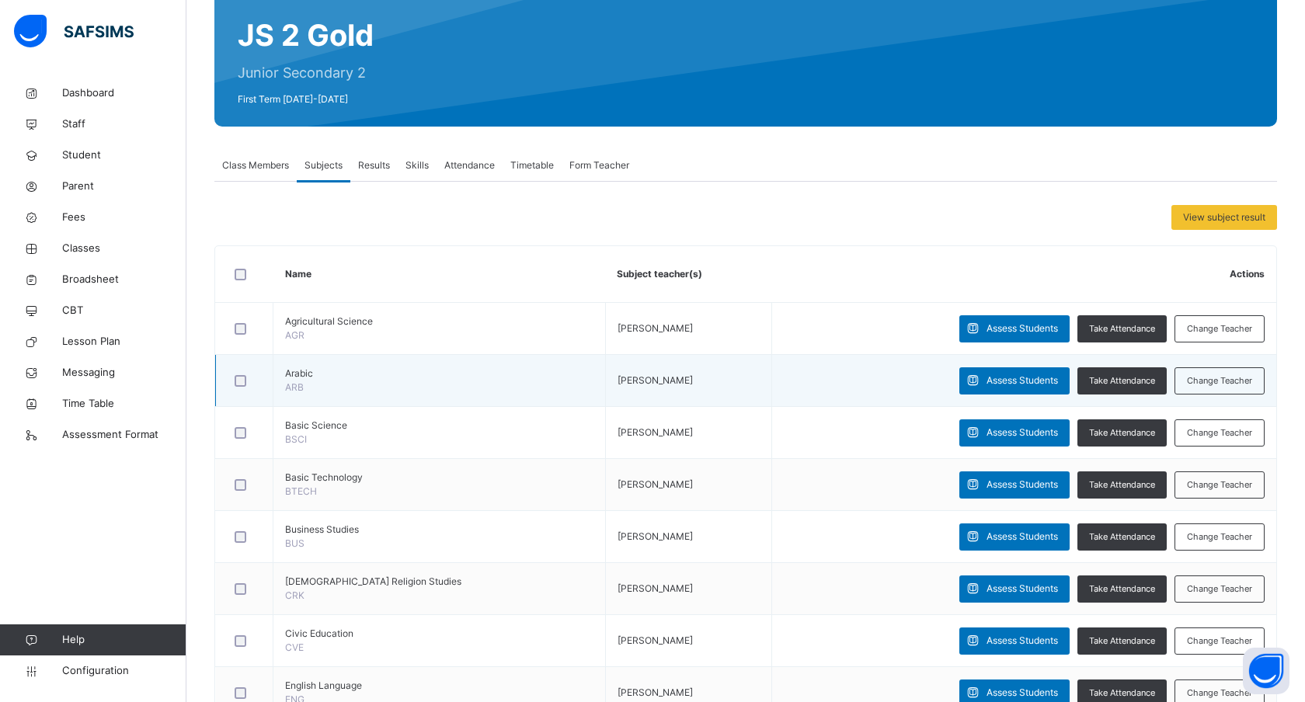
scroll to position [150, 0]
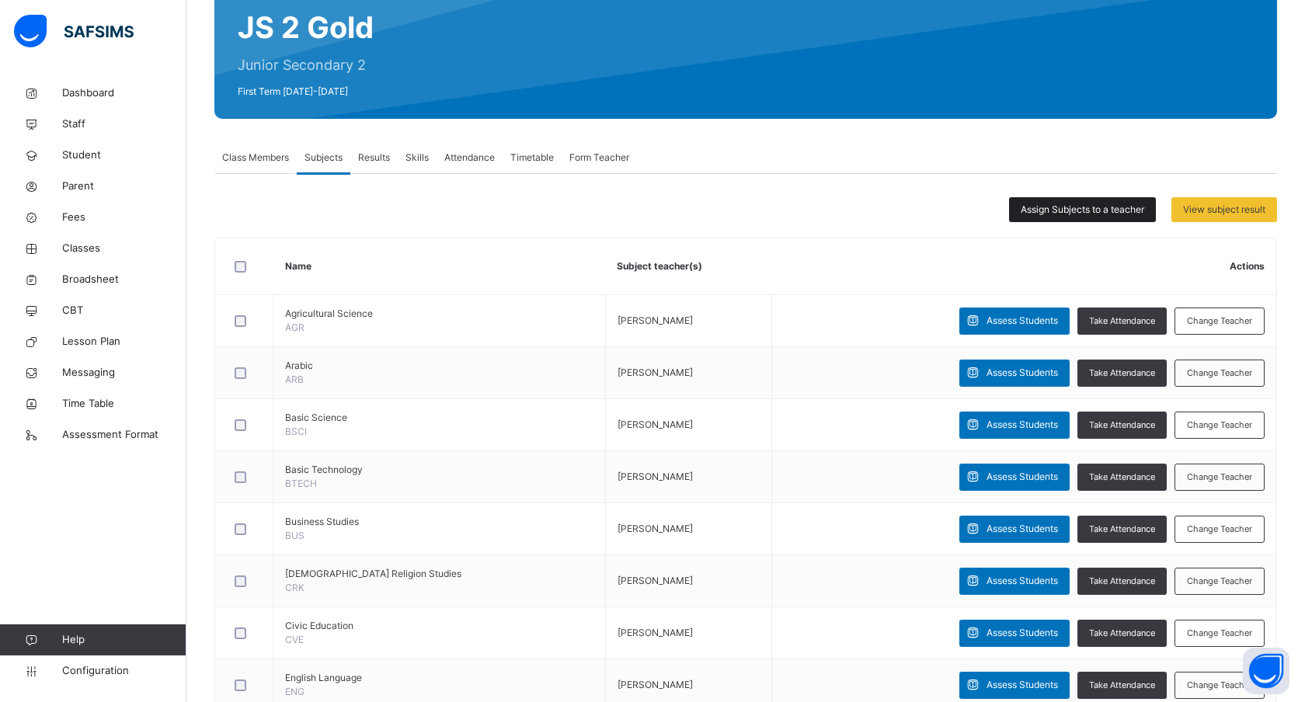
click at [1066, 209] on span "Assign Subjects to a teacher" at bounding box center [1083, 210] width 124 height 14
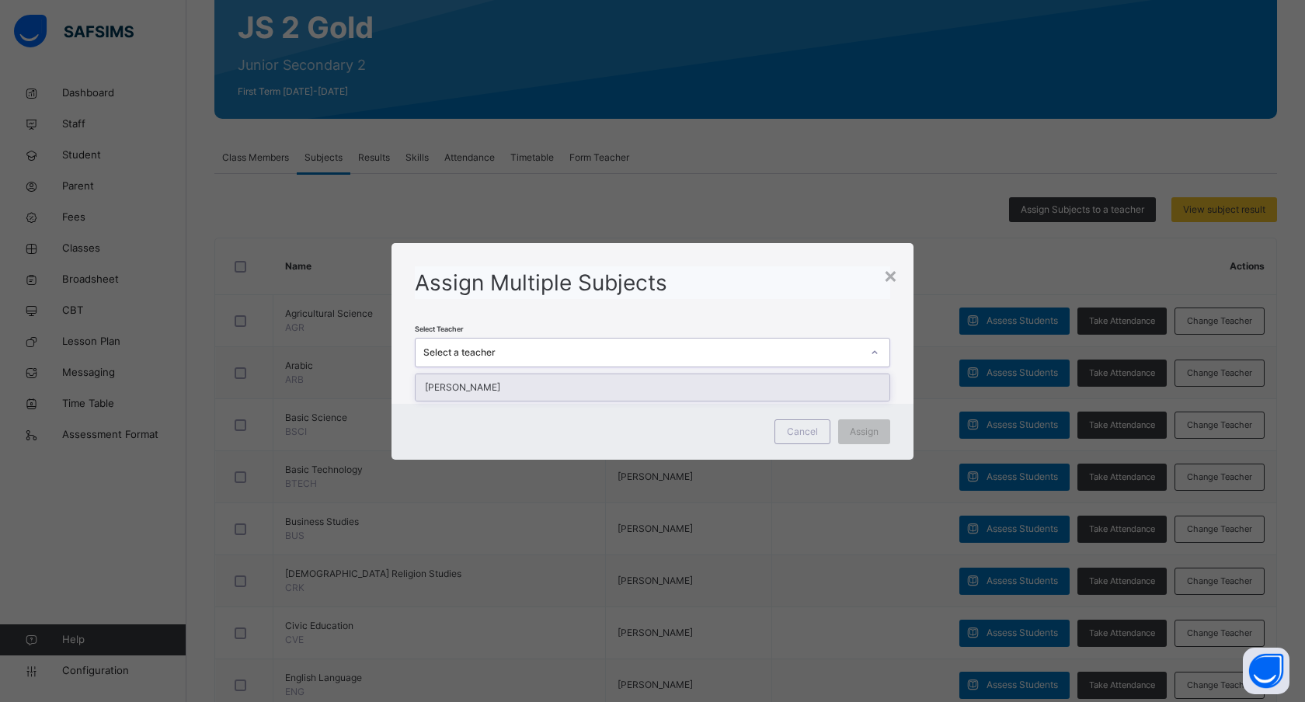
click at [507, 344] on div "Select a teacher" at bounding box center [638, 352] width 444 height 24
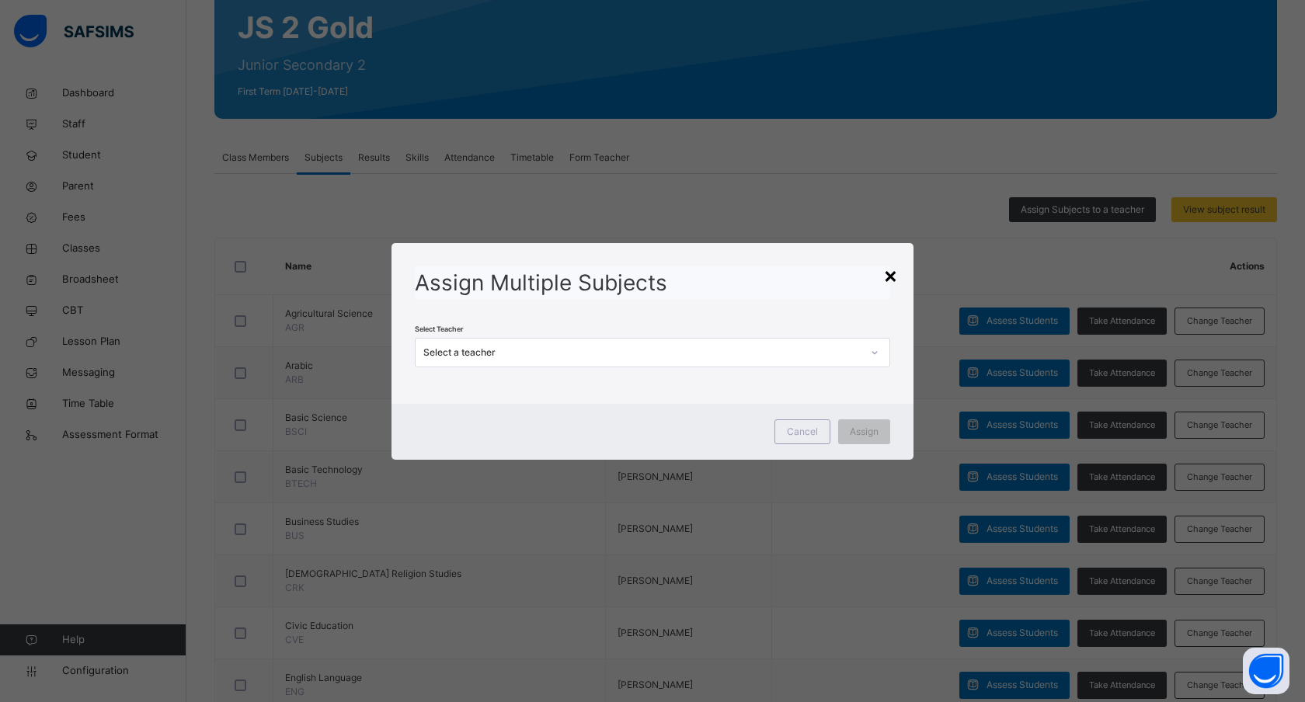
click at [893, 276] on div "×" at bounding box center [890, 275] width 15 height 33
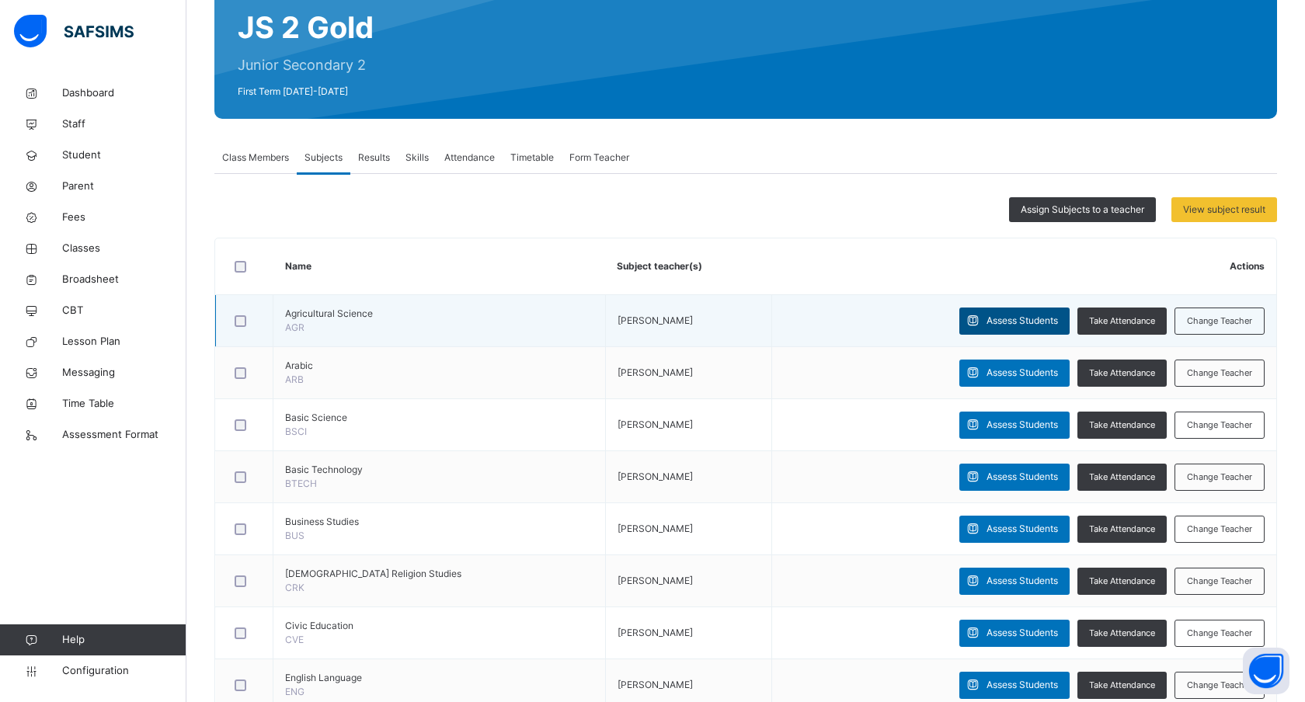
click at [1018, 322] on span "Assess Students" at bounding box center [1022, 321] width 71 height 14
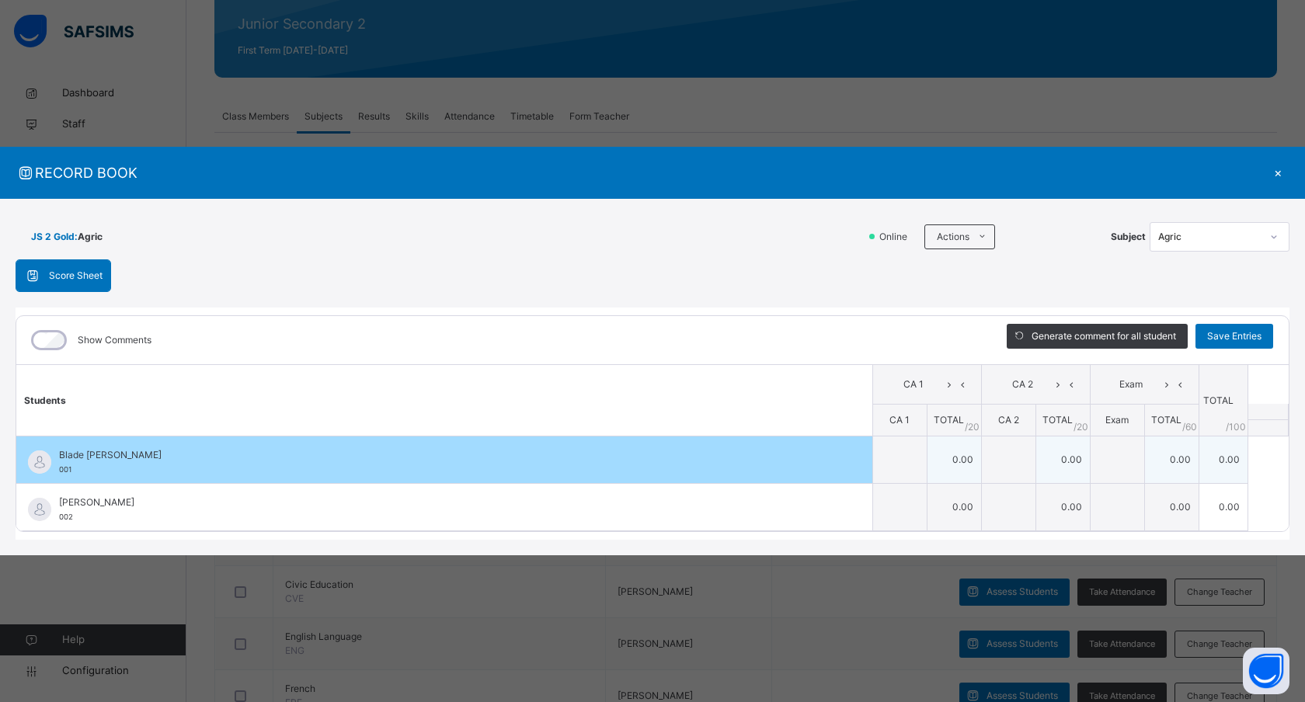
scroll to position [190, 0]
click at [942, 457] on td "0.00" at bounding box center [954, 460] width 54 height 47
click at [957, 465] on td "0.00" at bounding box center [954, 460] width 54 height 47
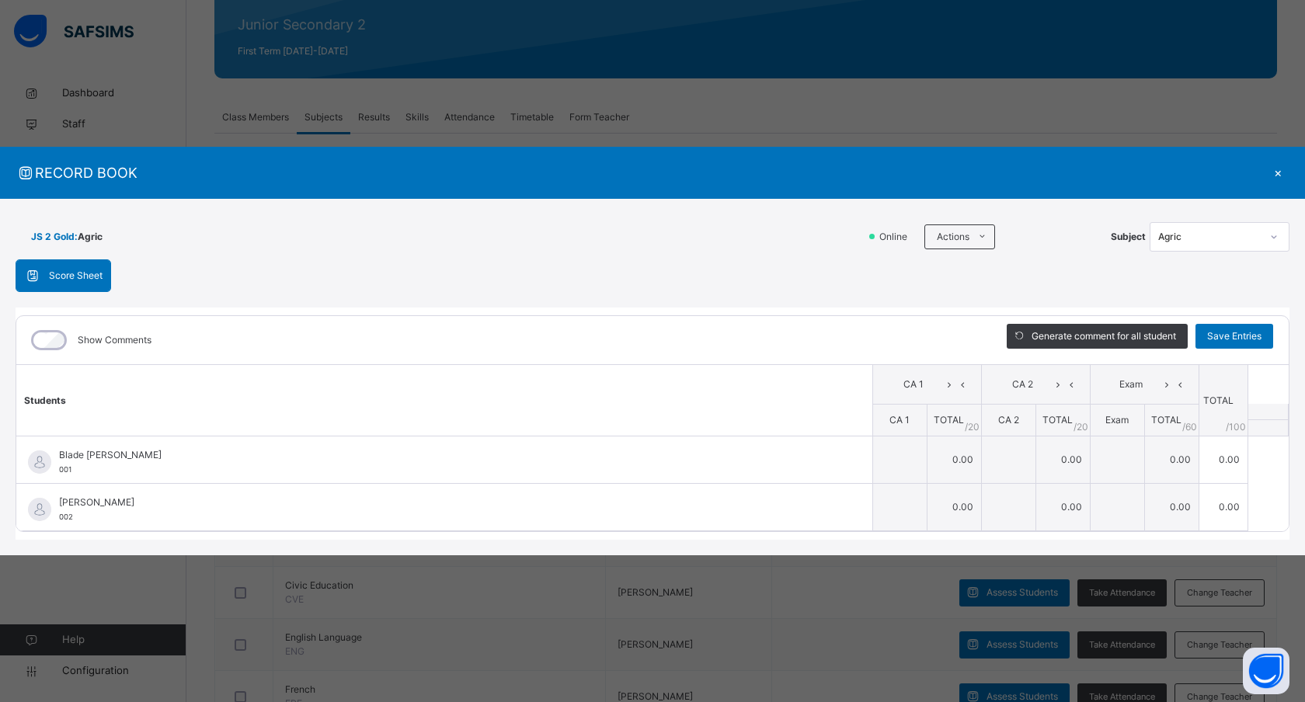
click at [730, 258] on div "JS 2 Gold : Agric Online Actions Download Empty Score Sheet Upload/map score sh…" at bounding box center [653, 236] width 1274 height 45
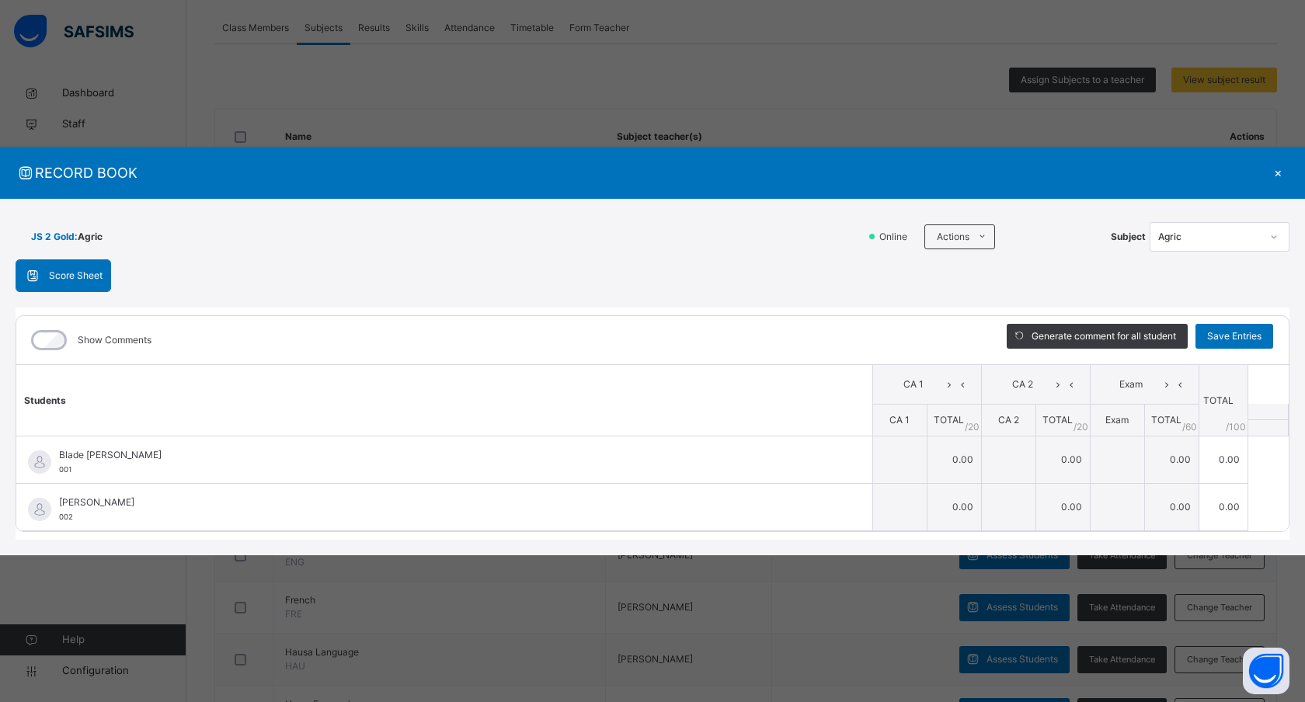
scroll to position [312, 0]
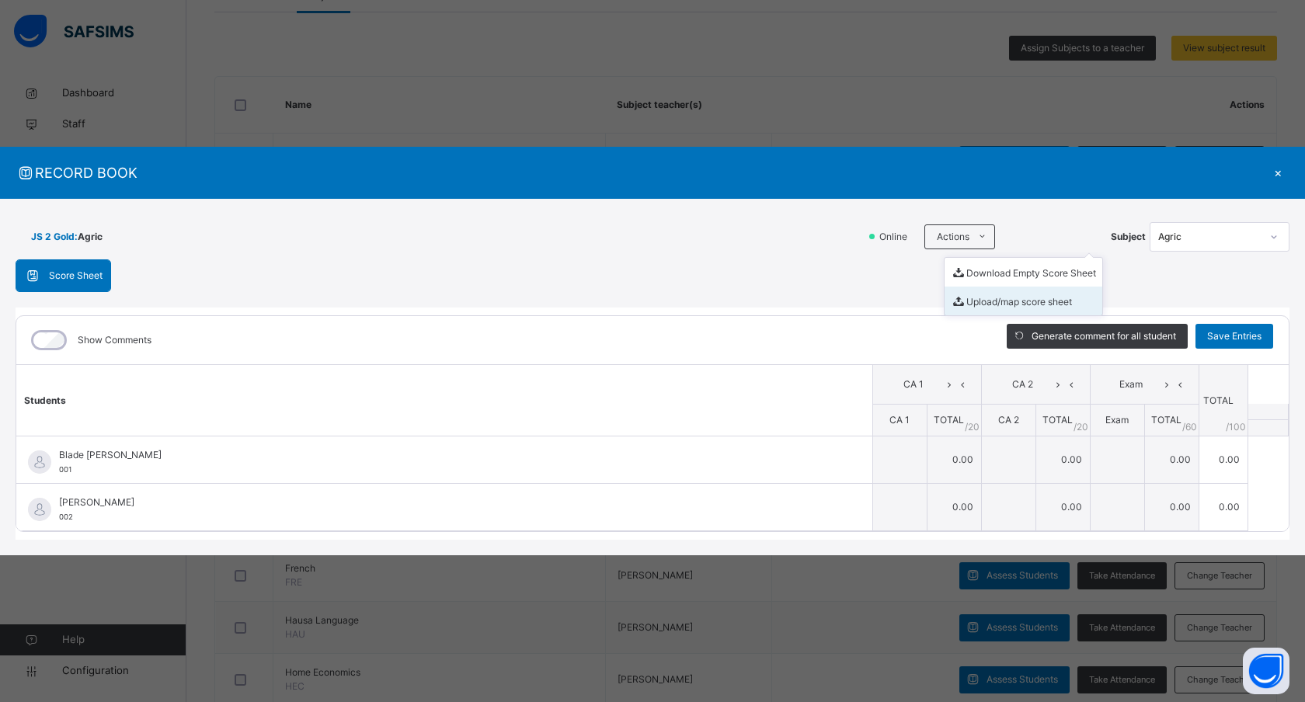
click at [987, 305] on li "Upload/map score sheet" at bounding box center [1024, 301] width 158 height 29
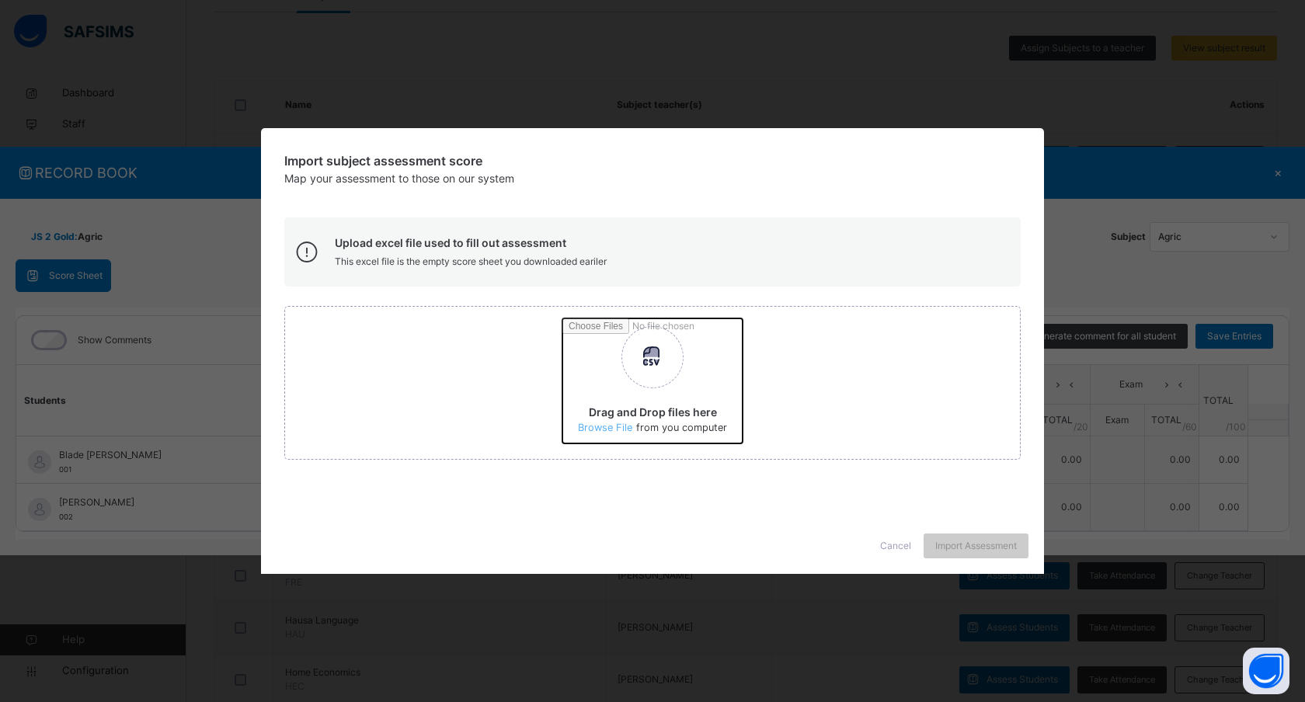
click at [611, 426] on input "Drag and Drop files here Select your Excel file Browse file Maximum size 2.5mb" at bounding box center [929, 387] width 735 height 136
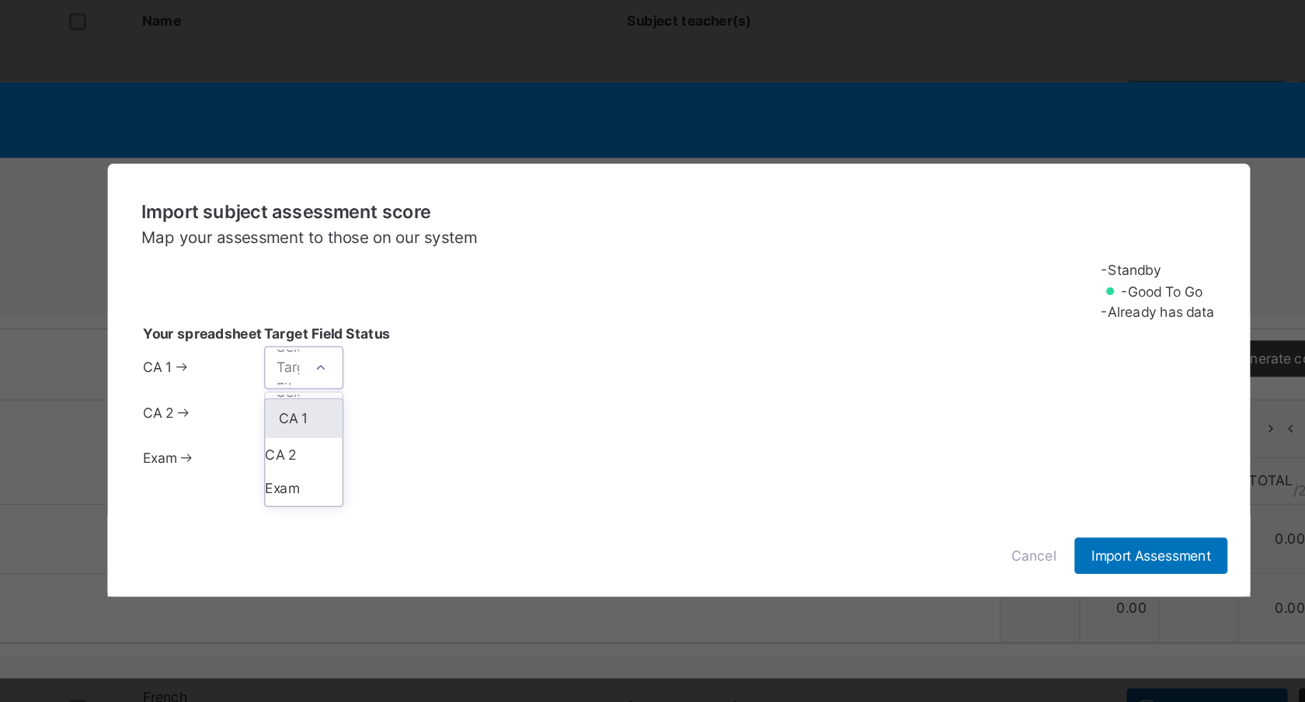
click at [405, 336] on div "Select Target Filed" at bounding box center [391, 343] width 28 height 30
click at [594, 269] on div "-Standby -Good to go -Already has data Your spreadsheet Target Field Status CA …" at bounding box center [652, 344] width 736 height 151
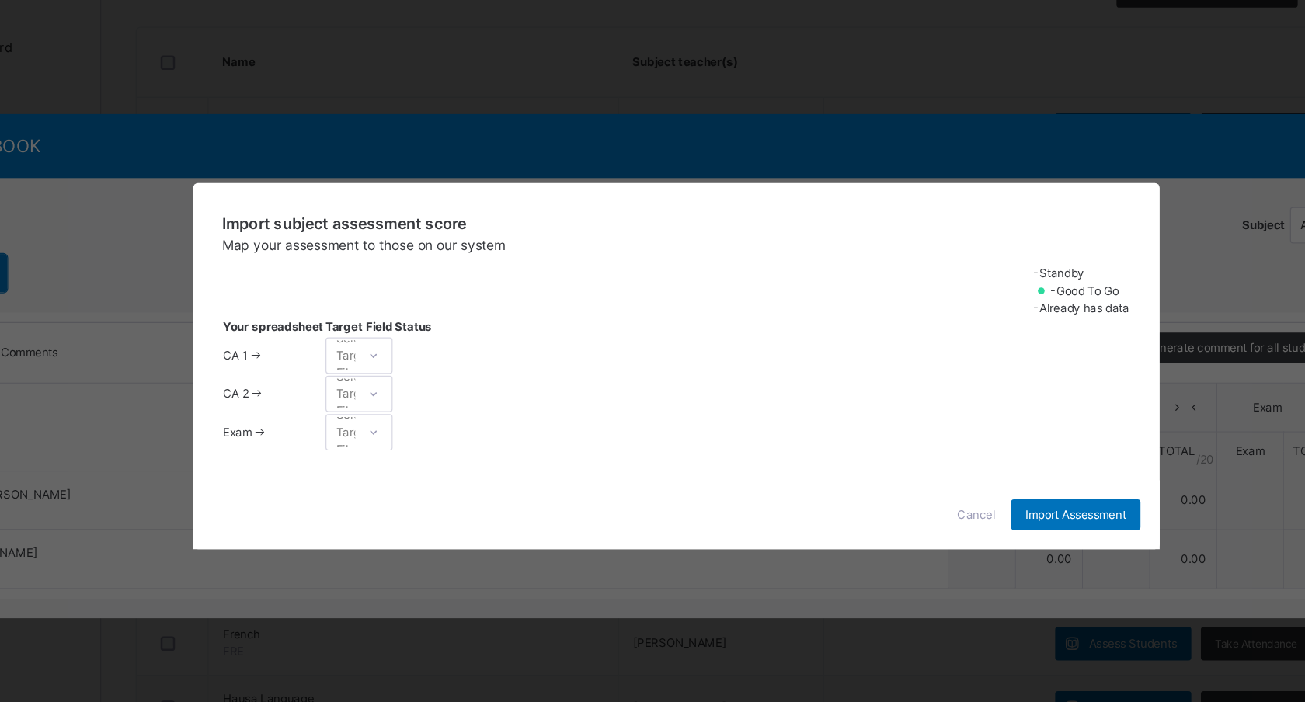
click at [405, 331] on div "Select Target Filed" at bounding box center [391, 343] width 28 height 30
click at [619, 269] on div "-Standby -Good to go -Already has data" at bounding box center [652, 290] width 736 height 43
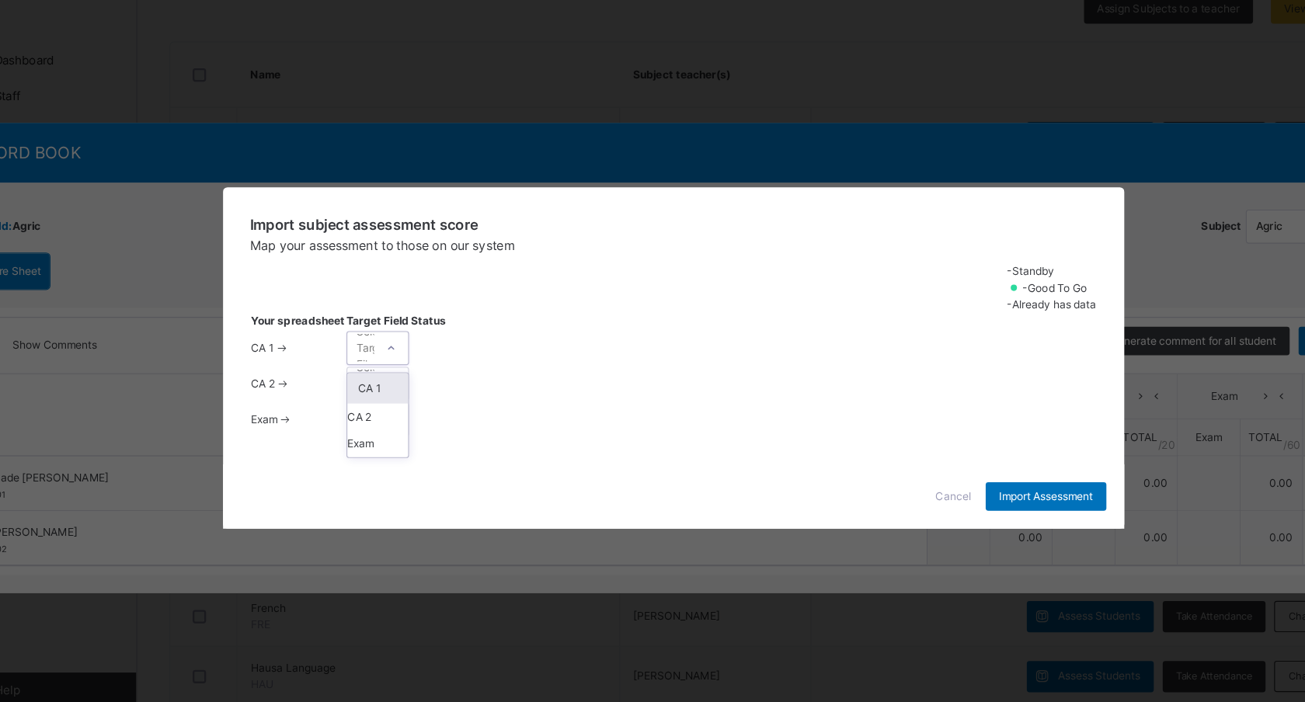
click at [405, 336] on div "Select Target Filed" at bounding box center [391, 343] width 28 height 30
click at [422, 416] on div "Exam" at bounding box center [395, 424] width 53 height 26
click at [394, 336] on div "Exam" at bounding box center [385, 343] width 17 height 14
click at [422, 364] on div "CA 1" at bounding box center [395, 377] width 53 height 26
click at [392, 330] on div "CA 1" at bounding box center [380, 342] width 23 height 24
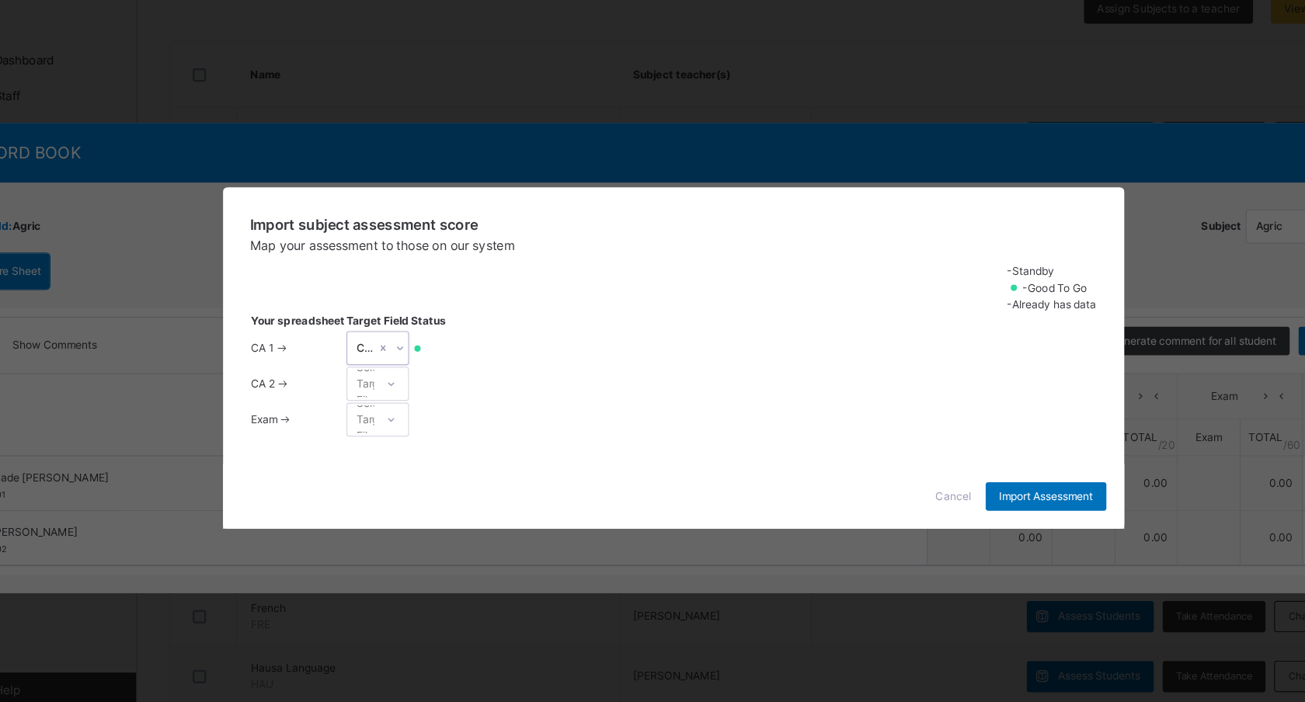
click at [394, 336] on div "CA 1" at bounding box center [385, 343] width 17 height 14
click at [405, 371] on div "Select Target Filed" at bounding box center [391, 374] width 28 height 30
click at [422, 410] on div "CA 2" at bounding box center [395, 408] width 53 height 26
click at [405, 410] on div "Select Target Filed" at bounding box center [391, 405] width 28 height 30
click at [422, 440] on div "Exam" at bounding box center [395, 439] width 53 height 26
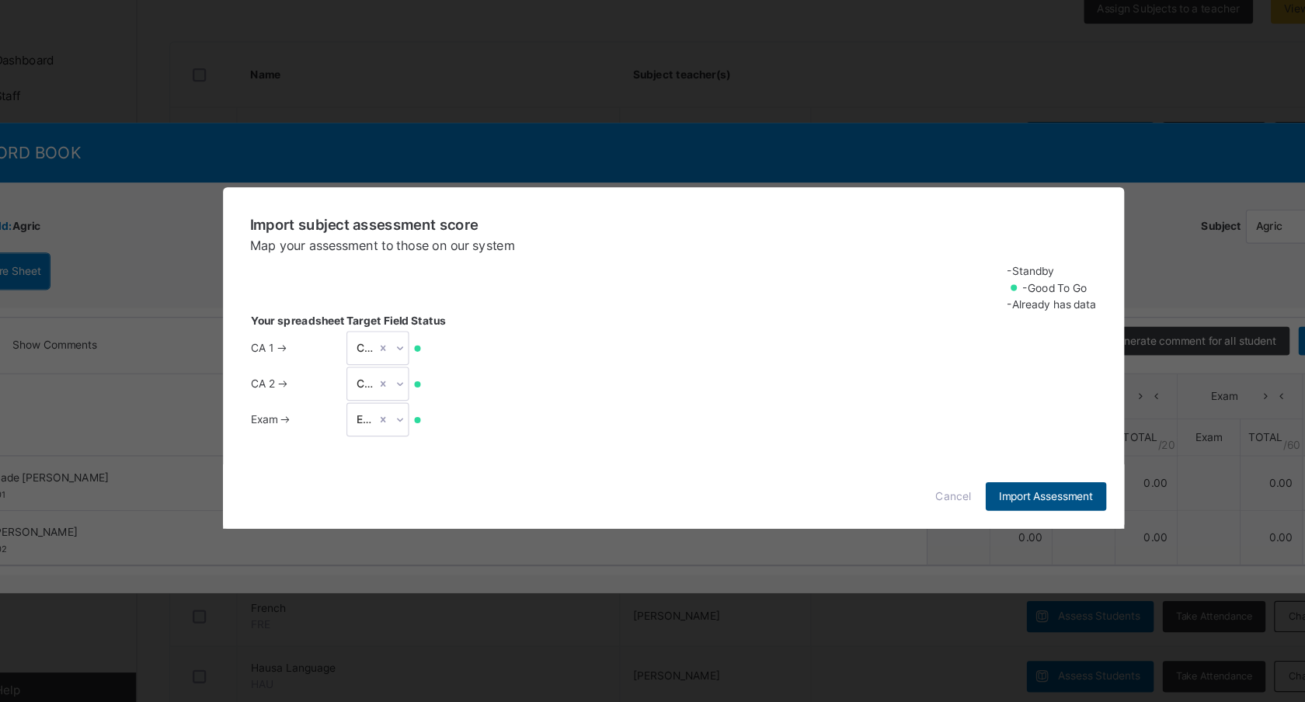
click at [954, 479] on span "Import Assessment" at bounding box center [976, 472] width 82 height 14
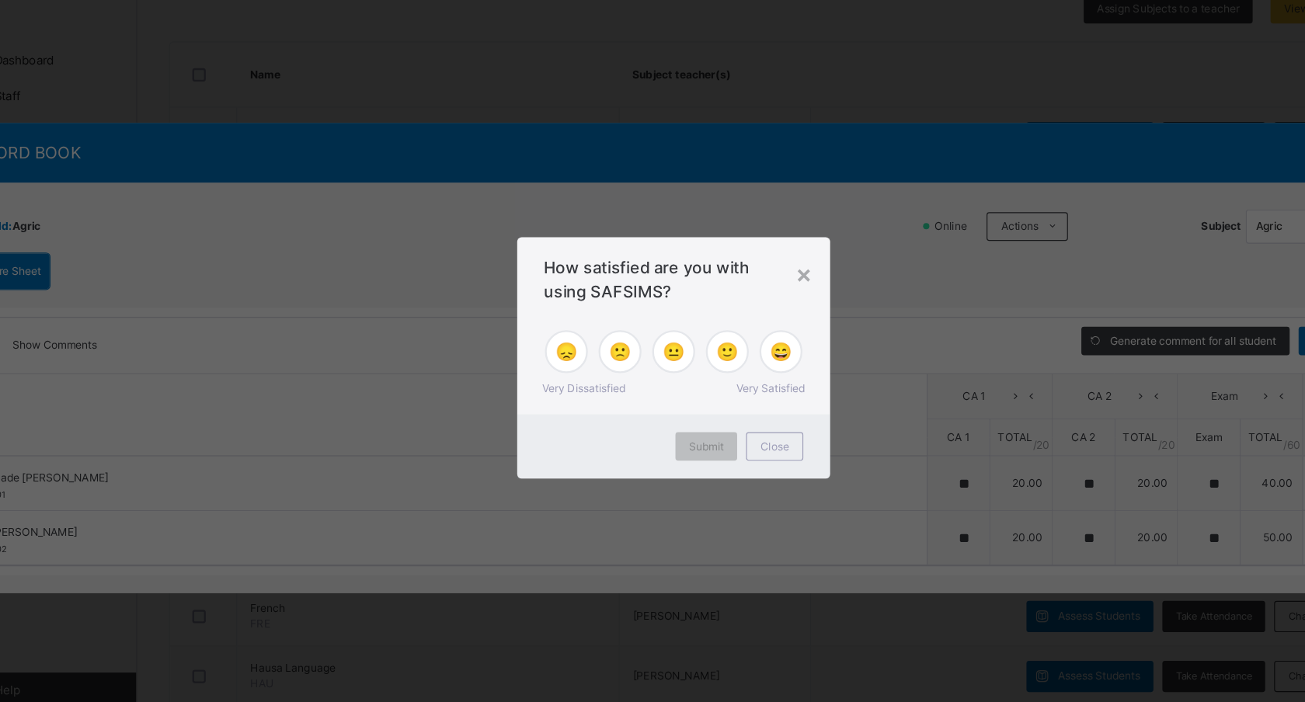
type input "**"
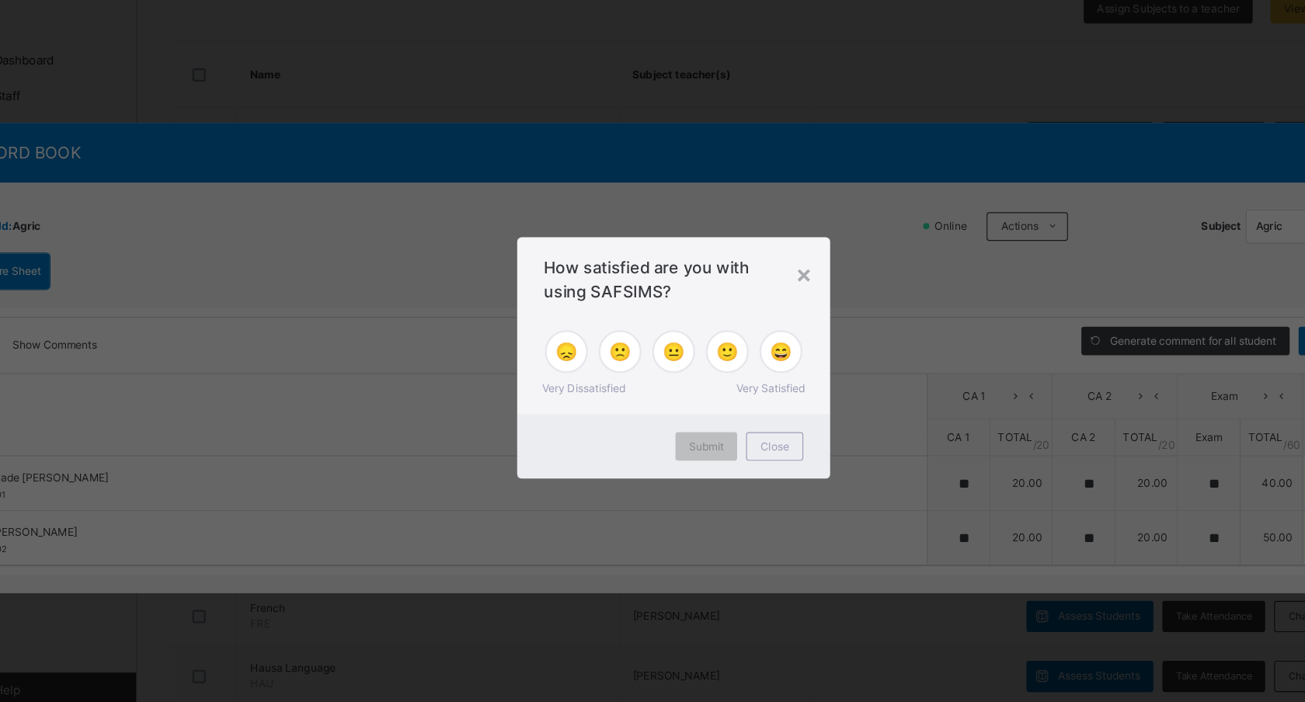
type input "**"
click at [765, 282] on div "×" at bounding box center [765, 278] width 15 height 33
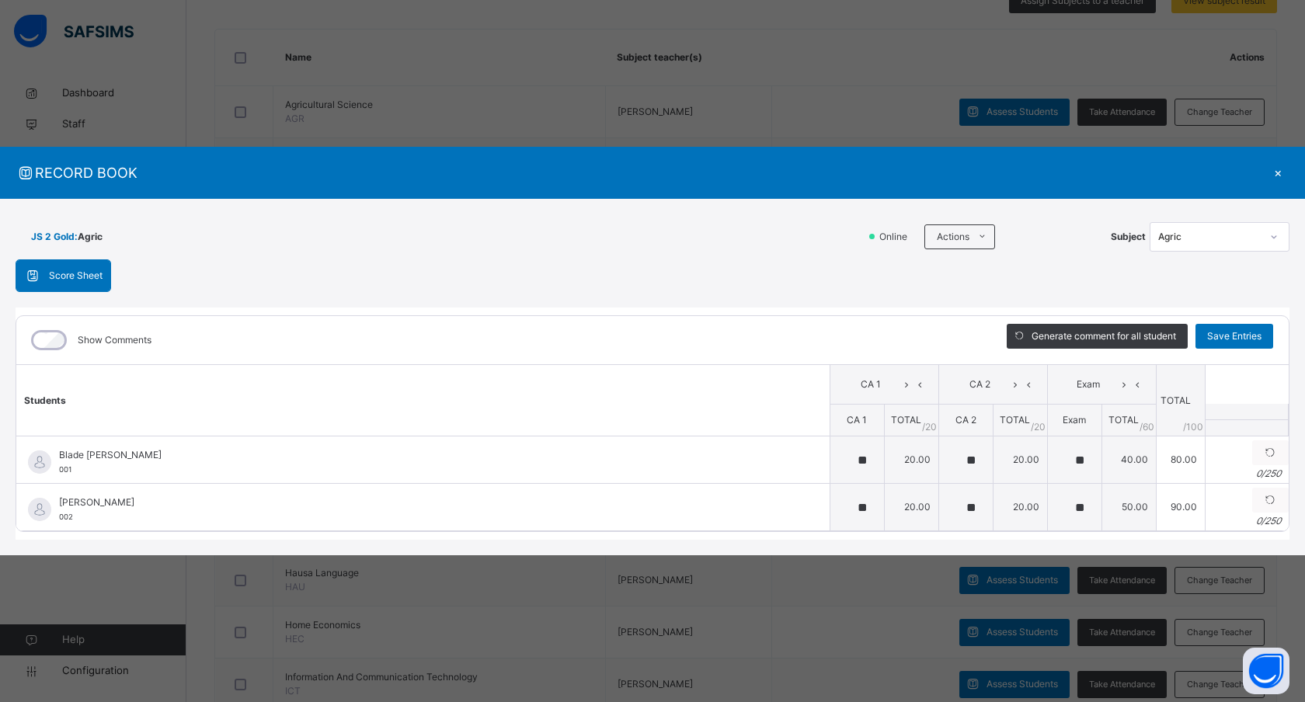
scroll to position [360, 0]
click at [1078, 402] on table "Students CA 1 CA 2 Exam TOTAL /100 Comment CA 1 TOTAL / 20 CA 2 TOTAL / 20 Exam…" at bounding box center [652, 448] width 1272 height 168
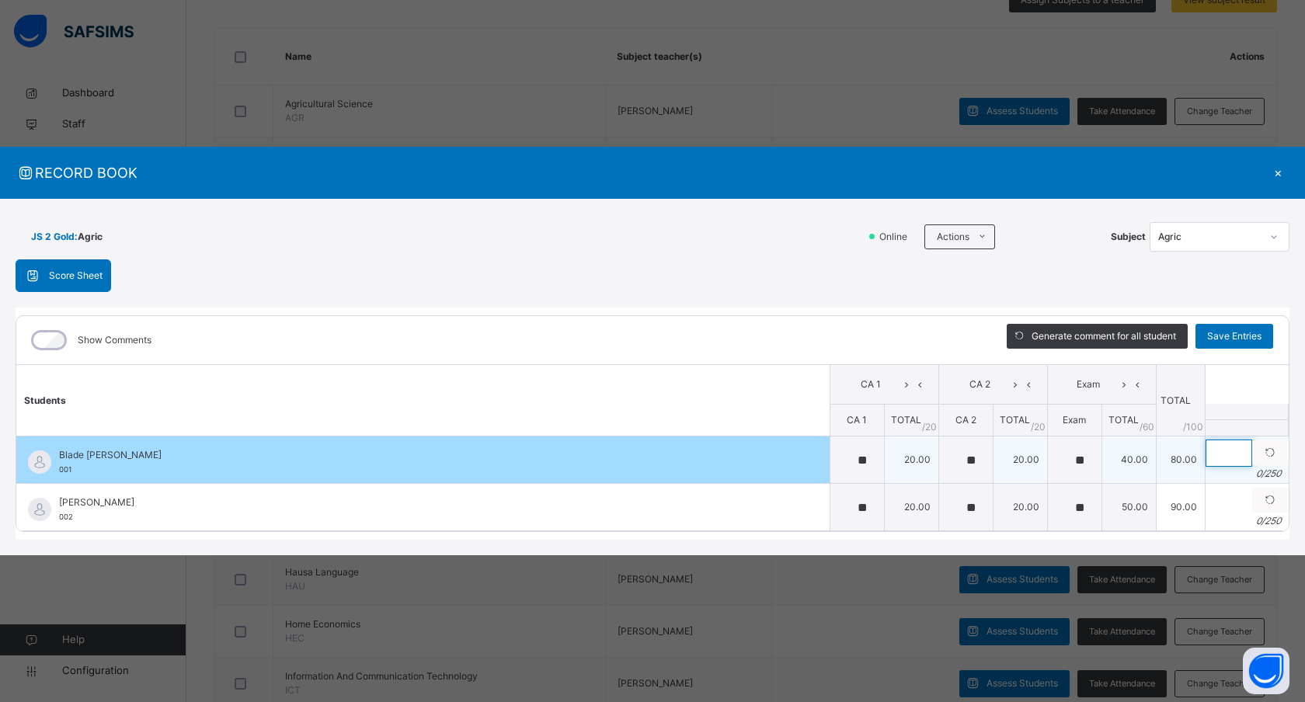
click at [1206, 447] on input "text" at bounding box center [1229, 453] width 47 height 27
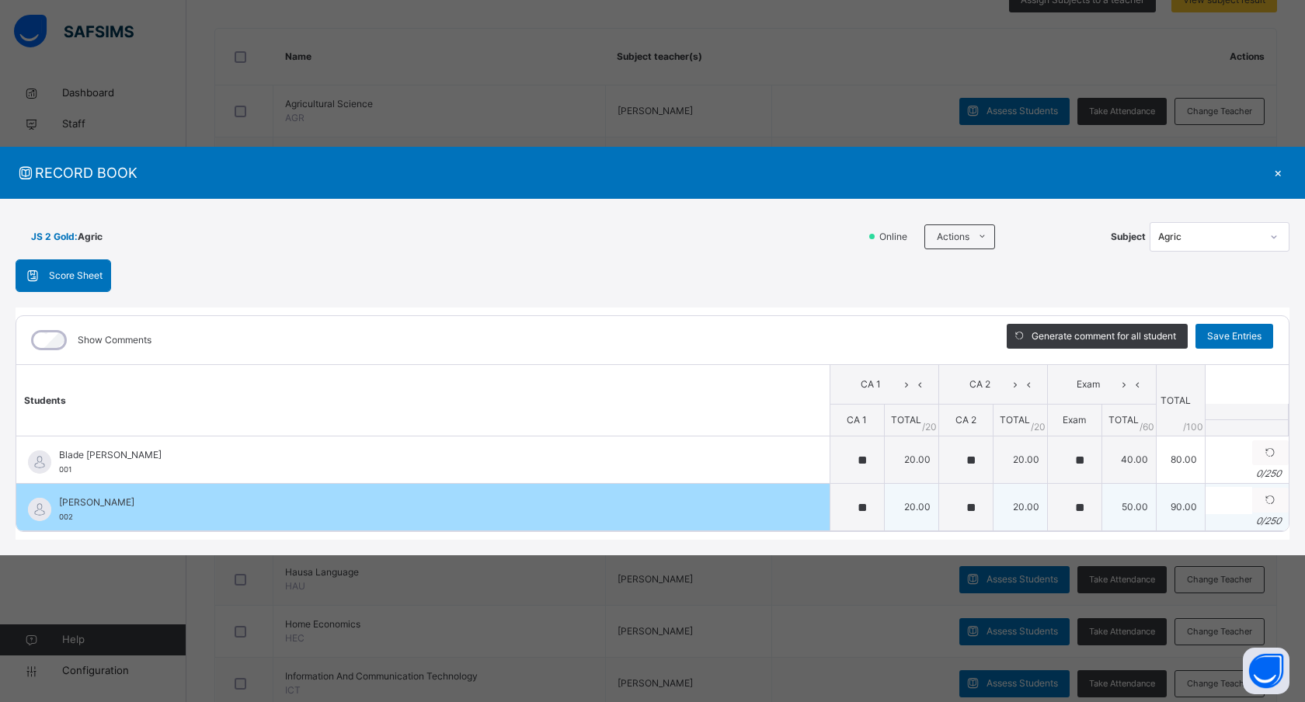
click at [1205, 485] on td "Generate comment 0 / 250" at bounding box center [1246, 507] width 83 height 47
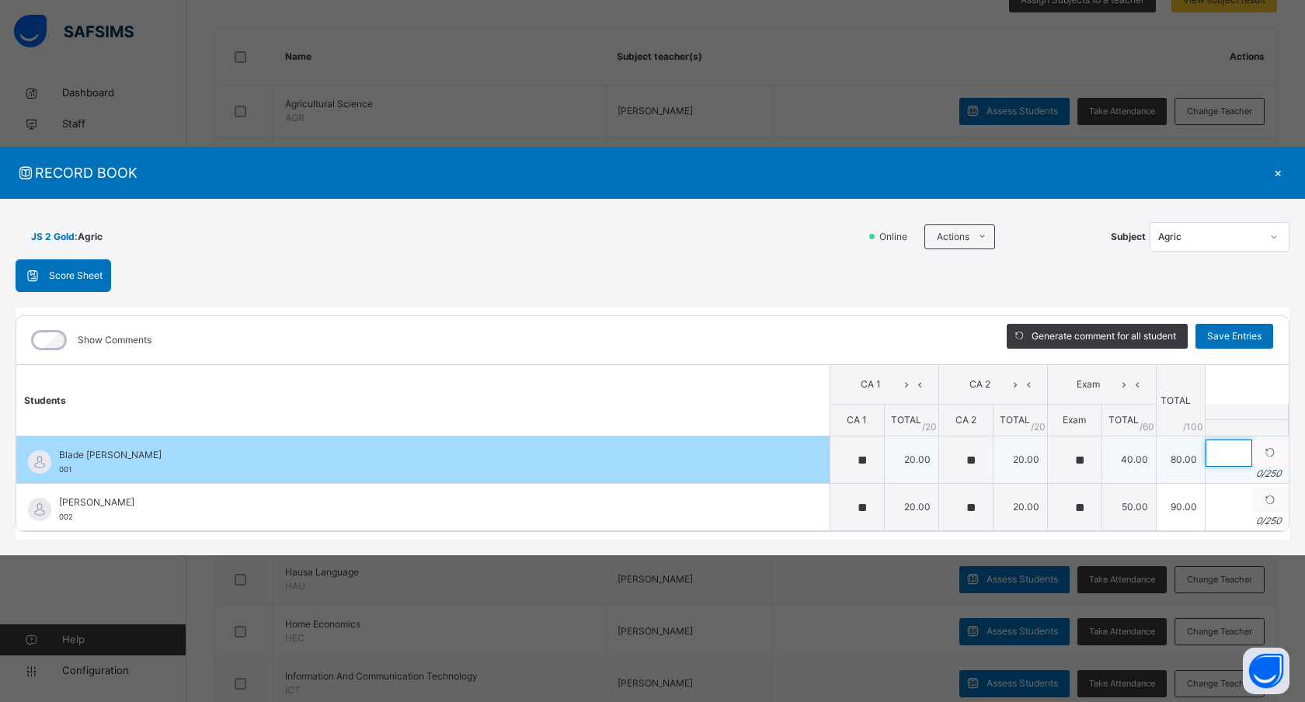
click at [1206, 458] on input "text" at bounding box center [1229, 453] width 47 height 27
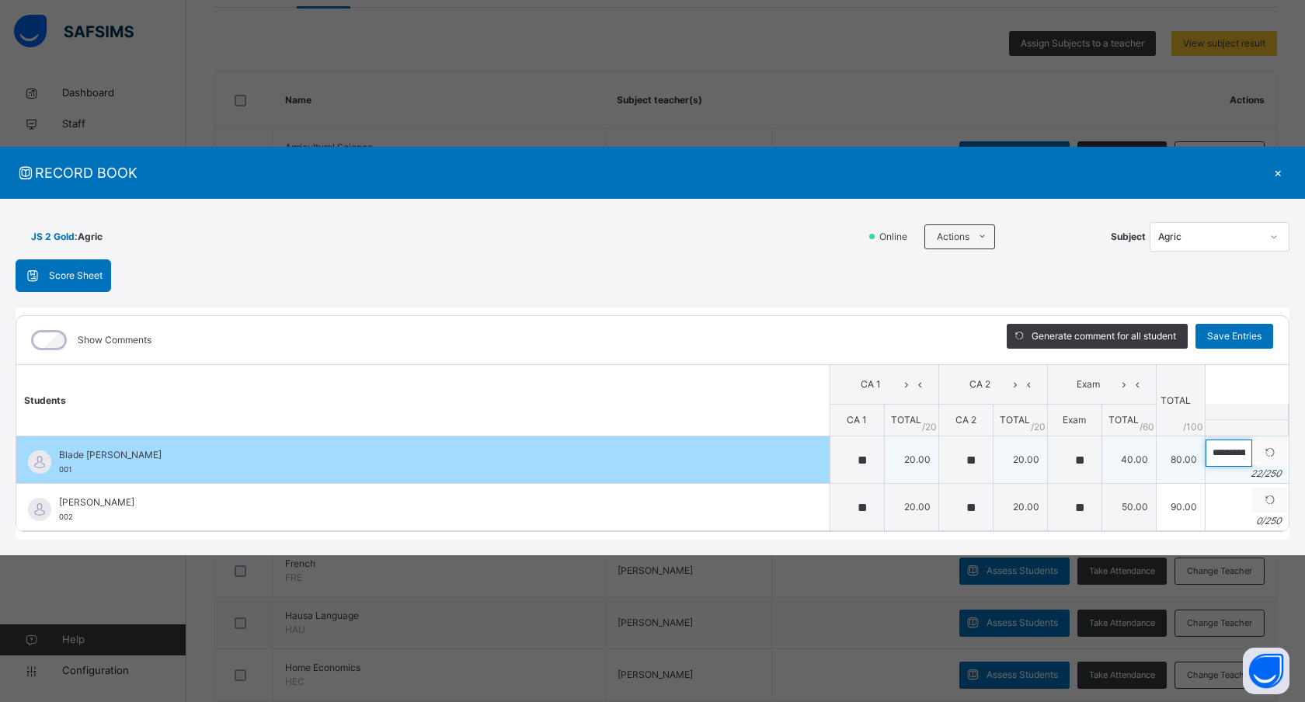
scroll to position [314, 0]
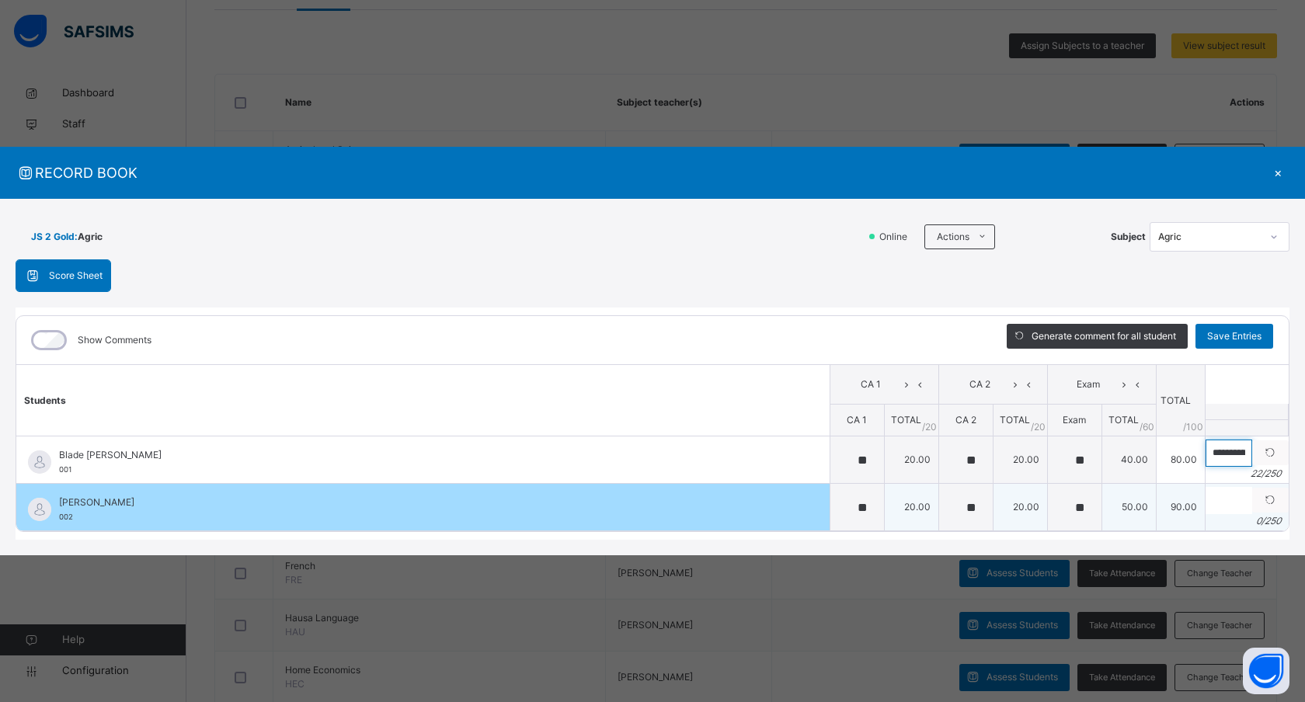
type input "**********"
click at [1206, 507] on input "text" at bounding box center [1229, 500] width 47 height 27
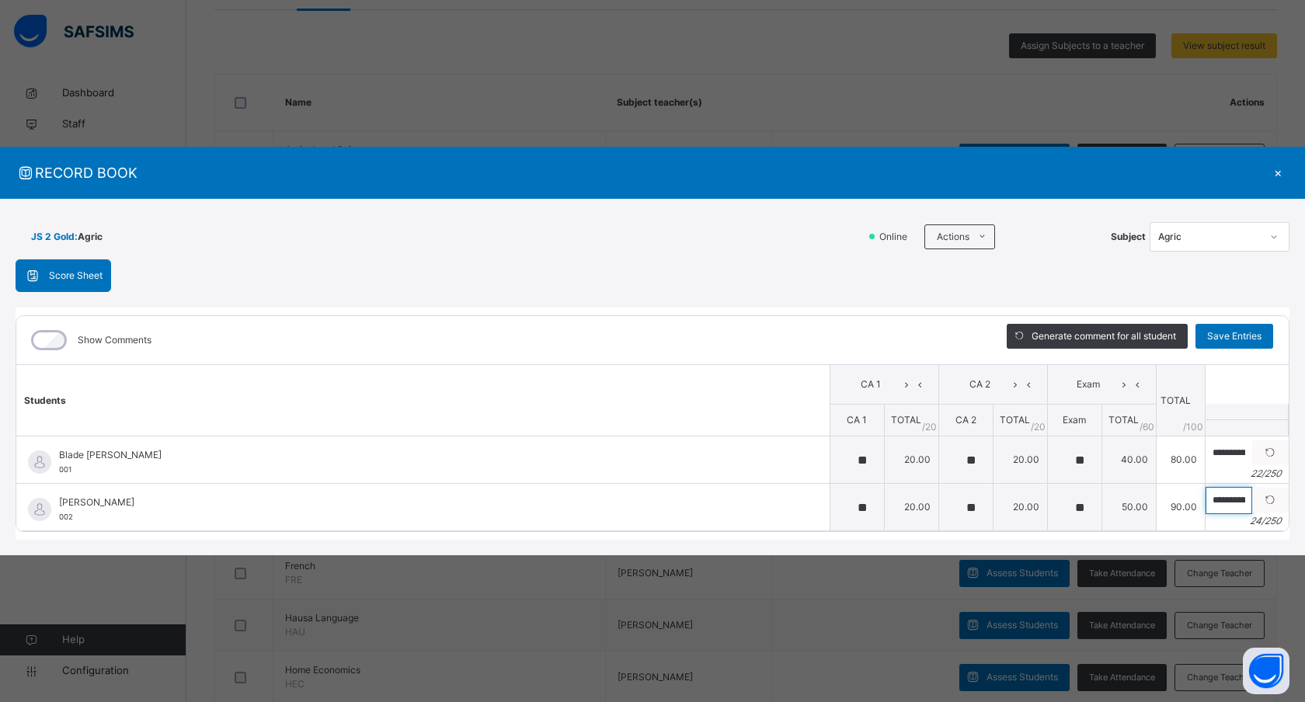
type input "**********"
click at [847, 332] on div "Show Comments" at bounding box center [499, 340] width 967 height 48
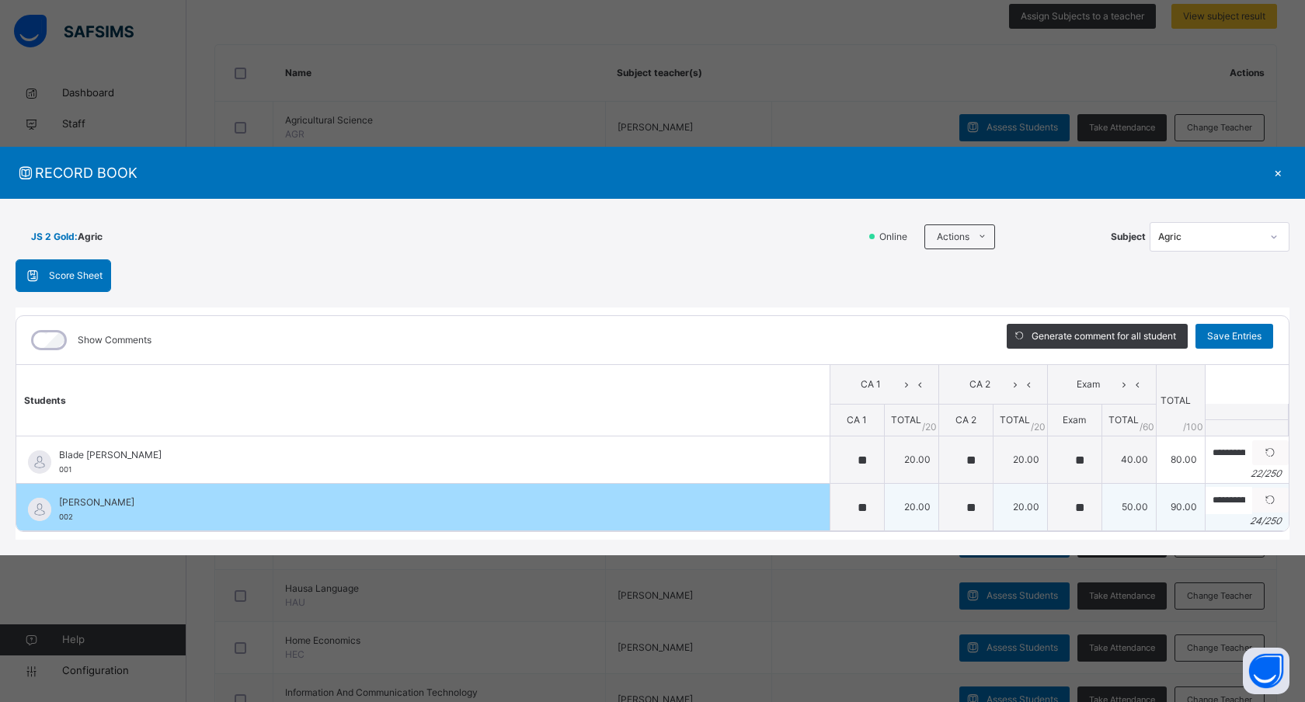
scroll to position [343, 0]
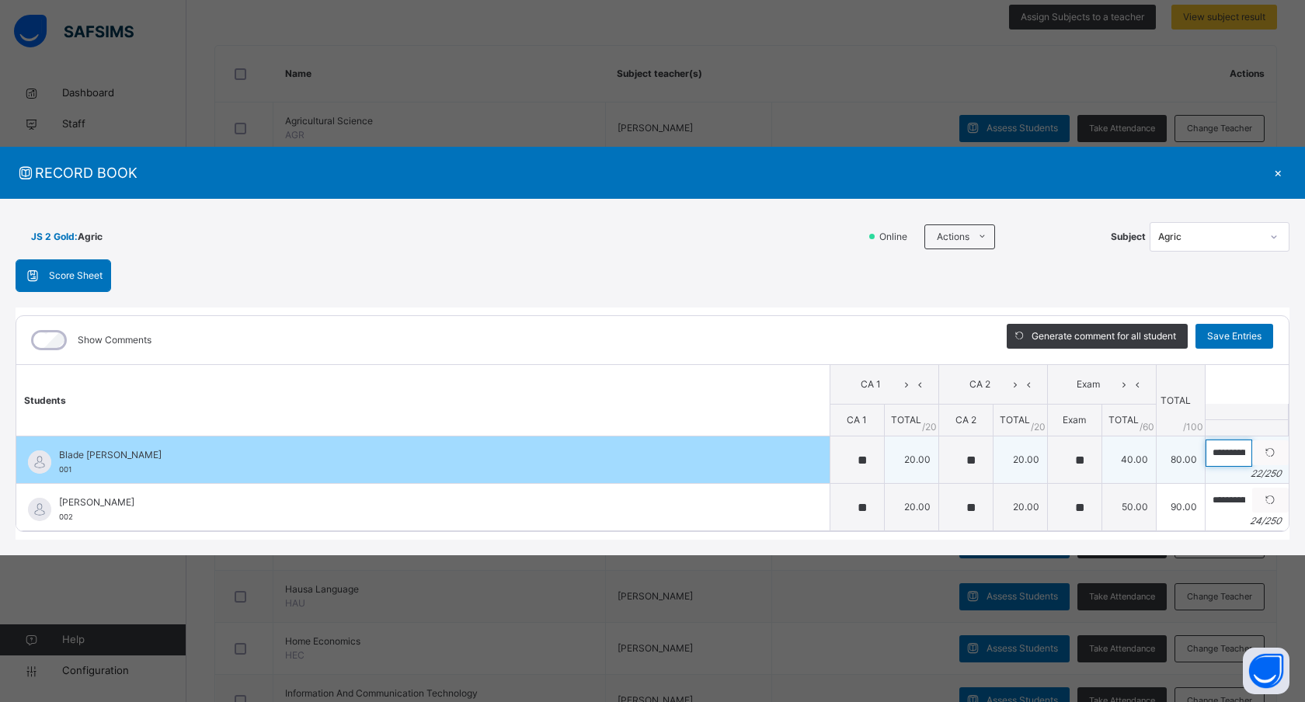
click at [1206, 454] on input "**********" at bounding box center [1229, 453] width 47 height 27
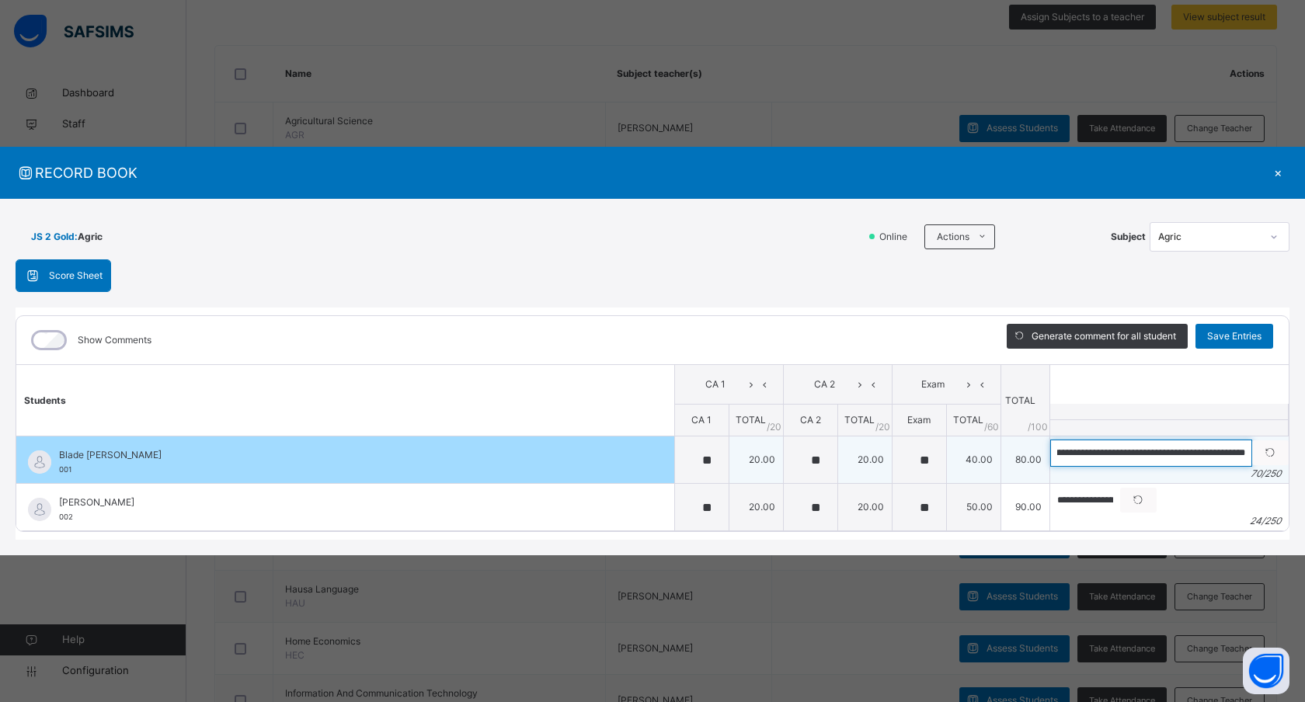
type input "**********"
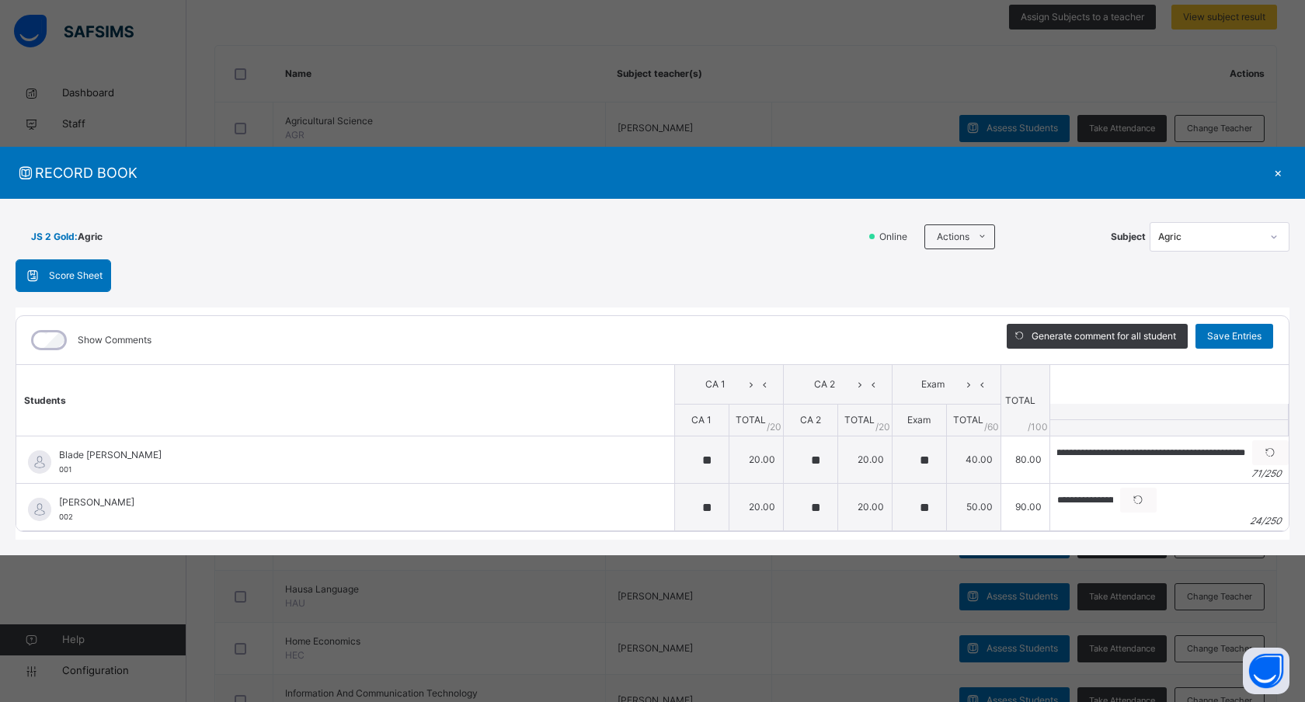
click at [1278, 174] on div "×" at bounding box center [1277, 172] width 23 height 21
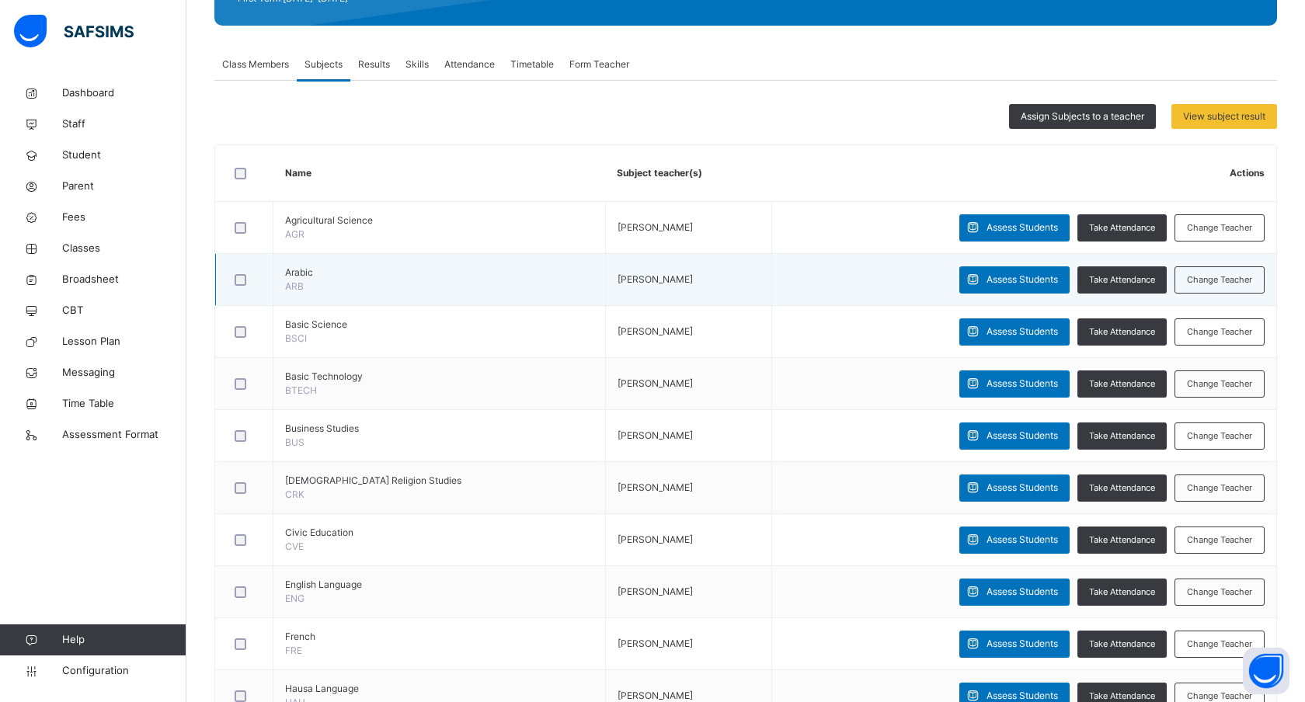
scroll to position [242, 0]
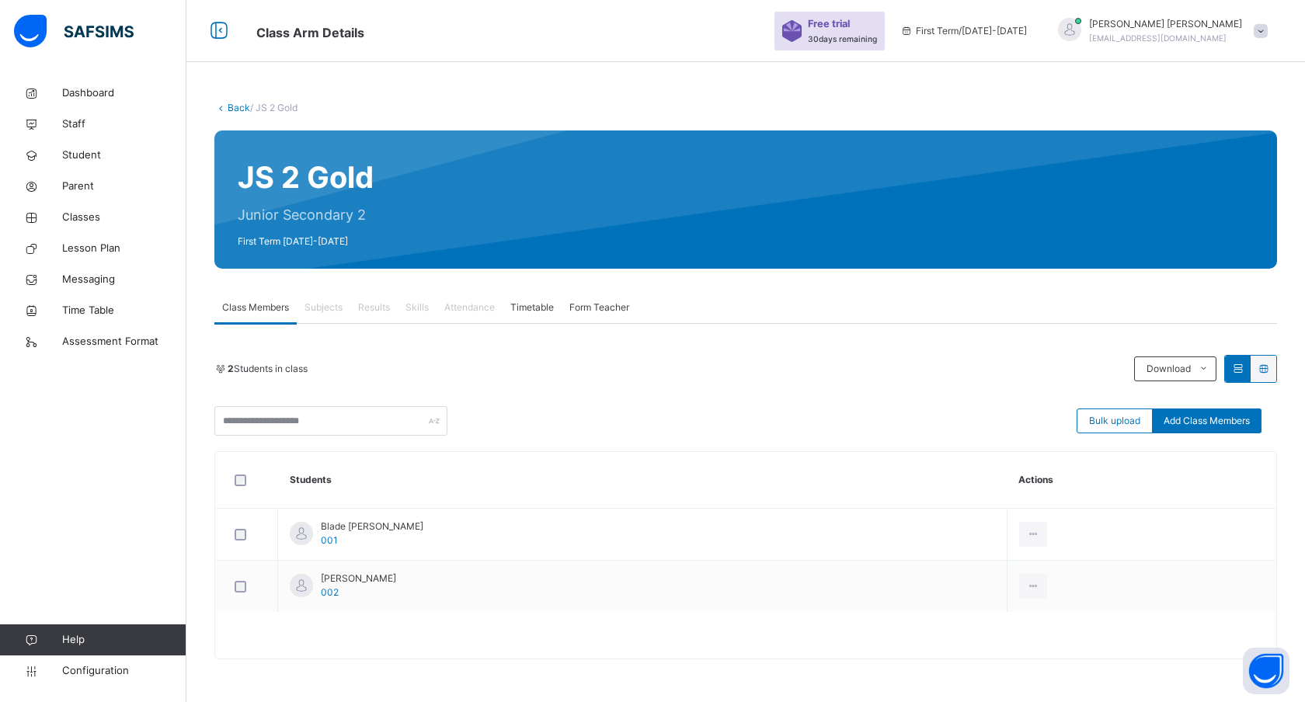
click at [381, 311] on span "Results" at bounding box center [374, 308] width 32 height 14
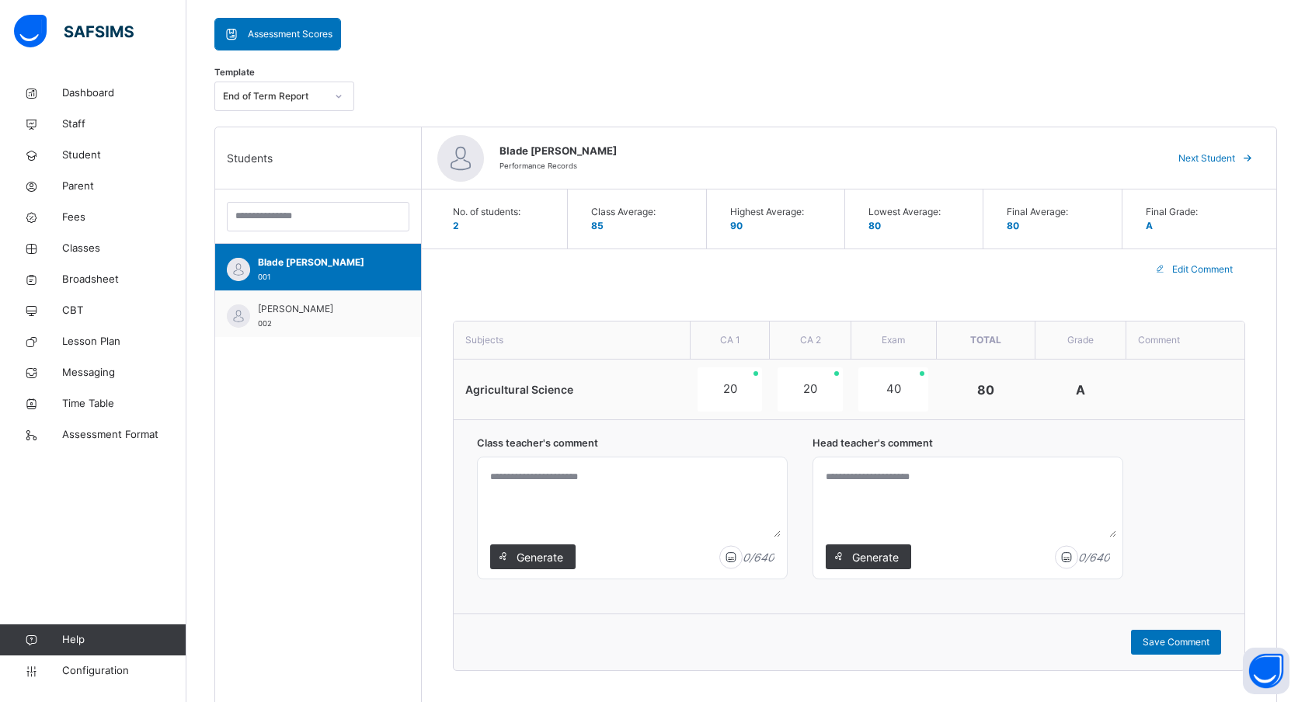
scroll to position [339, 0]
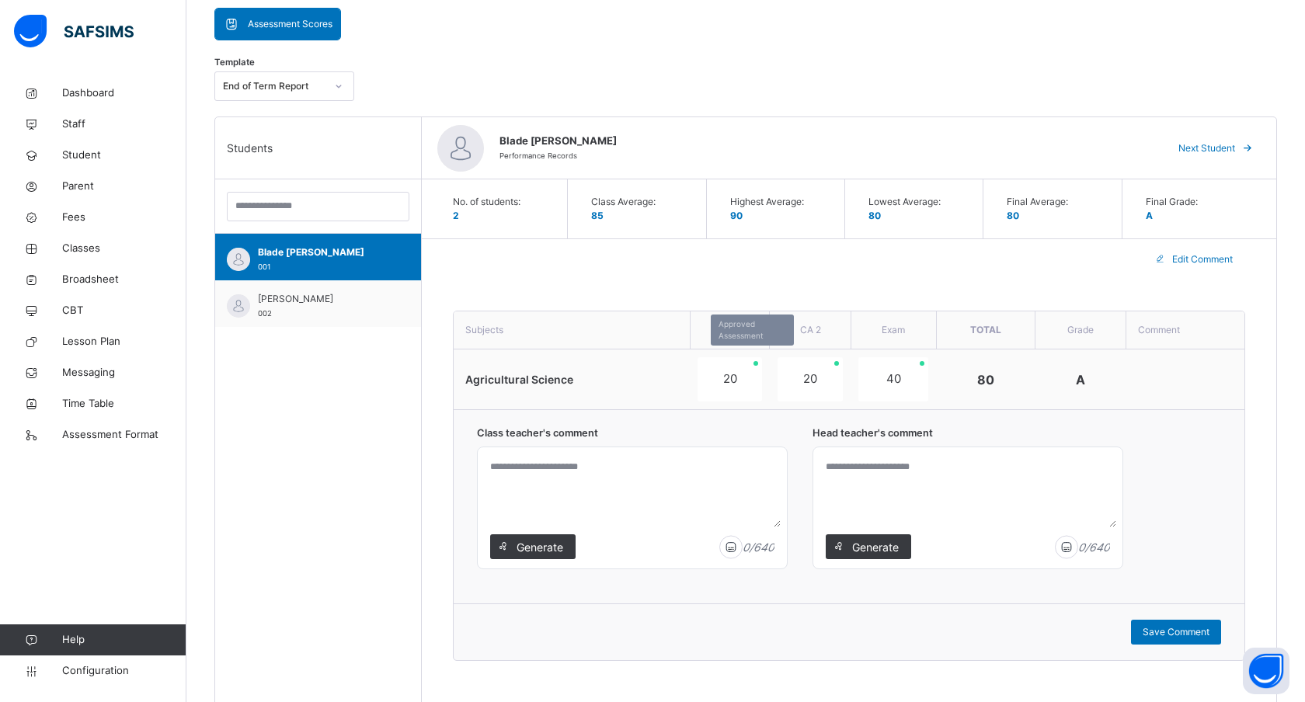
click at [736, 378] on div "20" at bounding box center [730, 379] width 64 height 44
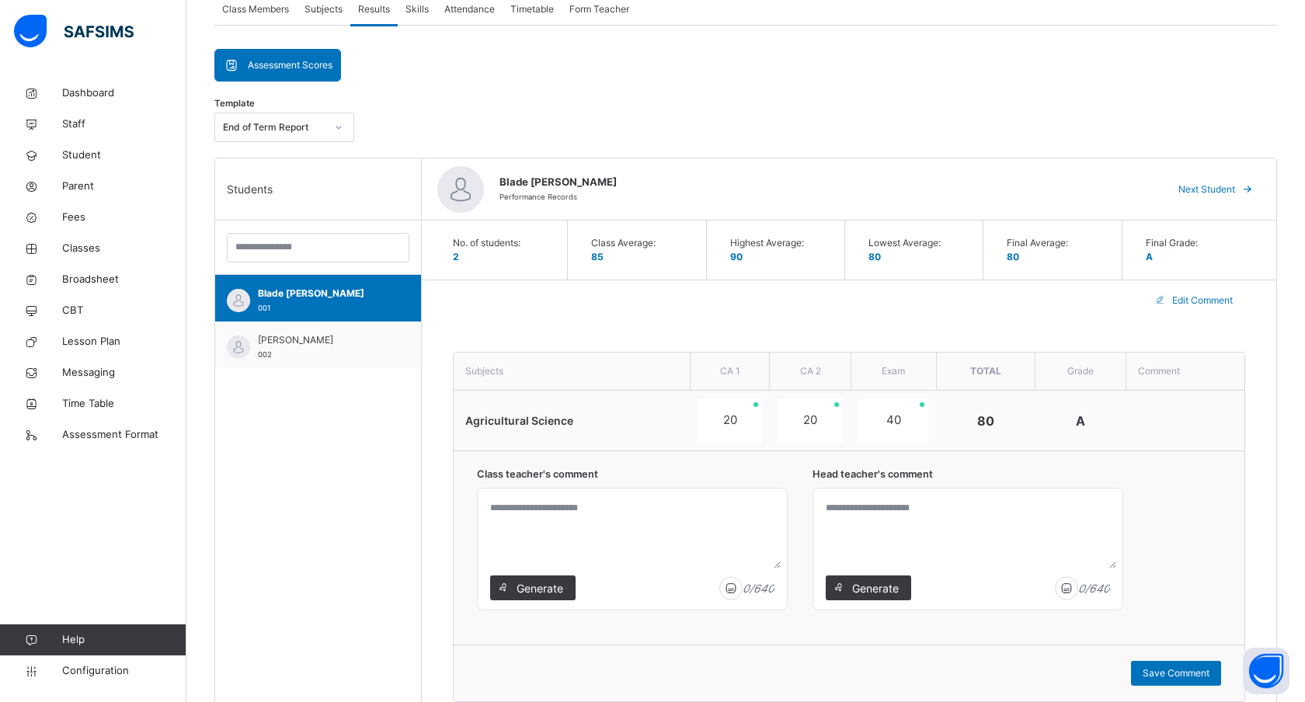
scroll to position [300, 0]
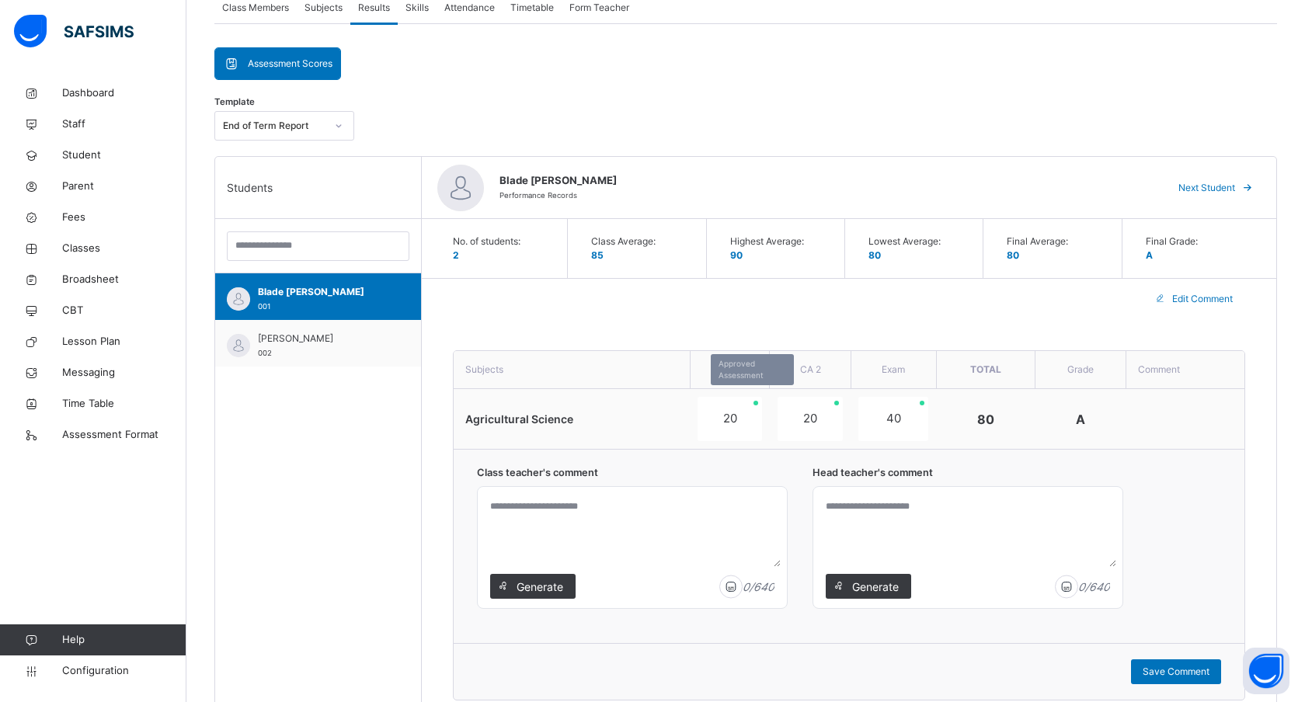
click at [731, 424] on div "20" at bounding box center [730, 419] width 64 height 44
click at [1178, 299] on span "Edit Comment" at bounding box center [1202, 299] width 61 height 14
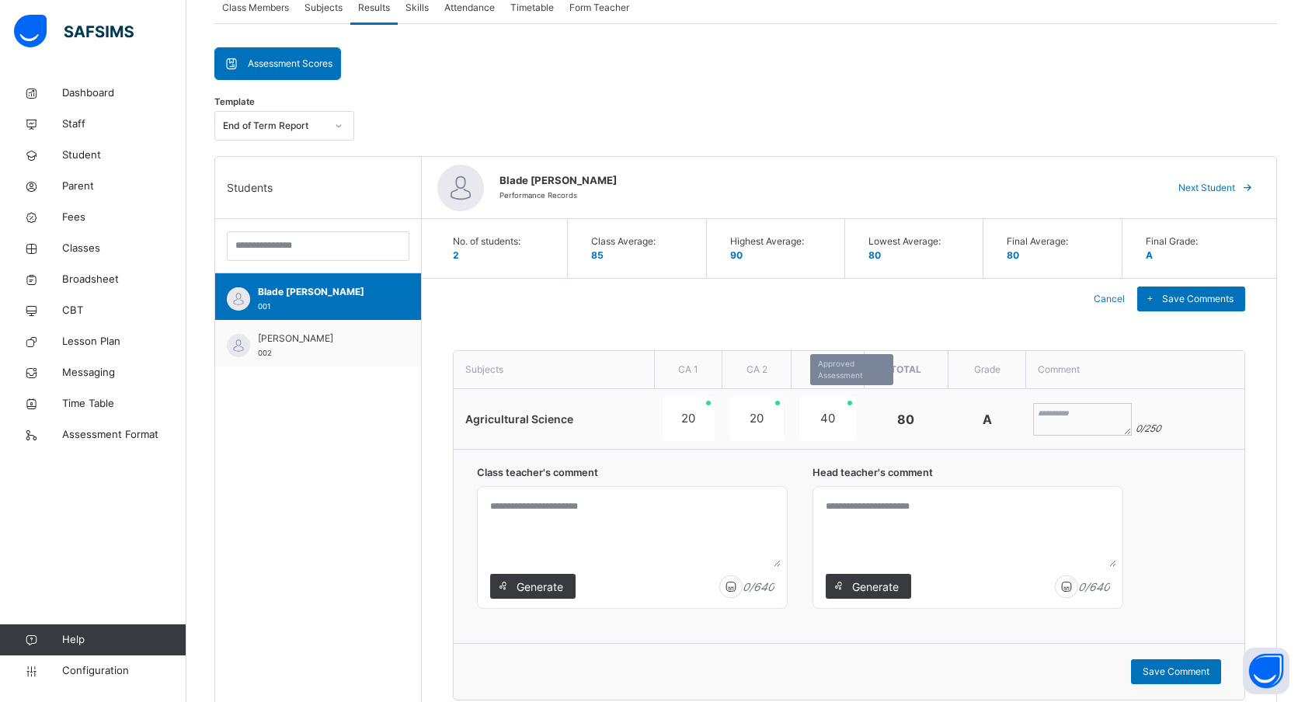
click at [819, 424] on div "40" at bounding box center [827, 419] width 57 height 44
click at [823, 421] on div "40" at bounding box center [827, 419] width 57 height 44
click at [847, 421] on div "40" at bounding box center [827, 419] width 57 height 44
click at [1161, 296] on span at bounding box center [1149, 299] width 25 height 25
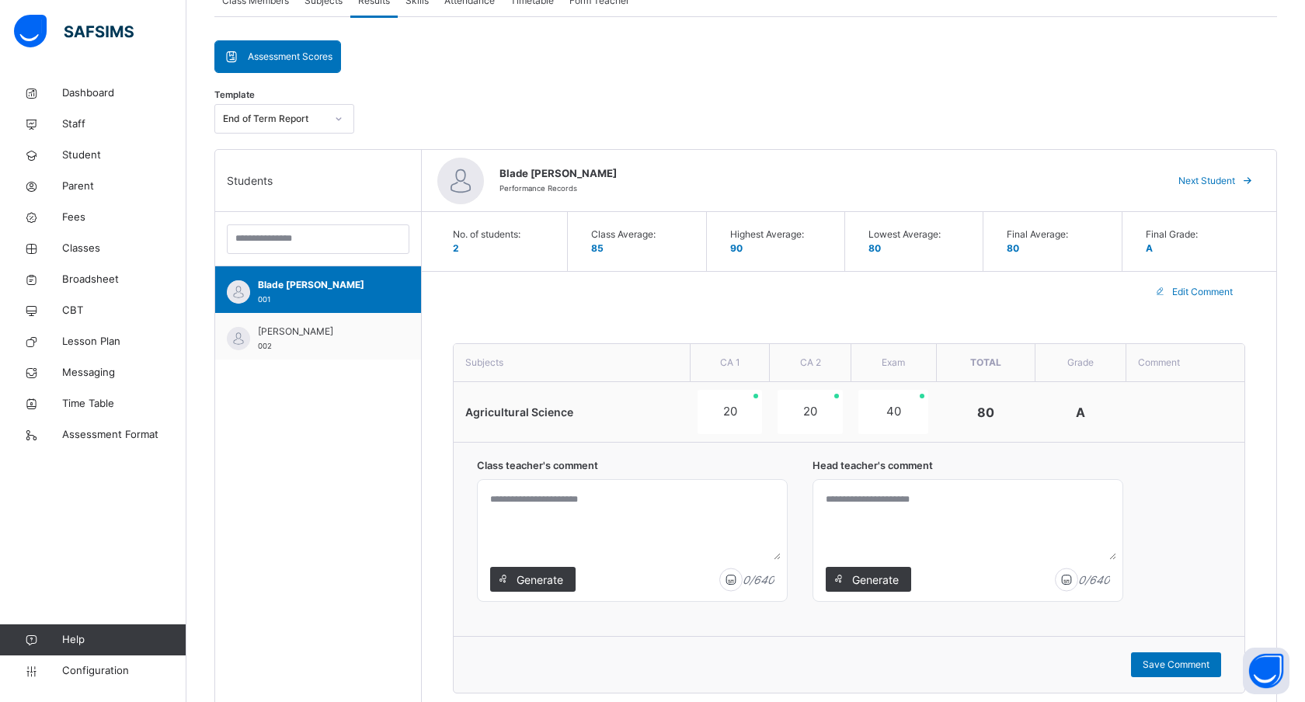
scroll to position [296, 0]
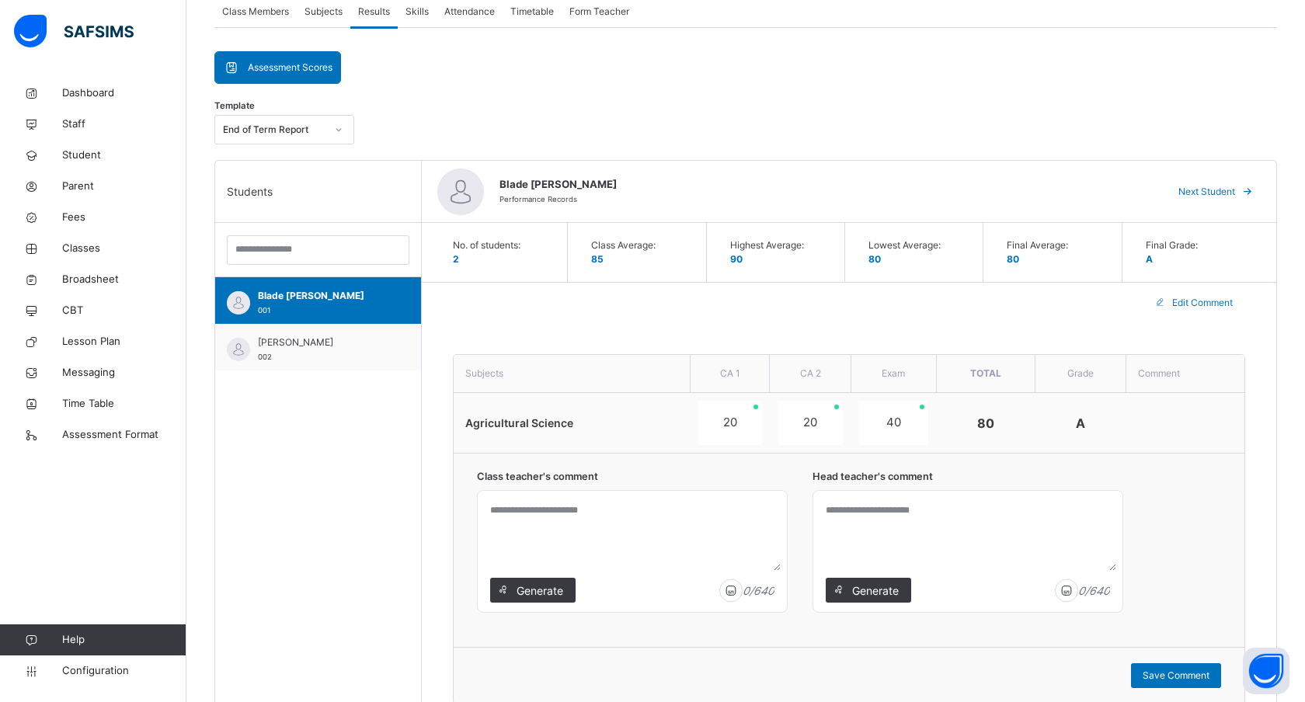
click at [1210, 192] on span "Next Student" at bounding box center [1206, 192] width 57 height 14
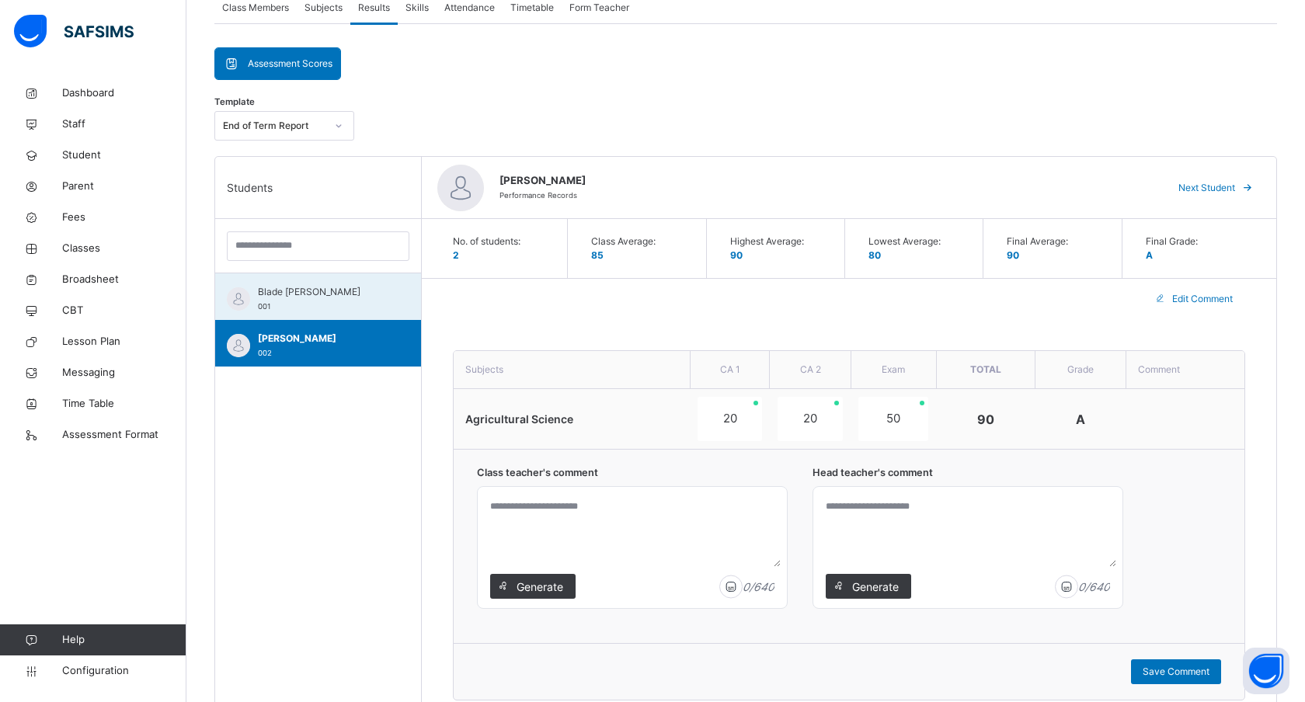
scroll to position [245, 0]
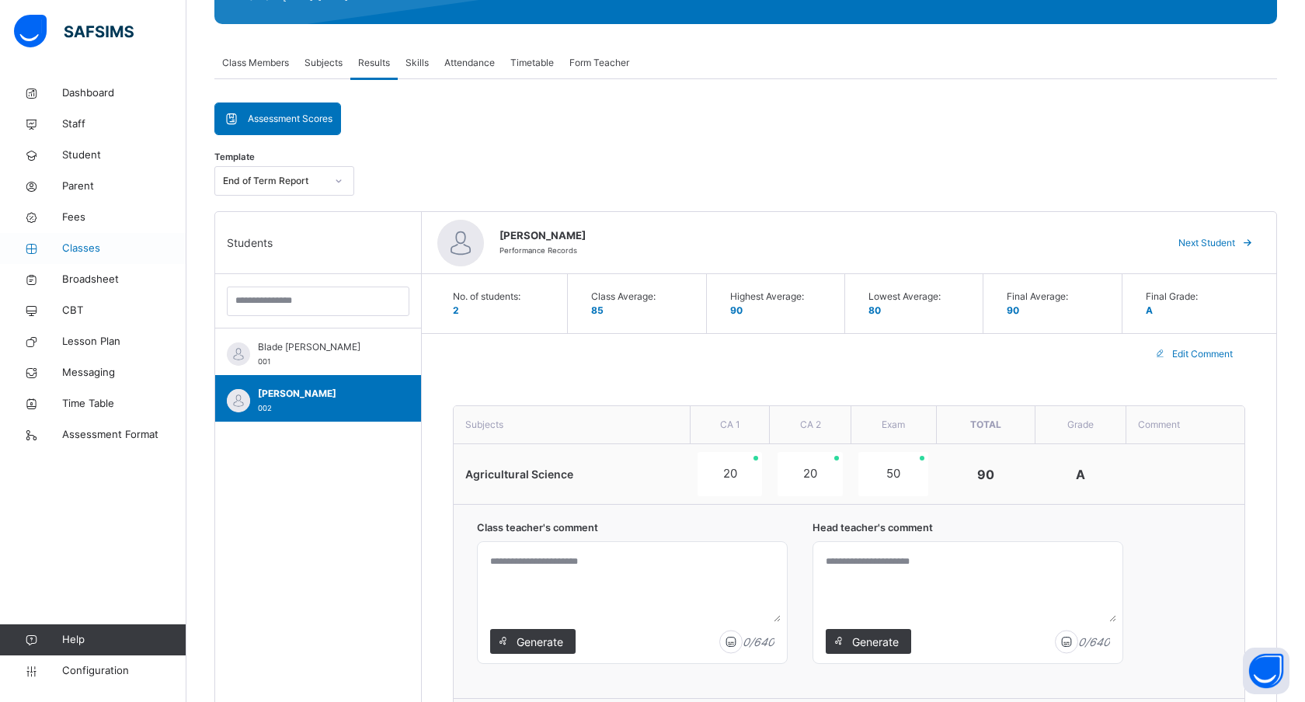
click at [85, 240] on link "Classes" at bounding box center [93, 248] width 186 height 31
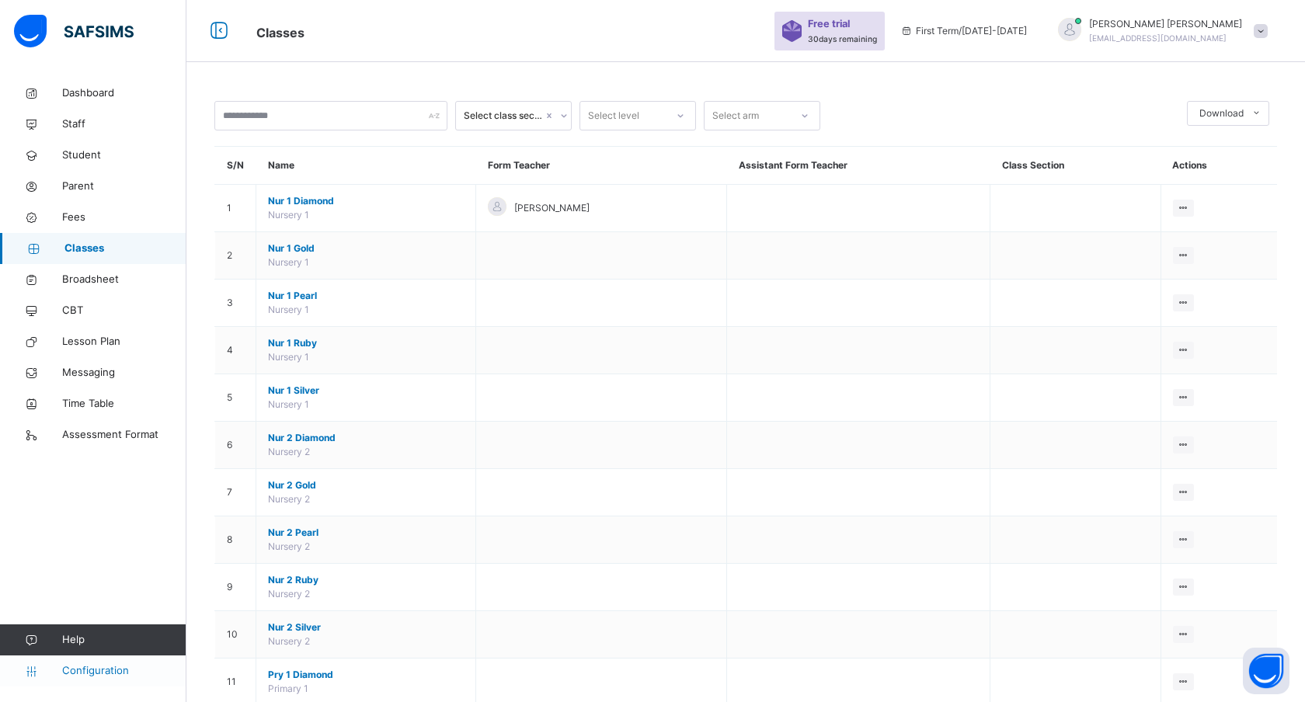
click at [89, 668] on span "Configuration" at bounding box center [124, 671] width 124 height 16
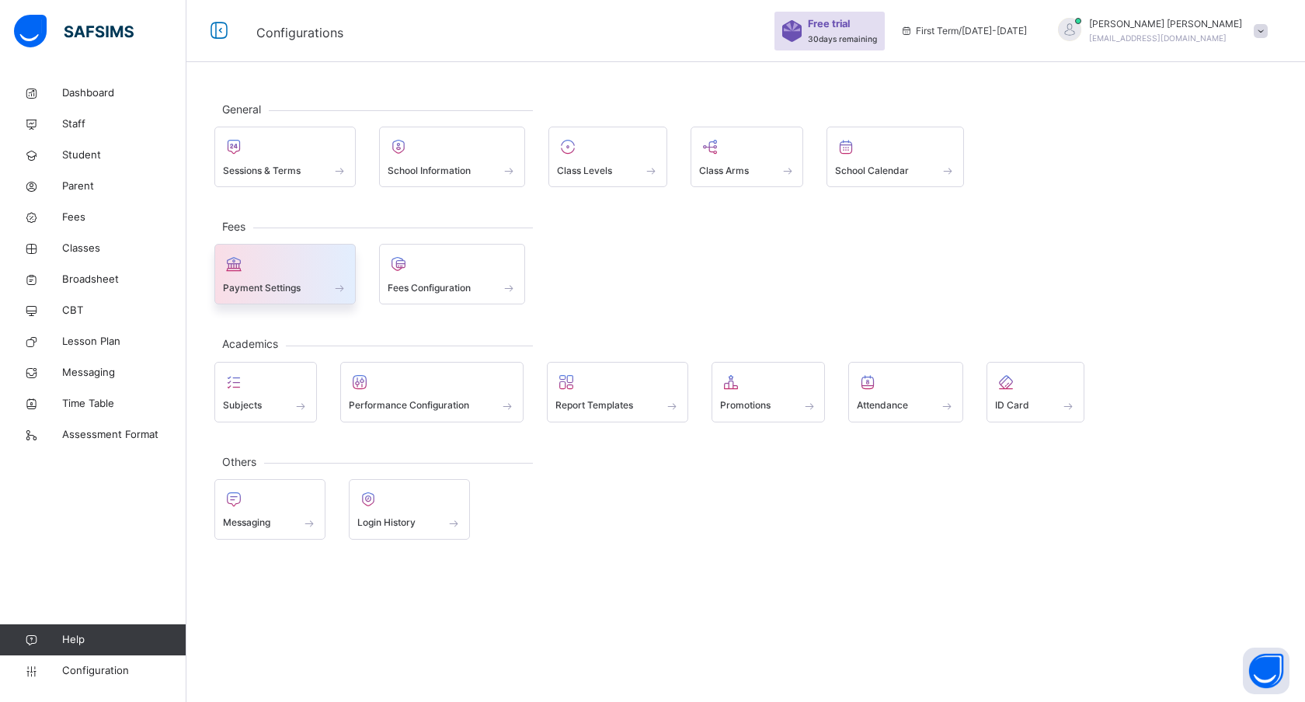
click at [286, 282] on span "Payment Settings" at bounding box center [262, 288] width 78 height 14
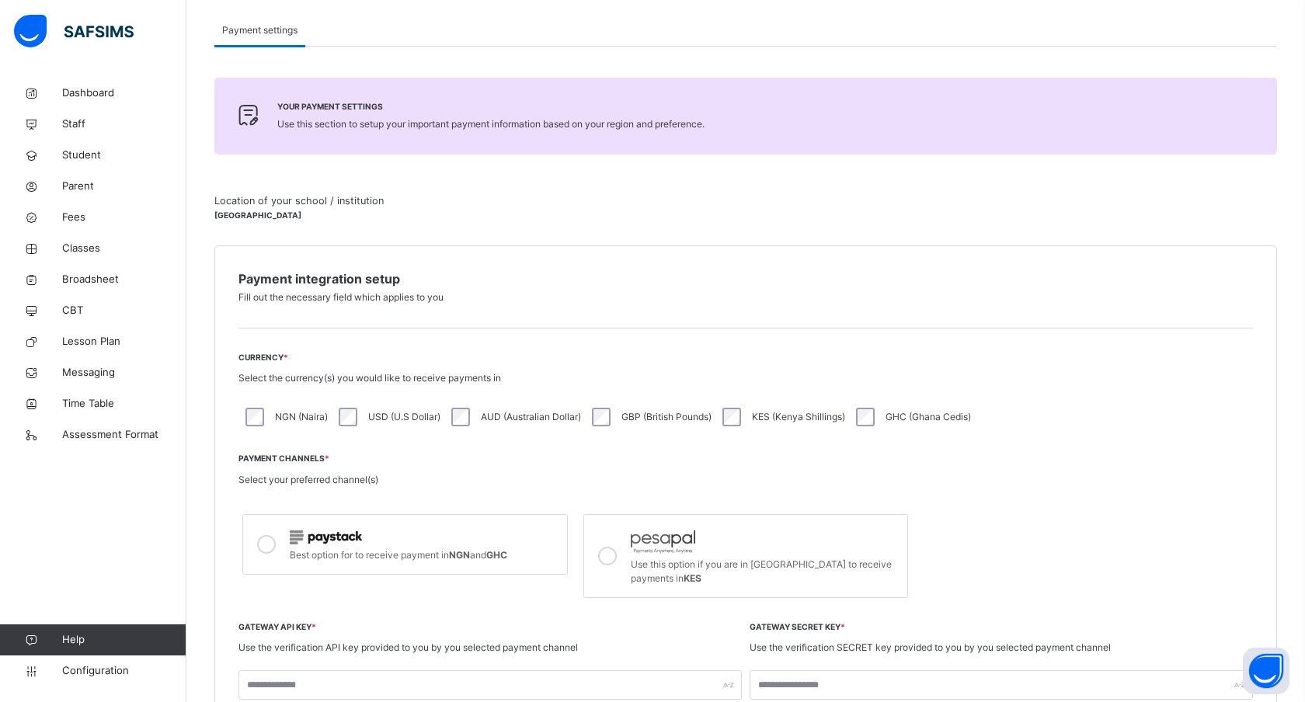
scroll to position [111, 0]
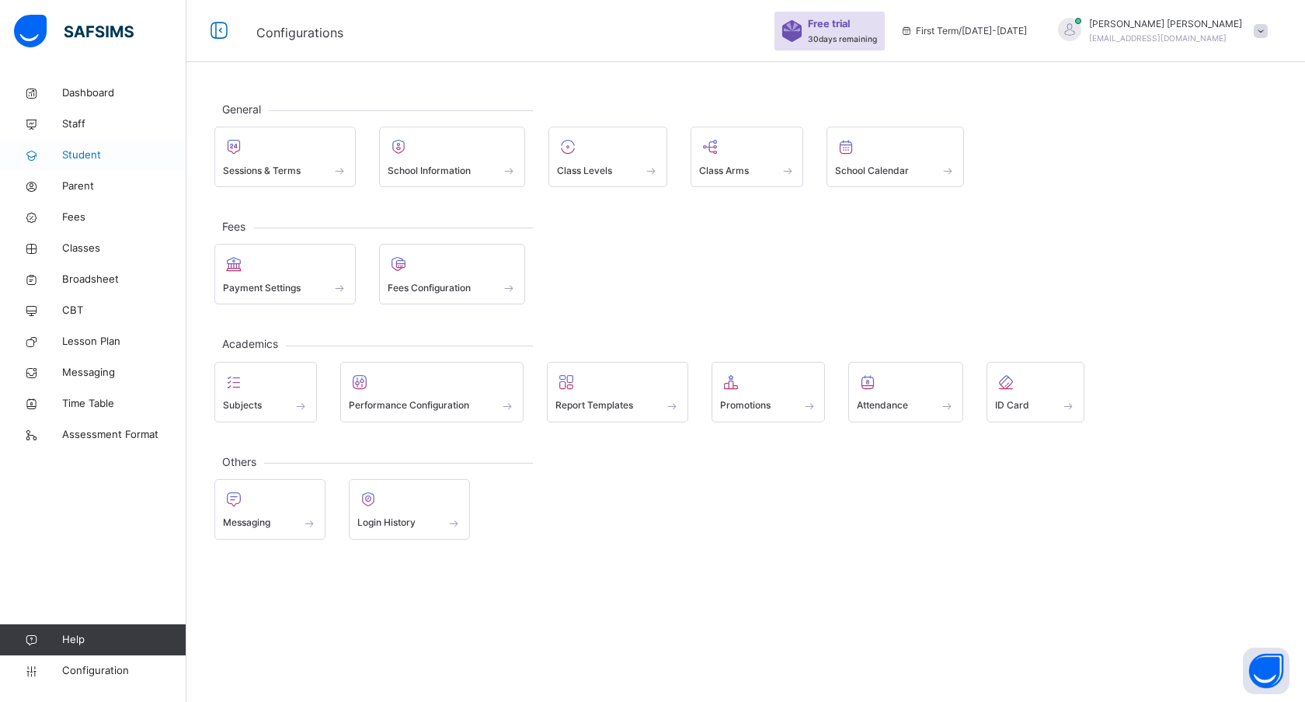
click at [78, 151] on span "Student" at bounding box center [124, 156] width 124 height 16
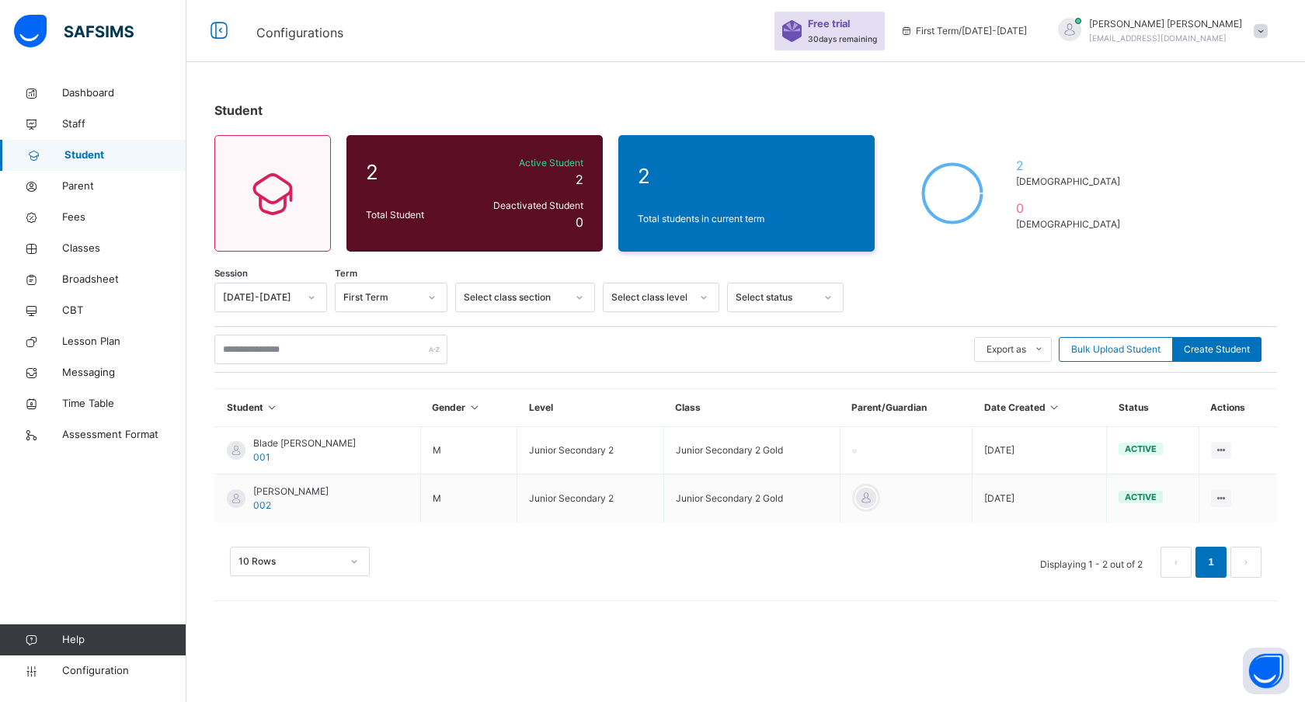
click at [869, 31] on span "Free trial" at bounding box center [838, 23] width 61 height 15
click at [82, 367] on span "Messaging" at bounding box center [124, 373] width 124 height 16
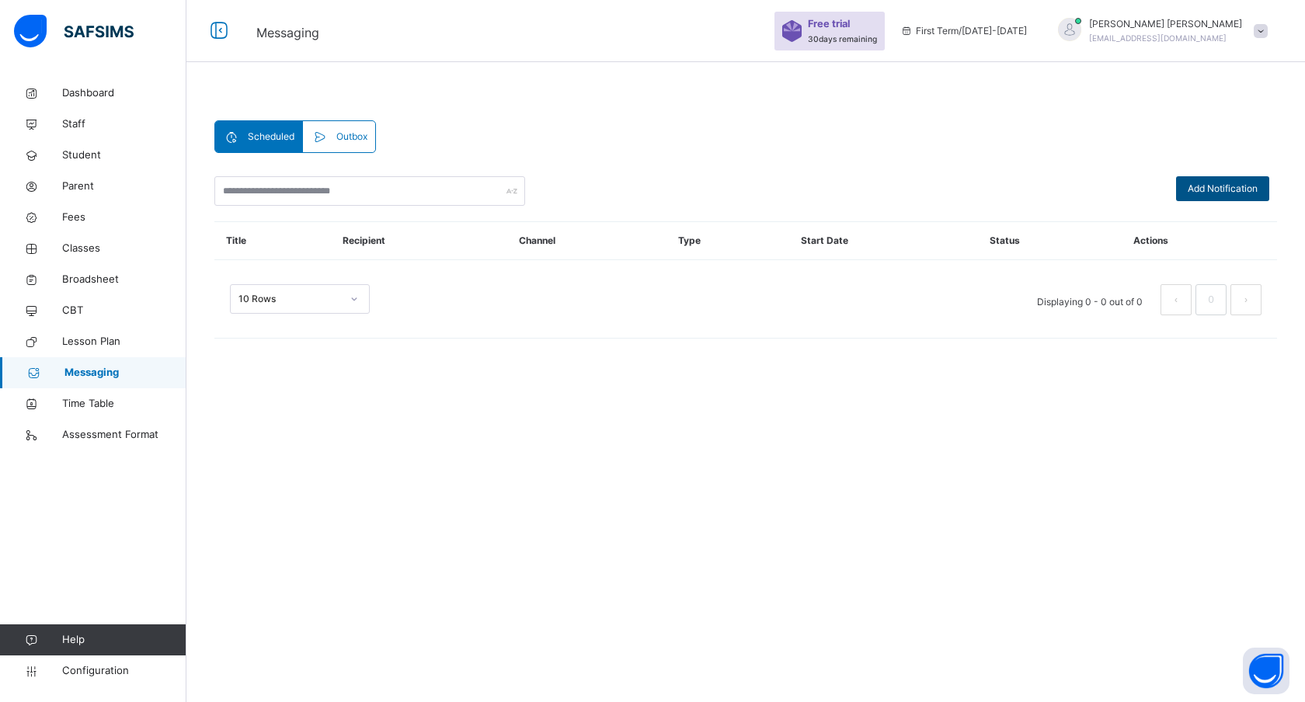
click at [1203, 195] on span "Add Notification" at bounding box center [1223, 189] width 70 height 14
select select "*"
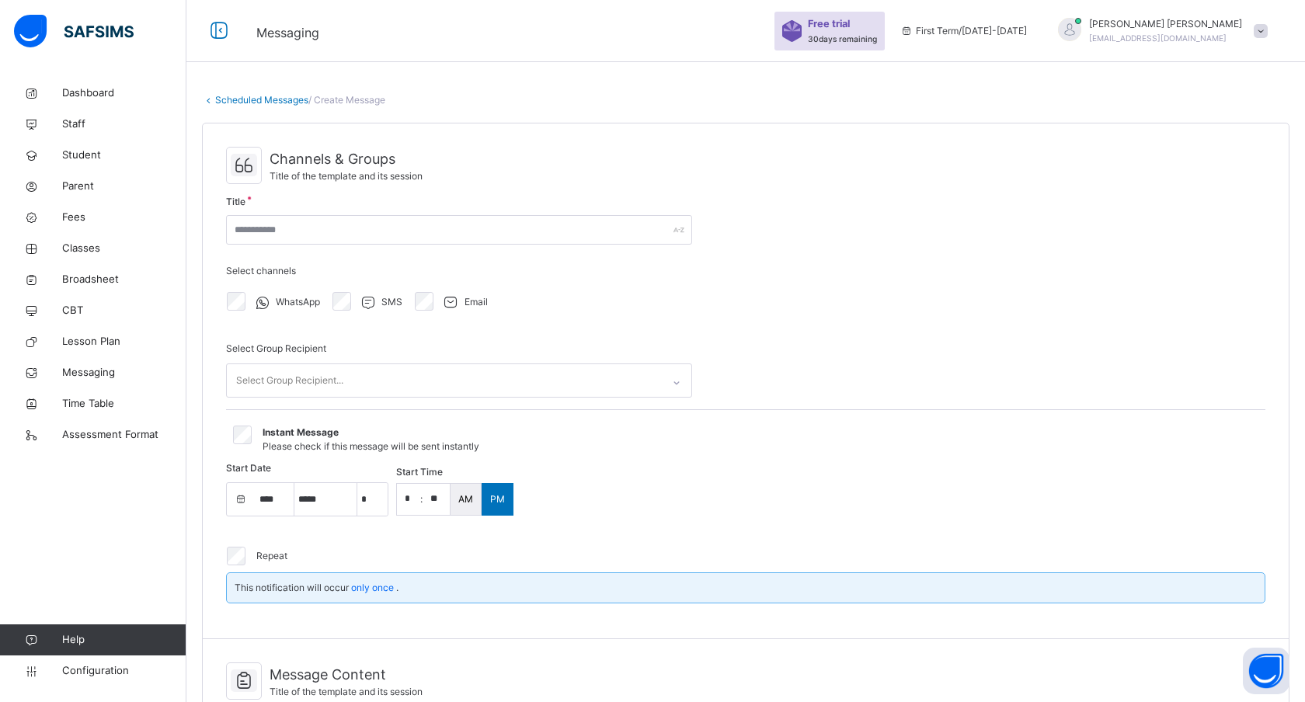
select select "****"
select select "*"
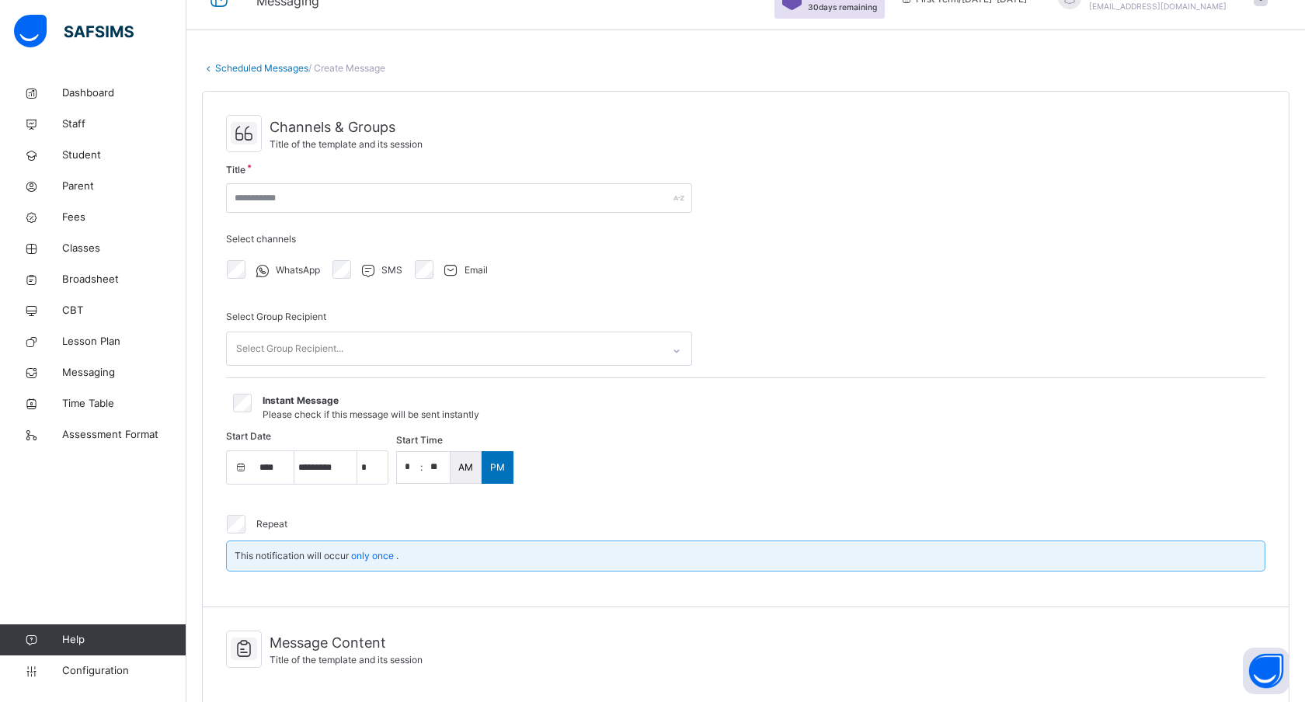
scroll to position [15, 0]
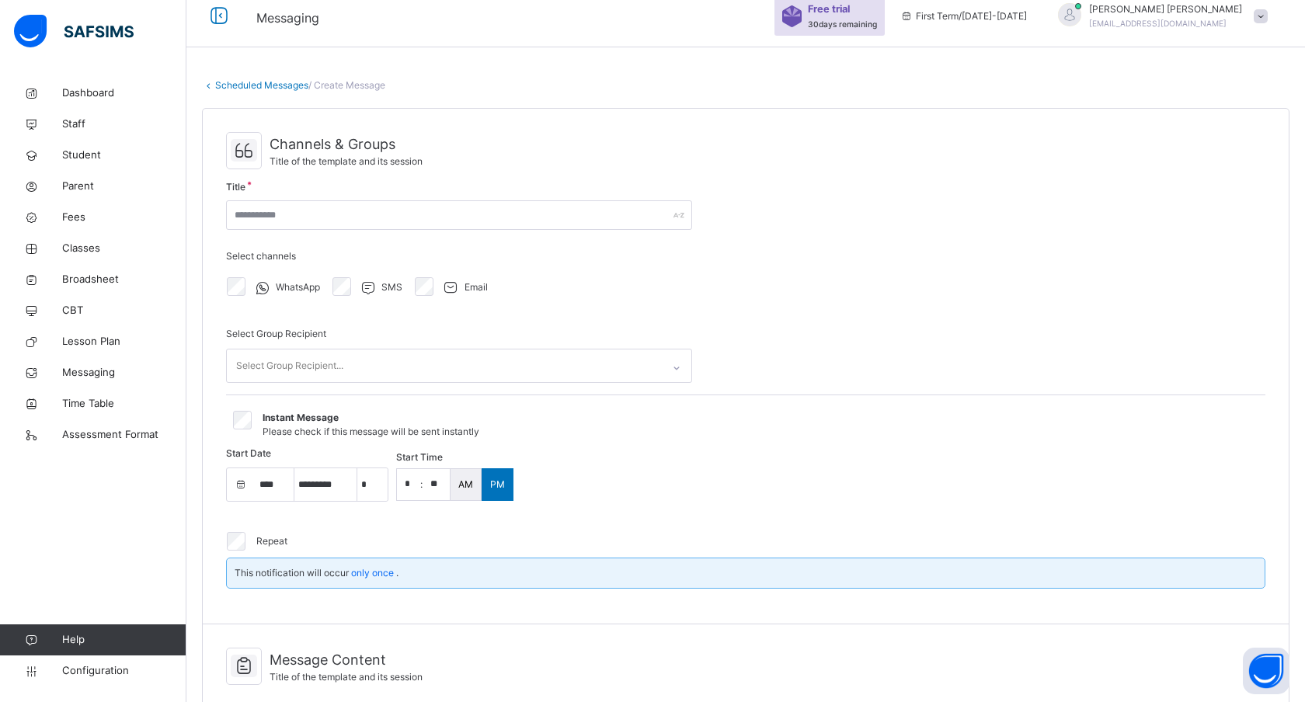
click at [344, 301] on div "SMS" at bounding box center [365, 287] width 81 height 33
select select "**"
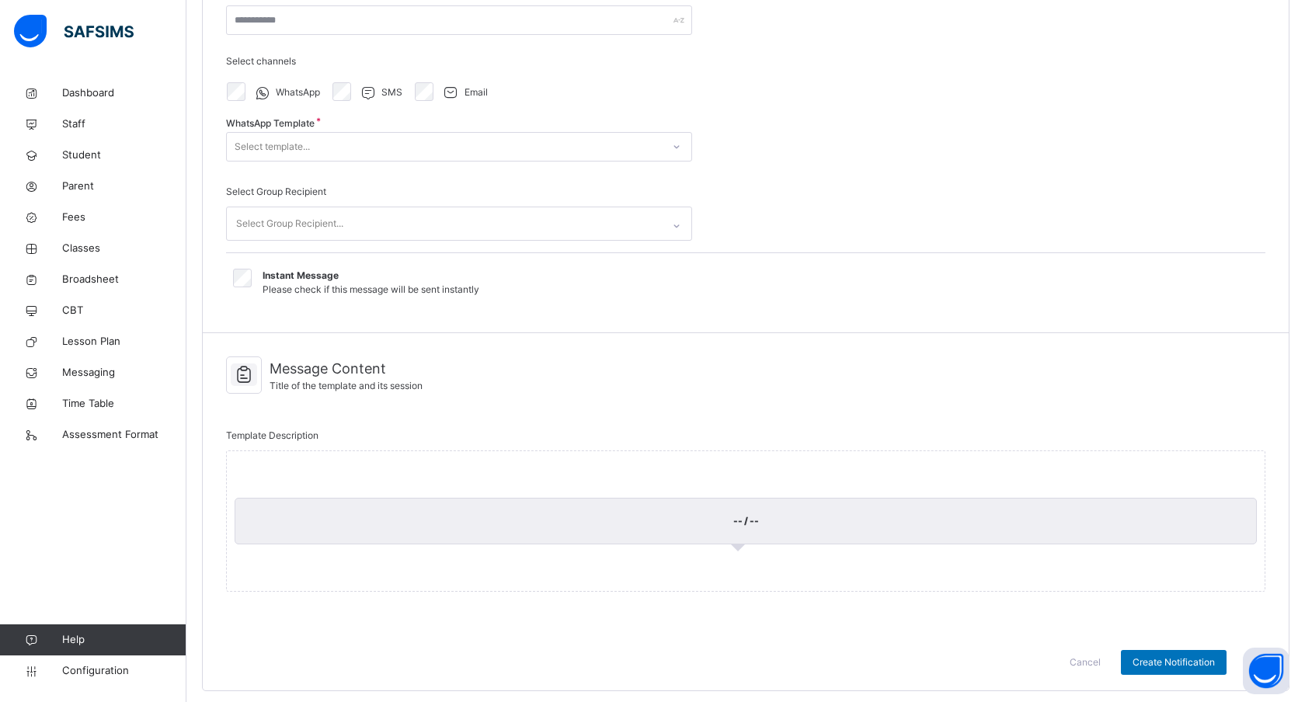
scroll to position [0, 0]
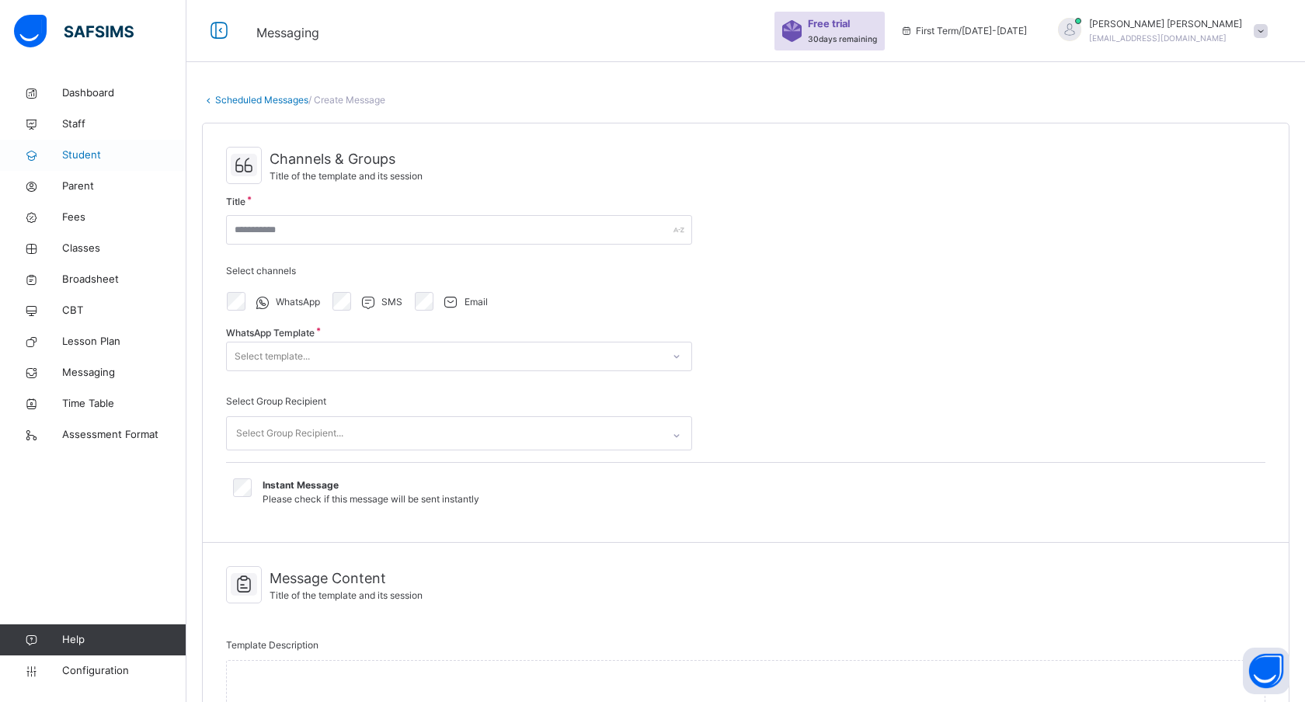
click at [82, 161] on span "Student" at bounding box center [124, 156] width 124 height 16
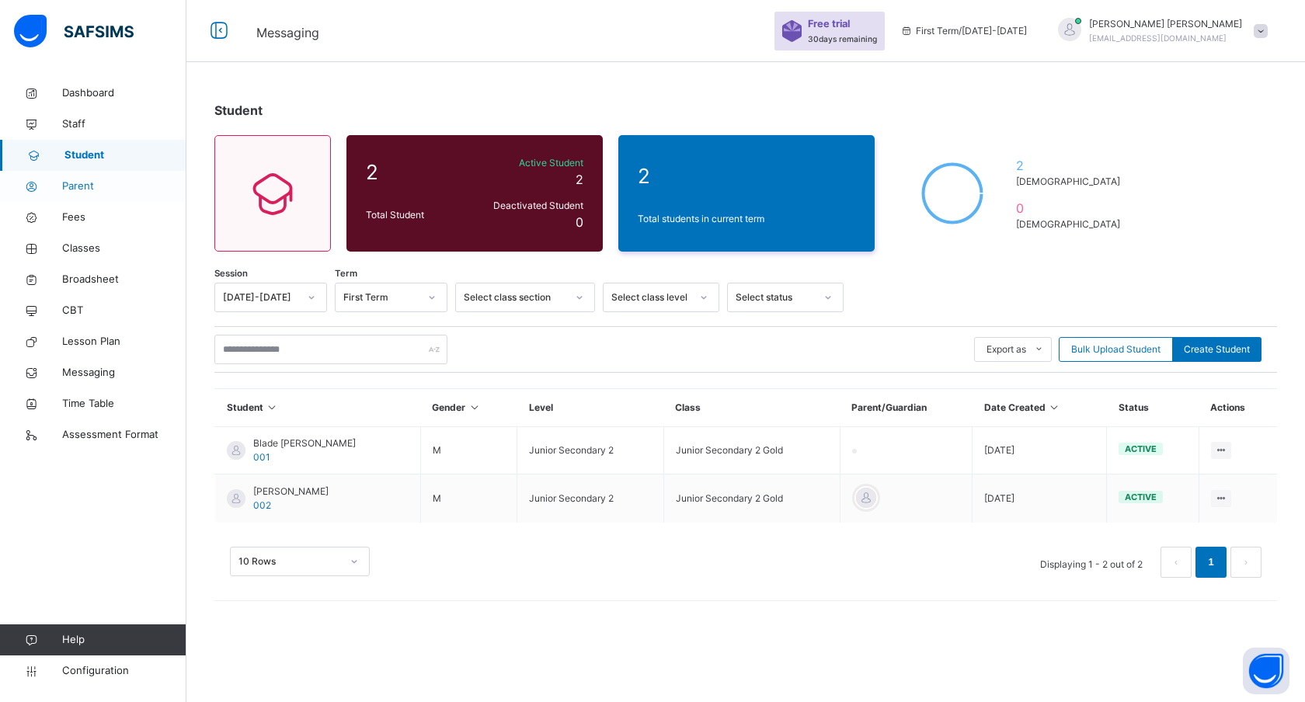
click at [85, 190] on span "Parent" at bounding box center [124, 187] width 124 height 16
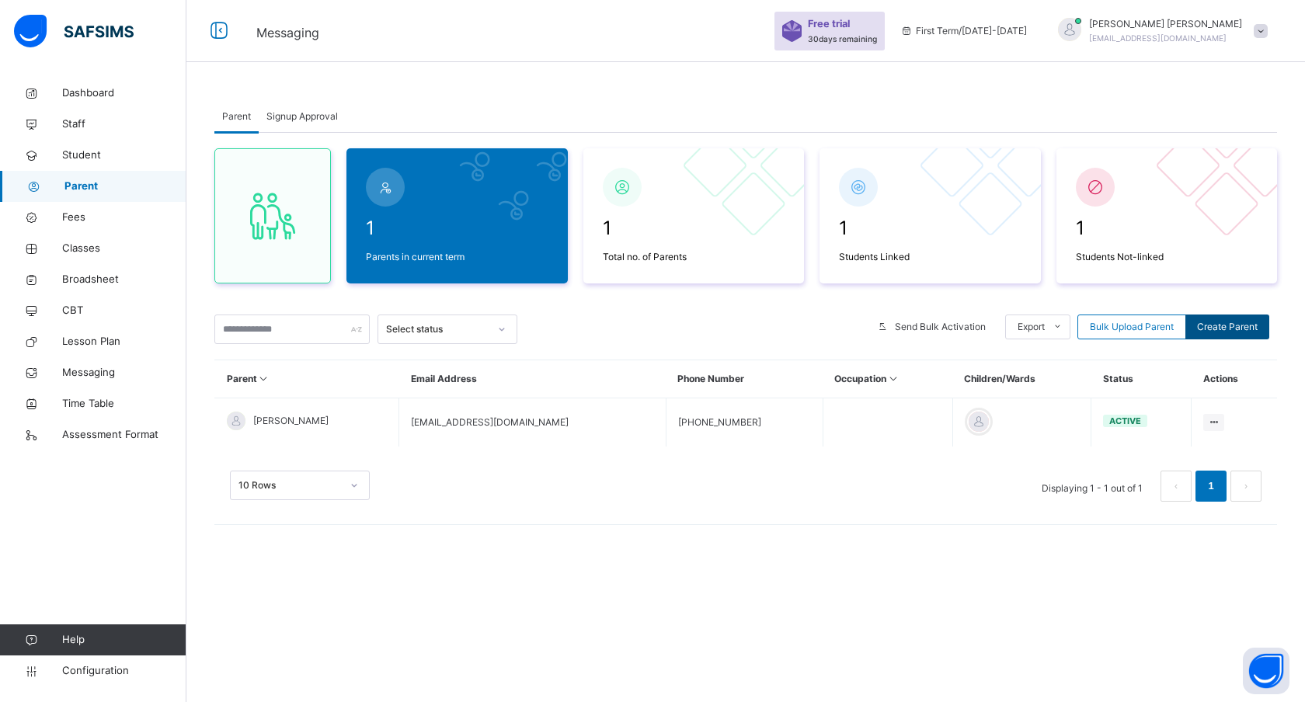
click at [1217, 325] on span "Create Parent" at bounding box center [1227, 327] width 61 height 14
select select "**"
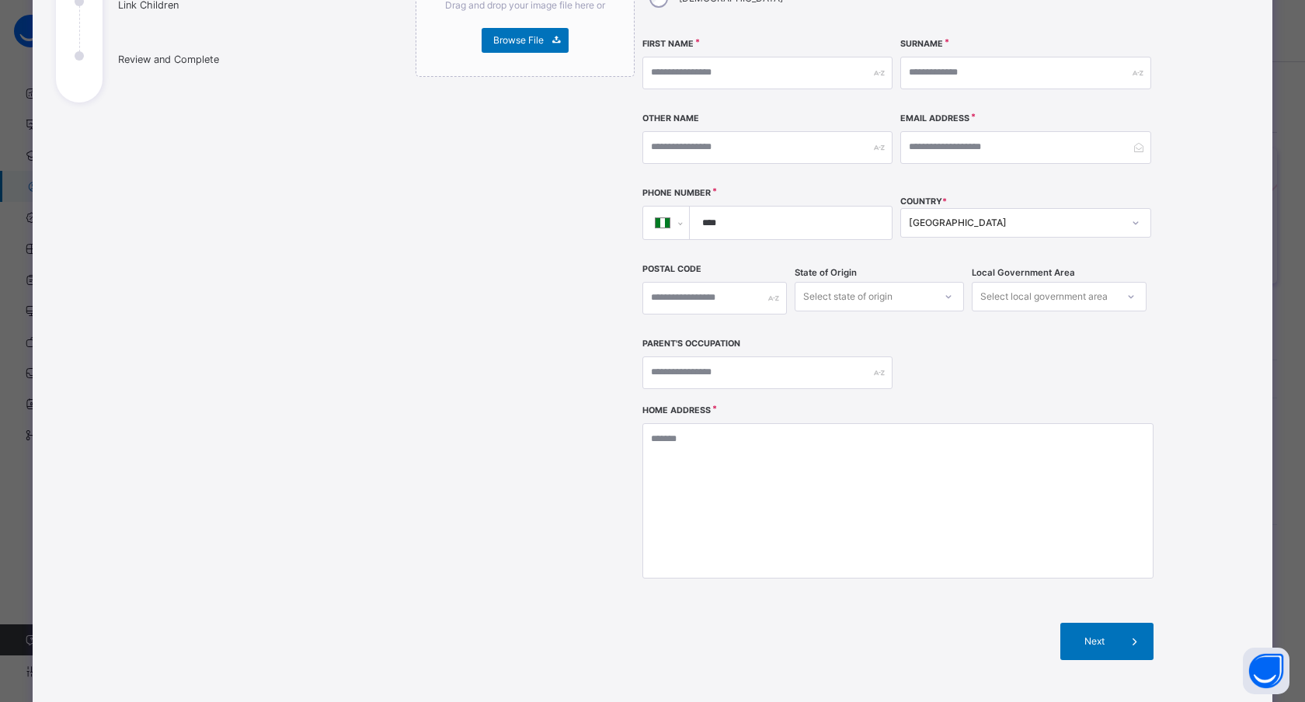
scroll to position [291, 0]
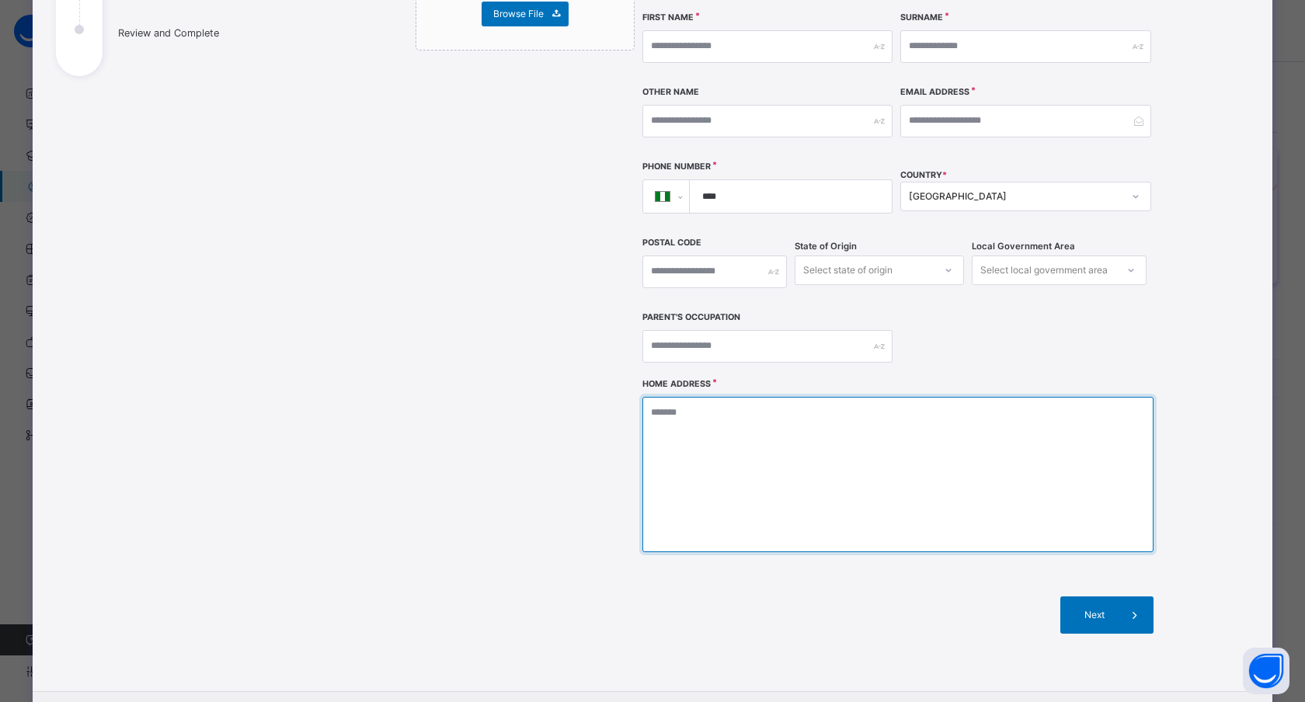
click at [701, 397] on textarea at bounding box center [897, 474] width 511 height 155
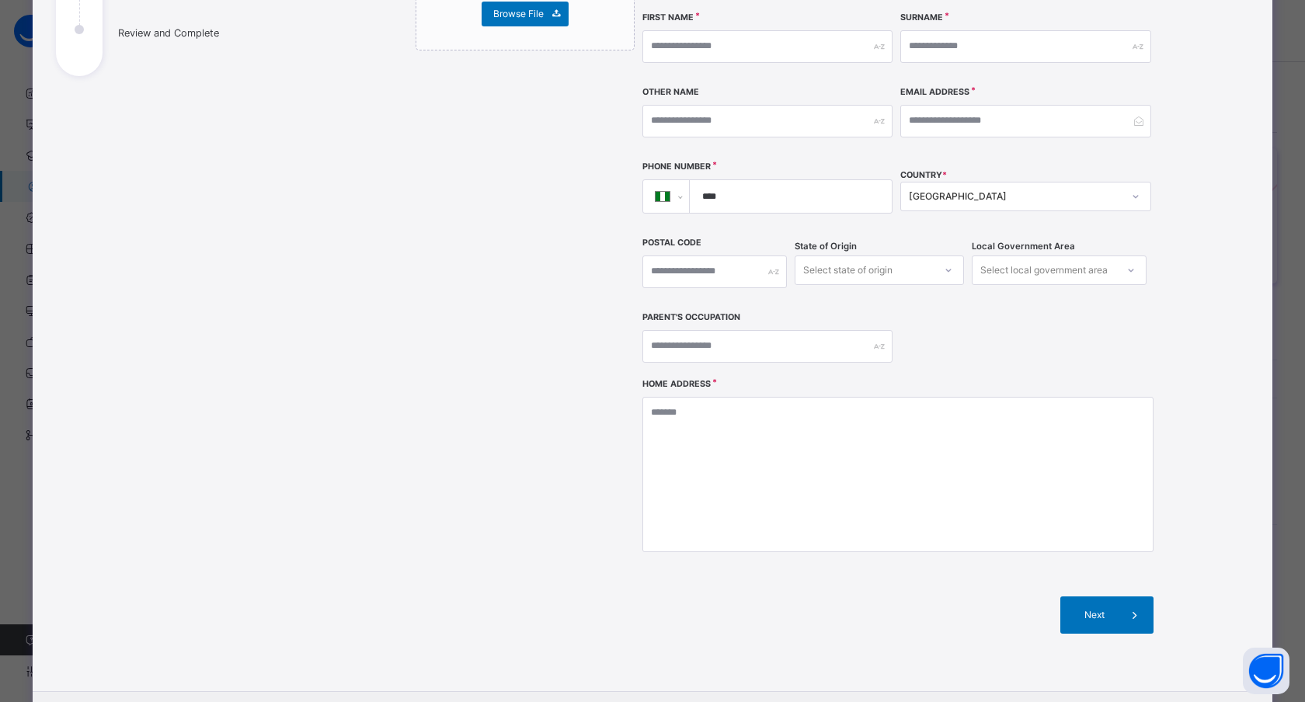
click at [542, 378] on div "Drag and drop your image file here or Browse File" at bounding box center [525, 276] width 219 height 764
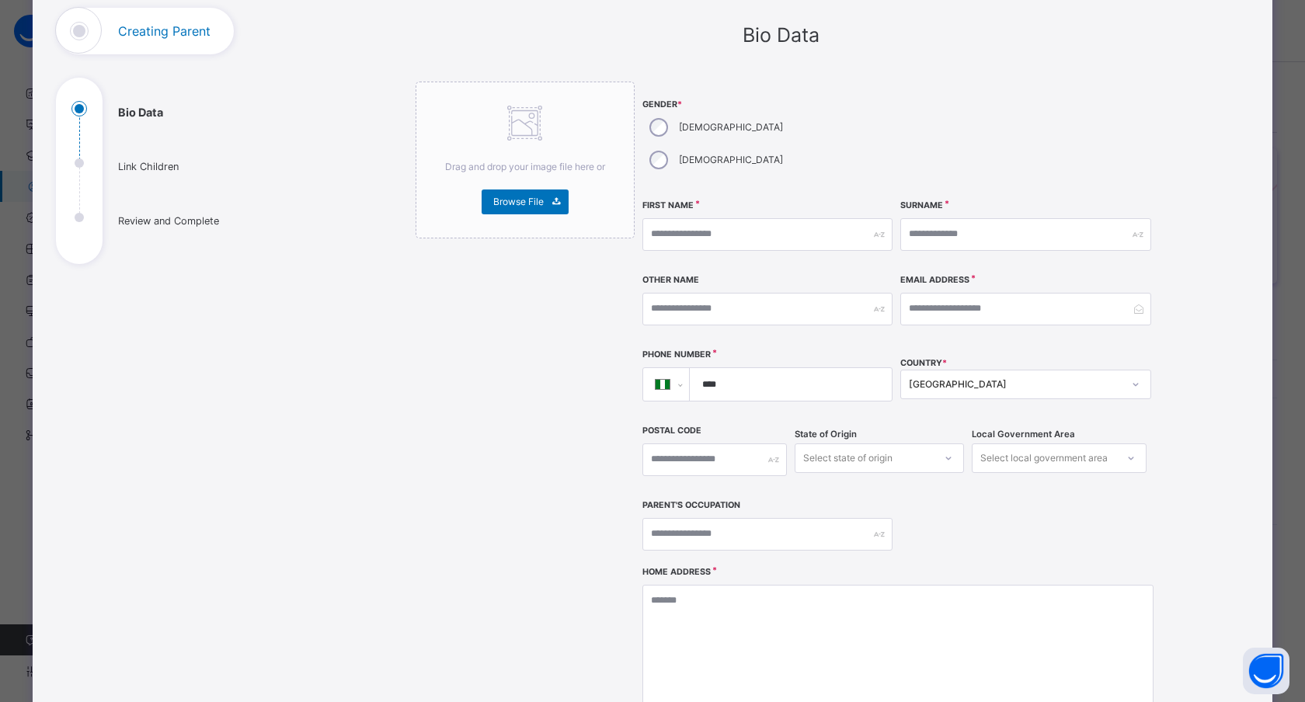
scroll to position [0, 0]
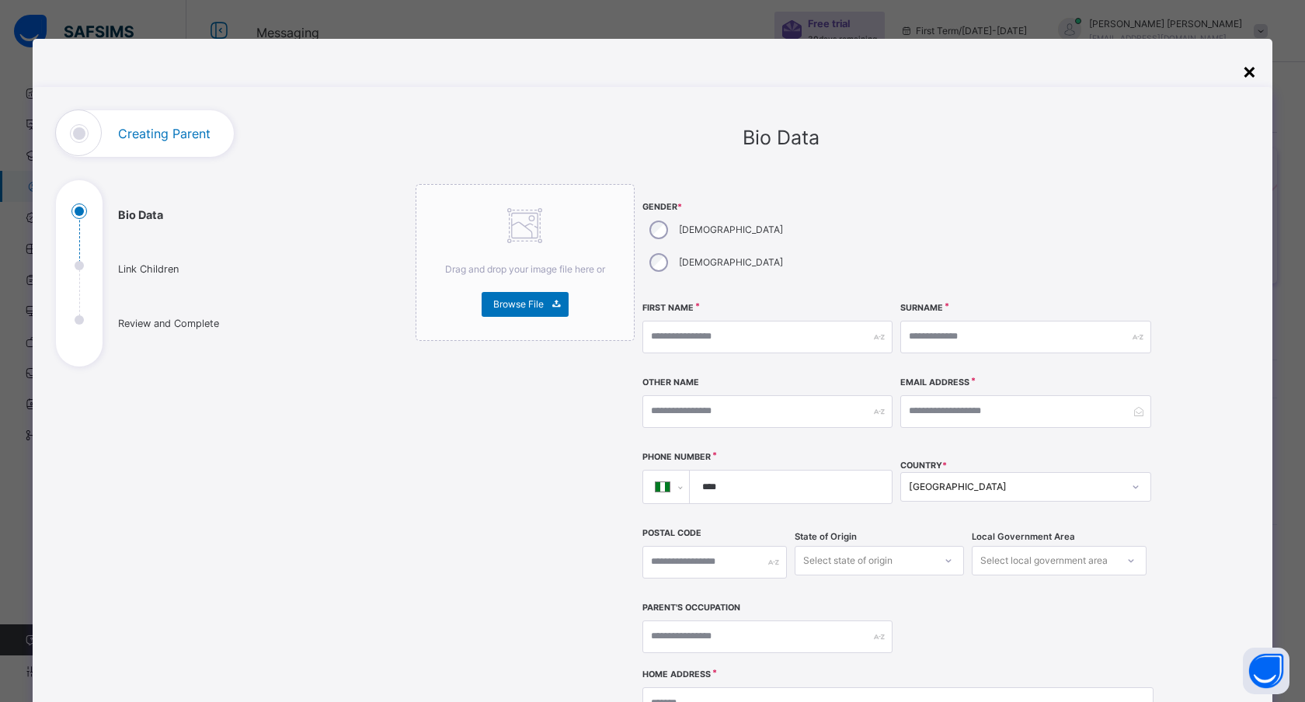
click at [1242, 72] on div "×" at bounding box center [1249, 70] width 15 height 33
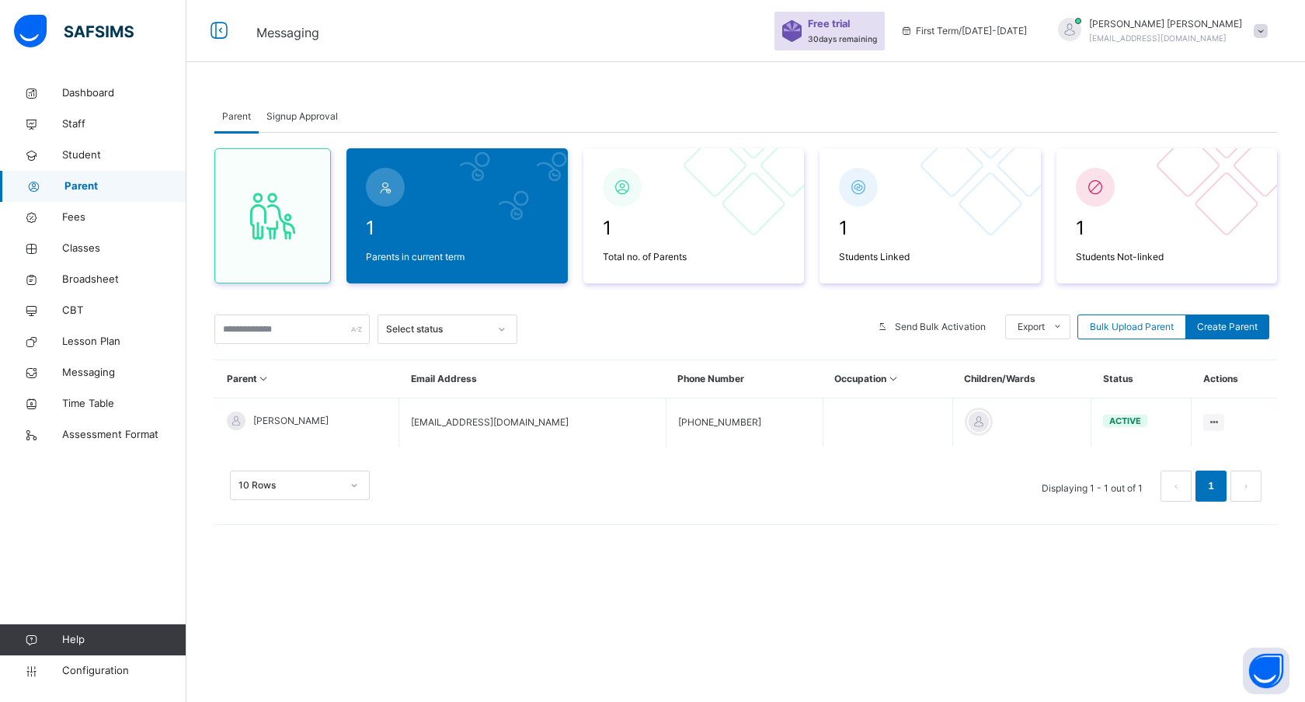
click at [654, 328] on div at bounding box center [693, 330] width 337 height 30
click at [76, 96] on span "Dashboard" at bounding box center [124, 93] width 124 height 16
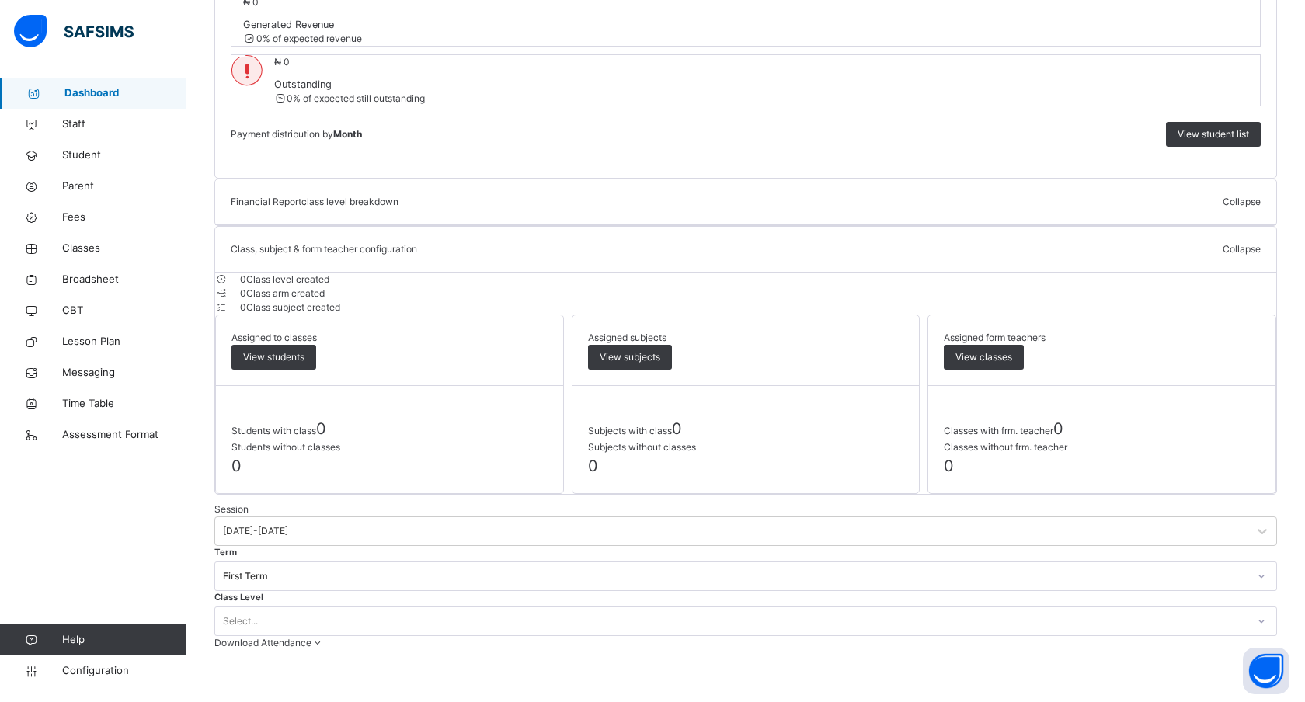
scroll to position [906, 0]
